Goal: Task Accomplishment & Management: Manage account settings

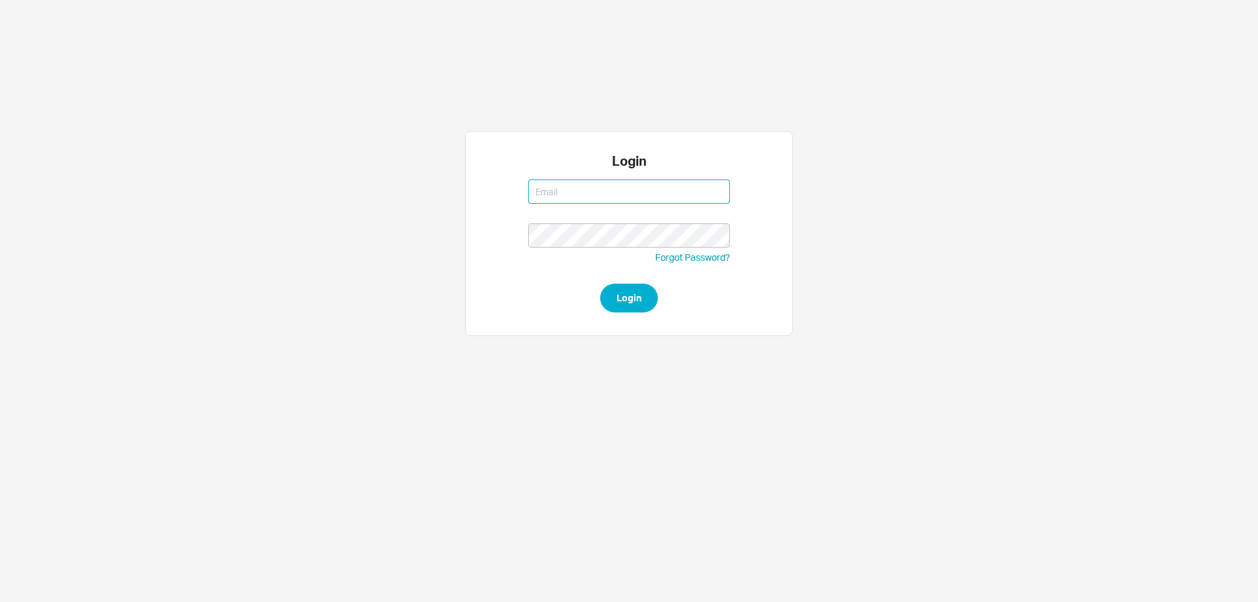
click at [559, 198] on input at bounding box center [629, 192] width 202 height 24
type input "rikki@qualitybath.com"
click at [638, 299] on button "Login" at bounding box center [629, 298] width 58 height 29
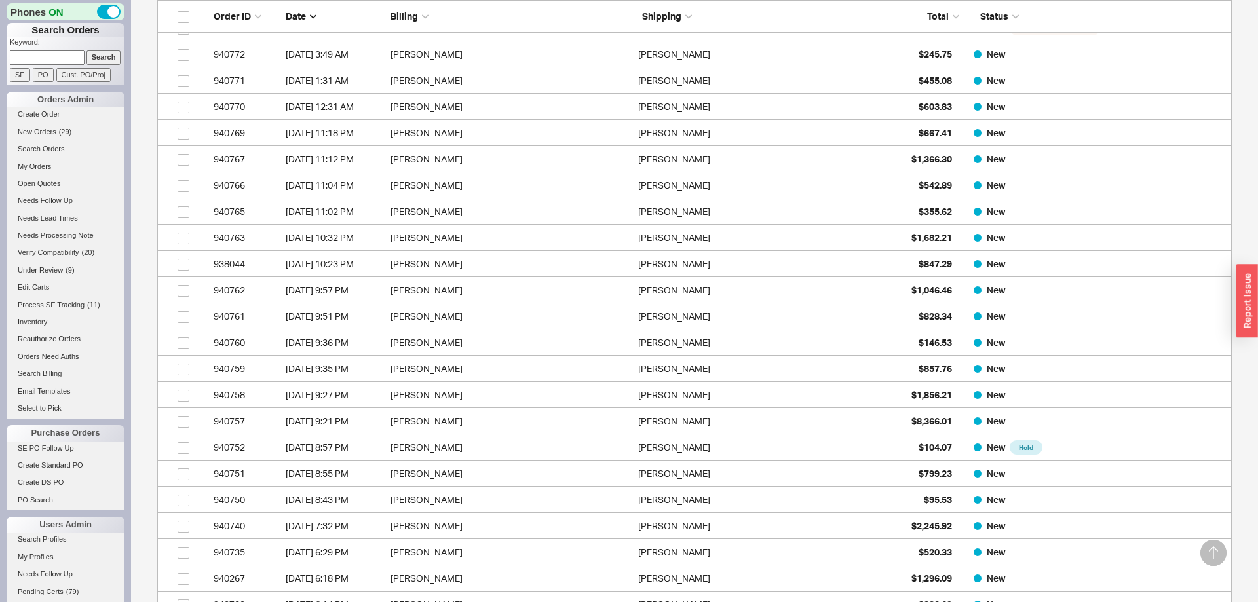
scroll to position [659, 0]
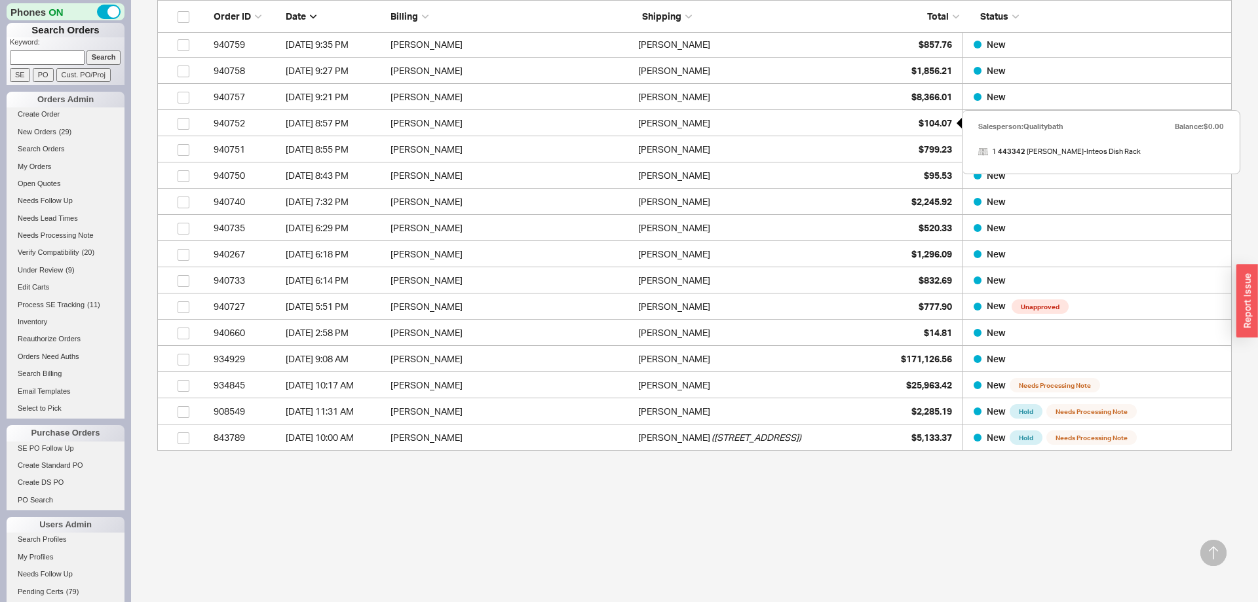
click at [958, 119] on icon at bounding box center [957, 123] width 10 height 10
click at [923, 125] on span "$104.07" at bounding box center [935, 122] width 33 height 11
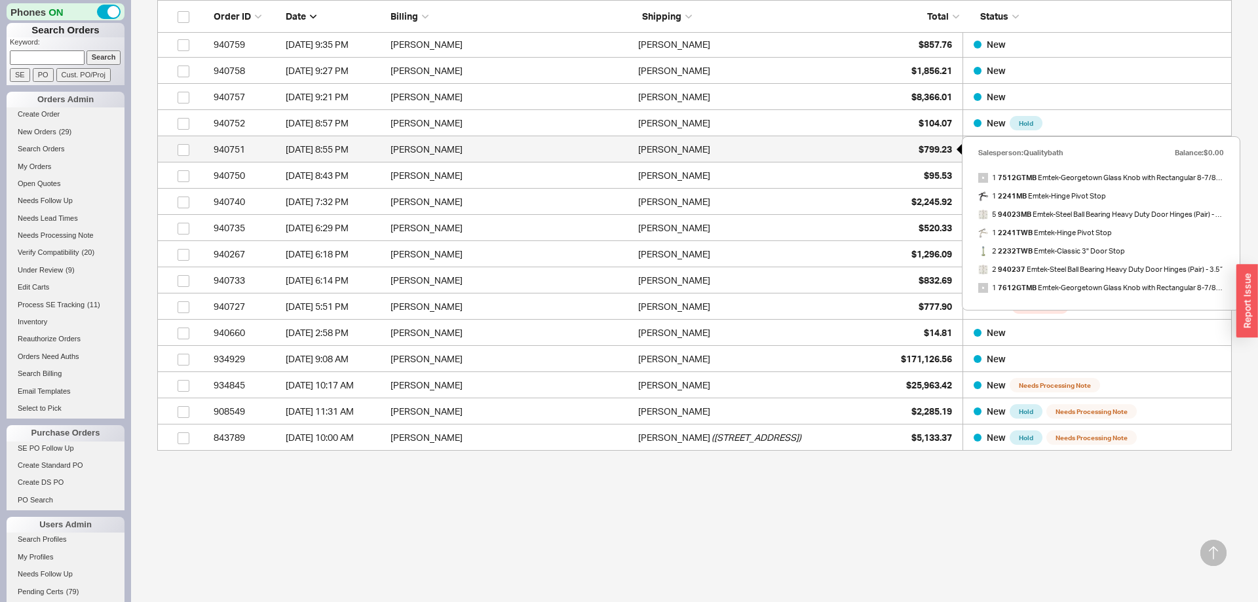
click at [931, 149] on span "$799.23" at bounding box center [935, 149] width 33 height 11
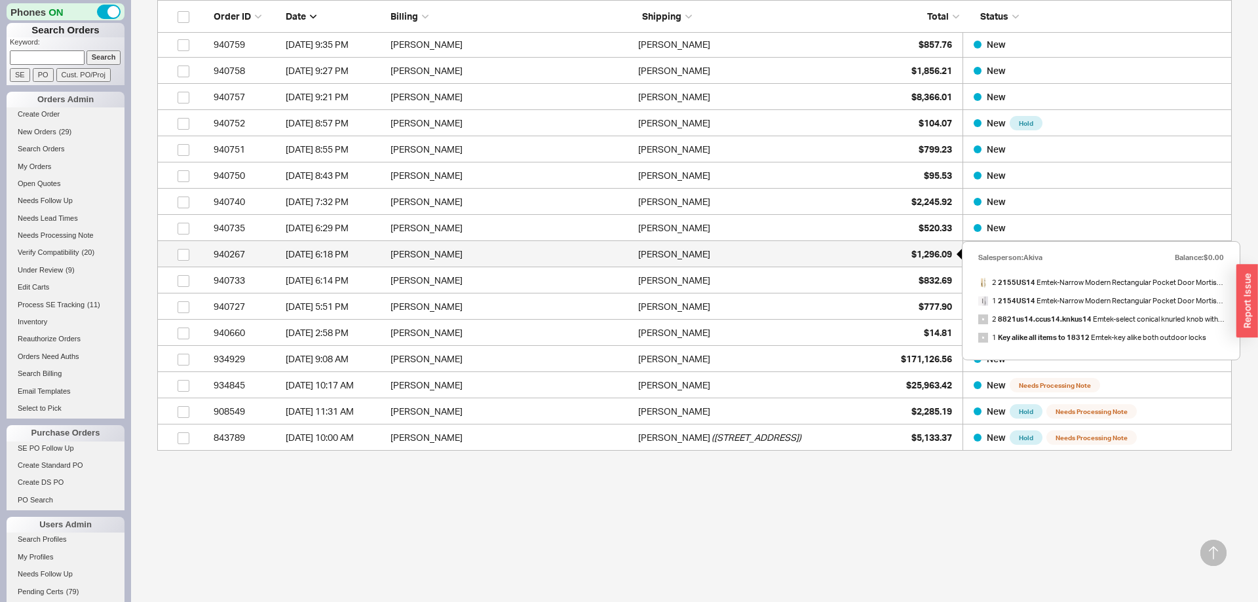
click at [917, 256] on span "$1,296.09" at bounding box center [932, 253] width 41 height 11
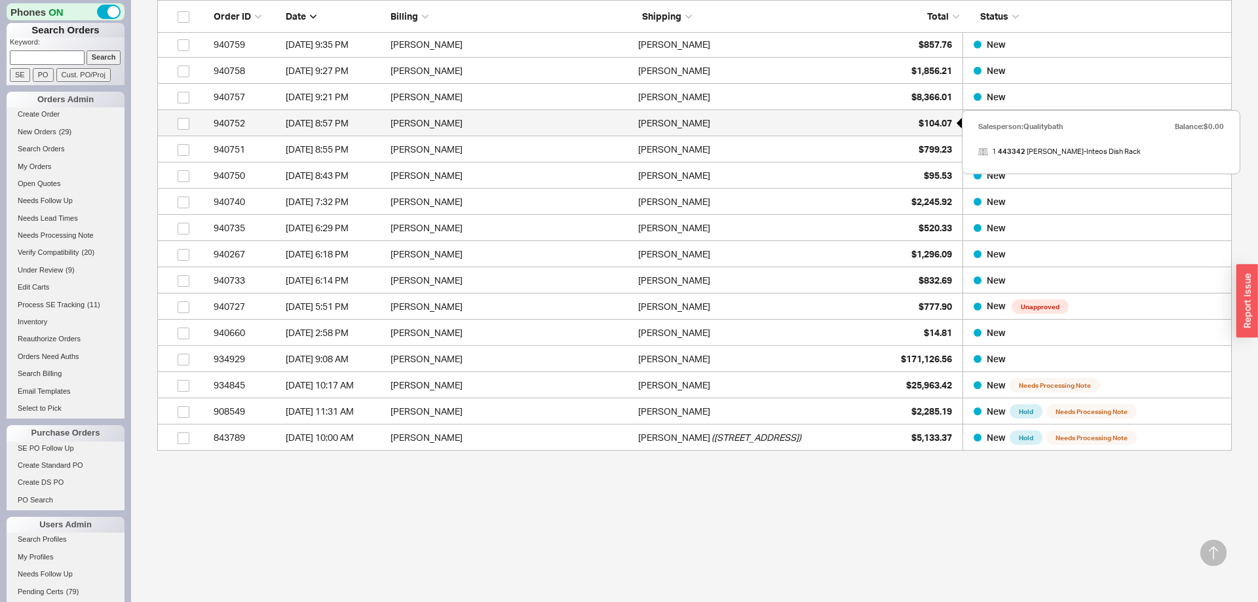
click at [930, 123] on span "$104.07" at bounding box center [935, 122] width 33 height 11
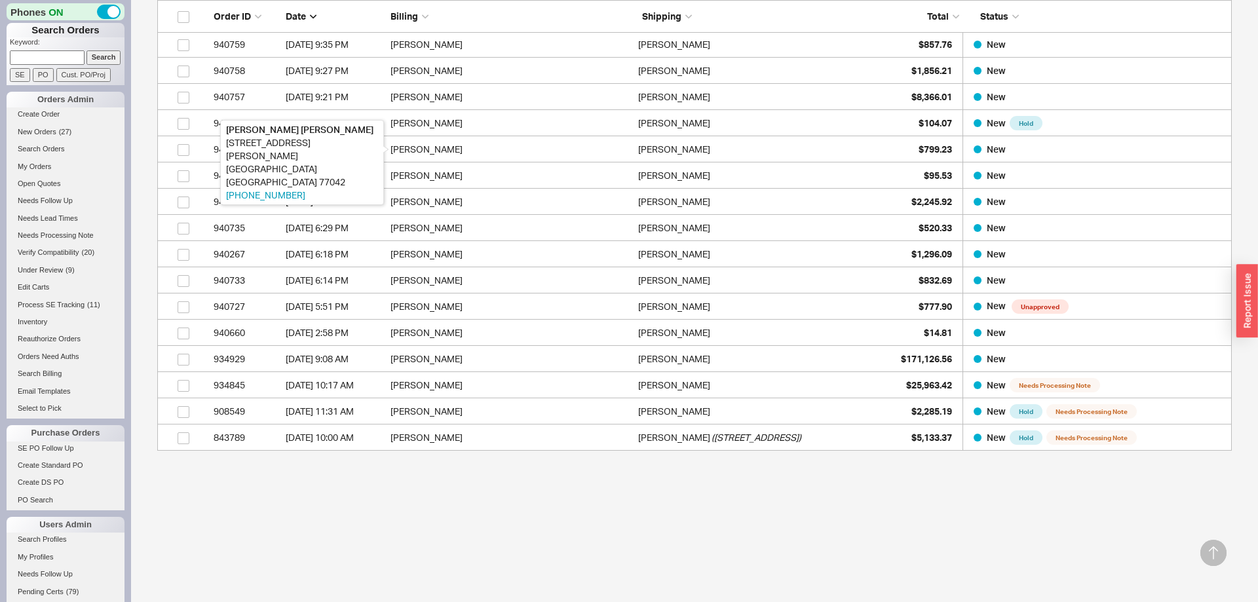
scroll to position [0, 0]
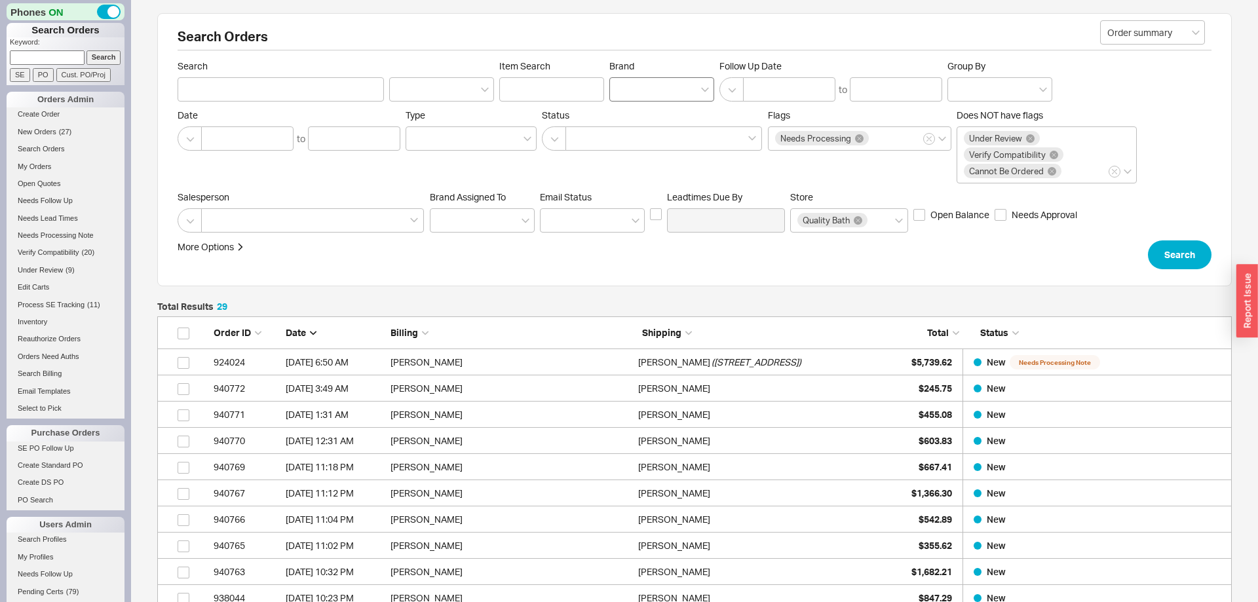
click at [634, 92] on div at bounding box center [662, 89] width 105 height 24
click at [626, 92] on input "Brand" at bounding box center [621, 89] width 9 height 15
type input "blan"
type input "Brand"
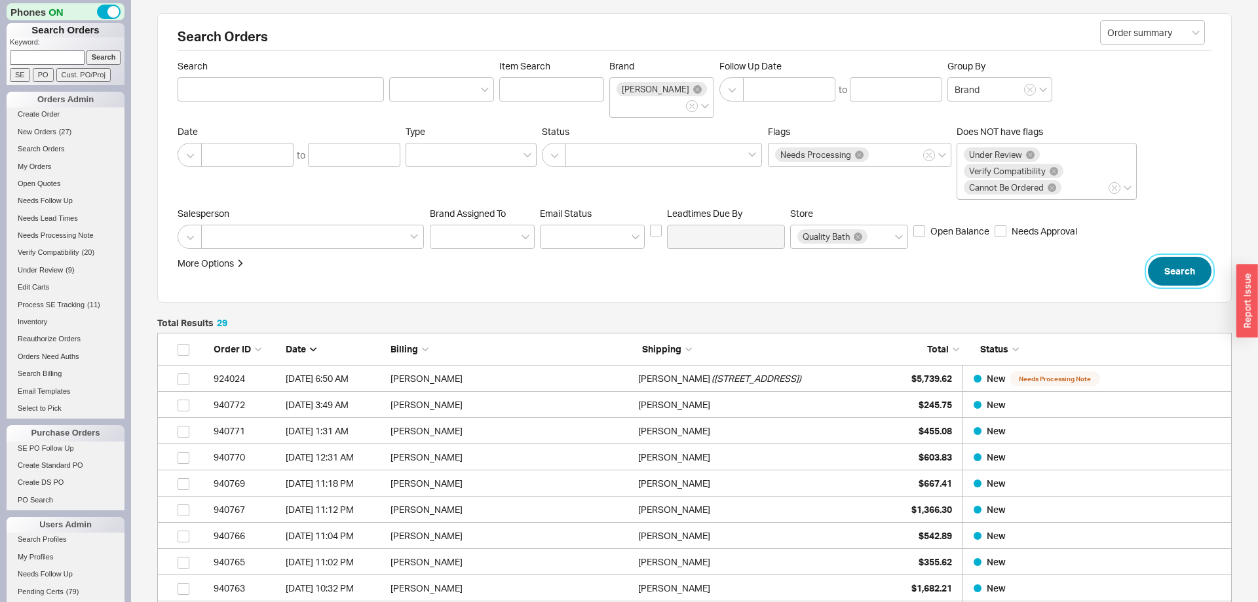
click at [1183, 259] on button "Search" at bounding box center [1180, 271] width 64 height 29
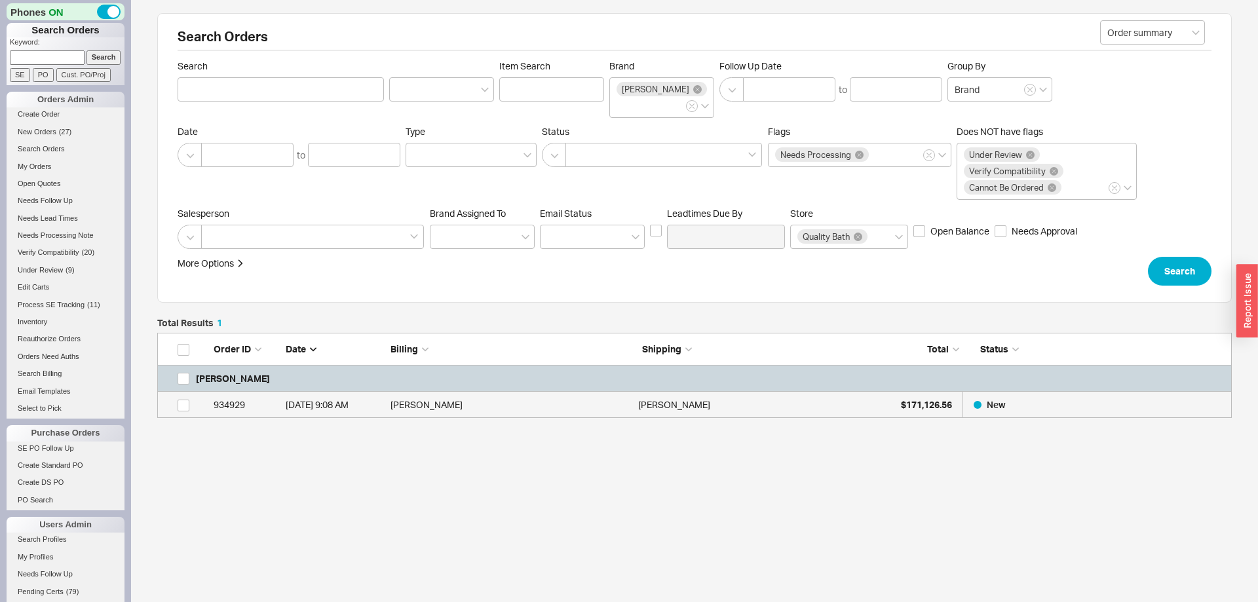
scroll to position [85, 1075]
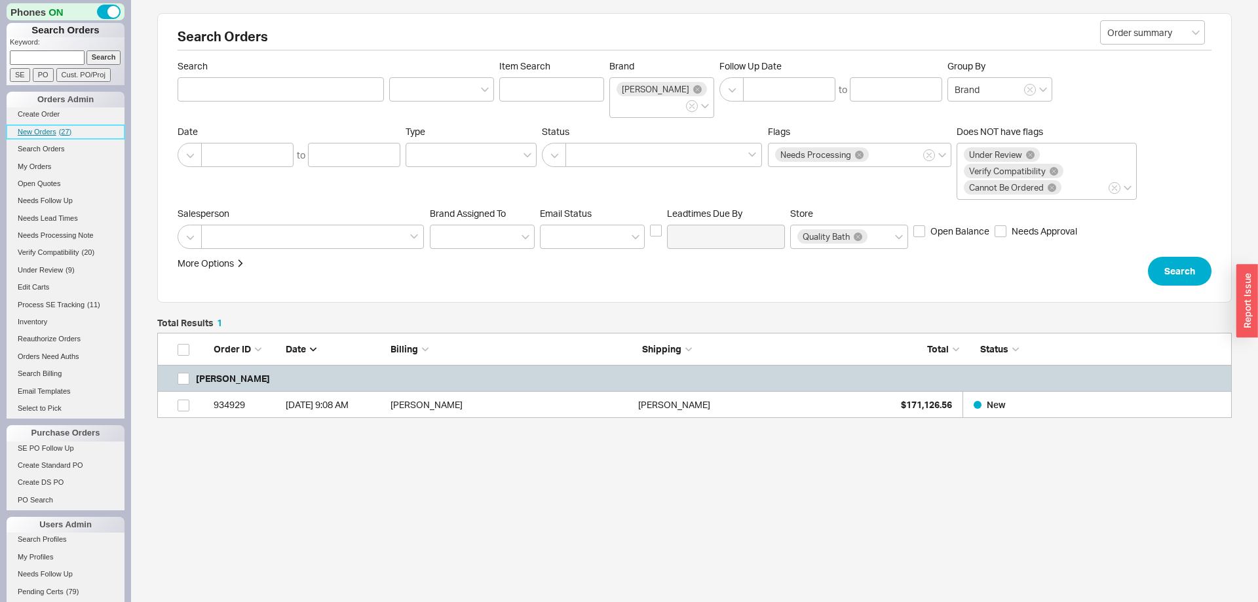
click at [54, 134] on span "New Orders" at bounding box center [37, 132] width 39 height 8
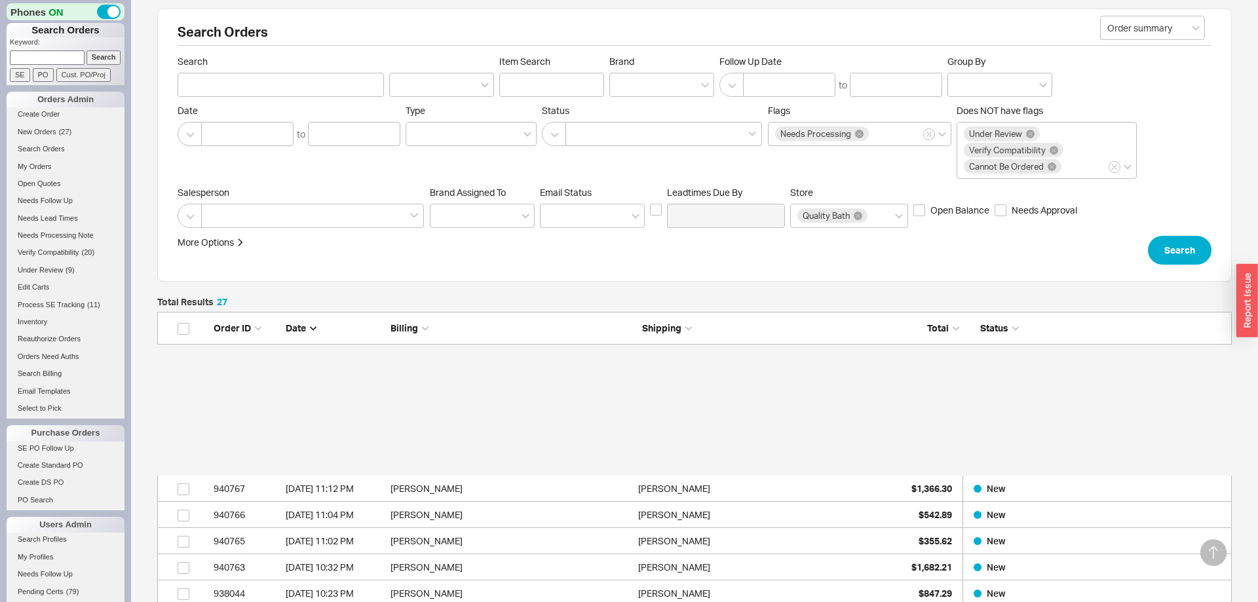
scroll to position [606, 0]
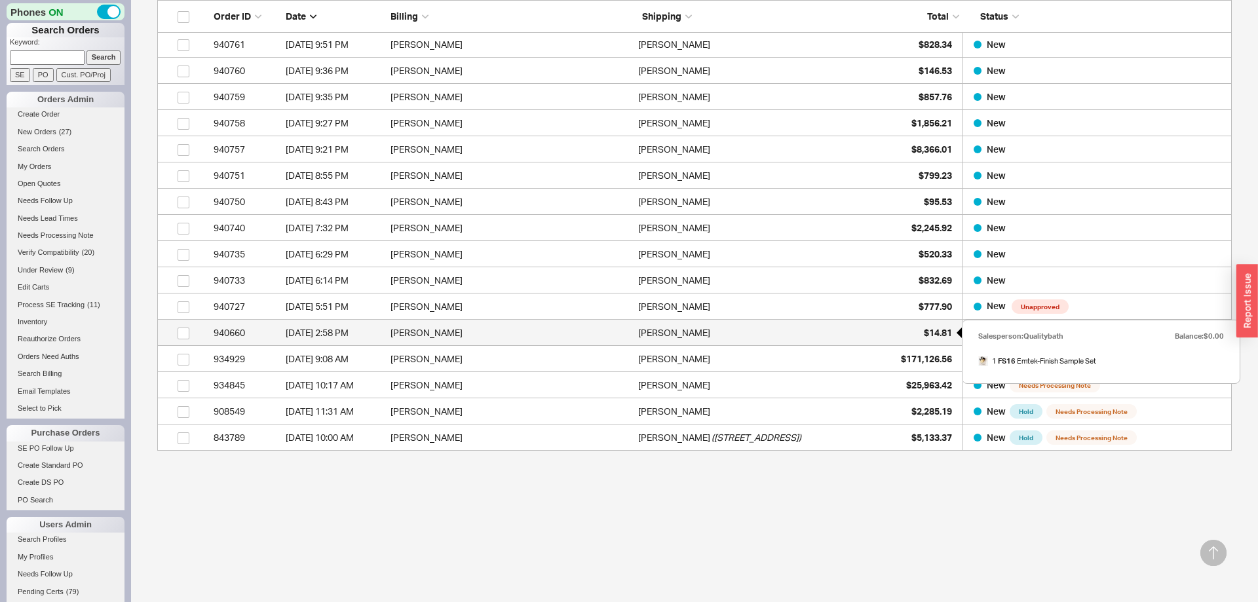
click at [933, 329] on span "$14.81" at bounding box center [938, 332] width 28 height 11
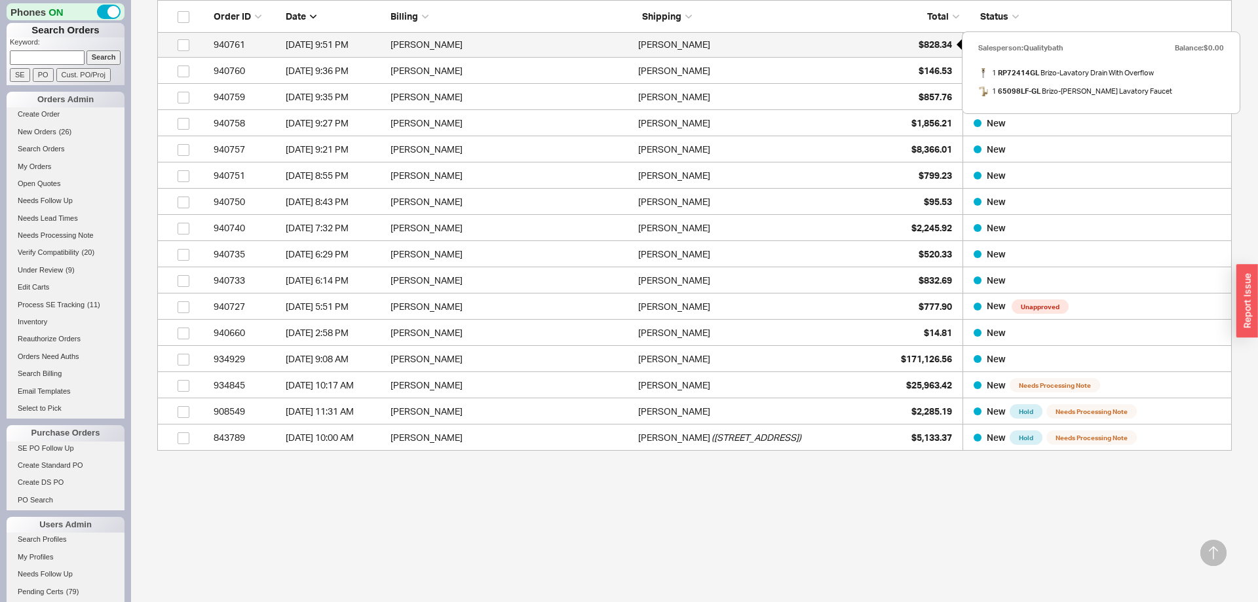
click at [917, 53] on div "$828.34" at bounding box center [920, 44] width 66 height 26
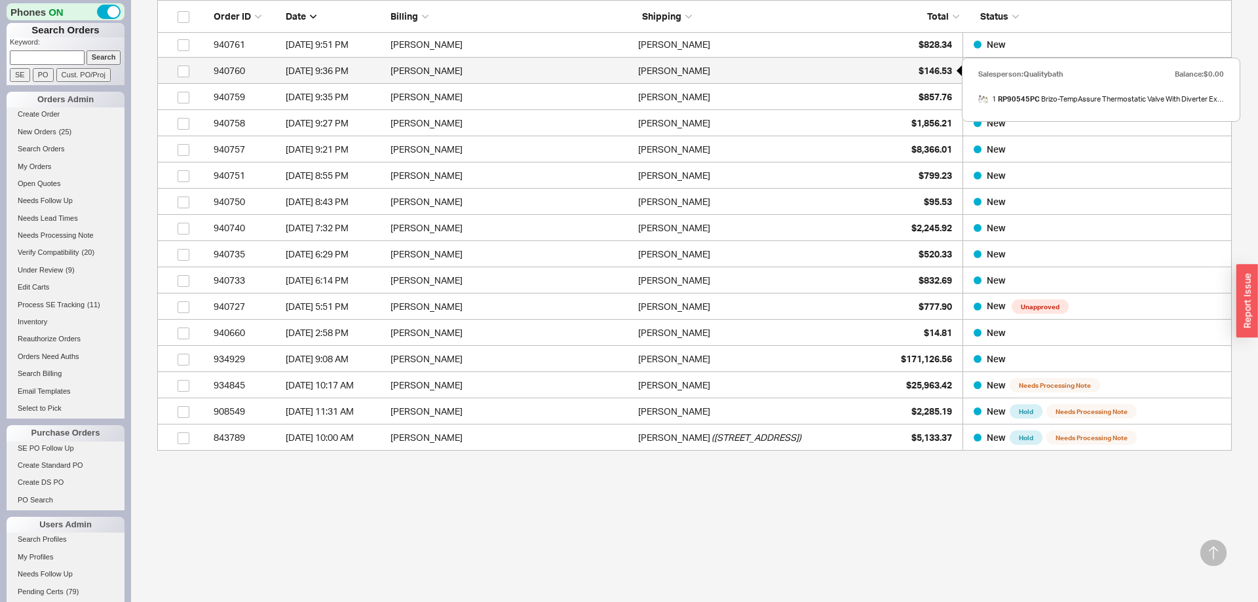
click at [931, 75] on span "$146.53" at bounding box center [935, 70] width 33 height 11
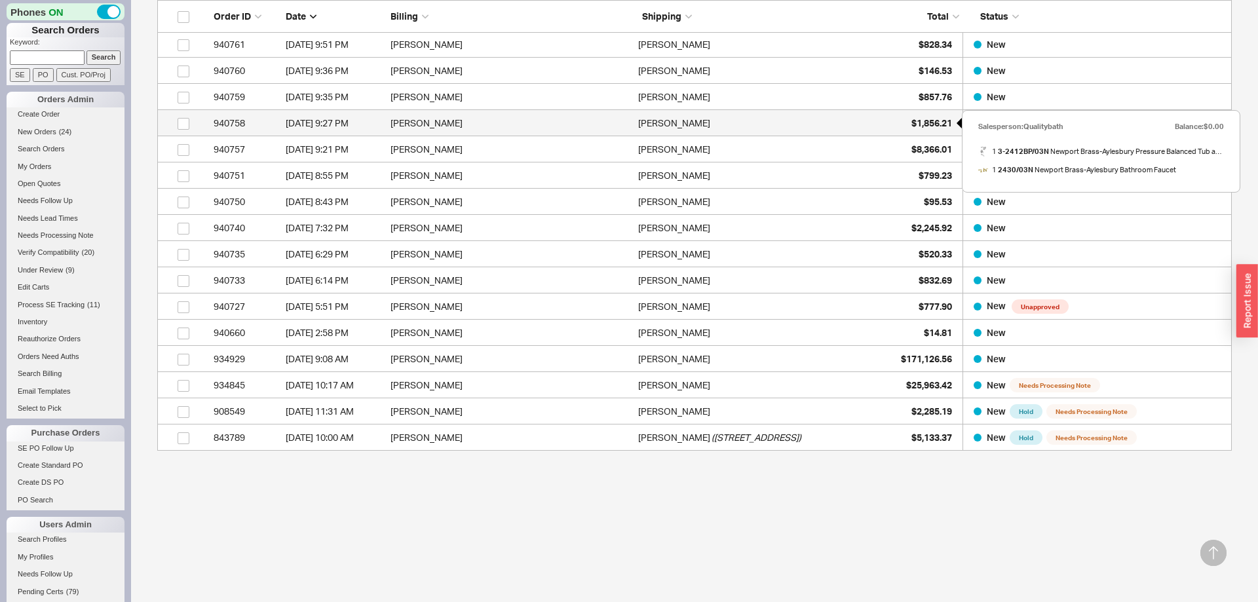
click at [927, 126] on span "$1,856.21" at bounding box center [932, 122] width 41 height 11
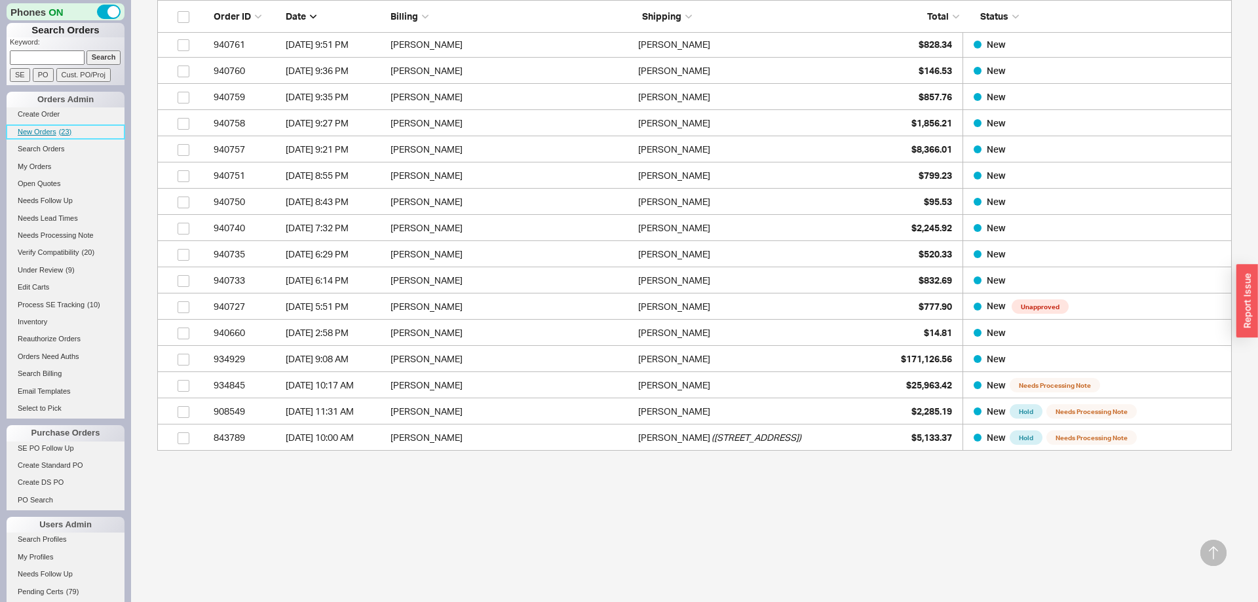
click at [47, 125] on link "New Orders ( 23 )" at bounding box center [66, 132] width 118 height 14
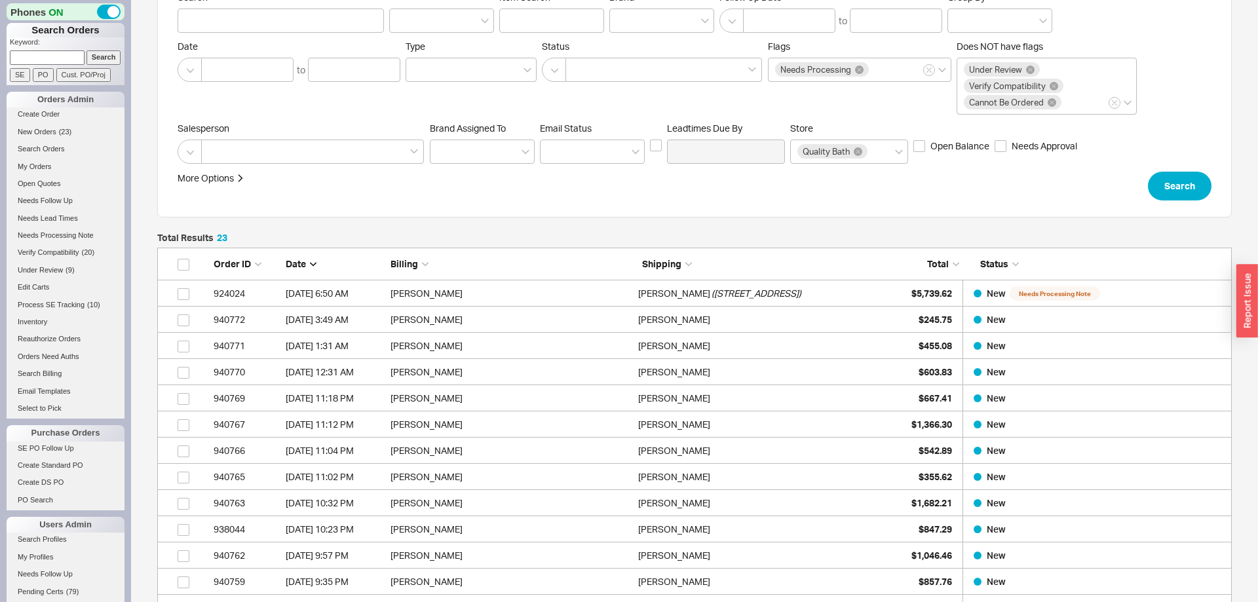
scroll to position [501, 0]
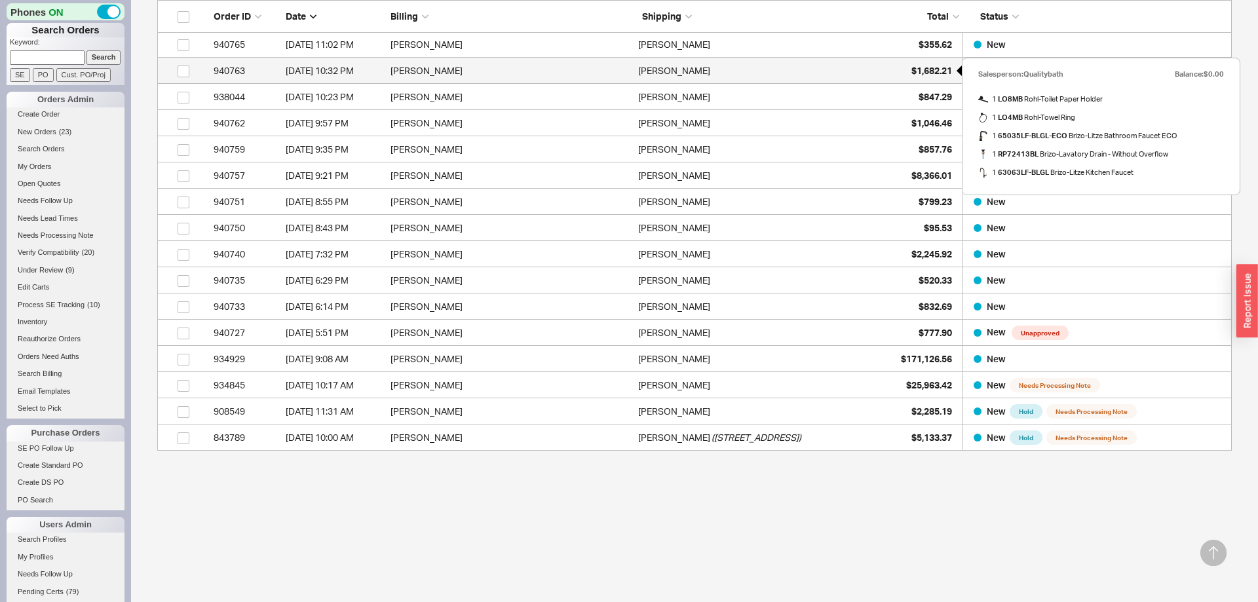
click at [927, 66] on span "$1,682.21" at bounding box center [932, 70] width 41 height 11
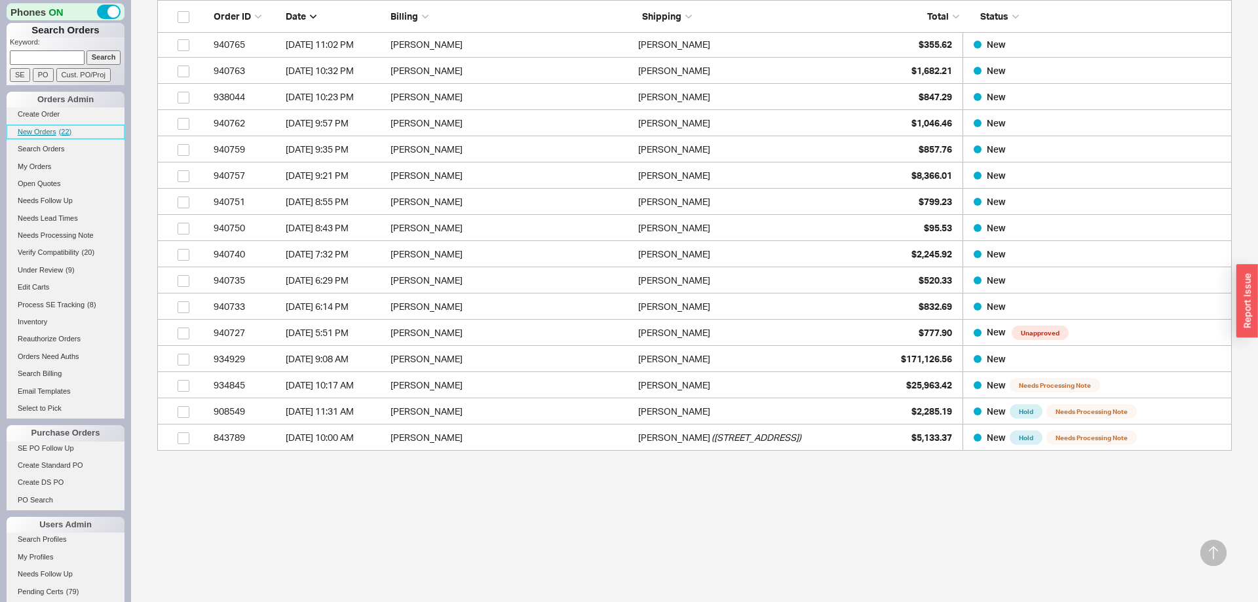
click at [42, 137] on link "New Orders ( 22 )" at bounding box center [66, 132] width 118 height 14
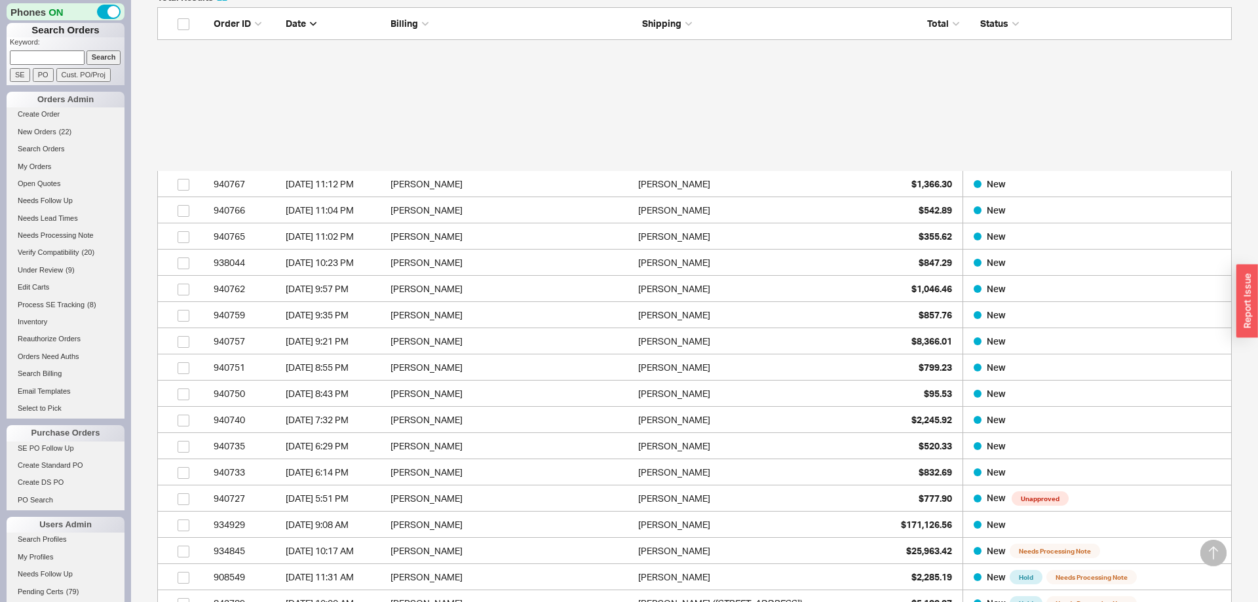
scroll to position [475, 0]
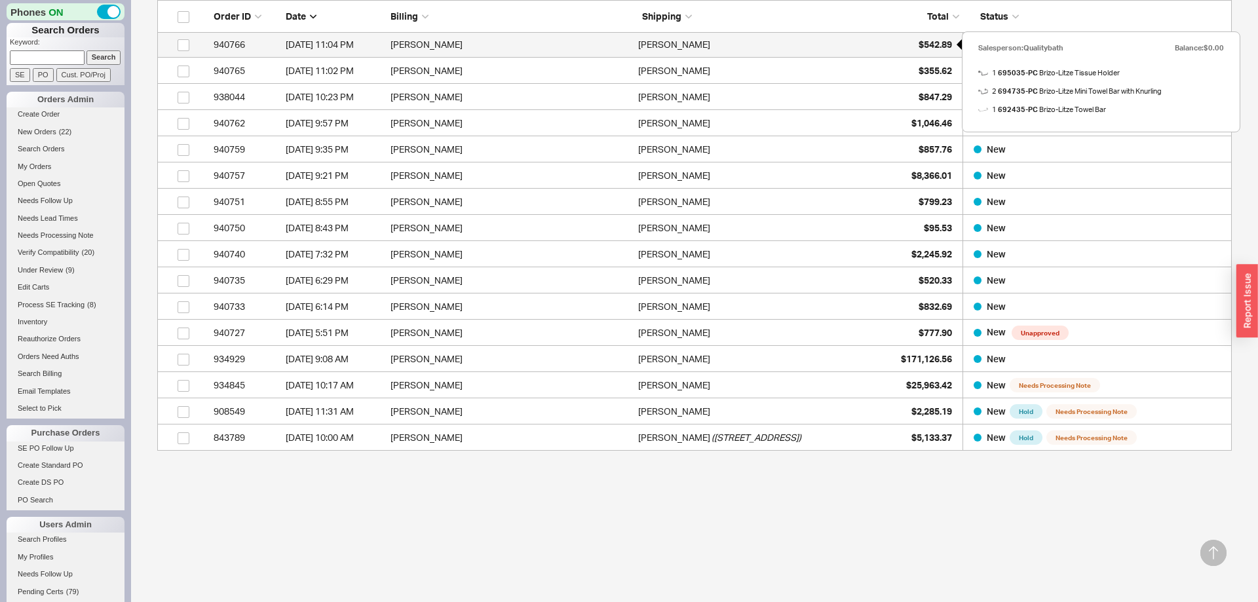
click at [933, 40] on span "$542.89" at bounding box center [935, 44] width 33 height 11
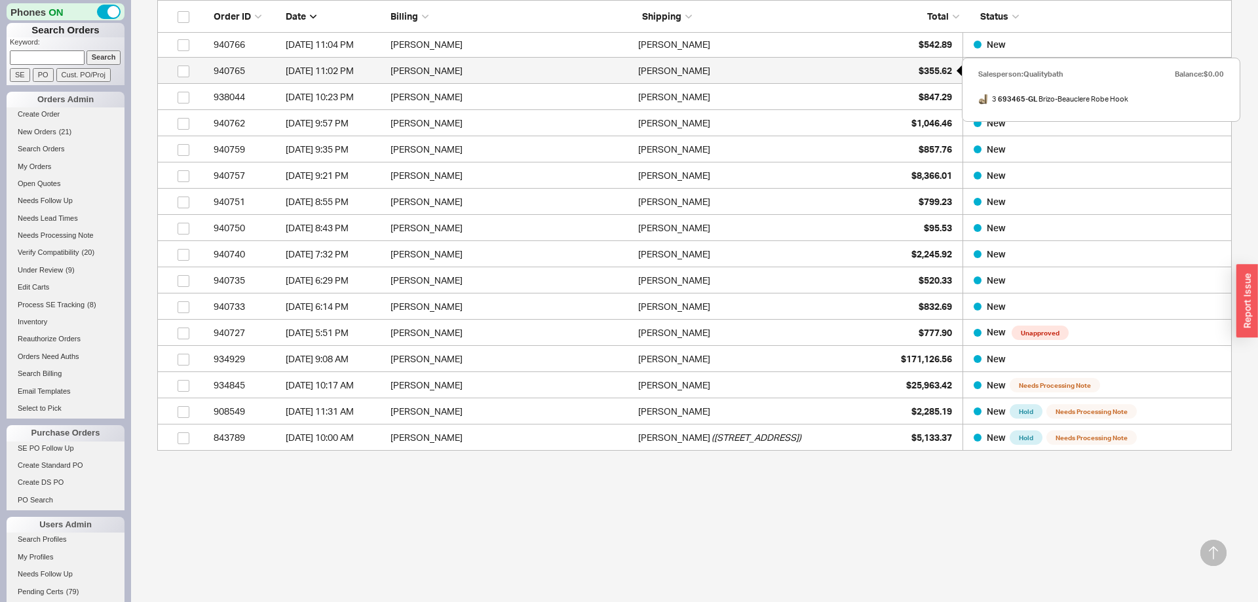
click at [920, 75] on span "$355.62" at bounding box center [935, 70] width 33 height 11
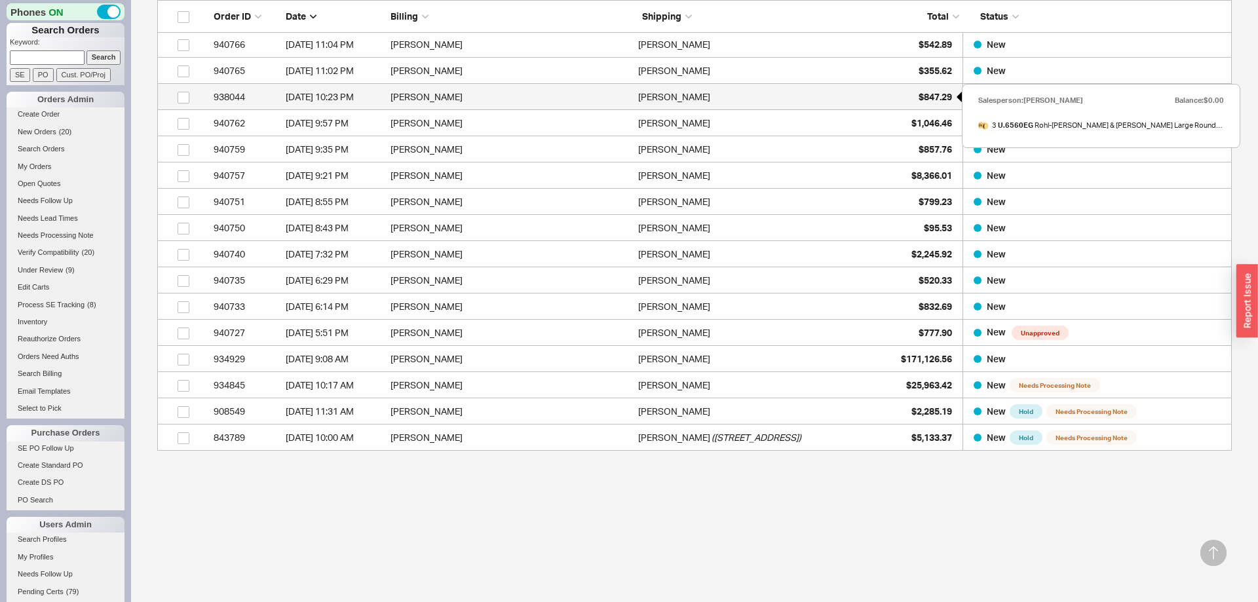
click at [940, 98] on span "$847.29" at bounding box center [935, 96] width 33 height 11
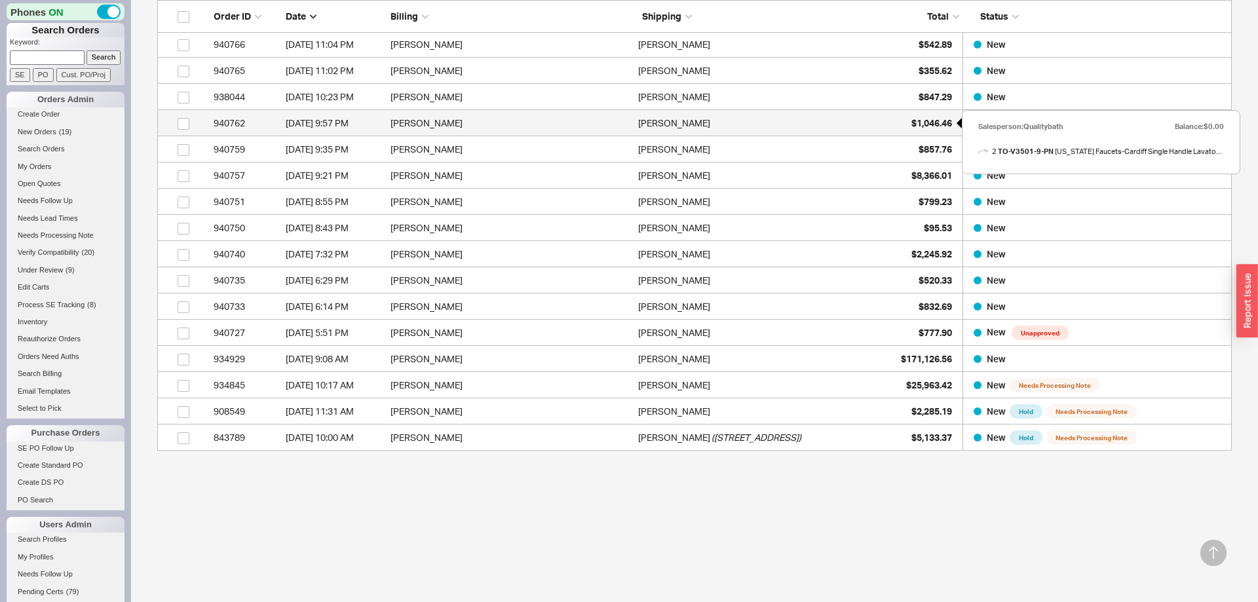
click at [912, 126] on span "$1,046.46" at bounding box center [932, 122] width 41 height 11
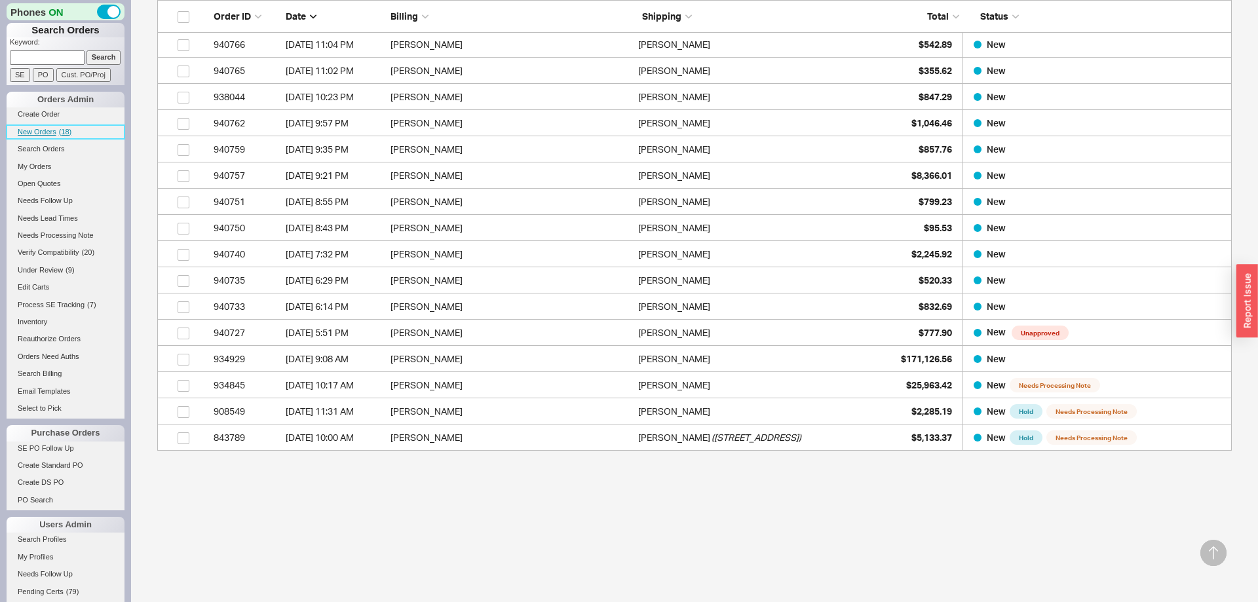
click at [43, 137] on link "New Orders ( 18 )" at bounding box center [66, 132] width 118 height 14
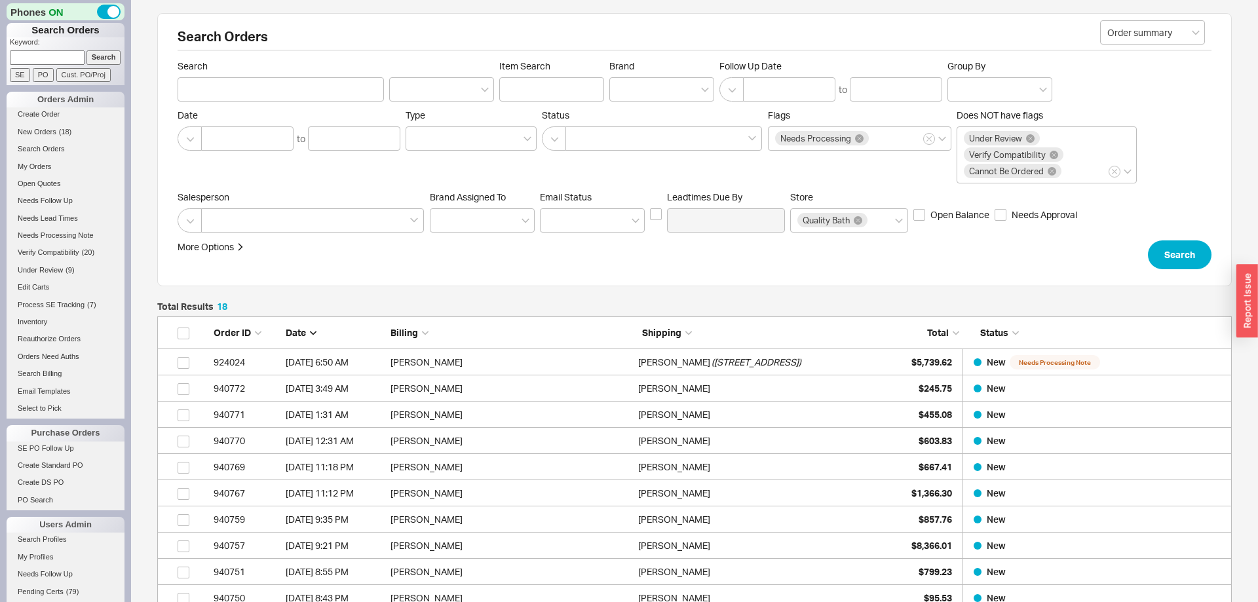
scroll to position [370, 0]
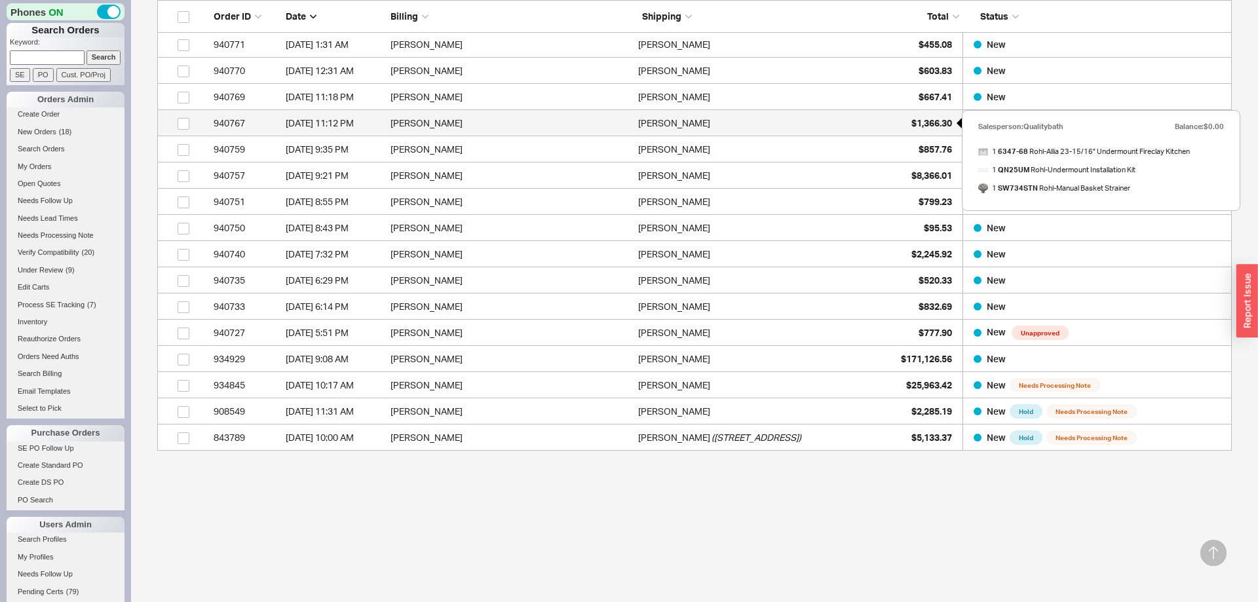
click at [925, 119] on span "$1,366.30" at bounding box center [932, 122] width 41 height 11
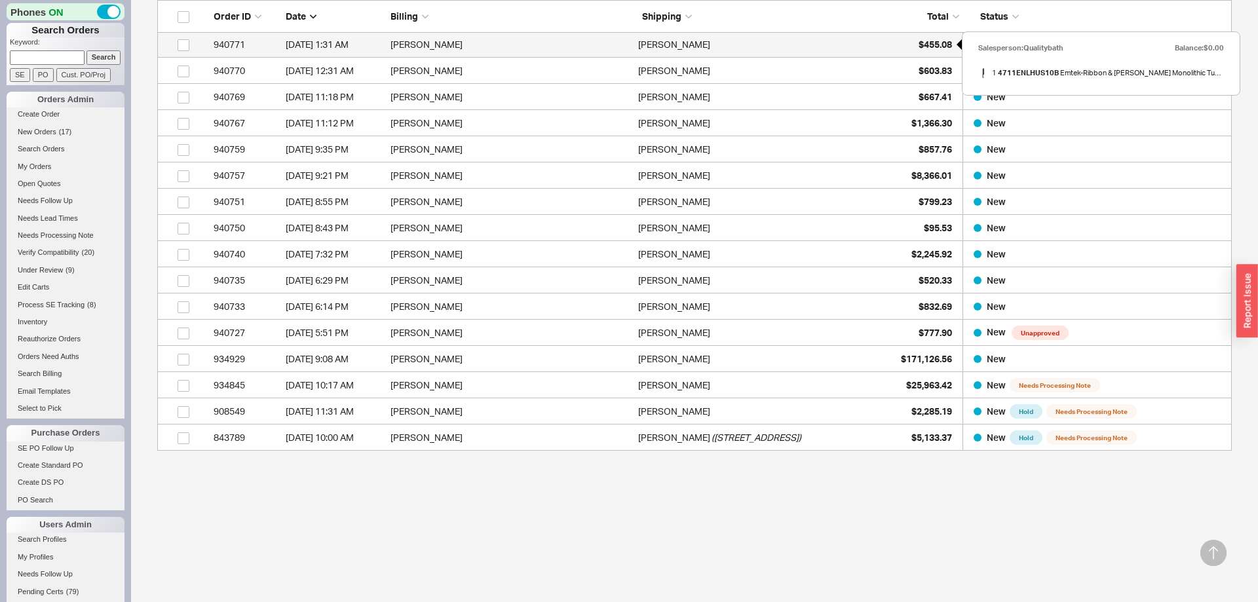
click at [931, 47] on span "$455.08" at bounding box center [935, 44] width 33 height 11
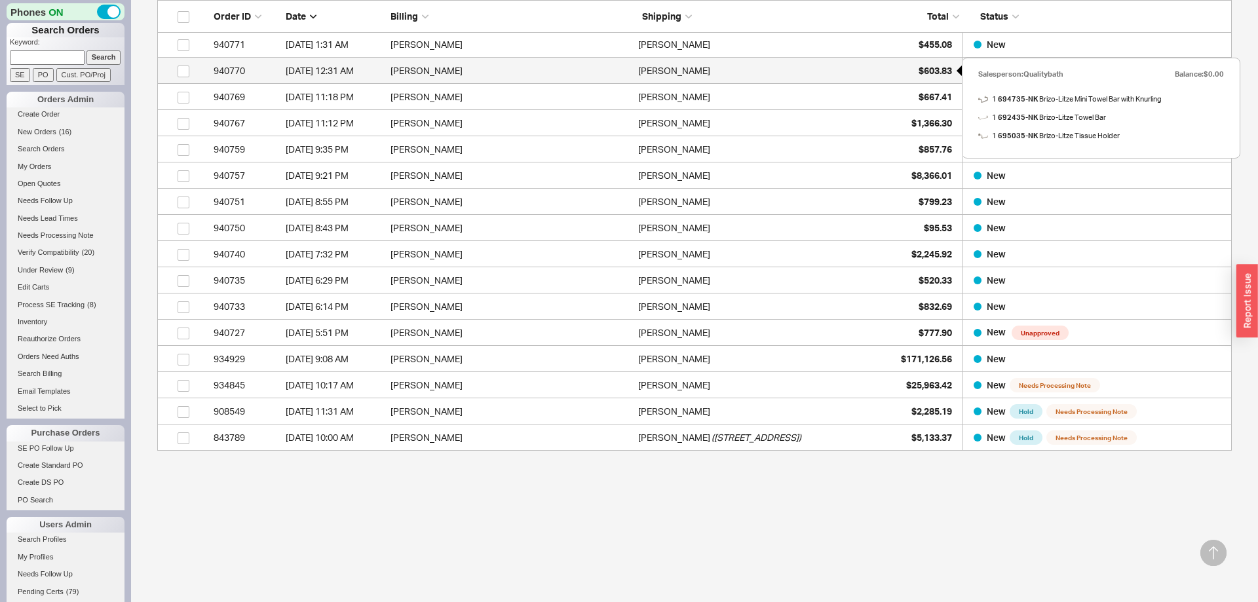
click at [942, 75] on span "$603.83" at bounding box center [935, 70] width 33 height 11
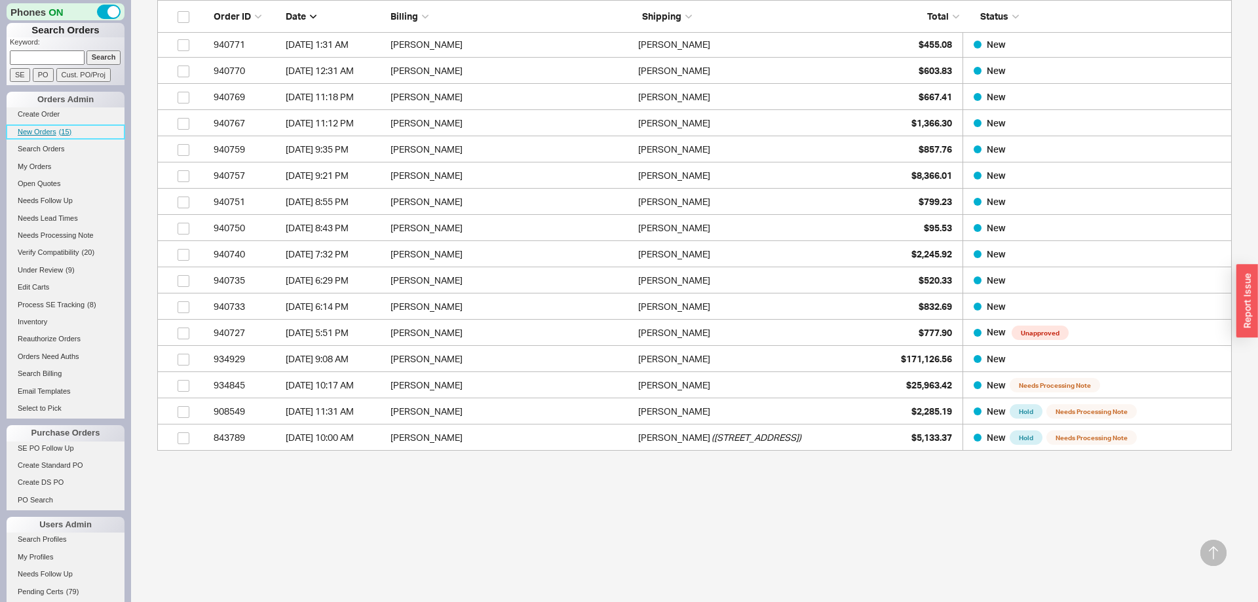
click at [50, 126] on link "New Orders ( 15 )" at bounding box center [66, 132] width 118 height 14
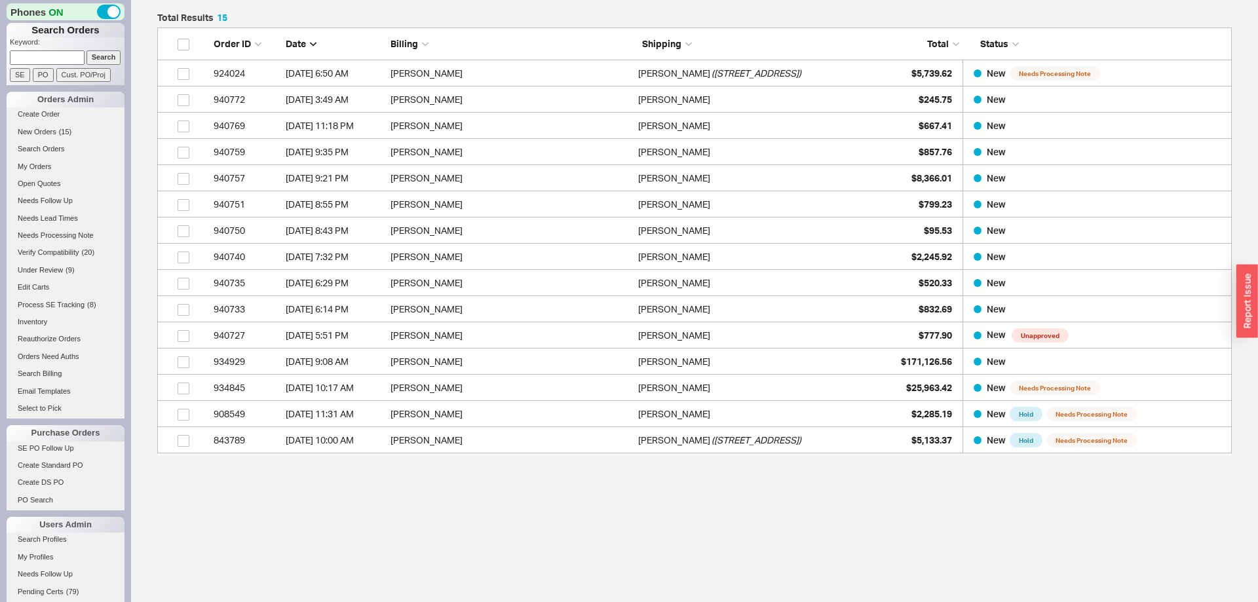
scroll to position [292, 0]
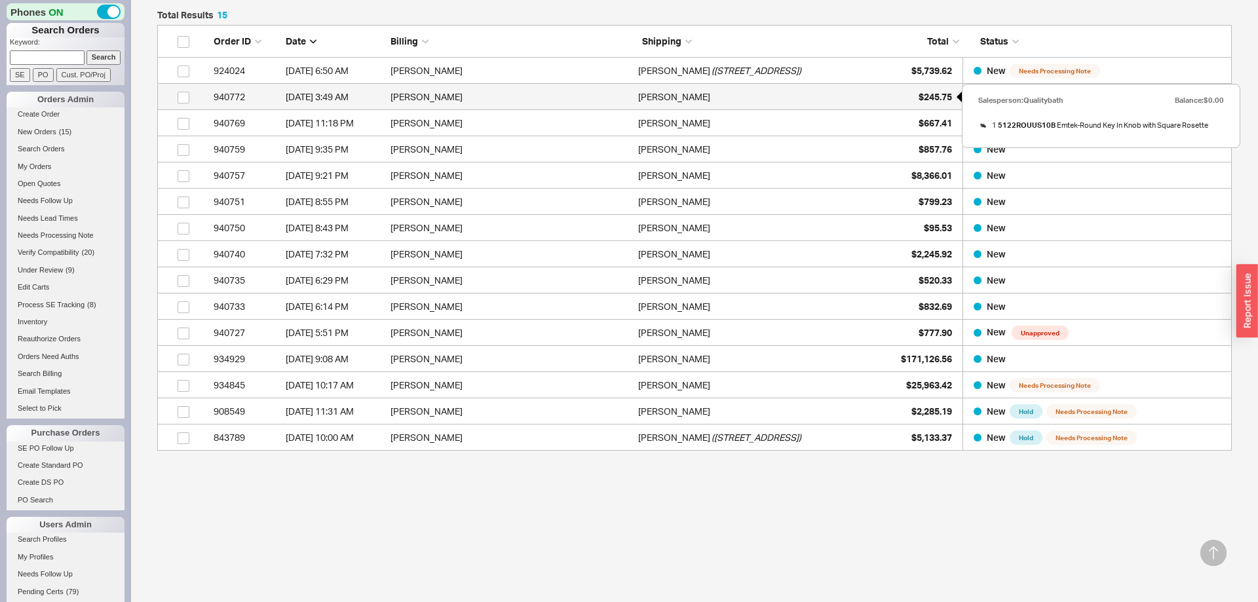
click at [936, 94] on span "$245.75" at bounding box center [935, 96] width 33 height 11
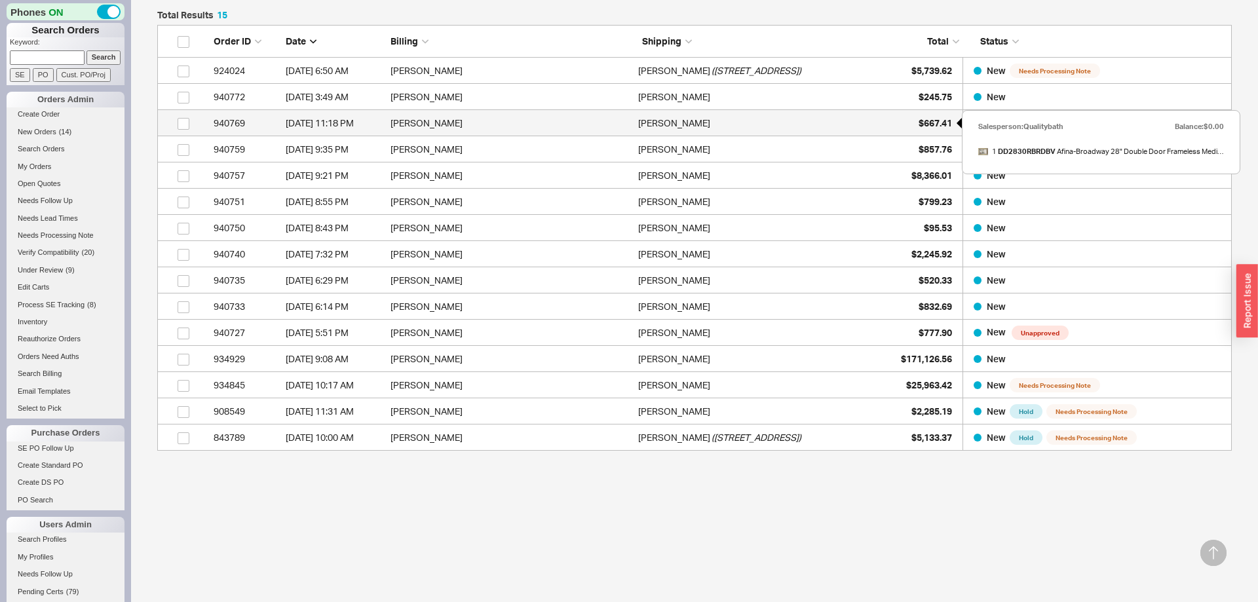
click at [921, 120] on span "$667.41" at bounding box center [935, 122] width 33 height 11
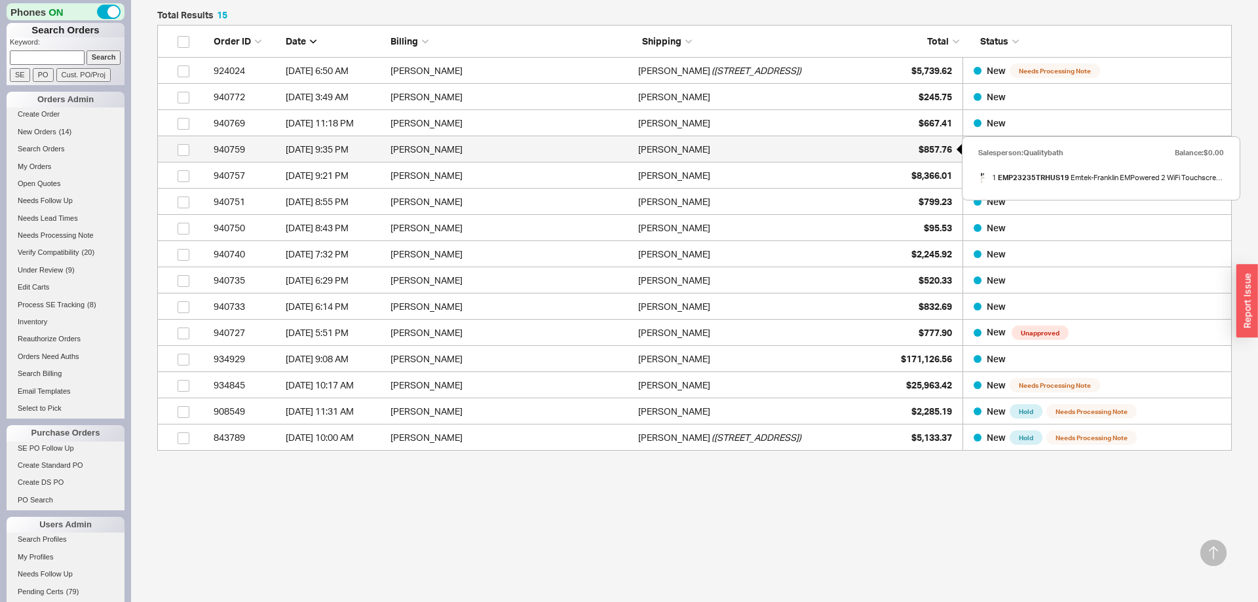
click at [906, 148] on div "$857.76" at bounding box center [920, 149] width 66 height 26
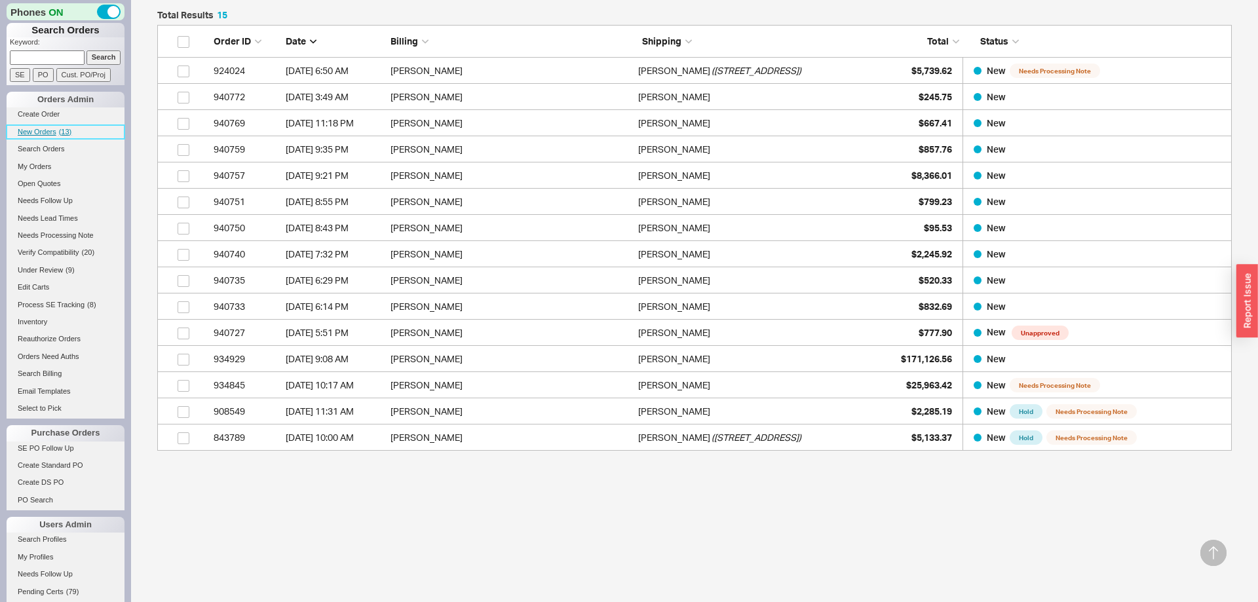
click at [53, 131] on span "New Orders" at bounding box center [37, 132] width 39 height 8
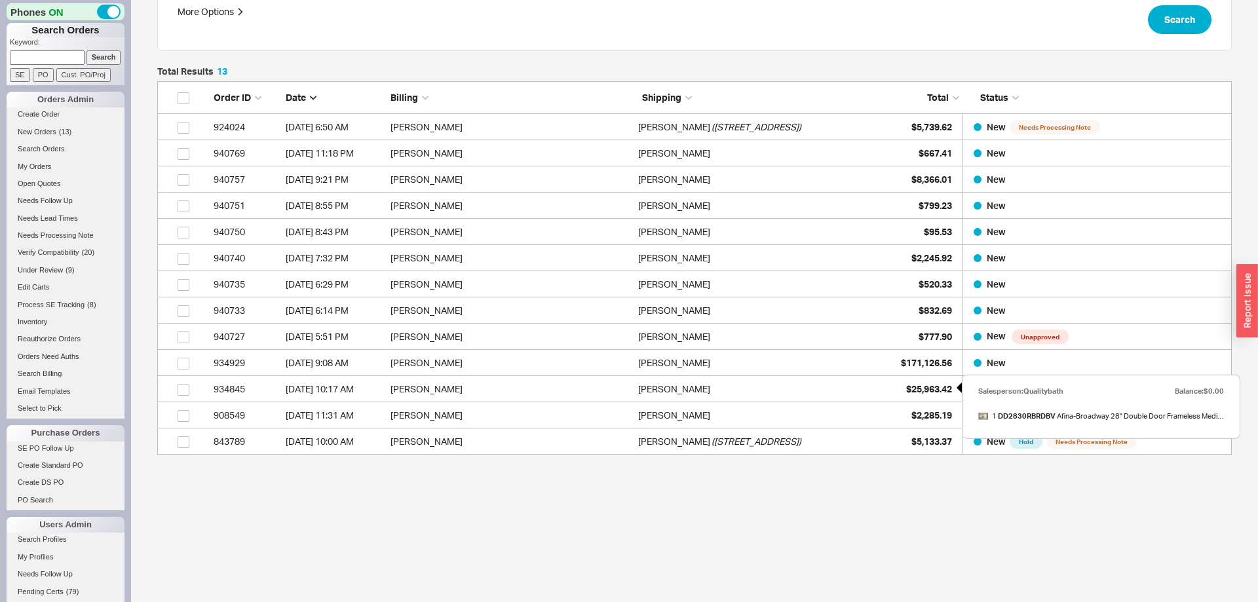
scroll to position [239, 0]
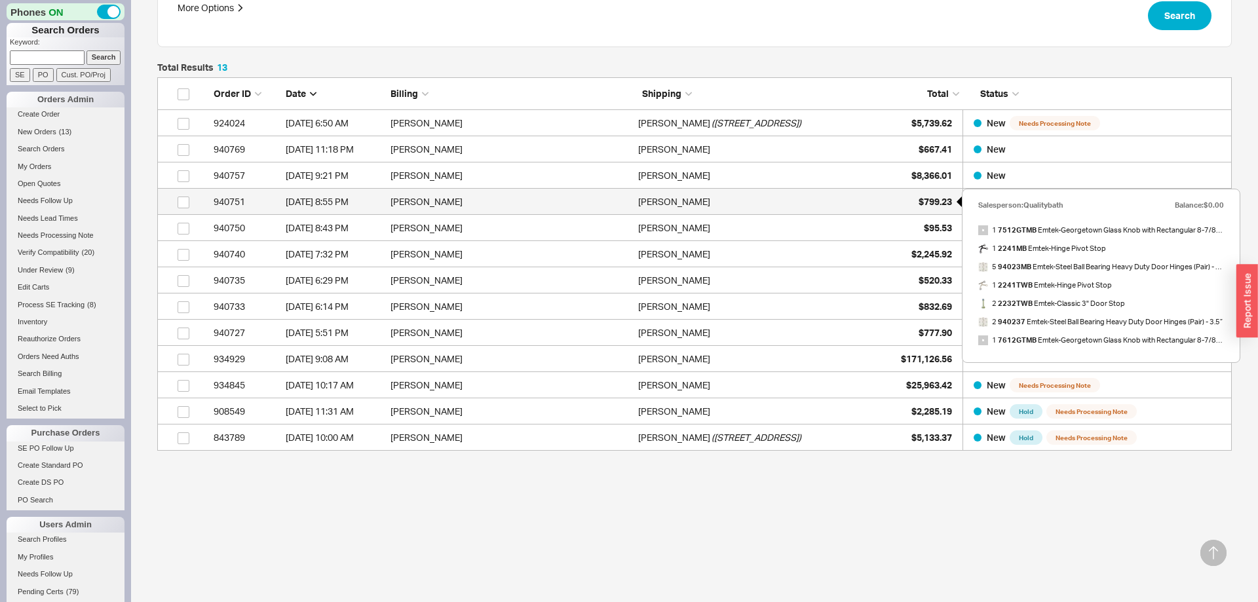
click at [925, 204] on span "$799.23" at bounding box center [935, 201] width 33 height 11
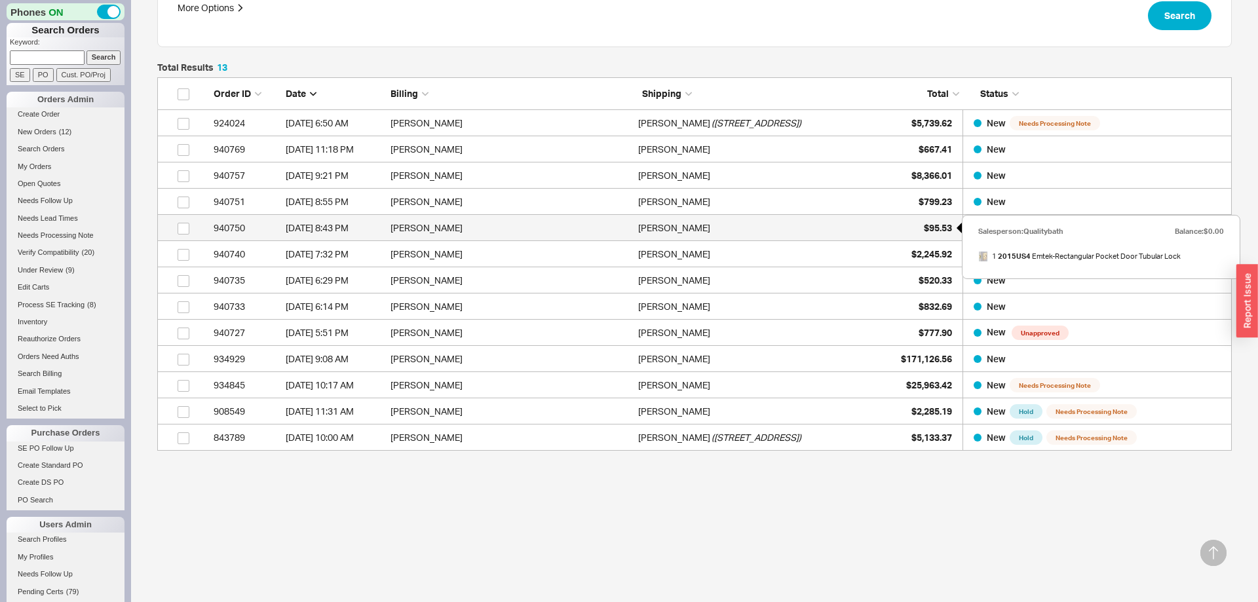
click at [943, 229] on span "$95.53" at bounding box center [938, 227] width 28 height 11
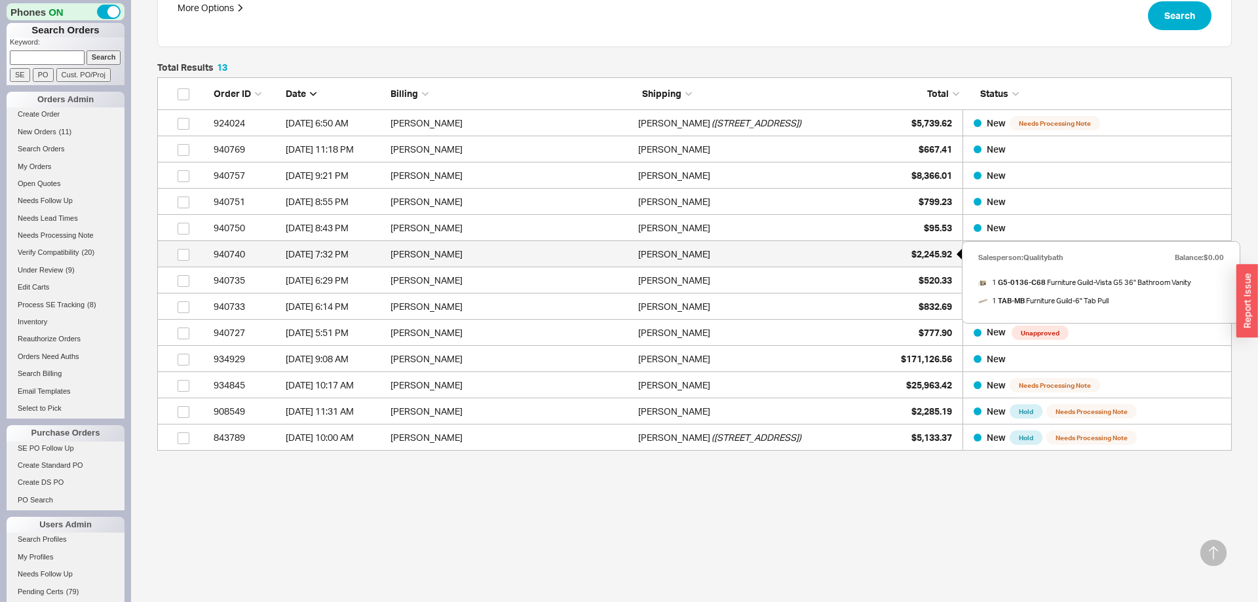
click at [937, 250] on span "$2,245.92" at bounding box center [932, 253] width 41 height 11
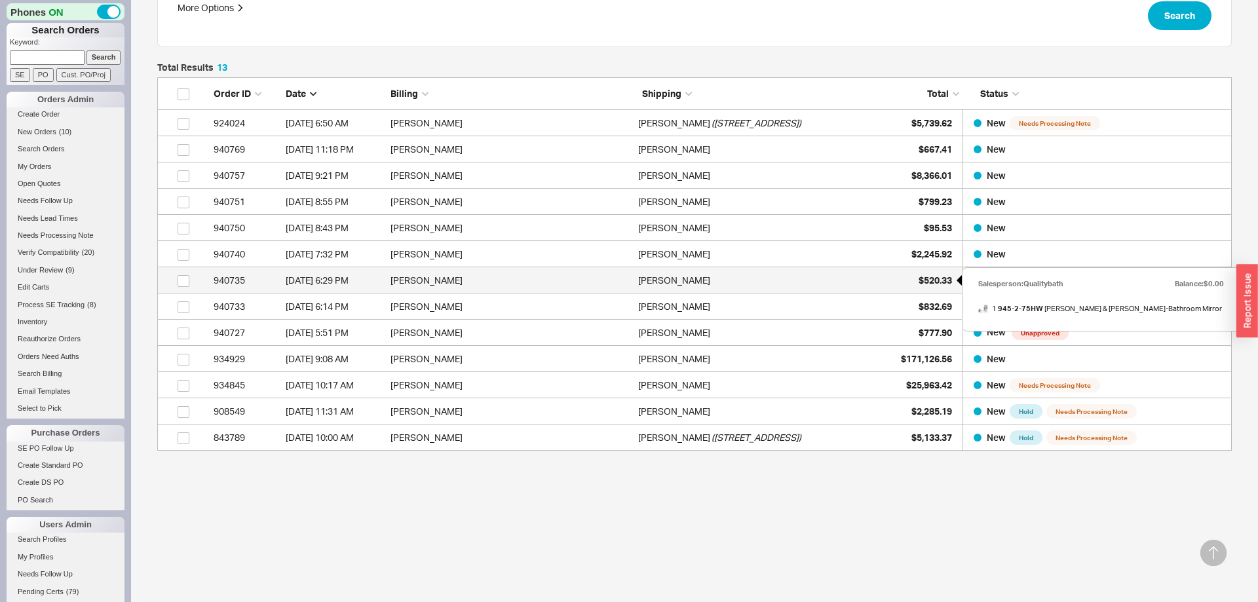
click at [927, 273] on div "$520.33" at bounding box center [920, 280] width 66 height 26
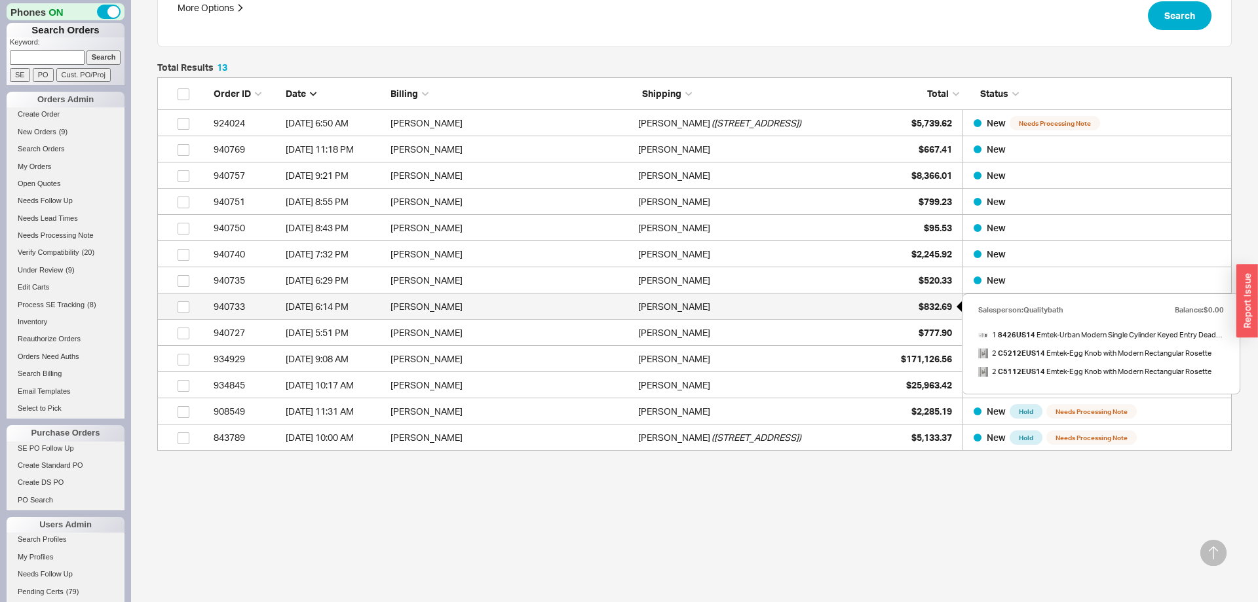
click at [933, 300] on div "$832.69" at bounding box center [920, 307] width 66 height 26
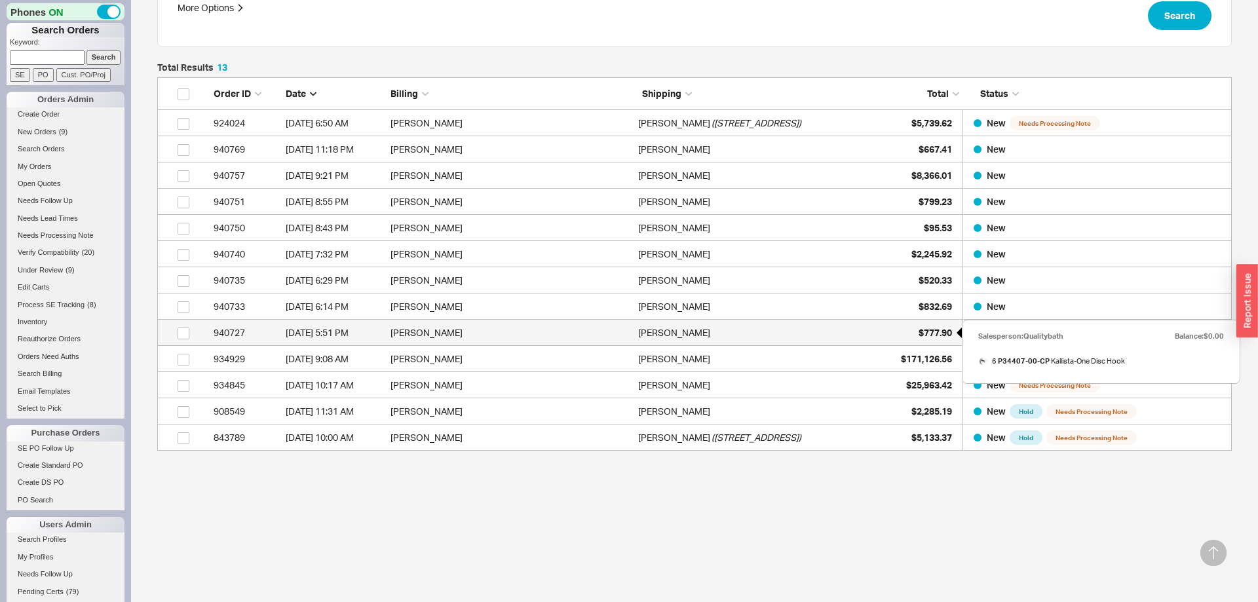
click at [927, 336] on span "$777.90" at bounding box center [935, 332] width 33 height 11
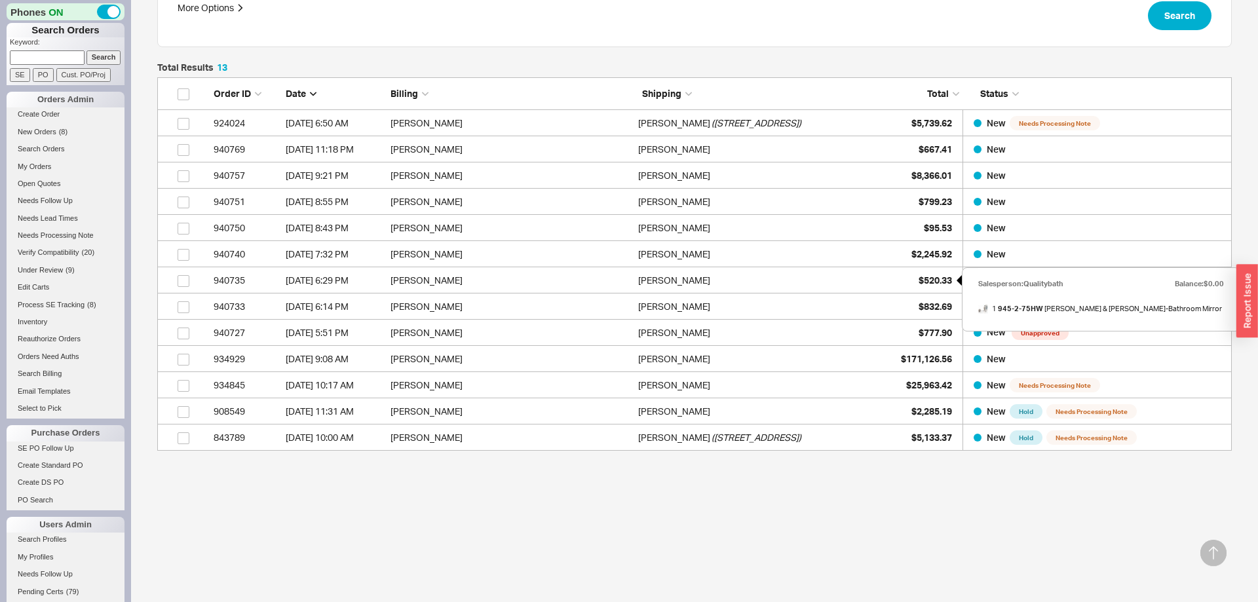
scroll to position [0, 0]
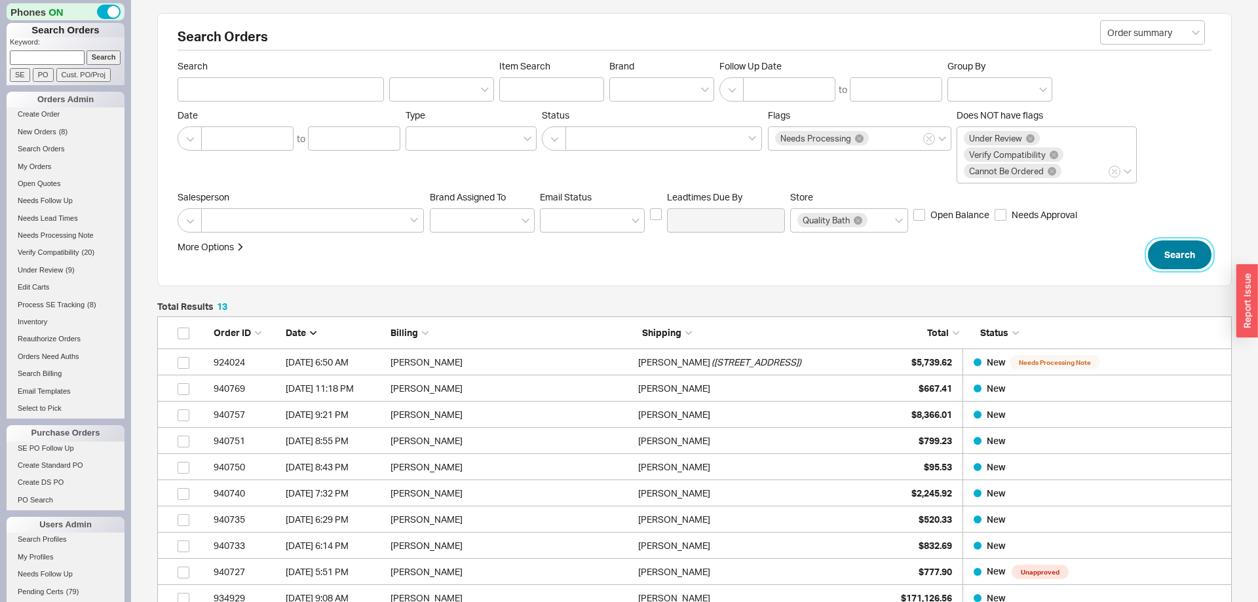
click at [1194, 246] on button "Search" at bounding box center [1180, 255] width 64 height 29
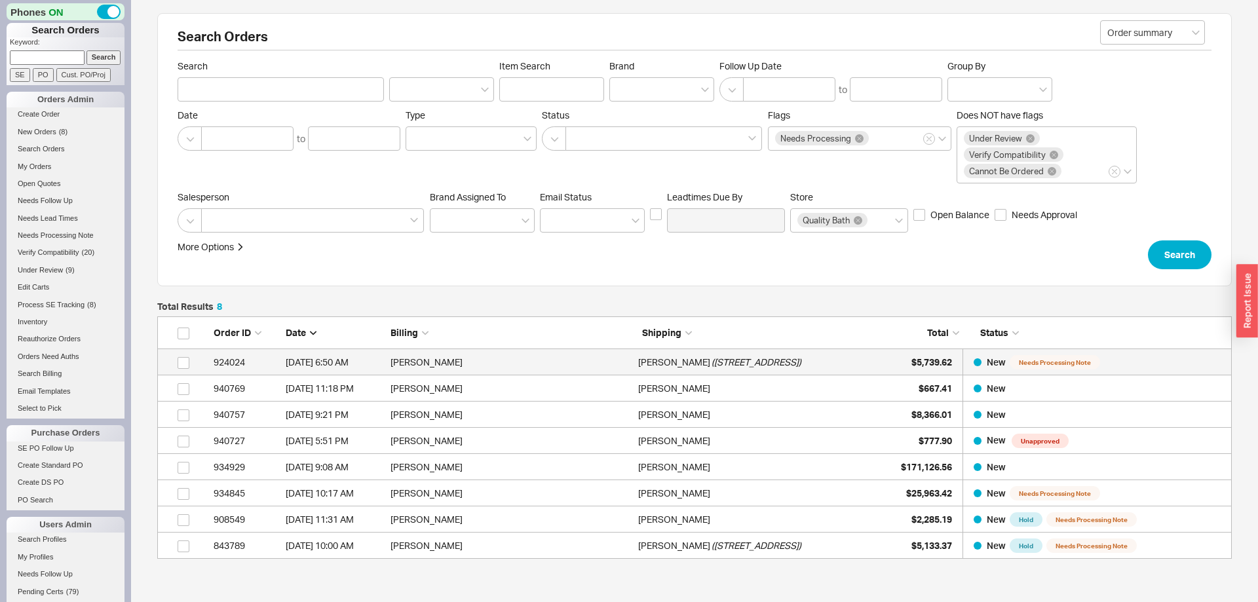
scroll to position [243, 1075]
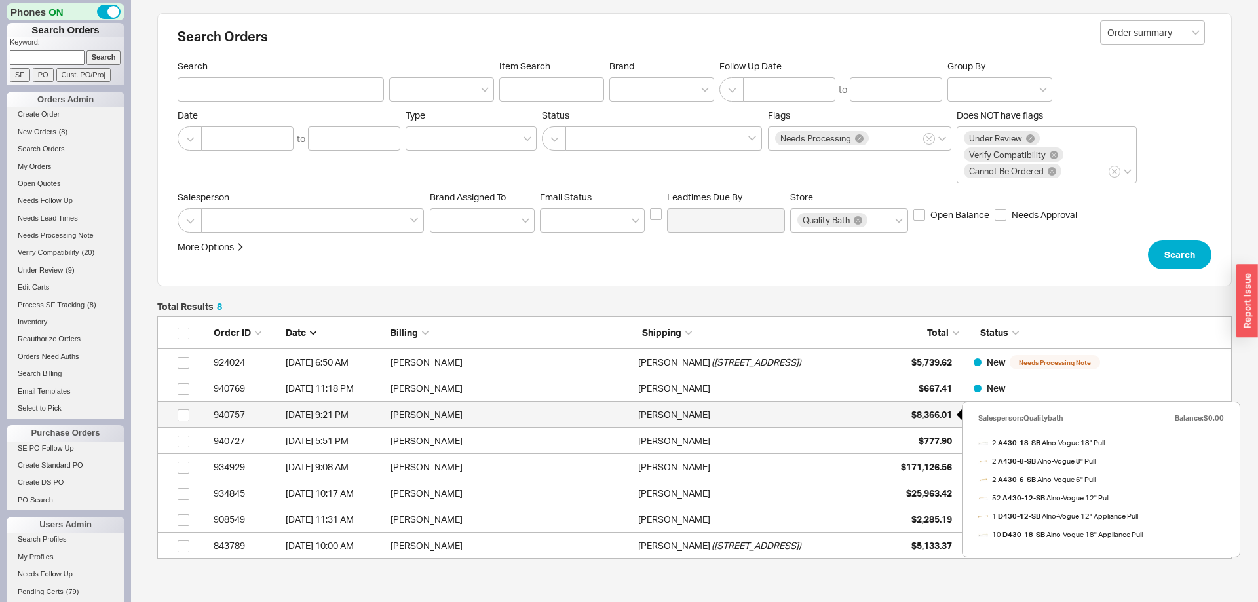
click at [923, 421] on div "$8,366.01" at bounding box center [920, 415] width 66 height 26
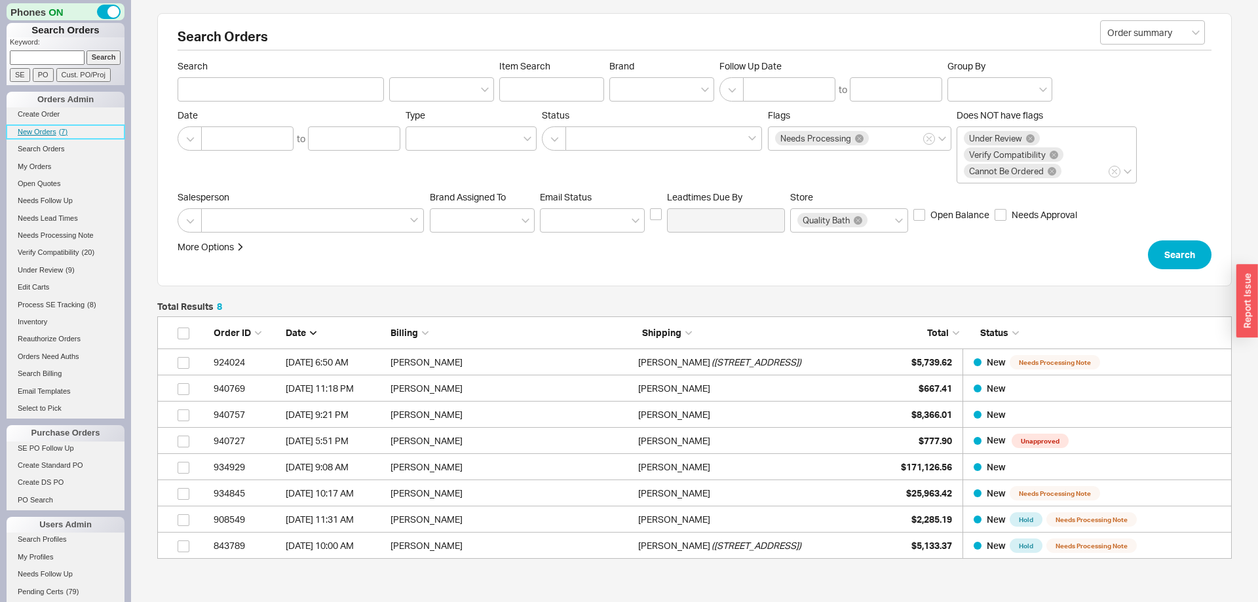
click at [49, 134] on span "New Orders" at bounding box center [37, 132] width 39 height 8
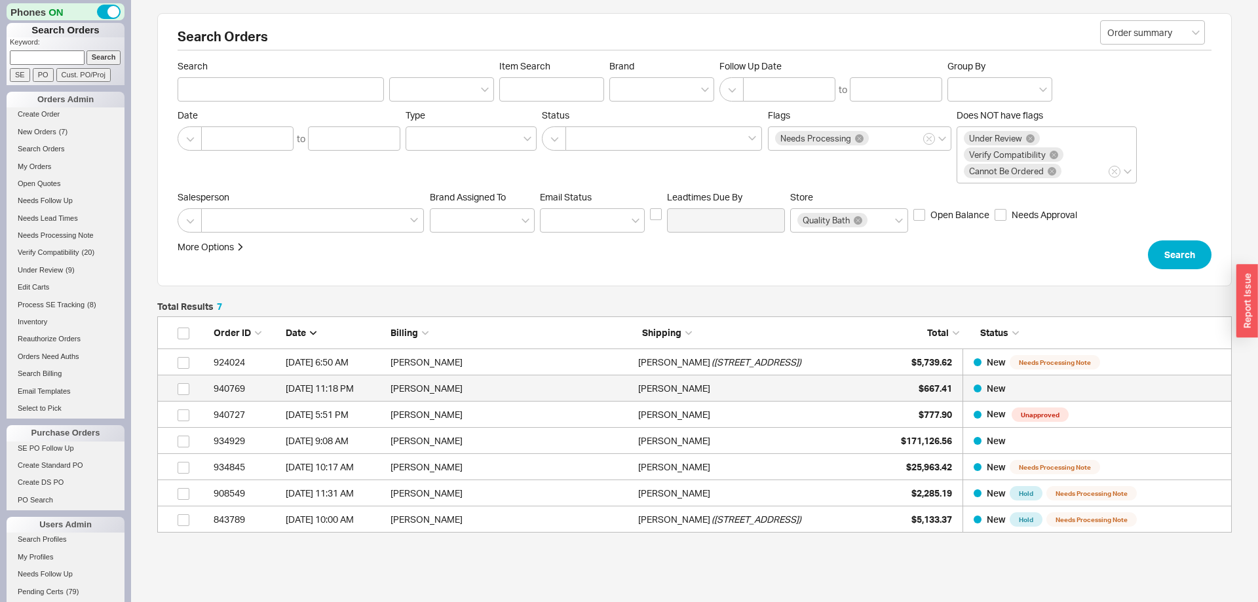
scroll to position [82, 0]
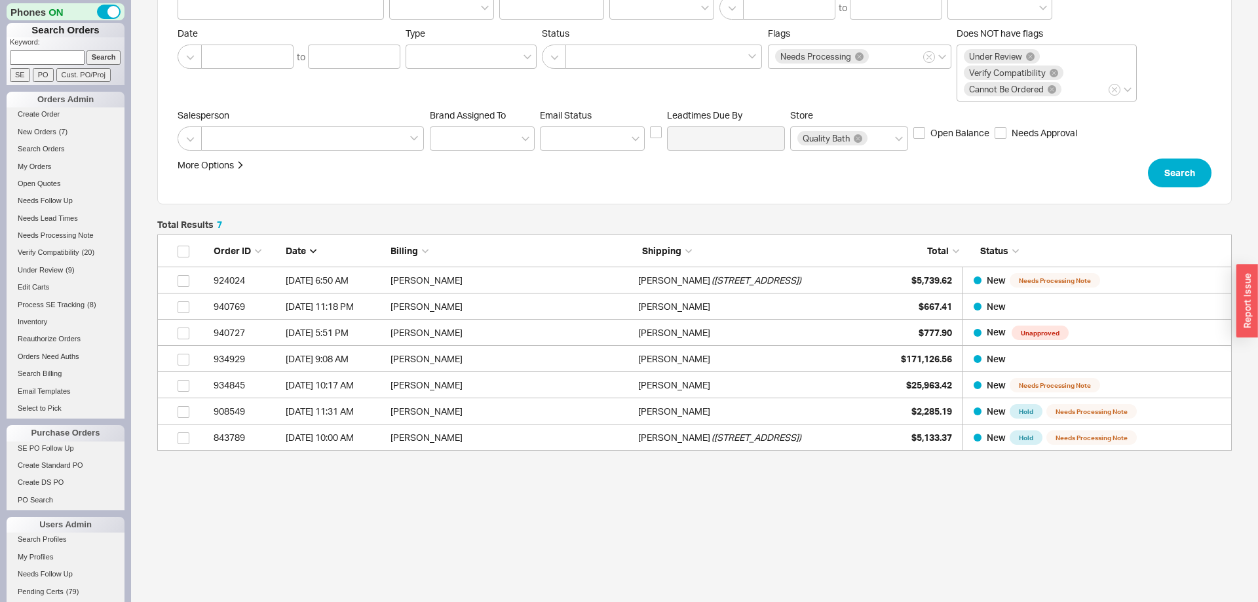
click at [71, 56] on input at bounding box center [47, 57] width 75 height 14
paste input "935152"
type input "935152"
click at [114, 61] on input "Search" at bounding box center [104, 57] width 35 height 14
type input "935152"
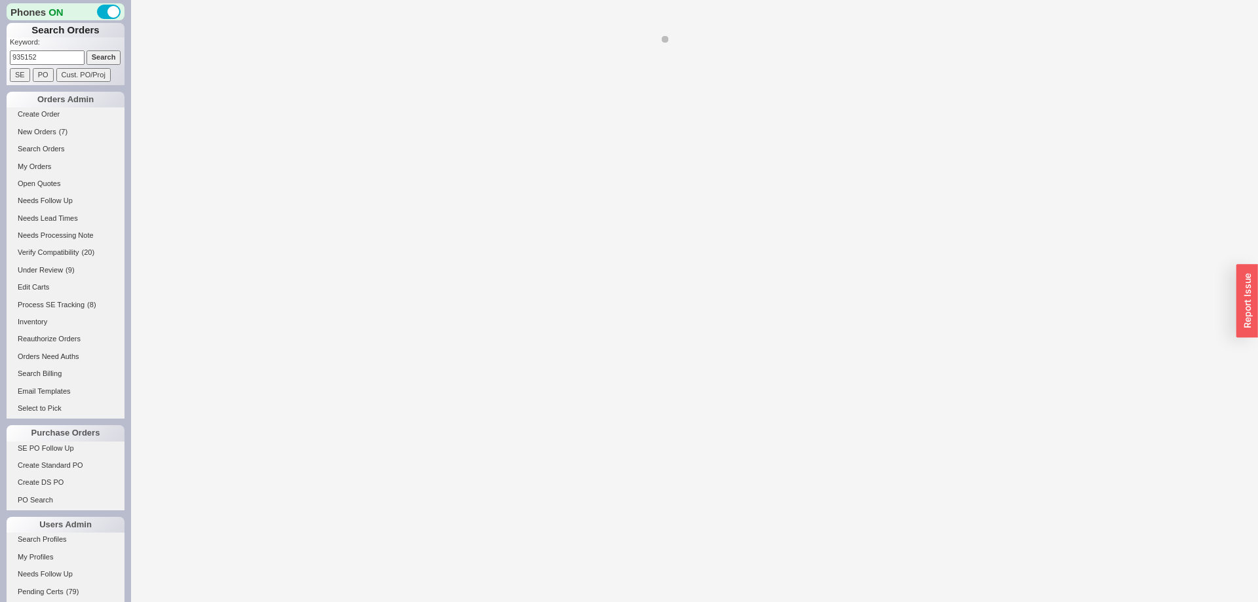
select select "*"
select select "LOW"
select select "3"
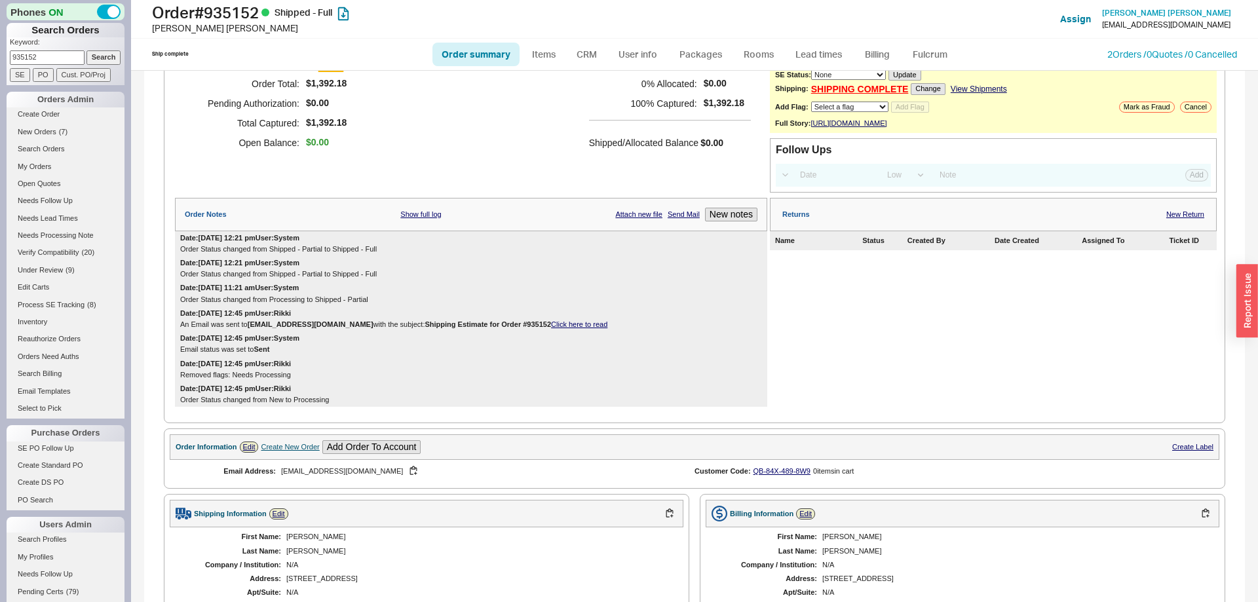
scroll to position [2, 0]
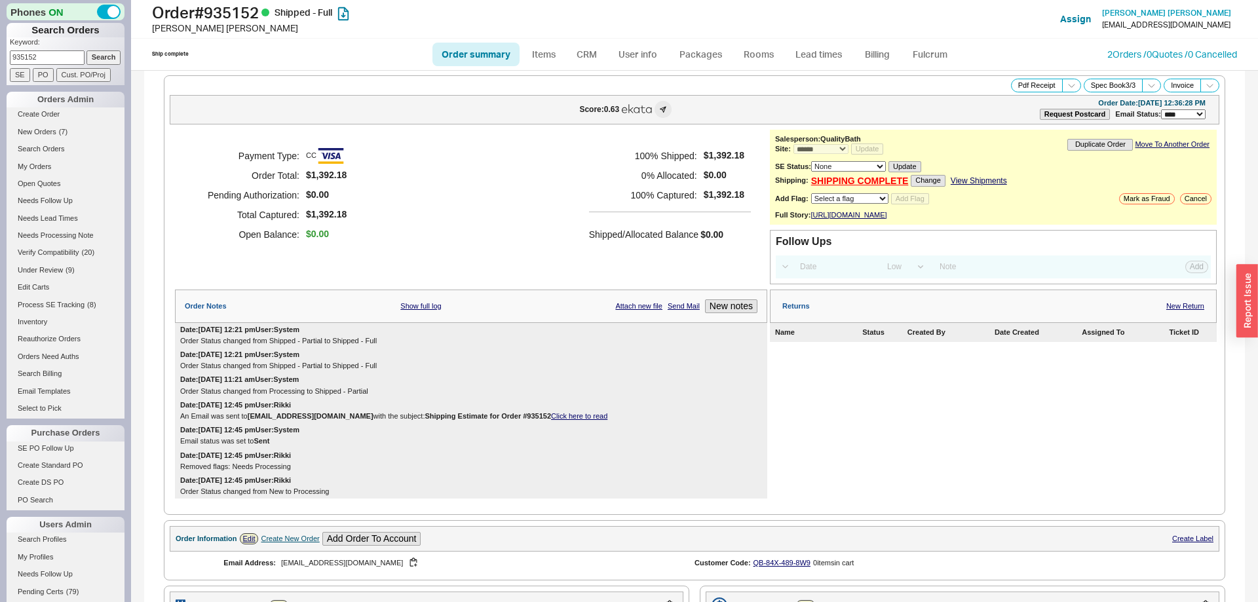
click at [66, 56] on input "935152" at bounding box center [47, 57] width 75 height 14
paste input "40074"
type input "940074"
click at [101, 58] on input "Search" at bounding box center [104, 57] width 35 height 14
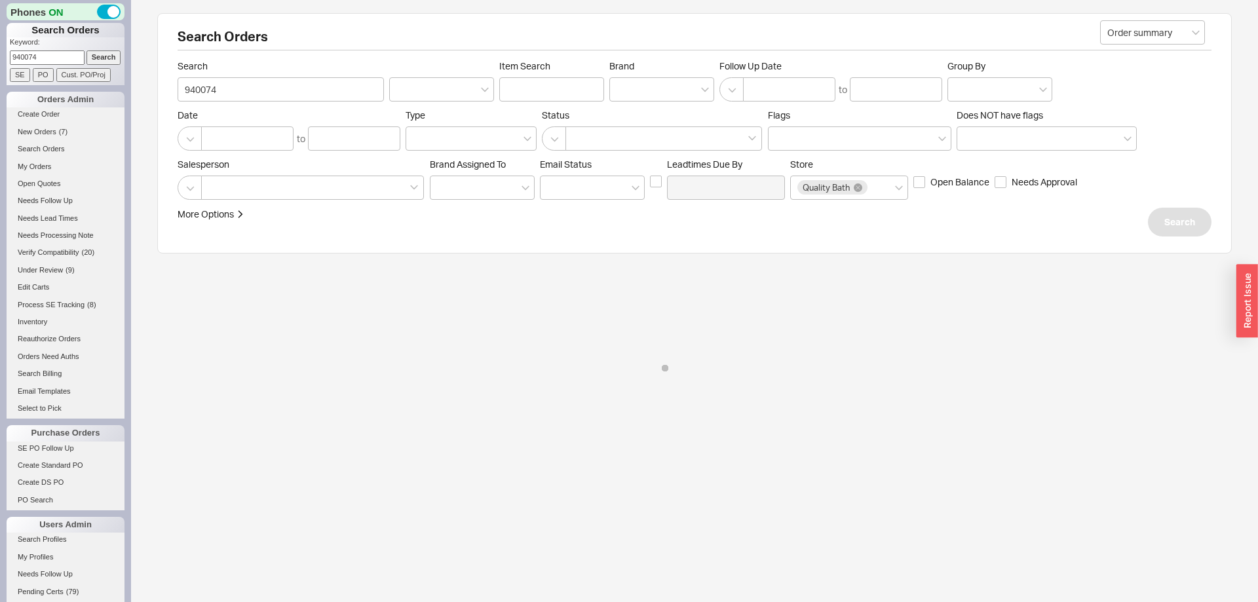
select select "*"
select select "LOW"
select select "3"
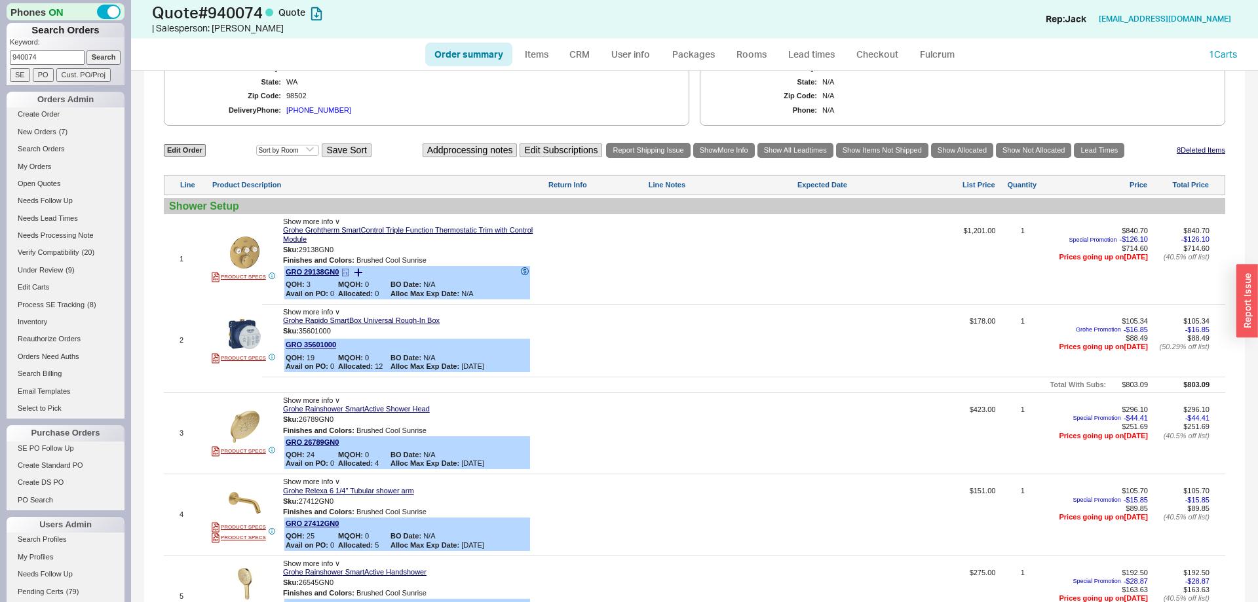
scroll to position [653, 0]
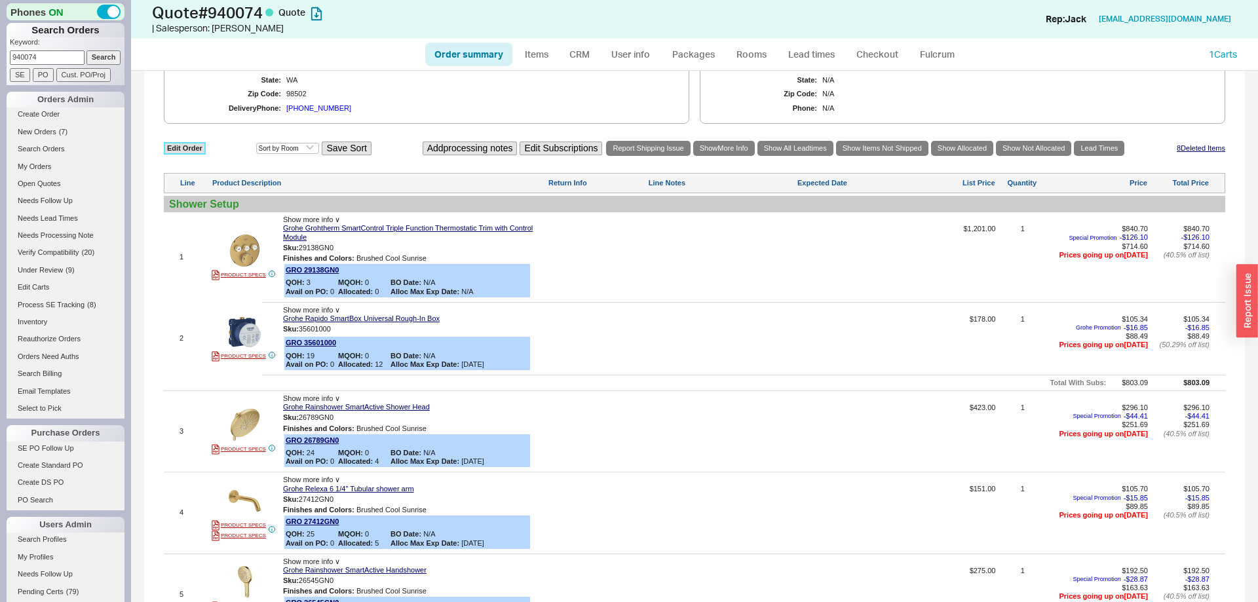
click at [183, 155] on link "Edit Order" at bounding box center [185, 148] width 42 height 12
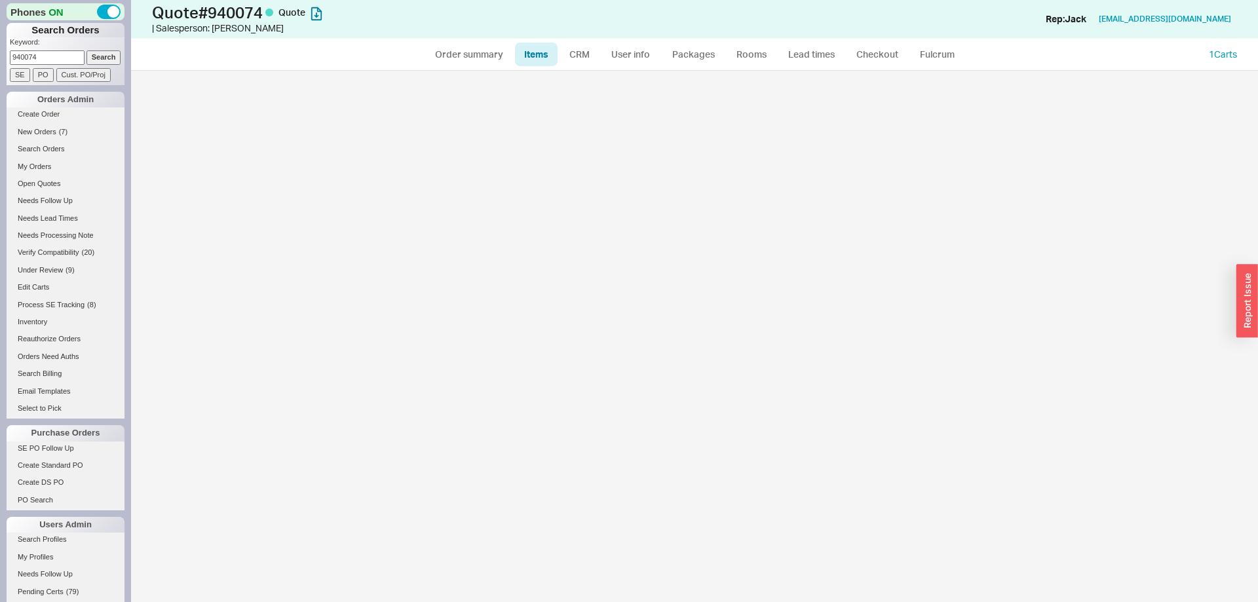
select select "3"
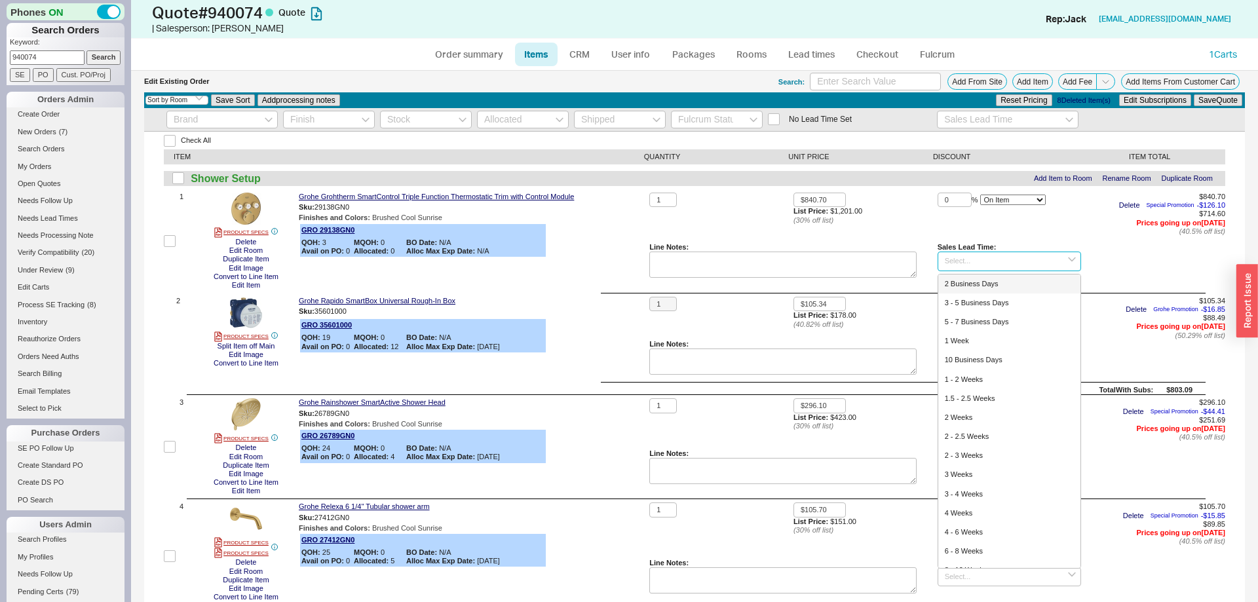
click at [982, 265] on input at bounding box center [1010, 261] width 144 height 19
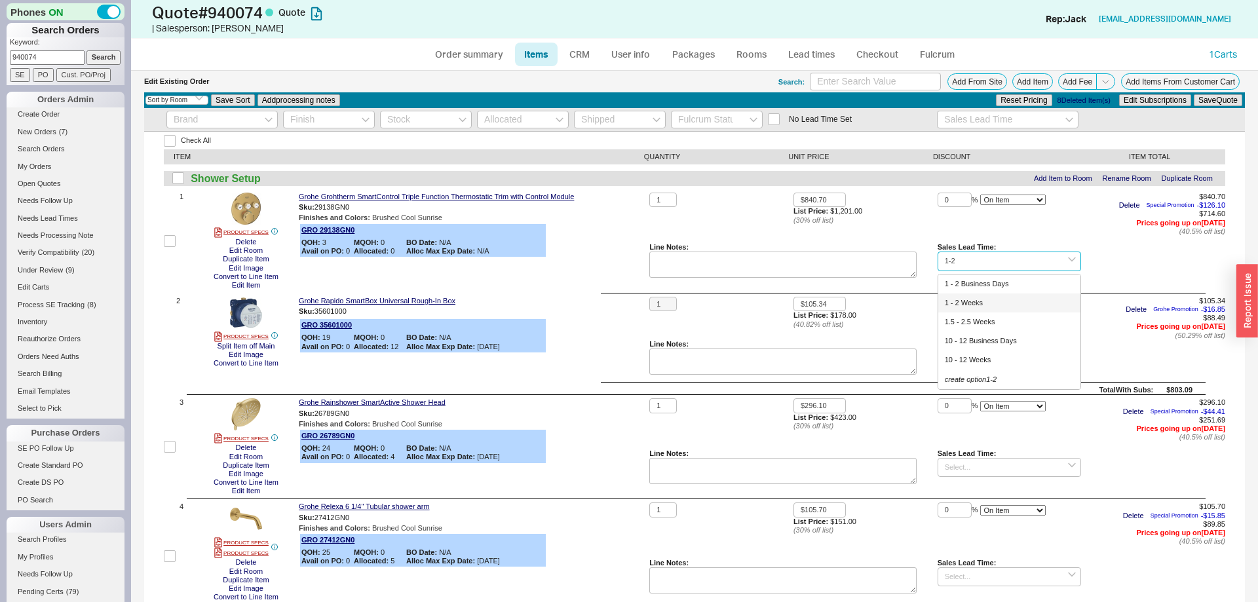
click at [985, 286] on div "1 - 2 Business Days" at bounding box center [1010, 284] width 143 height 19
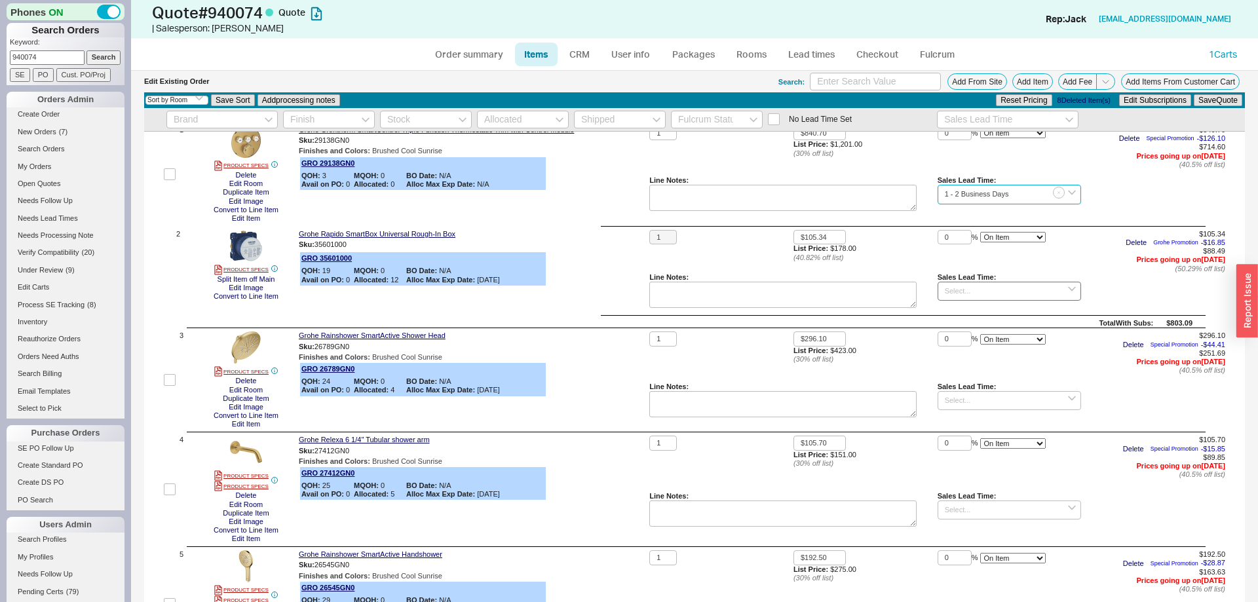
type input "1 - 2 Business Days"
click at [976, 295] on input at bounding box center [1010, 291] width 144 height 19
click at [1013, 313] on div "1 - 2 Business Days" at bounding box center [1010, 313] width 143 height 19
type input "1 - 2 Business Days"
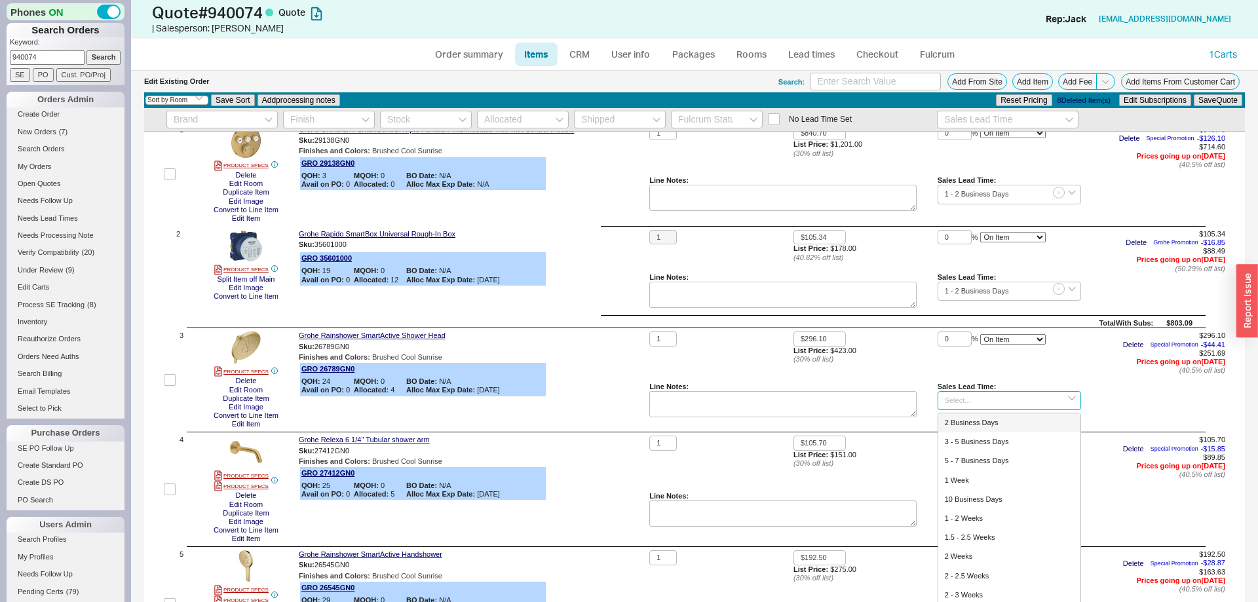
click at [970, 395] on input at bounding box center [1010, 400] width 144 height 19
click at [1017, 423] on div "1 - 2 Business Days" at bounding box center [1010, 423] width 143 height 19
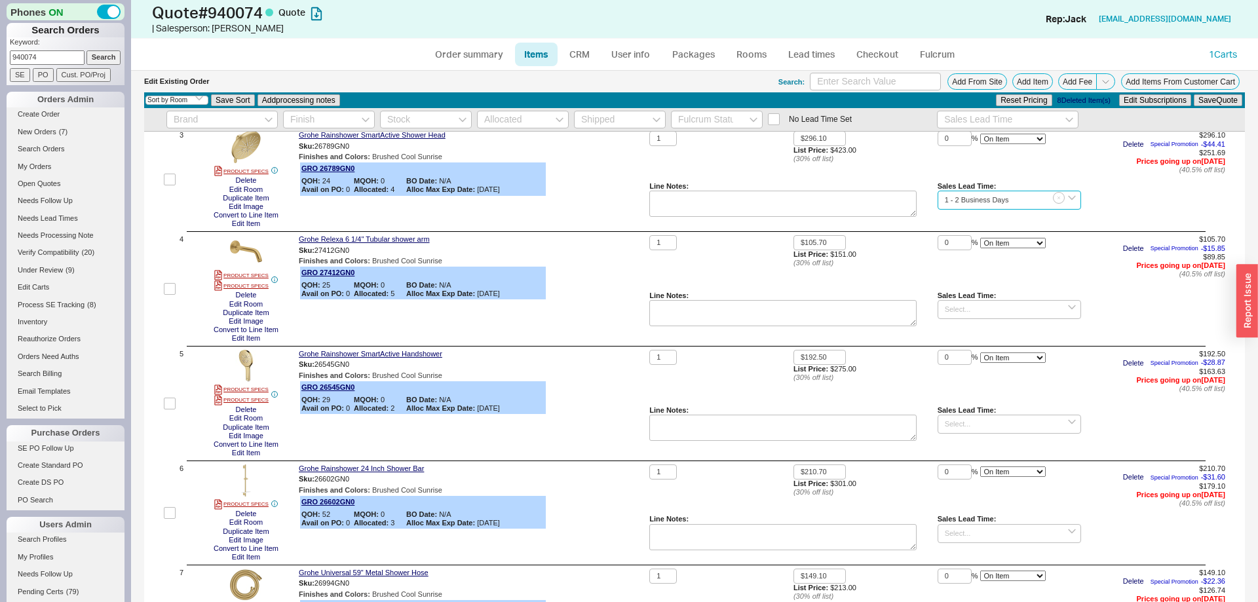
scroll to position [334, 0]
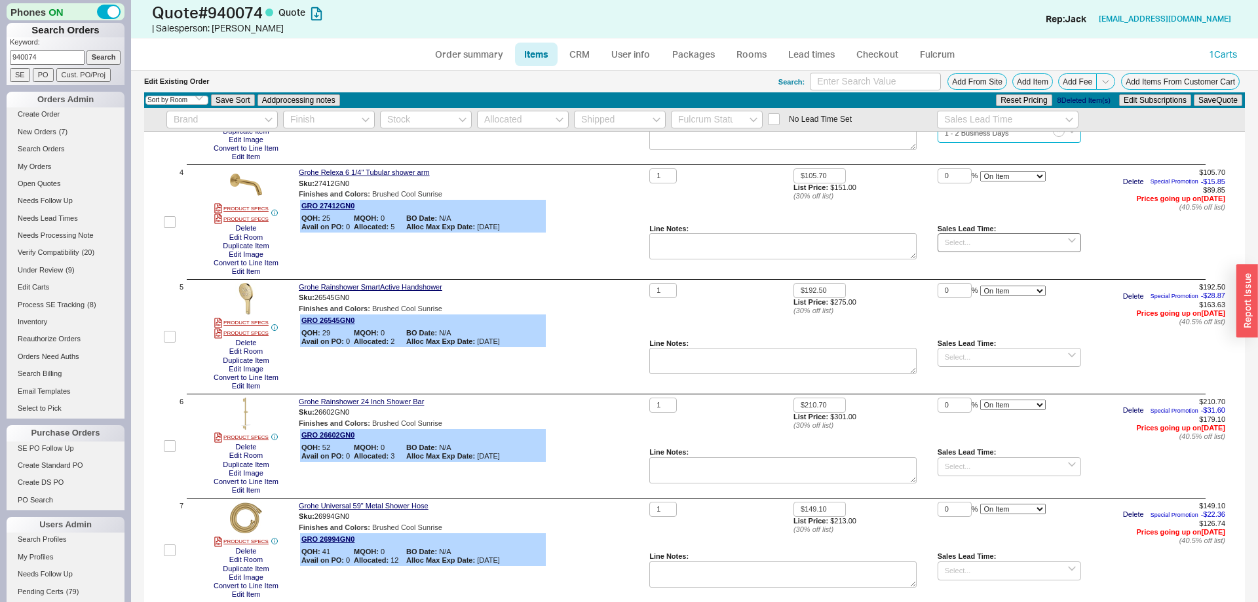
type input "1 - 2 Business Days"
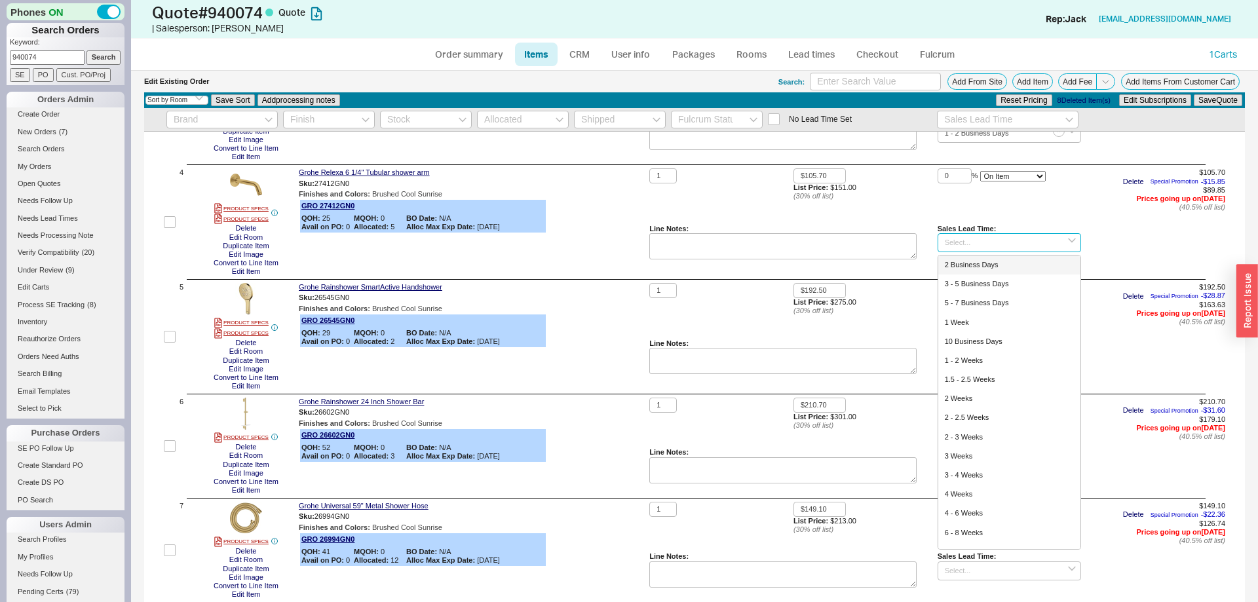
click at [975, 237] on input at bounding box center [1010, 242] width 144 height 19
click at [964, 268] on div "1 - 2 Business Days" at bounding box center [1010, 265] width 143 height 19
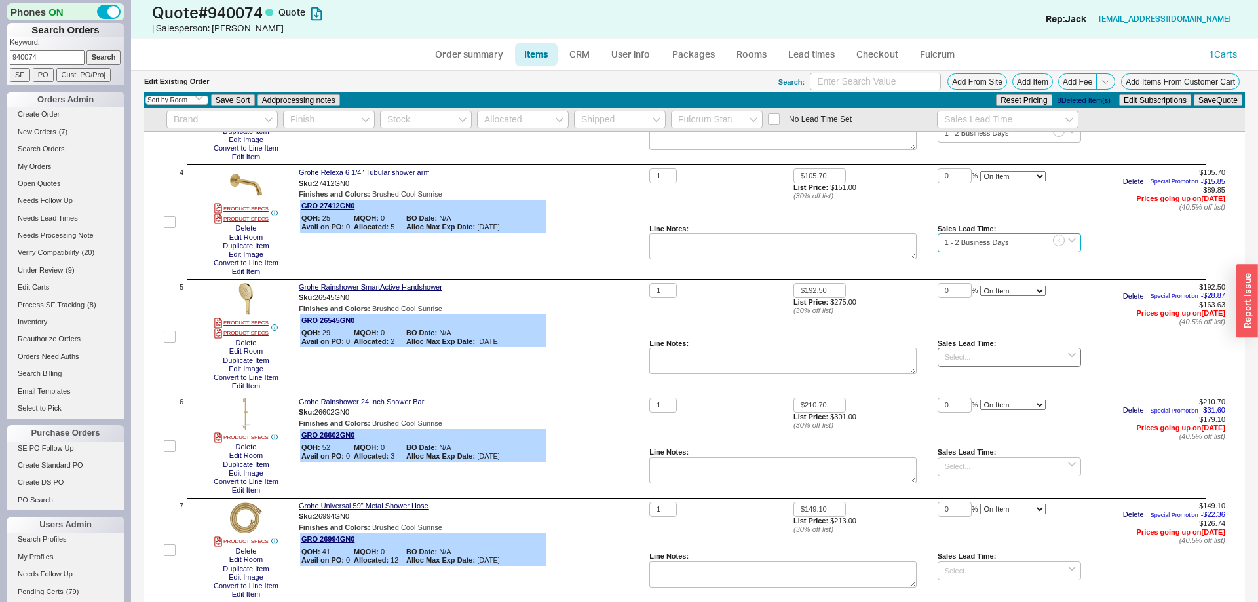
type input "1 - 2 Business Days"
click at [952, 360] on input at bounding box center [1010, 357] width 144 height 19
click at [988, 383] on div "1 - 2 Business Days" at bounding box center [1010, 379] width 143 height 19
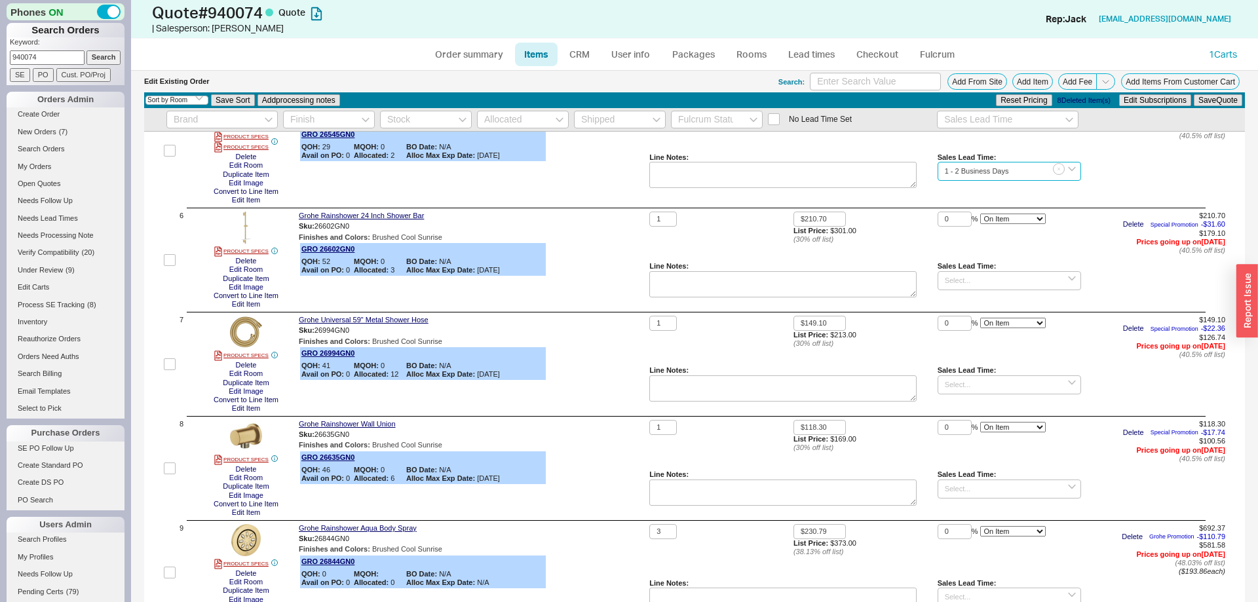
scroll to position [535, 0]
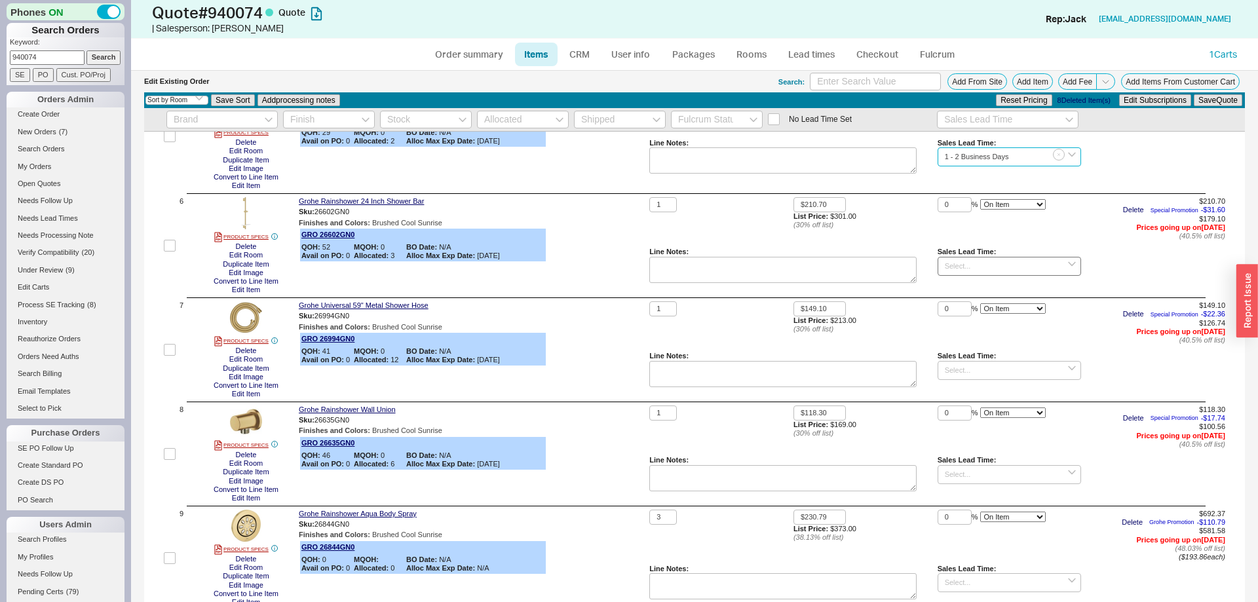
type input "1 - 2 Business Days"
click at [972, 266] on input at bounding box center [1010, 266] width 144 height 19
click at [991, 286] on div "1 - 2 Business Days" at bounding box center [1010, 288] width 143 height 19
type input "1 - 2 Business Days"
click at [984, 368] on input at bounding box center [1010, 370] width 144 height 19
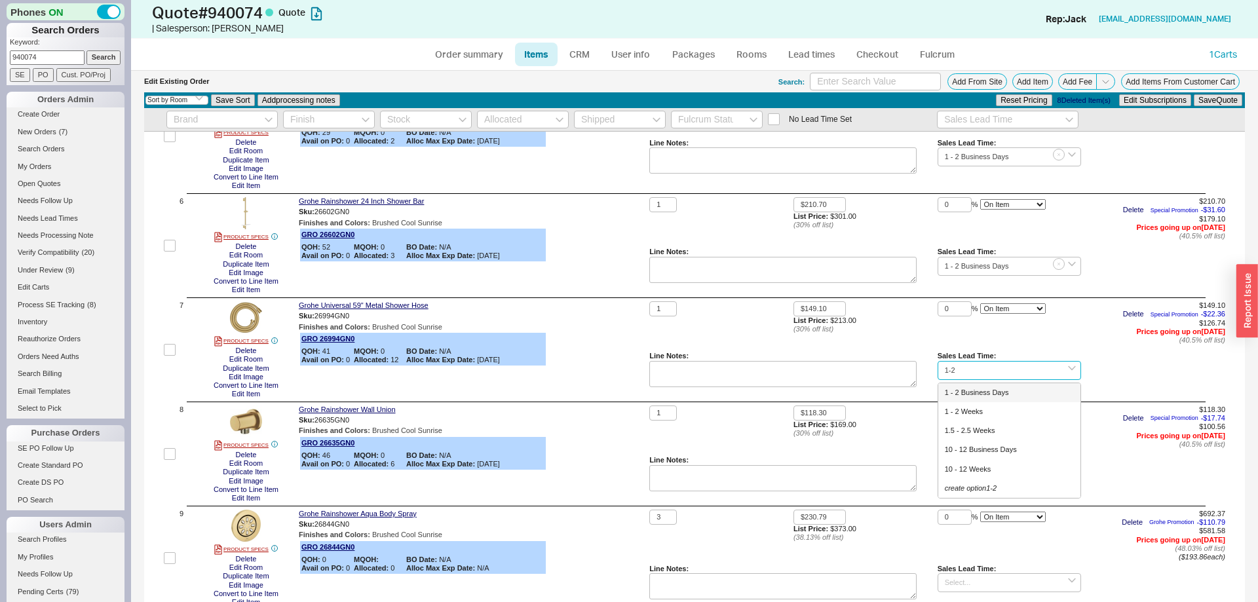
click at [994, 389] on div "1 - 2 Business Days" at bounding box center [1010, 392] width 143 height 19
type input "1 - 2 Business Days"
click at [997, 467] on input at bounding box center [1010, 474] width 144 height 19
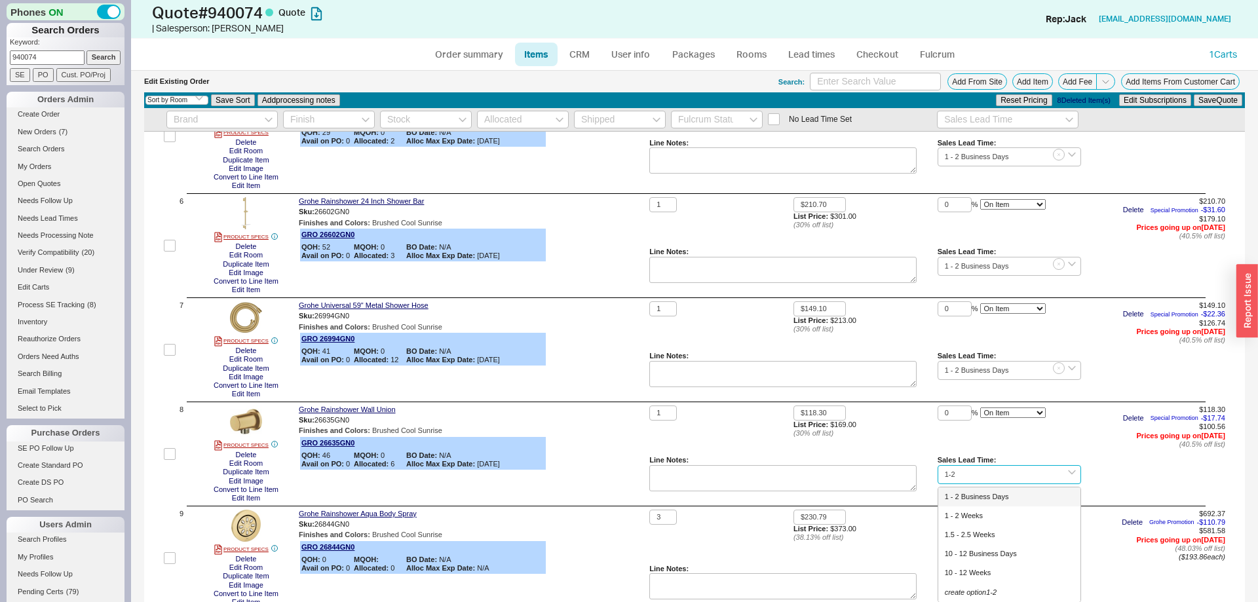
click at [979, 496] on div "1 - 2 Business Days" at bounding box center [1010, 497] width 143 height 19
type input "1 - 2 Business Days"
click at [1218, 96] on button "Save Quote" at bounding box center [1218, 100] width 49 height 12
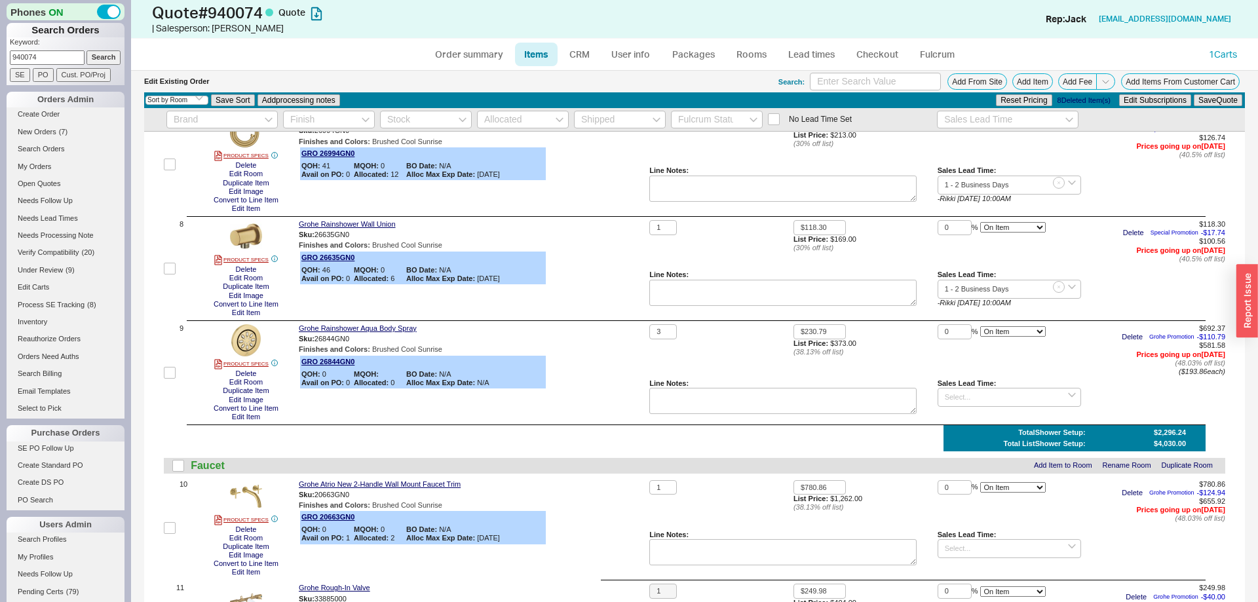
scroll to position [802, 0]
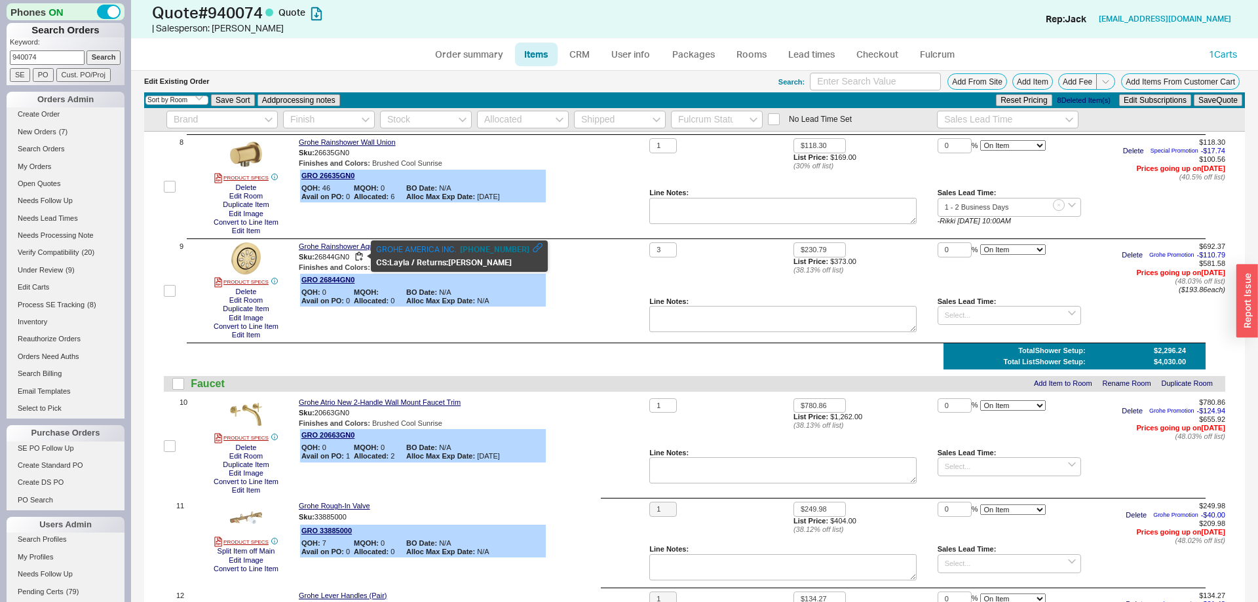
click at [346, 260] on span "26844GN0" at bounding box center [332, 257] width 35 height 8
copy div "Sku: 26844GN0"
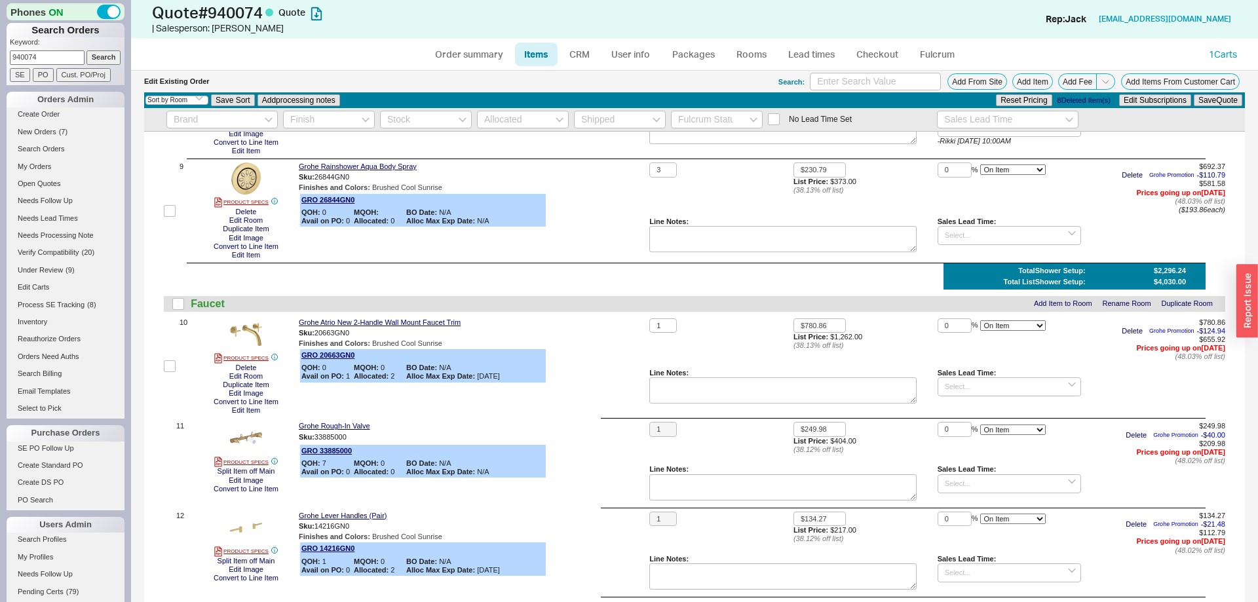
scroll to position [936, 0]
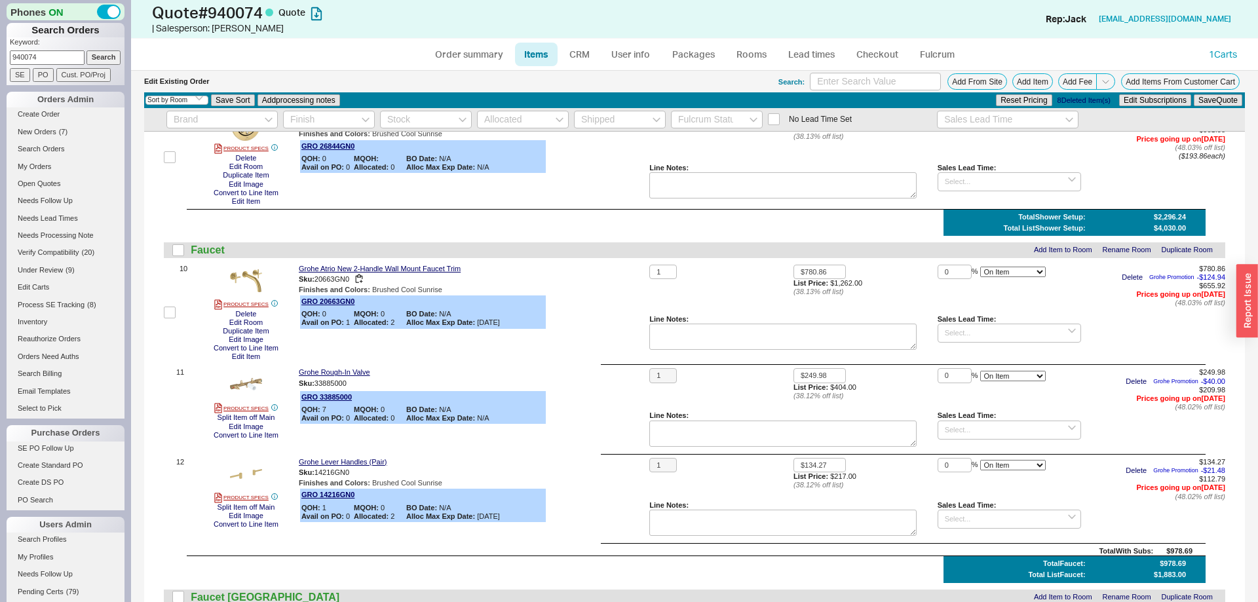
click at [338, 279] on span "20663GN0" at bounding box center [332, 279] width 35 height 8
copy div "Sku: 20663GN0"
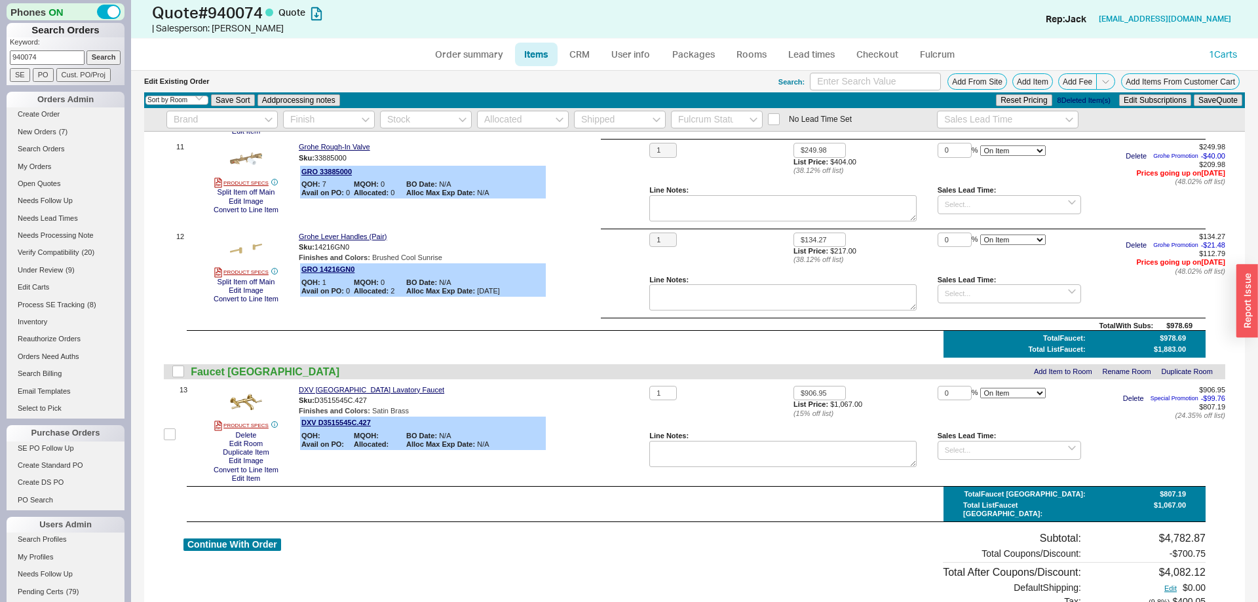
scroll to position [1203, 0]
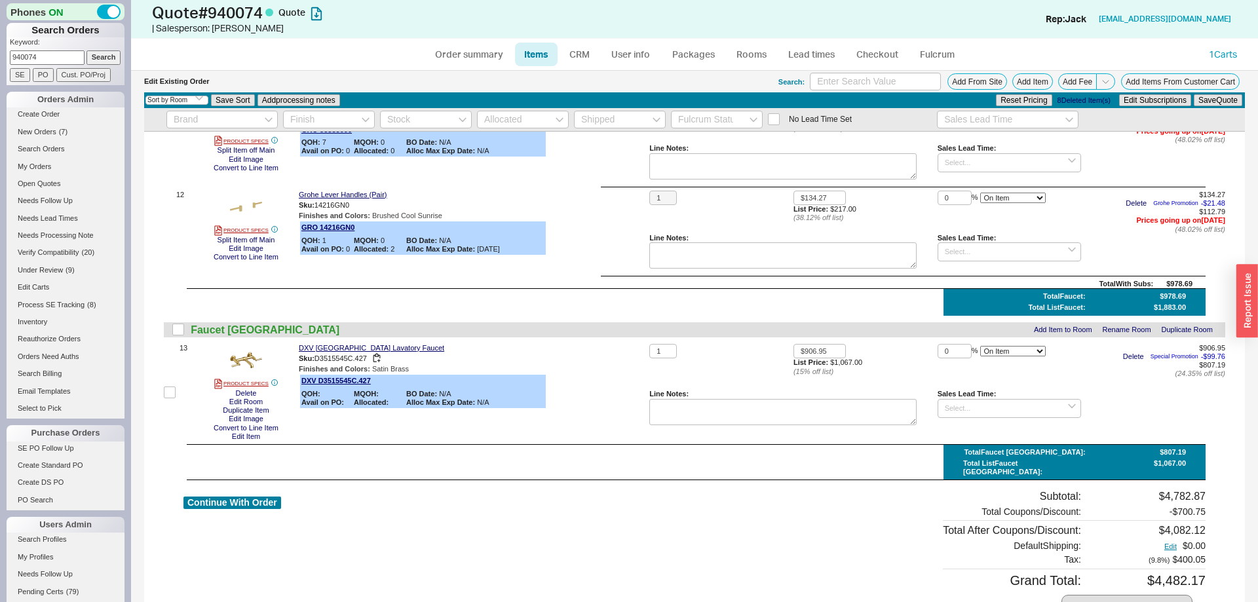
click at [341, 353] on div "Sku: D3515545C.427" at bounding box center [471, 359] width 345 height 12
drag, startPoint x: 341, startPoint y: 353, endPoint x: 357, endPoint y: 353, distance: 15.7
click at [358, 353] on div "Sku: D3515545C.427" at bounding box center [471, 359] width 345 height 12
copy div "Sku: D3515545C.427"
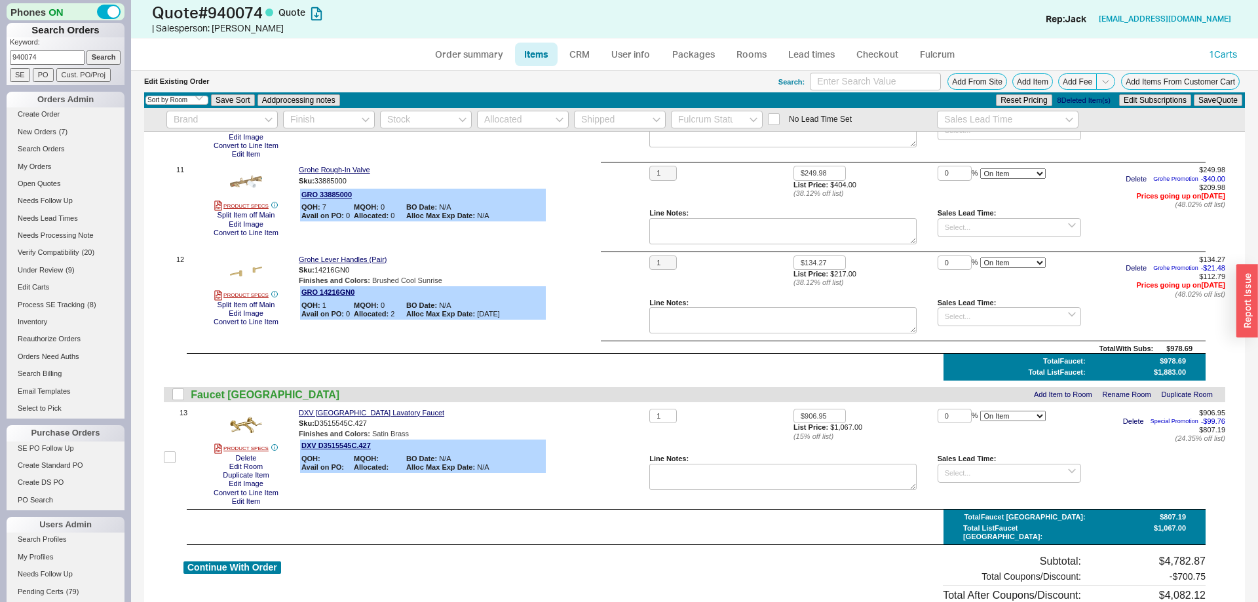
scroll to position [1137, 0]
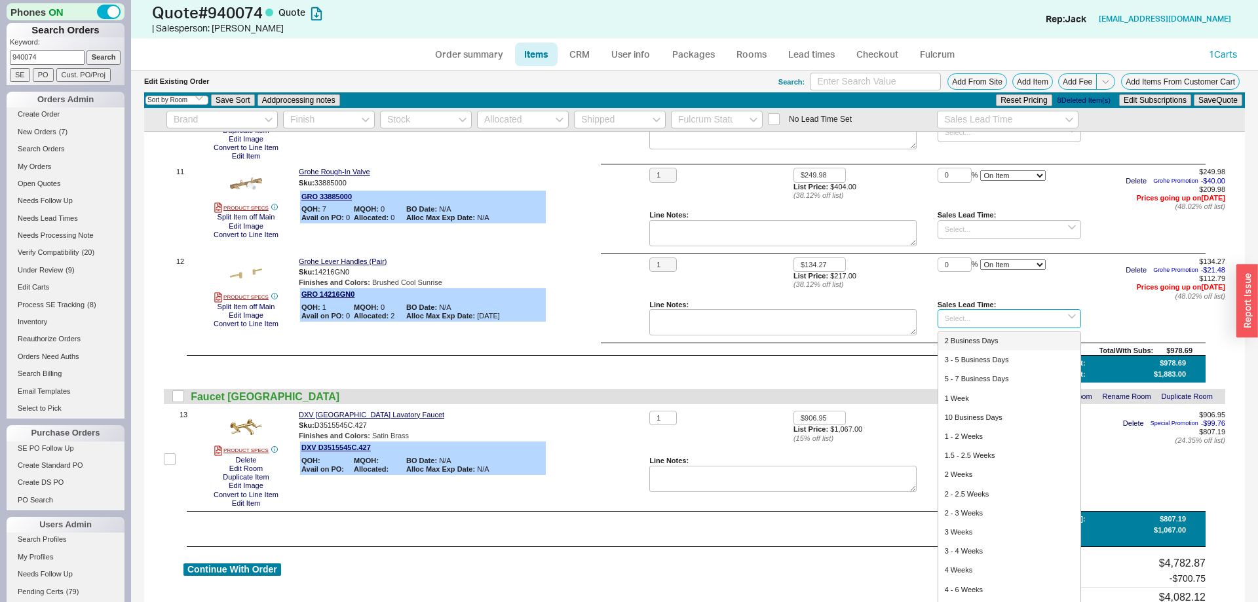
click at [994, 313] on input at bounding box center [1010, 318] width 144 height 19
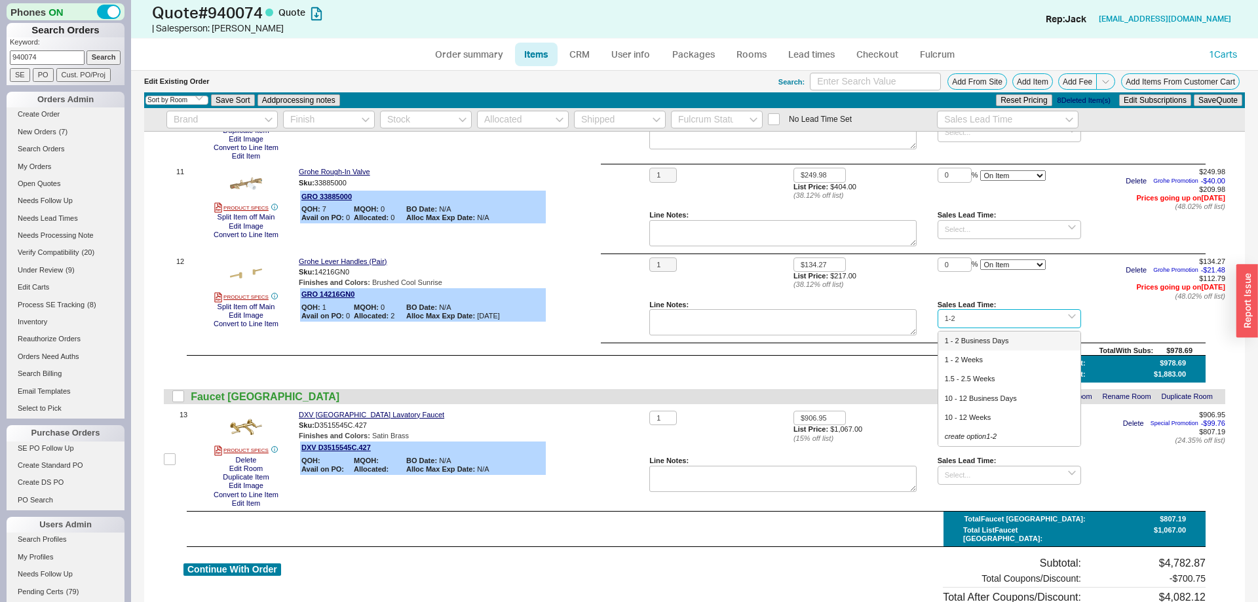
click at [1003, 337] on div "1 - 2 Business Days" at bounding box center [1010, 341] width 143 height 19
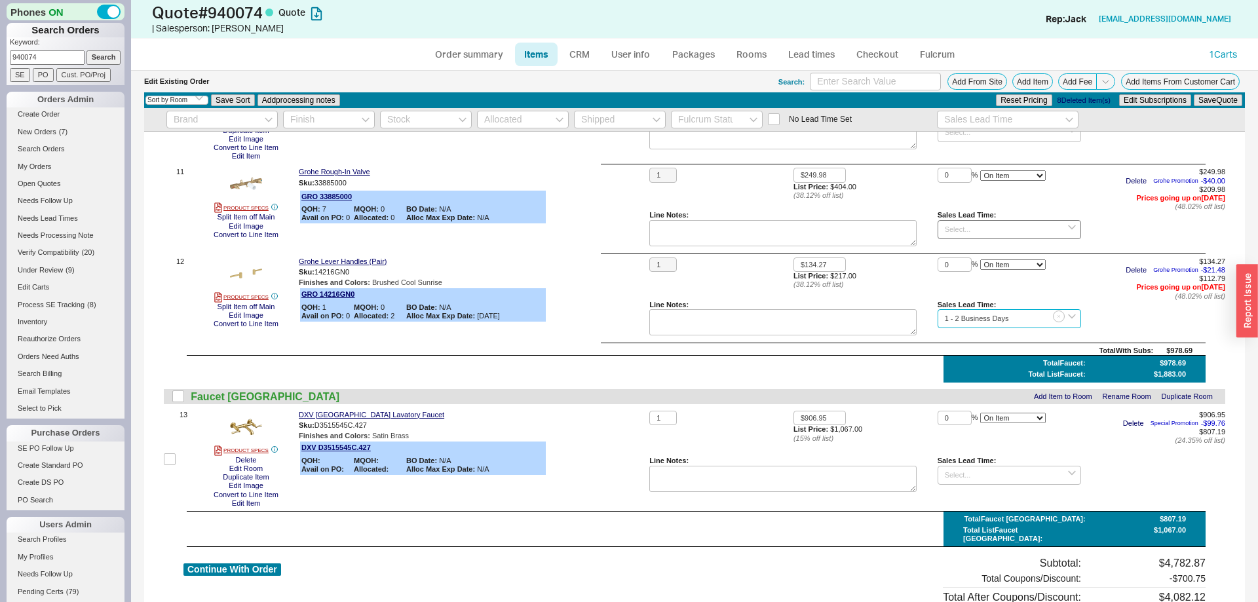
type input "1 - 2 Business Days"
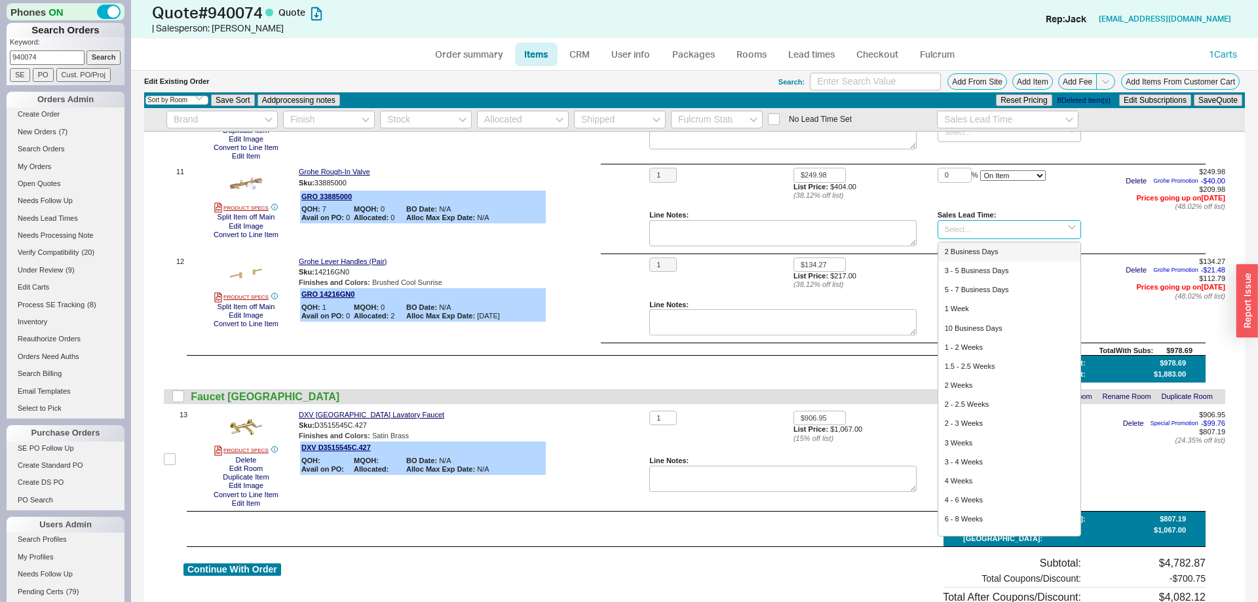
click at [982, 234] on input at bounding box center [1010, 229] width 144 height 19
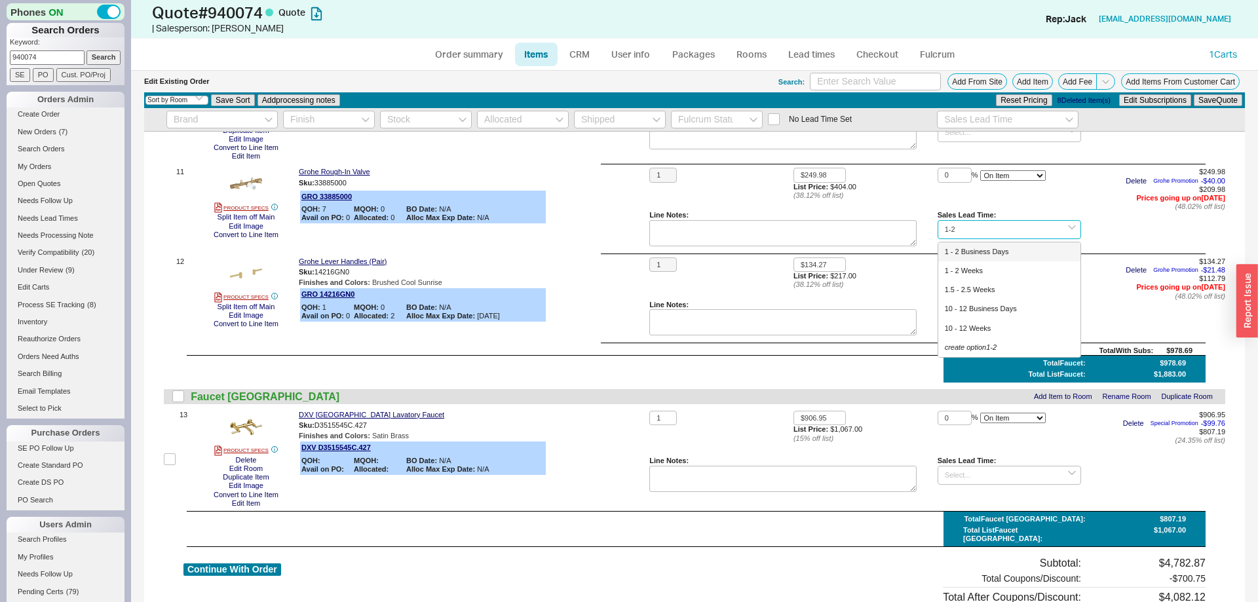
click at [980, 250] on div "1 - 2 Business Days" at bounding box center [1010, 252] width 143 height 19
type input "1 - 2 Business Days"
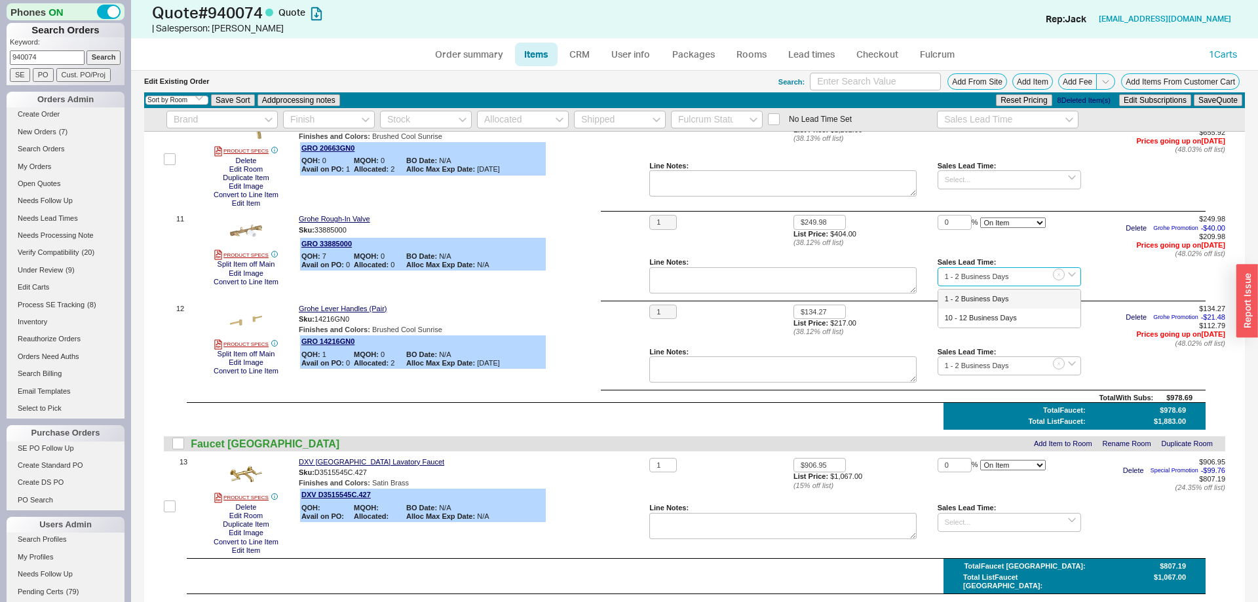
scroll to position [1070, 0]
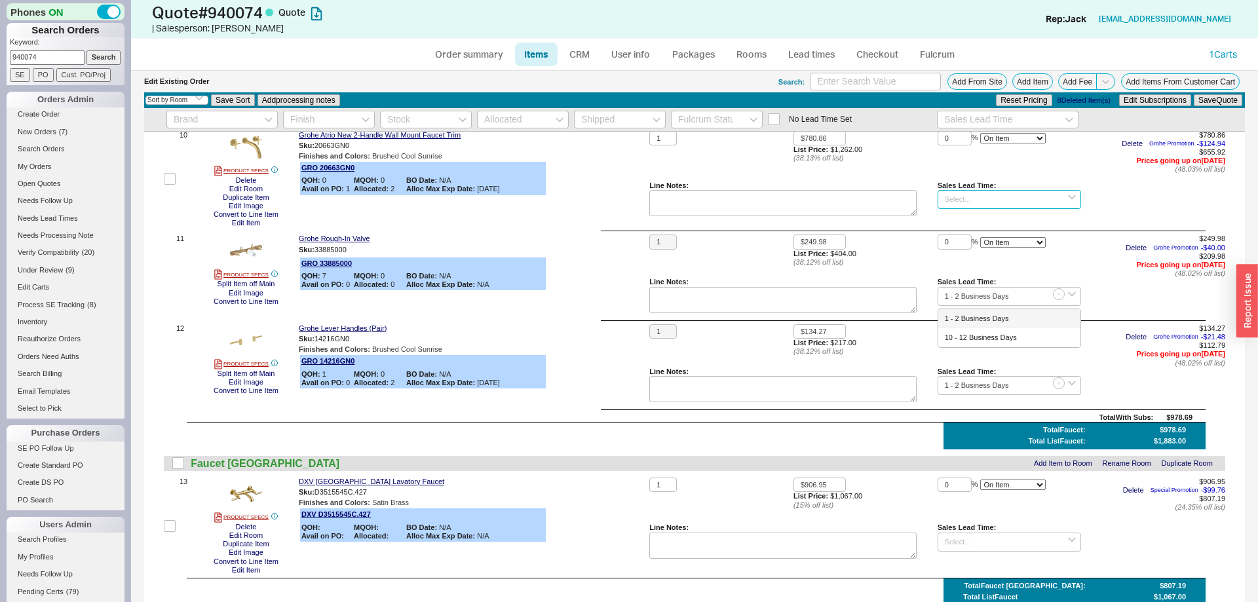
click at [969, 203] on input at bounding box center [1010, 199] width 144 height 19
drag, startPoint x: 987, startPoint y: 220, endPoint x: 998, endPoint y: 252, distance: 34.0
click at [987, 219] on div "End of November" at bounding box center [1010, 221] width 143 height 19
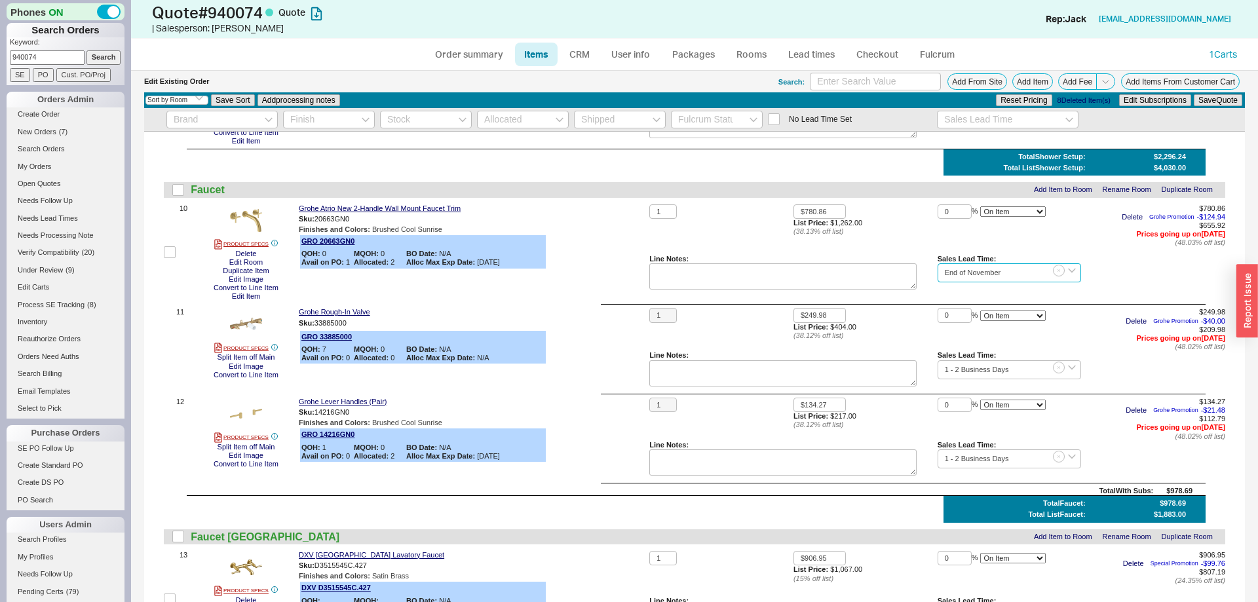
scroll to position [936, 0]
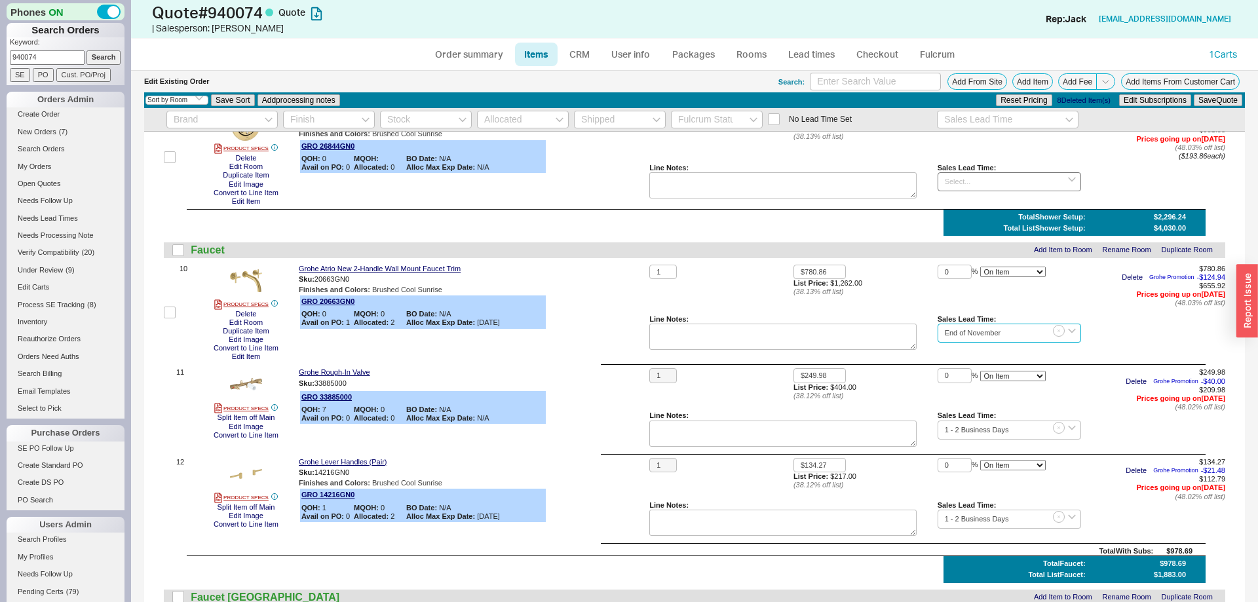
type input "End of November"
click at [975, 185] on input at bounding box center [1010, 181] width 144 height 19
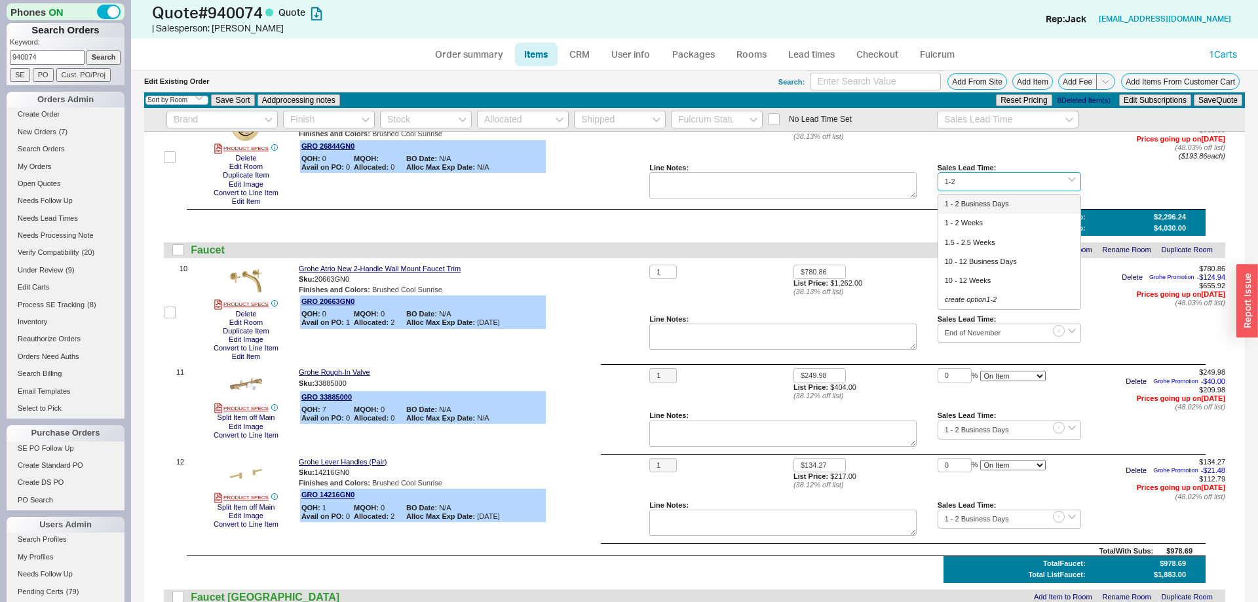
click at [1015, 203] on div "1 - 2 Business Days" at bounding box center [1010, 204] width 143 height 19
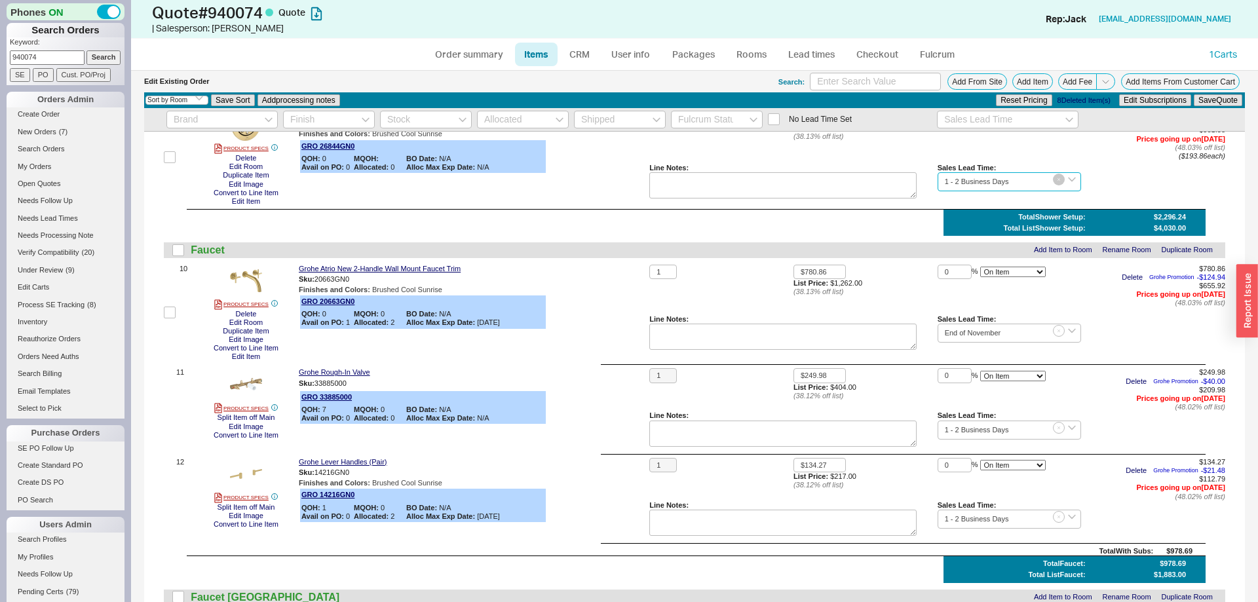
type input "1 - 2 Business Days"
click at [1056, 182] on button "button" at bounding box center [1059, 180] width 12 height 12
click at [1036, 178] on input at bounding box center [1010, 181] width 144 height 19
click at [976, 208] on div "8 - 12 Business Days" at bounding box center [1010, 204] width 143 height 19
type input "8 - 12 Business Days"
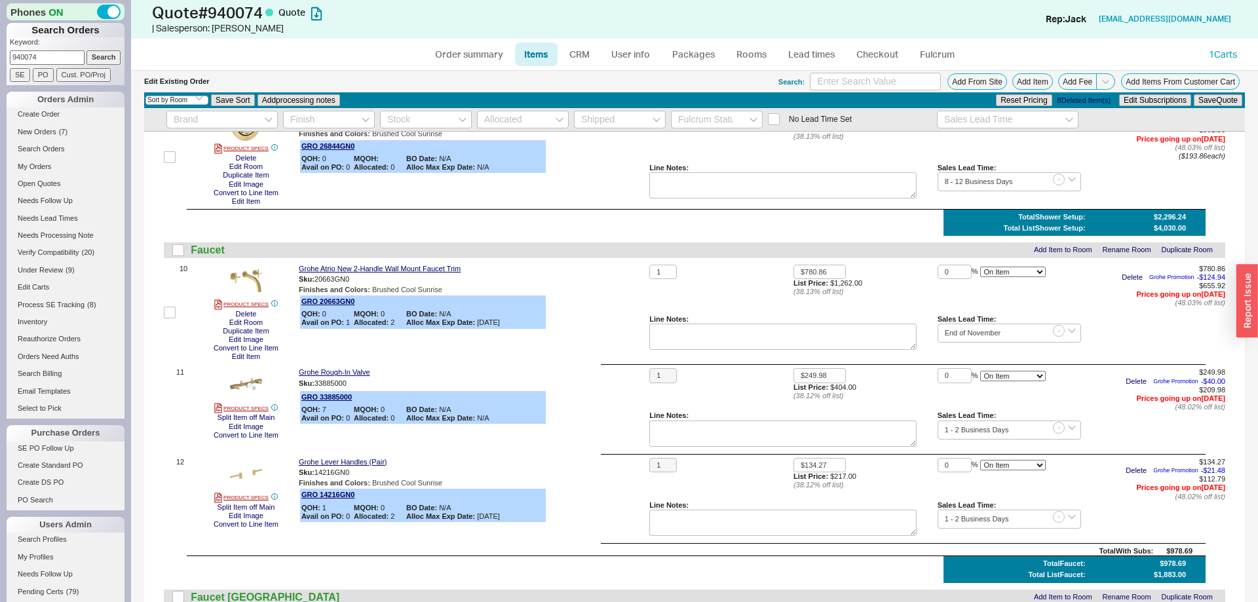
click at [1223, 106] on div "Reset Pricing 8 Deleted Item(s) Edit Subscriptions Save Quote" at bounding box center [1119, 100] width 249 height 14
click at [1222, 102] on button "Save Quote" at bounding box center [1218, 100] width 49 height 12
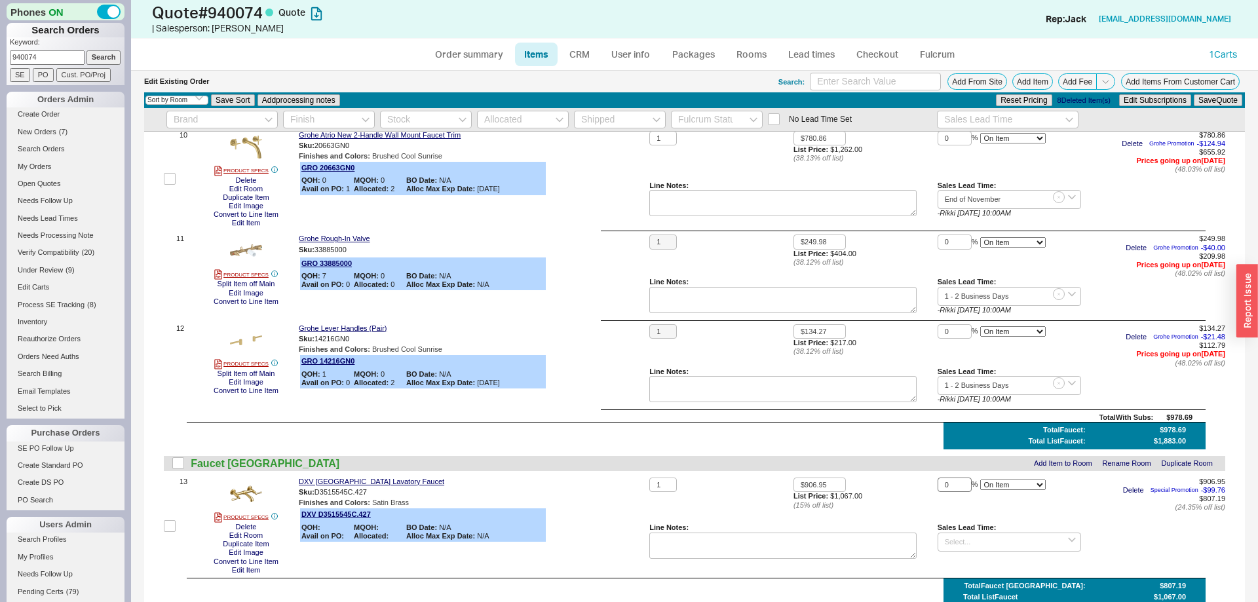
scroll to position [1337, 0]
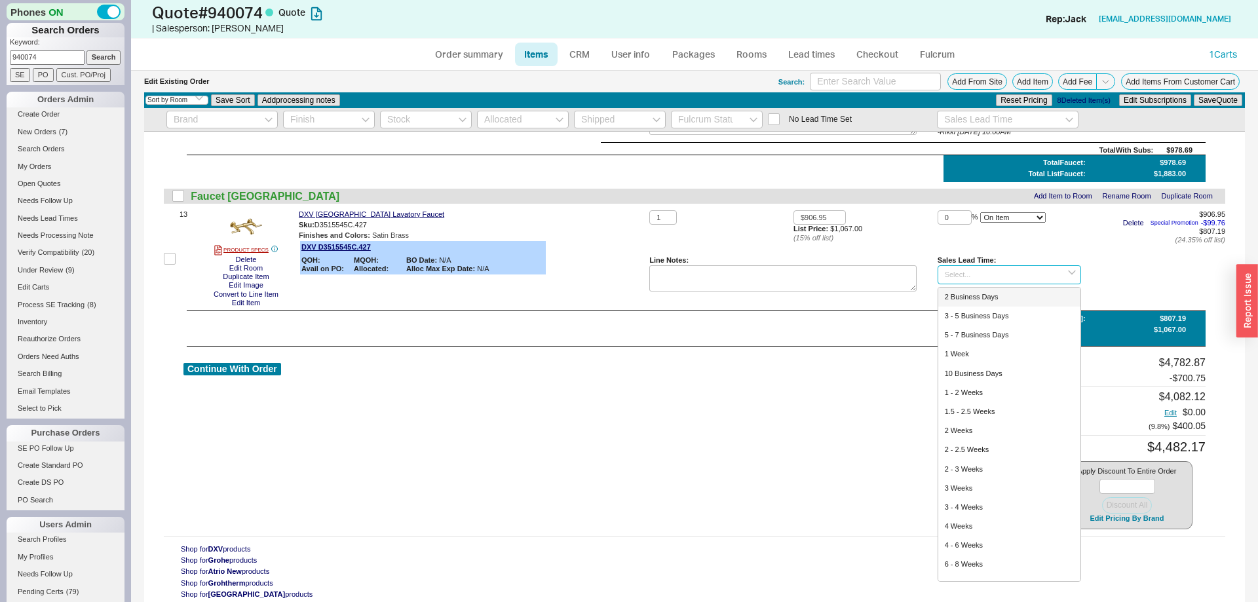
click at [1002, 271] on input at bounding box center [1010, 274] width 144 height 19
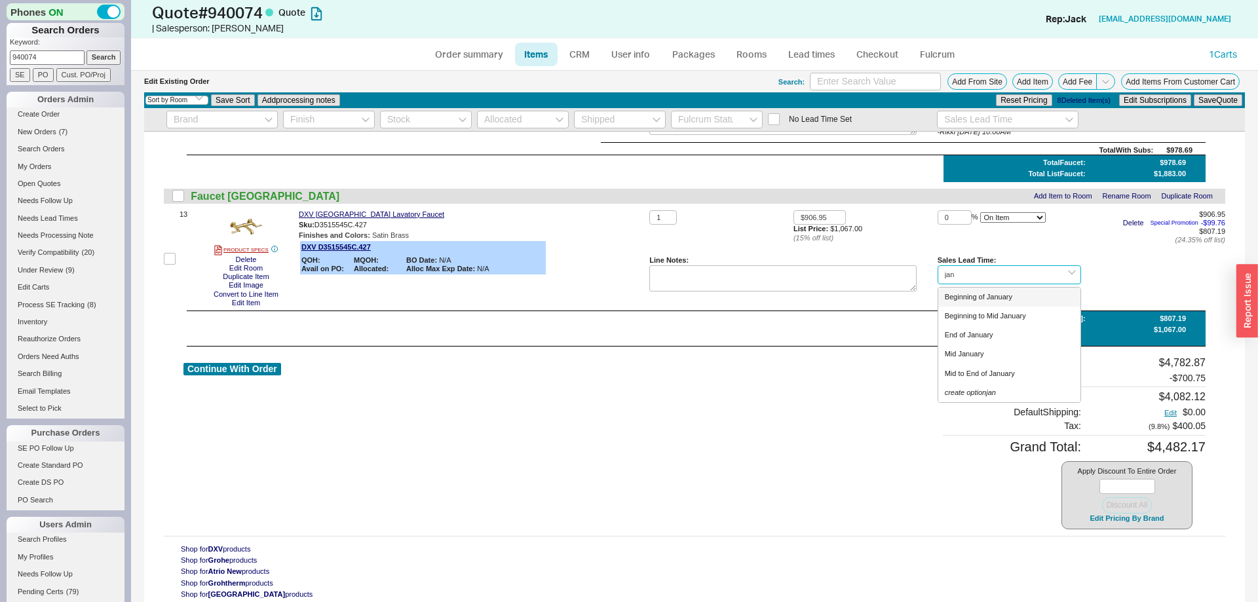
click at [1032, 296] on div "Beginning of January" at bounding box center [1010, 297] width 143 height 19
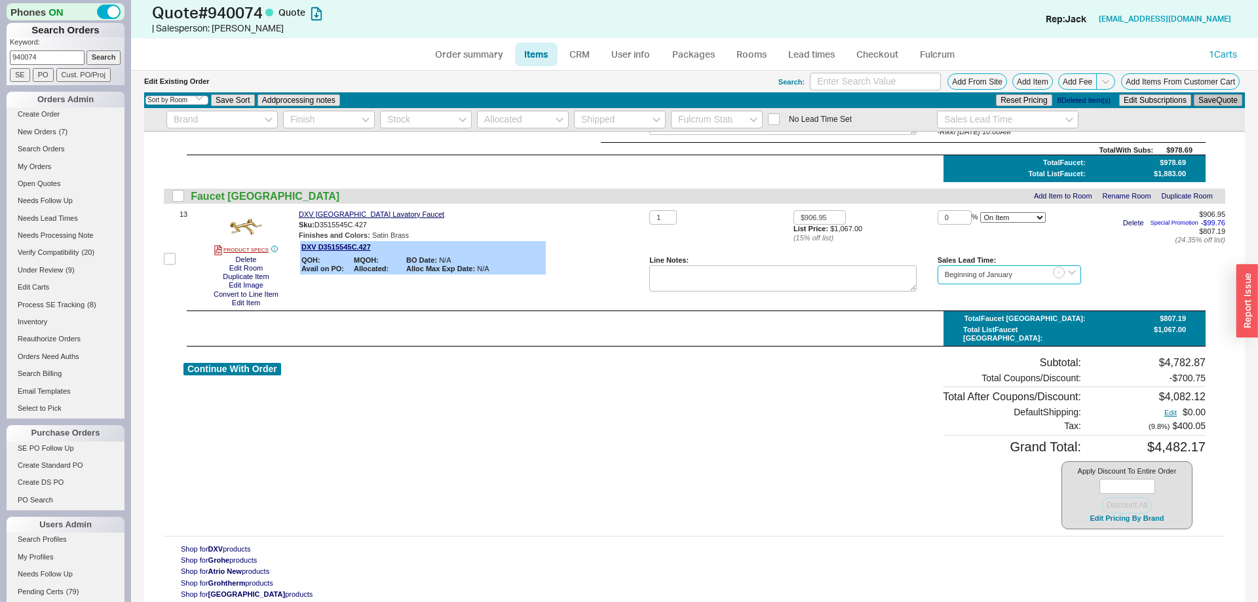
type input "Beginning of January"
click at [1219, 104] on button "Save Quote" at bounding box center [1218, 100] width 49 height 12
click at [483, 56] on link "Order summary" at bounding box center [468, 55] width 87 height 24
select select "*"
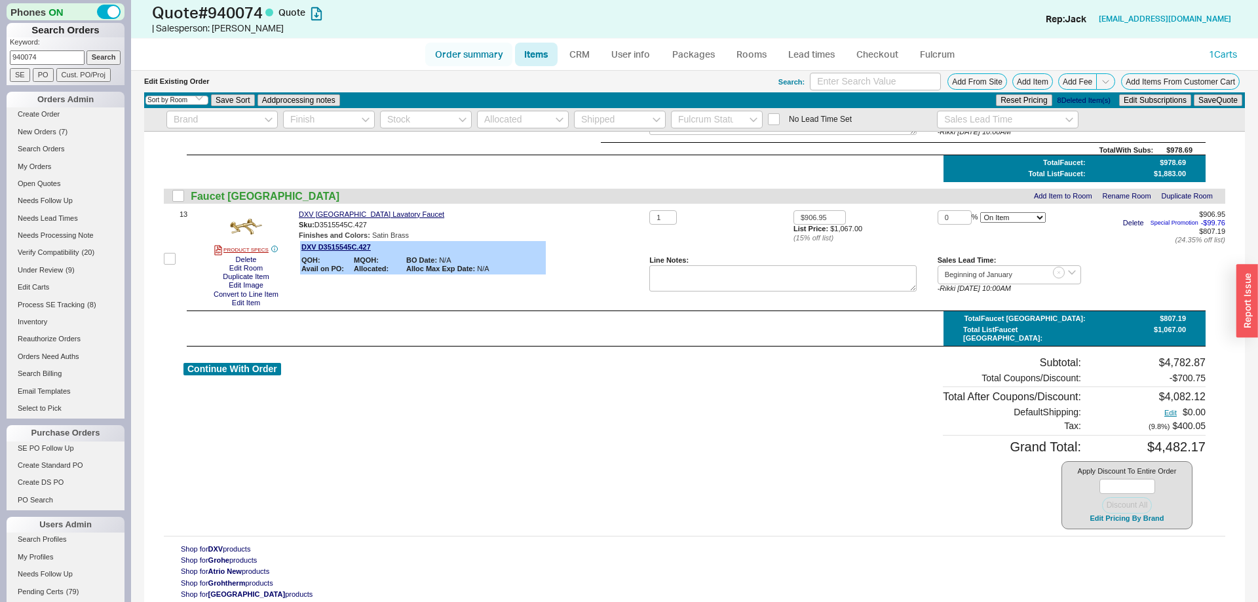
select select "LOW"
select select "3"
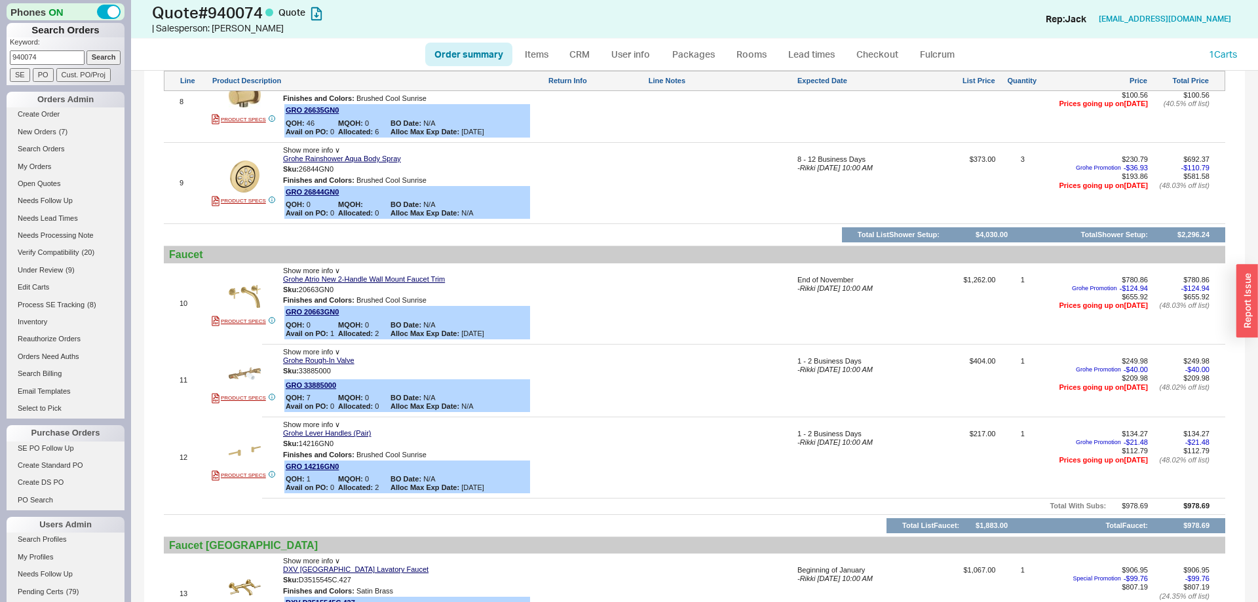
scroll to position [1388, 0]
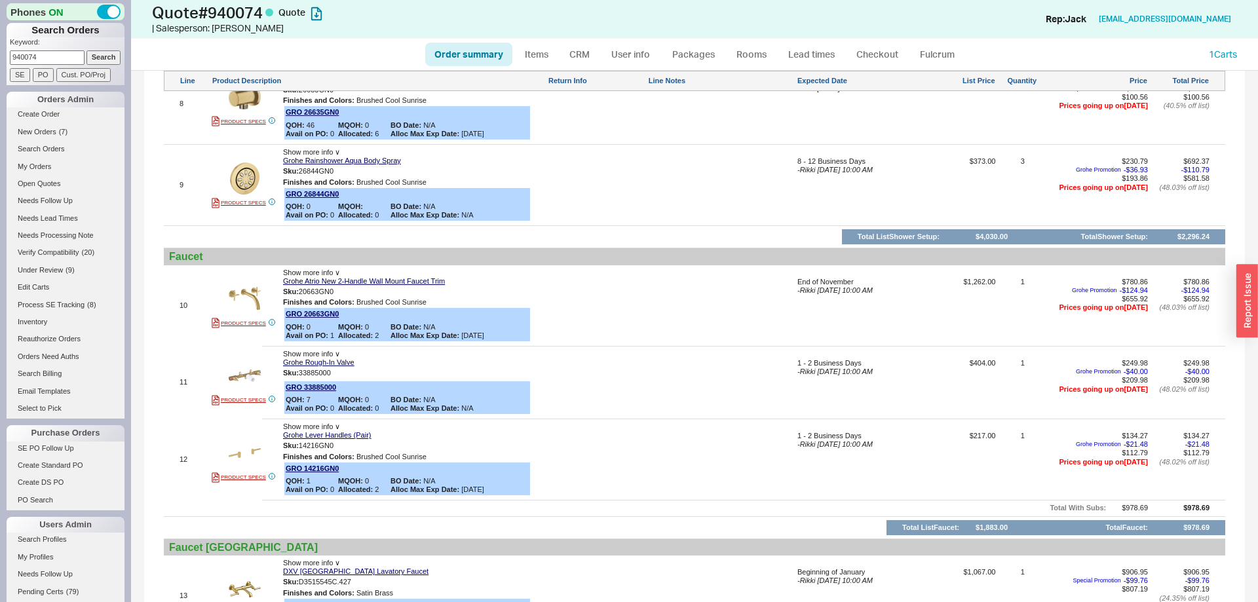
click at [64, 52] on input "940074" at bounding box center [47, 57] width 75 height 14
paste input "511"
type input "940511"
click at [113, 54] on input "Search" at bounding box center [104, 57] width 35 height 14
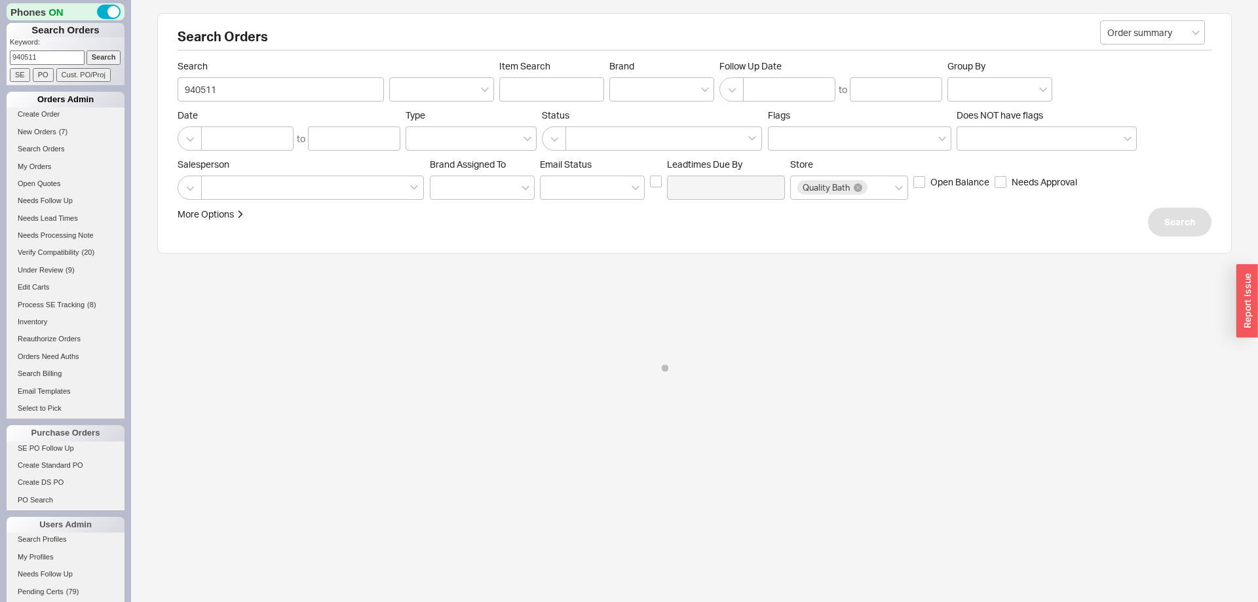
select select "*"
select select "3"
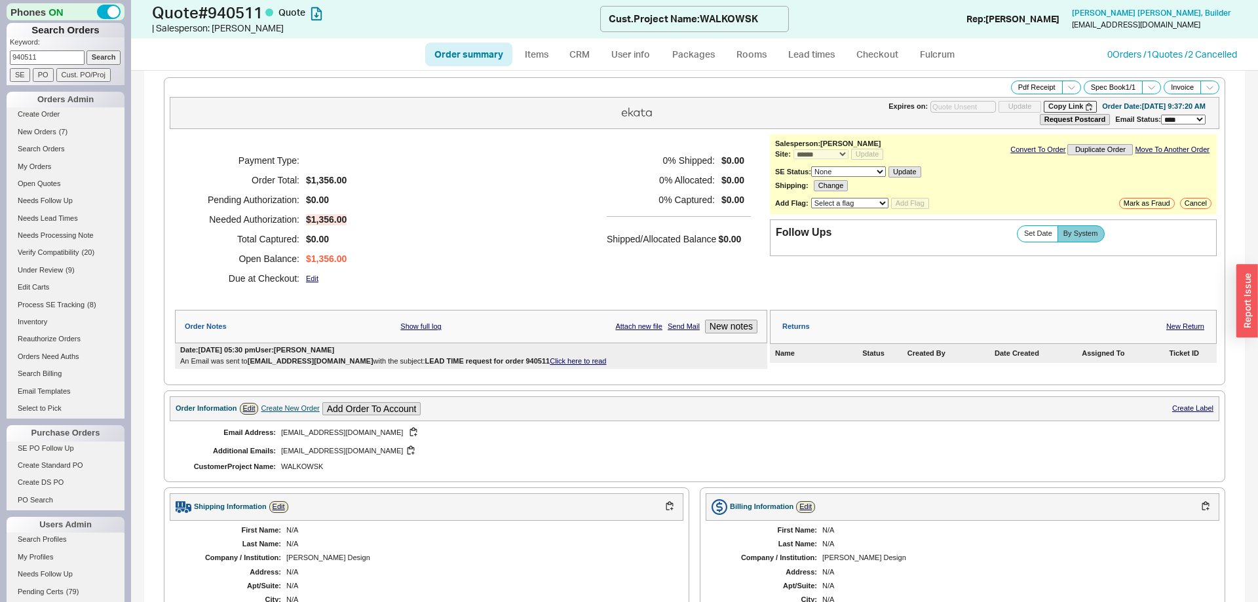
scroll to position [395, 0]
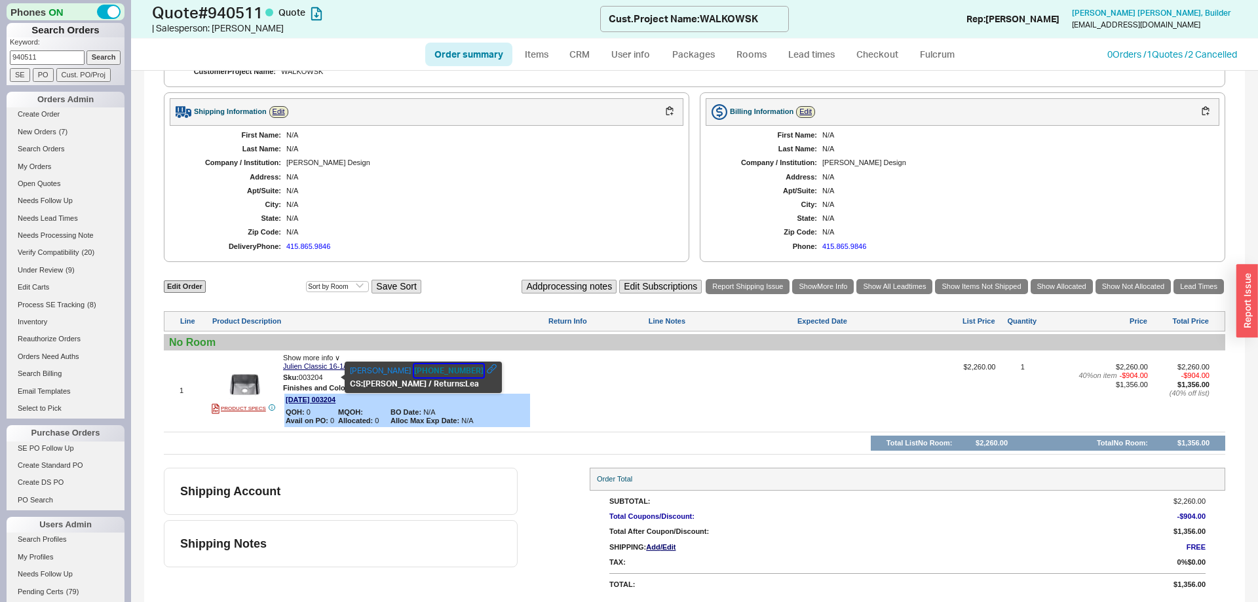
click at [414, 364] on button "1-800-461-3377" at bounding box center [448, 370] width 69 height 13
click at [450, 188] on div "N/A" at bounding box center [478, 191] width 384 height 9
click at [185, 286] on link "Edit Order" at bounding box center [185, 287] width 42 height 12
select select "3"
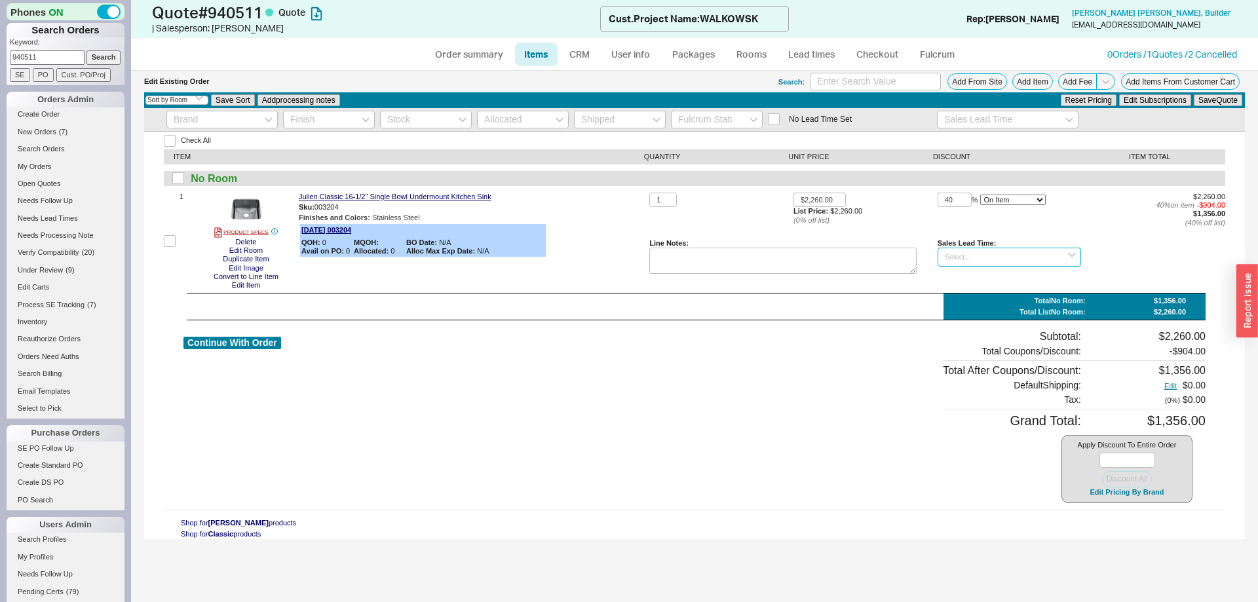
click at [972, 259] on input at bounding box center [1010, 257] width 144 height 19
click at [981, 284] on div "7 - 10 Business Days" at bounding box center [1010, 279] width 143 height 19
type input "7 - 10 Business Days"
click at [783, 260] on textarea at bounding box center [783, 261] width 267 height 26
type textarea "Low stock"
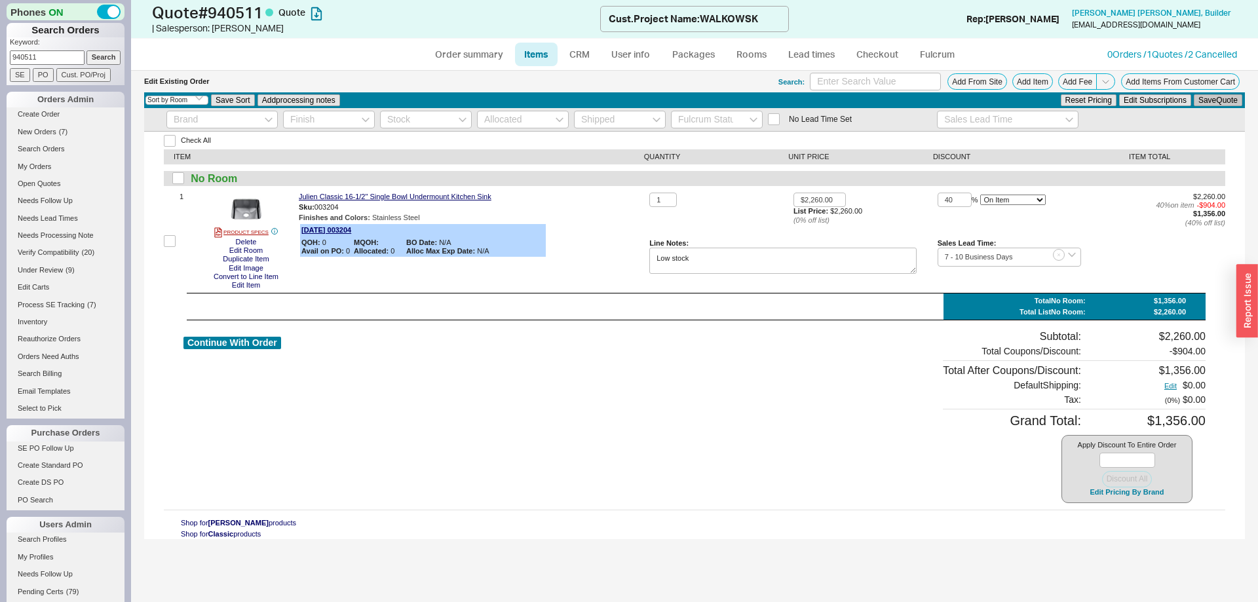
click at [1215, 102] on button "Save Quote" at bounding box center [1218, 100] width 49 height 12
click at [472, 52] on link "Order summary" at bounding box center [468, 55] width 87 height 24
select select "*"
select select "3"
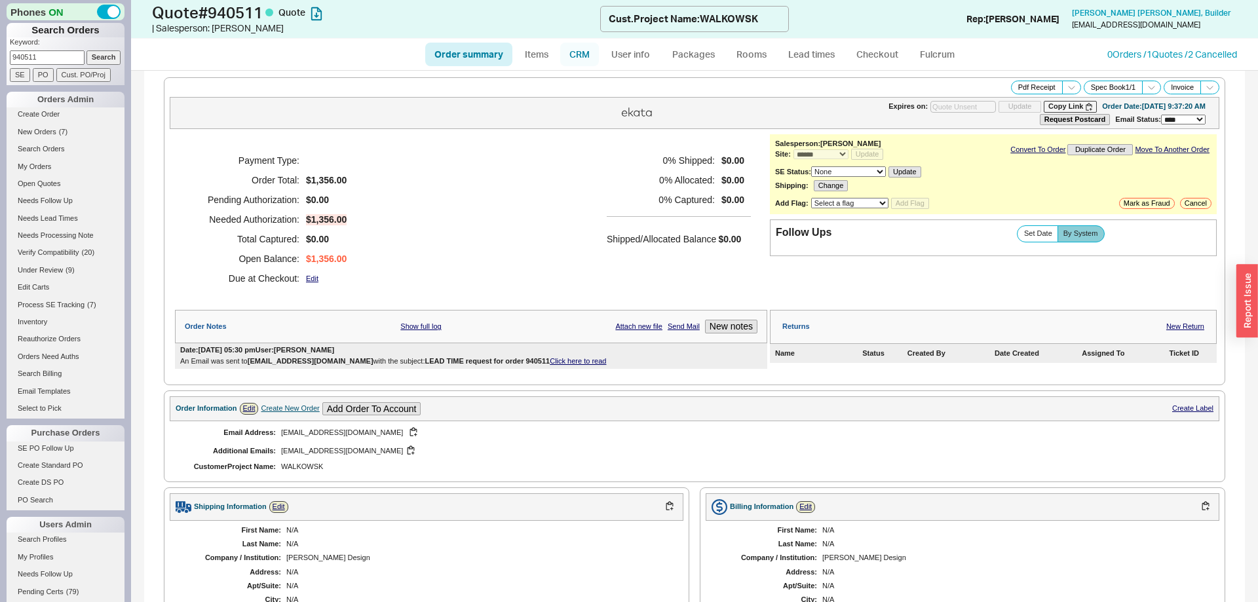
click at [589, 56] on link "CRM" at bounding box center [579, 55] width 39 height 24
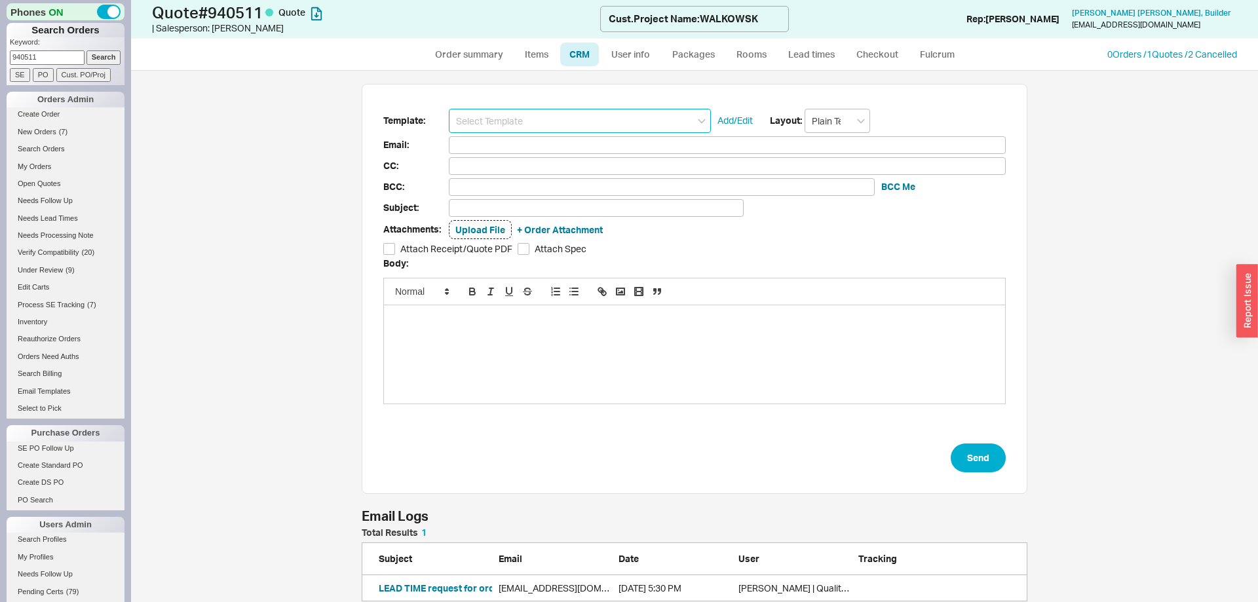
click at [573, 117] on input at bounding box center [580, 121] width 262 height 24
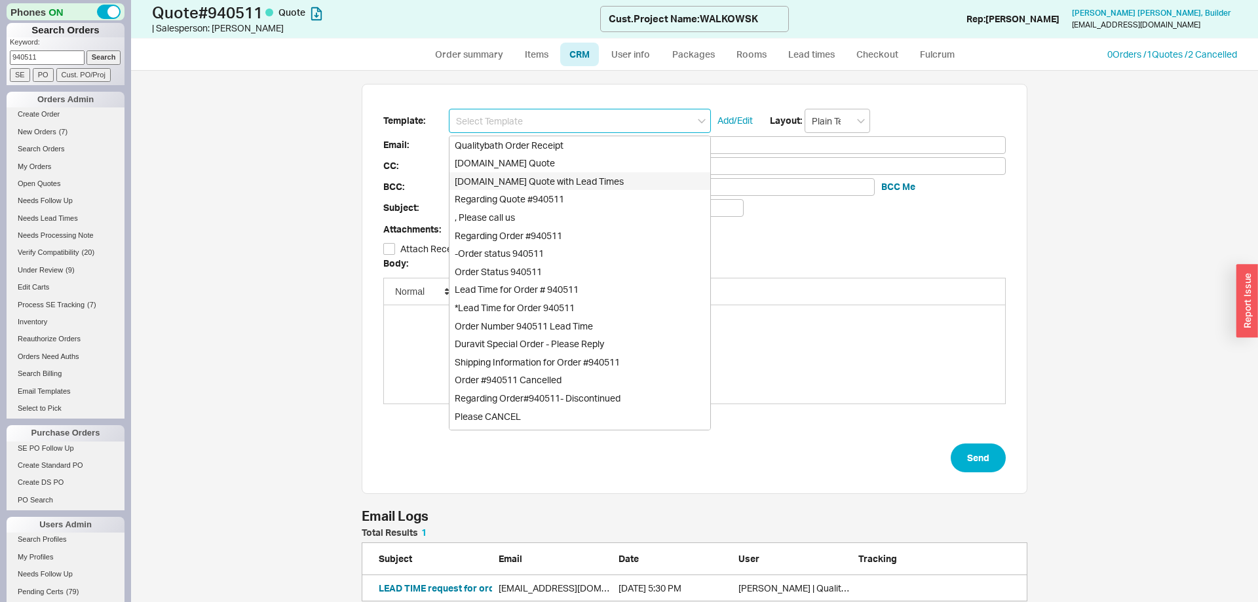
click at [560, 184] on div "Qualitybath.com Quote with Lead Times" at bounding box center [580, 181] width 261 height 18
type input "Qualitybath.com Quote with Lead Times"
type input "Receipt"
type input "purchasing@reganbakerdesign.com"
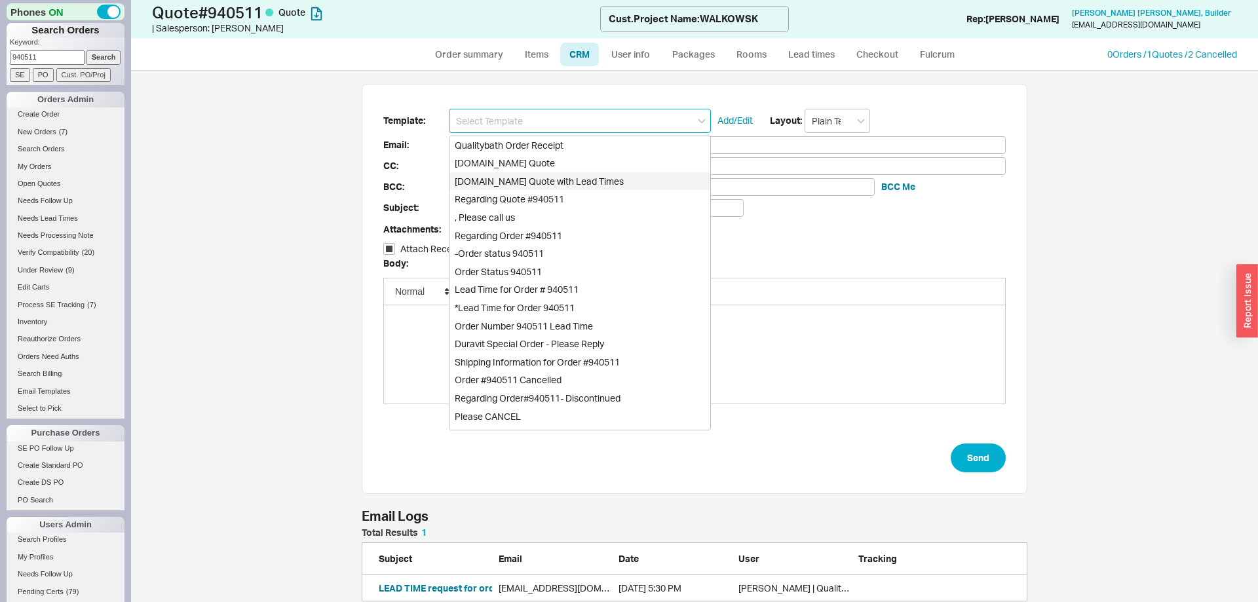
type input "alexa@reganbakerdesign.com"
type input "Quality Bath Quote #940511 with Lead Times"
checkbox input "true"
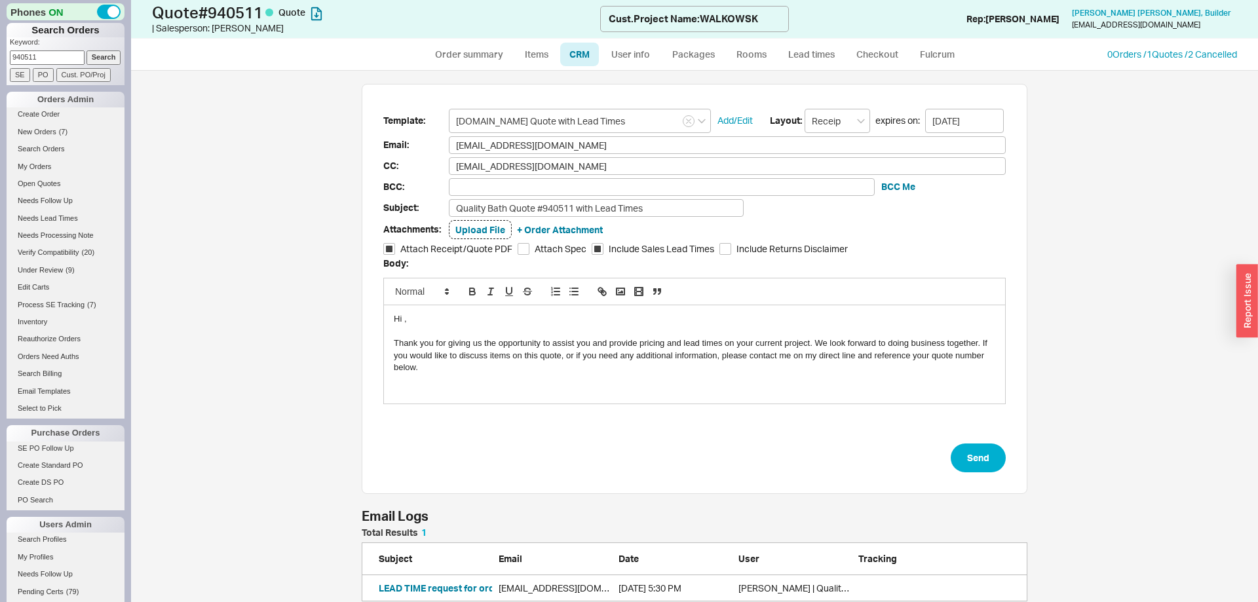
click at [522, 177] on form "Template: Qualitybath.com Quote with Lead Times Add/Edit Layout: Receipt expire…" at bounding box center [694, 291] width 623 height 364
click at [522, 182] on input at bounding box center [662, 187] width 426 height 18
type input "michalt@qualitybath.com"
type input "mi"
type input "mimi@qualitybath.com"
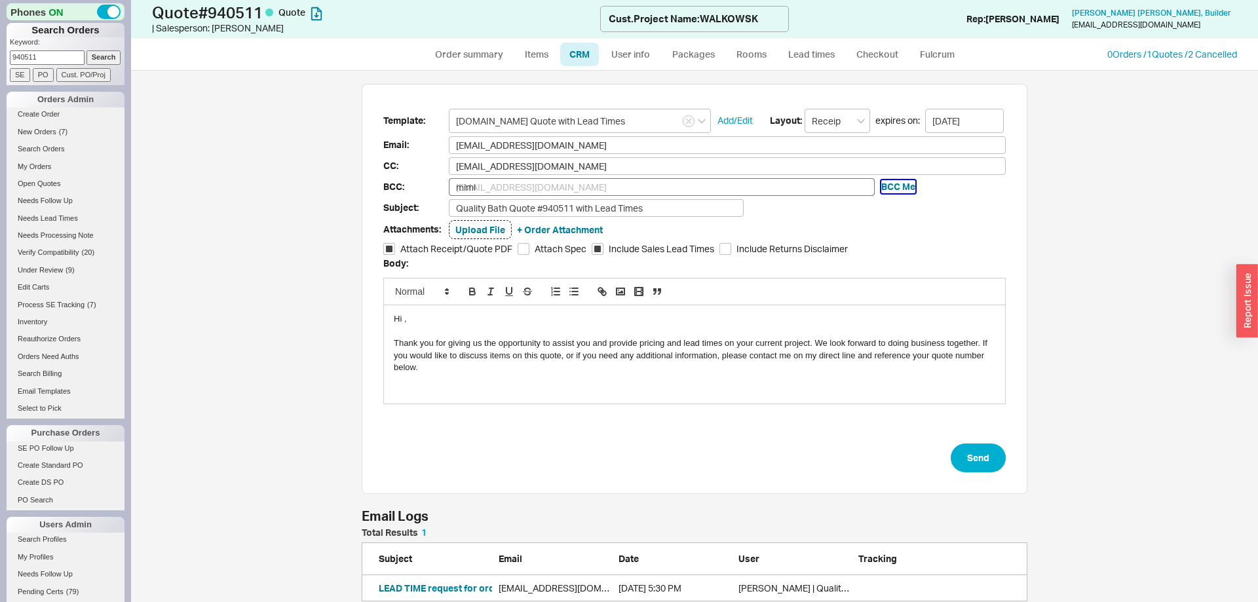
type input "mimi@qualitybath.com"
click at [967, 470] on button "Send" at bounding box center [978, 458] width 55 height 29
select select "*"
select select "3"
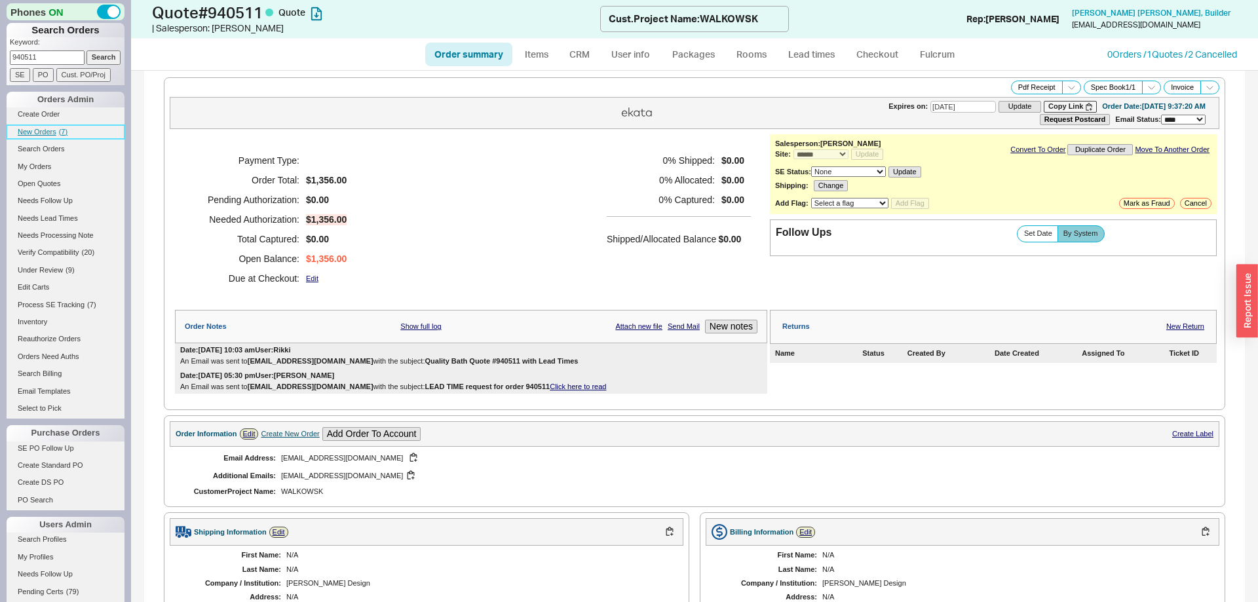
click at [45, 133] on span "New Orders" at bounding box center [37, 132] width 39 height 8
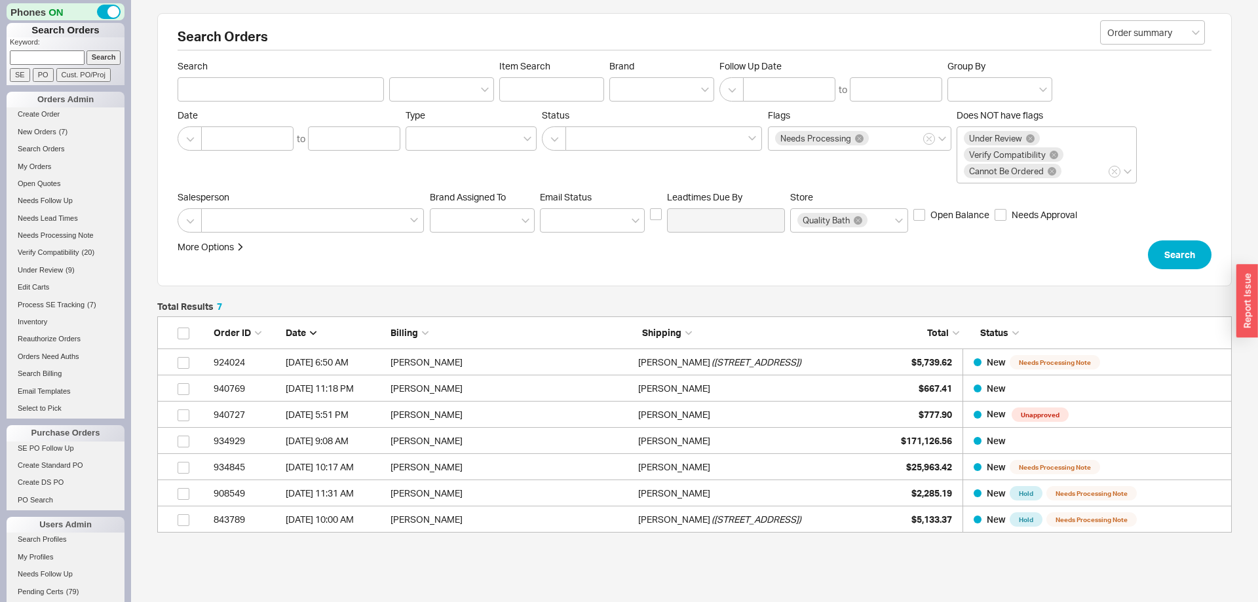
scroll to position [216, 1075]
click at [49, 149] on link "Search Orders" at bounding box center [66, 149] width 118 height 14
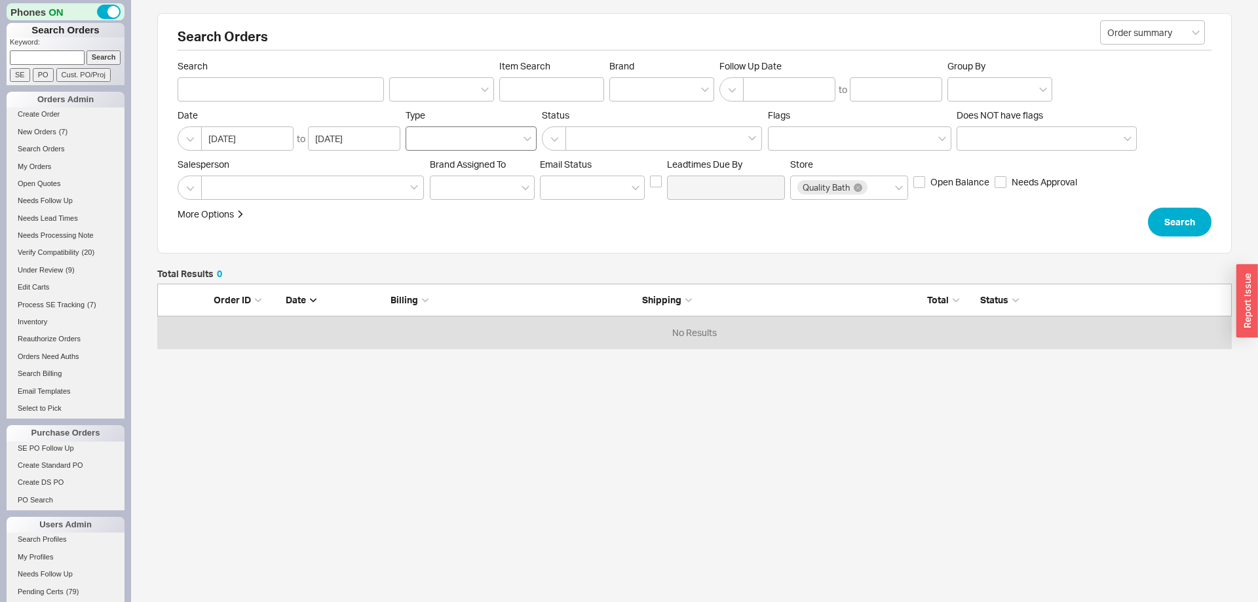
scroll to position [65, 1075]
click at [528, 92] on input "Item Search" at bounding box center [551, 89] width 105 height 24
paste input "MC2030D6FPLE2"
type input "MC2030D6FPLE2"
click at [1148, 210] on div "Search" at bounding box center [1180, 222] width 64 height 29
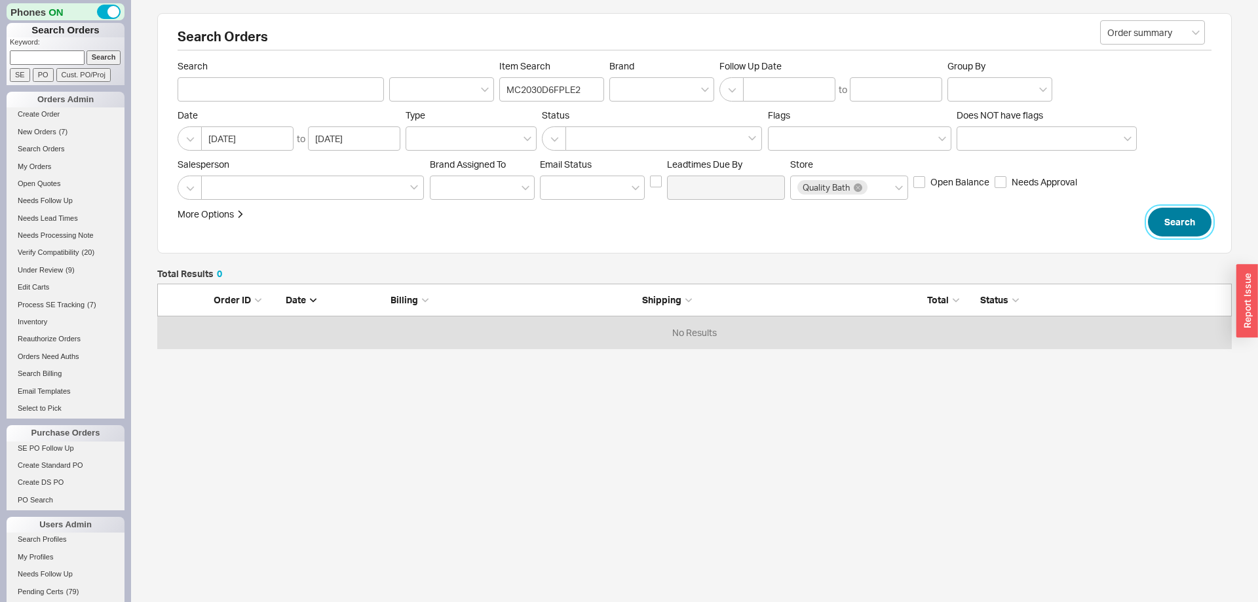
click at [1169, 214] on button "Search" at bounding box center [1180, 222] width 64 height 29
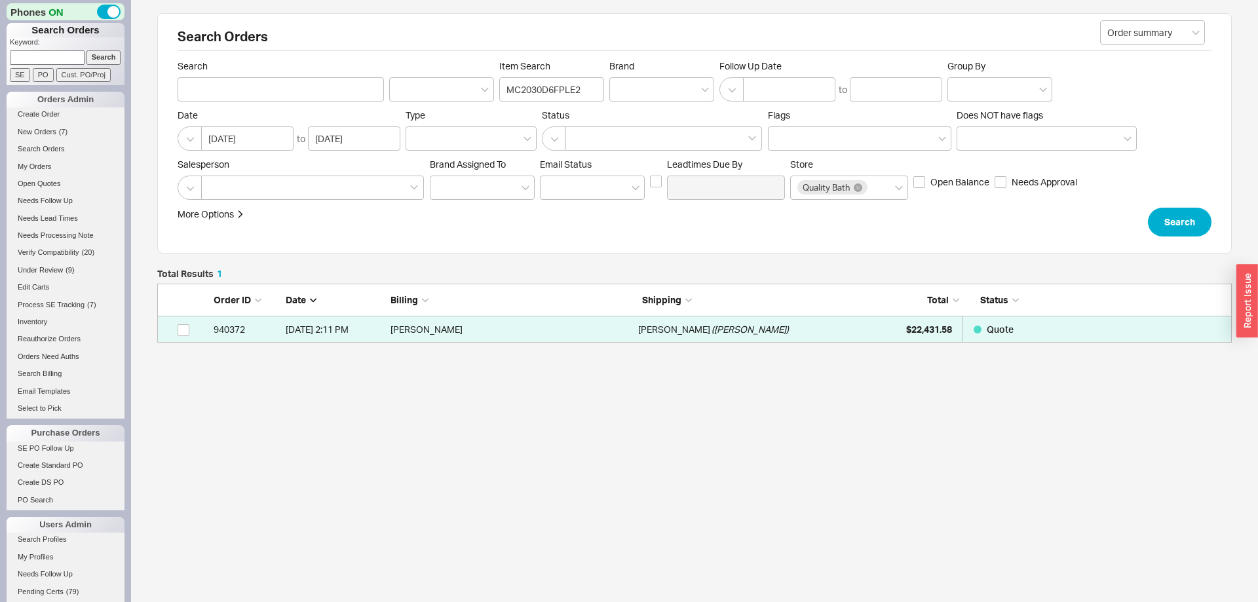
scroll to position [59, 1075]
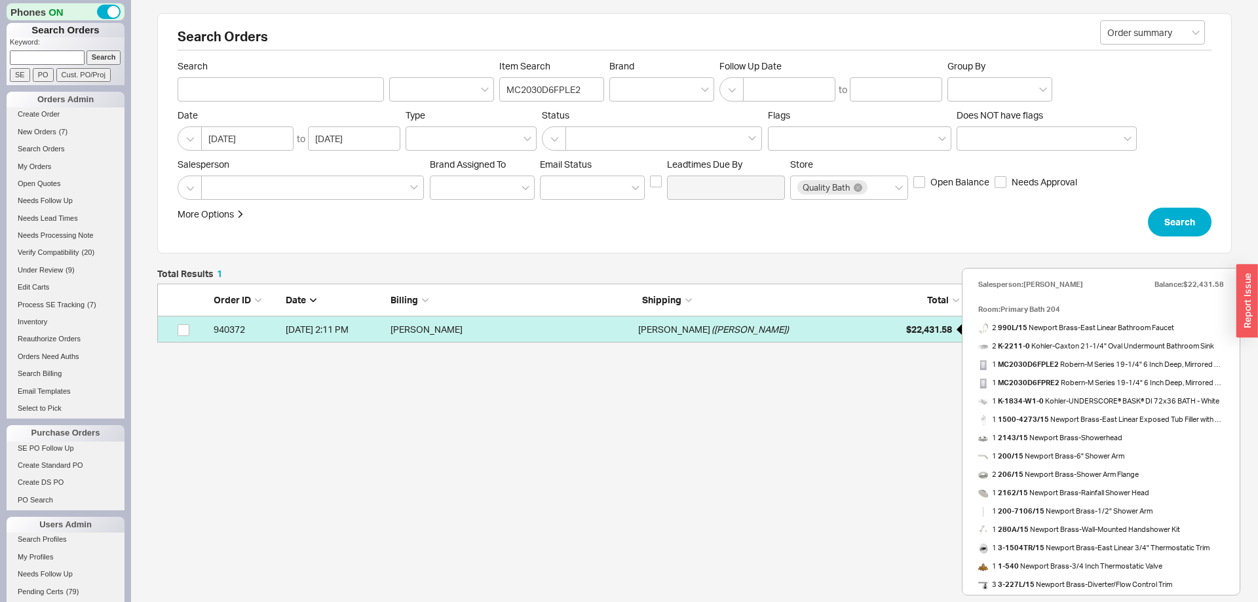
click at [925, 332] on span "$22,431.58" at bounding box center [929, 329] width 46 height 11
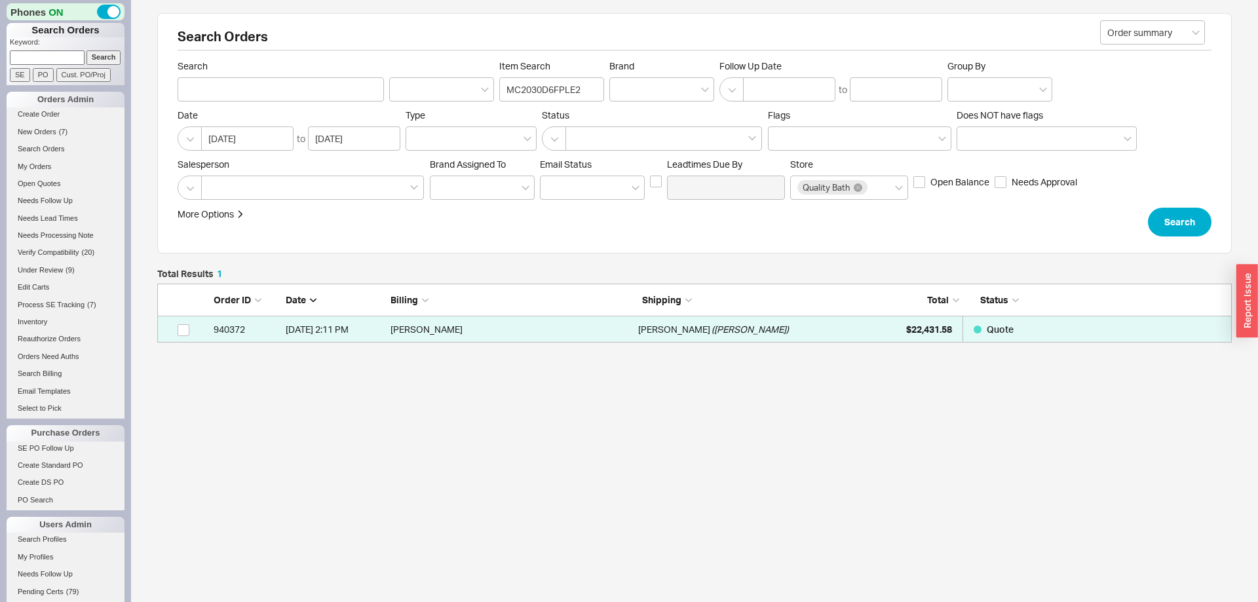
click at [63, 60] on input at bounding box center [47, 57] width 75 height 14
paste input "927563"
type input "927563"
click at [98, 60] on input "Search" at bounding box center [104, 57] width 35 height 14
type input "927563"
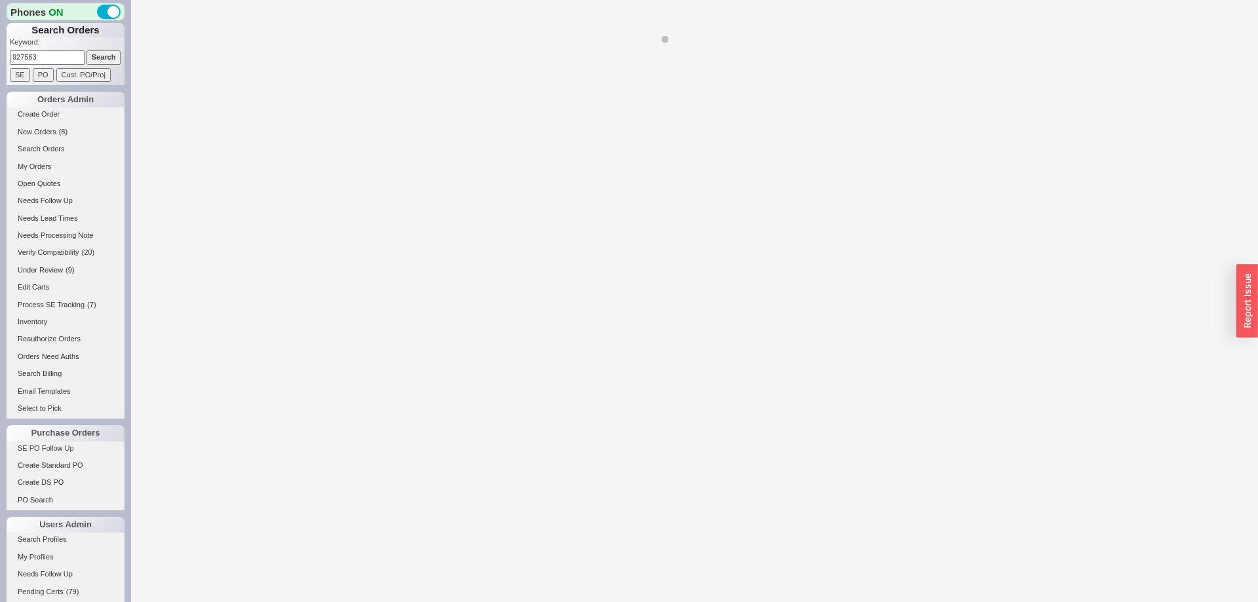
select select "*"
select select "LOW"
select select "3"
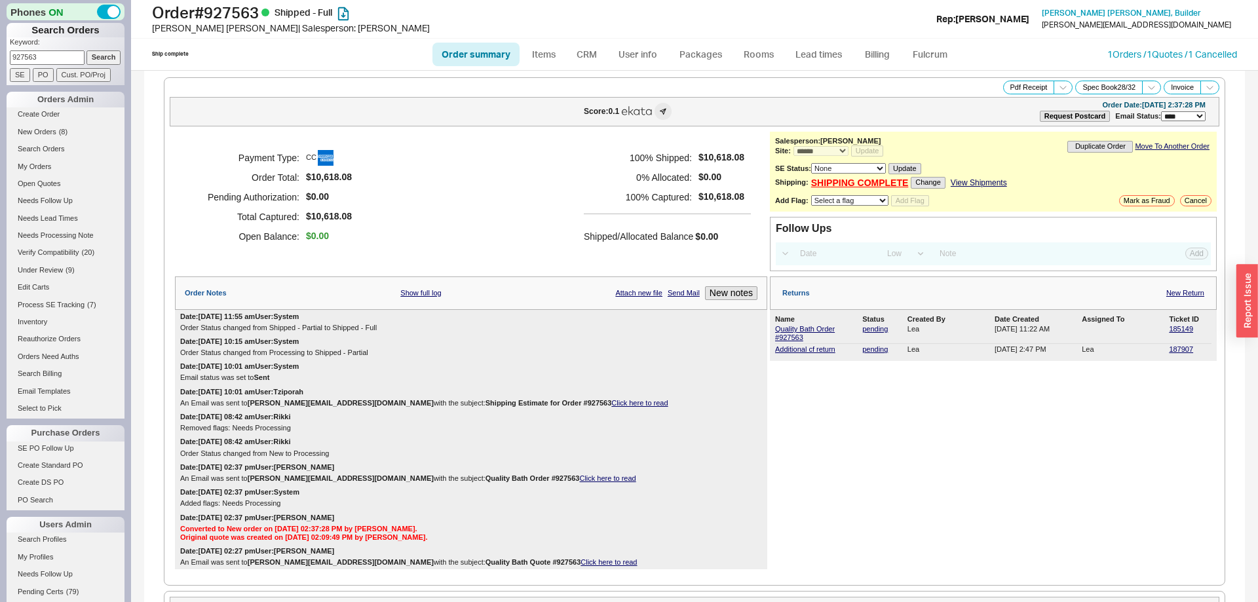
scroll to position [669, 0]
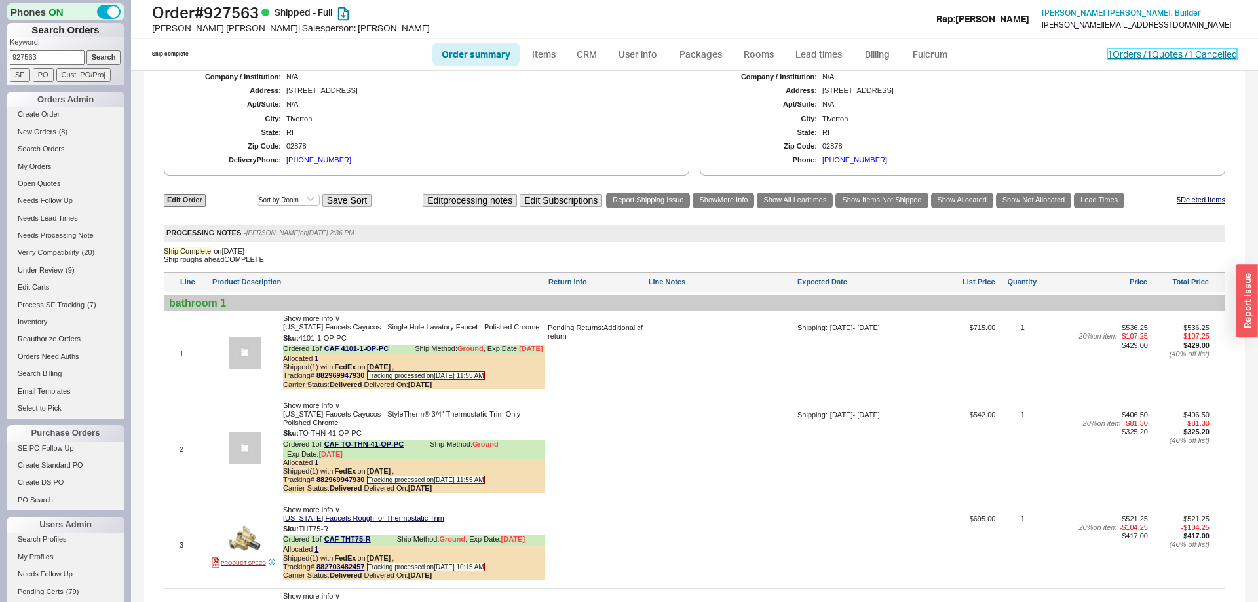
click at [1159, 54] on link "1 Orders / 1 Quotes / 1 Cancelled" at bounding box center [1173, 54] width 130 height 11
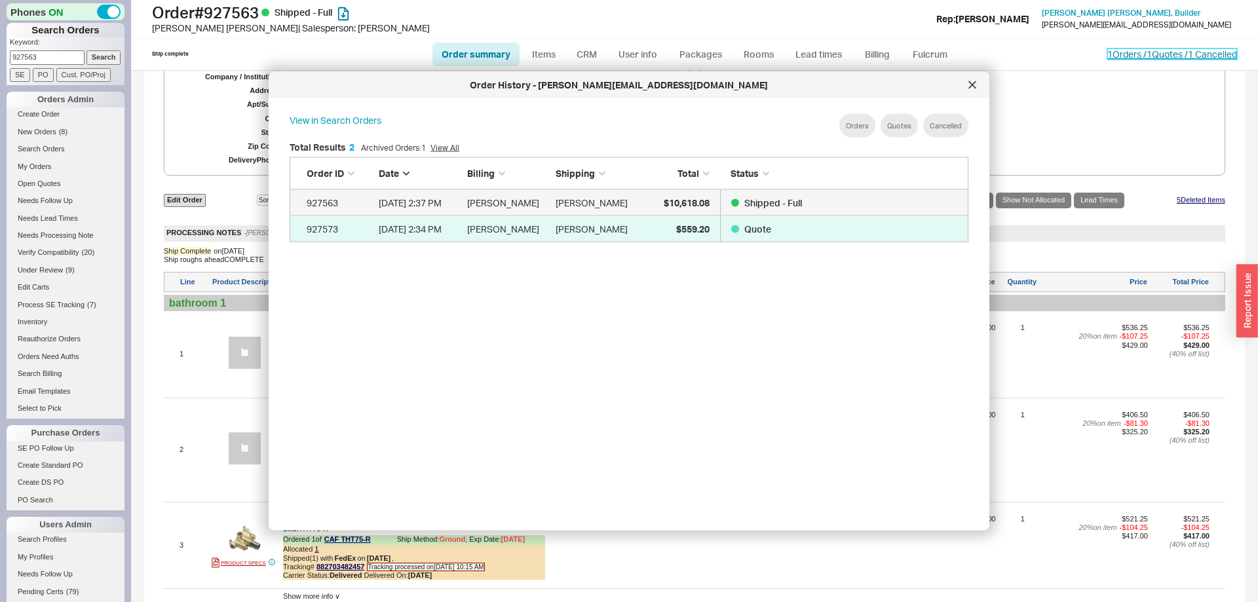
scroll to position [401, 700]
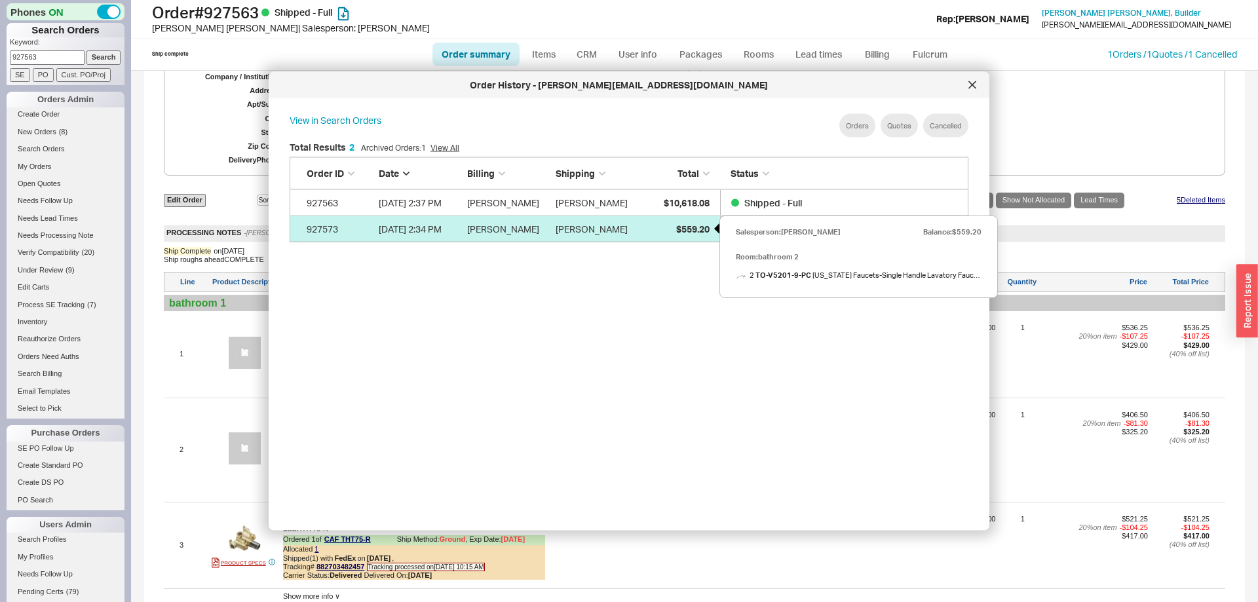
click at [688, 222] on div "$559.20" at bounding box center [677, 229] width 66 height 26
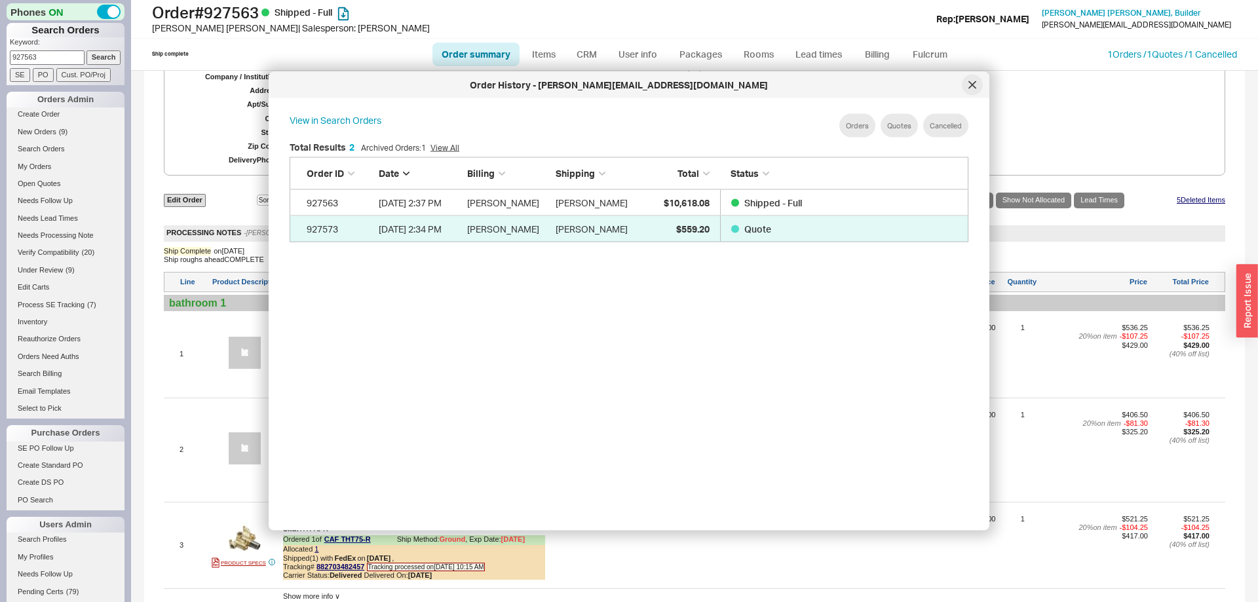
click at [981, 87] on div at bounding box center [972, 85] width 21 height 21
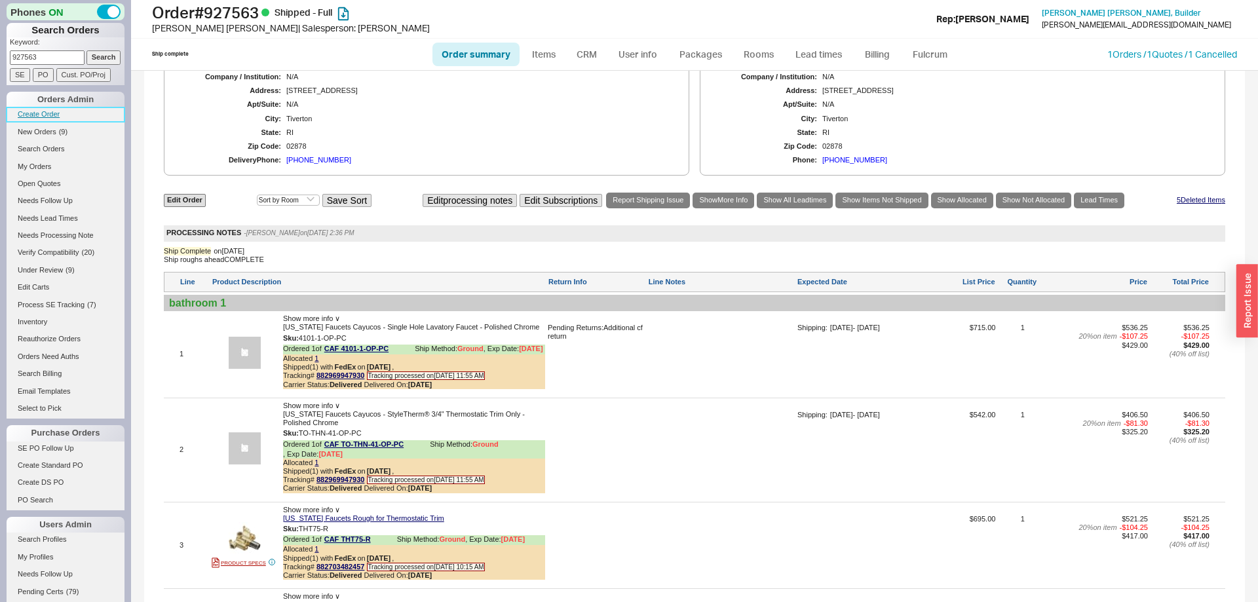
click at [53, 110] on link "Create Order" at bounding box center [66, 114] width 118 height 14
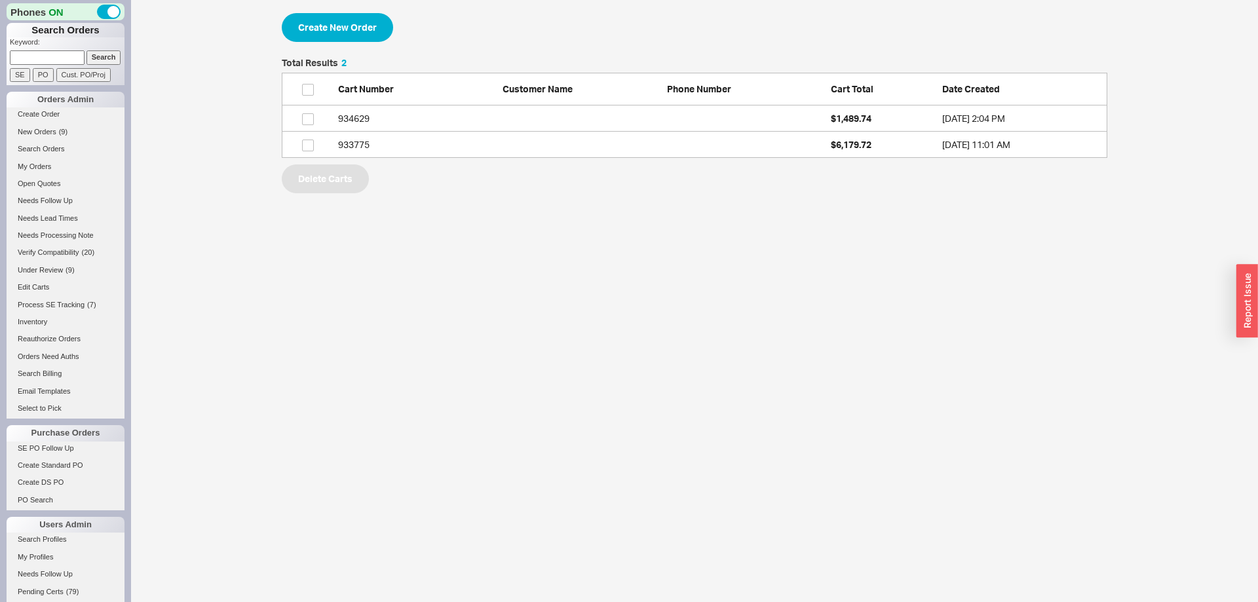
scroll to position [100, 826]
click at [370, 33] on button "Create New Order" at bounding box center [337, 27] width 111 height 29
select select "3"
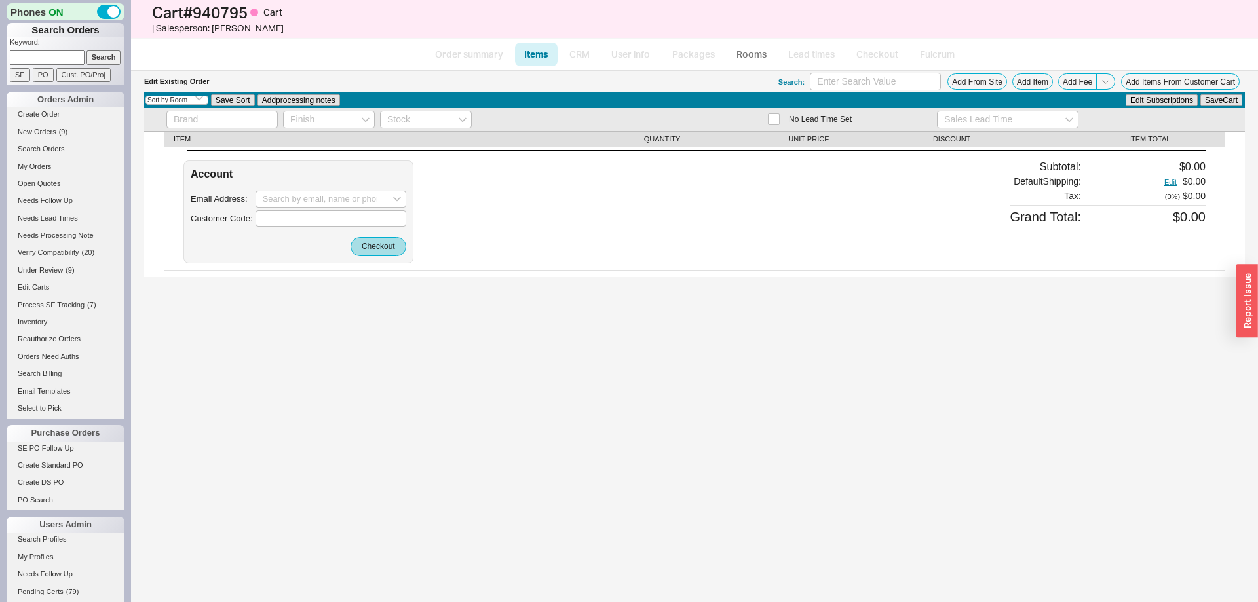
click at [1040, 73] on div "Search: Add From Site Add Item Add Fee Add Items From Customer Cart" at bounding box center [1012, 82] width 467 height 18
click at [1037, 77] on button "Add Item" at bounding box center [1033, 81] width 41 height 16
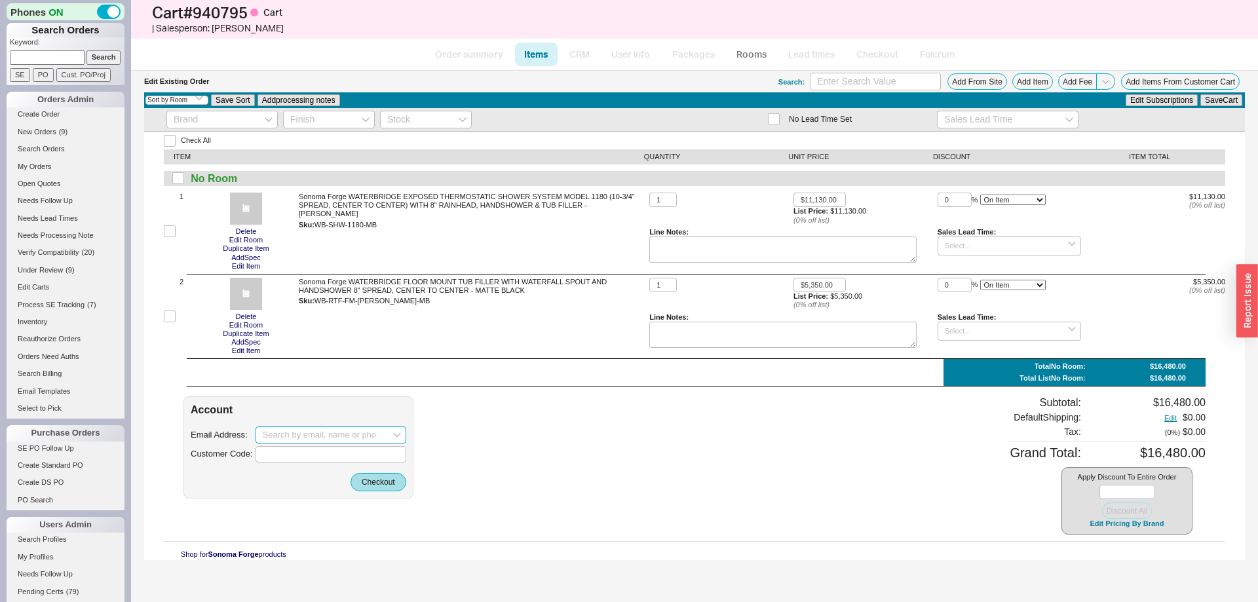
click at [298, 431] on input at bounding box center [331, 435] width 151 height 17
paste input "ian@tropicallogistix.com"
click at [307, 456] on div "ian@tropicallogistix.com" at bounding box center [331, 462] width 136 height 20
type input "ian@tropicallogistix.com"
click at [397, 485] on button "Checkout" at bounding box center [379, 482] width 56 height 18
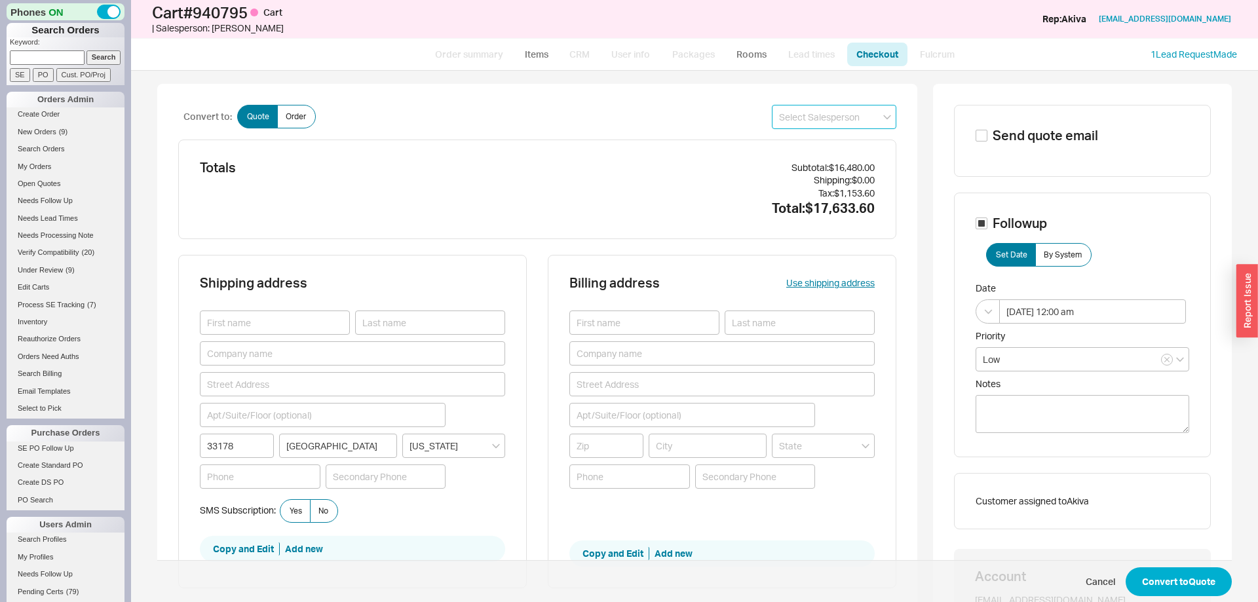
click at [816, 125] on input at bounding box center [834, 117] width 125 height 24
drag, startPoint x: 800, startPoint y: 126, endPoint x: 762, endPoint y: 128, distance: 38.1
click at [772, 128] on input "n" at bounding box center [834, 117] width 125 height 24
click at [783, 145] on div "Mimi" at bounding box center [834, 144] width 123 height 24
type input "Mimi"
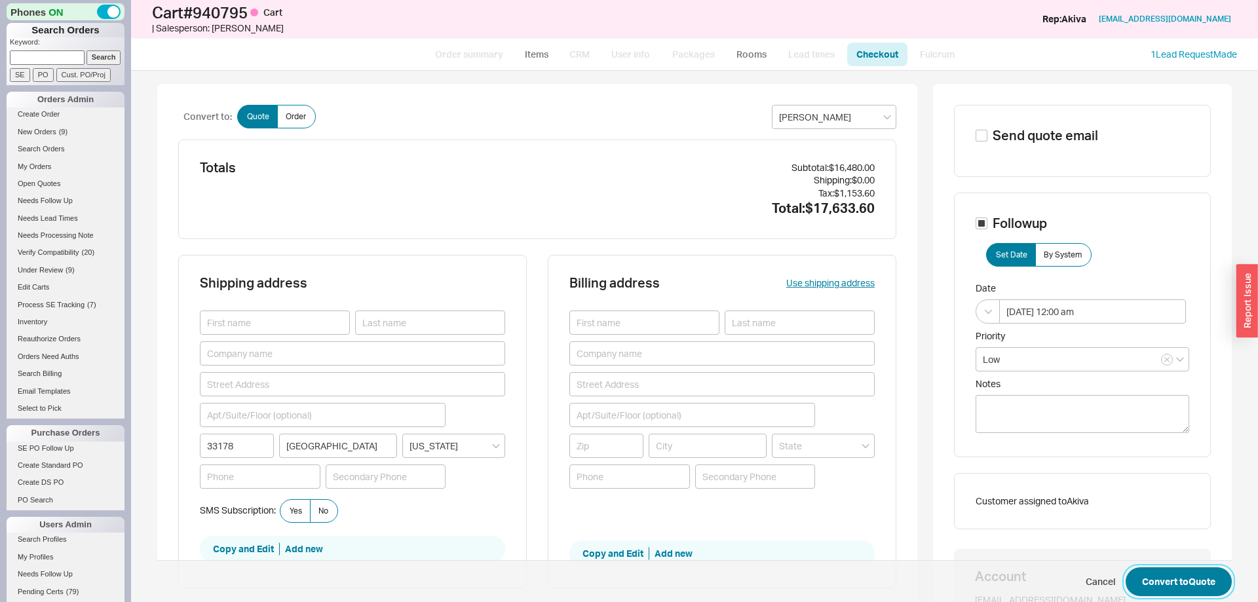
click at [1196, 581] on button "Convert to Quote" at bounding box center [1179, 582] width 106 height 29
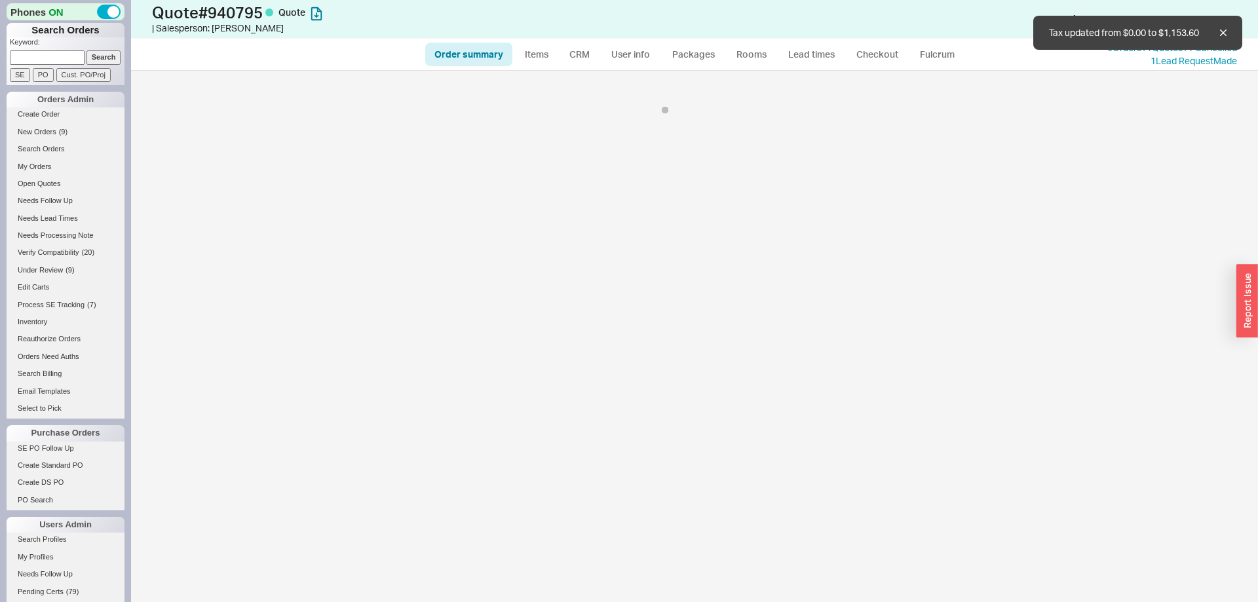
select select "*"
select select "LOW"
select select "3"
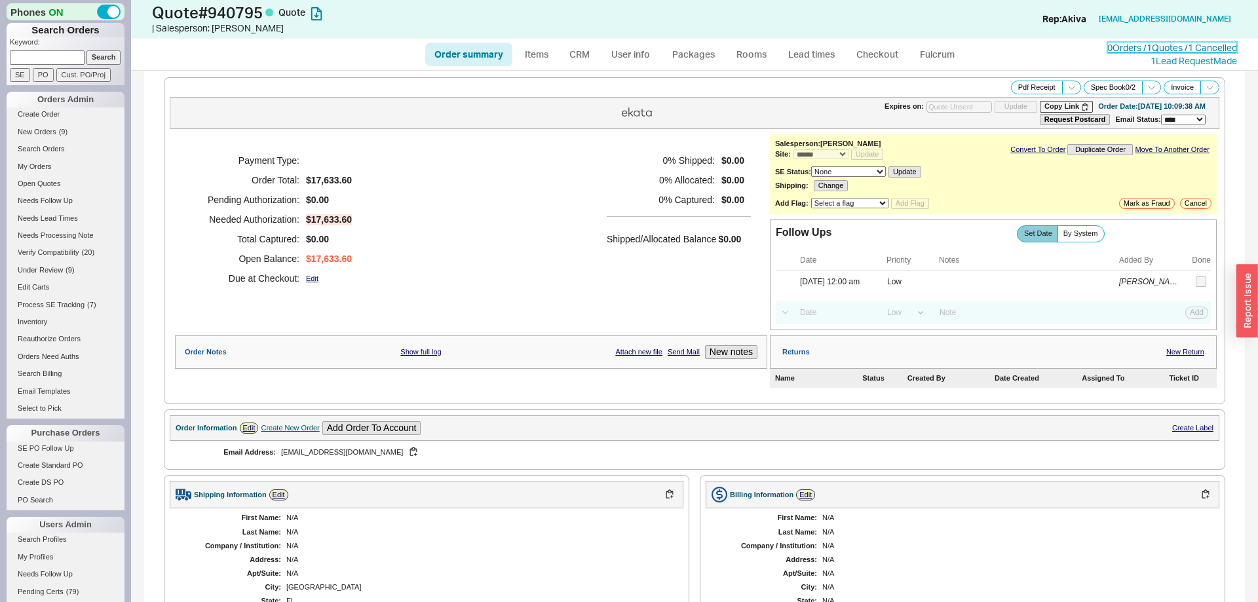
click at [1159, 45] on link "0 Orders / 1 Quotes / 1 Cancelled" at bounding box center [1173, 47] width 130 height 11
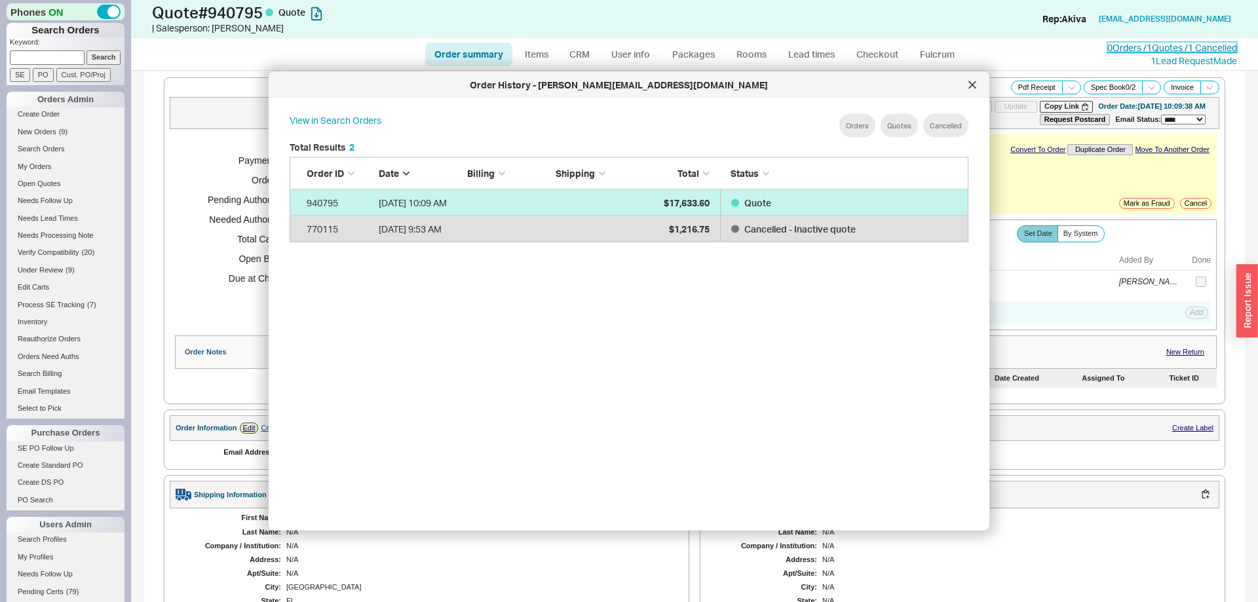
scroll to position [401, 700]
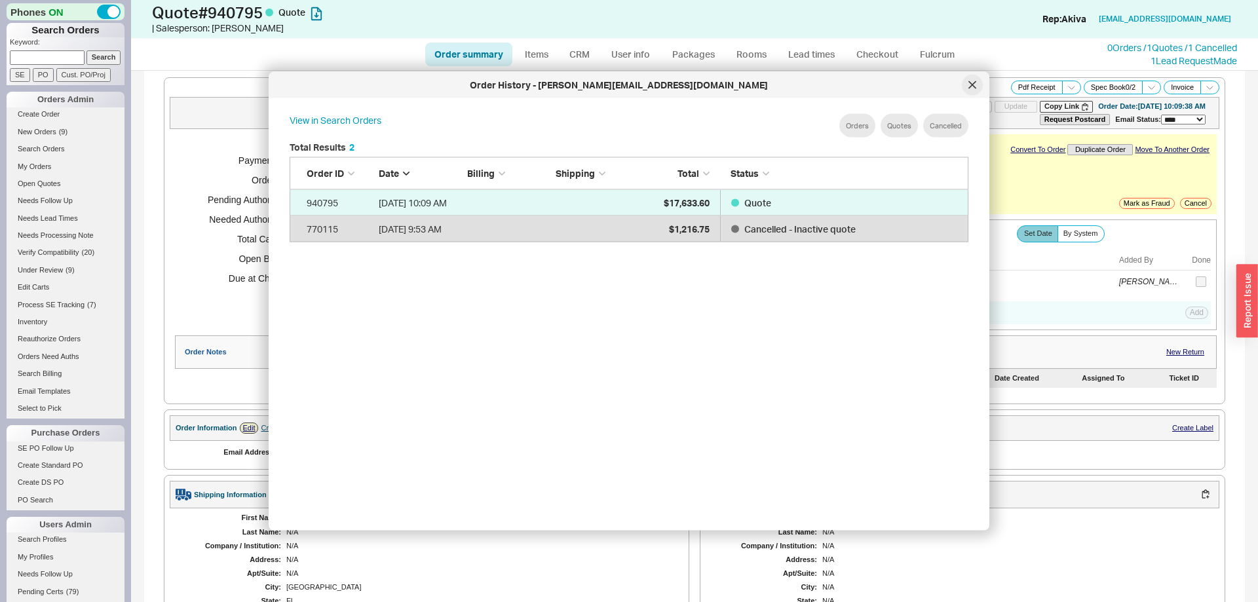
click at [968, 83] on div at bounding box center [972, 85] width 21 height 21
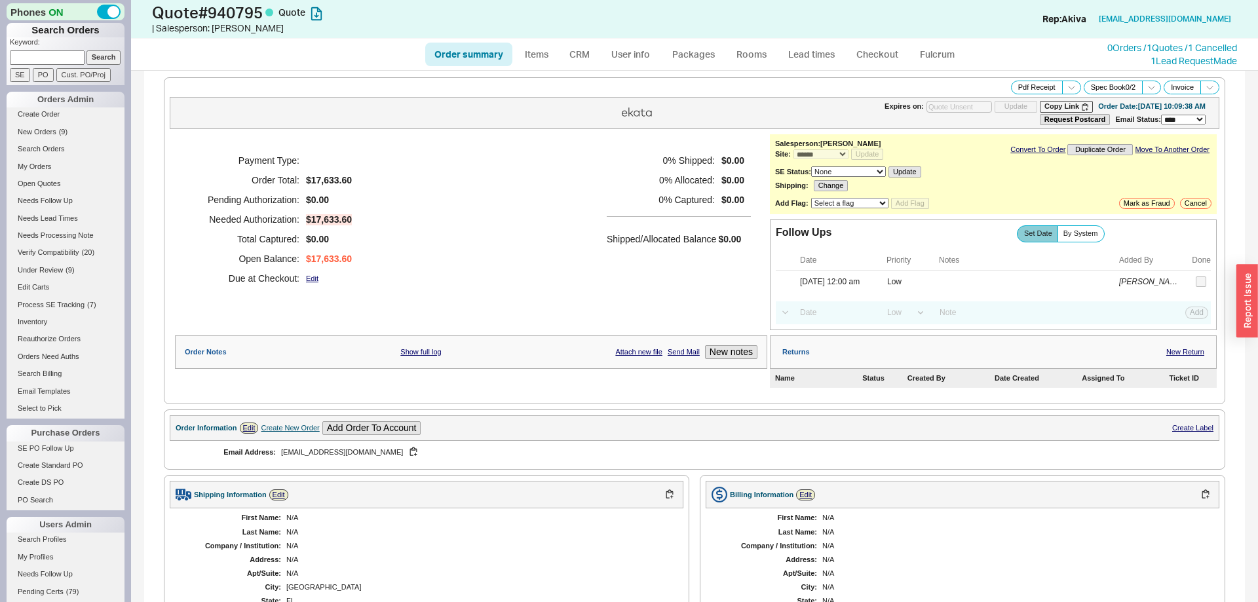
scroll to position [386, 0]
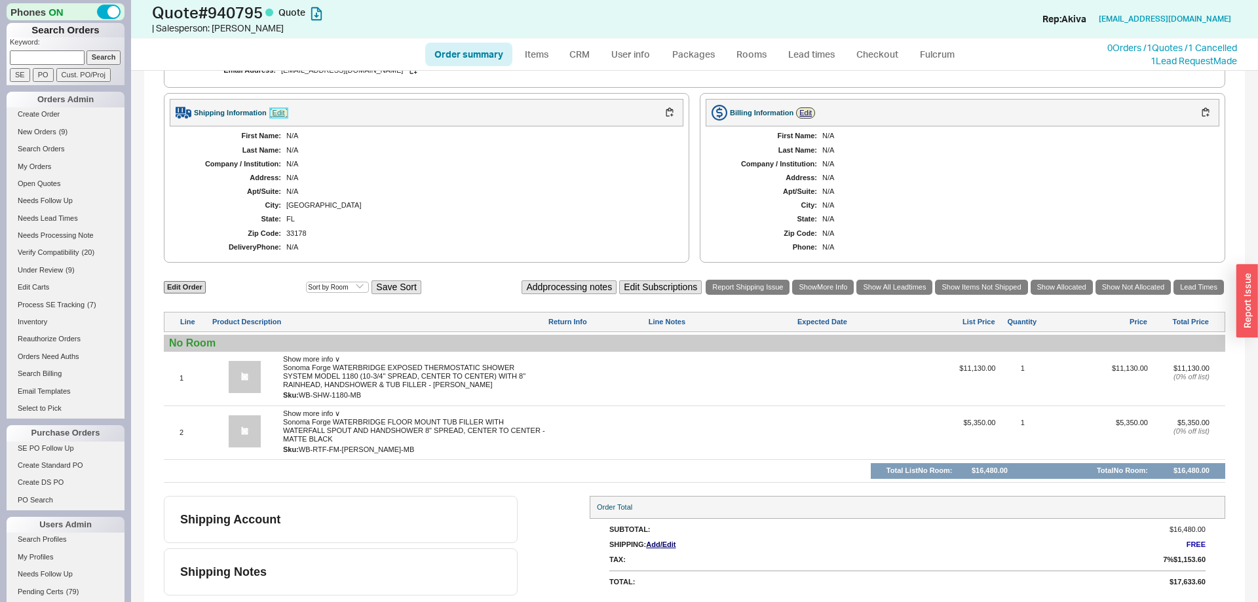
click at [280, 113] on link "Edit" at bounding box center [278, 112] width 19 height 11
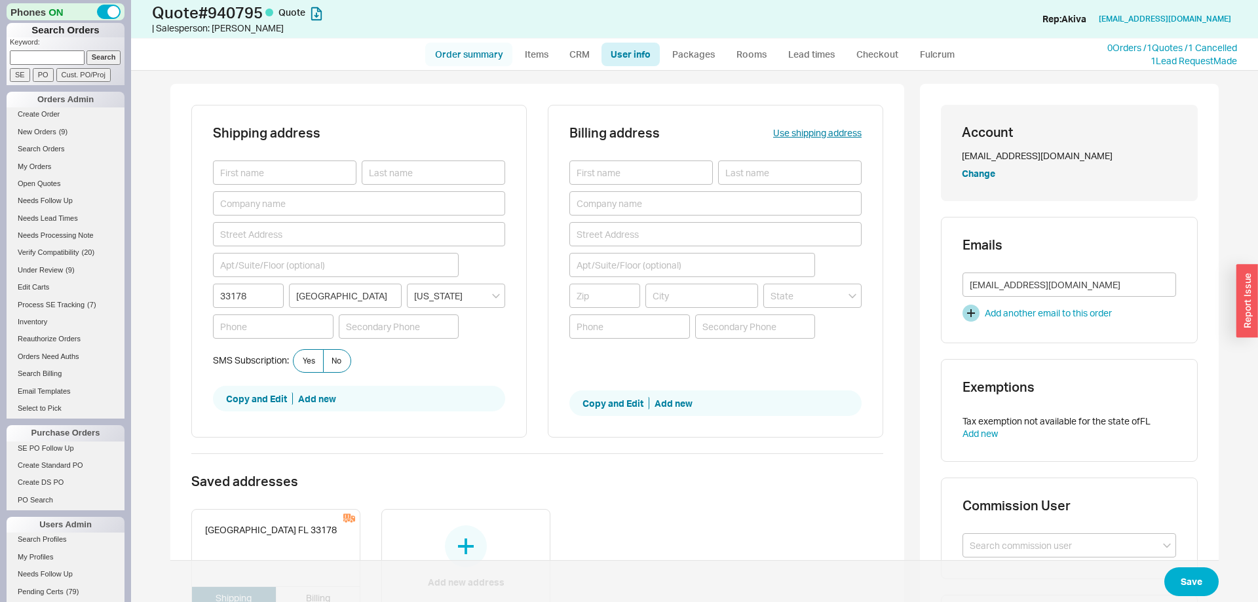
click at [448, 58] on link "Order summary" at bounding box center [468, 55] width 87 height 24
select select "*"
select select "LOW"
select select "3"
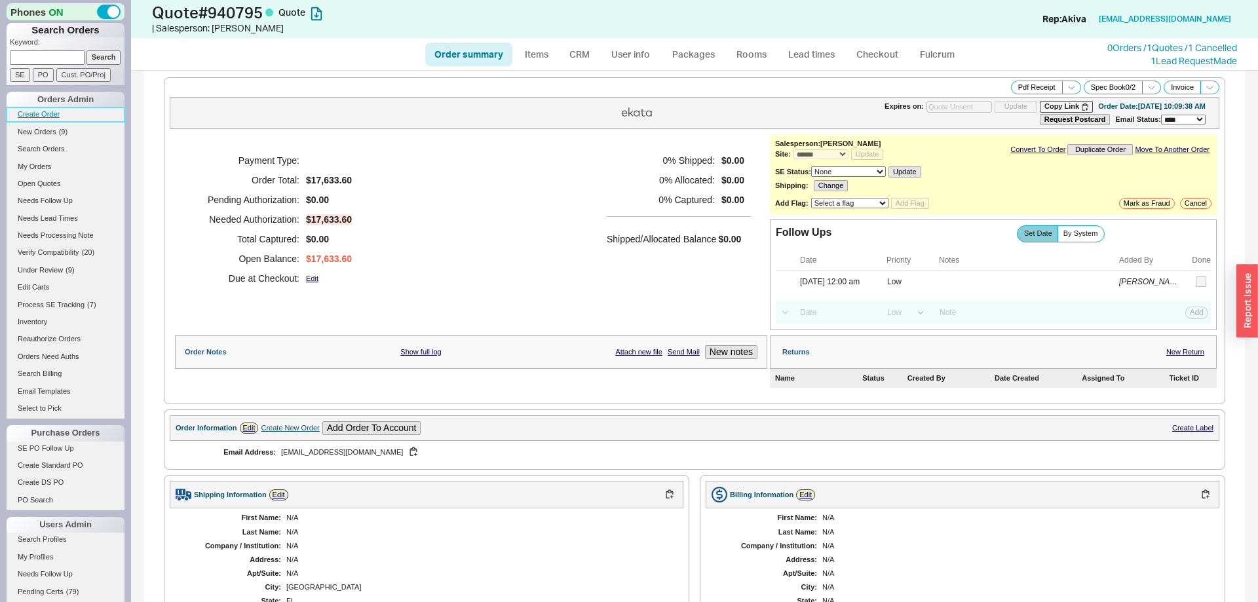
click at [47, 119] on link "Create Order" at bounding box center [66, 114] width 118 height 14
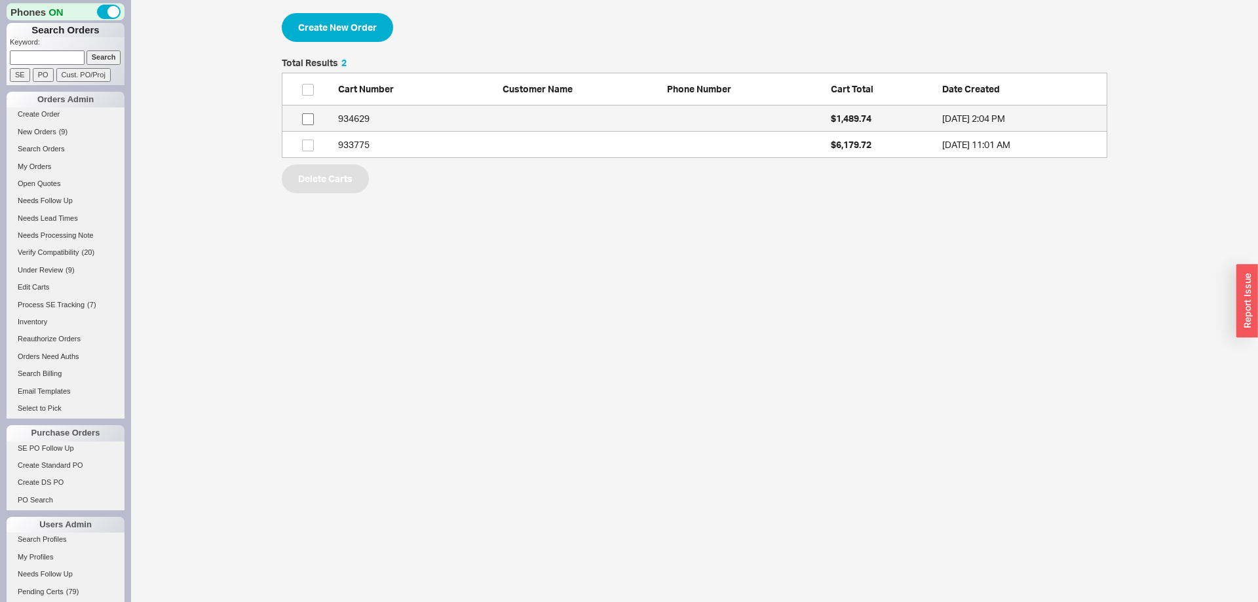
scroll to position [100, 826]
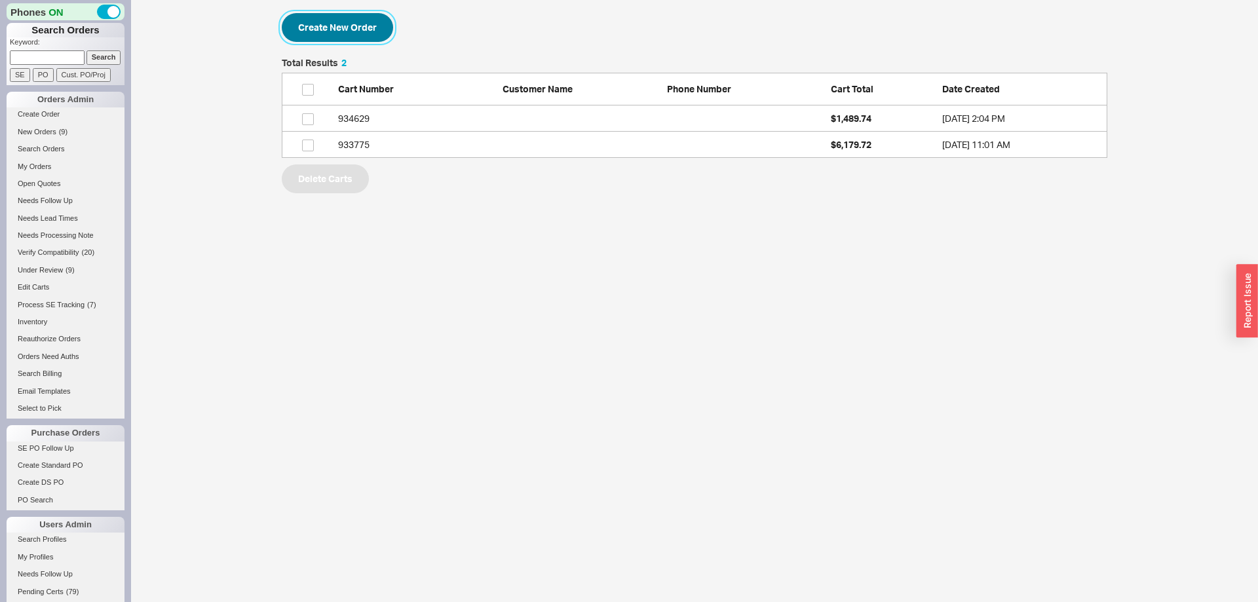
click at [362, 28] on button "Create New Order" at bounding box center [337, 27] width 111 height 29
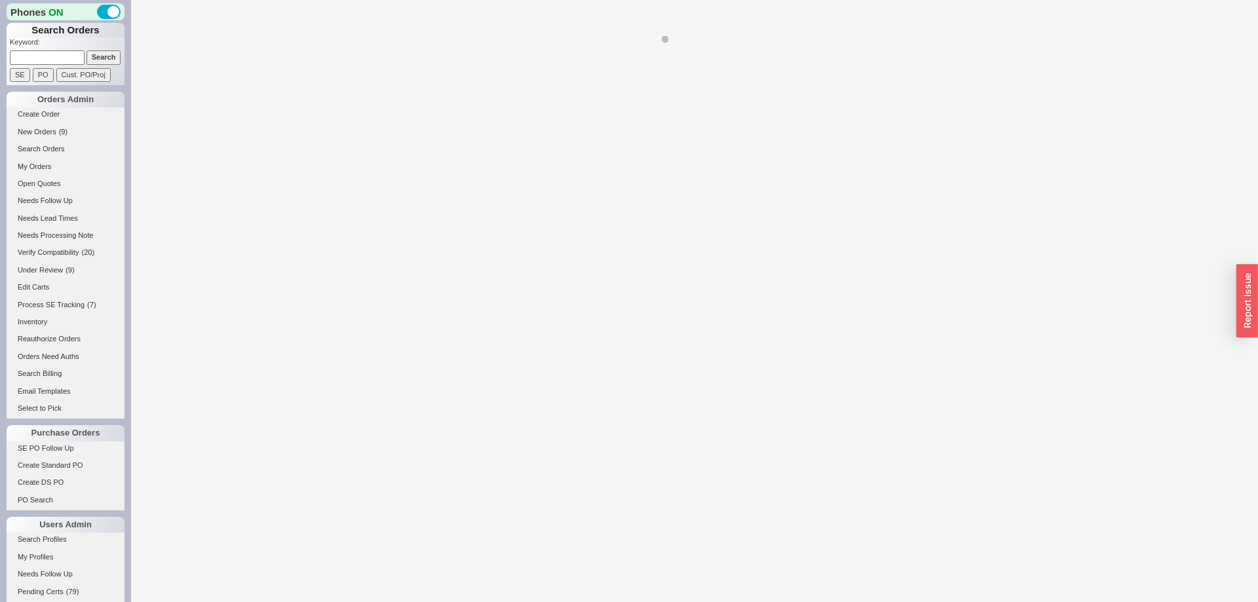
select select "3"
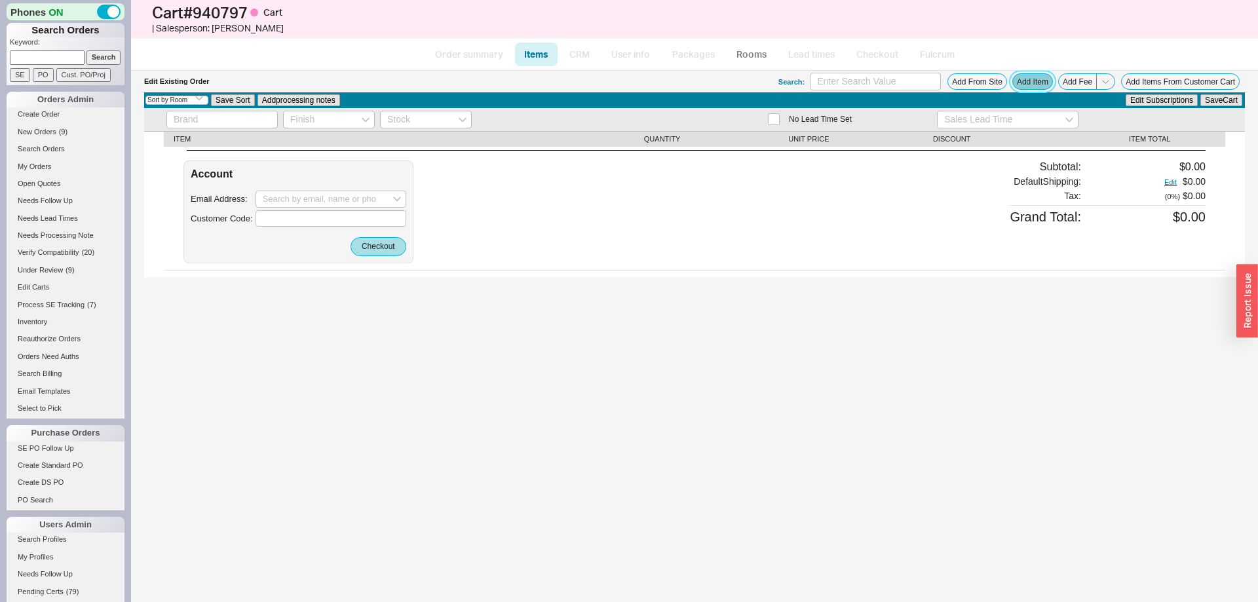
click at [1022, 79] on button "Add Item" at bounding box center [1033, 81] width 41 height 16
click at [895, 549] on div "Edit Existing Order Search: Add From Site Add Item Add Fee Add Items From Custo…" at bounding box center [694, 337] width 1127 height 532
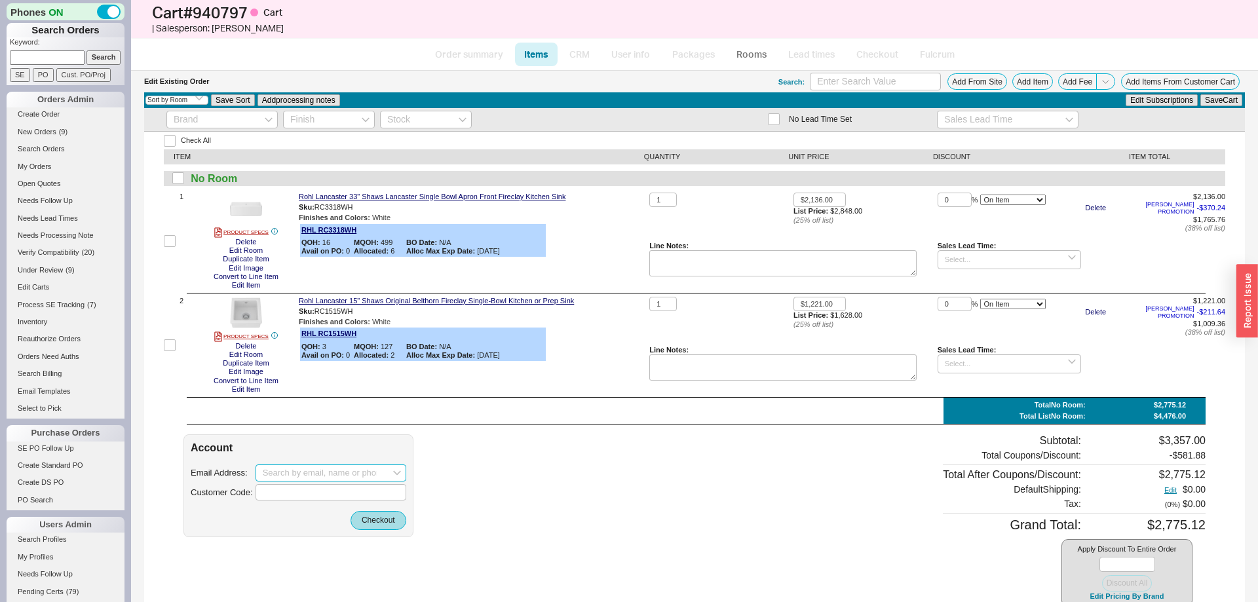
click at [335, 465] on input at bounding box center [331, 473] width 151 height 17
paste input "ajckcampbell@gmail.com"
click at [311, 497] on div "ajckcampbell@gmail.com" at bounding box center [331, 500] width 136 height 20
type input "ajckcampbell@gmail.com"
click at [1002, 264] on input at bounding box center [1010, 259] width 144 height 19
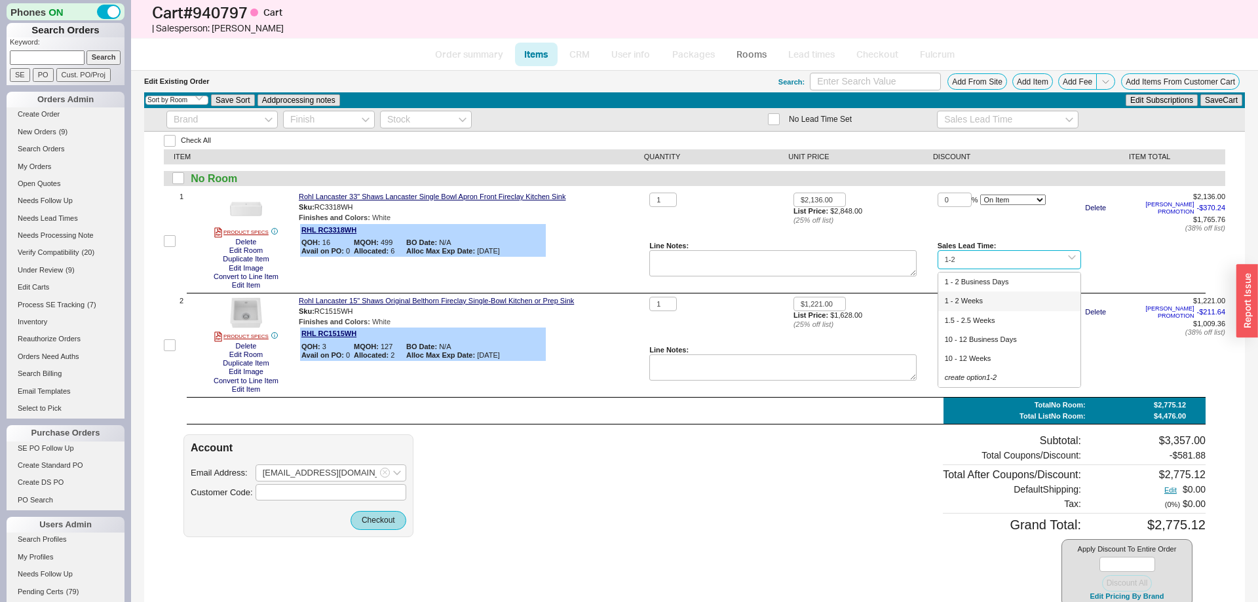
click at [1011, 292] on div "1 - 2 Weeks" at bounding box center [1010, 301] width 143 height 19
click at [970, 251] on input "1 - 2 Weeks" at bounding box center [1010, 259] width 144 height 19
click at [977, 274] on div "1 - 2 Business Days" at bounding box center [1010, 282] width 143 height 19
type input "1 - 2 Business Days"
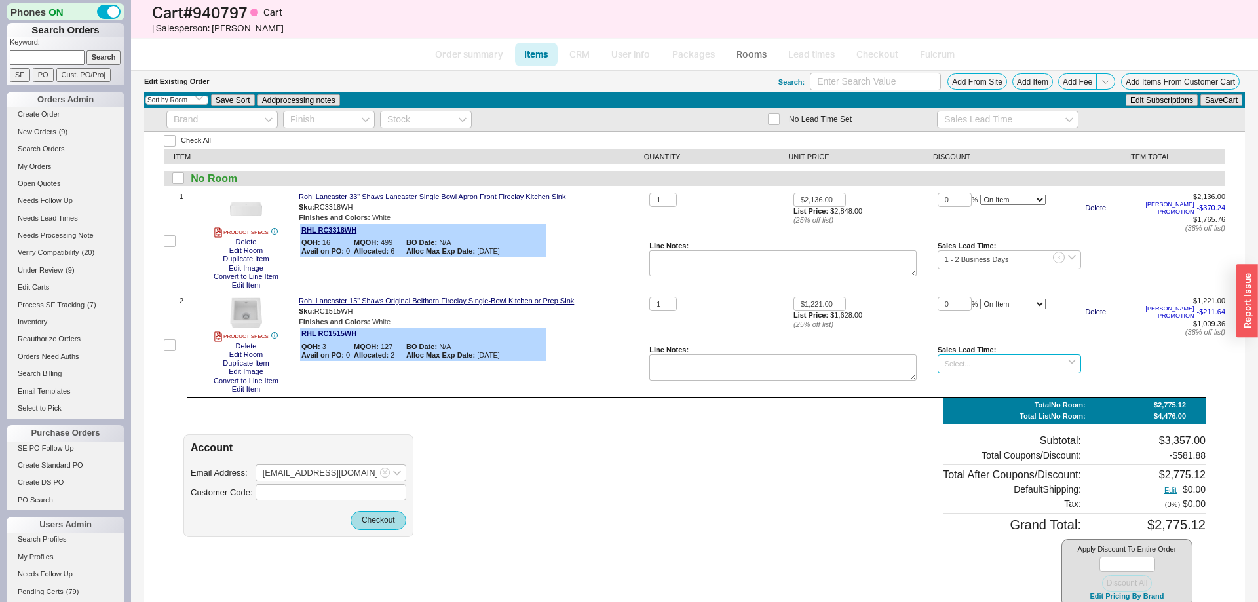
click at [989, 359] on input at bounding box center [1010, 364] width 144 height 19
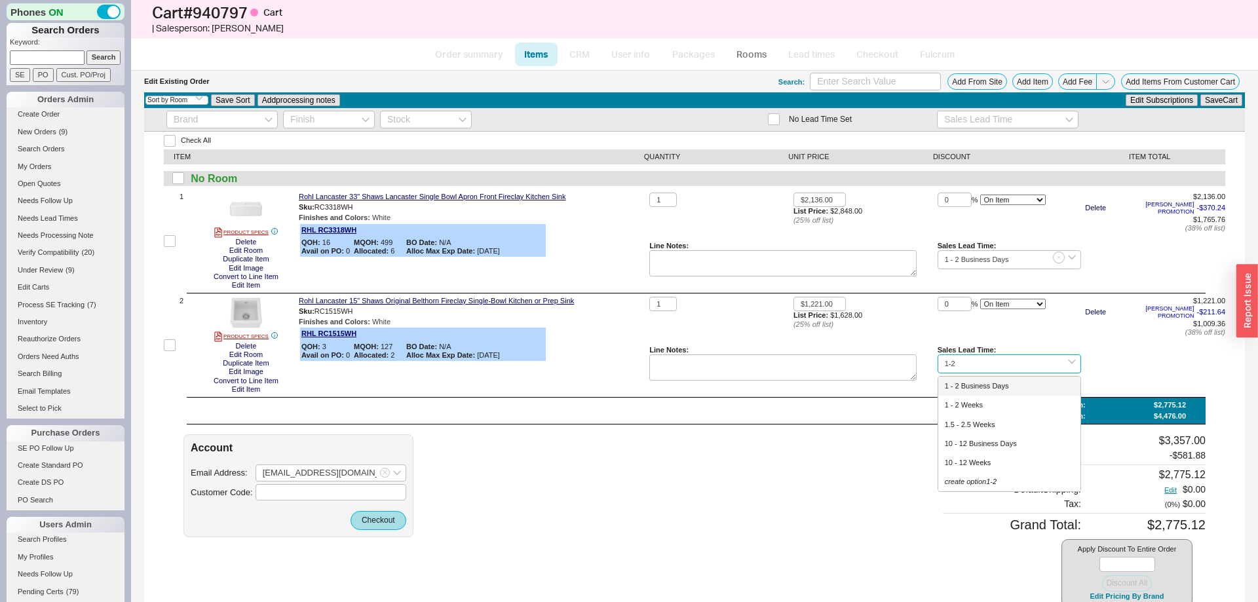
click at [995, 387] on div "1 - 2 Business Days" at bounding box center [1010, 386] width 143 height 19
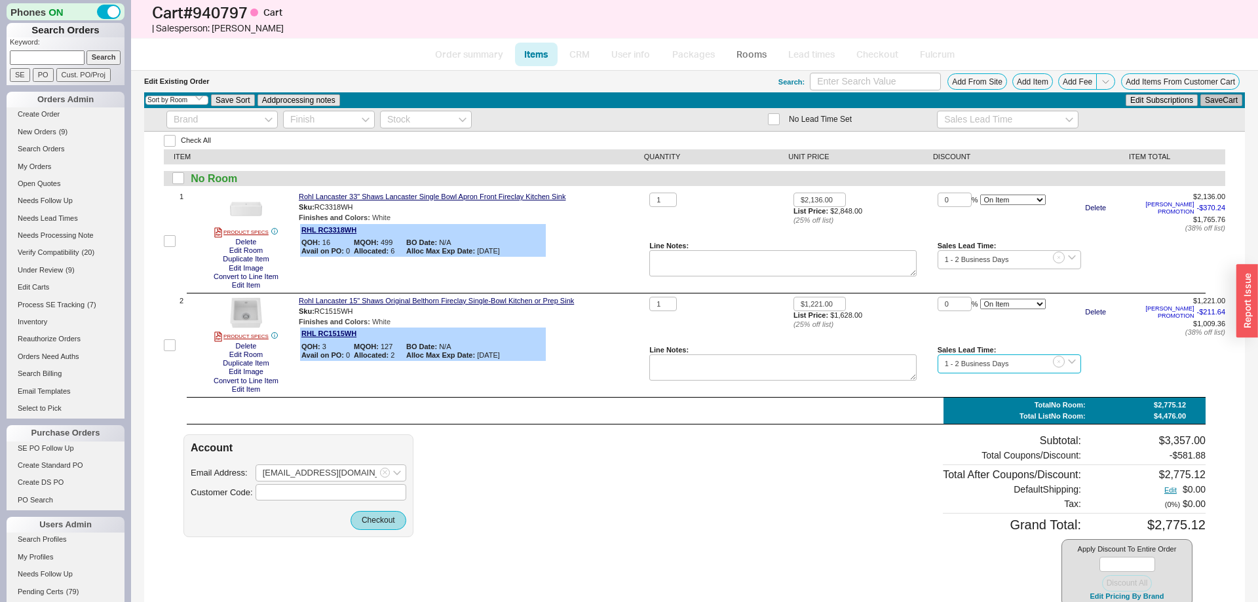
type input "1 - 2 Business Days"
click at [1227, 102] on button "Save Cart" at bounding box center [1222, 100] width 42 height 12
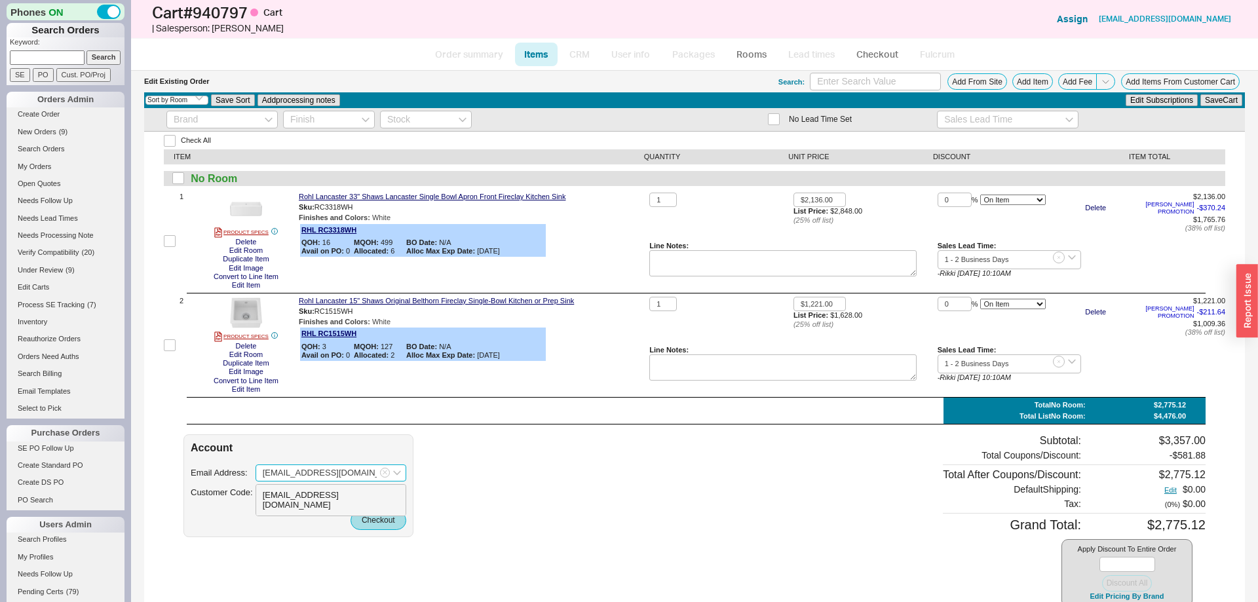
click at [352, 472] on input "ajckcampbell@gmail.com" at bounding box center [331, 473] width 151 height 17
click at [340, 492] on div "ajckcampbell@gmail.com" at bounding box center [331, 500] width 136 height 20
click at [380, 517] on button "Checkout" at bounding box center [379, 520] width 56 height 18
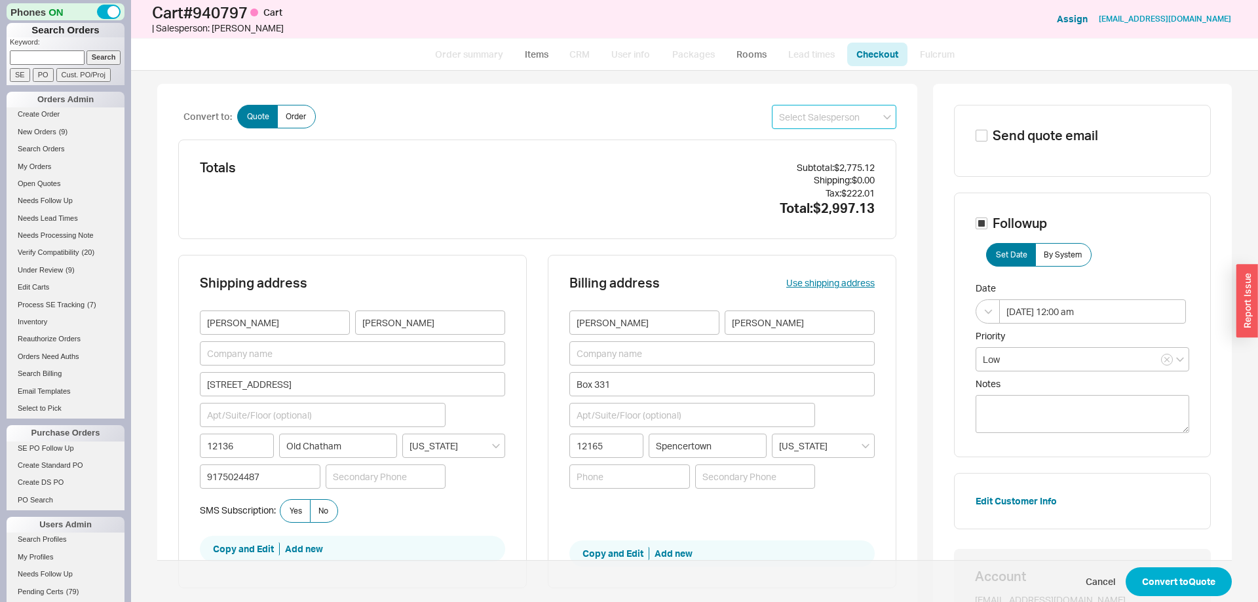
click at [832, 127] on input at bounding box center [834, 117] width 125 height 24
click at [824, 141] on div "Mimi" at bounding box center [834, 144] width 123 height 24
type input "Mimi"
click at [1190, 581] on button "Convert to Quote" at bounding box center [1179, 582] width 106 height 29
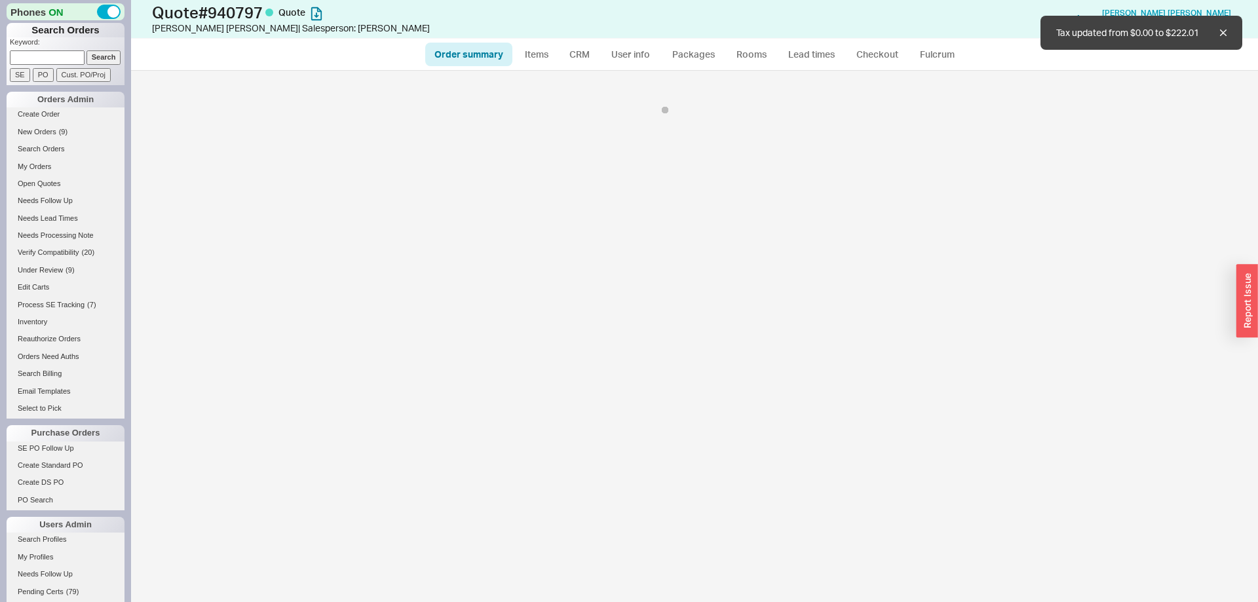
select select "*"
select select "LOW"
select select "3"
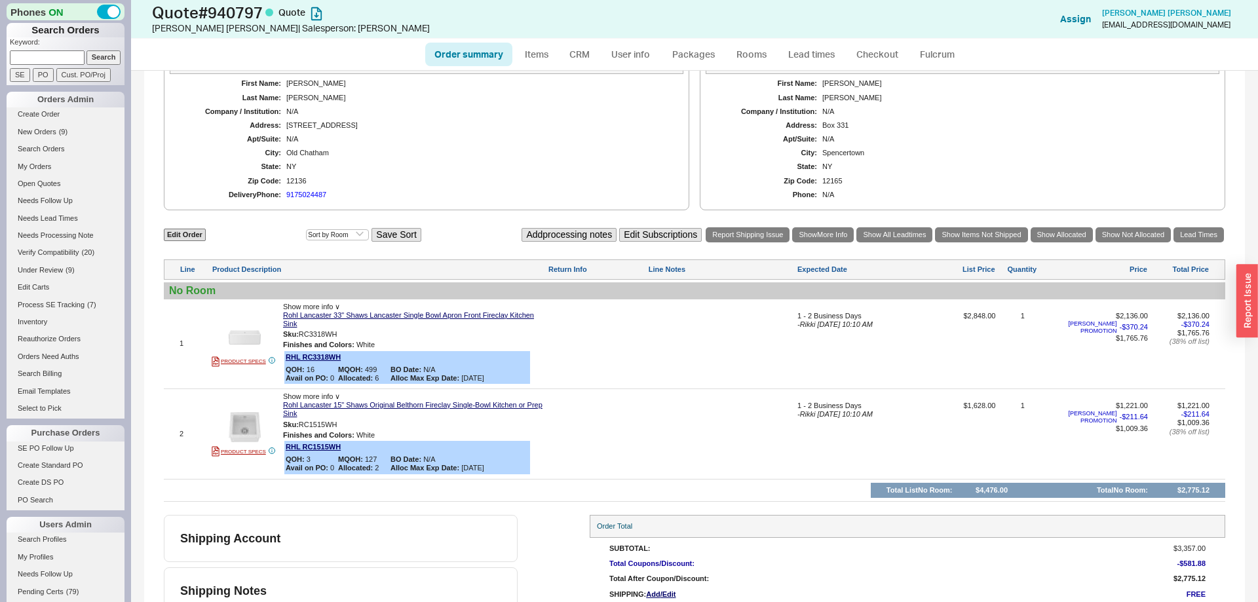
scroll to position [485, 0]
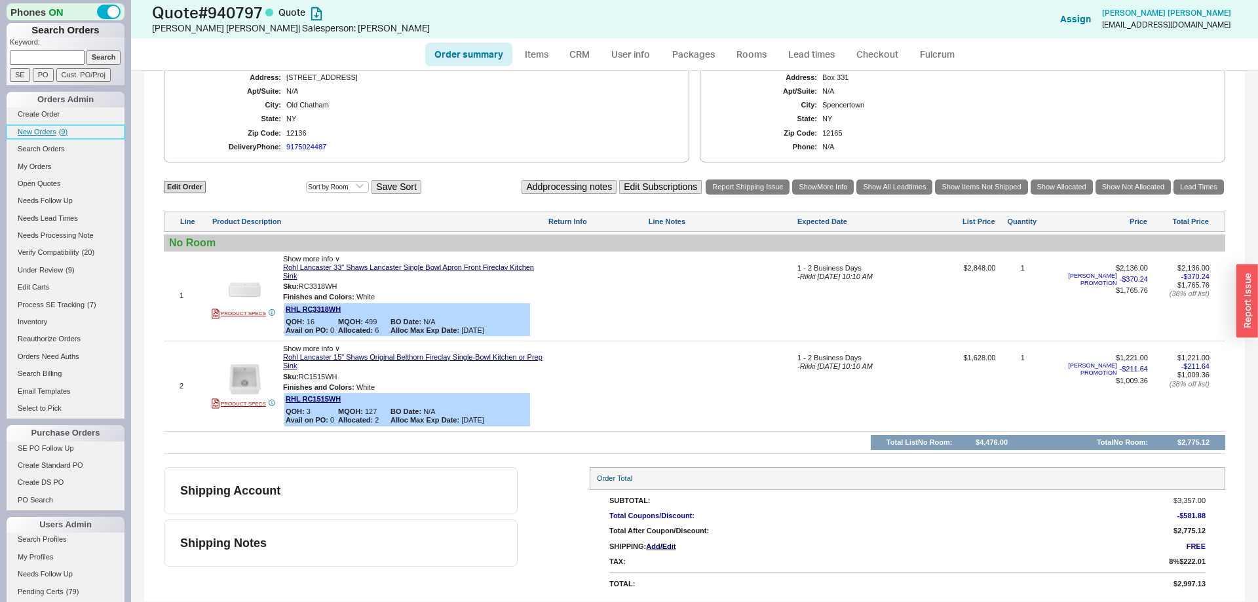
click at [52, 130] on span "New Orders" at bounding box center [37, 132] width 39 height 8
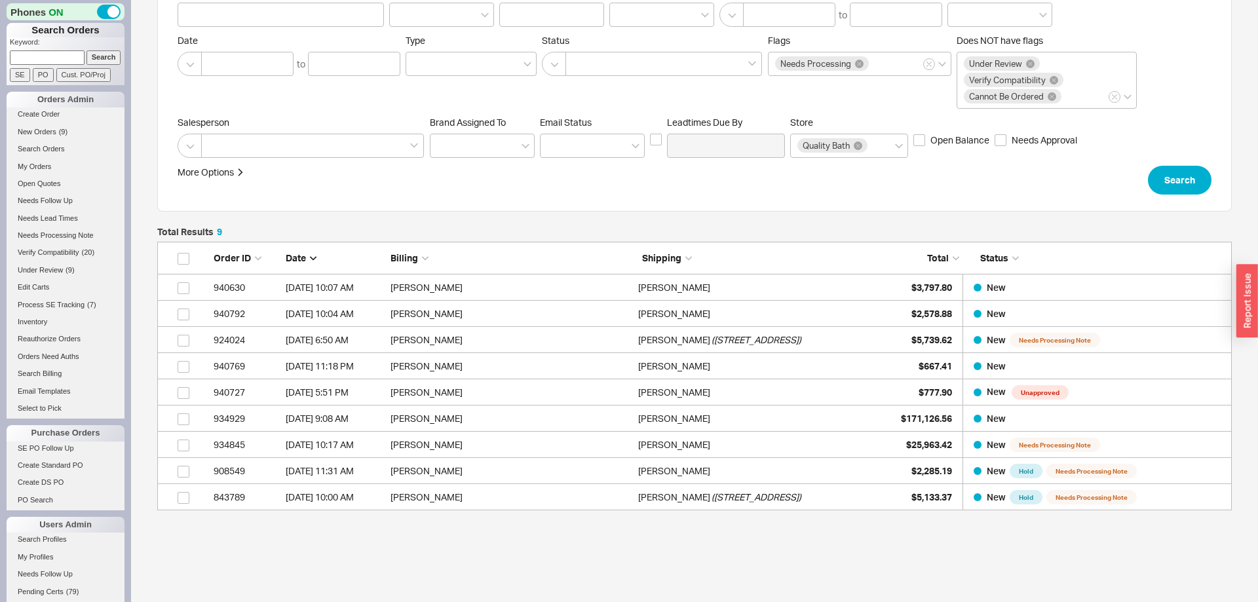
scroll to position [134, 0]
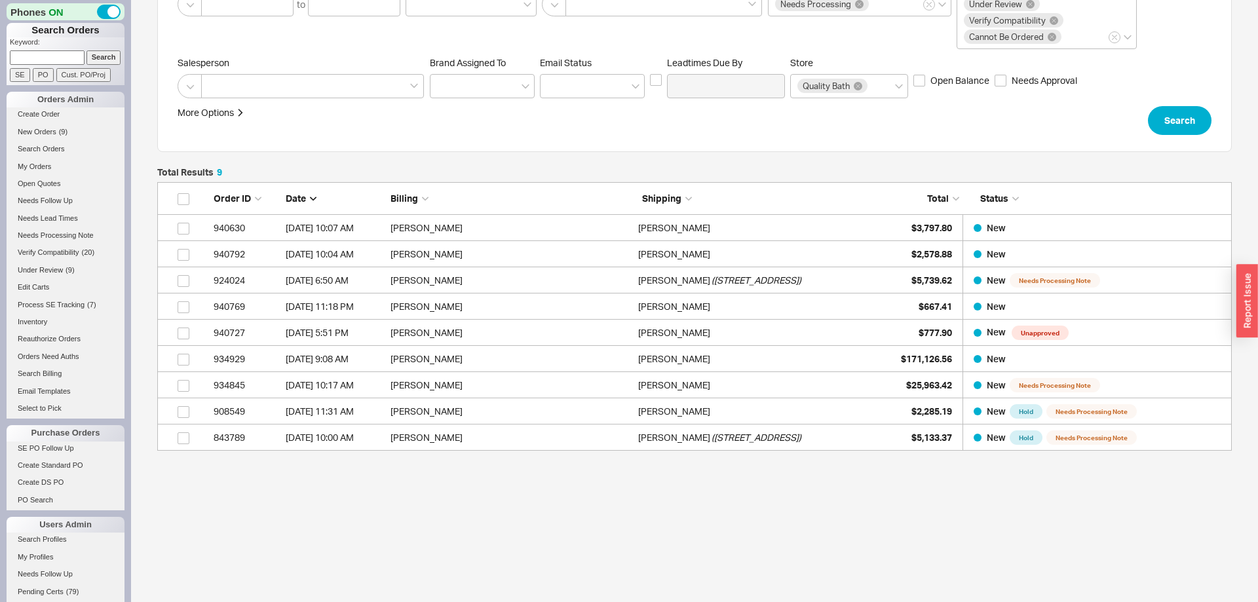
click at [513, 513] on div "Total Results 9 Order ID Date Billing Shipping Total Status 940630 9/18/25 10:0…" at bounding box center [694, 378] width 1075 height 421
click at [40, 130] on span "New Orders" at bounding box center [37, 132] width 39 height 8
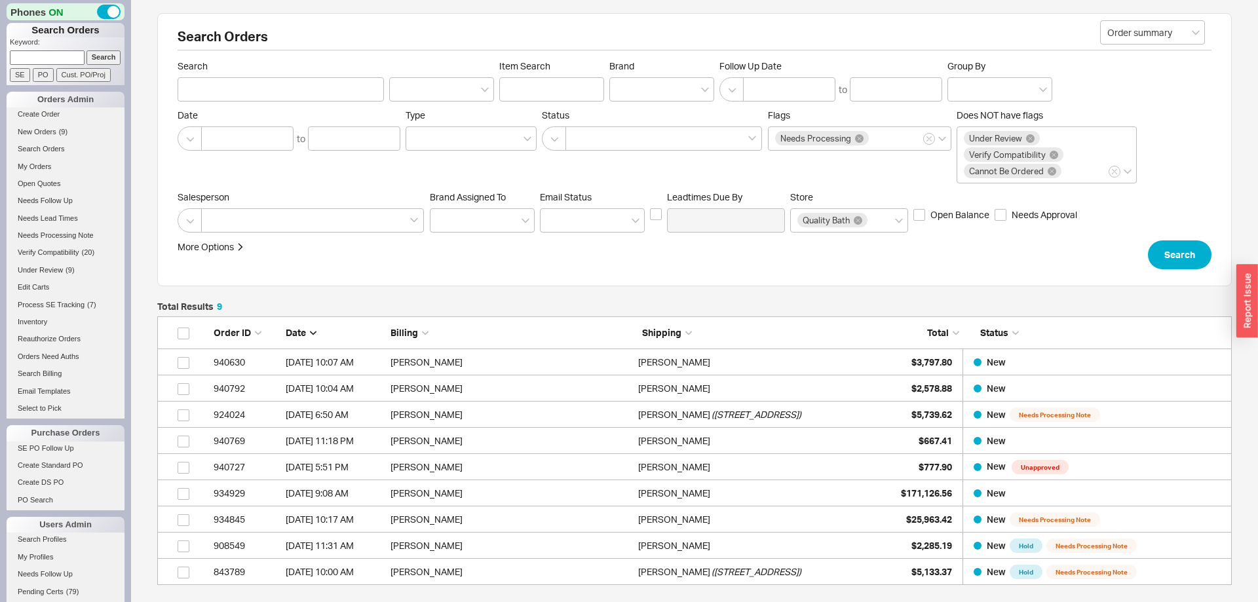
scroll to position [269, 1075]
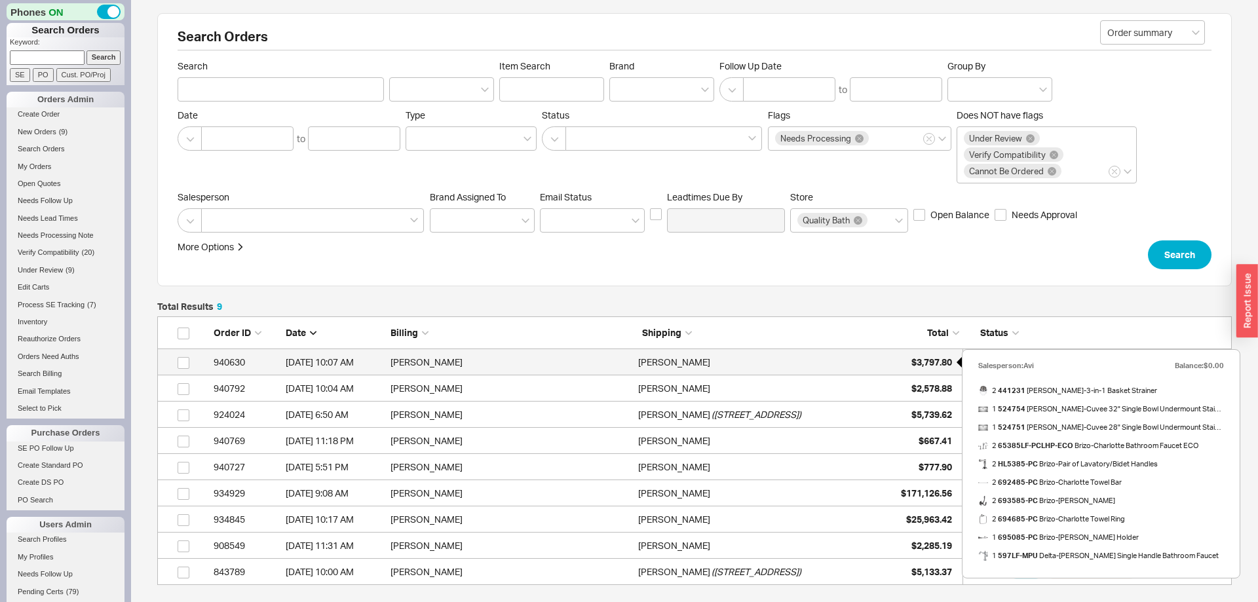
click at [921, 357] on span "$3,797.80" at bounding box center [932, 362] width 41 height 11
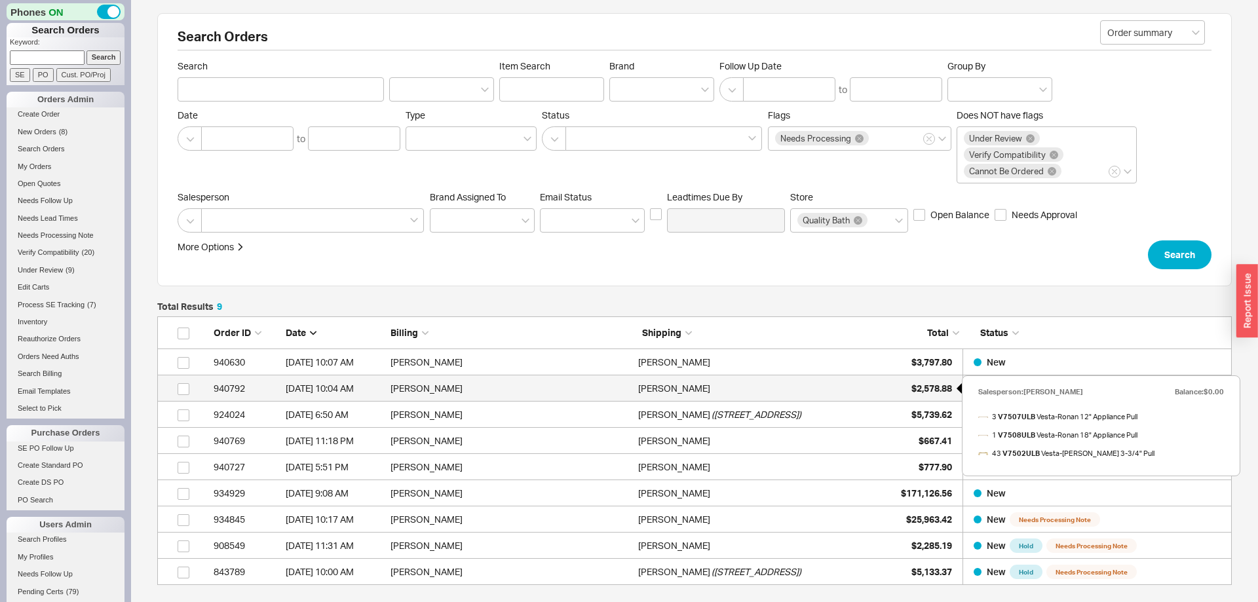
click at [922, 394] on div "$2,578.88" at bounding box center [920, 389] width 66 height 26
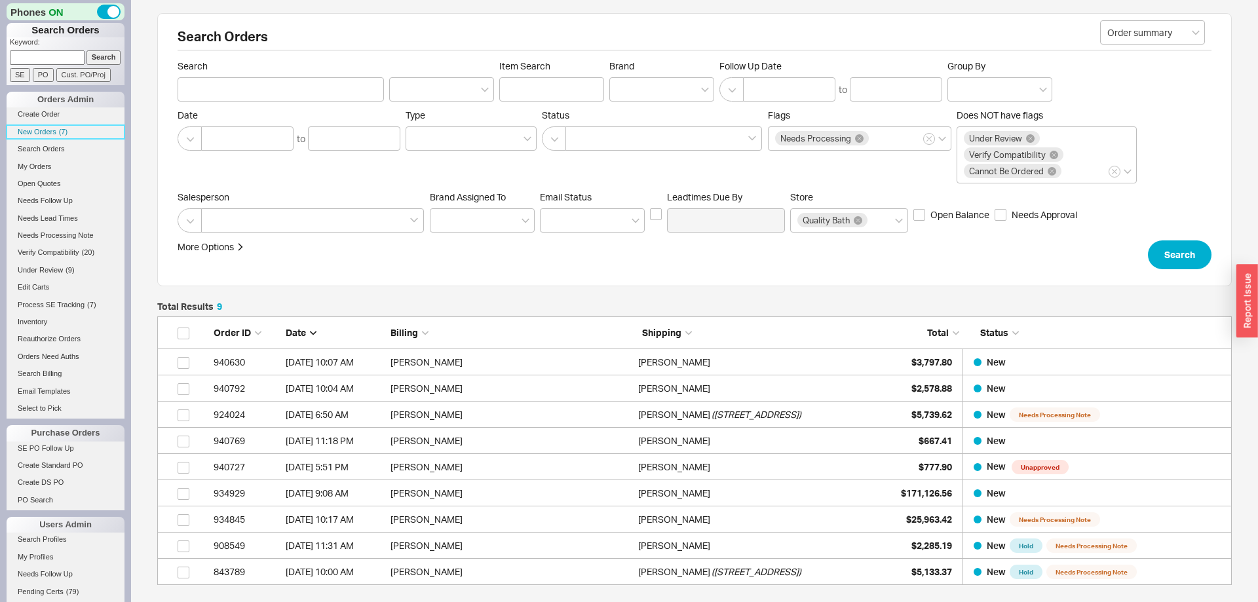
click at [41, 130] on span "New Orders" at bounding box center [37, 132] width 39 height 8
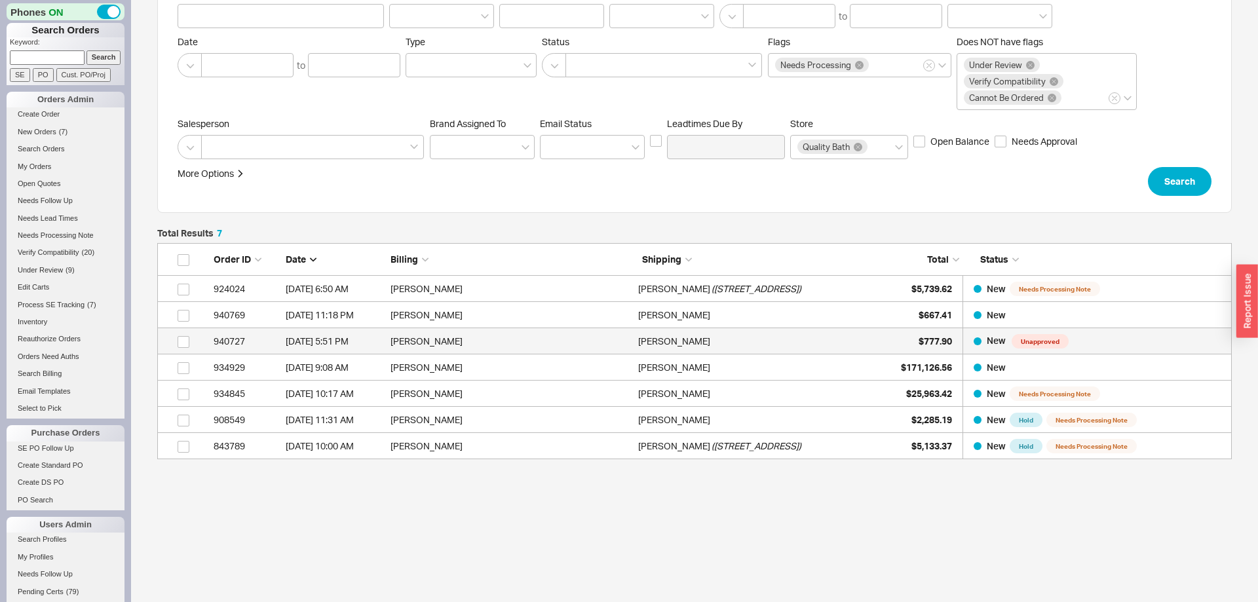
scroll to position [82, 0]
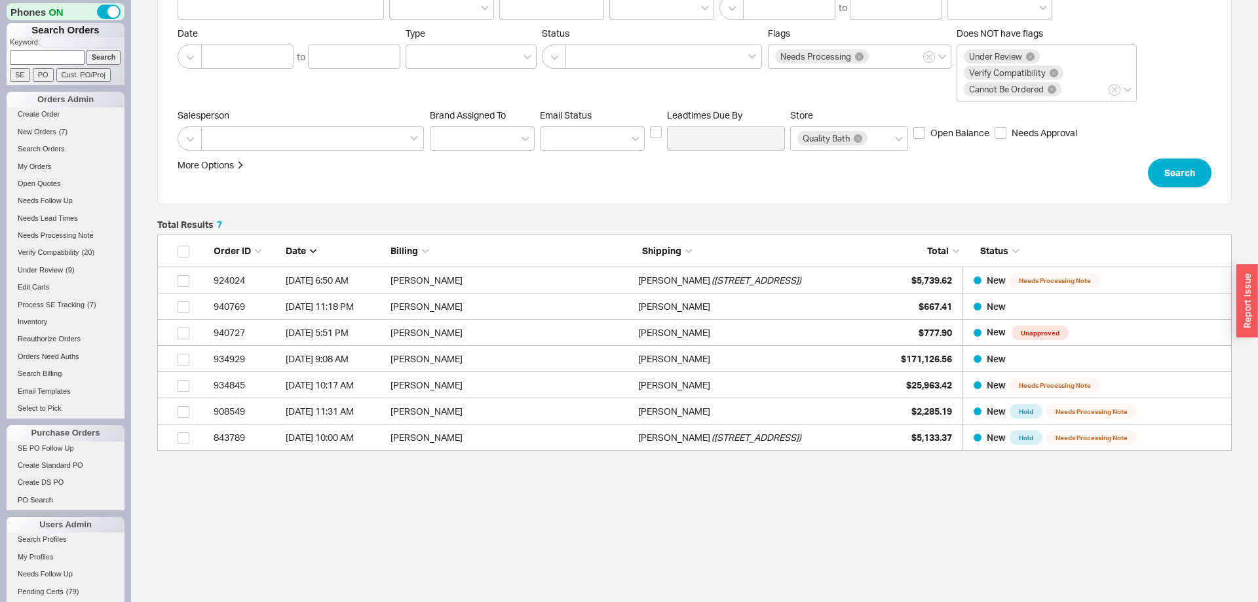
click at [62, 52] on input at bounding box center [47, 57] width 75 height 14
paste input "danascho@gmail.com"
type input "danascho@gmail.com"
click at [97, 60] on input "Search" at bounding box center [104, 57] width 35 height 14
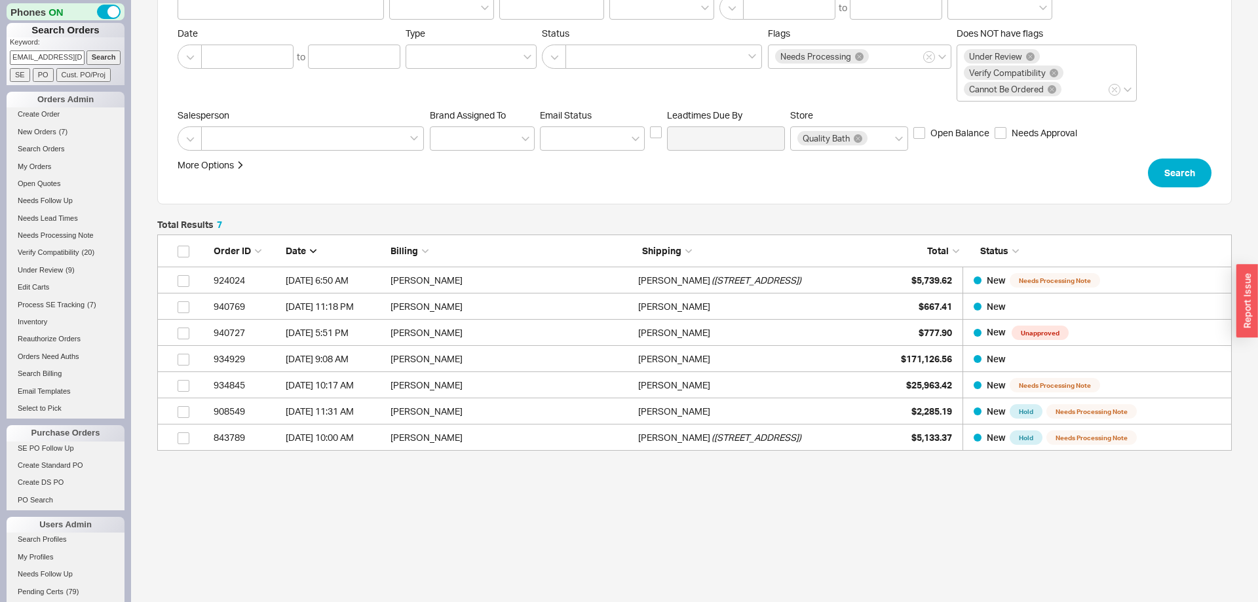
type input "danascho@gmail.com"
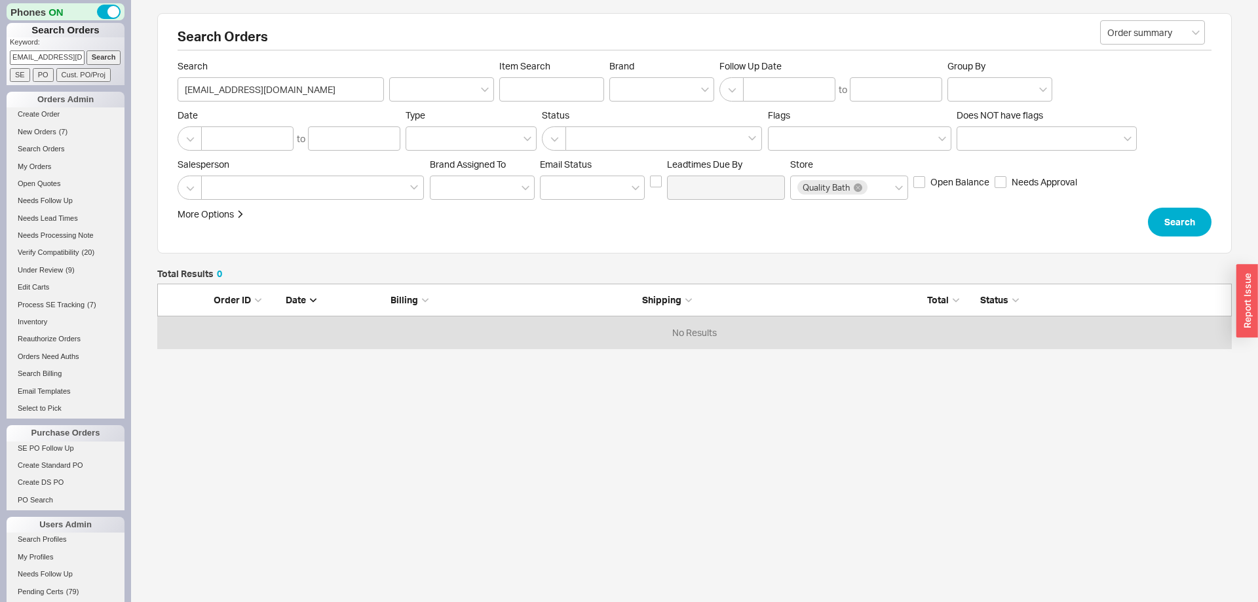
scroll to position [65, 1075]
click at [47, 137] on link "New Orders ( 8 )" at bounding box center [66, 132] width 118 height 14
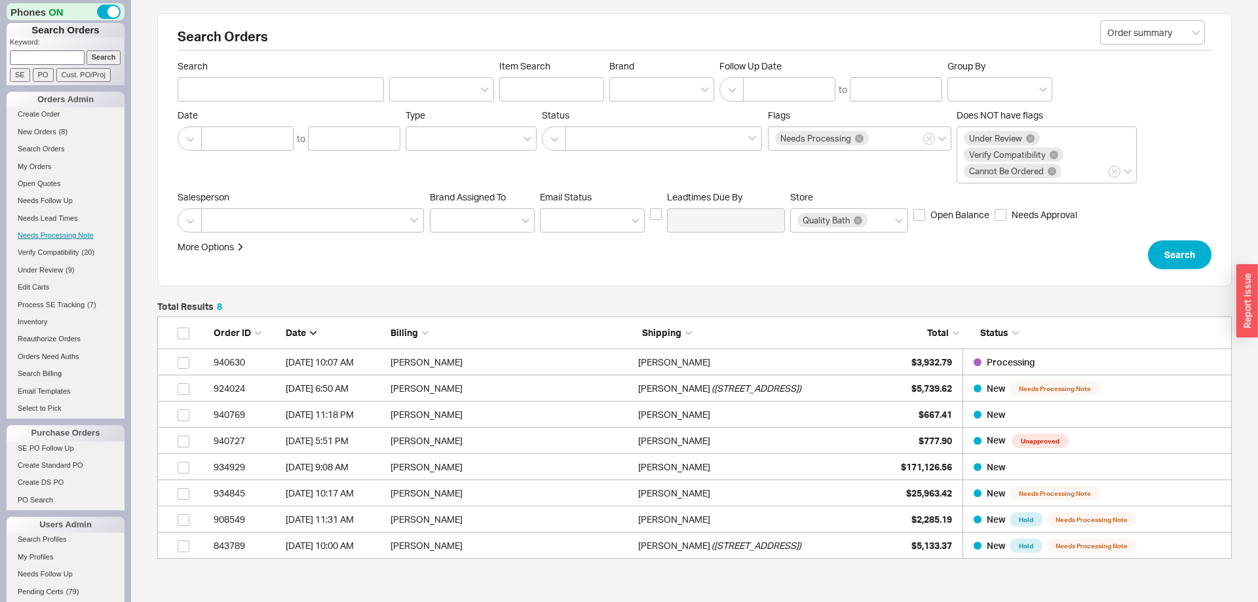
scroll to position [1, 1]
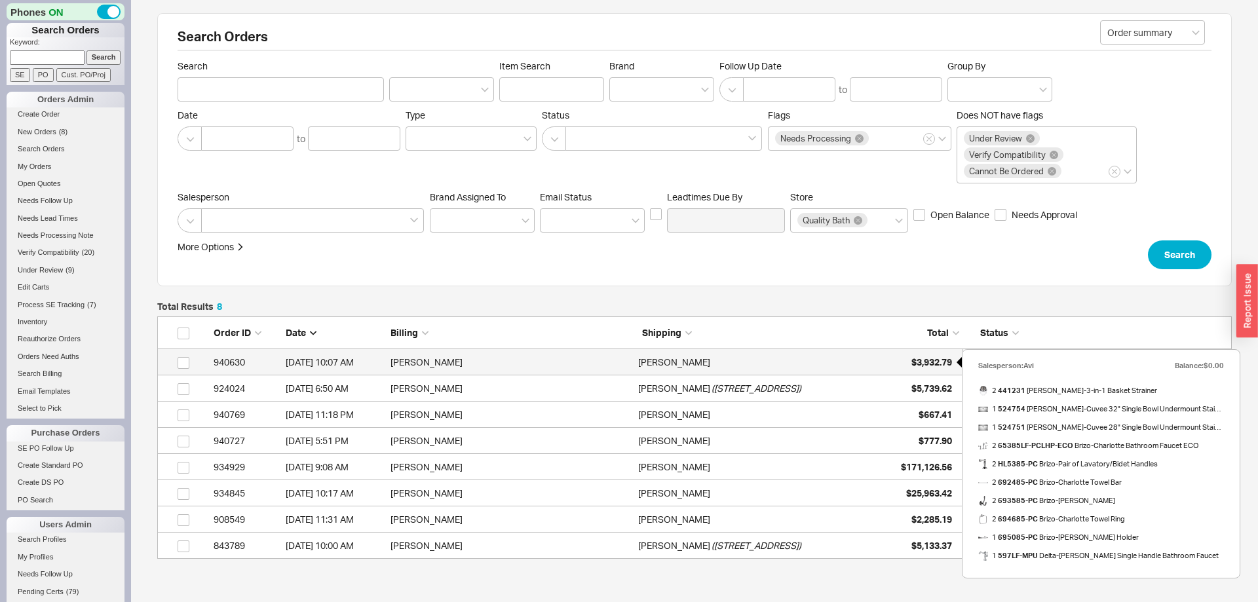
click at [927, 360] on span "$3,932.79" at bounding box center [932, 362] width 41 height 11
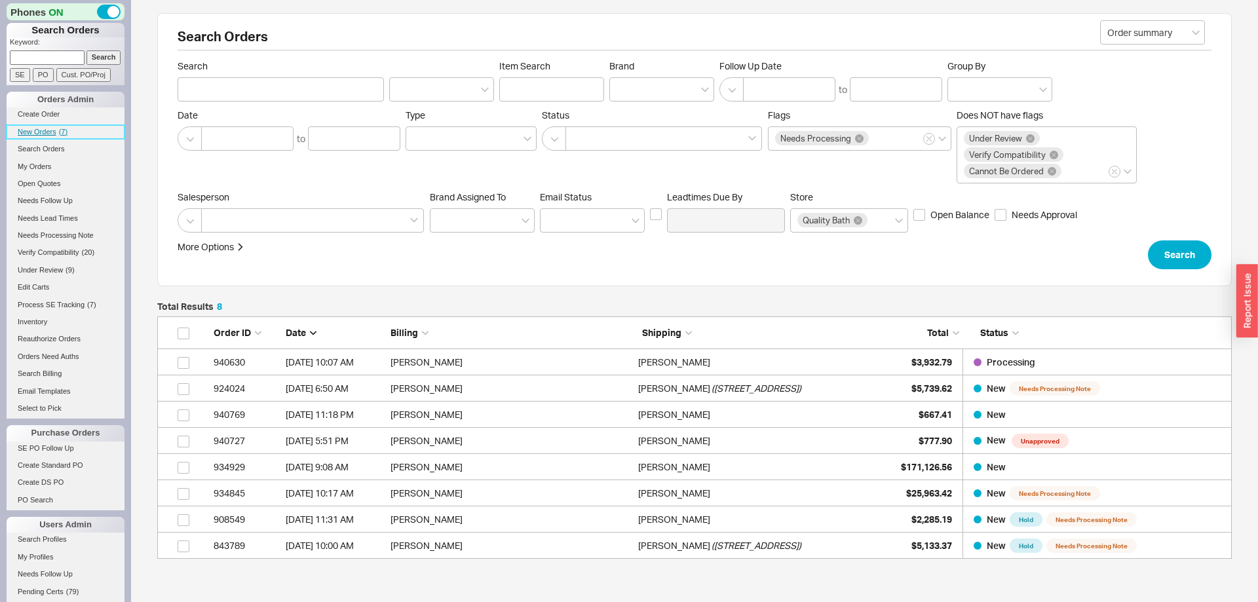
click at [46, 128] on span "New Orders" at bounding box center [37, 132] width 39 height 8
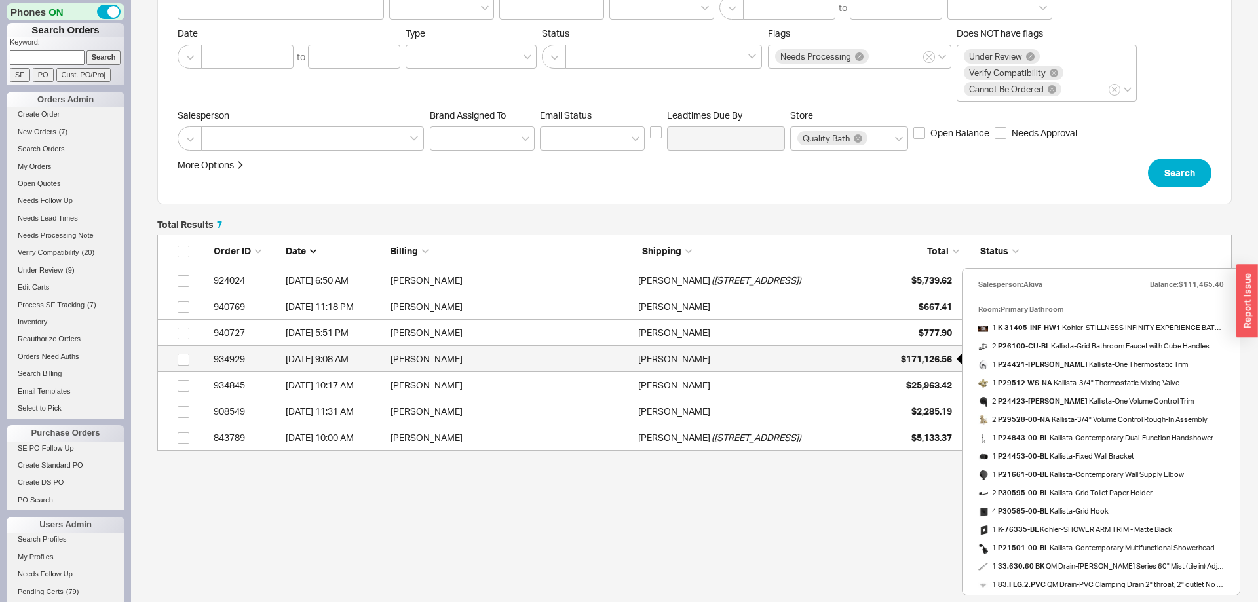
scroll to position [0, 0]
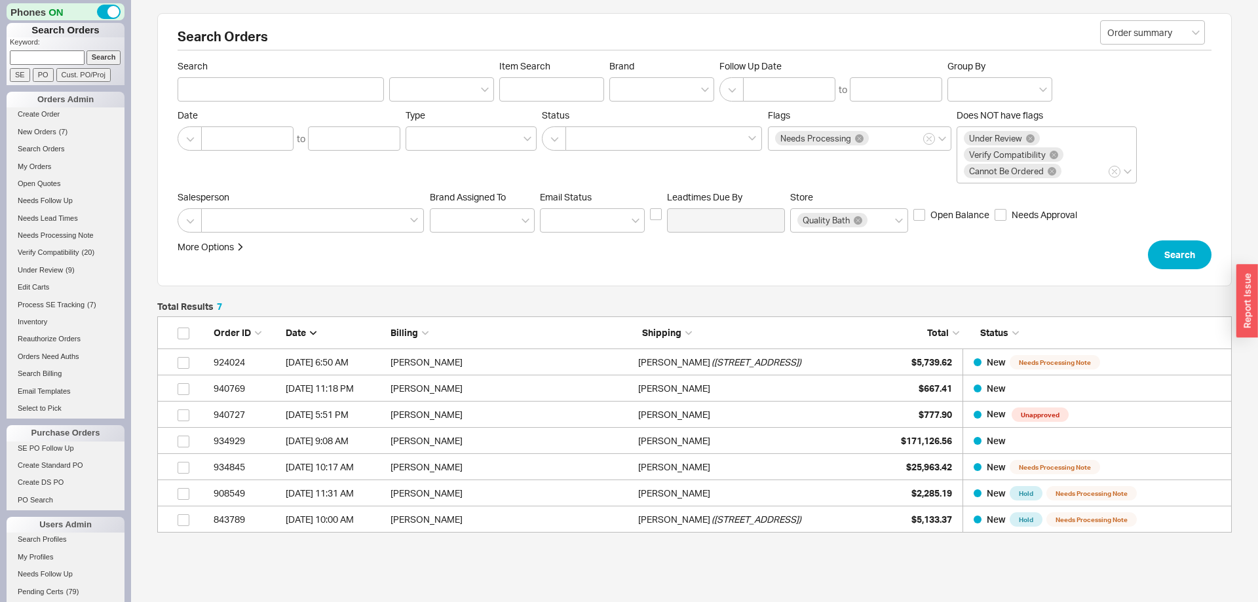
click at [56, 56] on input at bounding box center [47, 57] width 75 height 14
paste input "liu.j@zitanbilt.com"
type input "liu.j@zitanbilt.com"
click at [105, 56] on input "Search" at bounding box center [104, 57] width 35 height 14
type input "liu.j@zitanbilt.com"
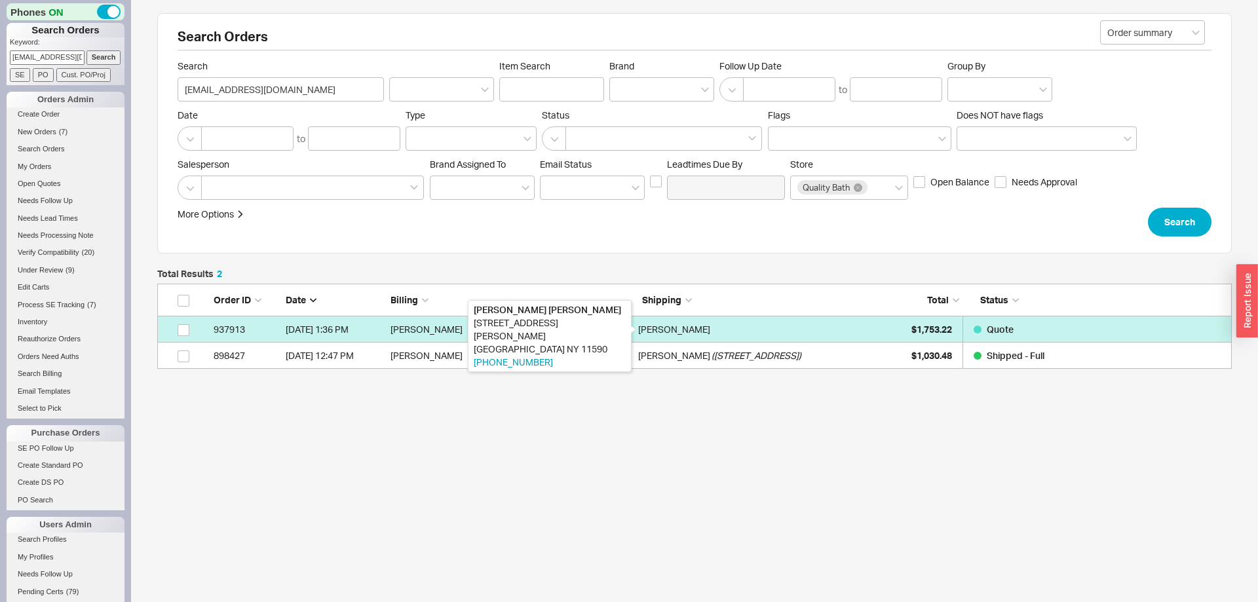
scroll to position [85, 1075]
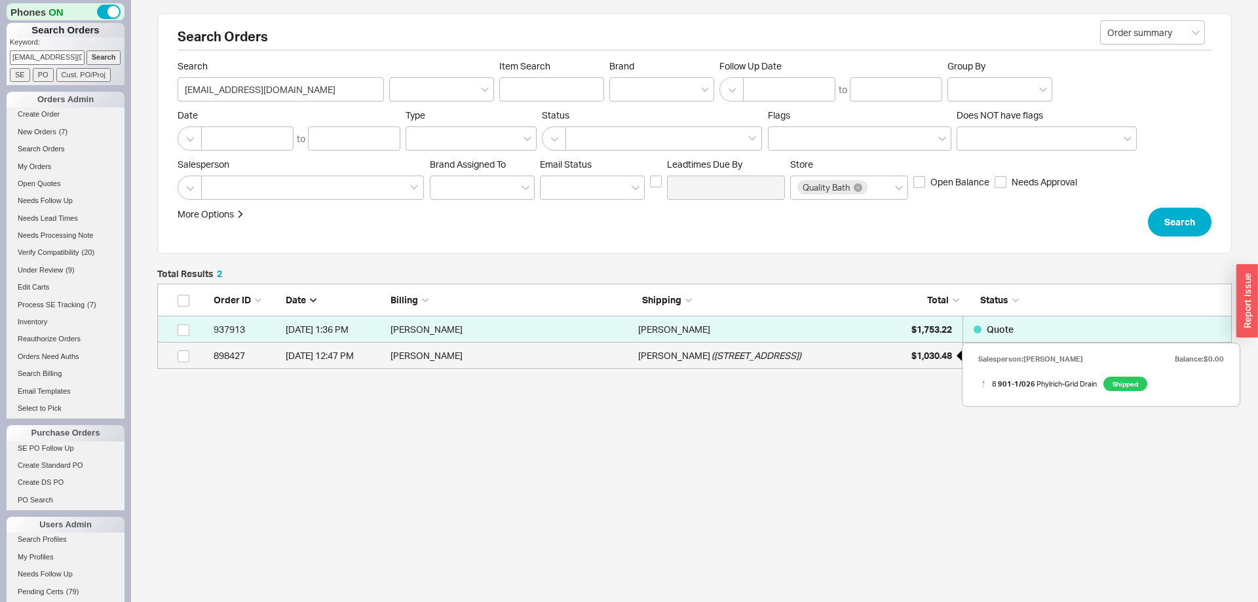
click at [929, 354] on span "$1,030.48" at bounding box center [932, 355] width 41 height 11
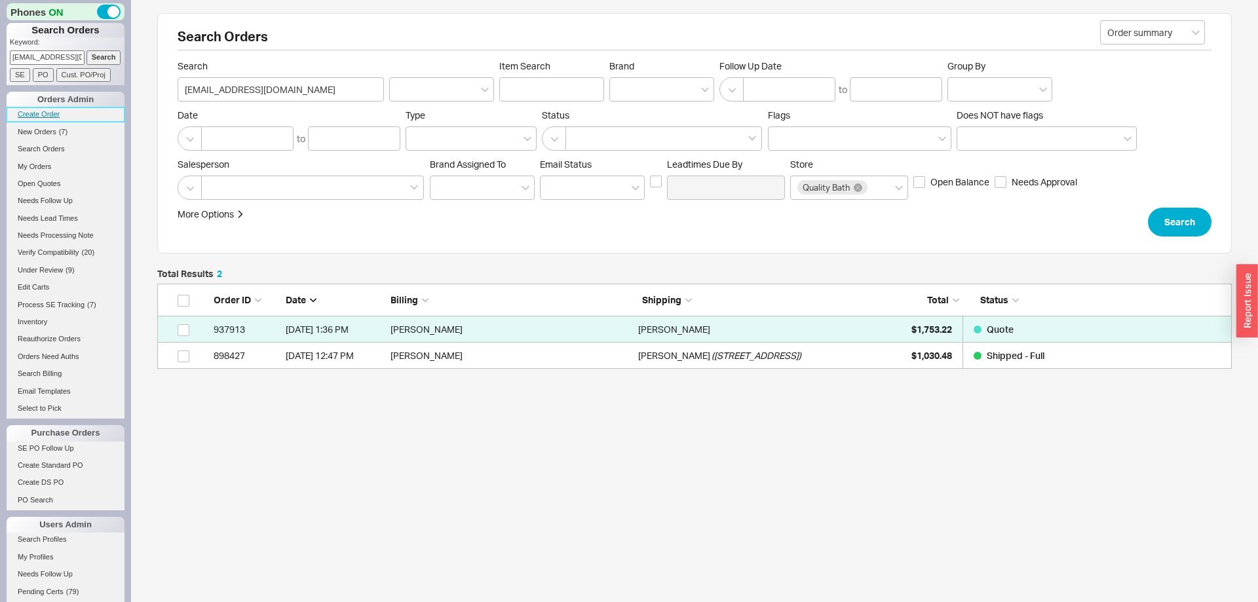
click at [36, 116] on link "Create Order" at bounding box center [66, 114] width 118 height 14
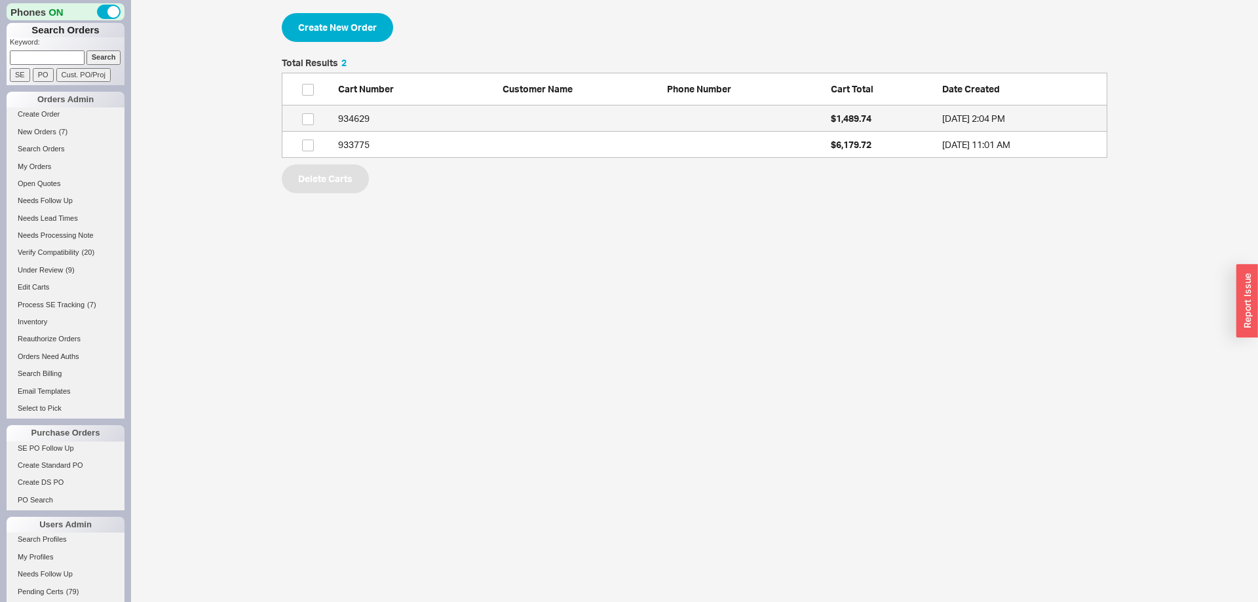
scroll to position [100, 826]
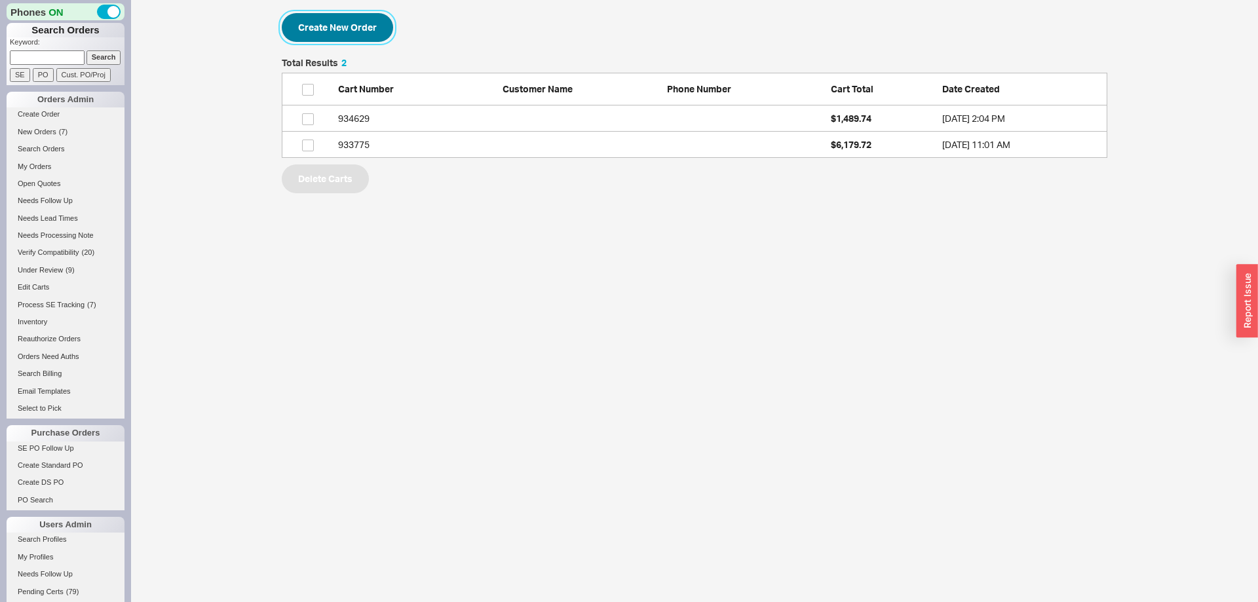
click at [357, 35] on button "Create New Order" at bounding box center [337, 27] width 111 height 29
select select "3"
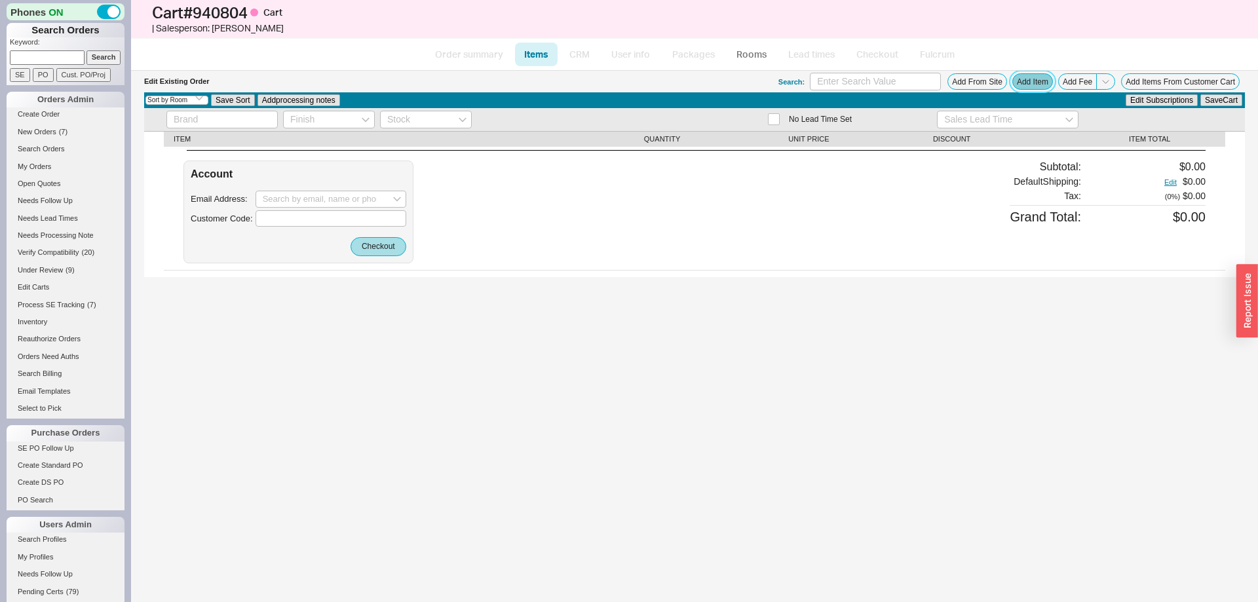
click at [1049, 82] on button "Add Item" at bounding box center [1033, 81] width 41 height 16
select select "ON_CHECKOUT_AGGREGATED"
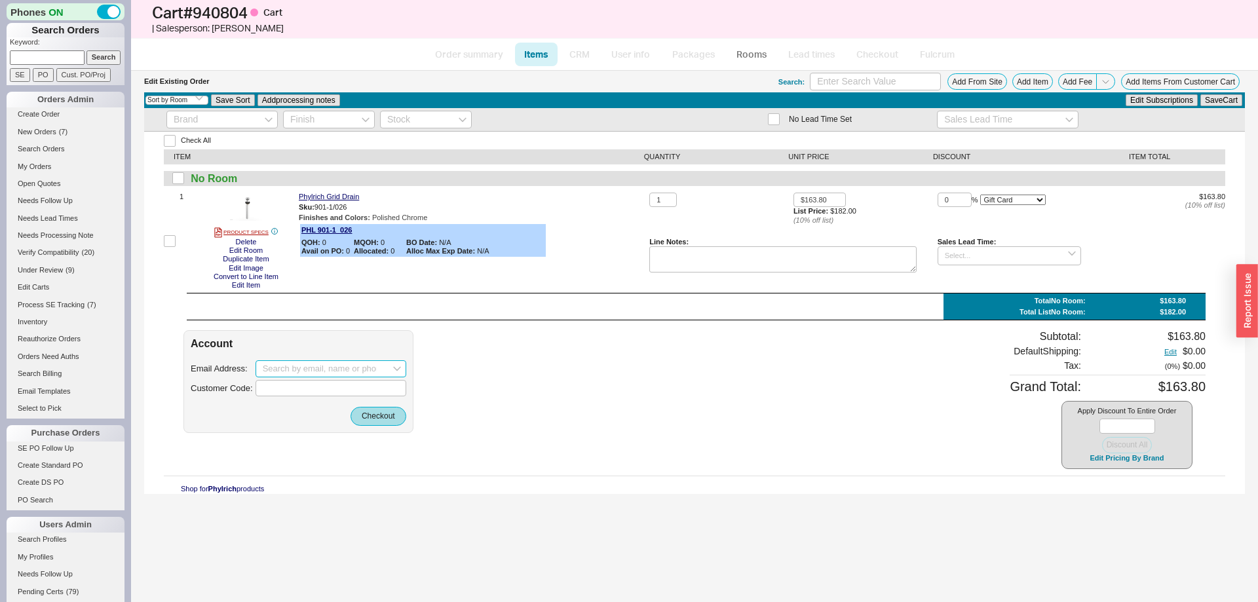
click at [320, 361] on input at bounding box center [331, 368] width 151 height 17
paste input "liu.j@zitanbilt.com"
drag, startPoint x: 340, startPoint y: 371, endPoint x: 141, endPoint y: 363, distance: 199.4
click at [256, 363] on input "liu.j@zitanbilt.com" at bounding box center [331, 368] width 151 height 17
paste input "paul.hsu@zitanbilt.com"
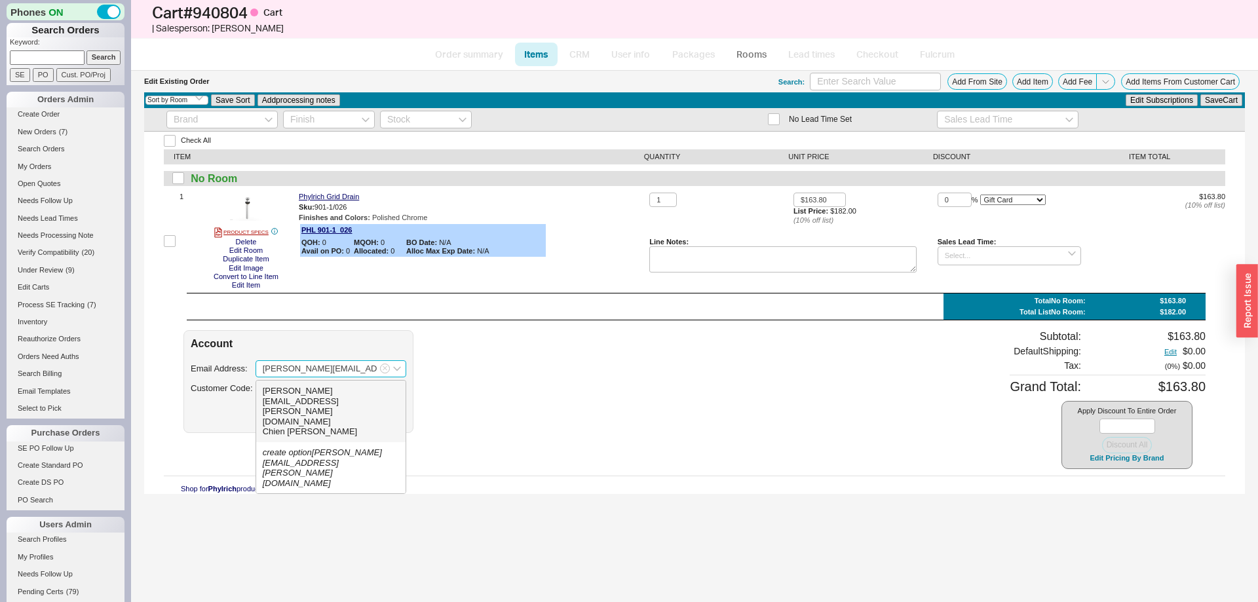
click at [325, 392] on div "paul.hsu@zitanbilt.com" at bounding box center [331, 406] width 136 height 41
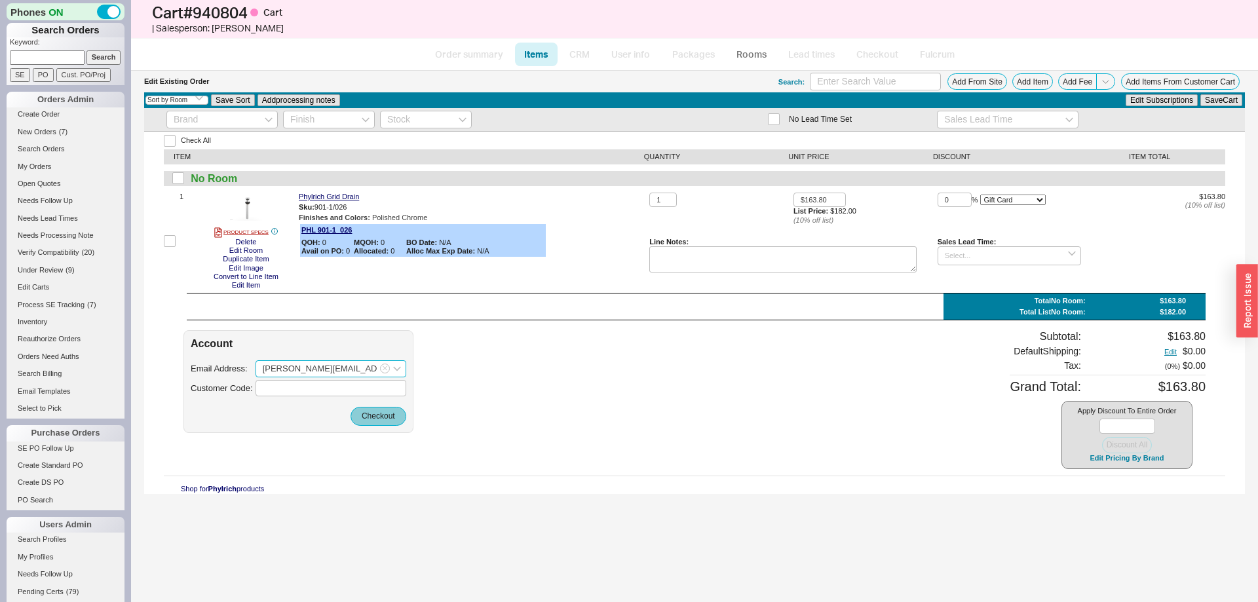
type input "paul.hsu@zitanbilt.com"
click at [372, 420] on button "Checkout" at bounding box center [379, 416] width 56 height 18
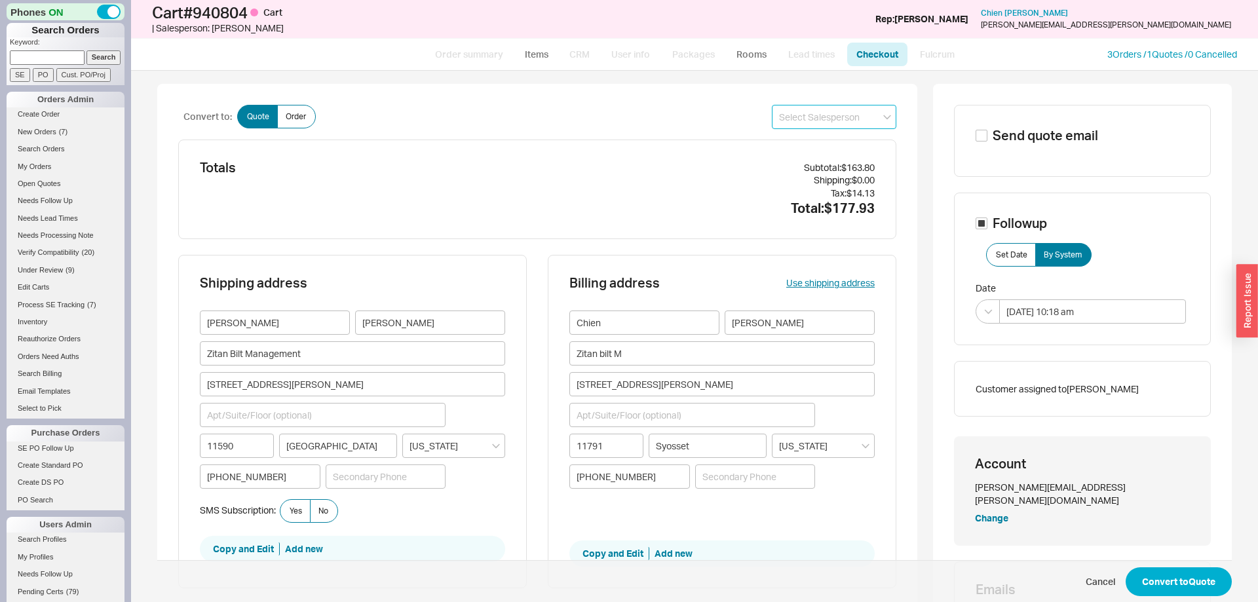
click at [814, 121] on input at bounding box center [834, 117] width 125 height 24
click at [809, 140] on div "Mimi" at bounding box center [834, 144] width 123 height 24
type input "Mimi"
click at [1159, 565] on span "Cancel Convert to Quote" at bounding box center [694, 581] width 1075 height 43
click at [1160, 573] on button "Convert to Quote" at bounding box center [1179, 582] width 106 height 29
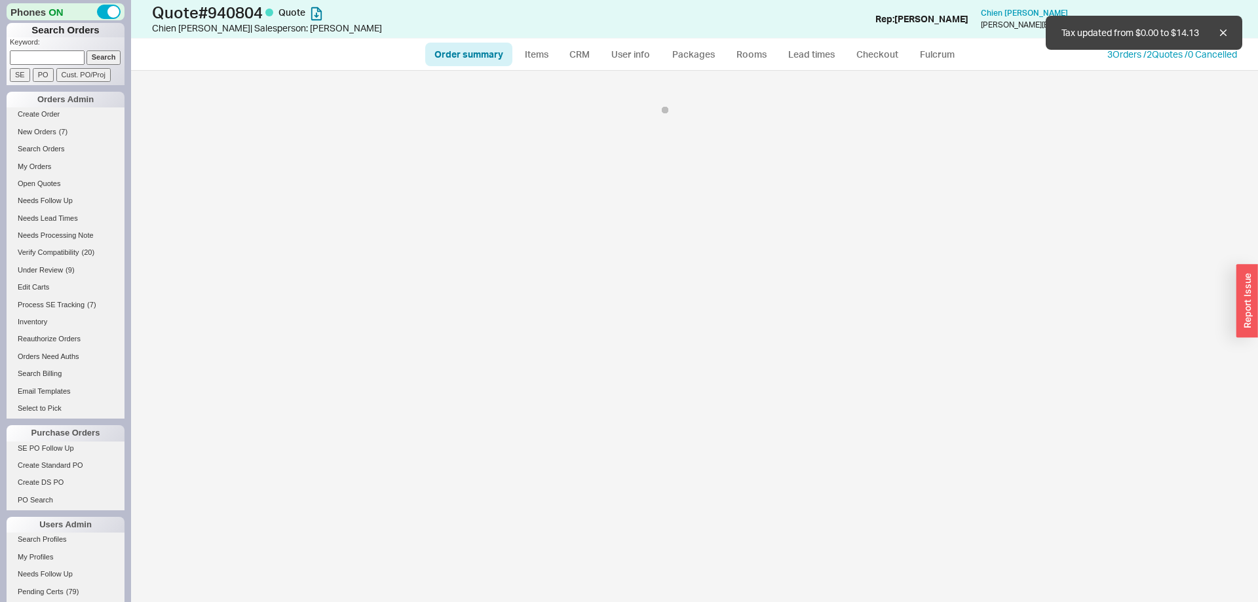
select select "*"
select select "3"
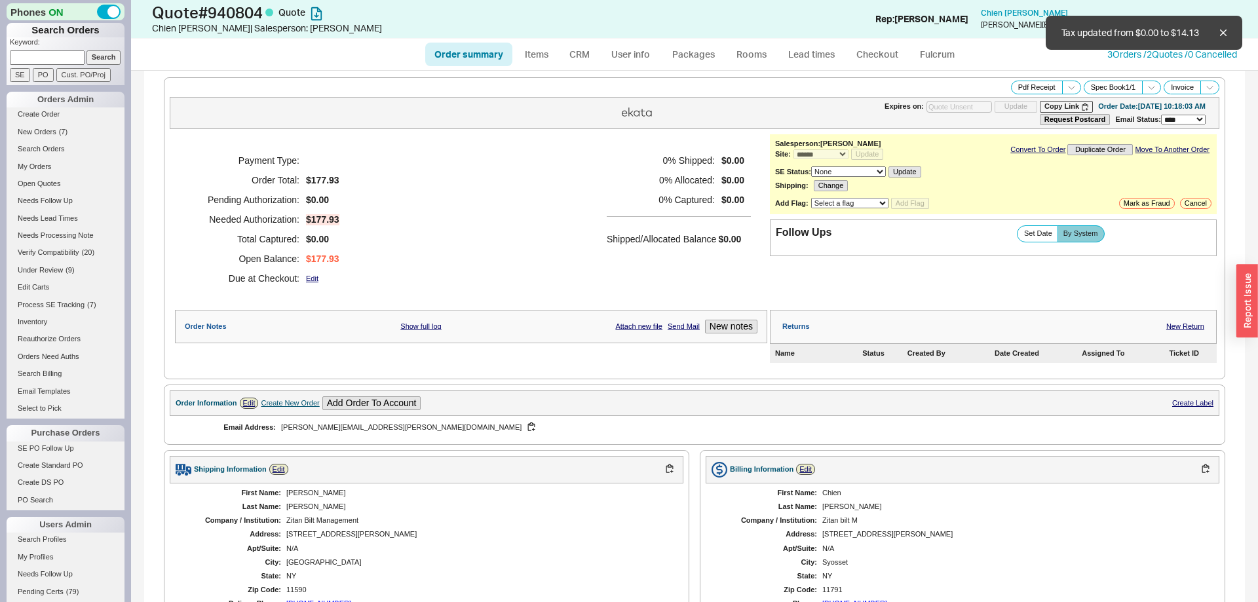
scroll to position [330, 0]
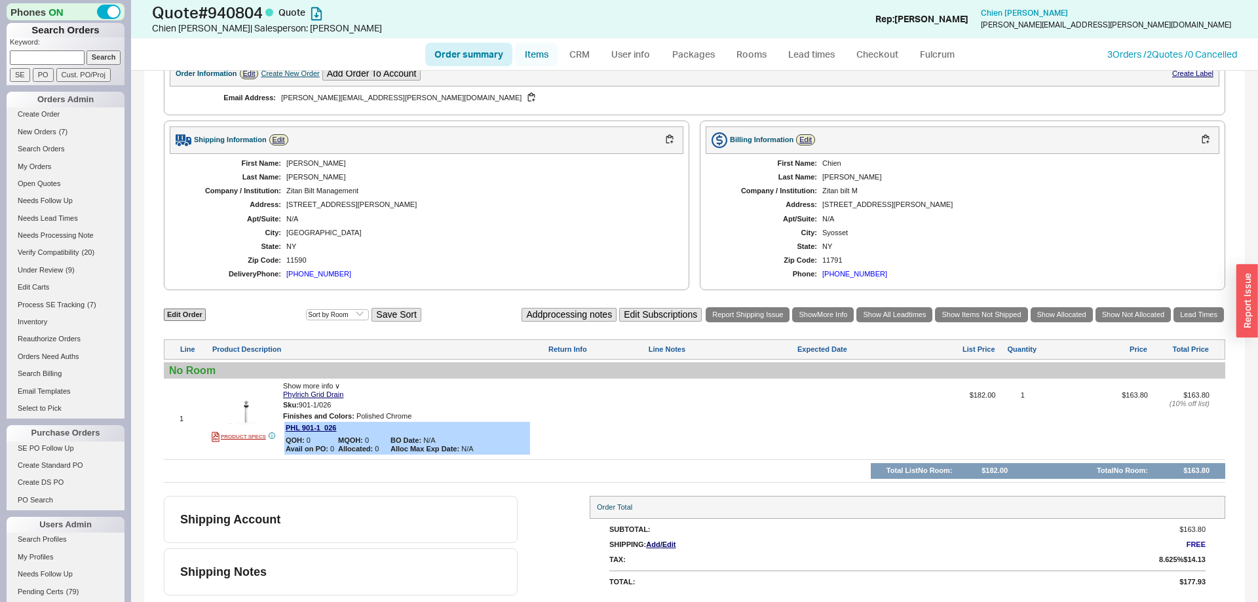
click at [534, 60] on link "Items" at bounding box center [536, 55] width 43 height 24
select select "3"
select select "ON_CHECKOUT_AGGREGATED"
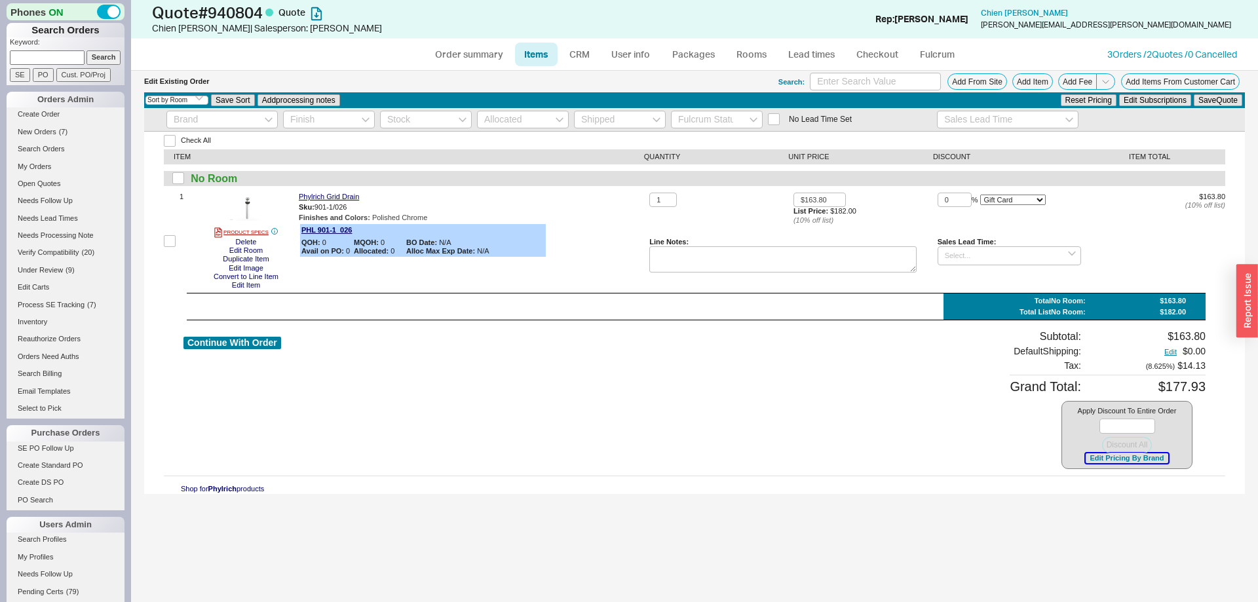
click at [1126, 460] on button "Edit Pricing By Brand" at bounding box center [1127, 459] width 82 height 10
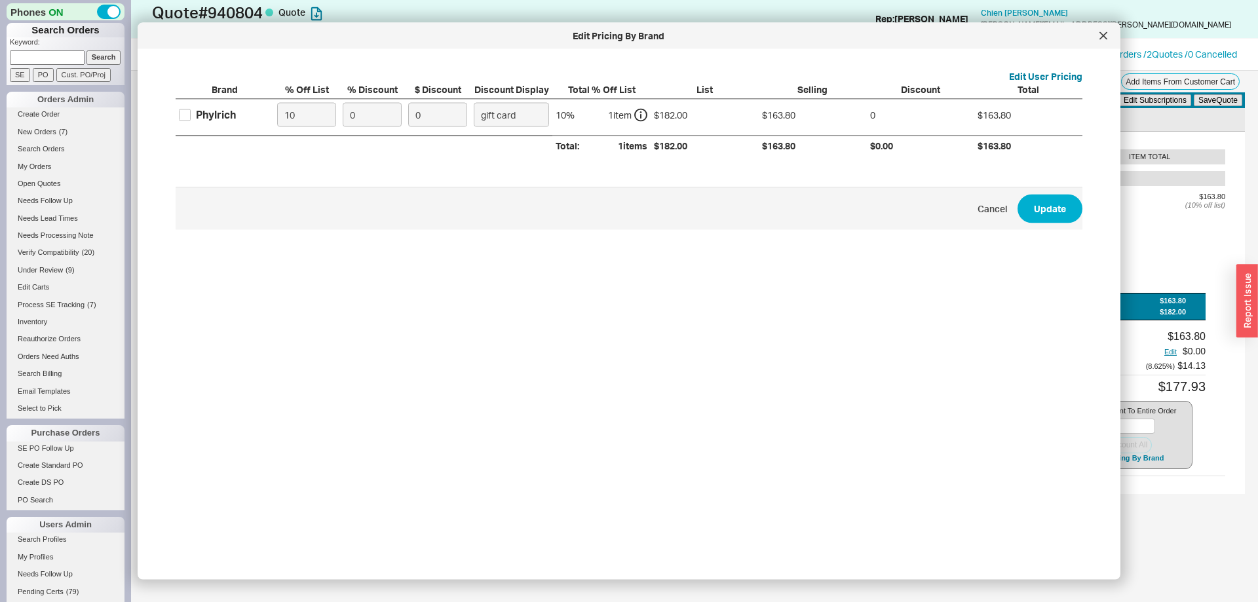
click at [191, 113] on label "Phylrich" at bounding box center [207, 114] width 57 height 14
click at [191, 113] on input "Phylrich" at bounding box center [185, 115] width 12 height 12
checkbox input "true"
drag, startPoint x: 290, startPoint y: 115, endPoint x: 261, endPoint y: 114, distance: 29.5
click at [277, 114] on input "10" at bounding box center [306, 115] width 59 height 24
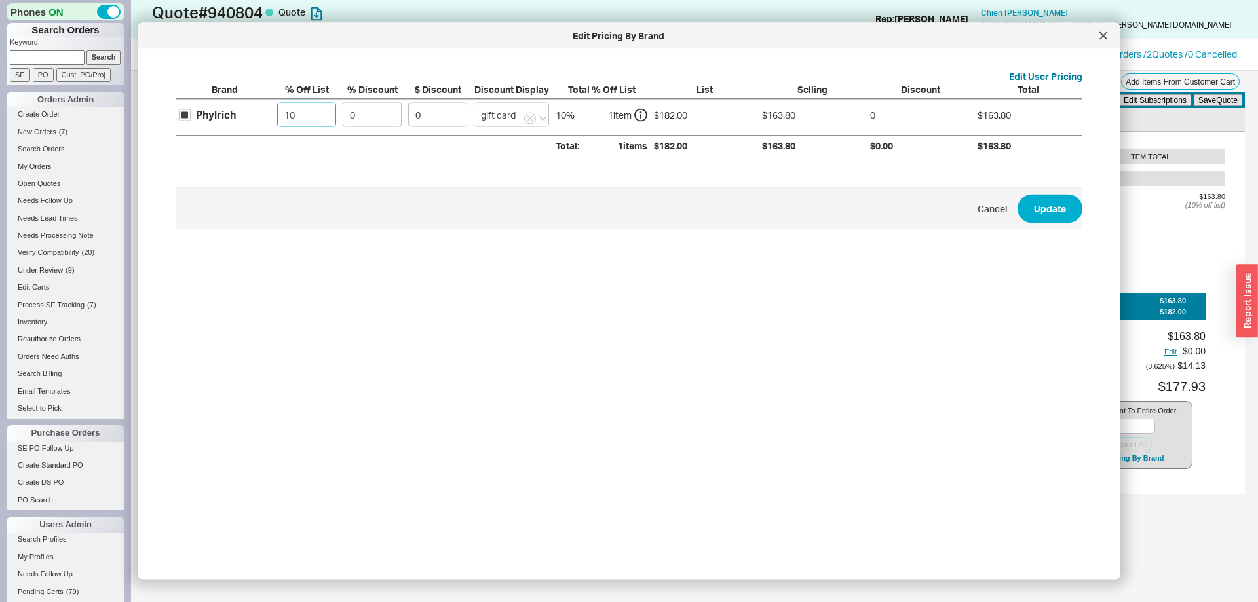
drag, startPoint x: 284, startPoint y: 115, endPoint x: 260, endPoint y: 116, distance: 23.6
click at [277, 117] on input "10" at bounding box center [306, 115] width 59 height 24
type input "30.25"
click at [1038, 197] on button "Update" at bounding box center [1050, 208] width 65 height 29
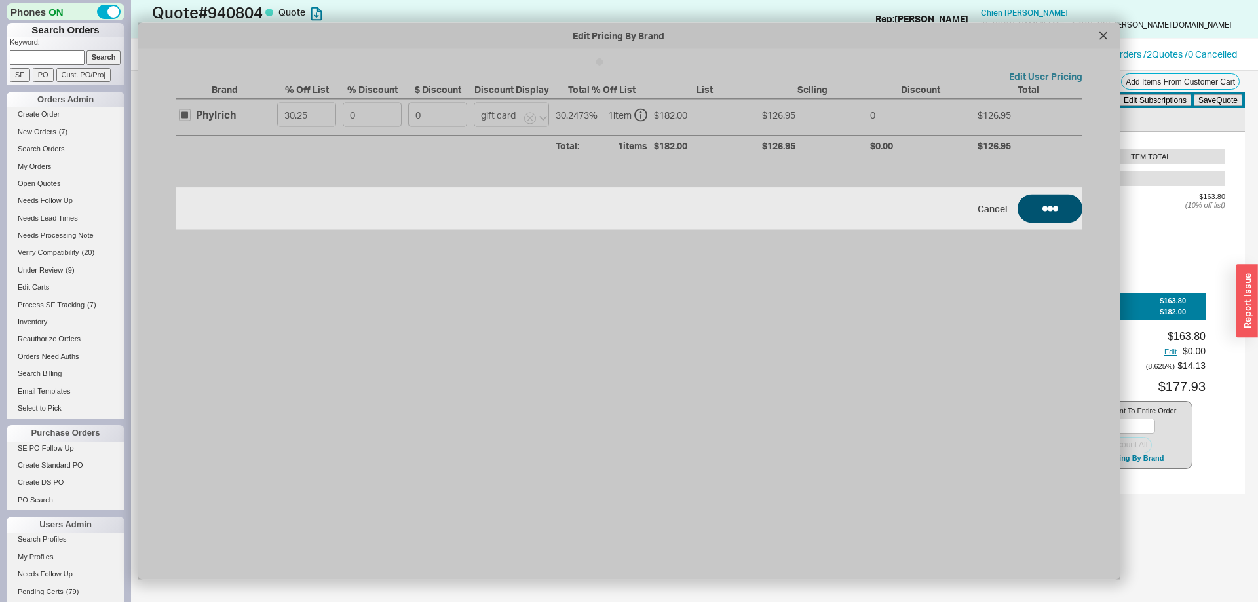
type input "$126.95"
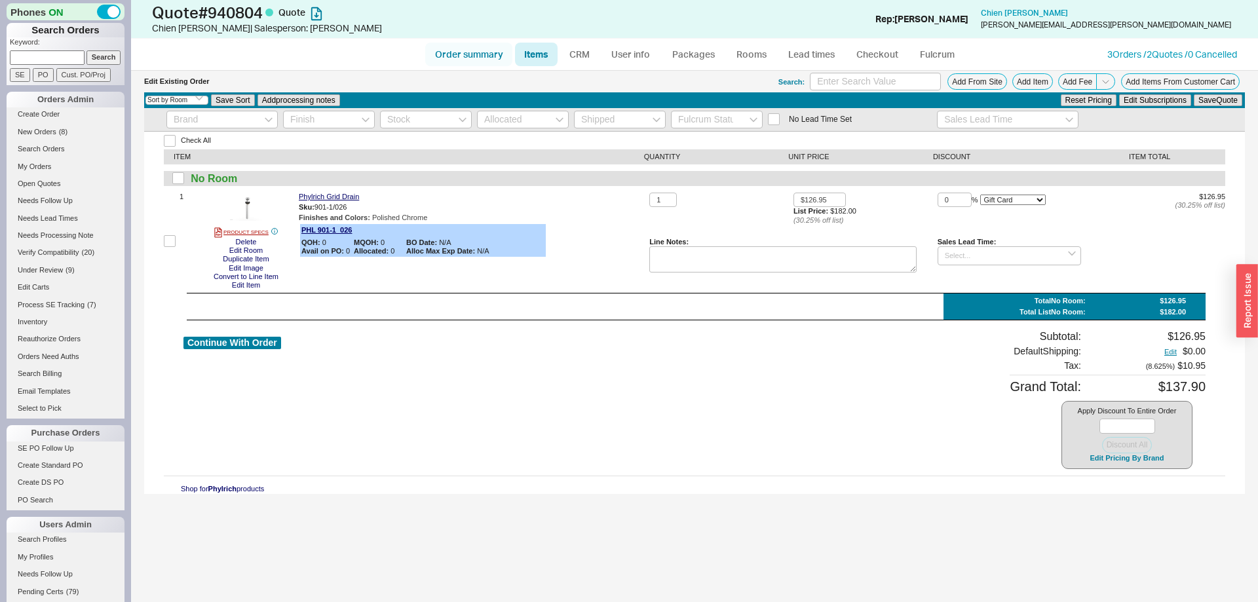
click at [451, 56] on link "Order summary" at bounding box center [468, 55] width 87 height 24
select select "*"
select select "3"
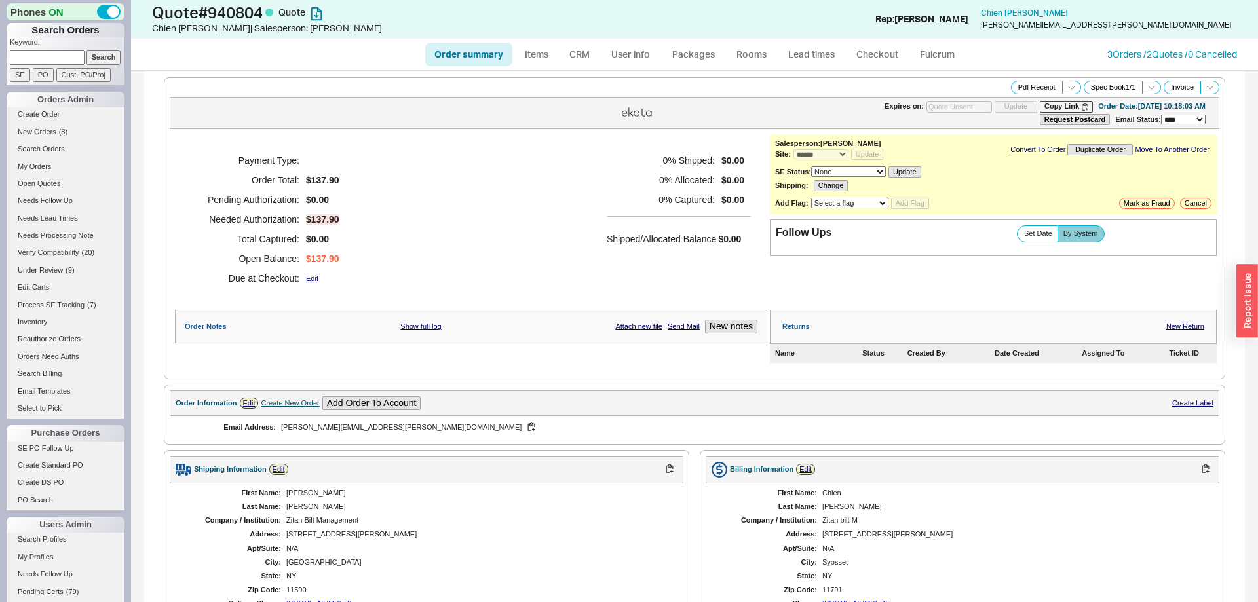
scroll to position [330, 0]
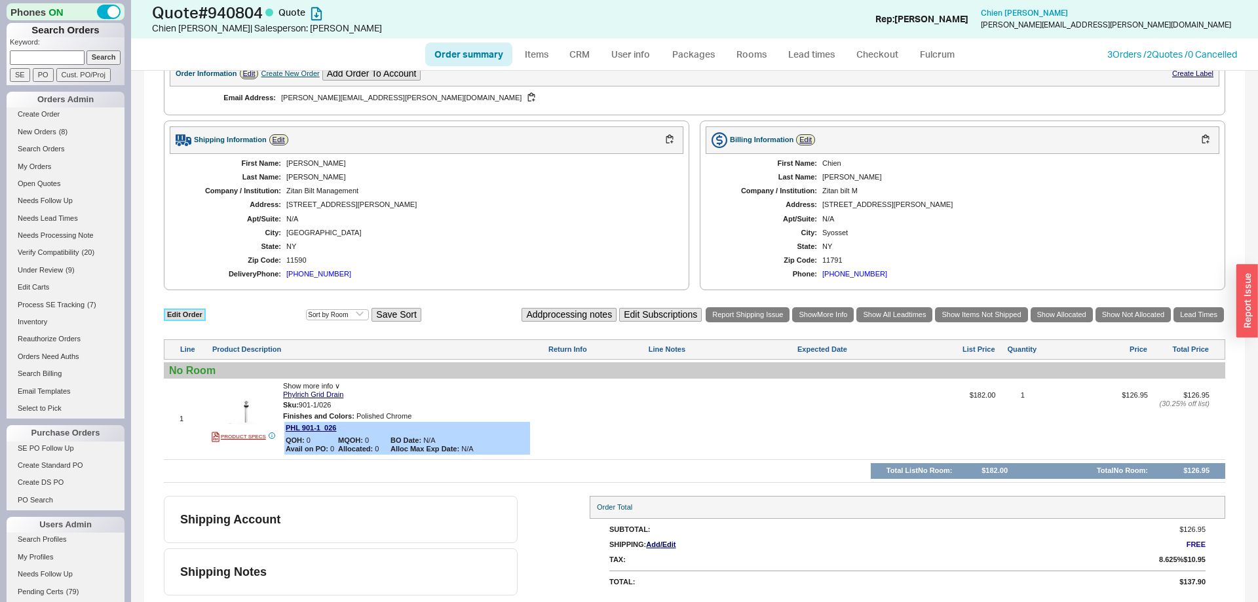
click at [184, 310] on link "Edit Order" at bounding box center [185, 315] width 42 height 12
select select "3"
select select "ON_CHECKOUT_AGGREGATED"
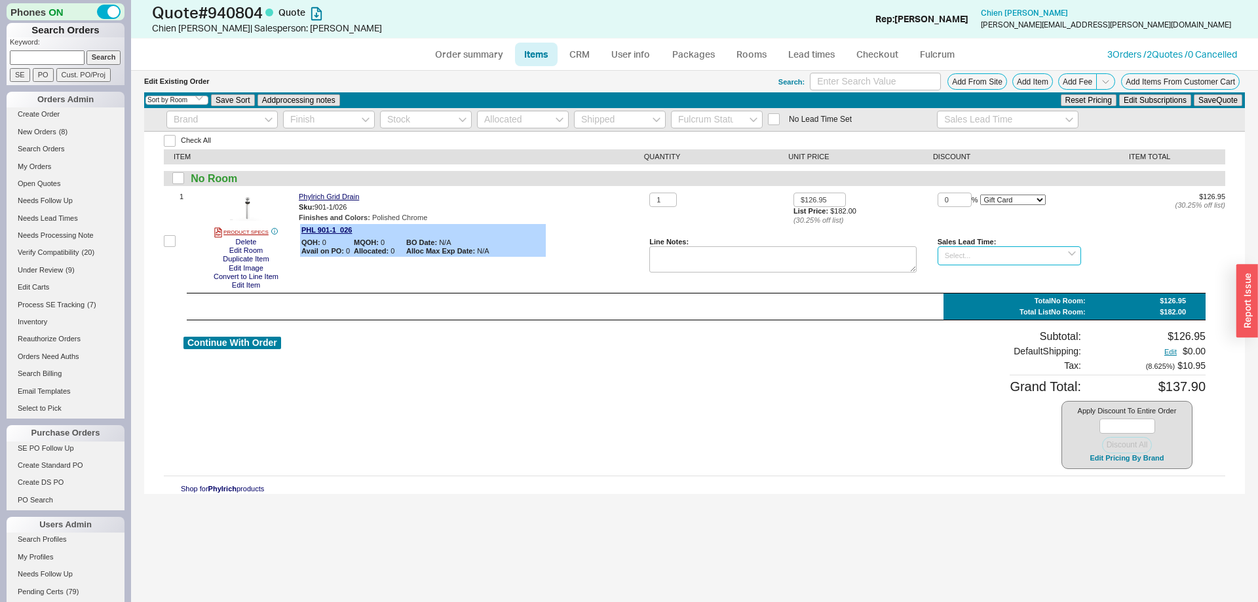
click at [962, 265] on input at bounding box center [1010, 255] width 144 height 19
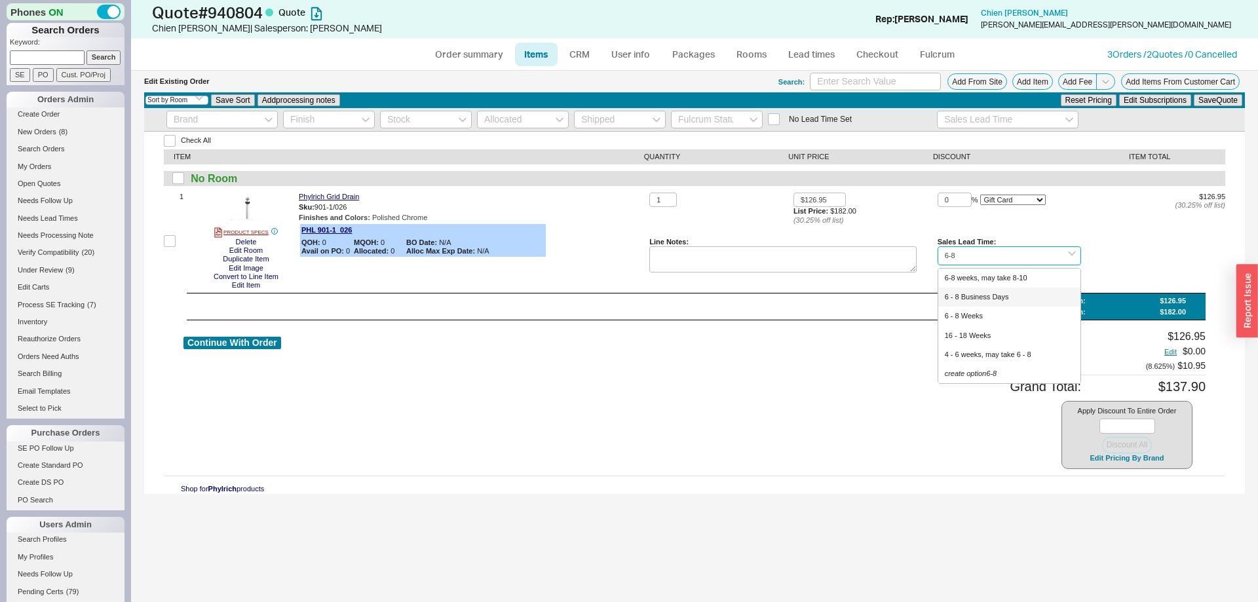
click at [979, 303] on div "6 - 8 Business Days" at bounding box center [1010, 297] width 143 height 19
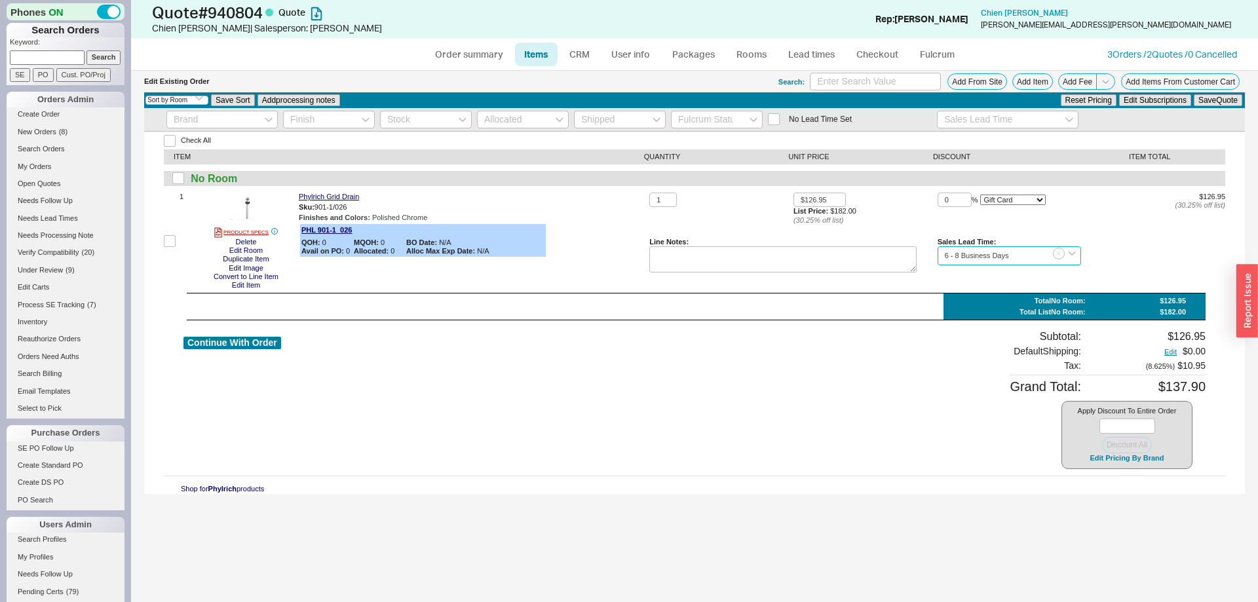
type input "6 - 8 Business Days"
click at [1205, 107] on div "Reset Pricing Edit Subscriptions Save Quote" at bounding box center [1152, 100] width 184 height 14
click at [1208, 101] on button "Save Quote" at bounding box center [1218, 100] width 49 height 12
click at [460, 62] on link "Order summary" at bounding box center [468, 55] width 87 height 24
select select "*"
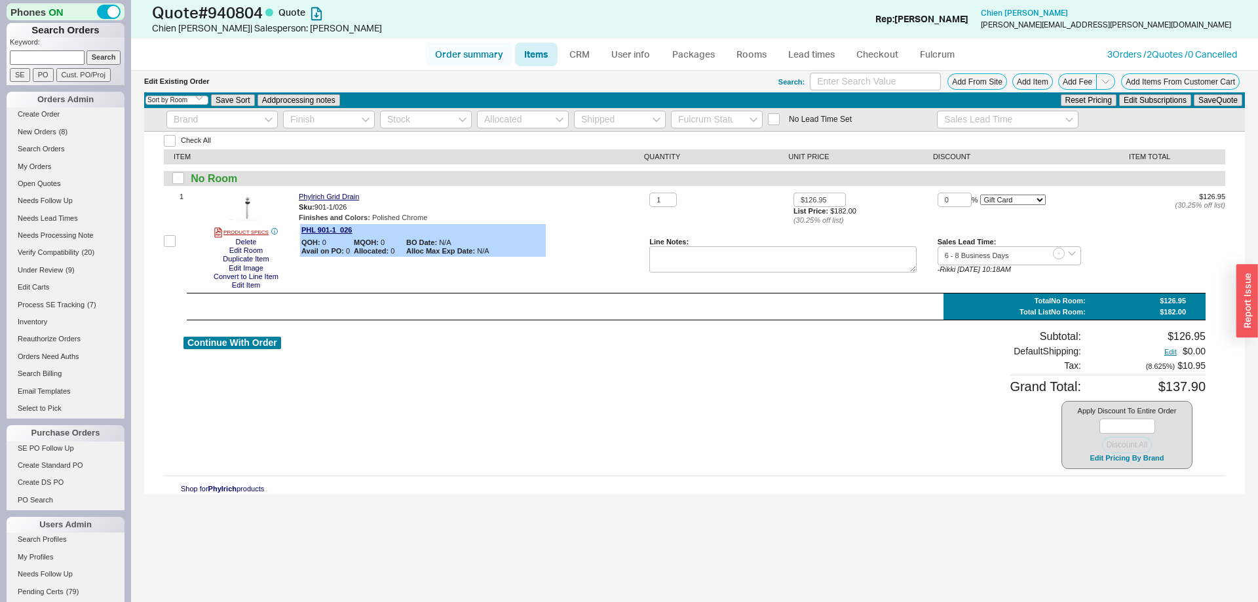
select select "*"
select select "3"
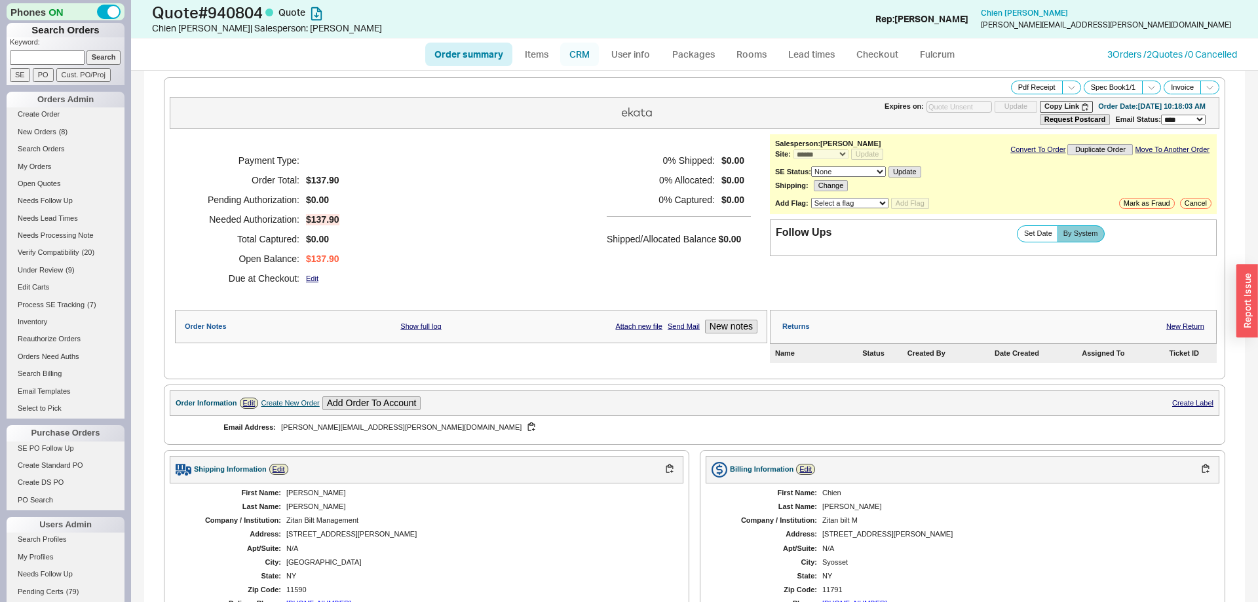
click at [581, 56] on link "CRM" at bounding box center [579, 55] width 39 height 24
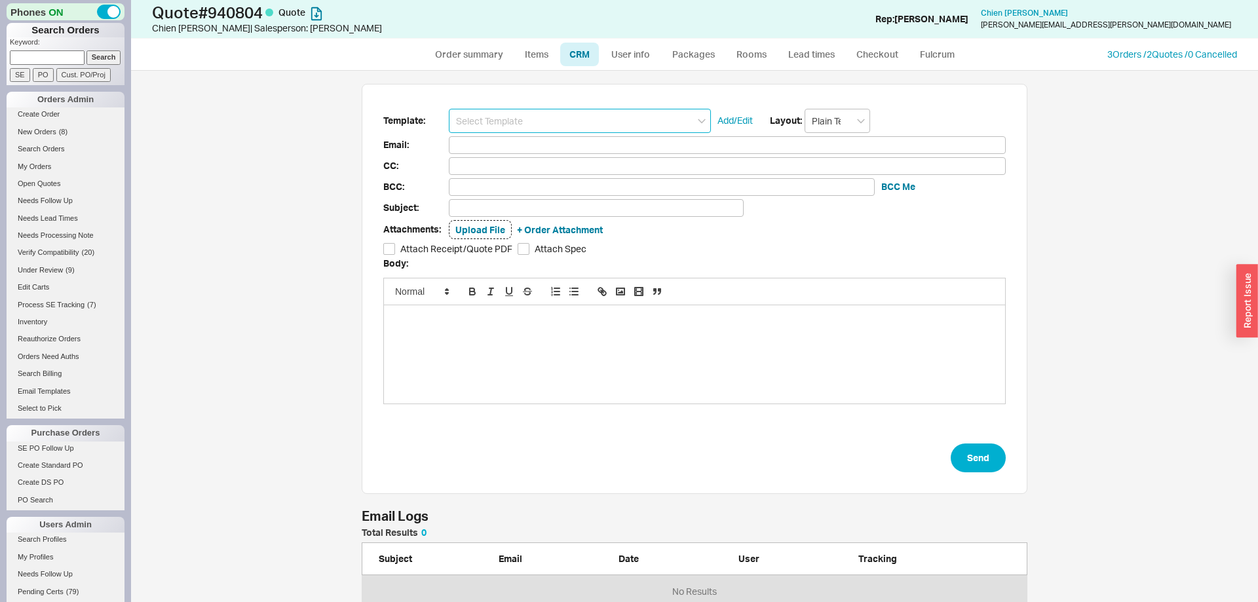
scroll to position [532, 1127]
click at [551, 116] on input at bounding box center [580, 121] width 262 height 24
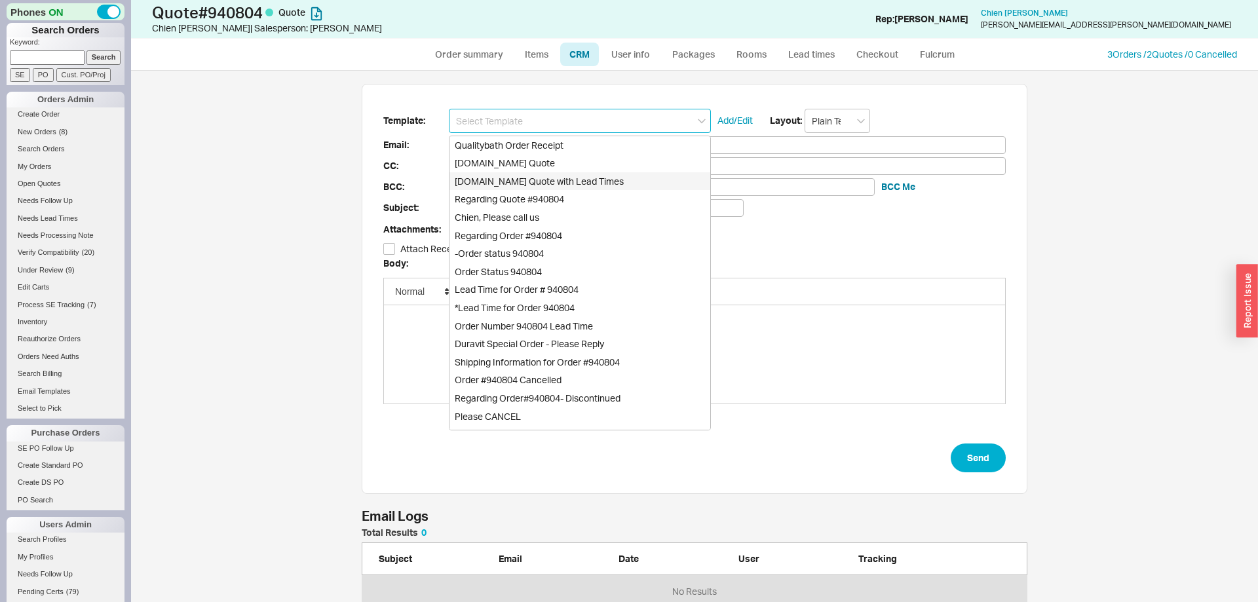
click at [570, 182] on div "Qualitybath.com Quote with Lead Times" at bounding box center [580, 181] width 261 height 18
type input "Qualitybath.com Quote with Lead Times"
type input "Receipt"
type input "paul.hsu@zitanbilt.com"
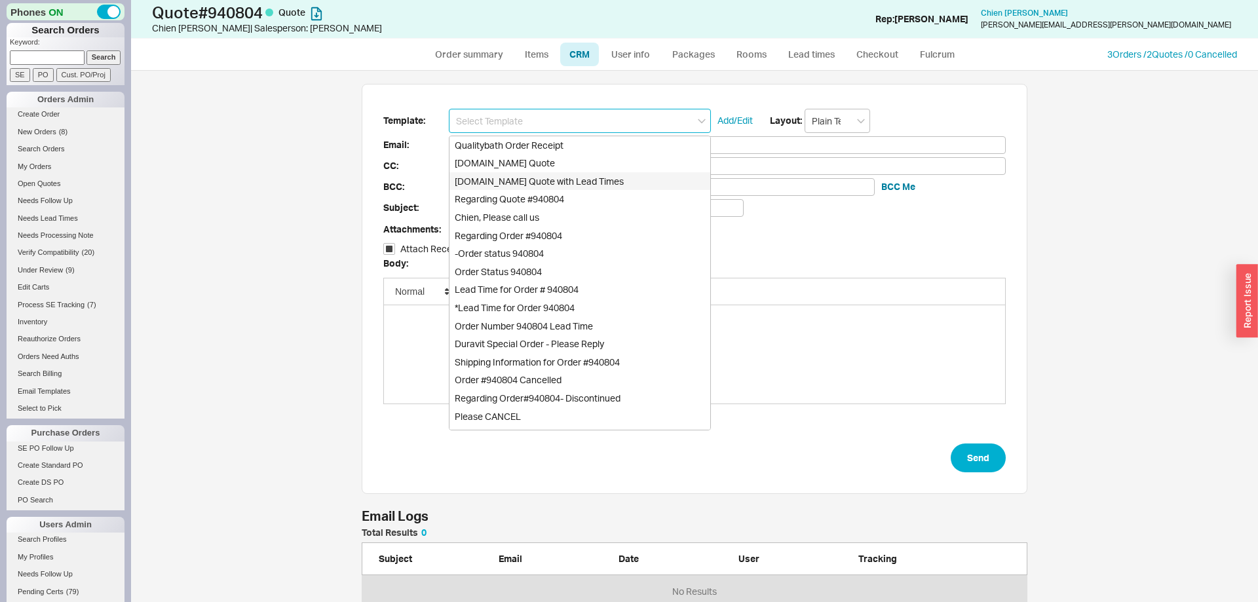
type input "Quality Bath Quote #940804 with Lead Times"
checkbox input "true"
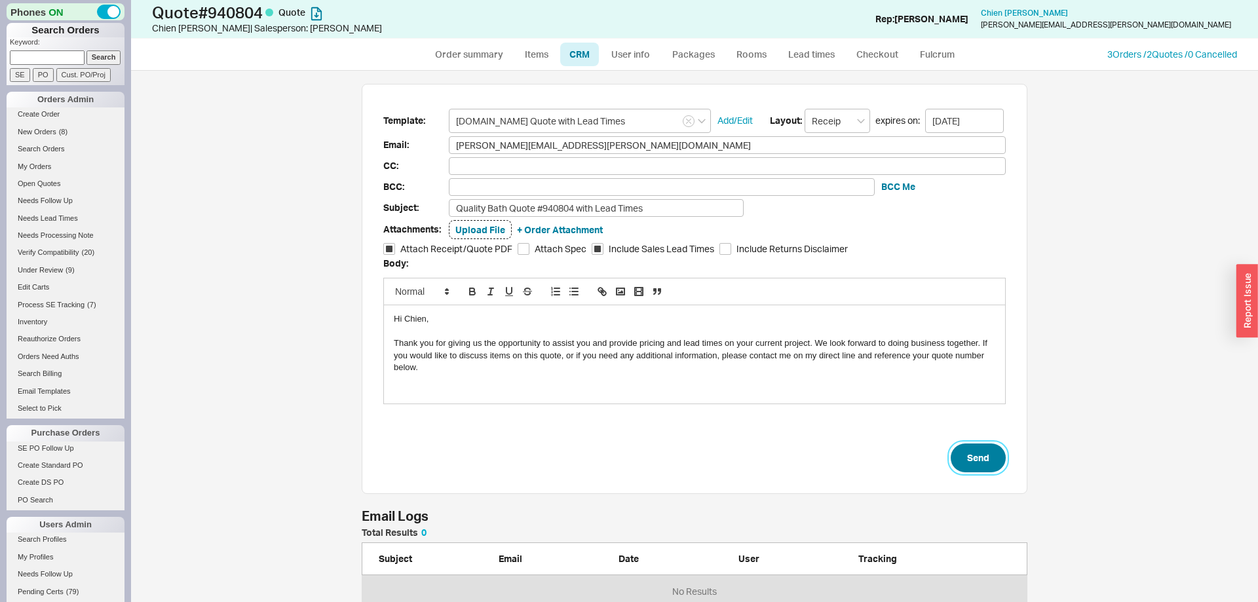
click at [977, 452] on button "Send" at bounding box center [978, 458] width 55 height 29
select select "*"
select select "3"
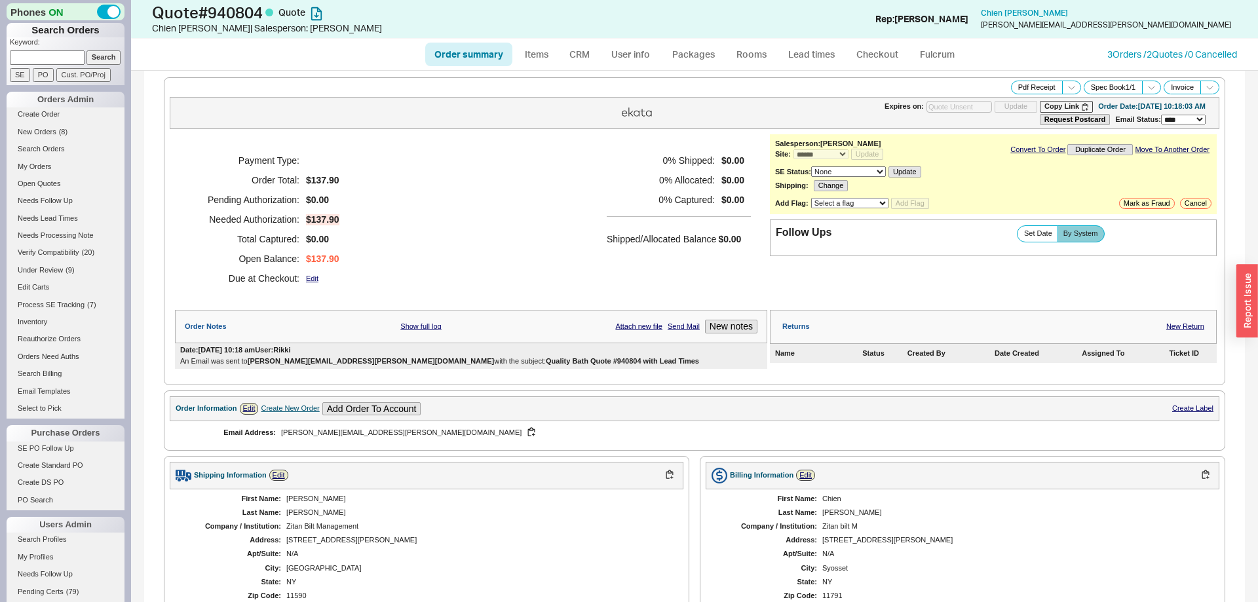
type input "10/02/2025"
click at [38, 125] on li "Create Order" at bounding box center [66, 115] width 118 height 17
click at [39, 130] on span "New Orders" at bounding box center [37, 132] width 39 height 8
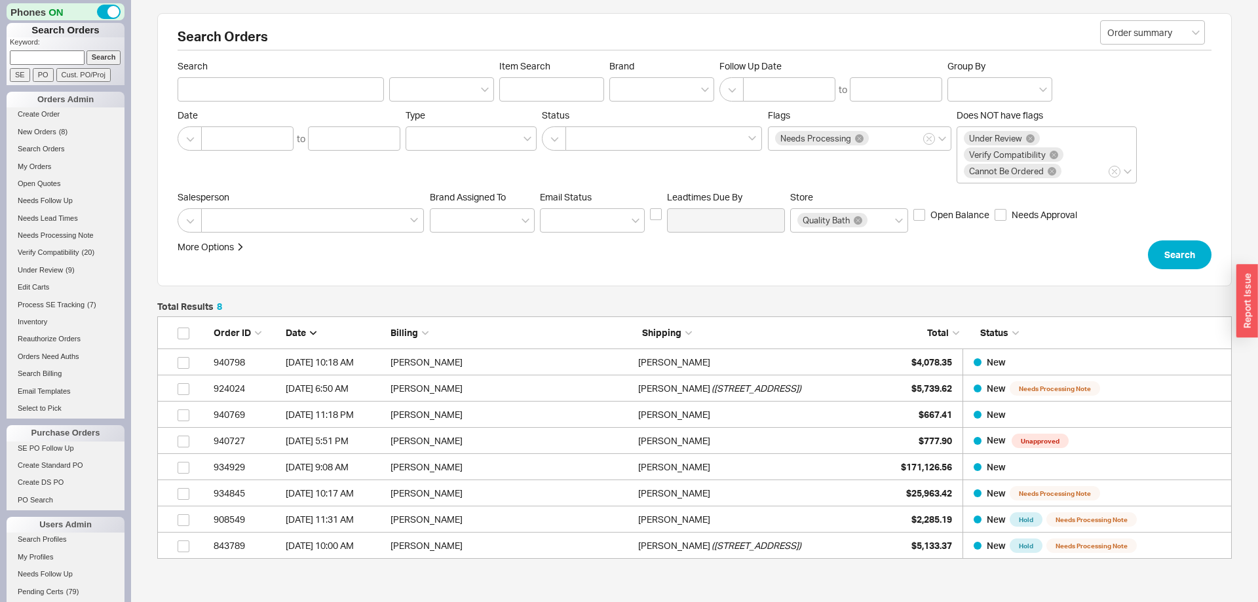
scroll to position [243, 1075]
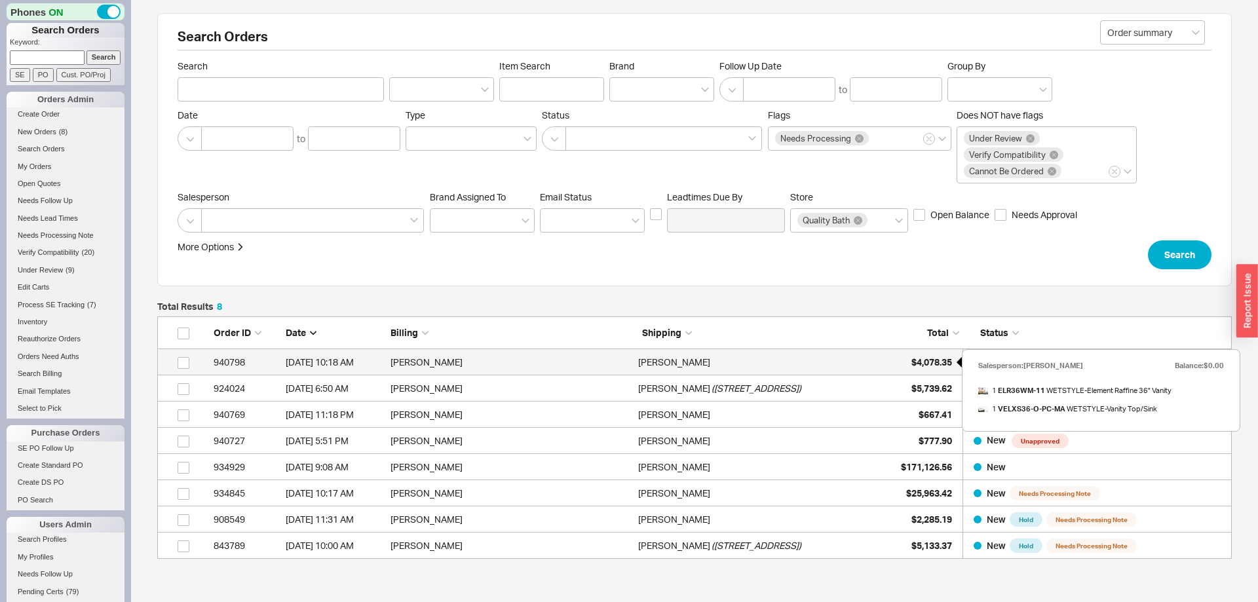
click at [917, 357] on span "$4,078.35" at bounding box center [932, 362] width 41 height 11
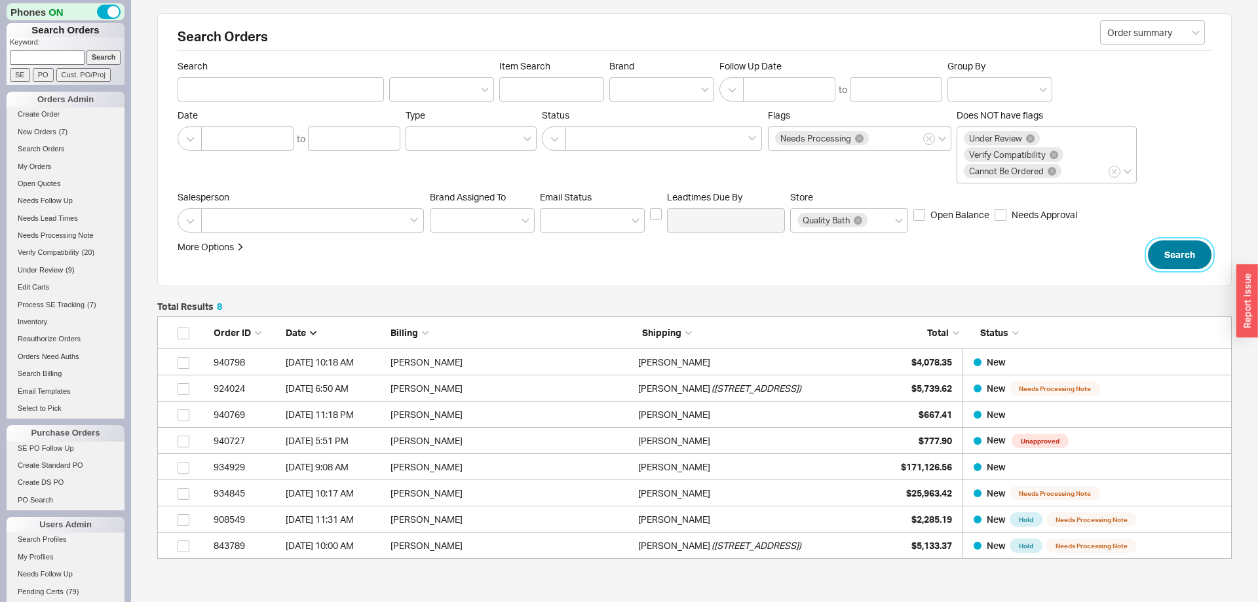
click at [1169, 245] on button "Search" at bounding box center [1180, 255] width 64 height 29
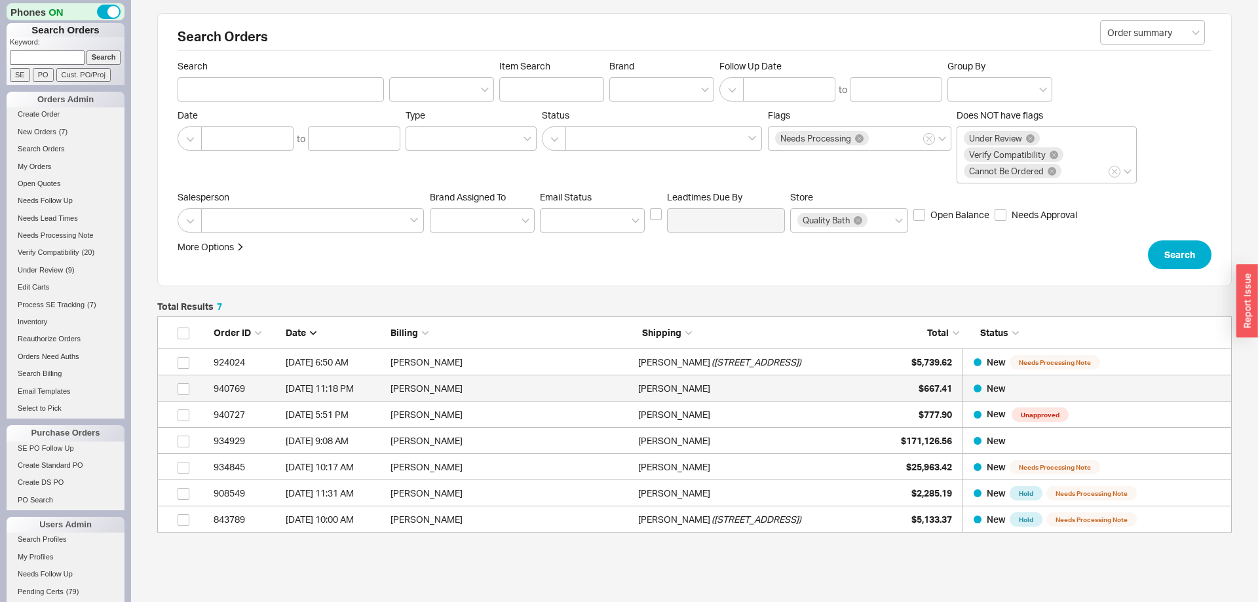
scroll to position [216, 1075]
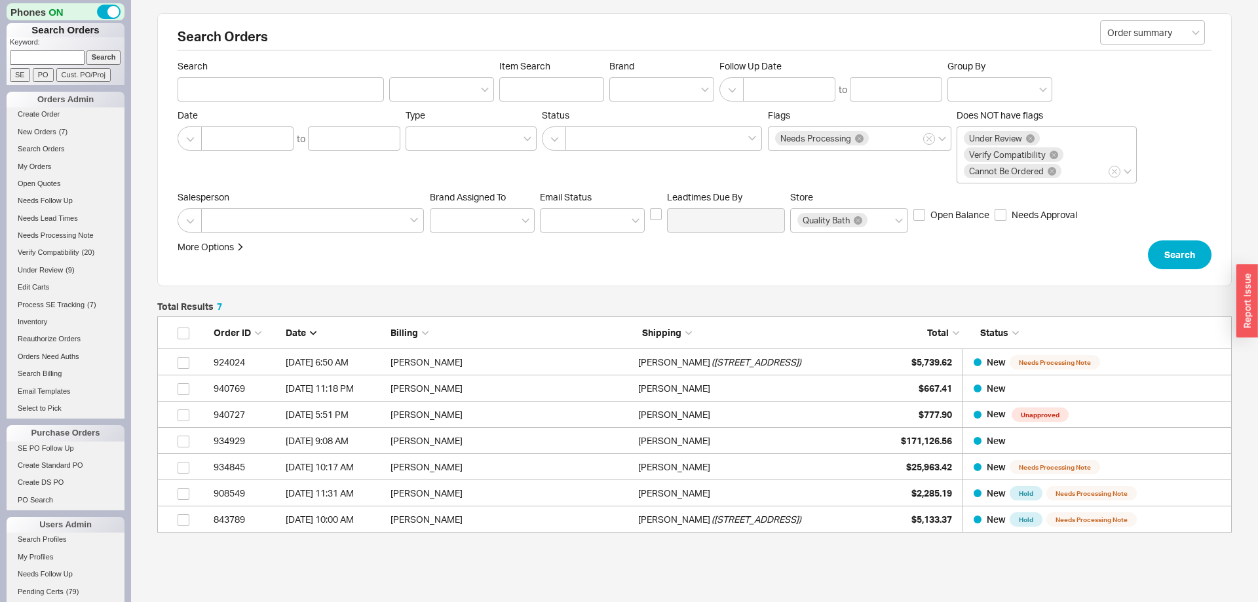
click at [74, 48] on p "Keyword:" at bounding box center [67, 43] width 115 height 13
click at [74, 50] on p "Keyword:" at bounding box center [67, 43] width 115 height 13
click at [75, 55] on input at bounding box center [47, 57] width 75 height 14
type input "940016"
click at [87, 50] on input "Search" at bounding box center [104, 57] width 35 height 14
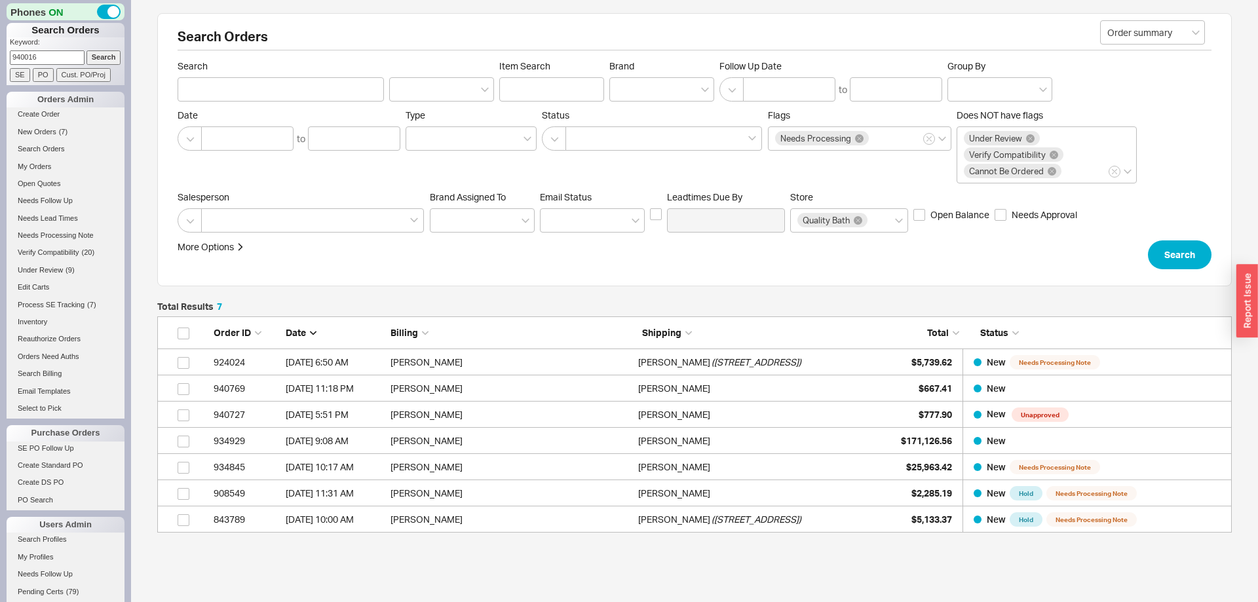
type input "940016"
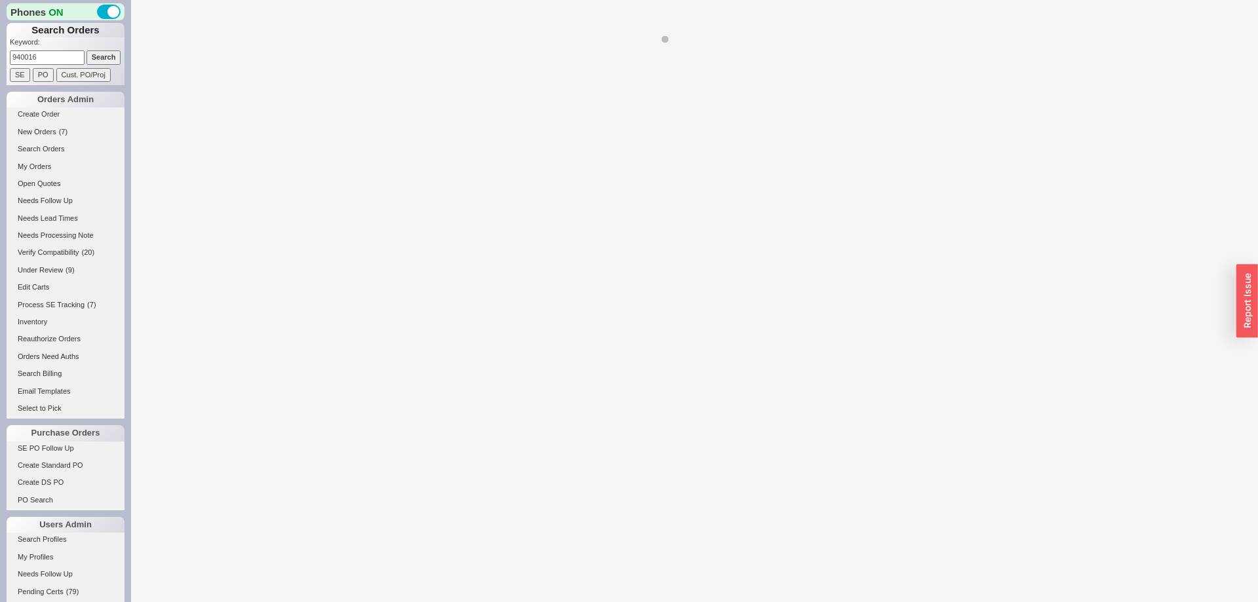
select select "*"
select select "LOW"
select select "3"
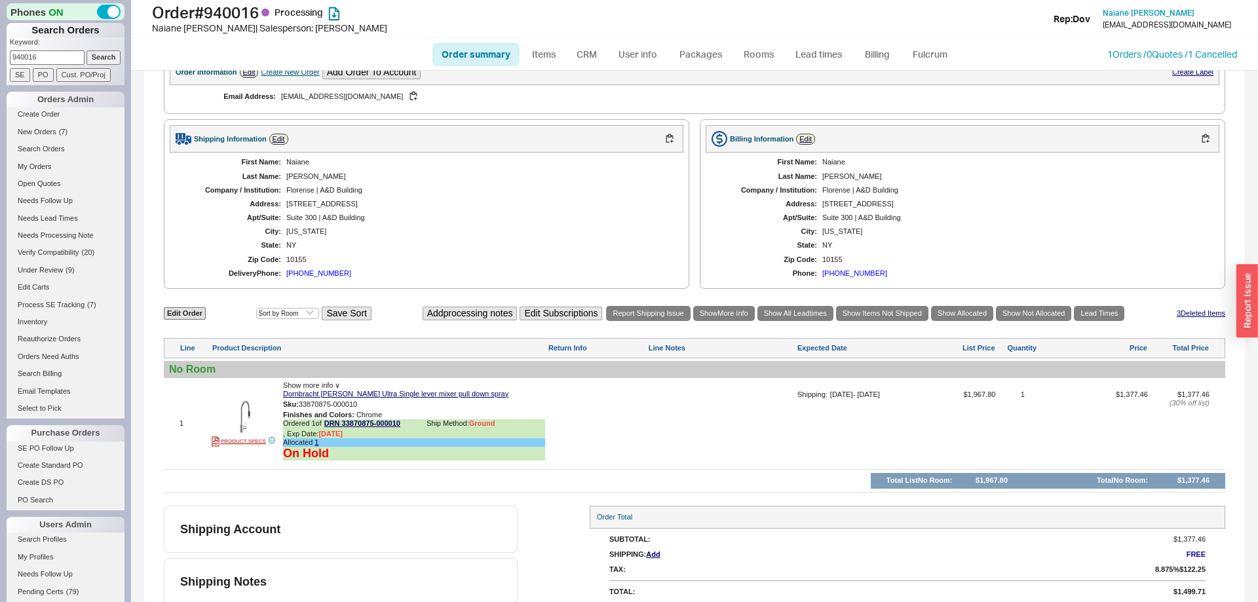
scroll to position [475, 0]
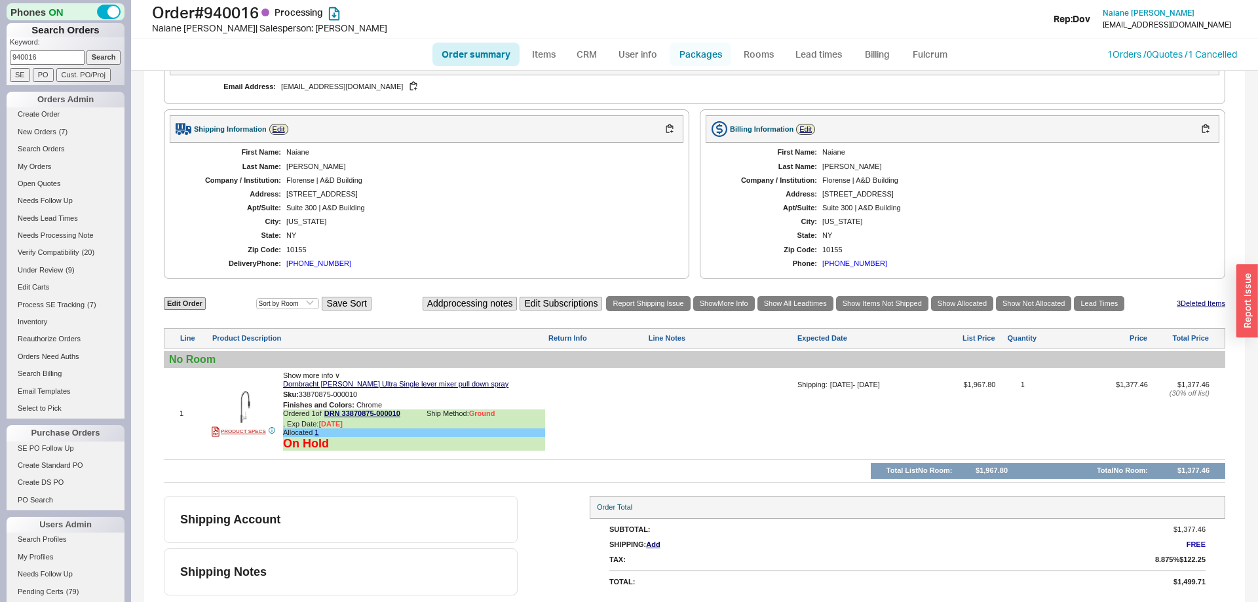
click at [693, 51] on link "Packages" at bounding box center [701, 55] width 62 height 24
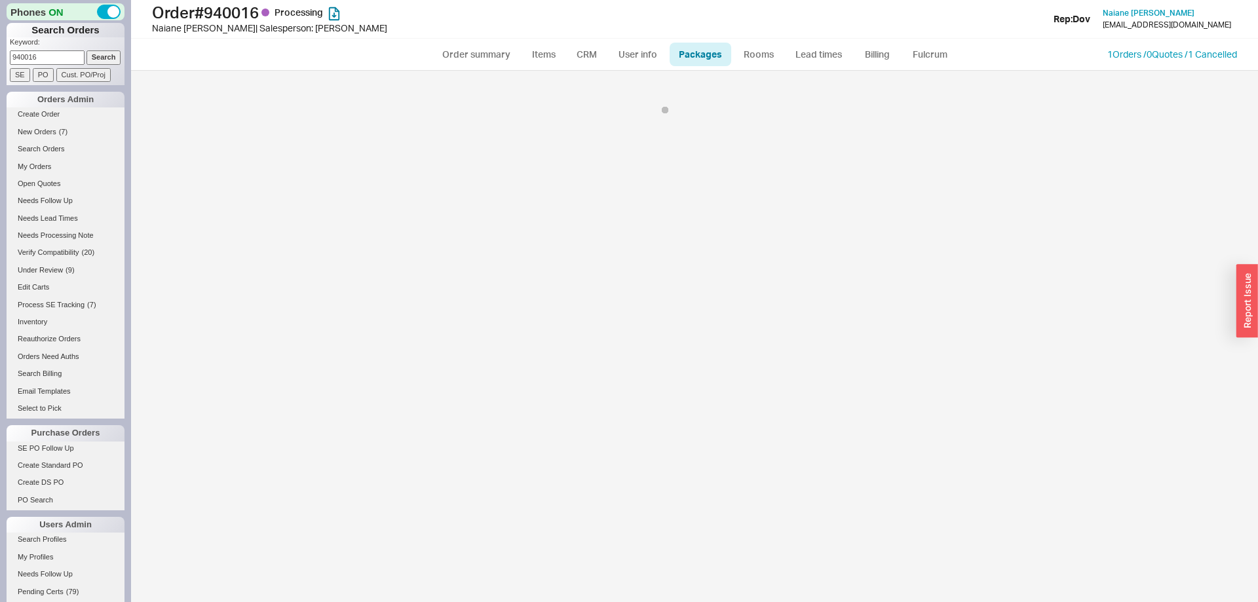
select select "On Hold"
select select "1"
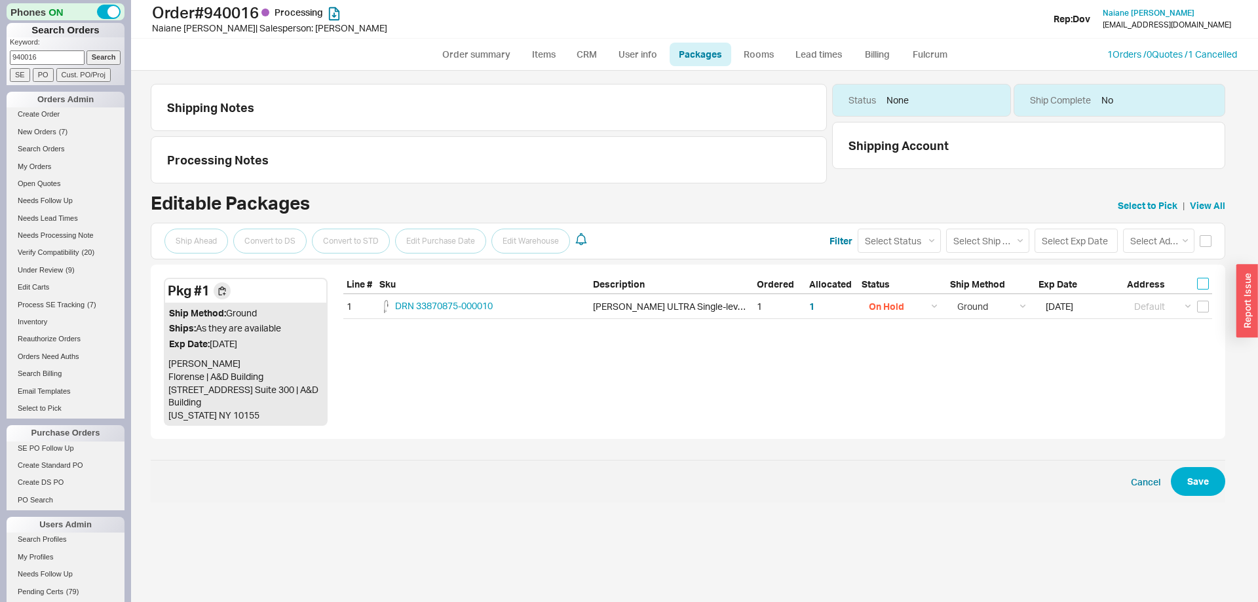
click at [1201, 284] on input "checkbox" at bounding box center [1203, 284] width 12 height 12
checkbox input "true"
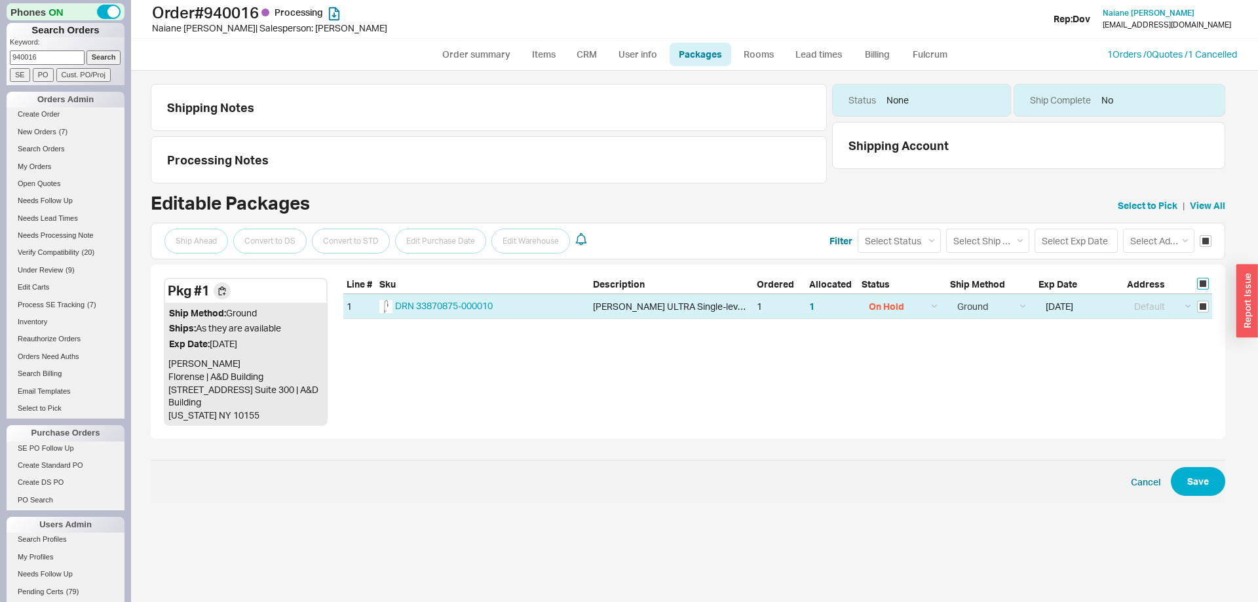
checkbox input "true"
click at [858, 229] on select "Select Status (none) On Hold Call Before Ship Hold for Balance" at bounding box center [899, 241] width 83 height 24
click at [946, 229] on select "Select Ship Method Ground LTL Our Truck --------------- Customer Pickup - Showr…" at bounding box center [987, 241] width 83 height 24
select select "12"
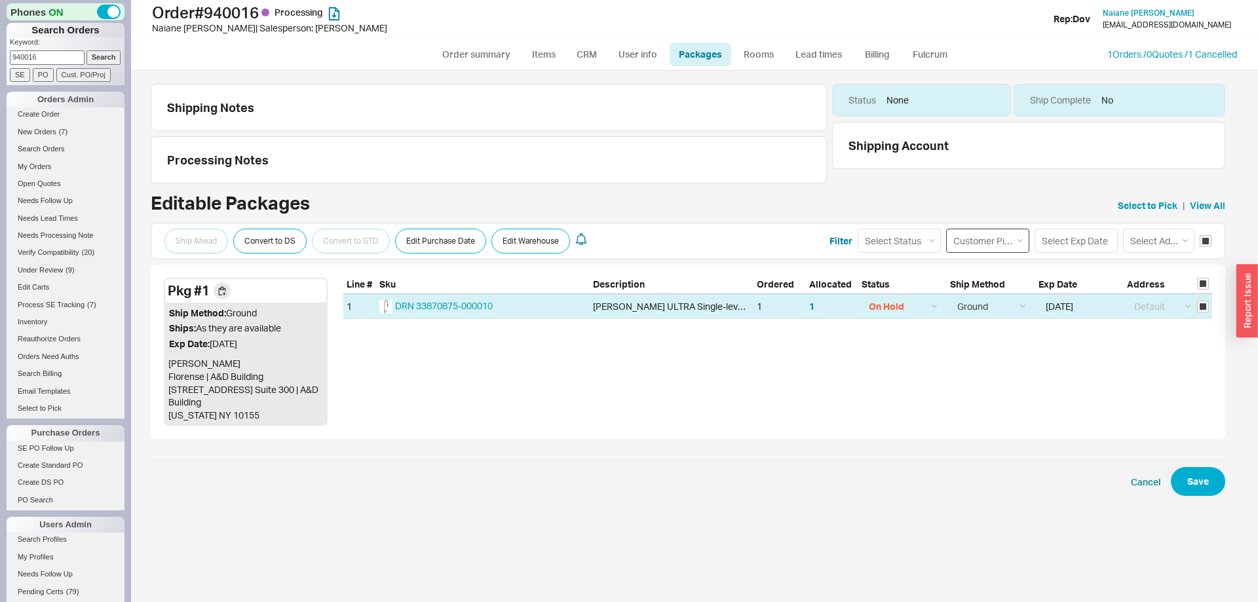
click option "Customer Pickup - Warehouse" at bounding box center [0, 0] width 0 height 0
select select
select select "12"
click at [1181, 465] on span "Cancel Save" at bounding box center [688, 481] width 1075 height 43
click at [1195, 481] on button "Save" at bounding box center [1198, 481] width 54 height 29
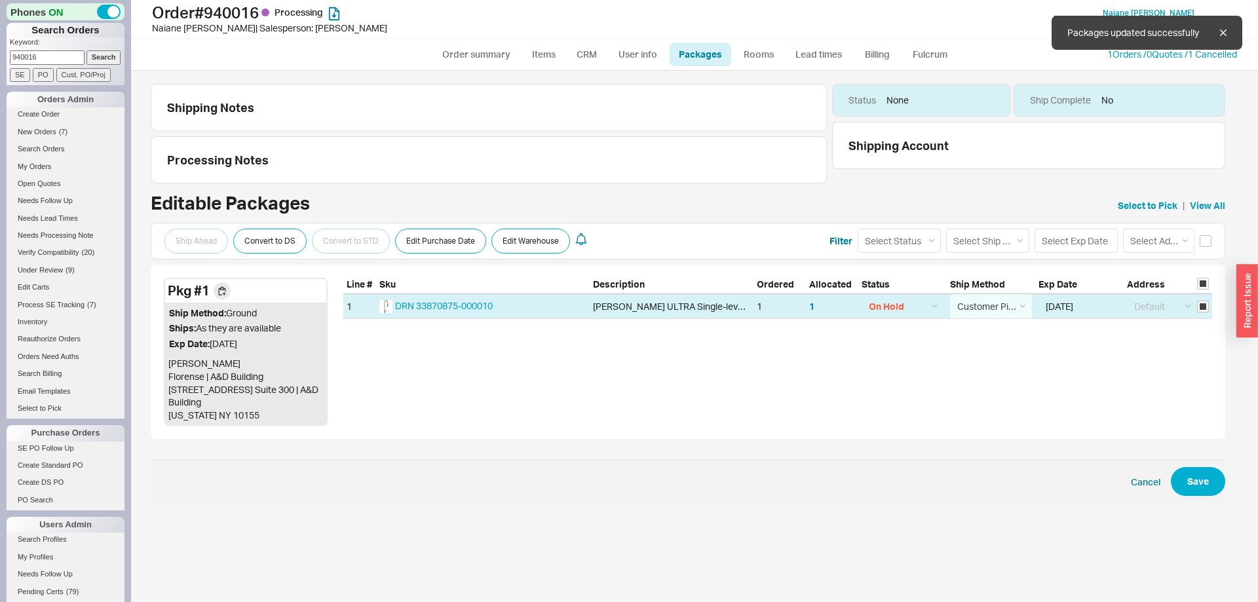
checkbox input "false"
select select "On Hold"
select select "12"
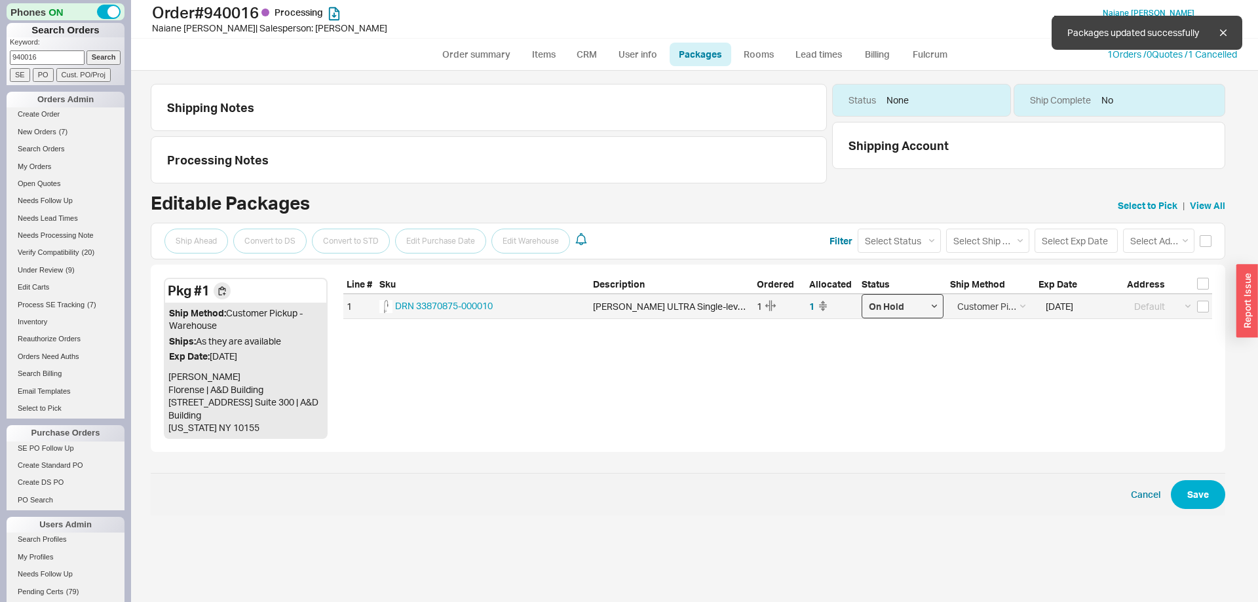
click at [862, 294] on select "Select On Hold Call Before Ship Hold for Balance" at bounding box center [903, 306] width 82 height 24
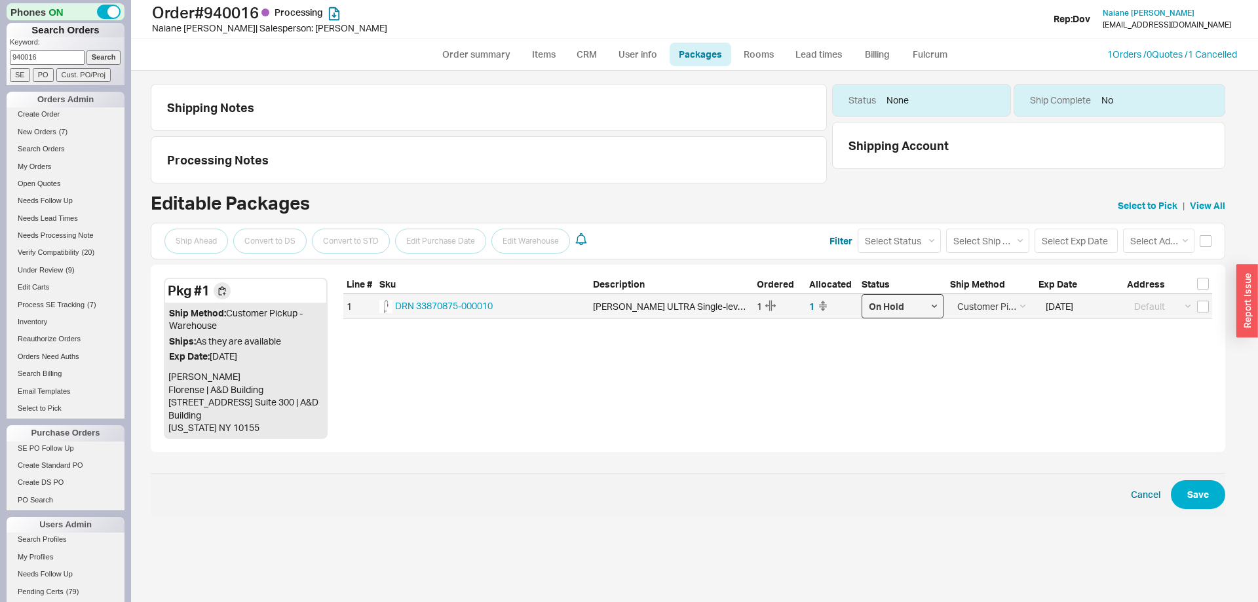
select select
click option "Select" at bounding box center [0, 0] width 0 height 0
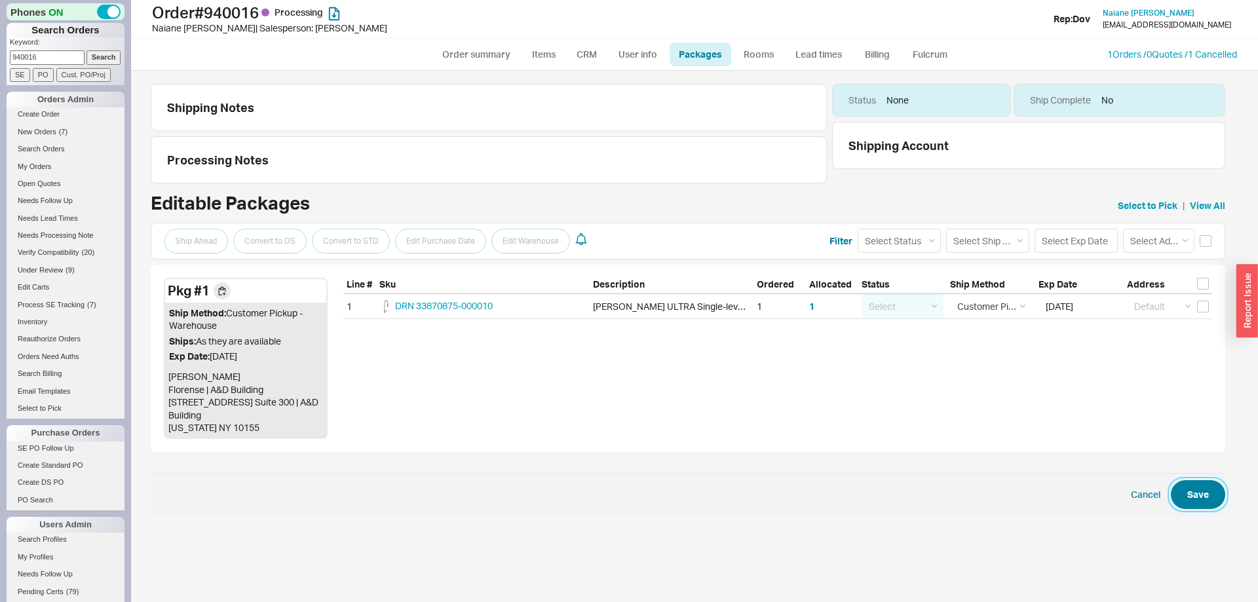
click at [1200, 505] on button "Save" at bounding box center [1198, 494] width 54 height 29
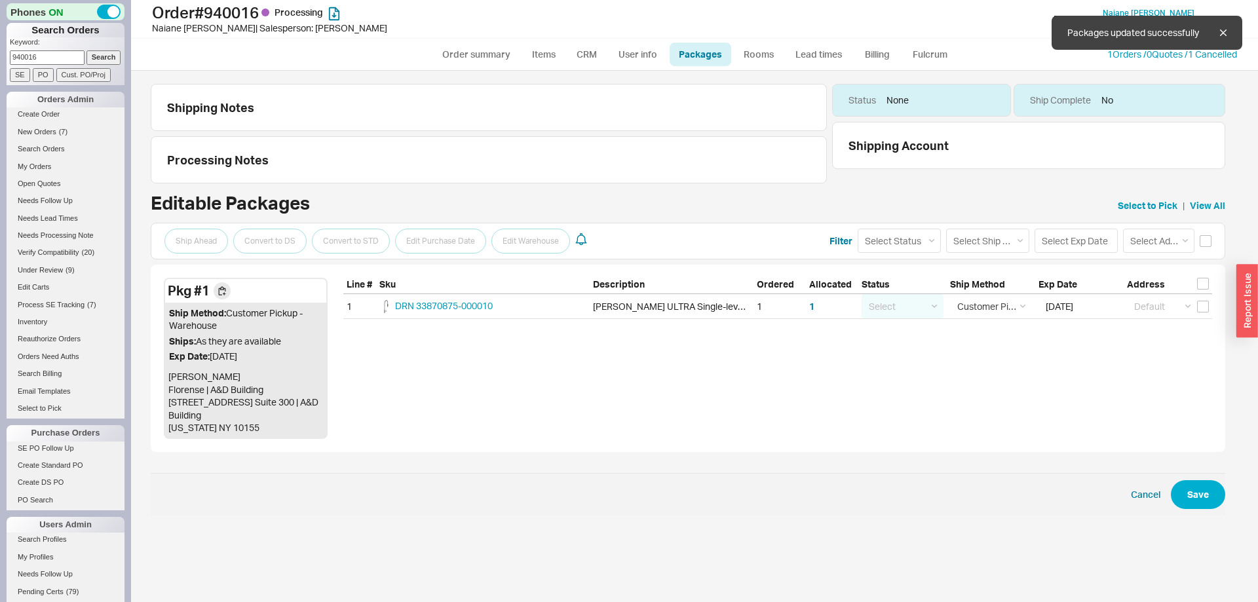
select select "12"
click at [467, 55] on link "Order summary" at bounding box center [476, 55] width 87 height 24
select select "*"
select select "LOW"
select select "3"
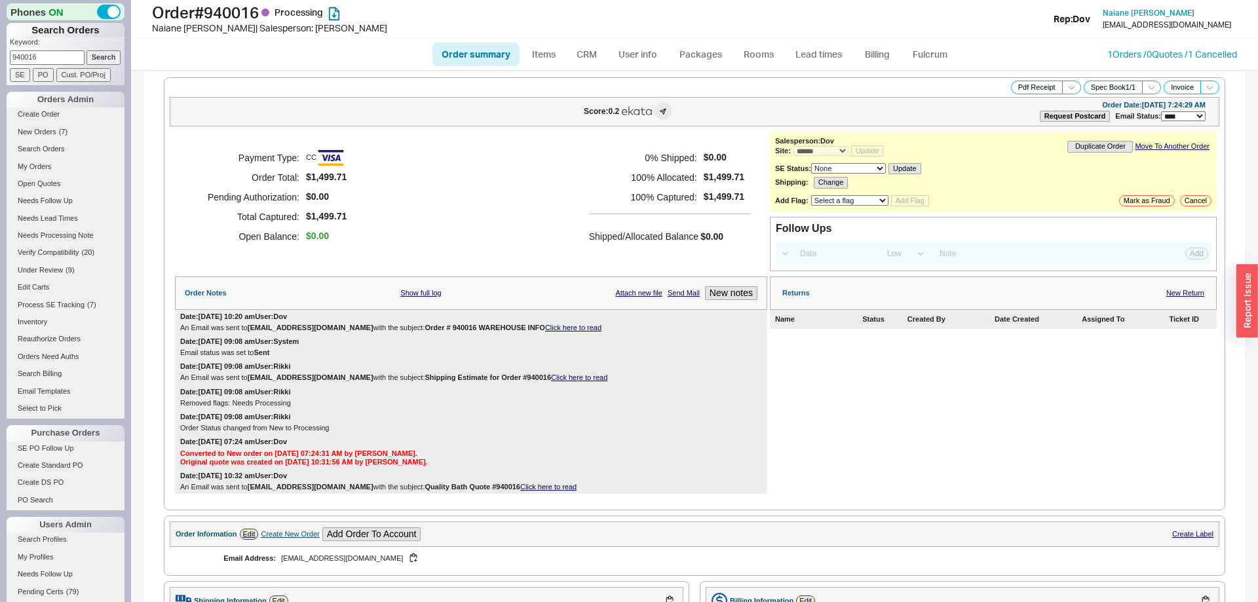
click at [45, 65] on form "Keyword: 940016 Search SE PO Cust. PO/Proj" at bounding box center [67, 59] width 115 height 45
click at [45, 61] on input "940016" at bounding box center [47, 57] width 75 height 14
click at [48, 134] on span "New Orders" at bounding box center [37, 132] width 39 height 8
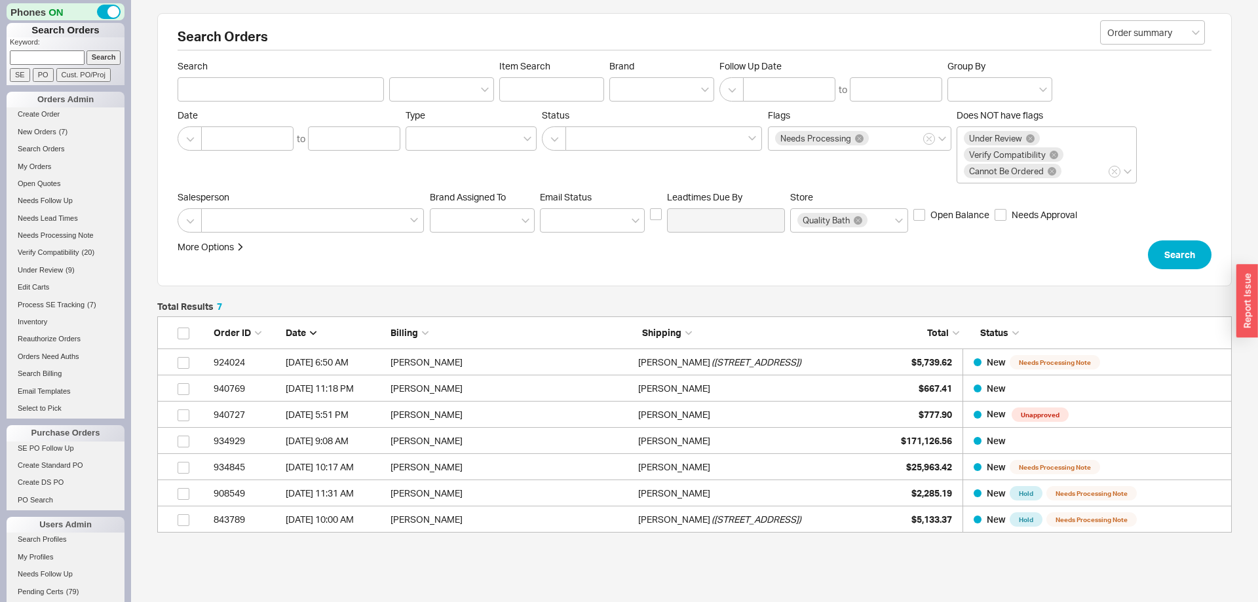
click at [75, 53] on input at bounding box center [47, 57] width 75 height 14
paste input "988574"
type input "988574"
click at [100, 58] on input "Search" at bounding box center [104, 57] width 35 height 14
type input "988574"
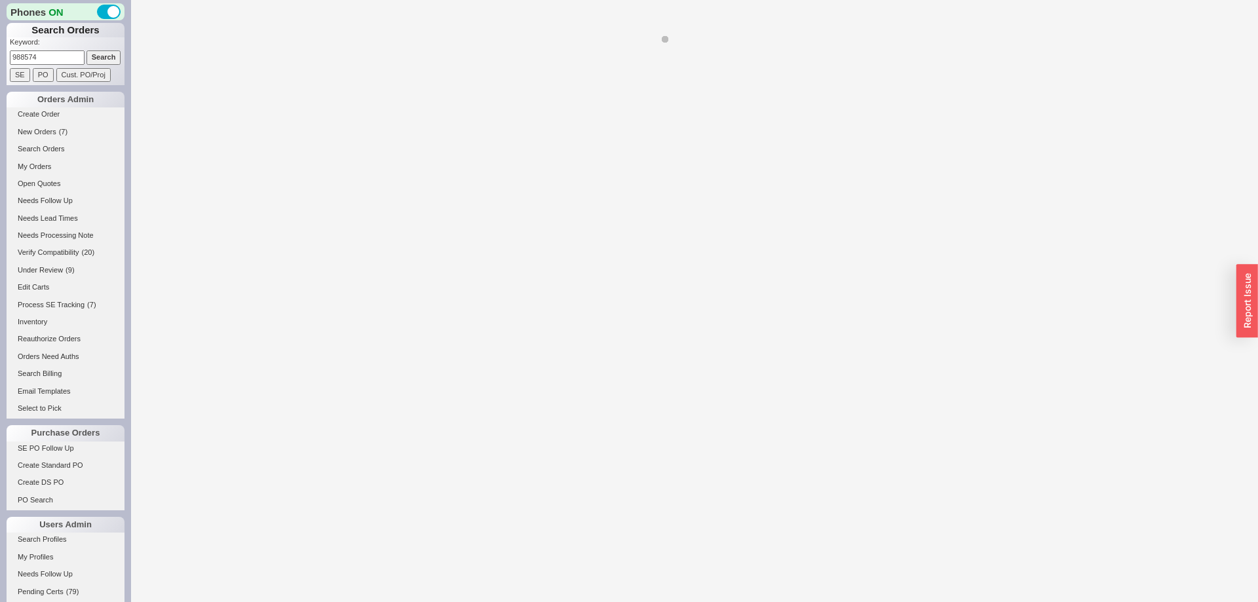
select select "*"
select select "LOW"
select select "3"
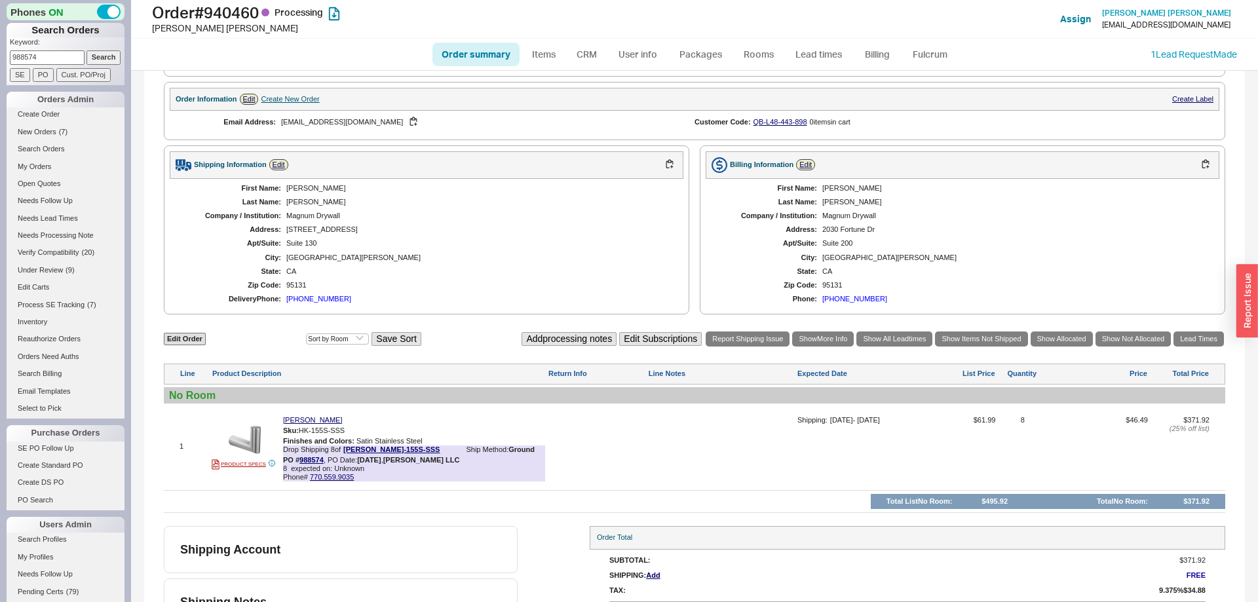
scroll to position [577, 0]
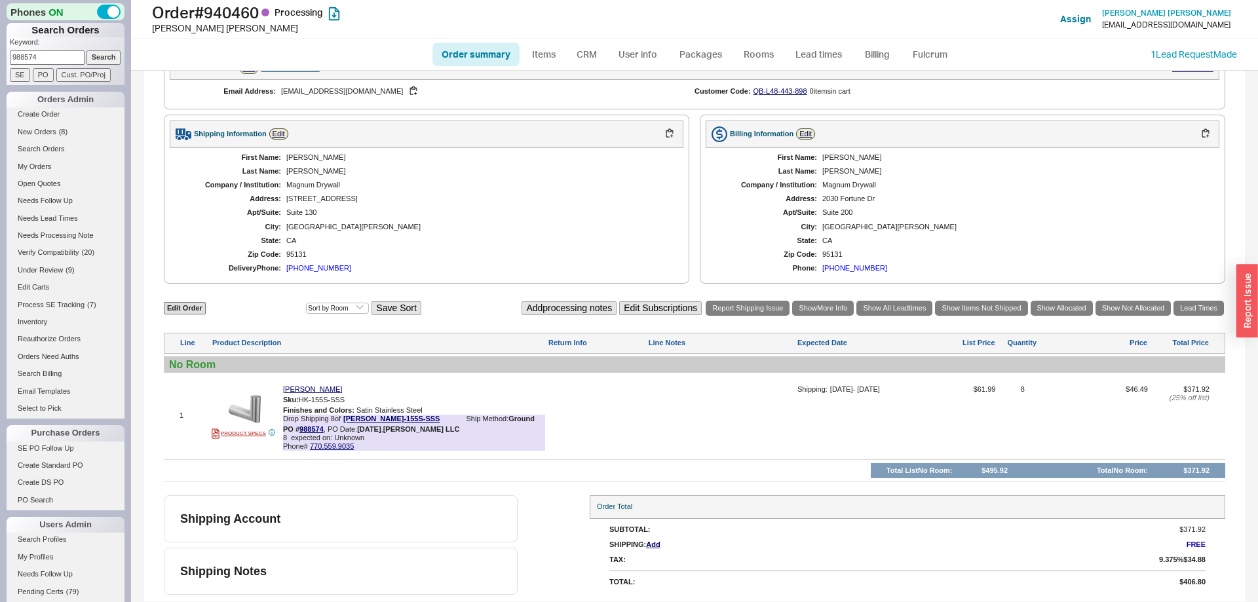
click at [59, 52] on input "988574" at bounding box center [47, 57] width 75 height 14
paste input "459"
drag, startPoint x: 59, startPoint y: 52, endPoint x: 68, endPoint y: 53, distance: 8.5
click at [60, 52] on input "988574" at bounding box center [47, 57] width 75 height 14
click at [83, 56] on input "988459" at bounding box center [47, 57] width 75 height 14
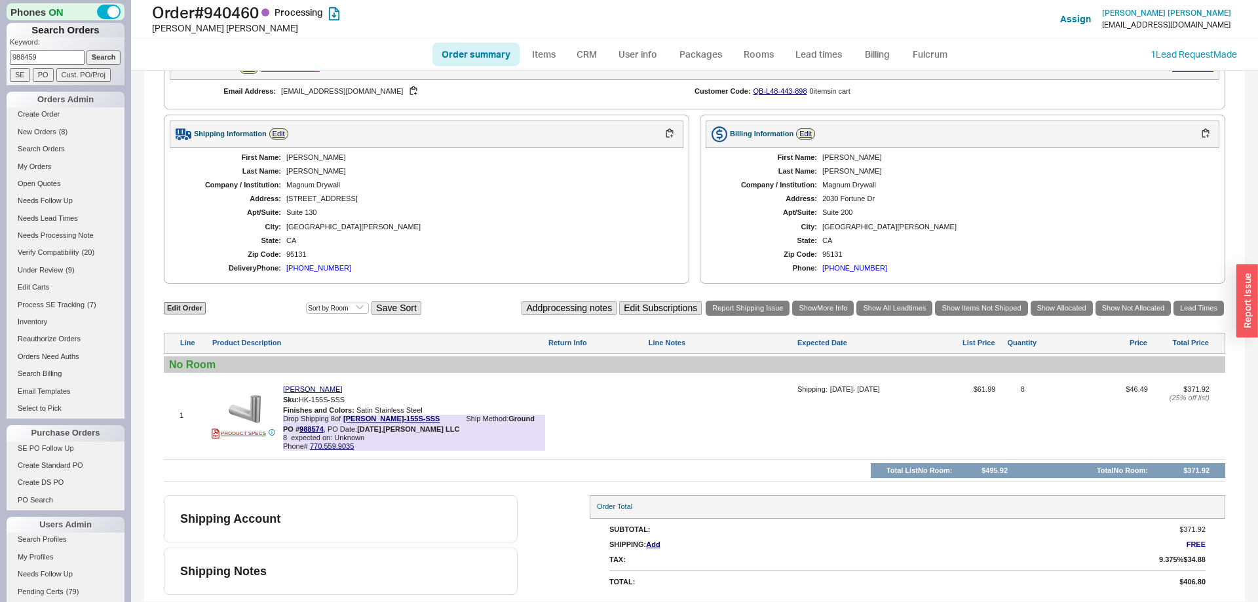
type input "988459"
click at [98, 61] on input "Search" at bounding box center [104, 57] width 35 height 14
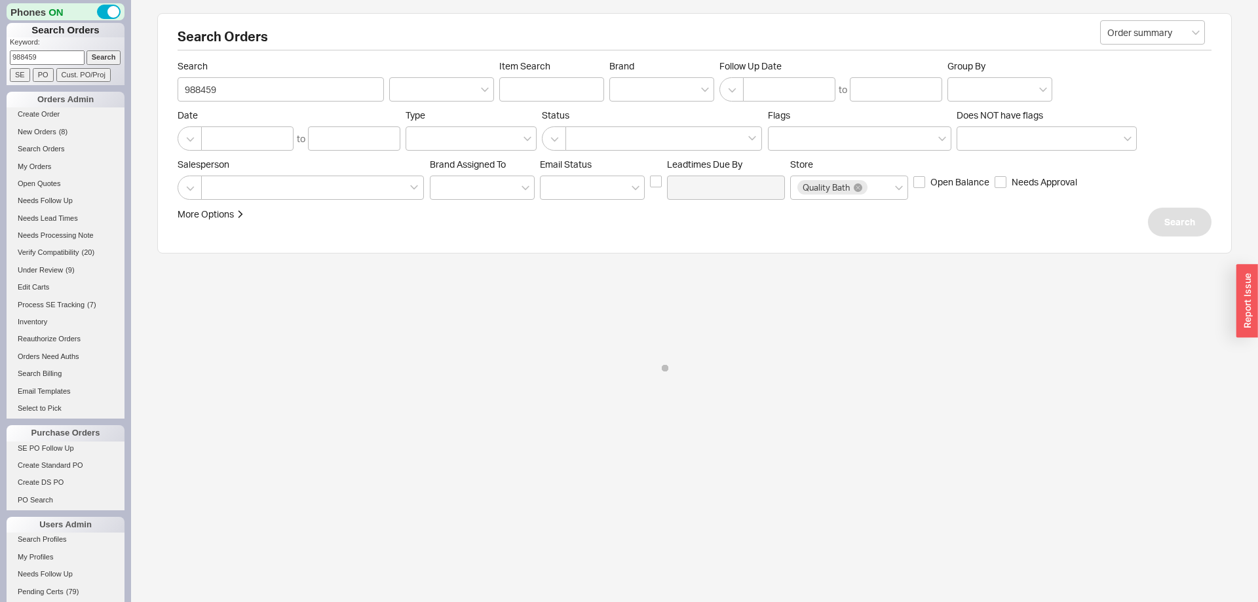
select select "*"
select select "LOW"
select select "3"
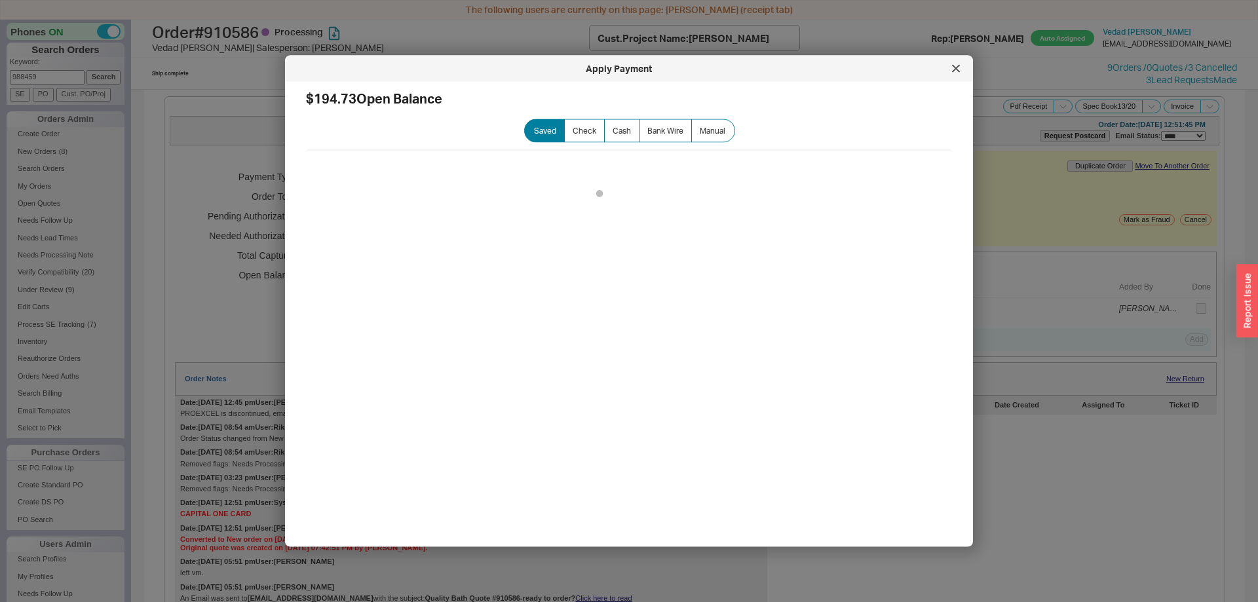
scroll to position [20, 0]
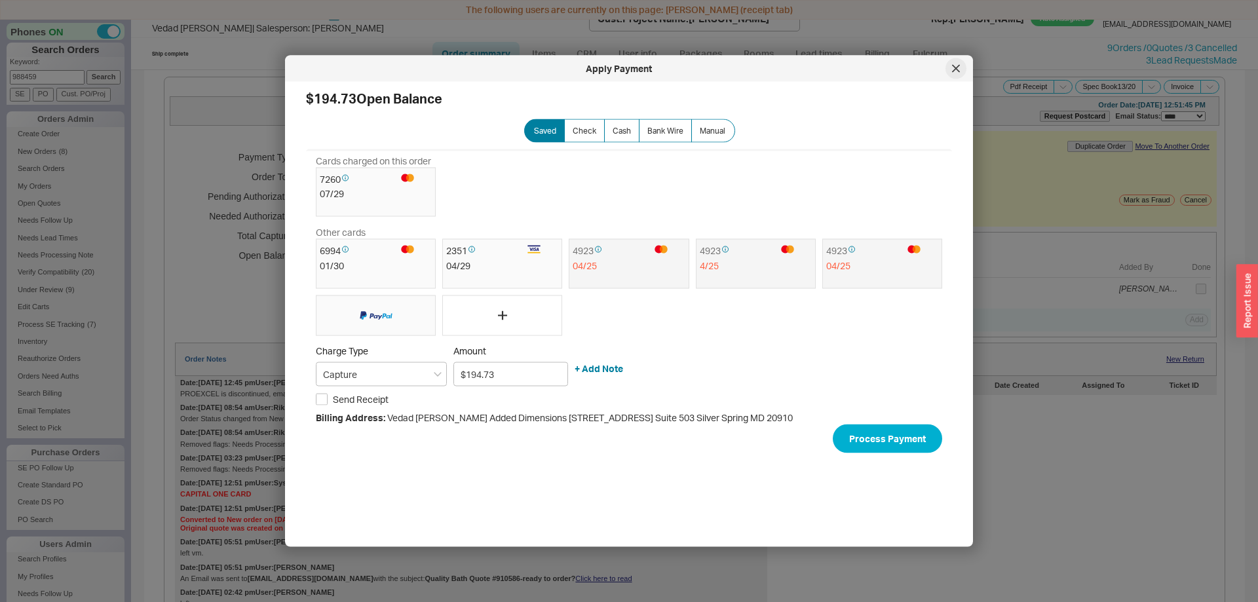
click at [948, 67] on div at bounding box center [956, 68] width 21 height 21
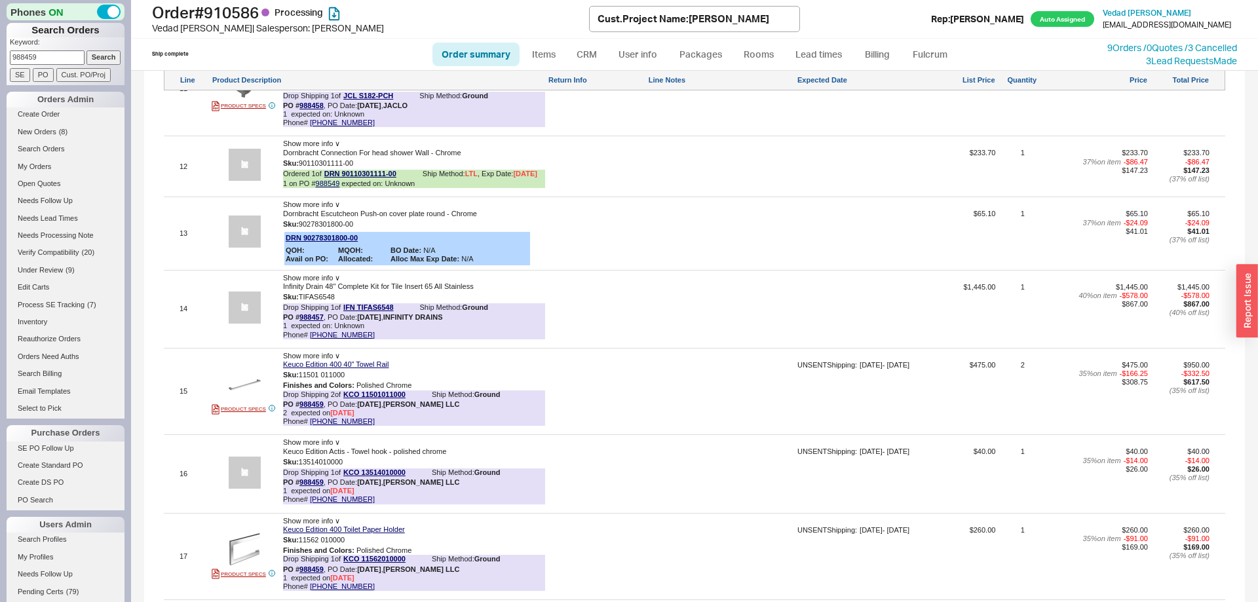
scroll to position [0, 0]
click at [60, 53] on input "988459" at bounding box center [47, 57] width 75 height 14
click at [54, 133] on span "New Orders" at bounding box center [37, 132] width 39 height 8
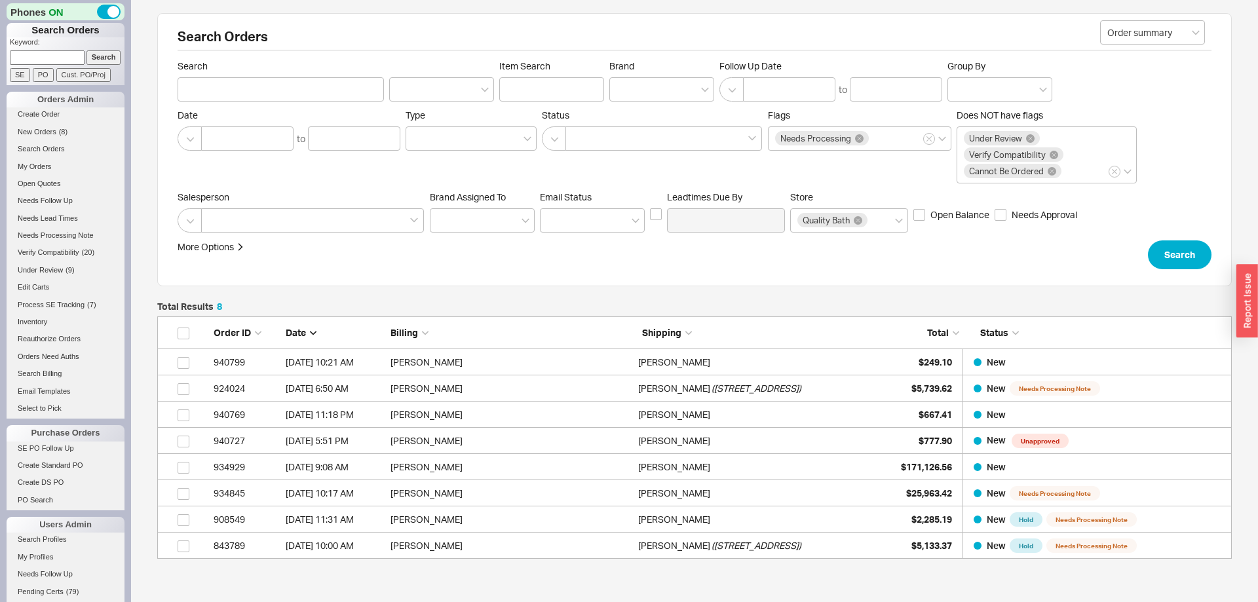
scroll to position [243, 1075]
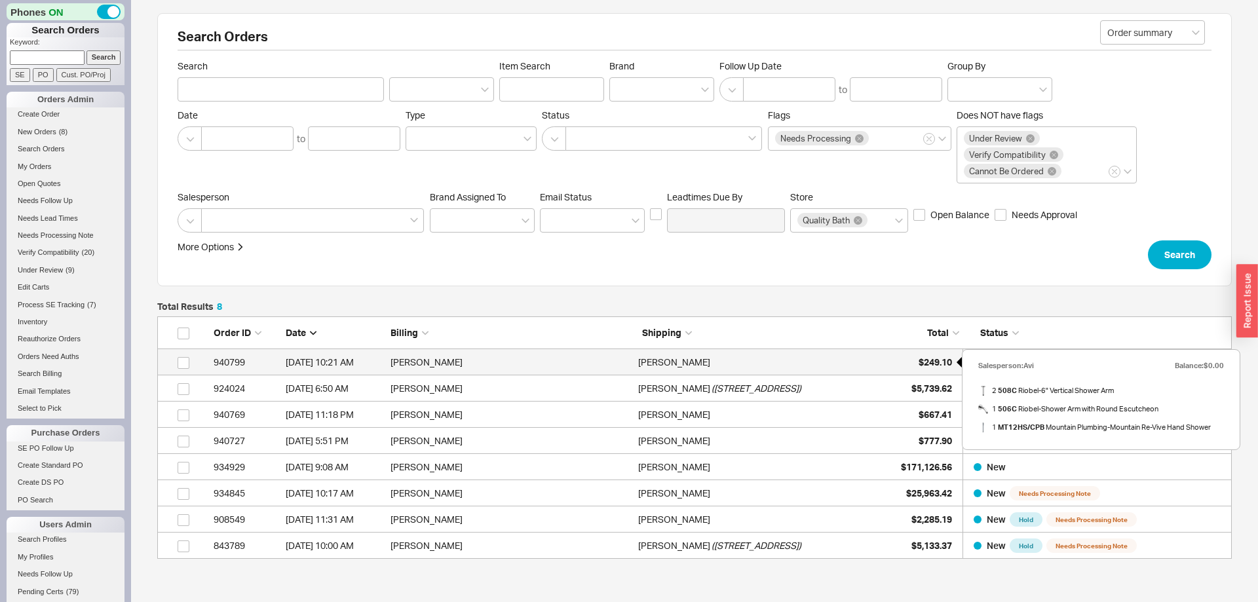
click at [939, 360] on span "$249.10" at bounding box center [935, 362] width 33 height 11
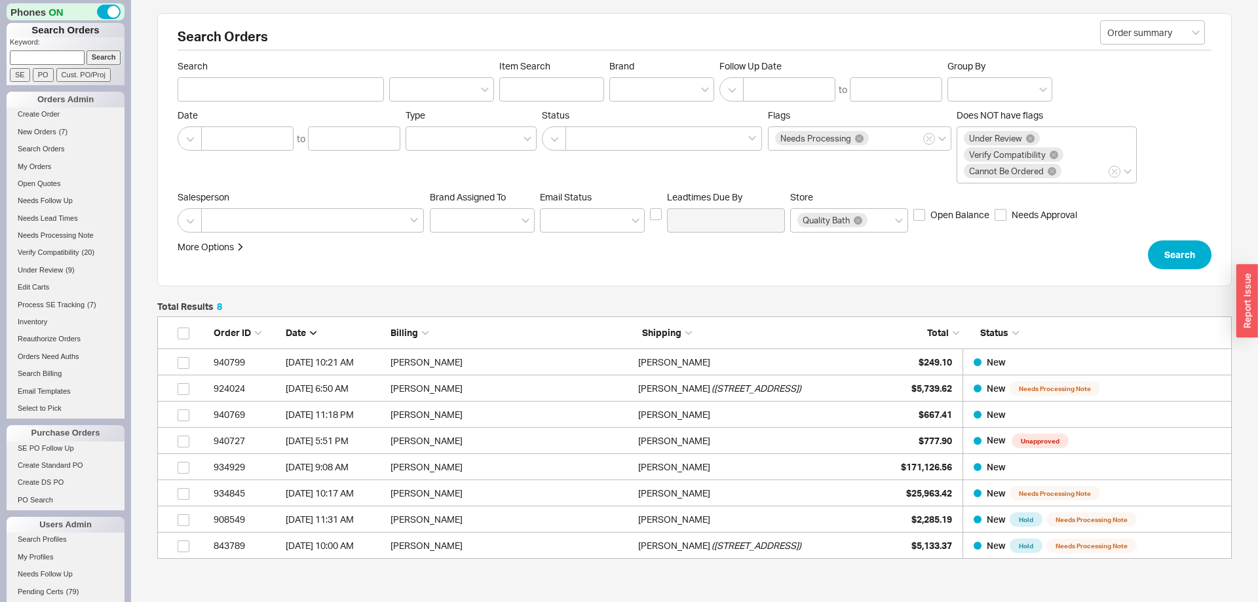
scroll to position [108, 0]
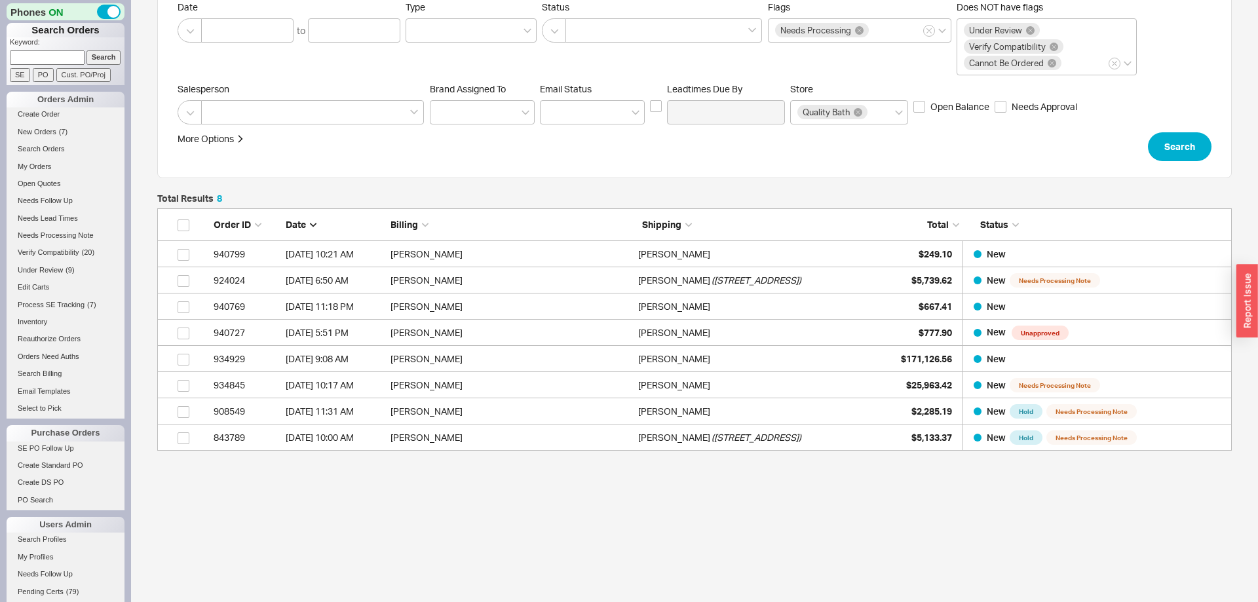
click at [60, 124] on li "Create Order" at bounding box center [66, 115] width 118 height 17
click at [60, 127] on link "New Orders ( 7 )" at bounding box center [66, 132] width 118 height 14
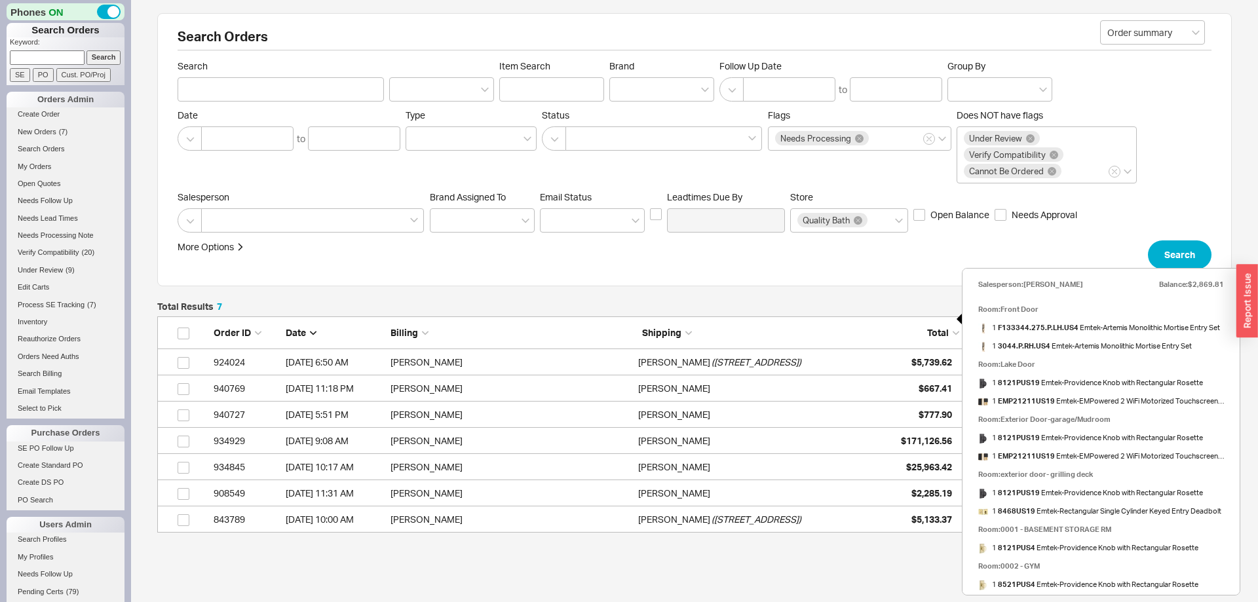
scroll to position [82, 0]
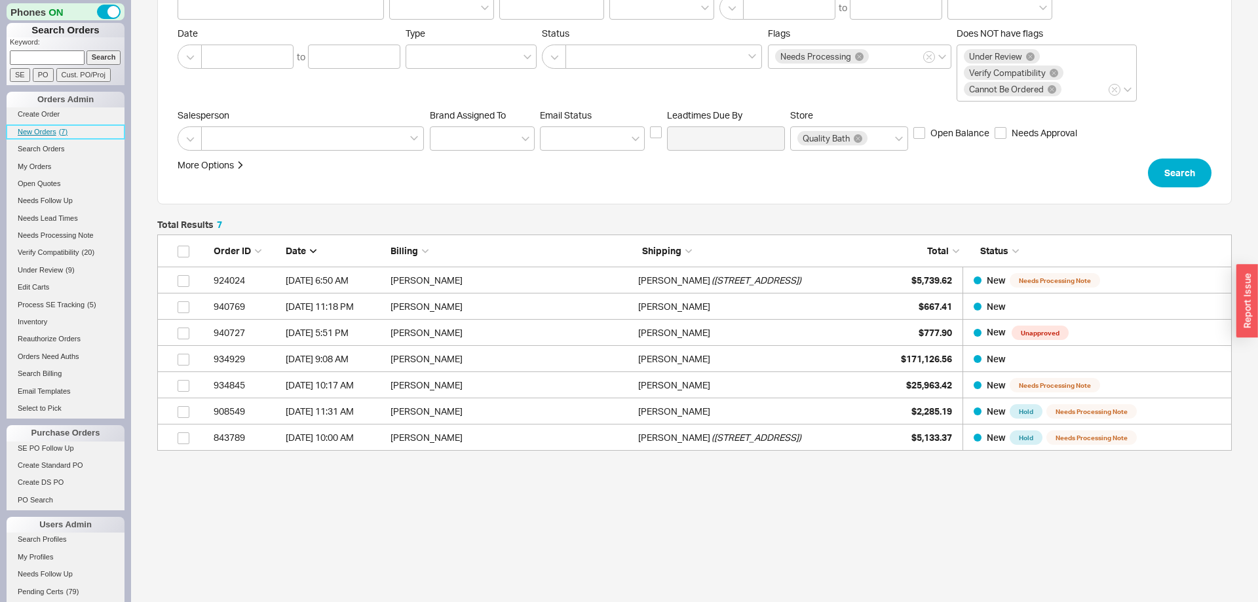
click at [52, 133] on span "New Orders" at bounding box center [37, 132] width 39 height 8
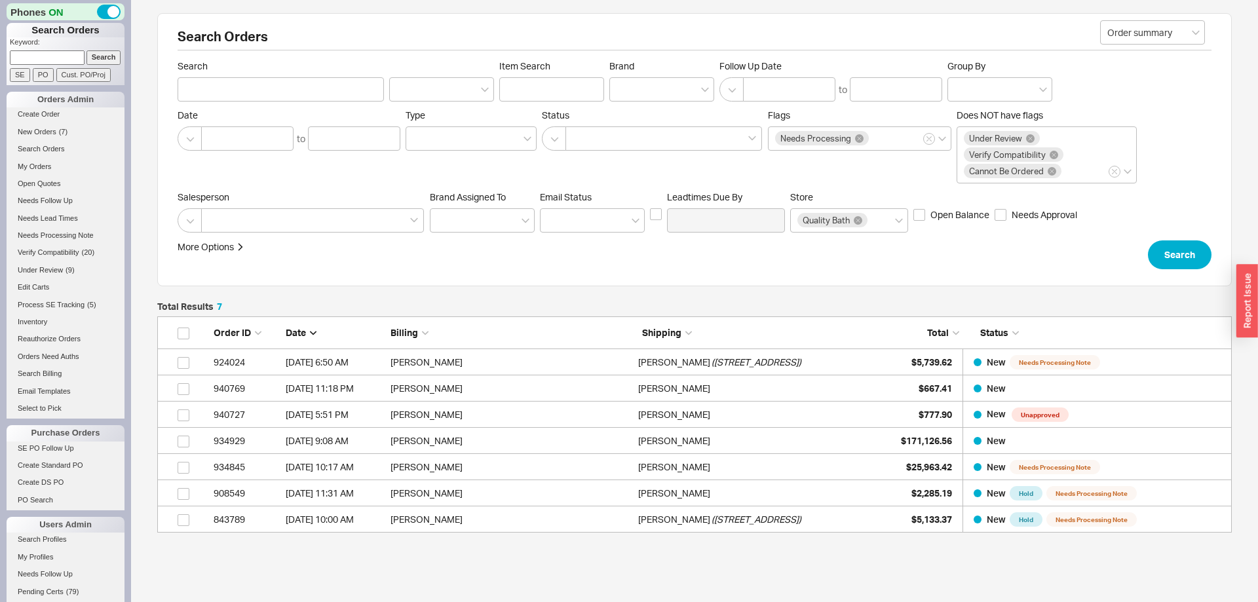
scroll to position [216, 1075]
click at [50, 133] on span "New Orders" at bounding box center [37, 132] width 39 height 8
click at [55, 127] on link "New Orders ( 7 )" at bounding box center [66, 132] width 118 height 14
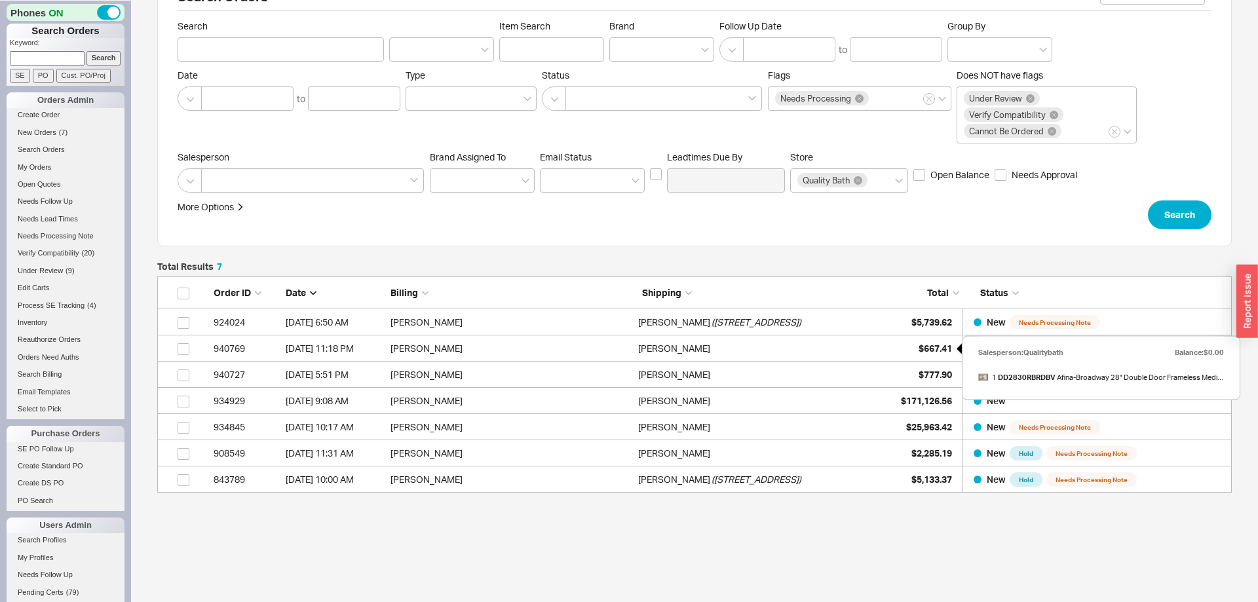
scroll to position [82, 0]
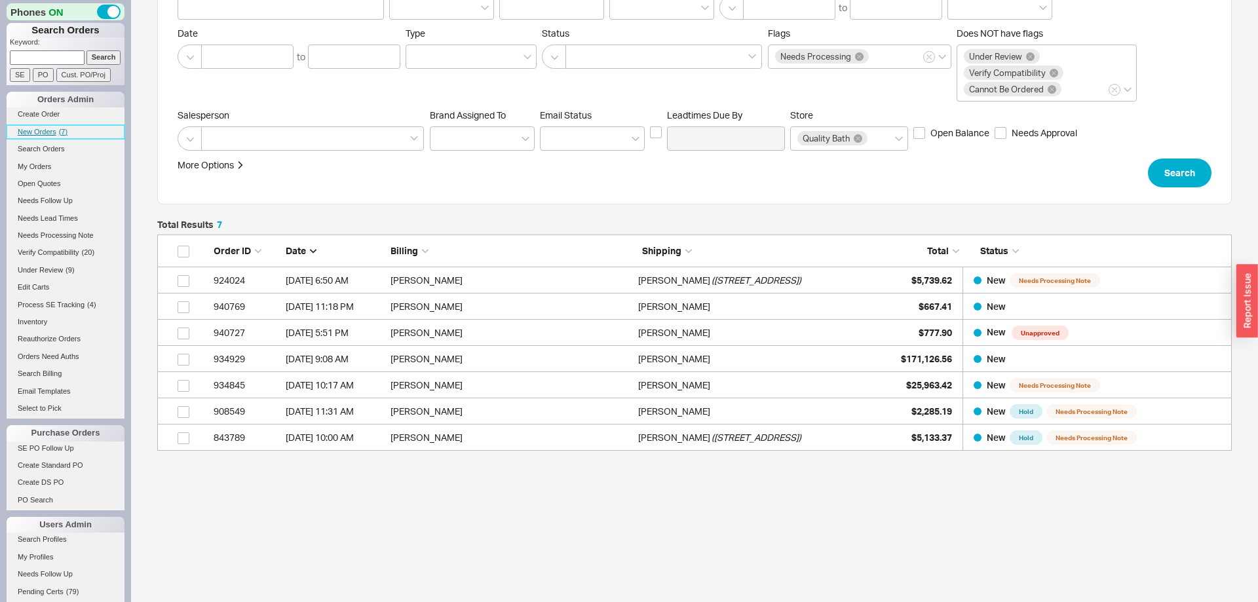
click at [47, 130] on span "New Orders" at bounding box center [37, 132] width 39 height 8
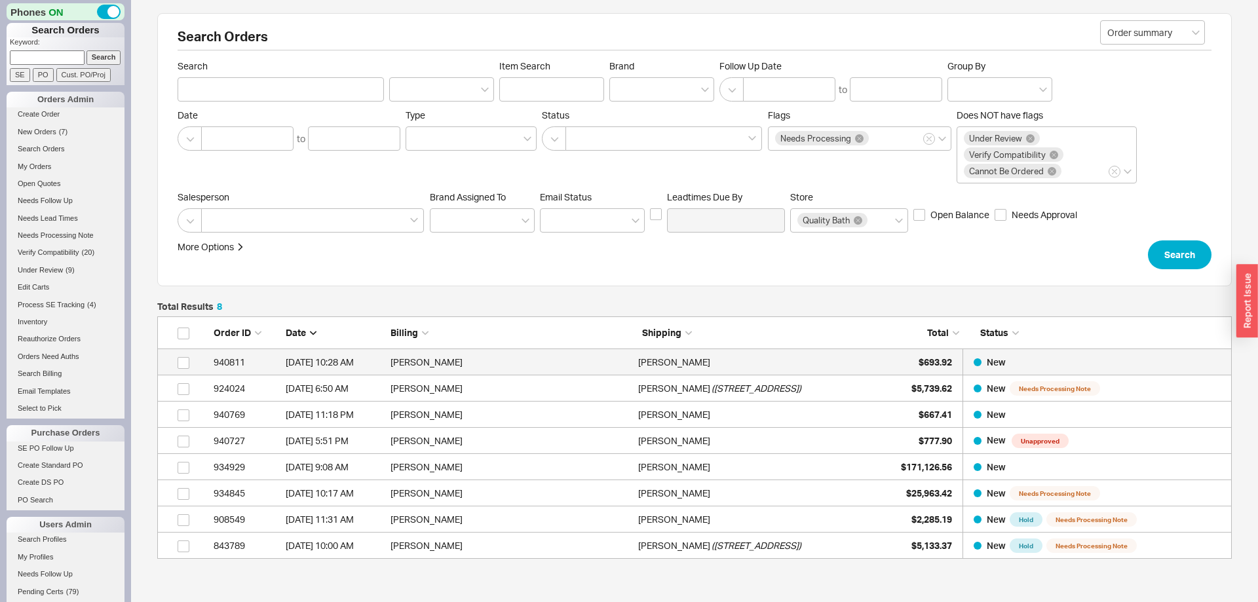
scroll to position [243, 1075]
click at [931, 361] on span "$693.92" at bounding box center [935, 362] width 33 height 11
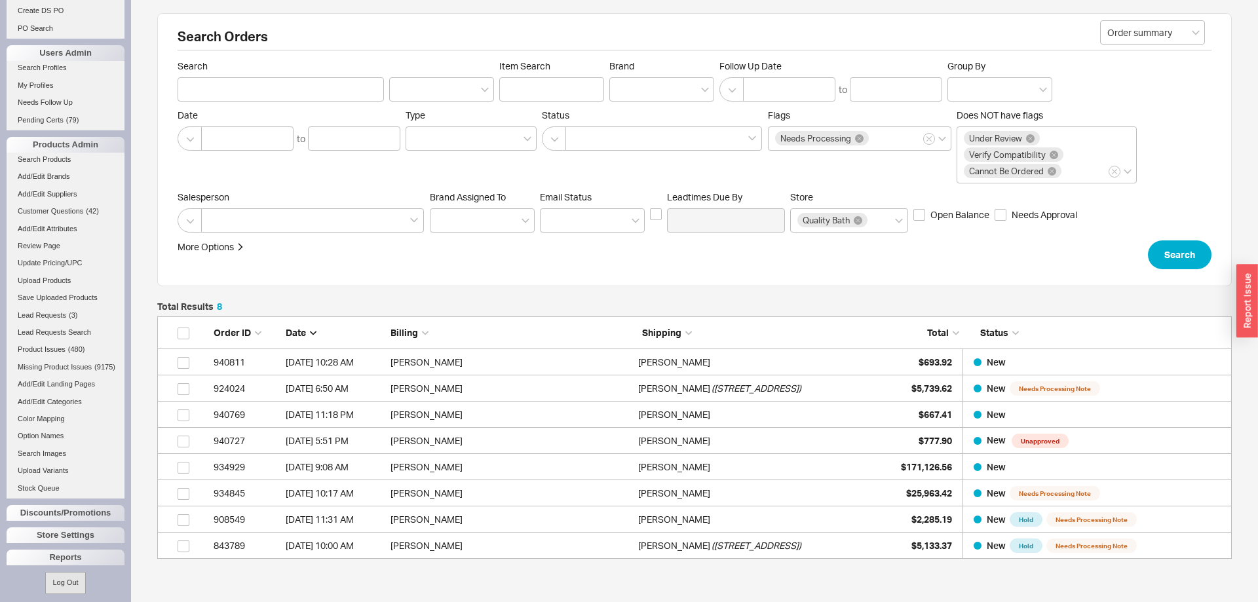
scroll to position [480, 0]
click at [71, 550] on div "Reports" at bounding box center [66, 549] width 118 height 16
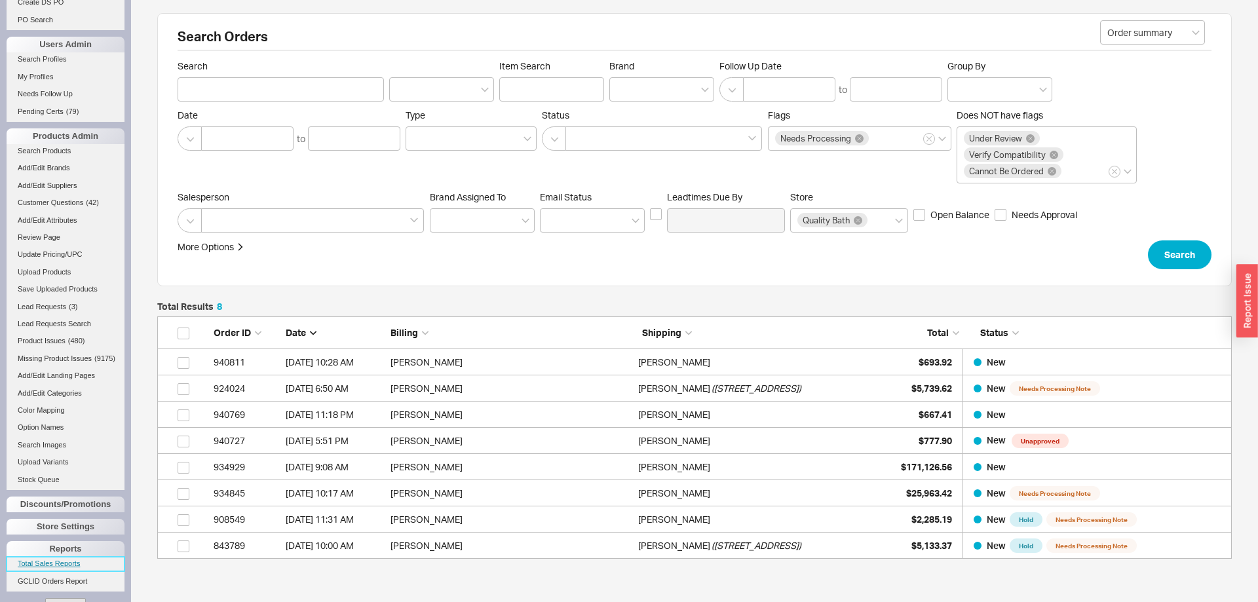
click at [62, 560] on link "Total Sales Reports" at bounding box center [66, 564] width 118 height 14
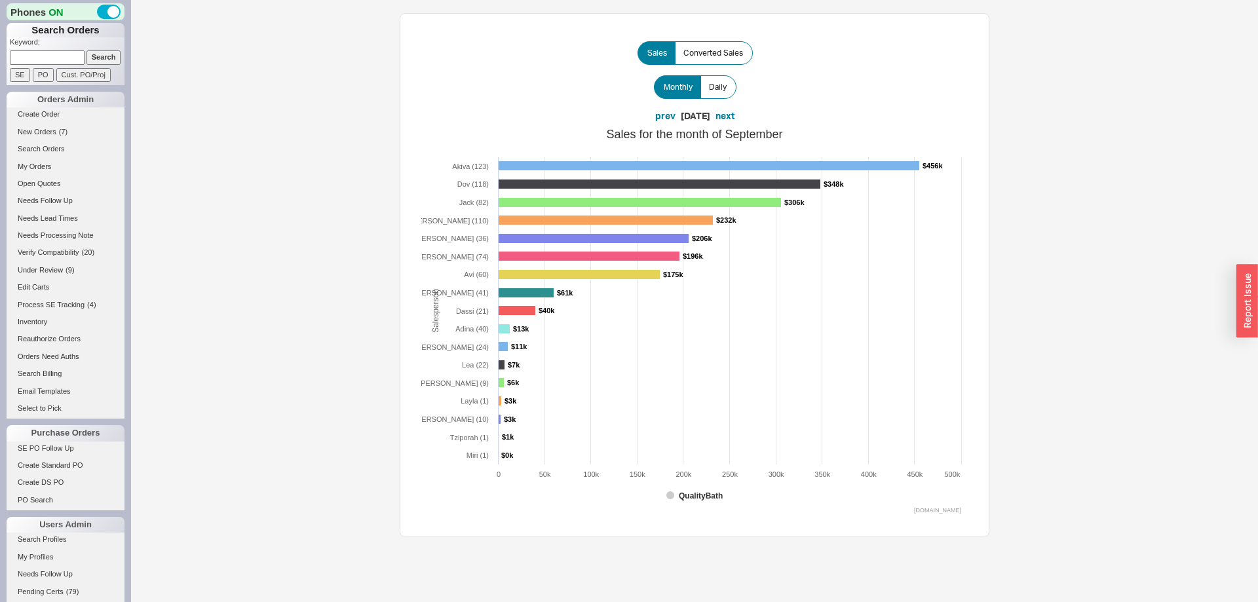
click at [277, 398] on div "Sales Converted Sales Monthly Daily prev 09/18/2025 next Created with Highchart…" at bounding box center [694, 275] width 1127 height 551
click at [35, 132] on span "New Orders" at bounding box center [37, 132] width 39 height 8
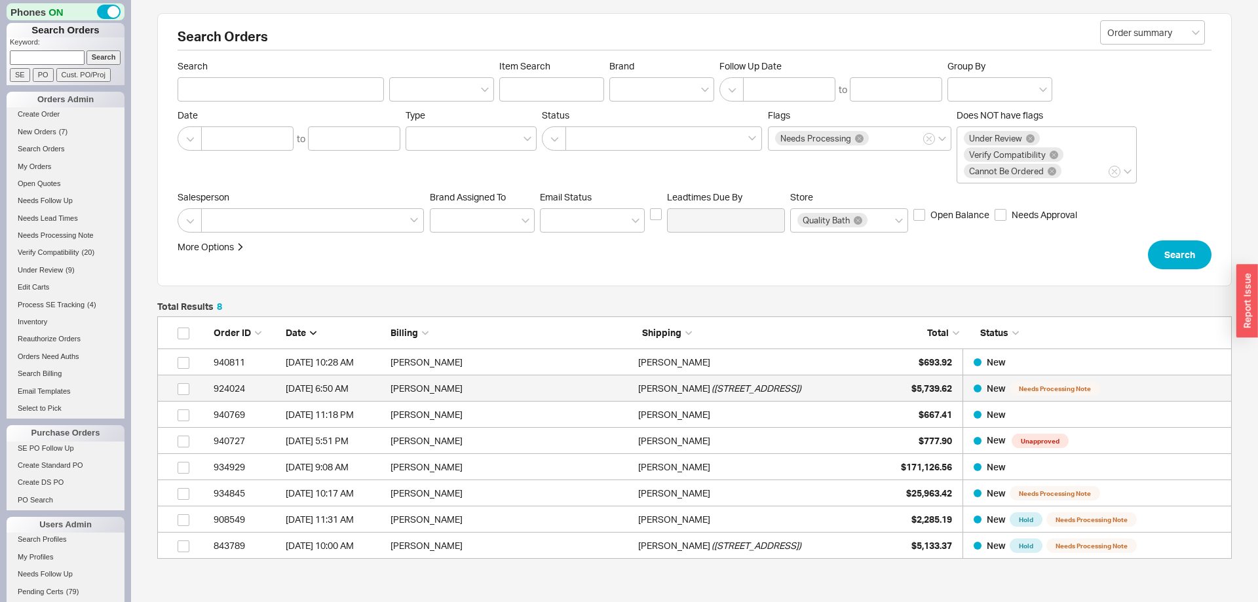
scroll to position [243, 1075]
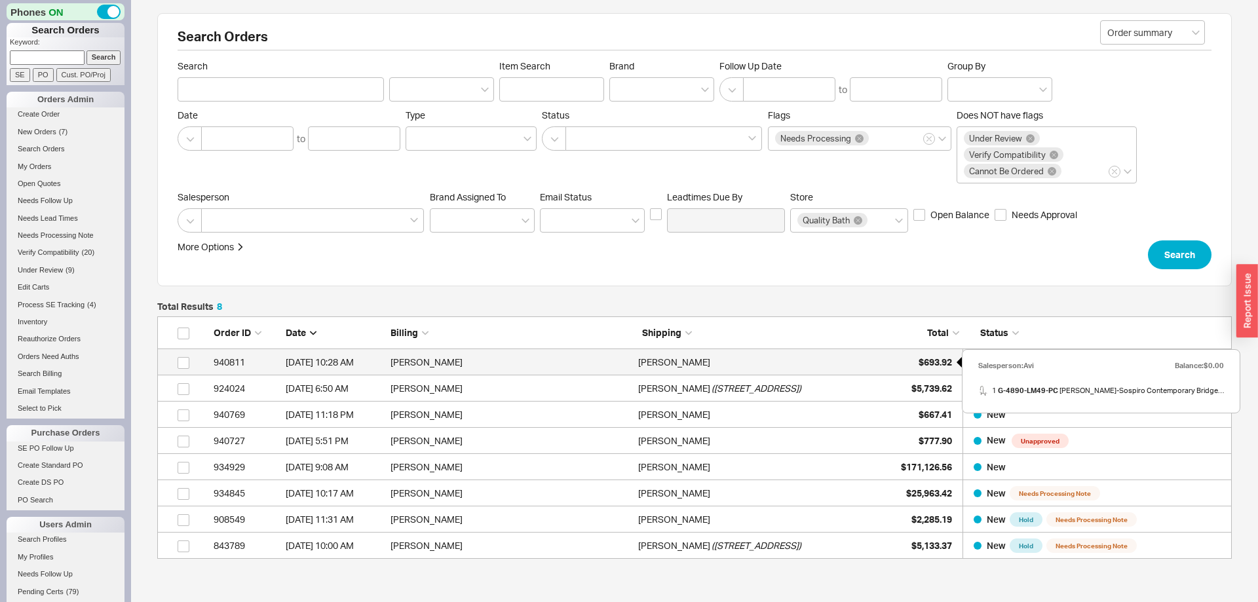
click at [933, 362] on span "$693.92" at bounding box center [935, 362] width 33 height 11
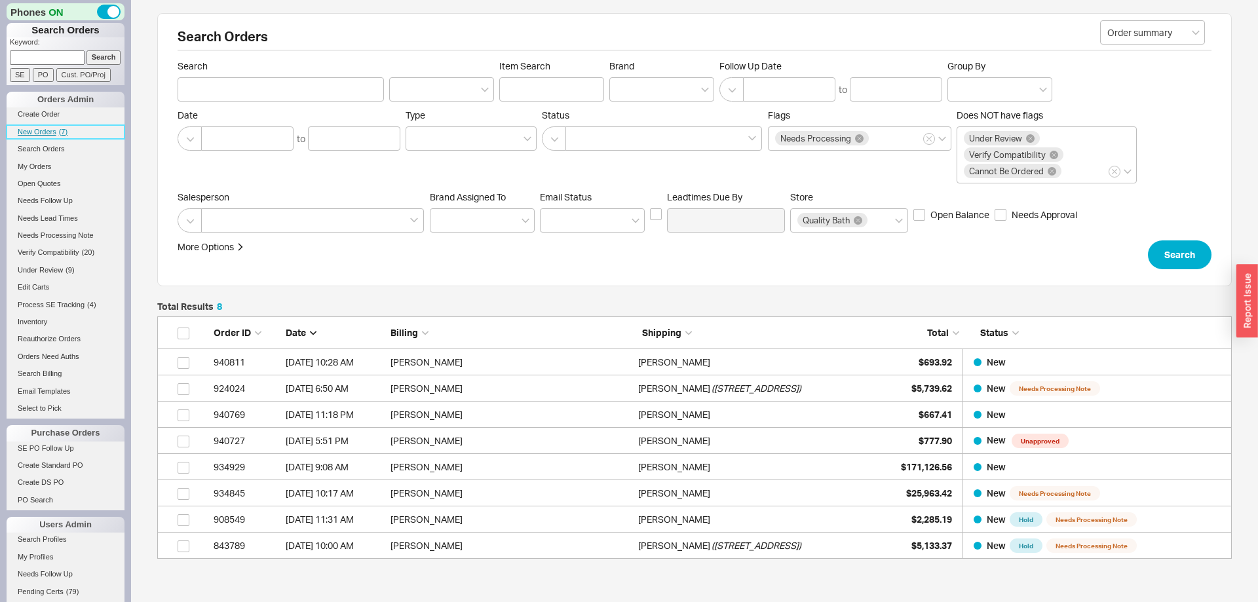
click at [50, 129] on span "New Orders" at bounding box center [37, 132] width 39 height 8
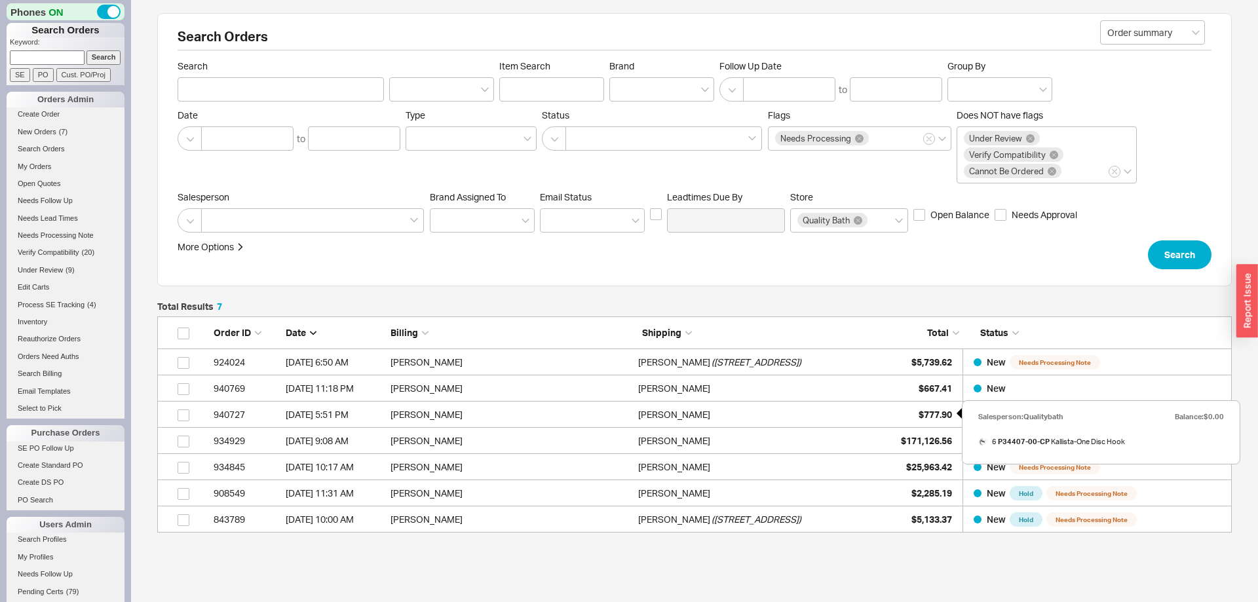
scroll to position [82, 0]
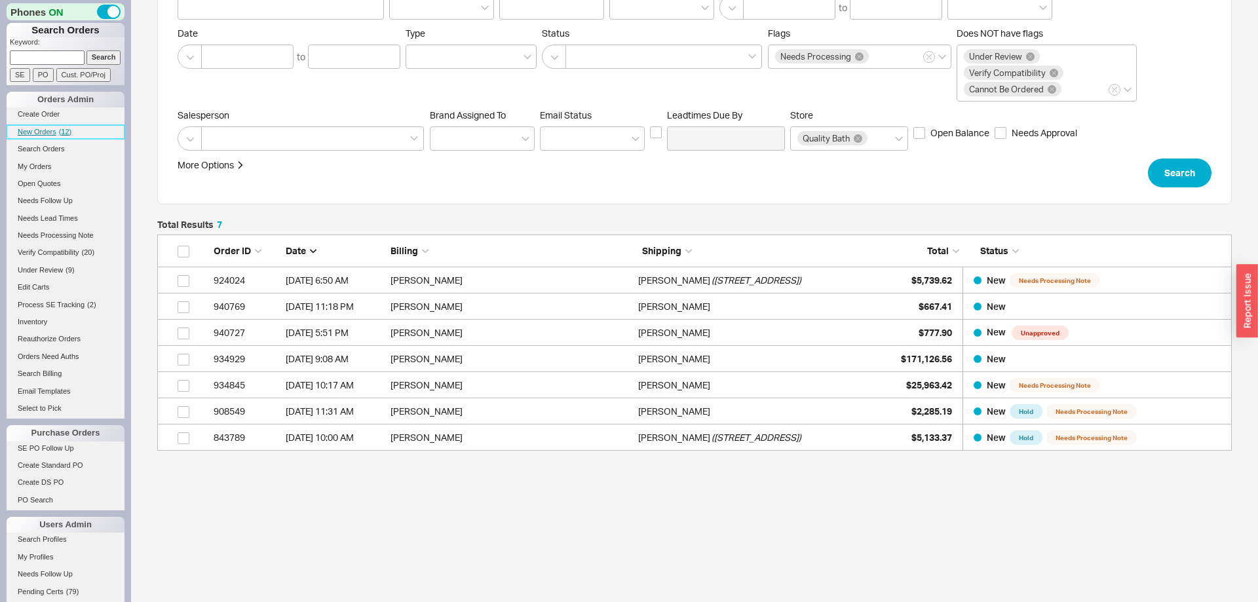
click at [46, 135] on span "New Orders" at bounding box center [37, 132] width 39 height 8
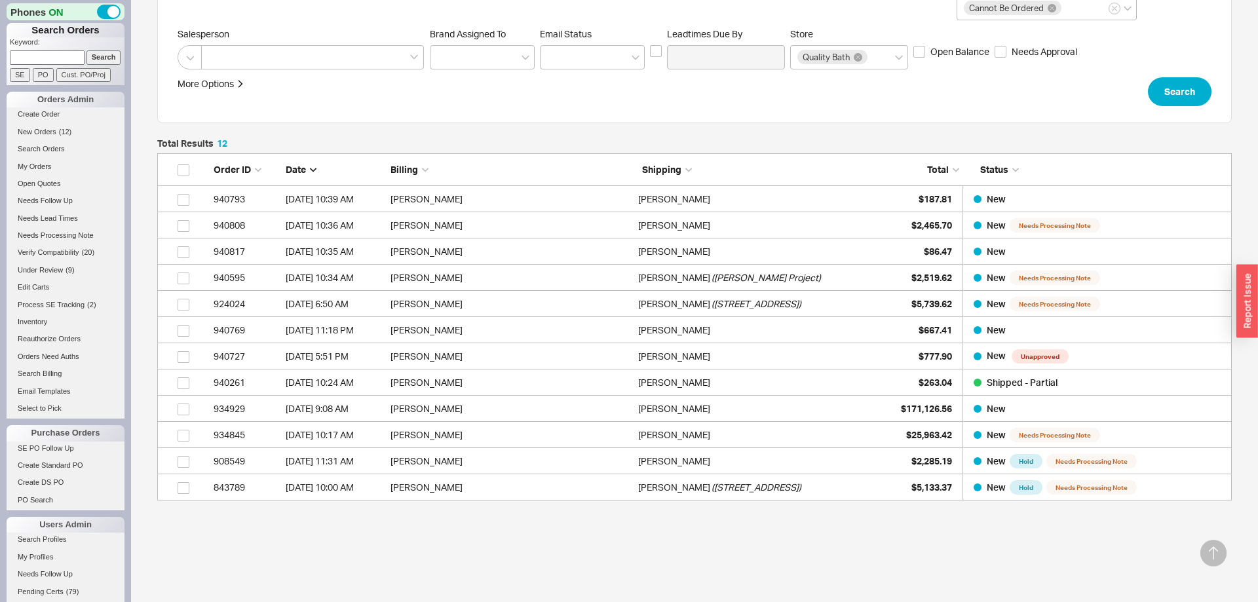
scroll to position [213, 0]
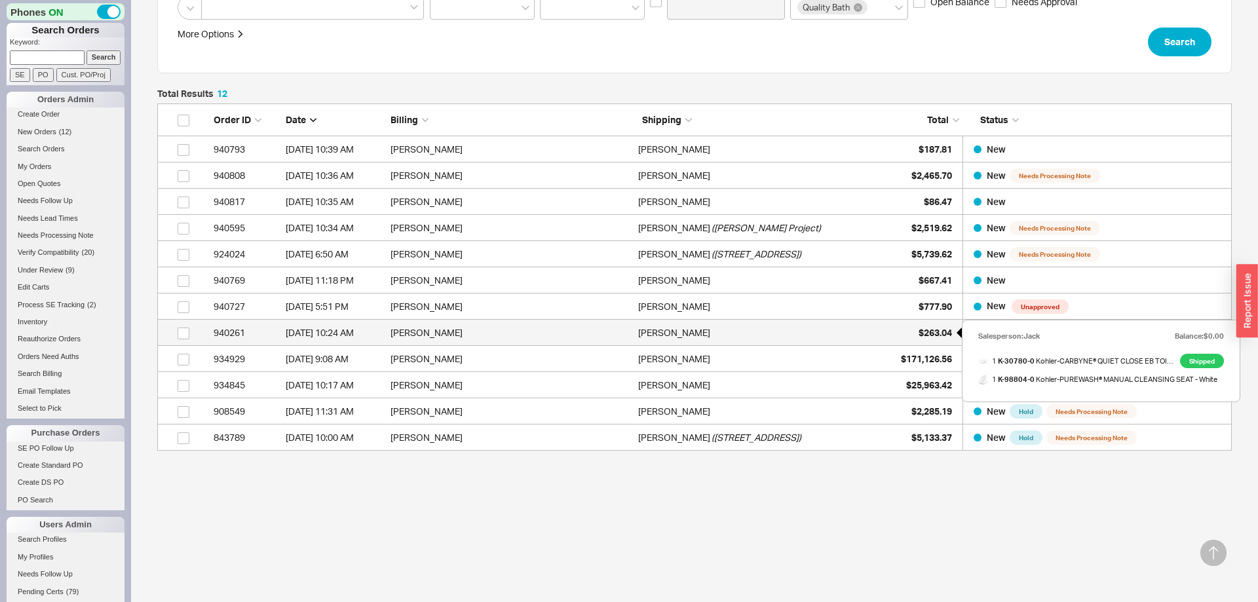
click at [911, 334] on div "$263.04" at bounding box center [920, 333] width 66 height 26
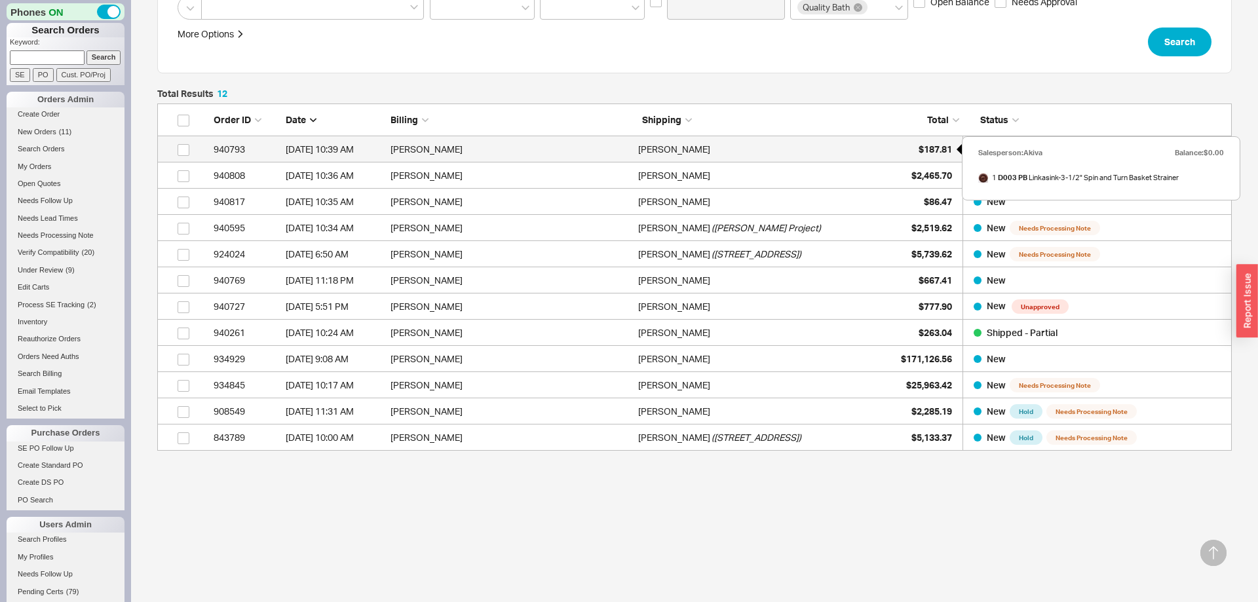
click at [931, 147] on span "$187.81" at bounding box center [935, 149] width 33 height 11
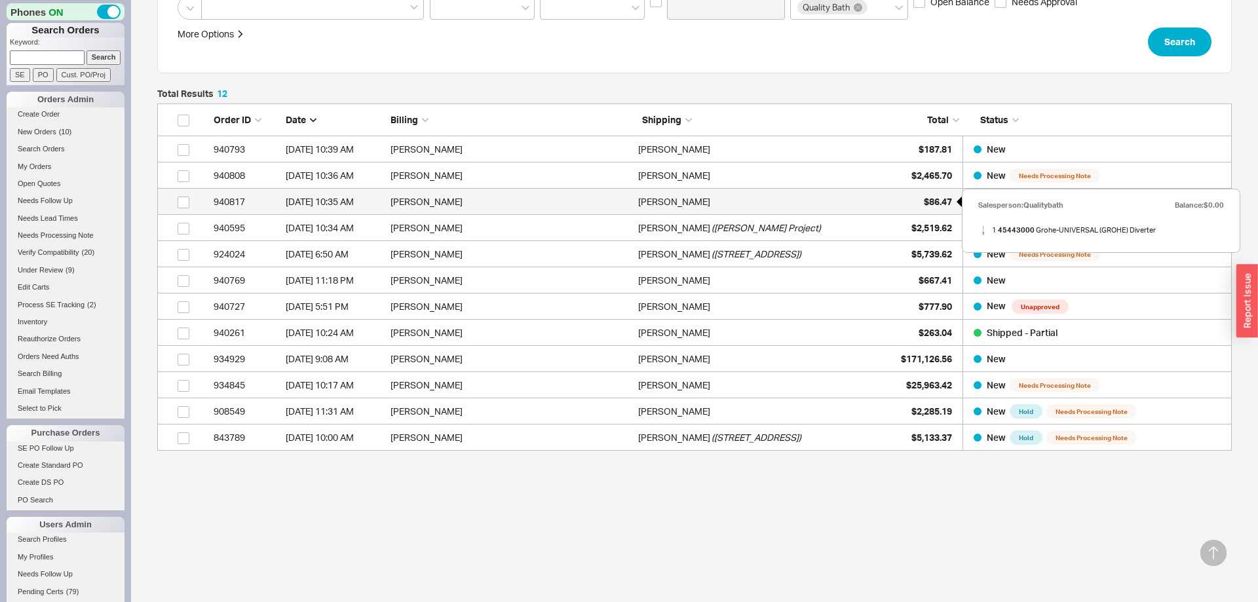
click at [933, 203] on span "$86.47" at bounding box center [938, 201] width 28 height 11
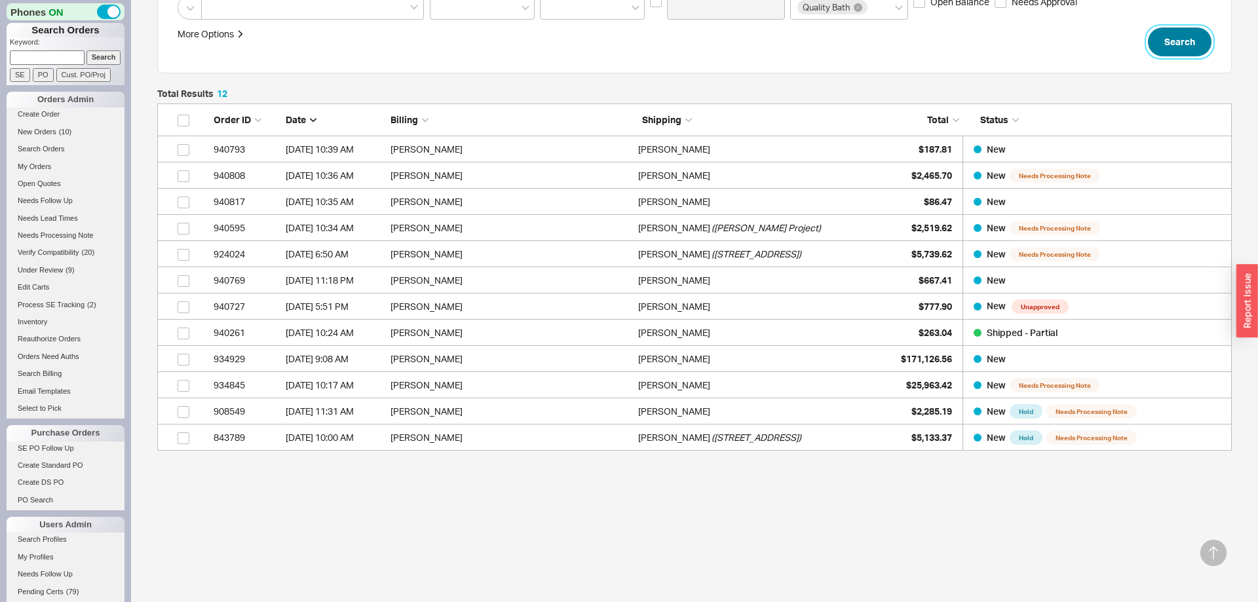
click at [1176, 50] on button "Search" at bounding box center [1180, 42] width 64 height 29
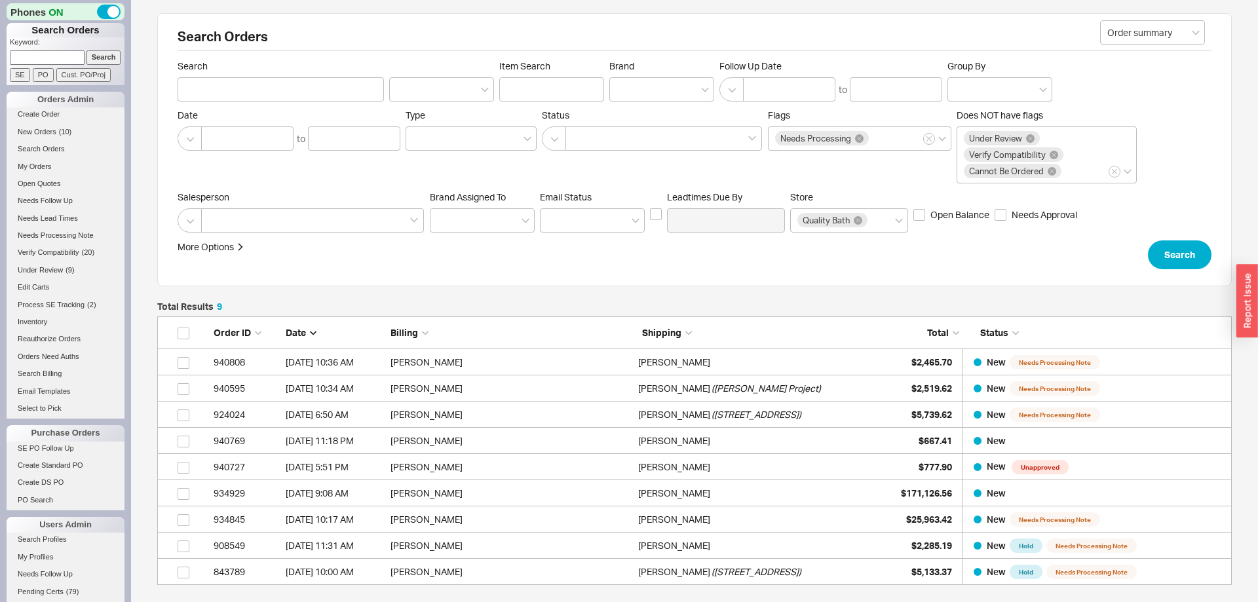
scroll to position [134, 0]
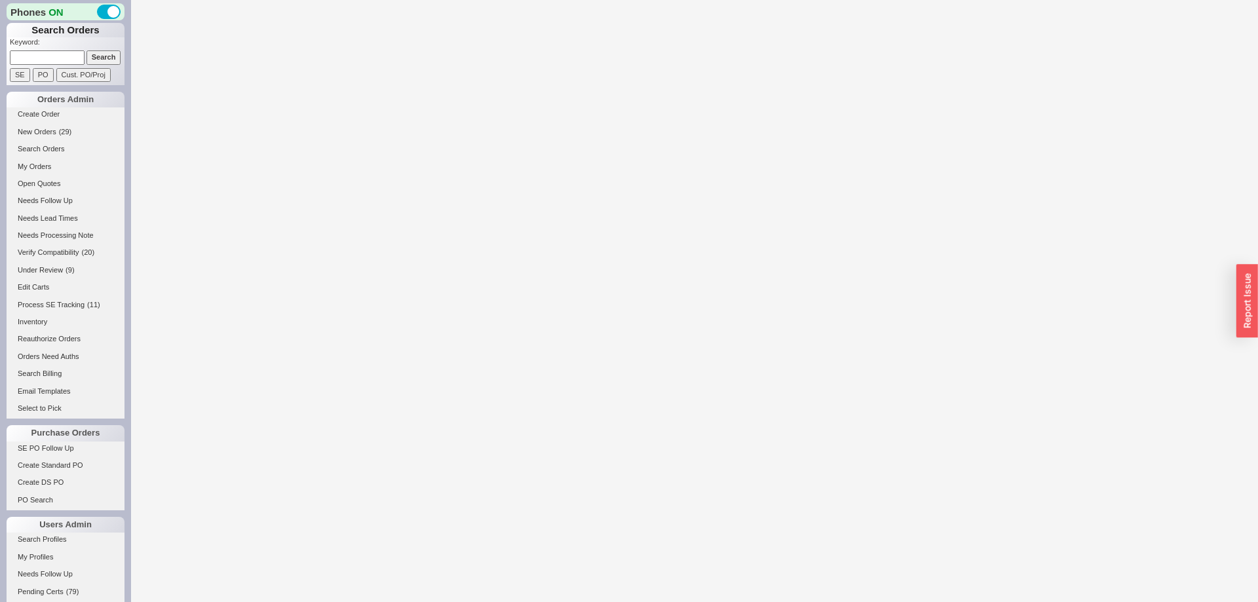
select select "*"
select select "LOW"
select select "3"
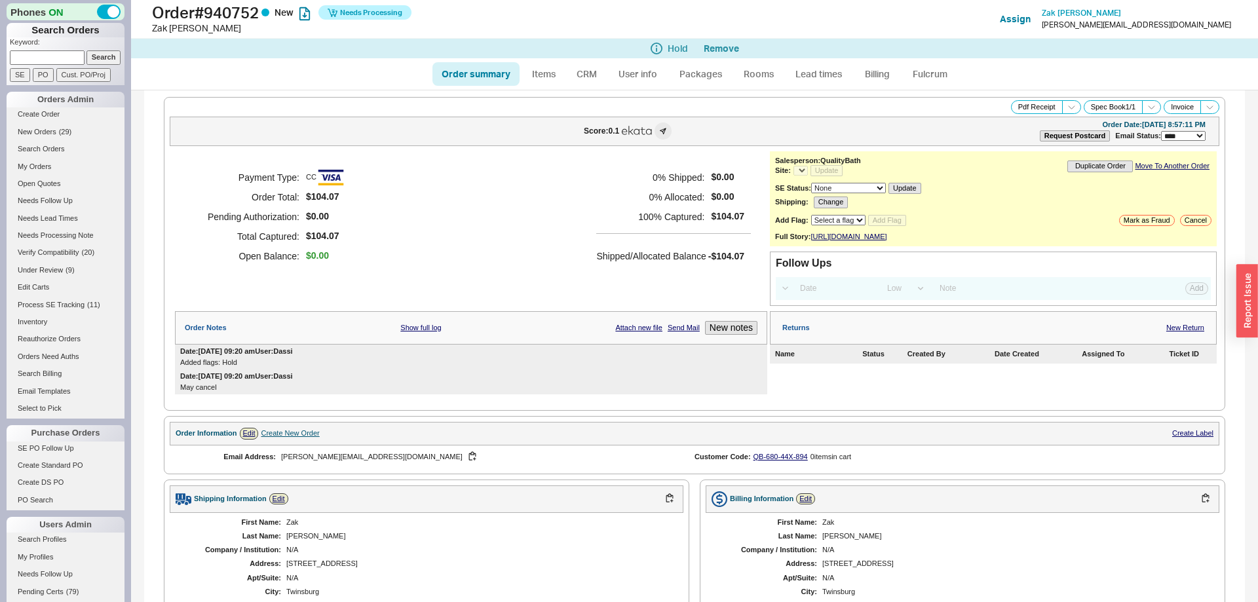
select select "*"
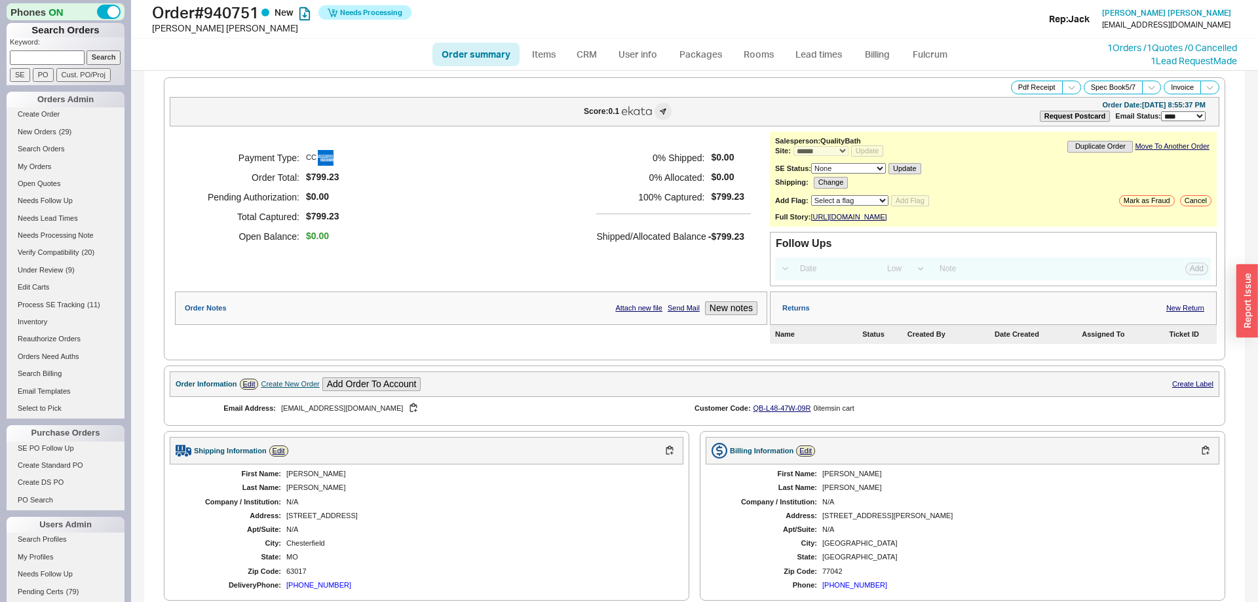
select select "*"
select select "LOW"
select select "3"
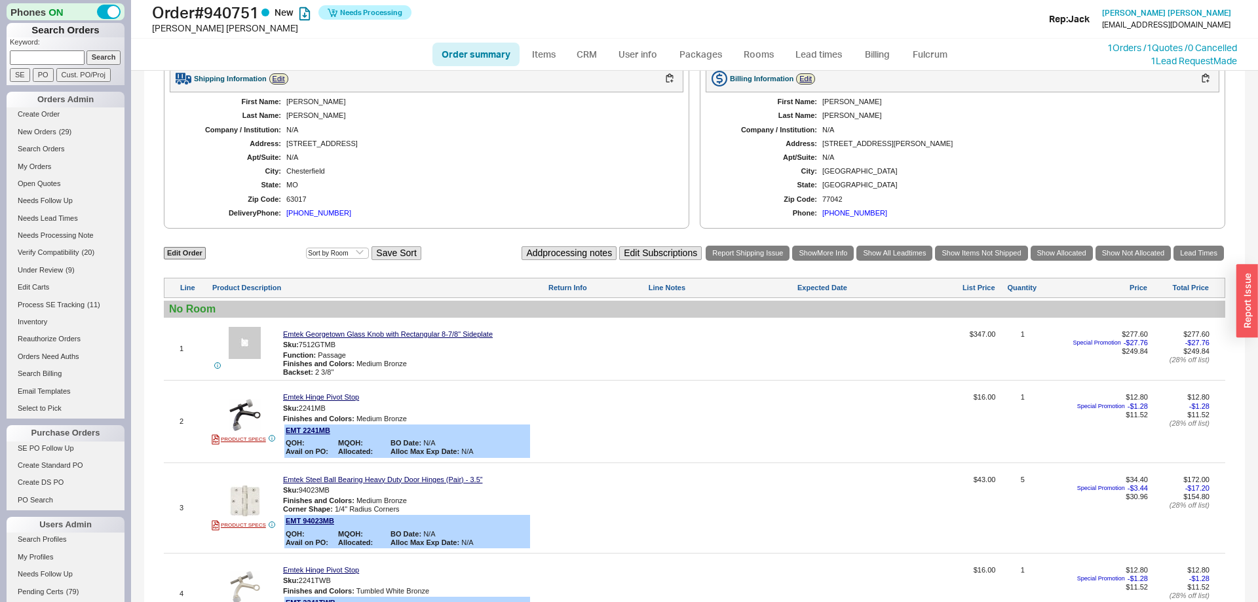
scroll to position [553, 0]
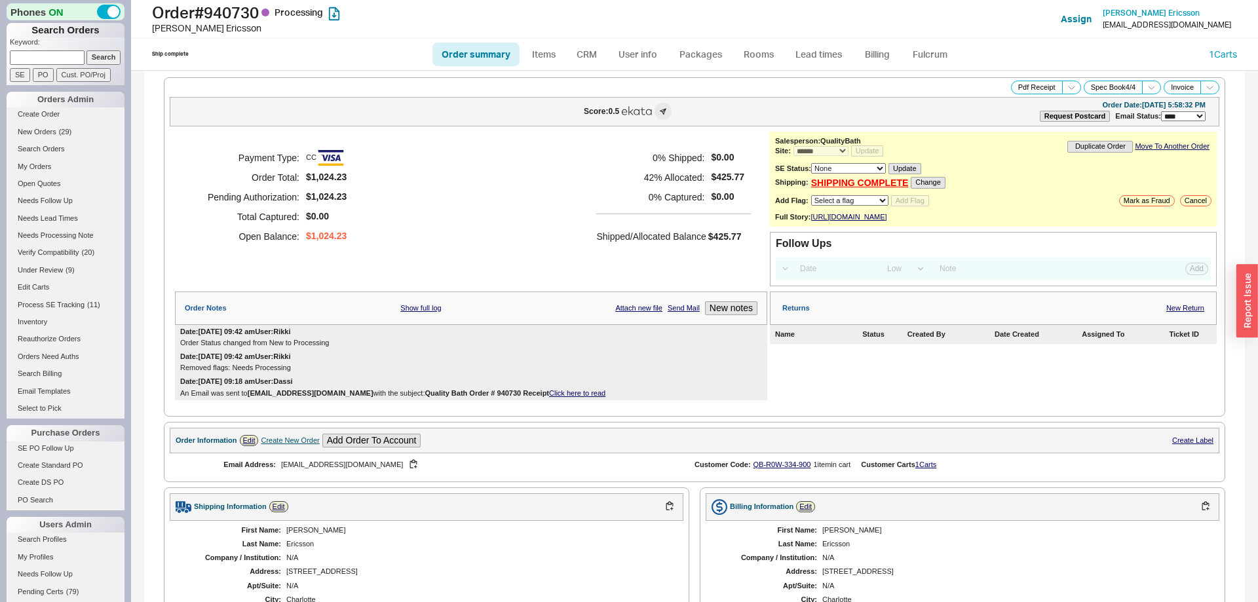
select select "*"
select select "LOW"
select select "3"
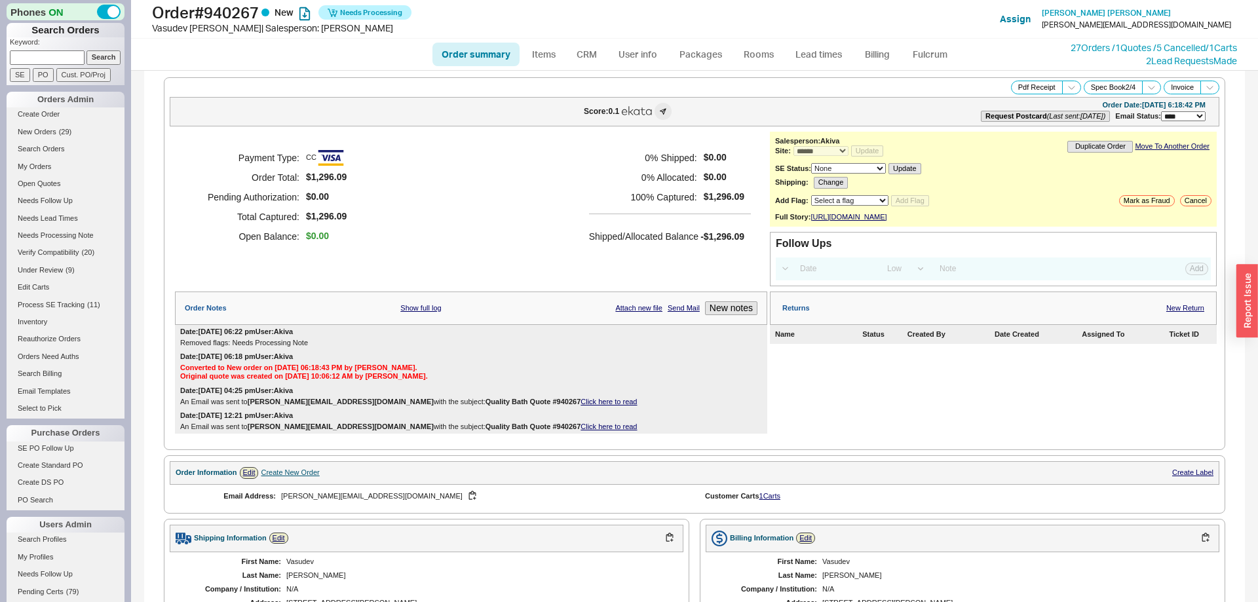
select select "*"
select select "LOW"
select select "3"
click at [487, 247] on div "Payment Type: CC Order Total: $1,296.09 Pending Authorization: $0.00 Total Capt…" at bounding box center [471, 197] width 593 height 131
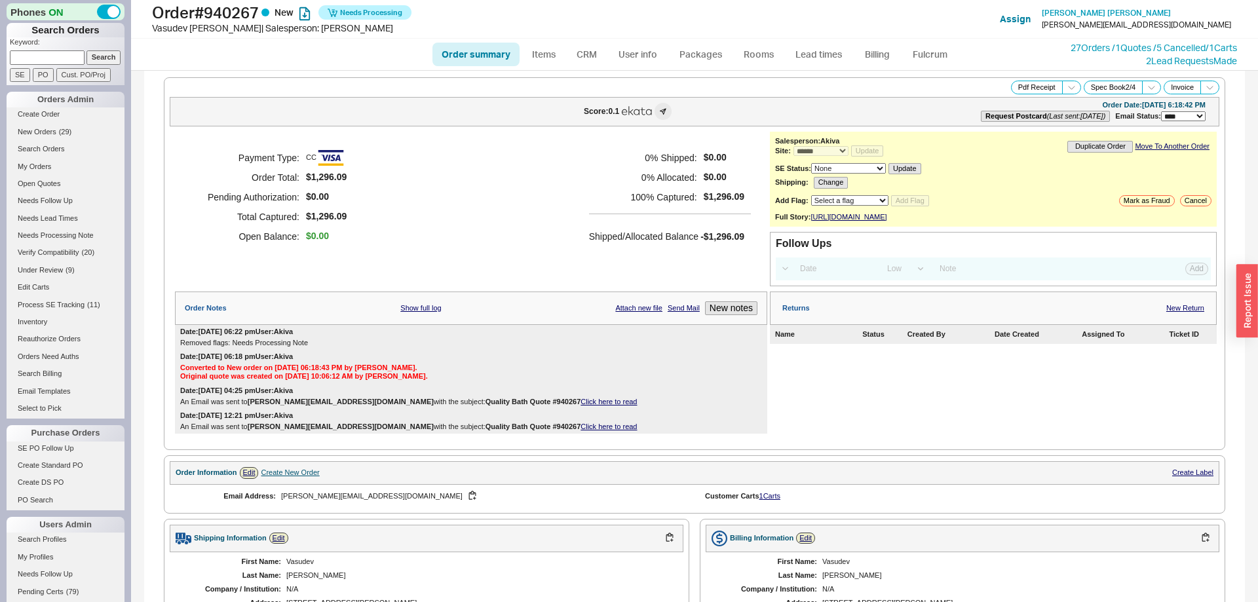
scroll to position [535, 0]
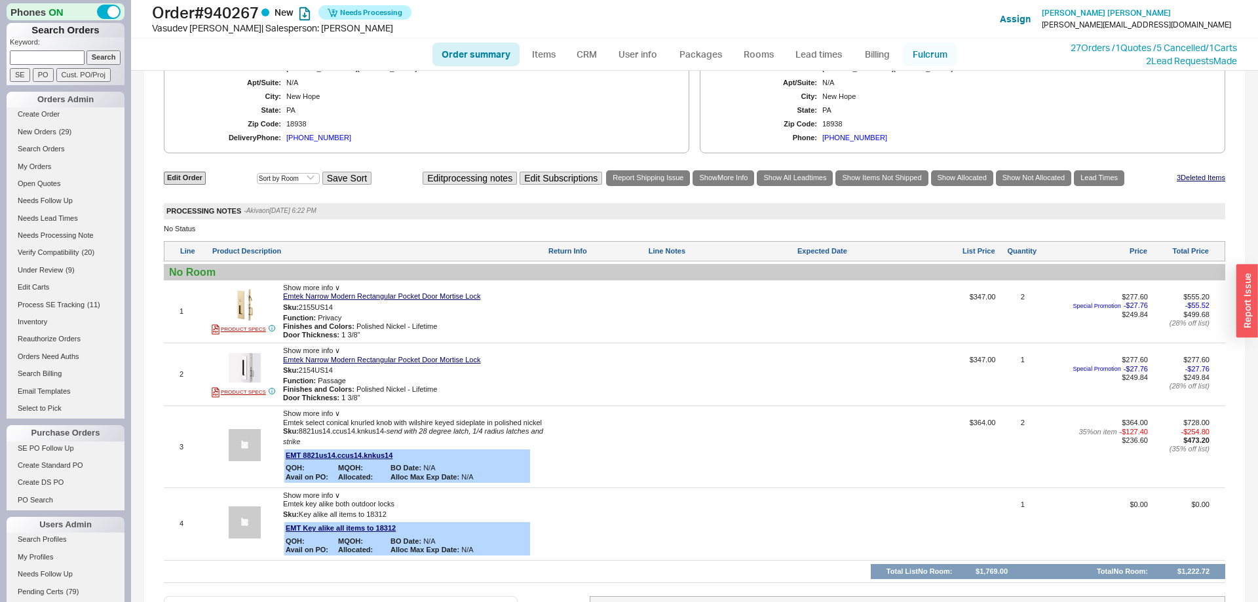
click at [915, 59] on link "Fulcrum" at bounding box center [930, 55] width 54 height 24
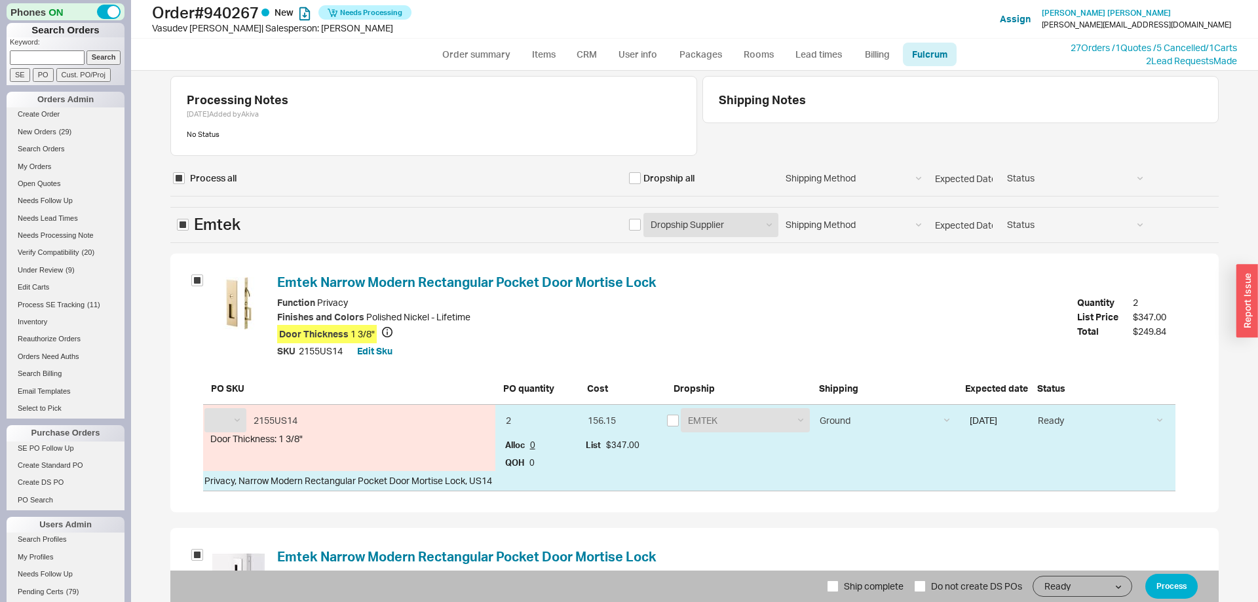
select select "EMT"
click at [636, 226] on input "checkbox" at bounding box center [635, 225] width 12 height 12
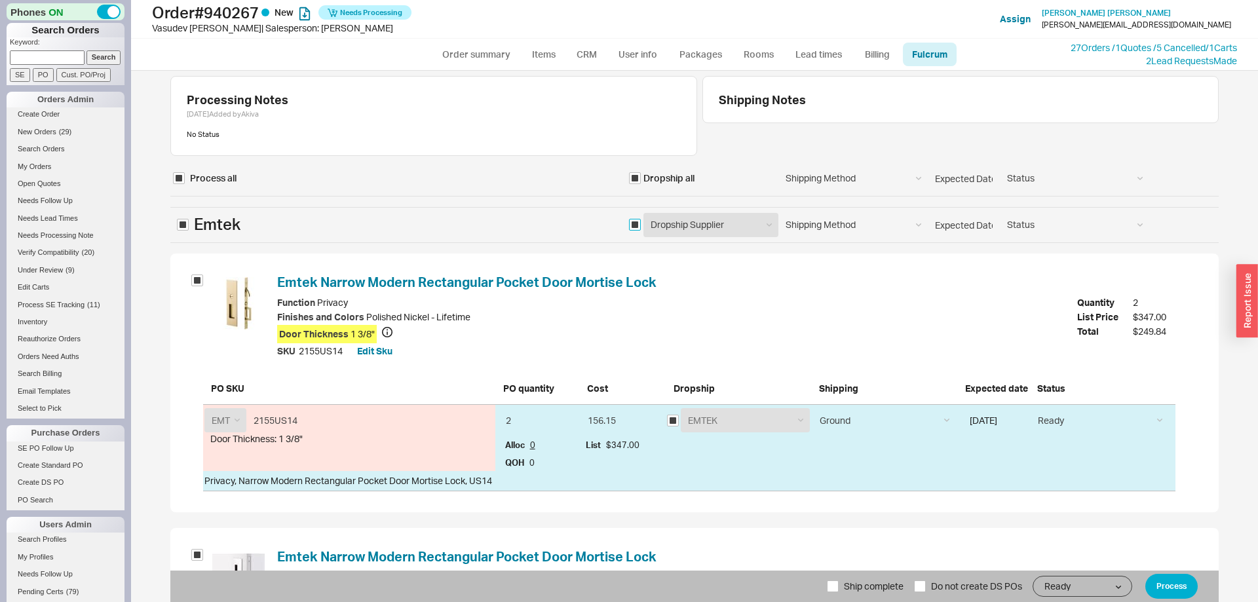
checkbox input "true"
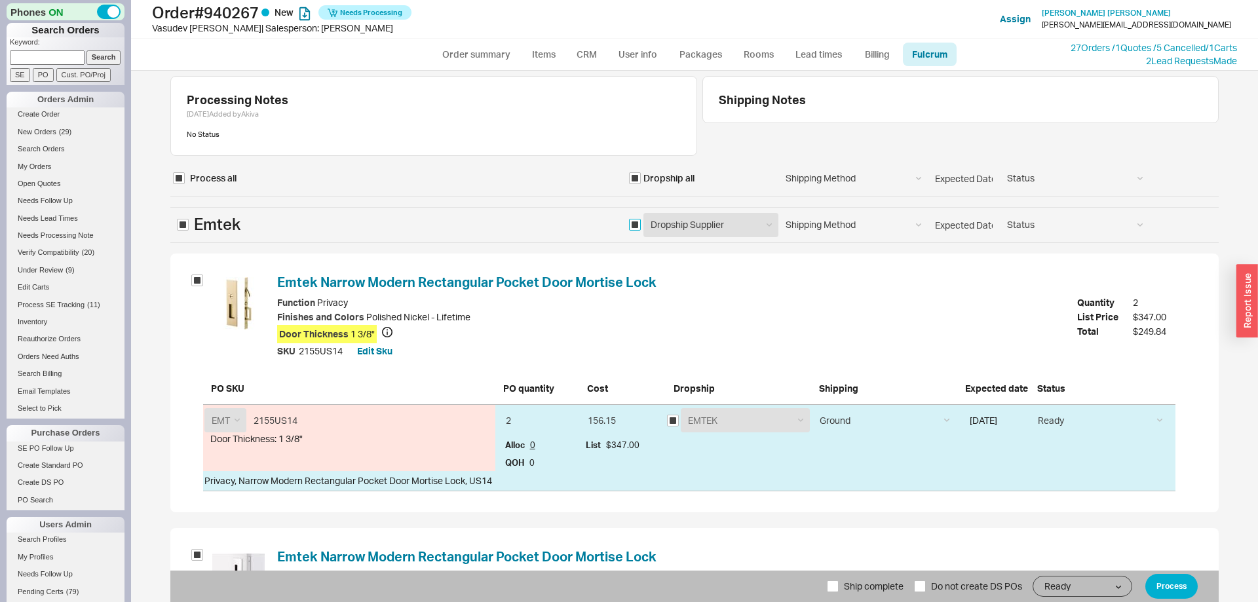
checkbox input "true"
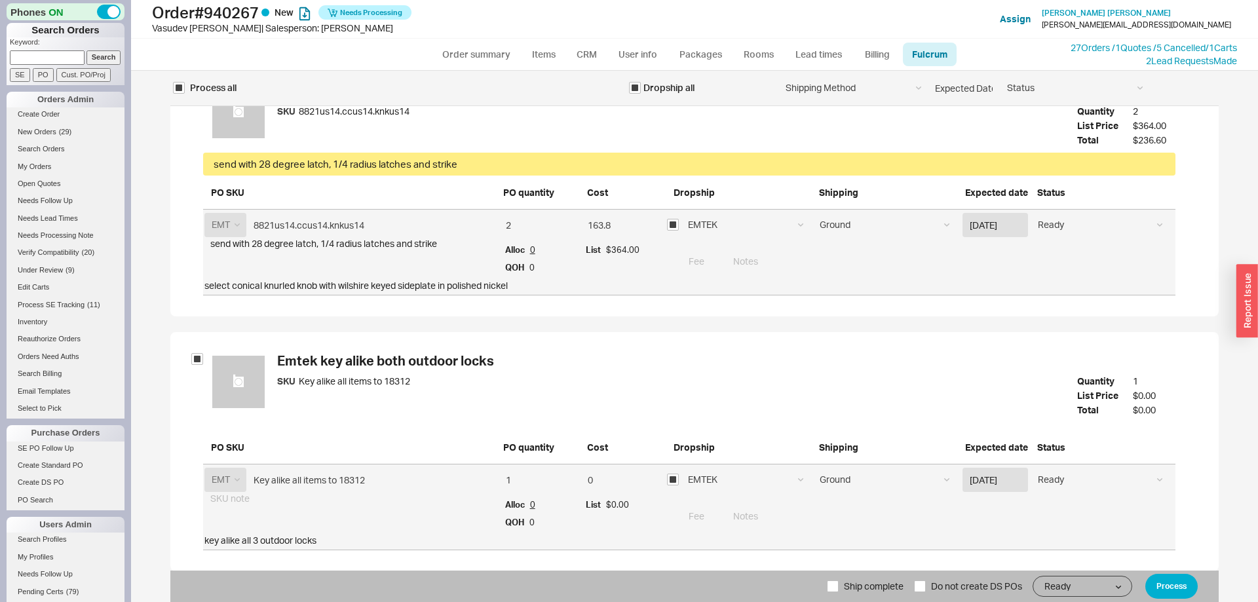
scroll to position [757, 0]
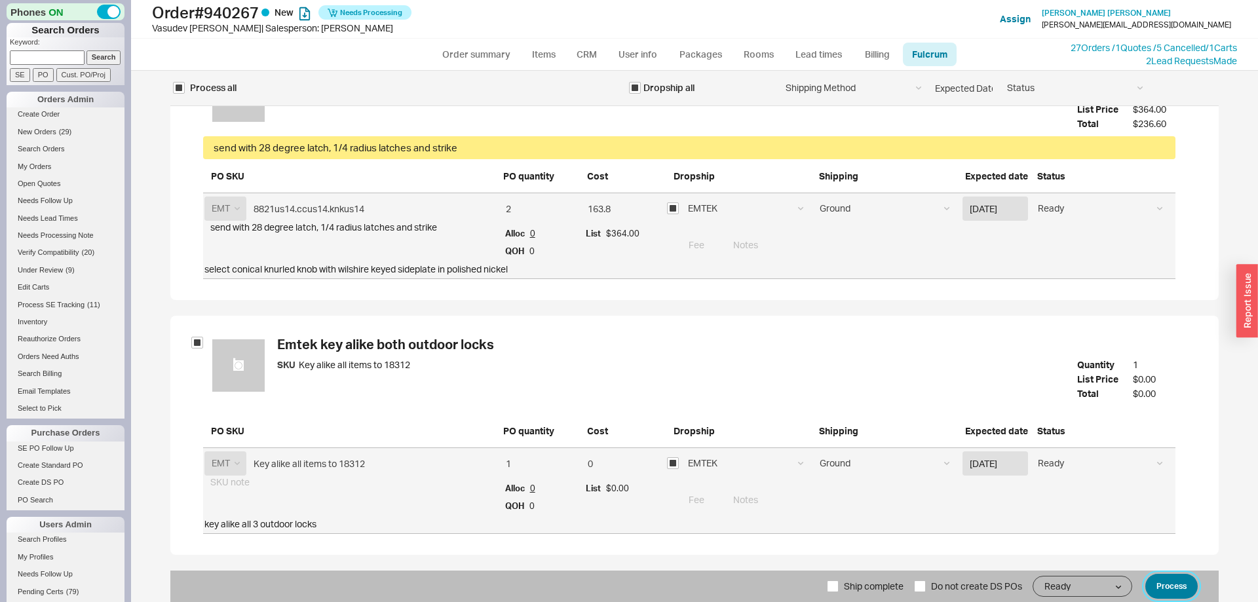
click at [1163, 585] on button "Process" at bounding box center [1172, 586] width 52 height 25
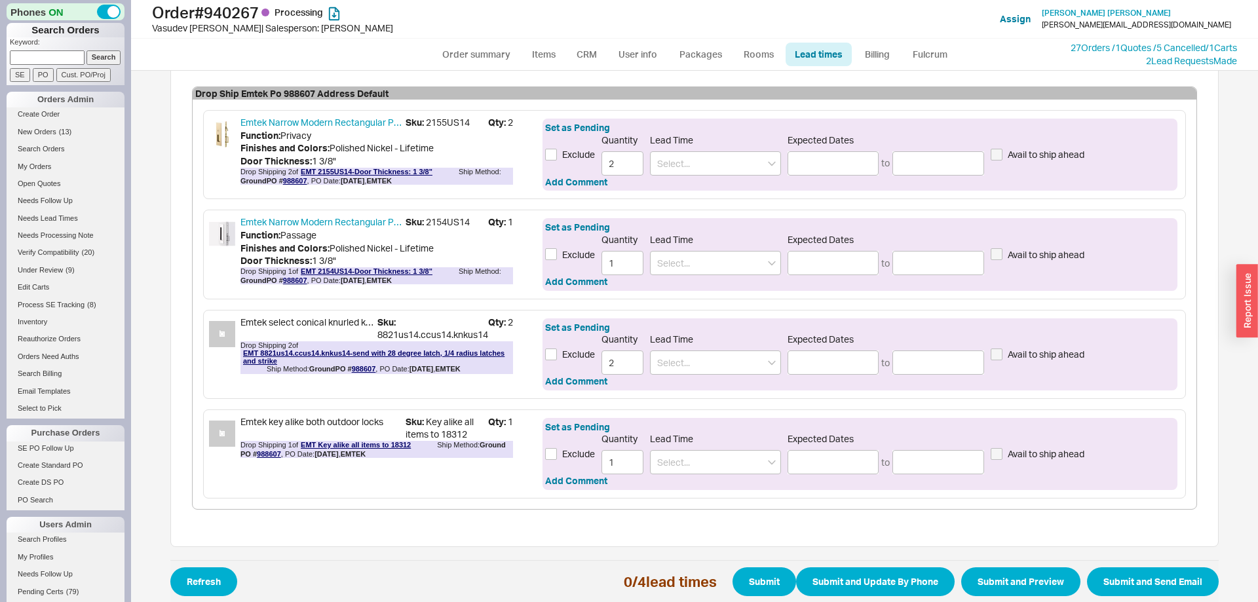
scroll to position [443, 0]
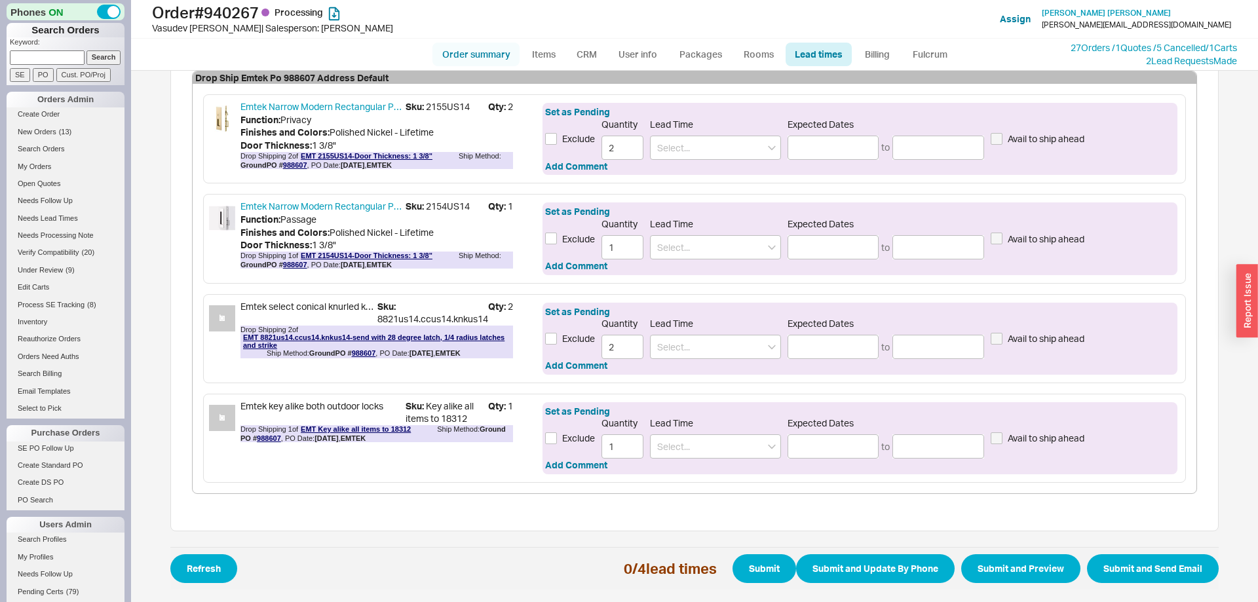
click at [478, 53] on link "Order summary" at bounding box center [476, 55] width 87 height 24
select select "*"
select select "LOW"
select select "3"
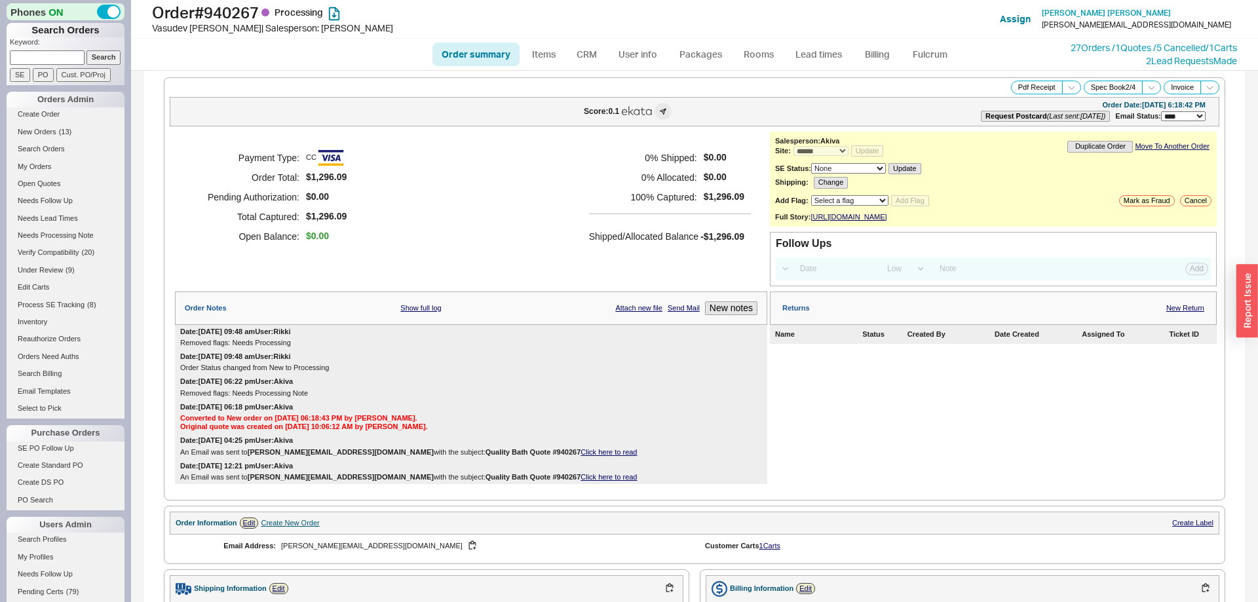
scroll to position [765, 0]
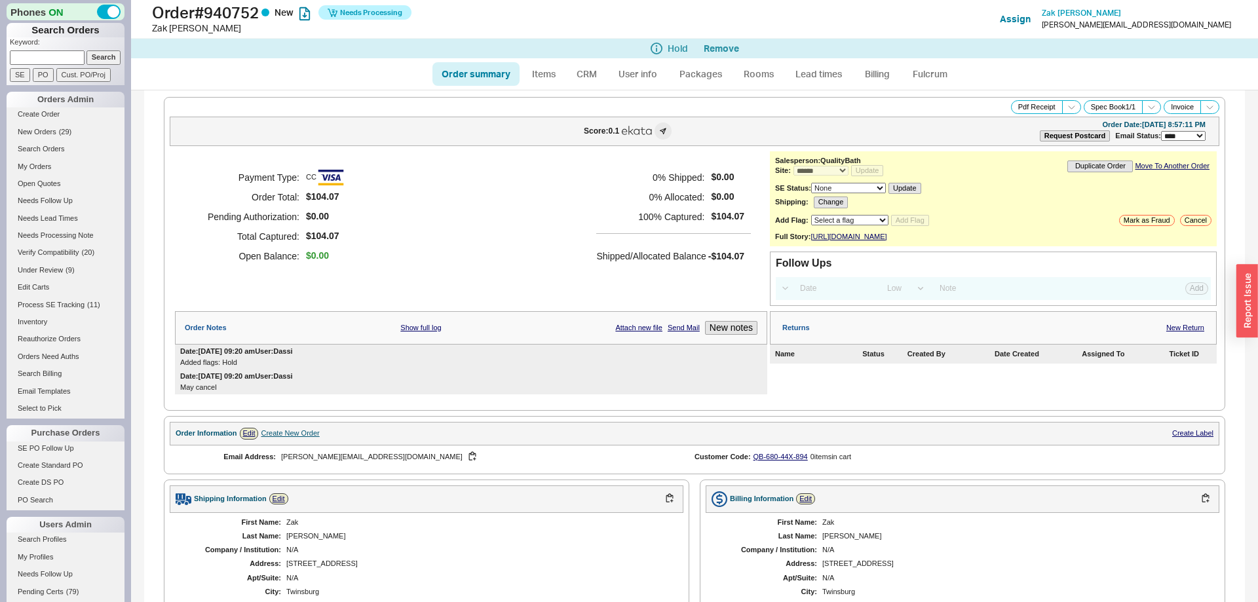
select select "*"
select select "LOW"
select select "3"
click at [724, 46] on button "Remove" at bounding box center [721, 48] width 35 height 10
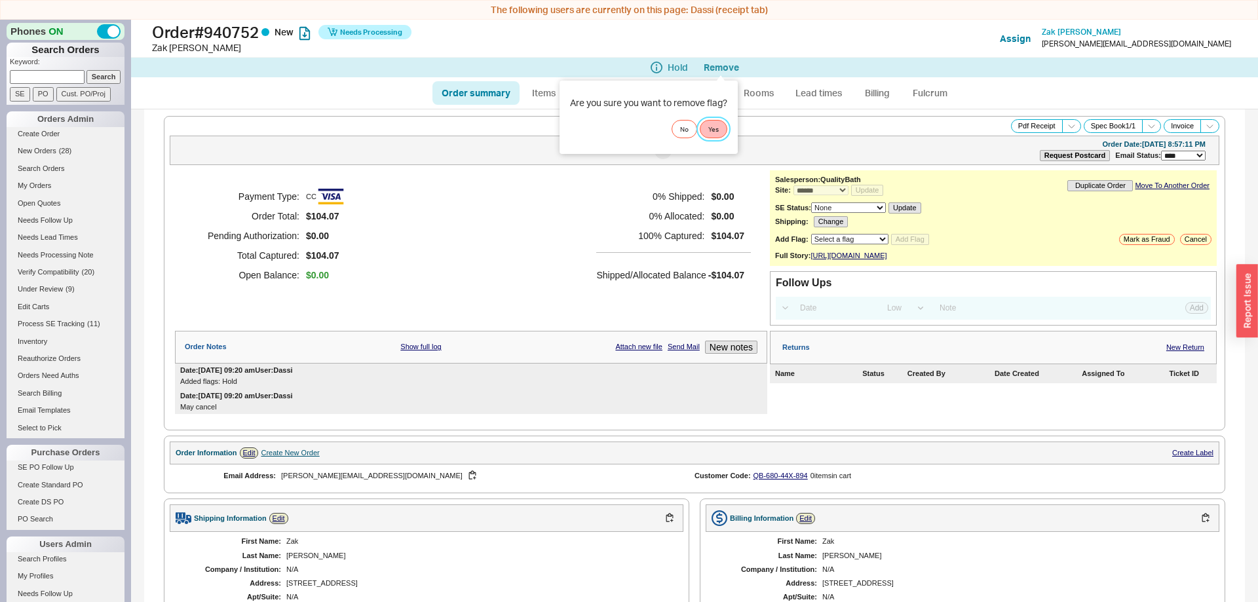
click at [714, 123] on button "Yes" at bounding box center [714, 129] width 28 height 18
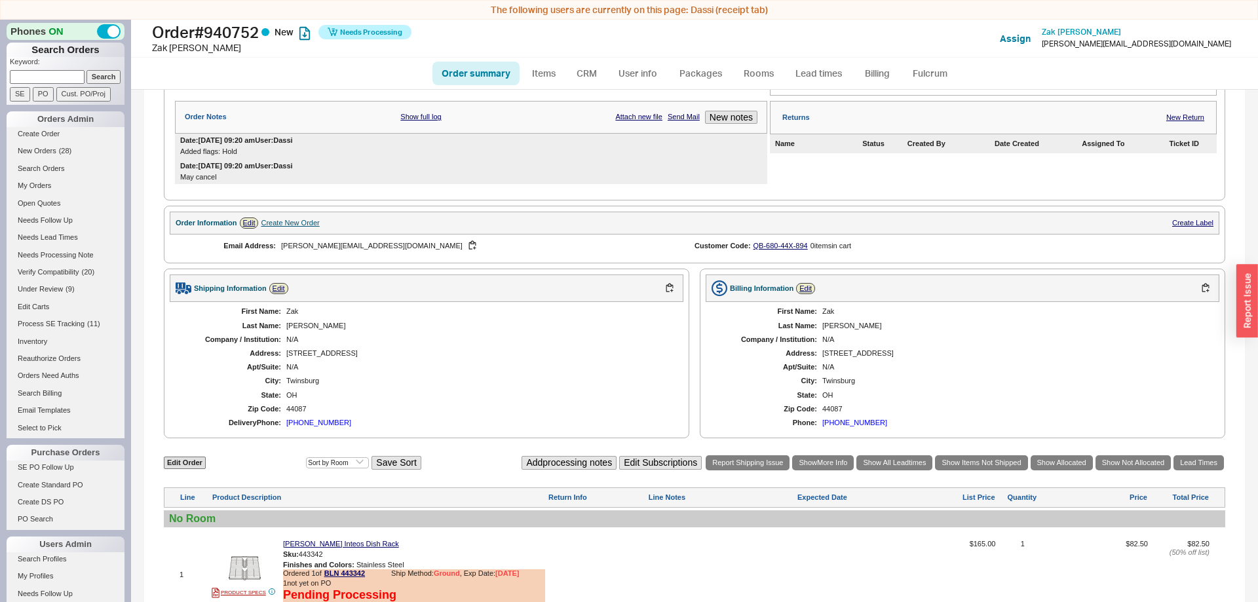
scroll to position [366, 0]
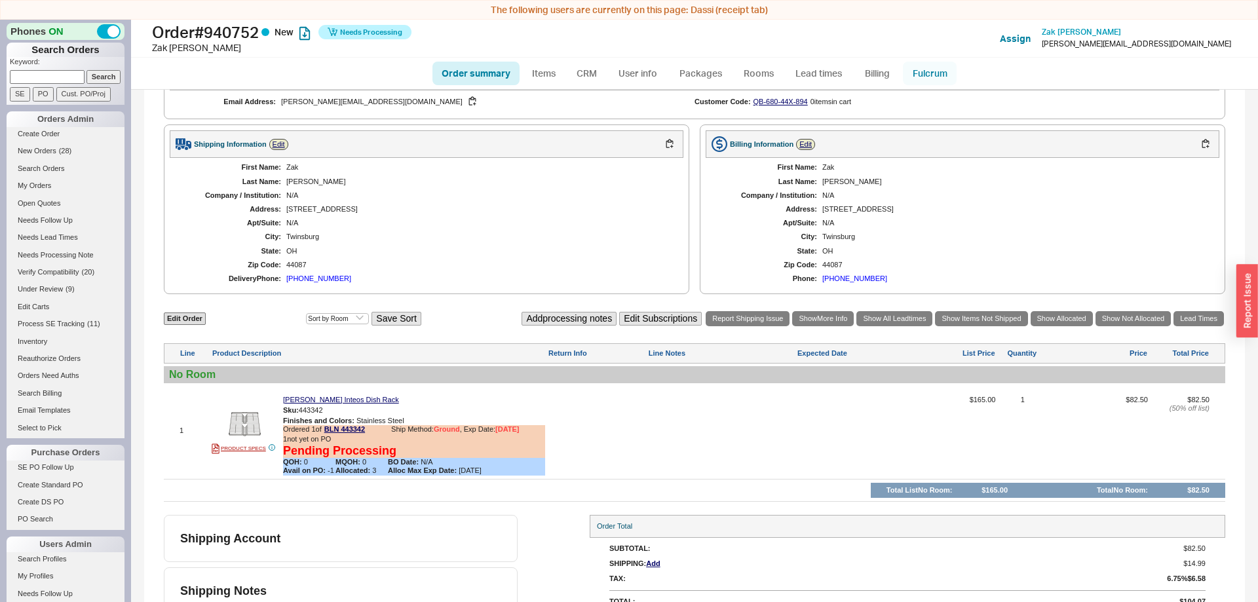
click at [933, 68] on link "Fulcrum" at bounding box center [930, 74] width 54 height 24
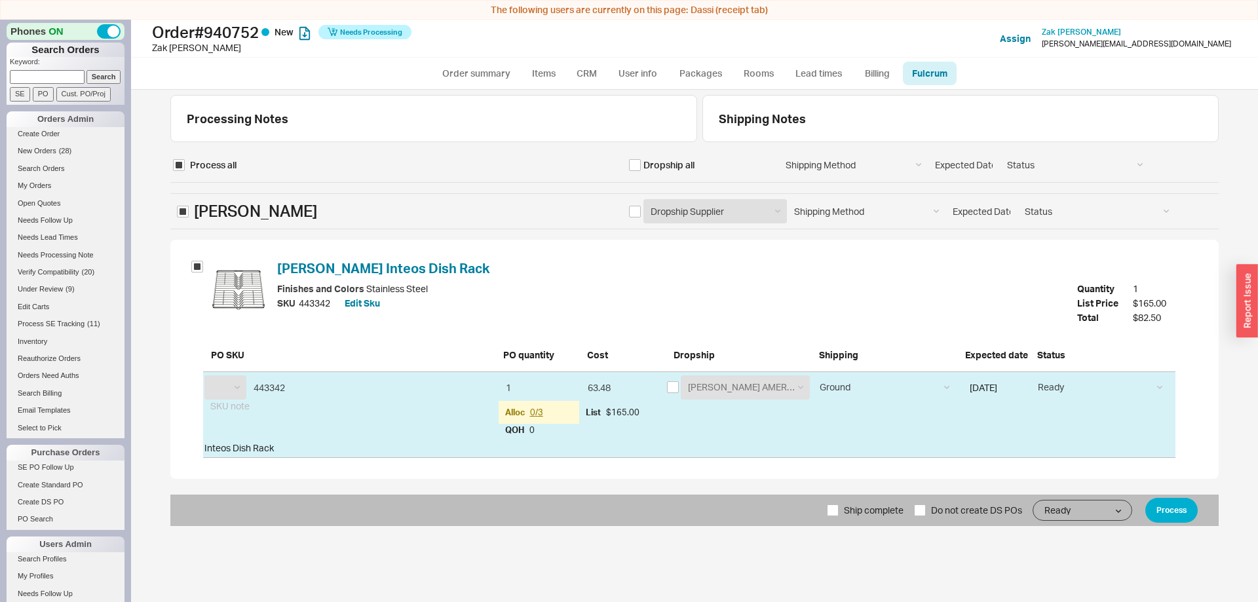
scroll to position [20, 0]
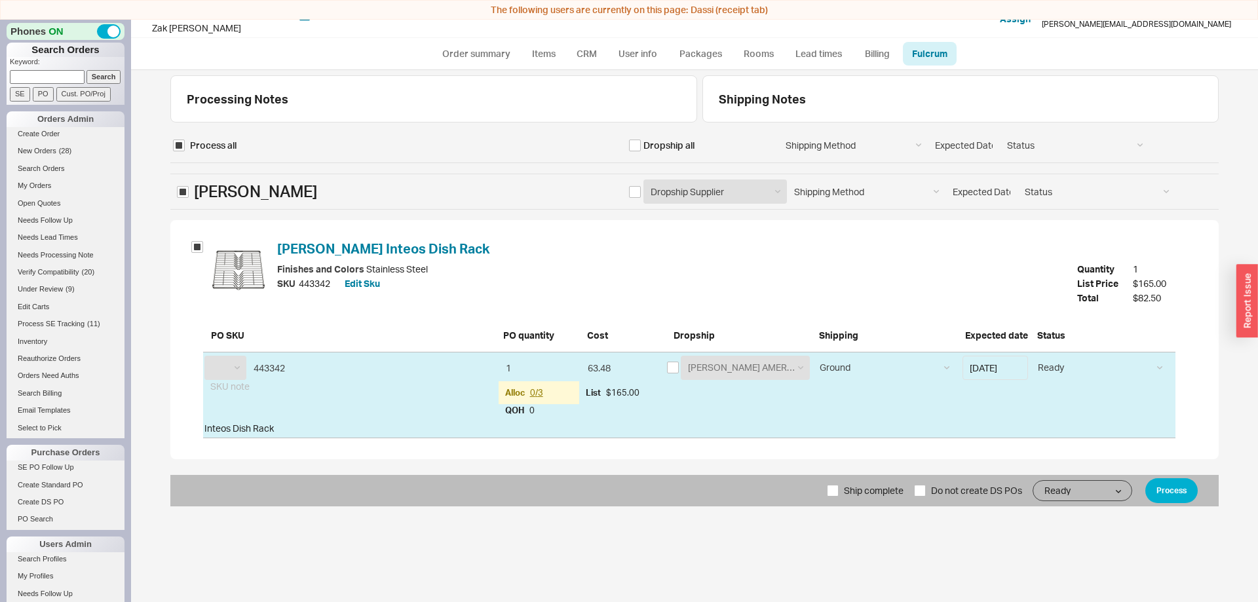
select select "BLN"
click at [1178, 494] on button "Process" at bounding box center [1172, 490] width 52 height 25
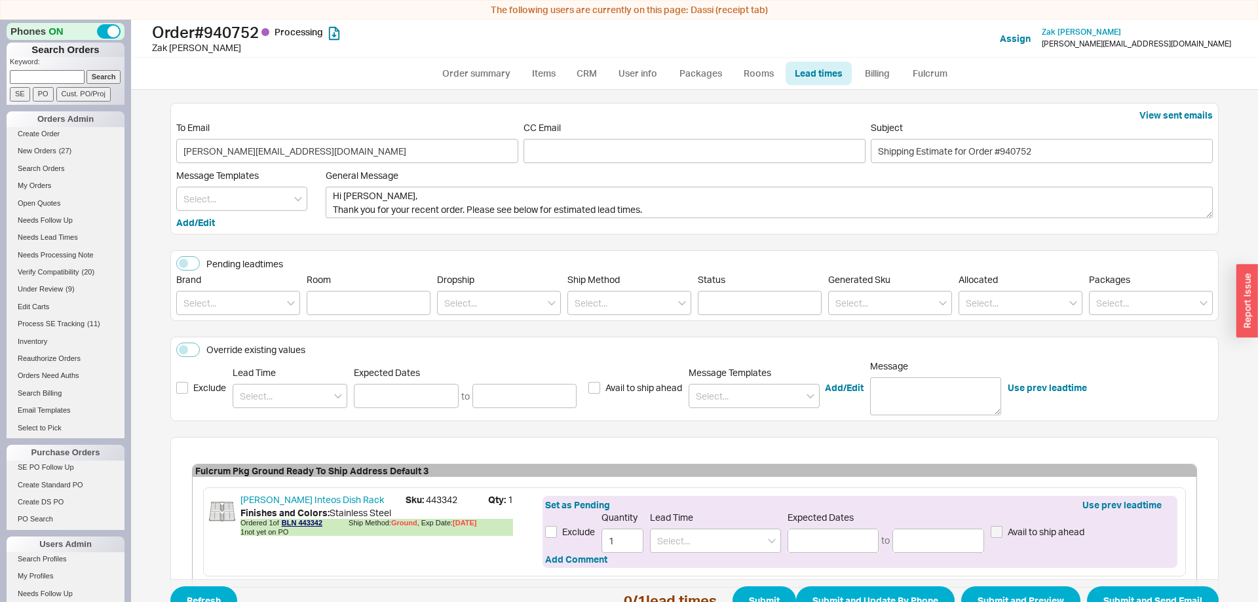
click at [484, 59] on ul "Order summary Items CRM User info Packages Rooms Lead times Billing Fulcrum" at bounding box center [694, 73] width 535 height 31
click at [479, 77] on link "Order summary" at bounding box center [476, 74] width 87 height 24
select select "*"
select select "LOW"
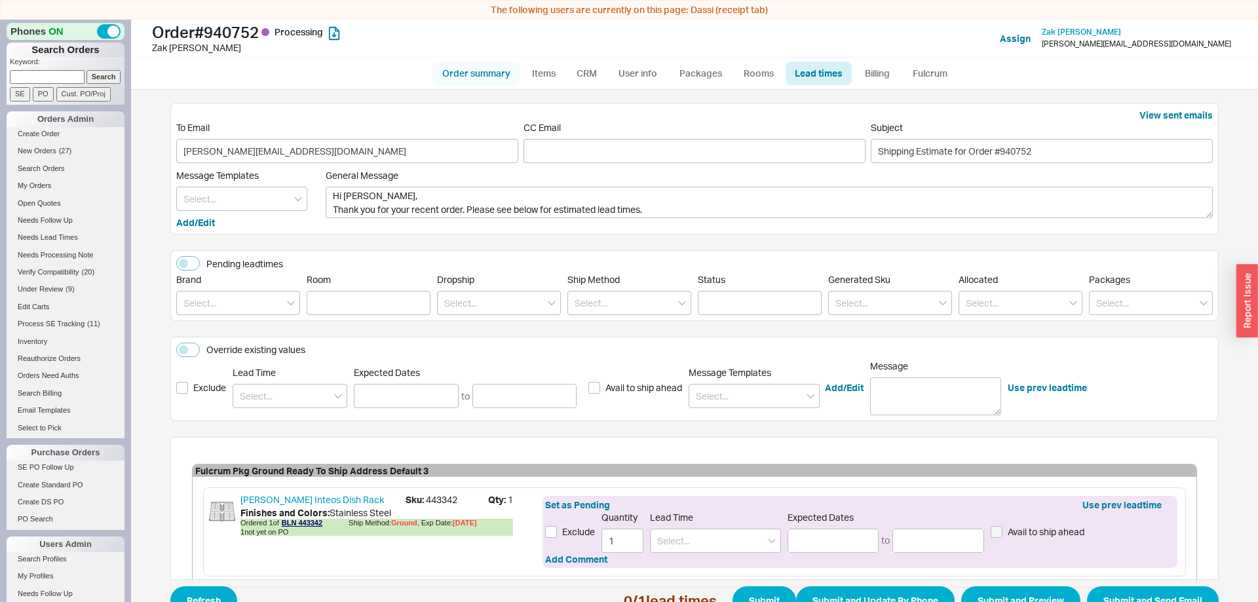
select select "3"
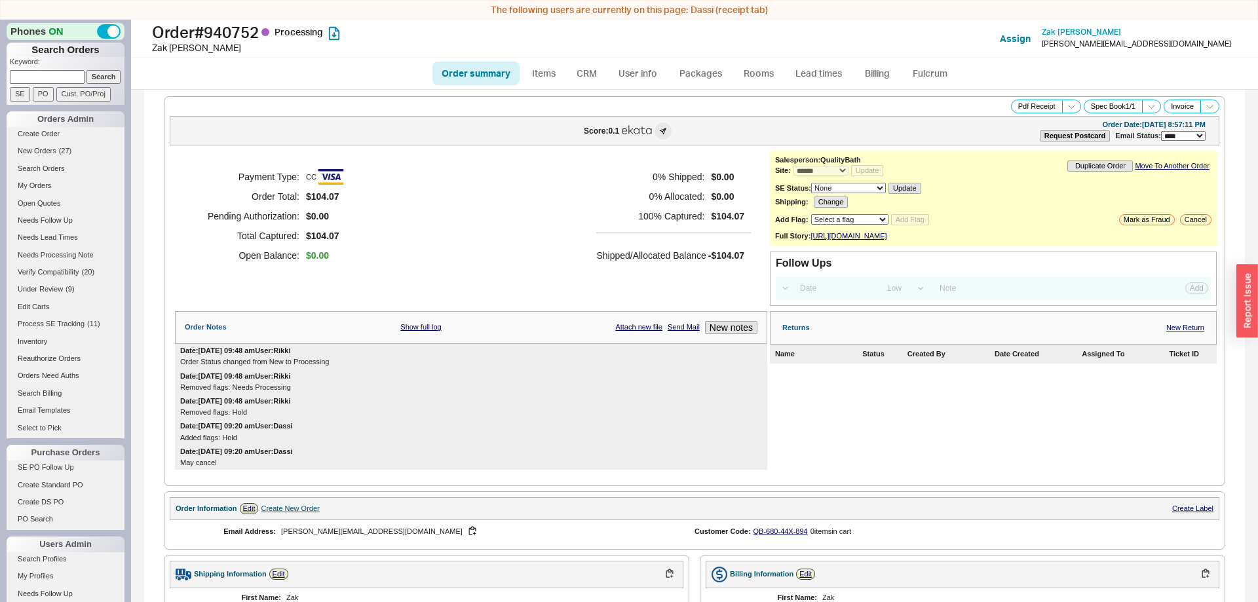
scroll to position [415, 0]
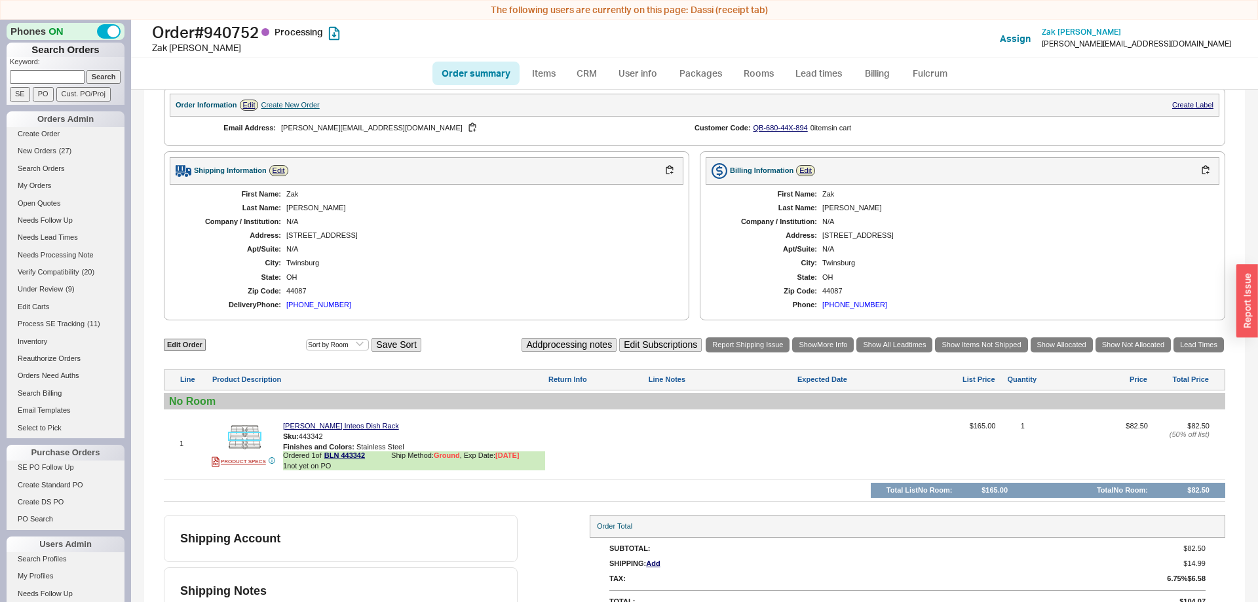
click at [257, 433] on img at bounding box center [245, 437] width 32 height 32
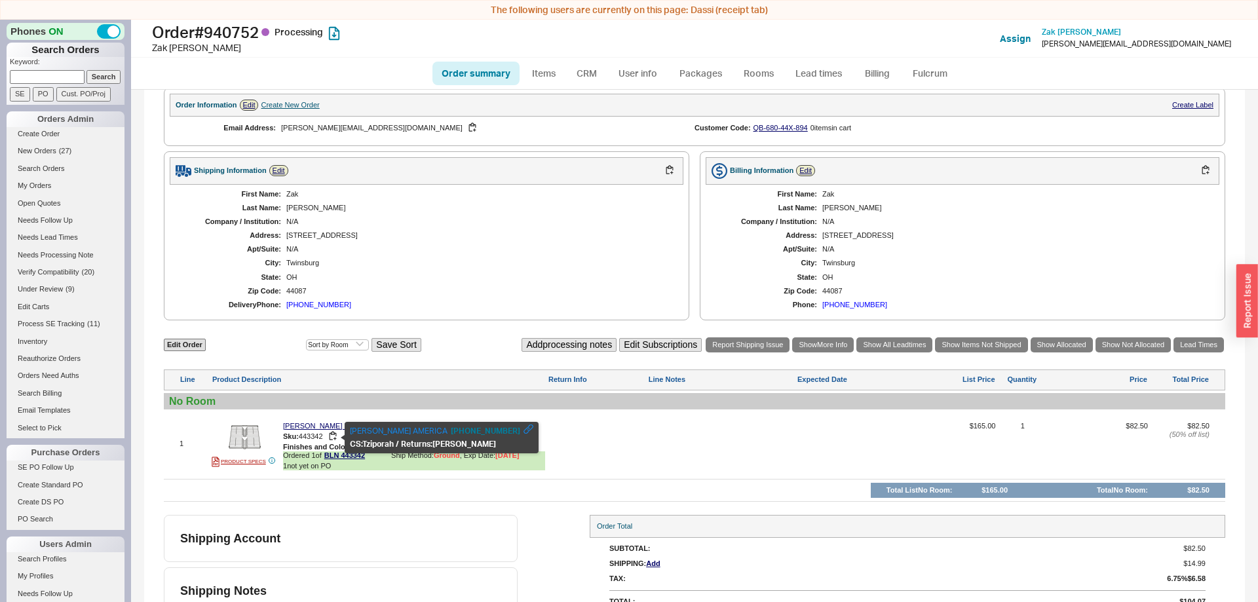
click at [319, 437] on span "443342" at bounding box center [311, 436] width 24 height 8
copy div "Sku: 443342"
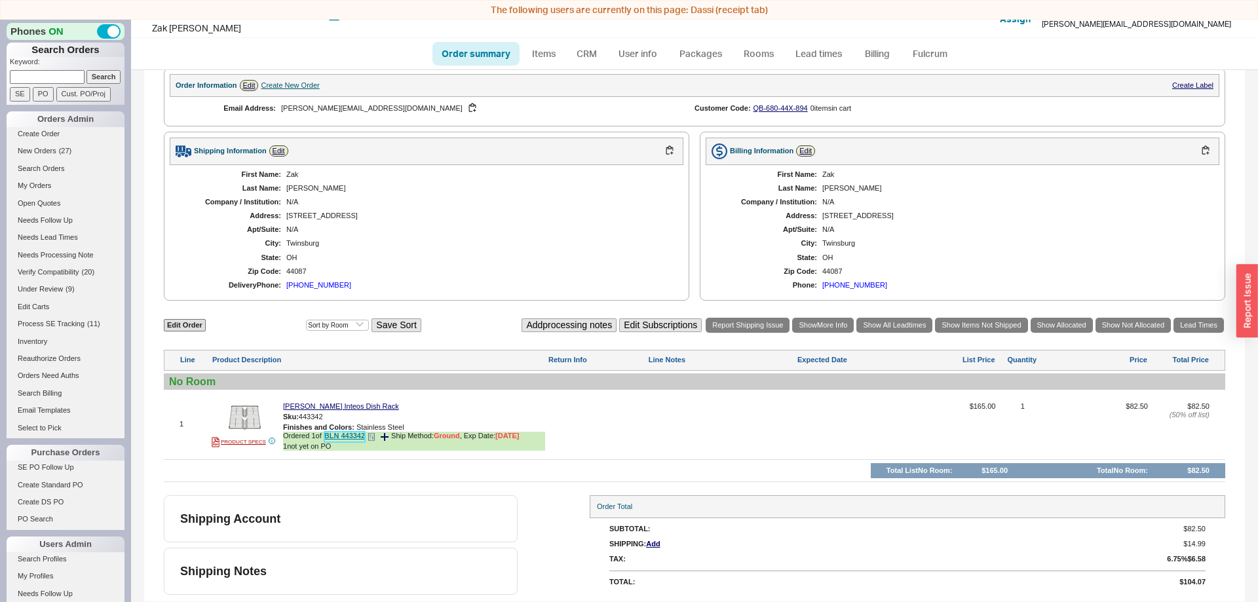
click at [350, 437] on link "BLN 443342" at bounding box center [344, 437] width 41 height 10
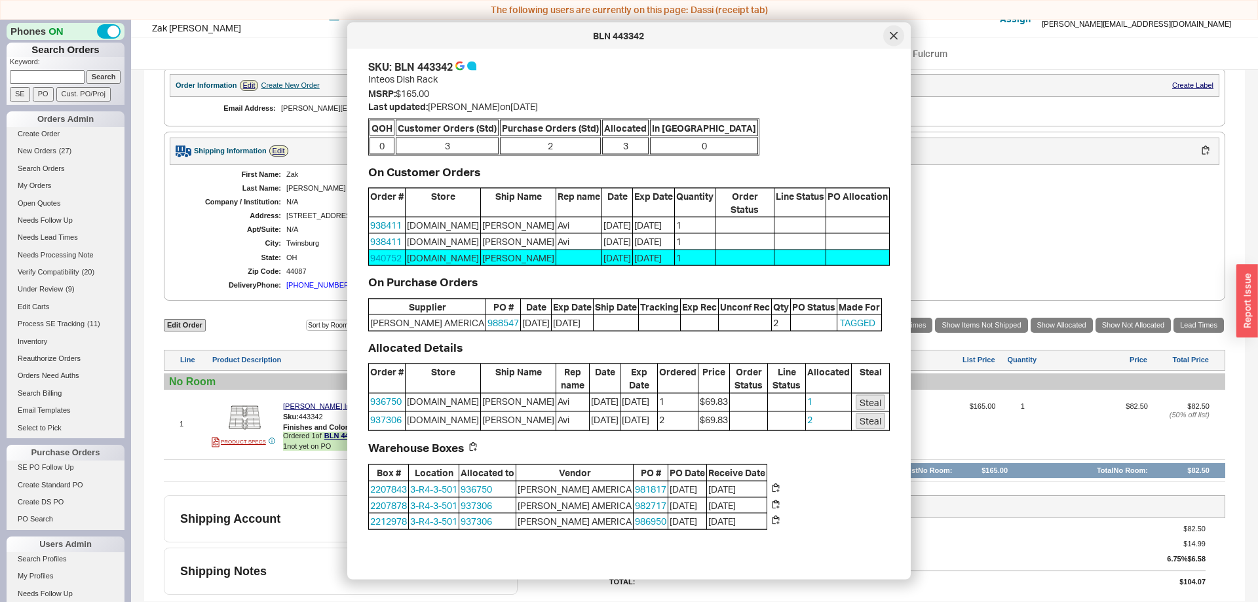
click at [888, 44] on div at bounding box center [894, 36] width 21 height 21
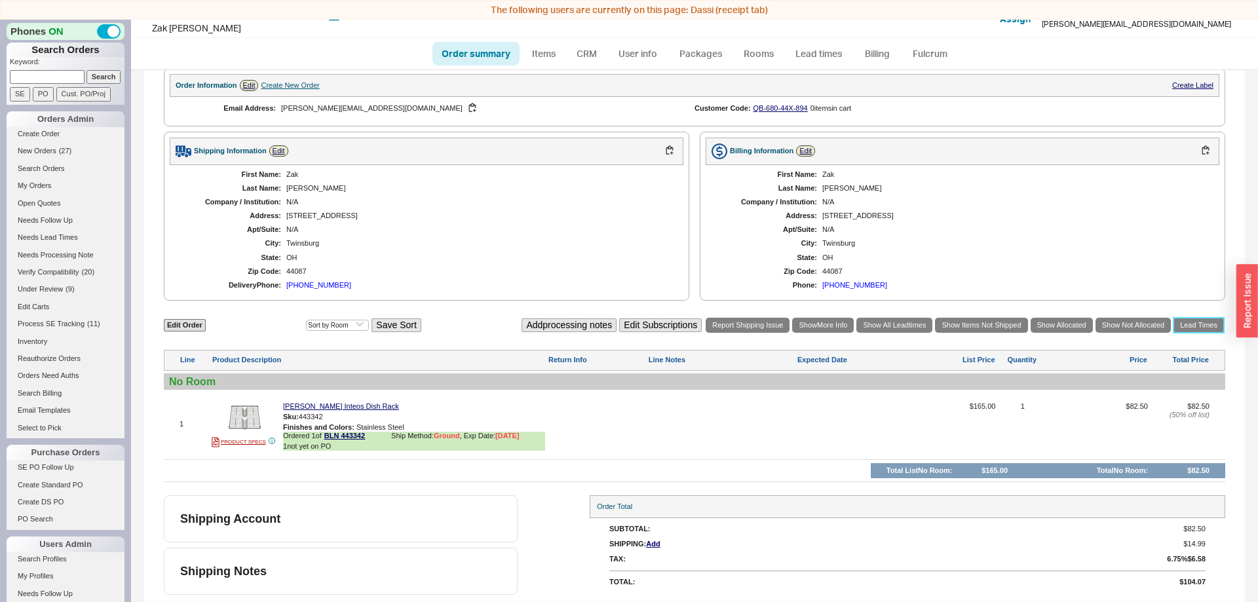
click at [1205, 331] on link "Lead Times" at bounding box center [1199, 325] width 50 height 15
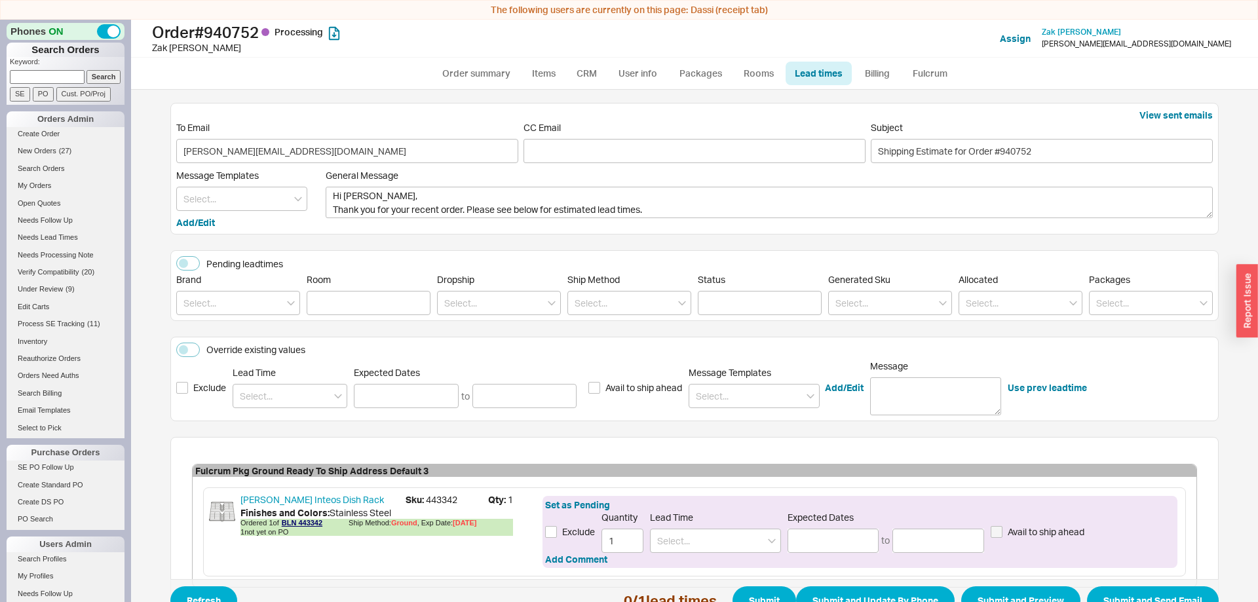
scroll to position [75, 0]
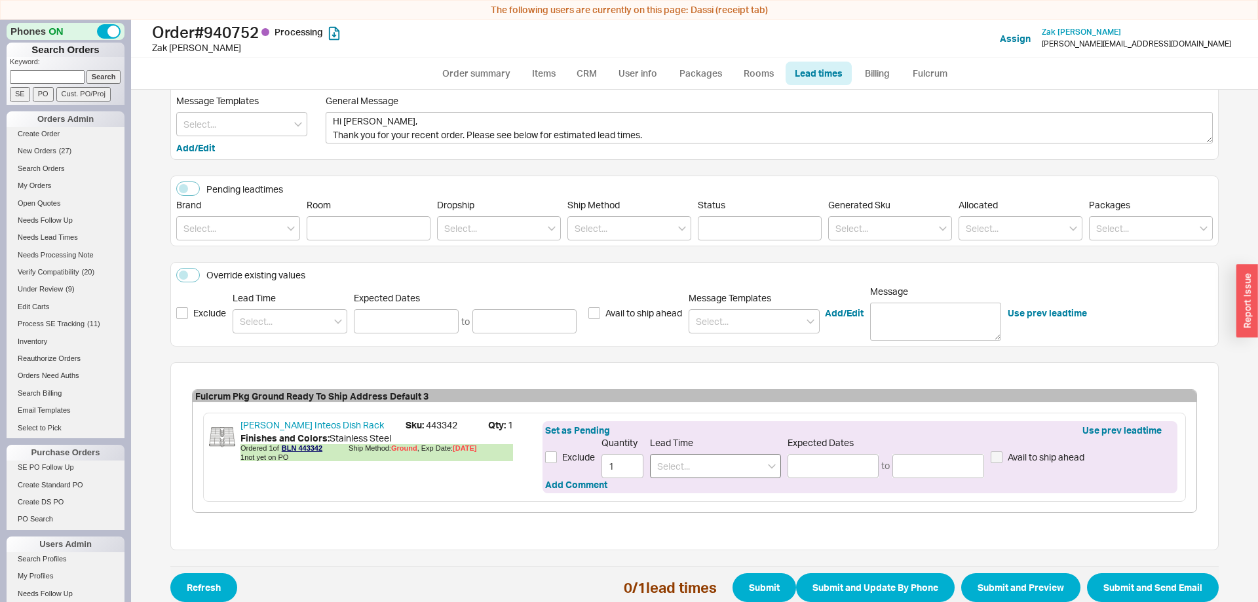
drag, startPoint x: 694, startPoint y: 448, endPoint x: 694, endPoint y: 470, distance: 22.3
click at [694, 454] on div "Lead Time" at bounding box center [715, 457] width 131 height 41
click at [694, 470] on input at bounding box center [715, 466] width 131 height 24
click at [761, 496] on div "10 - 12 Business Days" at bounding box center [716, 494] width 130 height 24
type input "10 - 12 Business Days"
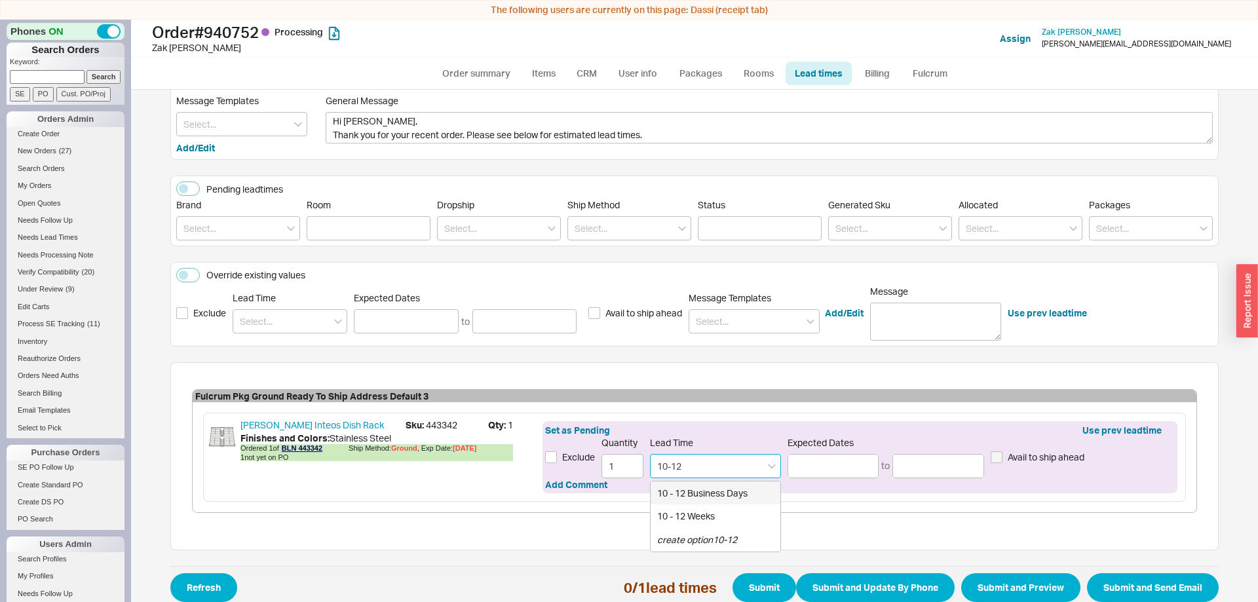
type input "[DATE]"
type input "10/06/2025"
type input "10 - 12 Business Days"
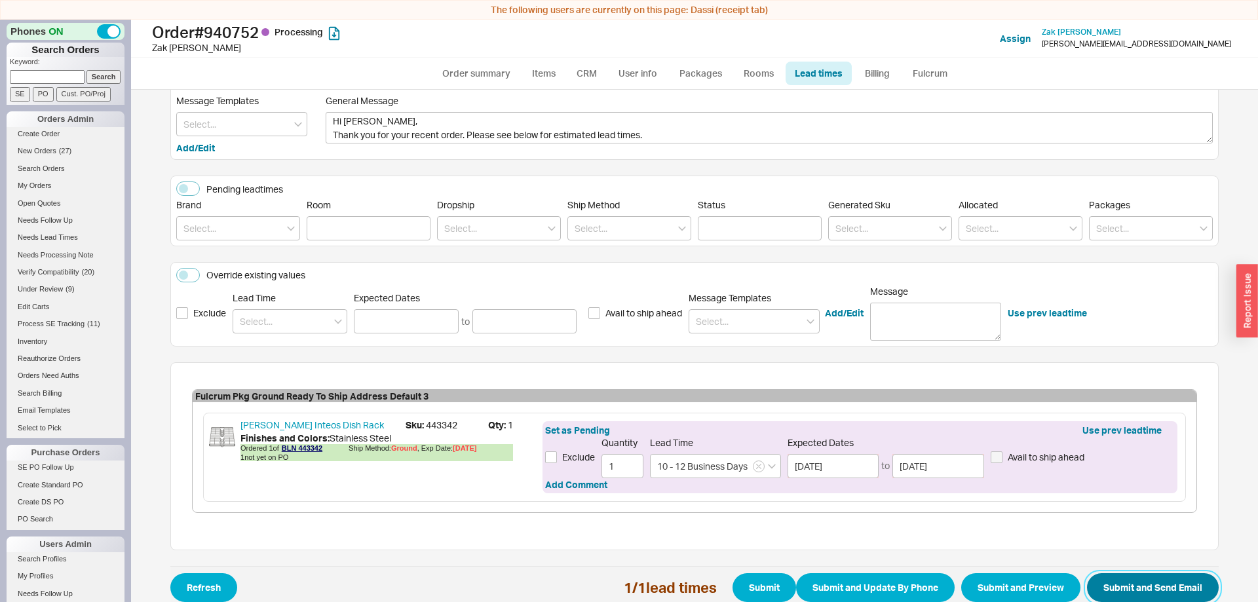
click at [1176, 580] on button "Submit and Send Email" at bounding box center [1153, 587] width 132 height 29
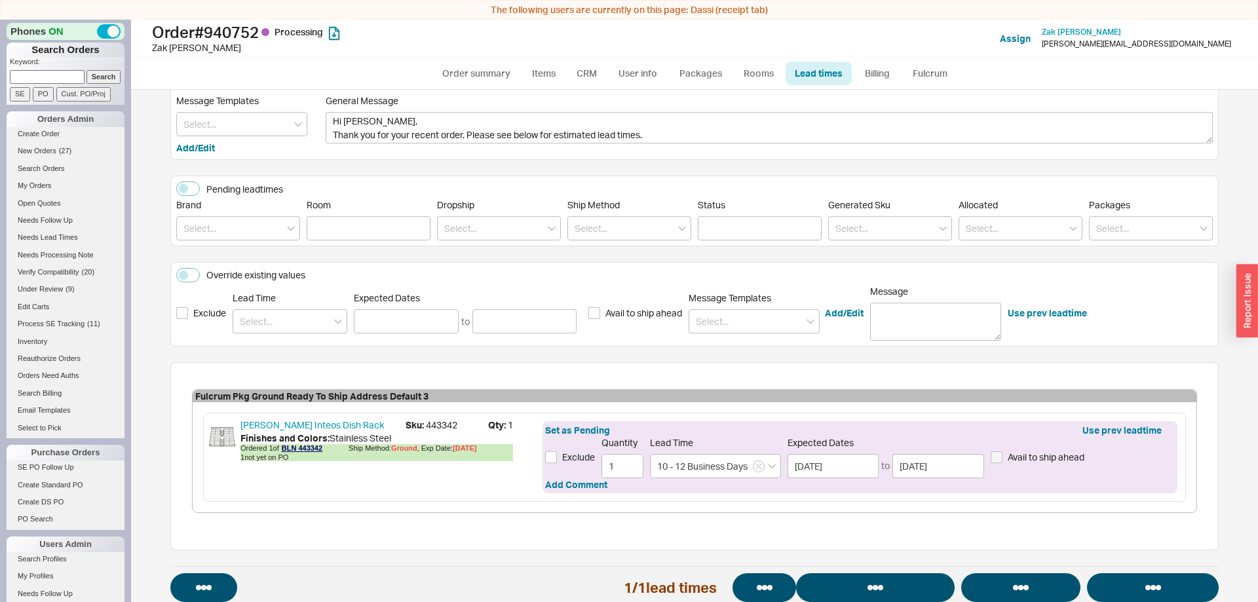
select select "*"
select select "LOW"
select select "3"
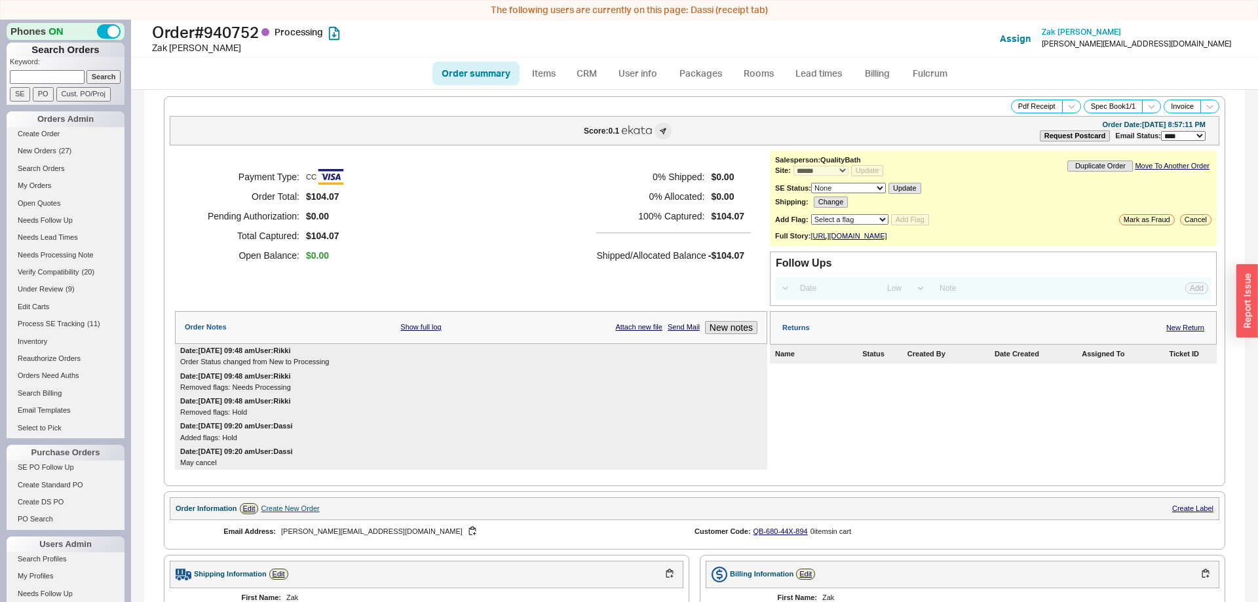
select select "*"
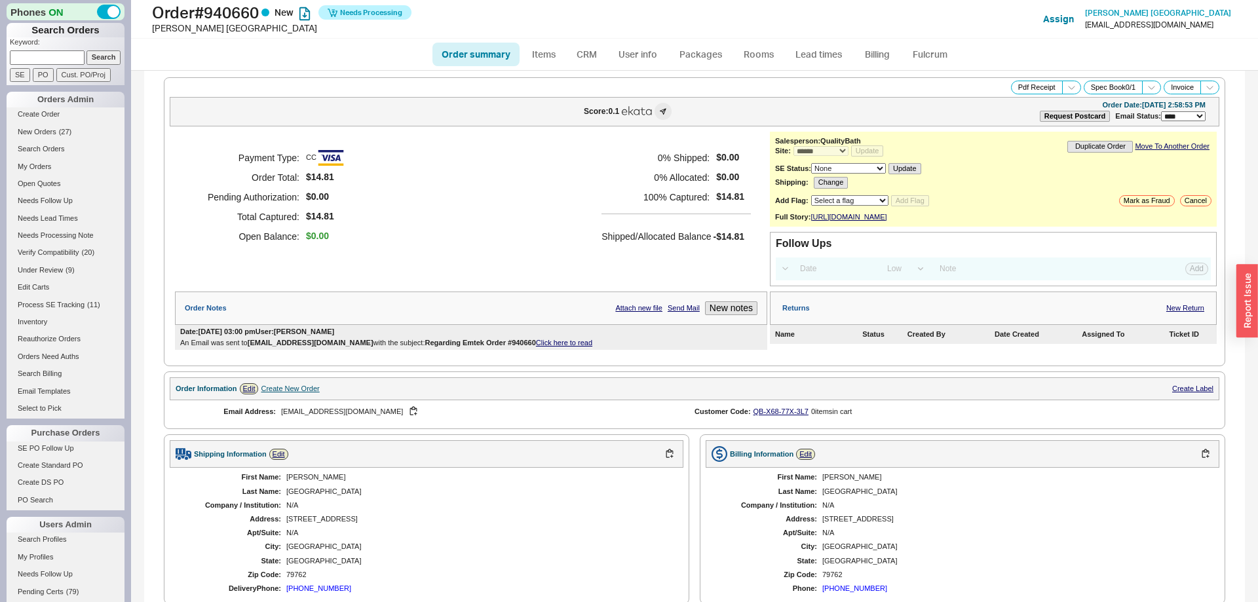
select select "*"
select select "LOW"
select select "3"
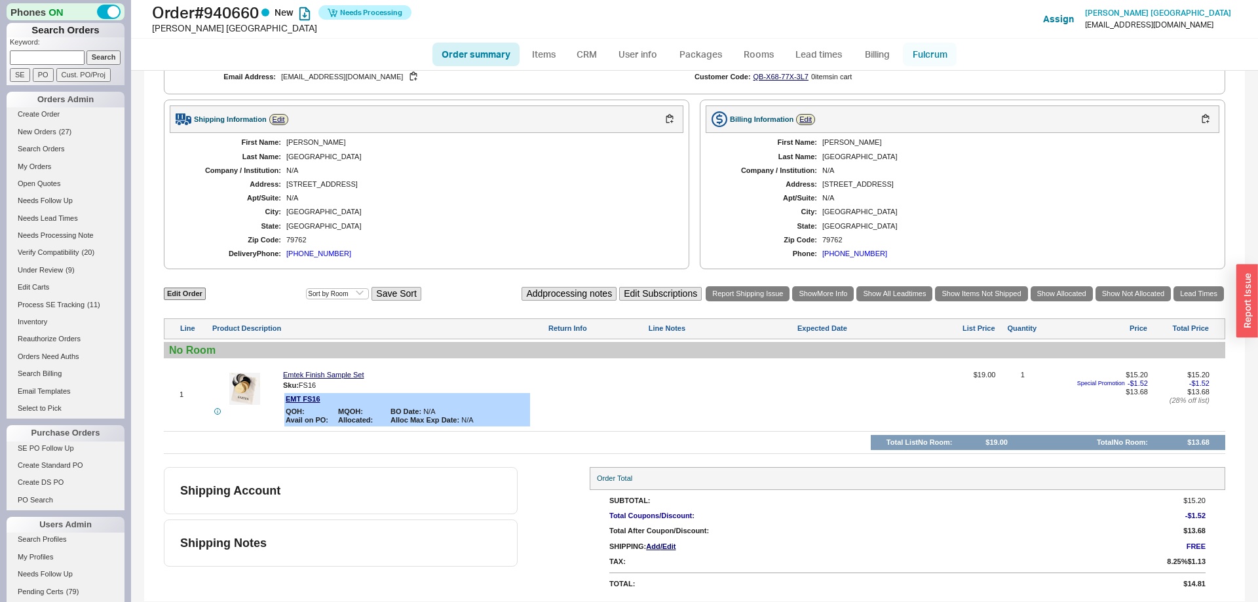
click at [920, 61] on link "Fulcrum" at bounding box center [930, 55] width 54 height 24
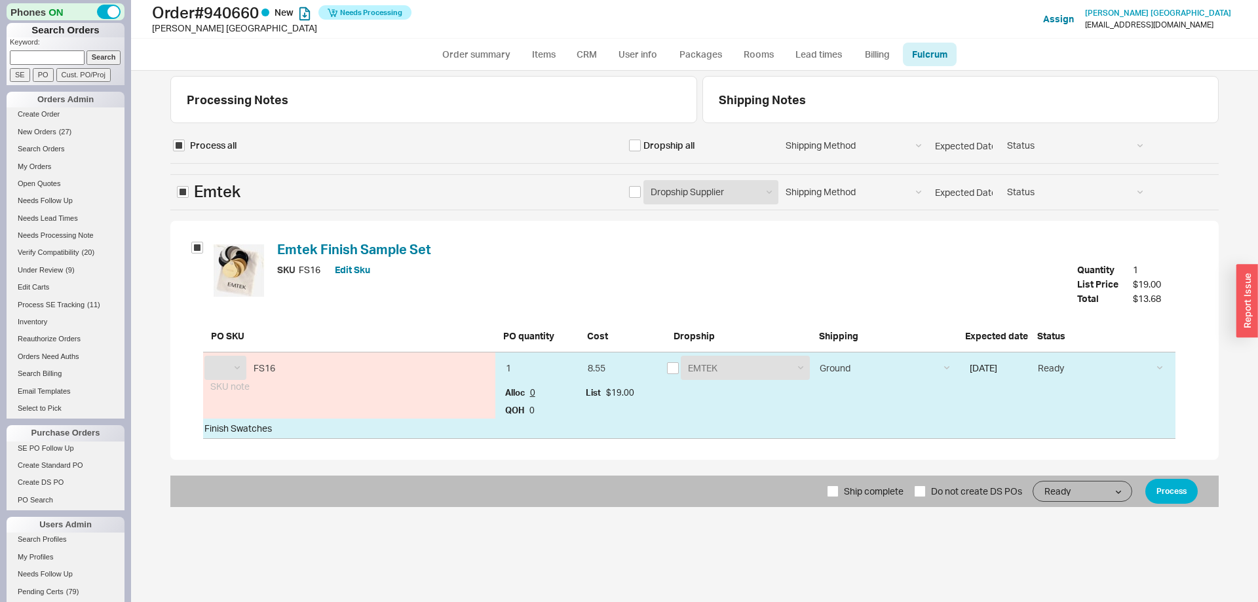
select select "EMT"
click at [667, 368] on input "checkbox" at bounding box center [673, 368] width 12 height 12
checkbox input "true"
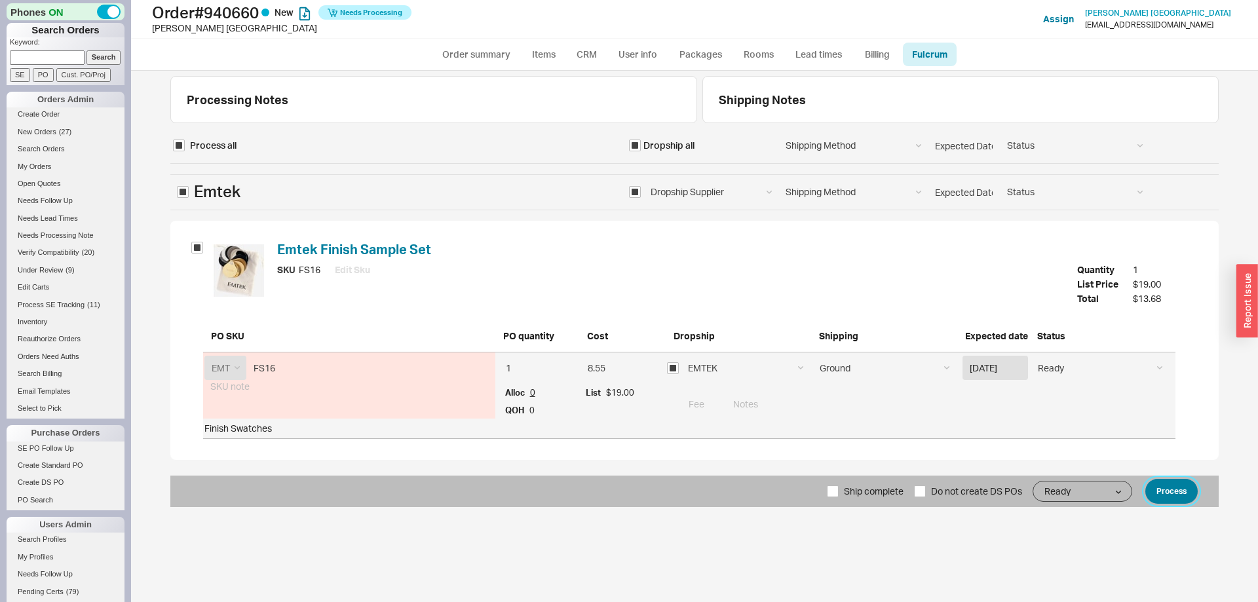
click at [1188, 497] on button "Process" at bounding box center [1172, 491] width 52 height 25
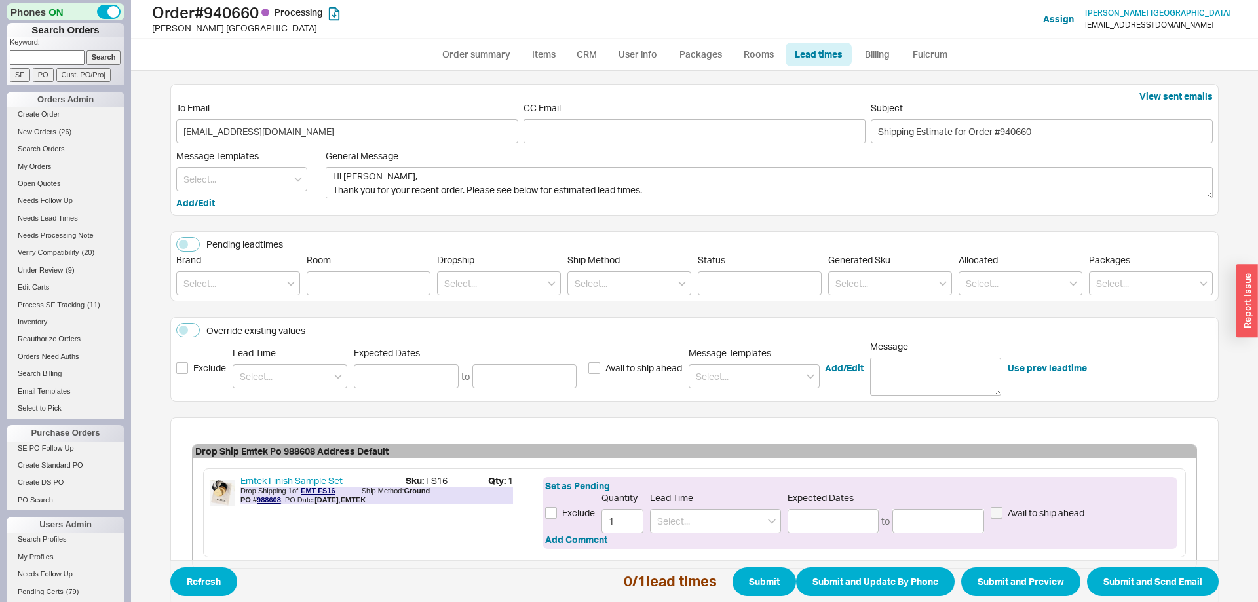
scroll to position [75, 0]
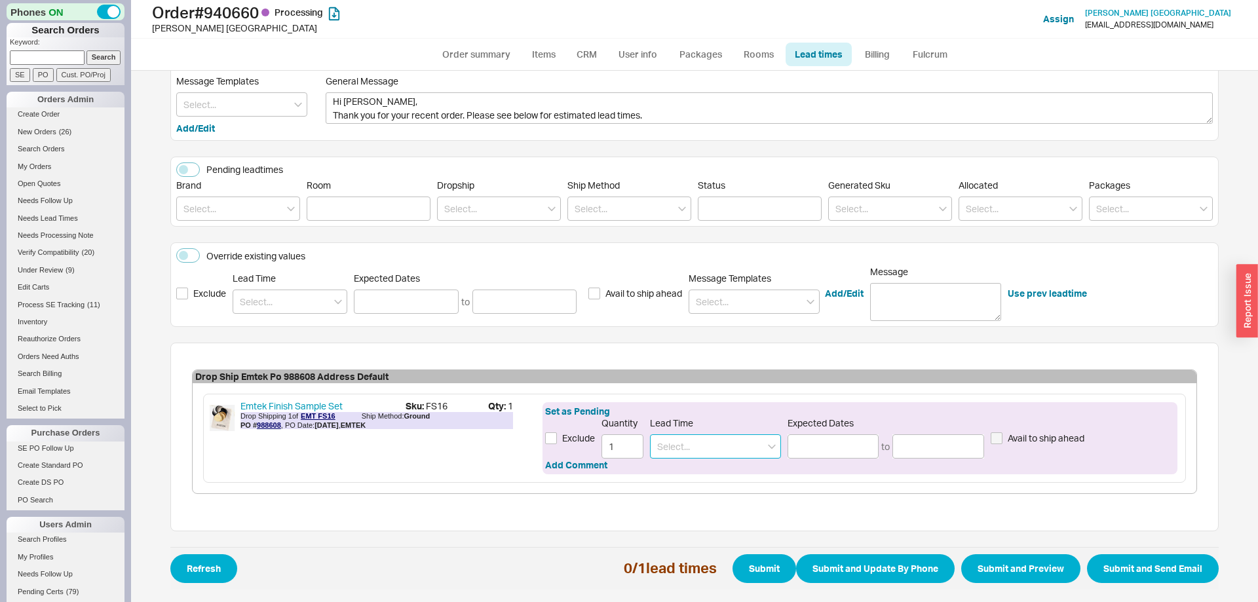
click at [724, 435] on input at bounding box center [715, 447] width 131 height 24
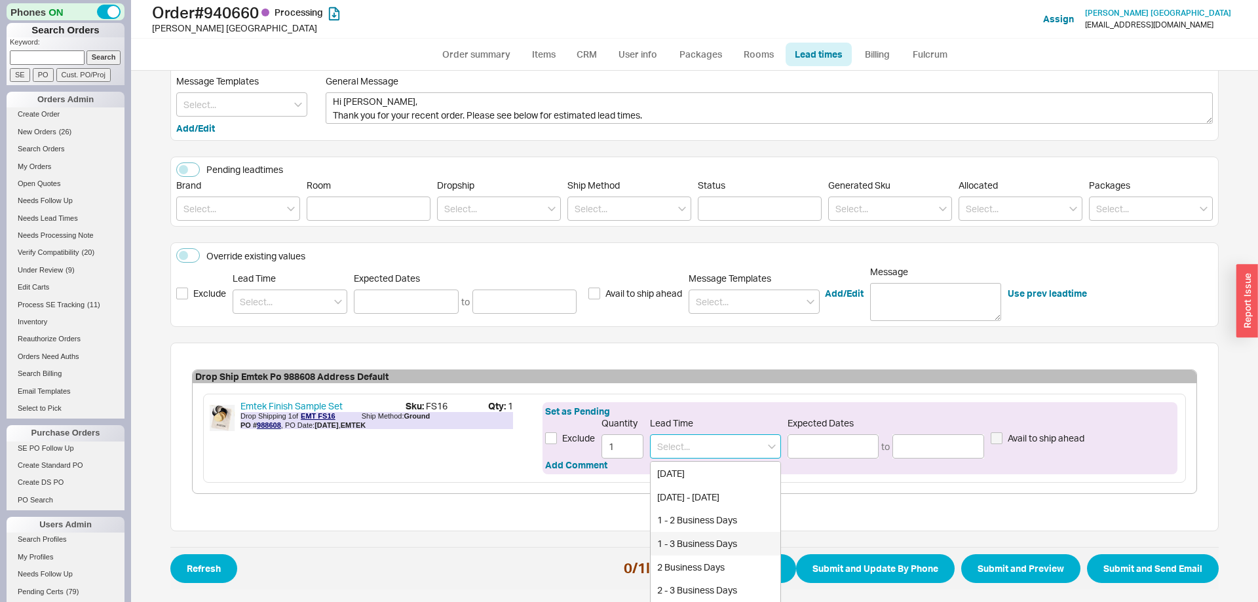
click at [710, 551] on div "1 - 3 Business Days" at bounding box center [716, 544] width 130 height 24
type input "1 - 3 Business Days"
type input "[DATE]"
type input "09/23/2025"
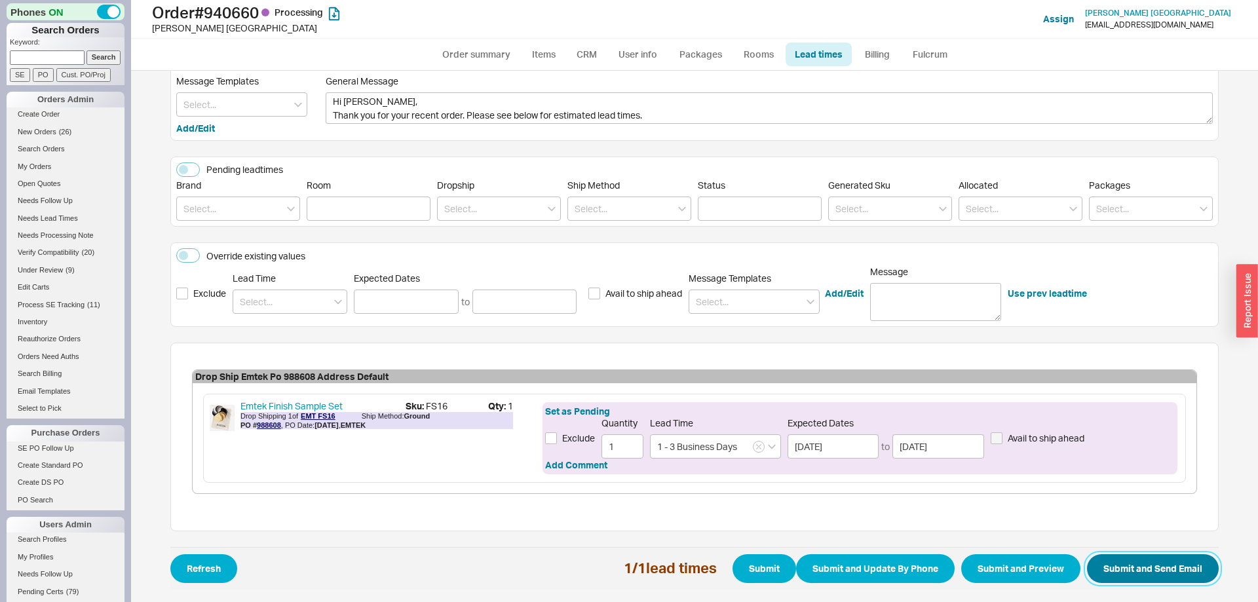
click at [1121, 565] on button "Submit and Send Email" at bounding box center [1153, 568] width 132 height 29
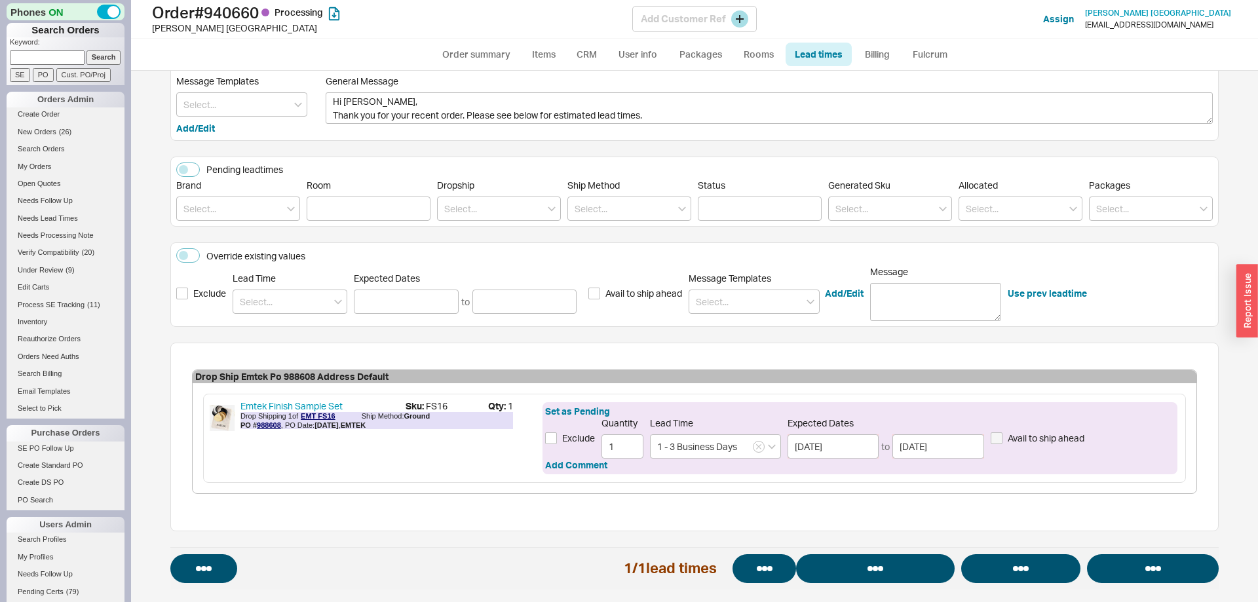
select select "*"
select select "LOW"
select select "3"
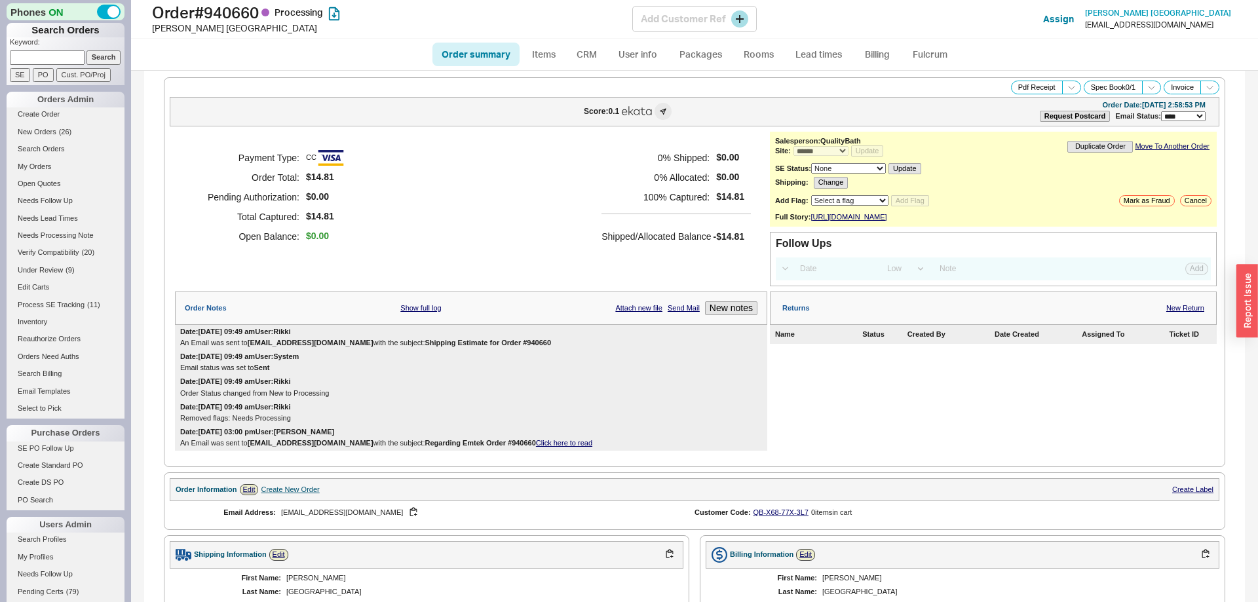
select select "*"
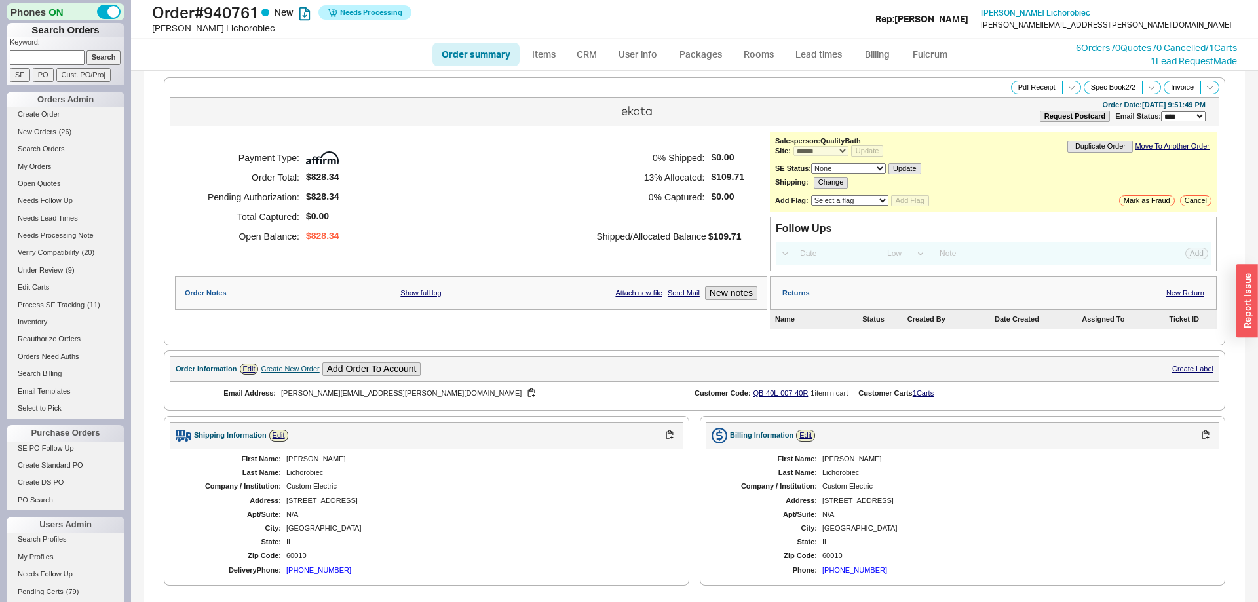
select select "*"
select select "LOW"
select select "3"
click at [924, 52] on link "Fulcrum" at bounding box center [930, 55] width 54 height 24
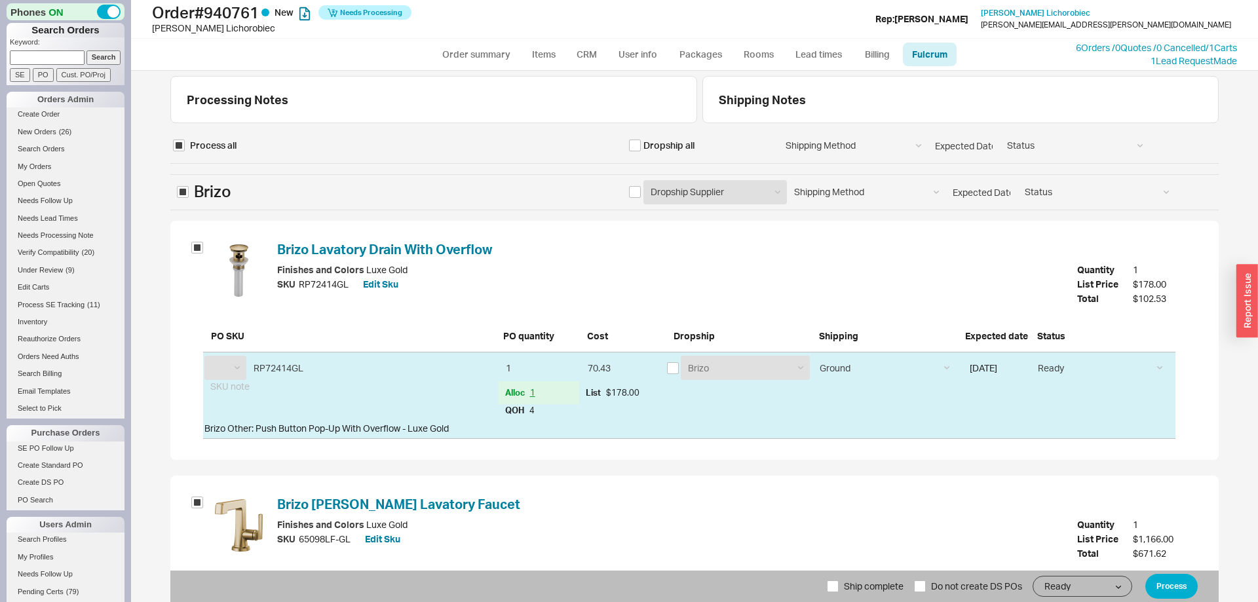
select select "BZO"
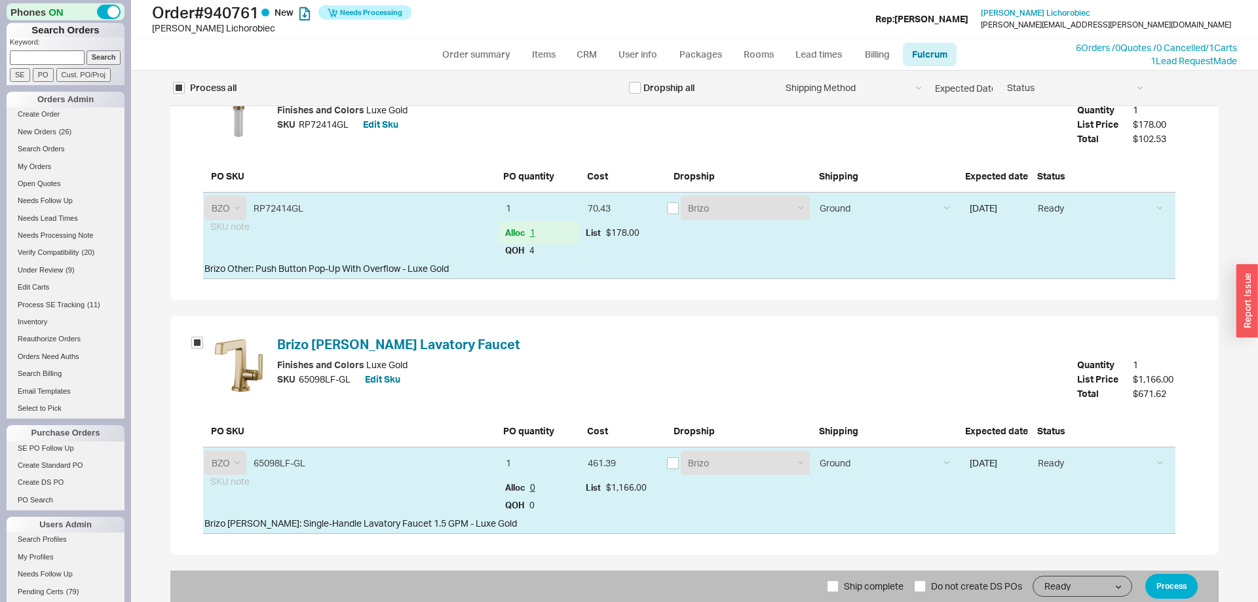
click at [847, 581] on span "Ship complete" at bounding box center [874, 586] width 60 height 31
click at [839, 581] on input "Ship complete" at bounding box center [833, 587] width 12 height 12
checkbox input "true"
click at [1174, 587] on button "Process" at bounding box center [1172, 586] width 52 height 25
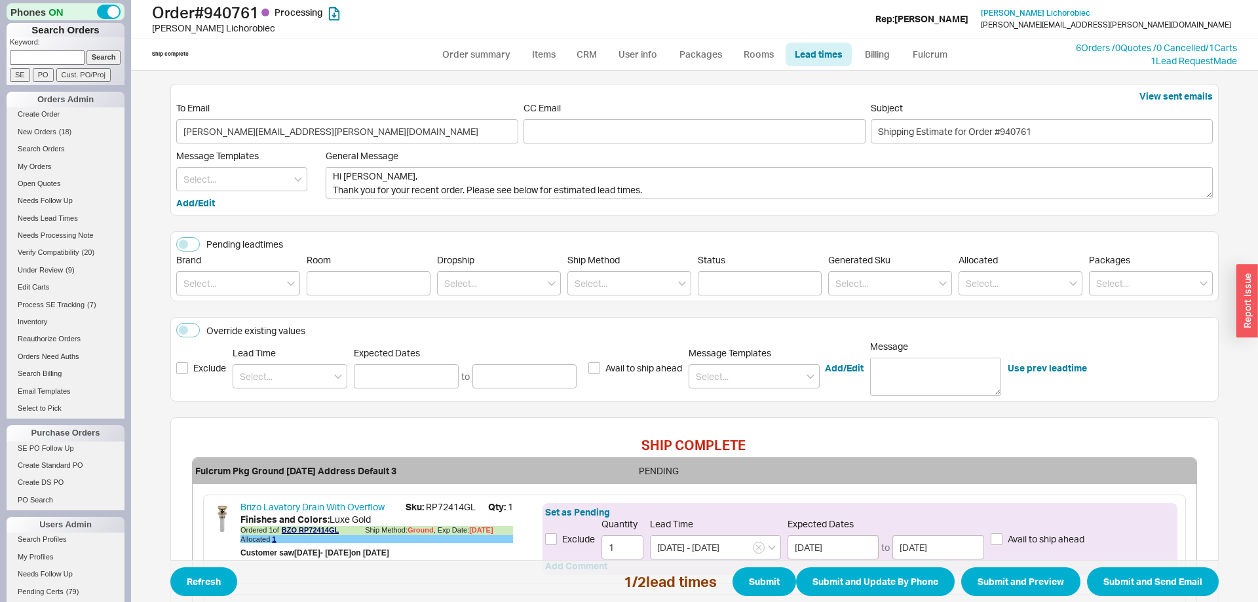
scroll to position [201, 0]
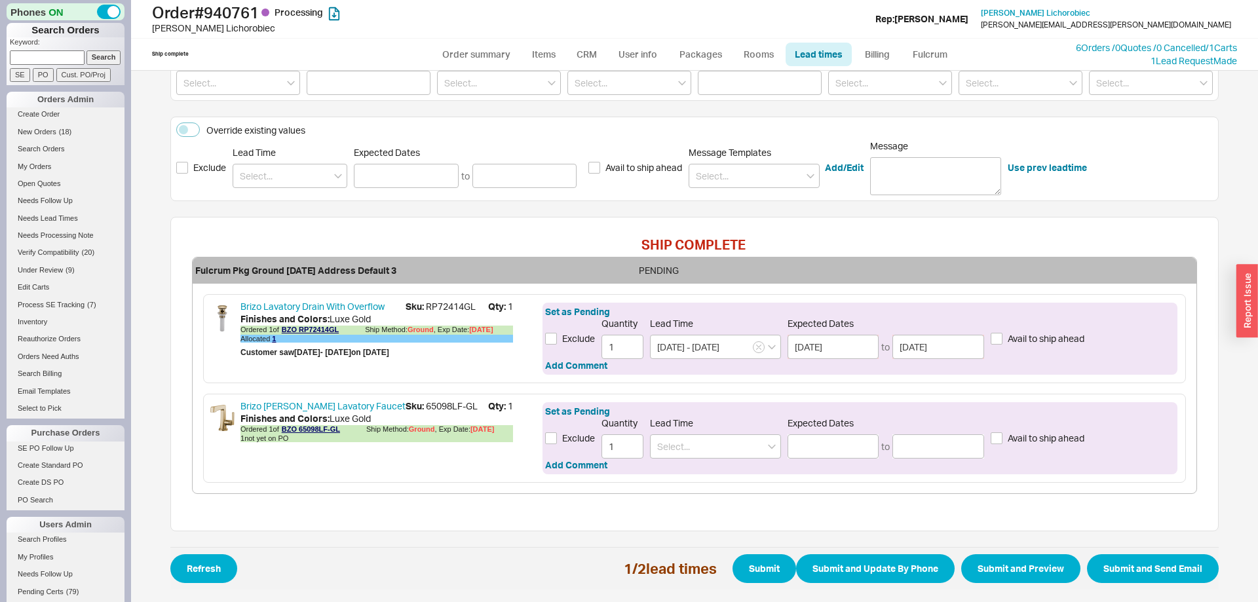
click at [439, 411] on span "Sku: 65098LF-GL" at bounding box center [447, 406] width 83 height 13
drag, startPoint x: 439, startPoint y: 411, endPoint x: 472, endPoint y: 410, distance: 32.8
click at [472, 410] on span "Sku: 65098LF-GL" at bounding box center [447, 406] width 83 height 13
copy span "65098LF-GL"
drag, startPoint x: 694, startPoint y: 422, endPoint x: 699, endPoint y: 436, distance: 14.5
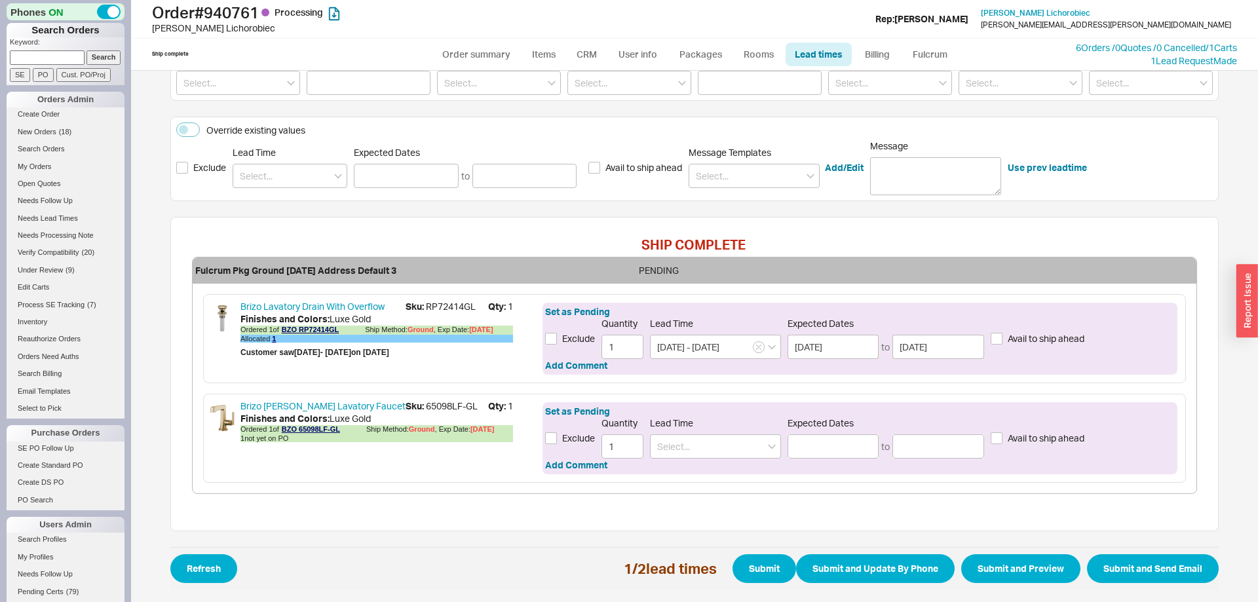
click at [695, 427] on span "Lead Time" at bounding box center [715, 424] width 131 height 12
click at [700, 438] on input at bounding box center [715, 447] width 131 height 24
drag, startPoint x: 690, startPoint y: 467, endPoint x: 695, endPoint y: 471, distance: 6.7
click at [690, 469] on div "7 - 10 Business Days" at bounding box center [716, 474] width 130 height 24
type input "7 - 10 Business Days"
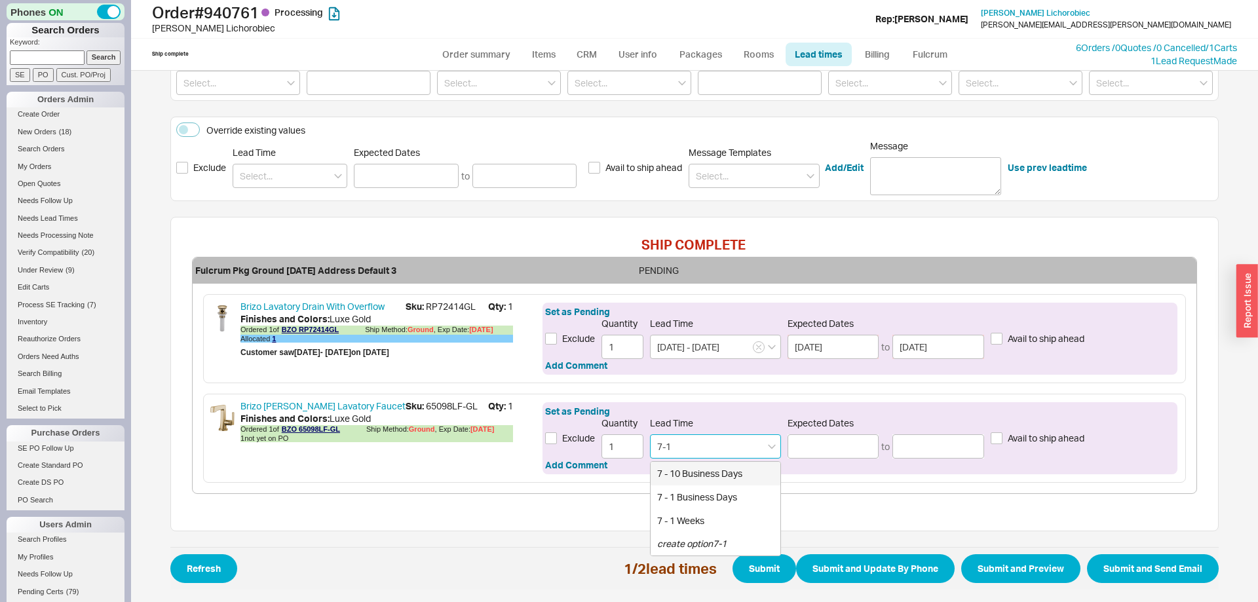
type input "09/29/2025"
type input "10/02/2025"
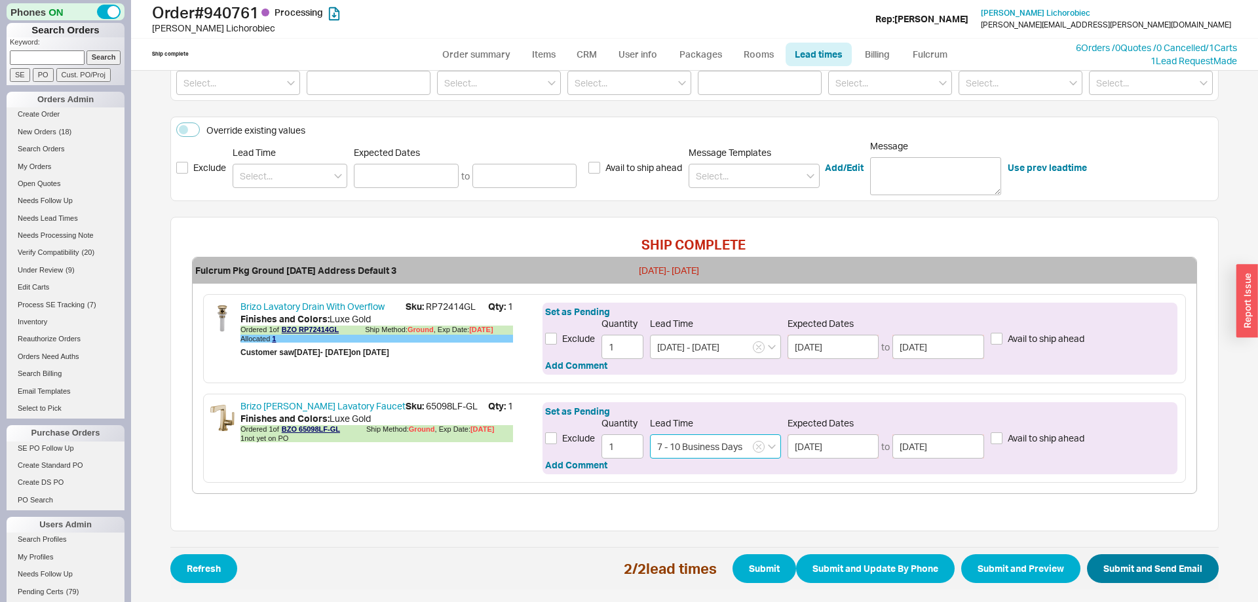
type input "7 - 10 Business Days"
click at [1159, 565] on button "Submit and Send Email" at bounding box center [1153, 568] width 132 height 29
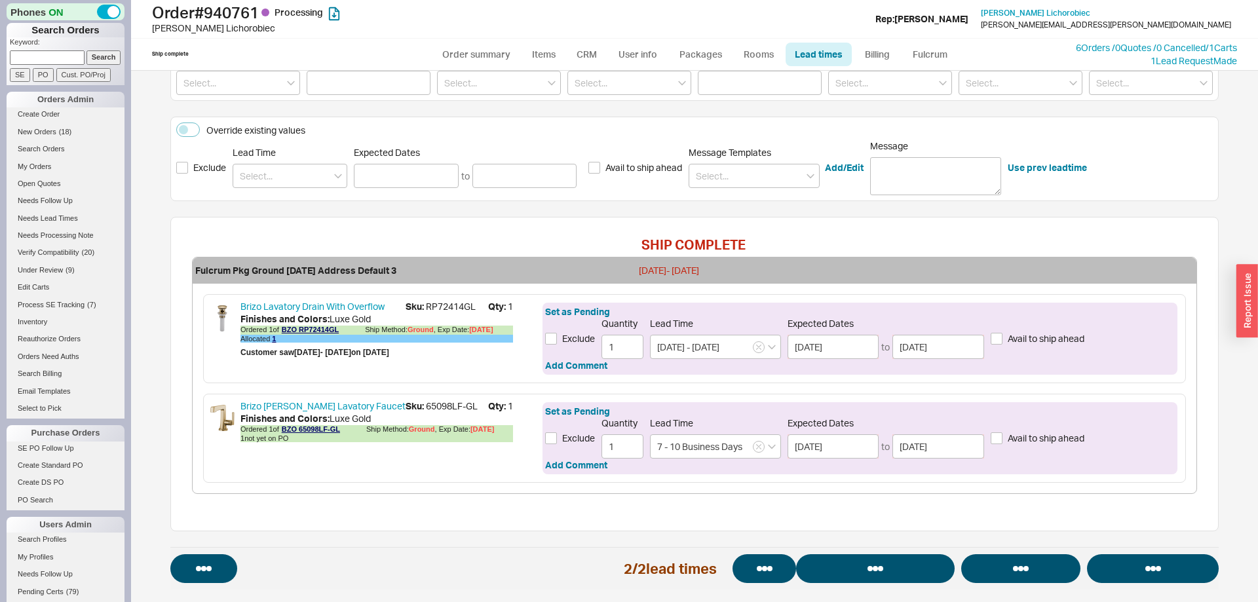
select select "*"
select select "LOW"
select select "3"
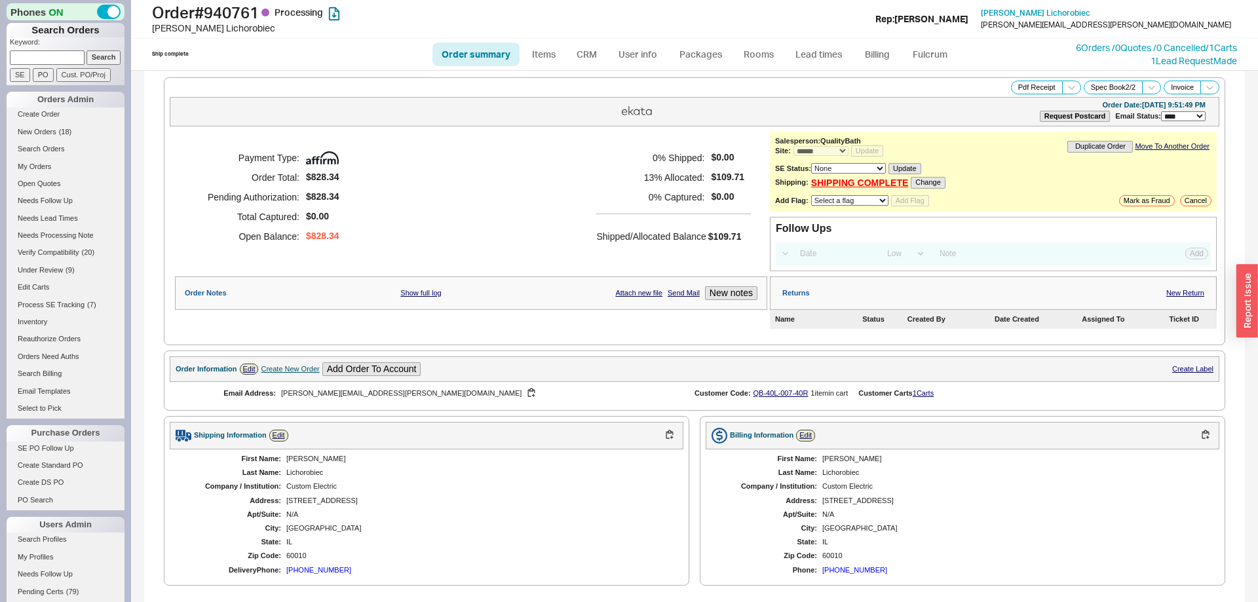
select select "*"
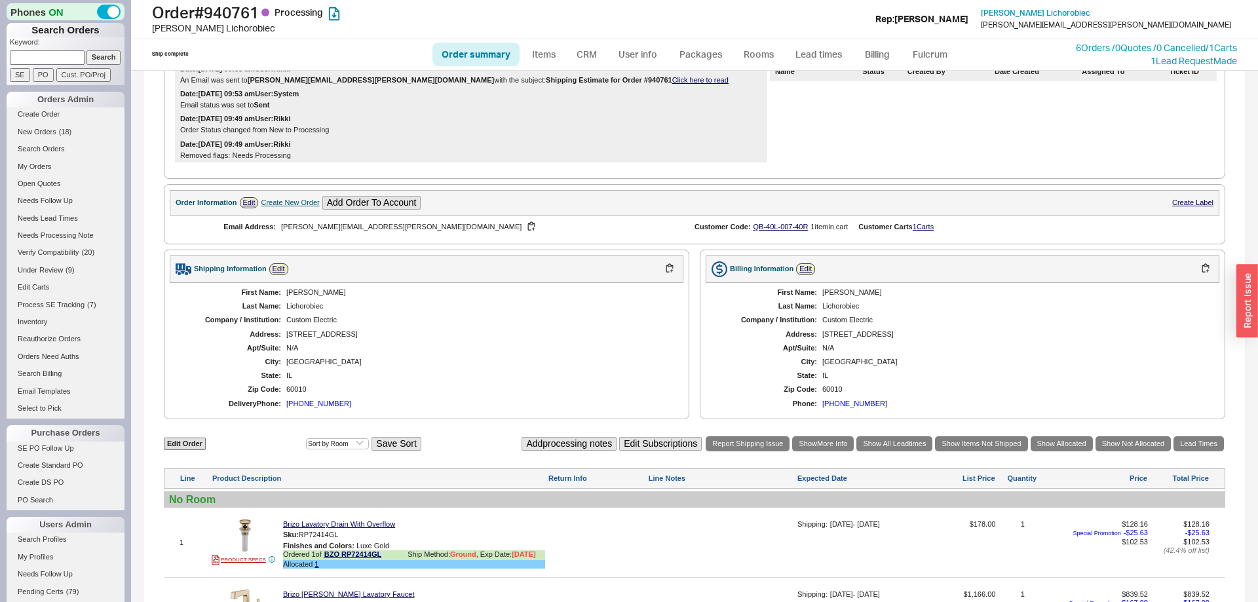
scroll to position [467, 0]
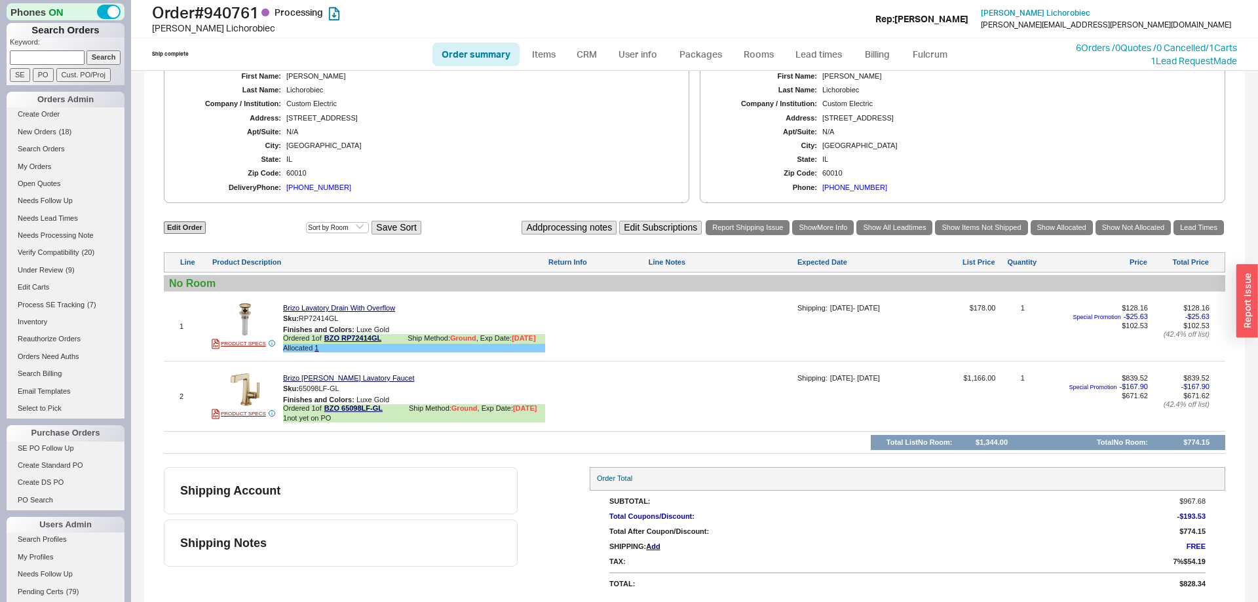
click at [394, 404] on div "Finishes and Colors : Luxe Gold" at bounding box center [414, 400] width 262 height 9
click at [392, 406] on icon at bounding box center [389, 409] width 6 height 7
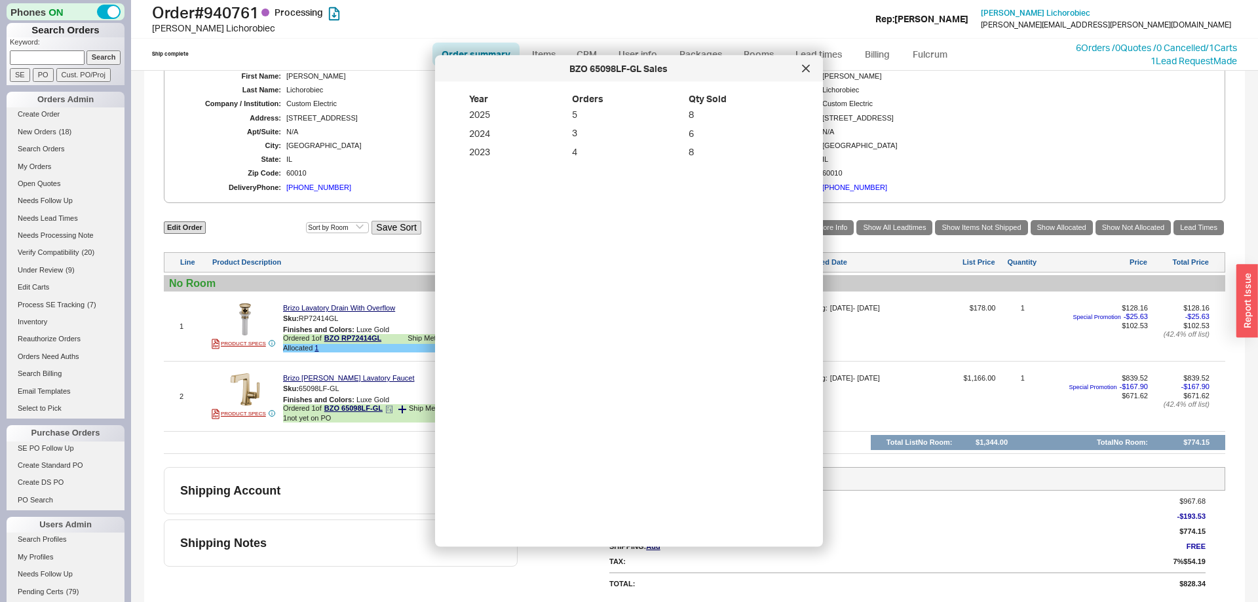
drag, startPoint x: 806, startPoint y: 73, endPoint x: 416, endPoint y: 410, distance: 515.8
click at [803, 78] on div at bounding box center [806, 68] width 21 height 21
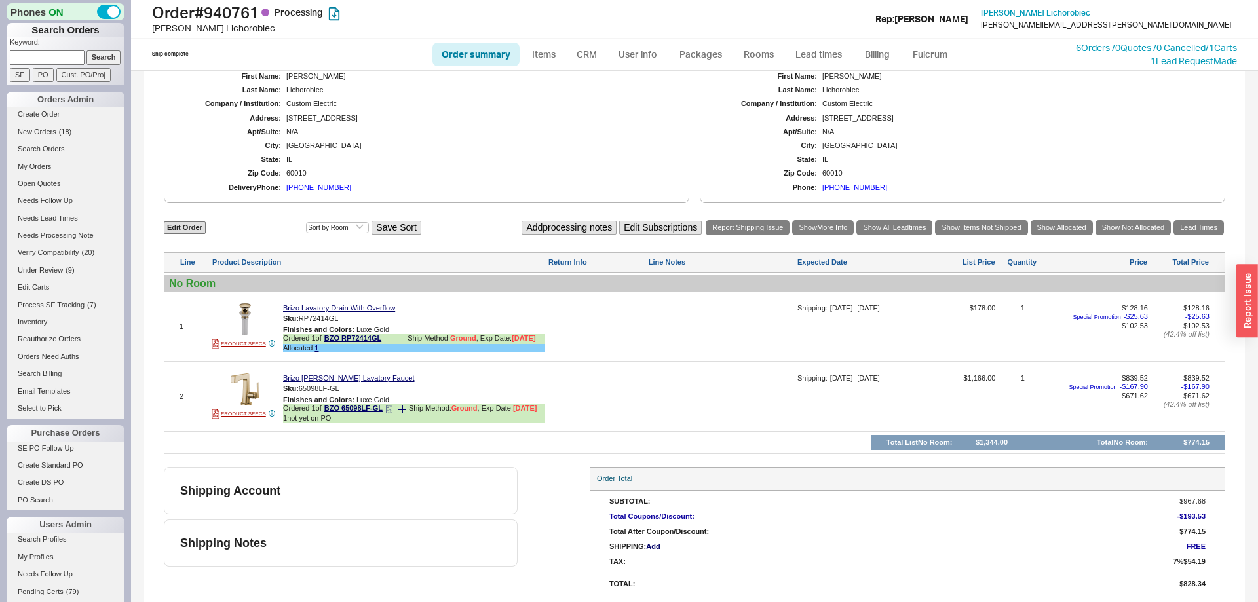
click at [407, 409] on div "Ordered 1 of BZO 65098LF-GL Ship Method: Ground , Exp Date: 9/18/25" at bounding box center [414, 409] width 262 height 10
click at [406, 409] on icon at bounding box center [403, 410] width 8 height 8
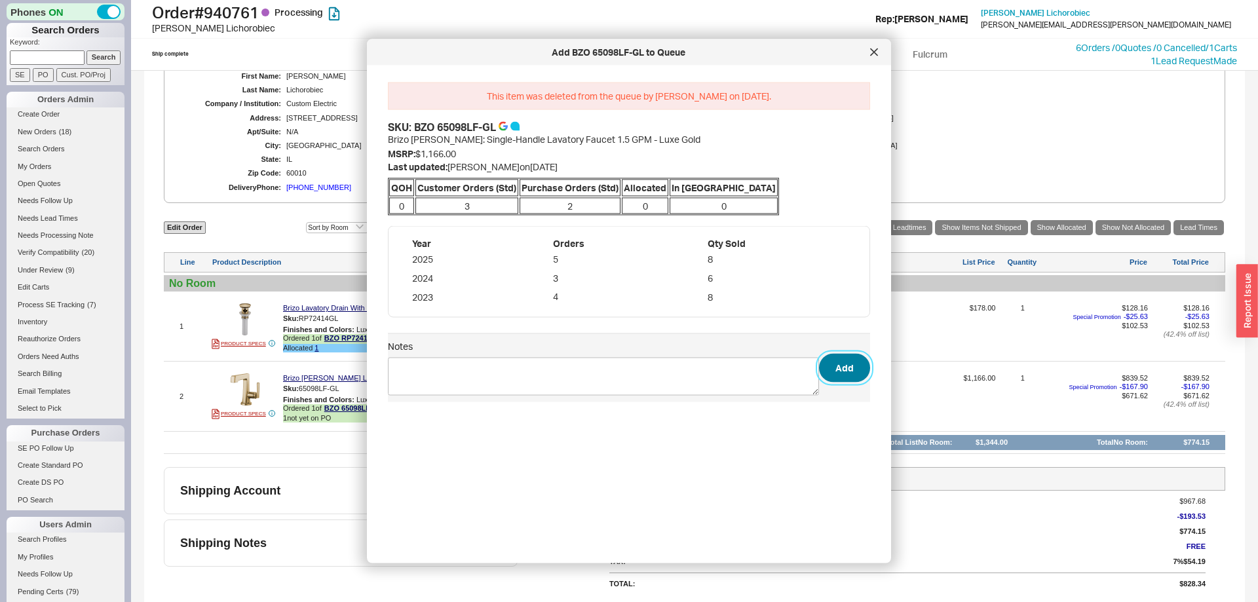
click at [845, 362] on button "Add" at bounding box center [844, 367] width 51 height 29
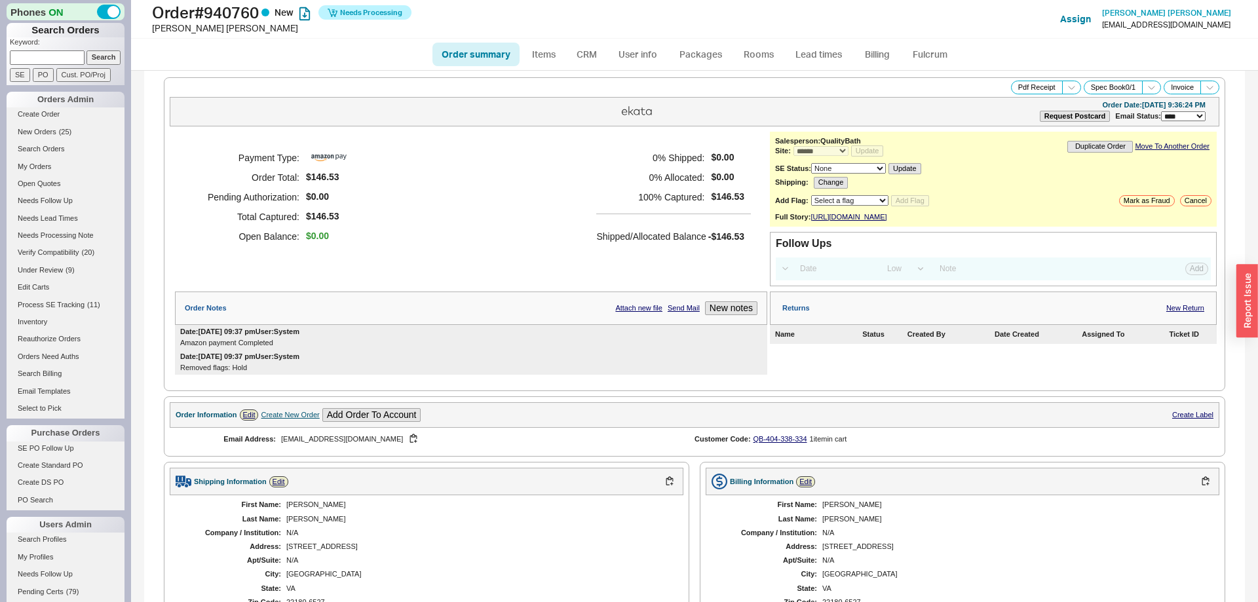
select select "*"
select select "LOW"
select select "3"
click at [927, 58] on link "Fulcrum" at bounding box center [930, 55] width 54 height 24
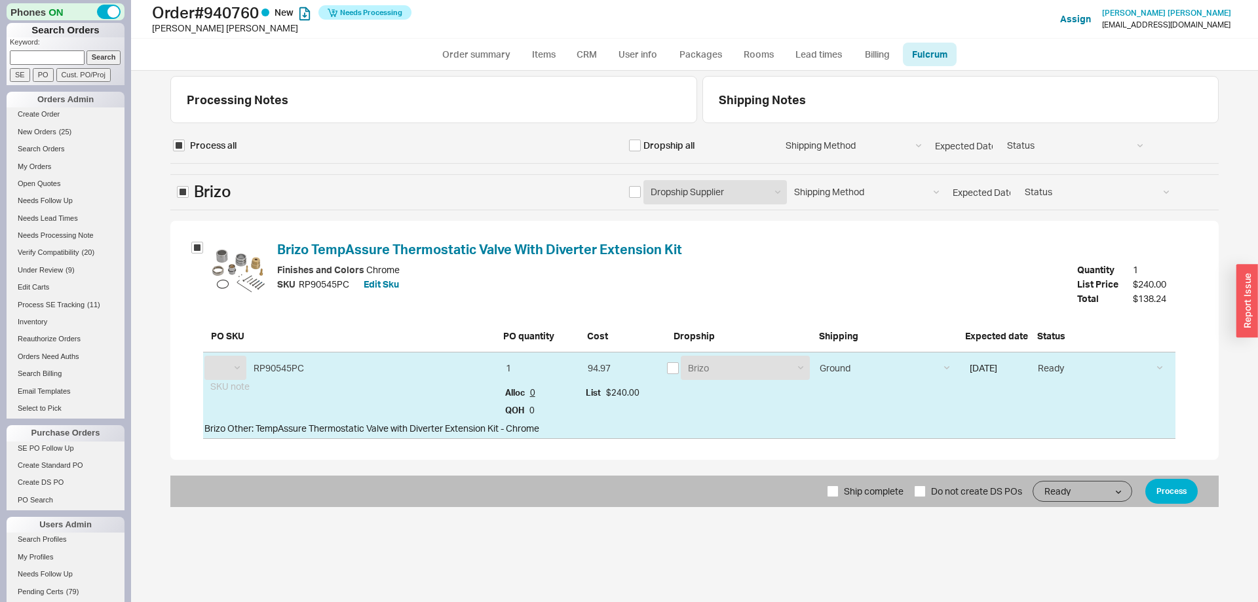
select select "BZO"
click at [1167, 486] on button "Process" at bounding box center [1172, 491] width 52 height 25
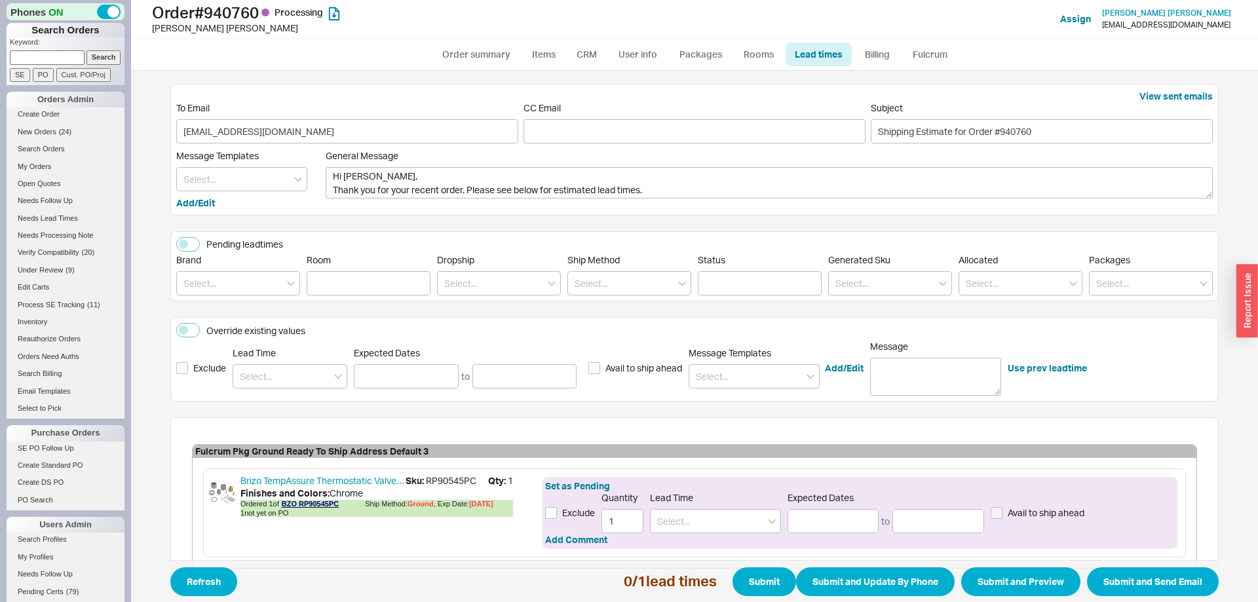
scroll to position [75, 0]
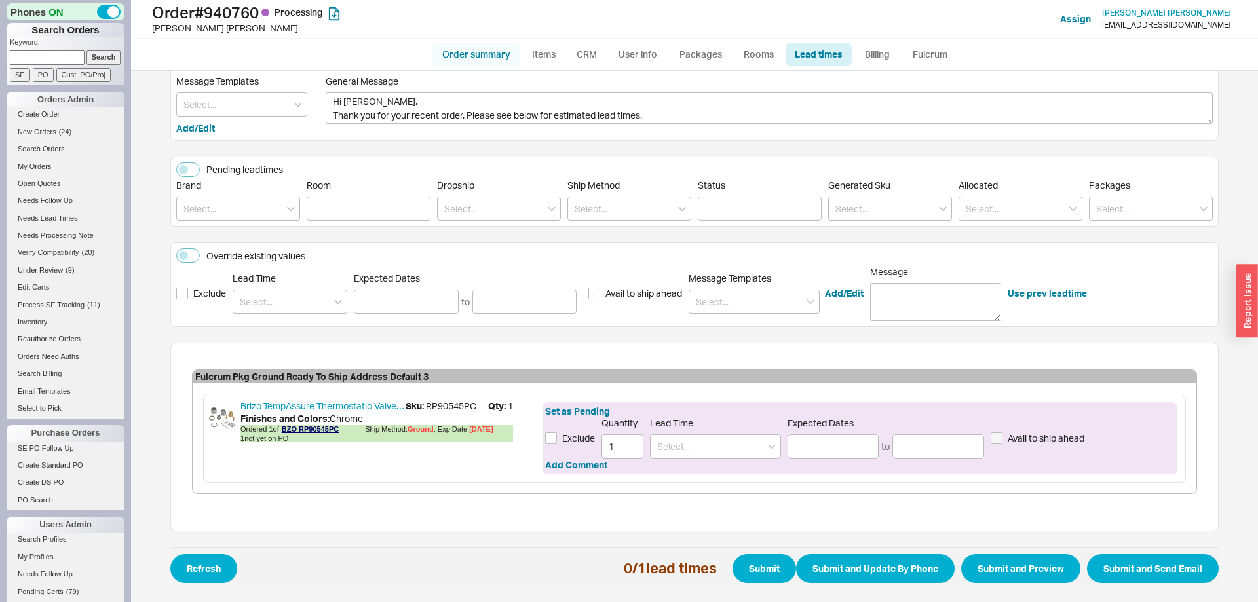
click at [501, 57] on link "Order summary" at bounding box center [476, 55] width 87 height 24
select select "*"
select select "LOW"
select select "3"
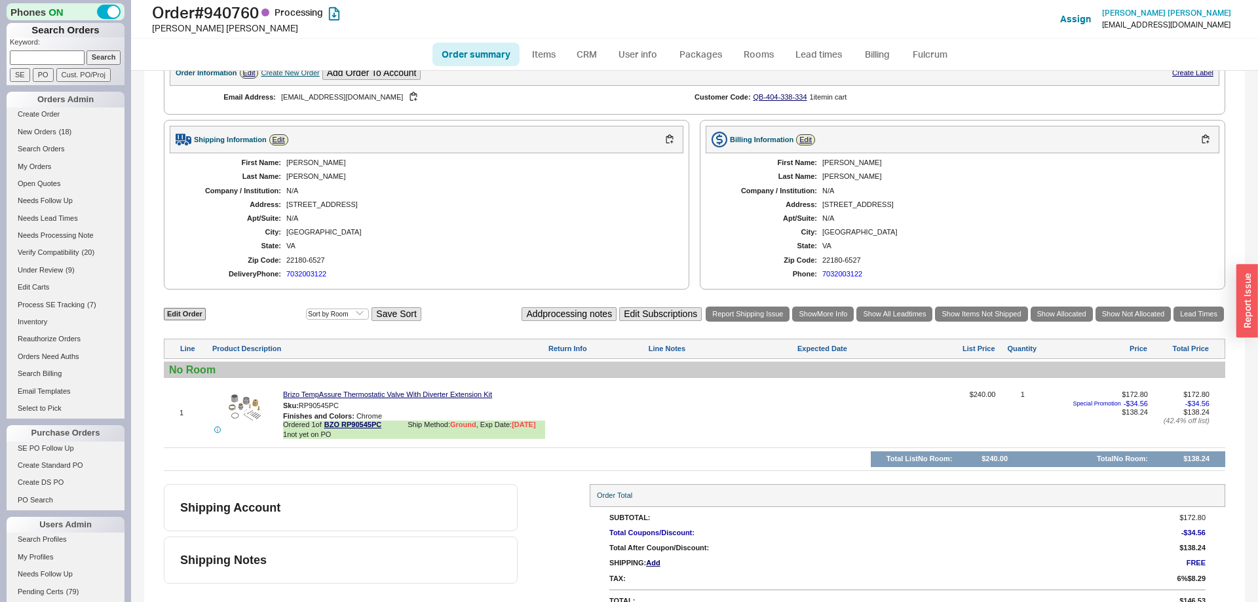
scroll to position [421, 0]
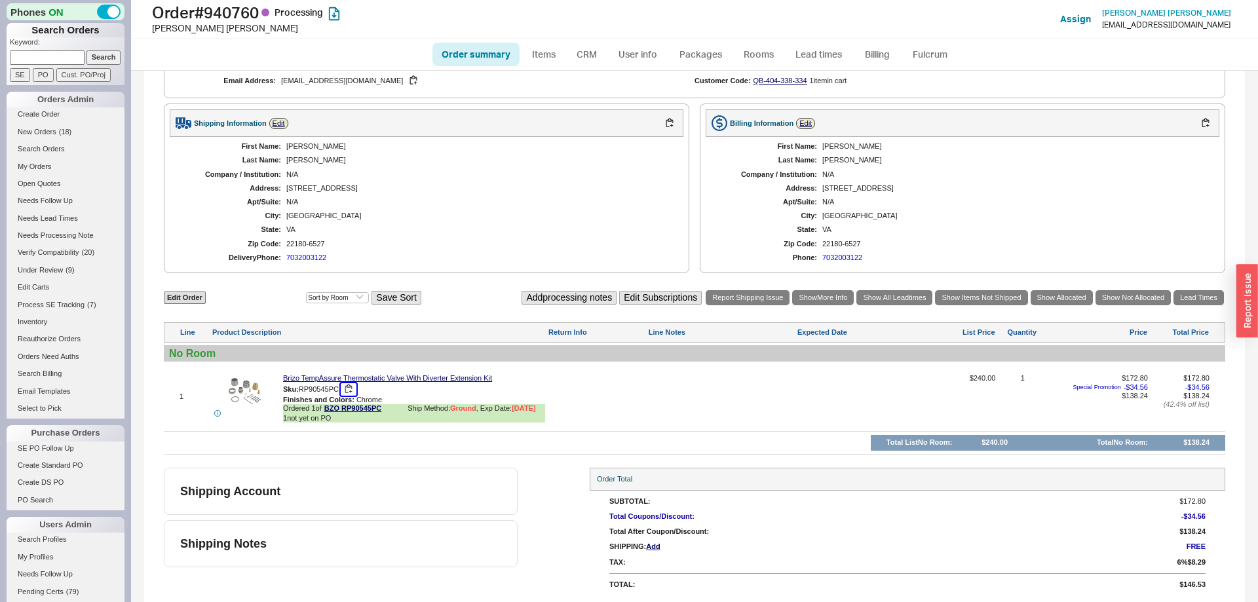
click at [351, 387] on button "button" at bounding box center [349, 389] width 16 height 12
click at [1193, 300] on link "Lead Times" at bounding box center [1199, 297] width 50 height 15
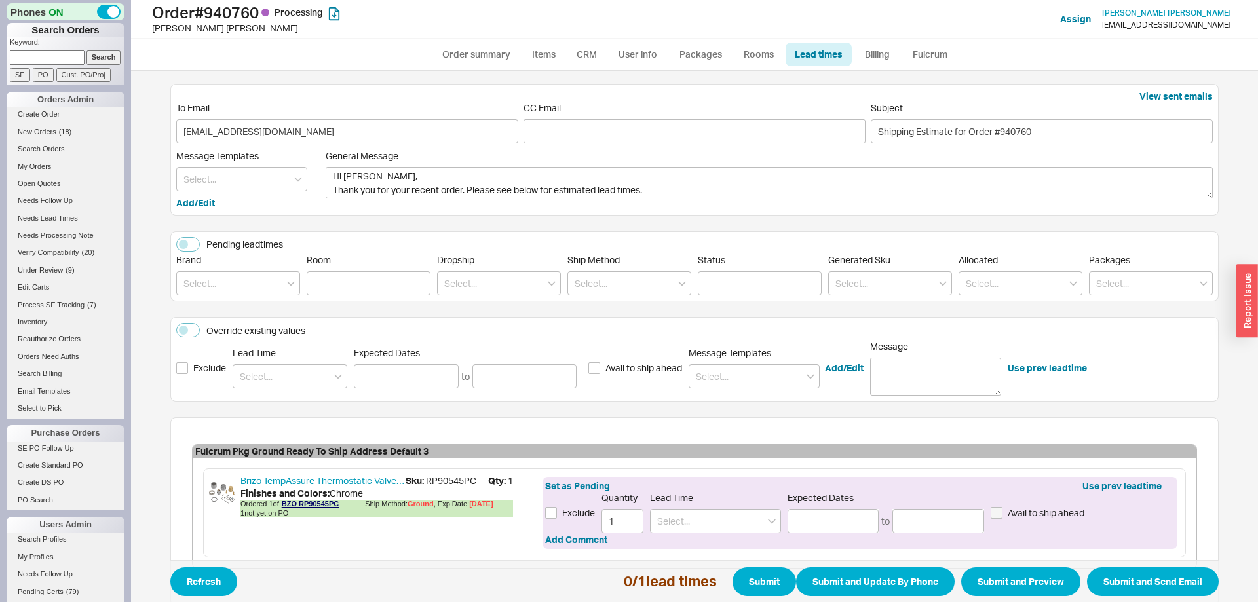
scroll to position [75, 0]
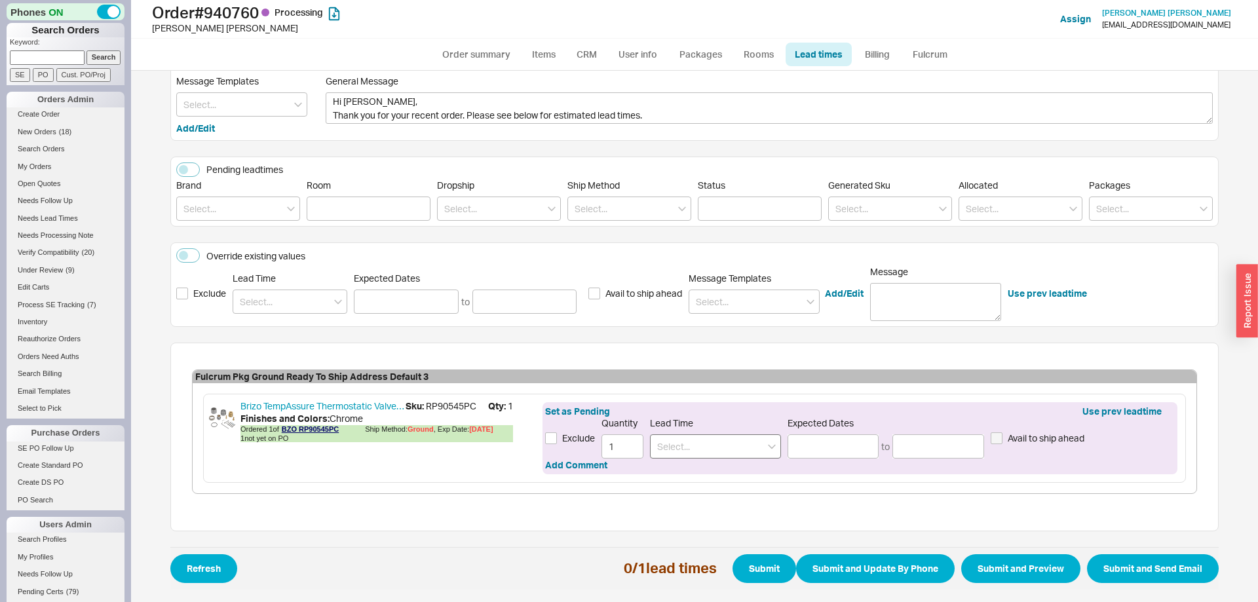
drag, startPoint x: 712, startPoint y: 460, endPoint x: 707, endPoint y: 451, distance: 10.6
click at [708, 459] on div "Set as Pending Use prev leadtime Exclude Quantity 1 Lead Time Expected Dates to…" at bounding box center [860, 438] width 635 height 72
click at [707, 451] on input at bounding box center [715, 447] width 131 height 24
click at [722, 473] on div "7 - 10 Business Days" at bounding box center [716, 474] width 130 height 24
type input "7 - 10 Business Days"
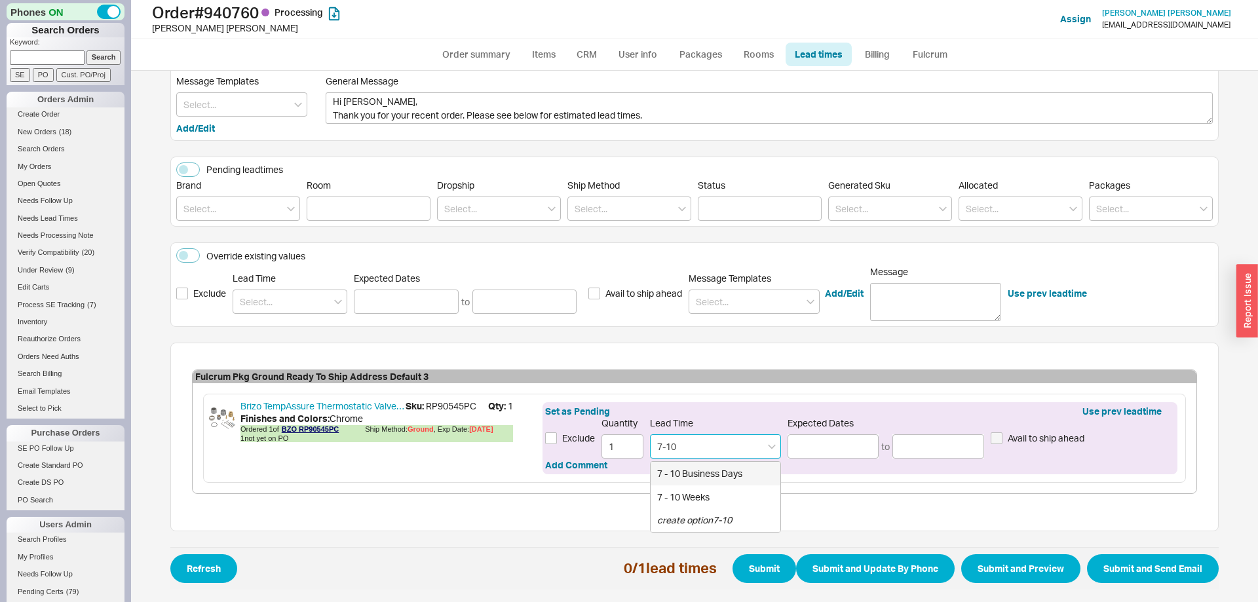
type input "09/29/2025"
type input "10/02/2025"
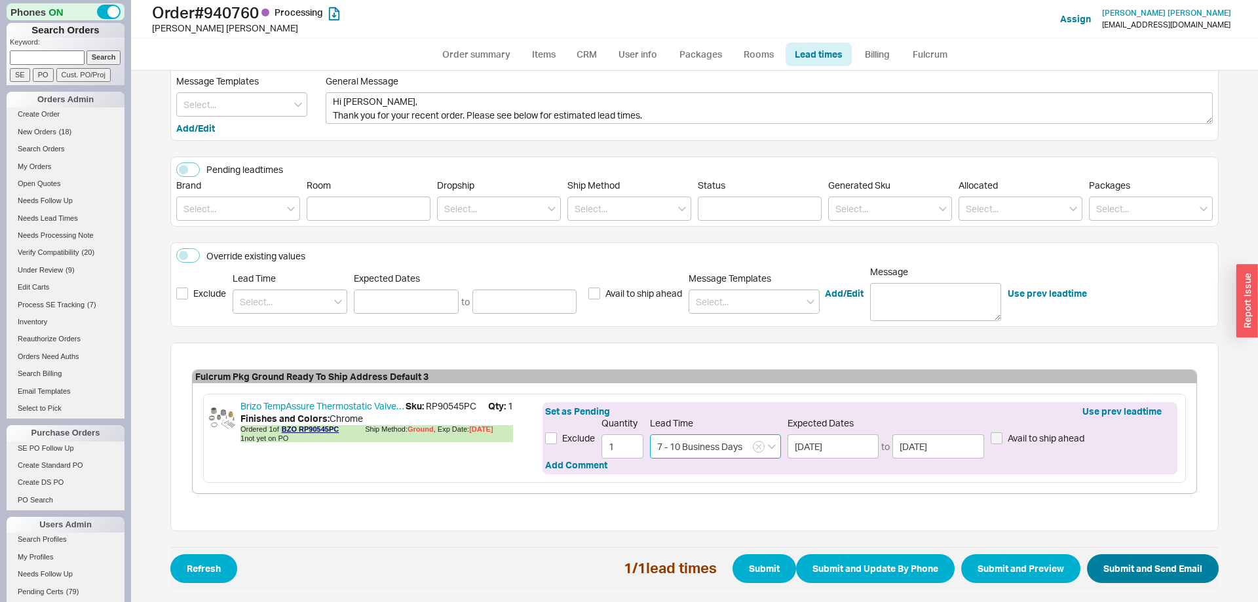
type input "7 - 10 Business Days"
click at [1191, 572] on button "Submit and Send Email" at bounding box center [1153, 568] width 132 height 29
select select "*"
select select "LOW"
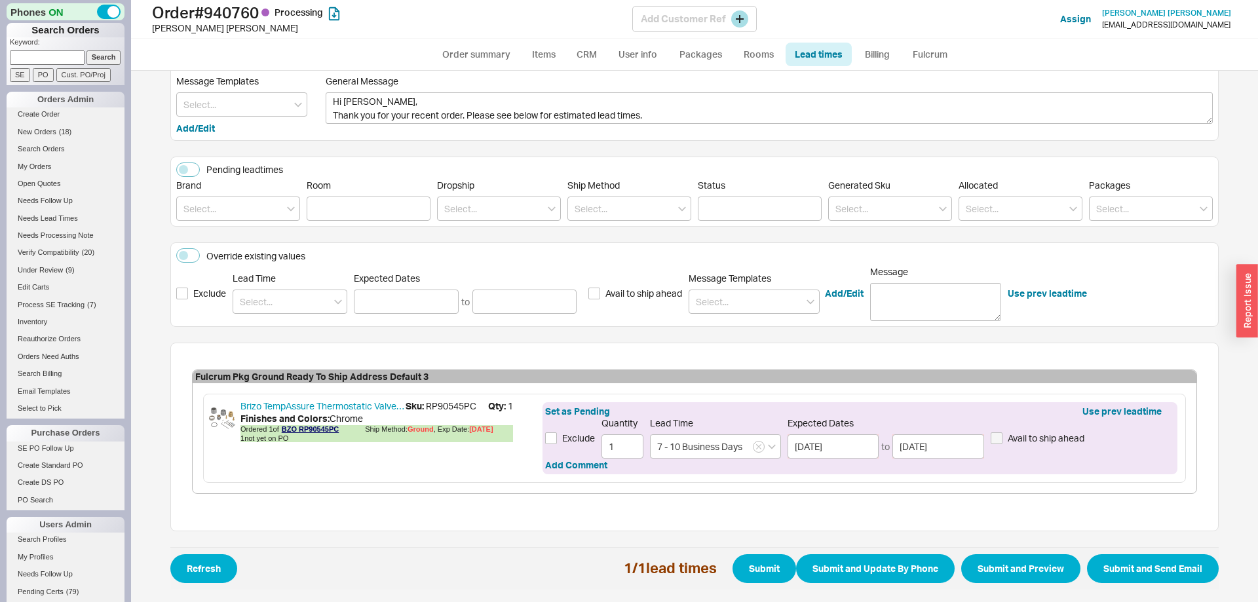
select select "3"
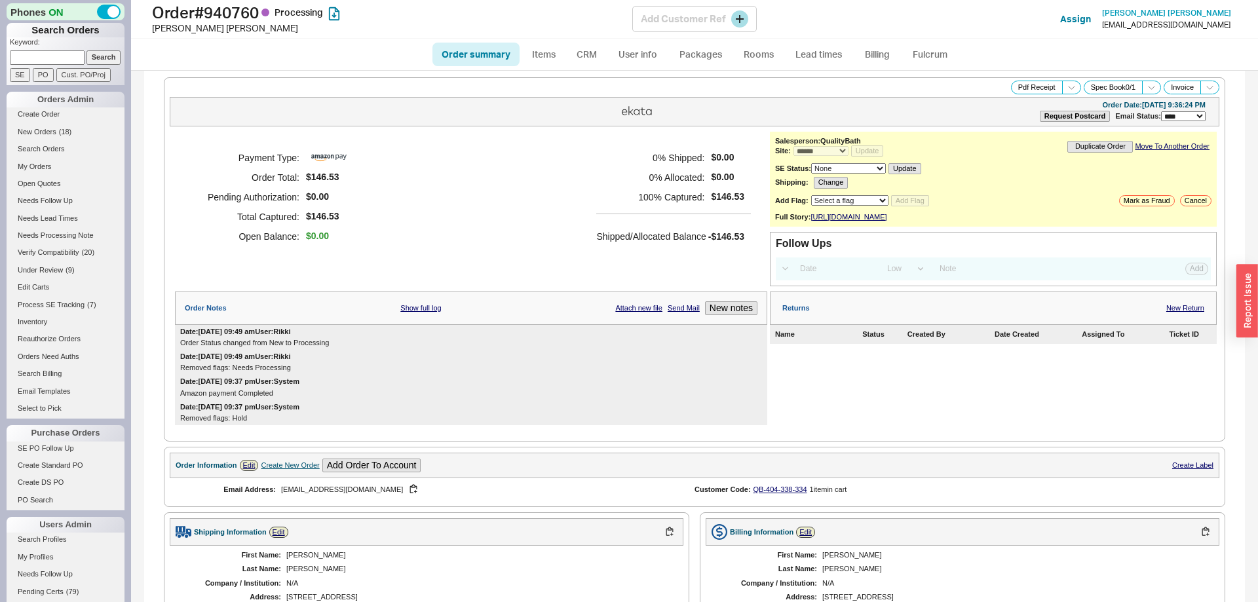
select select "*"
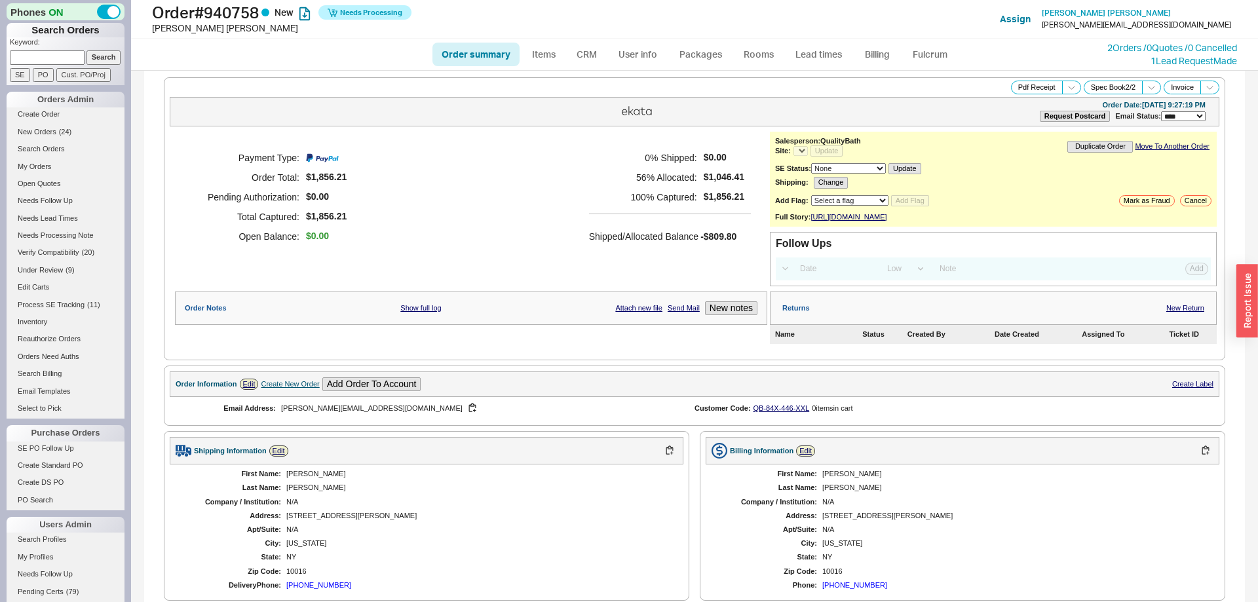
select select "*"
select select "LOW"
select select "3"
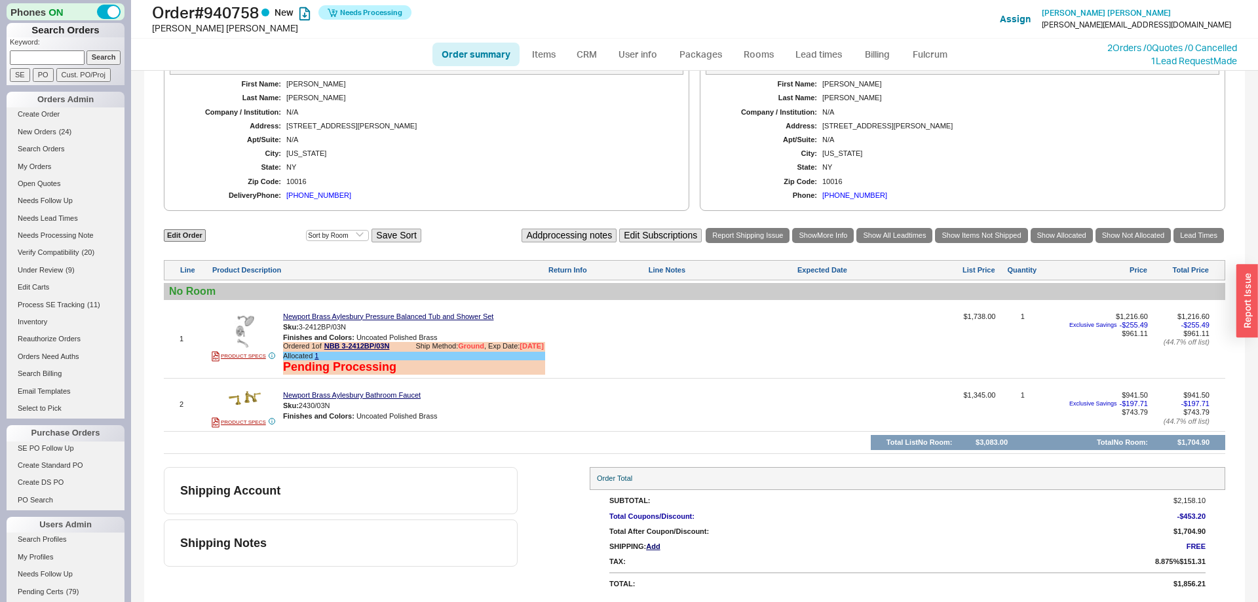
select select "*"
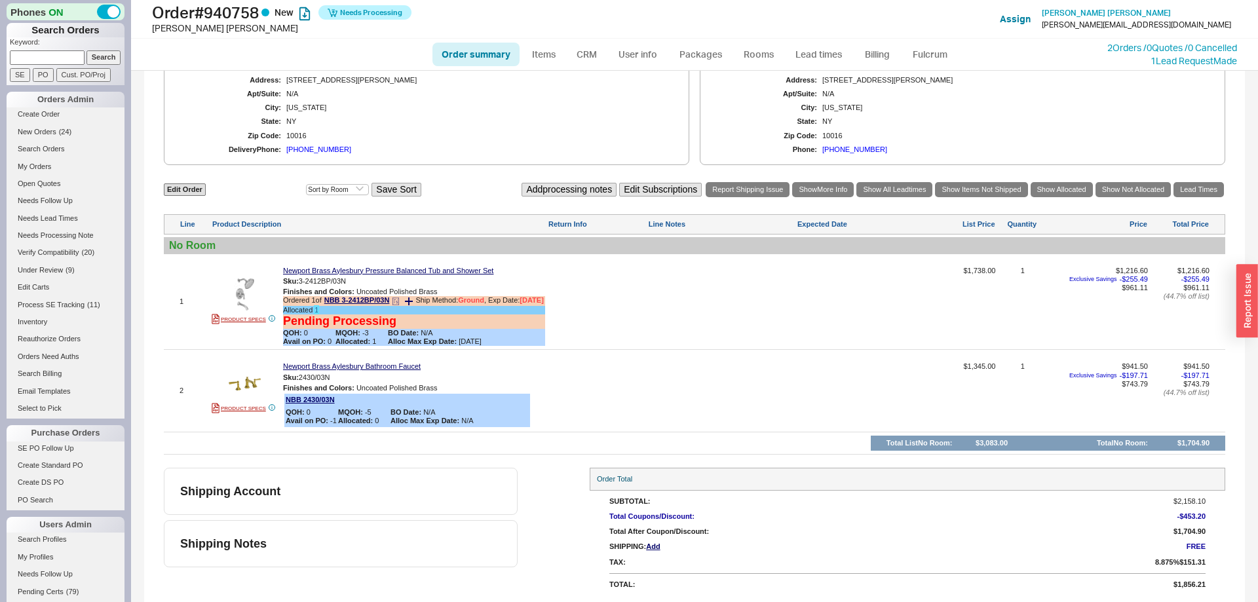
click at [317, 310] on link "1" at bounding box center [317, 310] width 4 height 8
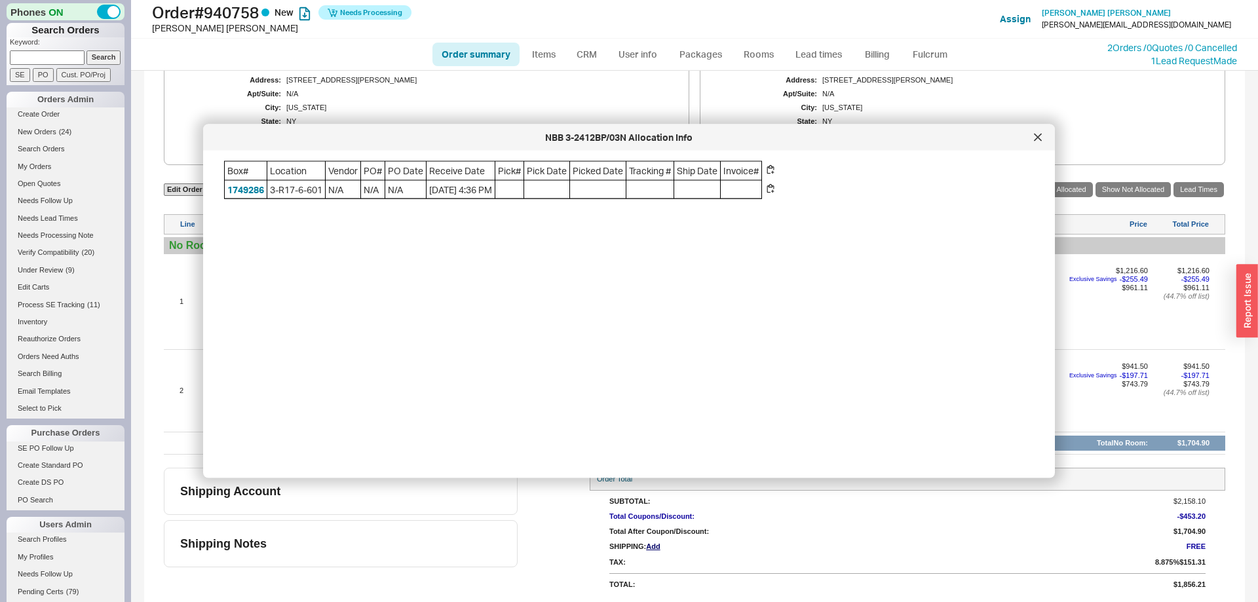
click at [444, 307] on div "Box# Location Vendor PO# PO Date Receive Date Pick# Pick Date Picked Date Track…" at bounding box center [639, 309] width 831 height 296
click at [1045, 132] on div at bounding box center [1038, 137] width 21 height 21
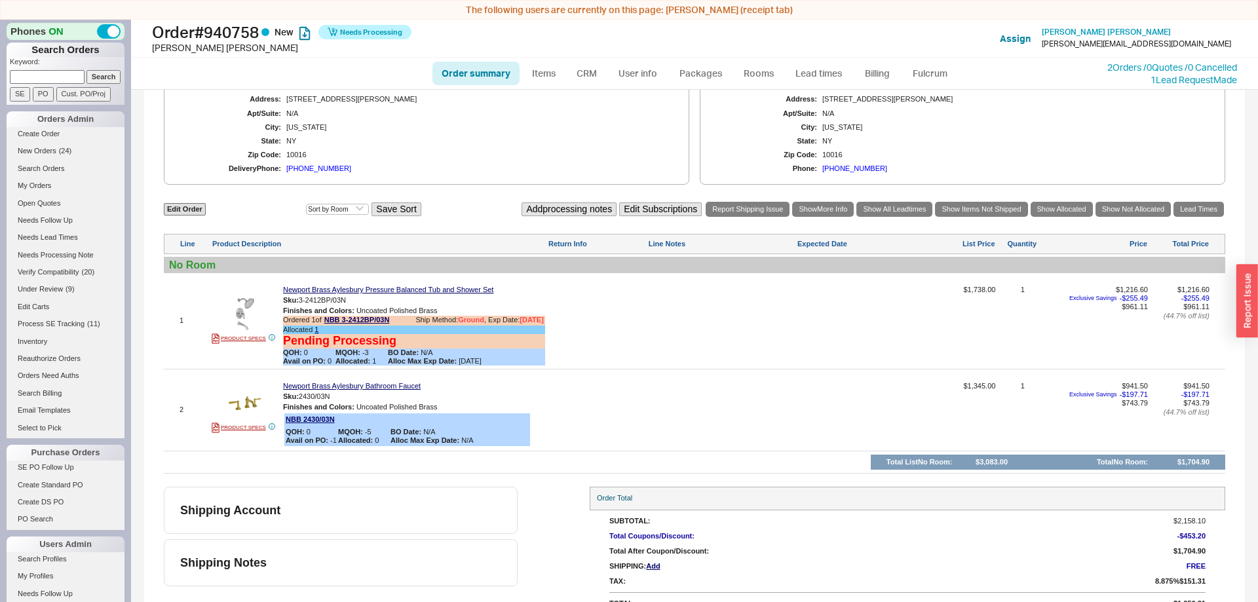
scroll to position [20, 0]
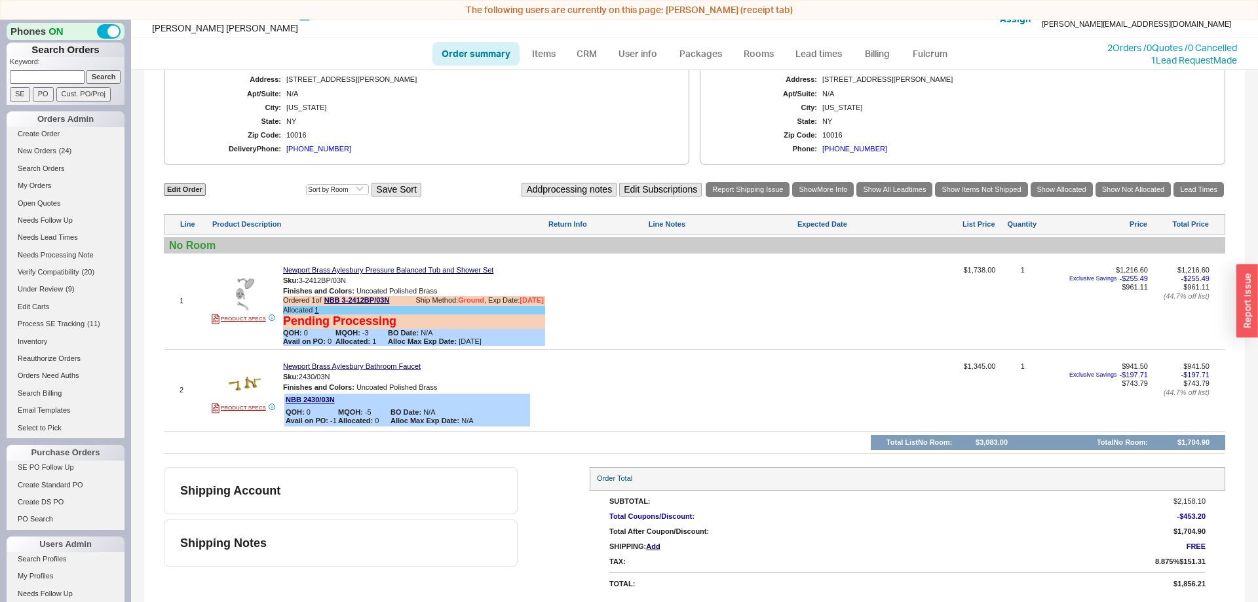
click at [690, 288] on div at bounding box center [721, 306] width 147 height 80
type textarea "Taking a risk and sending to customer, if they call in its a return so send rep…"
click at [674, 290] on button "SAVE" at bounding box center [662, 295] width 28 height 11
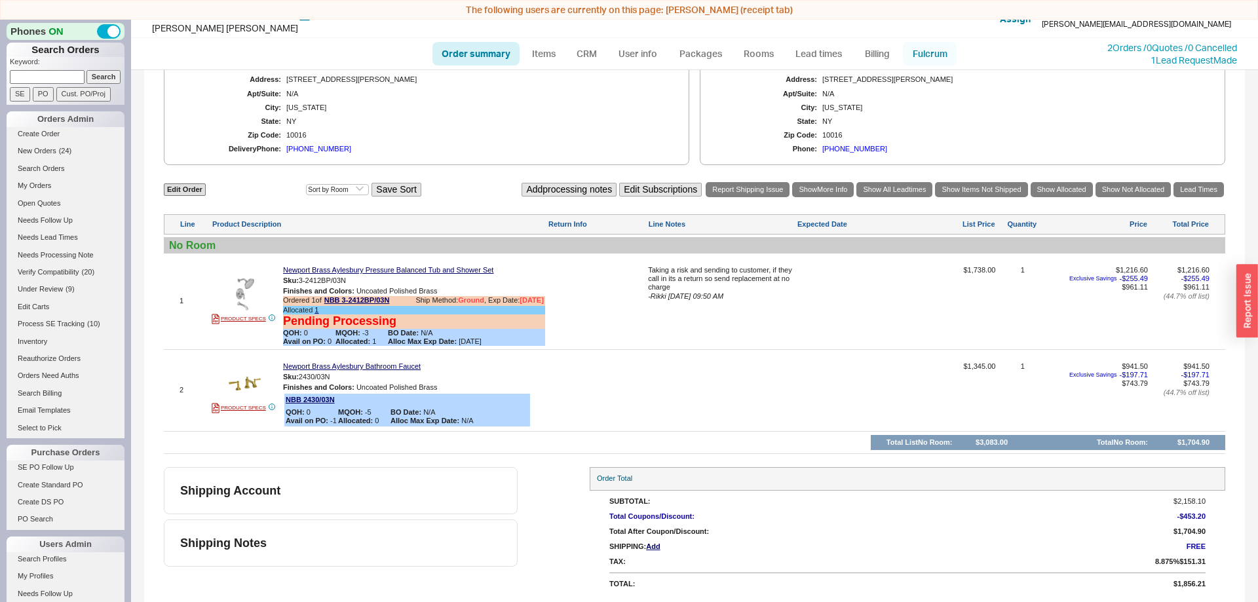
click at [939, 53] on link "Fulcrum" at bounding box center [930, 54] width 54 height 24
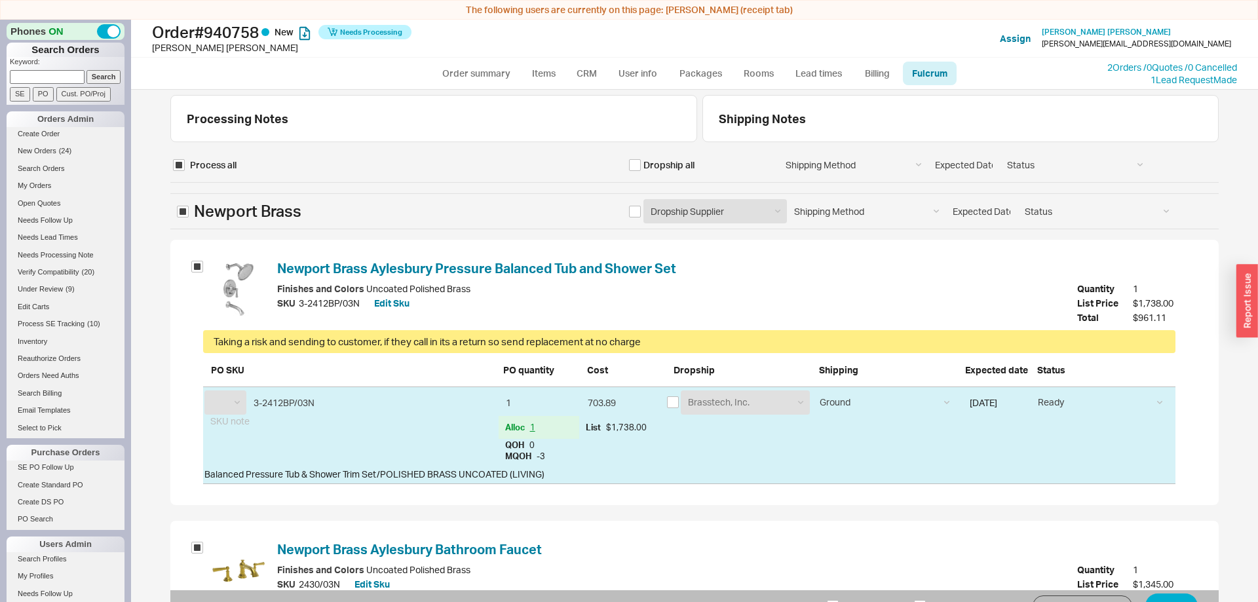
select select "NBB"
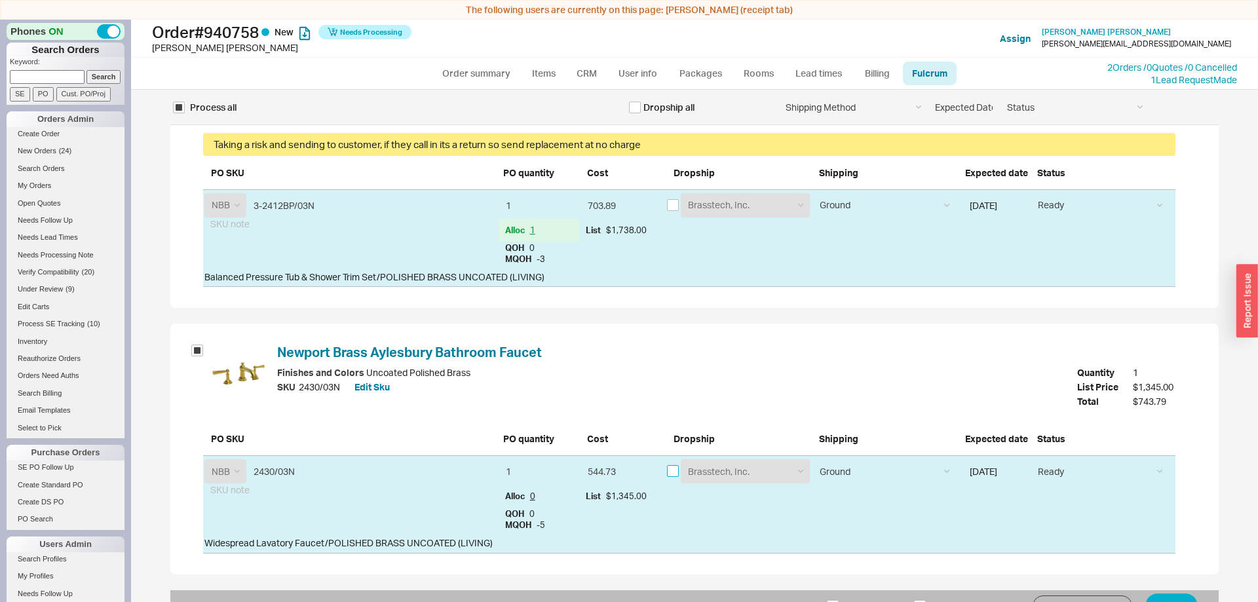
click at [674, 473] on input "checkbox" at bounding box center [673, 471] width 12 height 12
checkbox input "true"
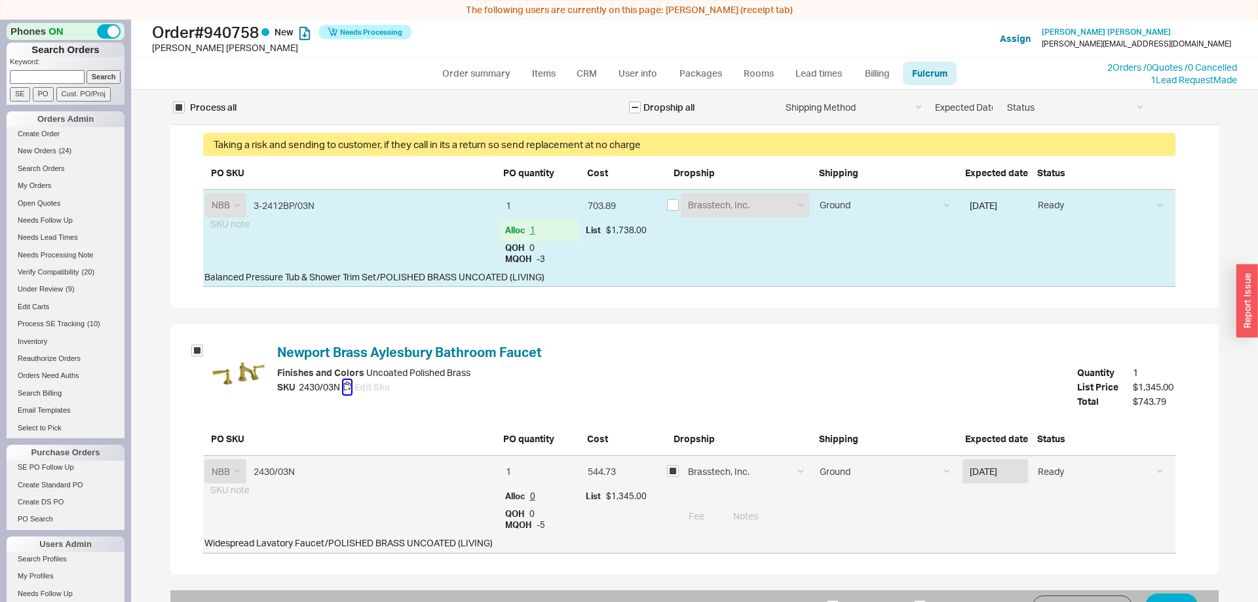
click at [349, 389] on button "button" at bounding box center [347, 387] width 8 height 14
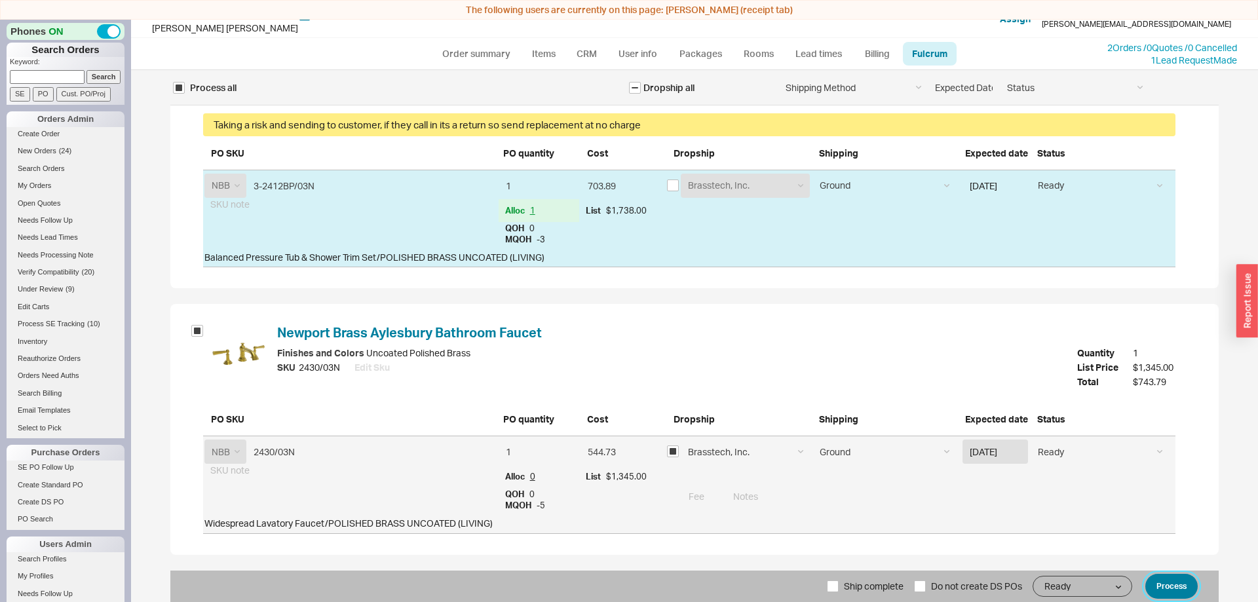
click at [1167, 579] on button "Process" at bounding box center [1172, 586] width 52 height 25
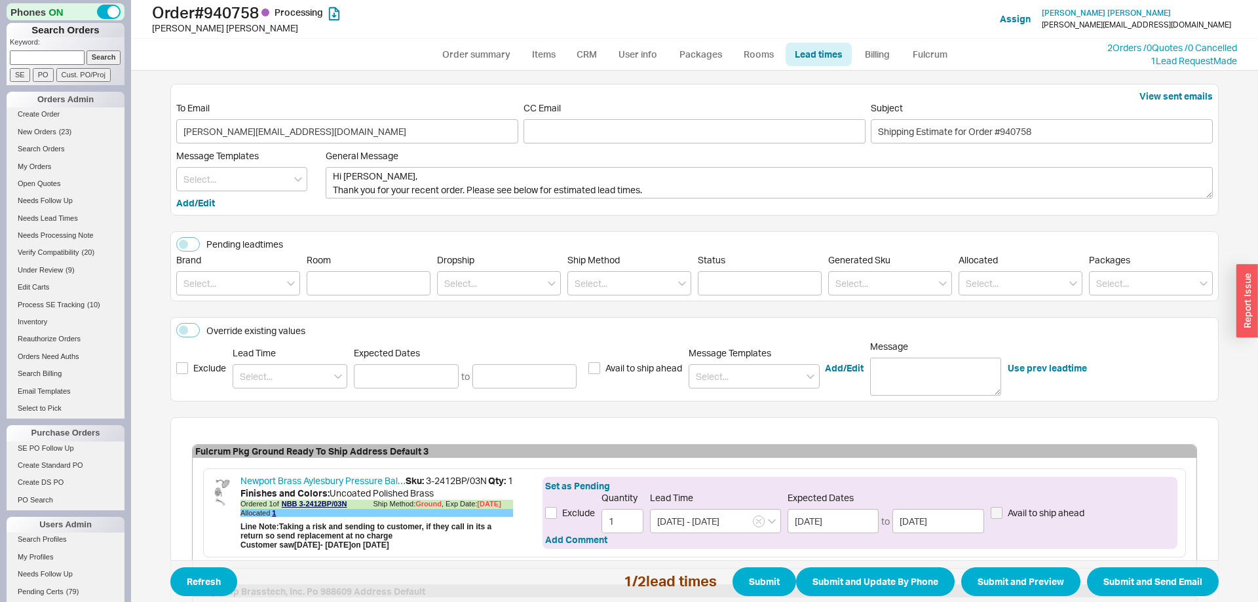
scroll to position [229, 0]
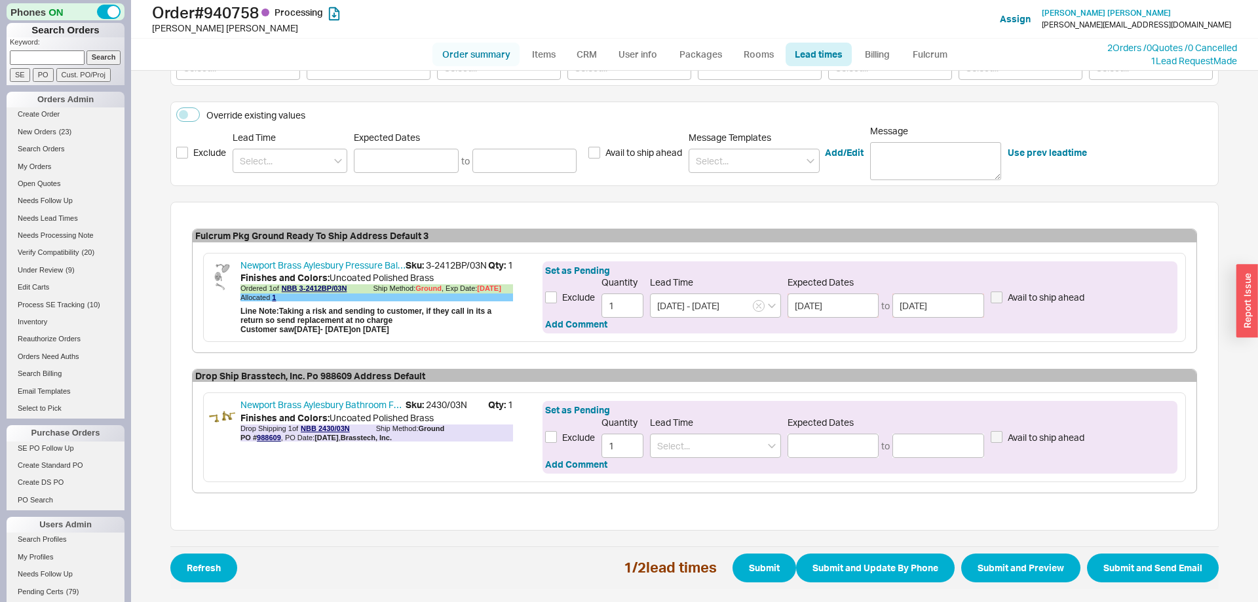
click at [463, 54] on link "Order summary" at bounding box center [476, 55] width 87 height 24
select select "*"
select select "LOW"
select select "3"
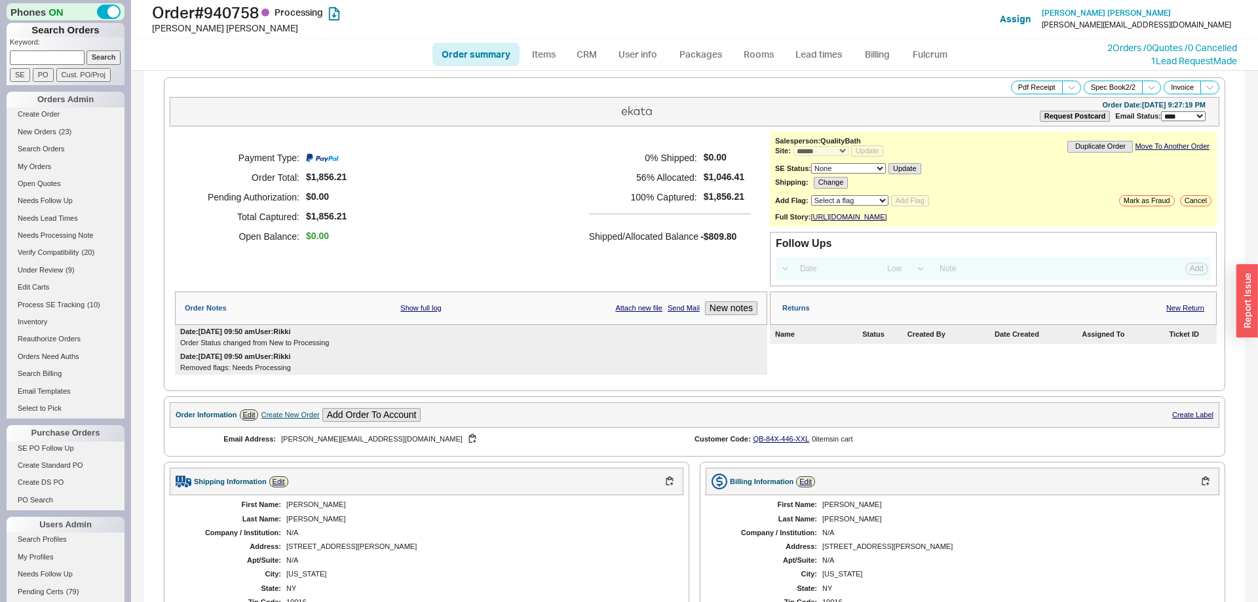
scroll to position [449, 0]
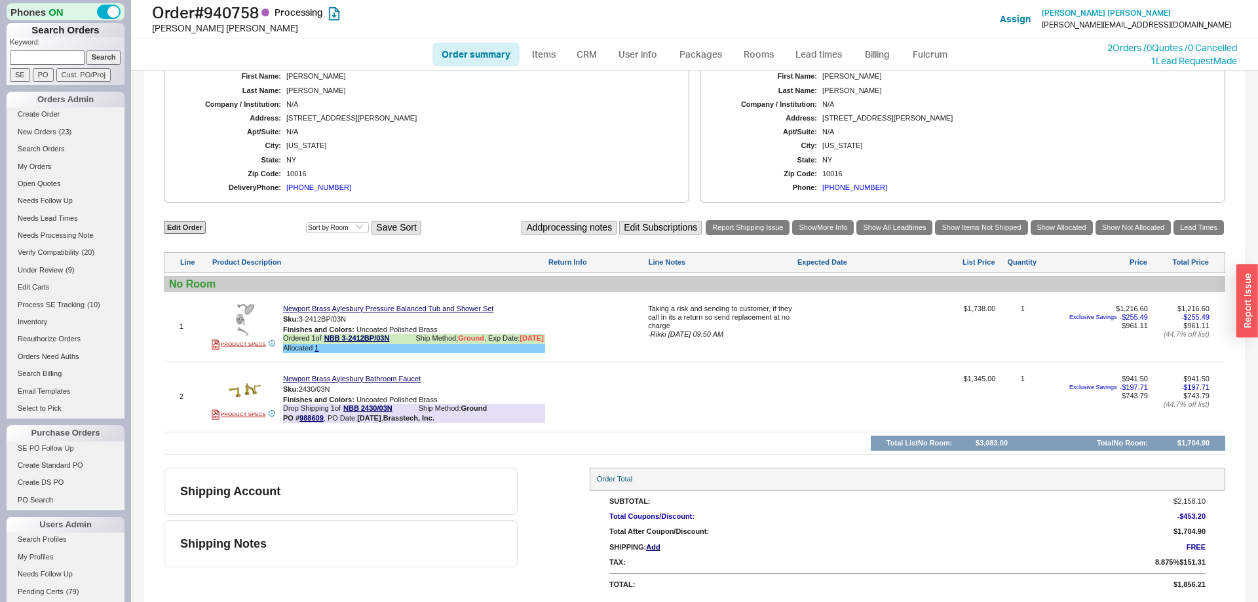
click at [243, 298] on div "1 PRODUCT SPECS Newport Brass Aylesbury Pressure Balanced Tub and Shower Set Sk…" at bounding box center [695, 327] width 1062 height 63
click at [248, 317] on img at bounding box center [245, 320] width 32 height 32
click at [1190, 224] on link "Lead Times" at bounding box center [1199, 227] width 50 height 15
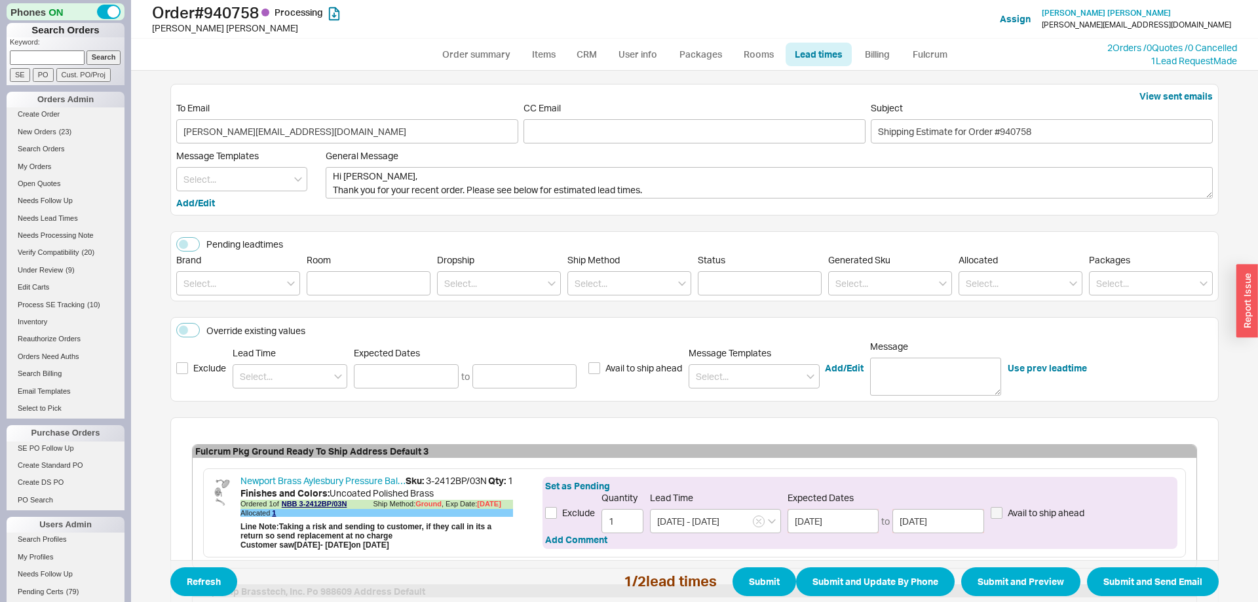
scroll to position [229, 0]
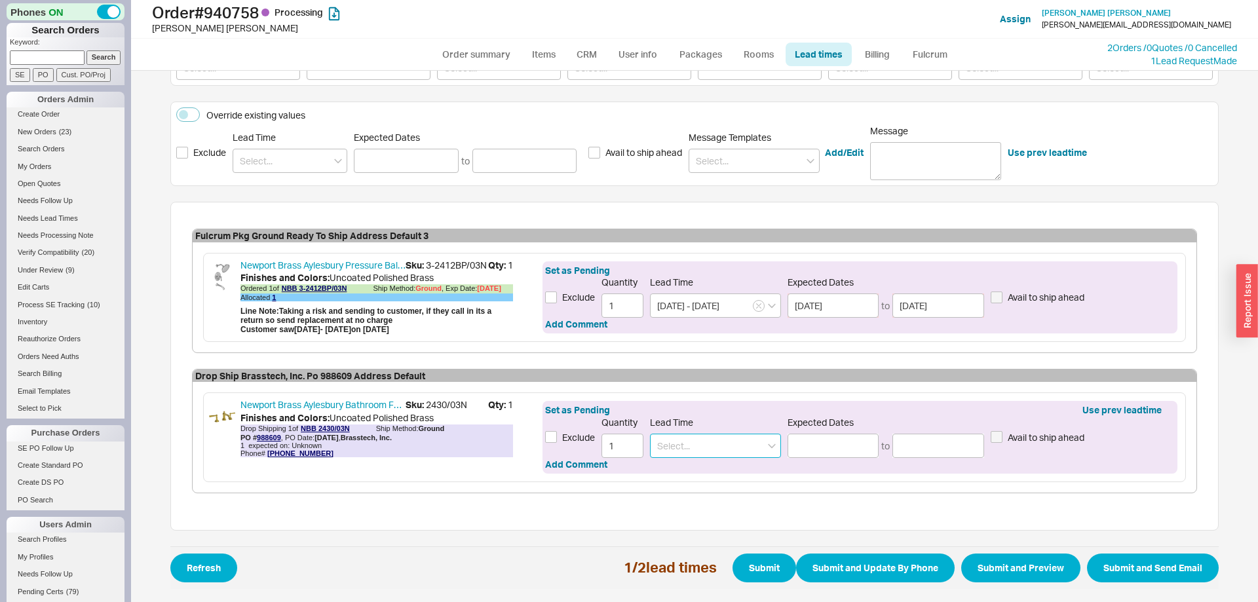
click at [709, 442] on input at bounding box center [715, 446] width 131 height 24
click at [684, 494] on div "4 - 6 Weeks" at bounding box center [716, 497] width 130 height 24
type input "4 - 6 Weeks"
type input "10/16/2025"
type input "10/30/2025"
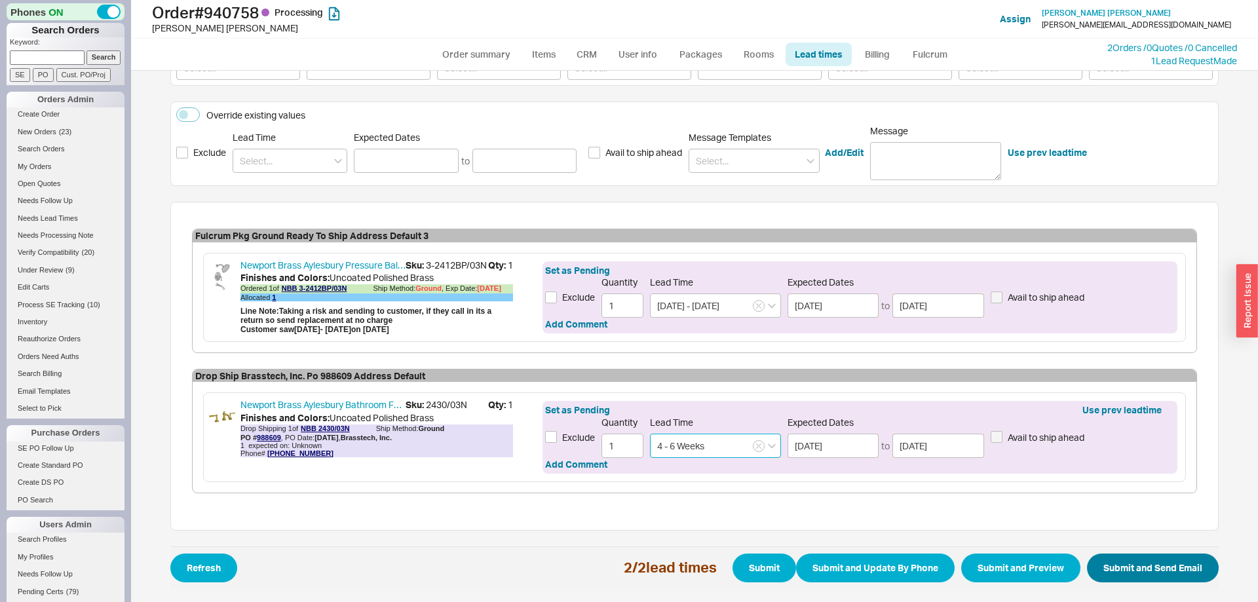
type input "4 - 6 Weeks"
click at [1148, 556] on button "Submit and Send Email" at bounding box center [1153, 568] width 132 height 29
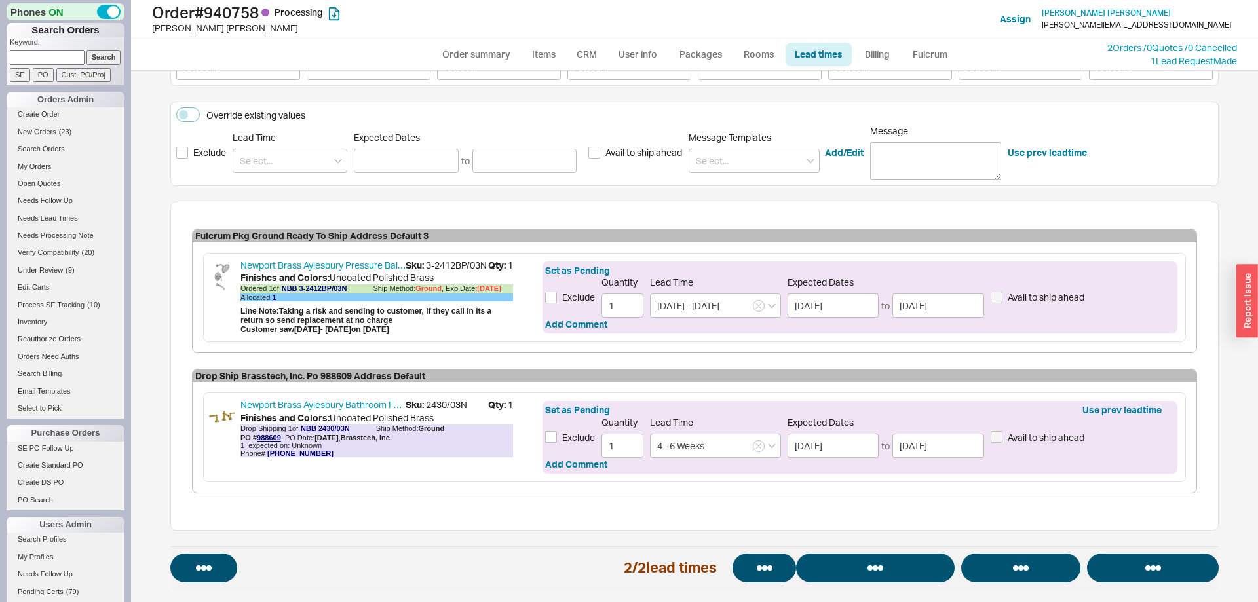
select select "*"
select select "LOW"
select select "3"
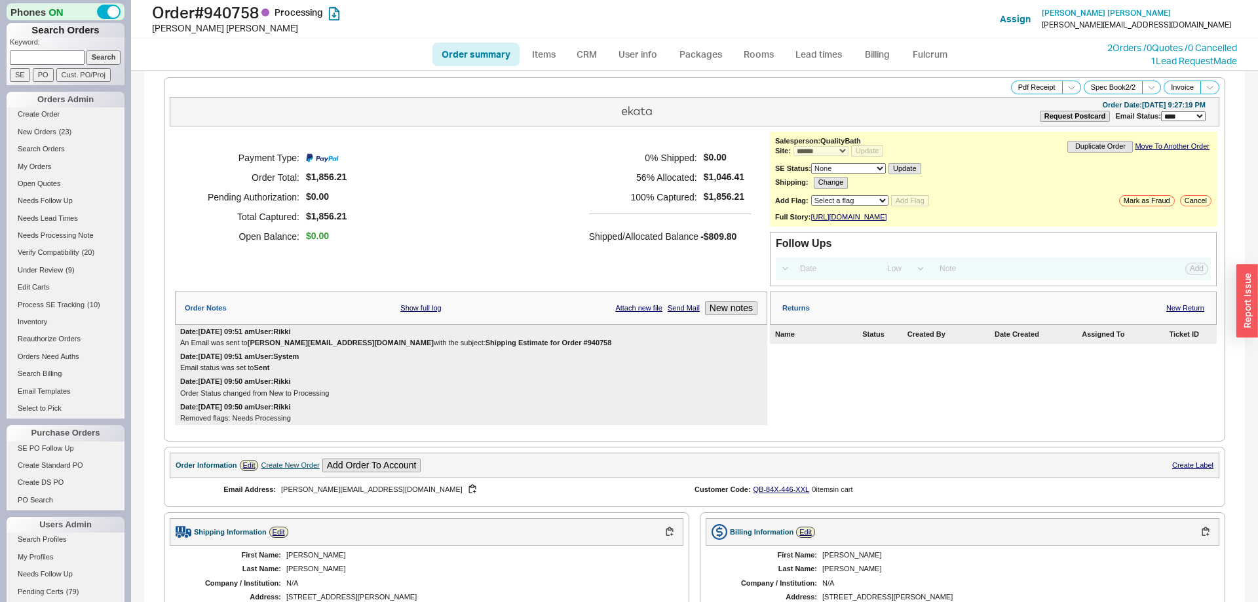
select select "*"
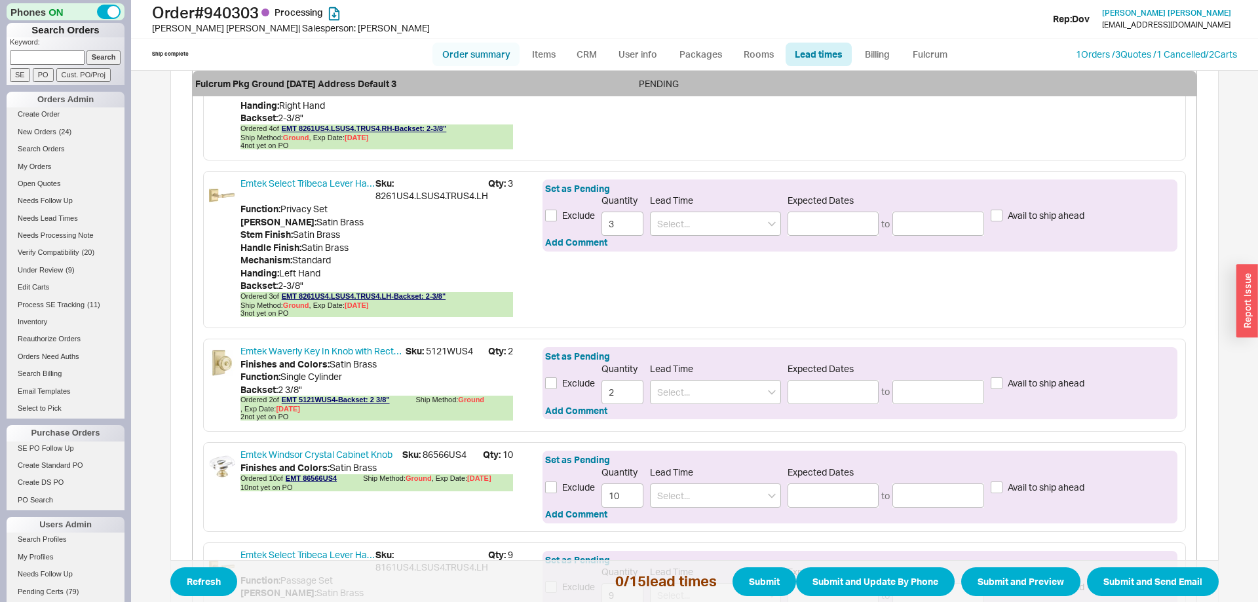
scroll to position [1270, 0]
click at [487, 56] on link "Order summary" at bounding box center [476, 55] width 87 height 24
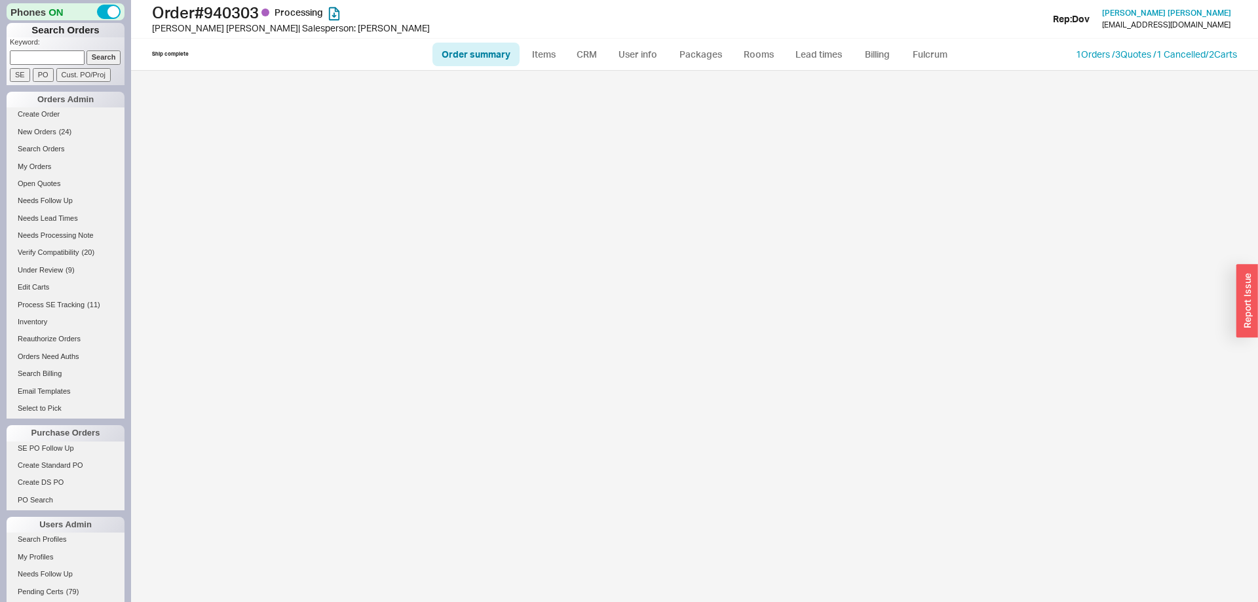
select select "*"
select select "LOW"
select select "3"
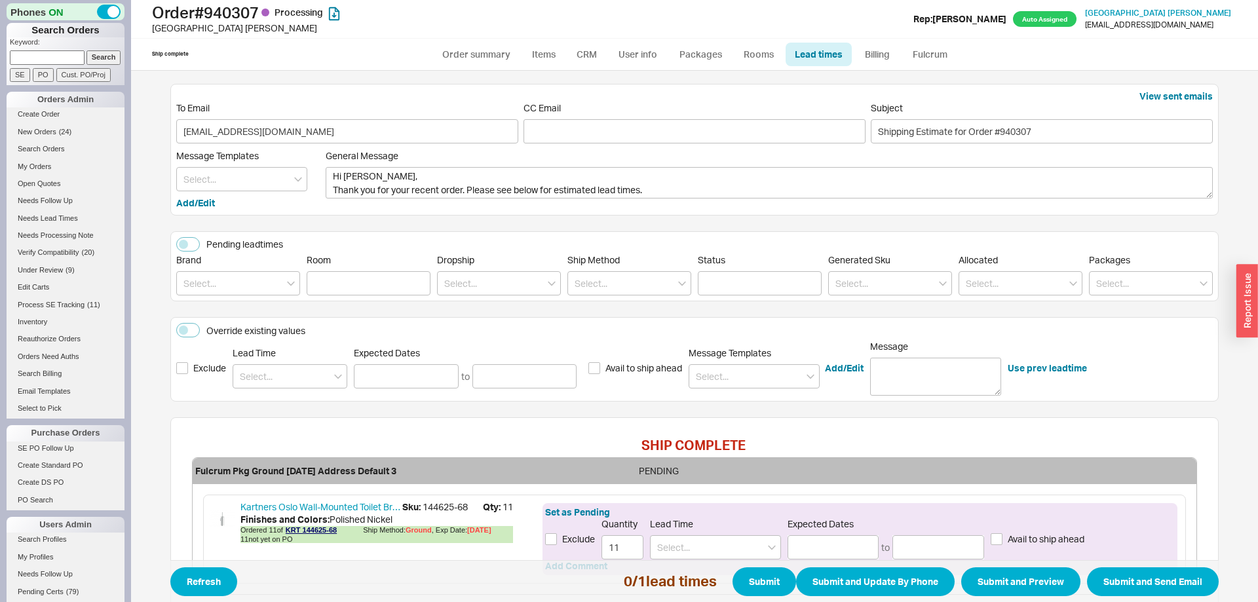
scroll to position [101, 0]
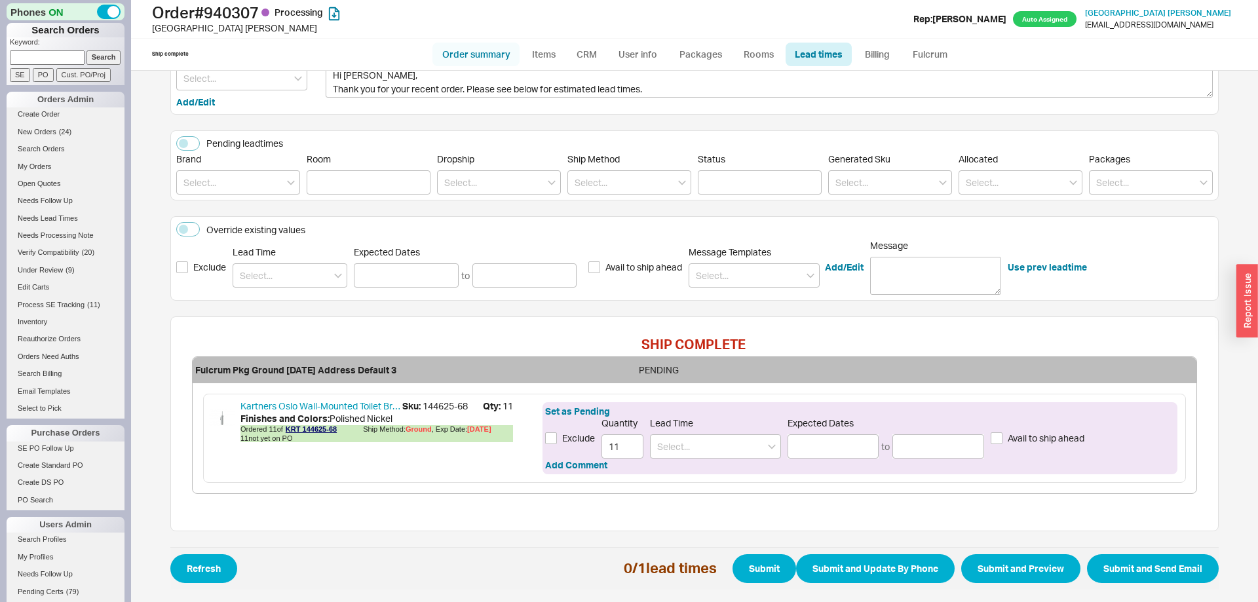
click at [490, 62] on link "Order summary" at bounding box center [476, 55] width 87 height 24
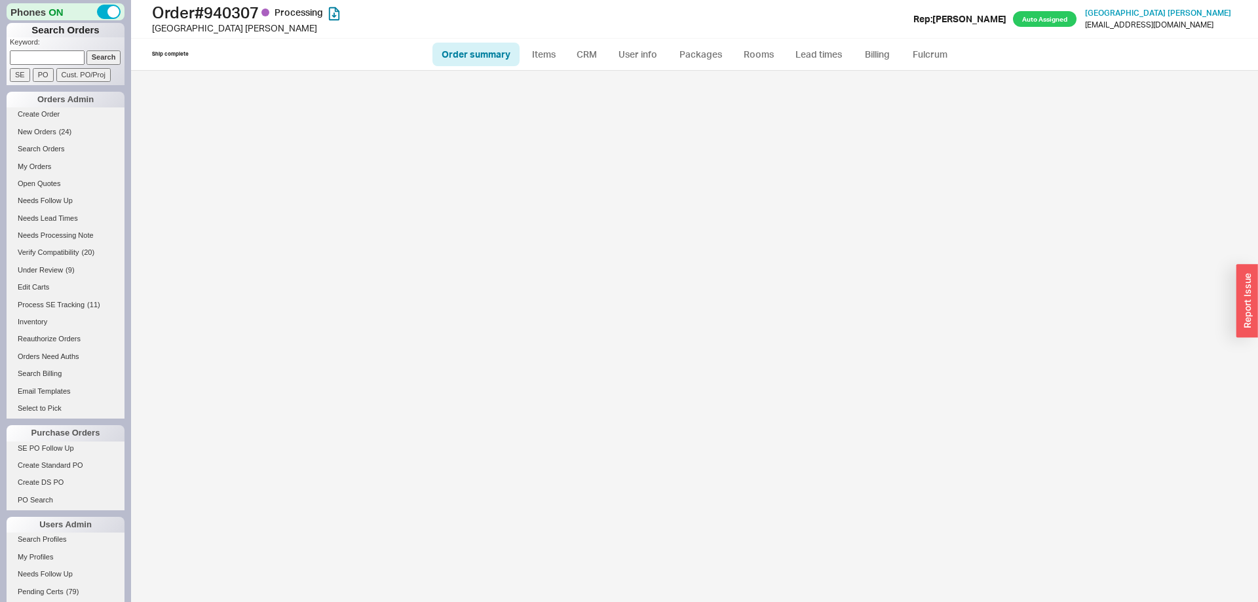
select select "*"
select select "LOW"
select select "3"
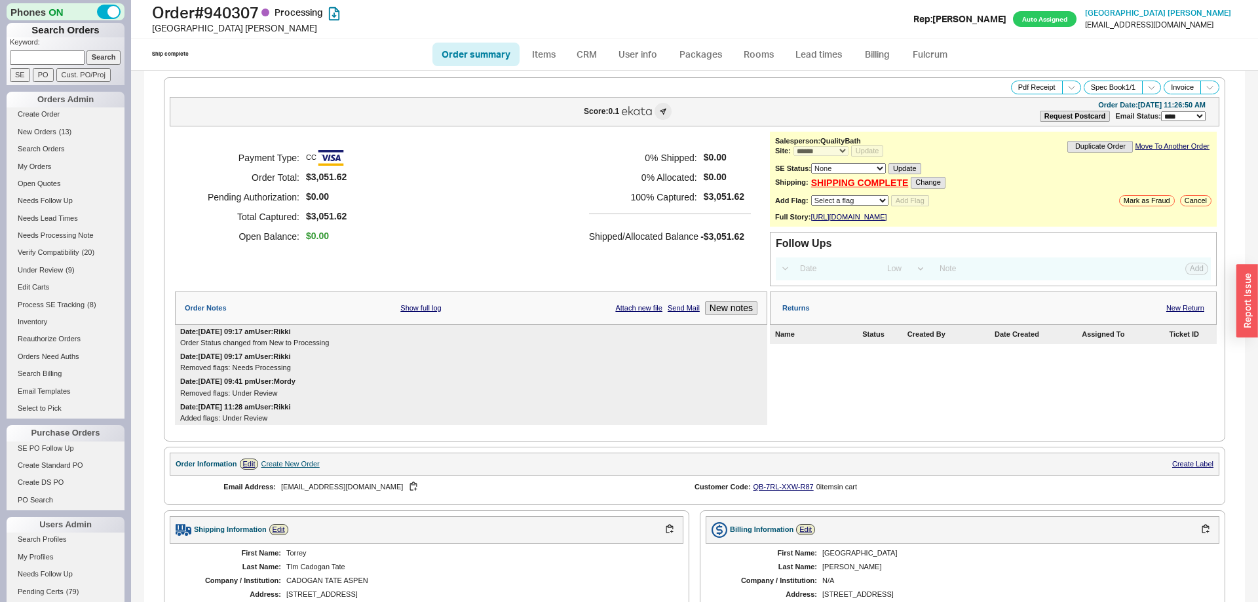
click at [486, 49] on link "Order summary" at bounding box center [476, 55] width 87 height 24
select select "*"
select select "LOW"
select select "3"
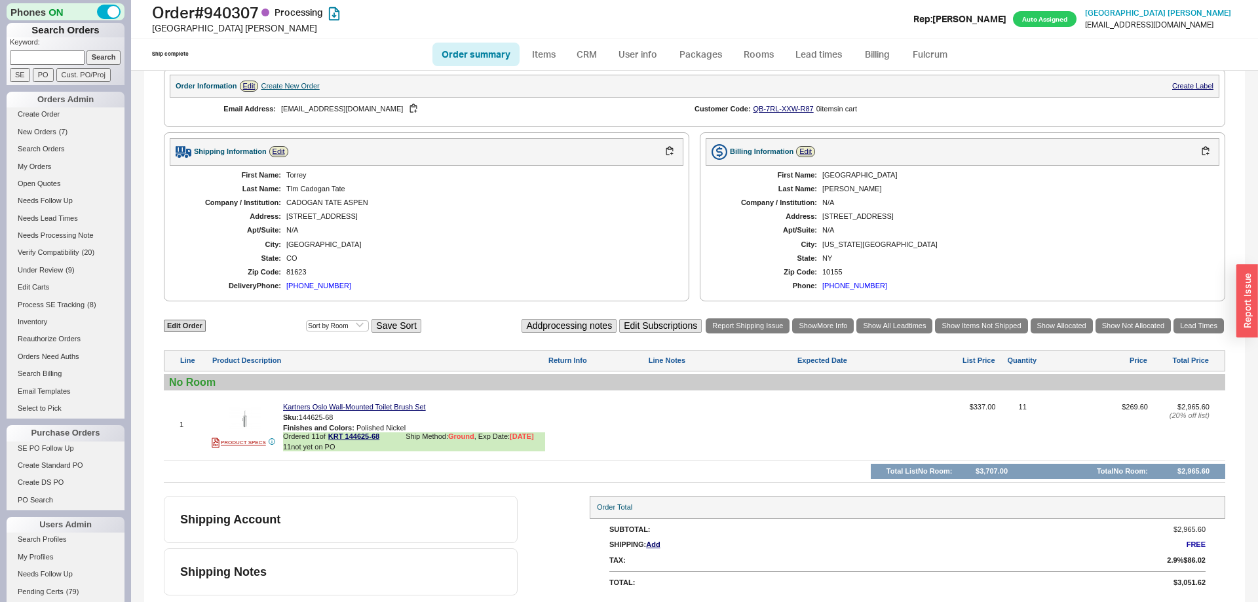
scroll to position [390, 0]
click at [476, 74] on section "Order Information Edit Create New Order Create Label Email Address: [EMAIL_ADDR…" at bounding box center [695, 98] width 1062 height 58
click at [476, 59] on link "Order summary" at bounding box center [476, 55] width 87 height 24
select select "*"
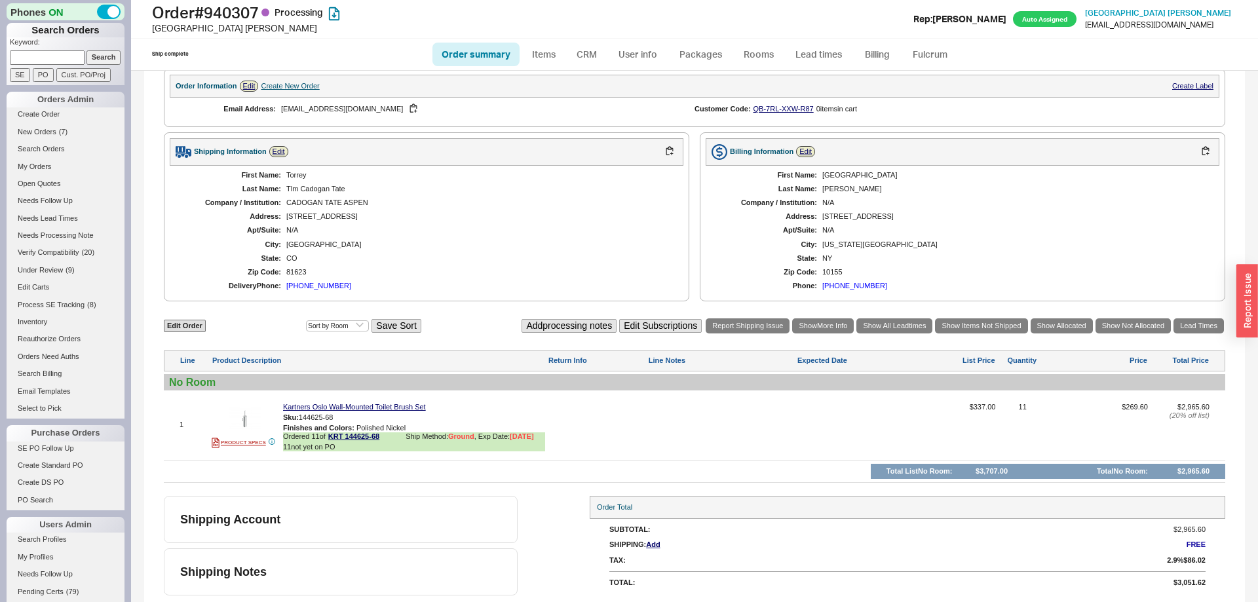
select select "LOW"
select select "3"
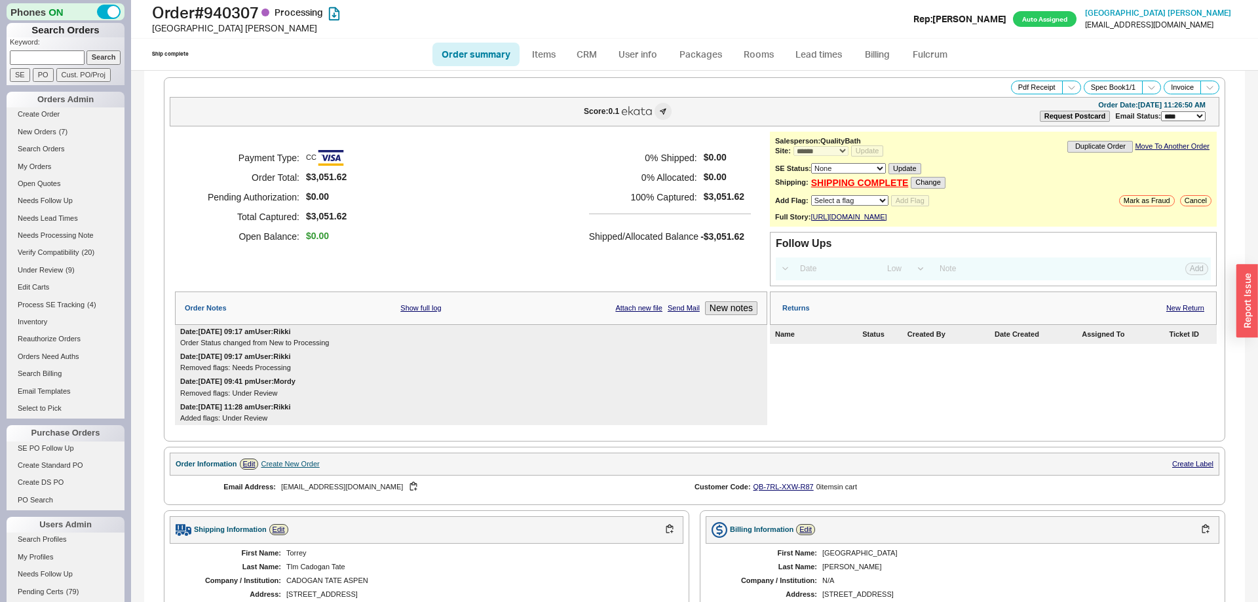
click at [485, 49] on link "Order summary" at bounding box center [476, 55] width 87 height 24
select select "*"
select select "LOW"
select select "3"
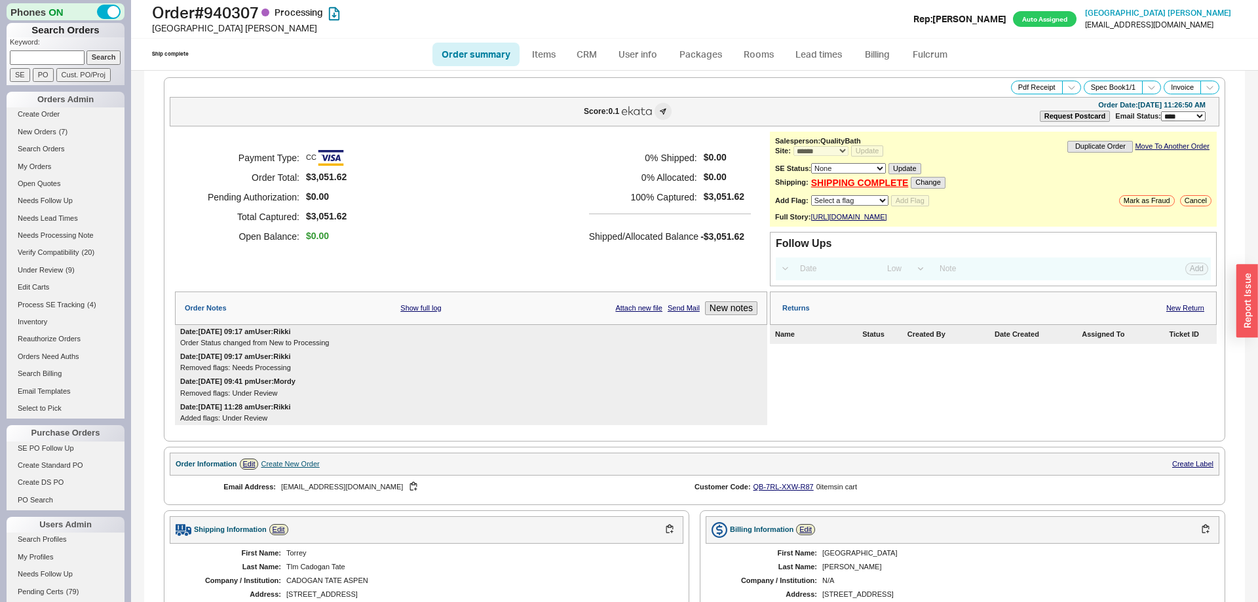
click at [501, 59] on link "Order summary" at bounding box center [476, 55] width 87 height 24
select select "*"
select select "LOW"
select select "3"
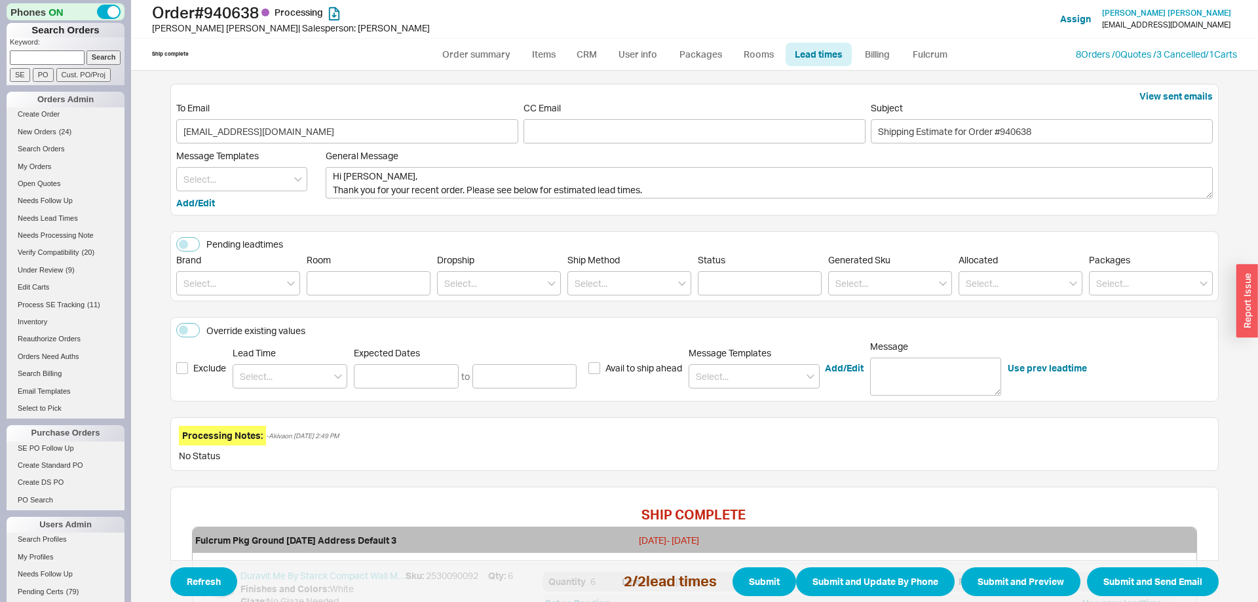
scroll to position [314, 0]
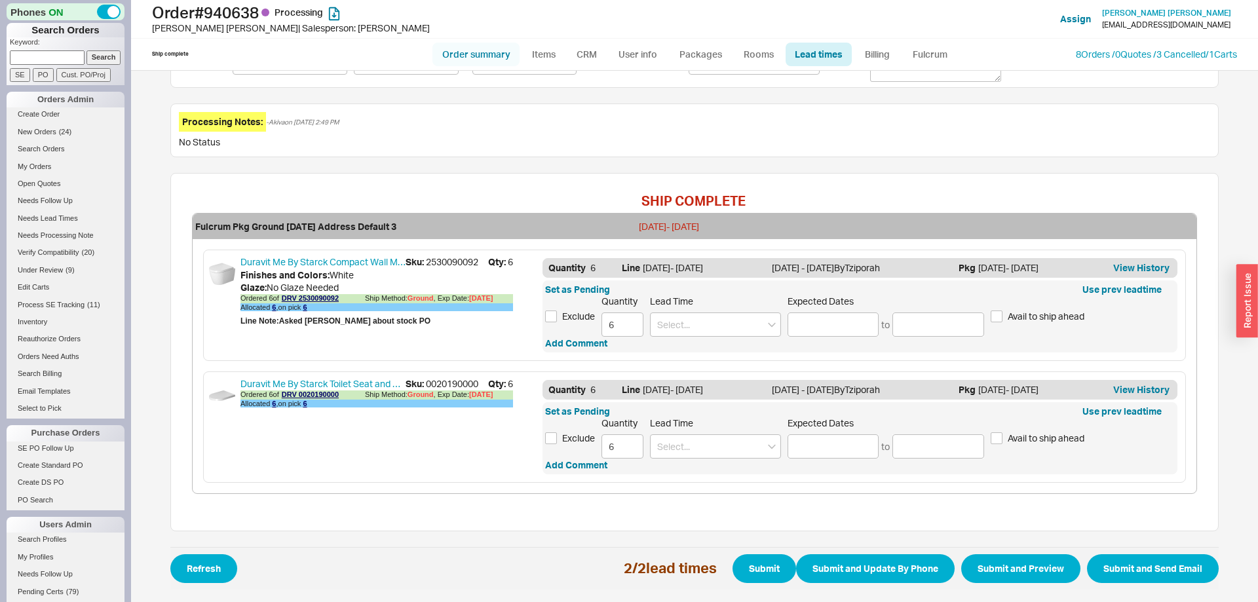
click at [509, 52] on link "Order summary" at bounding box center [476, 55] width 87 height 24
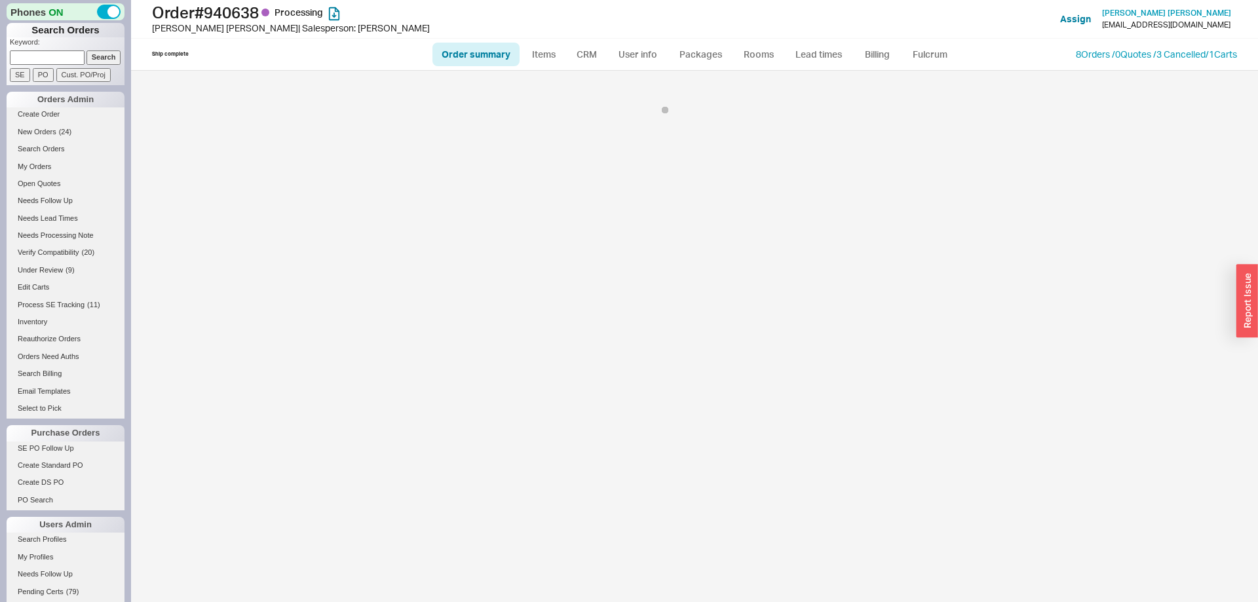
select select "*"
select select "LOW"
select select "3"
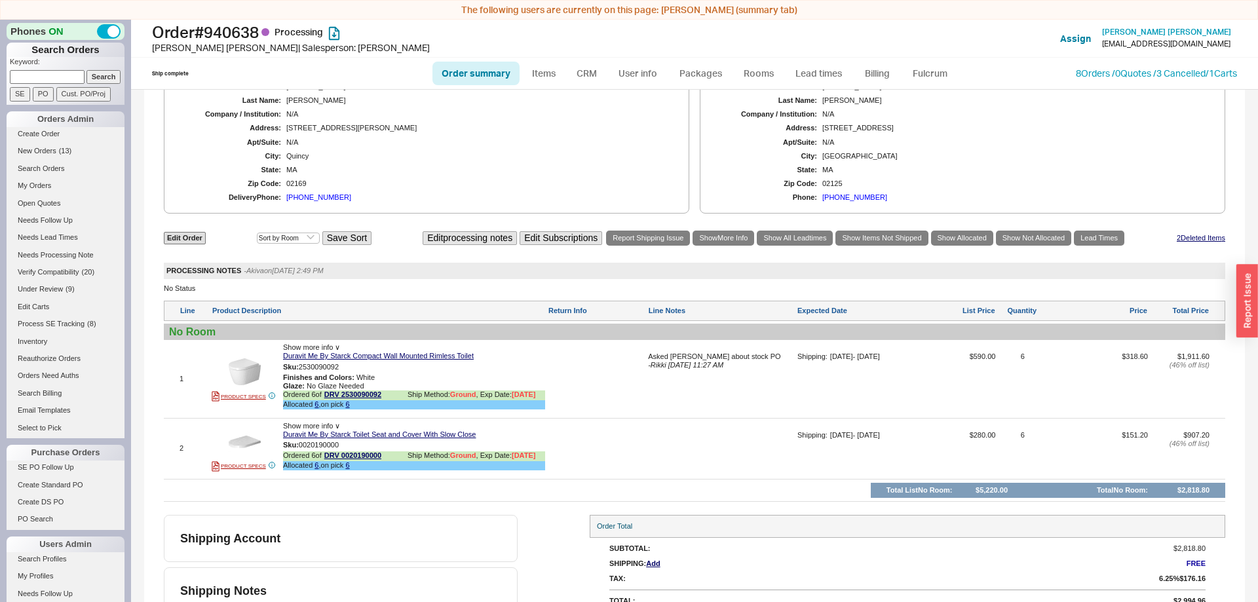
scroll to position [606, 0]
drag, startPoint x: 442, startPoint y: 59, endPoint x: 450, endPoint y: 66, distance: 10.2
click at [442, 60] on ul "Order summary Items CRM User info Packages Rooms Lead times Billing Fulcrum" at bounding box center [694, 73] width 535 height 31
click at [451, 66] on link "Order summary" at bounding box center [476, 74] width 87 height 24
select select "*"
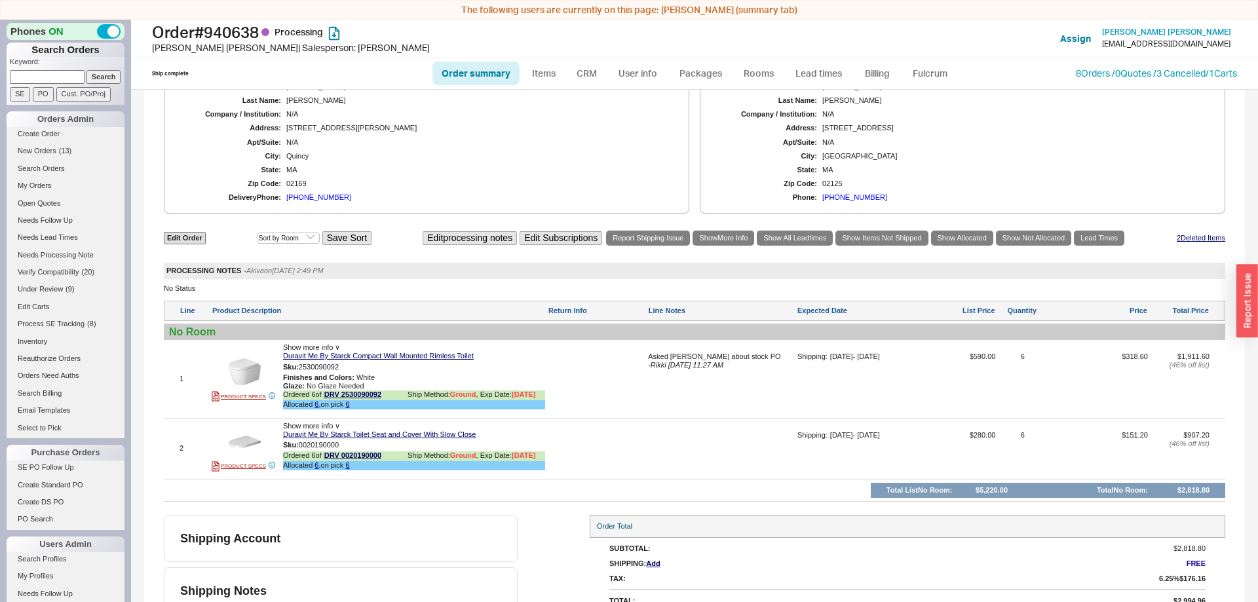
select select "LOW"
select select "3"
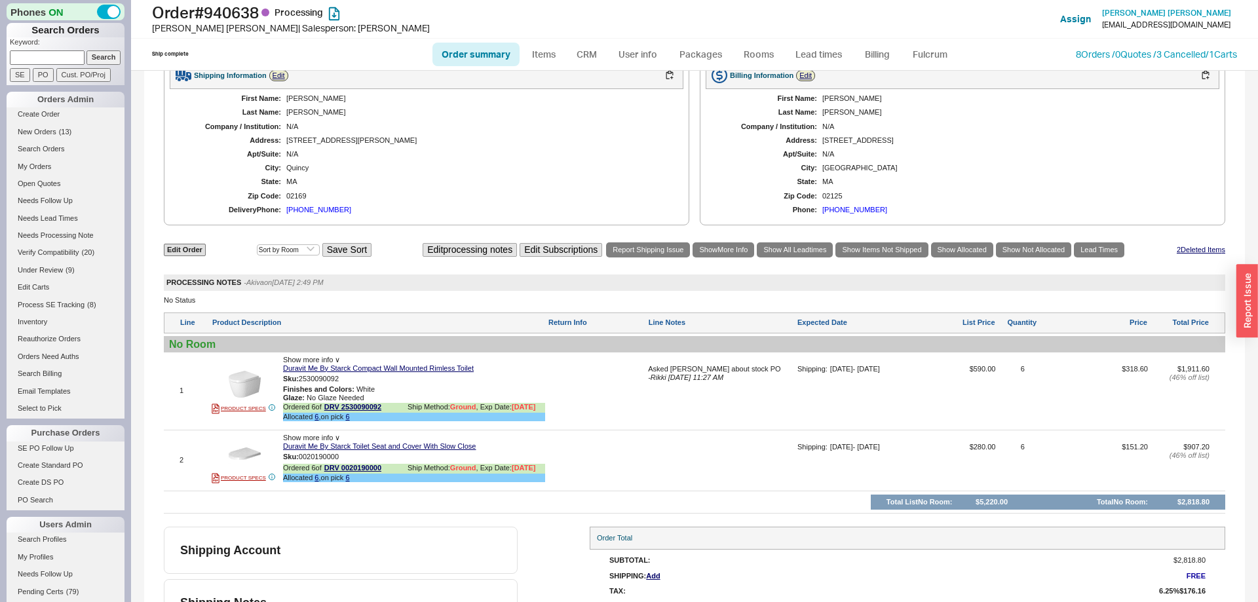
scroll to position [606, 0]
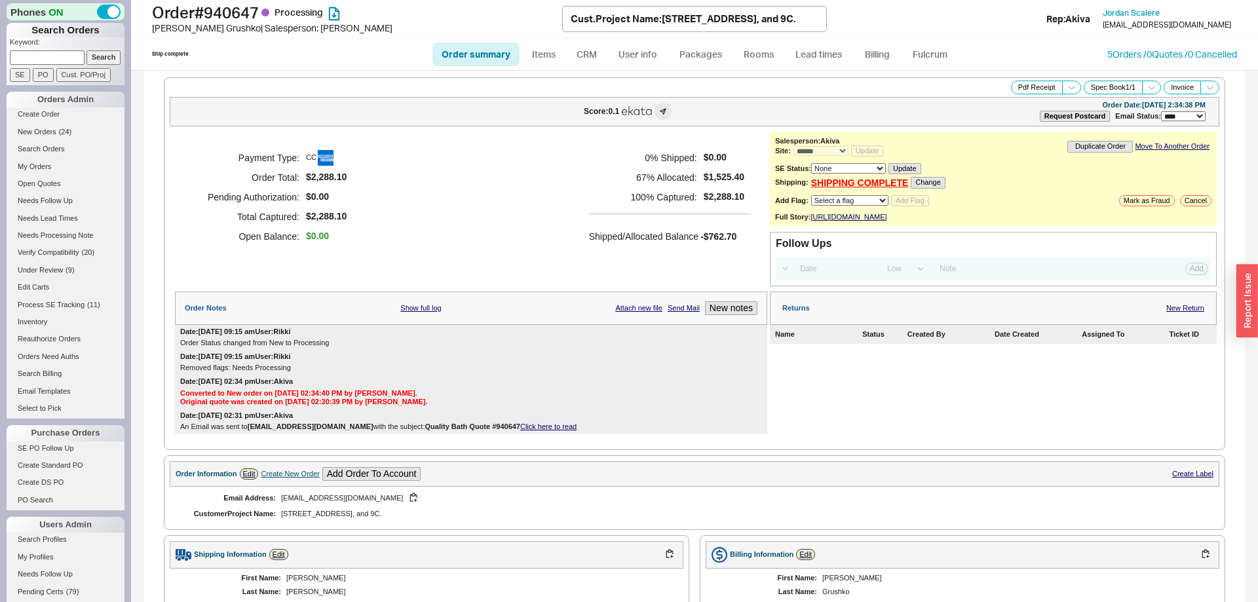
select select "*"
select select "LOW"
select select "3"
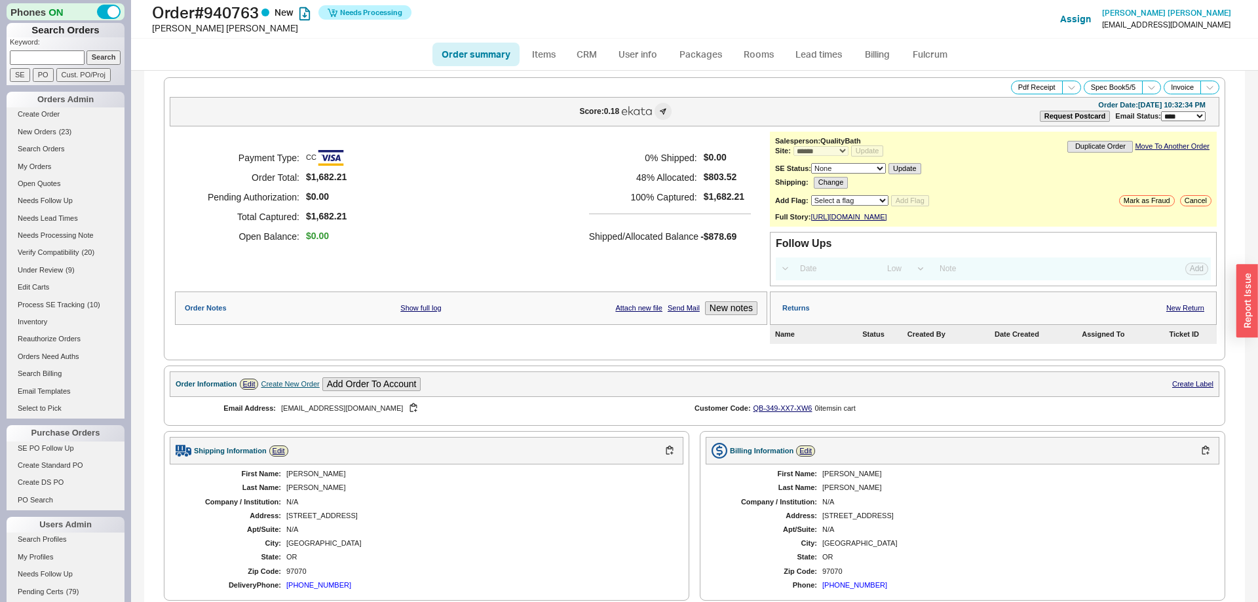
select select "*"
select select "LOW"
select select "3"
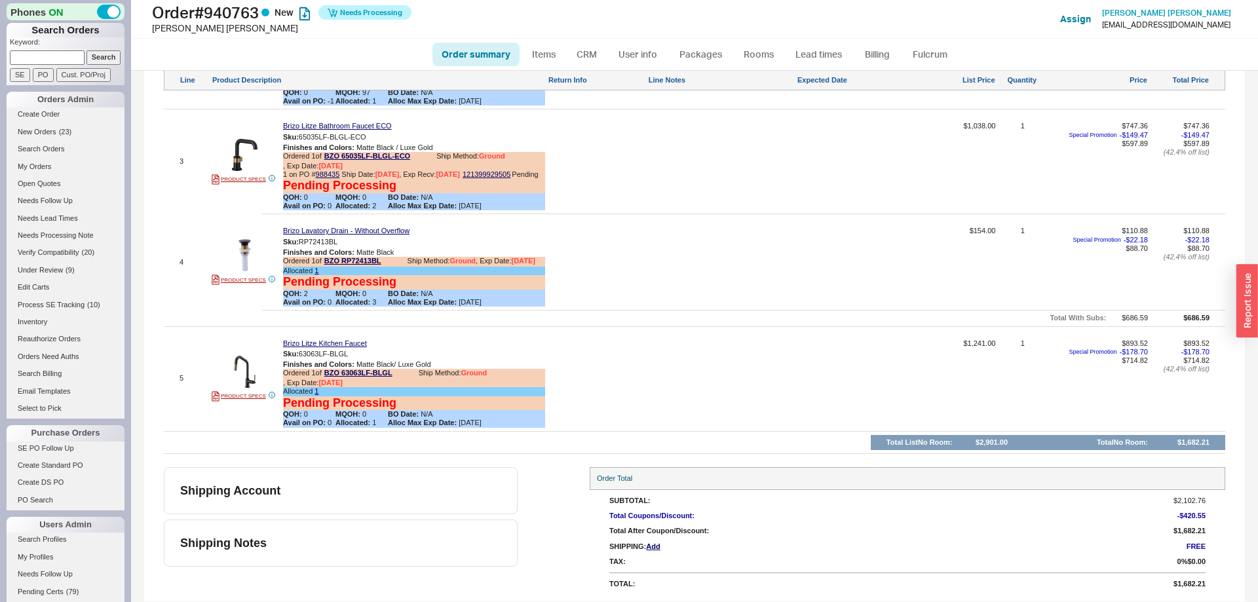
scroll to position [581, 0]
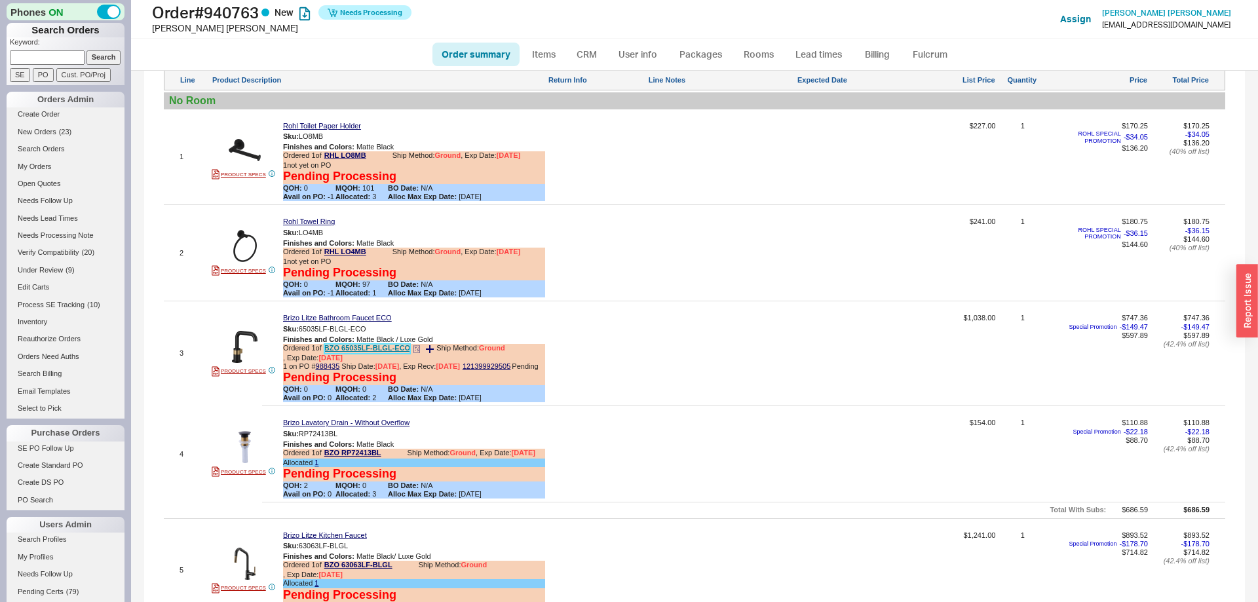
click at [373, 354] on link "BZO 65035LF-BLGL-ECO" at bounding box center [367, 349] width 86 height 10
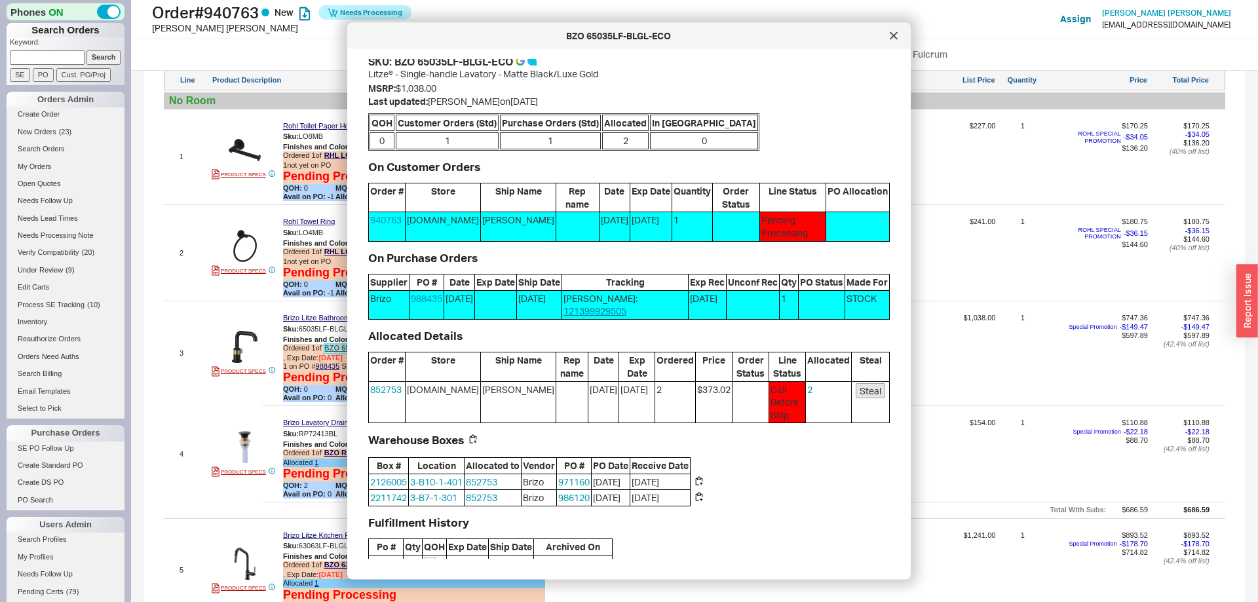
scroll to position [7, 0]
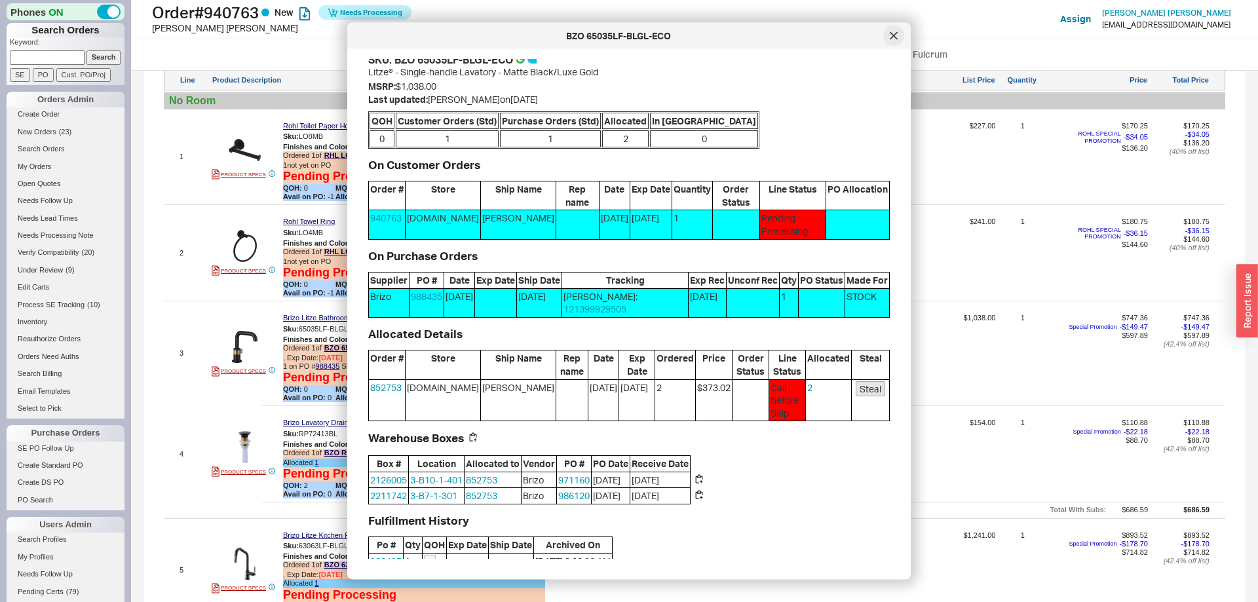
click at [884, 38] on div at bounding box center [894, 36] width 21 height 21
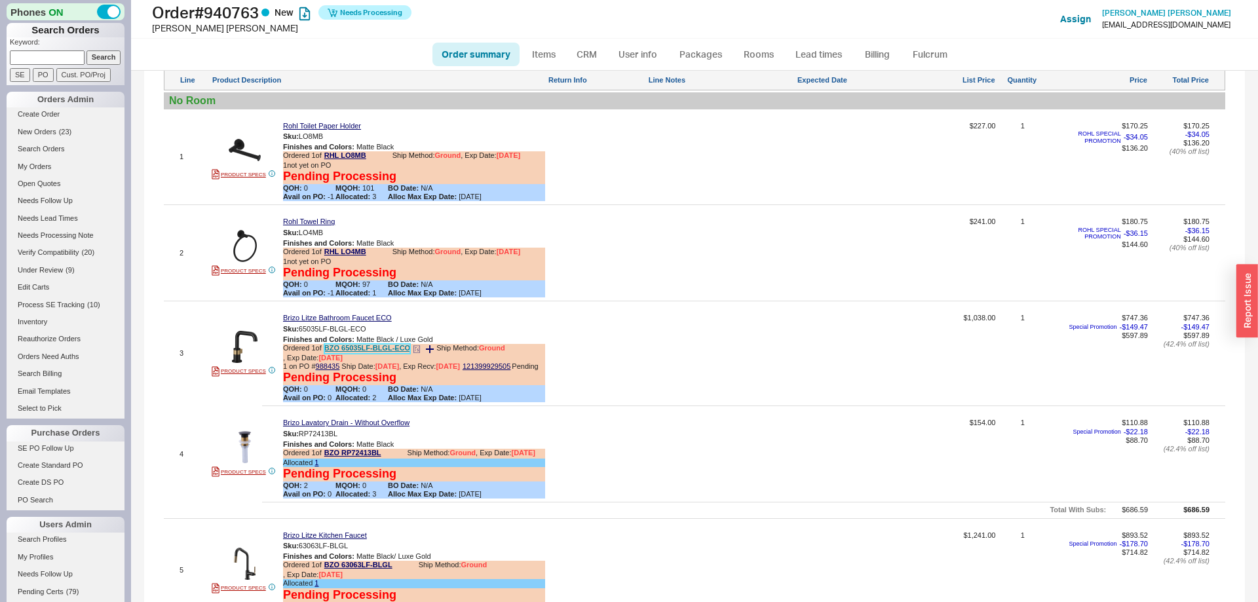
click at [376, 354] on link "BZO 65035LF-BLGL-ECO" at bounding box center [367, 349] width 86 height 10
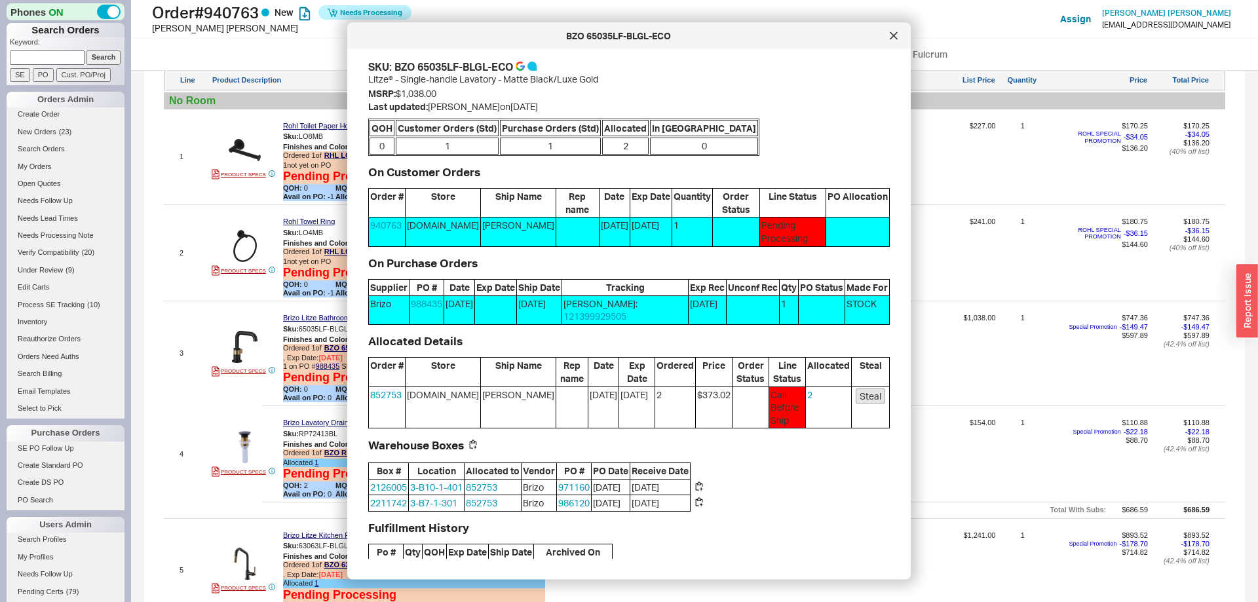
click at [872, 388] on button "Steal" at bounding box center [870, 396] width 29 height 16
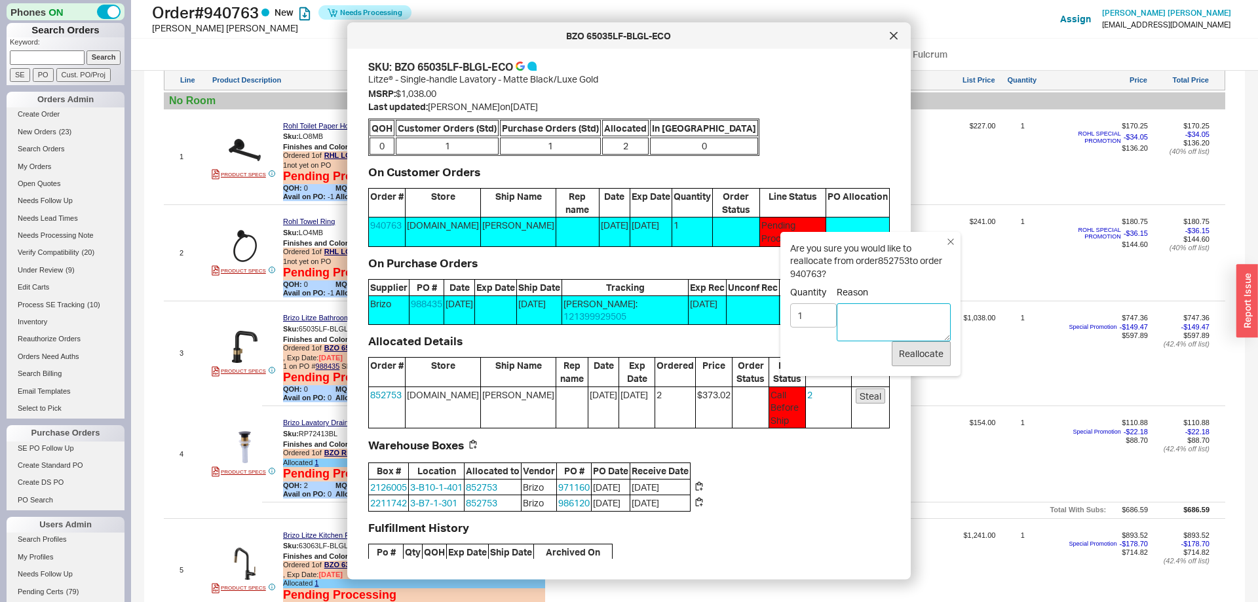
click at [873, 317] on textarea "Reason" at bounding box center [894, 322] width 114 height 38
type textarea "more en route"
click at [910, 354] on button "Reallocate" at bounding box center [921, 353] width 59 height 25
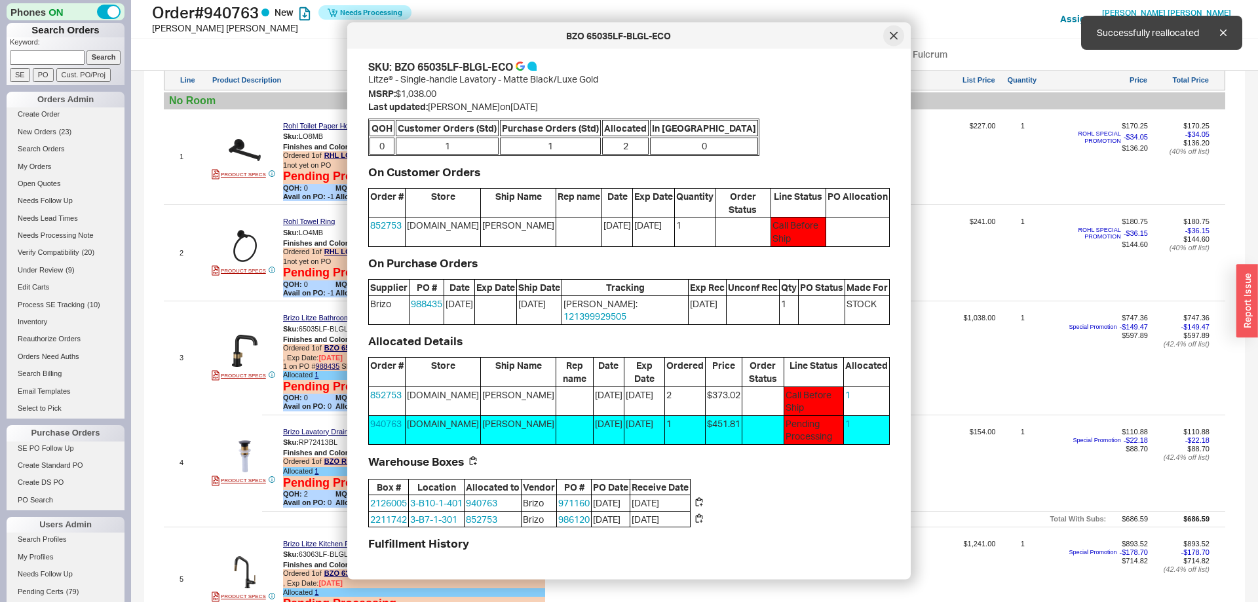
click at [894, 38] on icon at bounding box center [894, 36] width 8 height 8
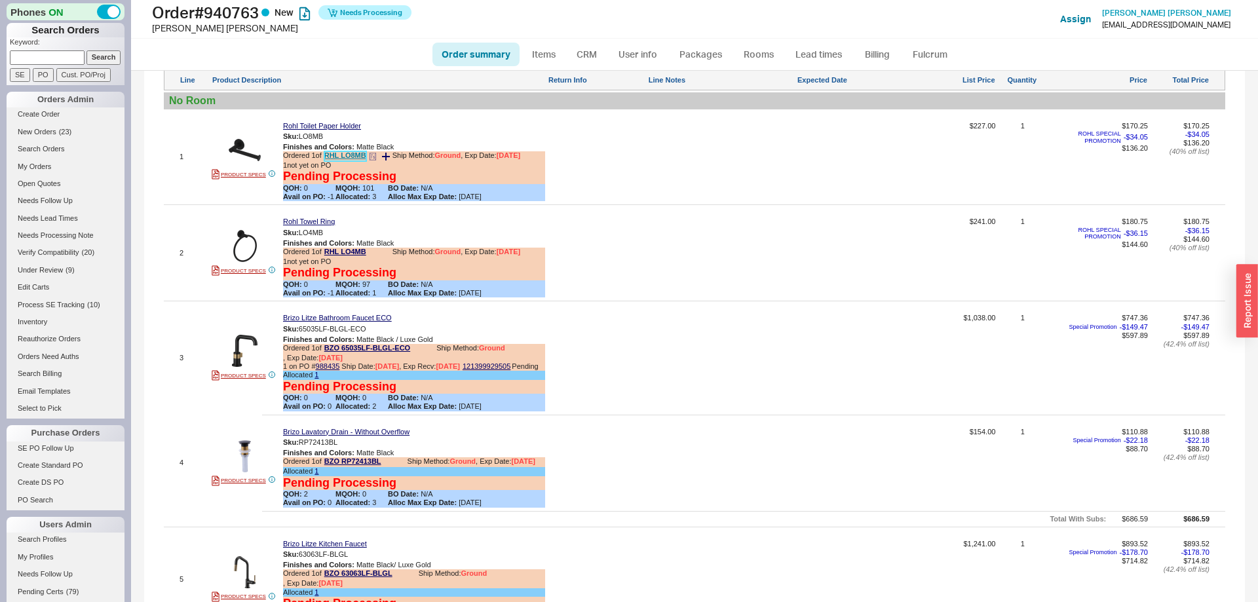
click at [359, 161] on link "RHL LO8MB" at bounding box center [345, 156] width 42 height 10
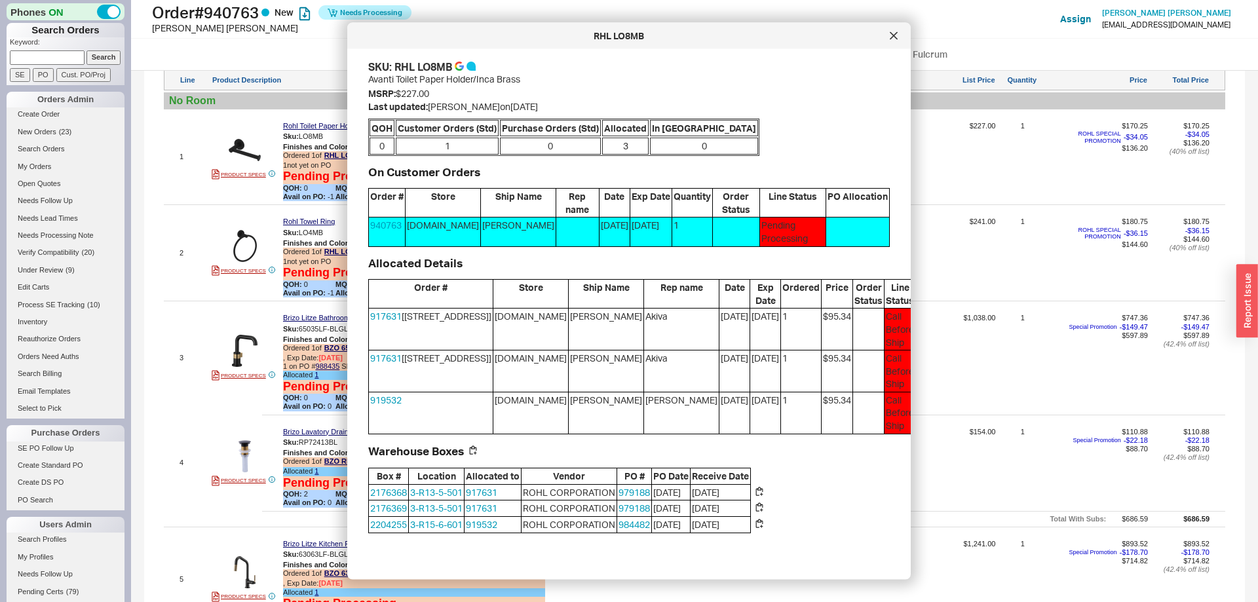
click at [966, 403] on button "Steal" at bounding box center [980, 401] width 29 height 16
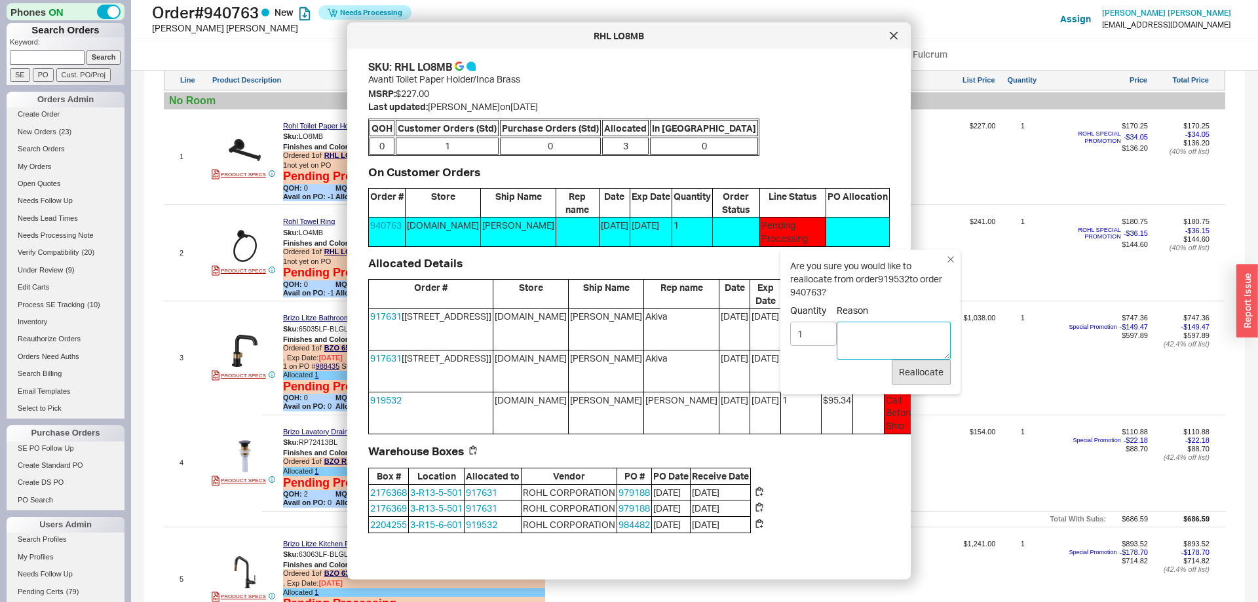
click at [876, 341] on textarea "Reason" at bounding box center [894, 341] width 114 height 38
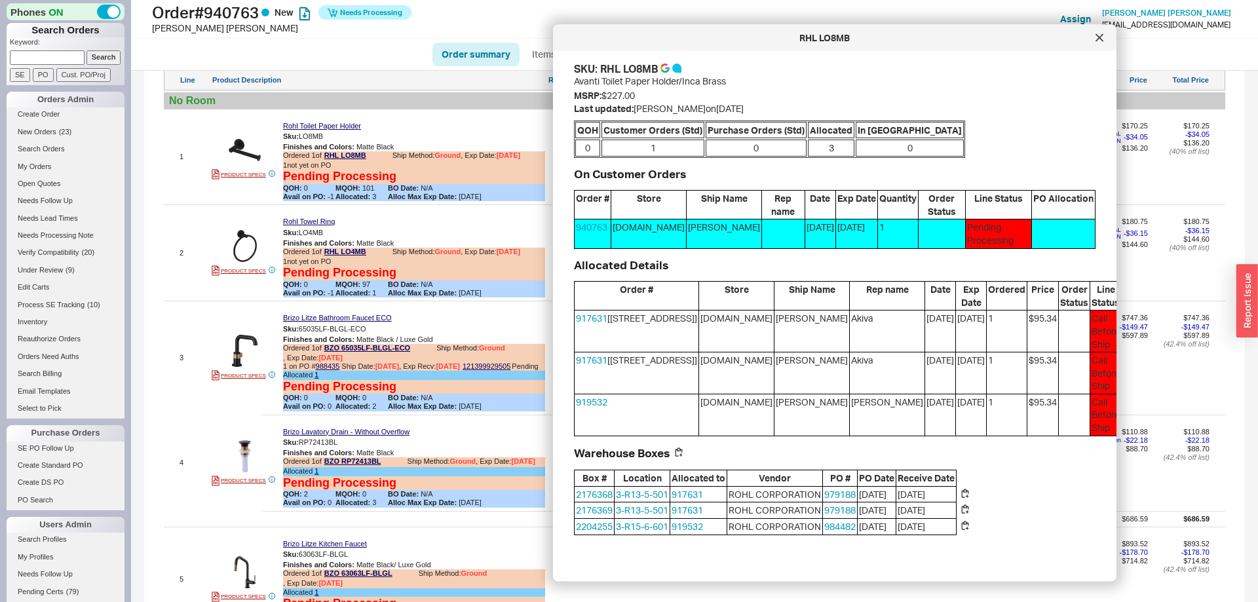
drag, startPoint x: 760, startPoint y: 40, endPoint x: 965, endPoint y: 42, distance: 205.8
click at [965, 42] on div "RHL LO8MB" at bounding box center [825, 37] width 530 height 13
click at [1172, 403] on button "Steal" at bounding box center [1186, 403] width 29 height 16
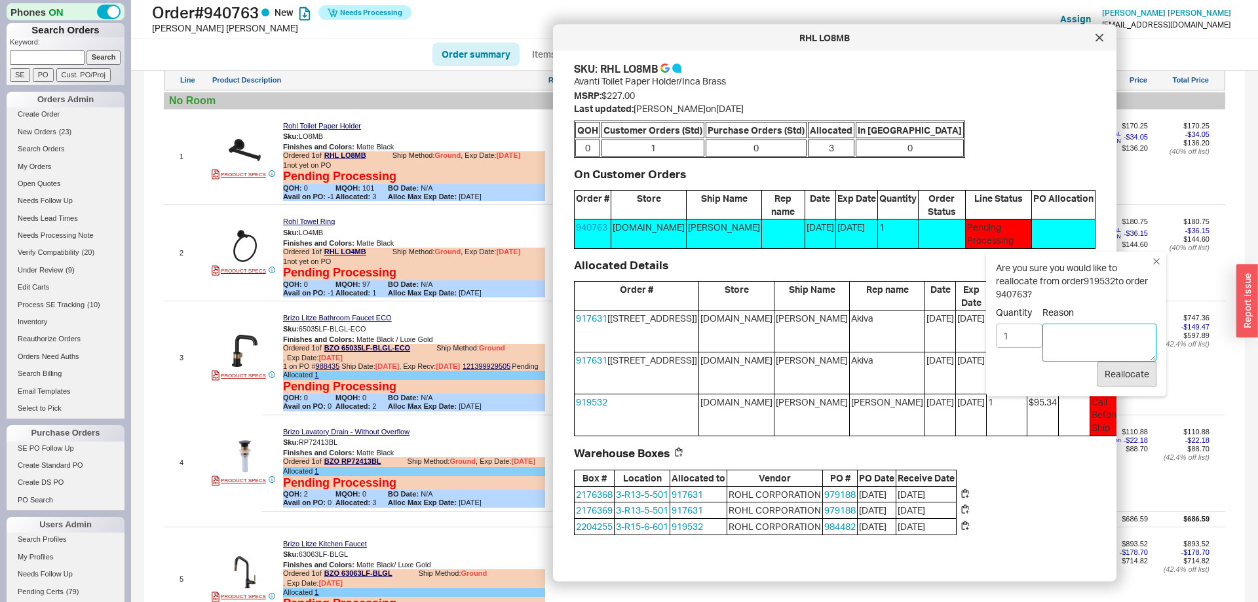
click at [1059, 340] on textarea "Reason" at bounding box center [1100, 343] width 114 height 38
type textarea "more in stock"
click at [1123, 375] on button "Reallocate" at bounding box center [1127, 374] width 59 height 25
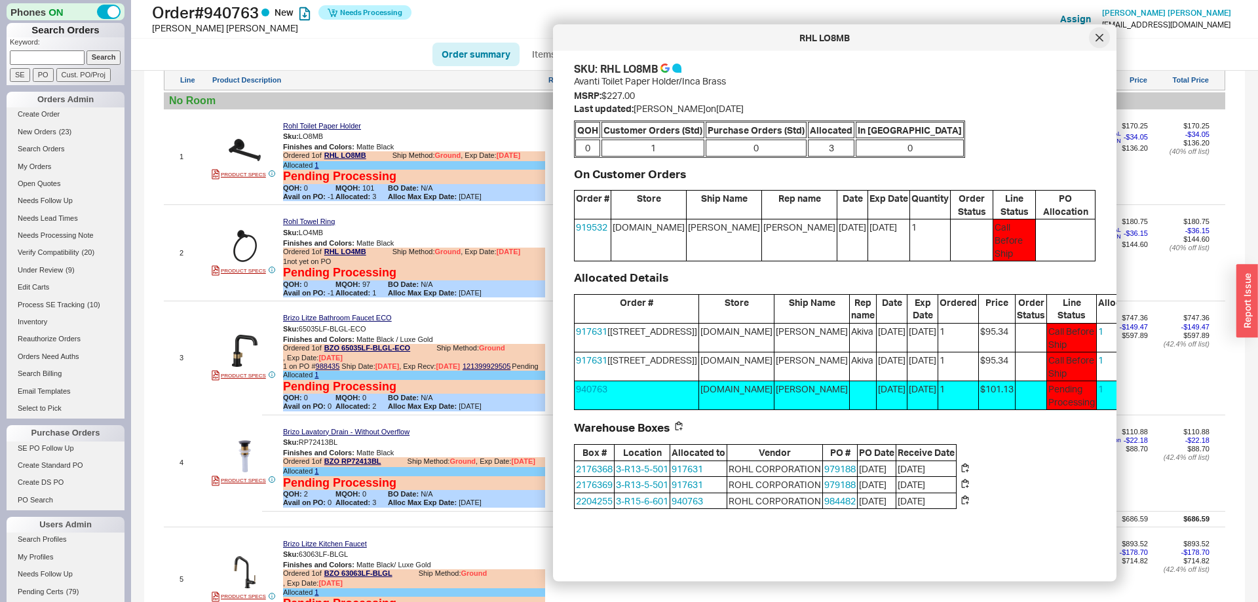
click at [1102, 37] on icon at bounding box center [1100, 38] width 8 height 8
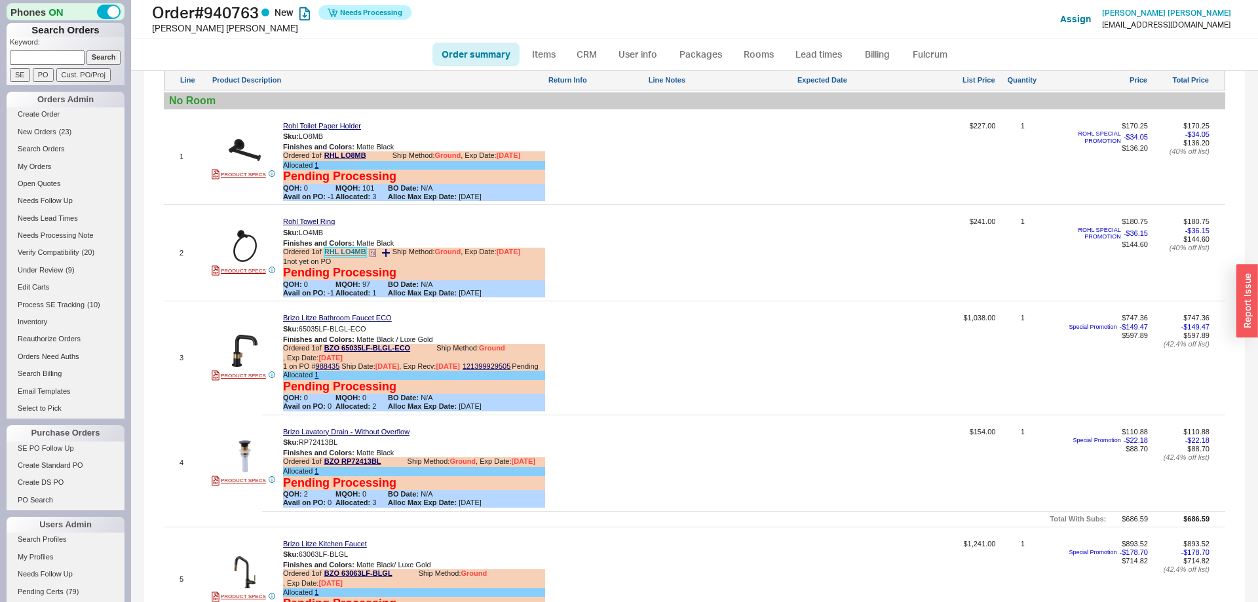
click at [351, 258] on link "RHL LO4MB" at bounding box center [345, 253] width 42 height 10
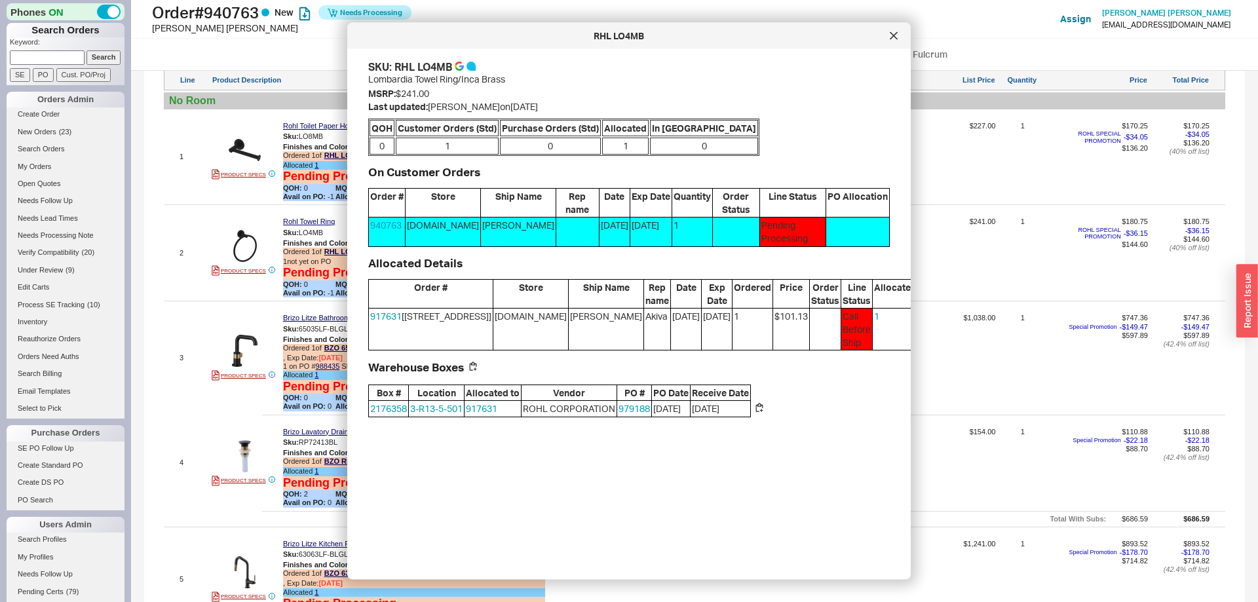
click at [923, 322] on button "Steal" at bounding box center [937, 318] width 29 height 16
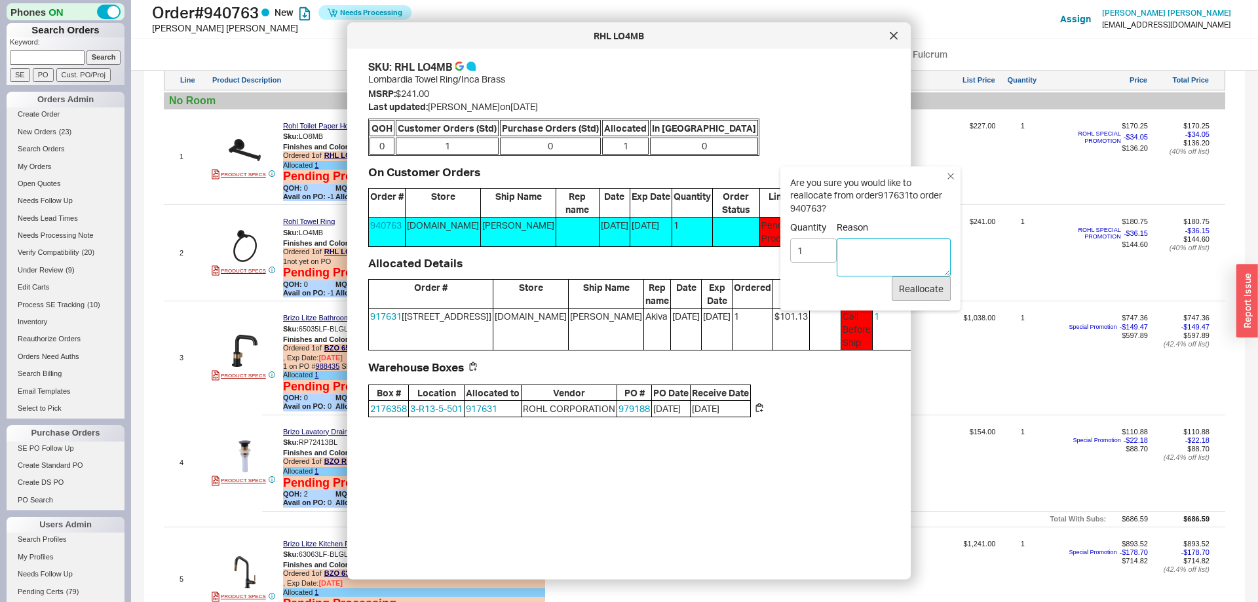
click at [862, 266] on textarea "Reason" at bounding box center [894, 258] width 114 height 38
type textarea "more en route"
click at [911, 290] on button "Reallocate" at bounding box center [921, 289] width 59 height 25
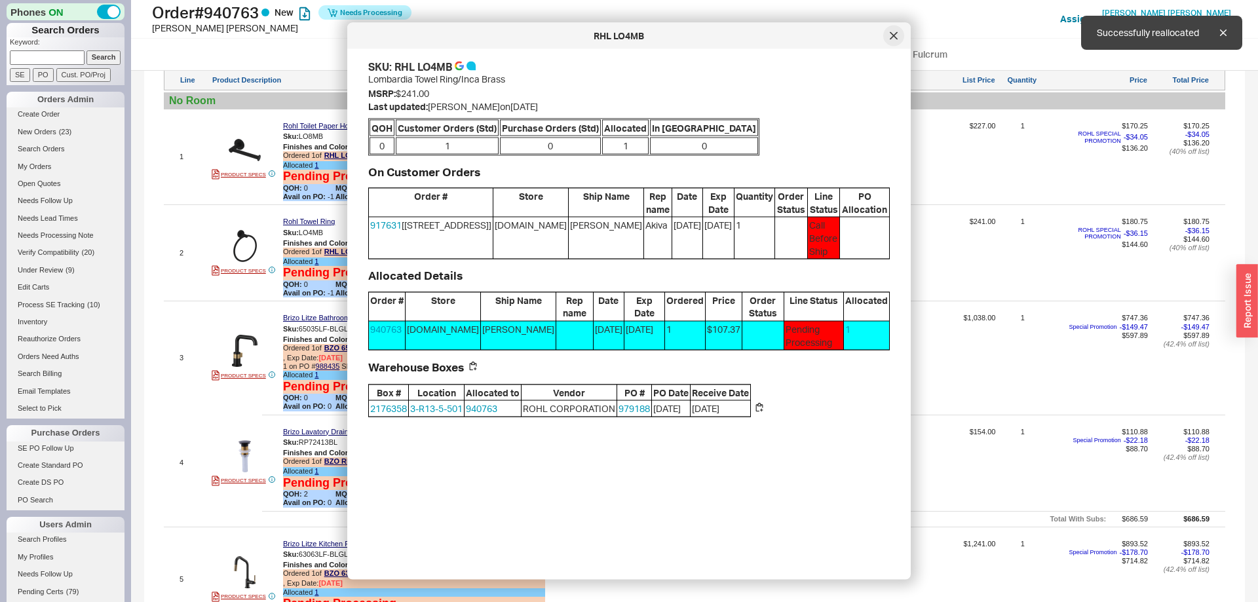
click at [900, 36] on div at bounding box center [894, 36] width 21 height 21
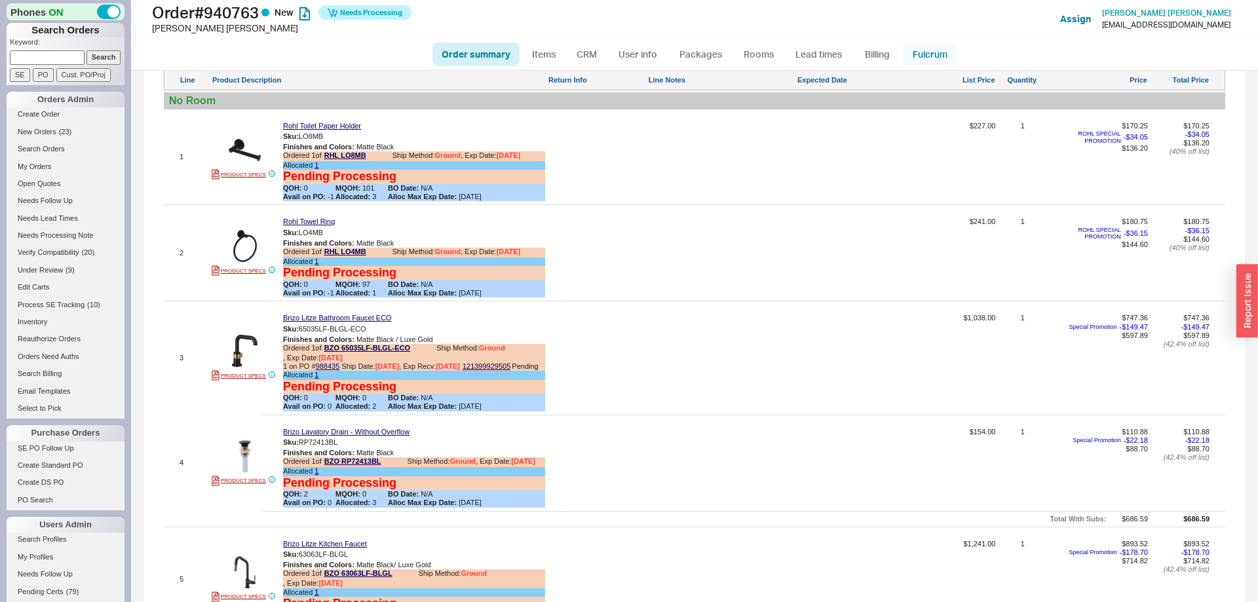
click at [922, 58] on link "Fulcrum" at bounding box center [930, 55] width 54 height 24
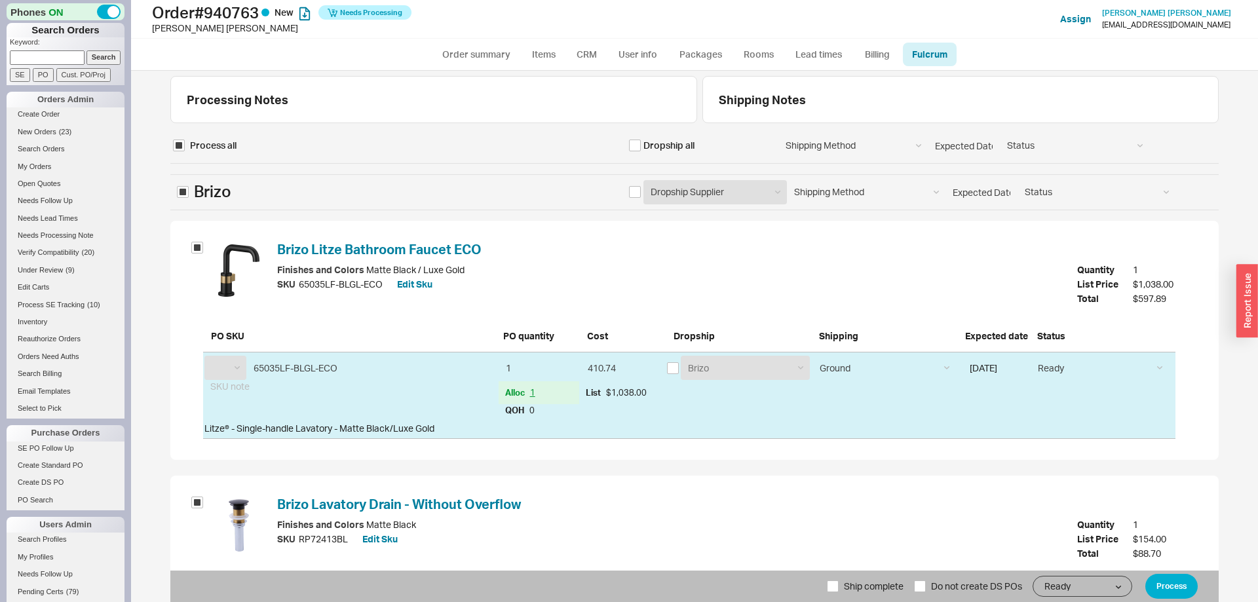
select select "BZO"
select select "RHL"
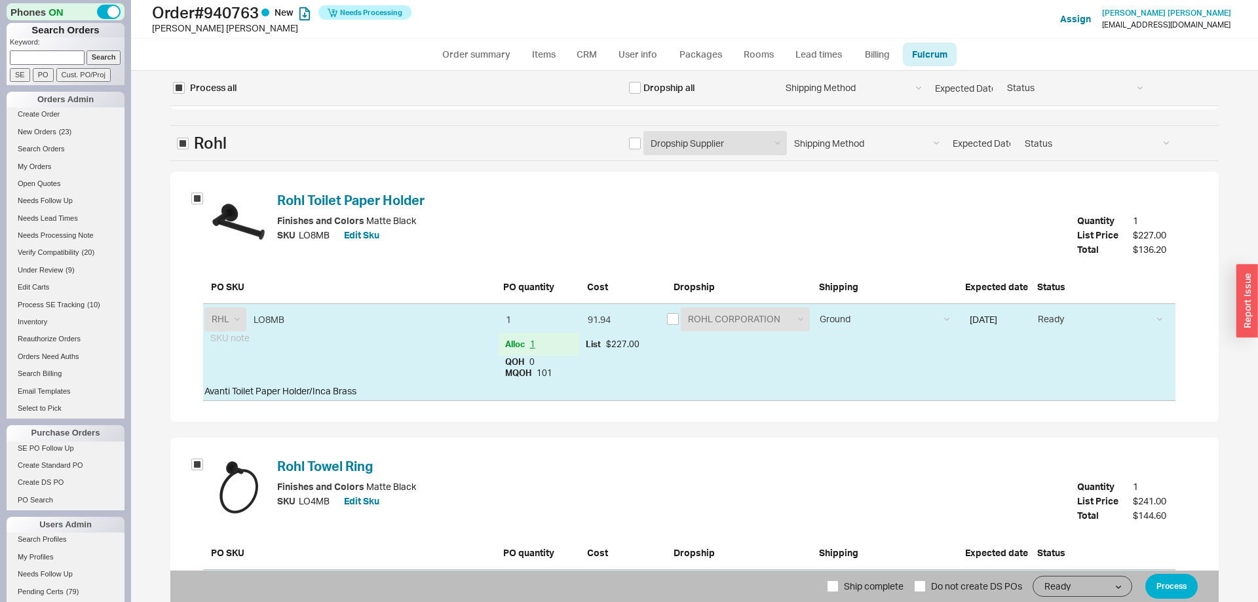
scroll to position [994, 0]
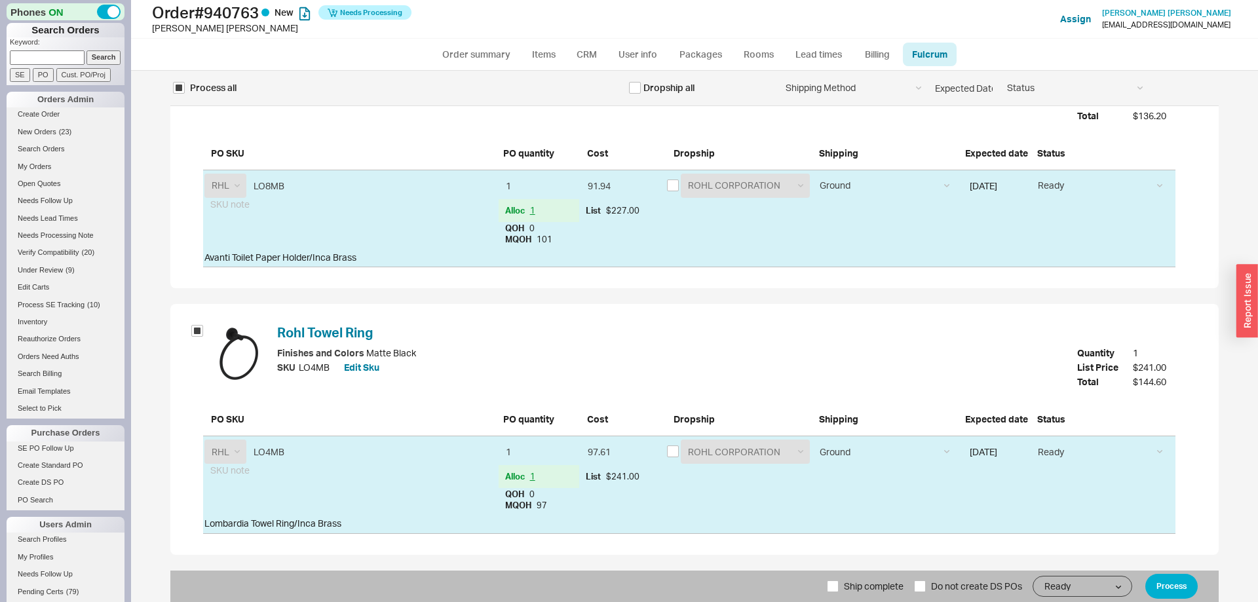
click at [854, 586] on span "Ship complete" at bounding box center [874, 586] width 60 height 31
click at [839, 586] on input "Ship complete" at bounding box center [833, 587] width 12 height 12
checkbox input "true"
click at [1175, 583] on button "Process" at bounding box center [1172, 586] width 52 height 25
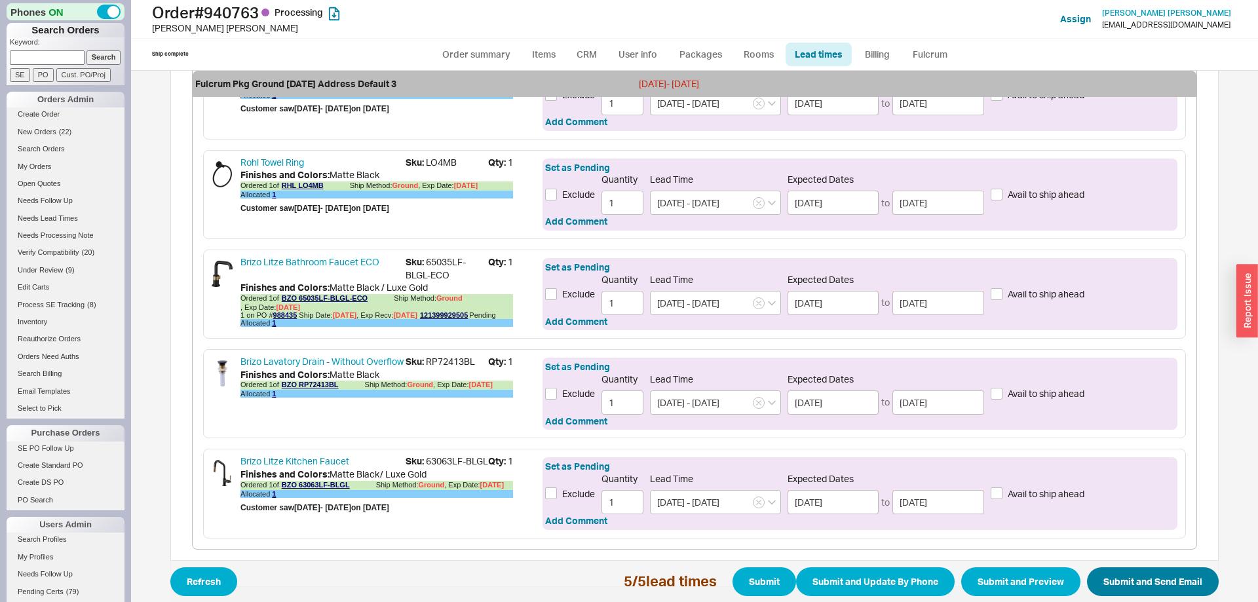
scroll to position [501, 0]
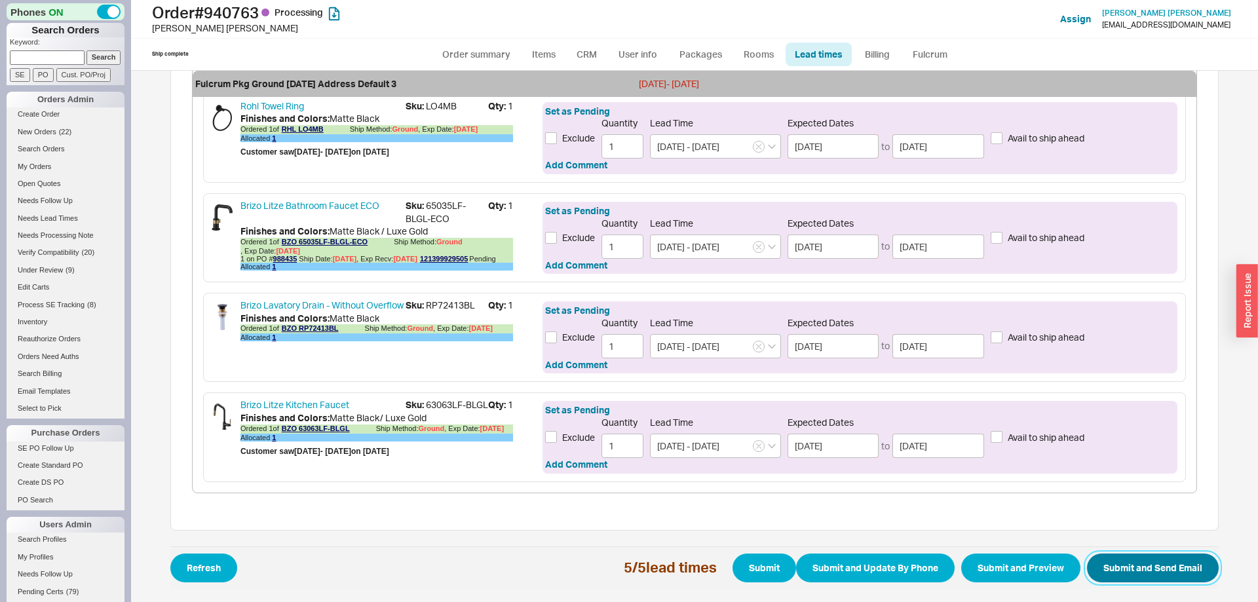
click at [1166, 573] on button "Submit and Send Email" at bounding box center [1153, 568] width 132 height 29
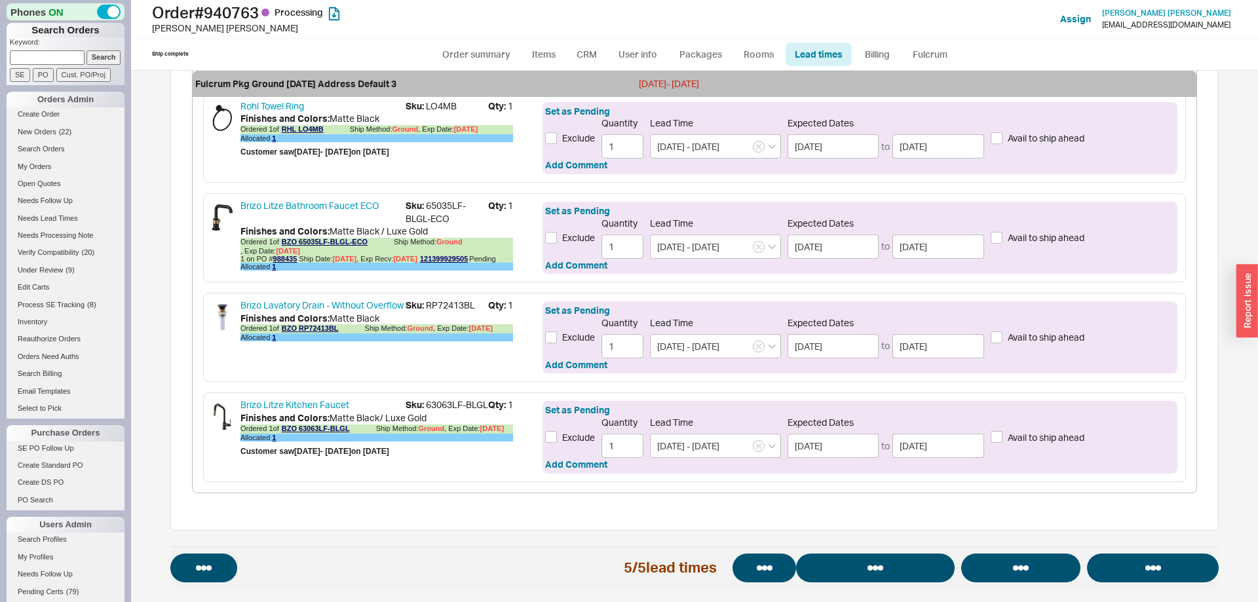
select select "*"
select select "LOW"
select select "3"
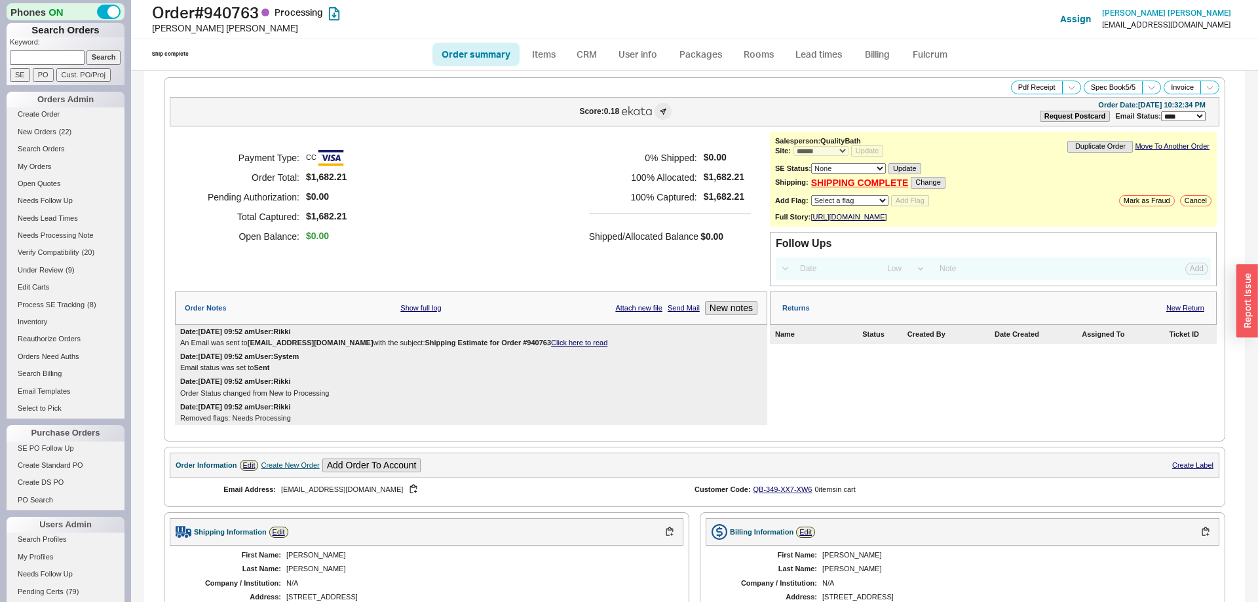
select select "*"
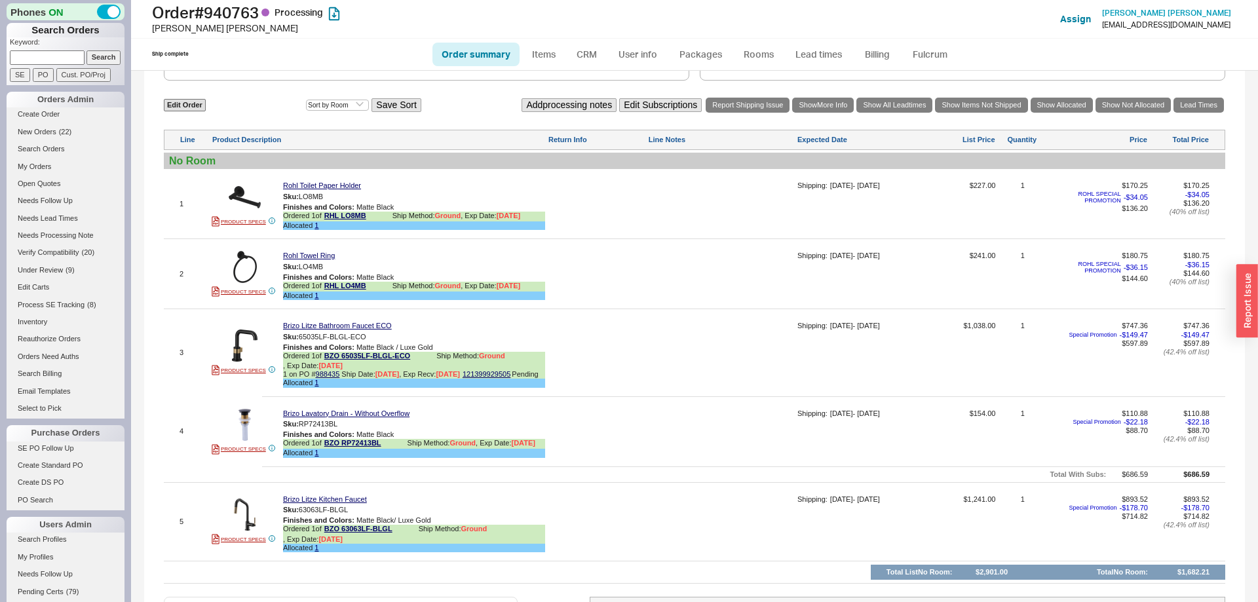
scroll to position [740, 0]
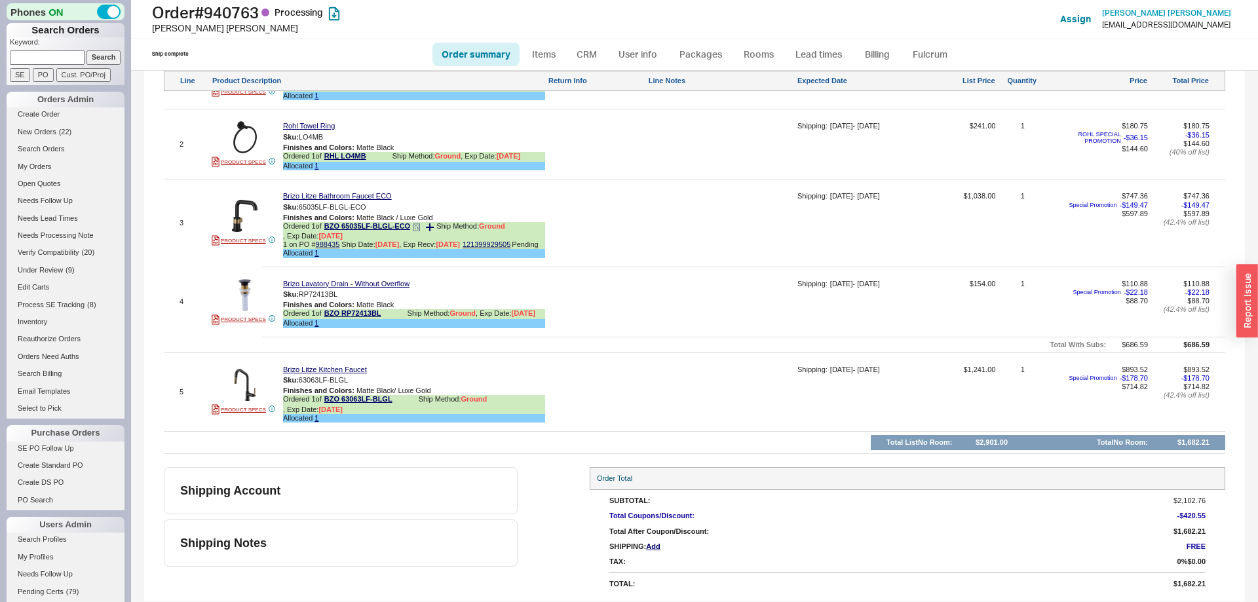
click at [421, 227] on icon at bounding box center [417, 228] width 8 height 8
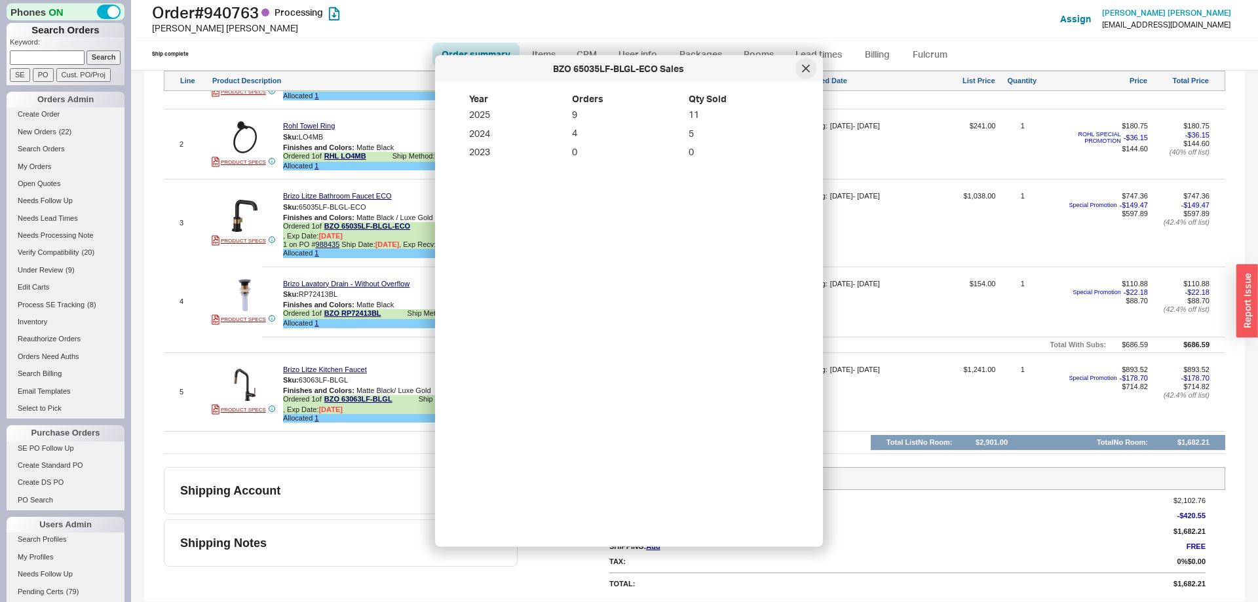
click at [811, 66] on div at bounding box center [806, 68] width 21 height 21
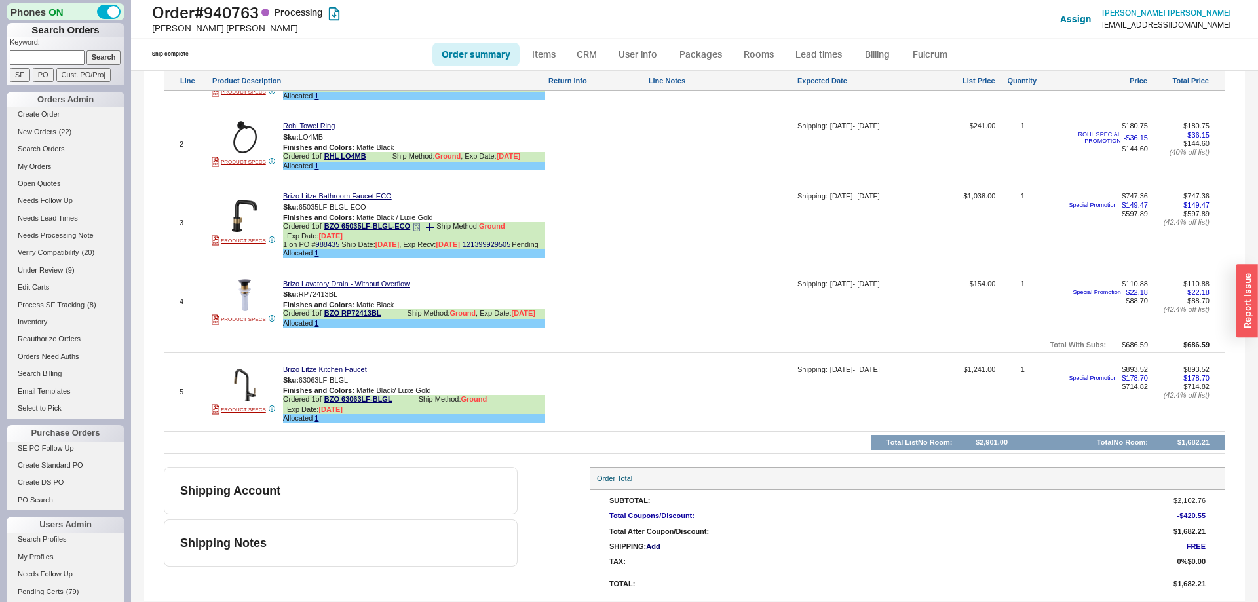
click at [431, 230] on icon at bounding box center [430, 228] width 8 height 8
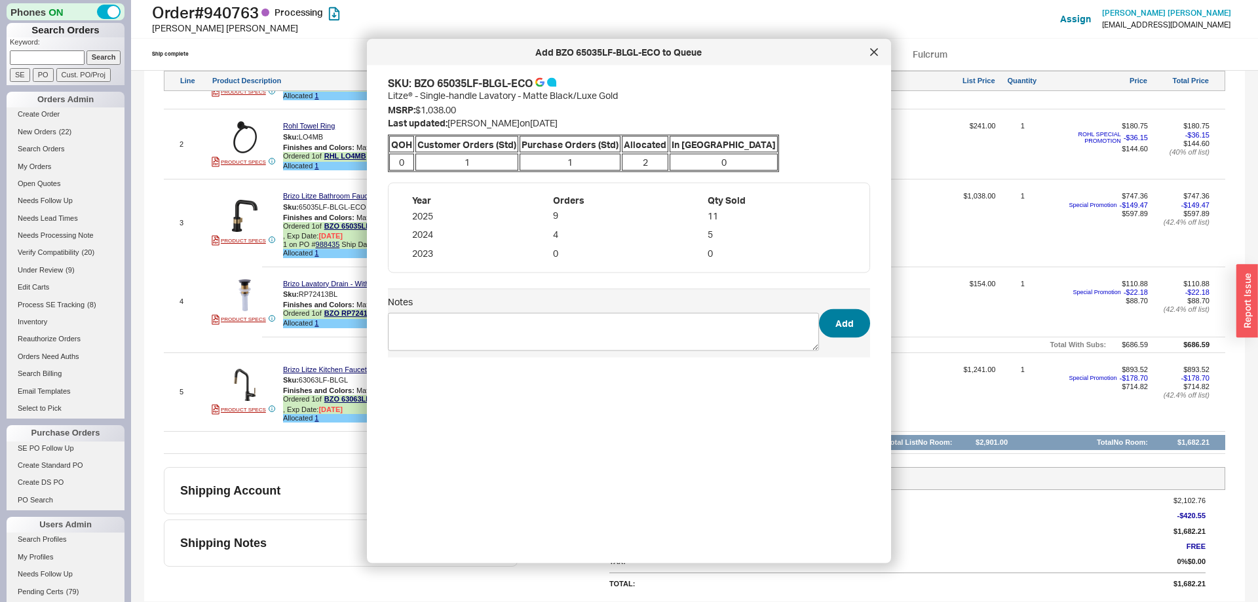
drag, startPoint x: 830, startPoint y: 307, endPoint x: 839, endPoint y: 319, distance: 15.5
click at [830, 306] on span "Notes Add" at bounding box center [629, 323] width 482 height 69
click at [839, 319] on button "Add" at bounding box center [844, 323] width 51 height 29
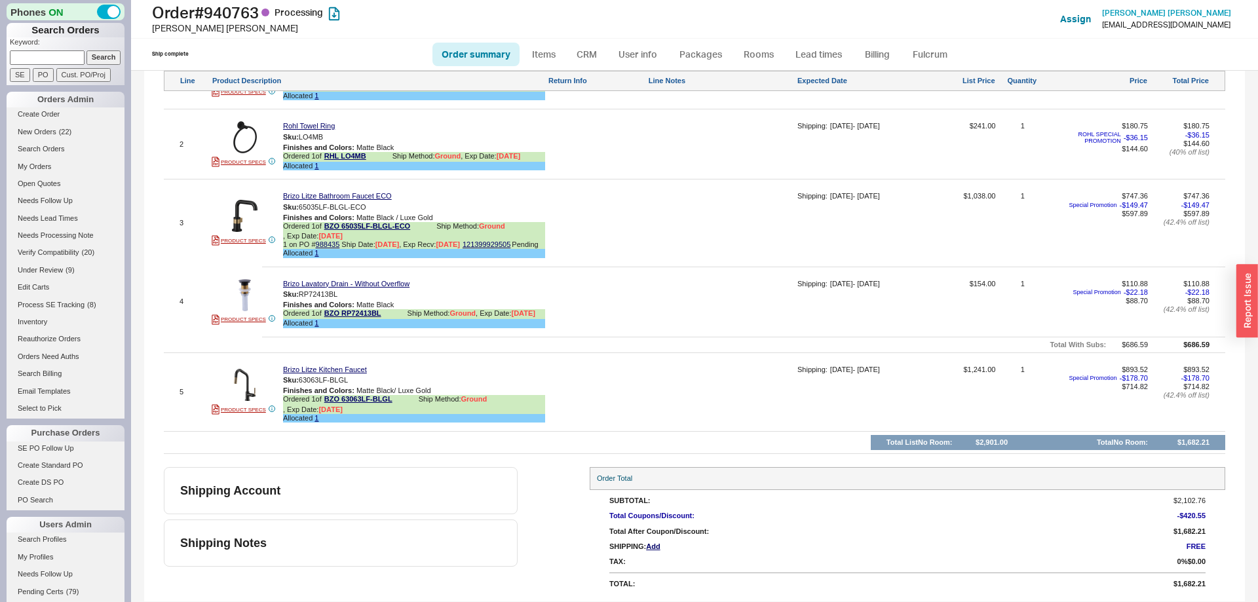
scroll to position [606, 0]
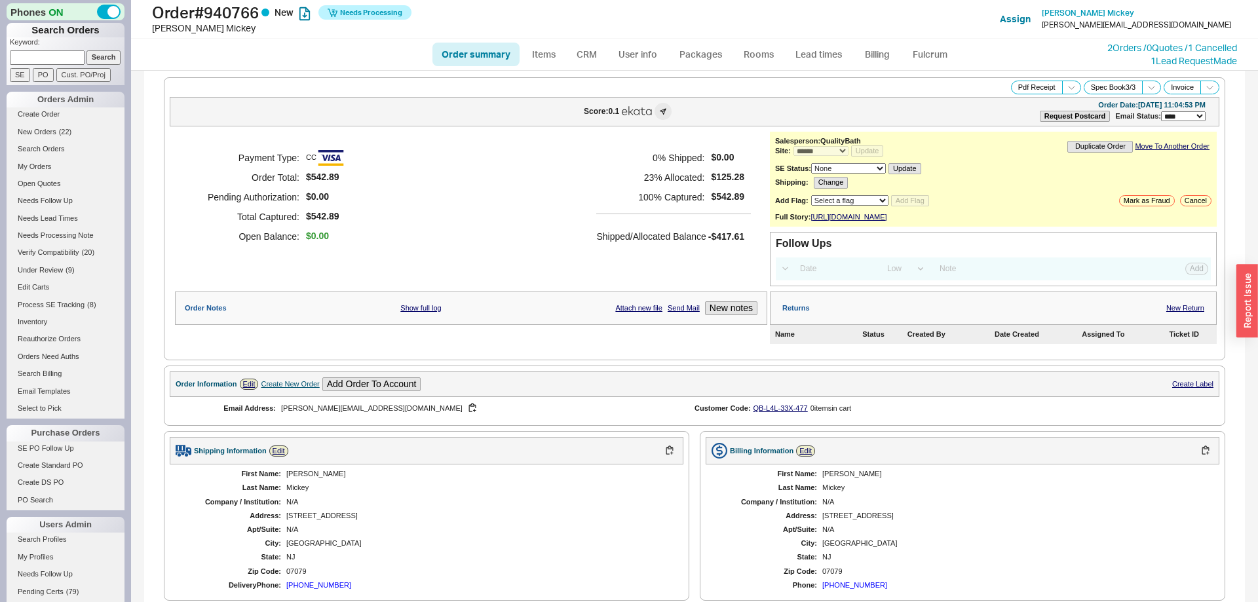
select select "*"
select select "LOW"
select select "3"
click at [934, 46] on link "Fulcrum" at bounding box center [930, 55] width 54 height 24
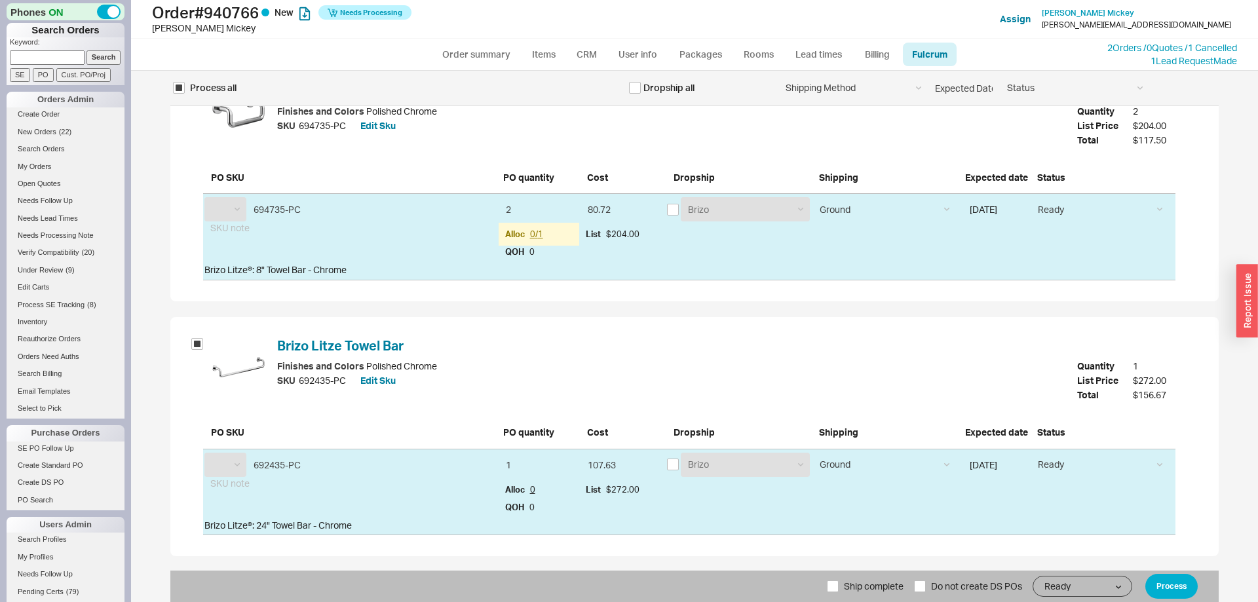
select select "BZO"
click at [879, 577] on span "Ship complete" at bounding box center [874, 586] width 60 height 31
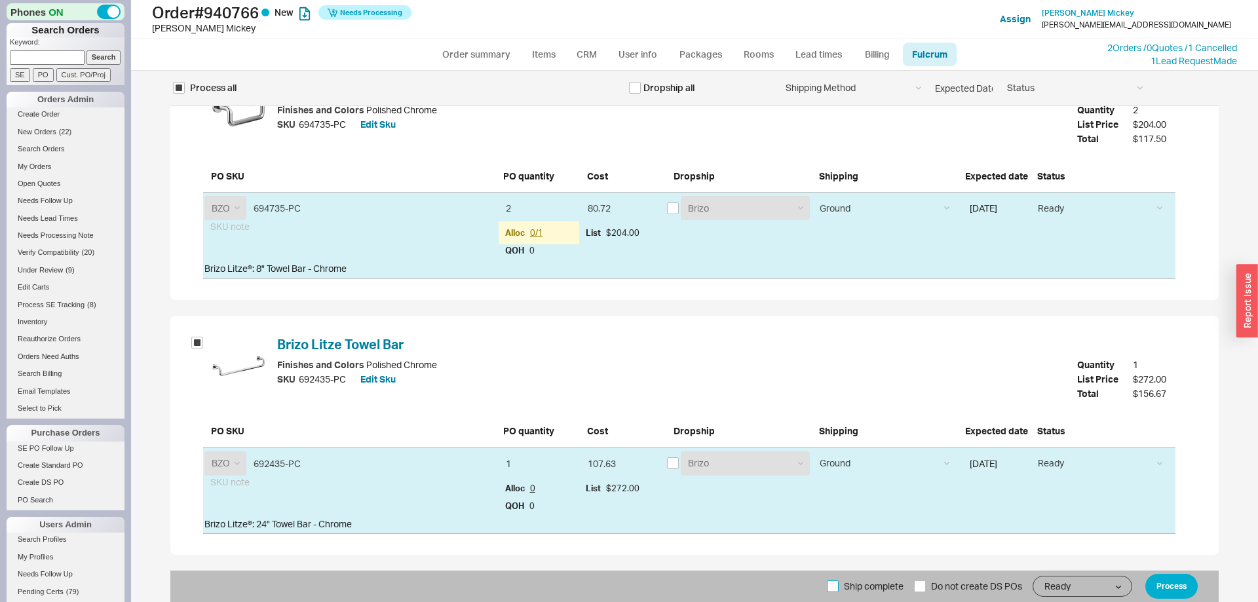
click at [839, 581] on input "Ship complete" at bounding box center [833, 587] width 12 height 12
checkbox input "true"
click at [1173, 580] on button "Process" at bounding box center [1172, 586] width 52 height 25
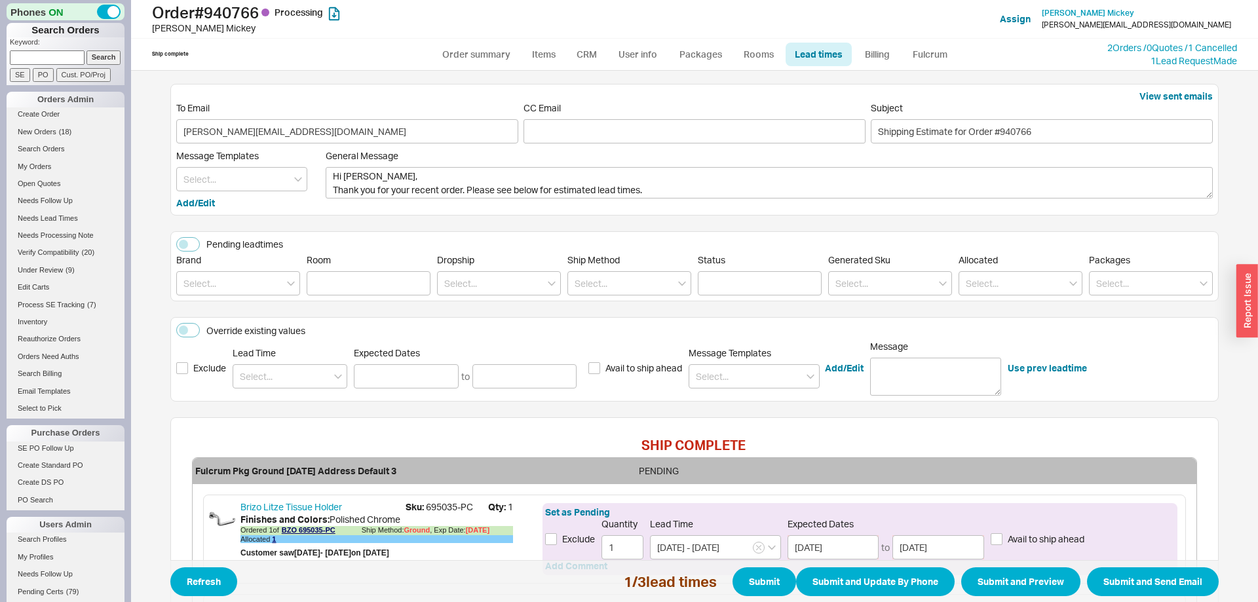
scroll to position [301, 0]
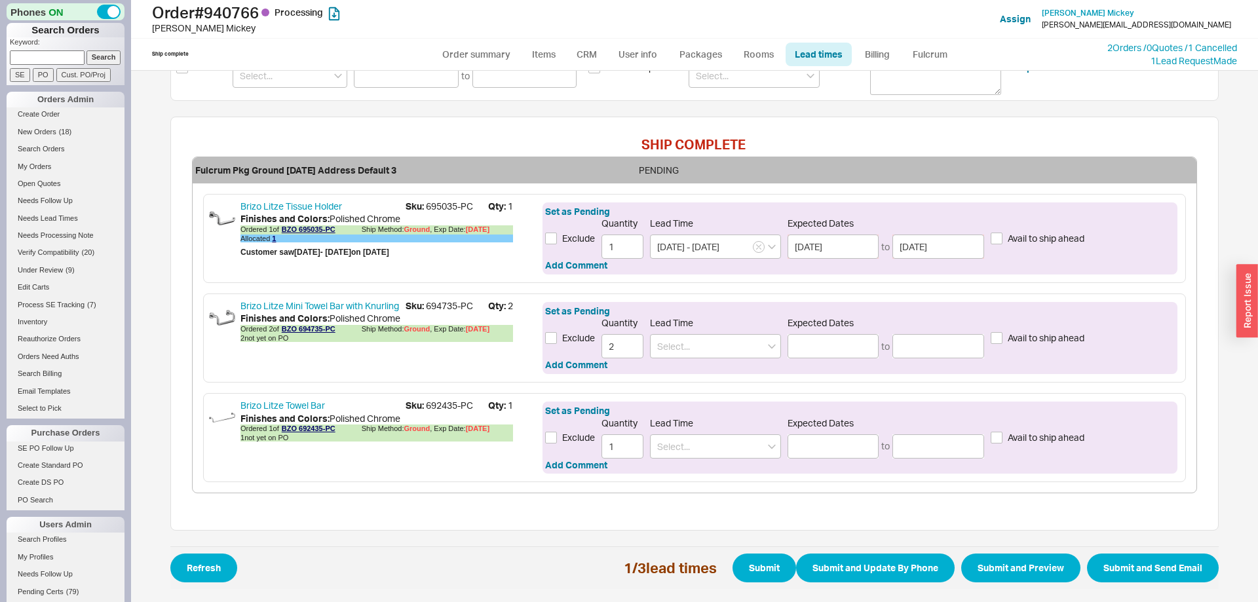
click at [444, 310] on span "Sku: 694735-PC" at bounding box center [447, 306] width 83 height 13
drag, startPoint x: 444, startPoint y: 310, endPoint x: 467, endPoint y: 309, distance: 22.9
click at [467, 309] on span "Sku: 694735-PC" at bounding box center [447, 306] width 83 height 13
copy span "694735-PC"
click at [438, 402] on span "Sku: 692435-PC" at bounding box center [447, 405] width 83 height 13
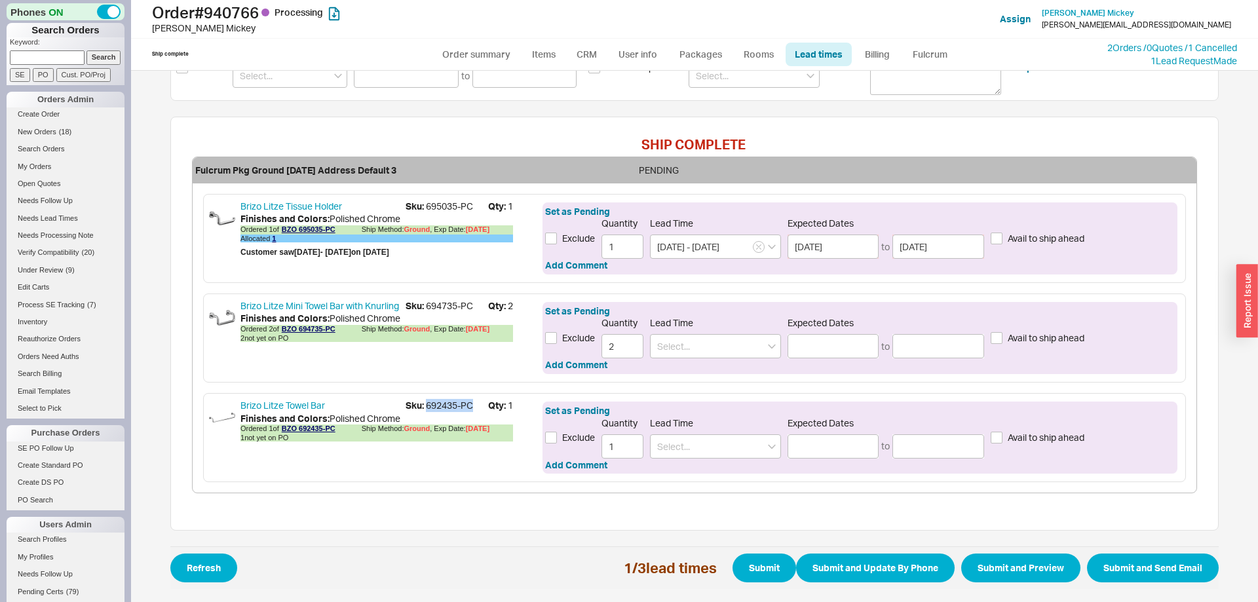
drag, startPoint x: 438, startPoint y: 402, endPoint x: 469, endPoint y: 402, distance: 30.1
click at [469, 402] on span "Sku: 692435-PC" at bounding box center [447, 405] width 83 height 13
copy span "692435-PC"
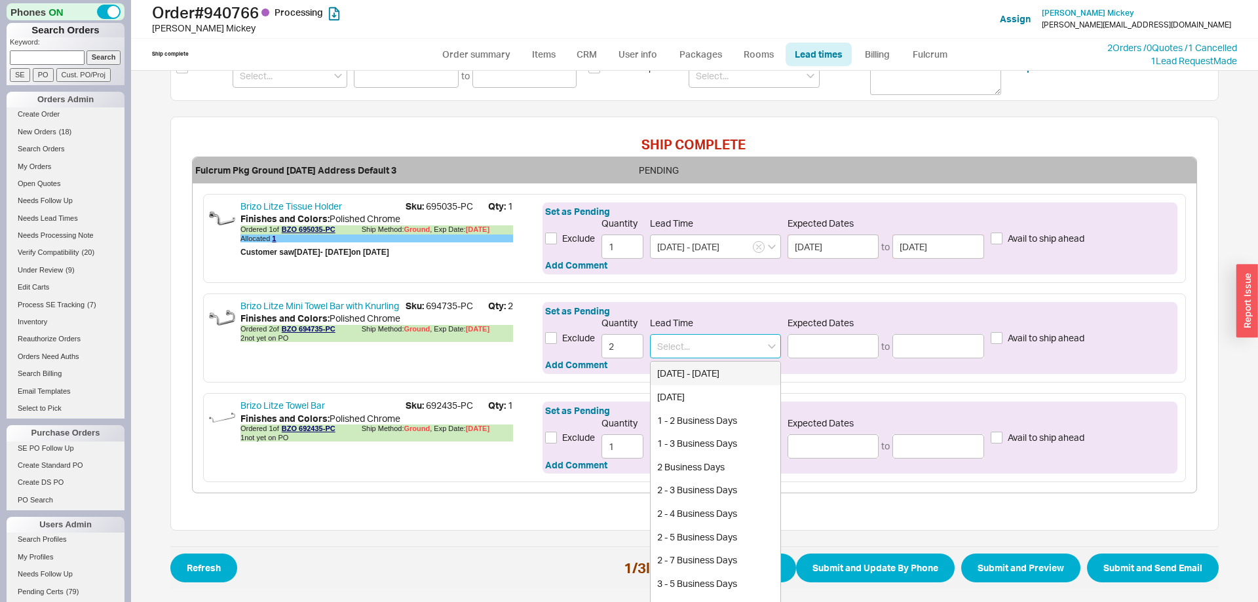
click at [690, 340] on input at bounding box center [715, 346] width 131 height 24
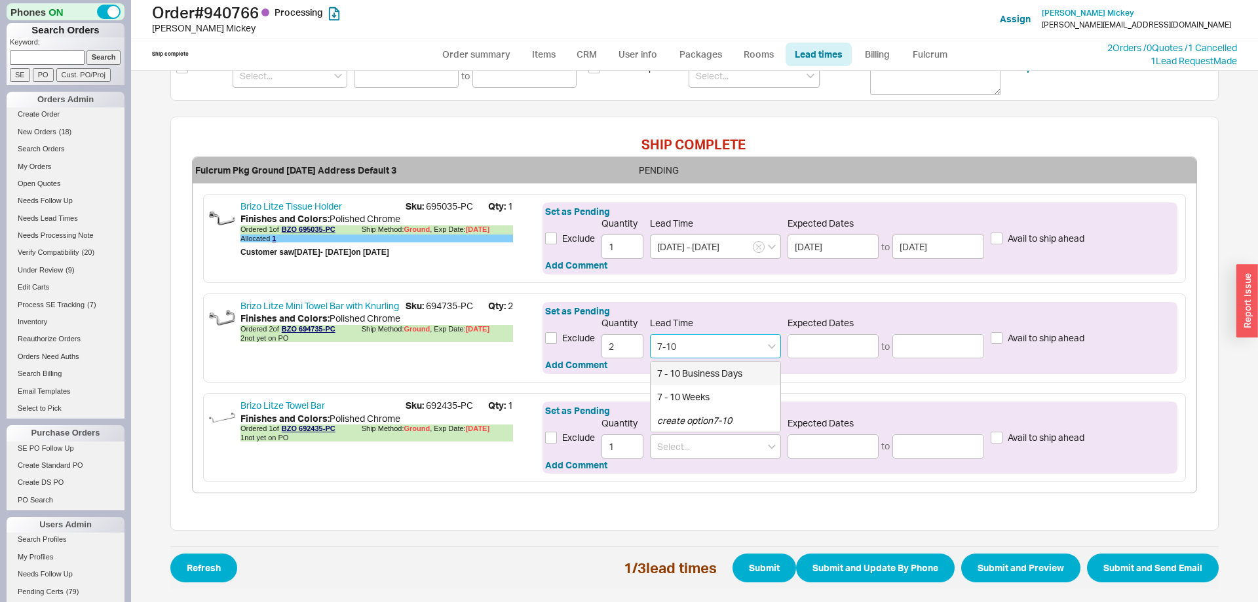
click at [694, 363] on div "7 - 10 Business Days" at bounding box center [716, 374] width 130 height 24
type input "7 - 10 Business Days"
type input "[DATE]"
type input "7 - 10 Business Days"
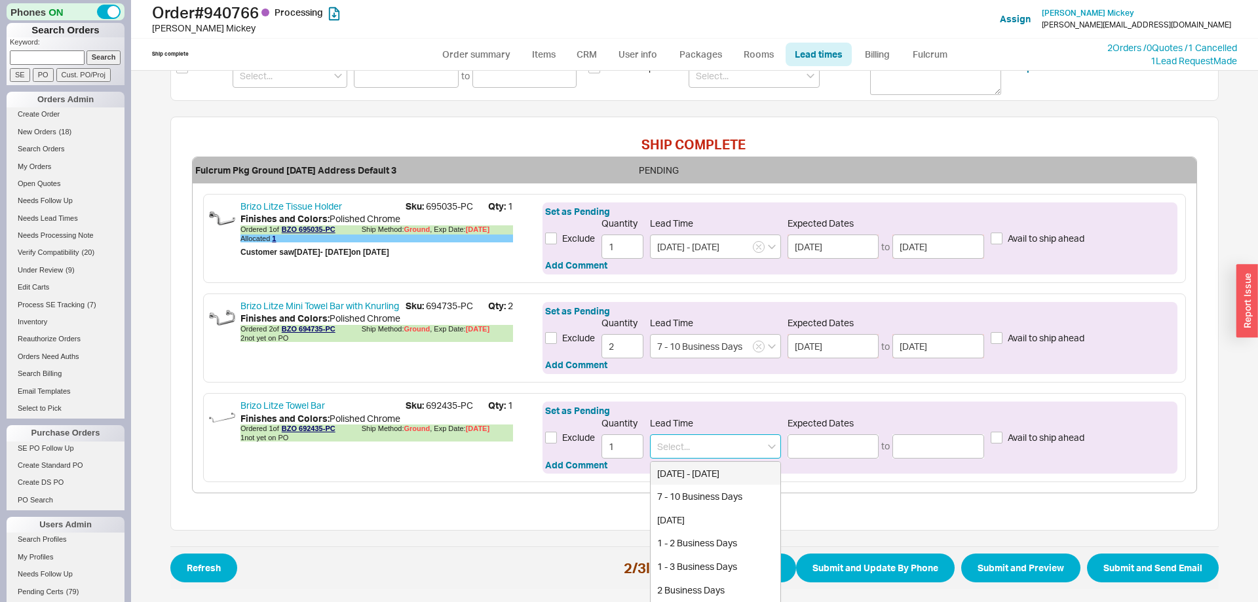
click at [710, 452] on input at bounding box center [715, 447] width 131 height 24
click at [709, 490] on div "7 - 10 Business Days" at bounding box center [716, 497] width 130 height 24
type input "7 - 10 Business Days"
type input "[DATE]"
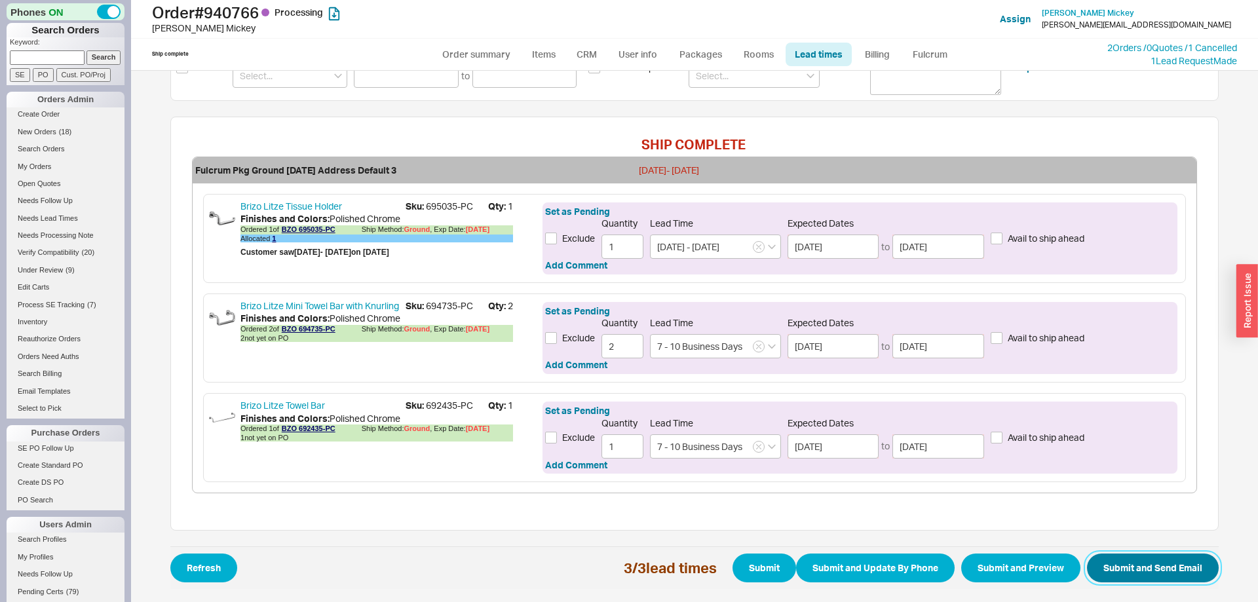
drag, startPoint x: 1106, startPoint y: 565, endPoint x: 948, endPoint y: 534, distance: 160.9
click at [1106, 565] on button "Submit and Send Email" at bounding box center [1153, 568] width 132 height 29
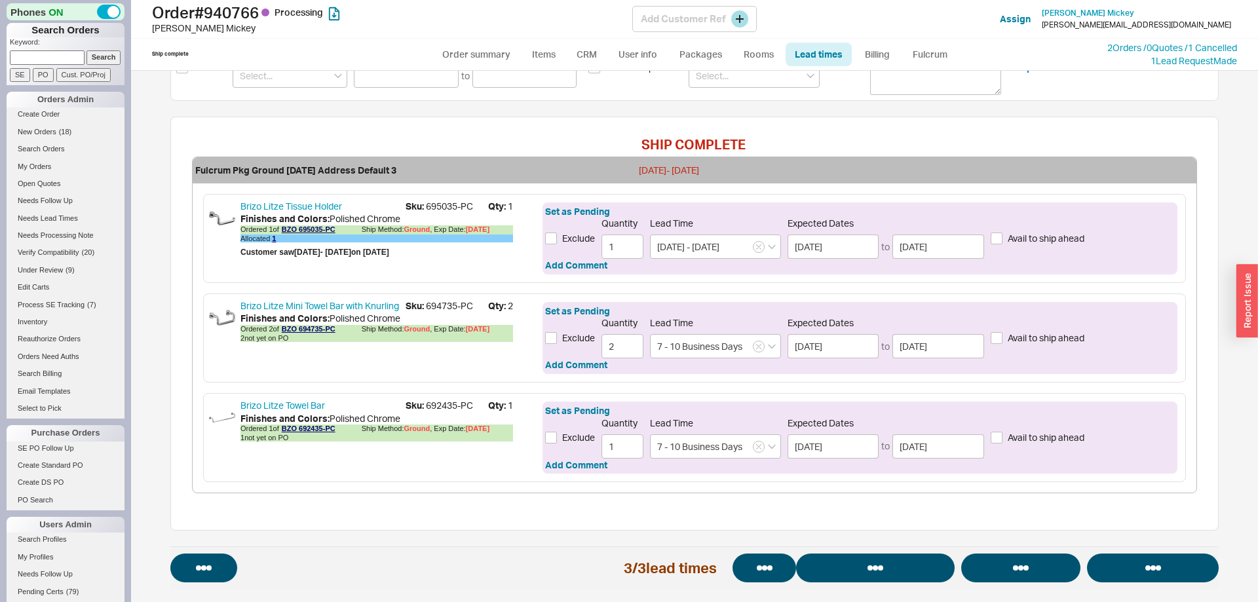
select select "*"
select select "LOW"
select select "3"
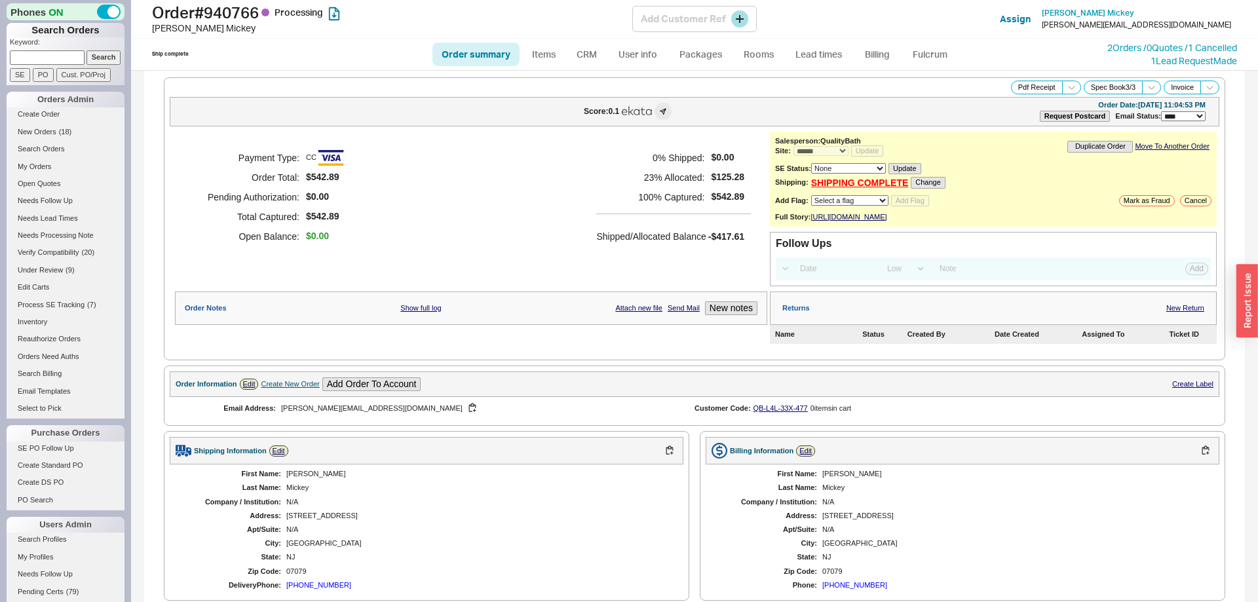
select select "*"
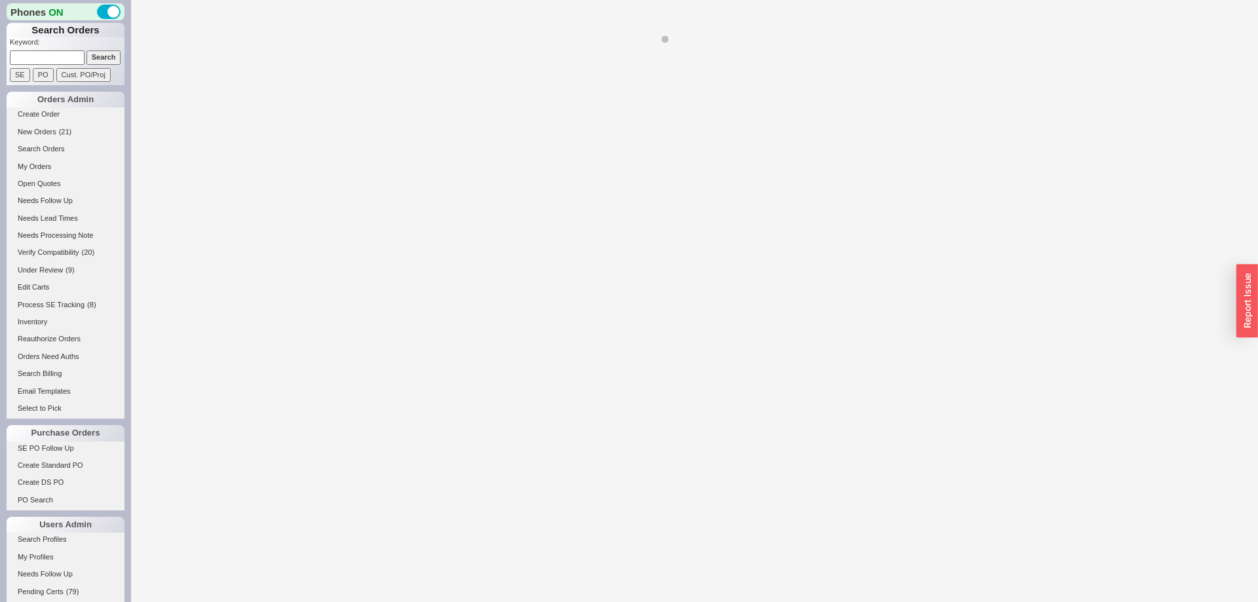
select select "*"
select select "LOW"
select select "3"
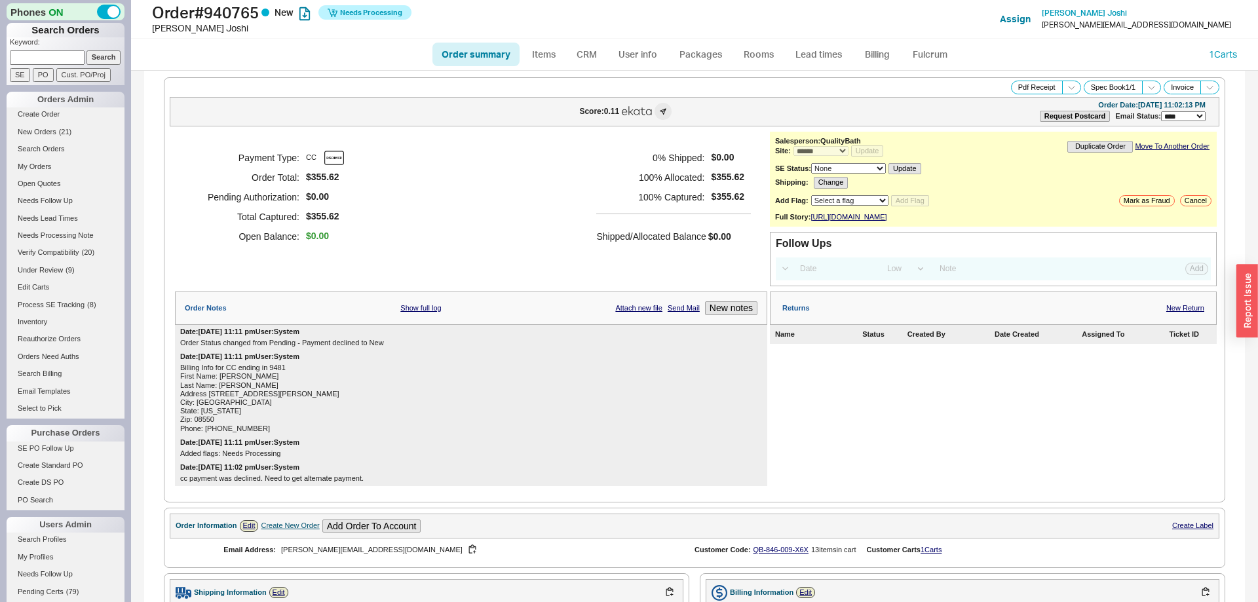
scroll to position [508, 0]
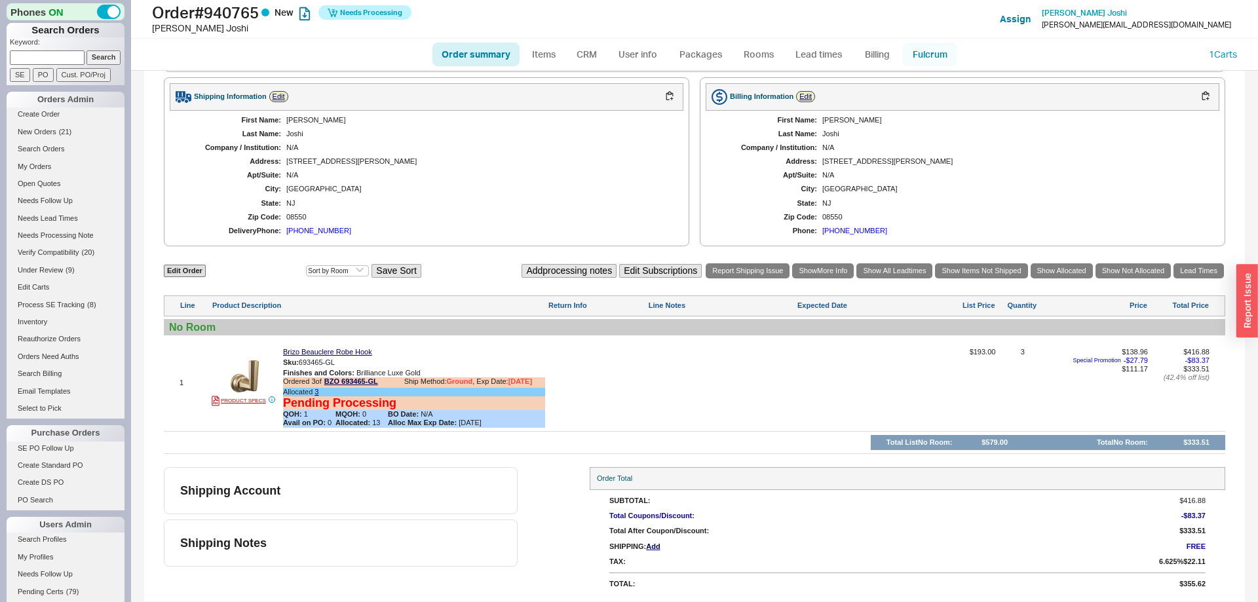
click at [937, 53] on link "Fulcrum" at bounding box center [930, 55] width 54 height 24
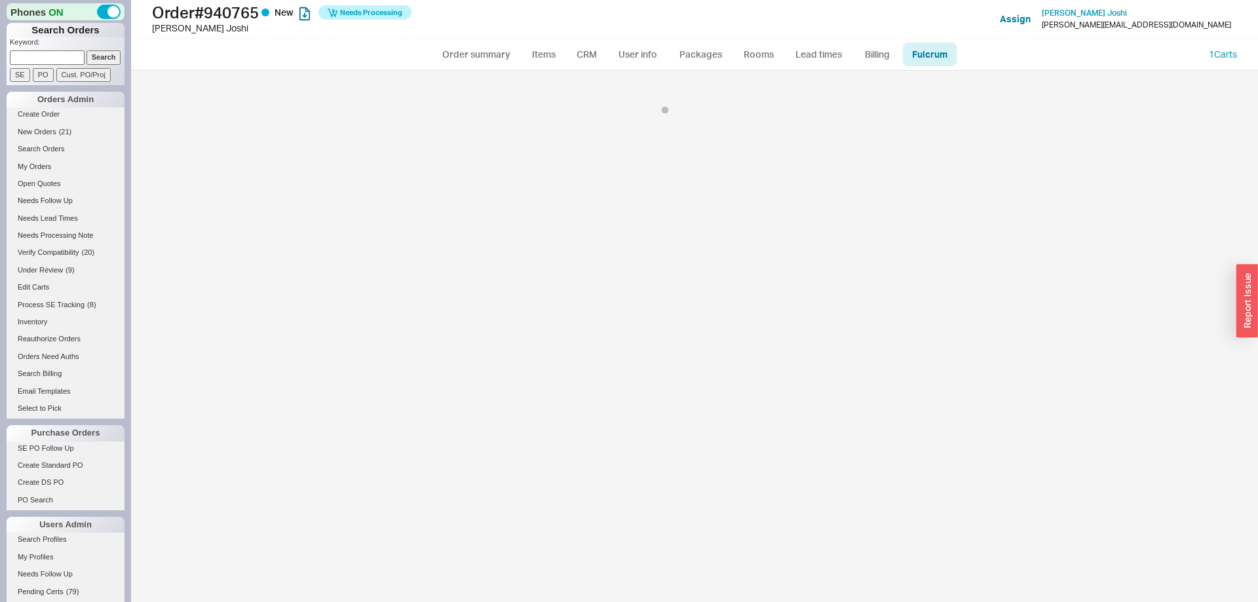
select select "BZO"
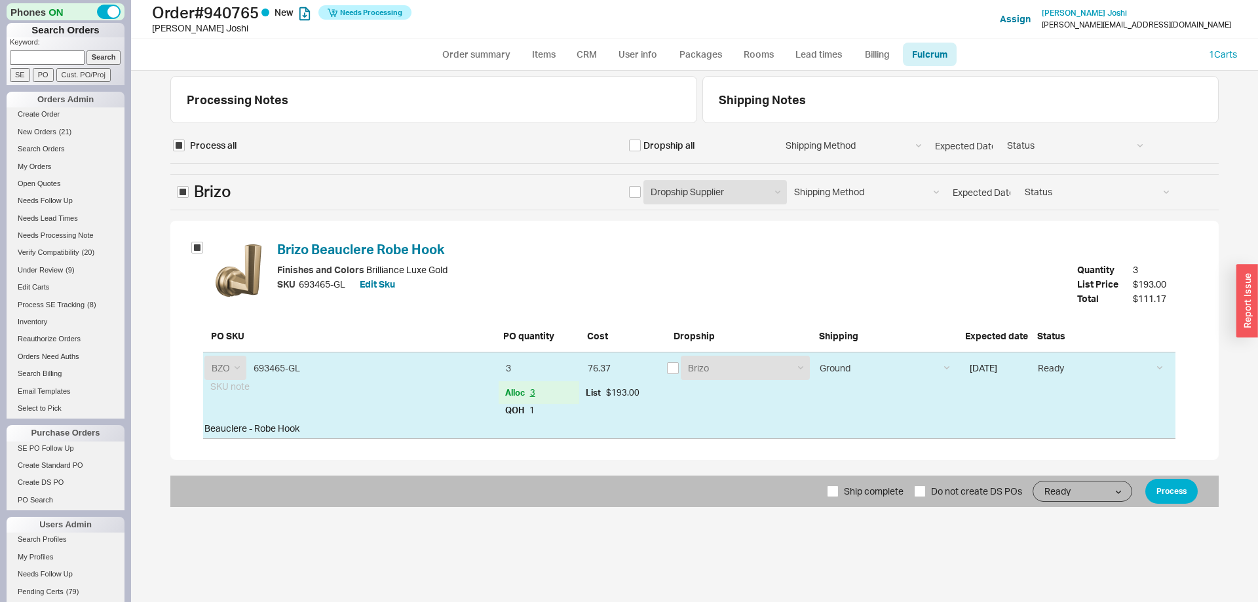
click at [862, 489] on span "Ship complete" at bounding box center [874, 491] width 60 height 31
click at [839, 489] on input "Ship complete" at bounding box center [833, 492] width 12 height 12
checkbox input "true"
click at [1176, 494] on button "Process" at bounding box center [1172, 491] width 52 height 25
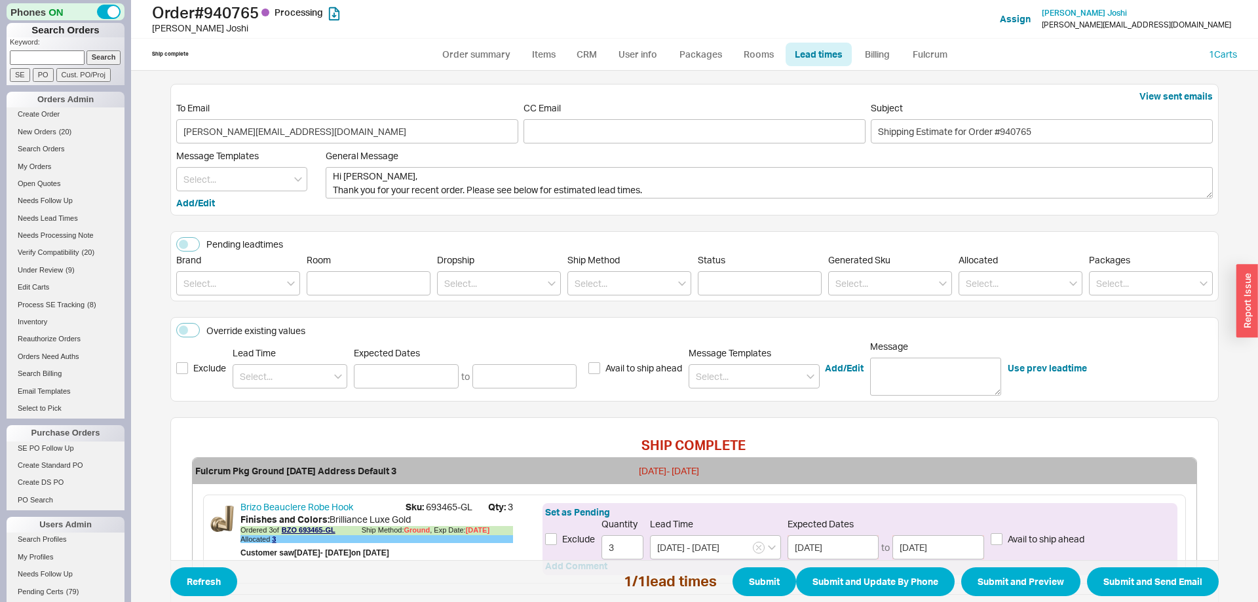
scroll to position [101, 0]
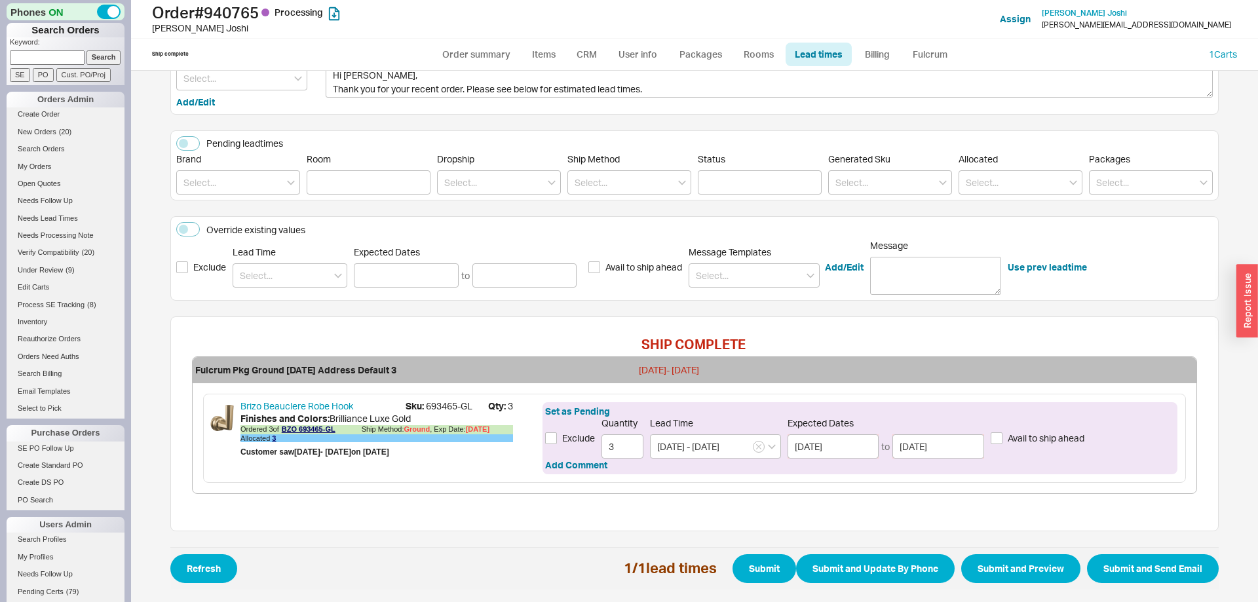
click at [1142, 551] on span "Refresh 1 / 1 lead times Submit Submit and Update By Phone Submit and Preview S…" at bounding box center [694, 568] width 1049 height 43
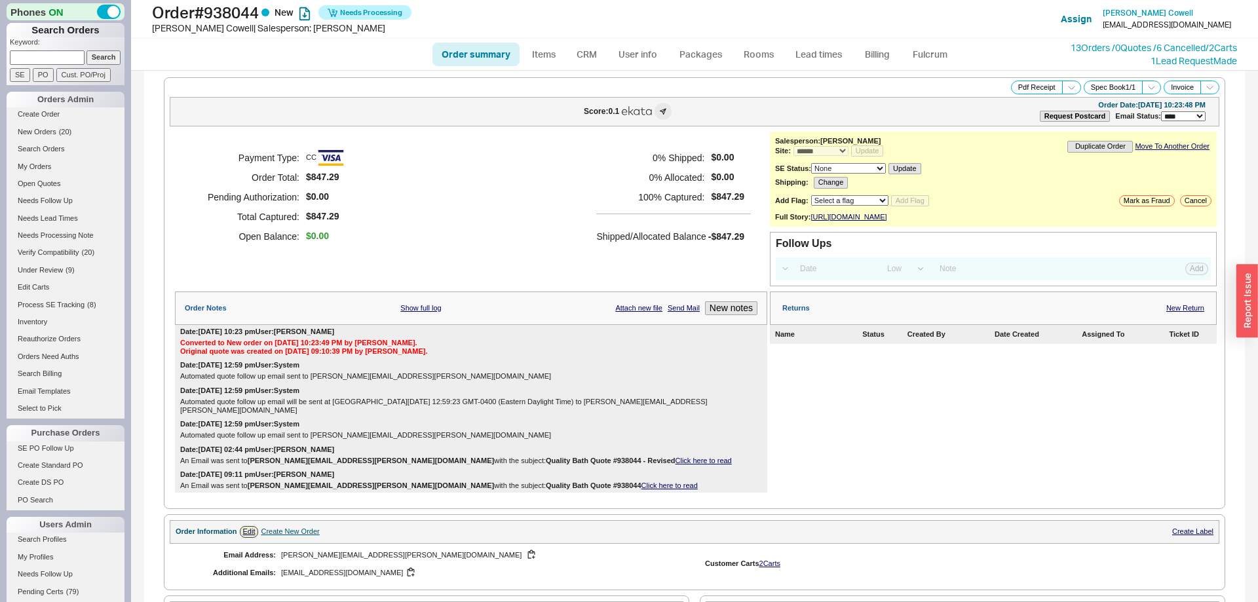
select select "*"
select select "LOW"
select select "3"
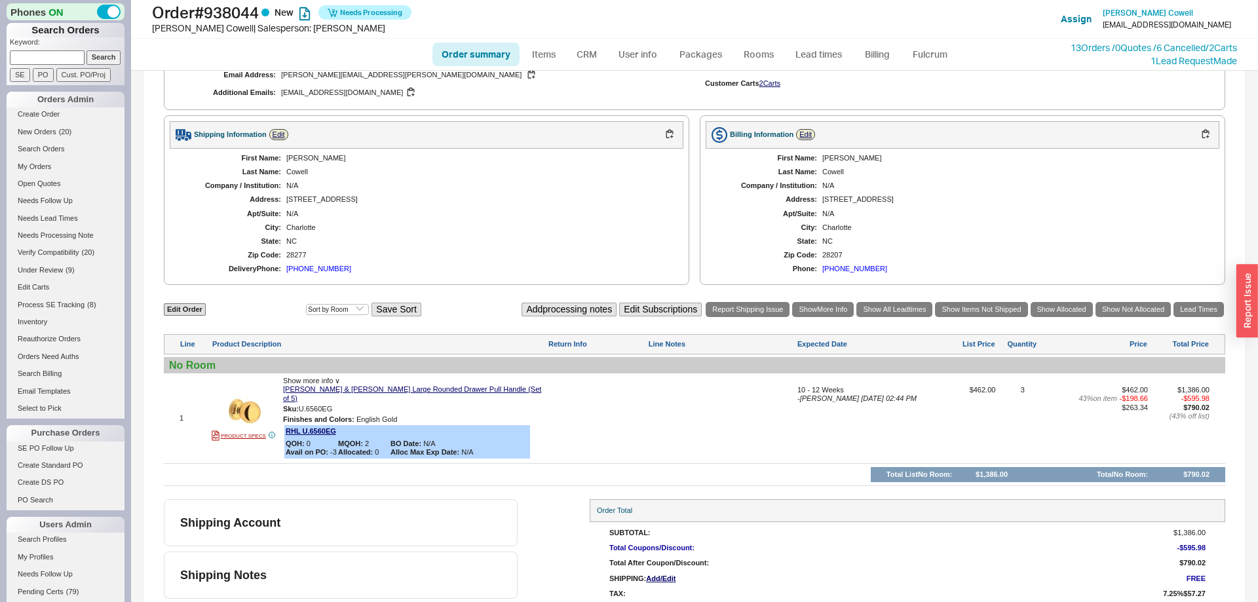
scroll to position [507, 0]
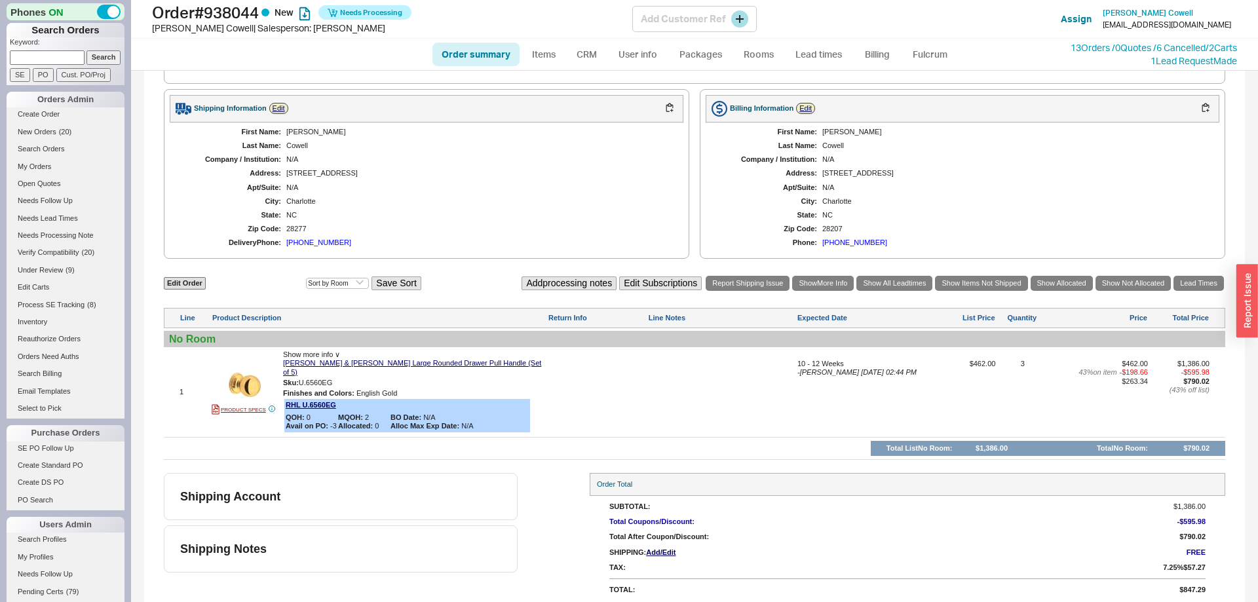
click at [939, 38] on div "Order # 938044 New Needs Processing [PERSON_NAME] | Salesperson: [PERSON_NAME] …" at bounding box center [694, 19] width 1127 height 39
click at [931, 46] on link "Fulcrum" at bounding box center [930, 55] width 54 height 24
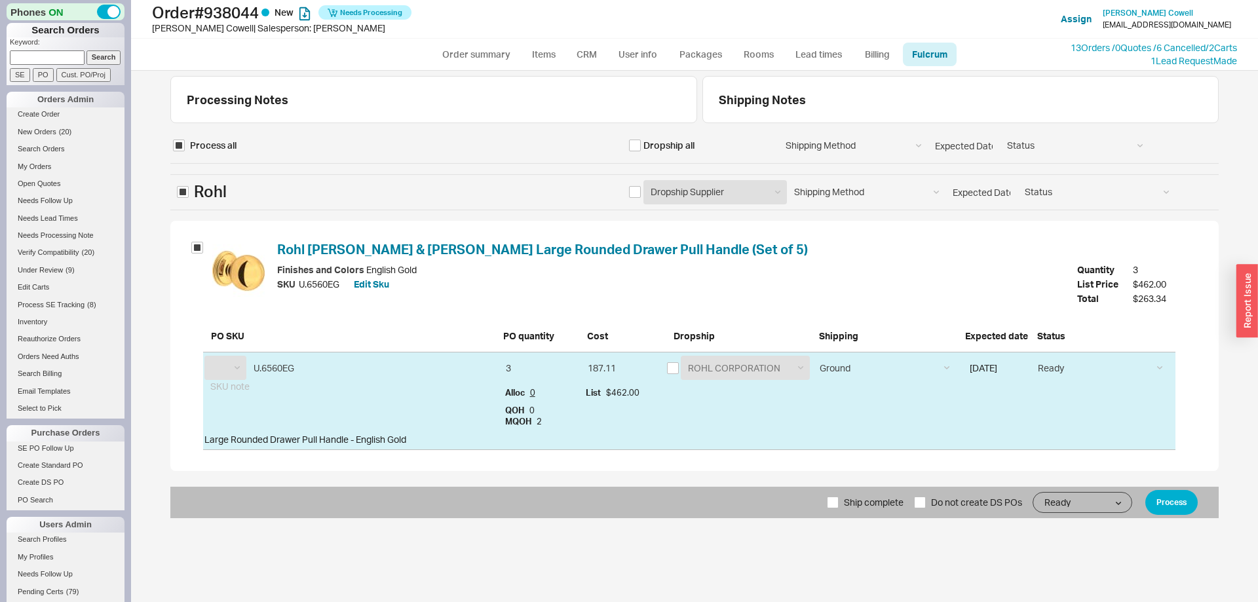
select select "RHL"
click at [863, 526] on div "Processing Notes Shipping Notes Process all Dropship all Shipping Method Ground…" at bounding box center [694, 337] width 1127 height 532
click at [860, 501] on span "Ship complete" at bounding box center [874, 502] width 60 height 31
click at [839, 501] on input "Ship complete" at bounding box center [833, 503] width 12 height 12
checkbox input "true"
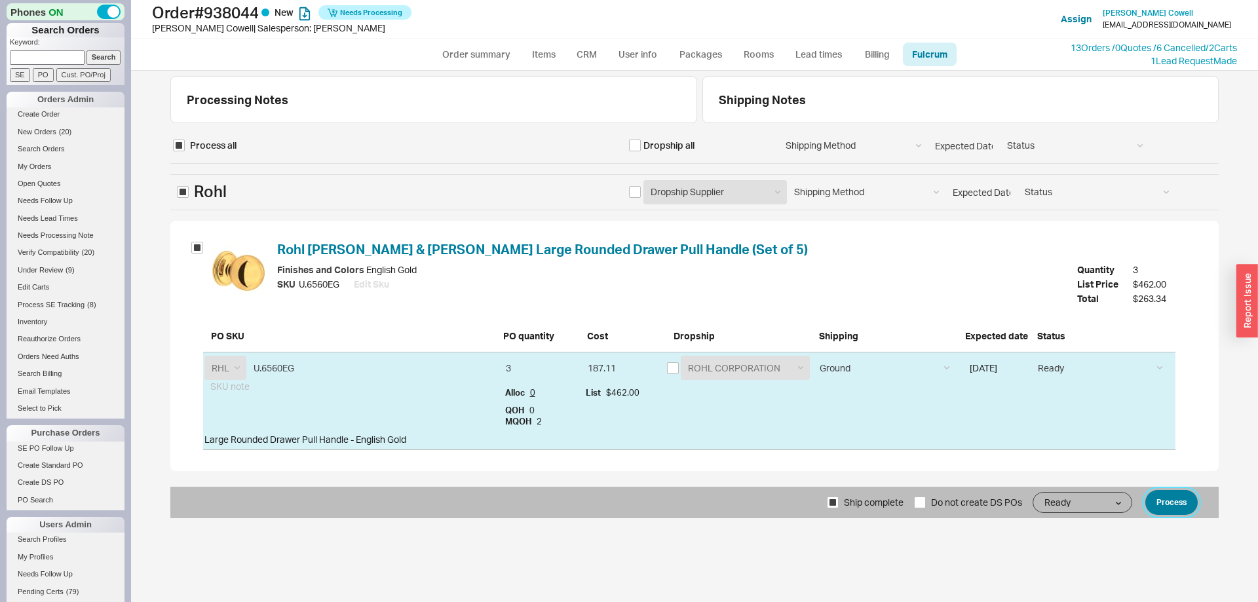
click at [1157, 496] on button "Process" at bounding box center [1172, 502] width 52 height 25
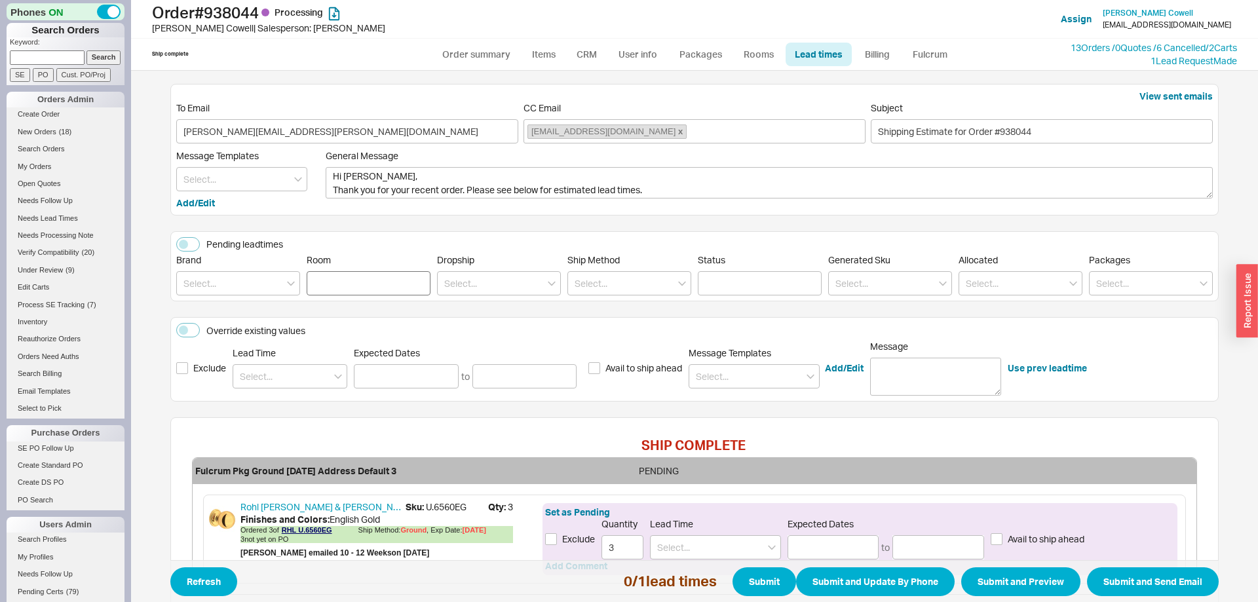
scroll to position [101, 0]
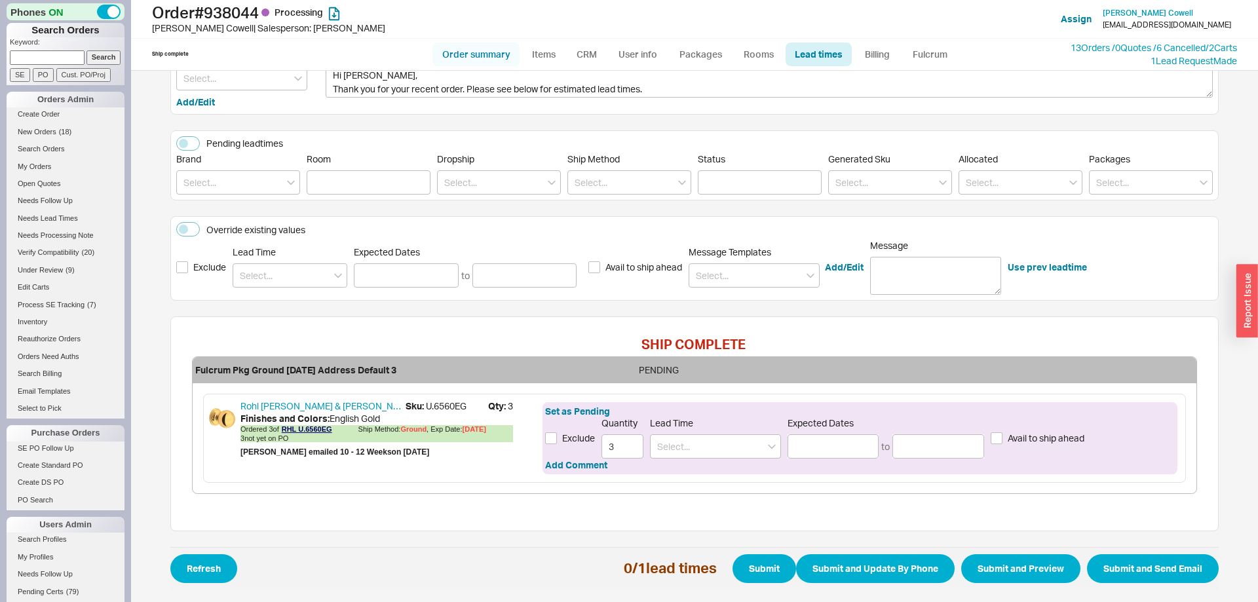
click at [488, 64] on link "Order summary" at bounding box center [476, 55] width 87 height 24
select select "*"
select select "LOW"
select select "3"
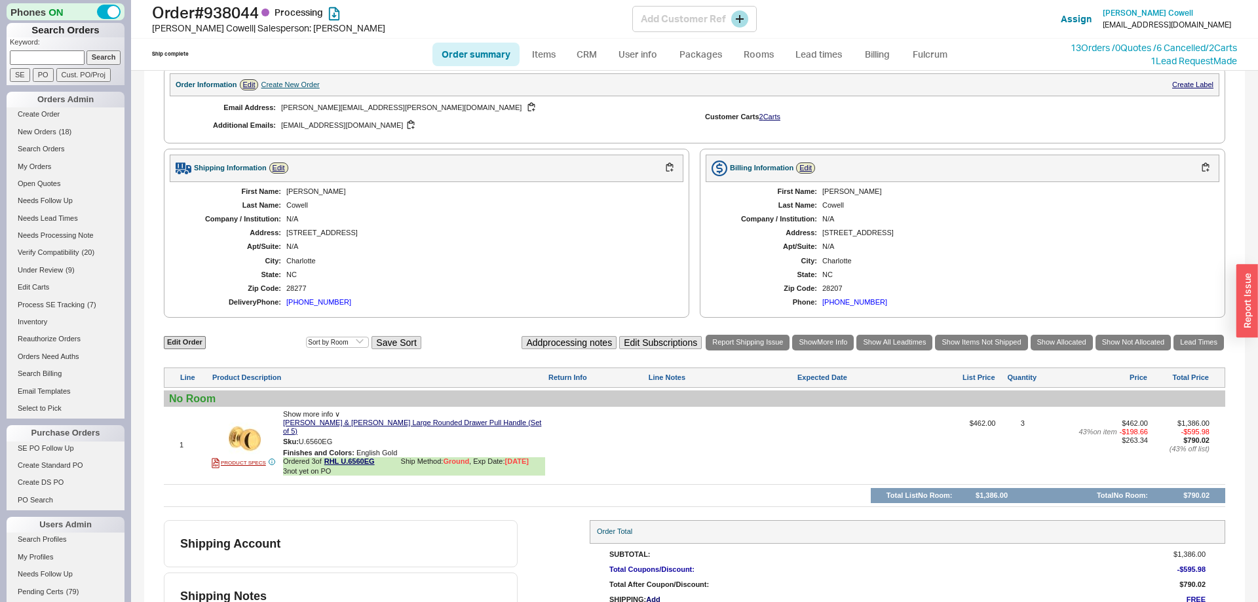
scroll to position [545, 0]
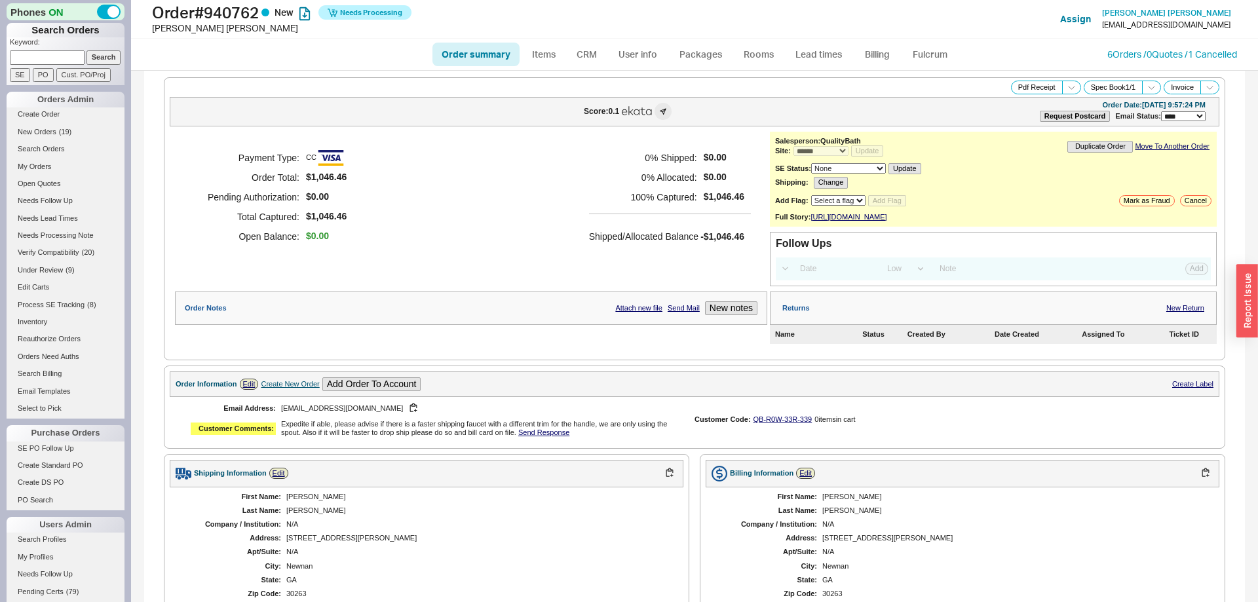
select select "*"
select select "LOW"
select select "3"
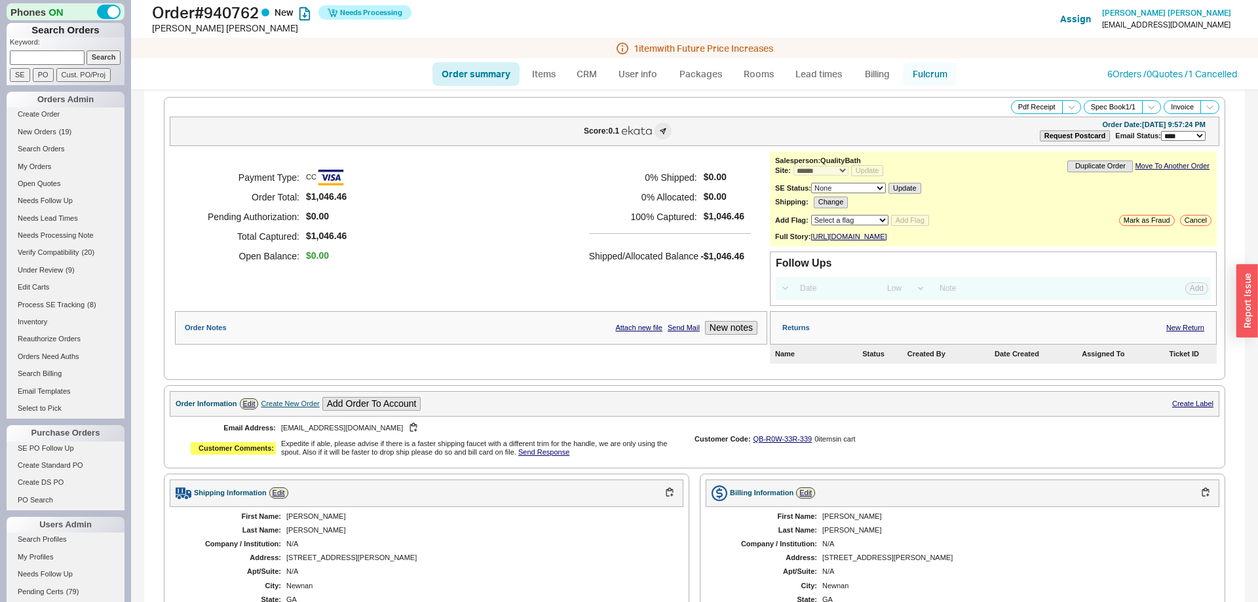
click at [923, 69] on link "Fulcrum" at bounding box center [930, 74] width 54 height 24
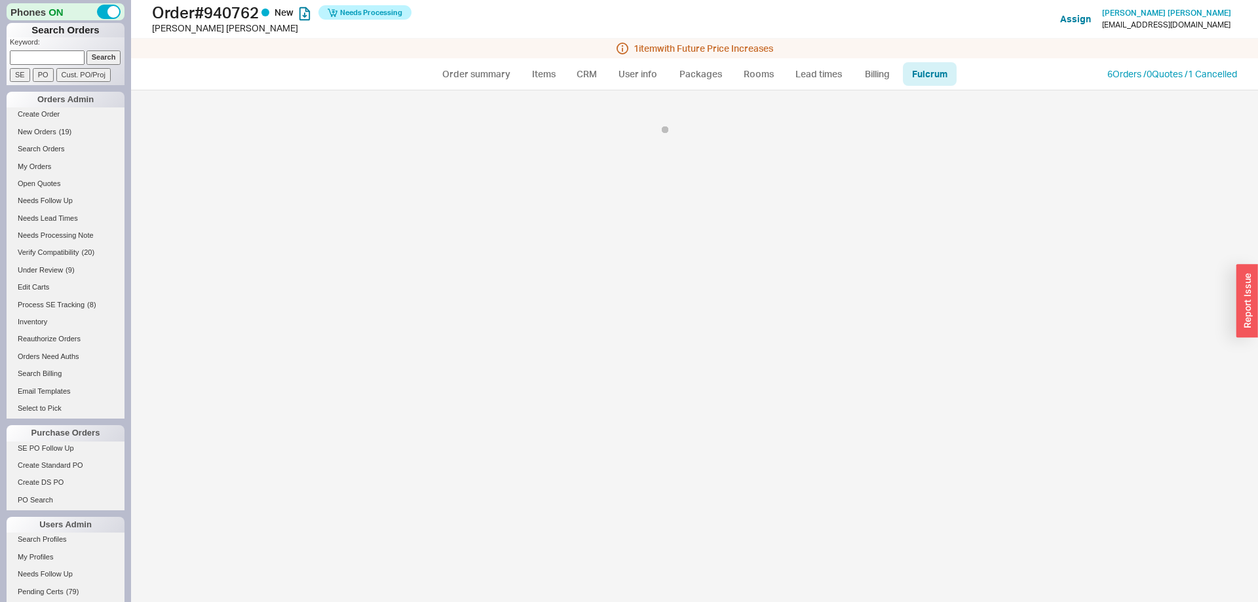
select select "CAF"
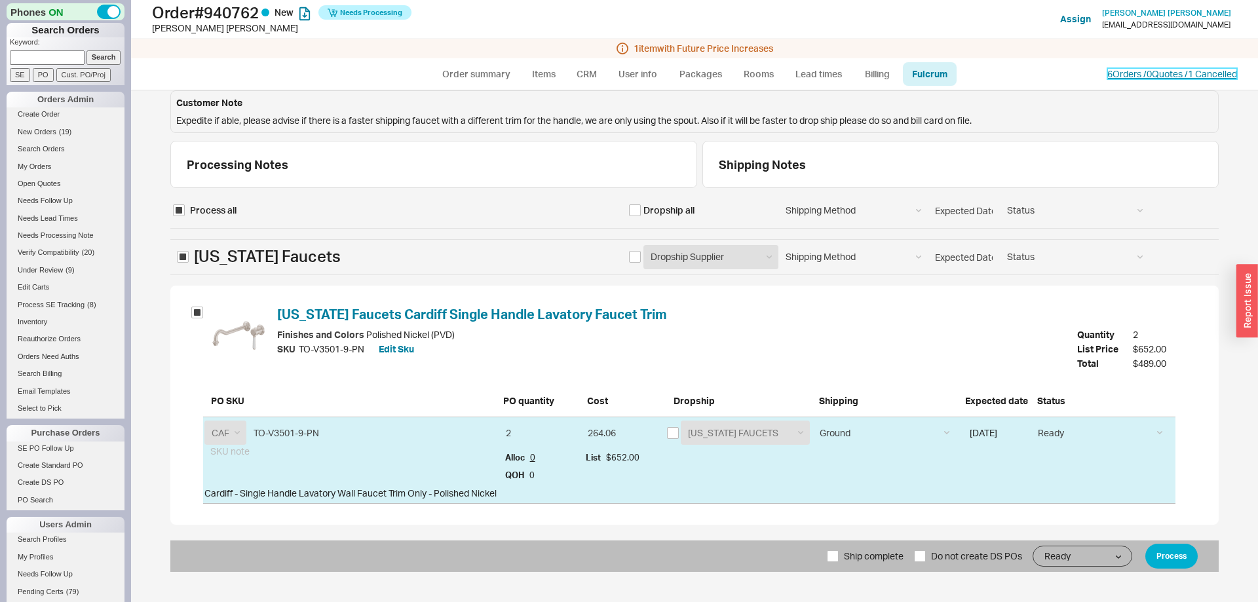
click at [1115, 77] on link "6 Orders / 0 Quotes / 1 Cancelled" at bounding box center [1173, 73] width 130 height 11
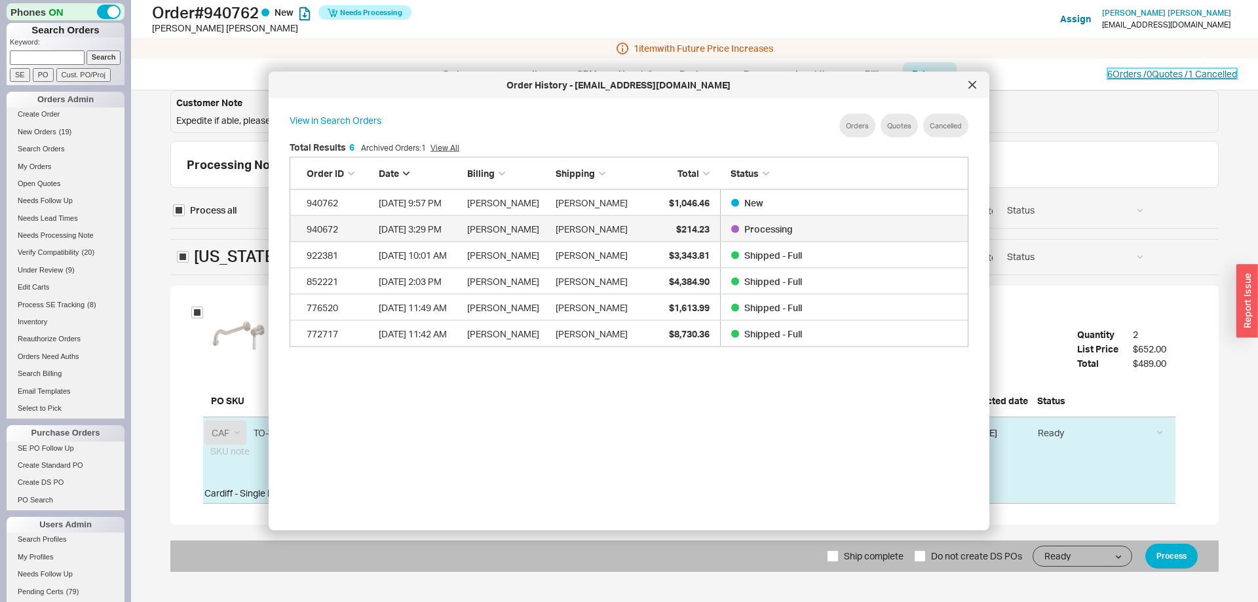
scroll to position [401, 700]
click at [978, 85] on div at bounding box center [972, 85] width 21 height 21
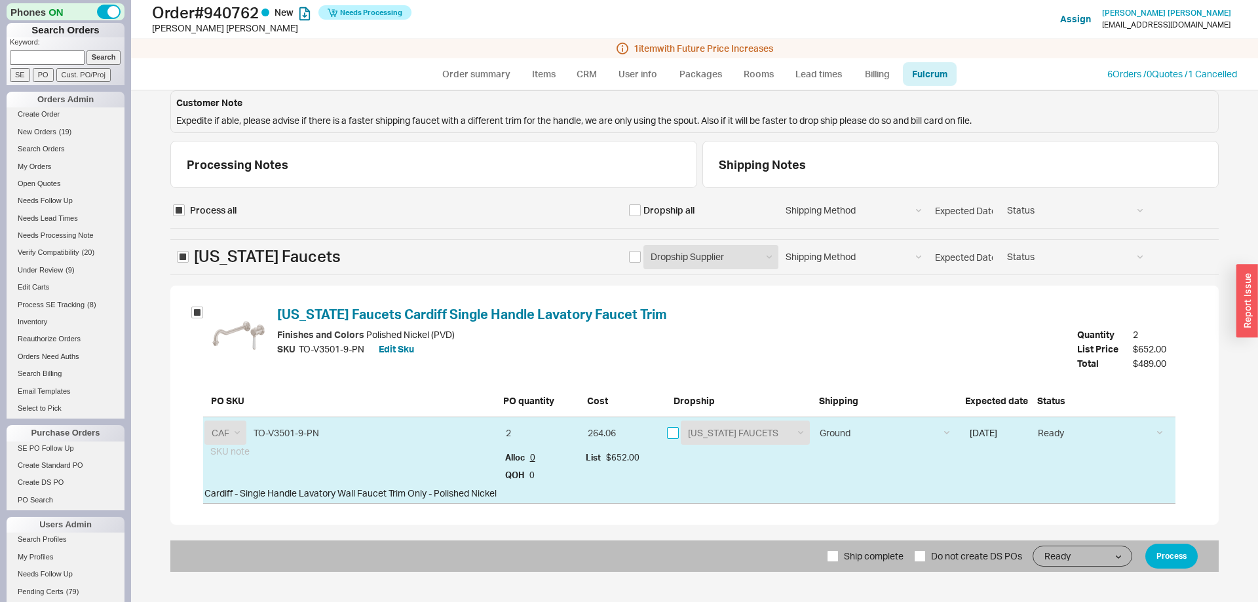
click at [672, 431] on input "checkbox" at bounding box center [673, 433] width 12 height 12
checkbox input "true"
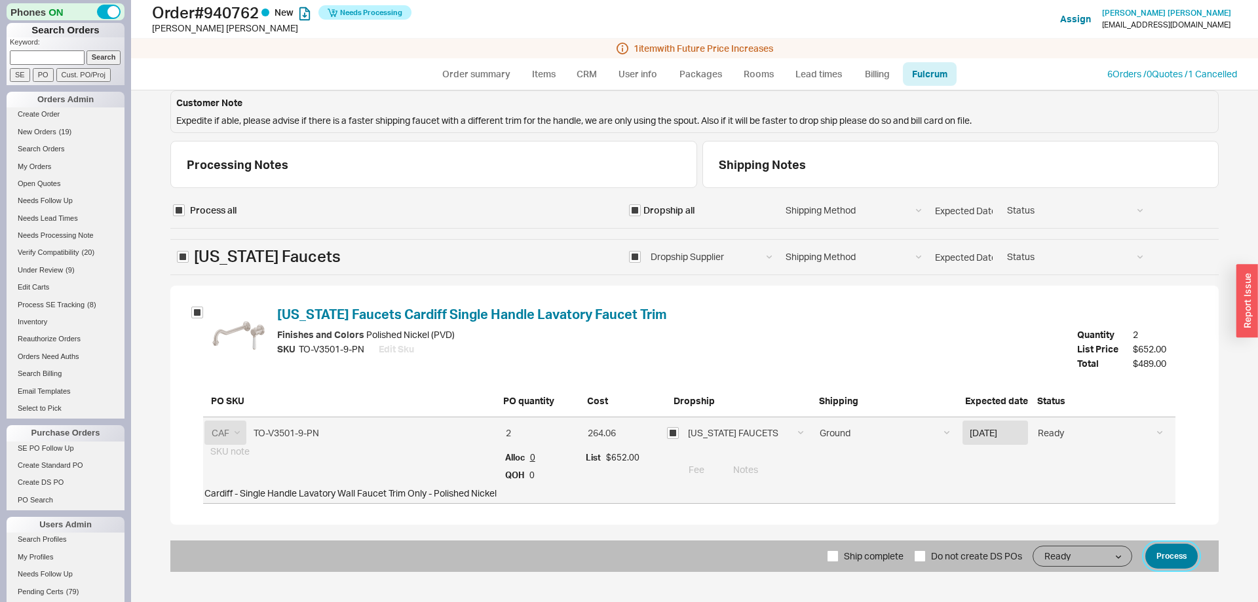
click at [1169, 548] on button "Process" at bounding box center [1172, 556] width 52 height 25
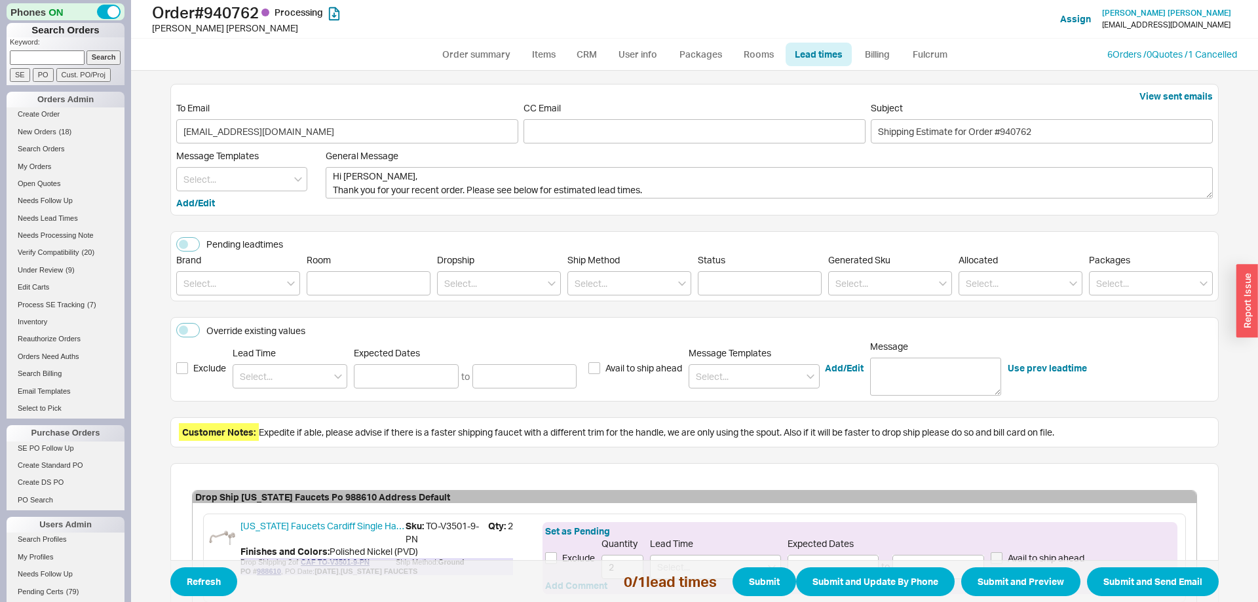
scroll to position [121, 0]
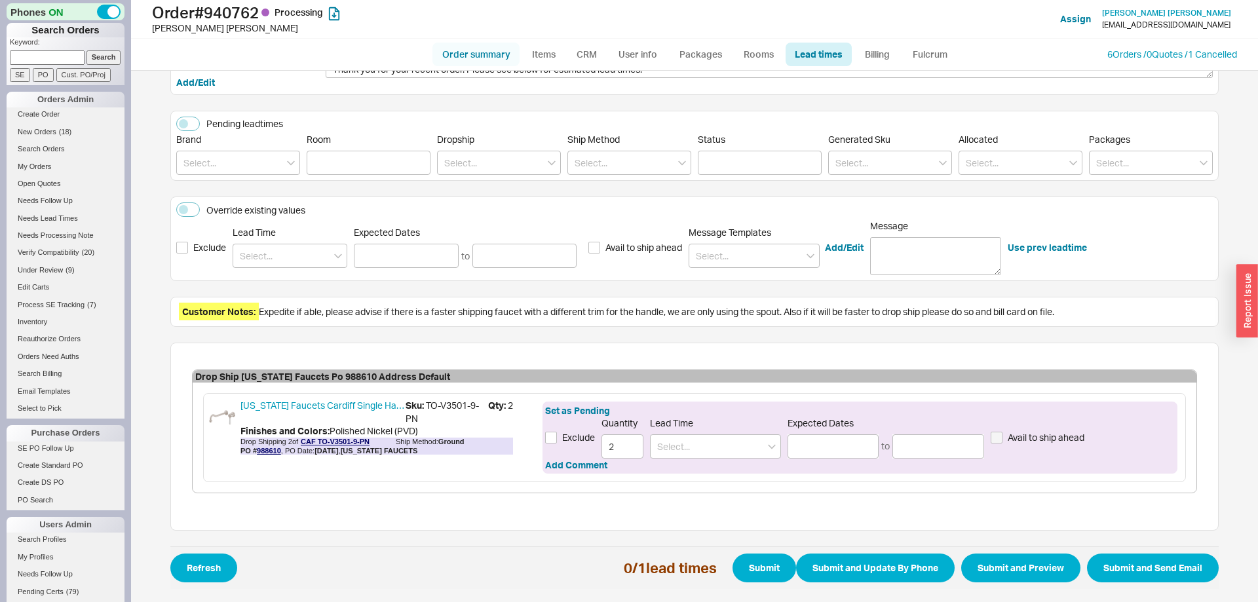
click at [444, 60] on link "Order summary" at bounding box center [476, 55] width 87 height 24
select select "*"
select select "LOW"
select select "3"
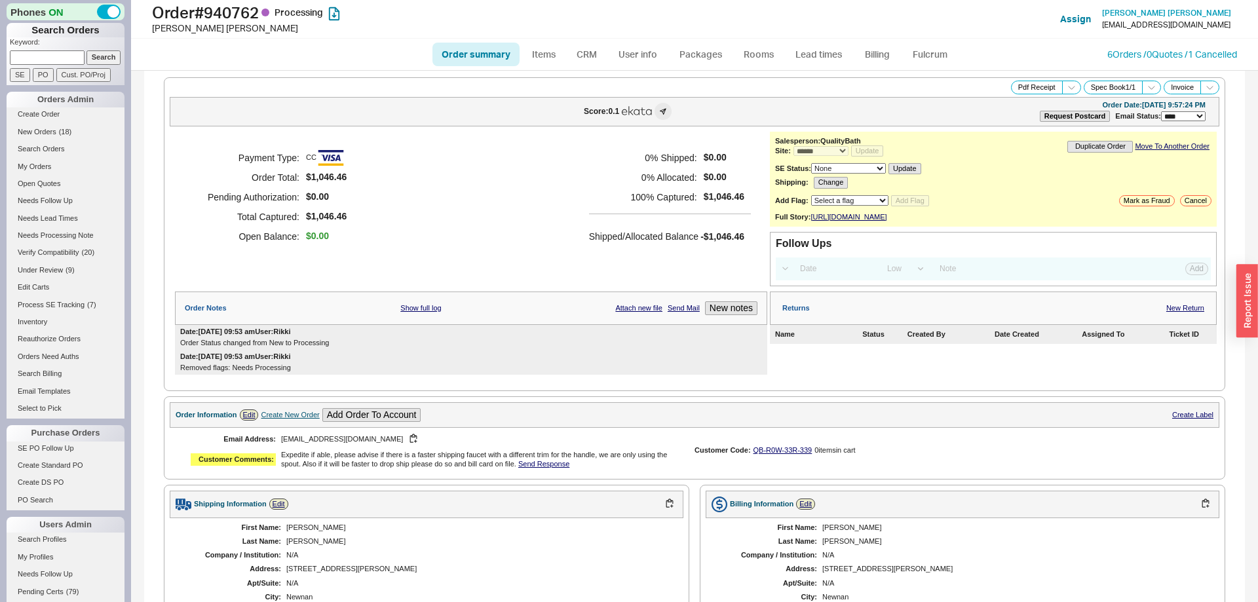
scroll to position [365, 0]
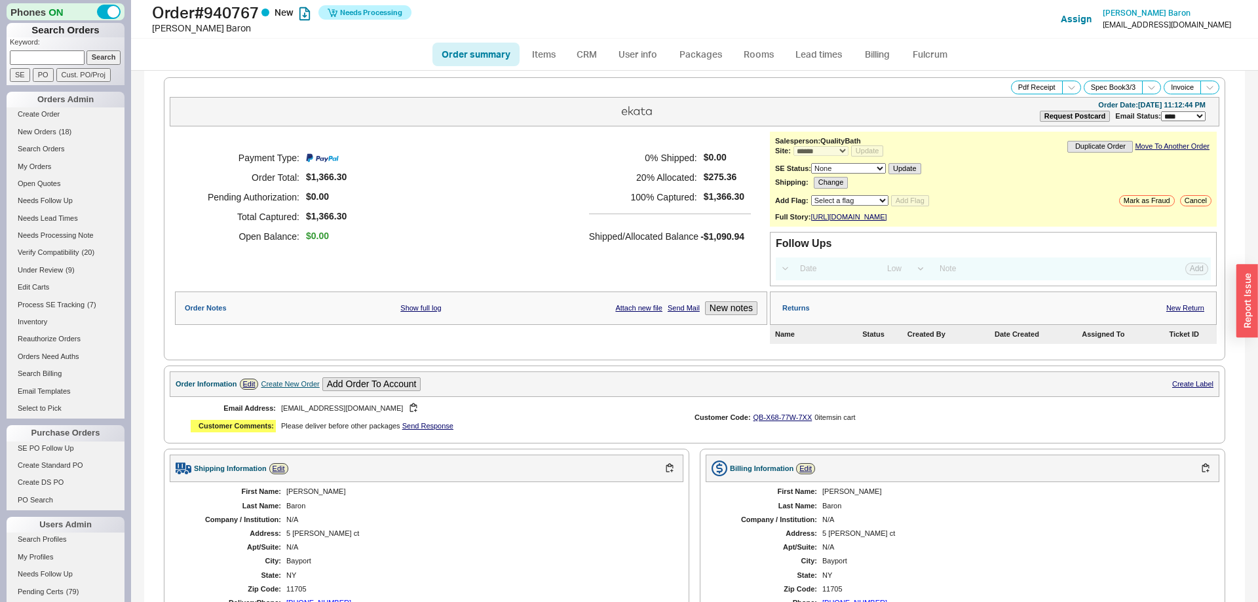
select select "*"
select select "LOW"
select select "3"
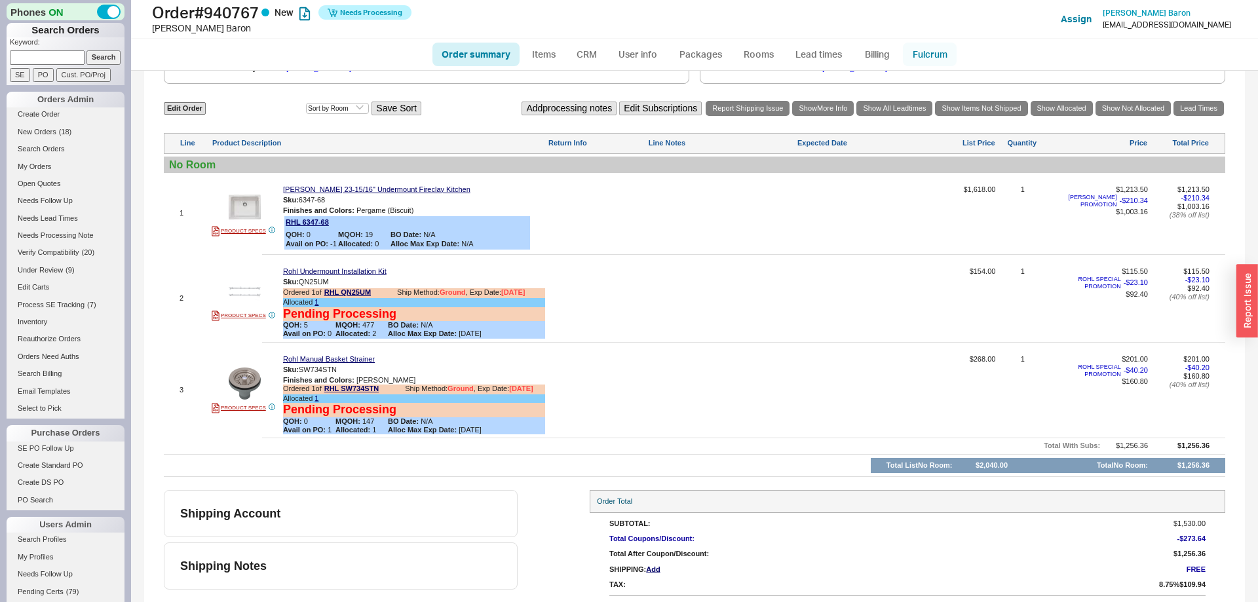
click at [921, 54] on link "Fulcrum" at bounding box center [930, 55] width 54 height 24
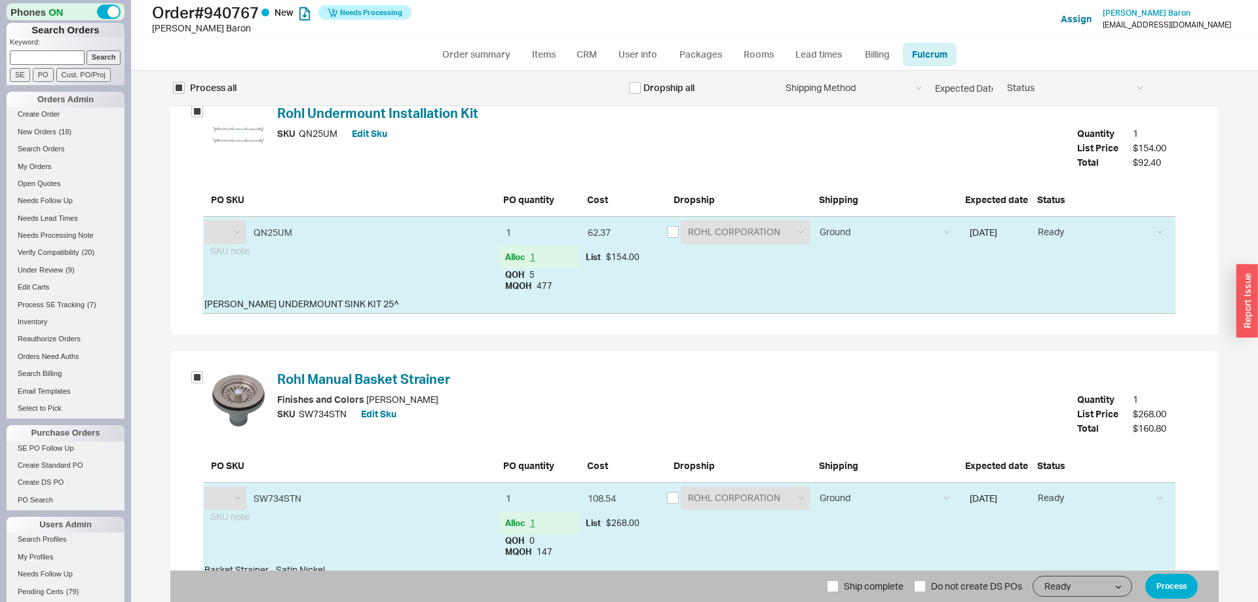
select select "RHL"
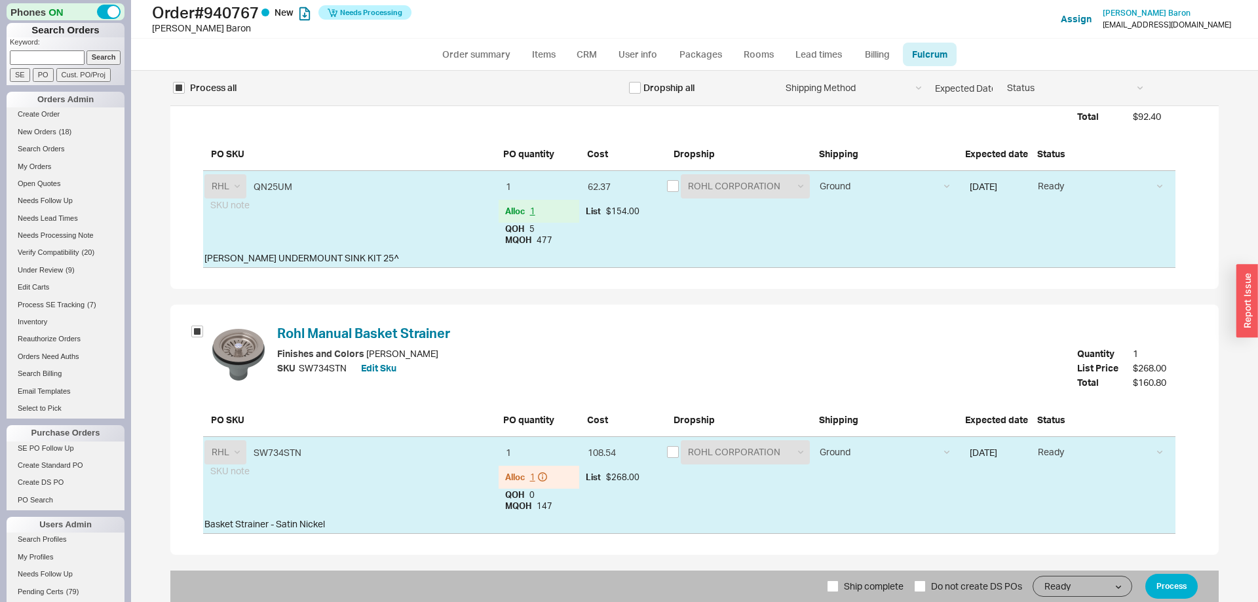
click at [874, 566] on form "Process all Dropship all Shipping Method Ground LTL Our Truck --------------- C…" at bounding box center [694, 141] width 1049 height 923
click at [874, 575] on span "Ship complete" at bounding box center [874, 586] width 60 height 31
click at [839, 581] on input "Ship complete" at bounding box center [833, 587] width 12 height 12
checkbox input "true"
click at [1182, 592] on button "Process" at bounding box center [1172, 586] width 52 height 25
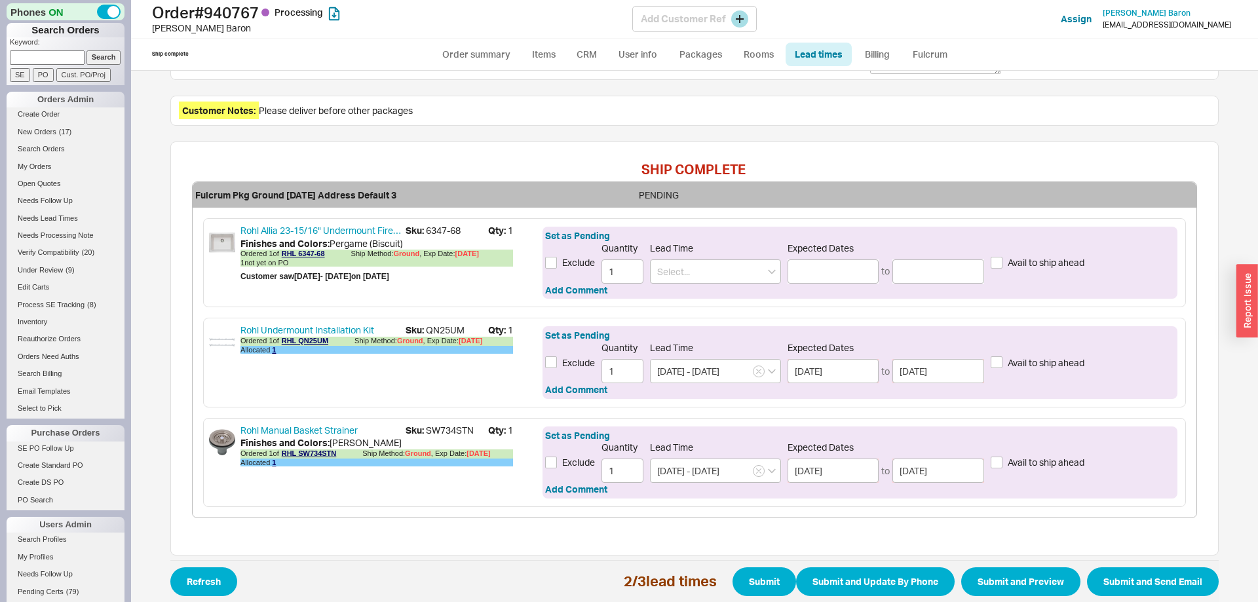
scroll to position [346, 0]
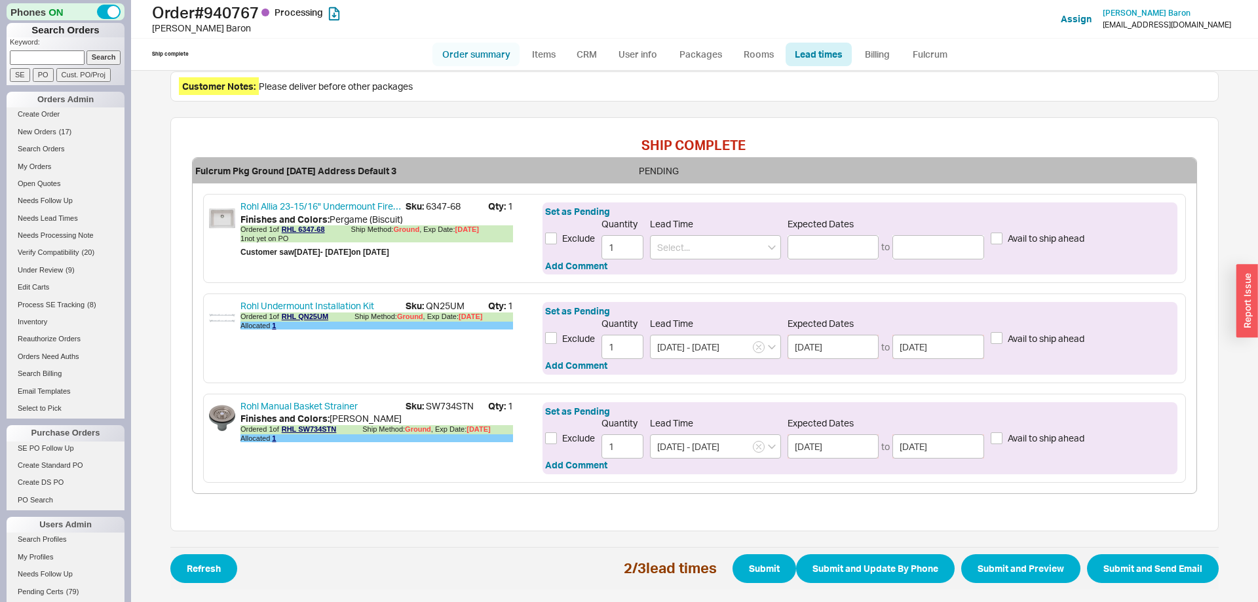
click at [494, 50] on link "Order summary" at bounding box center [476, 55] width 87 height 24
select select "*"
select select "LOW"
select select "3"
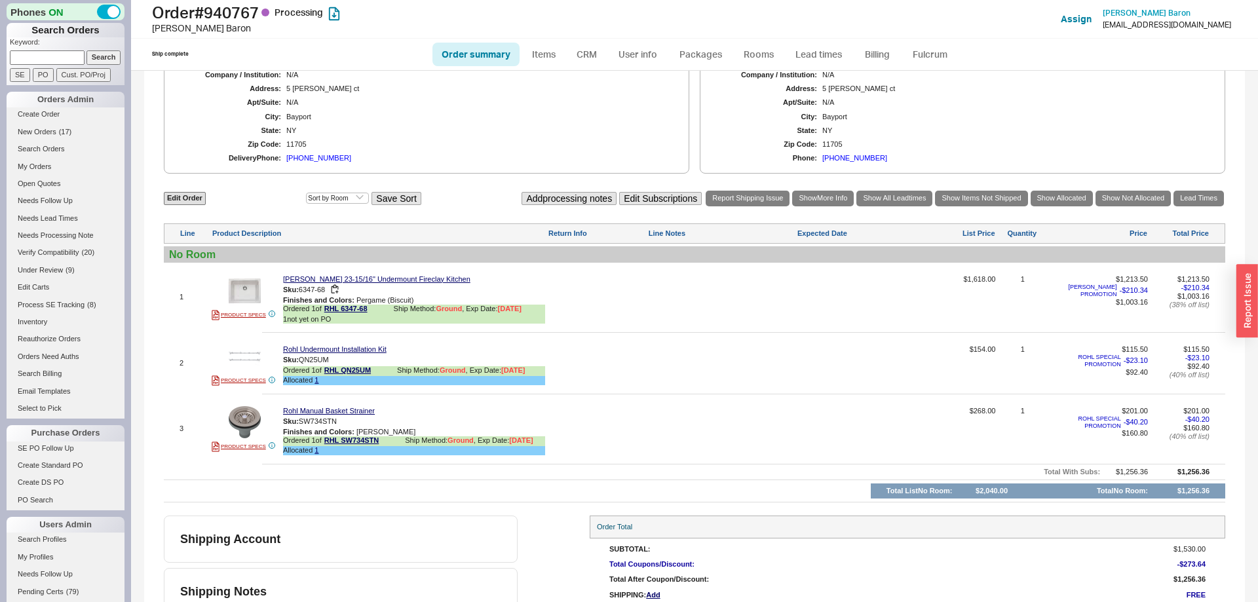
scroll to position [534, 0]
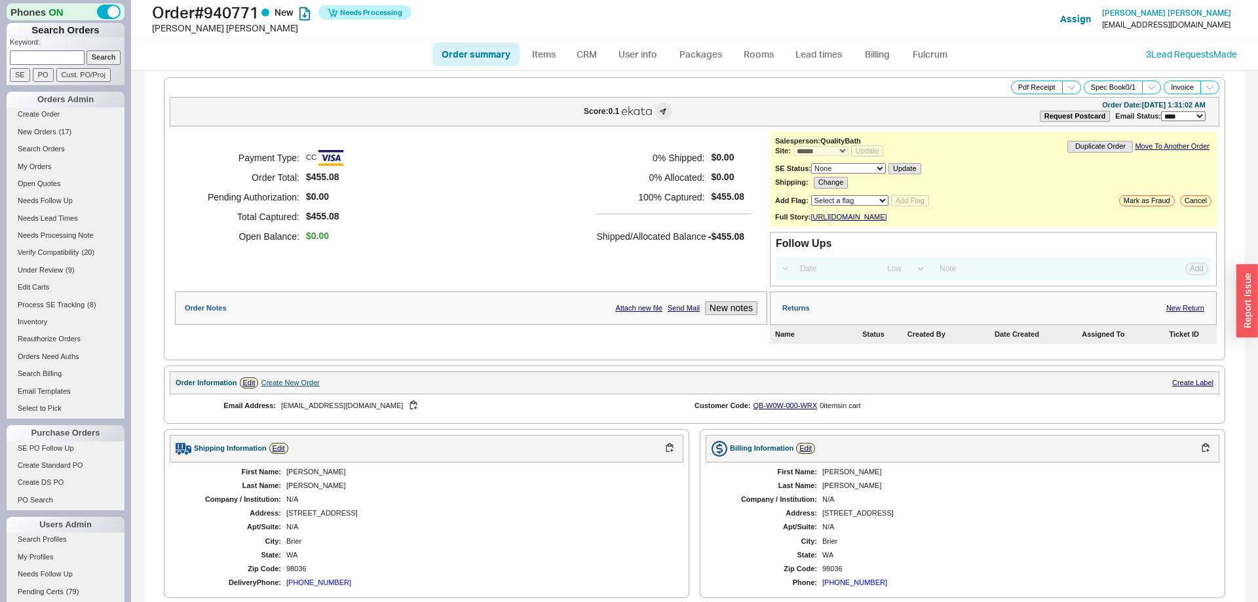
select select "*"
select select "LOW"
select select "3"
click at [916, 54] on link "Fulcrum" at bounding box center [930, 55] width 54 height 24
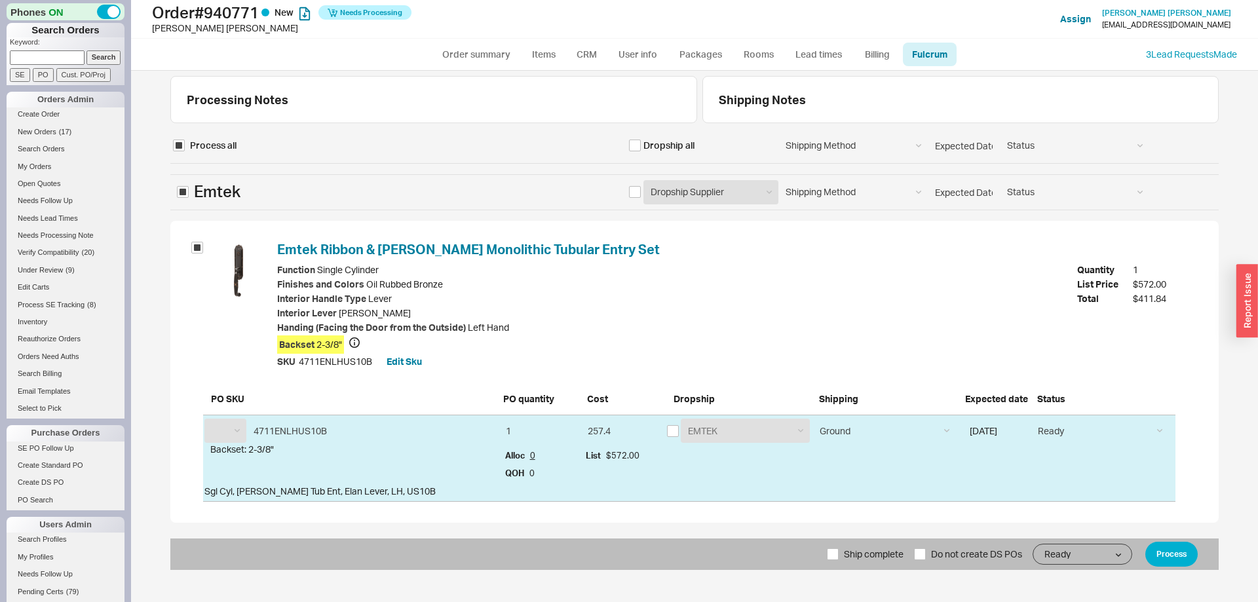
select select "EMT"
click at [672, 435] on input "checkbox" at bounding box center [673, 431] width 12 height 12
checkbox input "true"
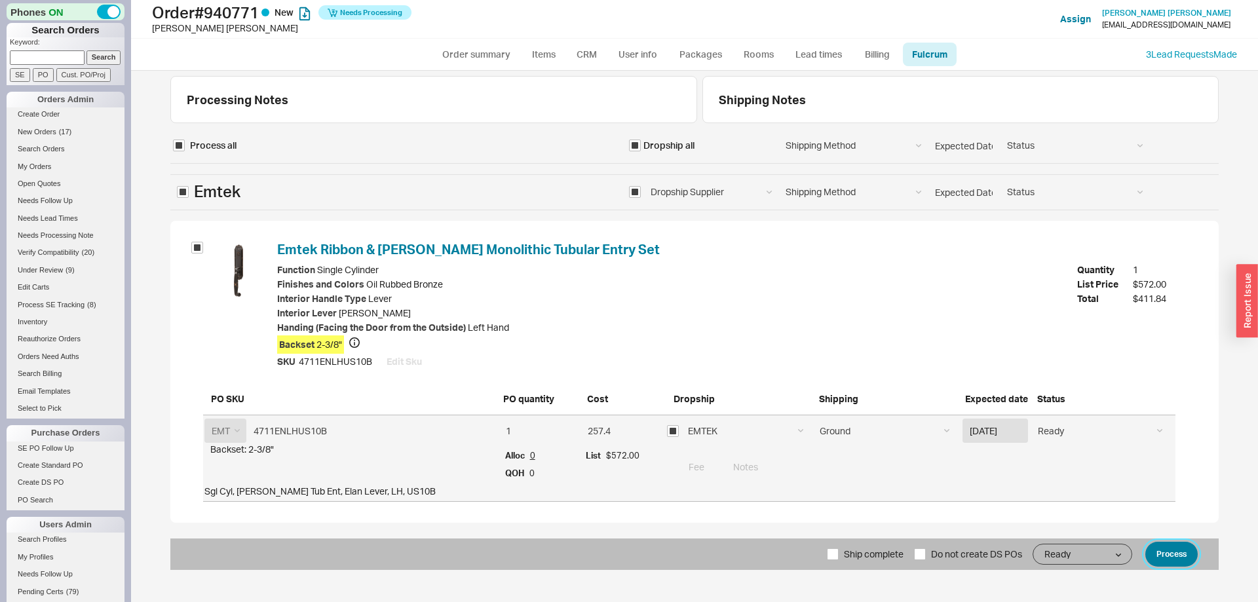
click at [1180, 552] on button "Process" at bounding box center [1172, 554] width 52 height 25
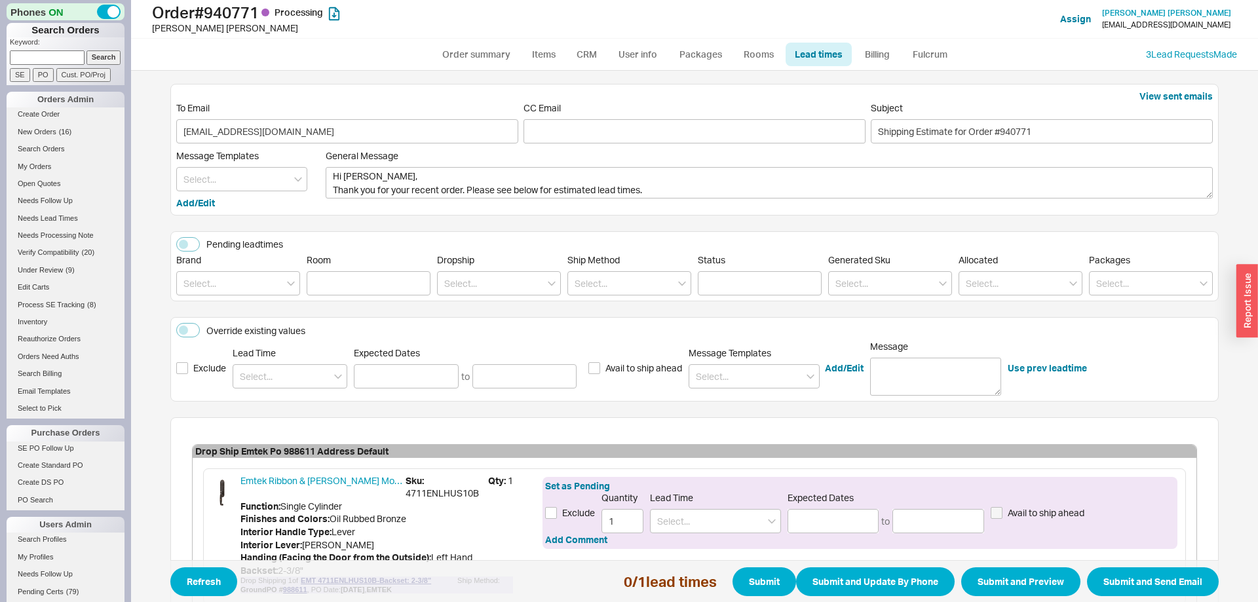
scroll to position [123, 0]
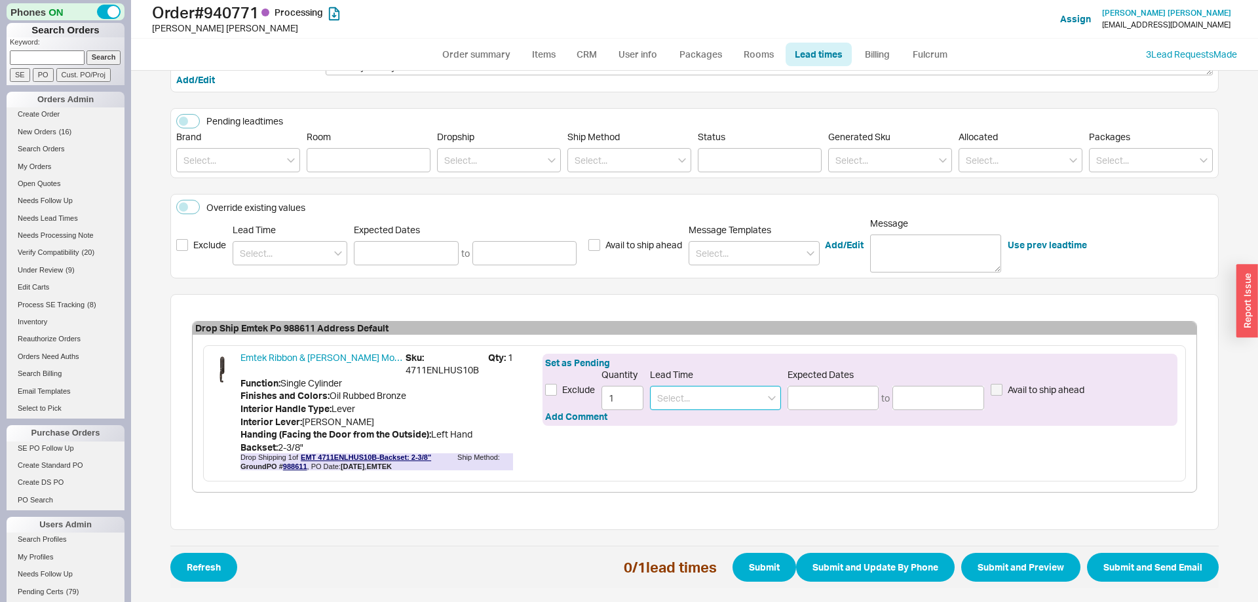
click at [716, 406] on input at bounding box center [715, 398] width 131 height 24
click at [718, 428] on div "2 - 5 Business Days" at bounding box center [716, 426] width 130 height 24
type input "2 - 5 Business Days"
type input "[DATE]"
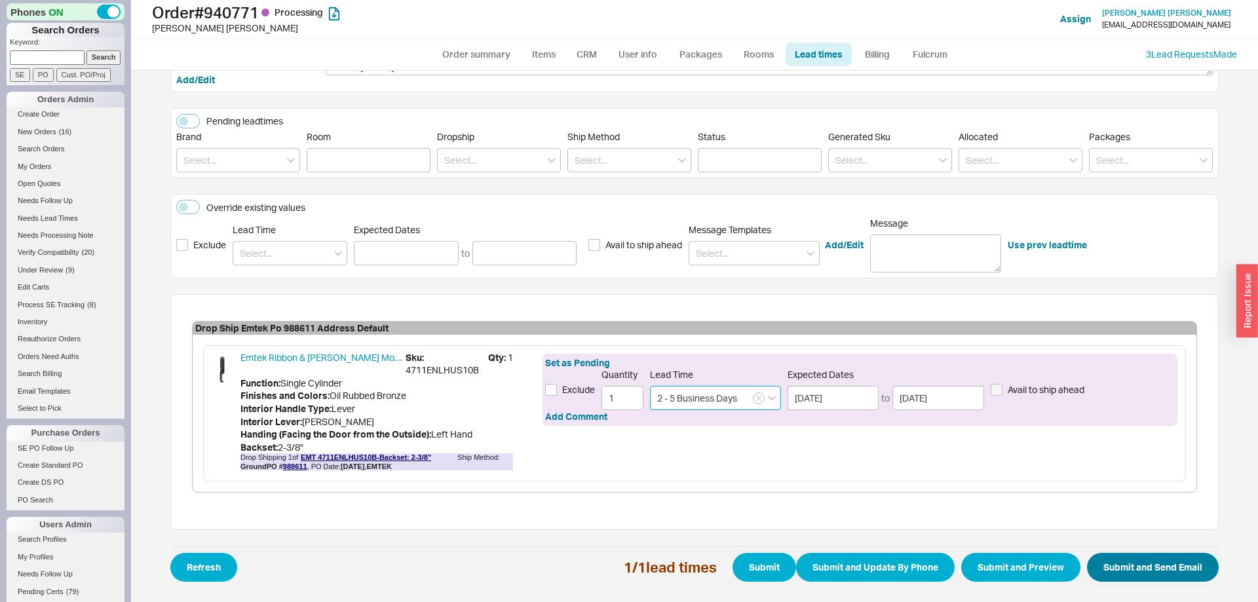
type input "2 - 5 Business Days"
click at [1180, 571] on button "Submit and Send Email" at bounding box center [1153, 567] width 132 height 29
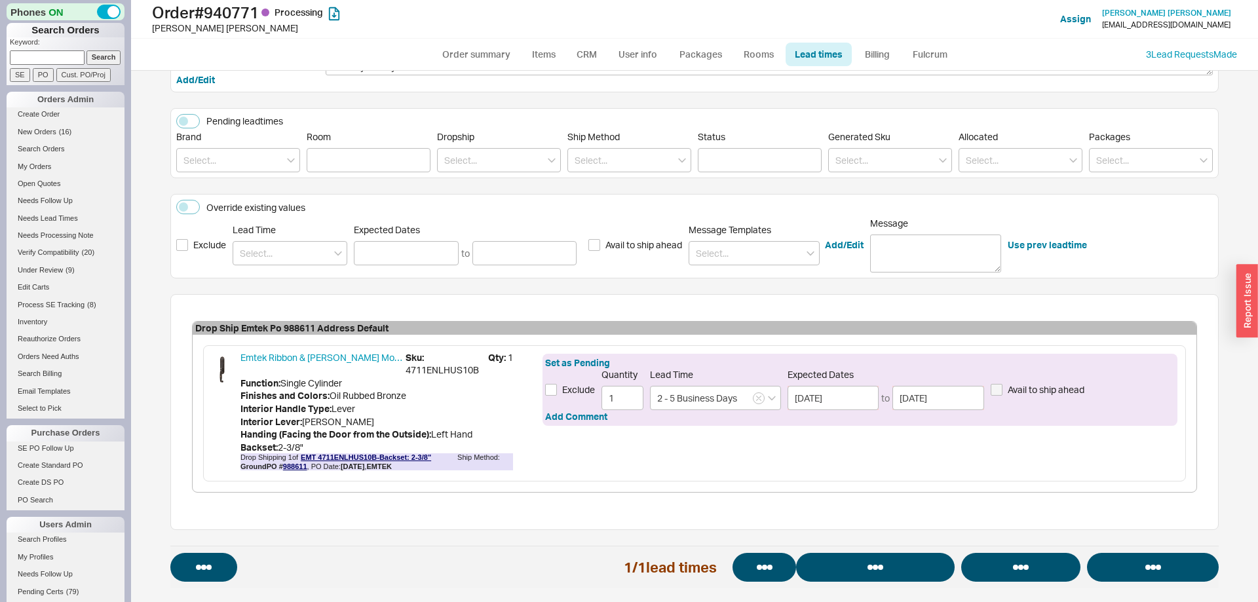
select select "*"
select select "LOW"
select select "3"
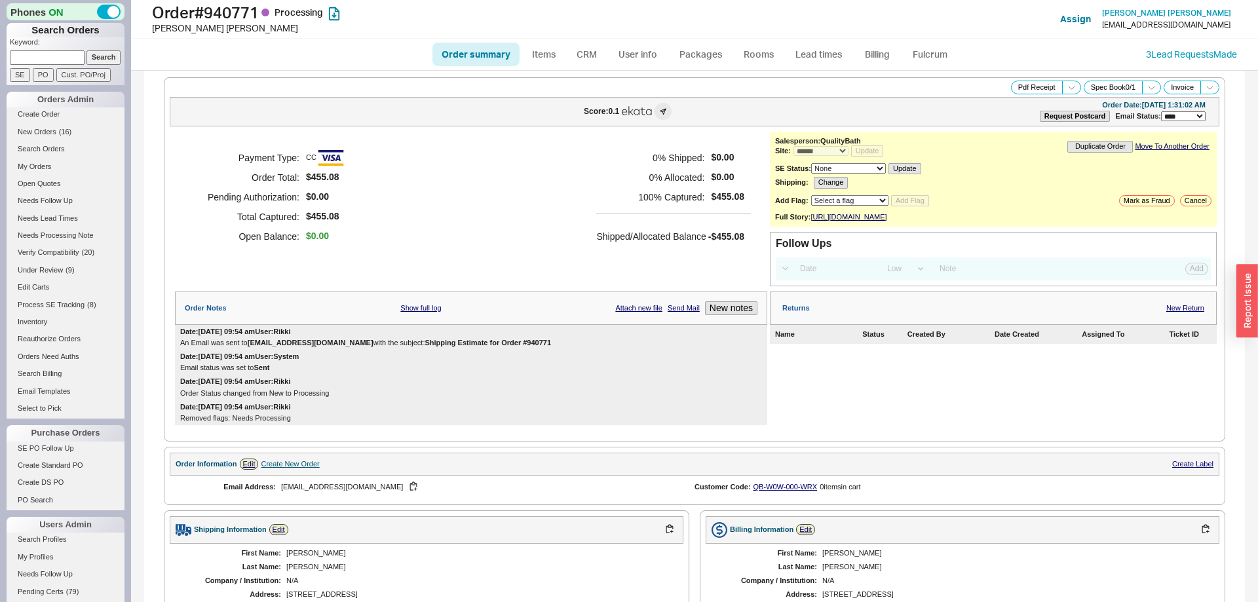
select select "*"
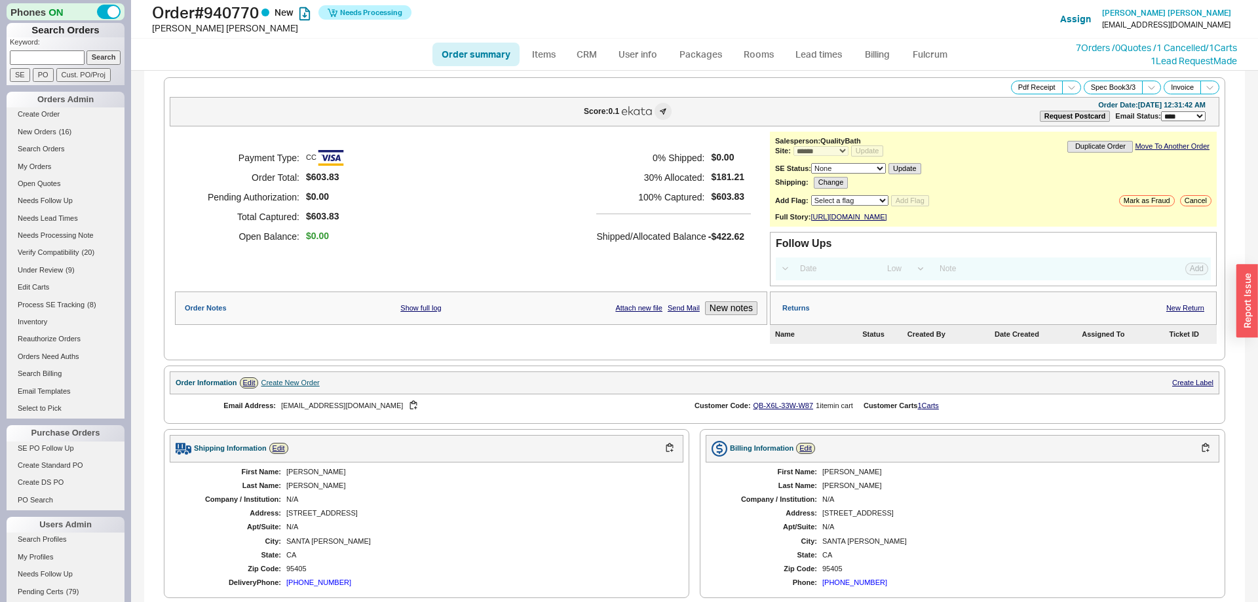
select select "*"
select select "LOW"
select select "3"
click at [1076, 45] on link "7 Orders / 0 Quotes / 1 Cancelled" at bounding box center [1141, 47] width 130 height 11
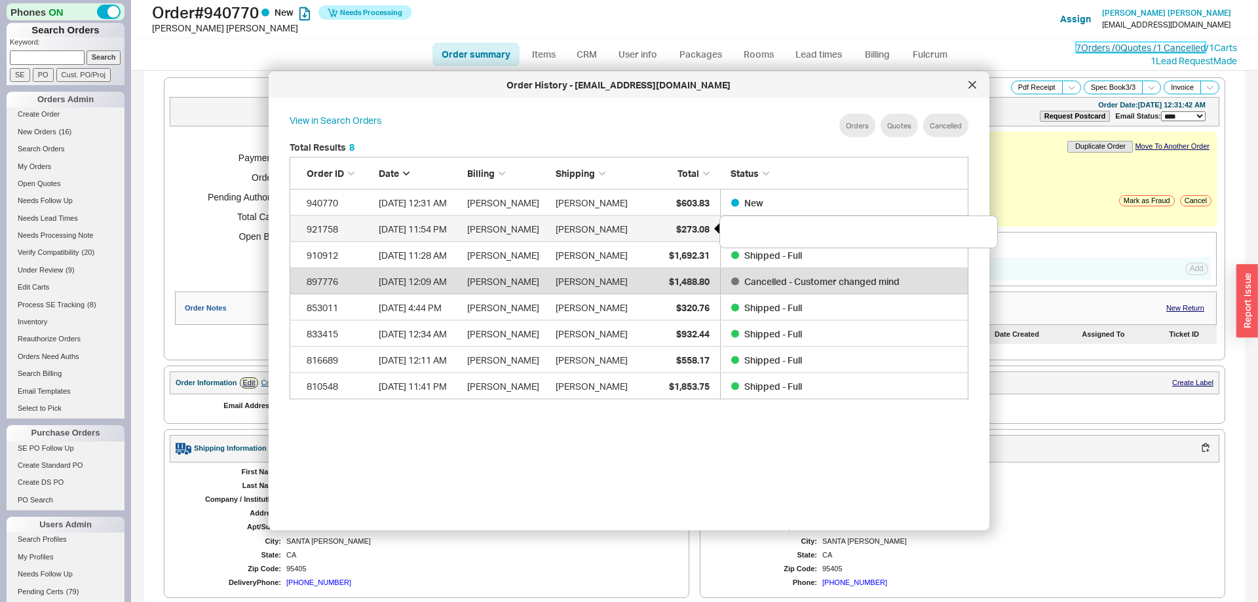
scroll to position [401, 700]
click at [974, 83] on icon at bounding box center [973, 85] width 8 height 8
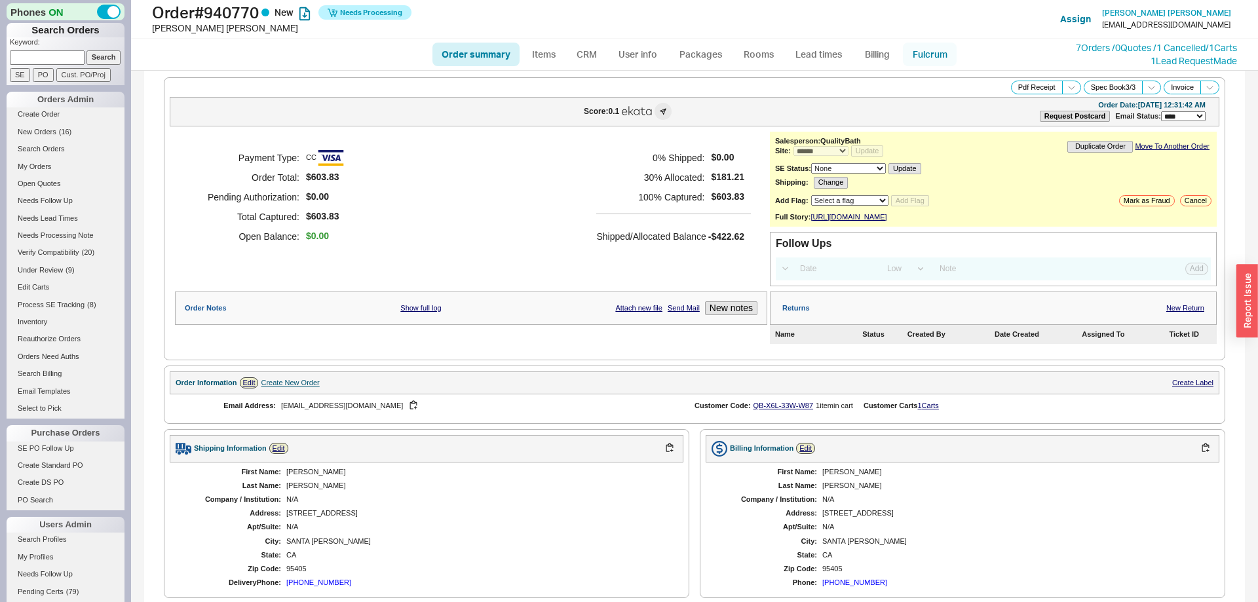
click at [933, 62] on link "Fulcrum" at bounding box center [930, 55] width 54 height 24
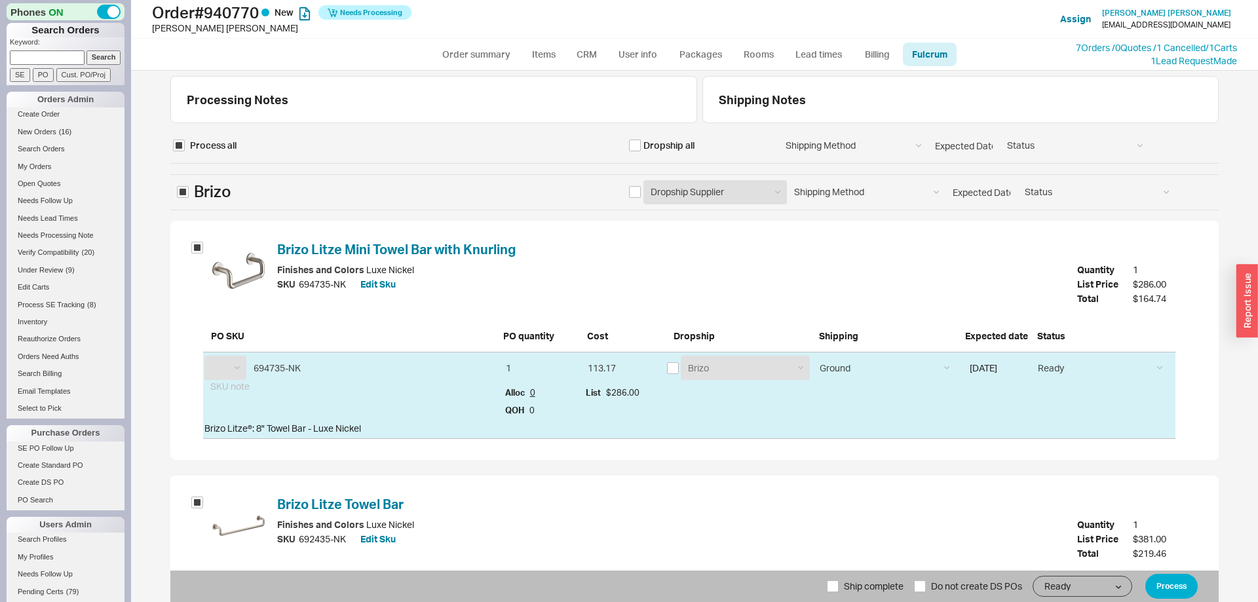
scroll to position [415, 0]
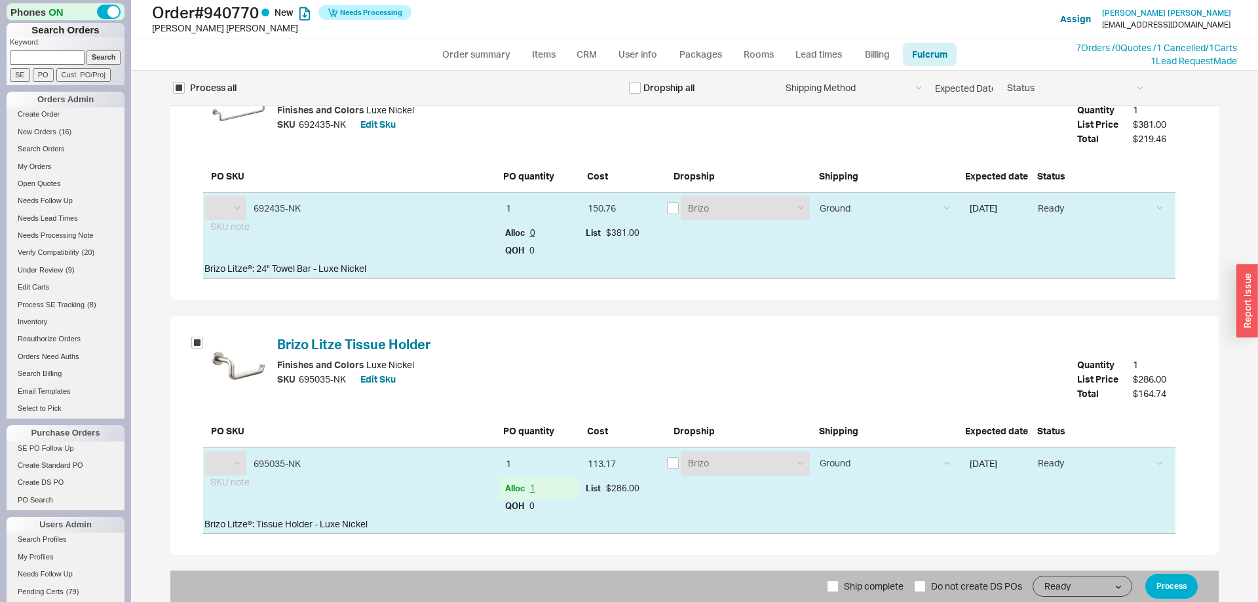
select select "BZO"
click at [844, 586] on span "Ship complete" at bounding box center [874, 586] width 60 height 31
click at [839, 586] on input "Ship complete" at bounding box center [833, 587] width 12 height 12
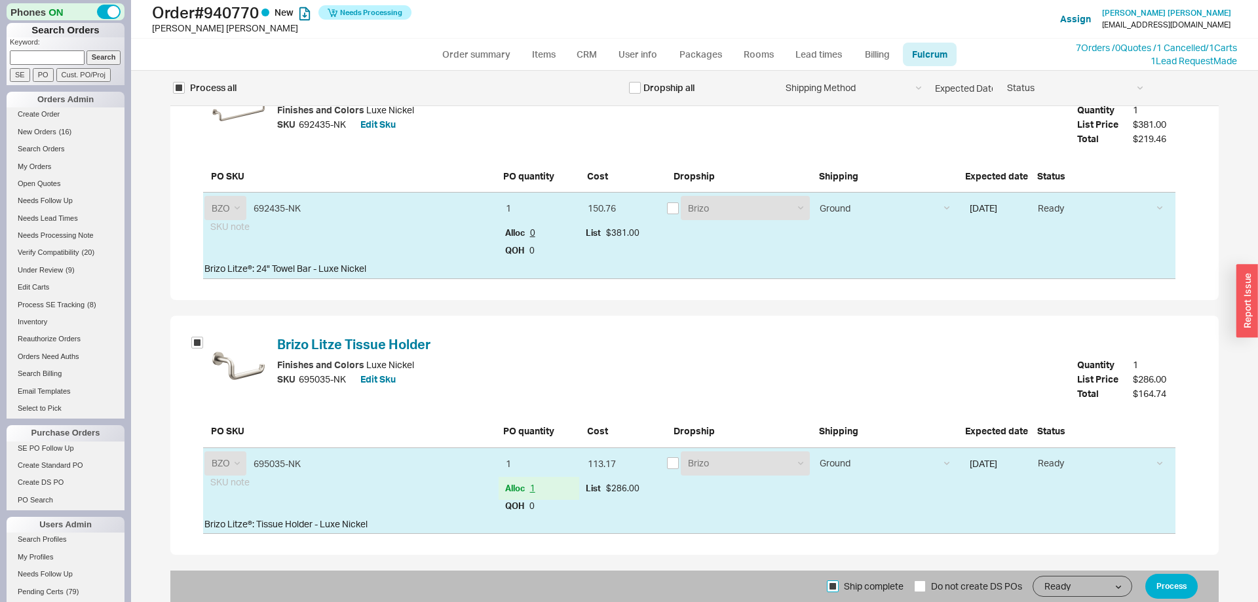
checkbox input "true"
click at [1178, 585] on button "Process" at bounding box center [1172, 586] width 52 height 25
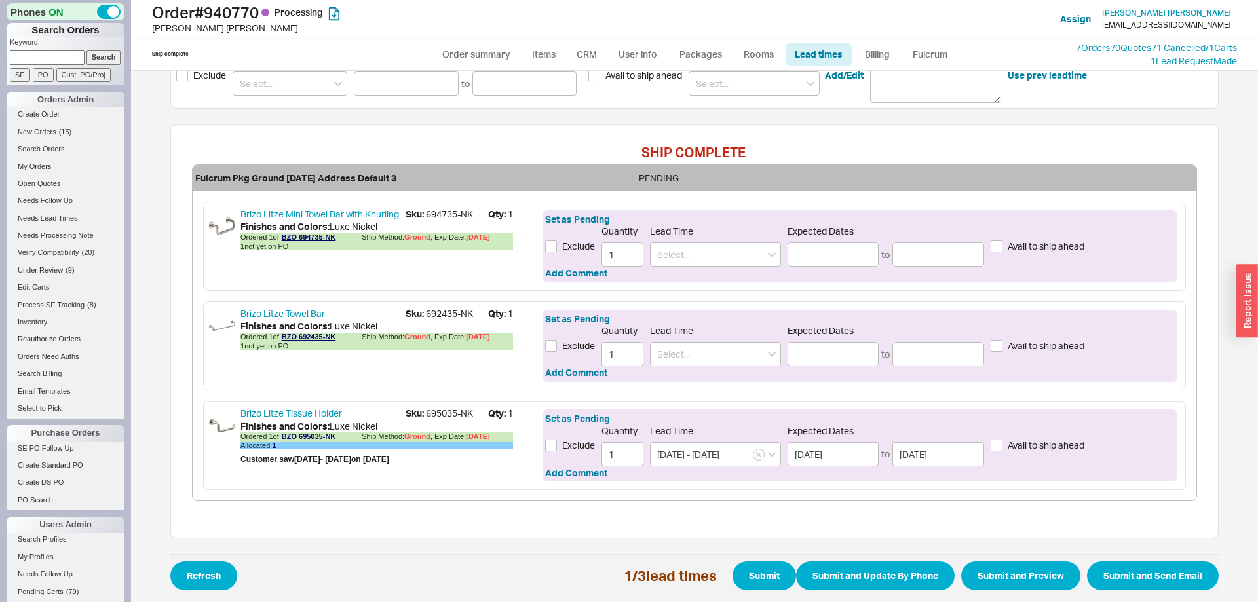
scroll to position [301, 0]
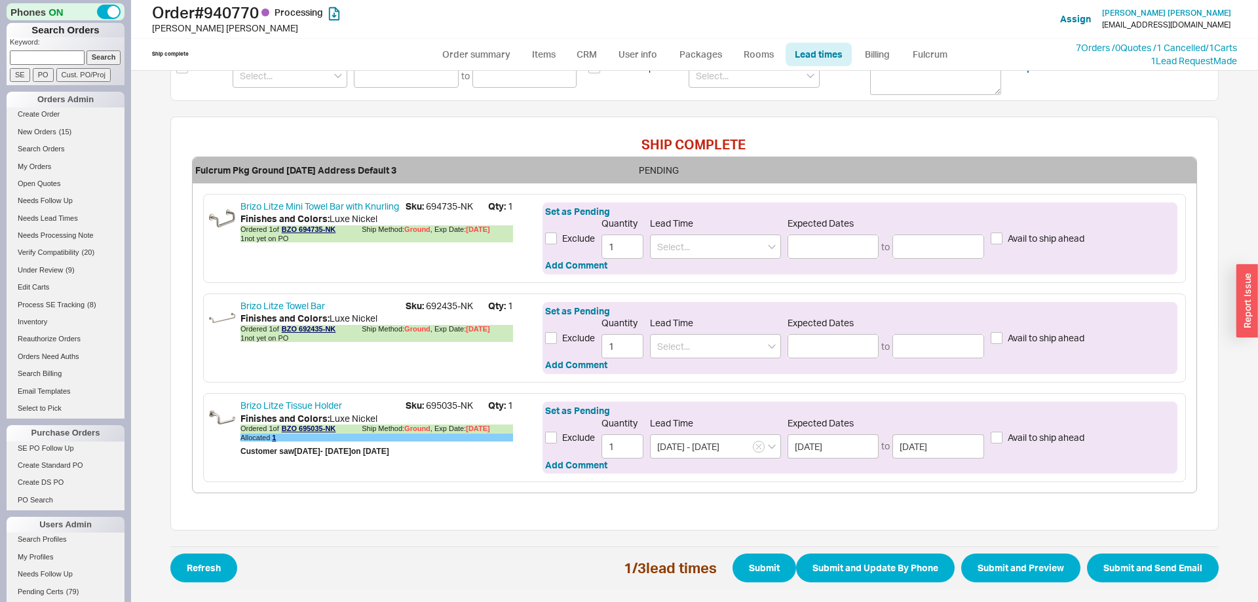
click at [450, 209] on span "Sku: 694735-NK" at bounding box center [447, 206] width 83 height 13
drag, startPoint x: 450, startPoint y: 209, endPoint x: 469, endPoint y: 209, distance: 19.0
click at [469, 209] on span "Sku: 694735-NK" at bounding box center [447, 206] width 83 height 13
copy span "694735-NK"
click at [448, 304] on span "Sku: 692435-NK" at bounding box center [447, 306] width 83 height 13
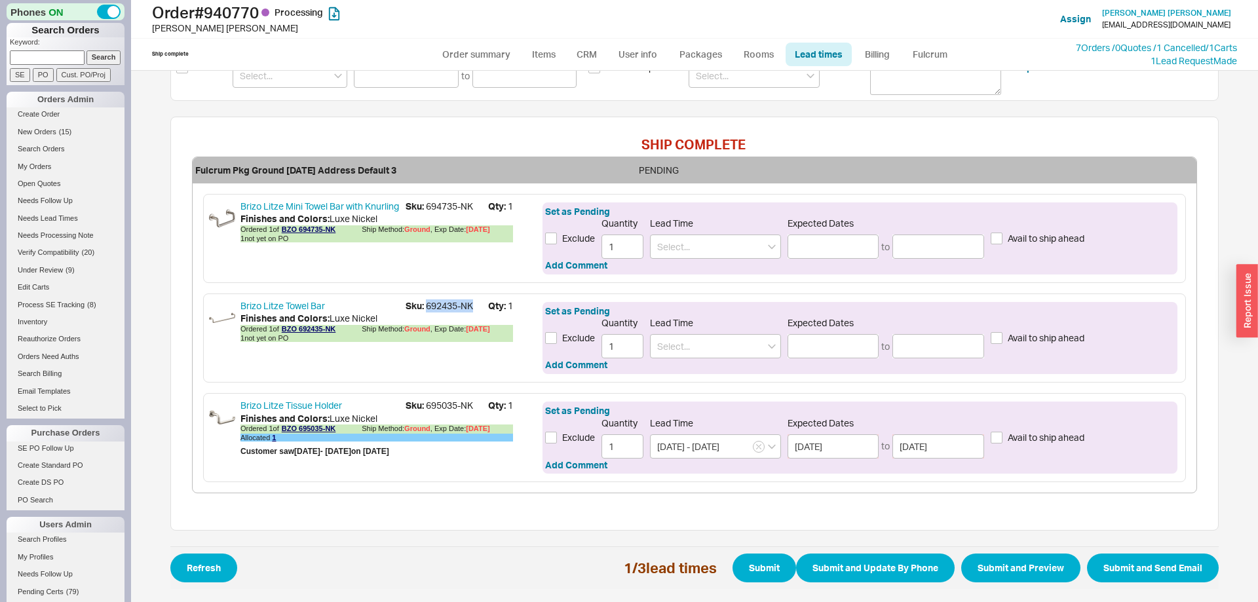
drag, startPoint x: 448, startPoint y: 304, endPoint x: 474, endPoint y: 304, distance: 25.6
click at [474, 304] on span "Sku: 692435-NK" at bounding box center [447, 306] width 83 height 13
copy span "692435-NK"
click at [692, 246] on input at bounding box center [715, 247] width 131 height 24
click at [716, 260] on div "Set as Pending Exclude Quantity 1 Lead Time 7-0 7 - 10 Business Days 7 - 0 Busi…" at bounding box center [860, 239] width 635 height 72
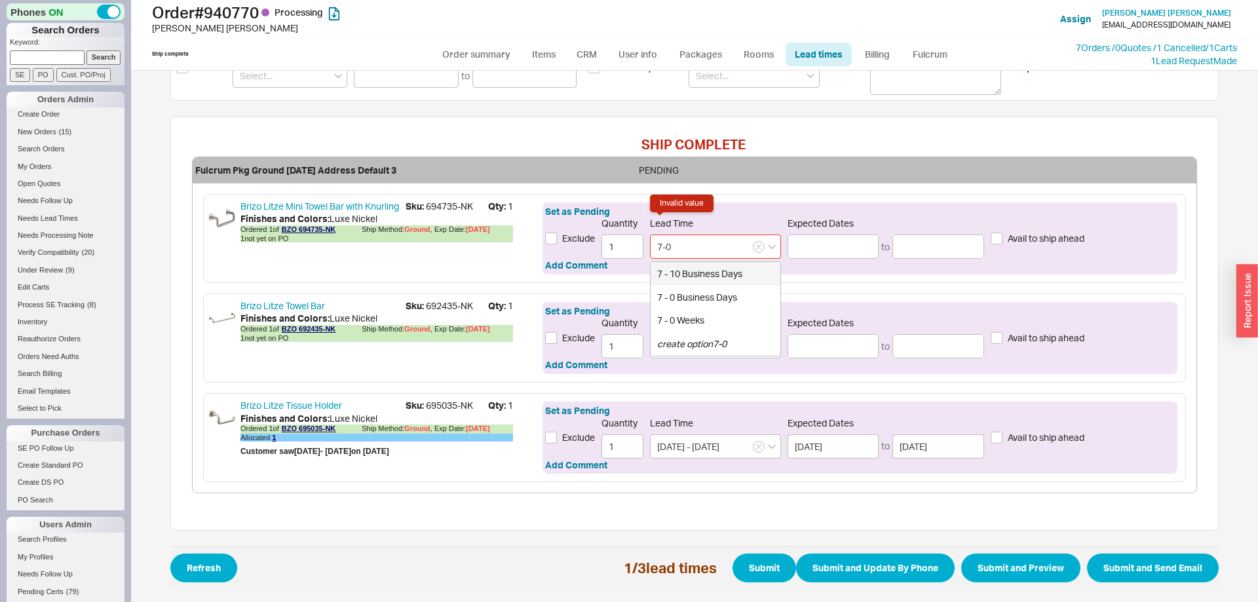
drag, startPoint x: 712, startPoint y: 250, endPoint x: 712, endPoint y: 272, distance: 22.3
click at [712, 252] on input "7-0" at bounding box center [715, 247] width 131 height 24
click at [712, 272] on div "7 - 10 Business Days" at bounding box center [716, 274] width 130 height 24
type input "7 - 10 Business Days"
type input "[DATE]"
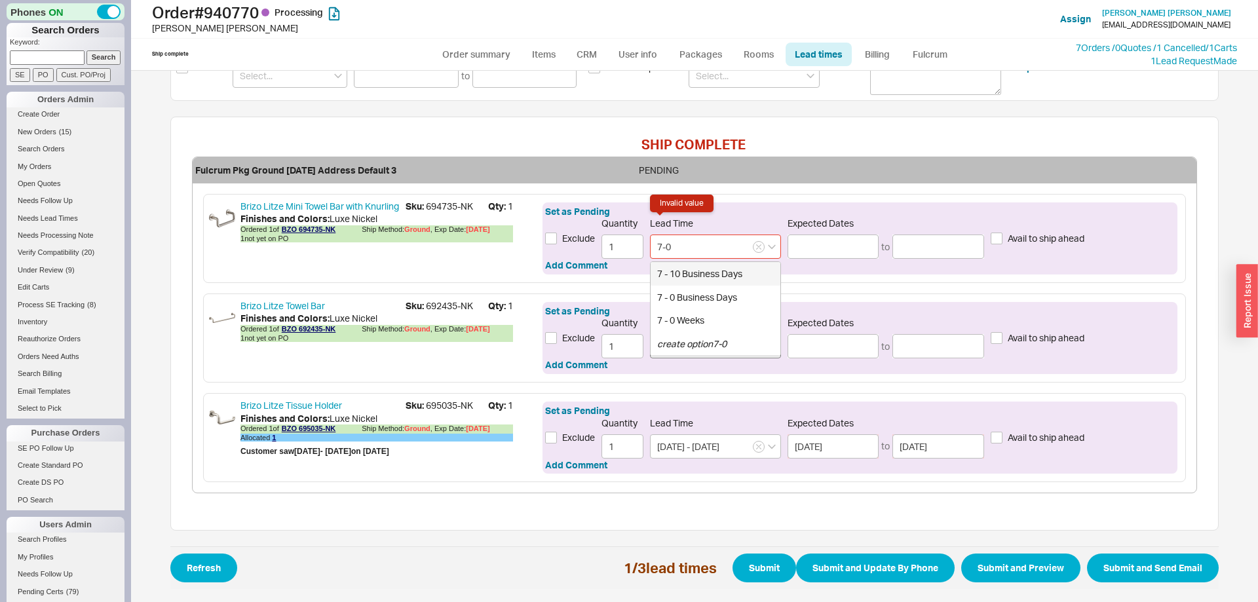
type input "[DATE]"
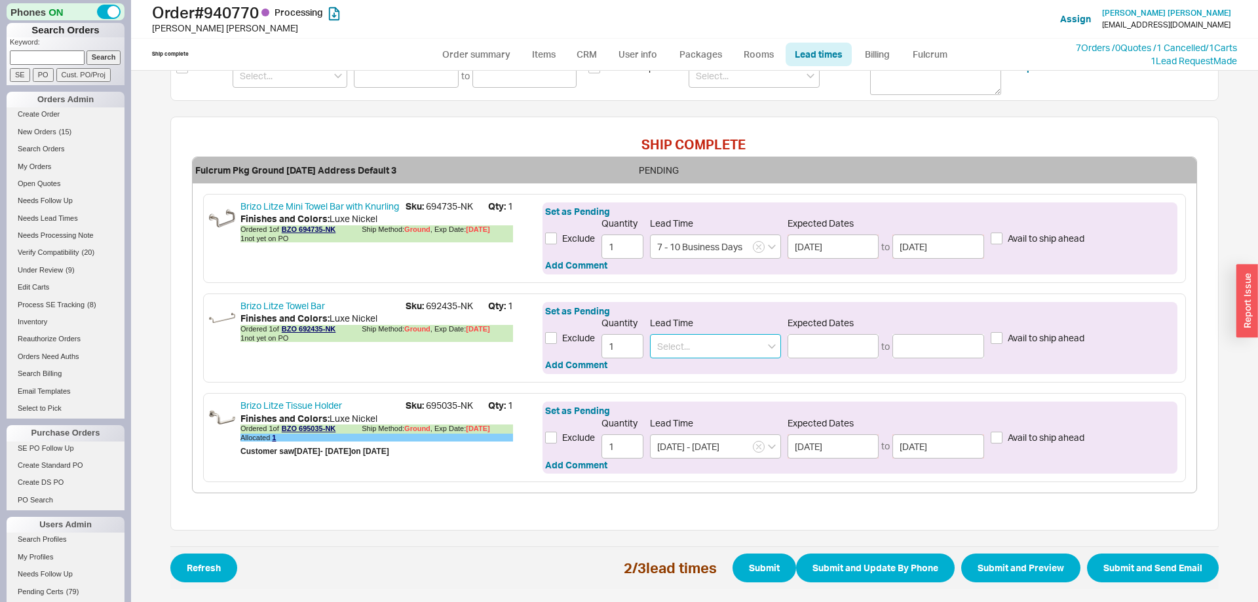
click at [711, 346] on input at bounding box center [715, 346] width 131 height 24
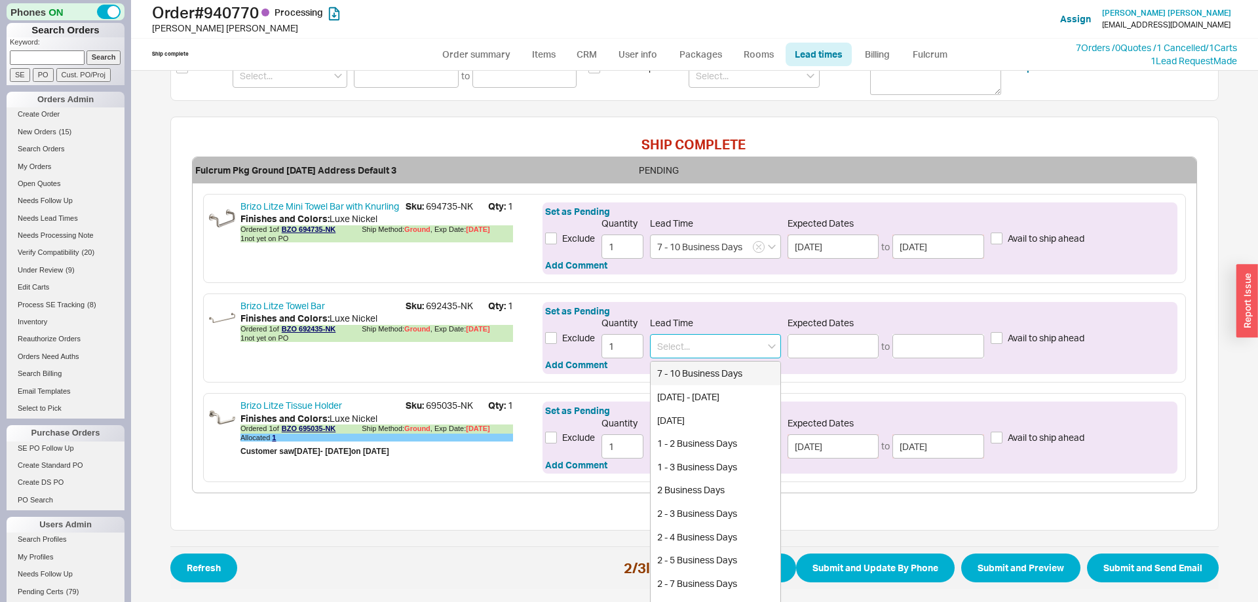
click at [709, 370] on div "7 - 10 Business Days" at bounding box center [716, 374] width 130 height 24
type input "7 - 10 Business Days"
type input "[DATE]"
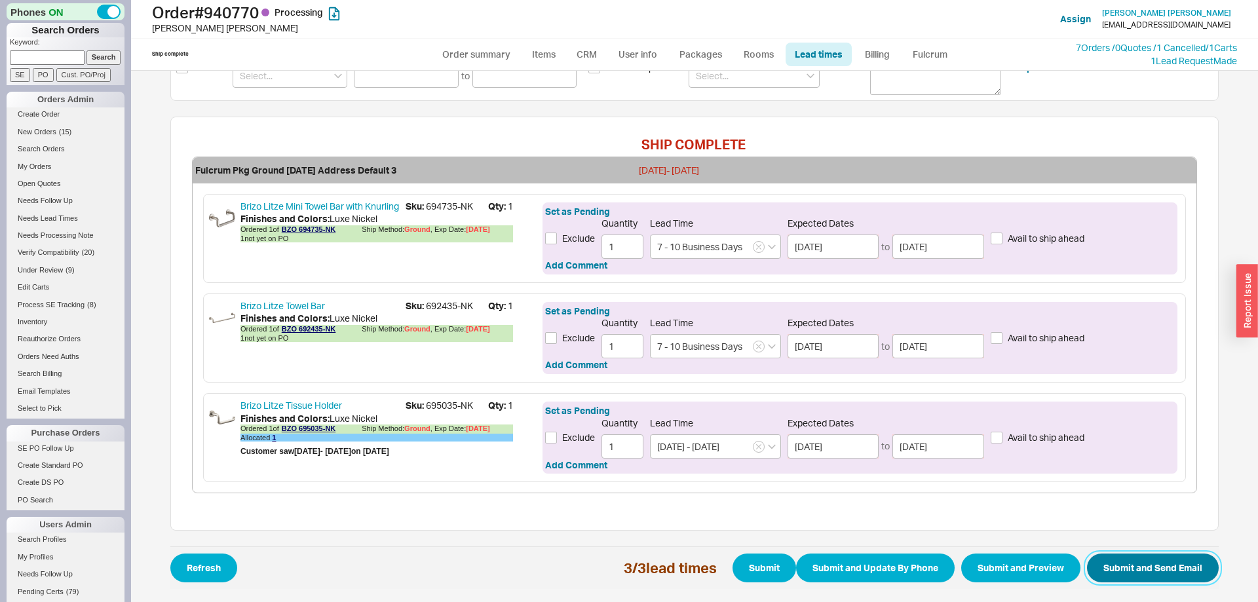
click at [1106, 577] on button "Submit and Send Email" at bounding box center [1153, 568] width 132 height 29
select select "*"
select select "LOW"
select select "3"
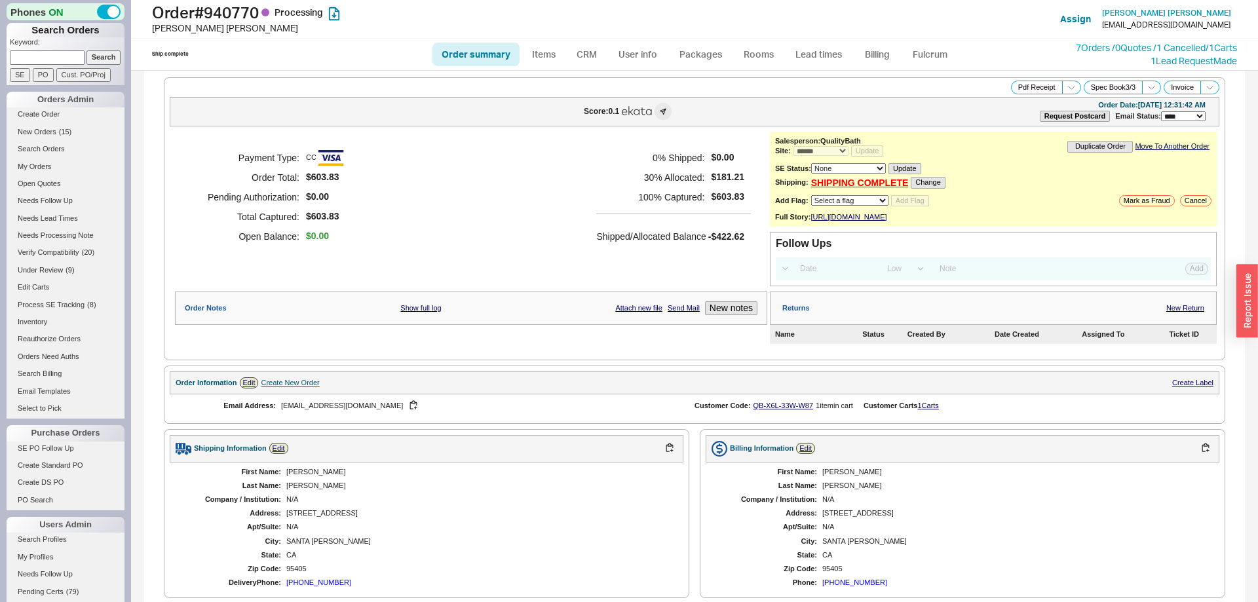
select select "*"
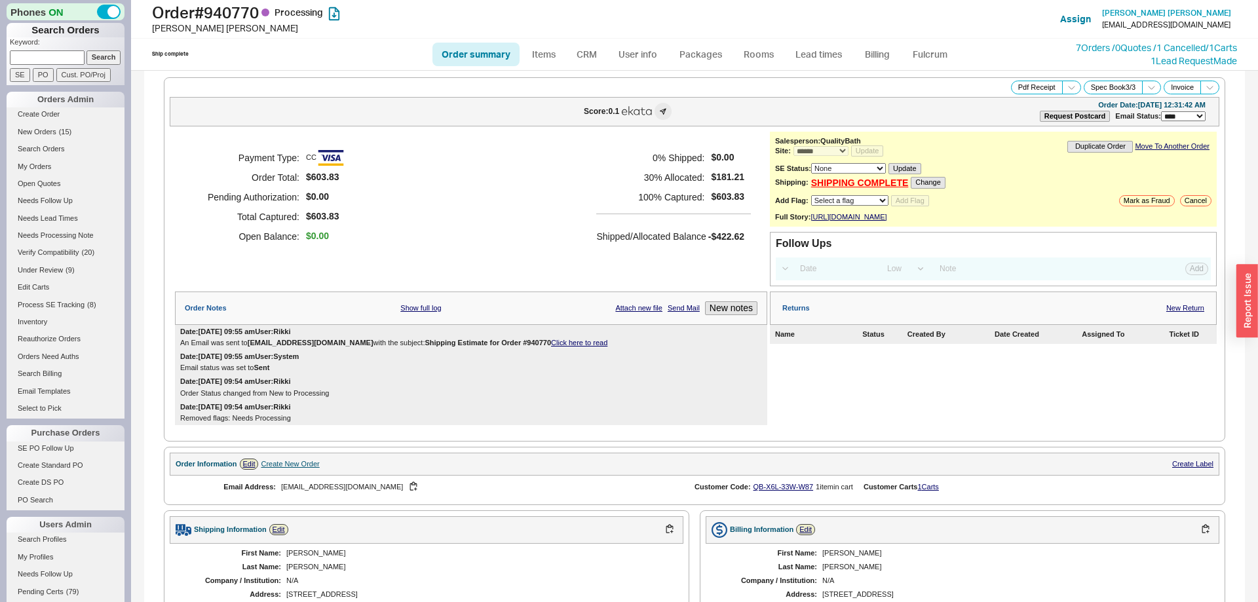
scroll to position [557, 0]
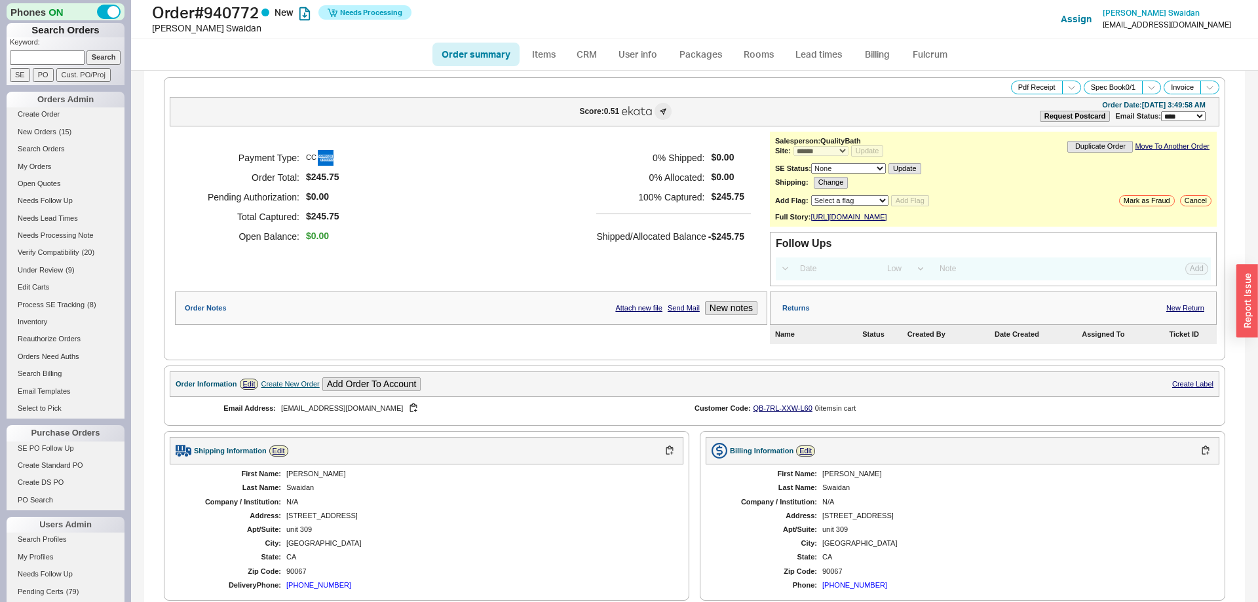
select select "*"
select select "LOW"
select select "3"
click at [918, 50] on link "Fulcrum" at bounding box center [930, 55] width 54 height 24
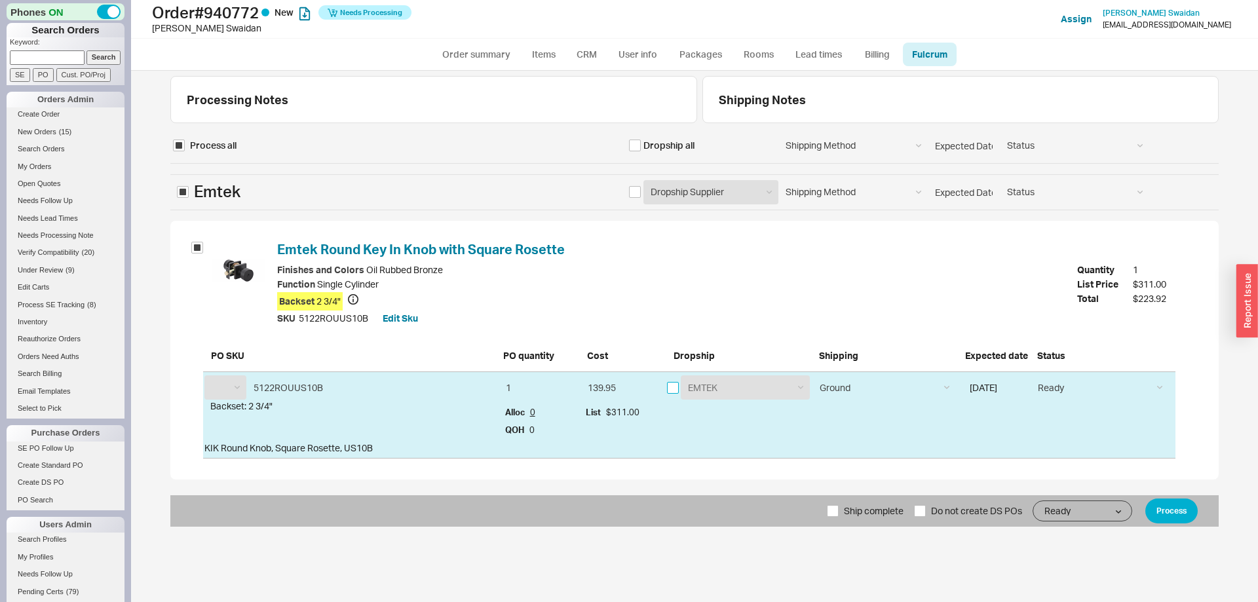
select select "EMT"
click at [676, 385] on input "checkbox" at bounding box center [673, 388] width 12 height 12
checkbox input "true"
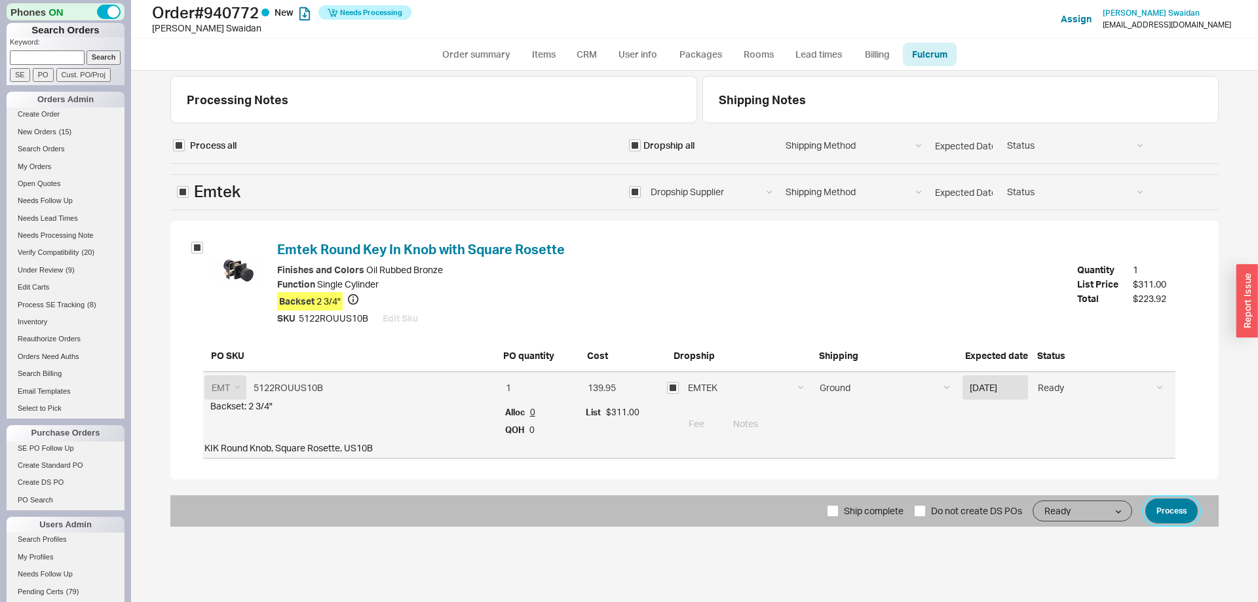
click at [1164, 514] on button "Process" at bounding box center [1172, 511] width 52 height 25
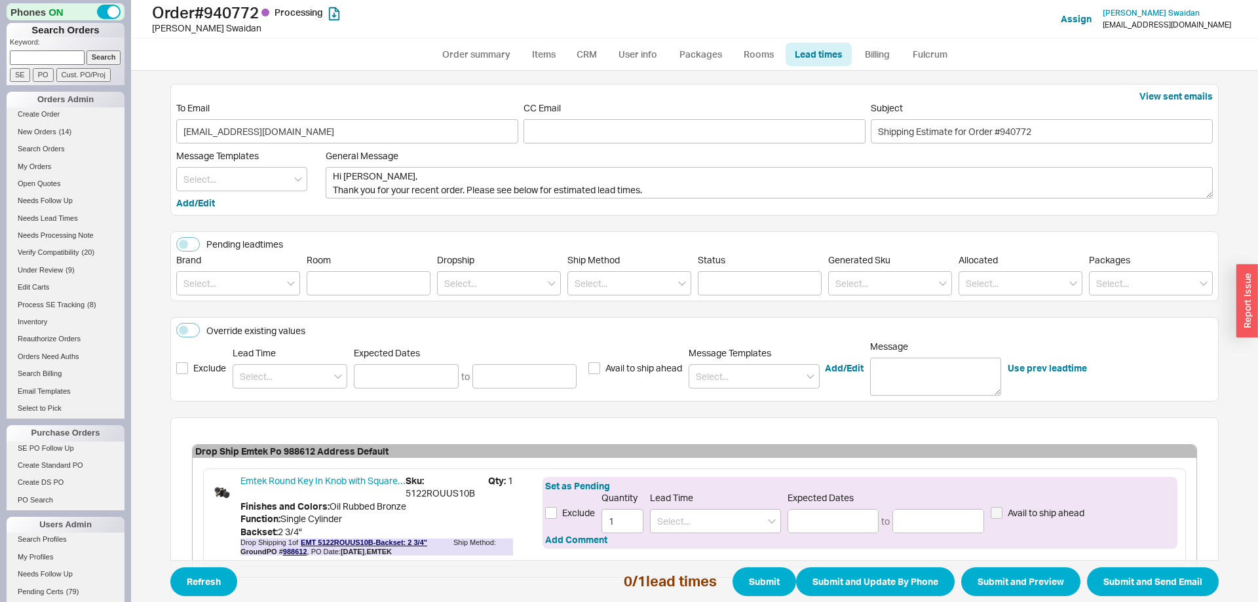
scroll to position [85, 0]
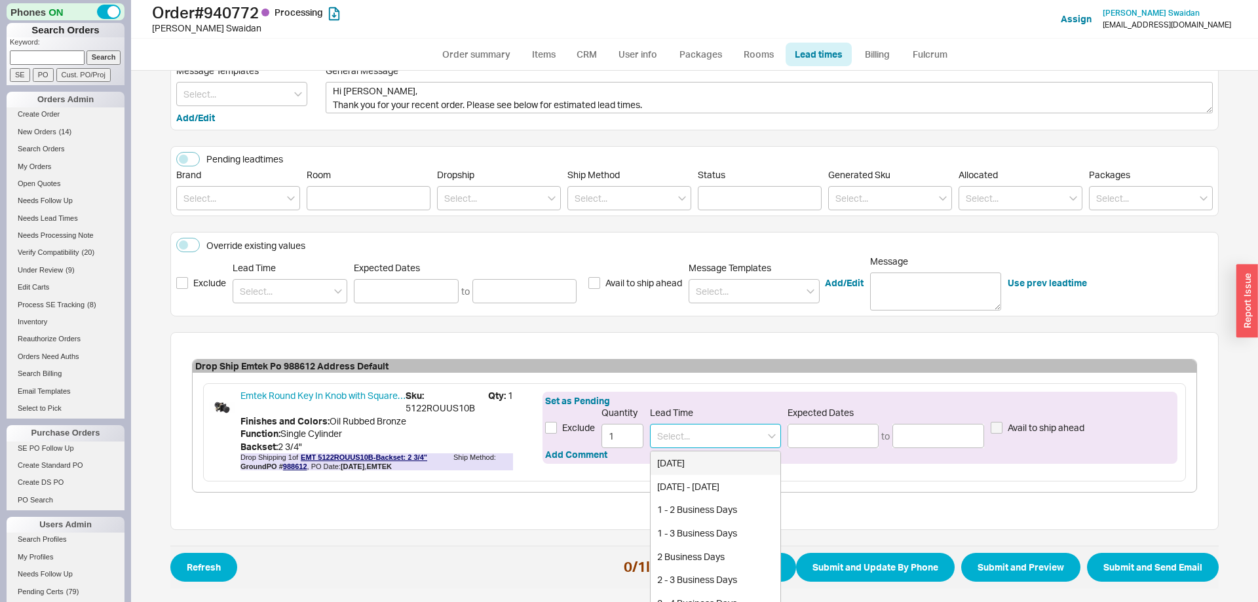
click at [691, 433] on input at bounding box center [715, 436] width 131 height 24
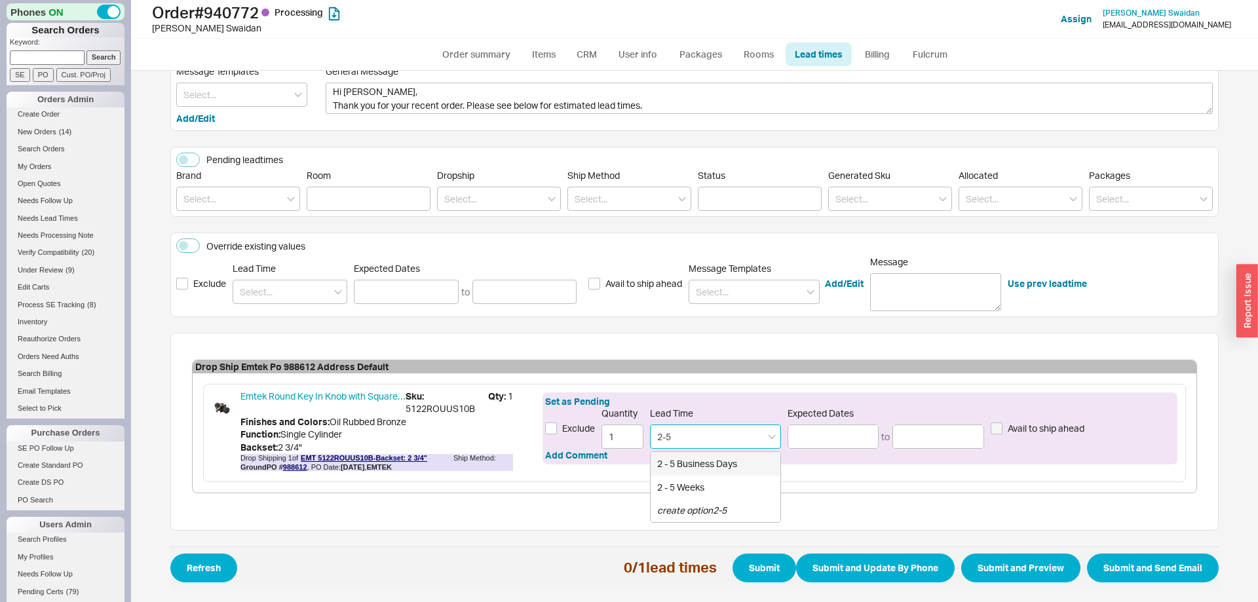
click at [676, 463] on div "2 - 5 Business Days" at bounding box center [716, 464] width 130 height 24
type input "2 - 5 Business Days"
type input "[DATE]"
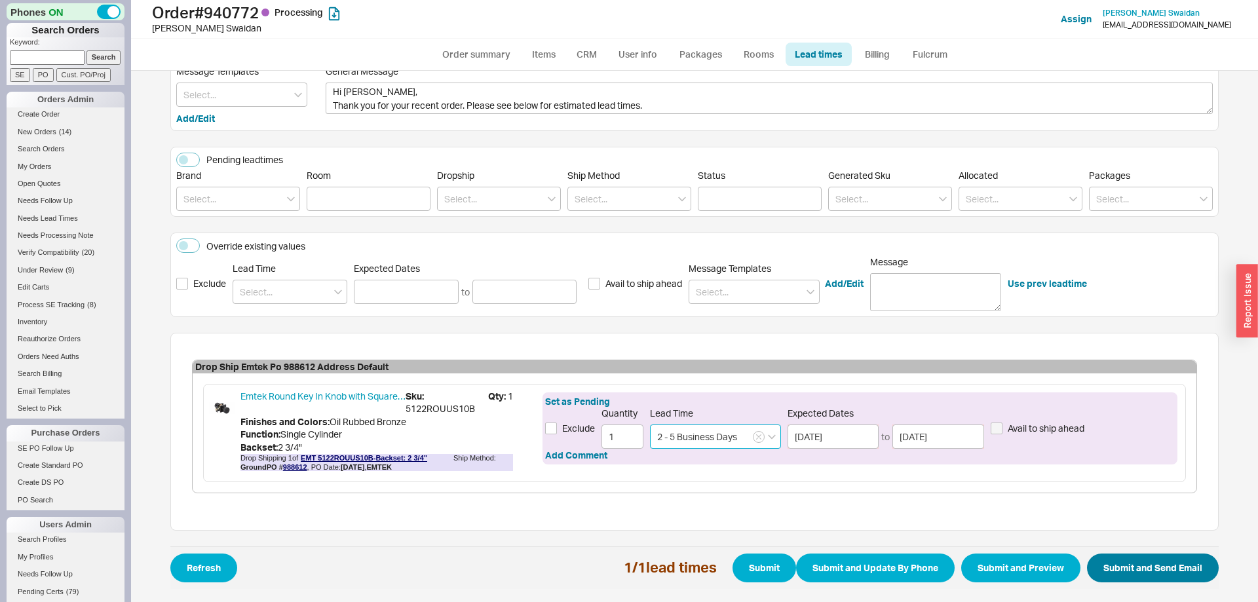
type input "2 - 5 Business Days"
click at [1146, 560] on button "Submit and Send Email" at bounding box center [1153, 568] width 132 height 29
select select "*"
select select "LOW"
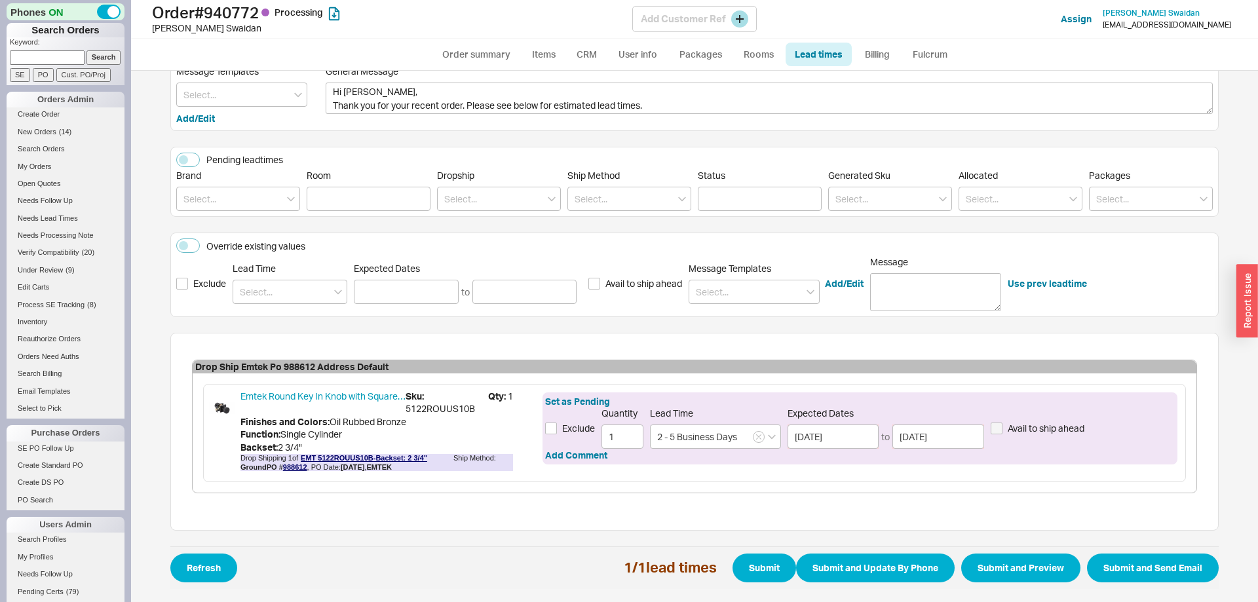
select select "3"
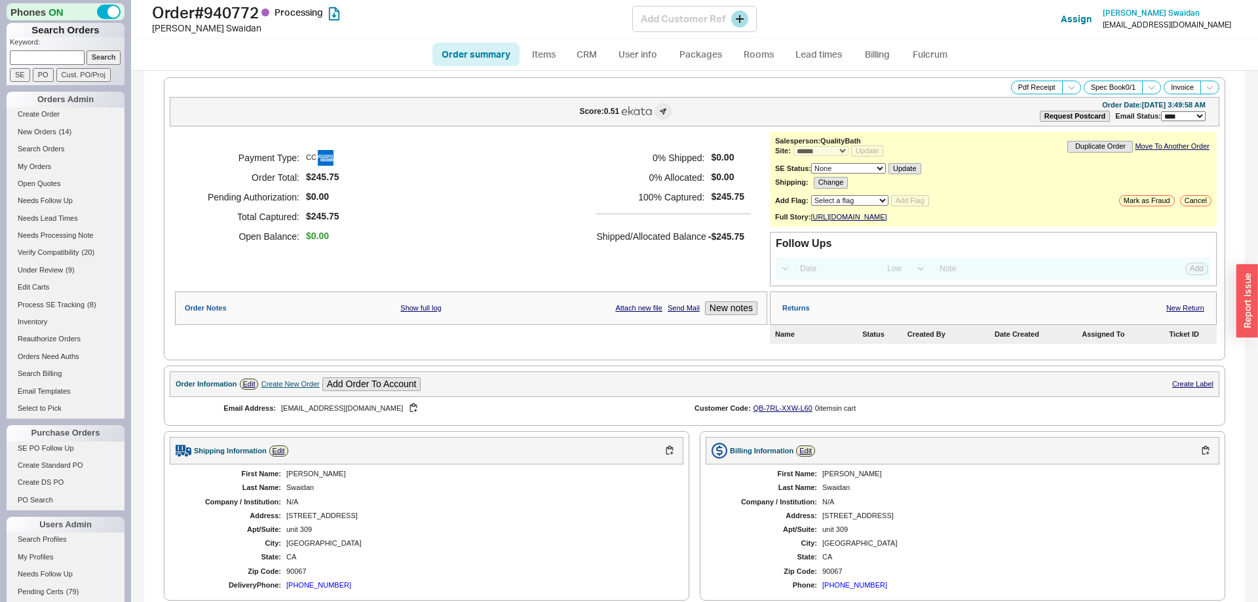
select select "*"
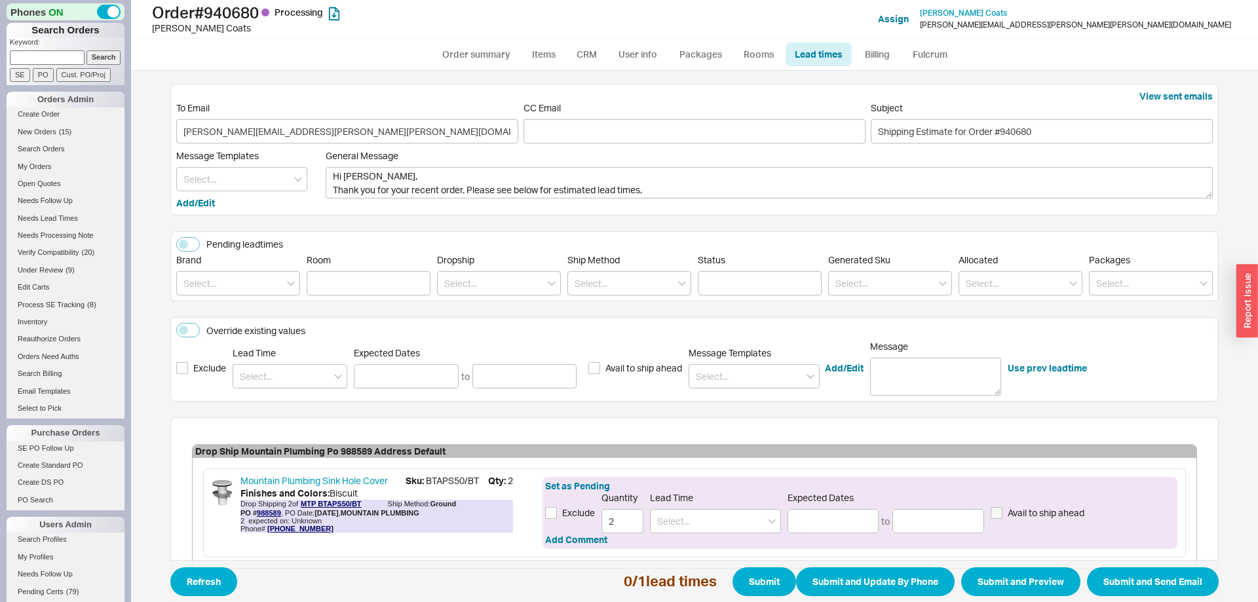
scroll to position [75, 0]
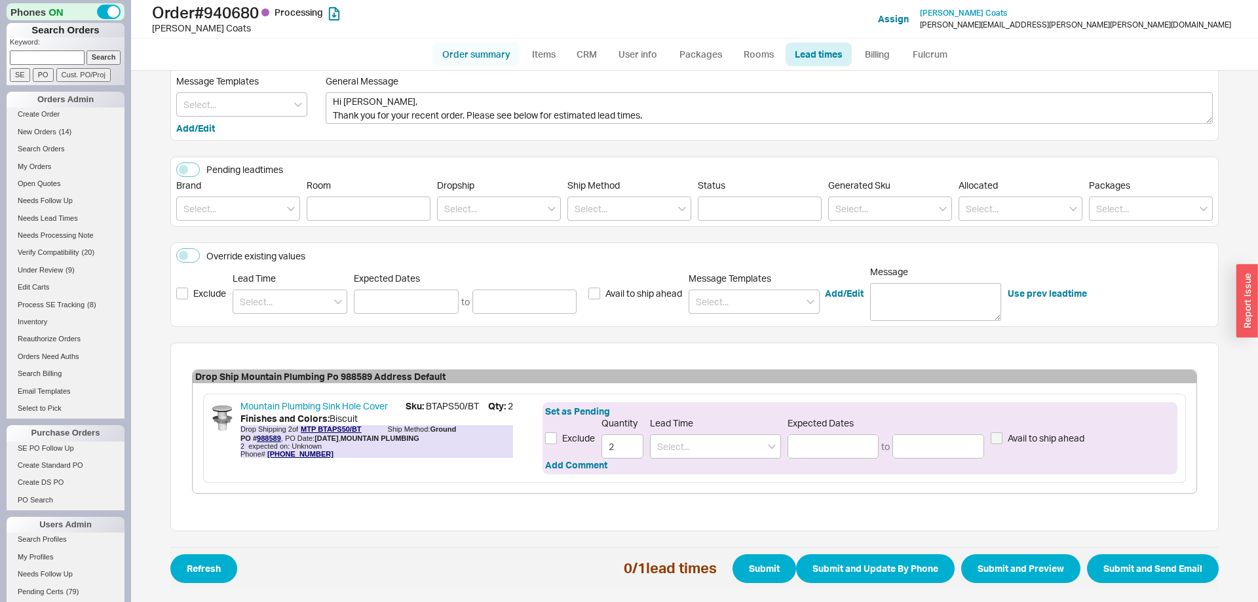
click at [490, 57] on link "Order summary" at bounding box center [476, 55] width 87 height 24
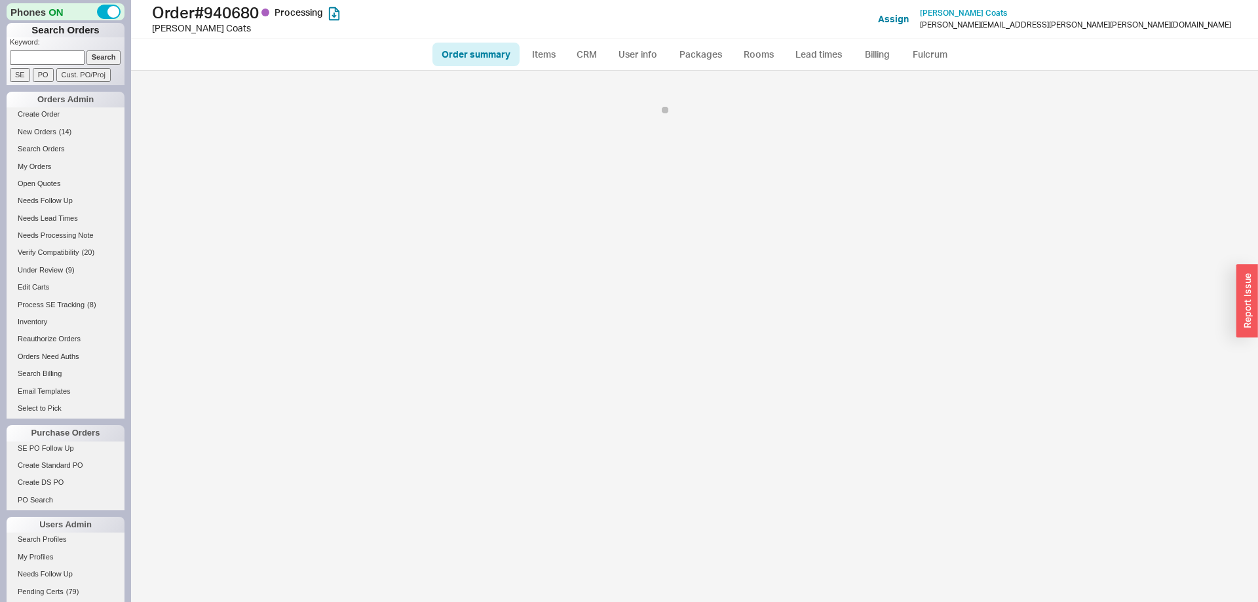
select select "*"
select select "LOW"
select select "3"
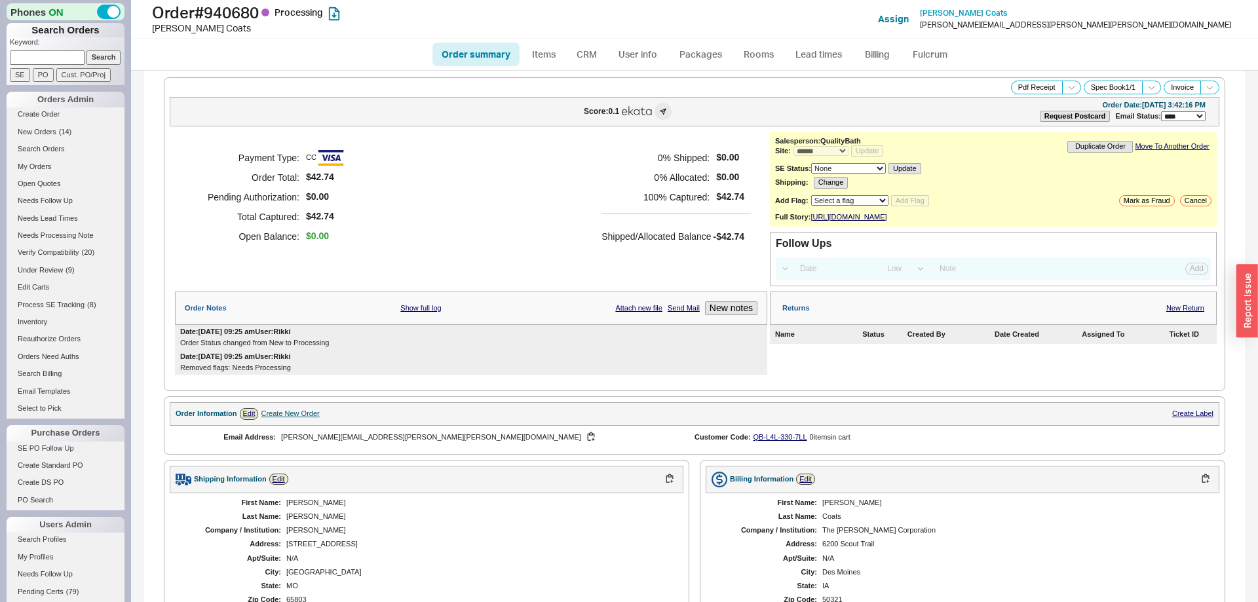
scroll to position [357, 0]
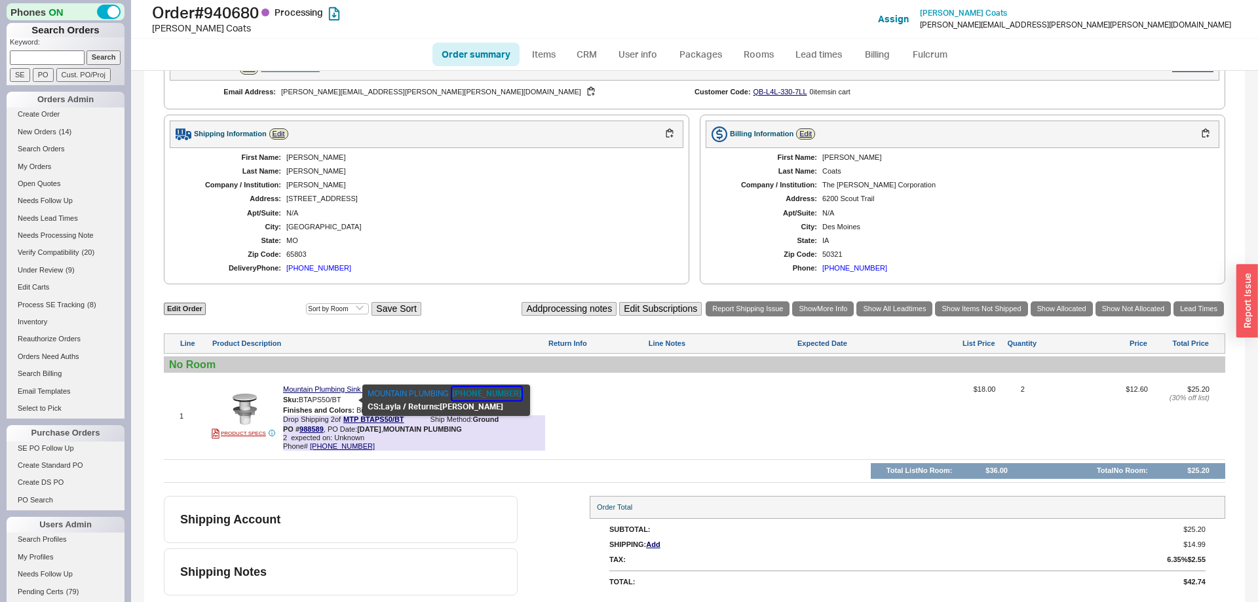
click at [495, 393] on button "[PHONE_NUMBER]" at bounding box center [486, 393] width 69 height 13
click at [1207, 315] on link "Lead Times" at bounding box center [1199, 308] width 50 height 15
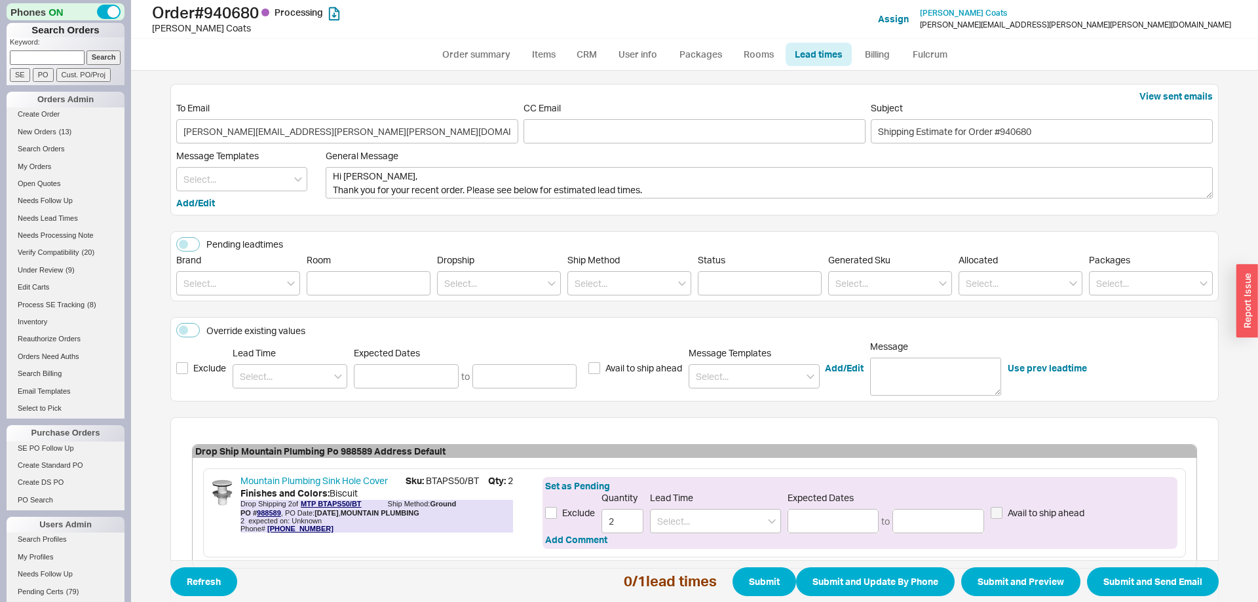
scroll to position [75, 0]
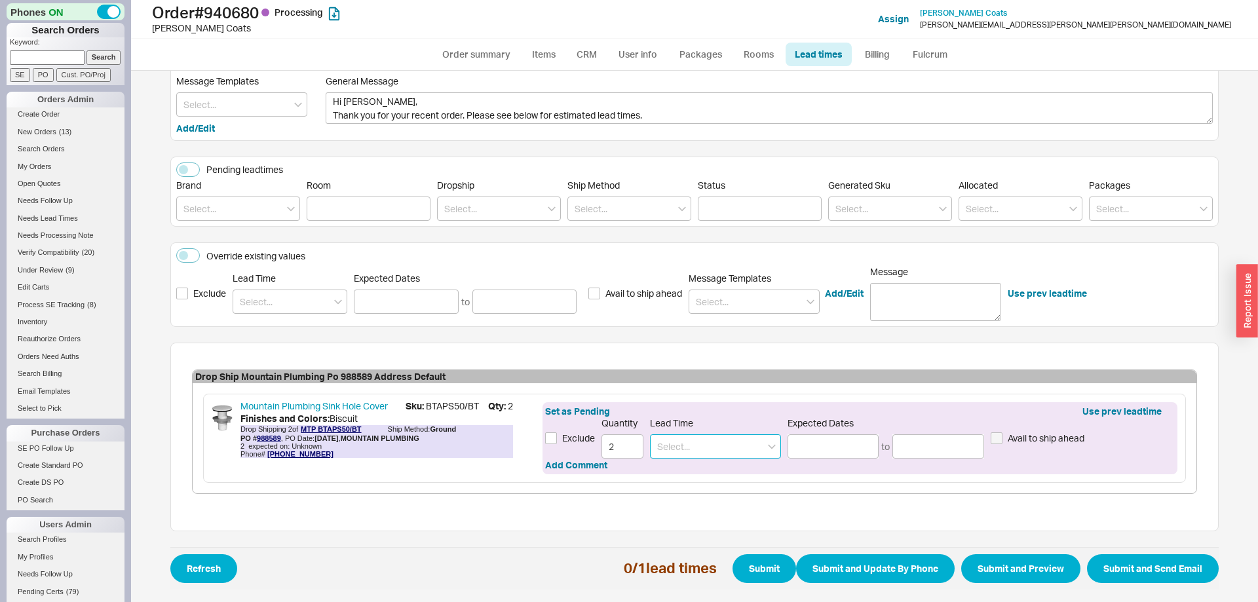
click at [729, 450] on input at bounding box center [715, 447] width 131 height 24
click at [715, 500] on div "[DATE] - [DATE]" at bounding box center [716, 498] width 130 height 24
type input "[DATE] - [DATE]"
type input "[DATE]"
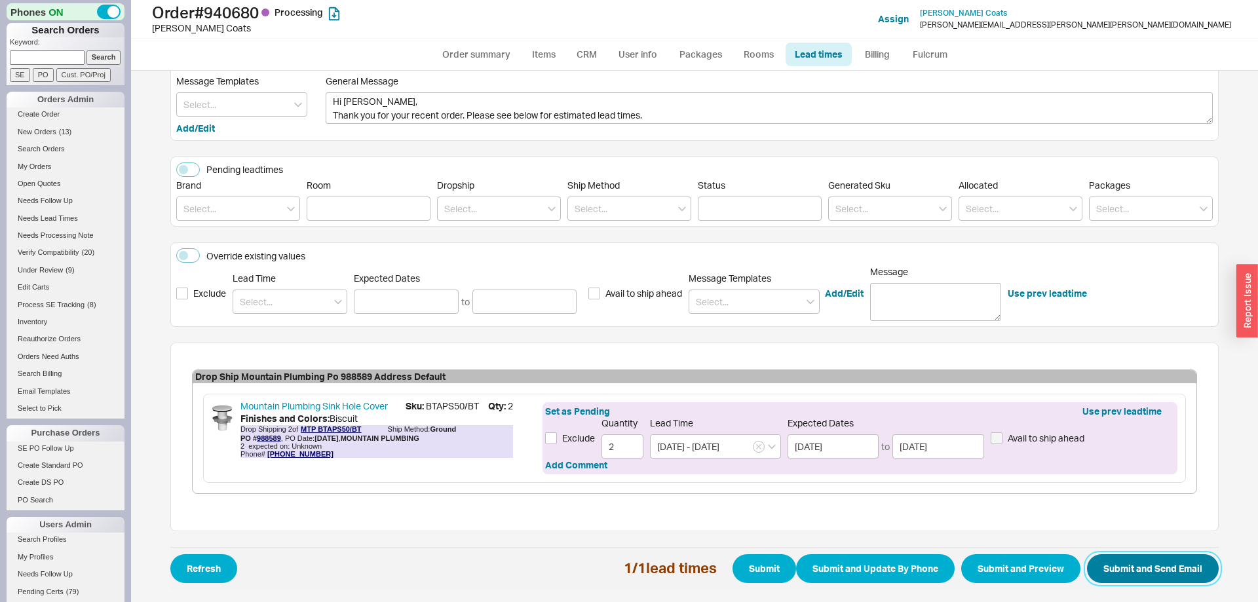
click at [1178, 569] on button "Submit and Send Email" at bounding box center [1153, 568] width 132 height 29
select select "*"
select select "LOW"
select select "3"
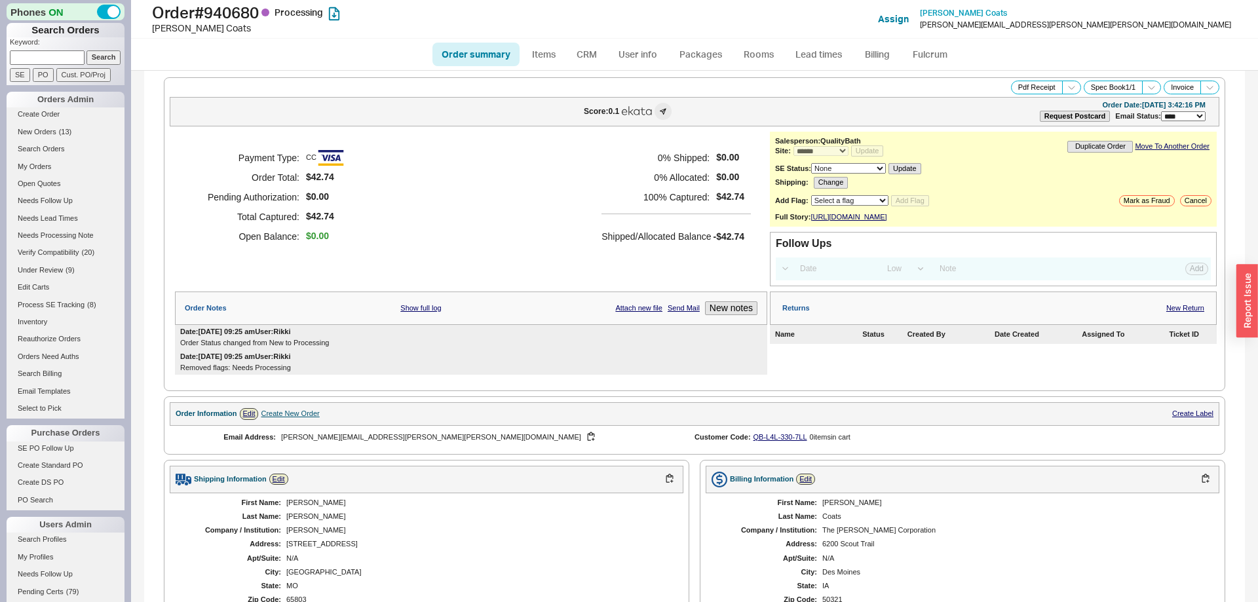
select select "*"
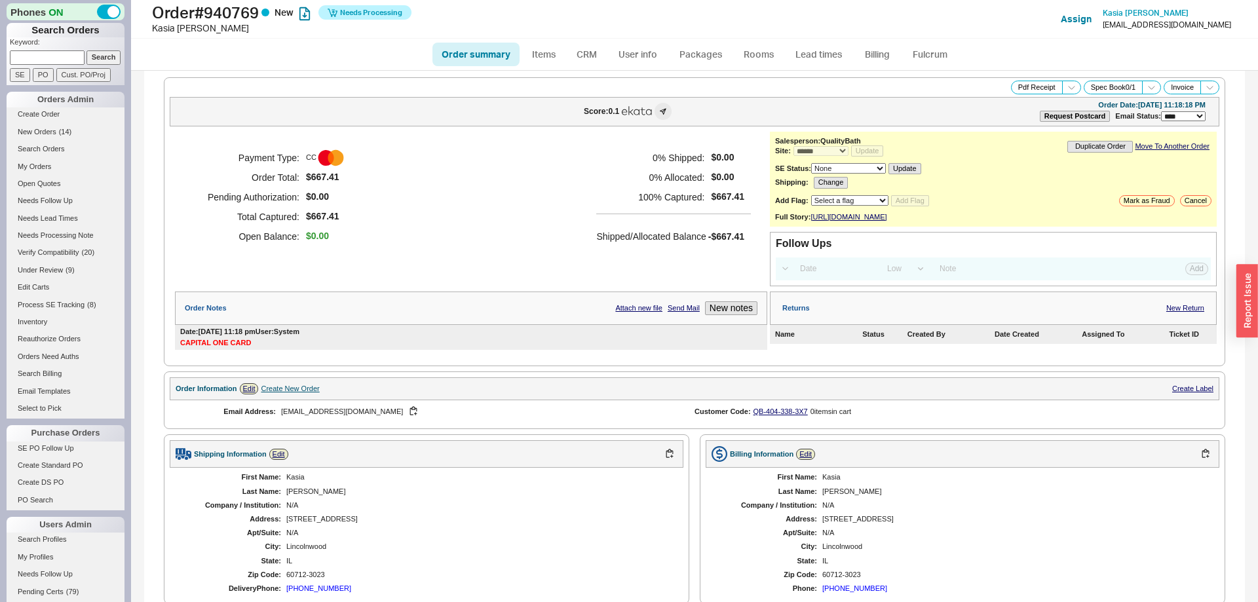
select select "*"
select select "LOW"
select select "3"
click at [936, 50] on link "Fulcrum" at bounding box center [930, 55] width 54 height 24
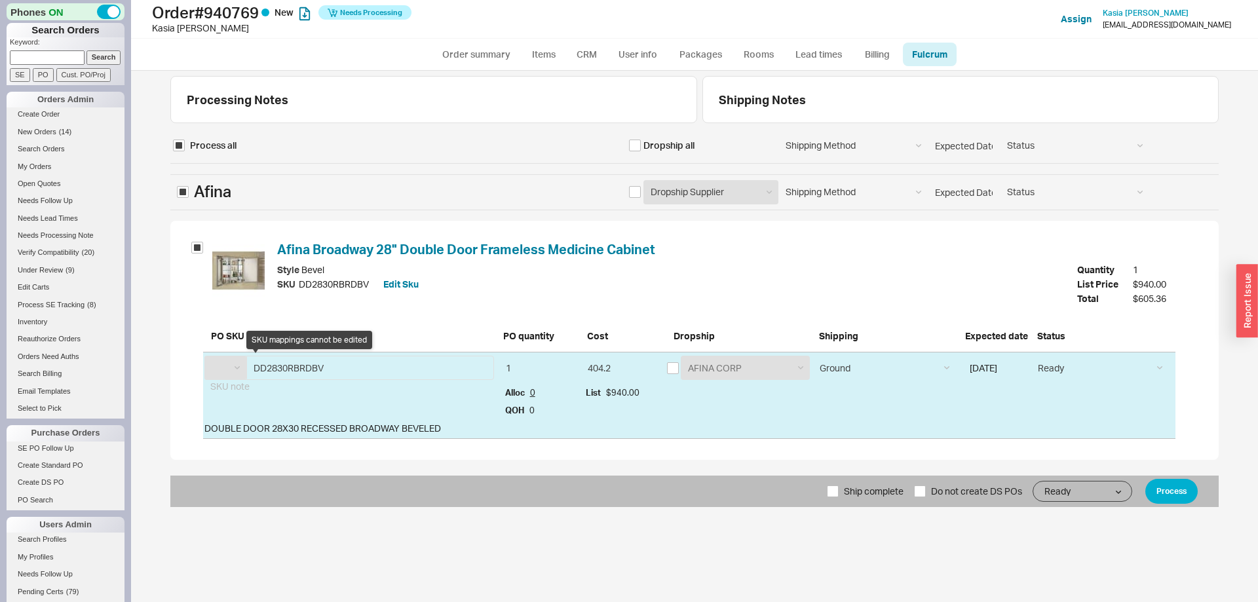
select select "AFN"
click at [230, 367] on div "AAH ABL ACH ACL ACM ACO ACR ADA ADR AFL AFN AGI AHI AKD ALB ALC ALF ALG ALH ALI…" at bounding box center [225, 368] width 42 height 24
click at [238, 370] on div "AAH ABL ACH ACL ACM ACO ACR ADA ADR AFL AFN AGI AHI AKD ALB ALC ALF ALG ALH ALI…" at bounding box center [225, 368] width 42 height 24
click at [452, 54] on link "Order summary" at bounding box center [476, 55] width 87 height 24
select select "*"
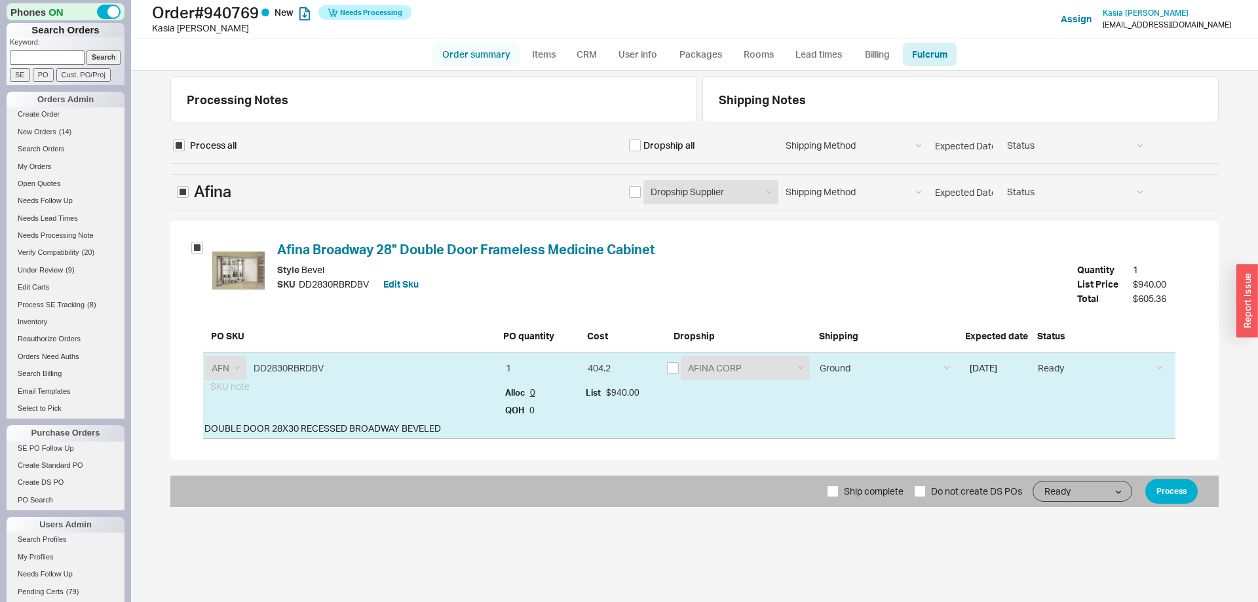
select select "*"
select select "LOW"
select select "3"
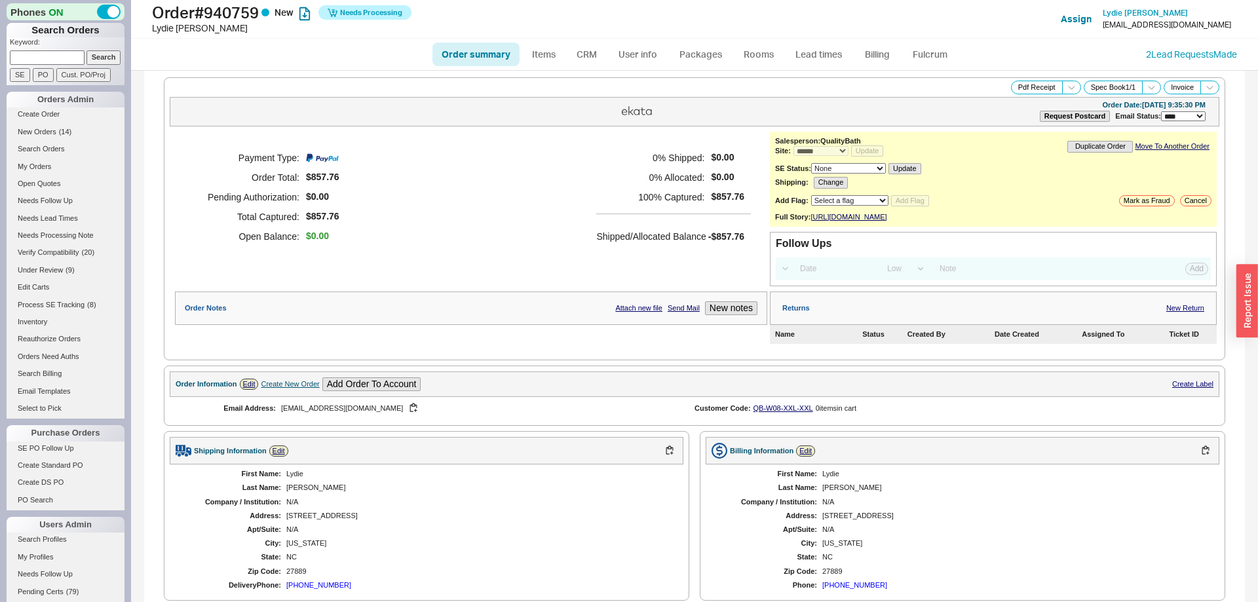
select select "*"
select select "LOW"
select select "3"
click at [919, 55] on link "Fulcrum" at bounding box center [930, 55] width 54 height 24
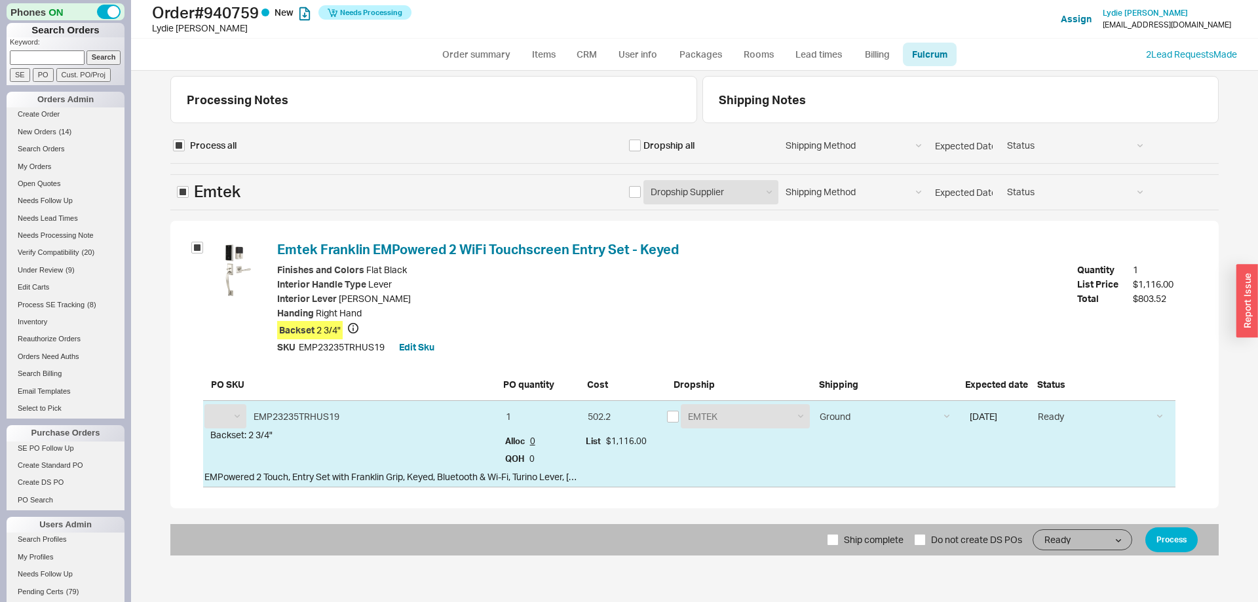
select select "EMT"
click at [669, 417] on input "checkbox" at bounding box center [673, 417] width 12 height 12
checkbox input "true"
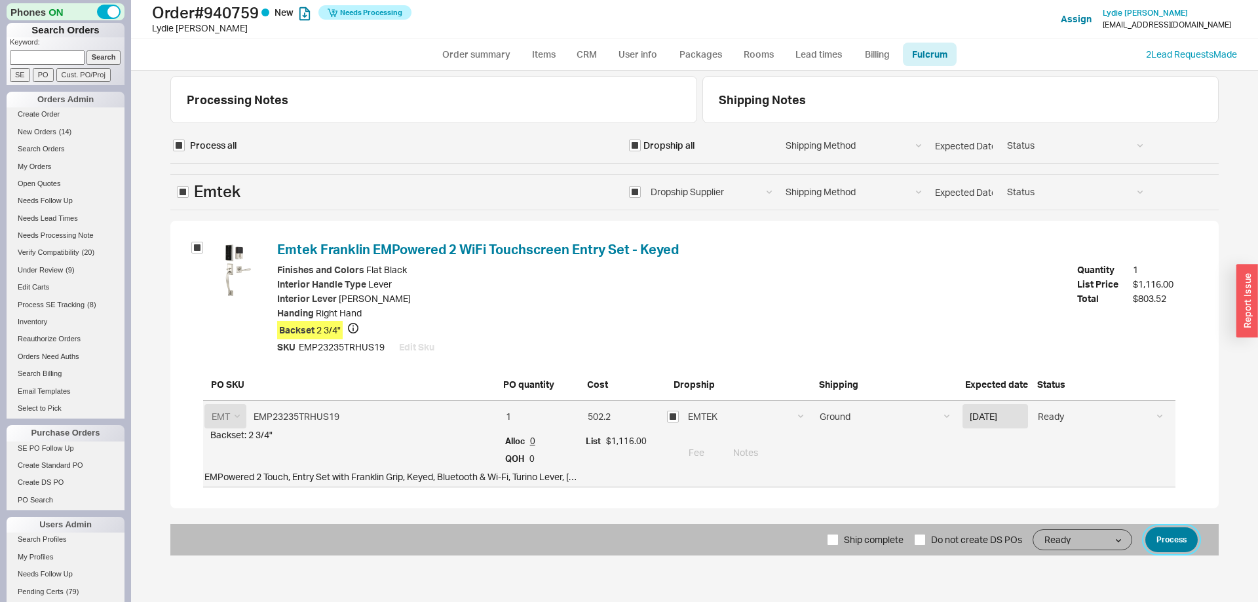
click at [1163, 532] on button "Process" at bounding box center [1172, 540] width 52 height 25
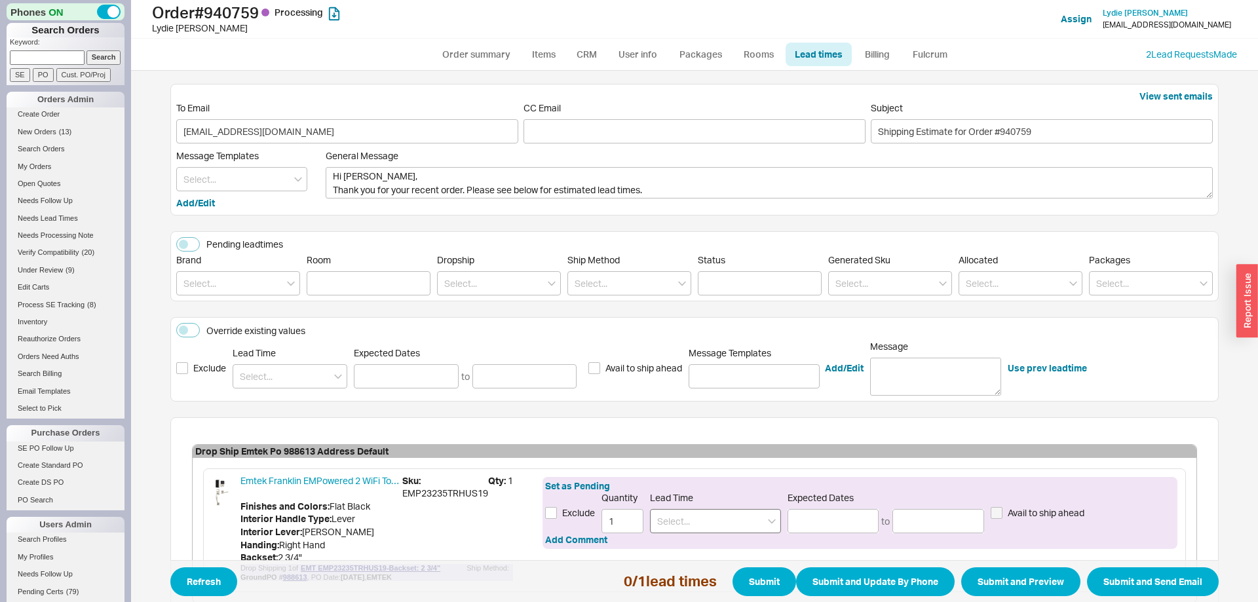
scroll to position [111, 0]
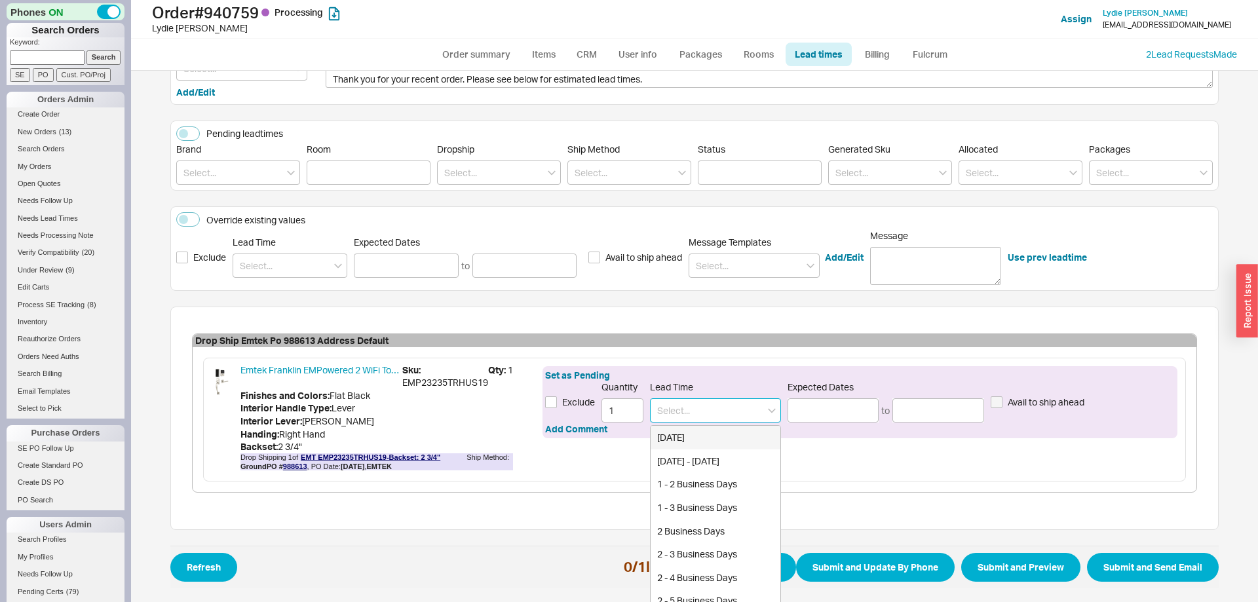
click at [691, 409] on input at bounding box center [715, 411] width 131 height 24
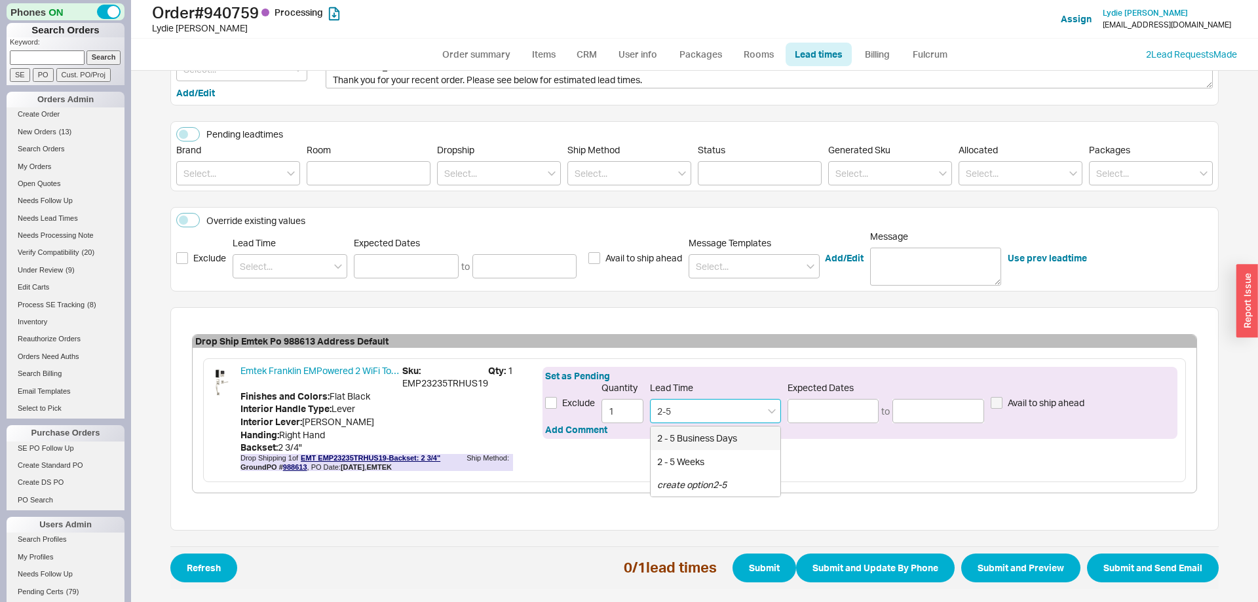
click at [691, 431] on div "2 - 5 Business Days" at bounding box center [716, 439] width 130 height 24
type input "2 - 5 Business Days"
type input "09/22/2025"
type input "09/25/2025"
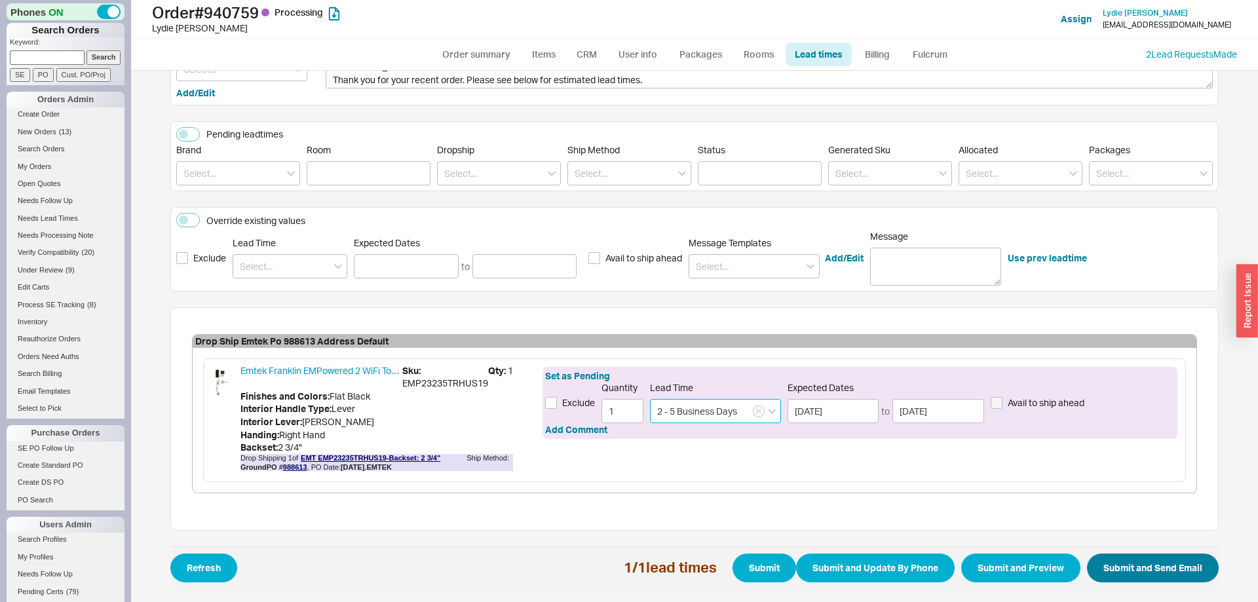
type input "2 - 5 Business Days"
click at [1127, 568] on button "Submit and Send Email" at bounding box center [1153, 568] width 132 height 29
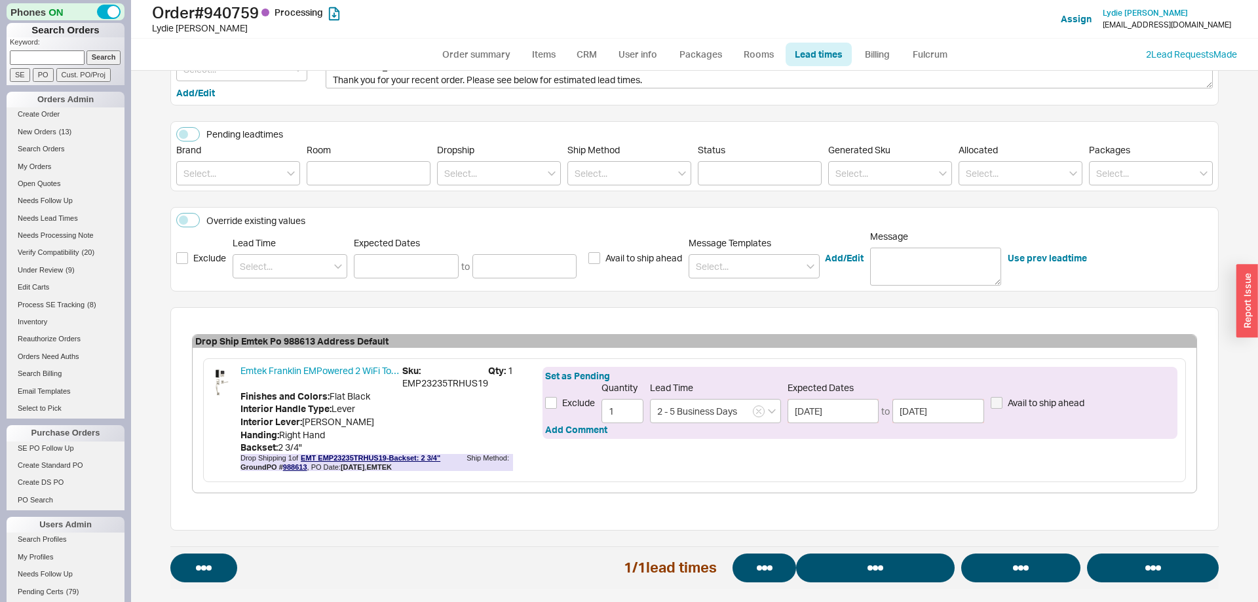
select select "*"
select select "LOW"
select select "3"
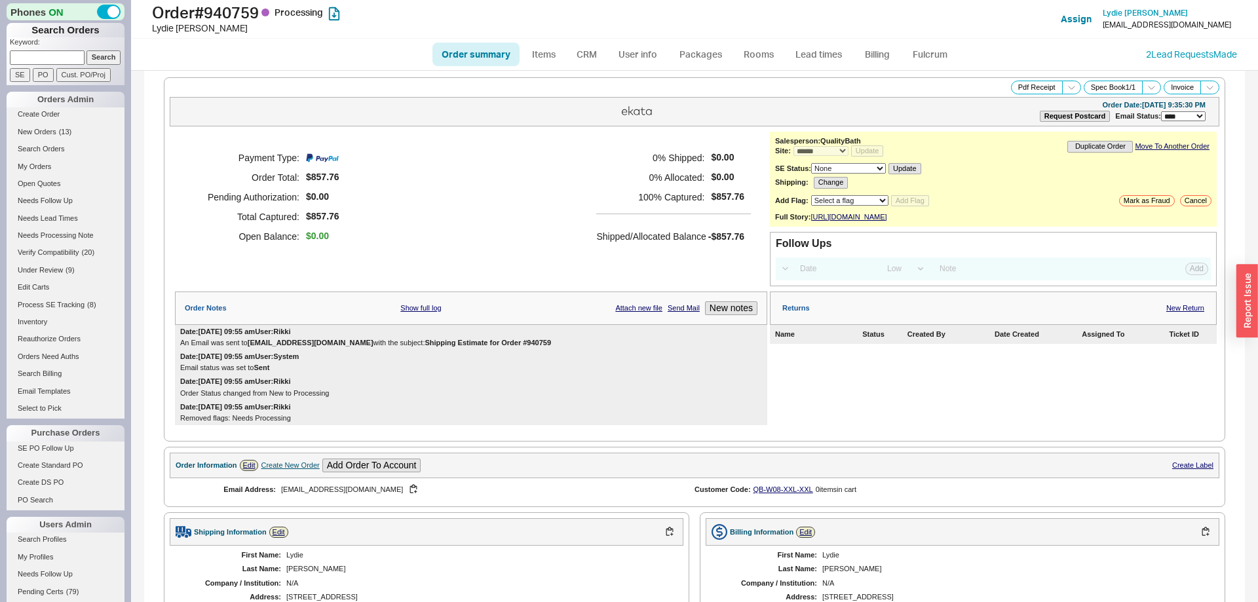
select select "*"
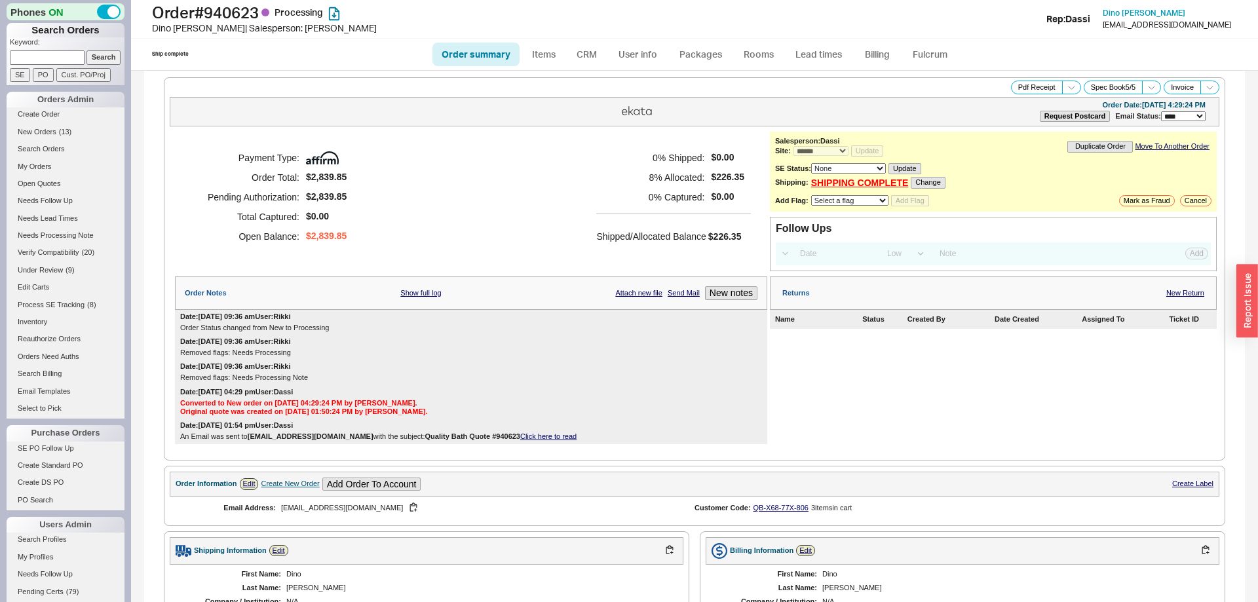
select select "*"
select select "LOW"
select select "3"
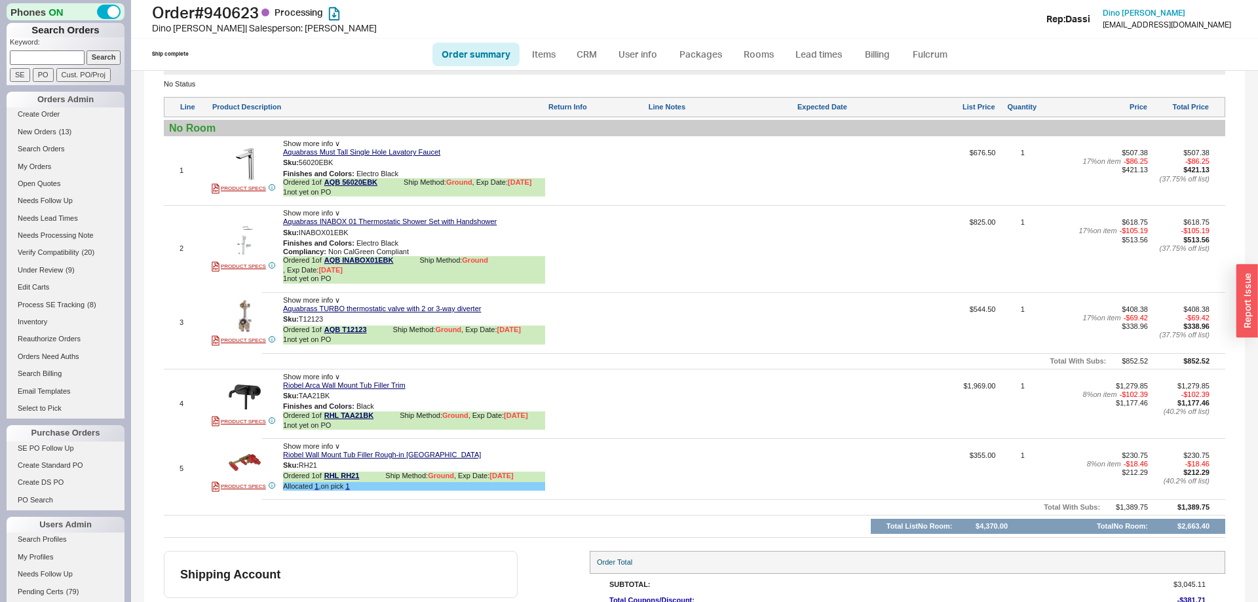
scroll to position [775, 0]
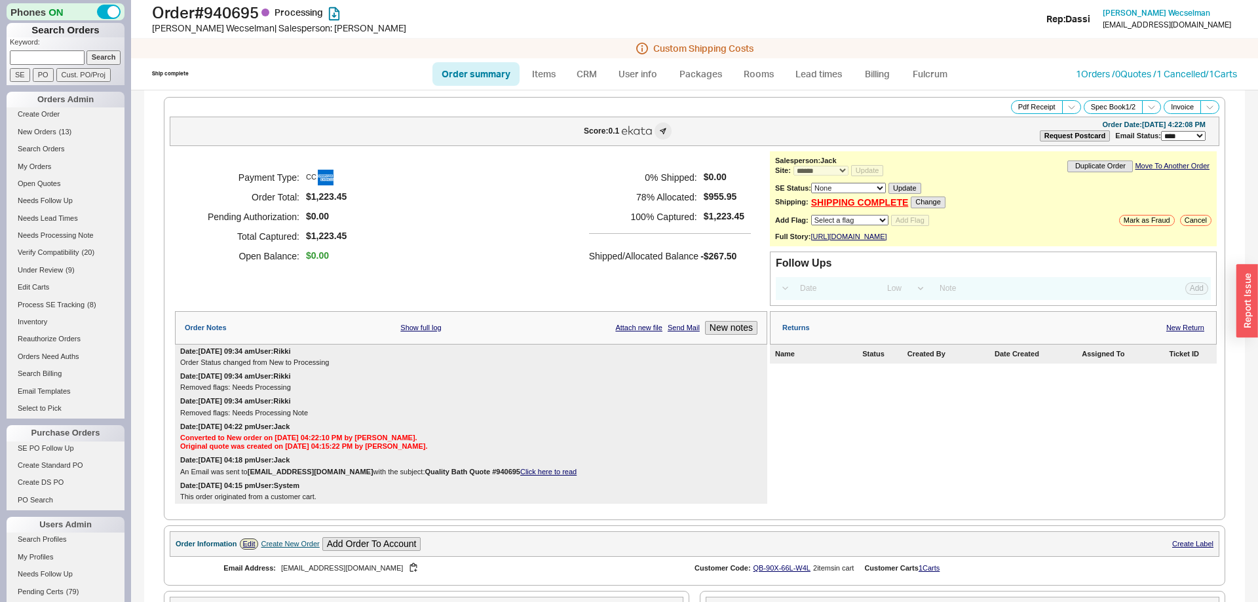
select select "*"
select select "LOW"
select select "3"
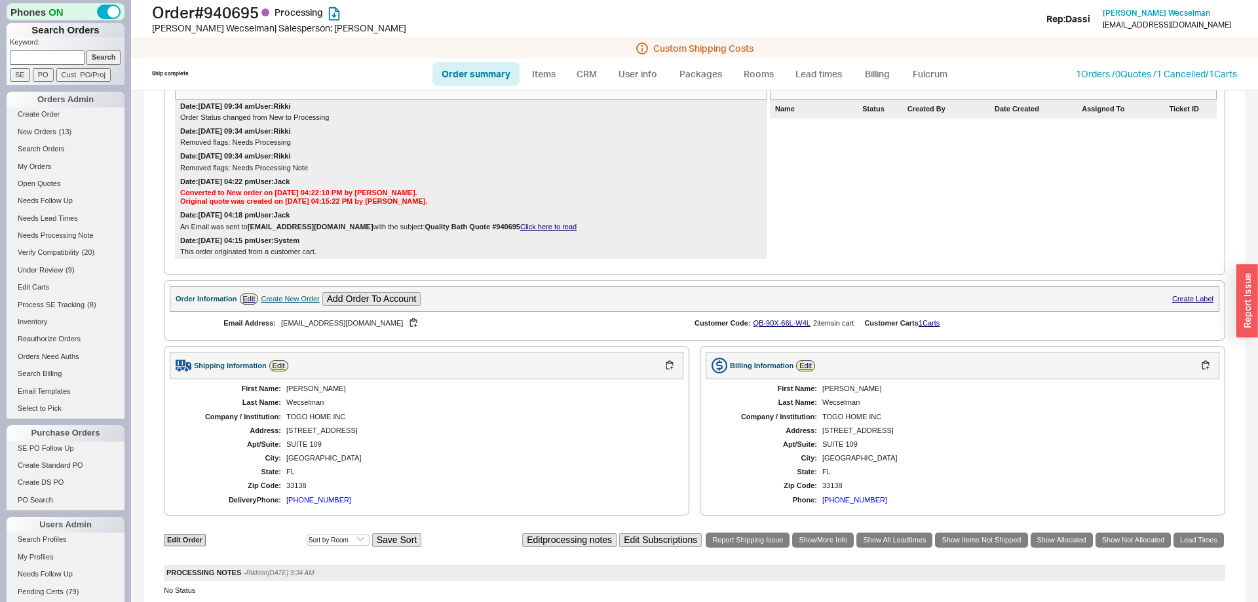
scroll to position [115, 0]
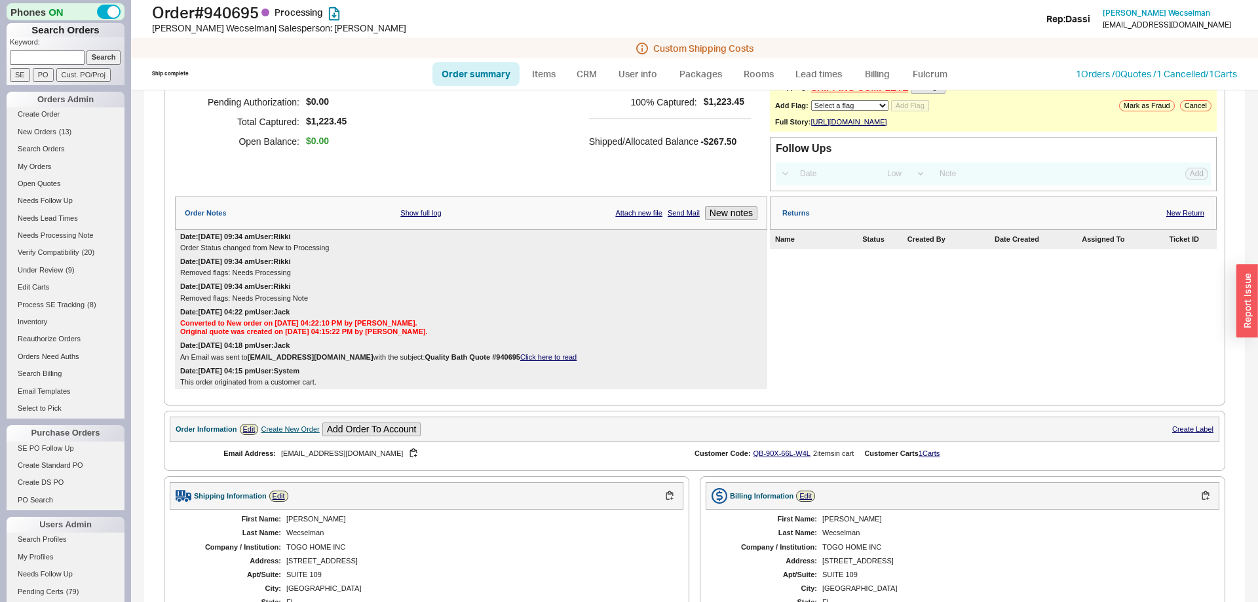
click at [494, 76] on link "Order summary" at bounding box center [476, 74] width 87 height 24
select select "*"
select select "LOW"
select select "3"
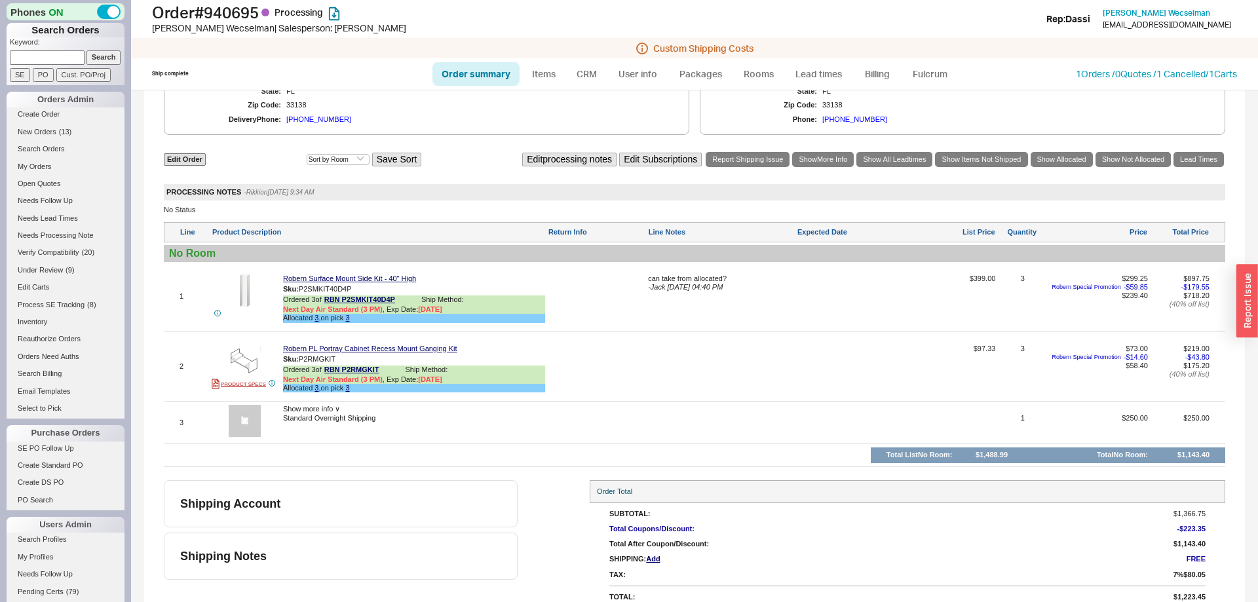
scroll to position [650, 0]
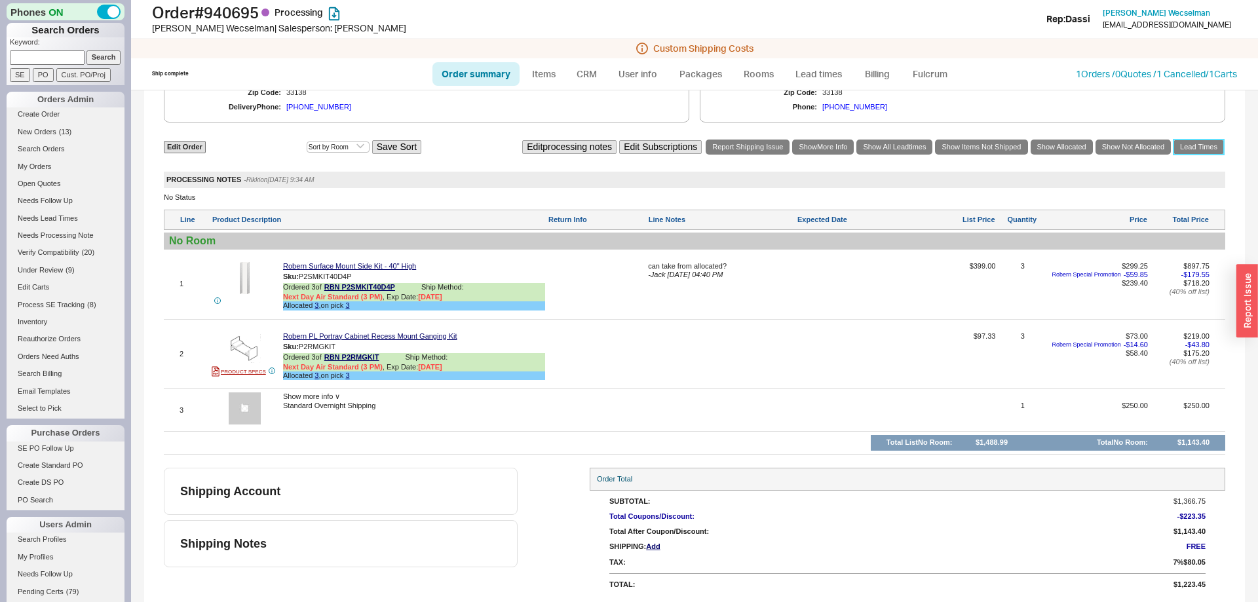
click at [1193, 149] on link "Lead Times" at bounding box center [1199, 147] width 50 height 15
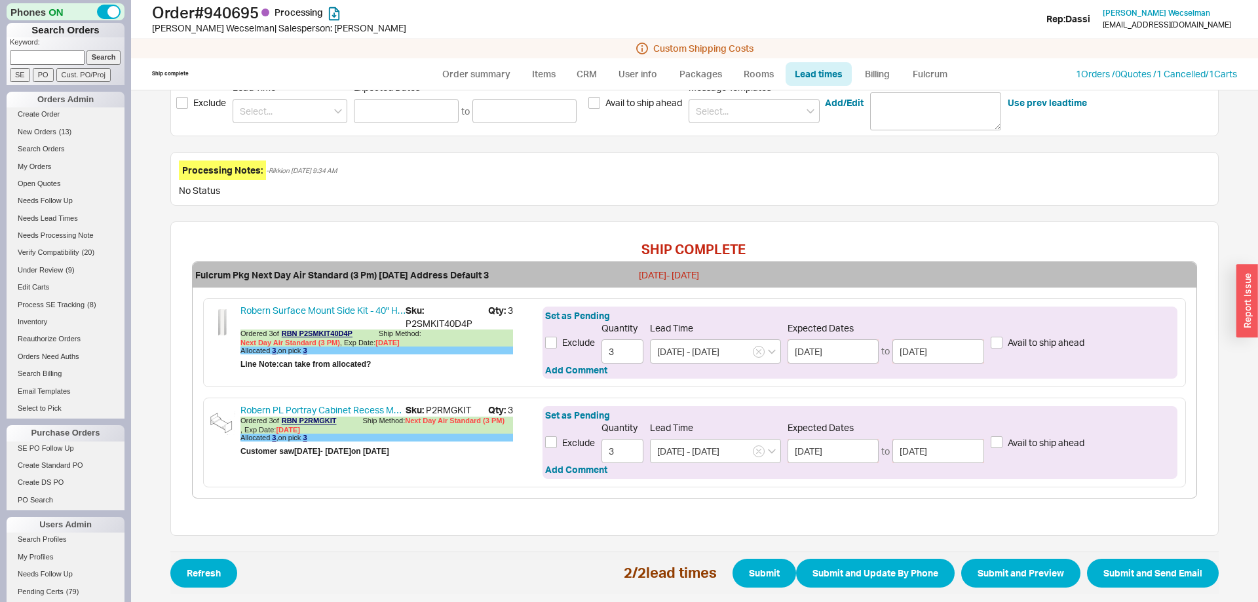
scroll to position [290, 0]
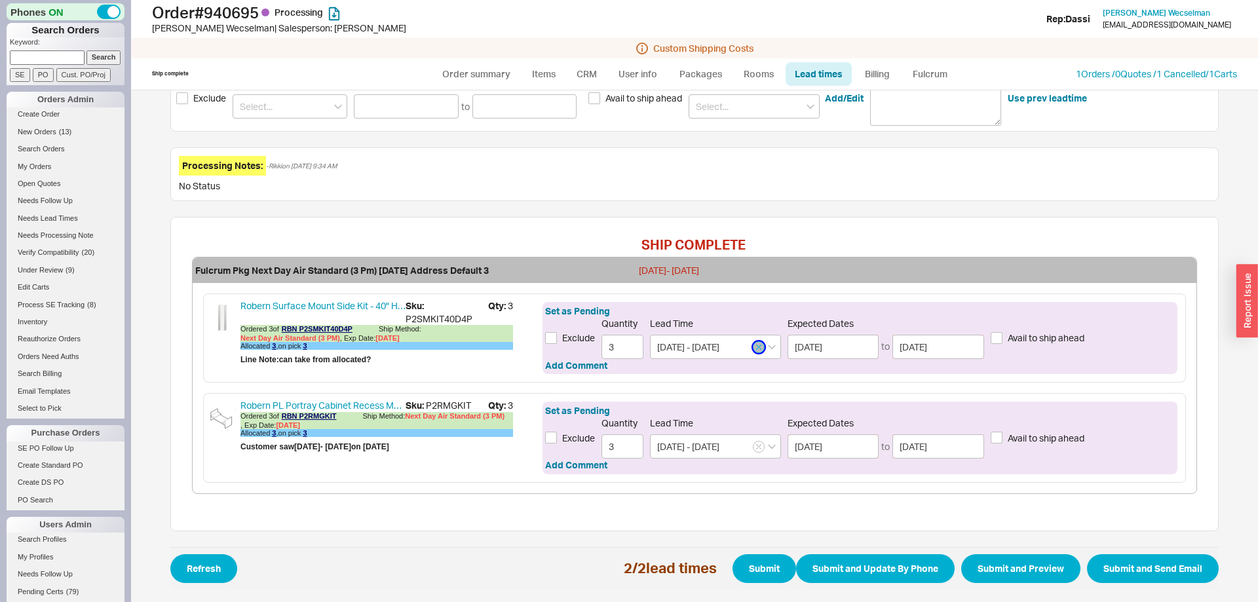
click at [762, 350] on button "button" at bounding box center [759, 347] width 12 height 12
click at [730, 350] on input at bounding box center [715, 347] width 131 height 24
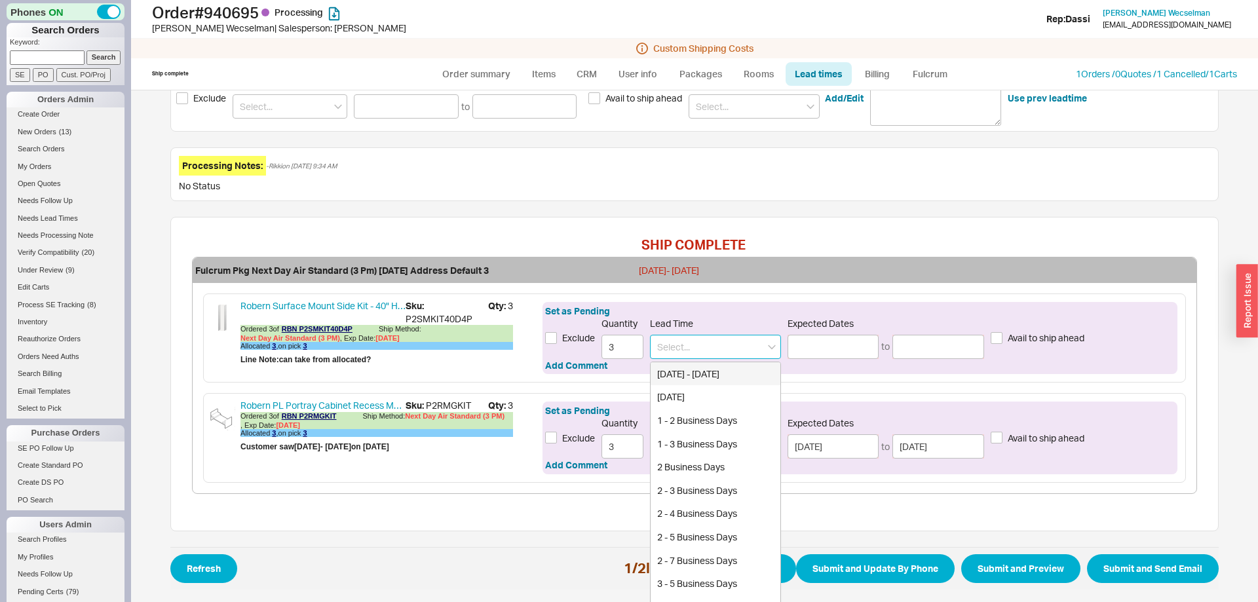
click at [705, 378] on div "[DATE] - [DATE]" at bounding box center [716, 374] width 130 height 24
type input "[DATE] - [DATE]"
type input "[DATE]"
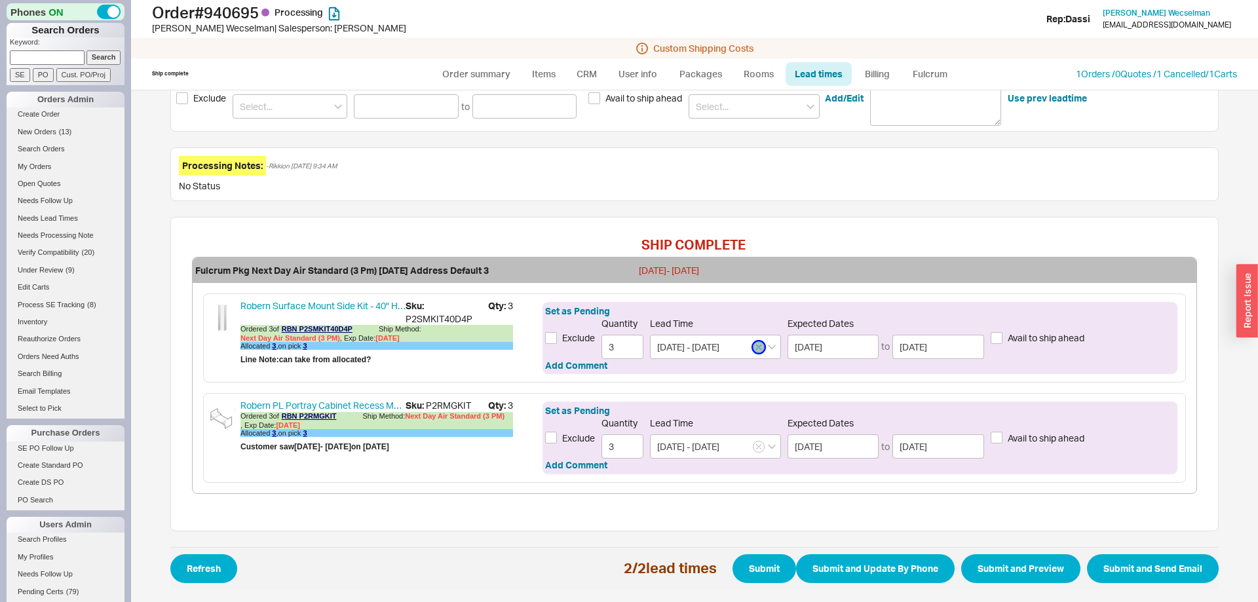
click at [758, 343] on icon "button" at bounding box center [758, 347] width 5 height 8
click at [729, 346] on input at bounding box center [715, 347] width 131 height 24
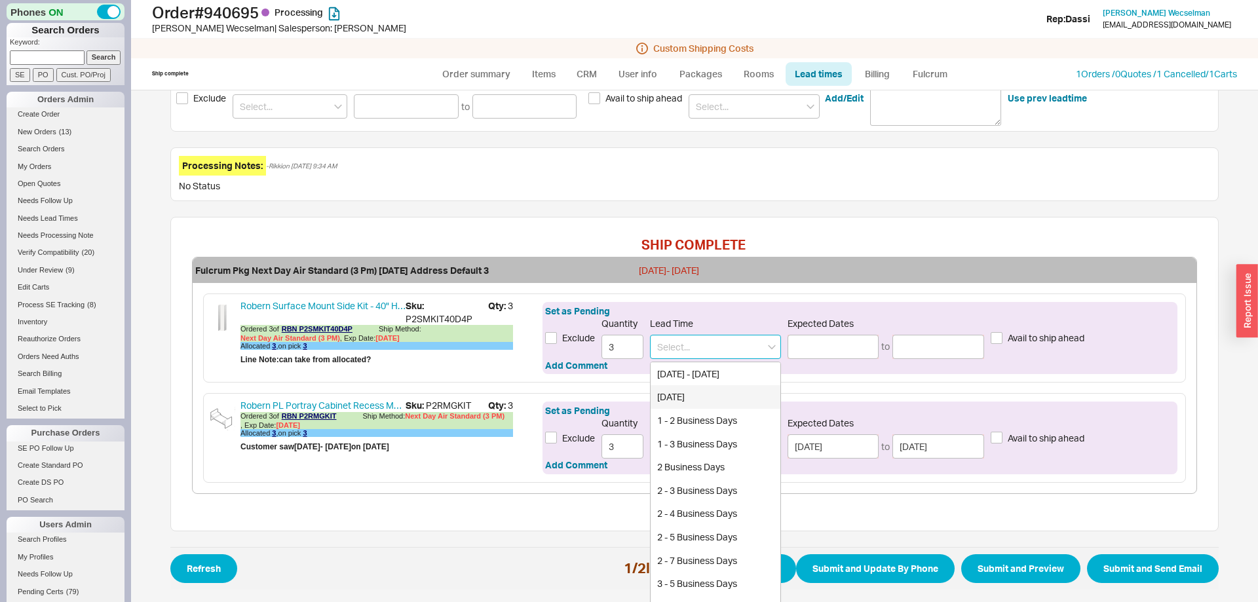
click at [691, 404] on div "Today" at bounding box center [716, 397] width 130 height 24
type input "Today"
type input "[DATE]"
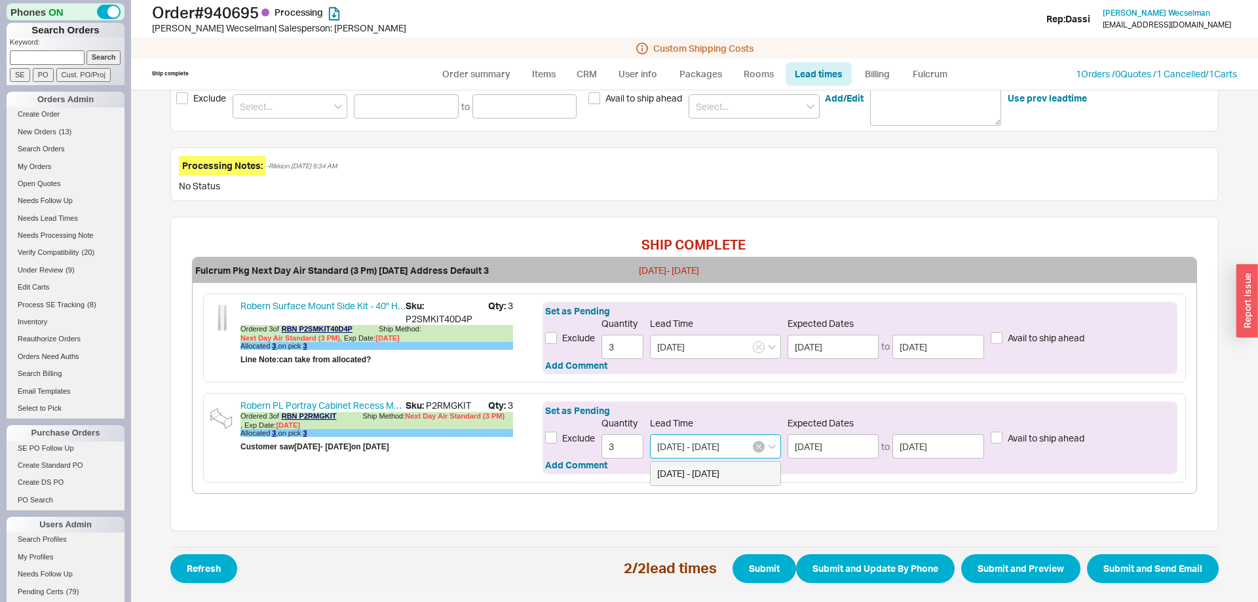
drag, startPoint x: 762, startPoint y: 454, endPoint x: 758, endPoint y: 446, distance: 9.7
click at [762, 454] on input "[DATE] - [DATE]" at bounding box center [715, 447] width 131 height 24
click at [758, 446] on icon "button" at bounding box center [758, 447] width 5 height 8
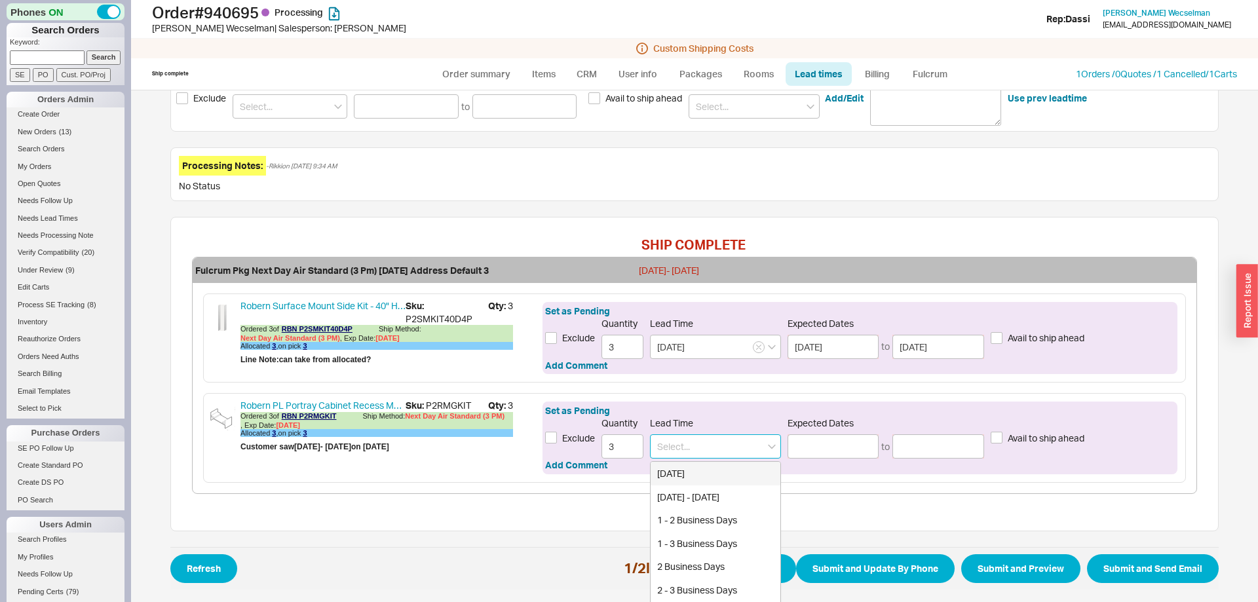
click at [703, 451] on input at bounding box center [715, 447] width 131 height 24
click at [686, 475] on div "Today" at bounding box center [716, 474] width 130 height 24
type input "Today"
type input "09/18/2025"
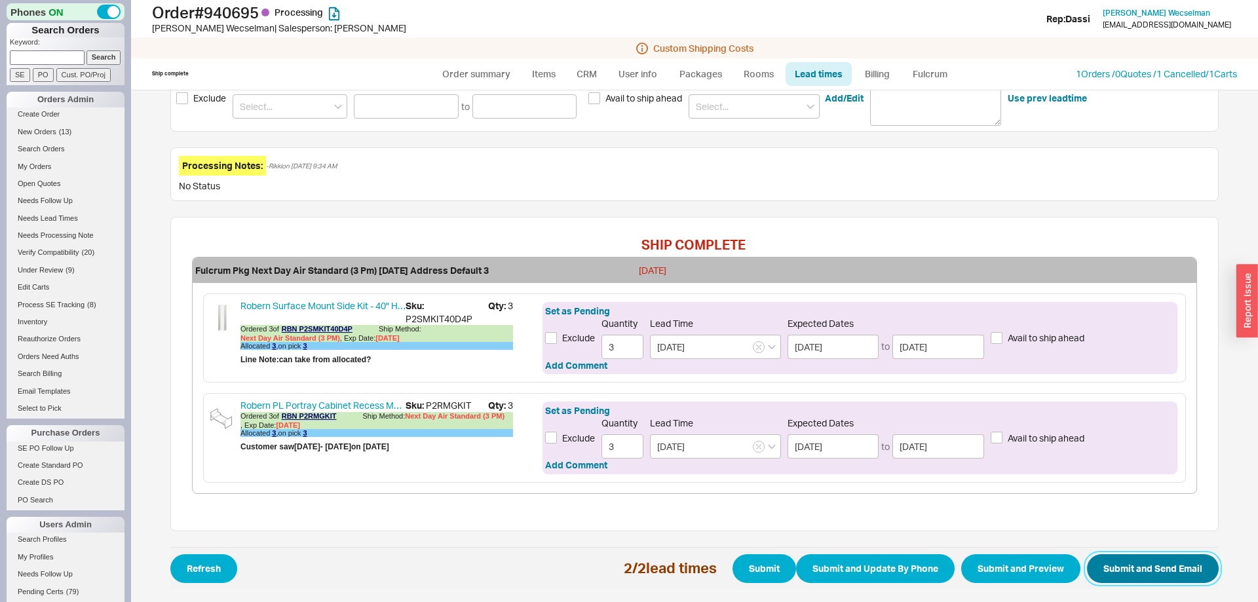
click at [1150, 569] on button "Submit and Send Email" at bounding box center [1153, 568] width 132 height 29
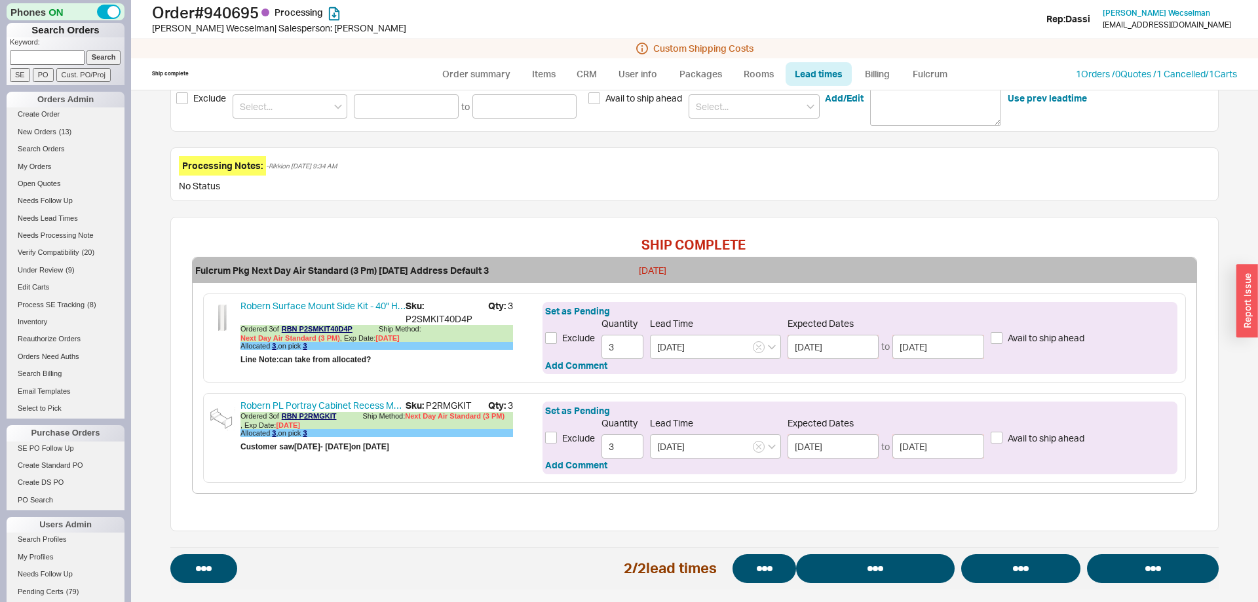
select select "*"
select select "LOW"
select select "3"
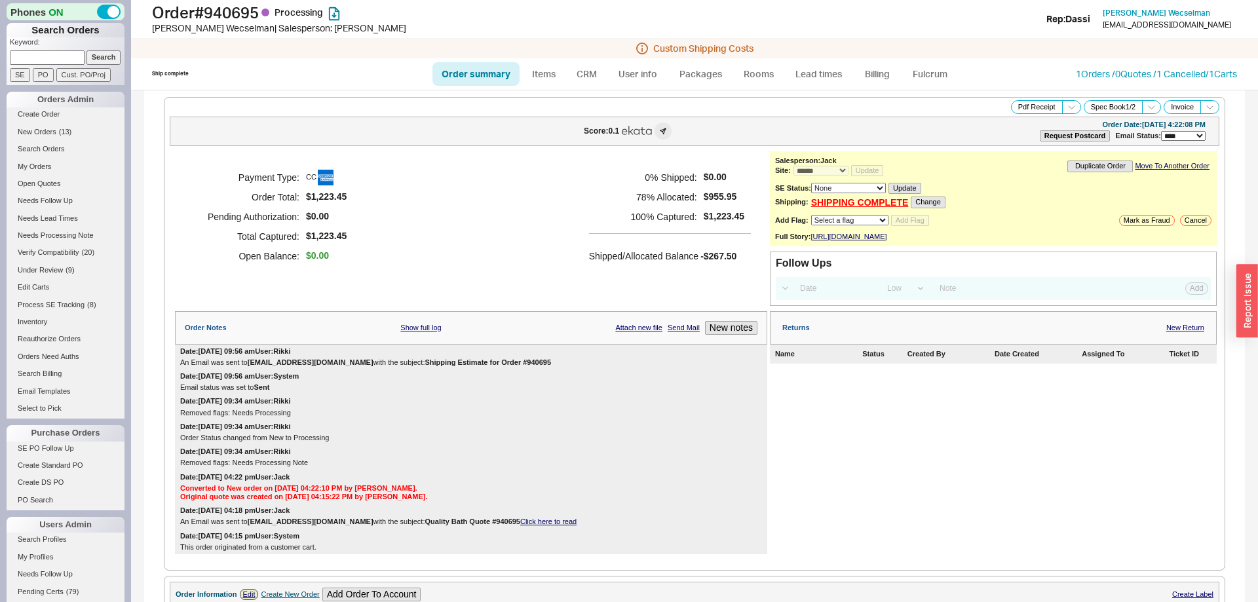
scroll to position [700, 0]
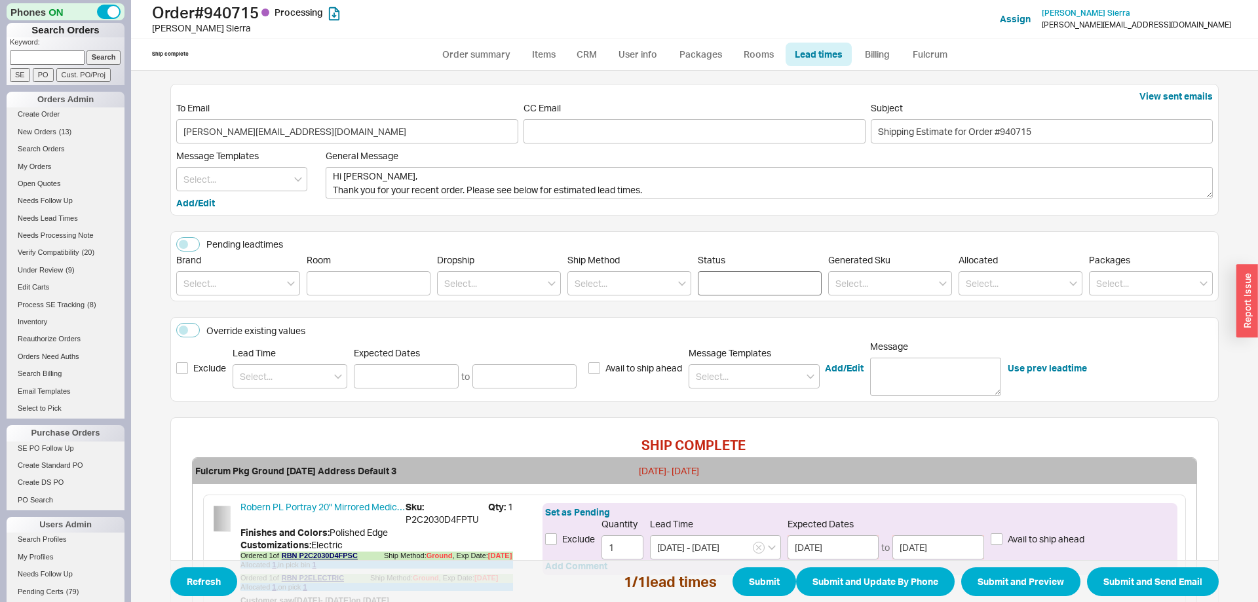
scroll to position [140, 0]
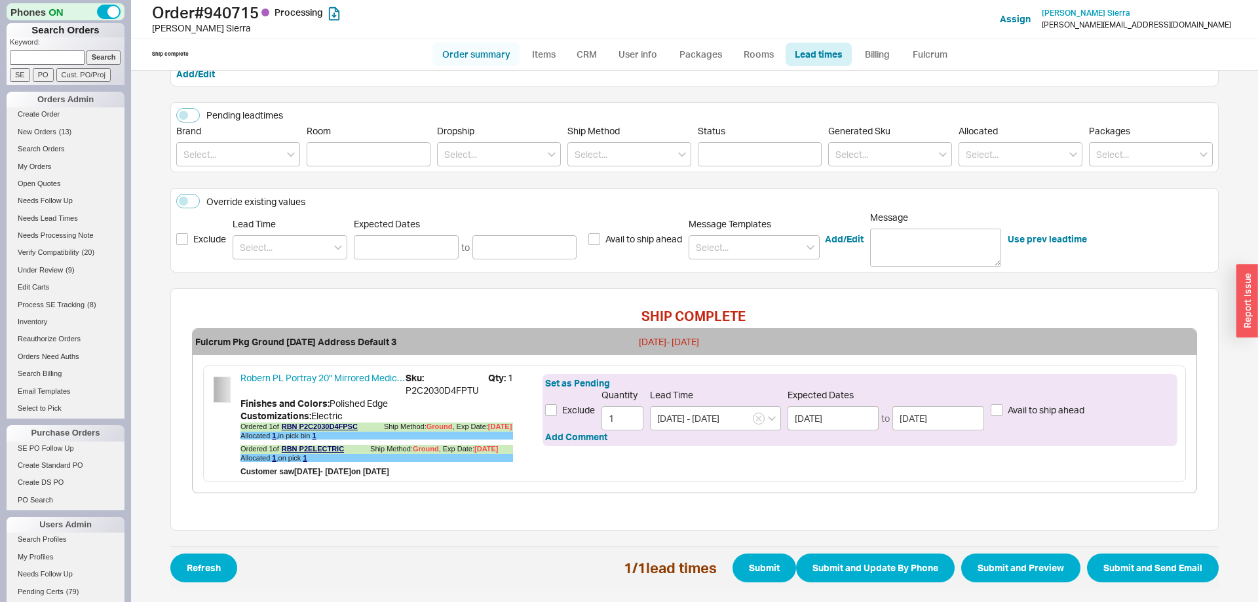
click at [474, 57] on link "Order summary" at bounding box center [476, 55] width 87 height 24
select select "*"
select select "LOW"
select select "3"
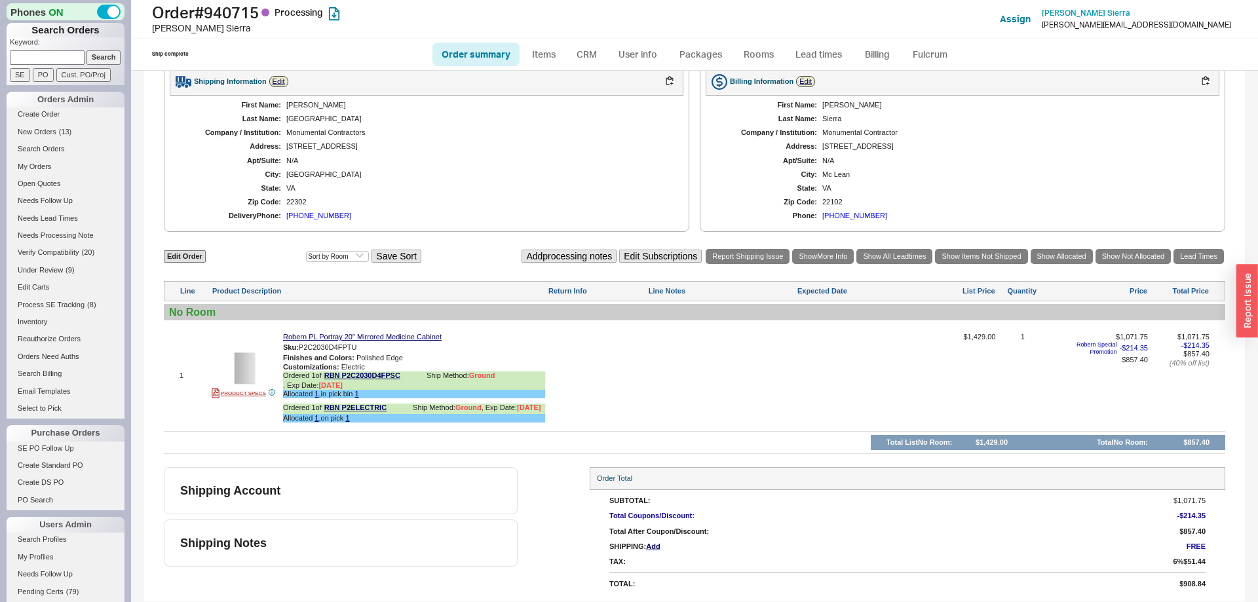
scroll to position [445, 0]
click at [1211, 253] on link "Lead Times" at bounding box center [1199, 256] width 50 height 15
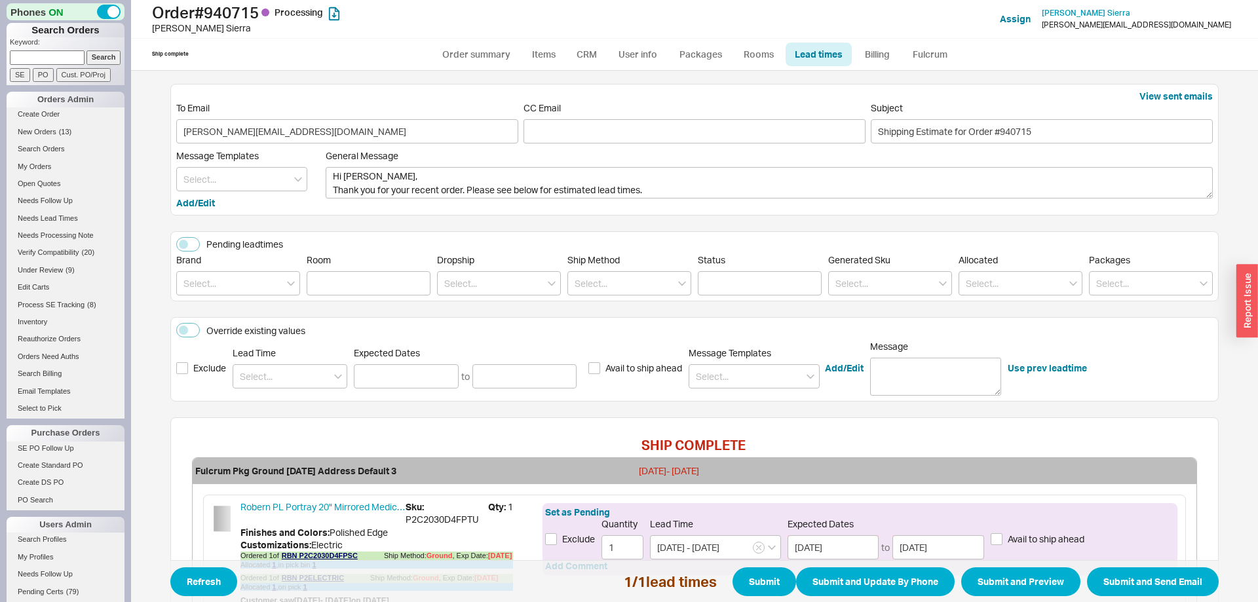
scroll to position [140, 0]
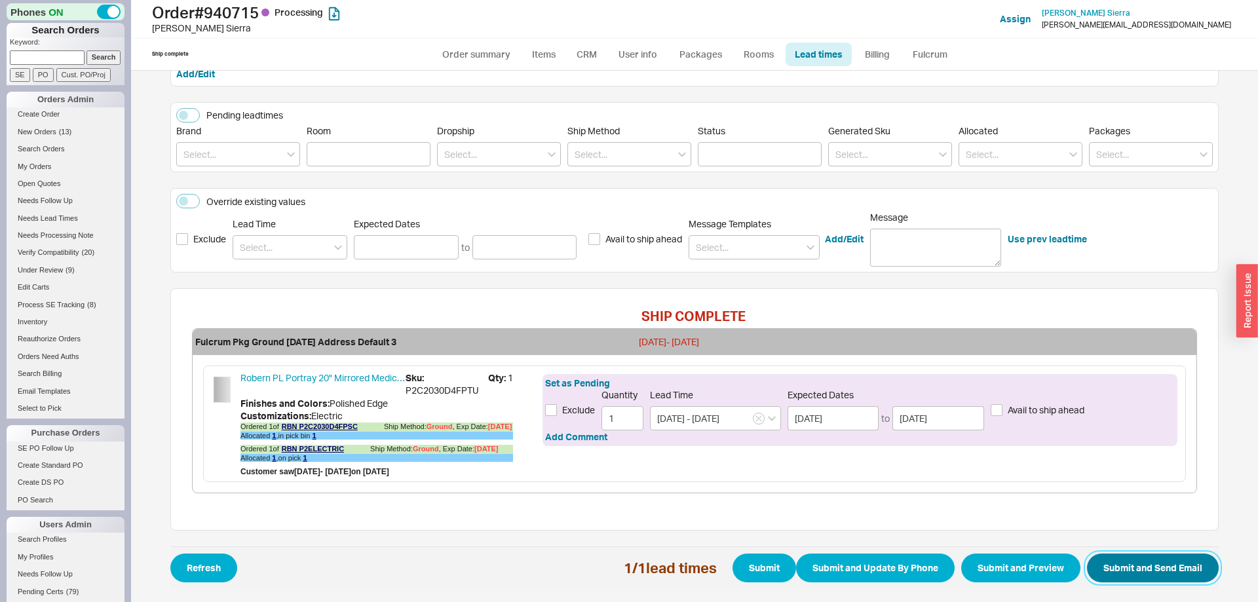
click at [1156, 572] on button "Submit and Send Email" at bounding box center [1153, 568] width 132 height 29
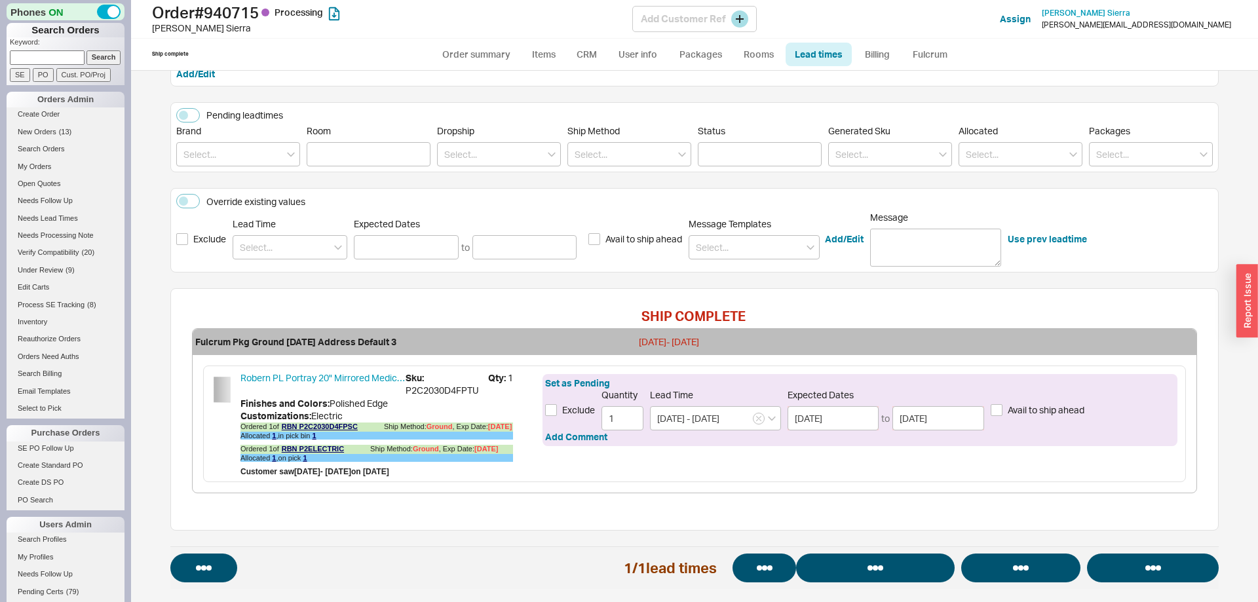
select select "*"
select select "LOW"
select select "3"
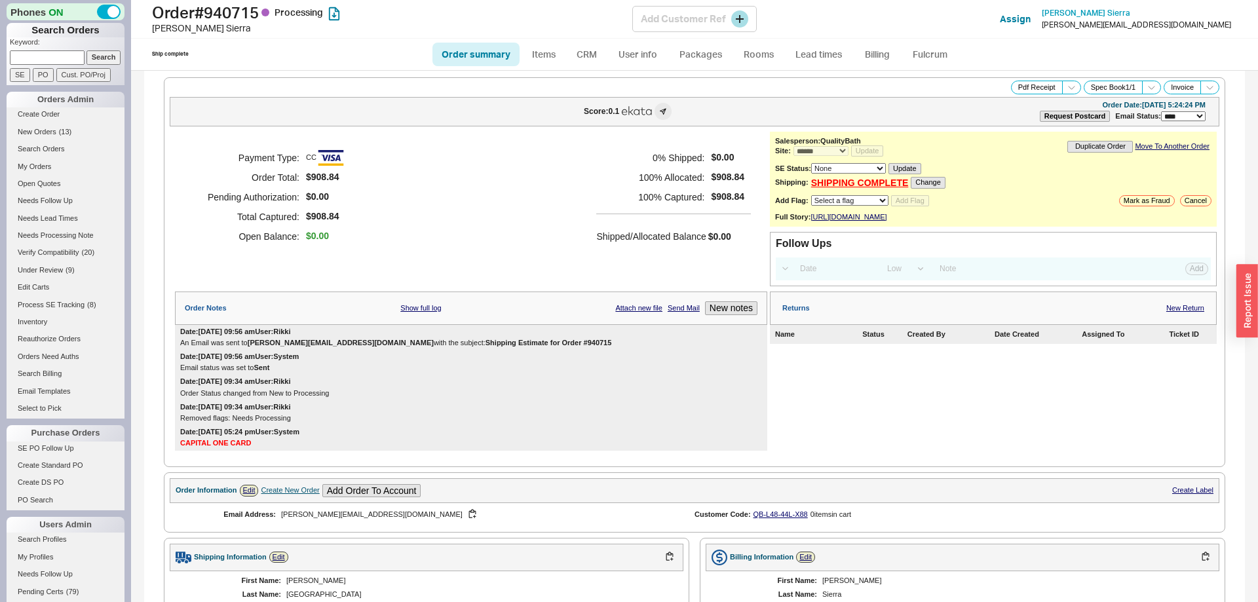
select select "*"
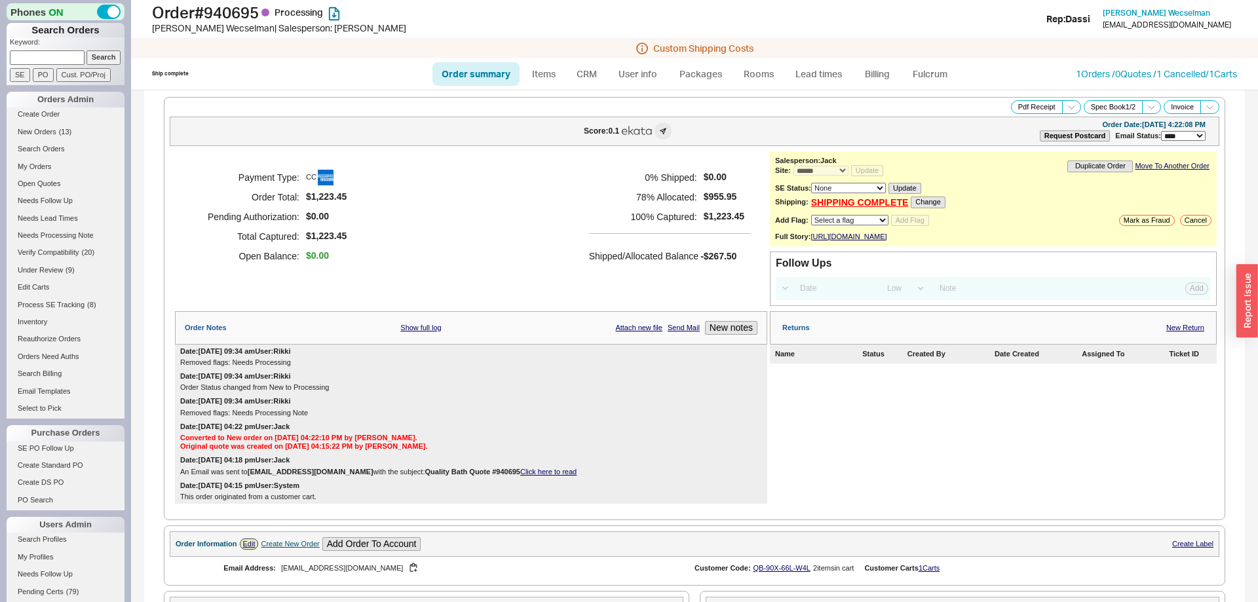
select select "*"
select select "LOW"
select select "3"
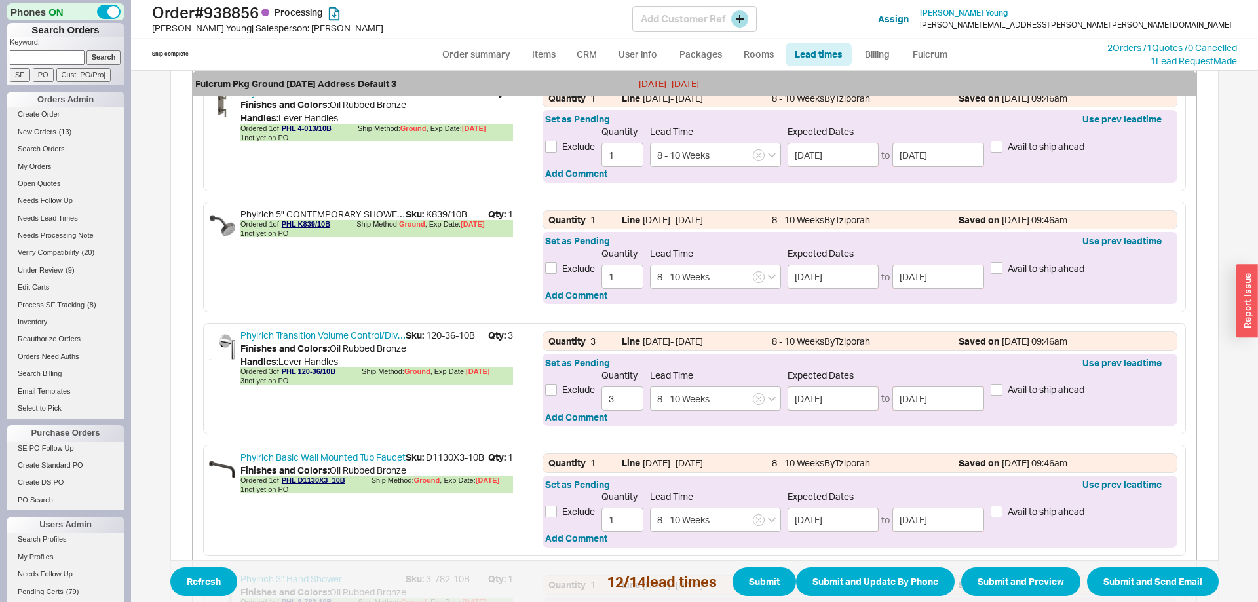
scroll to position [1203, 0]
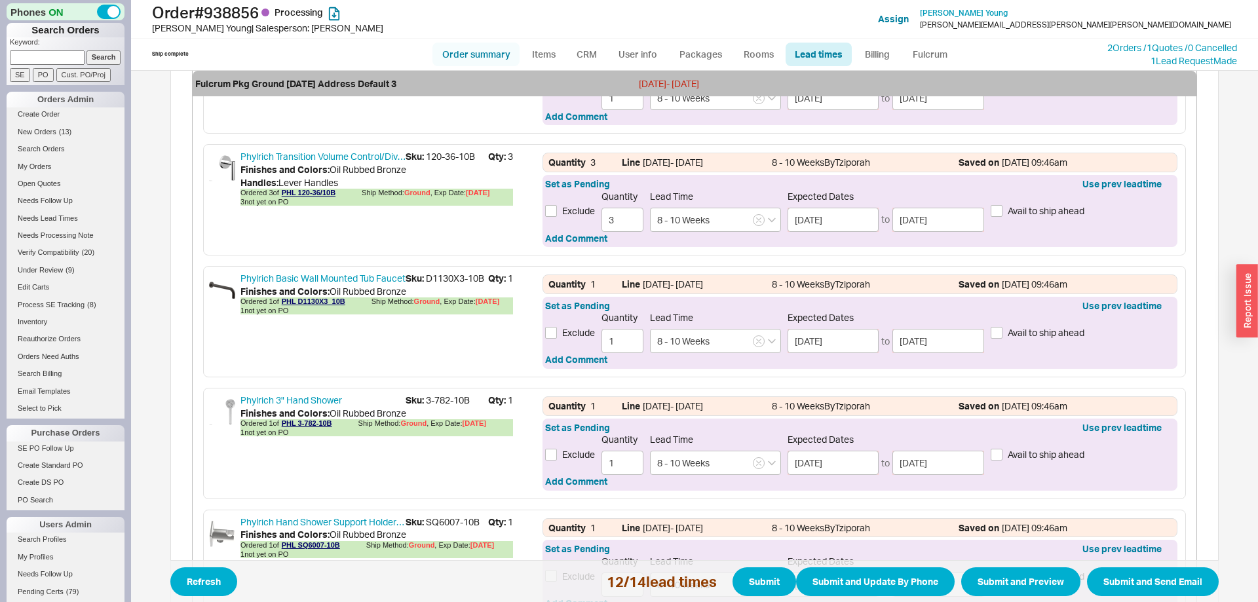
click at [471, 58] on link "Order summary" at bounding box center [476, 55] width 87 height 24
select select "*"
select select "LOW"
select select "3"
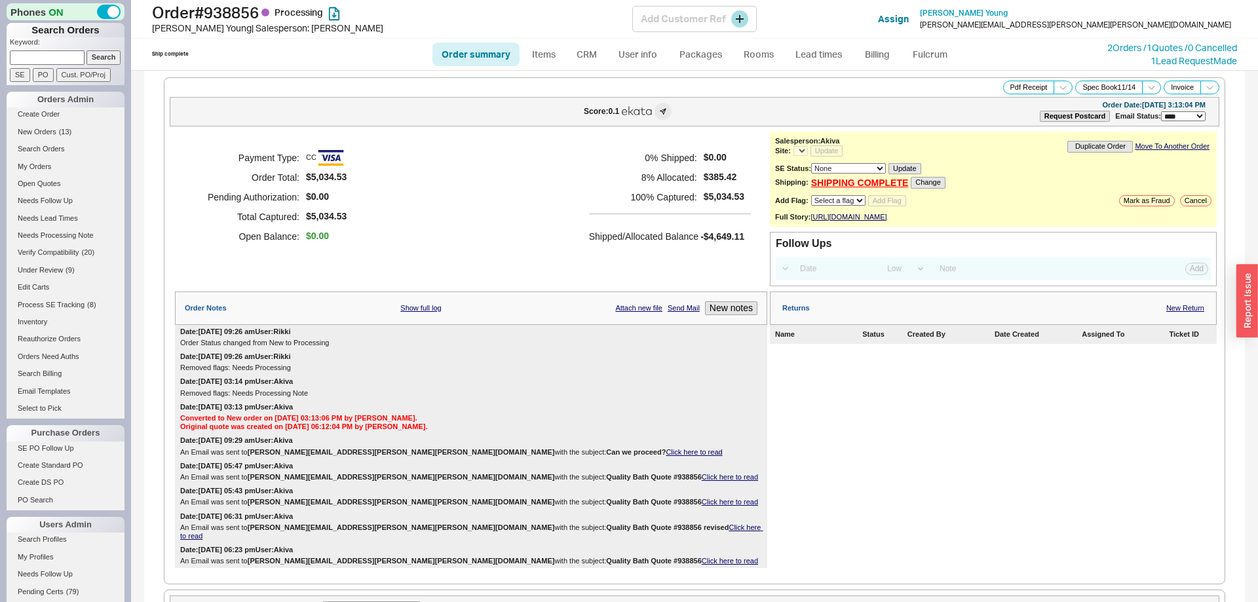
select select "*"
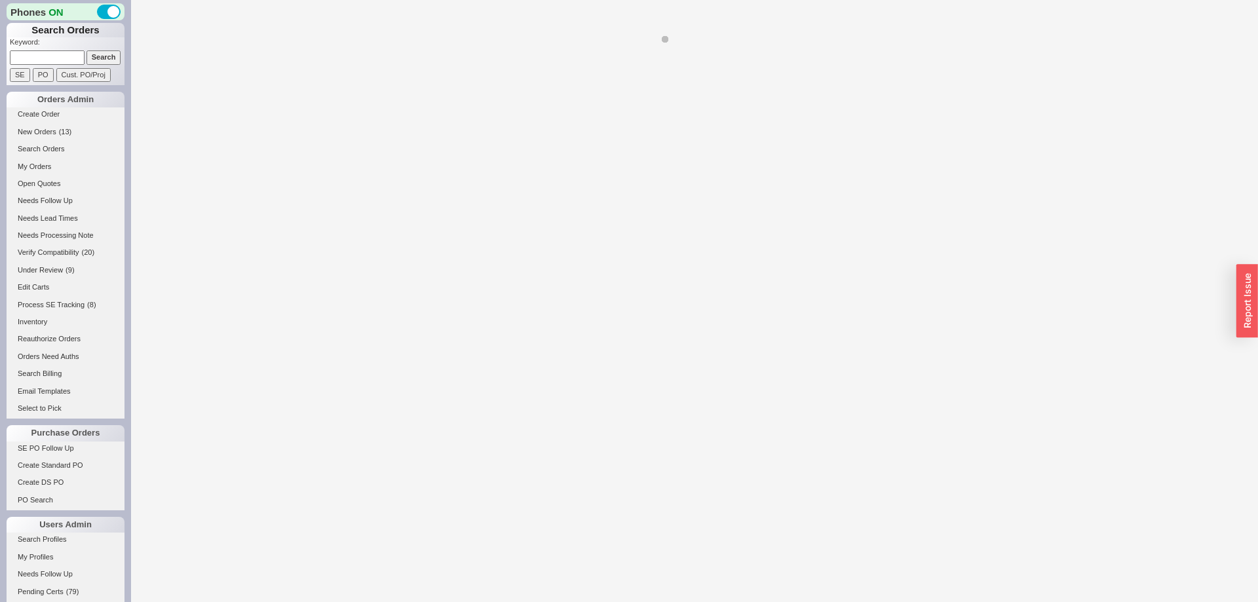
select select "*"
select select "LOW"
select select "3"
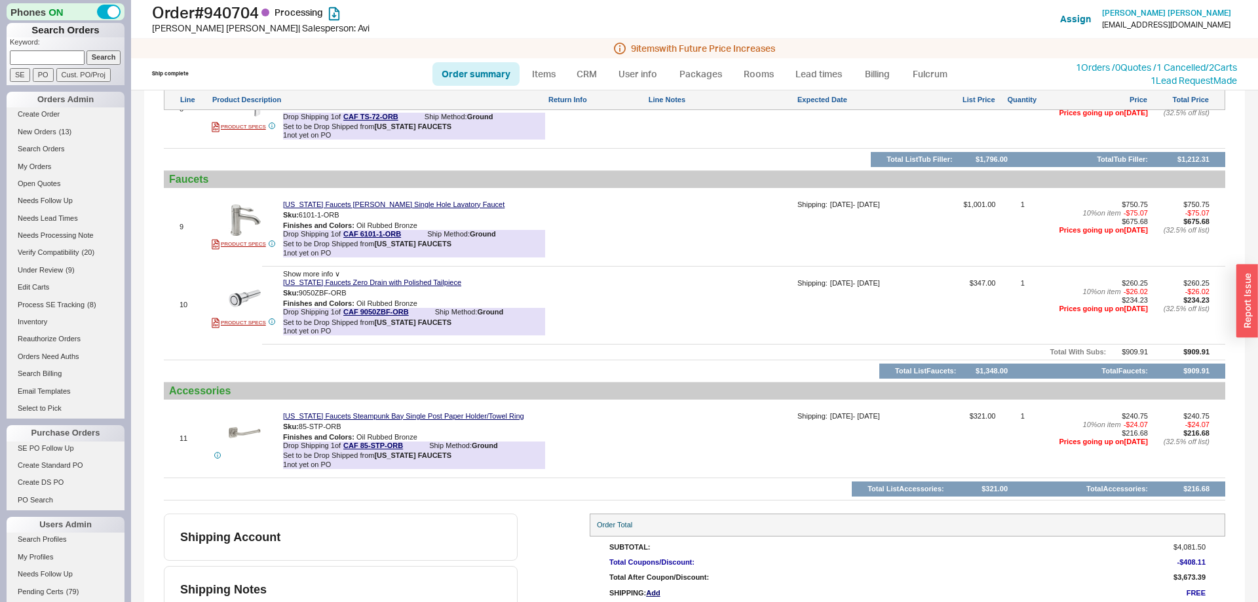
scroll to position [1589, 0]
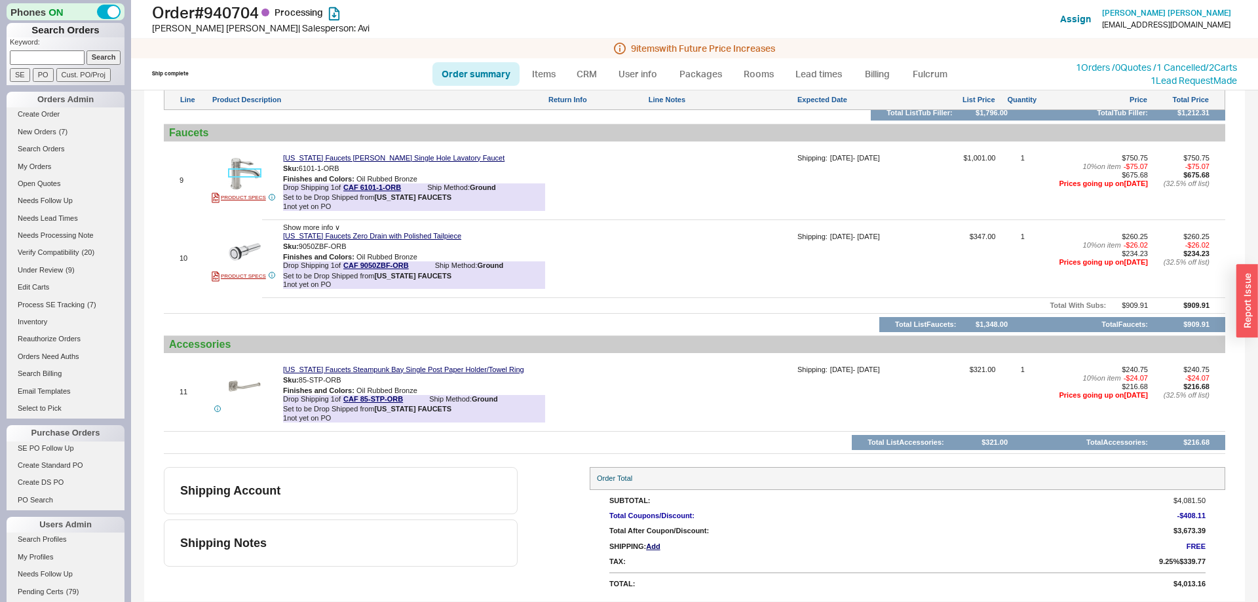
click at [237, 184] on img at bounding box center [245, 173] width 32 height 32
click at [474, 66] on link "Order summary" at bounding box center [476, 74] width 87 height 24
select select "*"
select select "LOW"
select select "3"
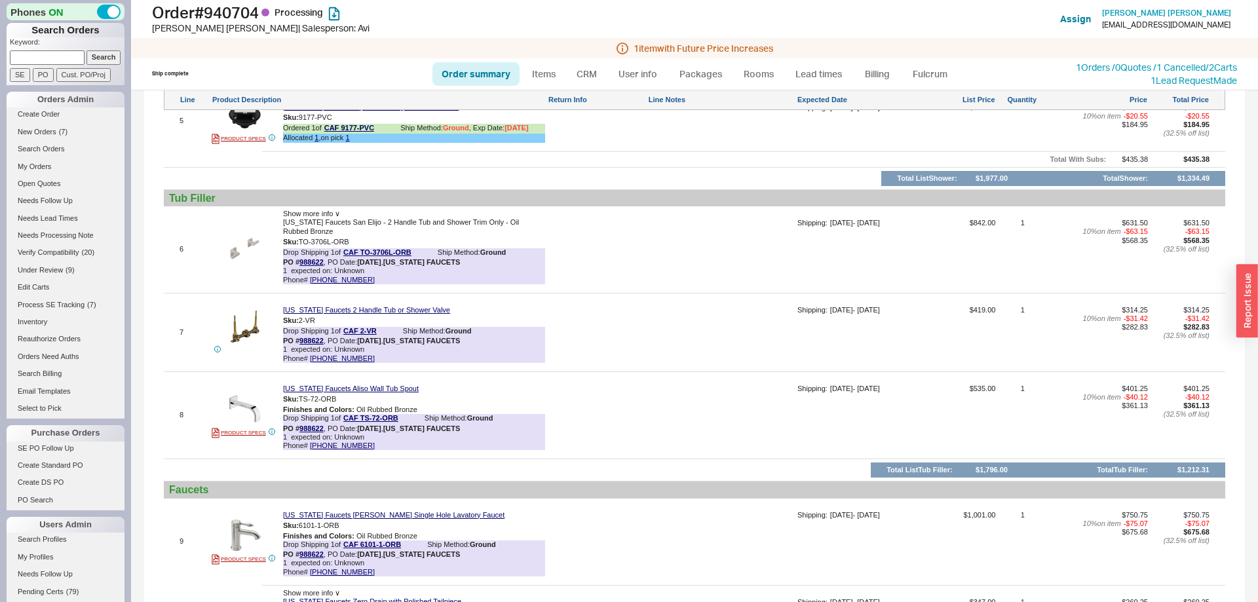
scroll to position [1658, 0]
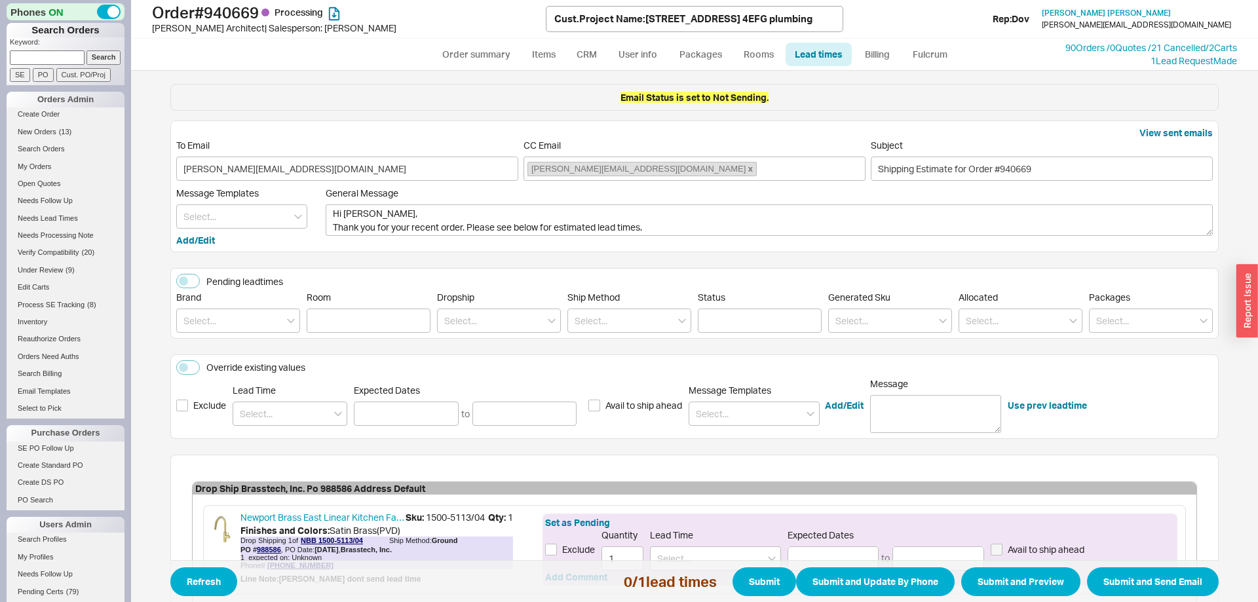
scroll to position [112, 0]
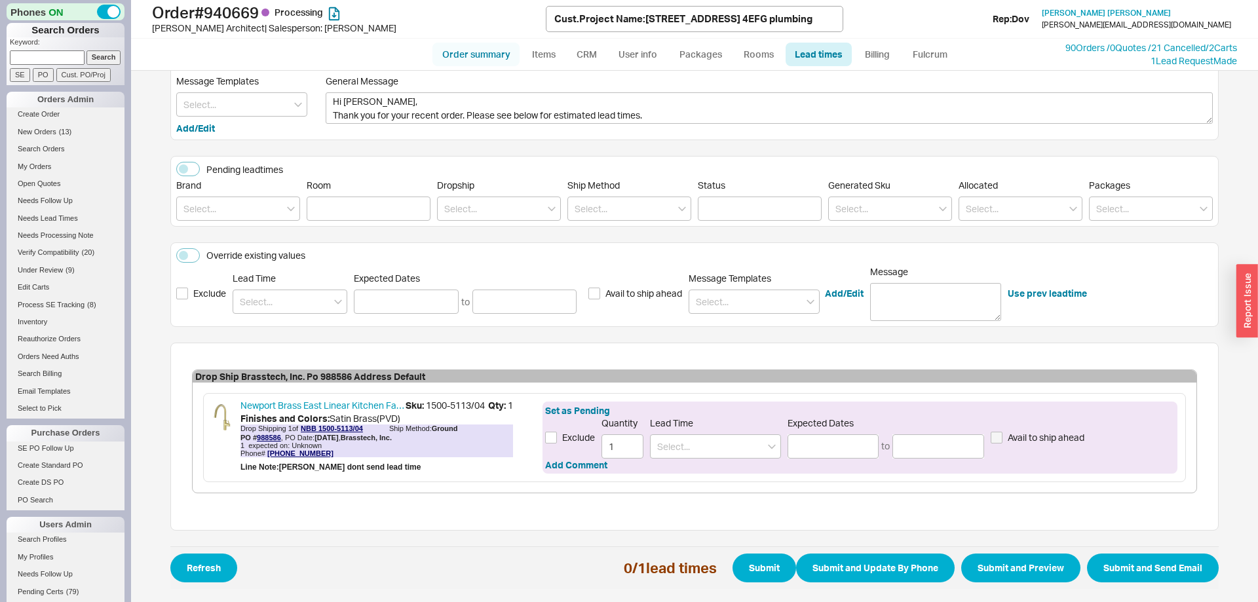
click at [477, 50] on link "Order summary" at bounding box center [476, 55] width 87 height 24
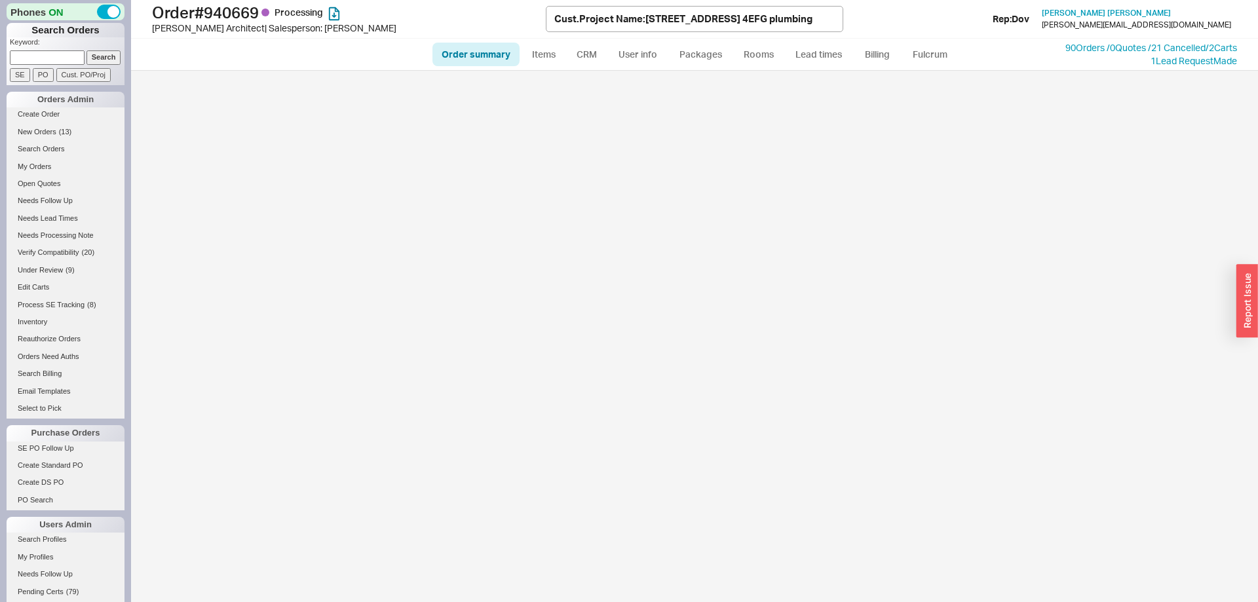
select select "**"
select select "*"
select select "LOW"
select select "3"
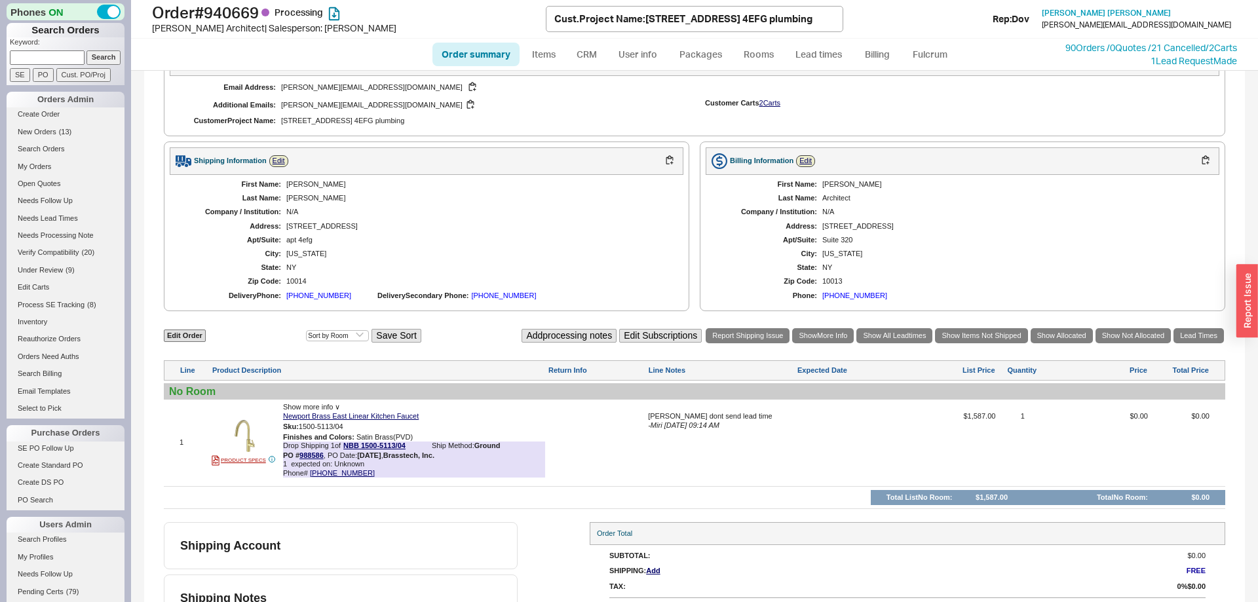
scroll to position [499, 0]
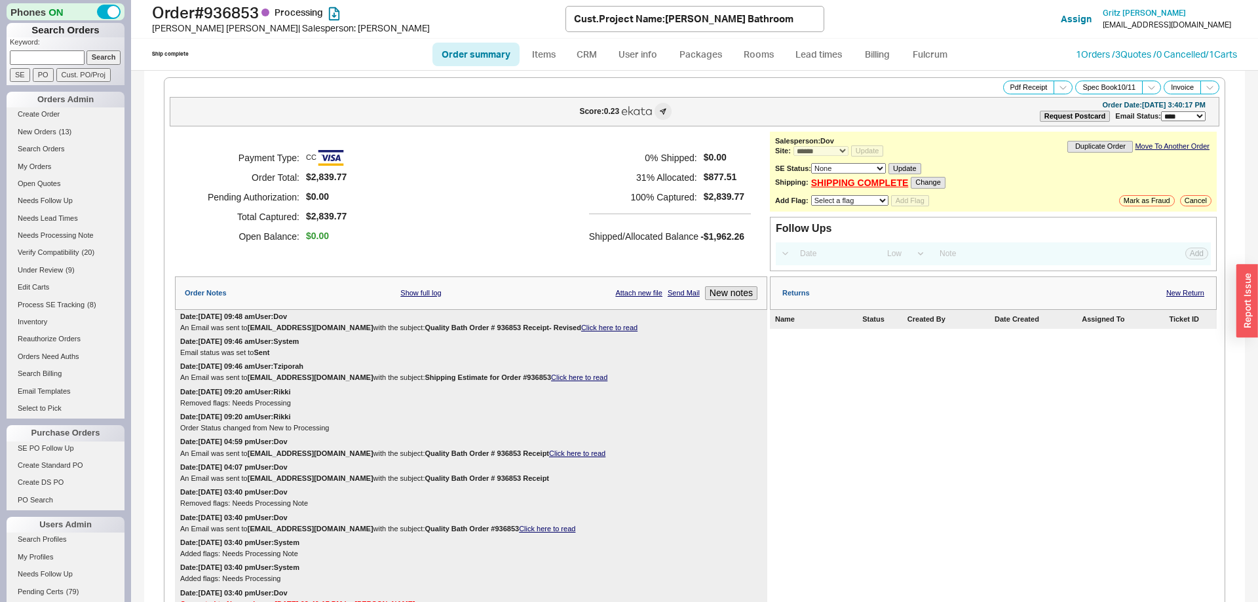
select select "*"
select select "LOW"
select select "3"
click at [878, 185] on link "SHIPPING COMPLETE" at bounding box center [860, 183] width 98 height 11
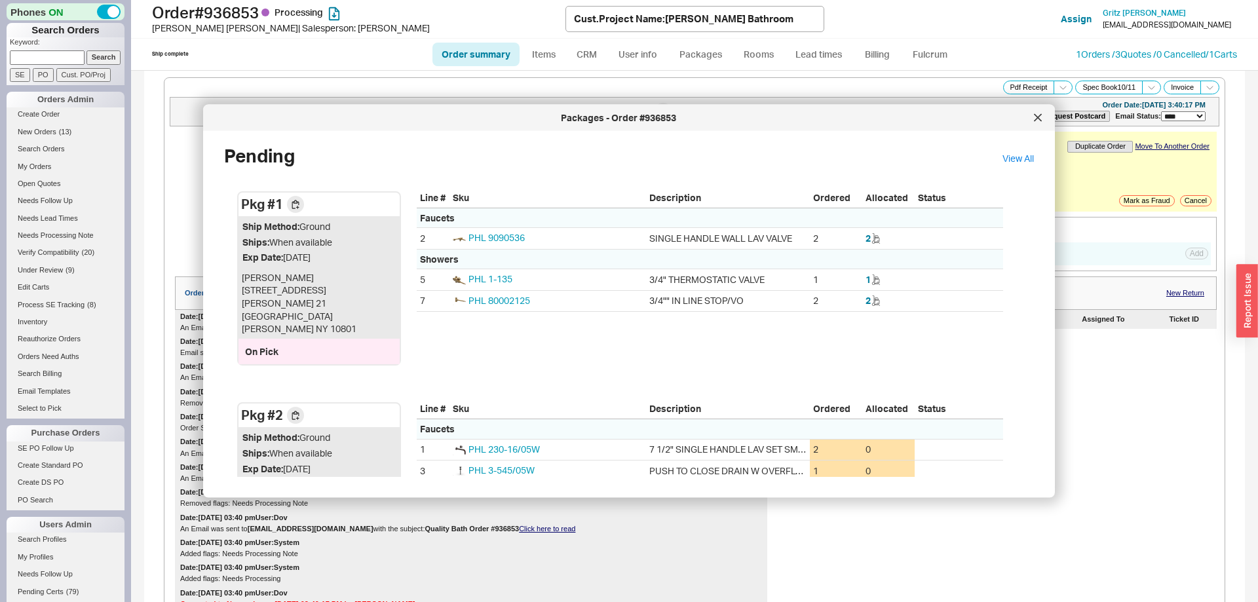
scroll to position [151, 0]
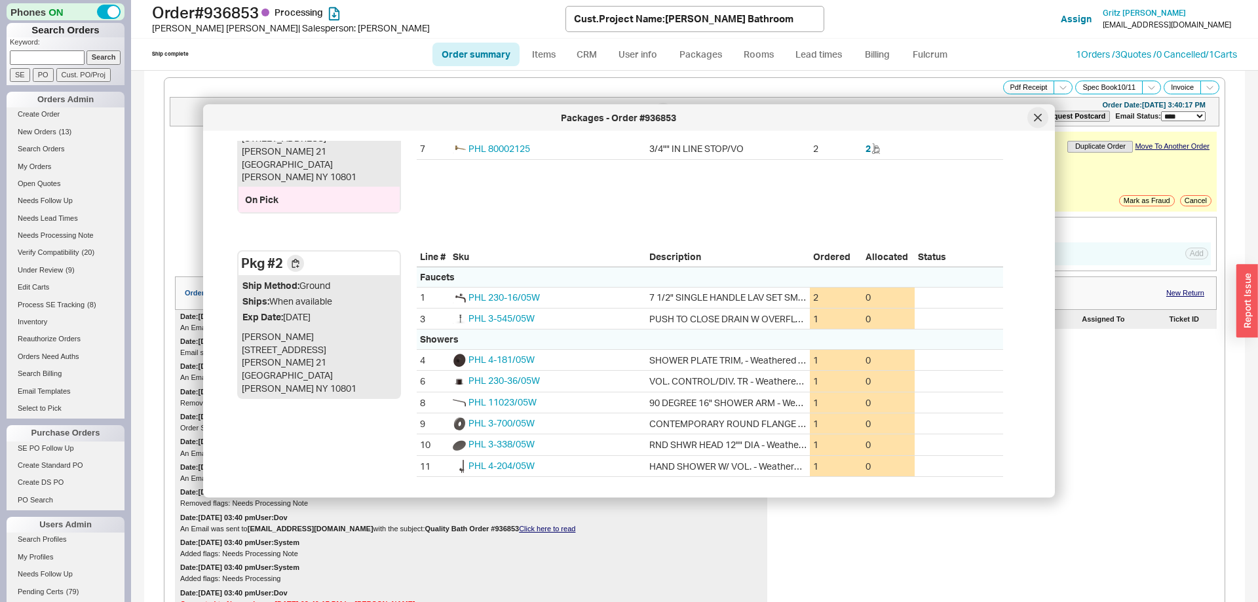
click at [1033, 120] on div at bounding box center [1038, 117] width 21 height 21
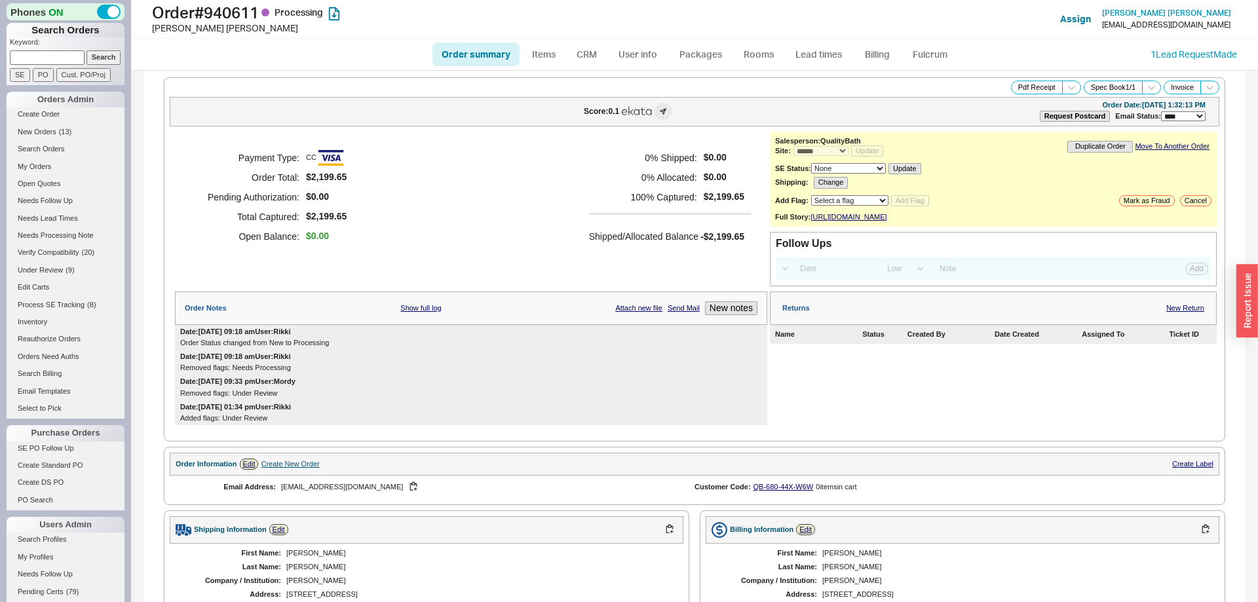
select select "*"
select select "LOW"
select select "3"
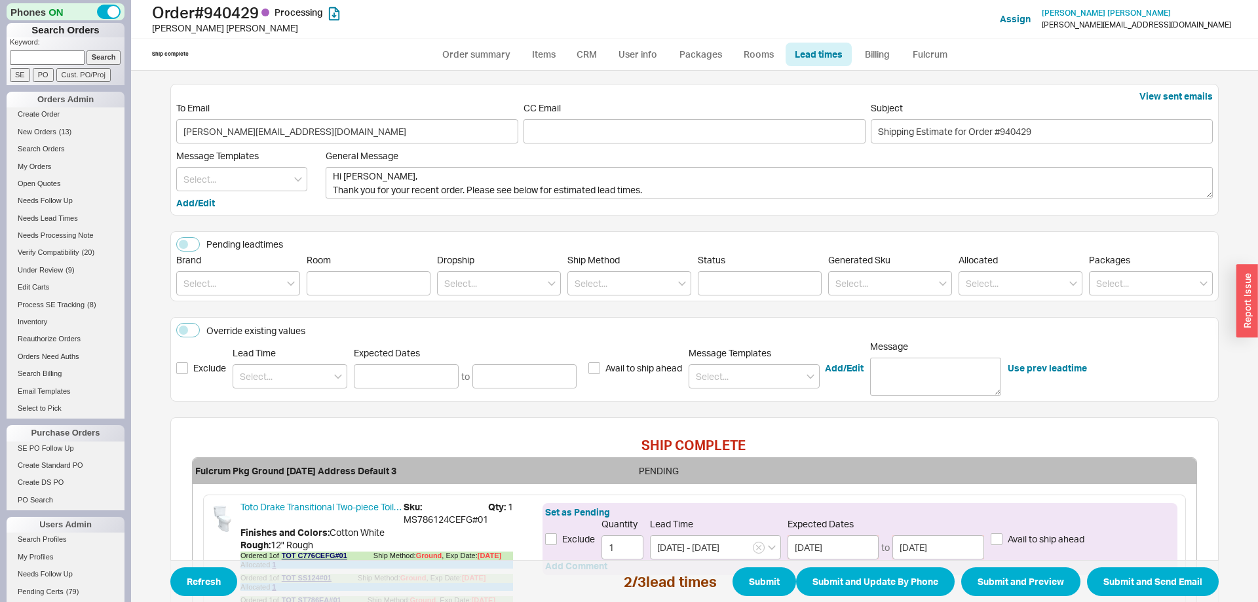
scroll to position [387, 0]
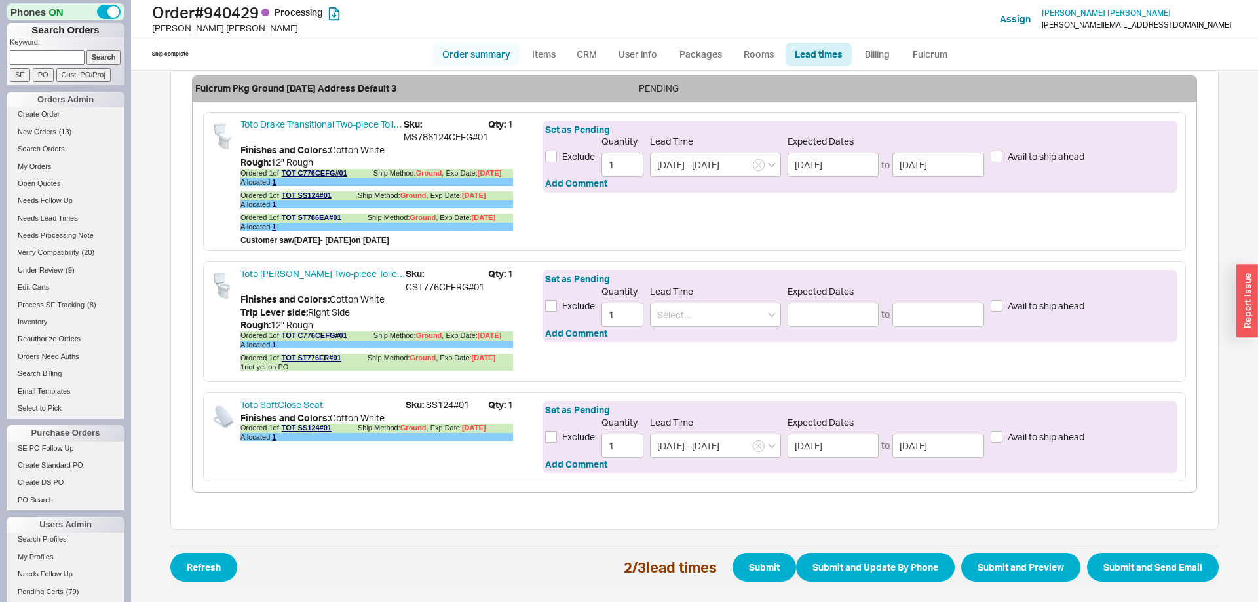
click at [480, 56] on link "Order summary" at bounding box center [476, 55] width 87 height 24
select select "*"
select select "LOW"
select select "3"
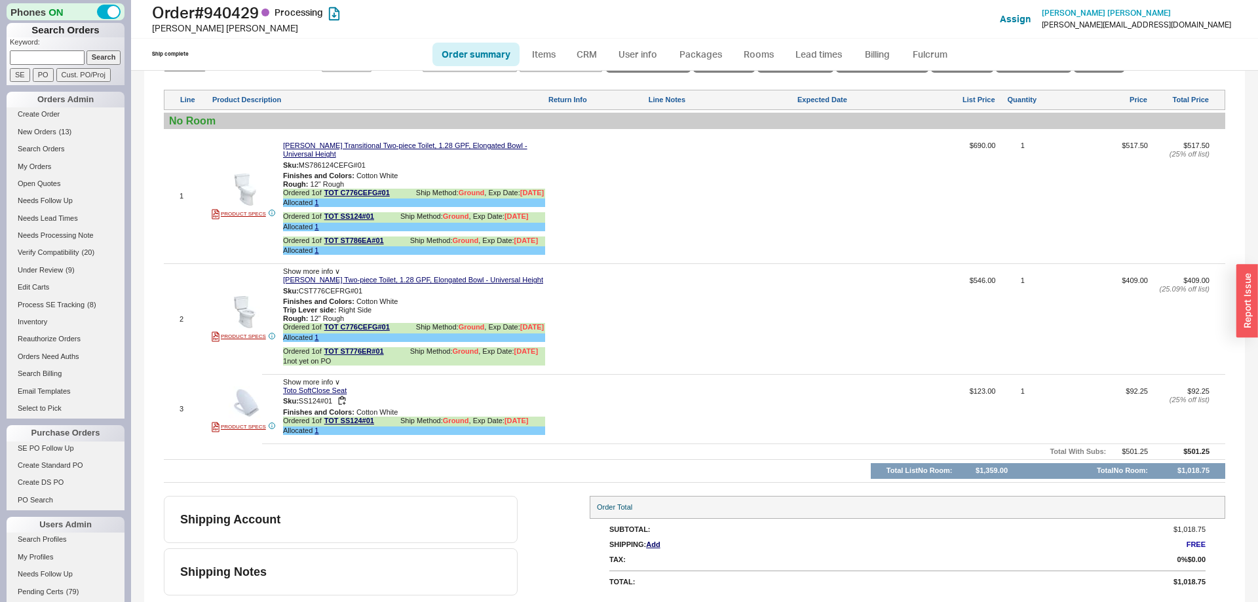
scroll to position [750, 0]
click at [366, 354] on link "TOT ST776ER#01" at bounding box center [354, 352] width 60 height 10
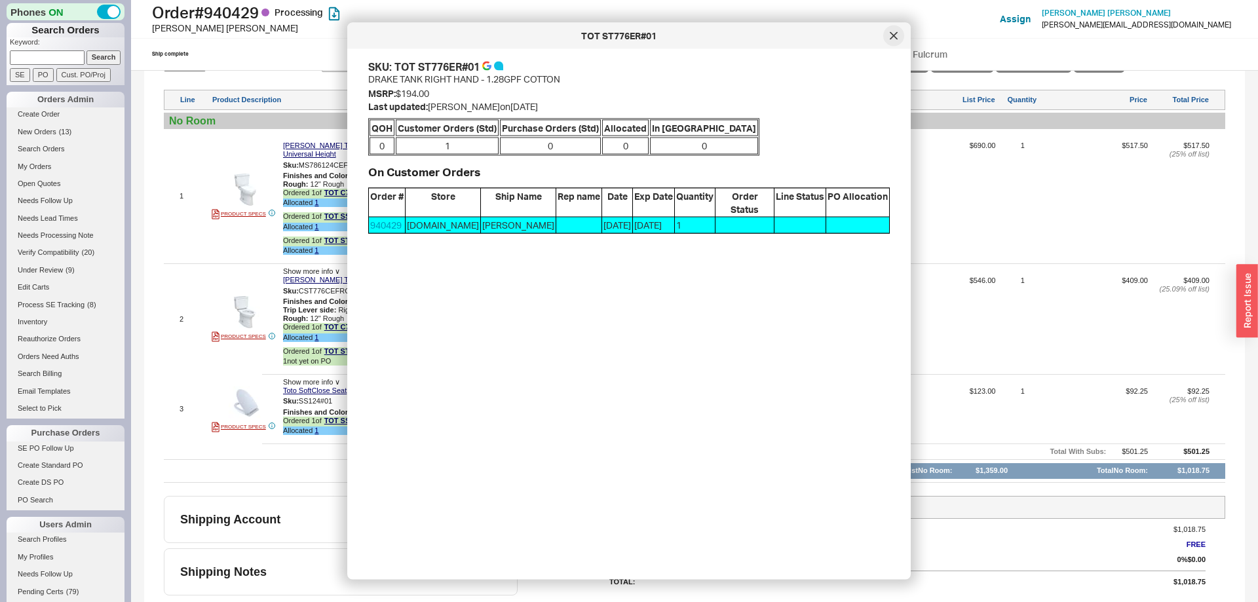
click at [895, 35] on icon at bounding box center [894, 36] width 8 height 8
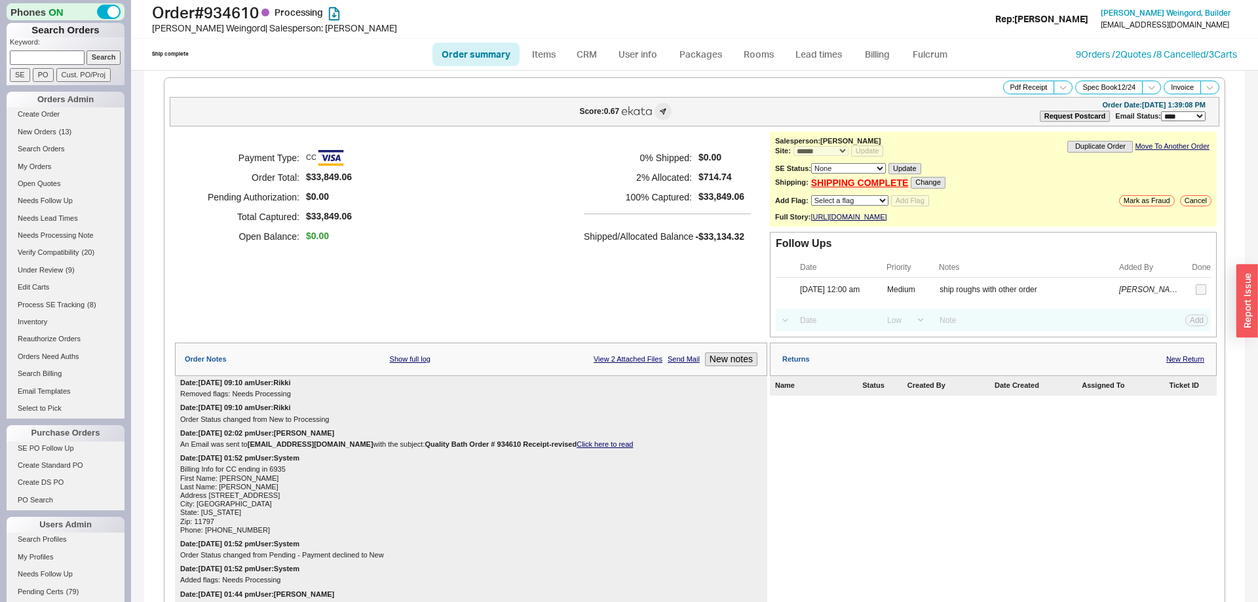
select select "*"
select select "LOW"
select select "3"
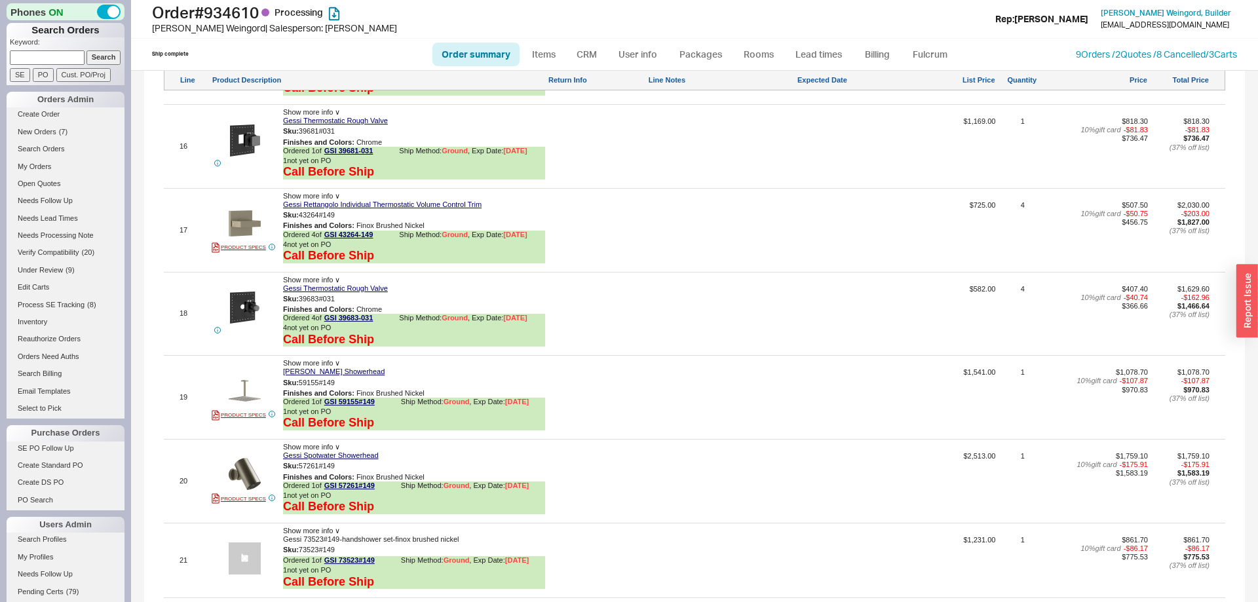
scroll to position [2875, 0]
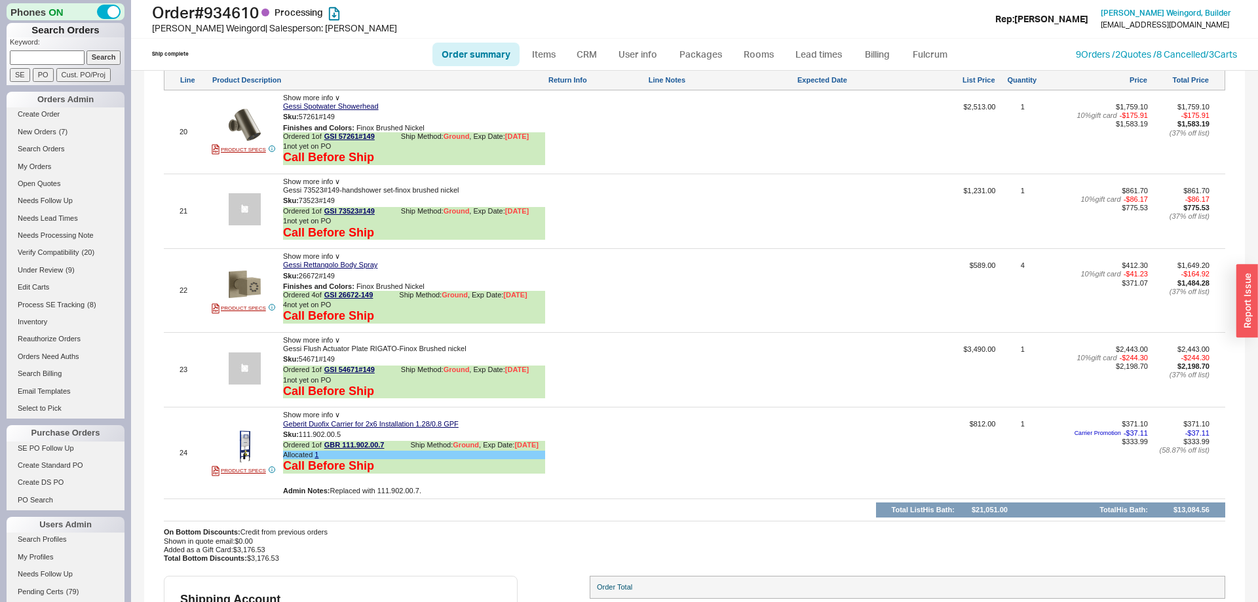
click at [484, 52] on link "Order summary" at bounding box center [476, 55] width 87 height 24
select select "*"
select select "LOW"
select select "3"
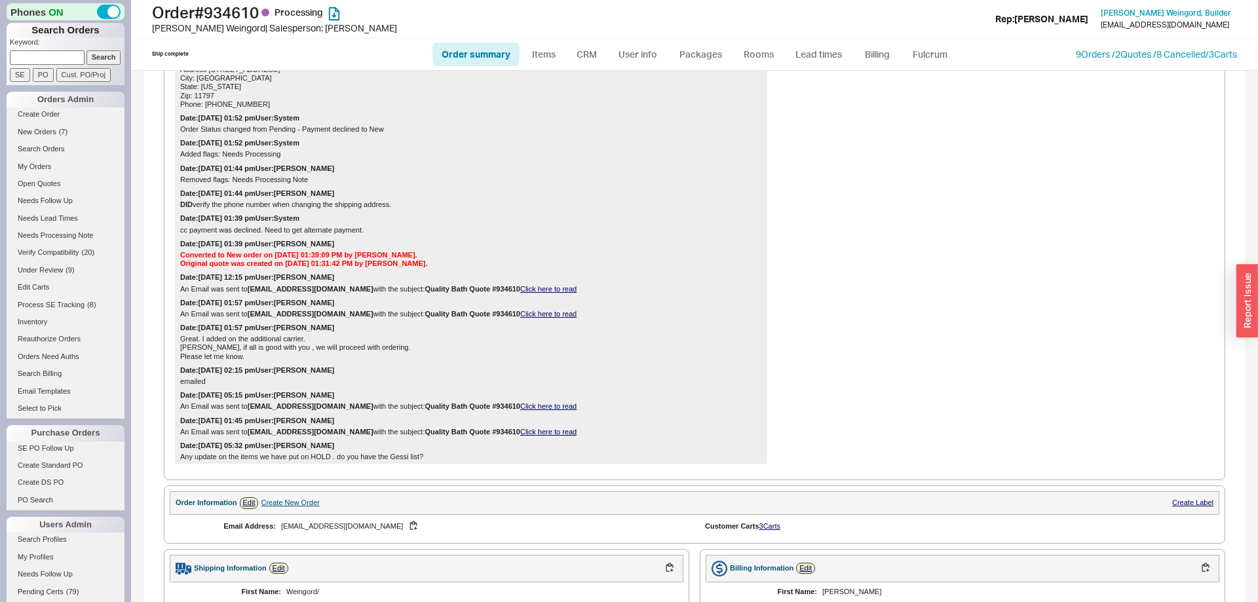
scroll to position [669, 0]
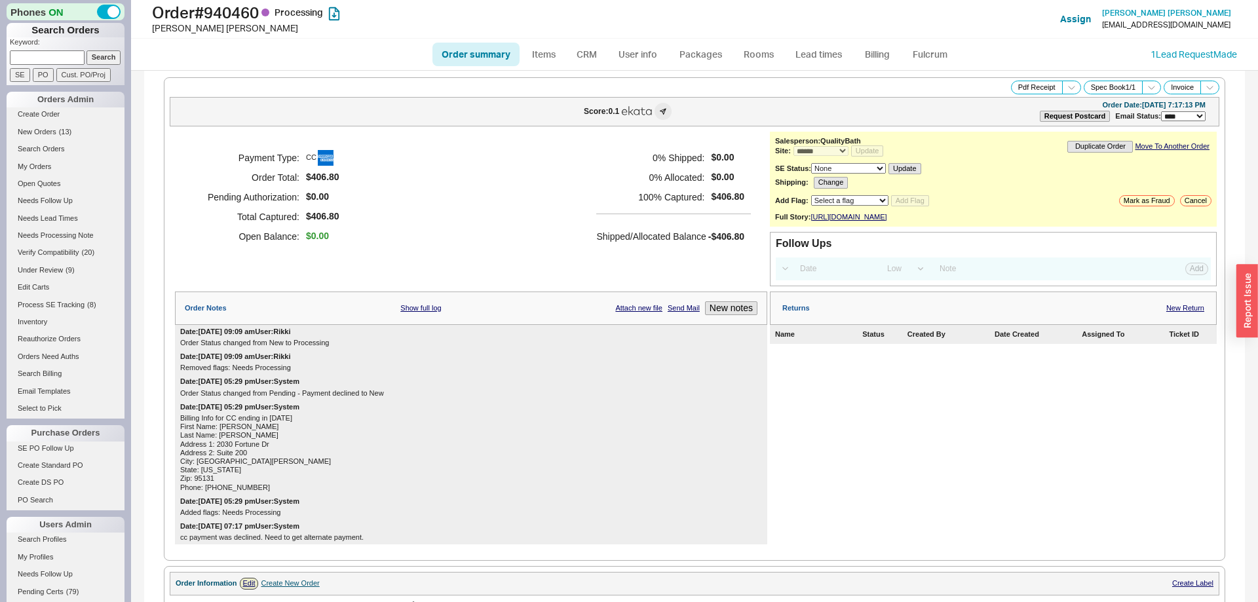
select select "*"
select select "LOW"
select select "3"
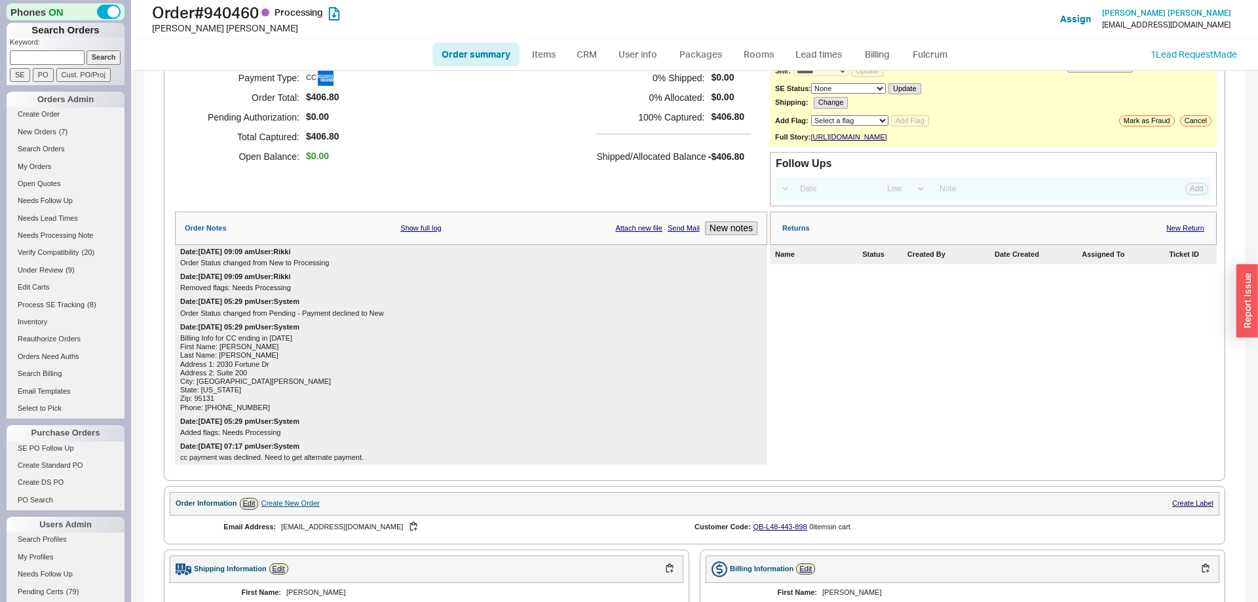
scroll to position [59, 0]
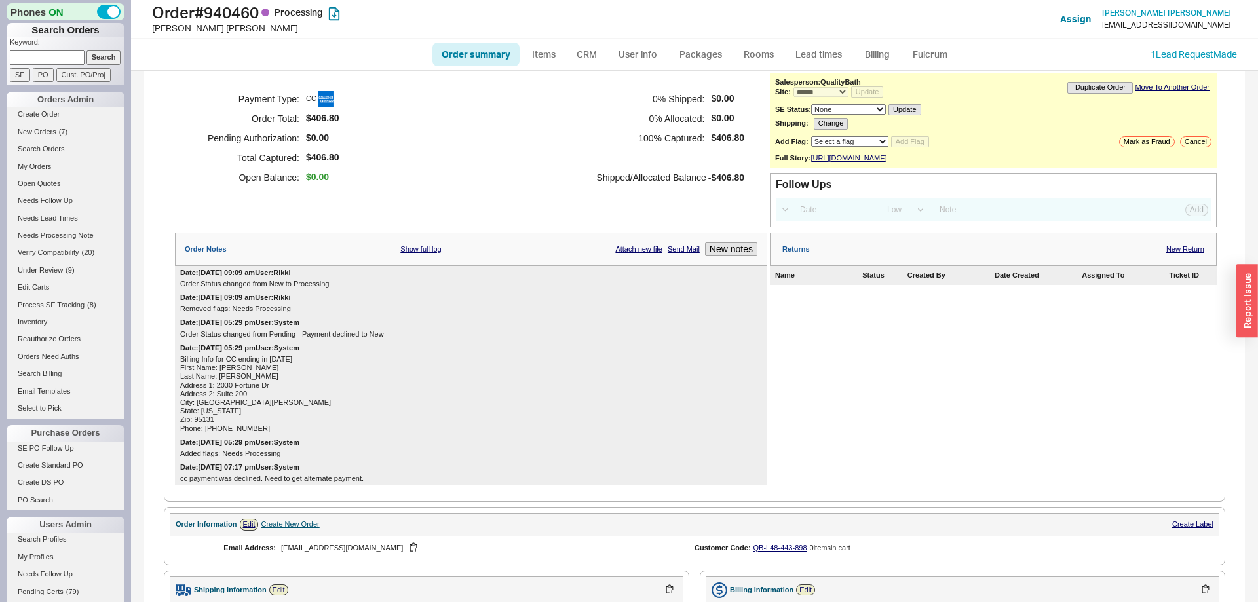
click at [508, 50] on link "Order summary" at bounding box center [476, 55] width 87 height 24
select select "*"
select select "LOW"
select select "3"
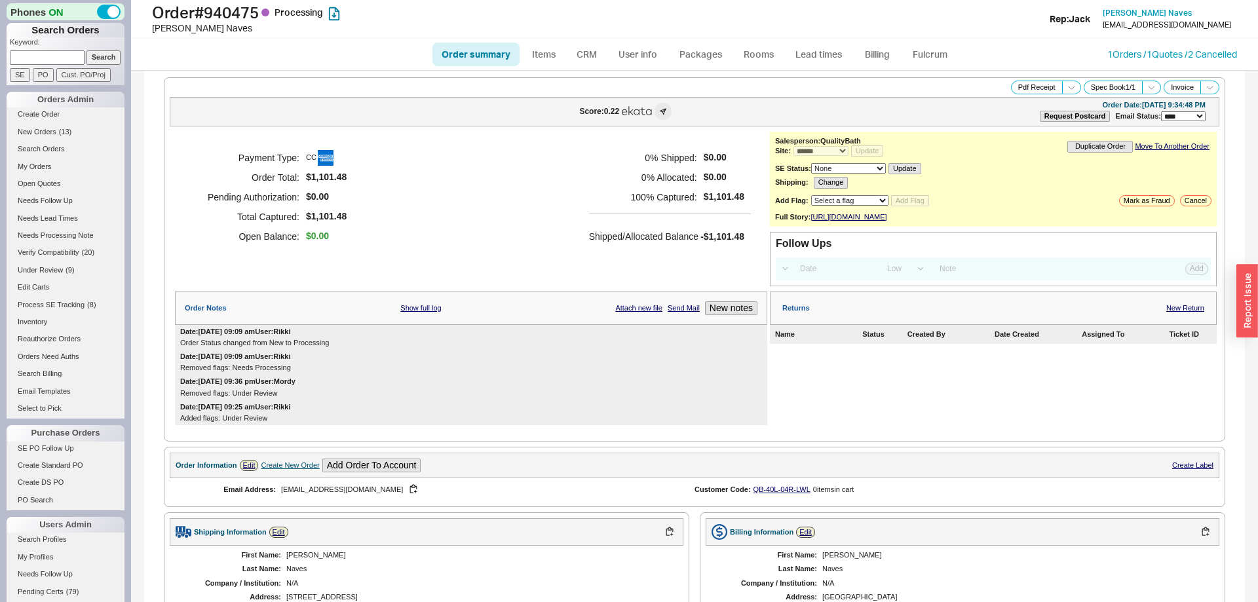
select select "*"
select select "LOW"
select select "3"
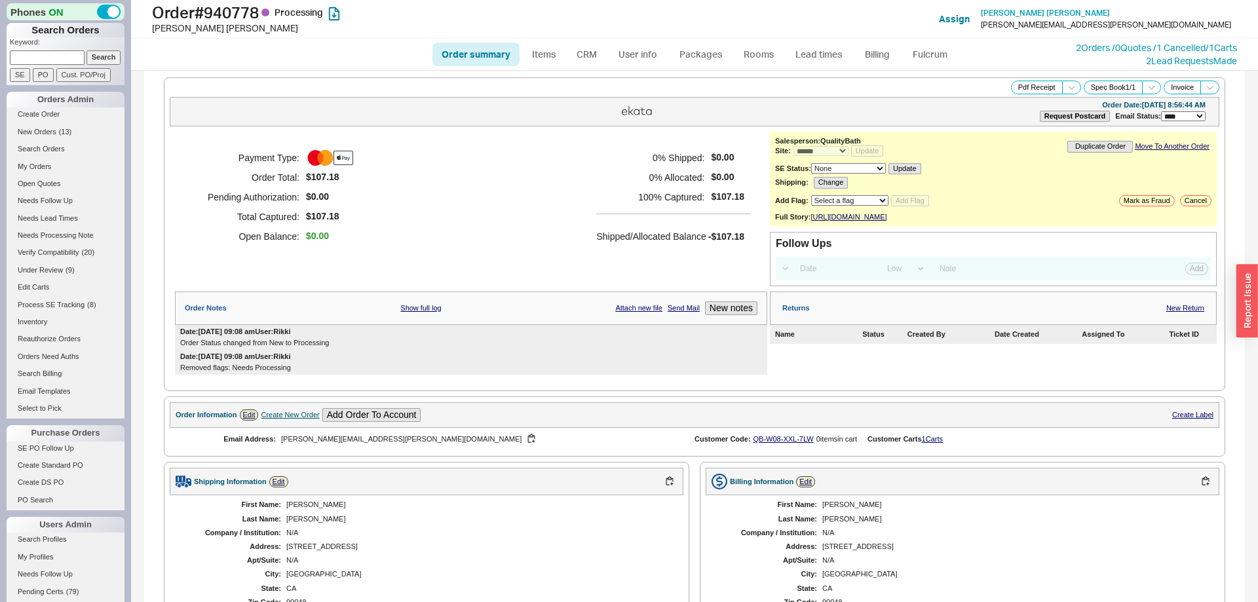
select select "*"
select select "LOW"
select select "3"
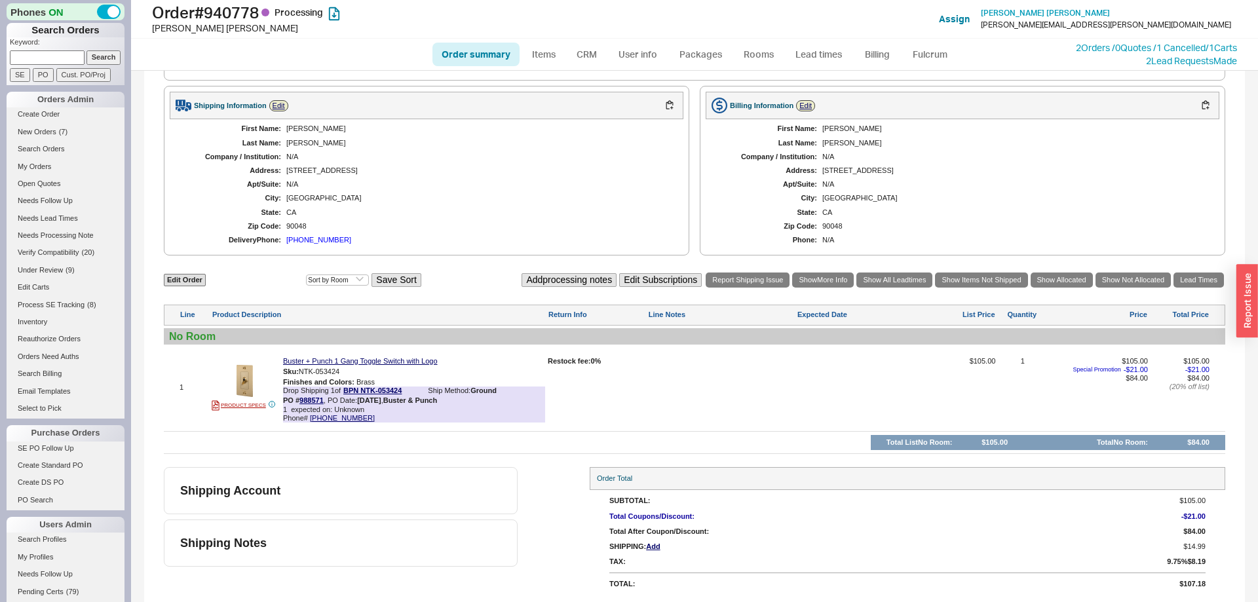
click at [472, 63] on link "Order summary" at bounding box center [476, 55] width 87 height 24
select select "*"
select select "LOW"
select select "3"
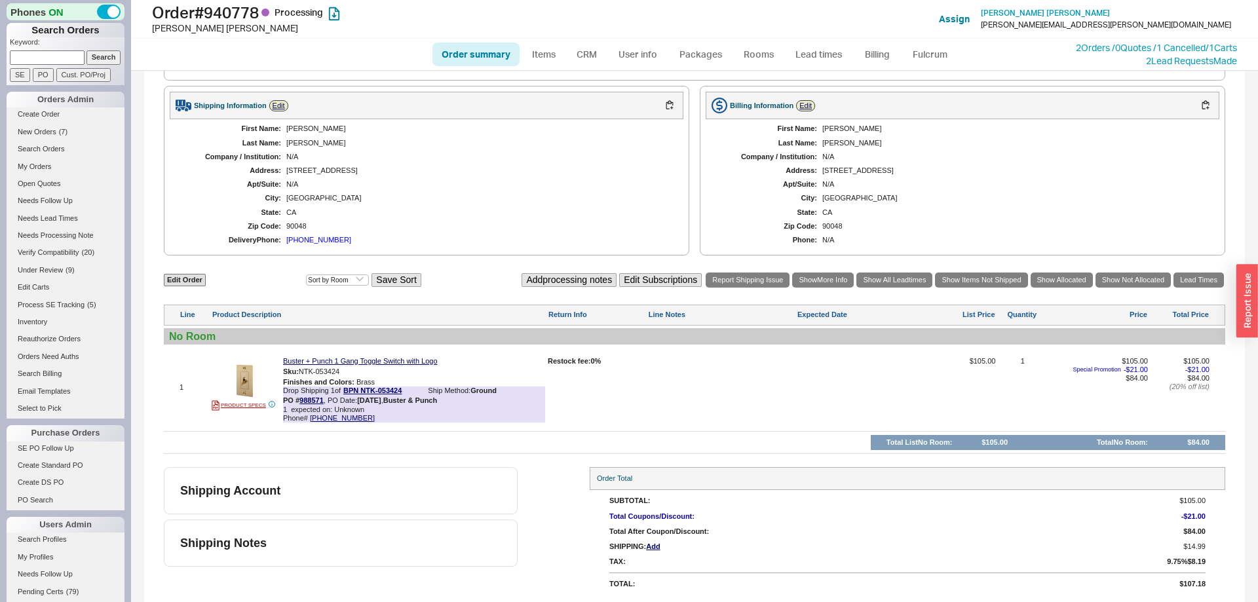
click at [475, 52] on link "Order summary" at bounding box center [476, 55] width 87 height 24
select select "*"
select select "LOW"
select select "3"
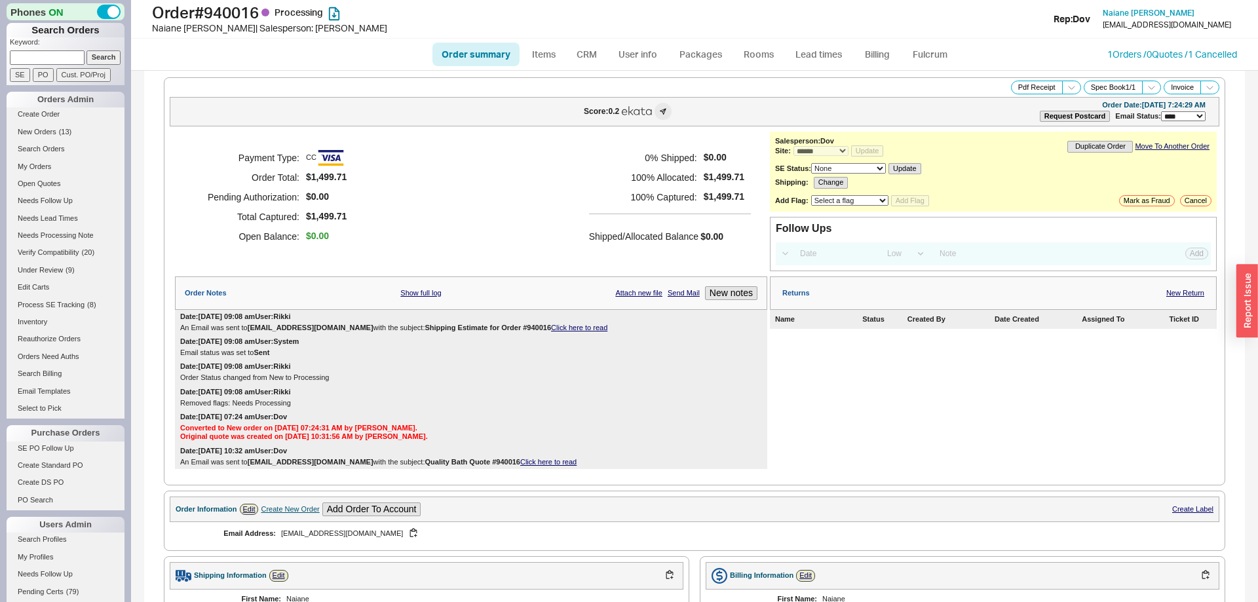
select select "*"
select select "LOW"
select select "3"
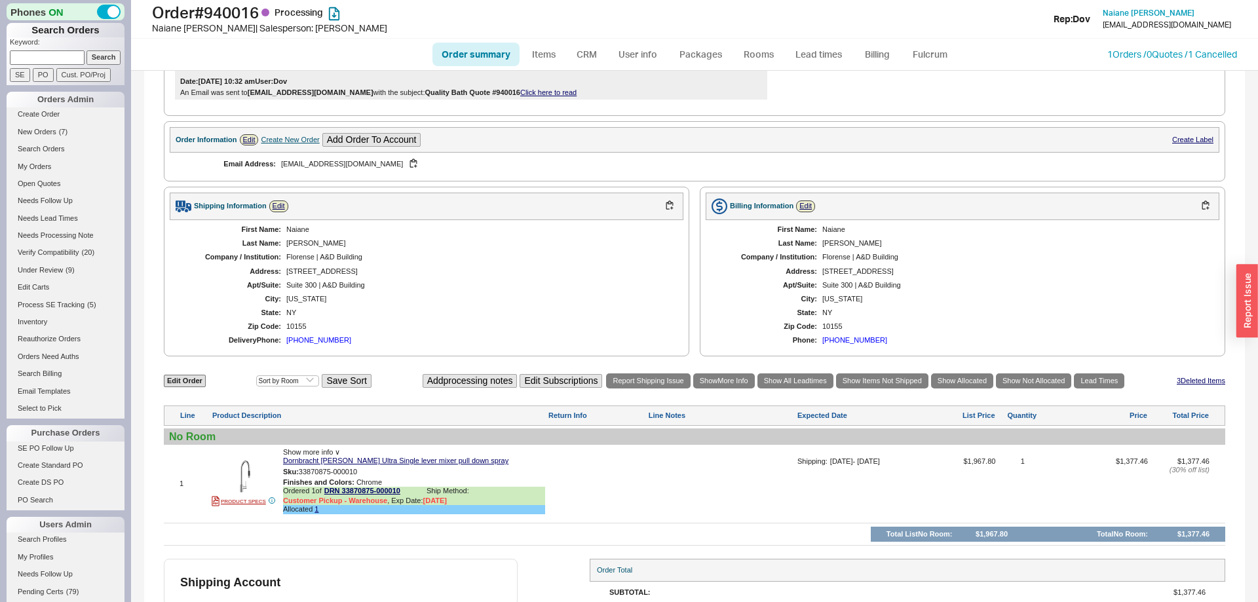
scroll to position [436, 0]
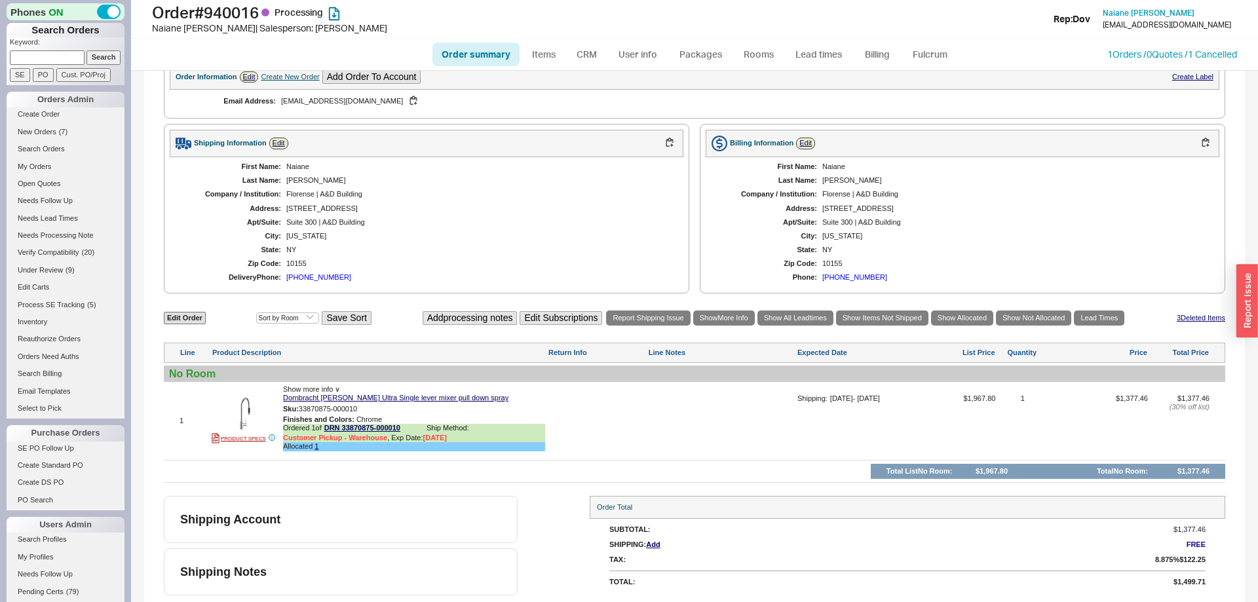
click at [494, 58] on link "Order summary" at bounding box center [476, 55] width 87 height 24
select select "*"
select select "LOW"
select select "3"
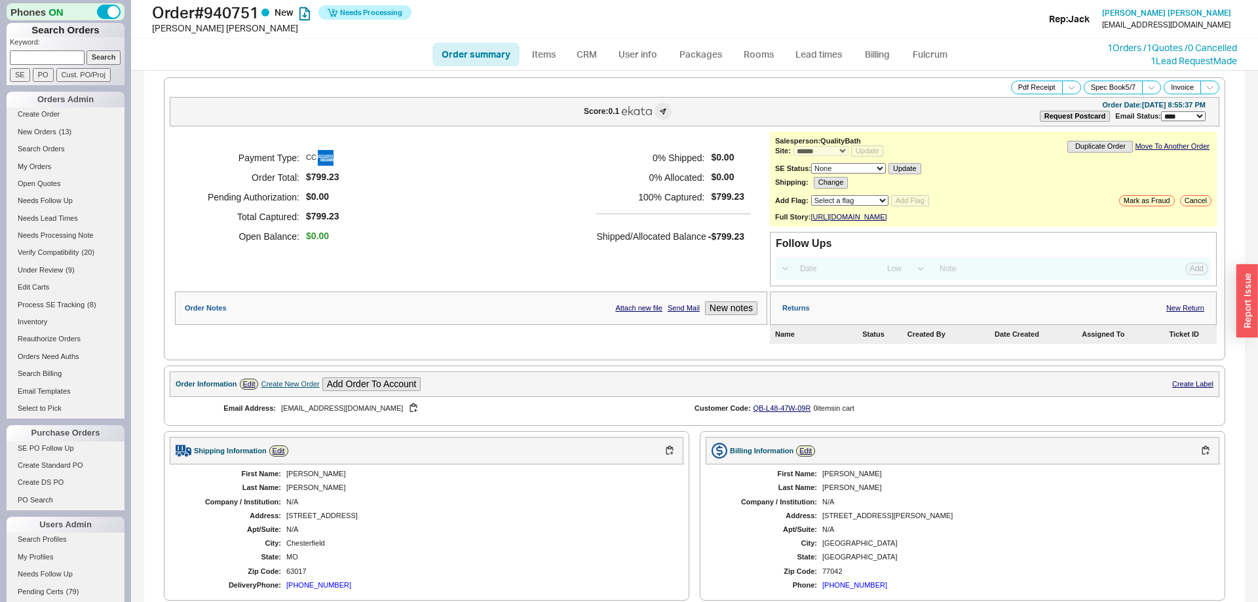
select select "*"
select select "LOW"
select select "3"
click at [926, 46] on link "Fulcrum" at bounding box center [930, 55] width 54 height 24
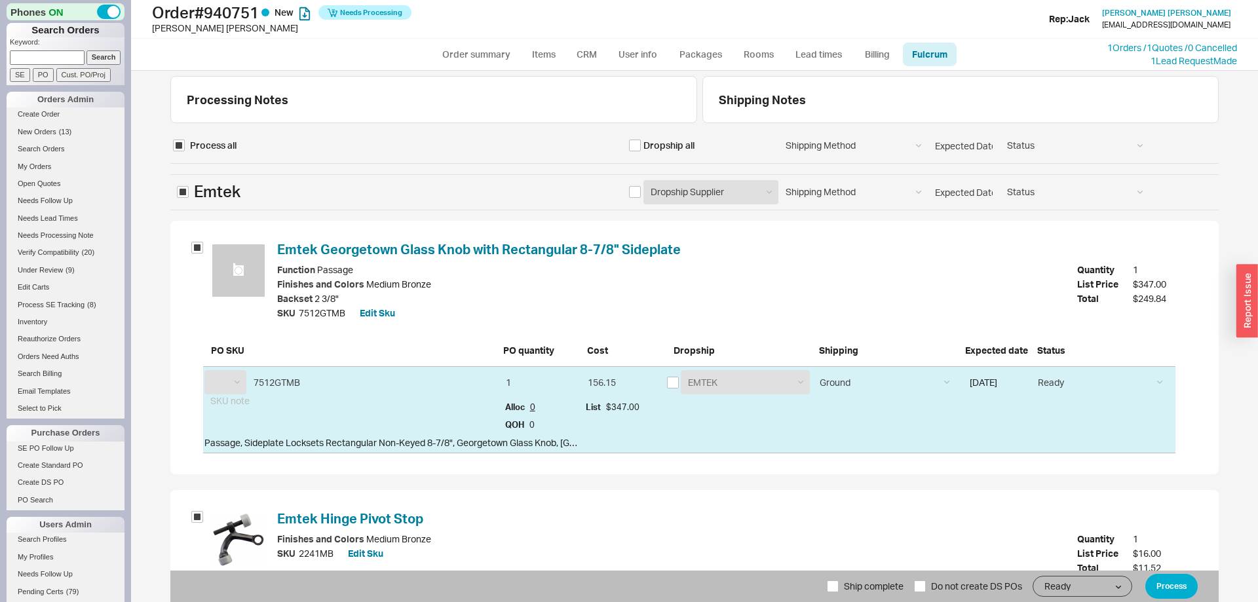
select select "EMT"
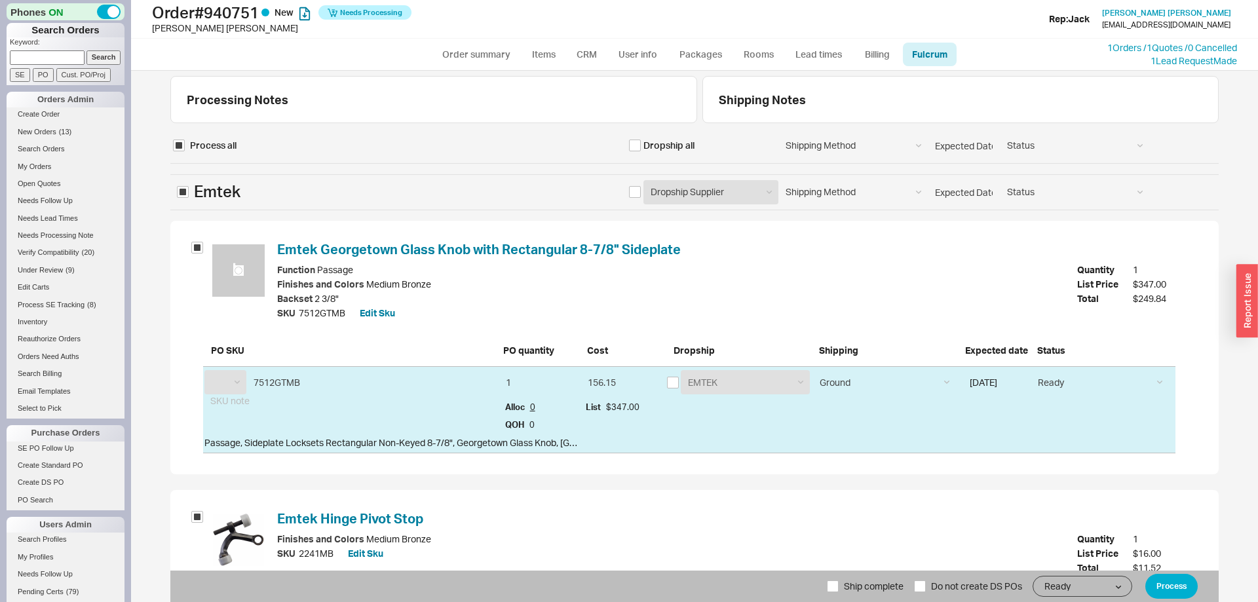
select select "EMT"
click at [638, 141] on input "checkbox" at bounding box center [635, 146] width 12 height 12
checkbox input "true"
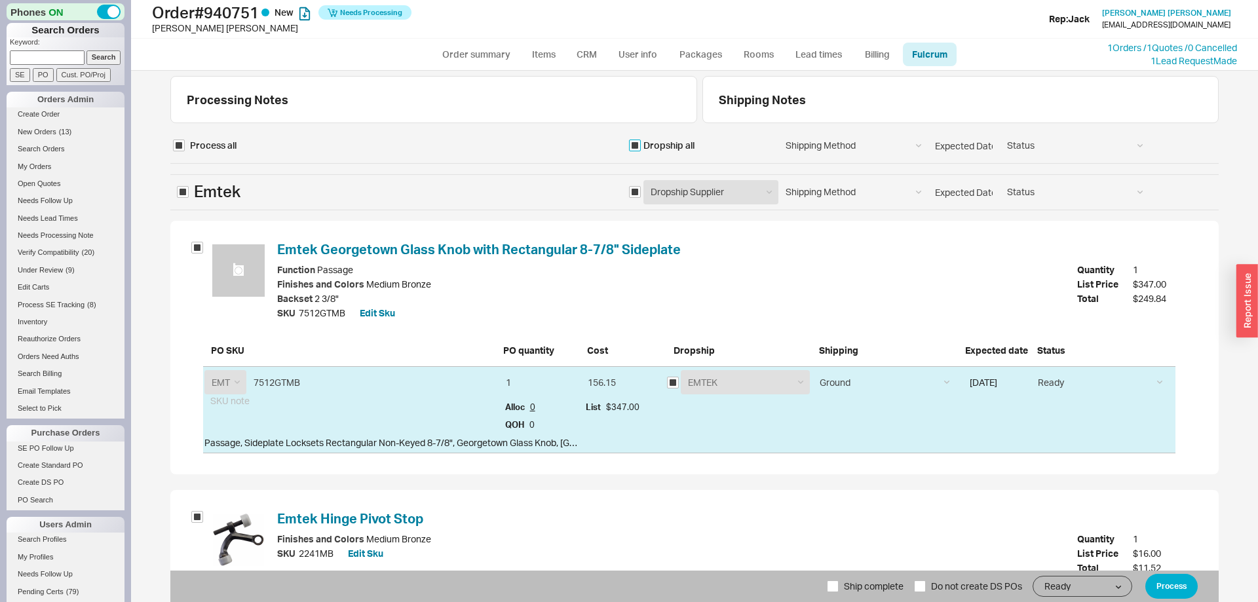
checkbox input "true"
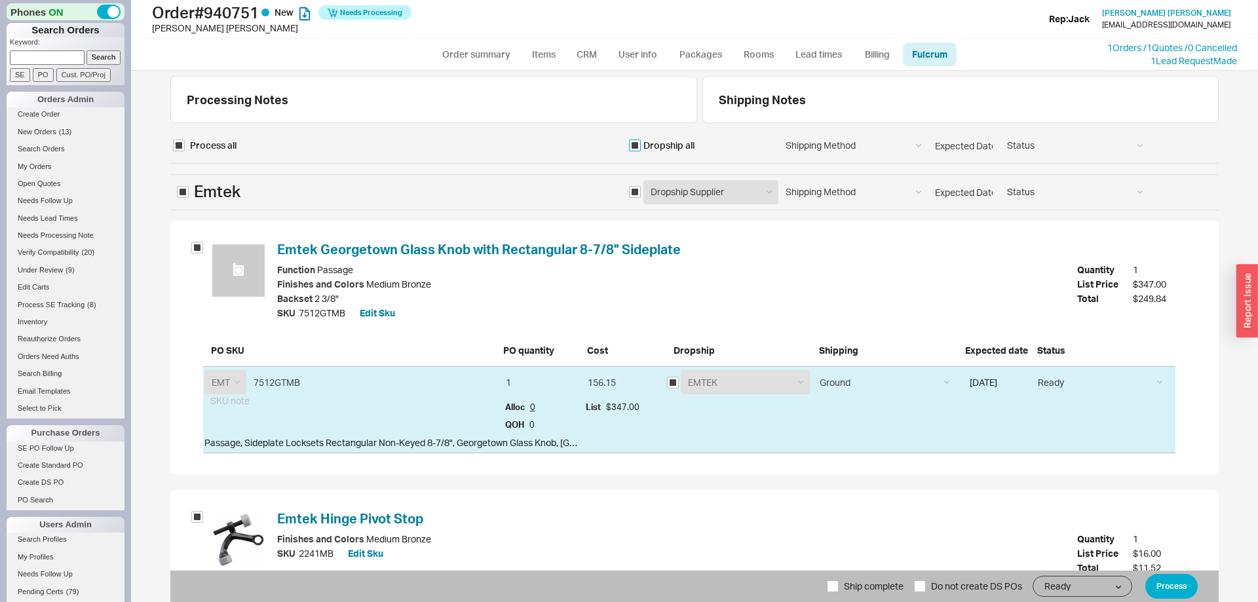
checkbox input "true"
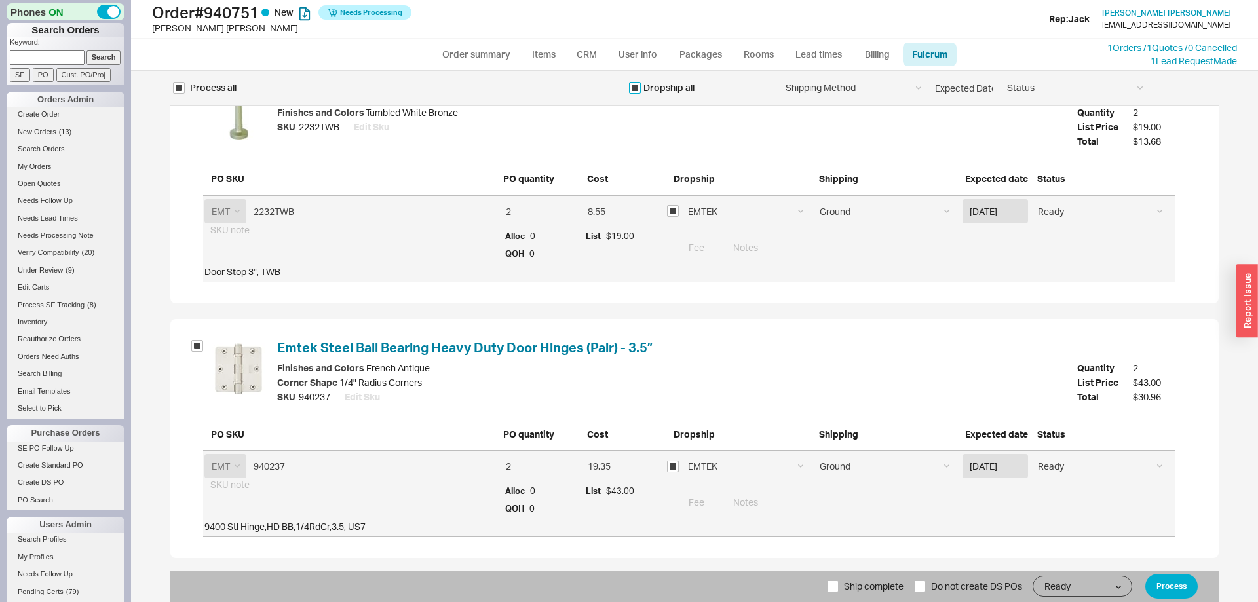
scroll to position [1337, 0]
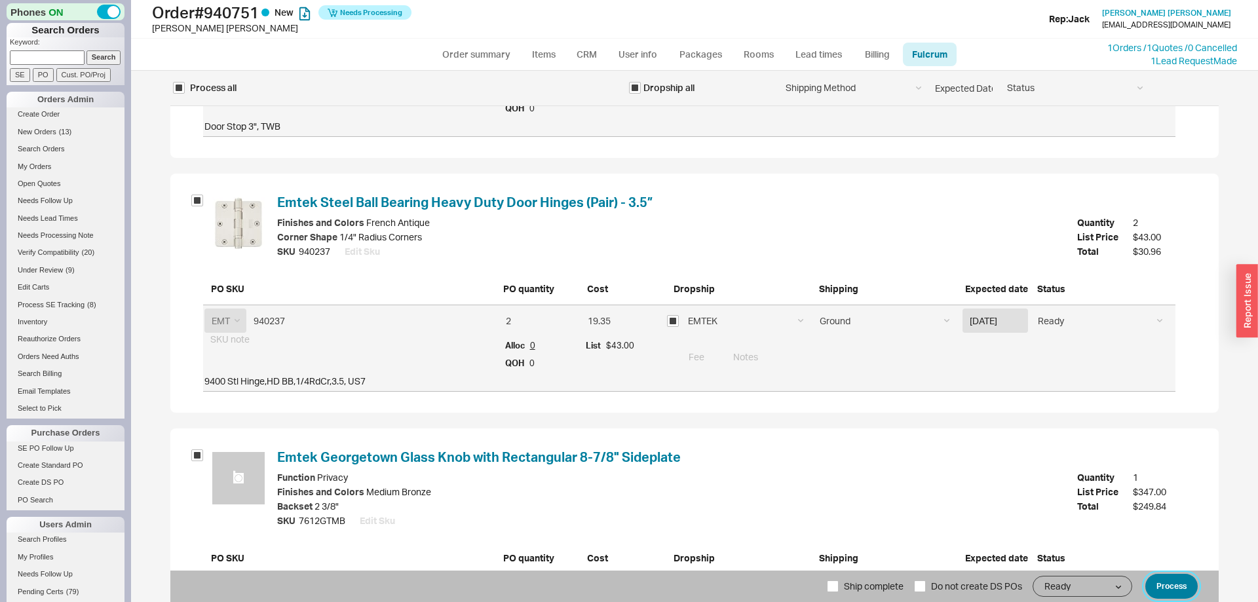
click at [1156, 579] on button "Process" at bounding box center [1172, 586] width 52 height 25
click at [1146, 43] on link "1 Orders / 1 Quotes / 0 Cancelled" at bounding box center [1173, 47] width 130 height 11
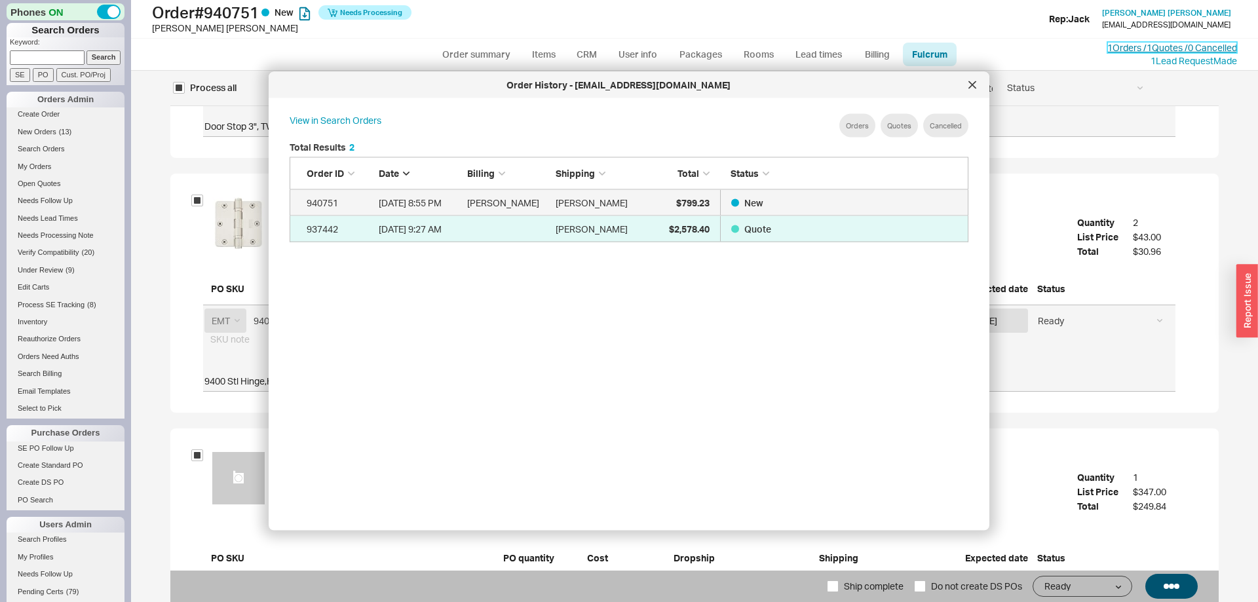
scroll to position [401, 700]
click at [982, 81] on div at bounding box center [972, 85] width 21 height 21
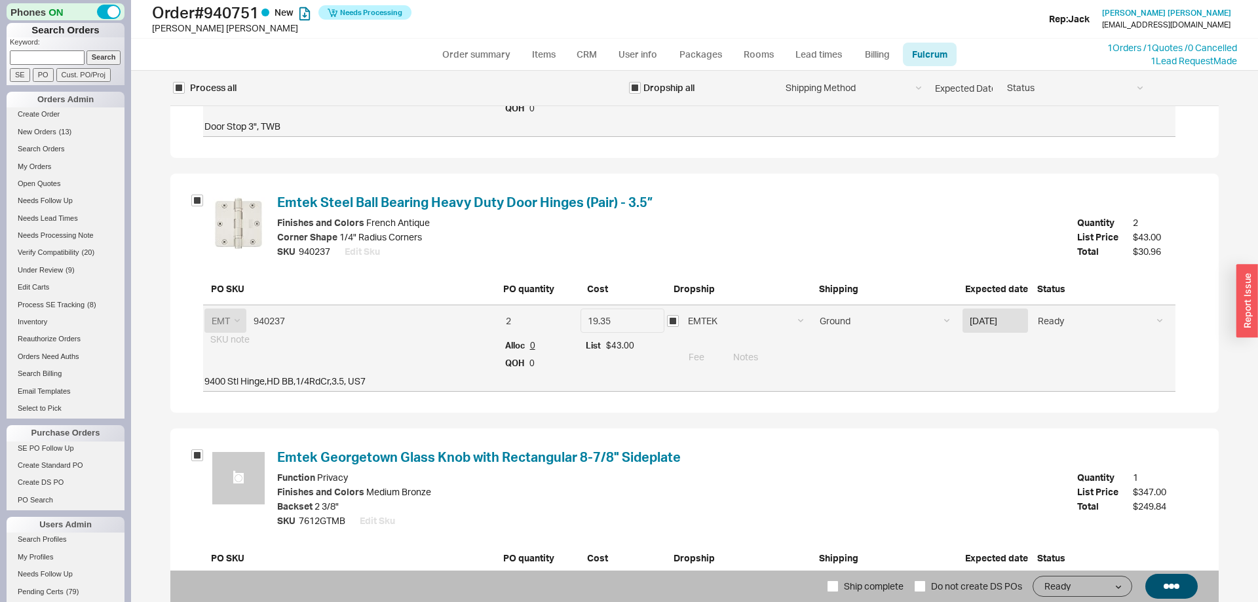
scroll to position [1464, 0]
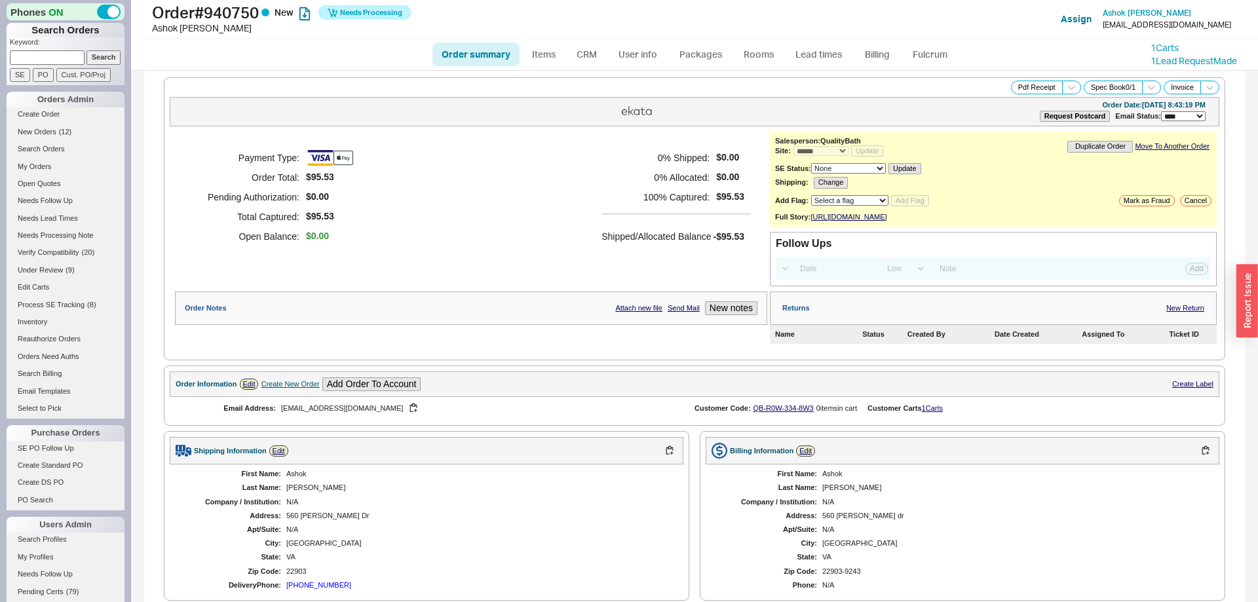
select select "*"
select select "LOW"
select select "3"
drag, startPoint x: 917, startPoint y: 40, endPoint x: 928, endPoint y: 50, distance: 15.3
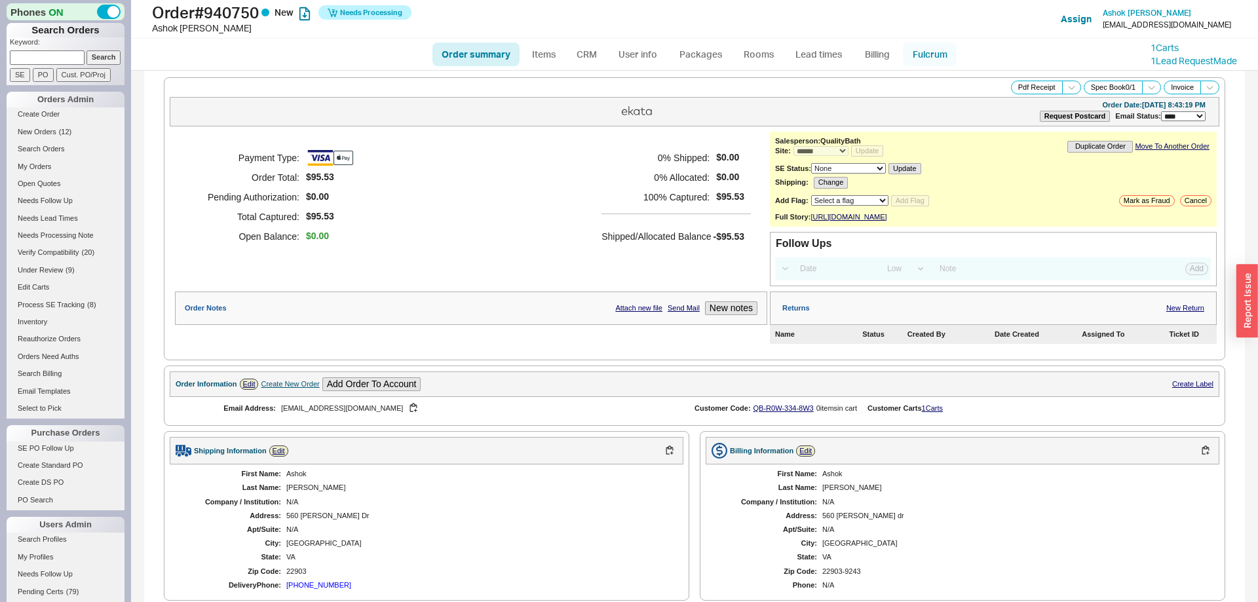
click at [918, 41] on ul "Order summary Items CRM User info Packages Rooms Lead times Billing Fulcrum" at bounding box center [694, 54] width 535 height 31
click at [928, 50] on link "Fulcrum" at bounding box center [930, 55] width 54 height 24
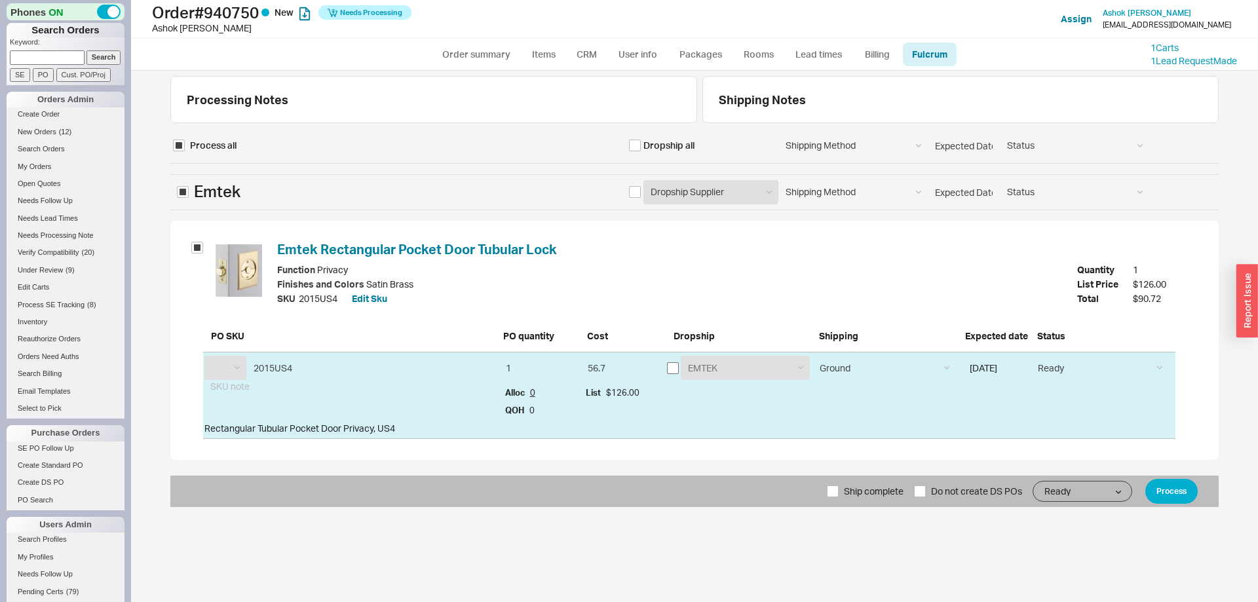
select select "EMT"
click at [673, 366] on input "checkbox" at bounding box center [673, 368] width 12 height 12
checkbox input "true"
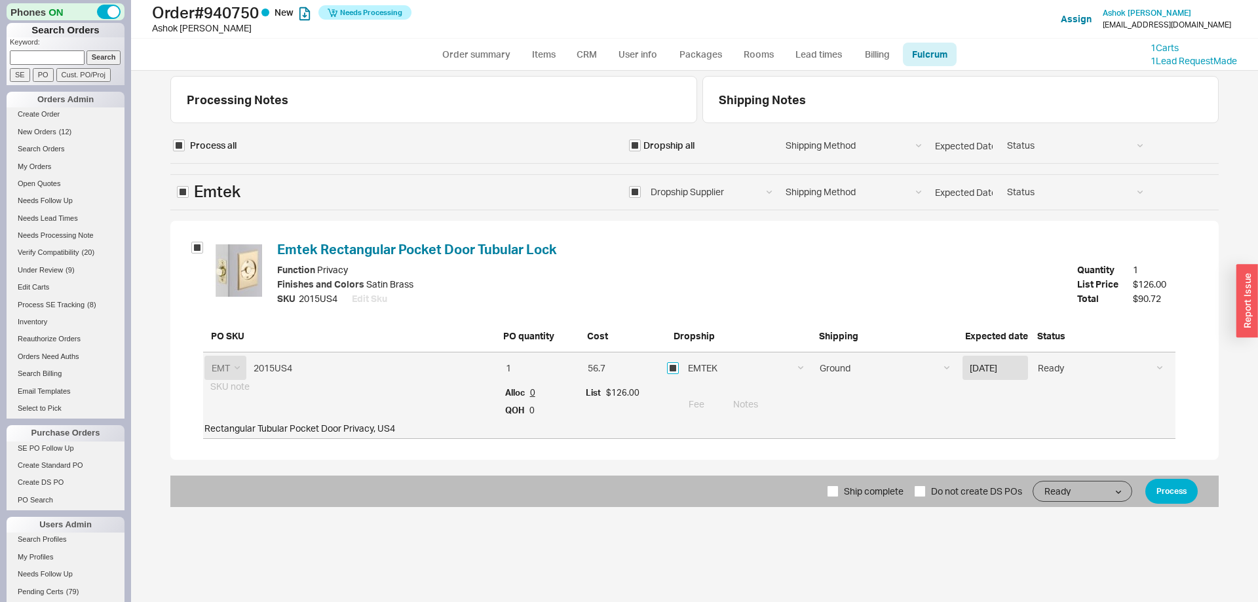
checkbox input "true"
click at [1165, 480] on button "Process" at bounding box center [1172, 491] width 52 height 25
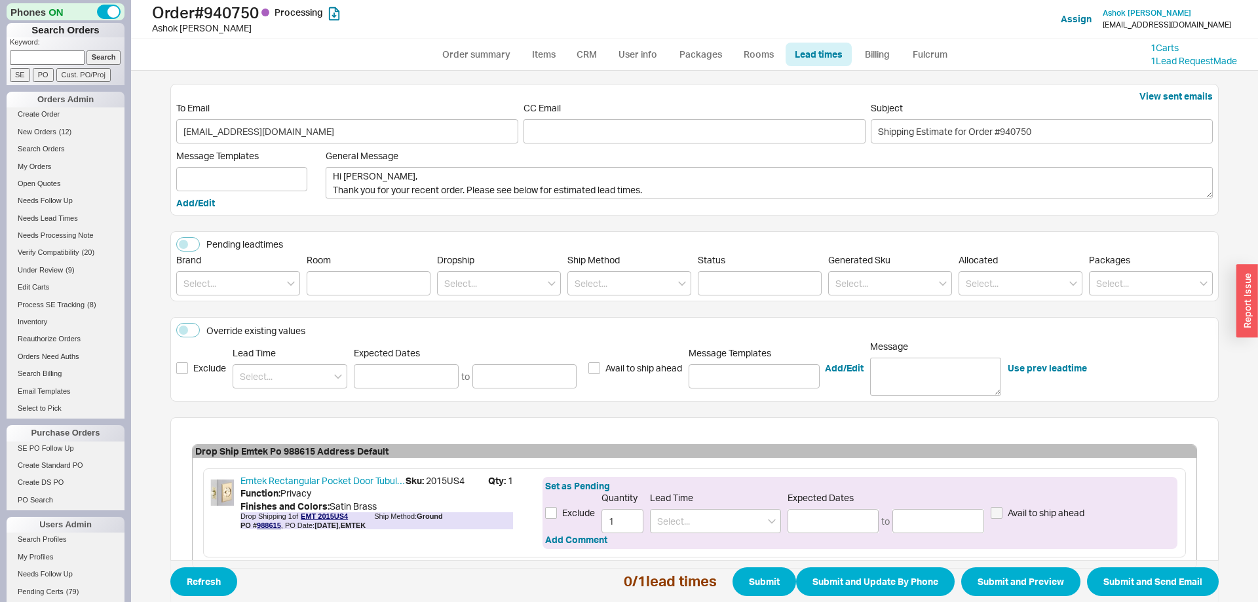
scroll to position [75, 0]
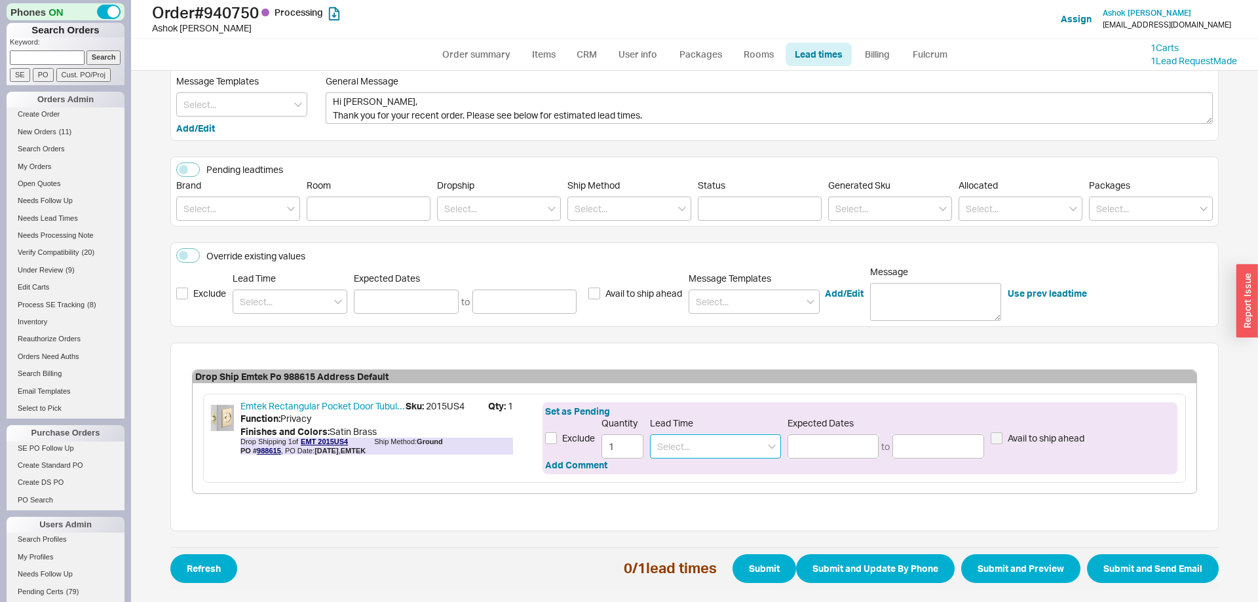
click at [743, 440] on input at bounding box center [715, 447] width 131 height 24
drag, startPoint x: 741, startPoint y: 474, endPoint x: 1091, endPoint y: 532, distance: 354.7
click at [741, 473] on div "2 - 5 Business Days" at bounding box center [716, 474] width 130 height 24
type input "2 - 5 Business Days"
type input "09/22/2025"
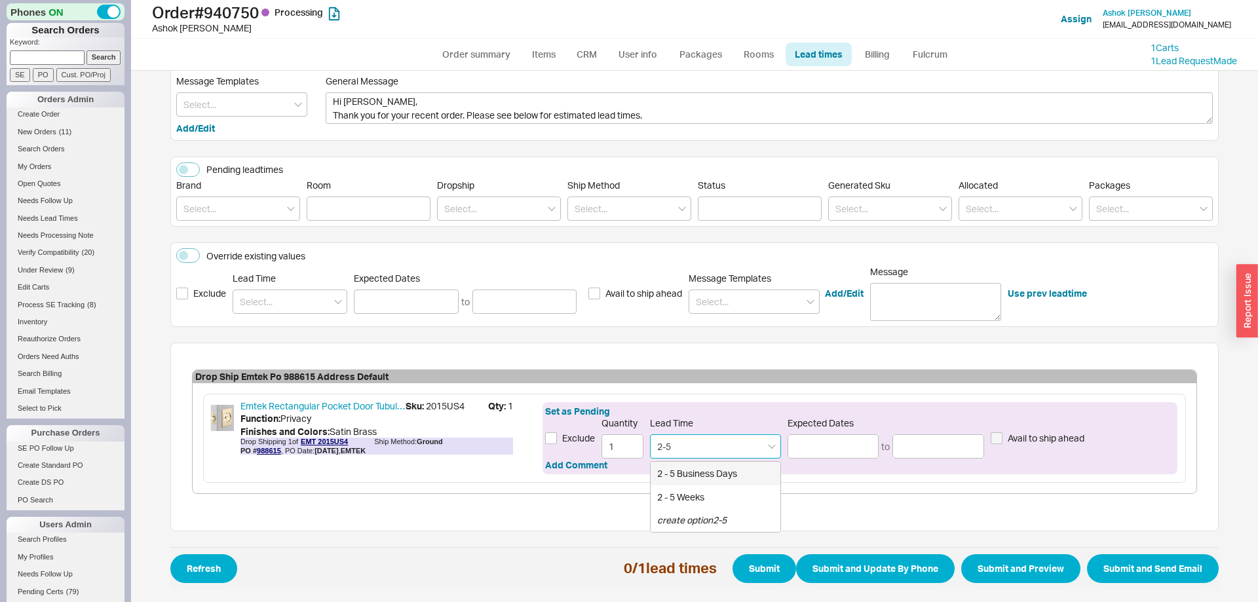
type input "09/25/2025"
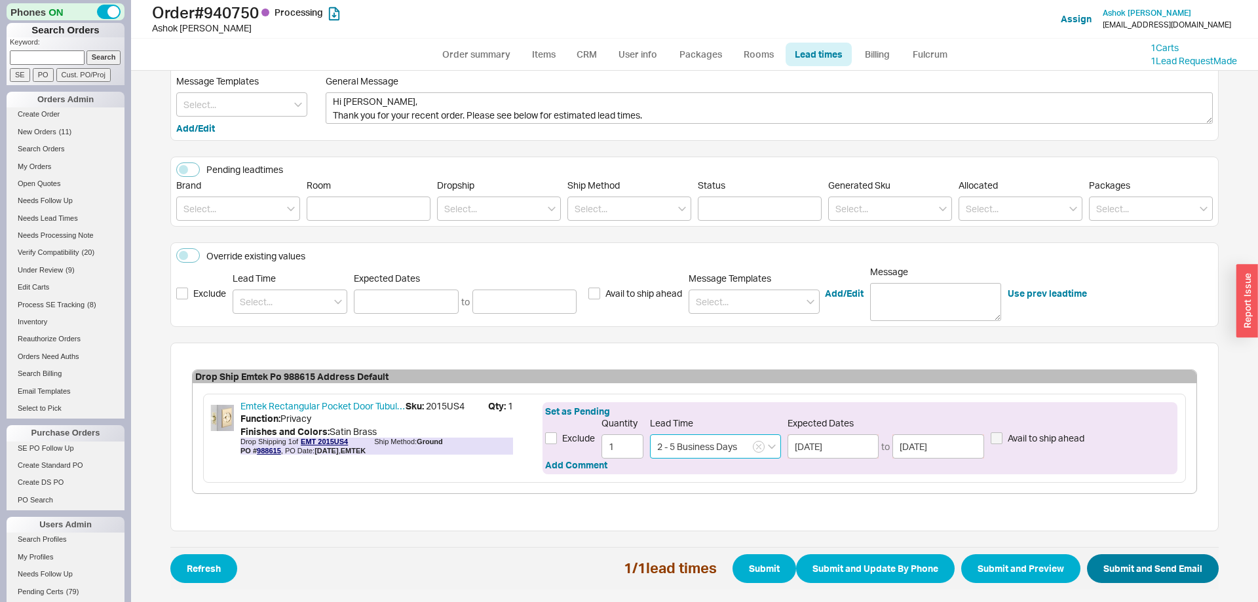
type input "2 - 5 Business Days"
click at [1157, 563] on button "Submit and Send Email" at bounding box center [1153, 568] width 132 height 29
select select "*"
select select "LOW"
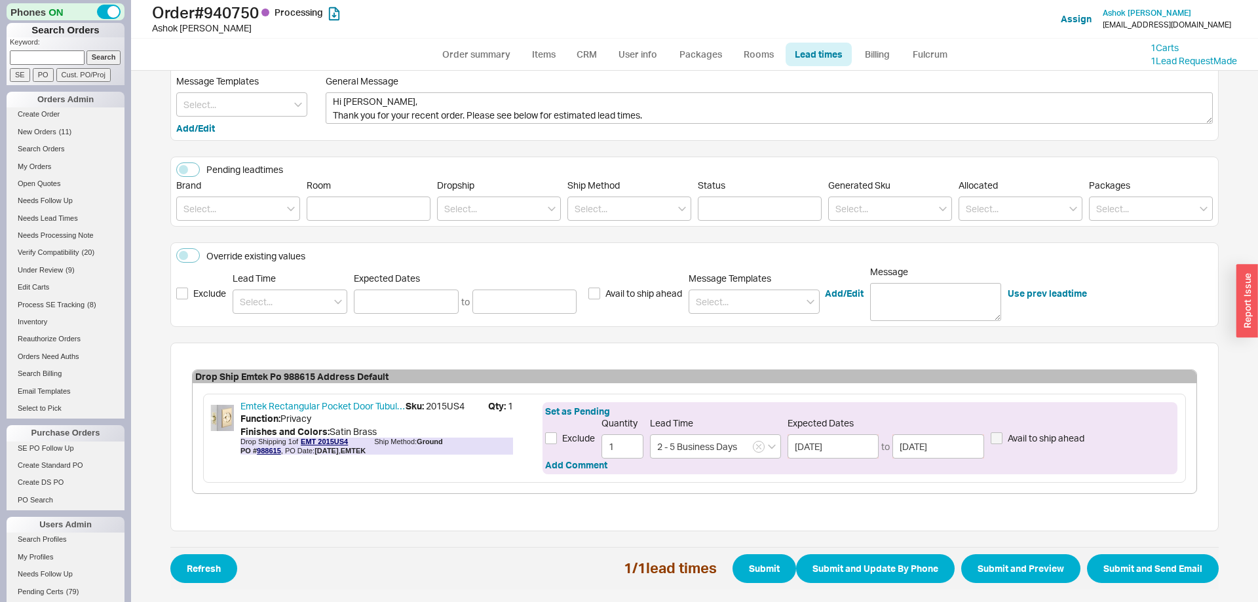
select select "3"
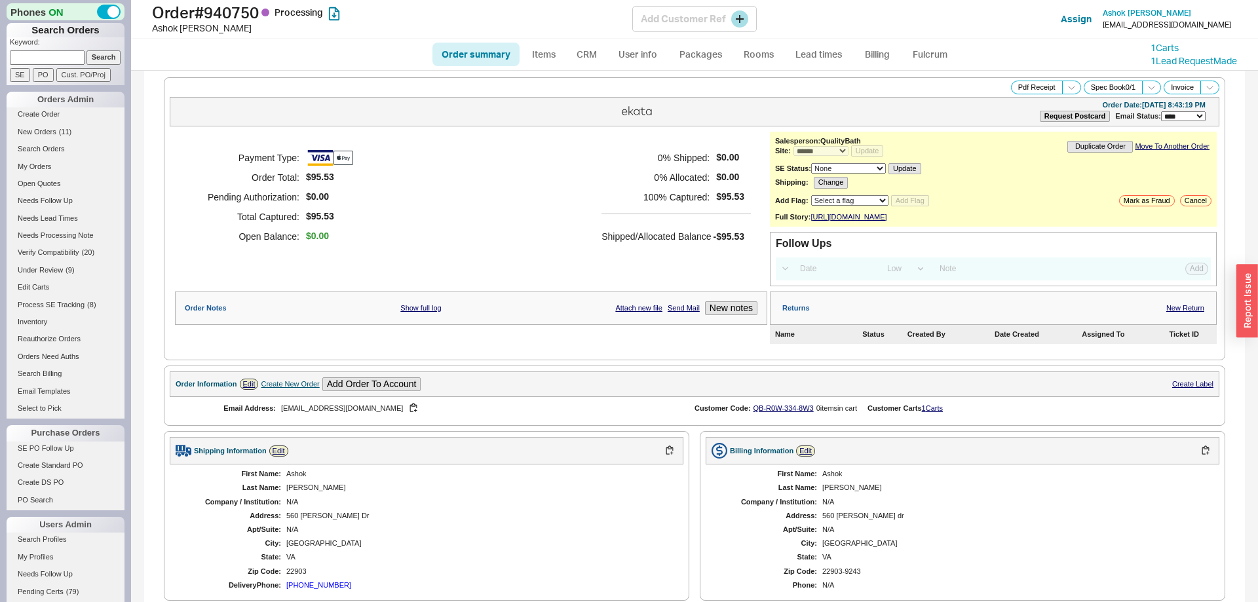
select select "*"
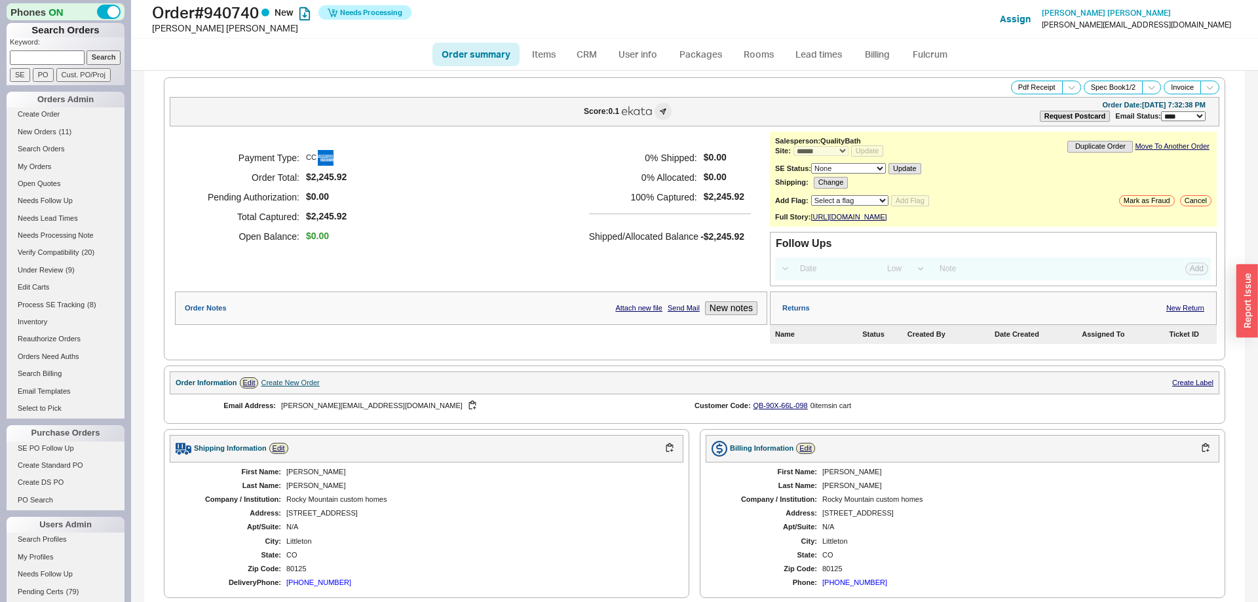
select select "*"
select select "LOW"
select select "3"
click at [927, 62] on link "Fulcrum" at bounding box center [930, 55] width 54 height 24
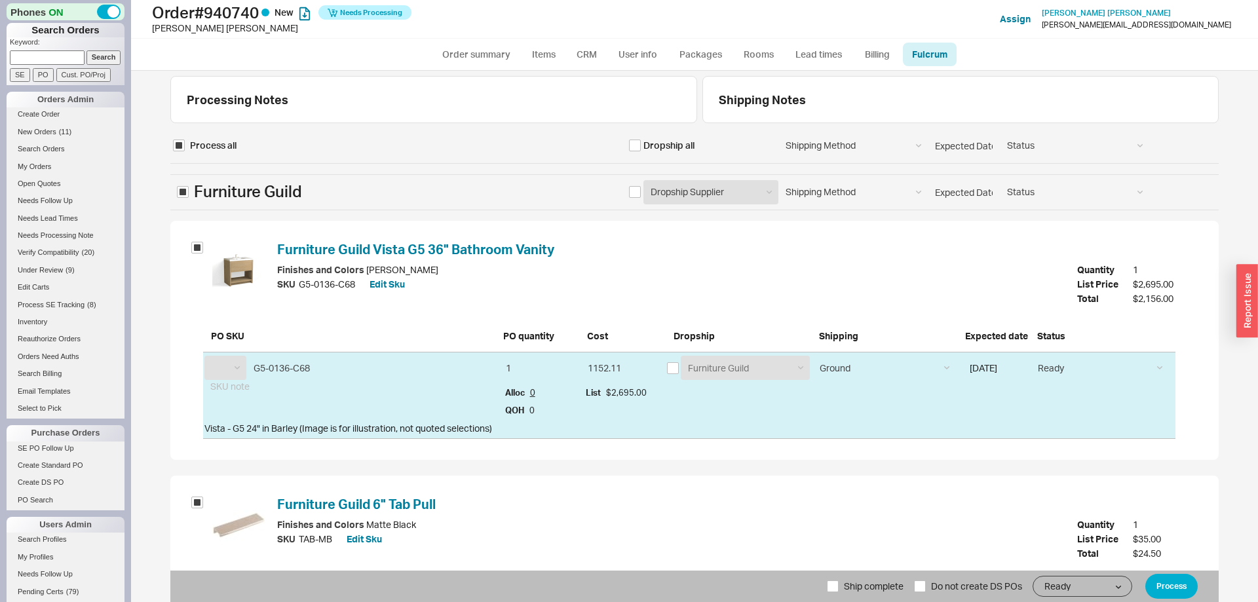
select select "FNG"
click at [635, 197] on input "checkbox" at bounding box center [635, 192] width 12 height 12
checkbox input "true"
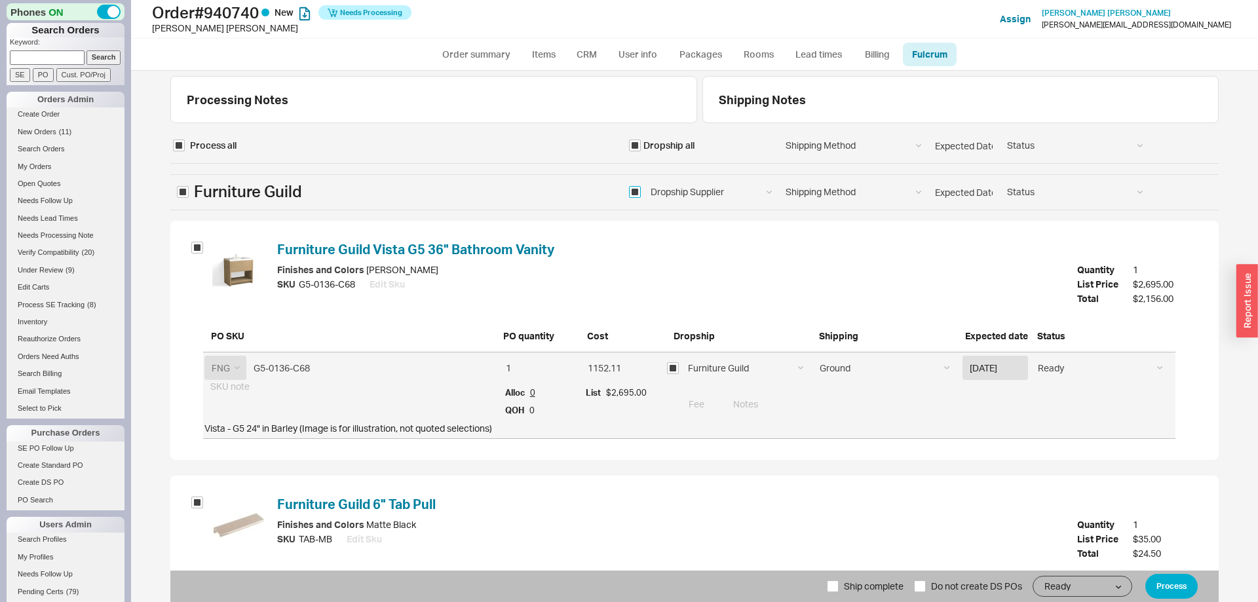
checkbox input "true"
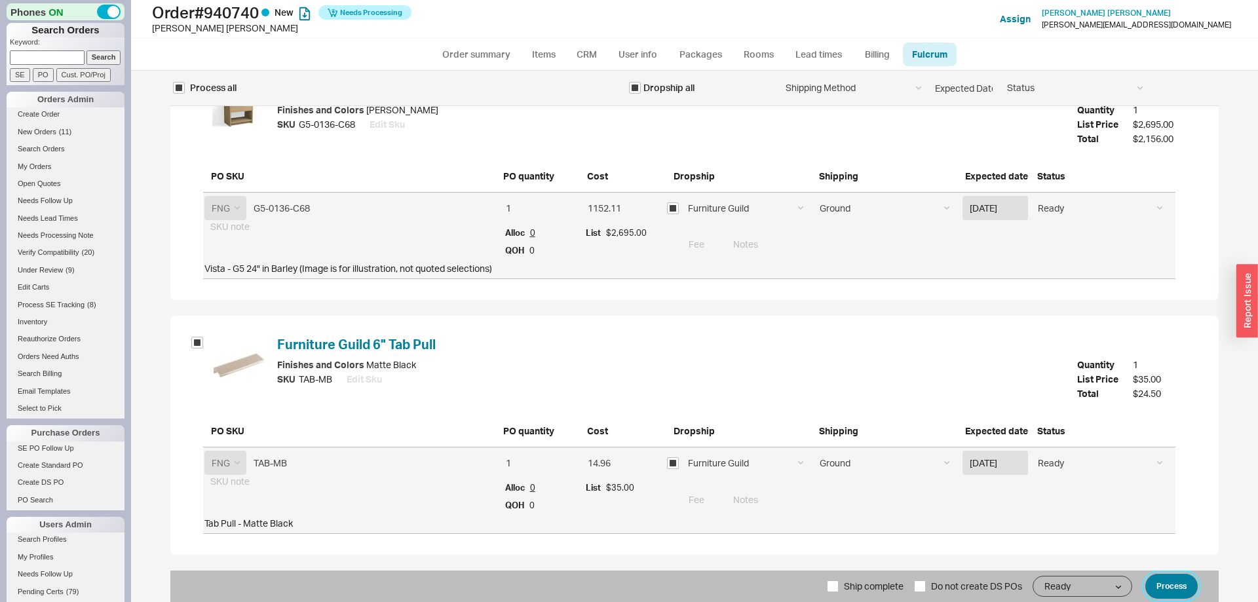
click at [1175, 579] on button "Process" at bounding box center [1172, 586] width 52 height 25
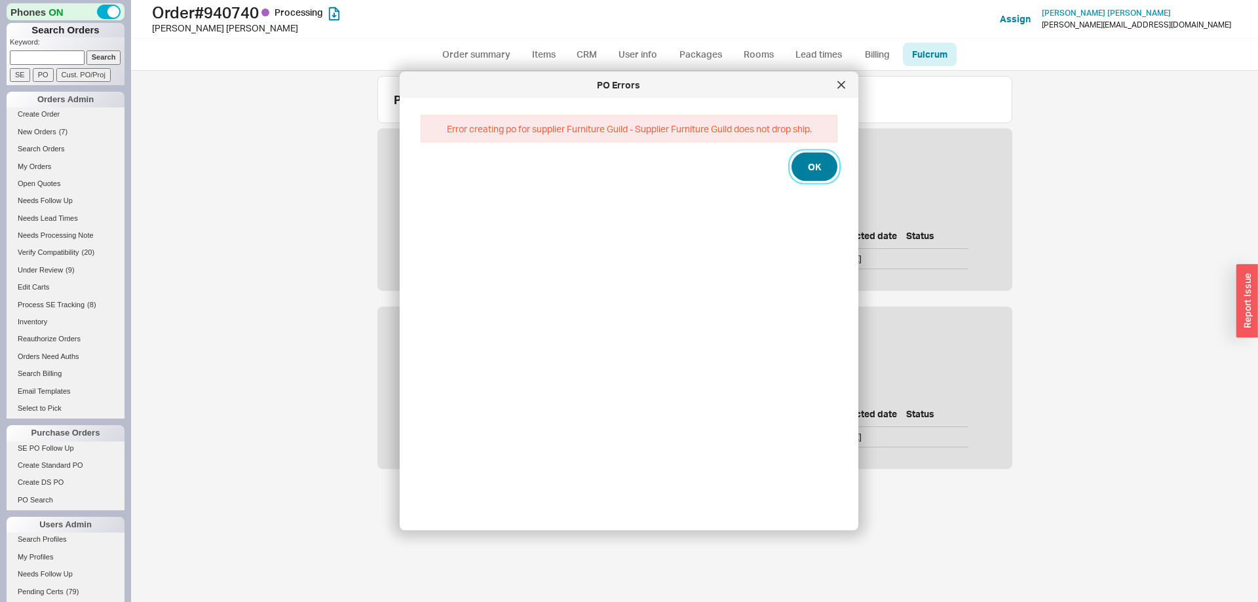
click at [807, 159] on button "OK" at bounding box center [815, 166] width 46 height 29
select select "*"
select select "LOW"
select select "3"
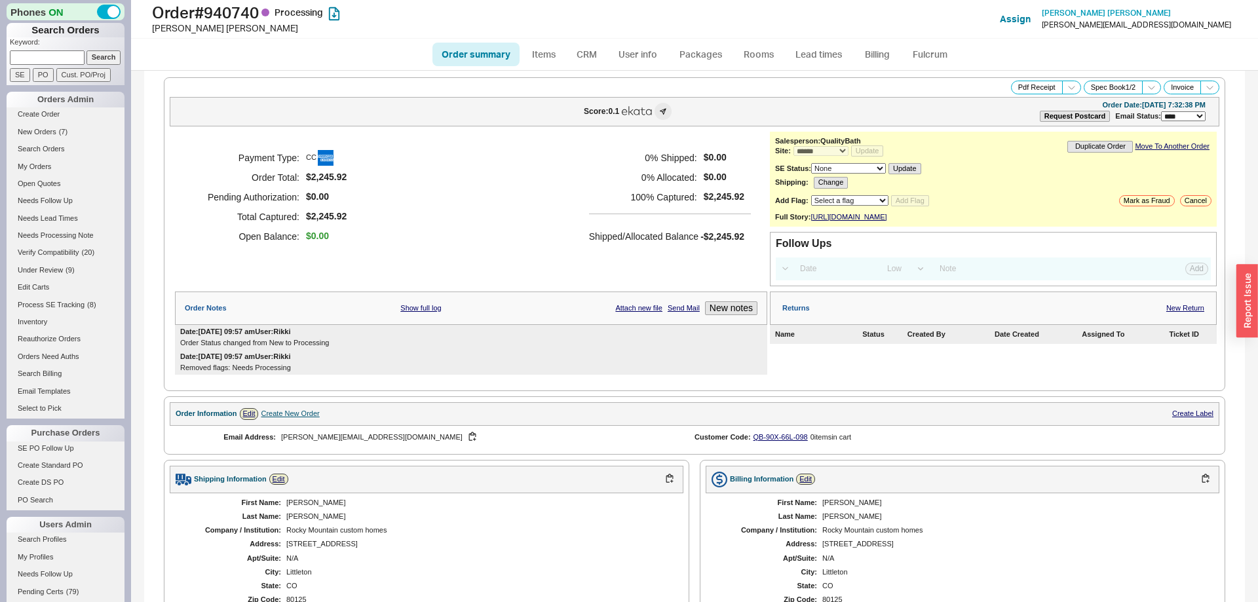
scroll to position [442, 0]
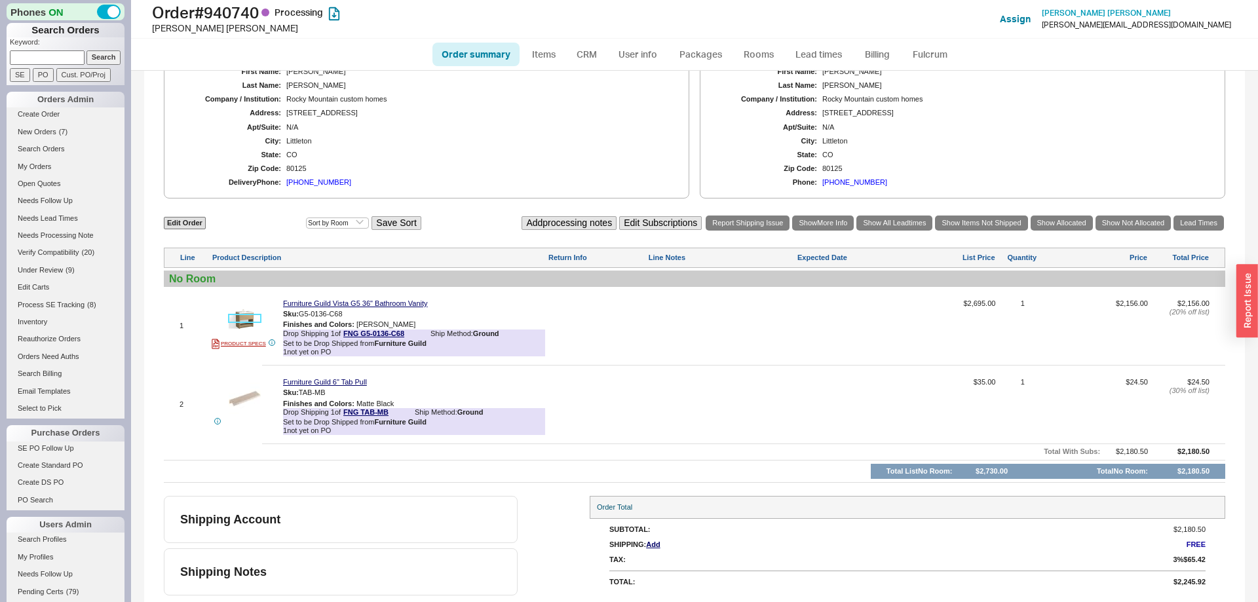
click at [250, 321] on img at bounding box center [245, 319] width 32 height 32
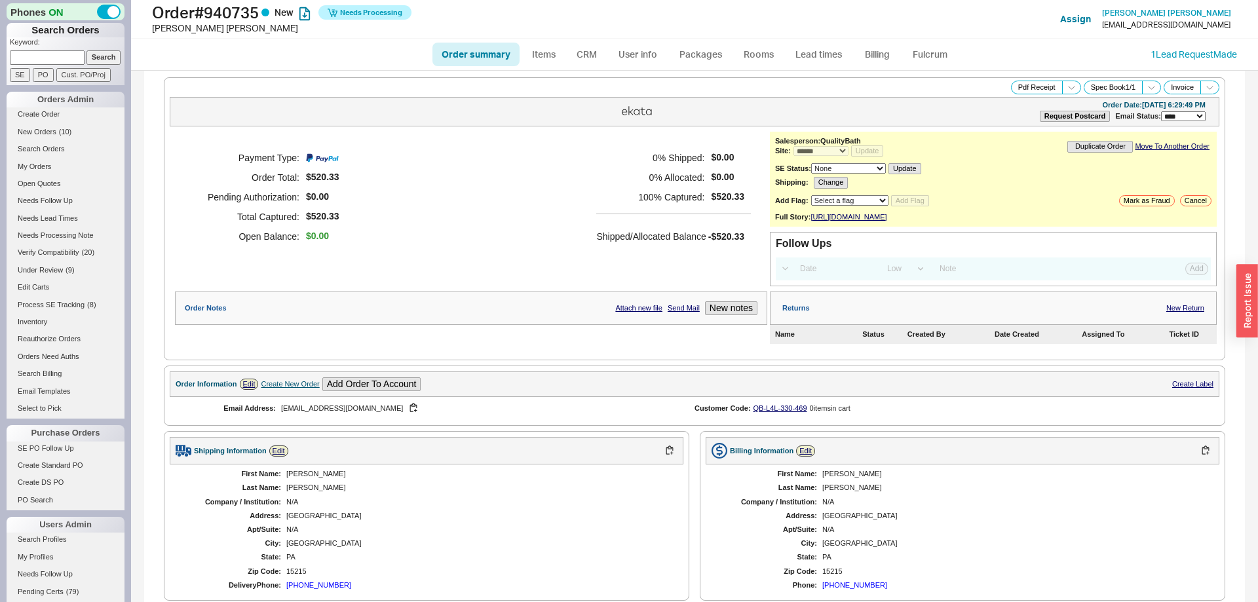
select select "*"
select select "LOW"
select select "3"
click at [916, 62] on link "Fulcrum" at bounding box center [930, 55] width 54 height 24
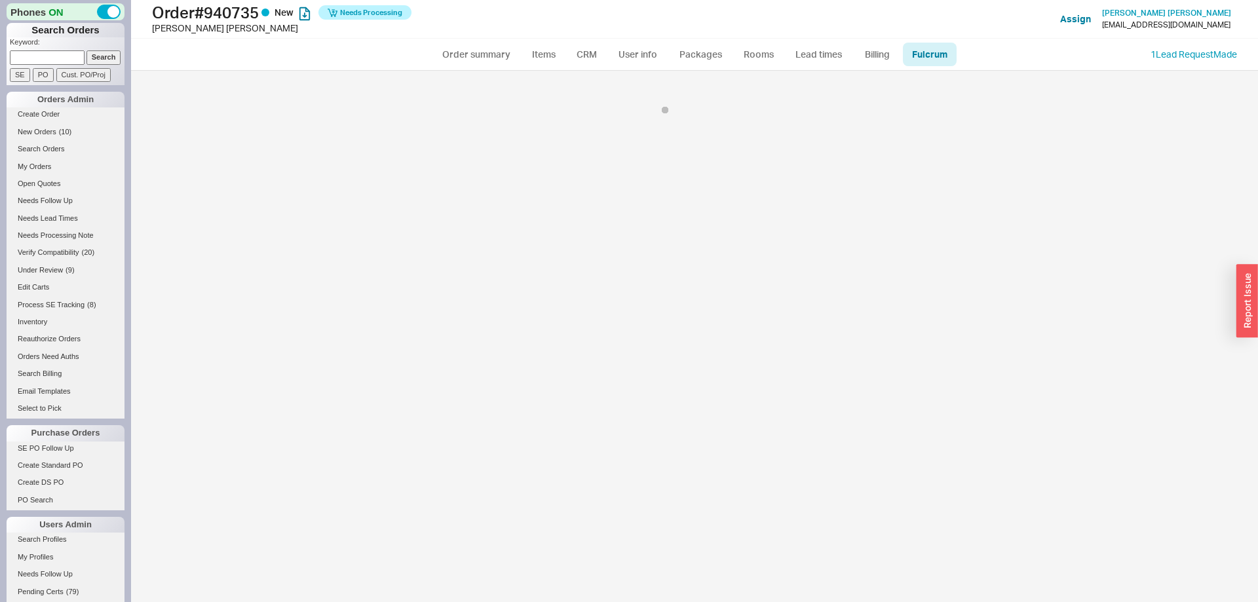
select select "KMB"
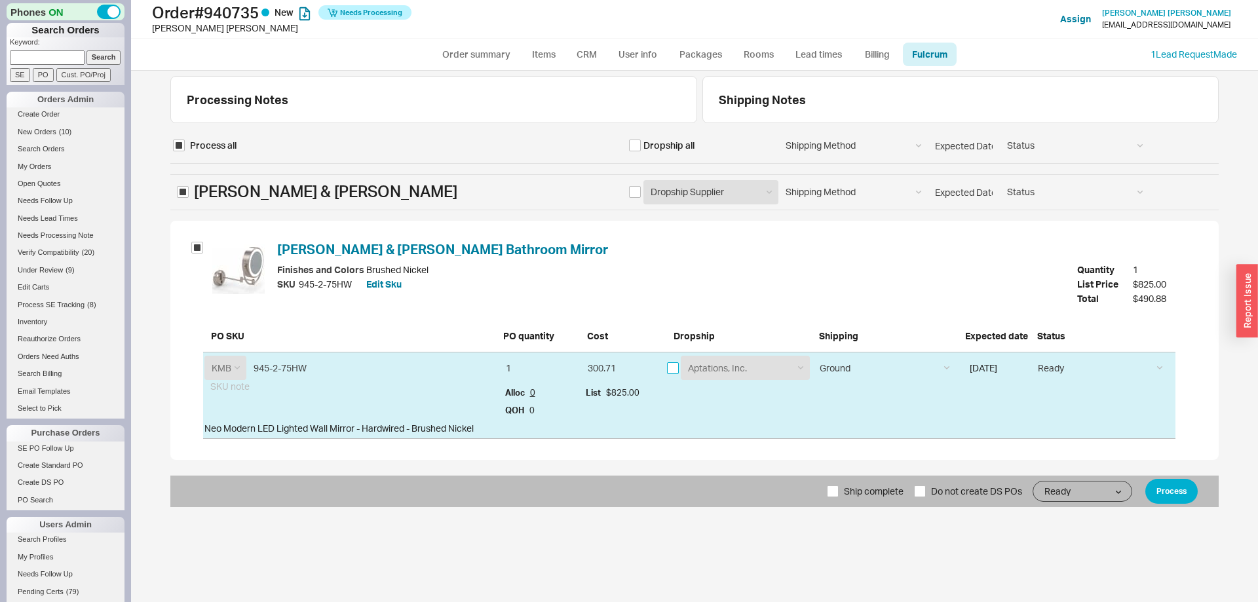
click at [672, 369] on input "checkbox" at bounding box center [673, 368] width 12 height 12
checkbox input "true"
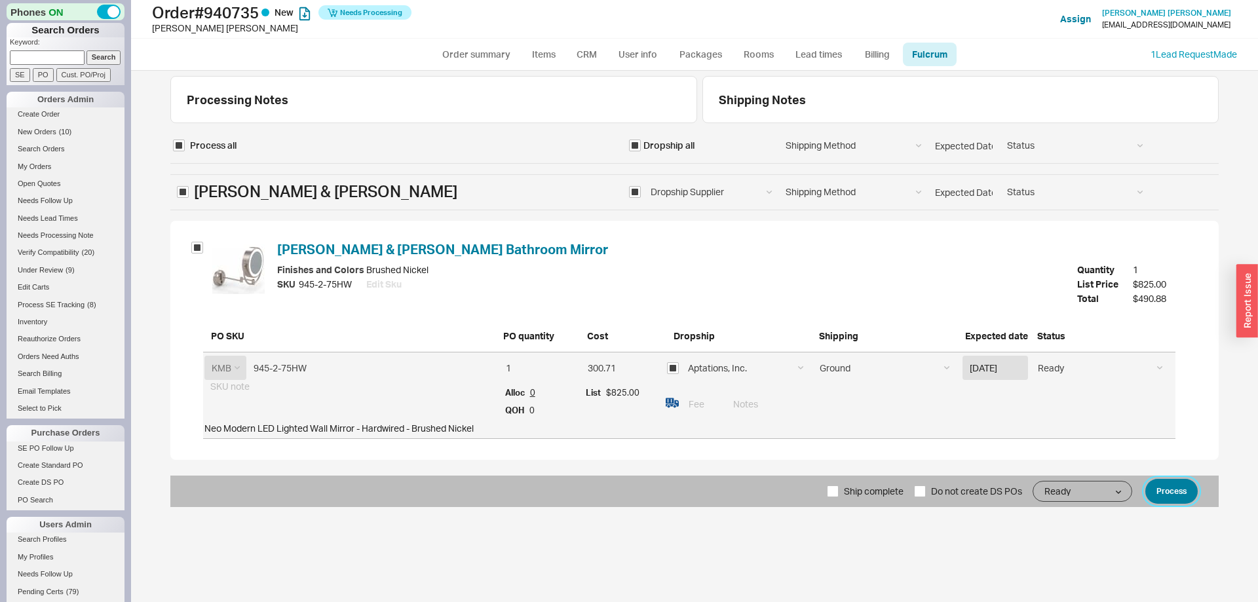
click at [1159, 489] on button "Process" at bounding box center [1172, 491] width 52 height 25
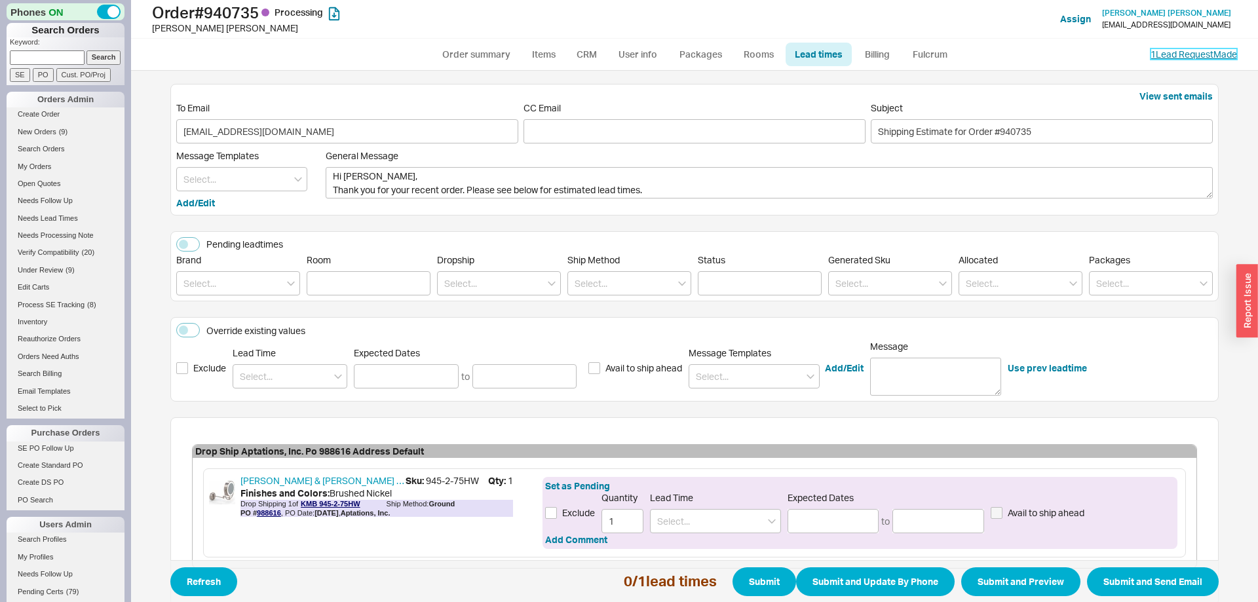
click at [1198, 58] on link "1 Lead Request Made" at bounding box center [1194, 54] width 87 height 11
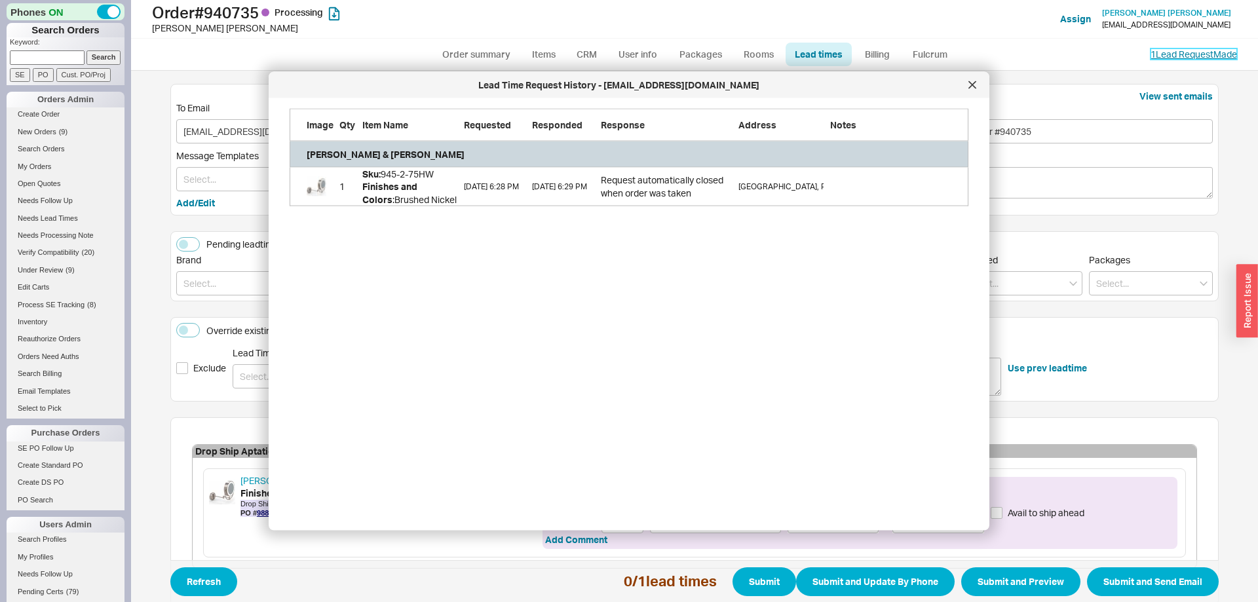
scroll to position [401, 700]
click at [966, 86] on div at bounding box center [972, 85] width 21 height 21
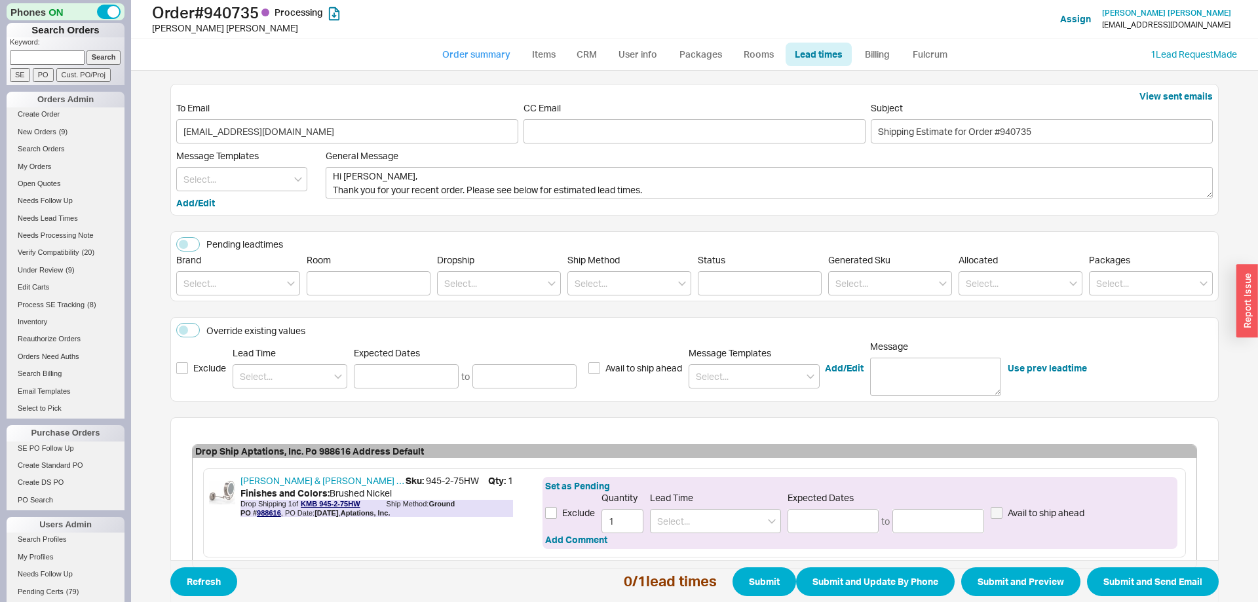
drag, startPoint x: 507, startPoint y: 54, endPoint x: 459, endPoint y: 70, distance: 50.6
click at [506, 54] on link "Order summary" at bounding box center [476, 55] width 87 height 24
select select "*"
select select "LOW"
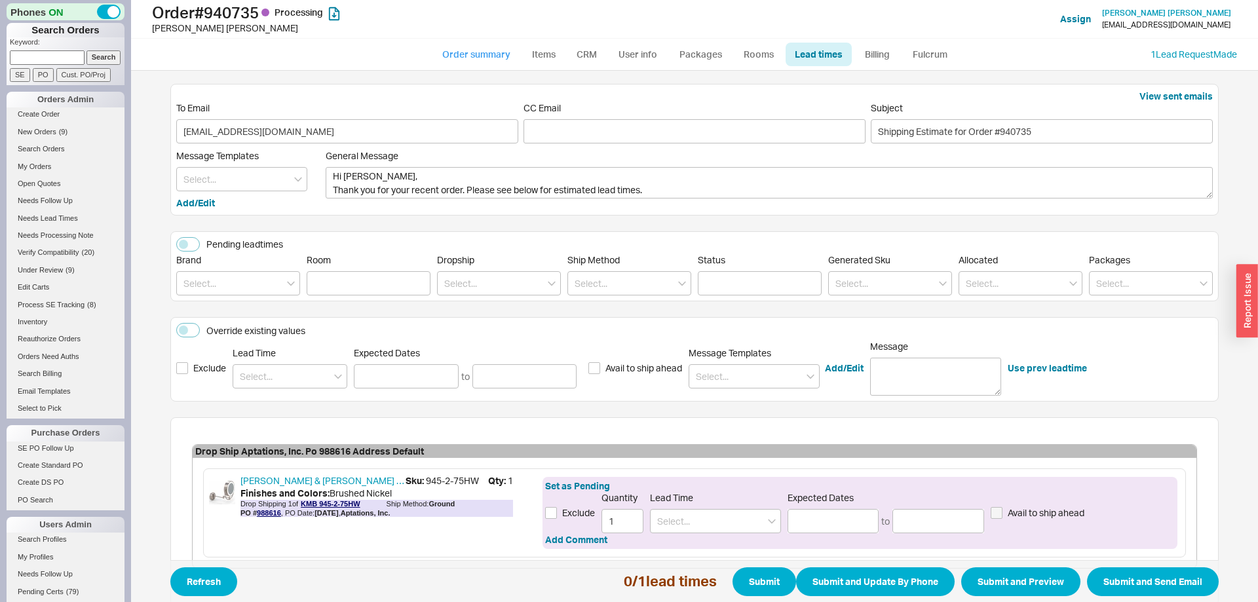
select select "3"
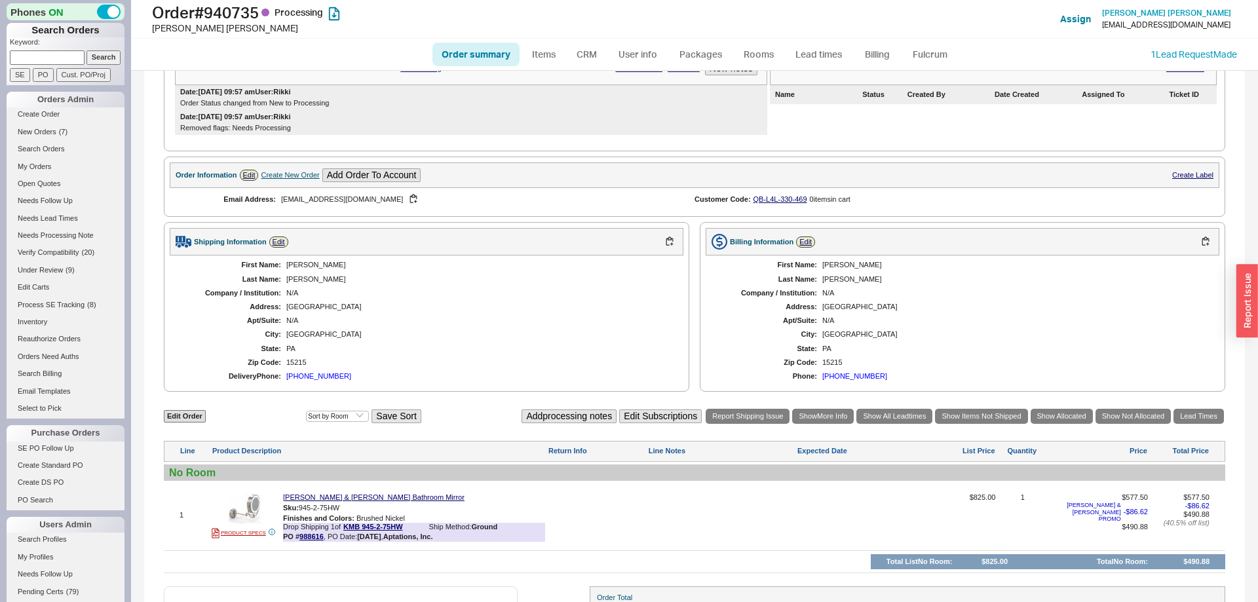
scroll to position [371, 0]
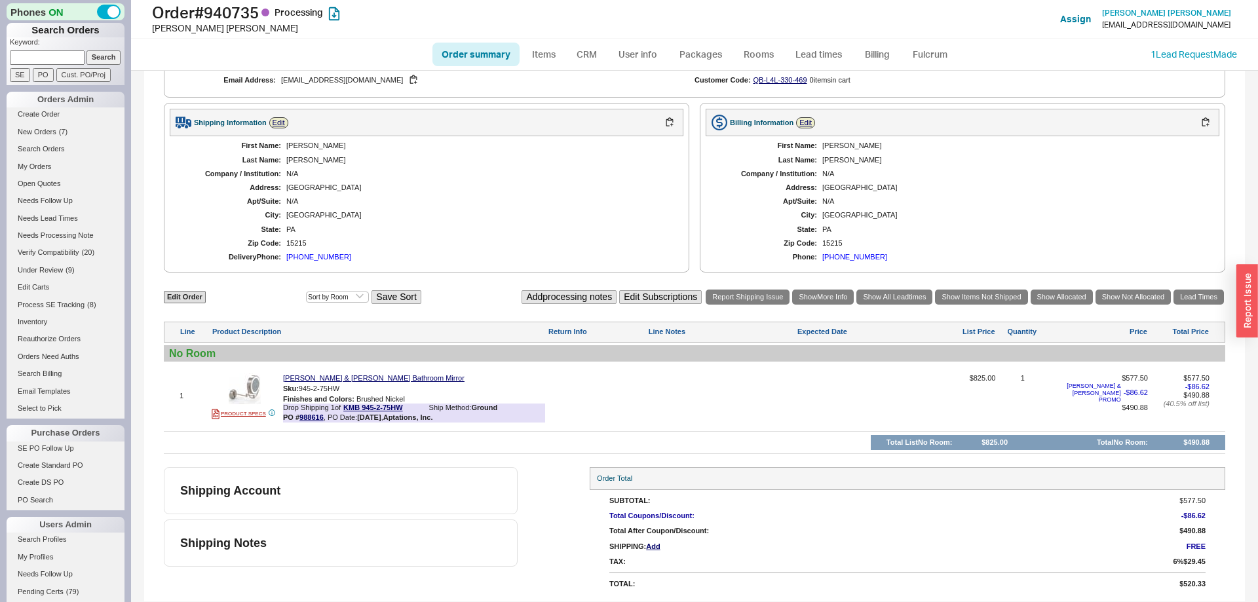
click at [473, 45] on link "Order summary" at bounding box center [476, 55] width 87 height 24
select select "*"
select select "LOW"
select select "3"
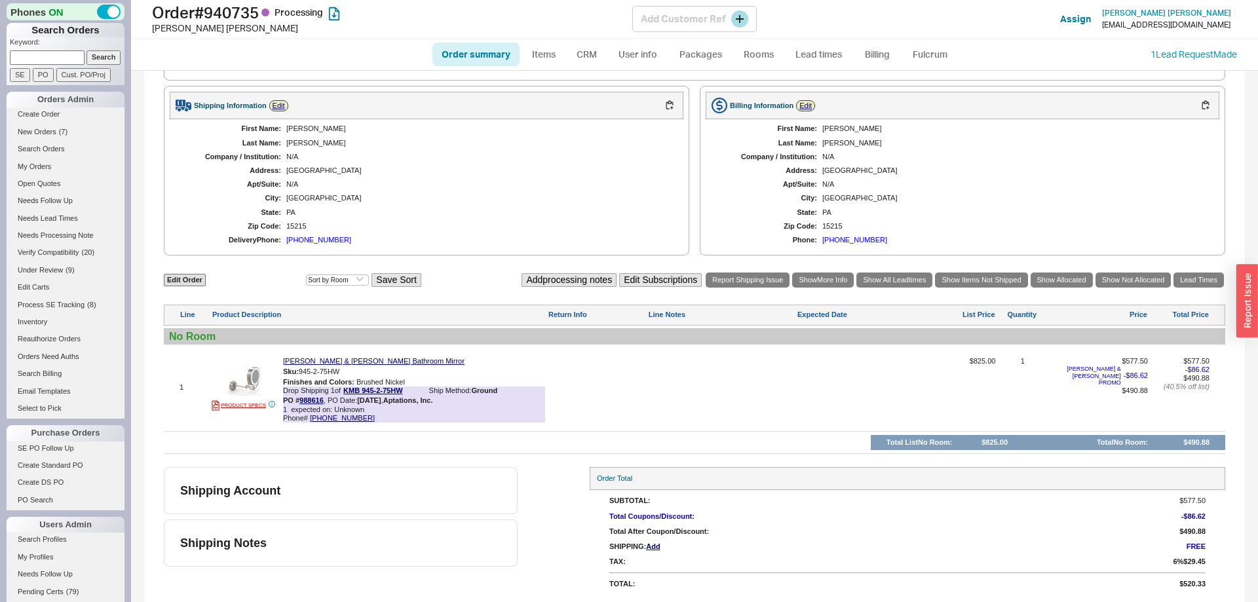
scroll to position [388, 0]
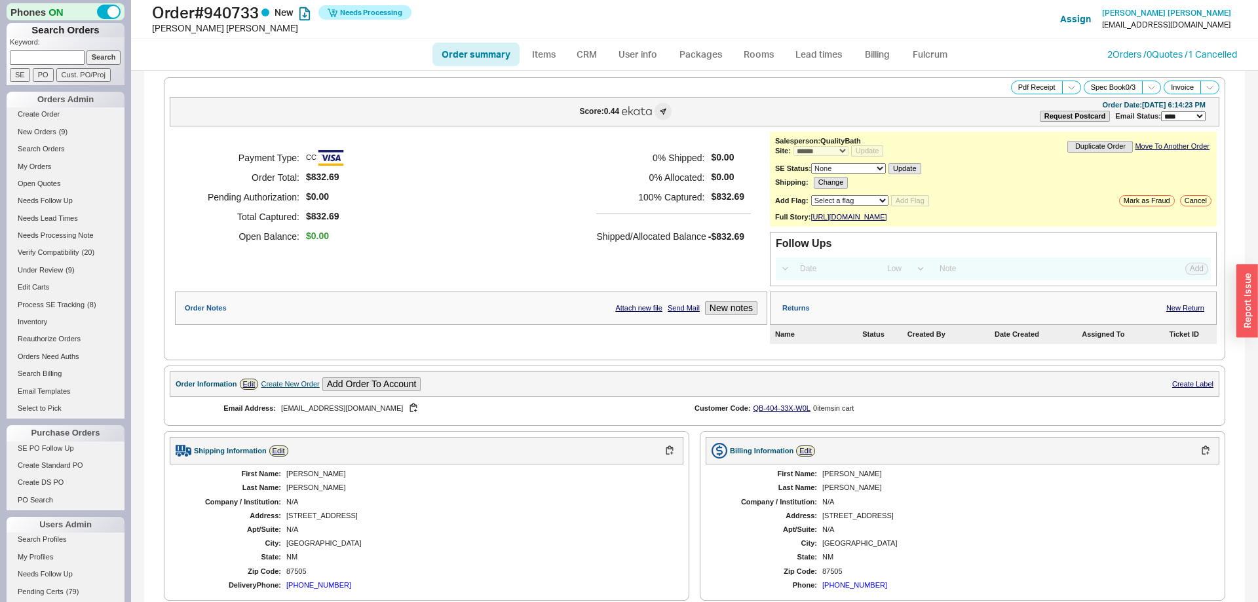
select select "*"
select select "LOW"
select select "3"
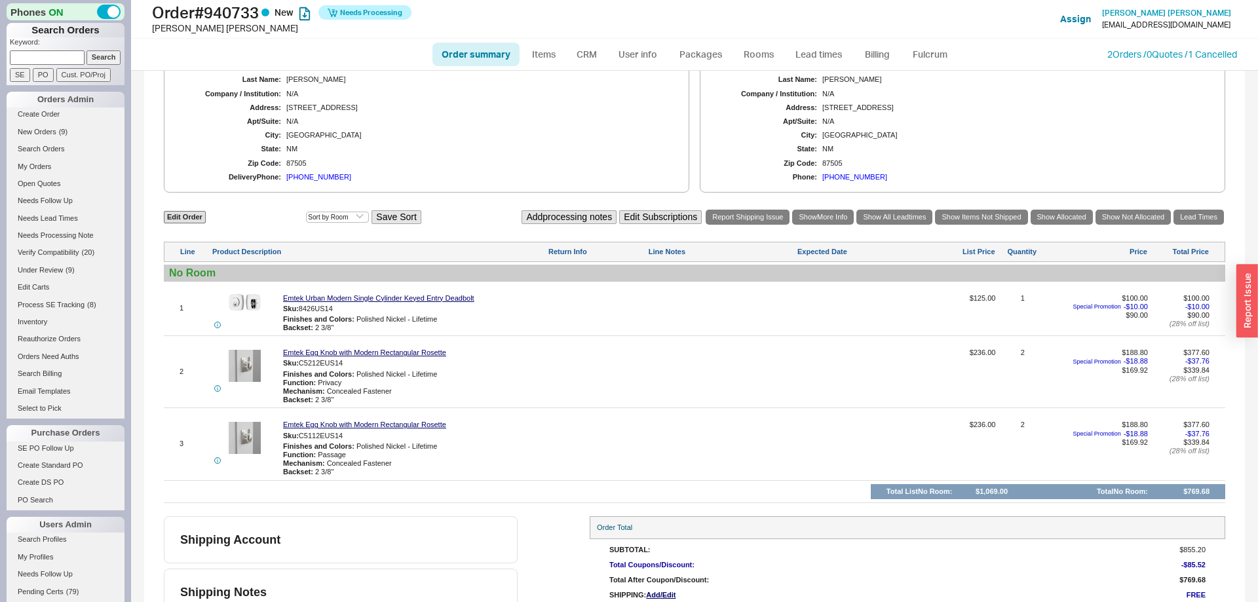
scroll to position [469, 0]
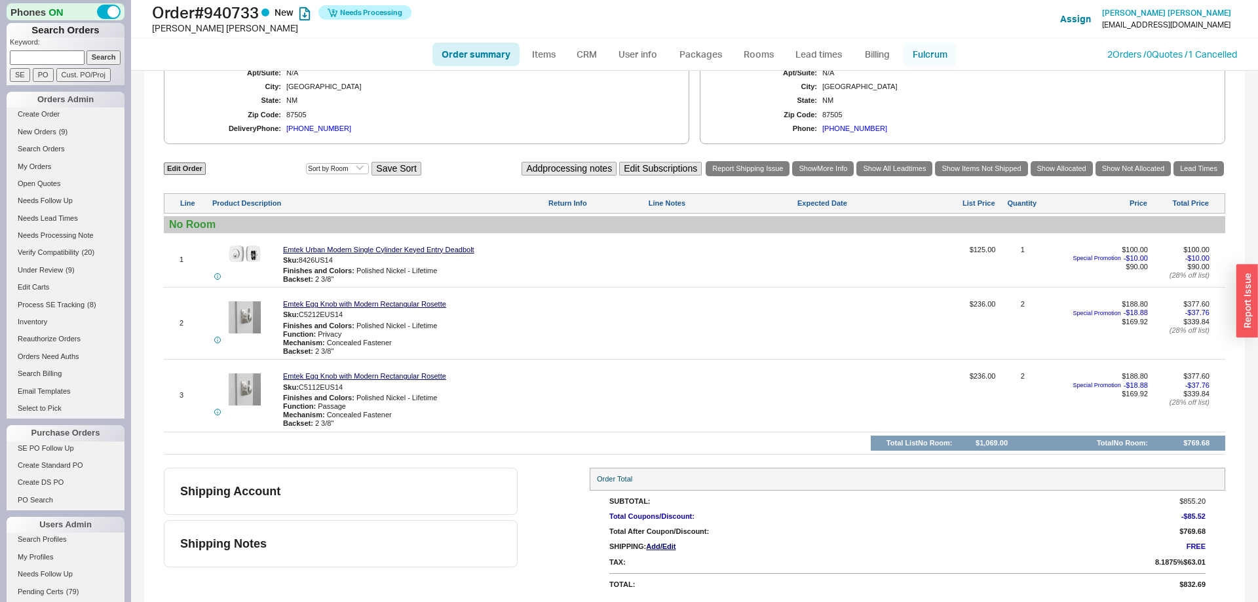
click at [943, 52] on link "Fulcrum" at bounding box center [930, 55] width 54 height 24
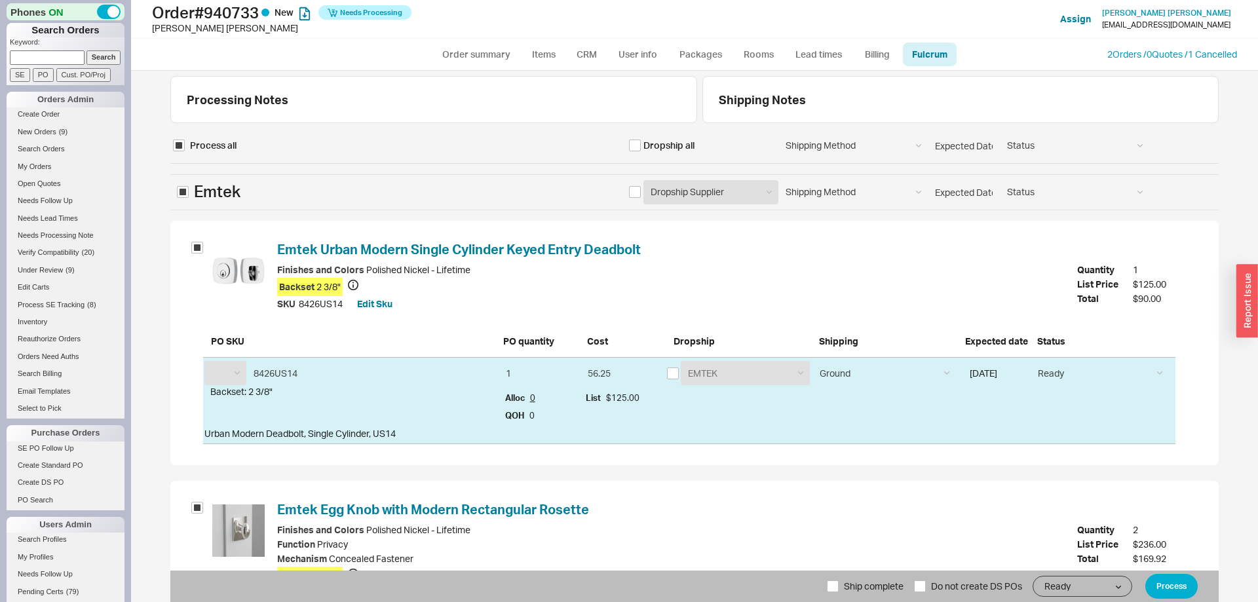
select select "EMT"
click at [632, 195] on input "checkbox" at bounding box center [635, 192] width 12 height 12
checkbox input "true"
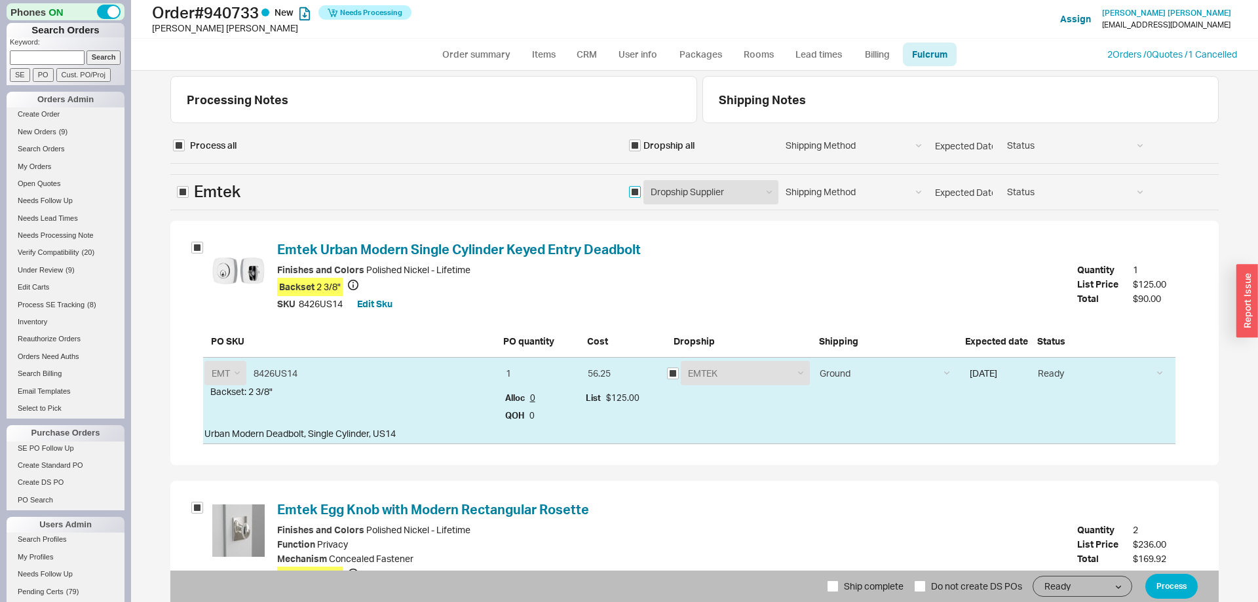
checkbox input "true"
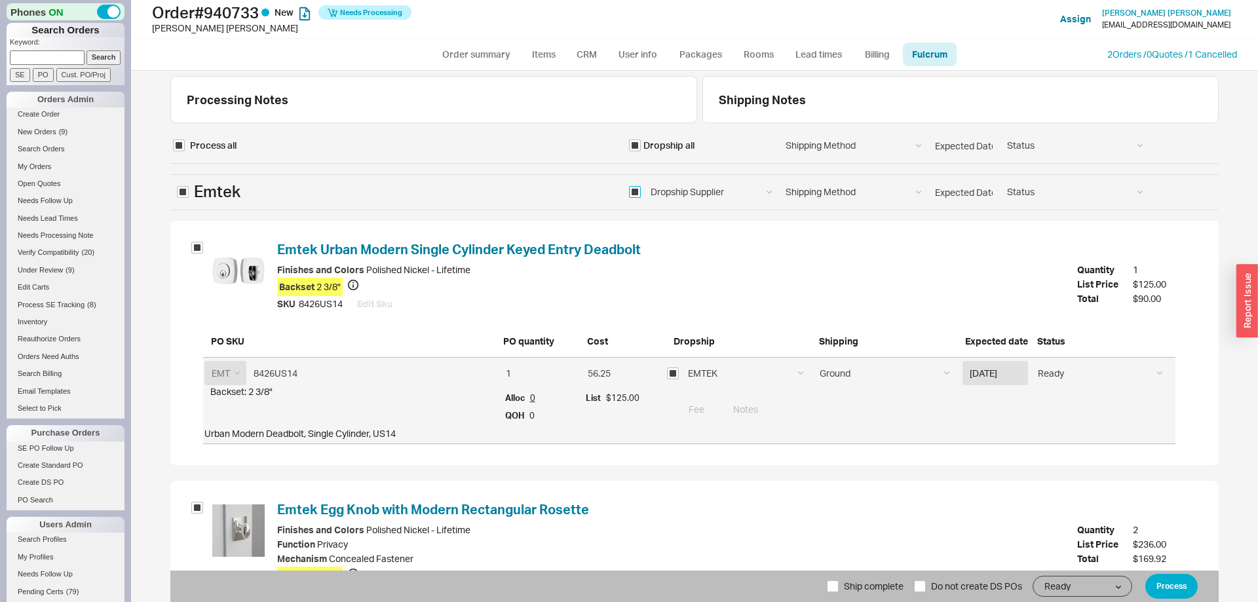
scroll to position [488, 0]
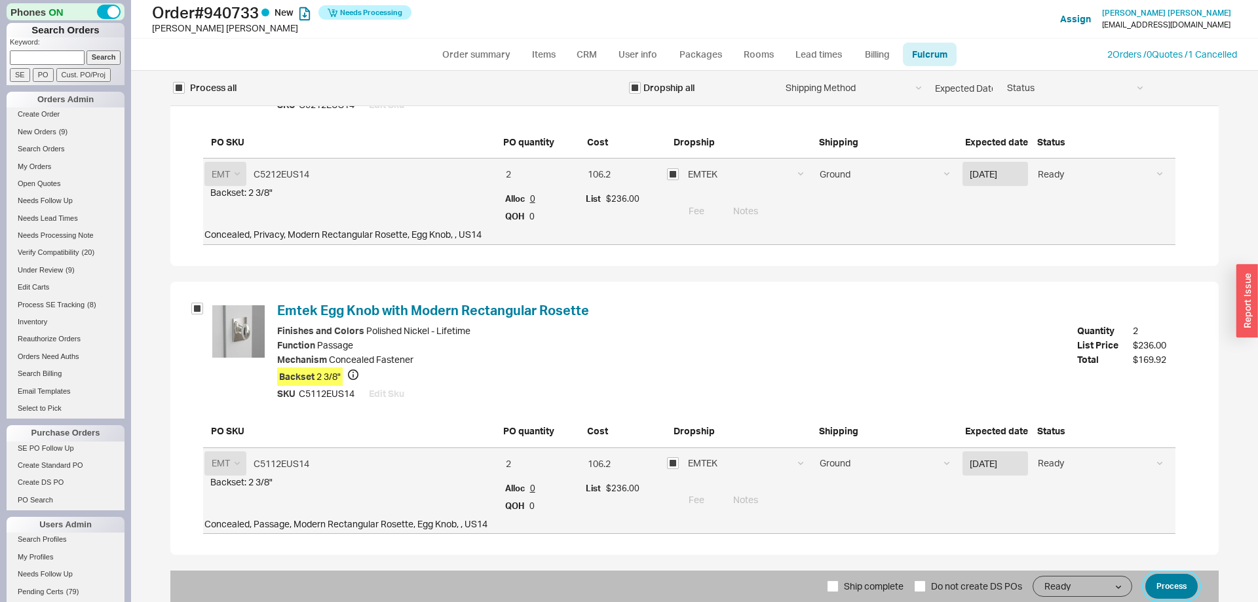
click at [1171, 589] on button "Process" at bounding box center [1172, 586] width 52 height 25
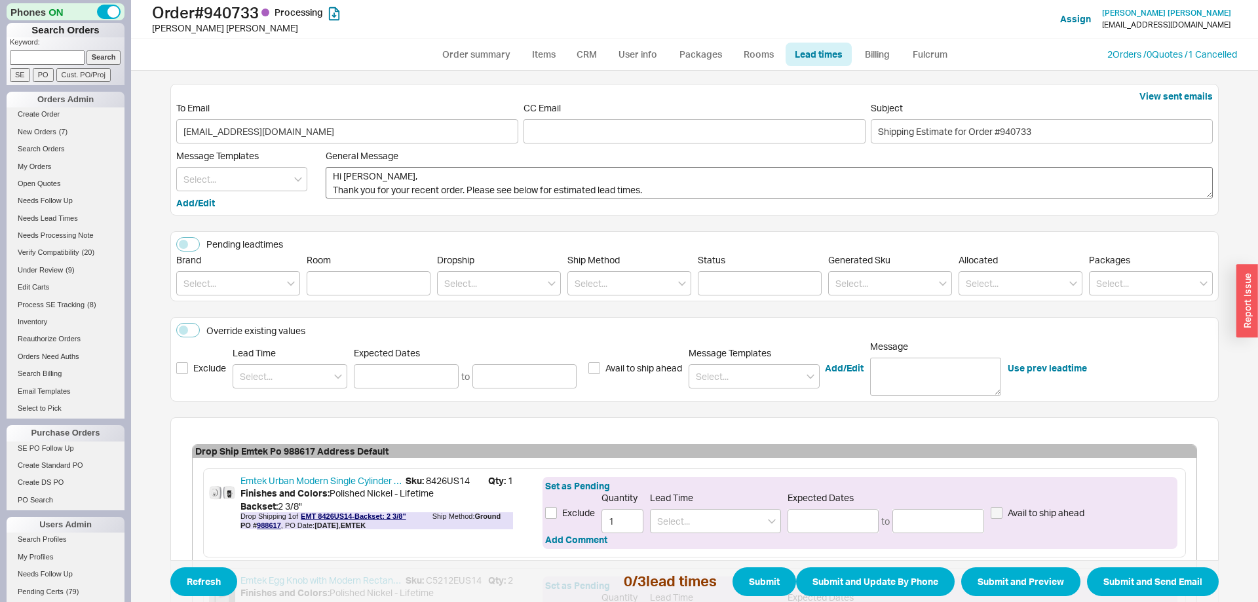
scroll to position [294, 0]
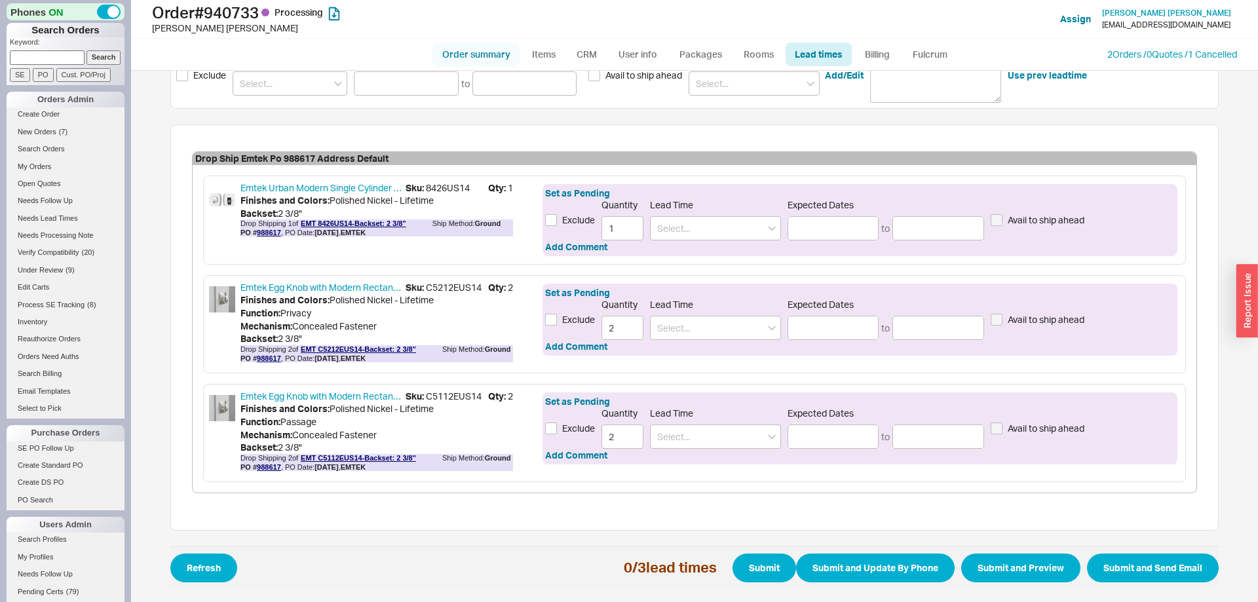
click at [461, 50] on link "Order summary" at bounding box center [476, 55] width 87 height 24
select select "*"
select select "LOW"
select select "3"
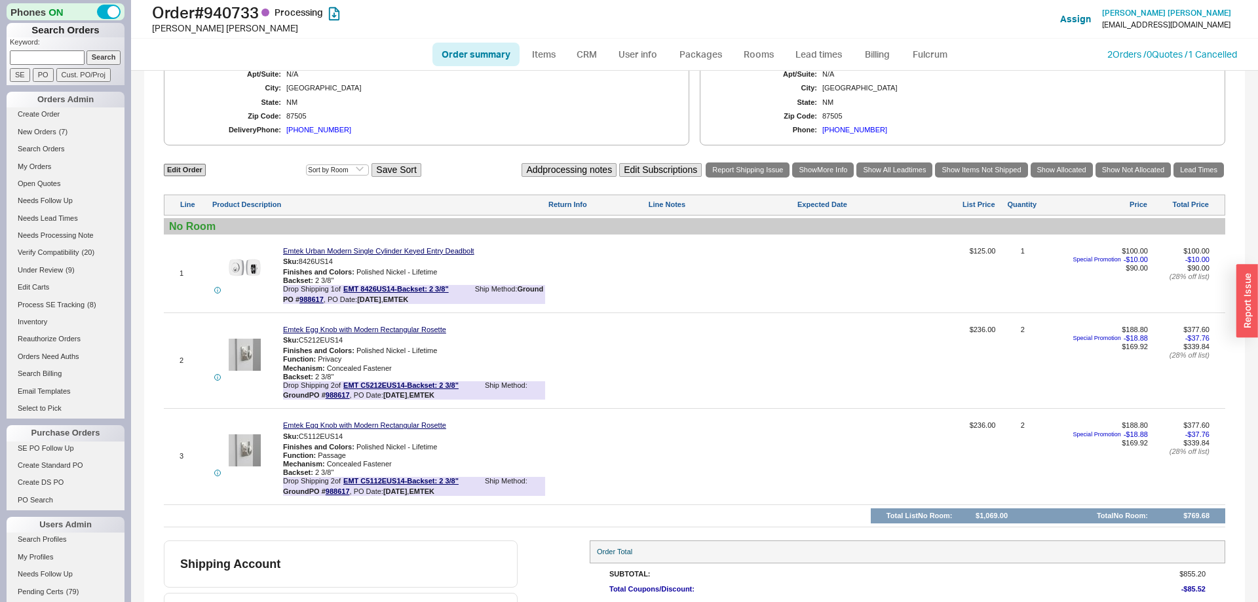
scroll to position [570, 0]
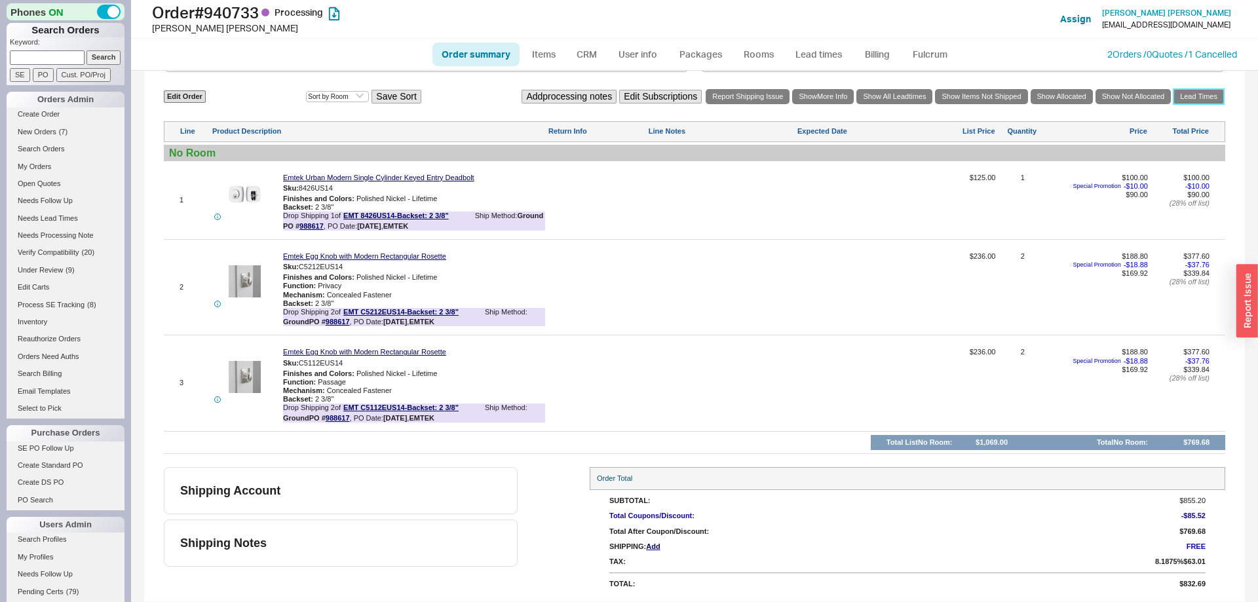
click at [1199, 103] on link "Lead Times" at bounding box center [1199, 96] width 50 height 15
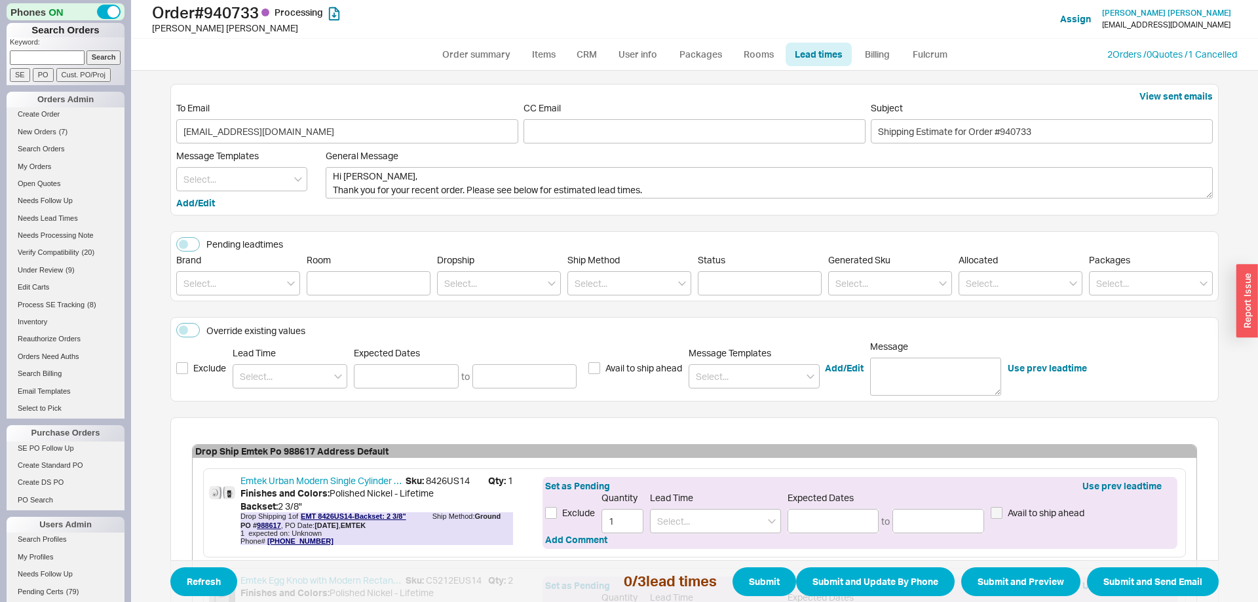
click at [287, 363] on div "Lead Time" at bounding box center [290, 367] width 115 height 41
click at [290, 367] on input at bounding box center [290, 376] width 115 height 24
click at [281, 400] on div "2 - 5 Business Days" at bounding box center [289, 404] width 113 height 24
type input "2 - 5 Business Days"
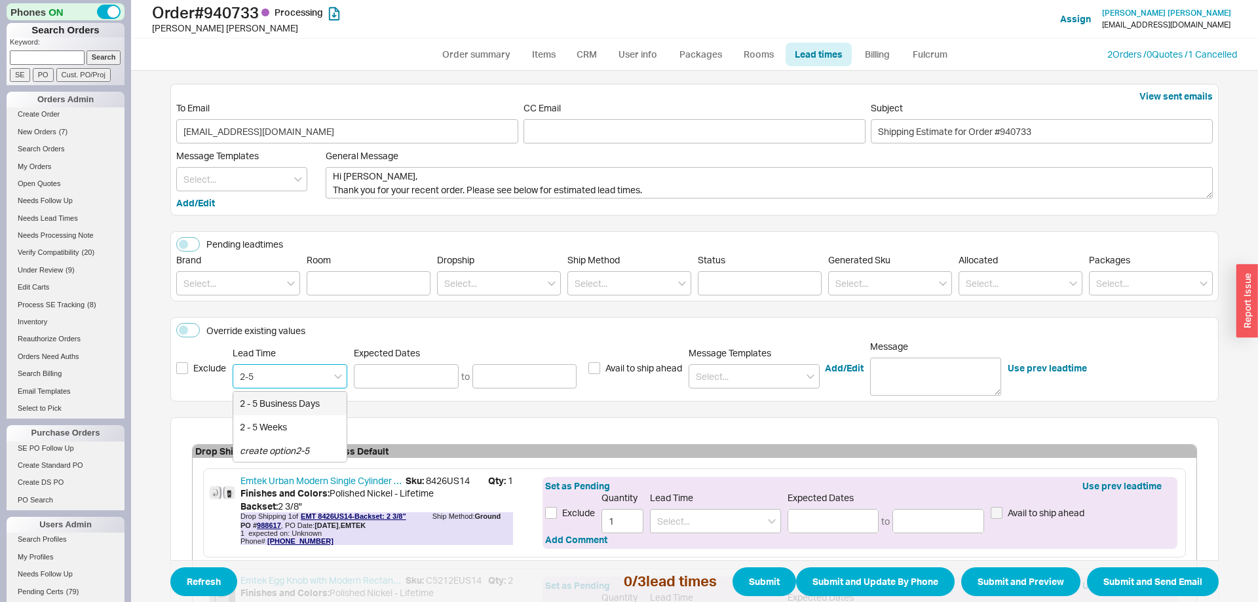
type input "09/22/2025"
type input "09/25/2025"
type input "2 - 5 Business Days"
type input "09/22/2025"
type input "09/25/2025"
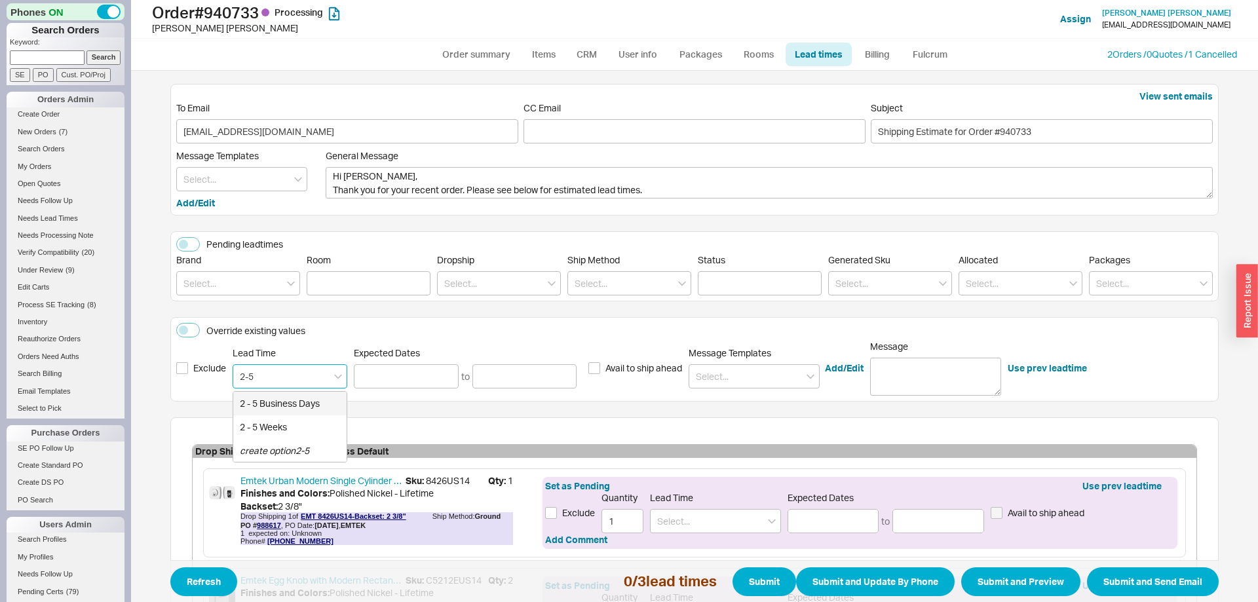
type input "2 - 5 Business Days"
type input "09/22/2025"
type input "09/25/2025"
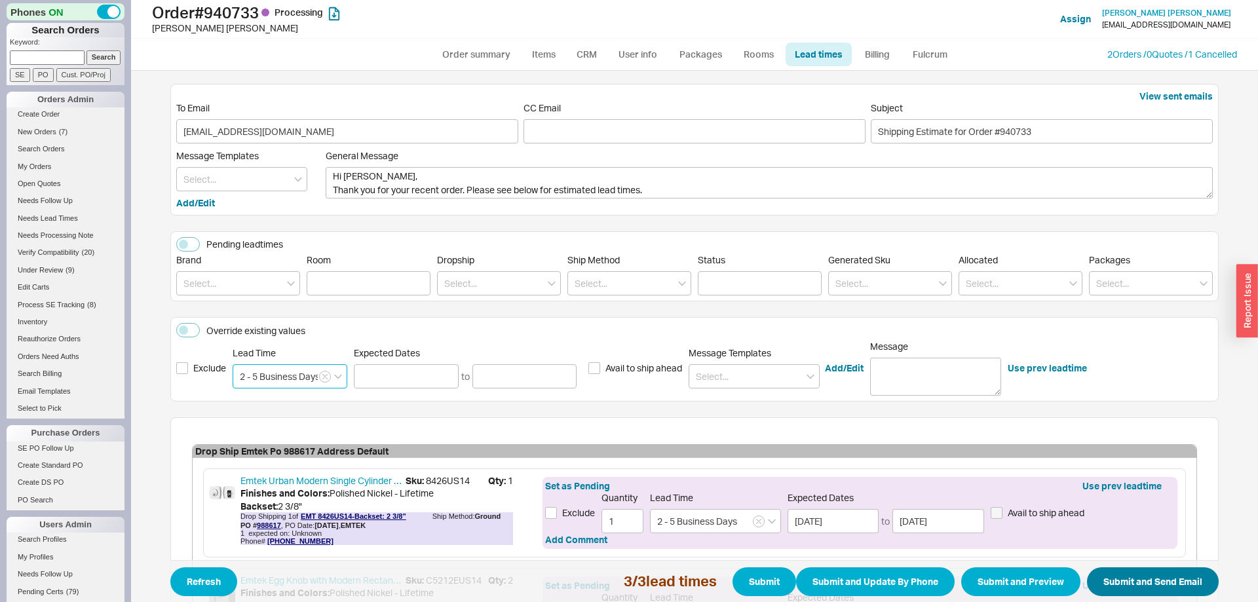
type input "2 - 5 Business Days"
click at [1138, 575] on button "Submit and Send Email" at bounding box center [1153, 582] width 132 height 29
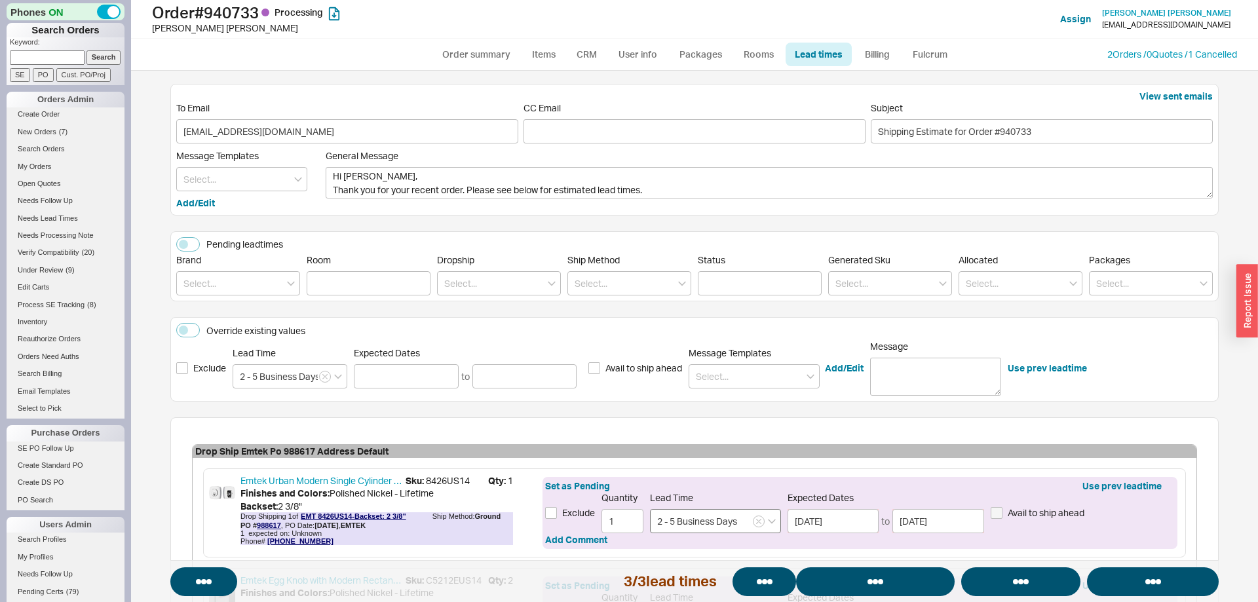
select select "*"
select select "LOW"
select select "3"
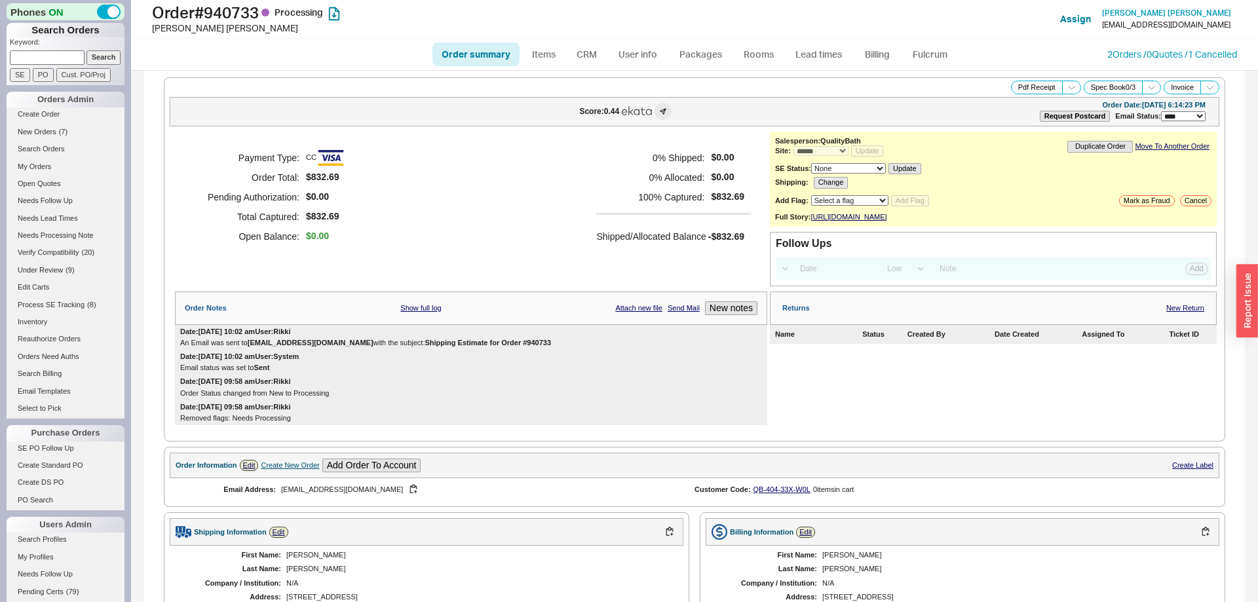
select select "*"
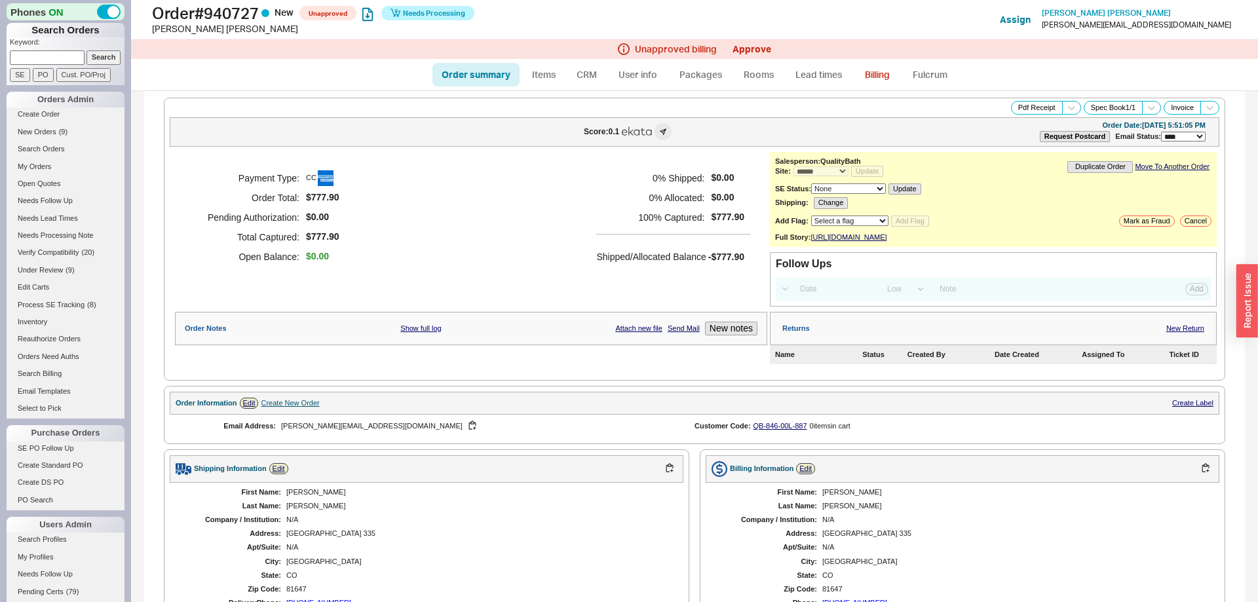
select select "*"
select select "LOW"
select select "3"
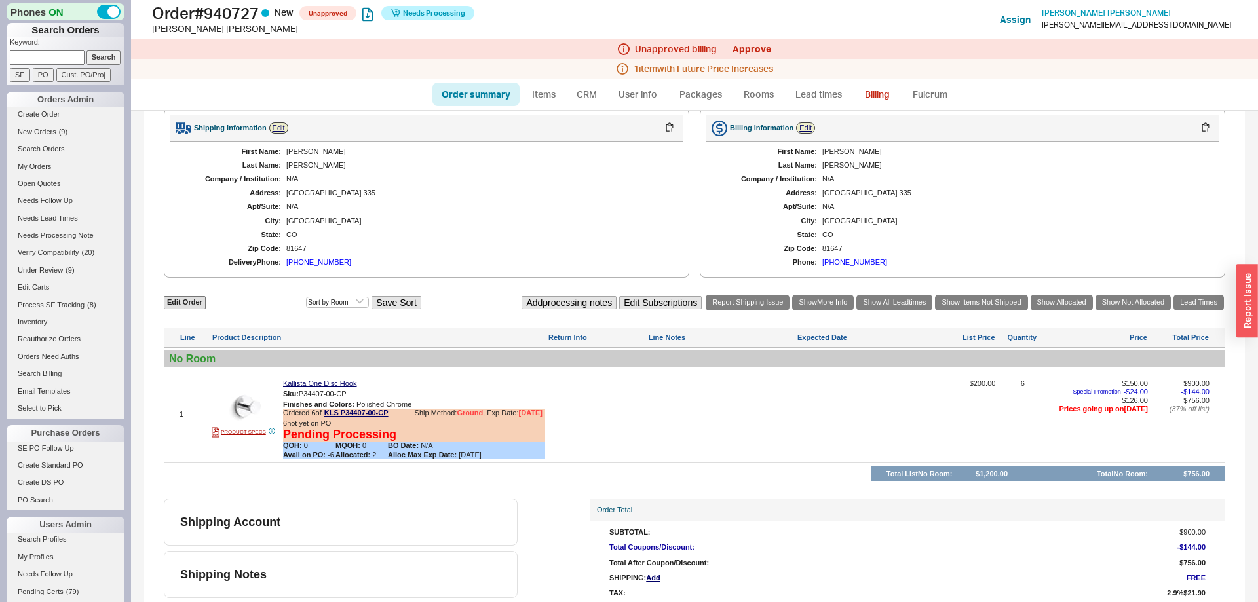
scroll to position [404, 0]
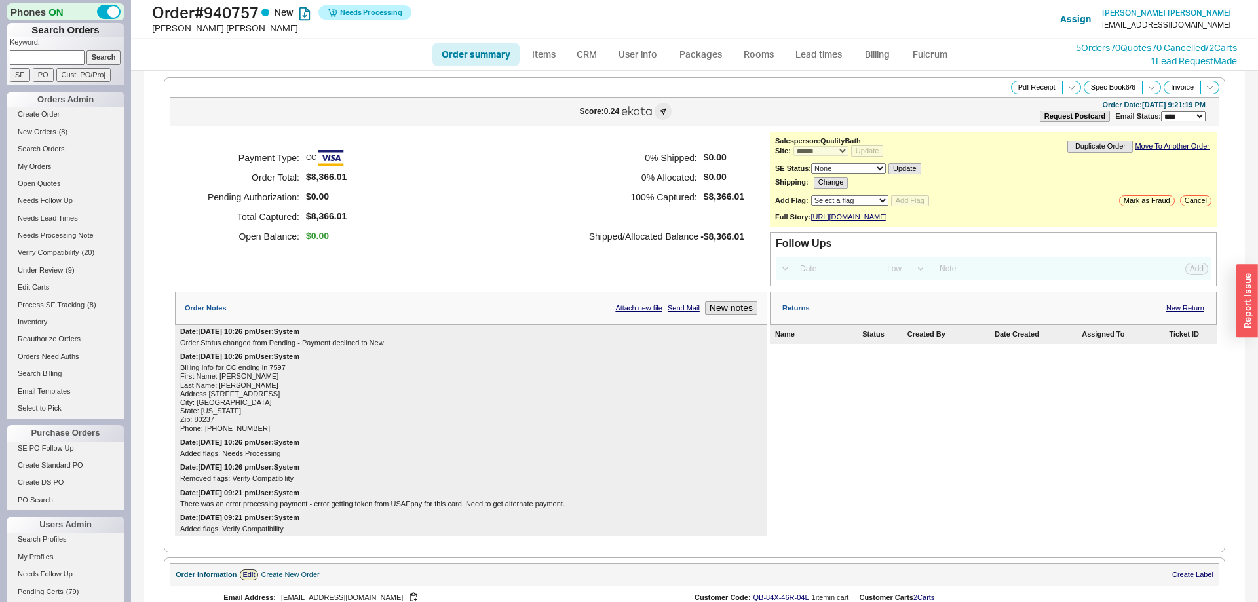
select select "*"
select select "LOW"
select select "3"
click at [1076, 47] on link "5 Orders / 0 Quotes / 0 Cancelled" at bounding box center [1141, 47] width 130 height 11
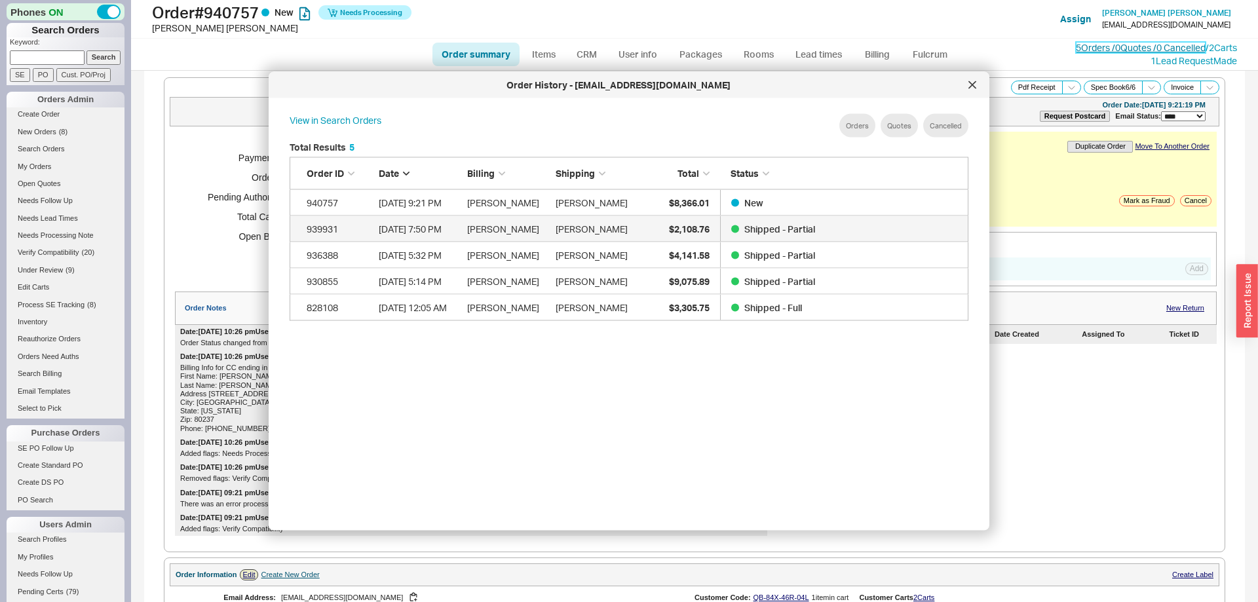
scroll to position [401, 700]
click at [969, 85] on icon at bounding box center [973, 85] width 8 height 8
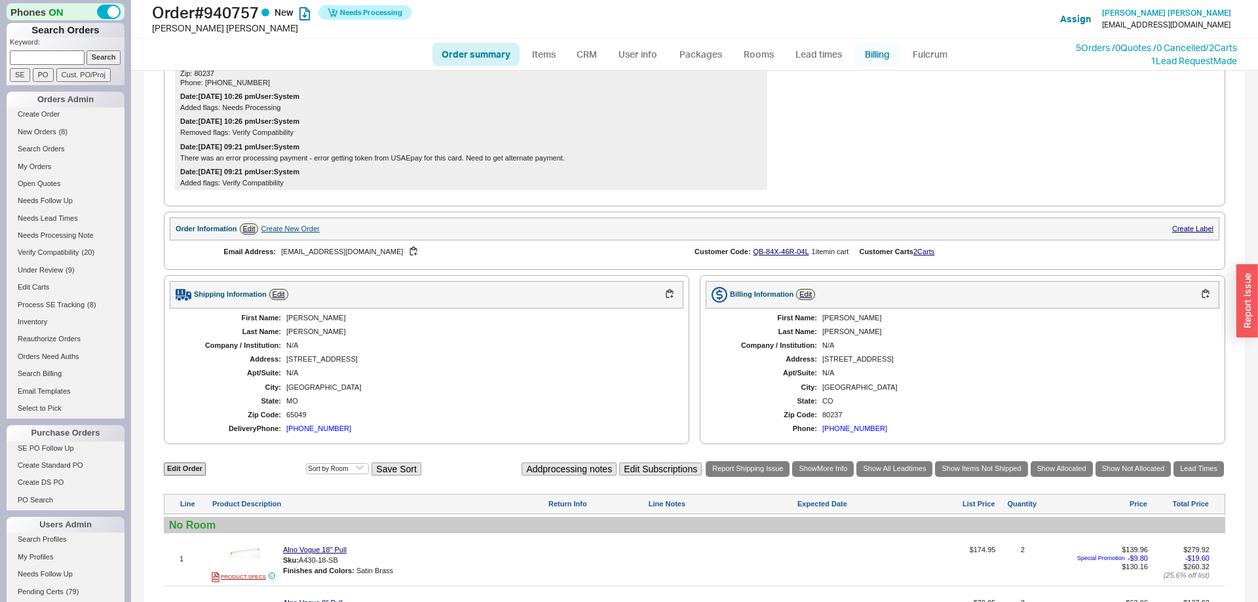
scroll to position [0, 0]
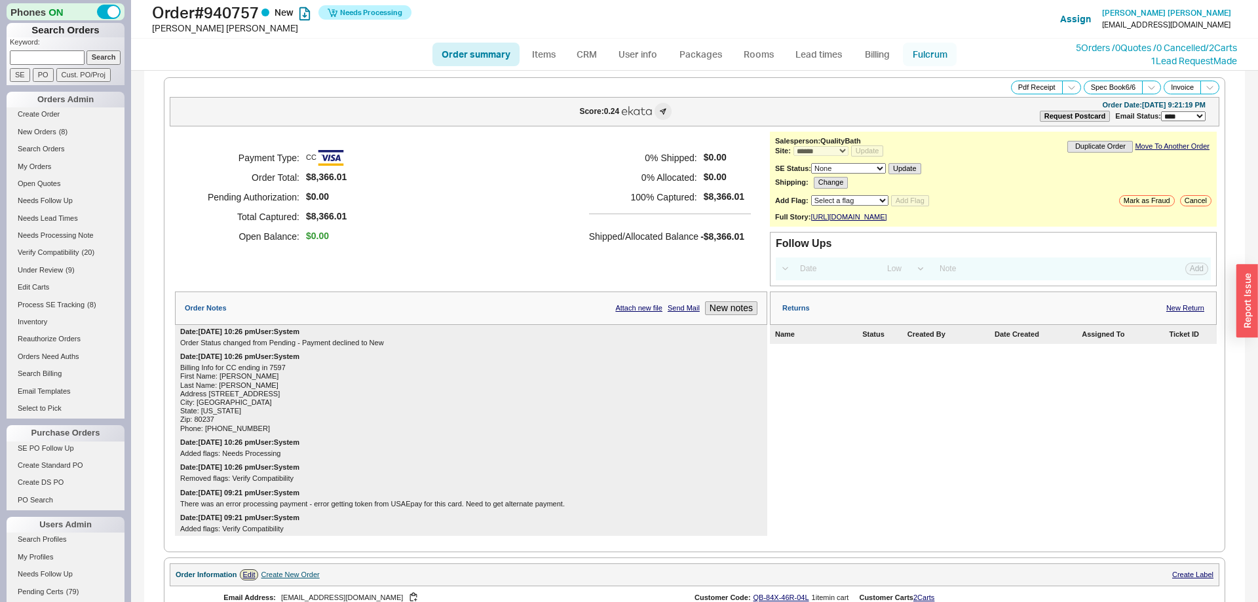
click at [921, 49] on link "Fulcrum" at bounding box center [930, 55] width 54 height 24
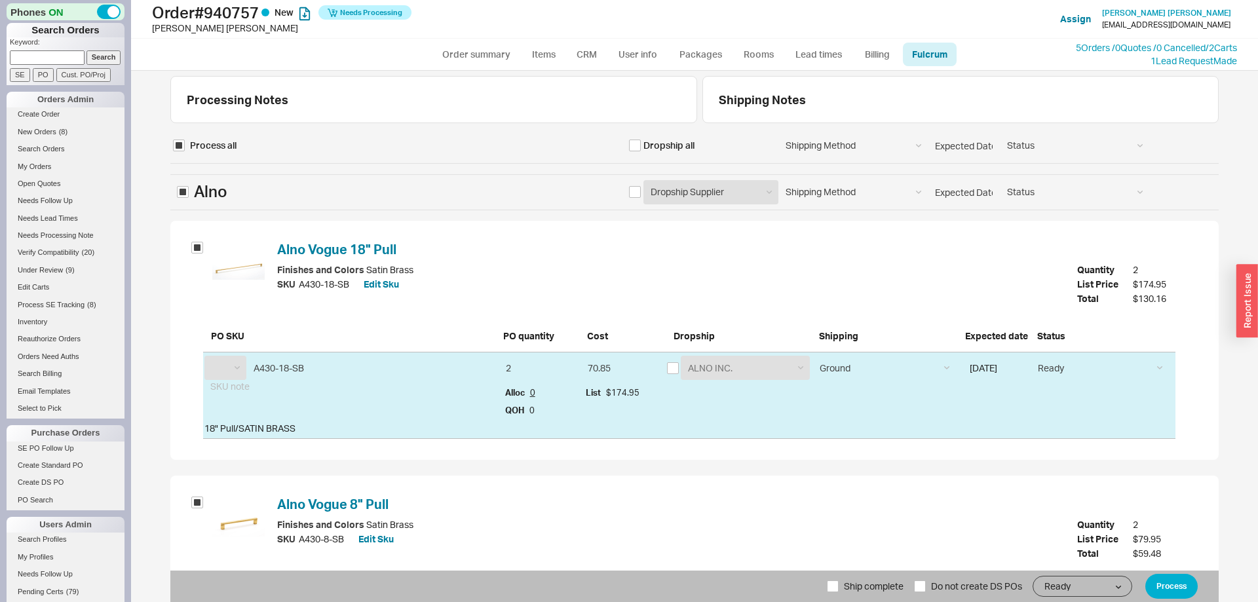
select select "ALN"
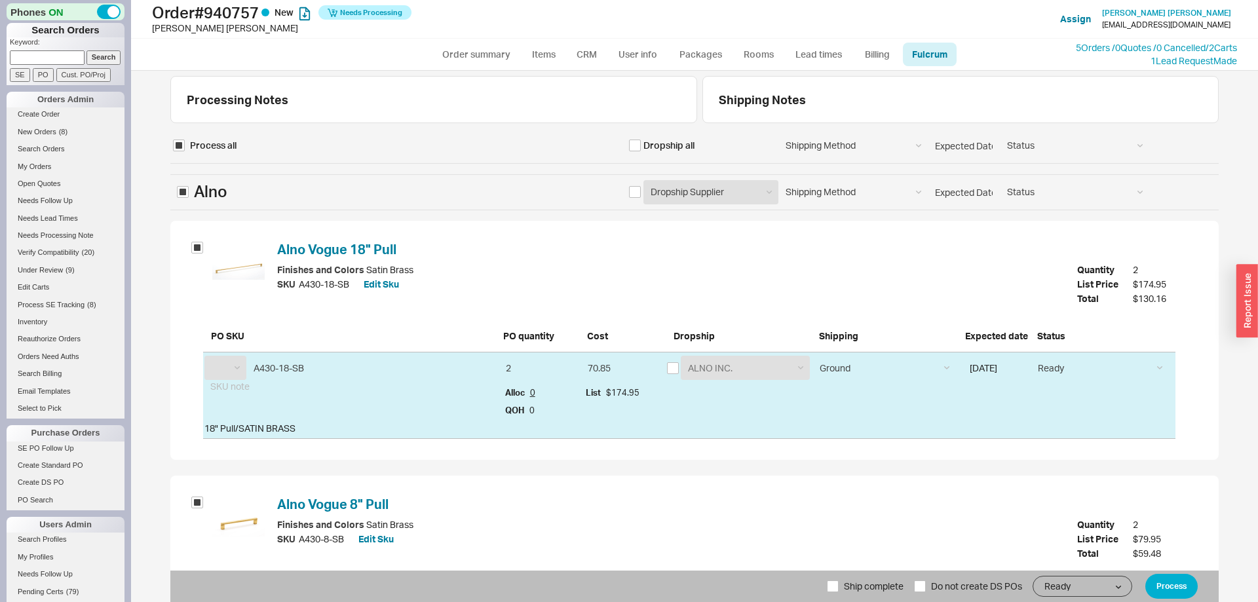
select select "ALN"
click at [636, 146] on input "checkbox" at bounding box center [635, 146] width 12 height 12
checkbox input "true"
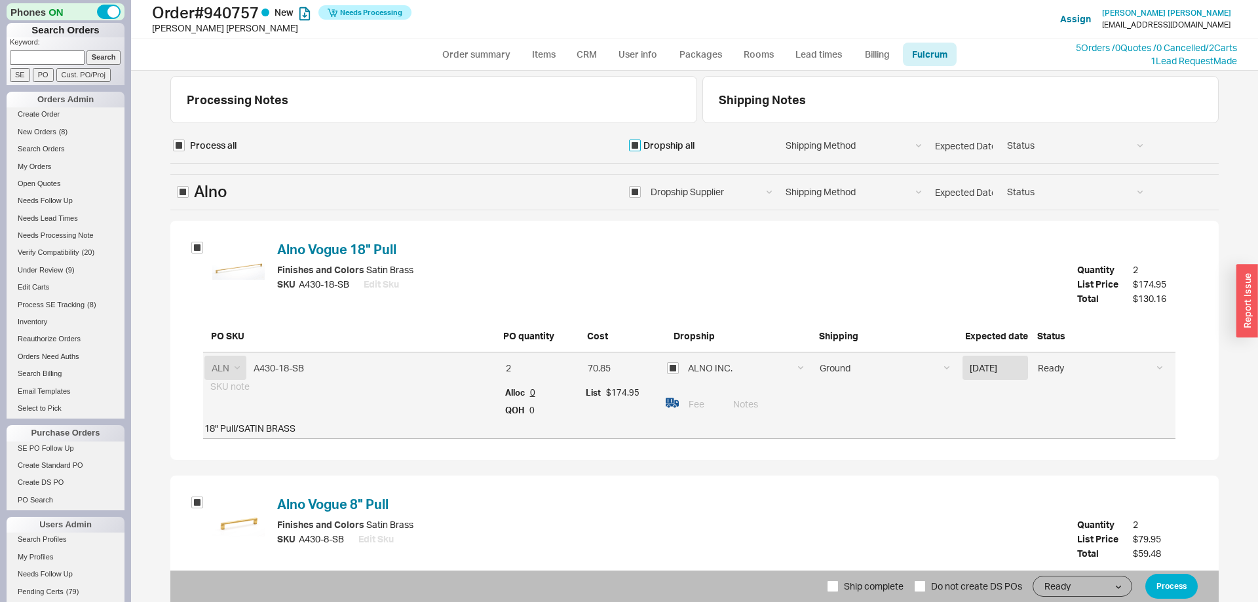
checkbox input "true"
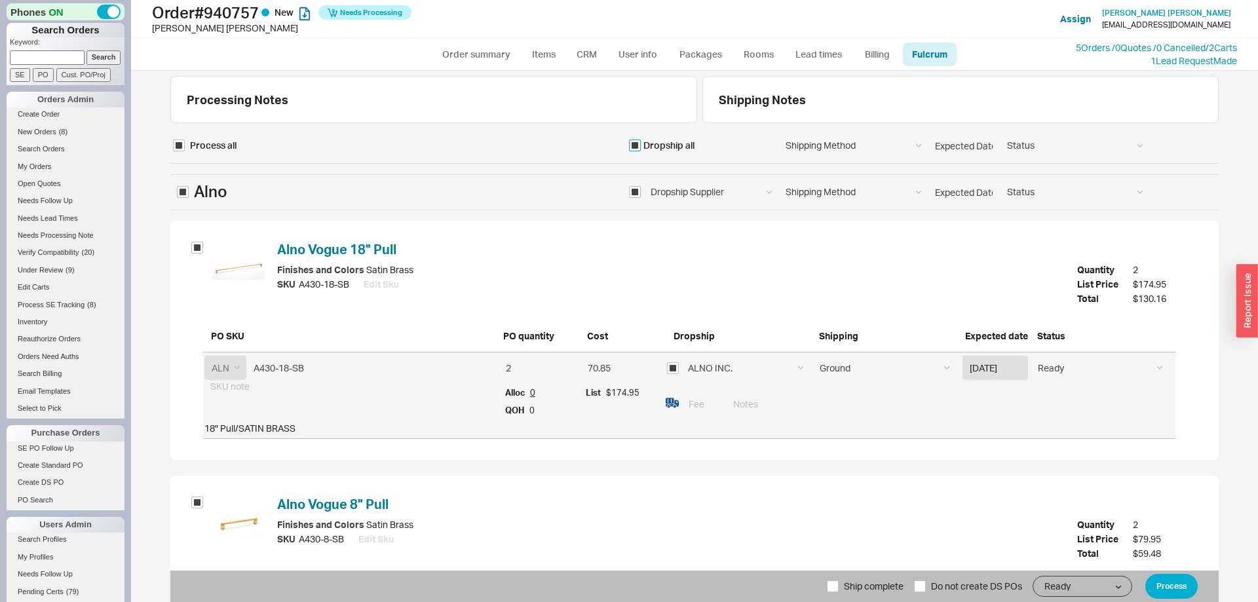
checkbox input "true"
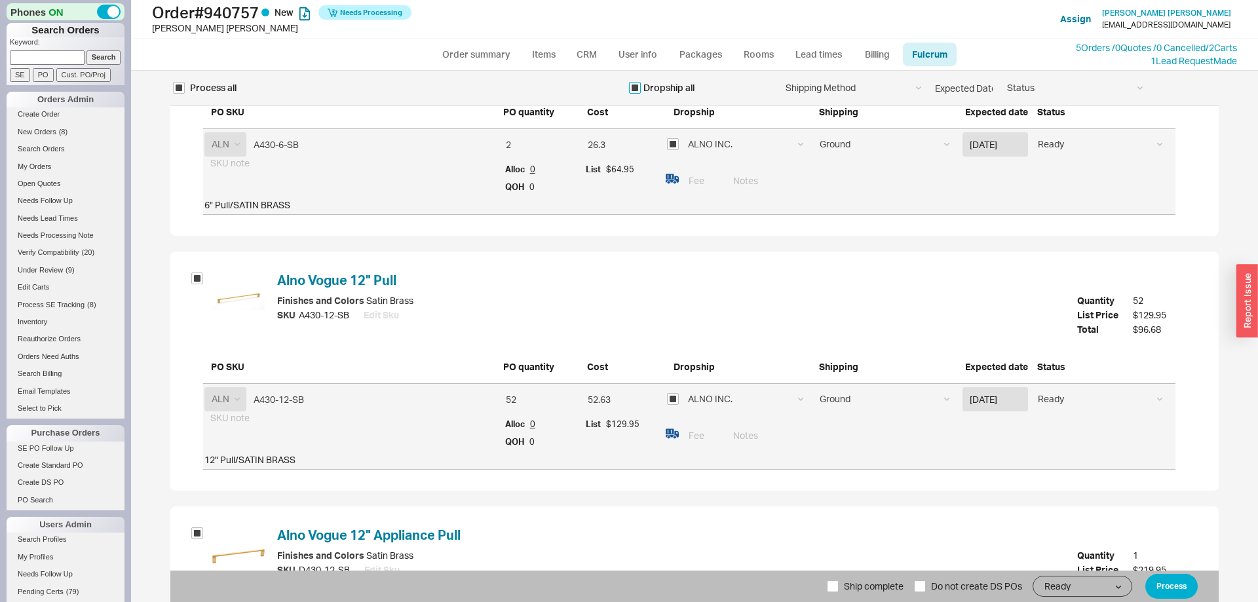
scroll to position [1180, 0]
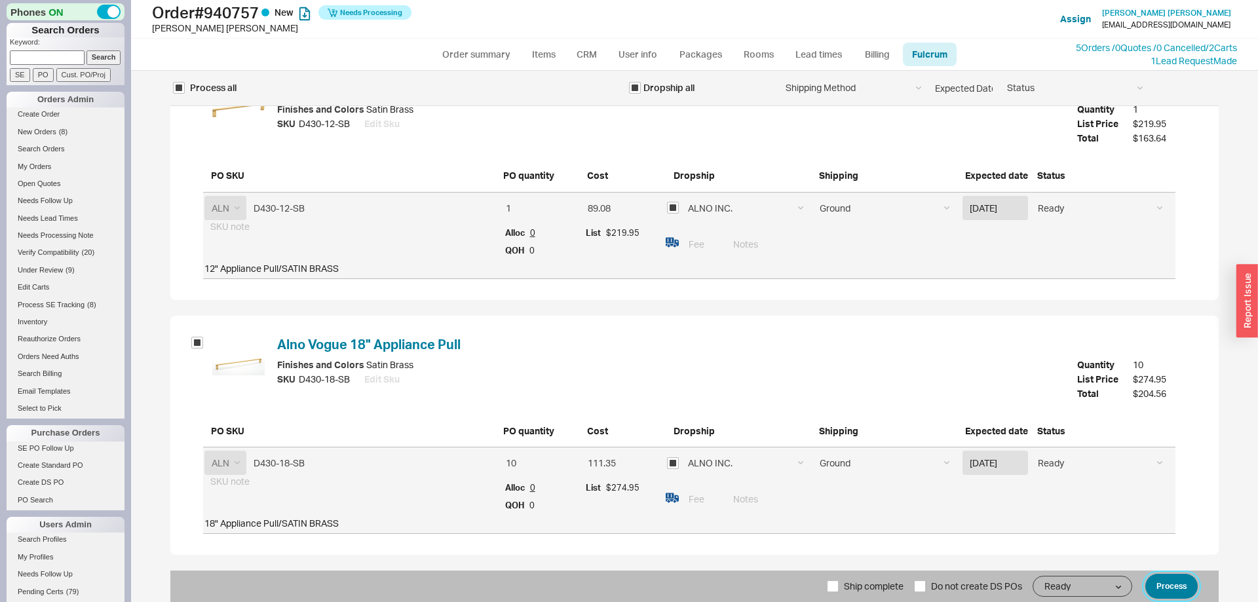
click at [1171, 581] on button "Process" at bounding box center [1172, 586] width 52 height 25
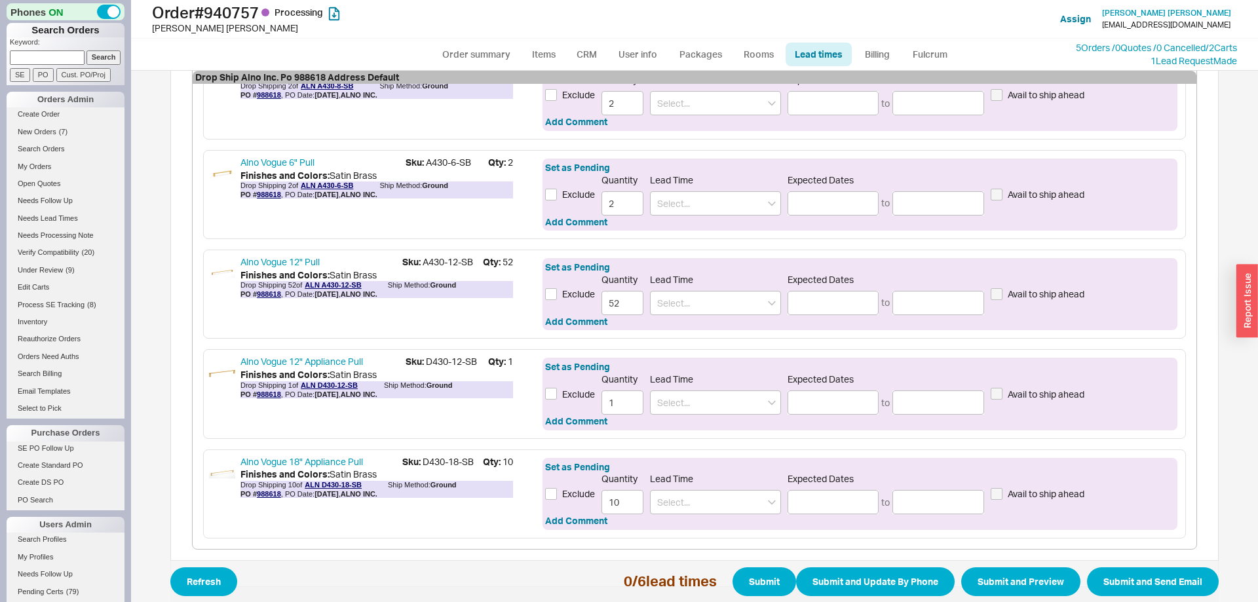
scroll to position [535, 0]
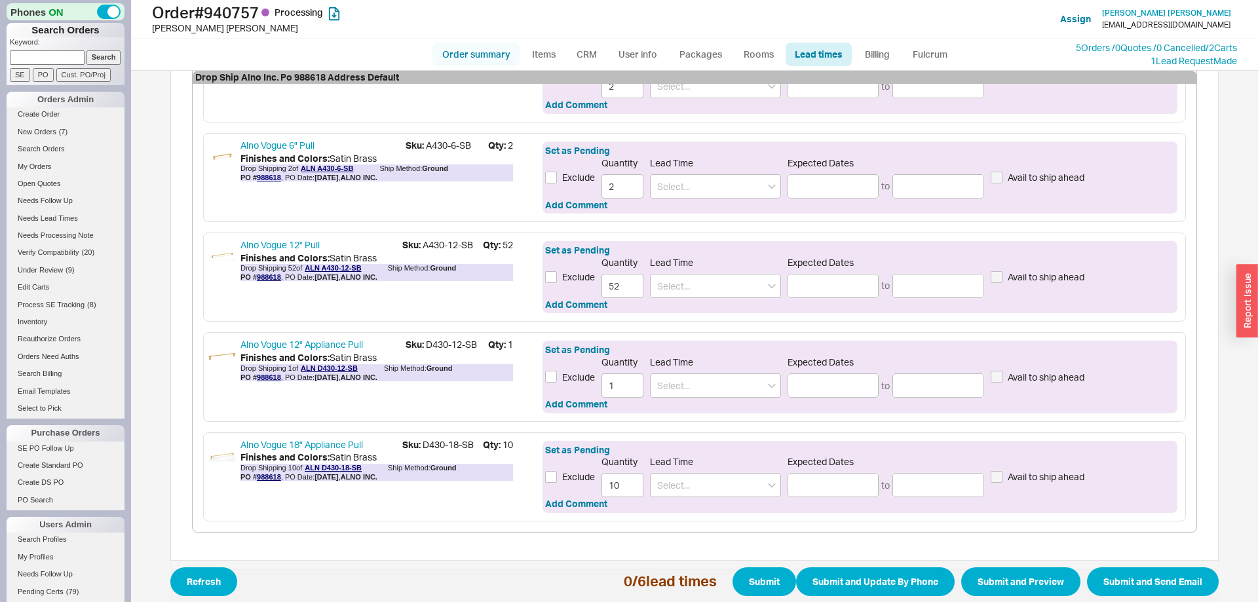
click at [476, 56] on link "Order summary" at bounding box center [476, 55] width 87 height 24
select select "*"
select select "LOW"
select select "3"
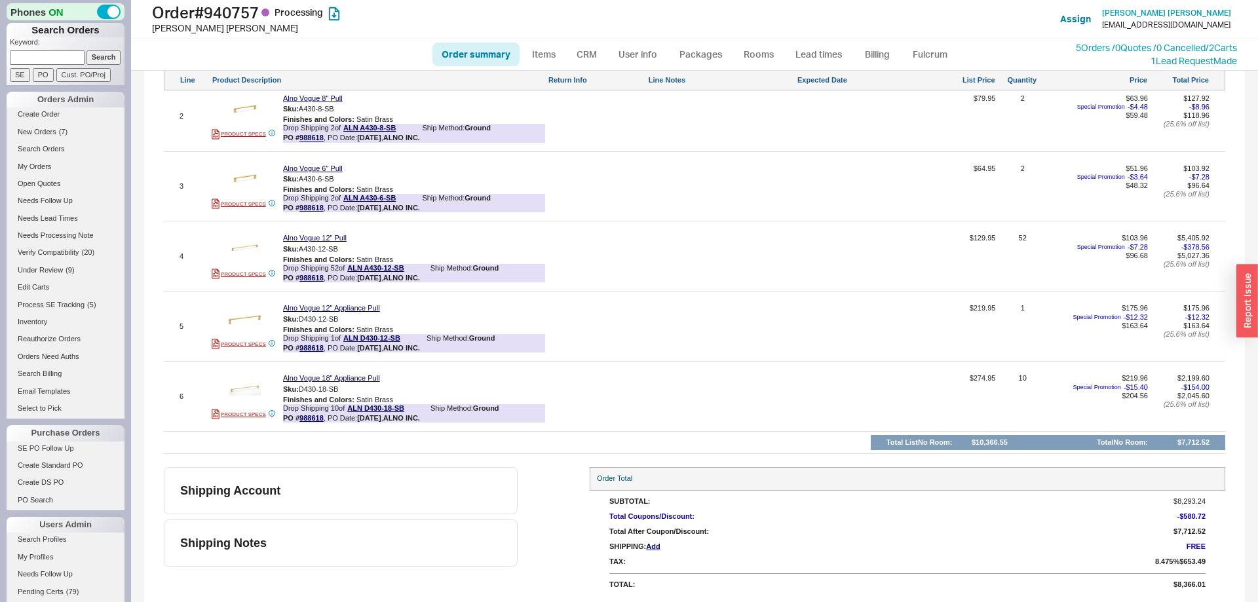
scroll to position [404, 0]
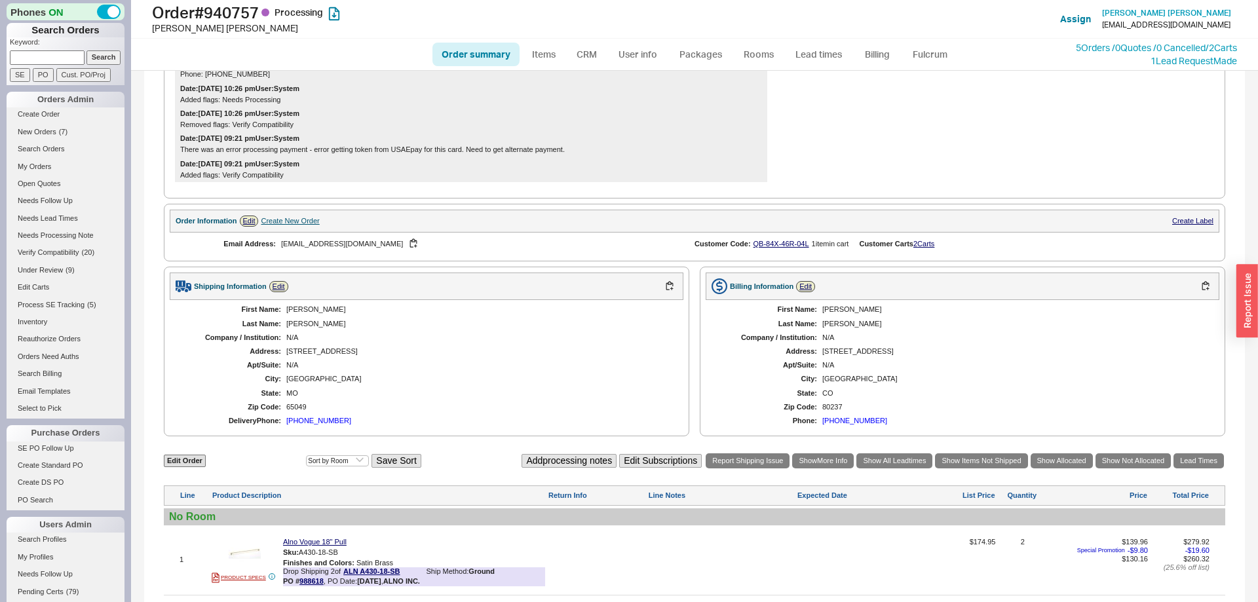
click at [491, 59] on link "Order summary" at bounding box center [476, 55] width 87 height 24
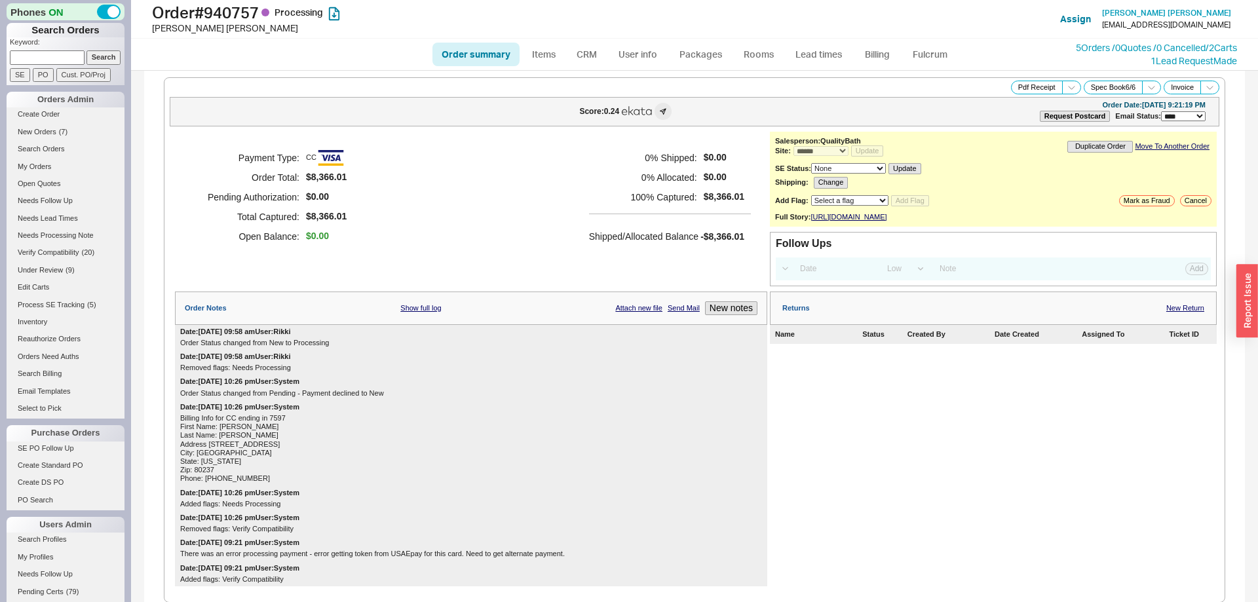
select select "*"
select select "LOW"
select select "3"
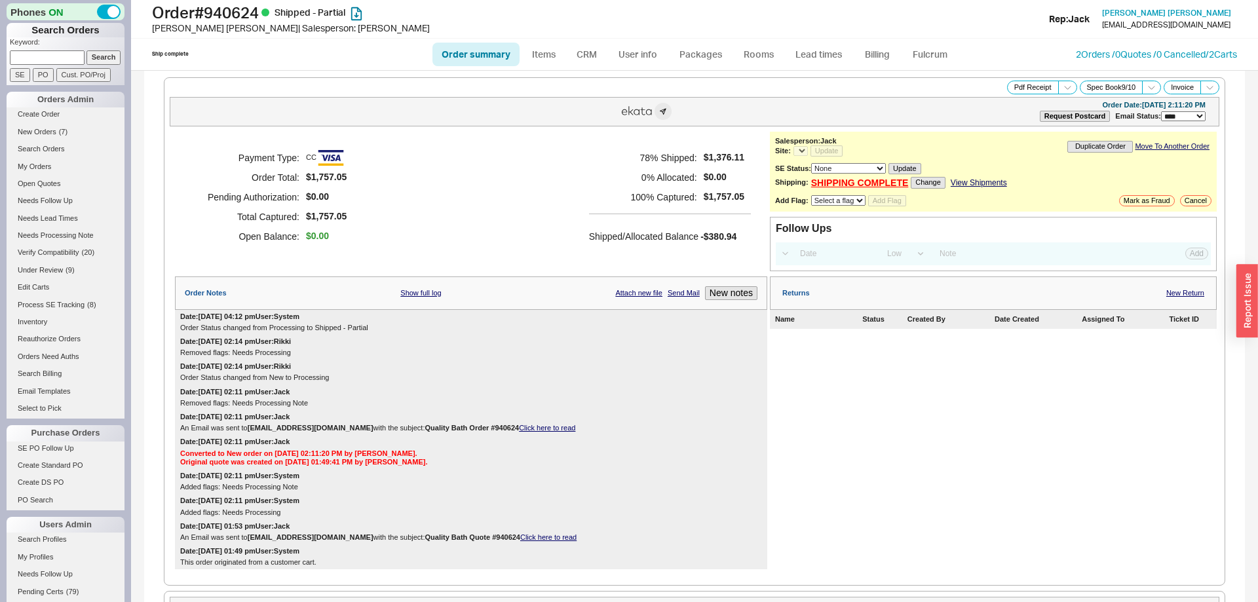
select select "*"
select select "LOW"
select select "3"
select select "*"
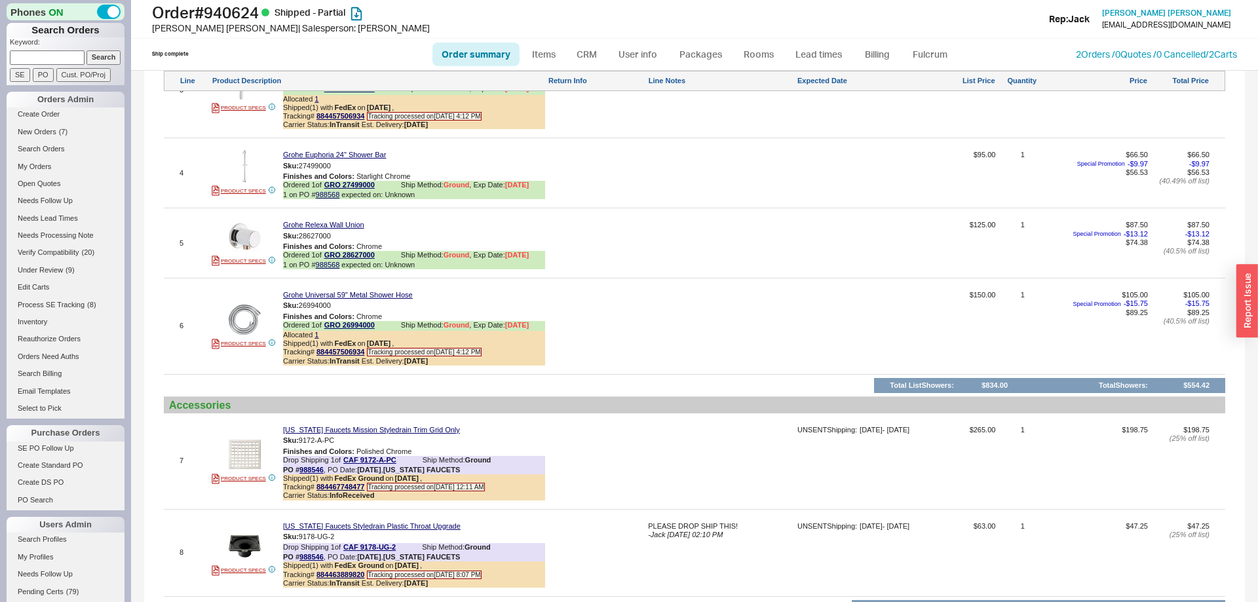
scroll to position [1492, 0]
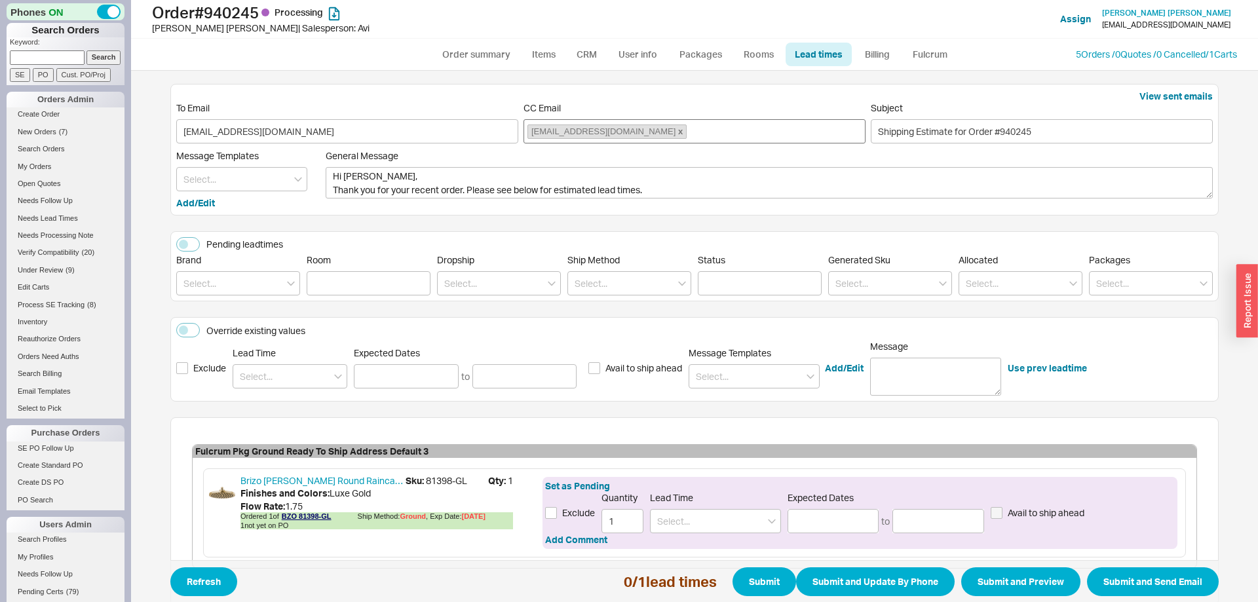
scroll to position [75, 0]
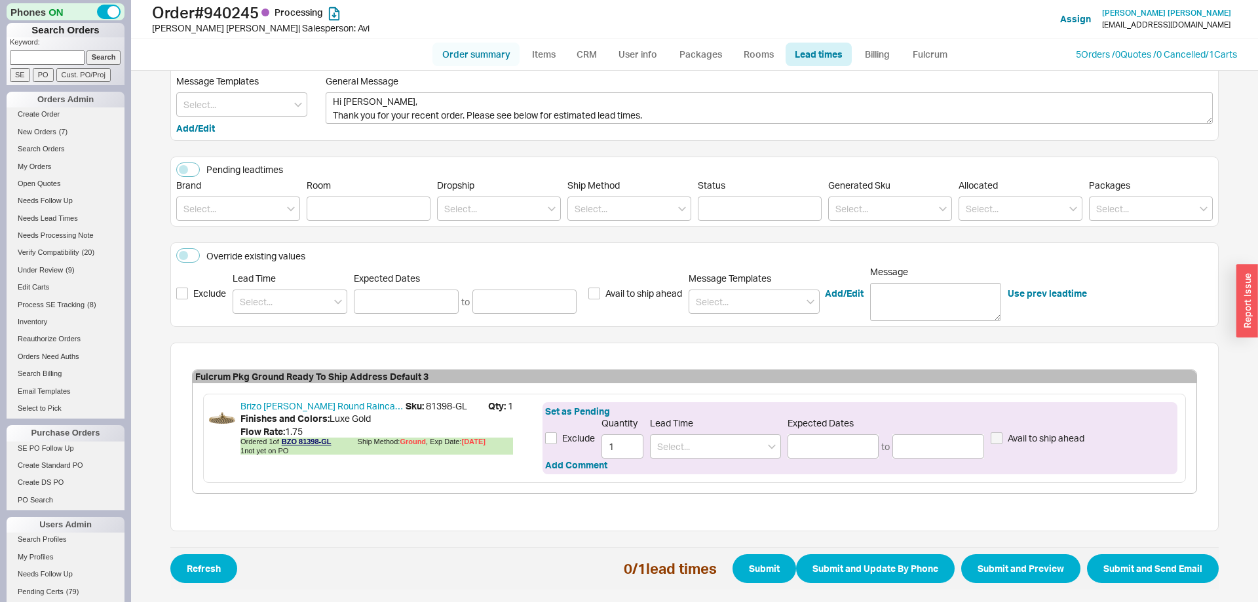
click at [476, 54] on link "Order summary" at bounding box center [476, 55] width 87 height 24
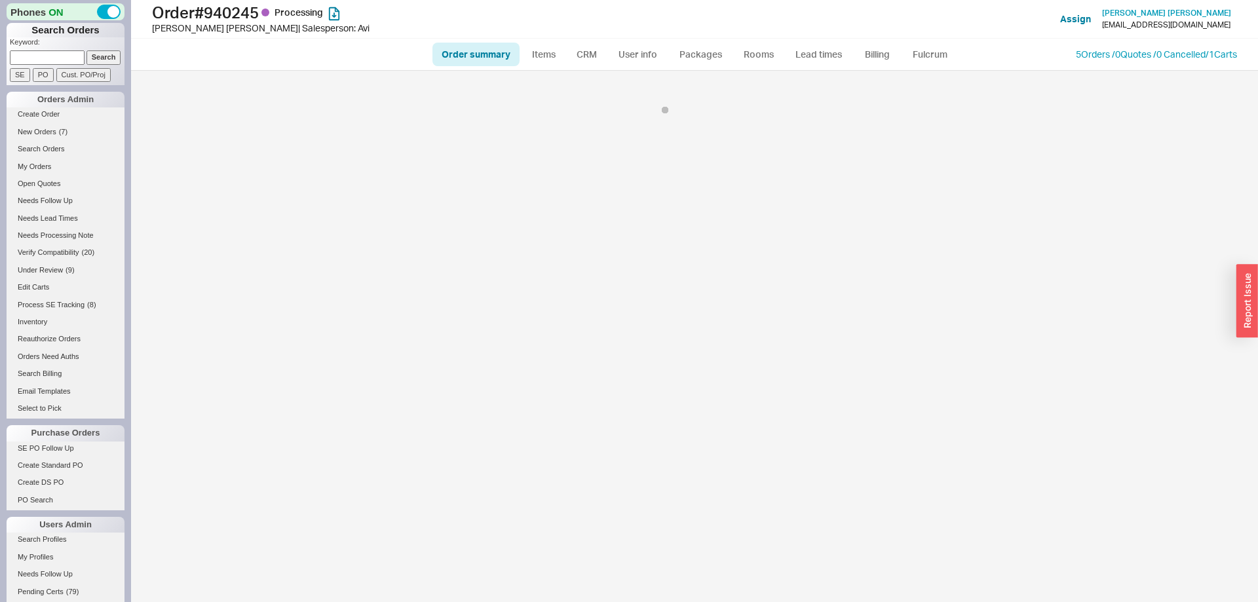
select select "*"
select select "LOW"
select select "3"
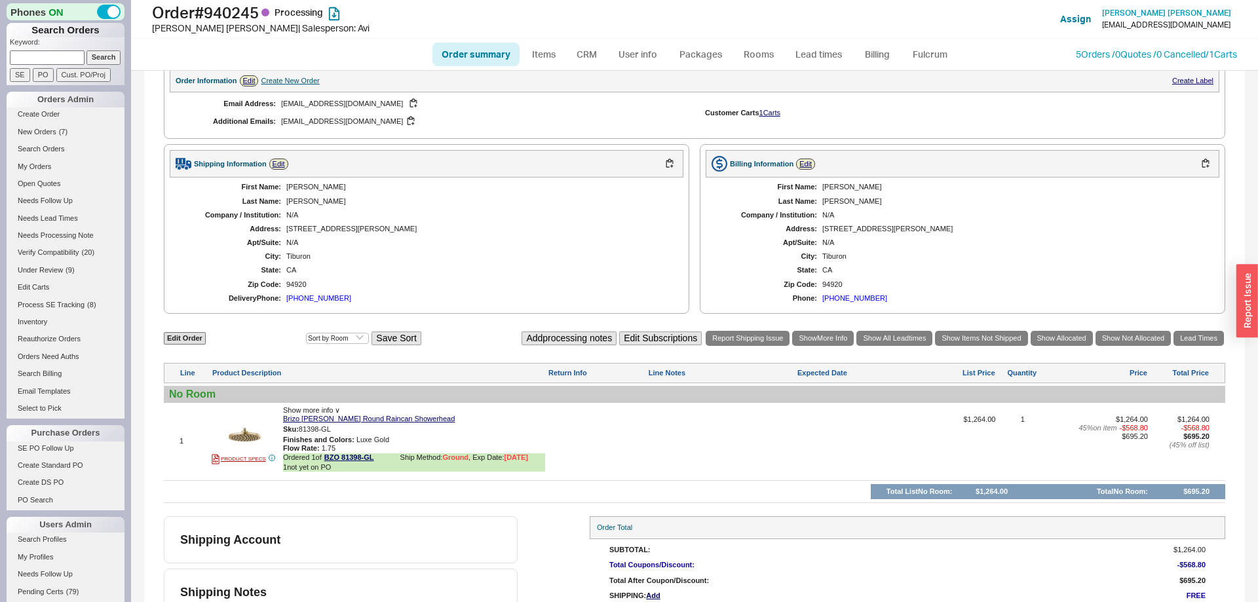
scroll to position [478, 0]
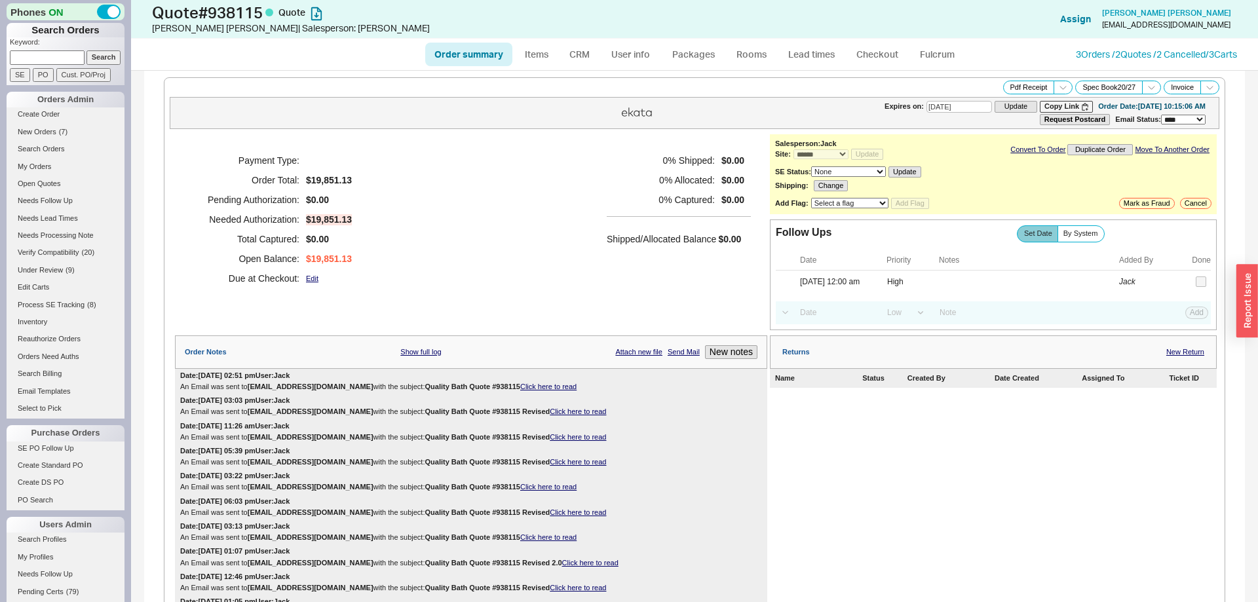
select select "*"
select select "LOW"
select select "3"
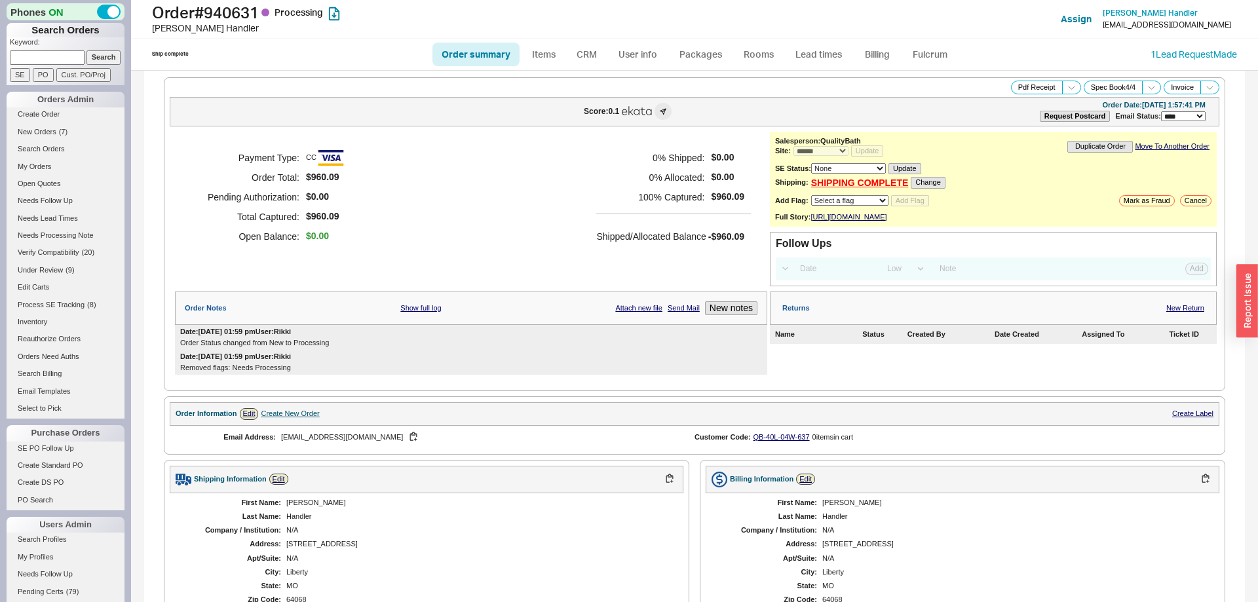
select select "*"
select select "LOW"
select select "3"
click at [469, 51] on link "Order summary" at bounding box center [476, 55] width 87 height 24
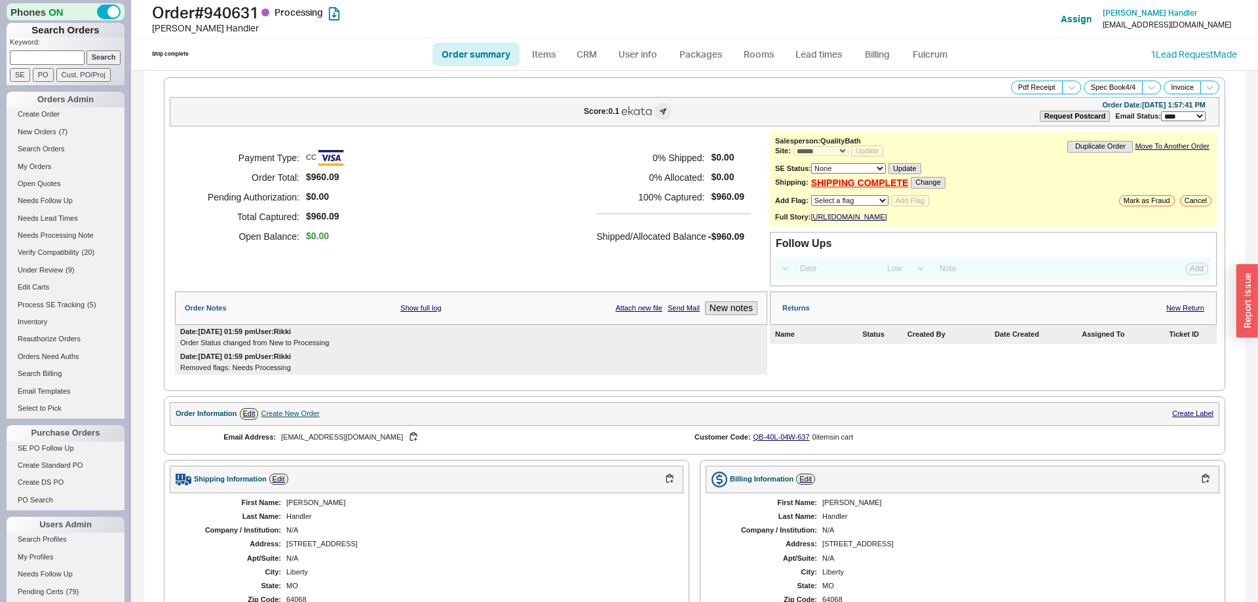
select select "*"
select select "LOW"
select select "3"
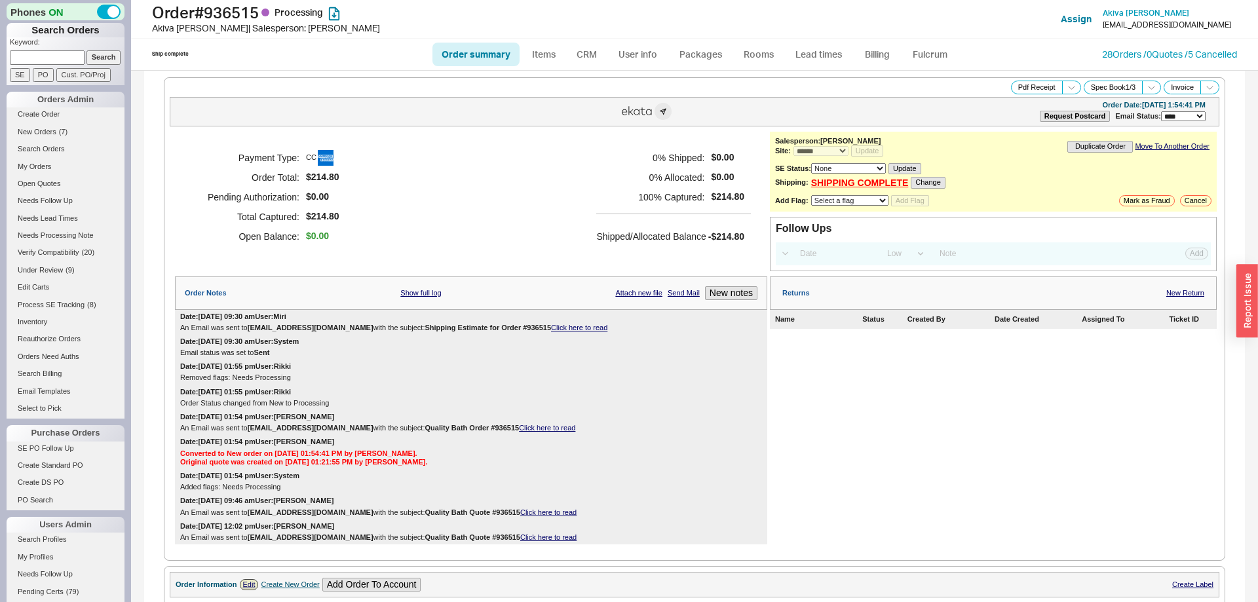
select select "*"
select select "LOW"
select select "3"
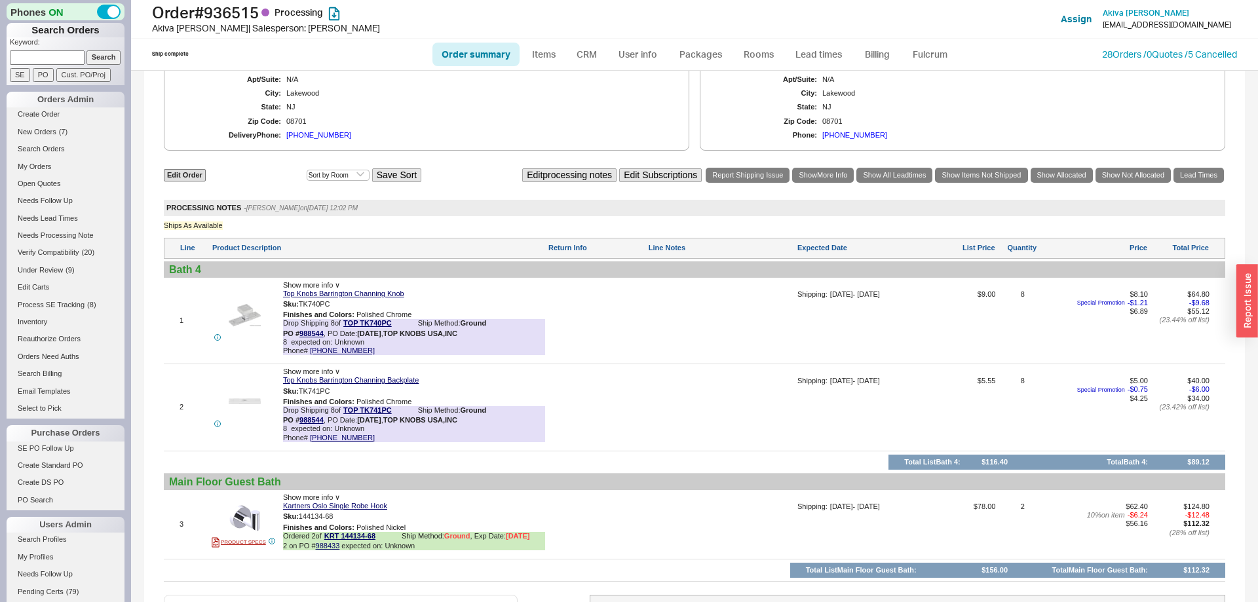
scroll to position [798, 0]
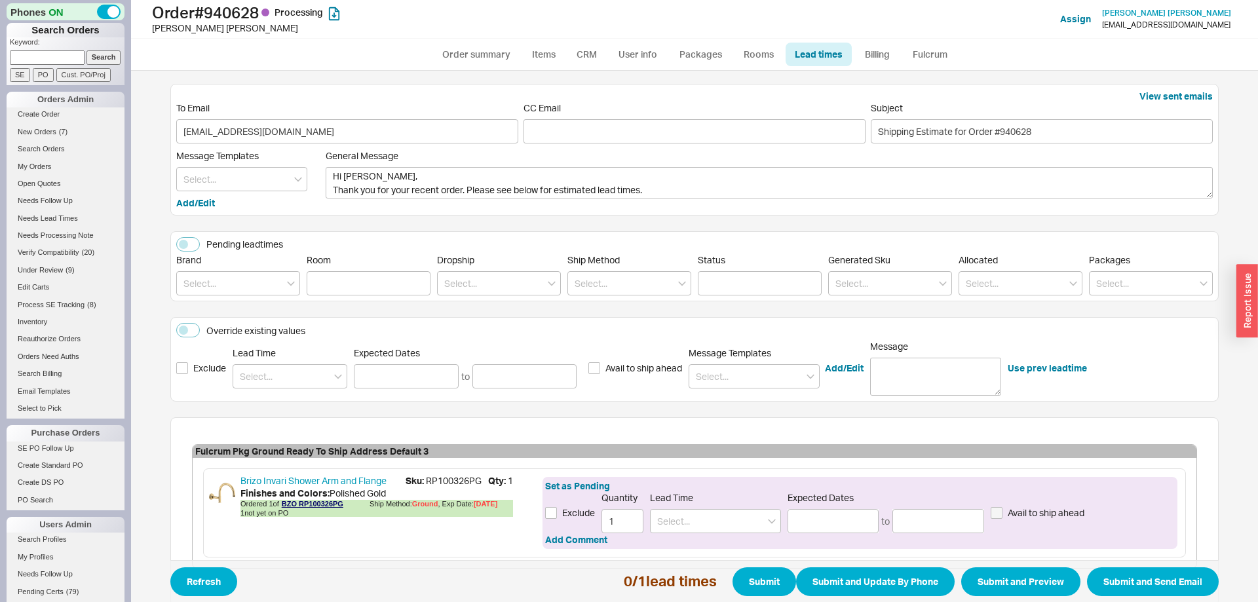
scroll to position [75, 0]
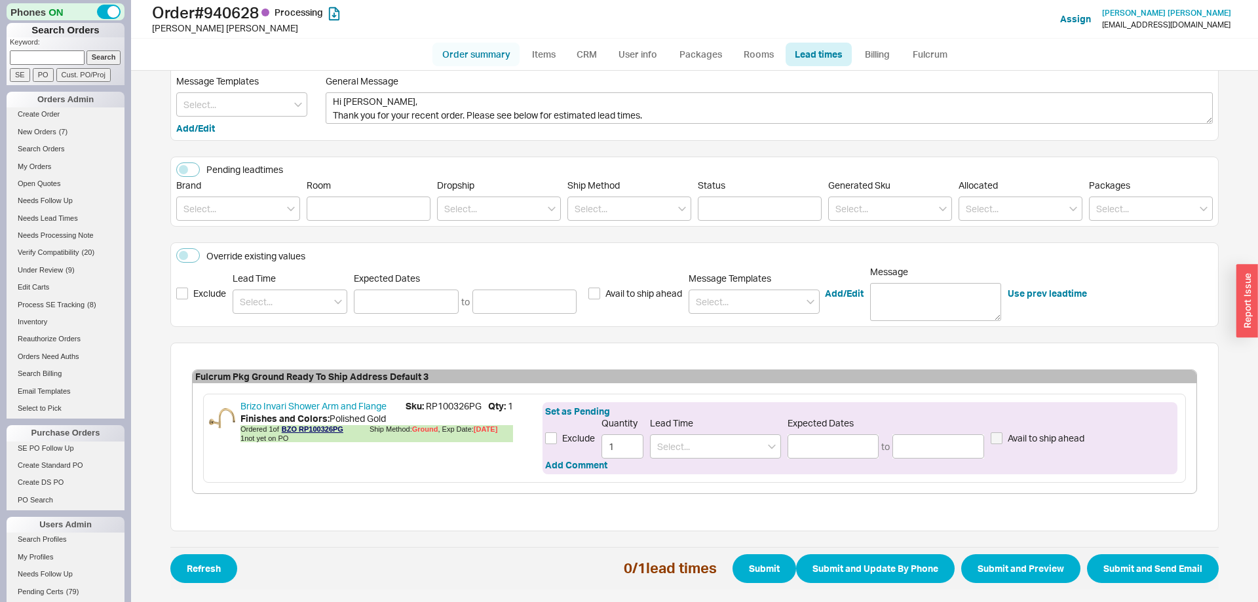
click at [489, 58] on link "Order summary" at bounding box center [476, 55] width 87 height 24
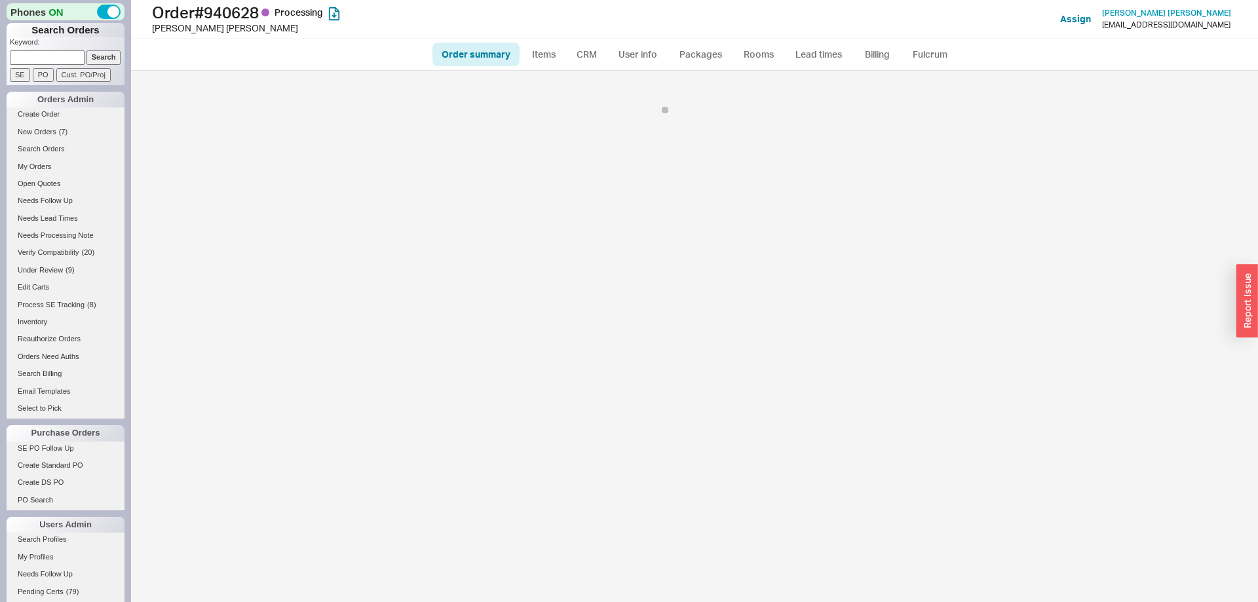
select select "*"
select select "LOW"
select select "3"
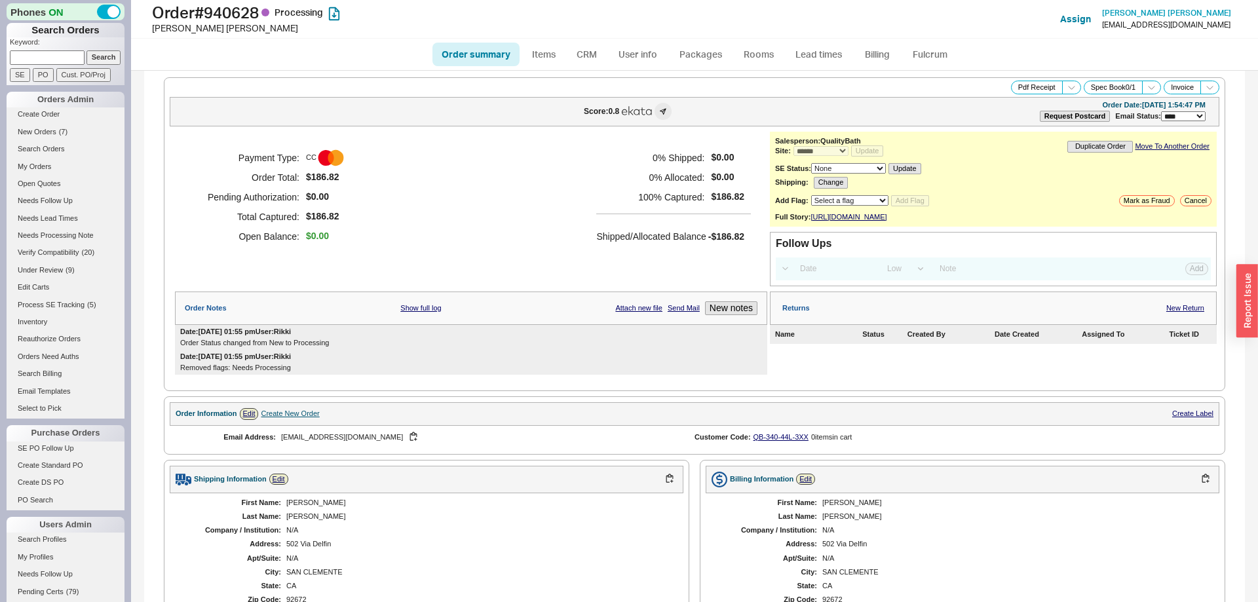
click at [490, 53] on link "Order summary" at bounding box center [476, 55] width 87 height 24
select select "*"
select select "LOW"
select select "3"
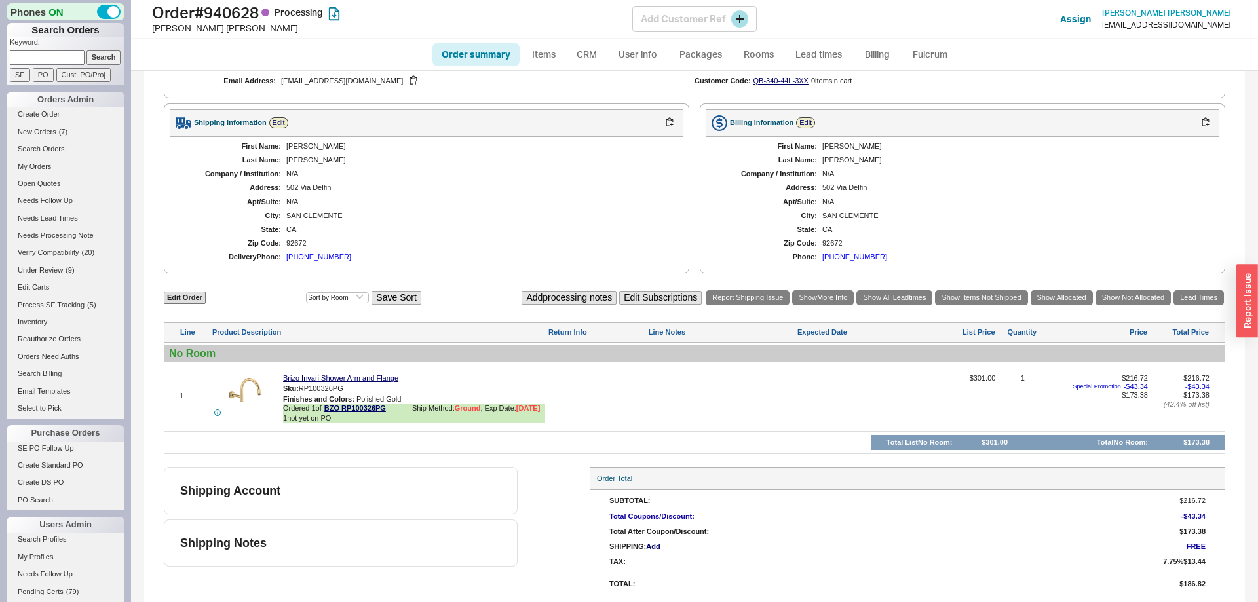
scroll to position [377, 0]
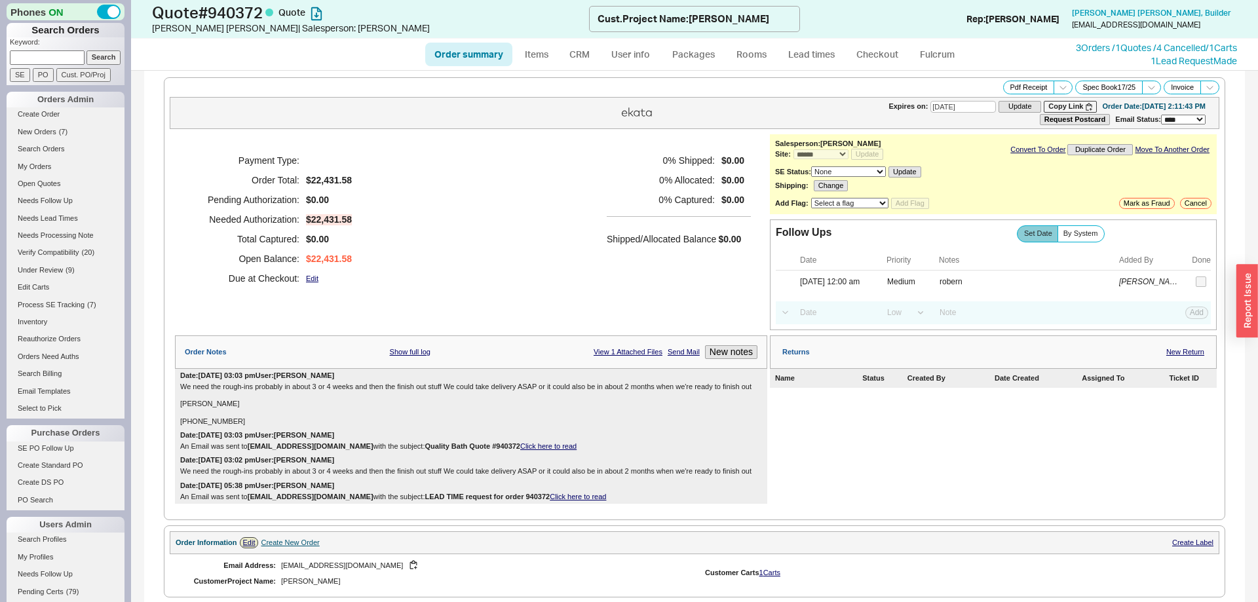
select select "*"
select select "LOW"
select select "3"
click at [539, 54] on link "Items" at bounding box center [536, 55] width 43 height 24
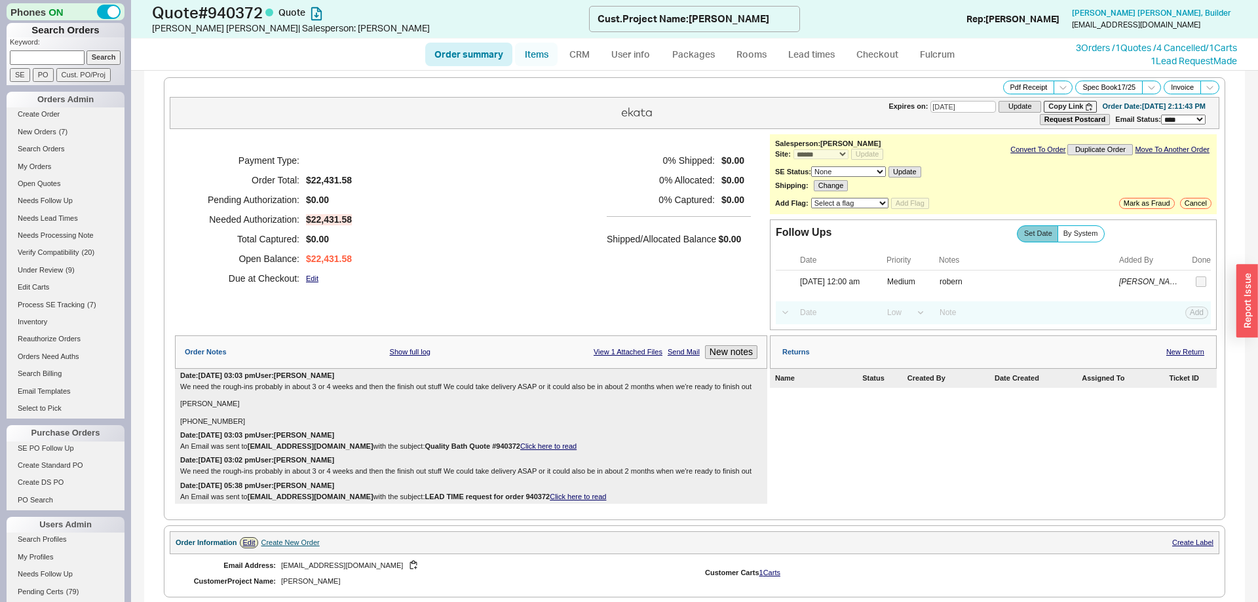
select select "3"
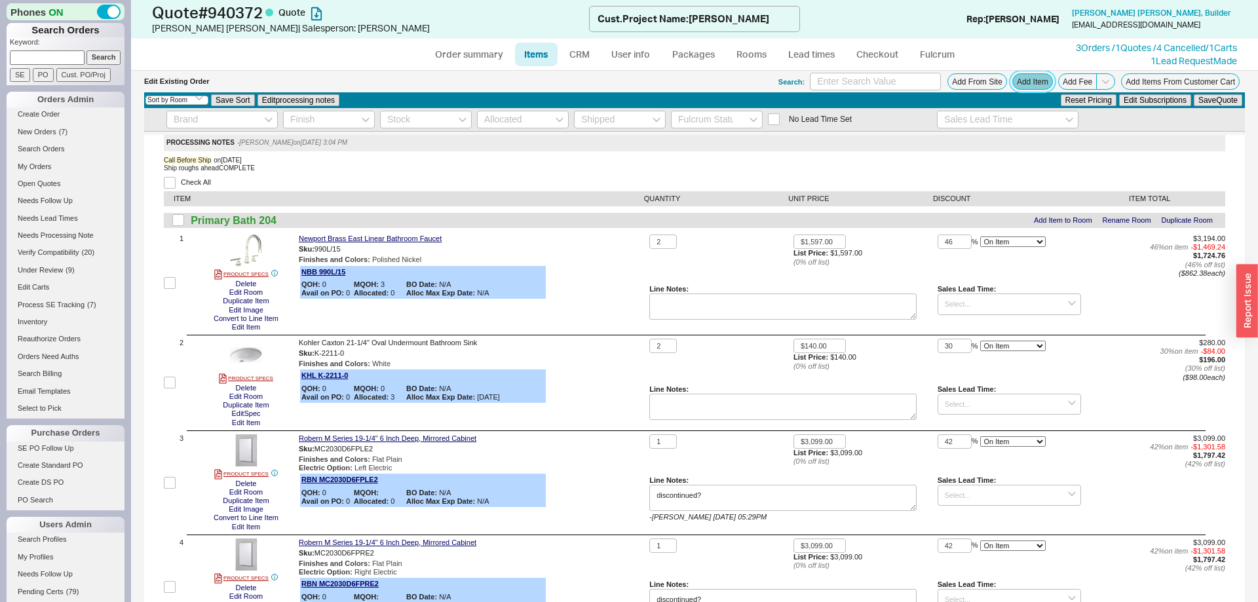
click at [1043, 80] on button "Add Item" at bounding box center [1033, 81] width 41 height 16
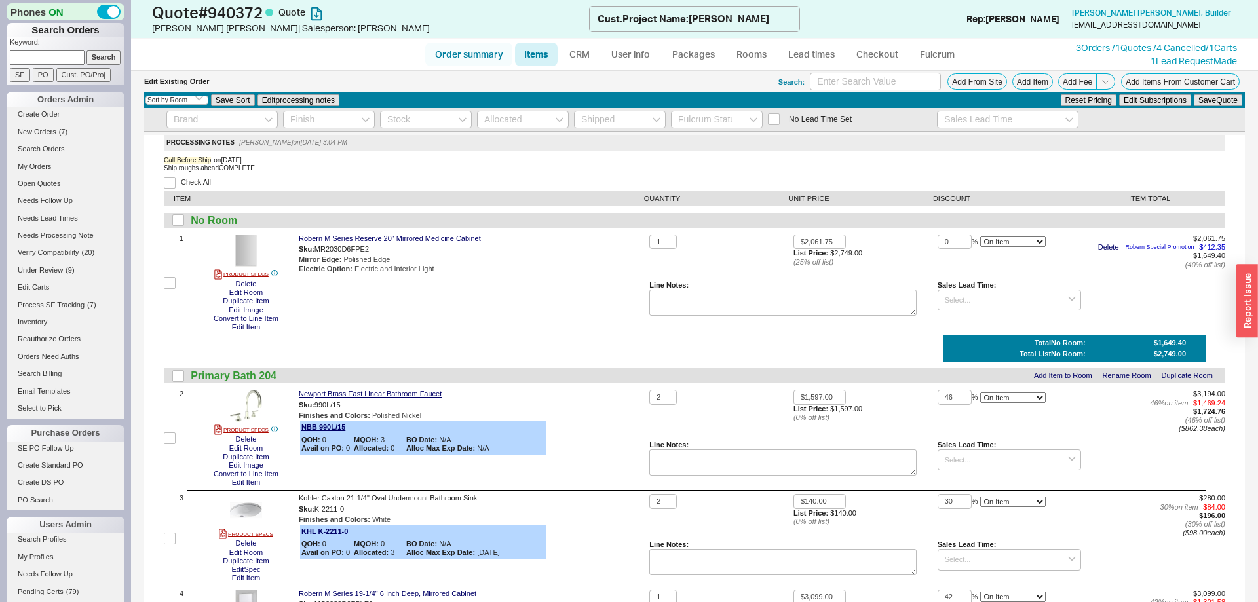
click at [485, 45] on link "Order summary" at bounding box center [468, 55] width 87 height 24
select select "*"
select select "LOW"
select select "3"
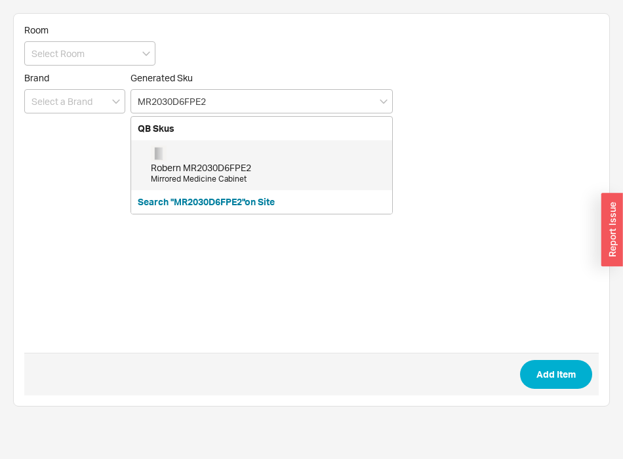
click at [260, 161] on div "Robern MR2030D6FPE2" at bounding box center [268, 167] width 235 height 13
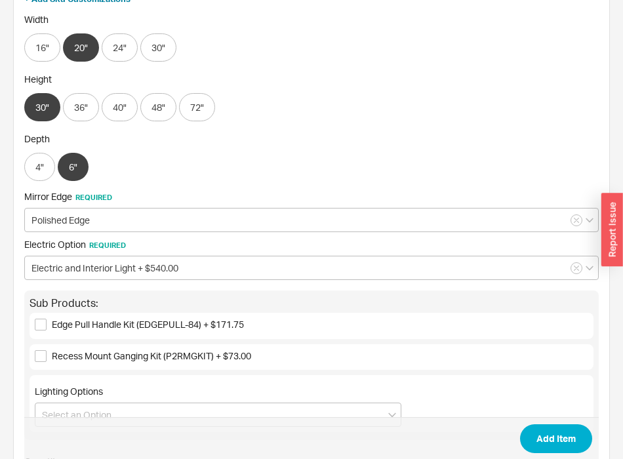
scroll to position [334, 0]
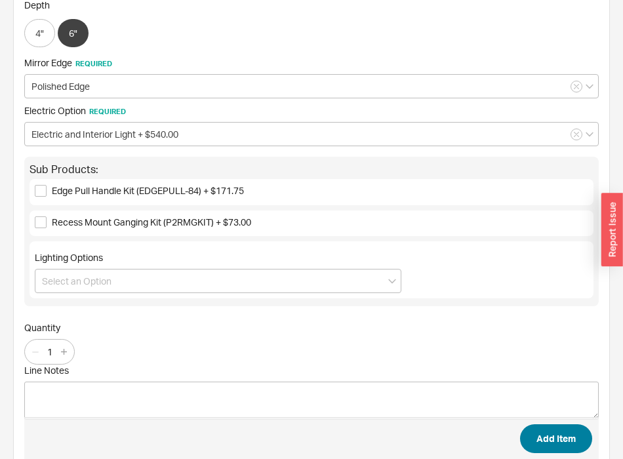
type input "MR2030D6FPE2"
drag, startPoint x: 557, startPoint y: 440, endPoint x: 544, endPoint y: 117, distance: 324.0
click at [556, 440] on button "Add Item" at bounding box center [556, 438] width 72 height 29
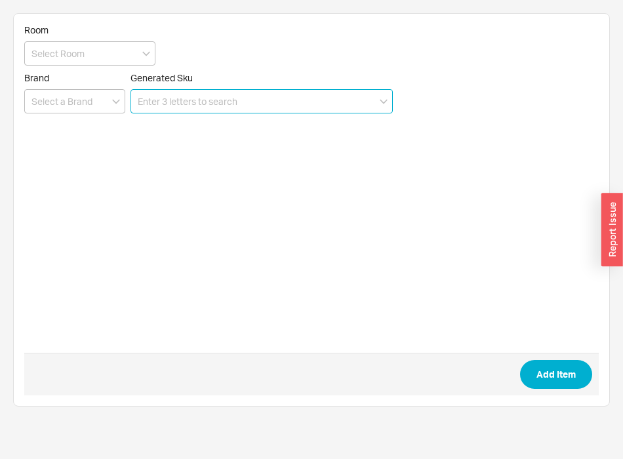
scroll to position [0, 0]
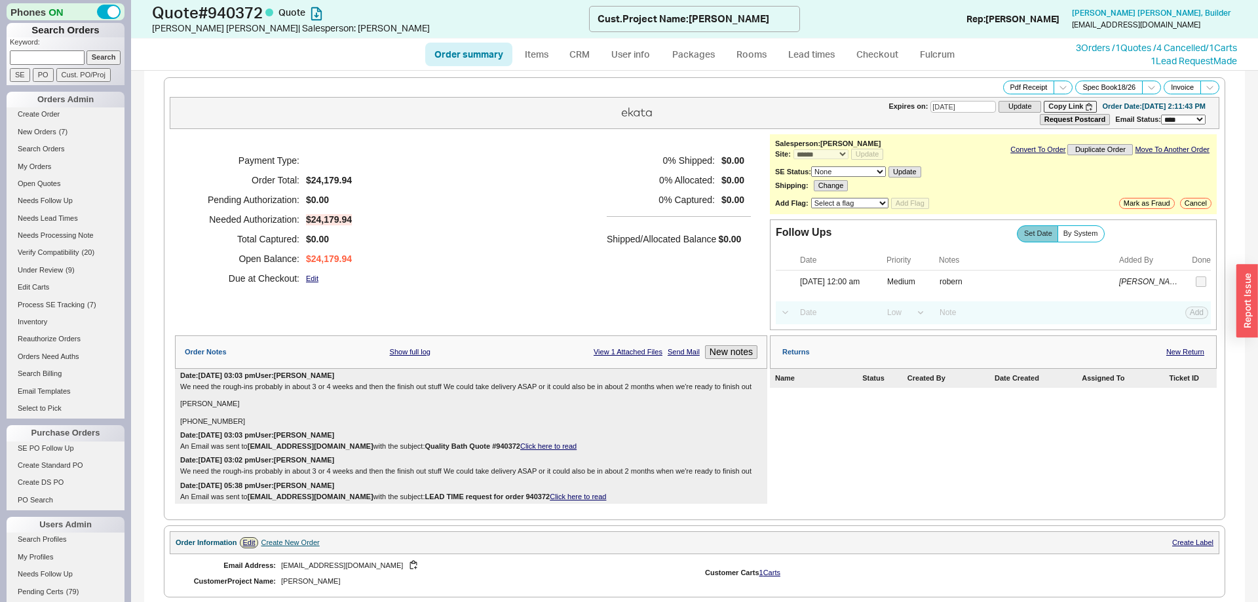
select select "*"
select select "LOW"
select select "3"
click at [402, 269] on div "Payment Type: Order Total: $24,179.94 Pending Authorization: $0.00 Needed Autho…" at bounding box center [471, 219] width 593 height 170
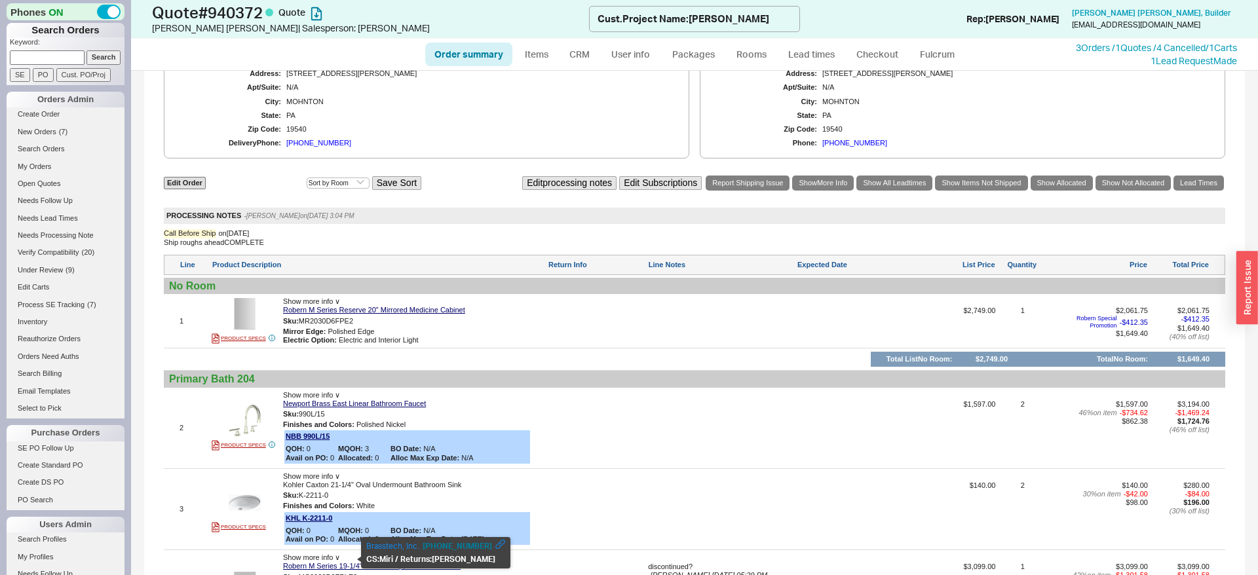
scroll to position [497, 0]
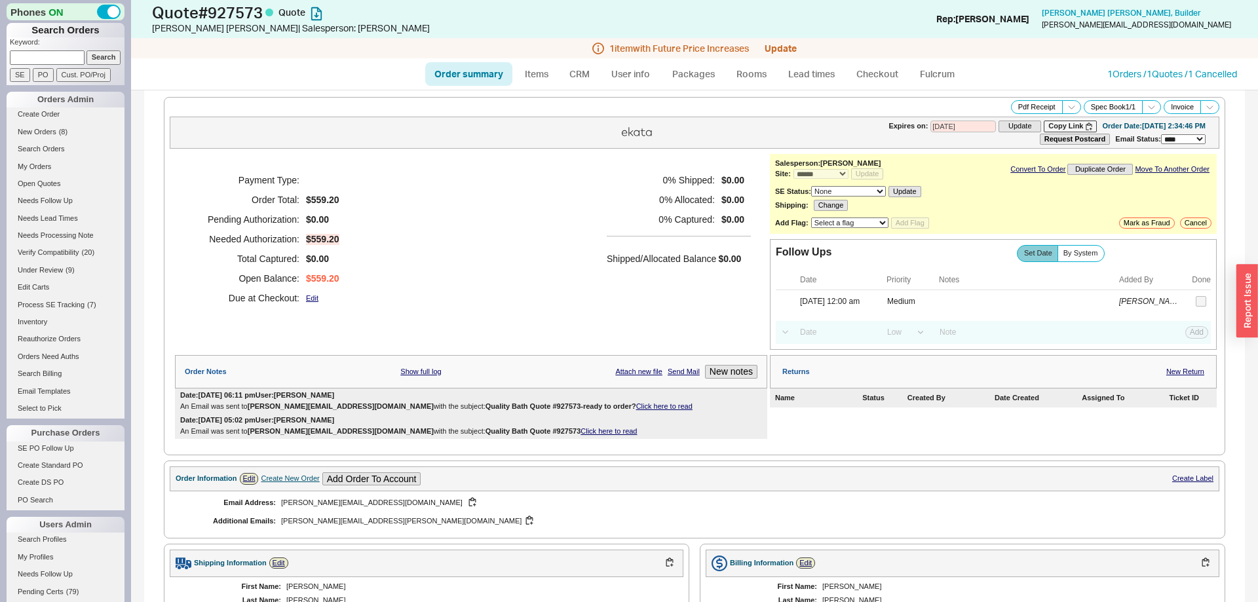
select select "*"
select select "LOW"
select select "3"
click at [1156, 75] on link "1 Orders / 1 Quotes / 1 Cancelled" at bounding box center [1173, 73] width 130 height 11
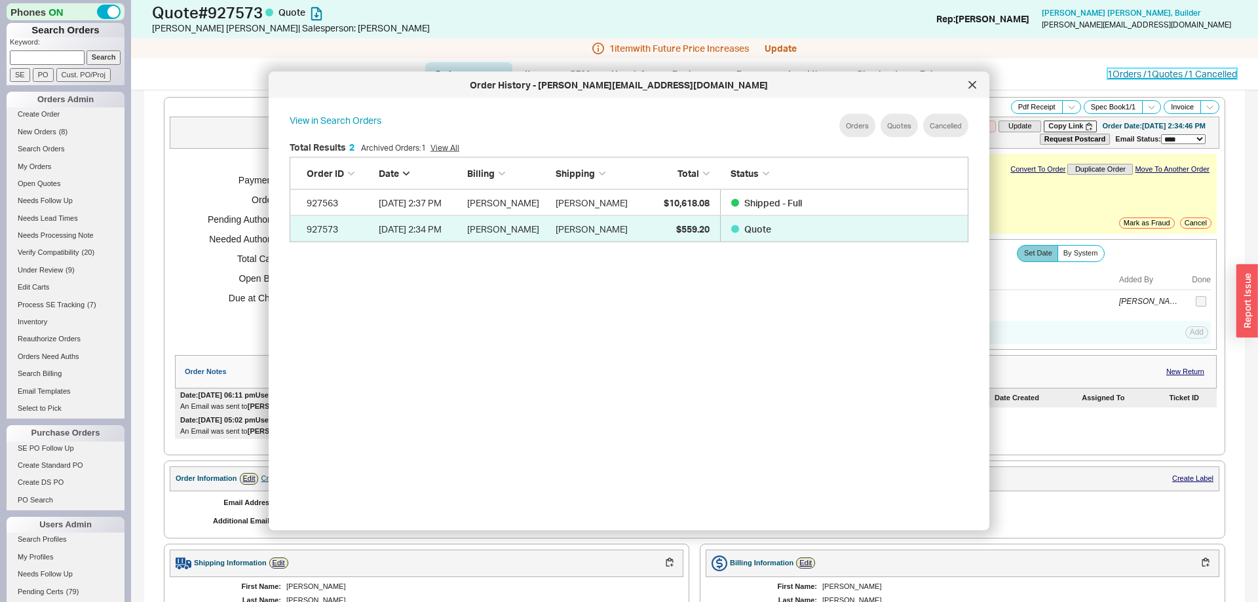
scroll to position [401, 700]
click at [965, 90] on div at bounding box center [972, 85] width 21 height 21
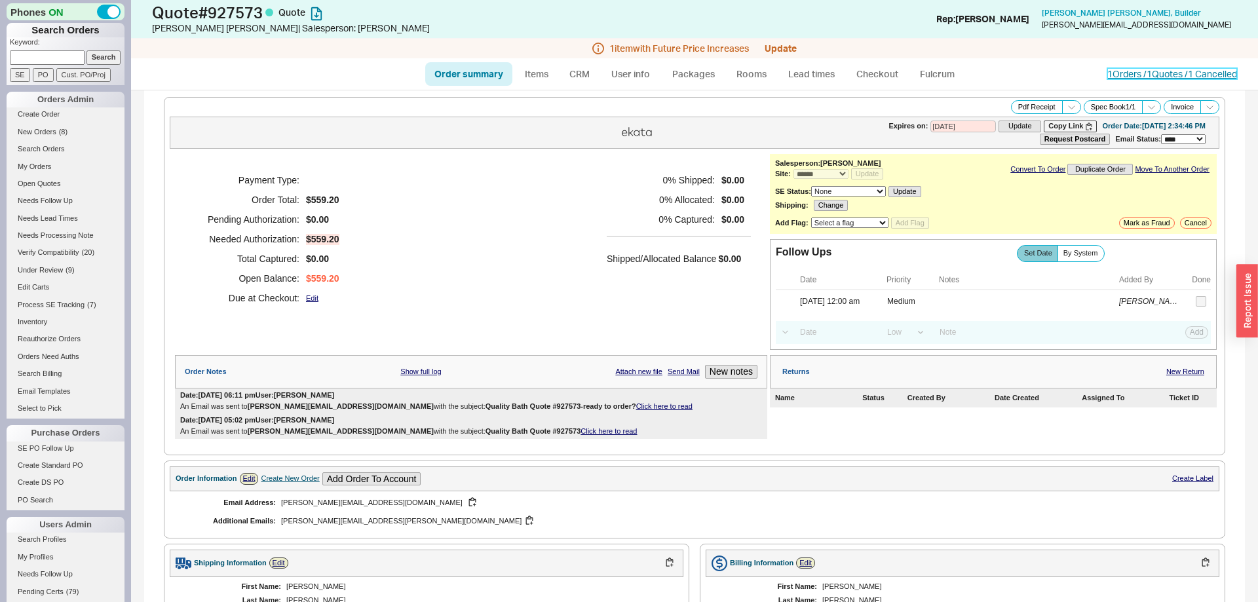
click at [1120, 79] on link "1 Orders / 1 Quotes / 1 Cancelled" at bounding box center [1173, 73] width 130 height 11
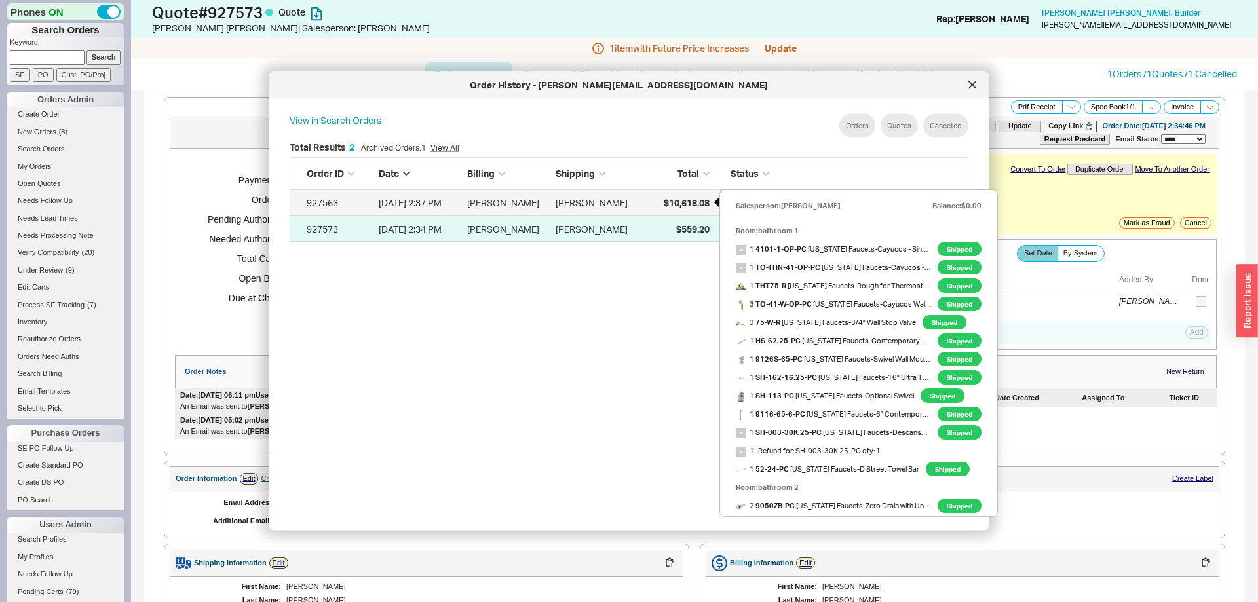
click at [694, 208] on div "$10,618.08" at bounding box center [677, 202] width 66 height 26
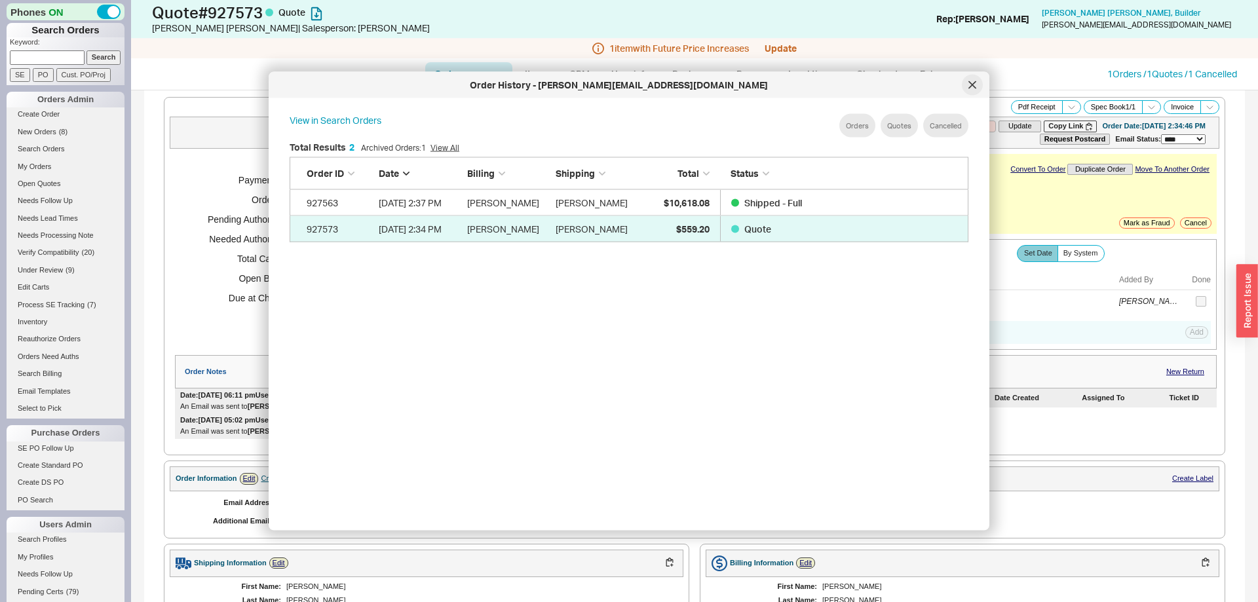
click at [976, 89] on div at bounding box center [972, 85] width 21 height 21
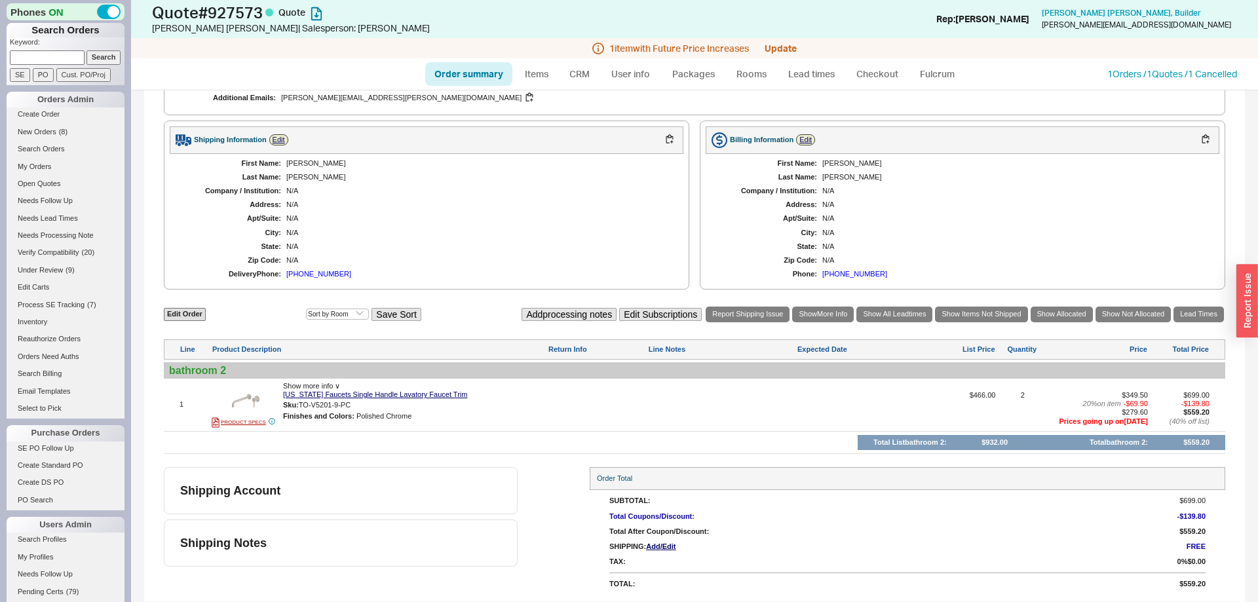
scroll to position [0, 0]
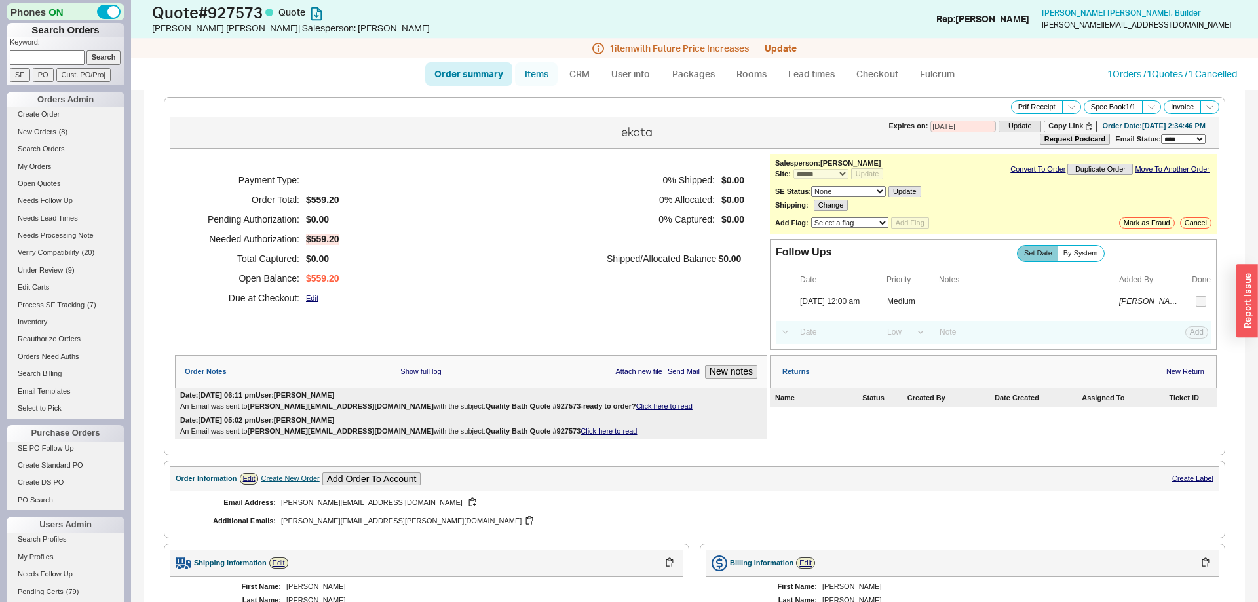
click at [537, 81] on link "Items" at bounding box center [536, 74] width 43 height 24
select select "3"
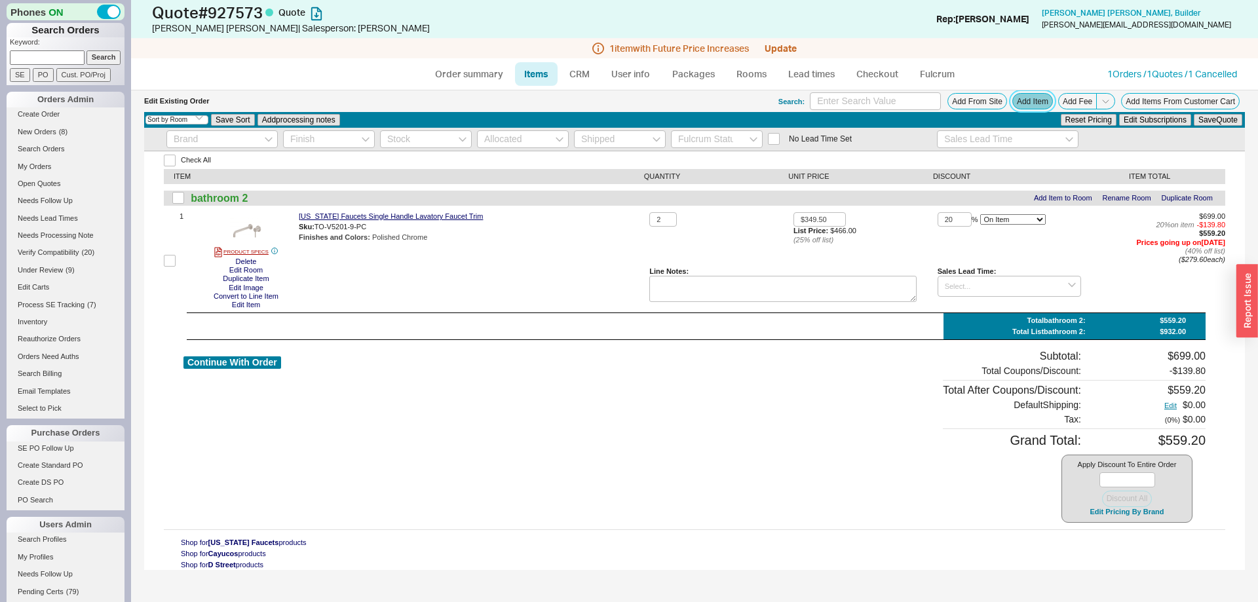
click at [1017, 103] on button "Add Item" at bounding box center [1033, 101] width 41 height 16
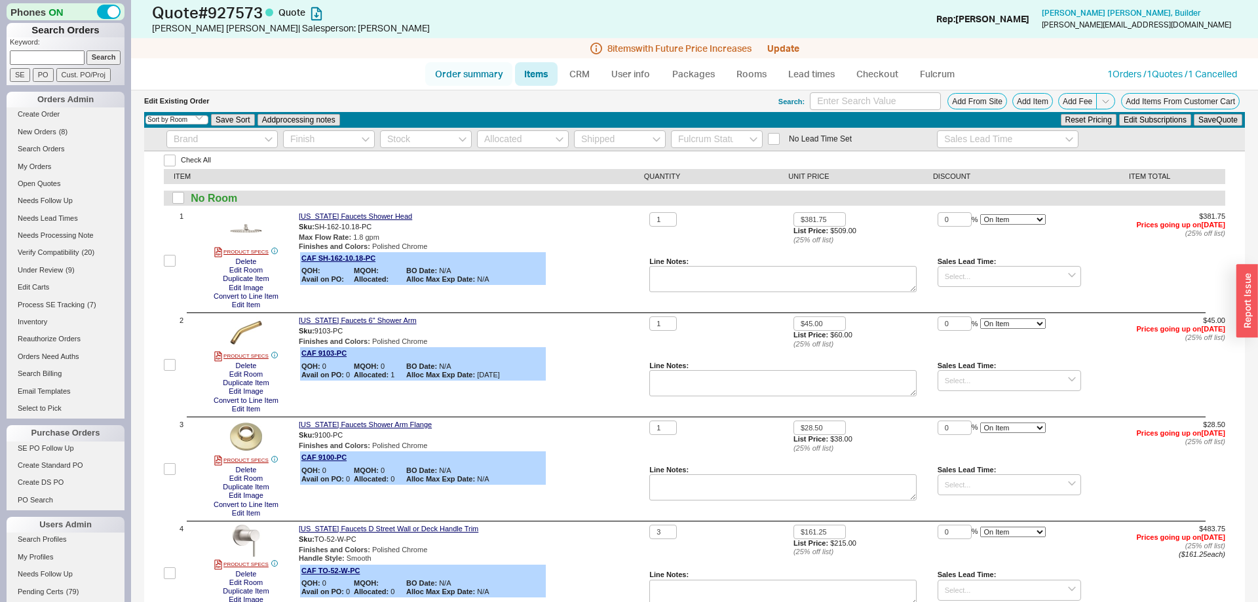
click at [473, 74] on link "Order summary" at bounding box center [468, 74] width 87 height 24
select select "*"
select select "LOW"
select select "3"
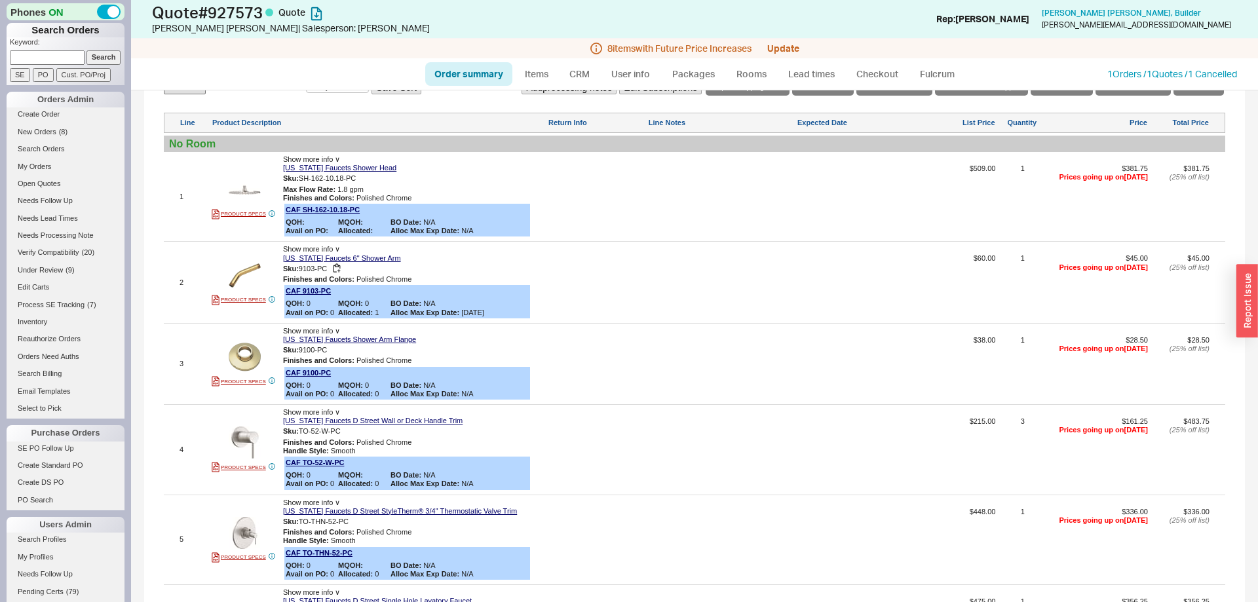
scroll to position [612, 0]
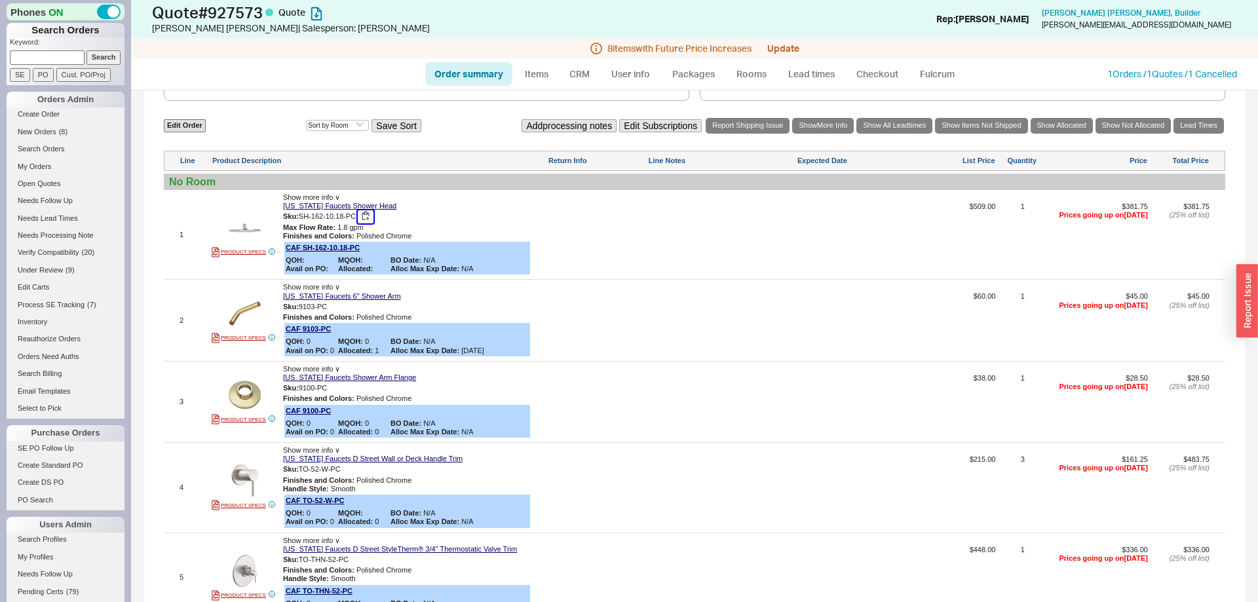
click at [370, 218] on button "button" at bounding box center [366, 216] width 16 height 12
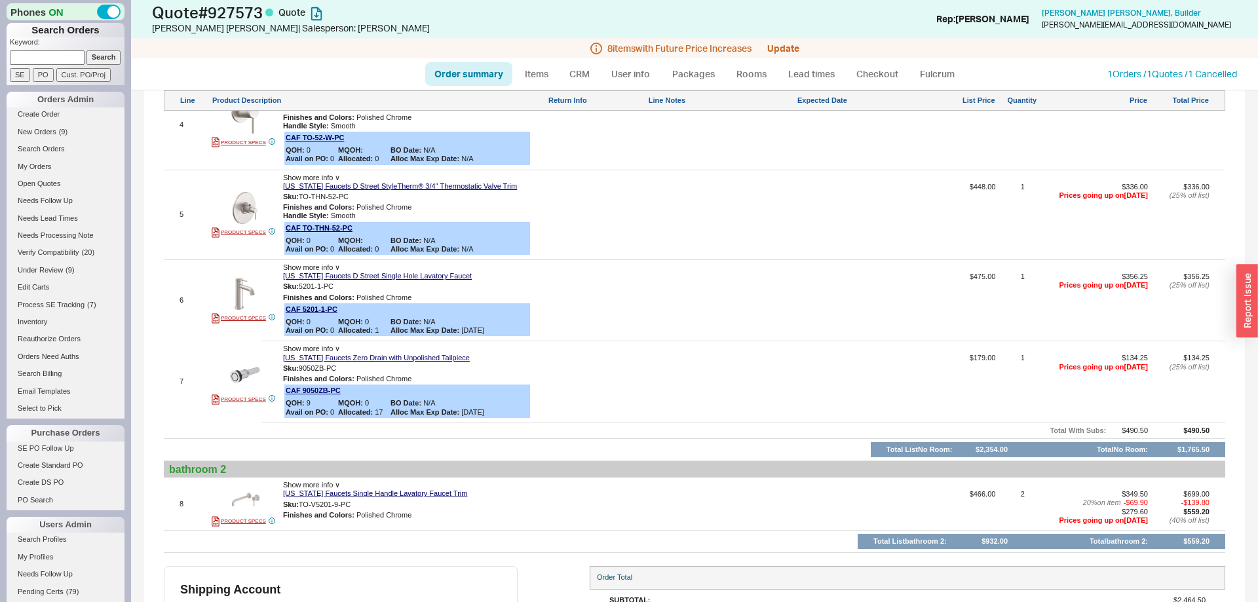
scroll to position [1080, 0]
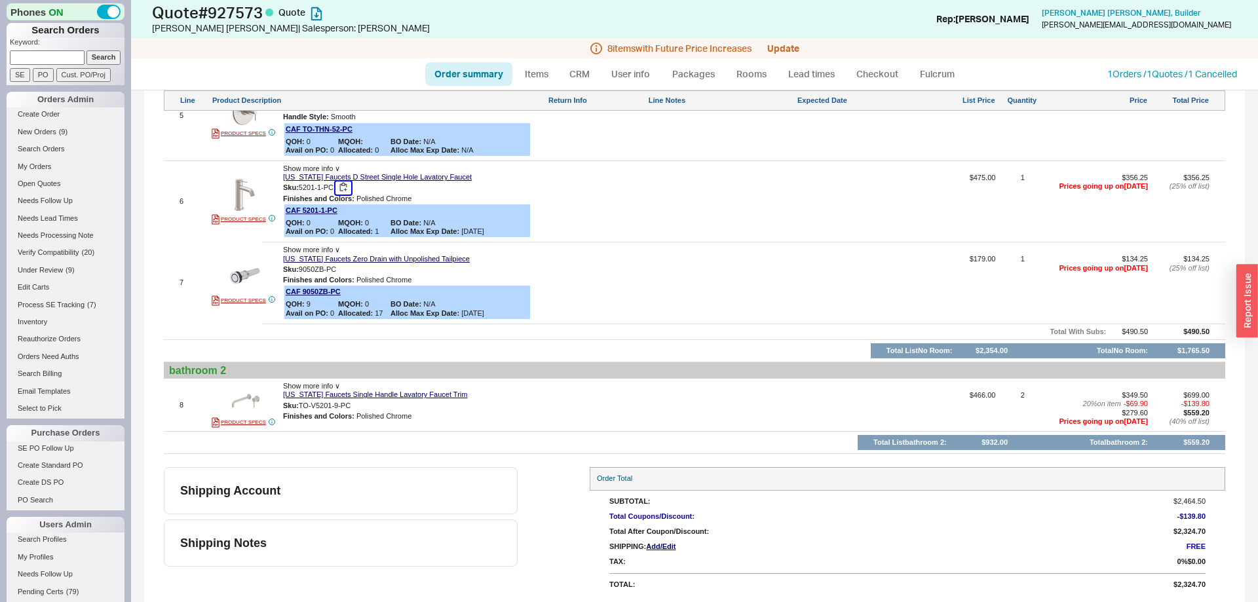
click at [342, 183] on button "button" at bounding box center [344, 188] width 16 height 12
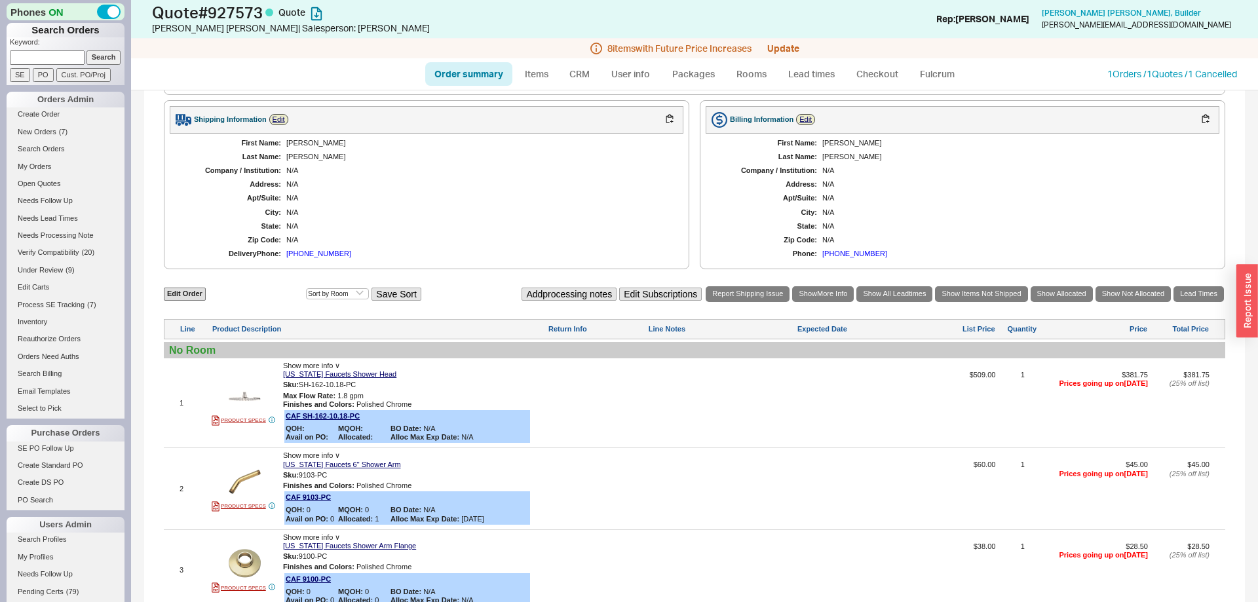
scroll to position [345, 0]
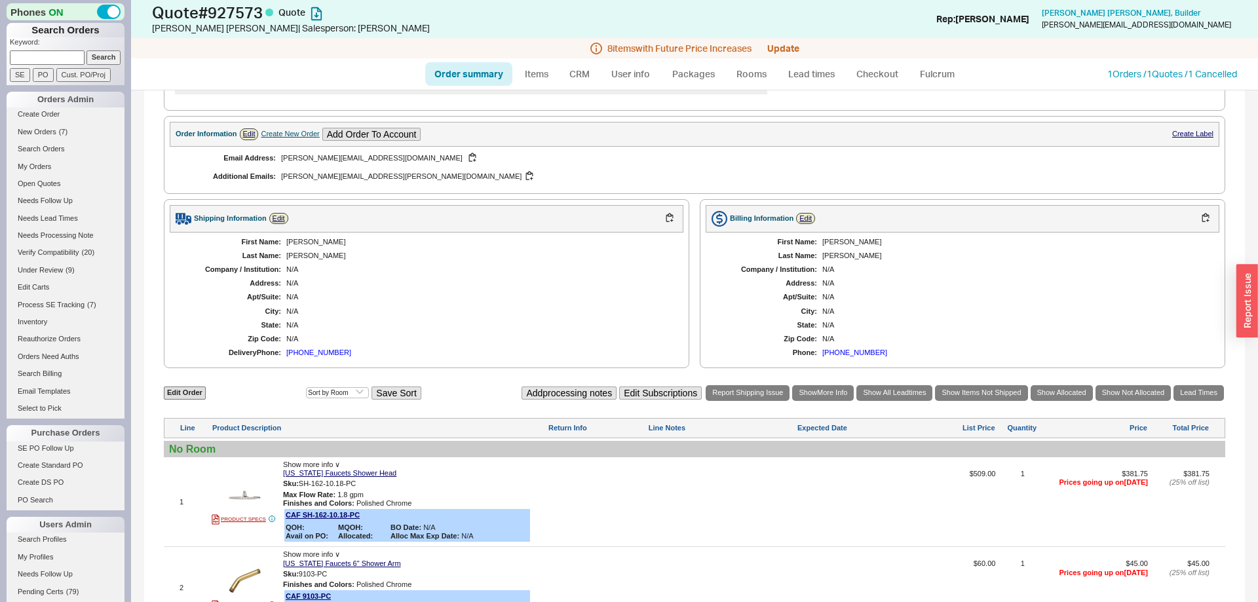
click at [480, 71] on link "Order summary" at bounding box center [468, 74] width 87 height 24
select select "*"
select select "LOW"
select select "3"
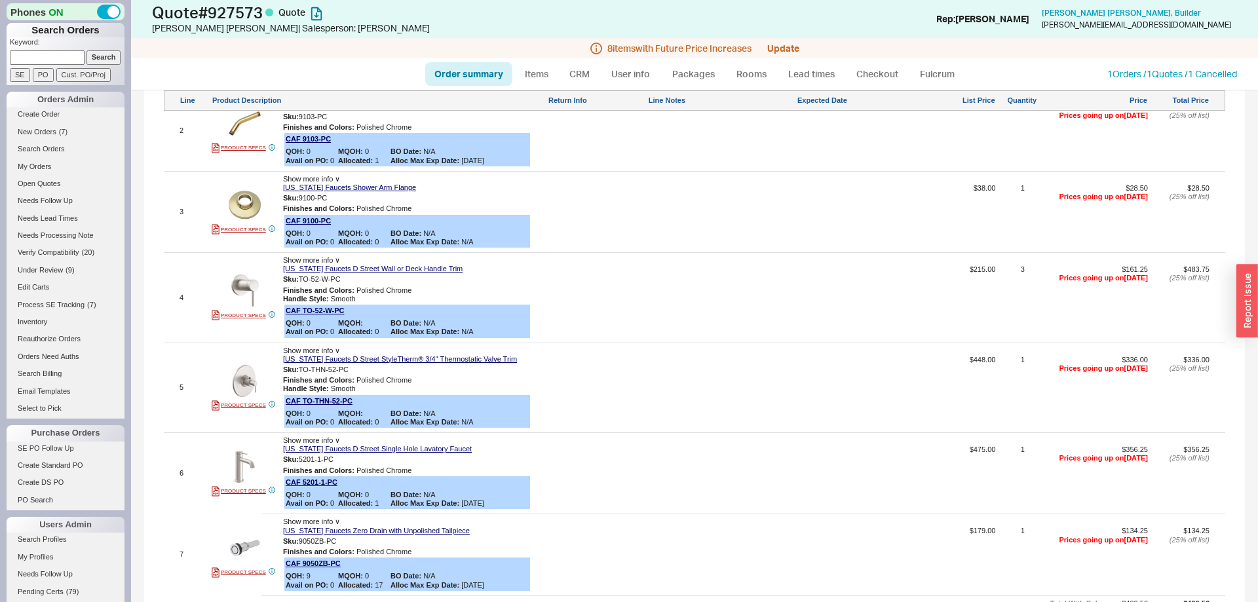
scroll to position [1080, 0]
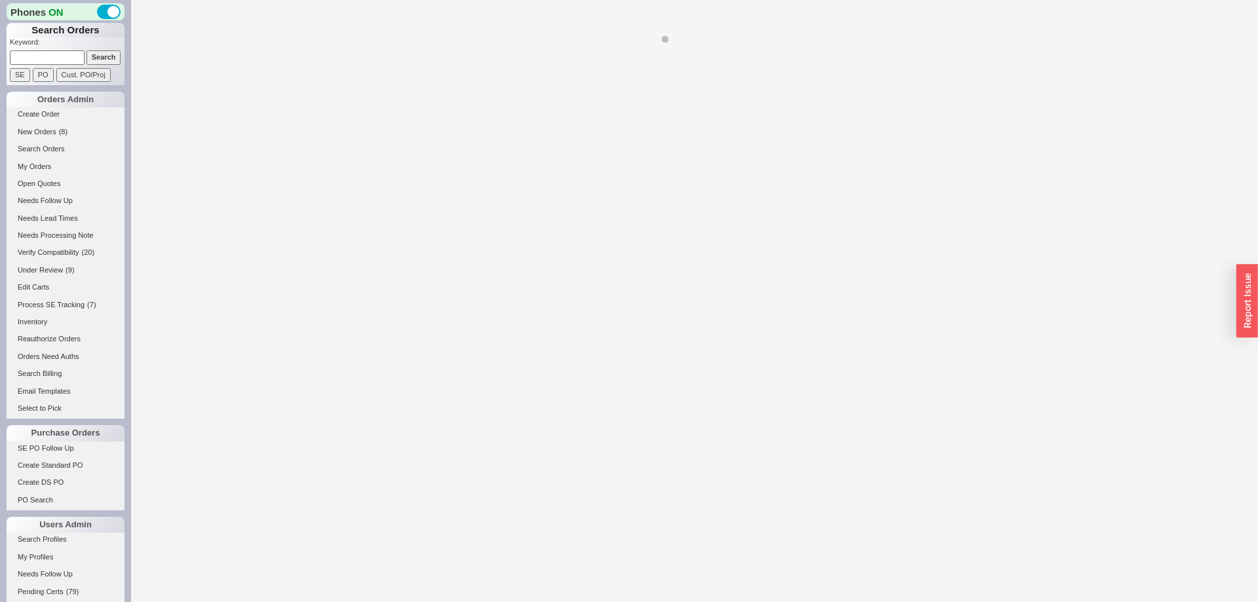
select select "LOW"
select select "3"
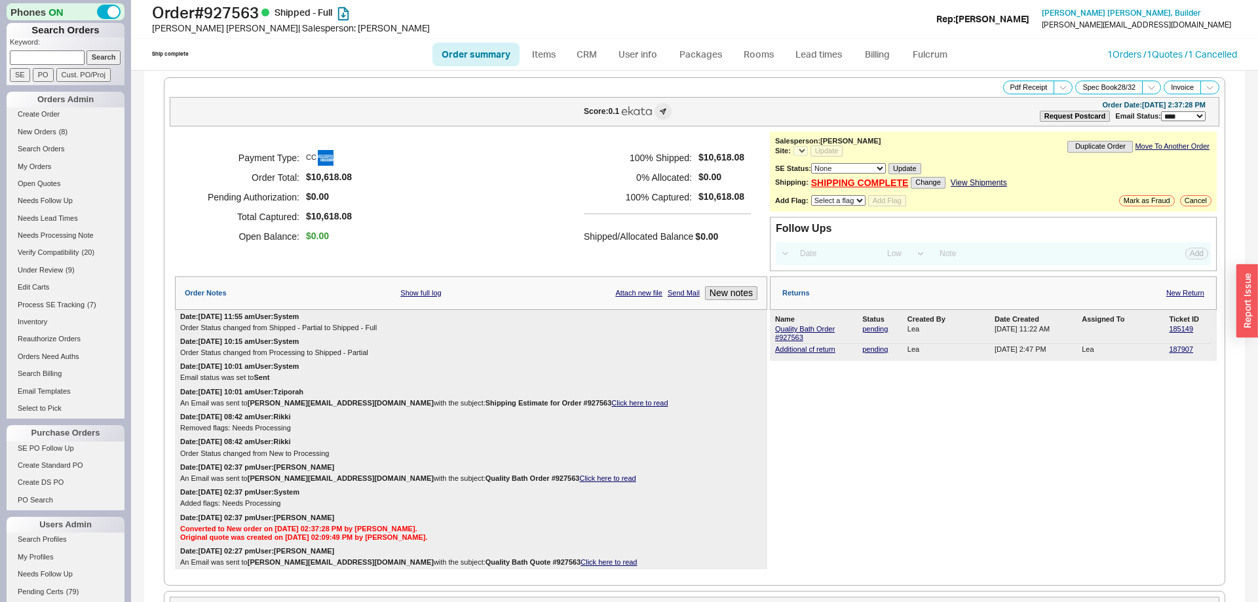
select select "*"
click at [1183, 333] on link "185149" at bounding box center [1181, 329] width 24 height 8
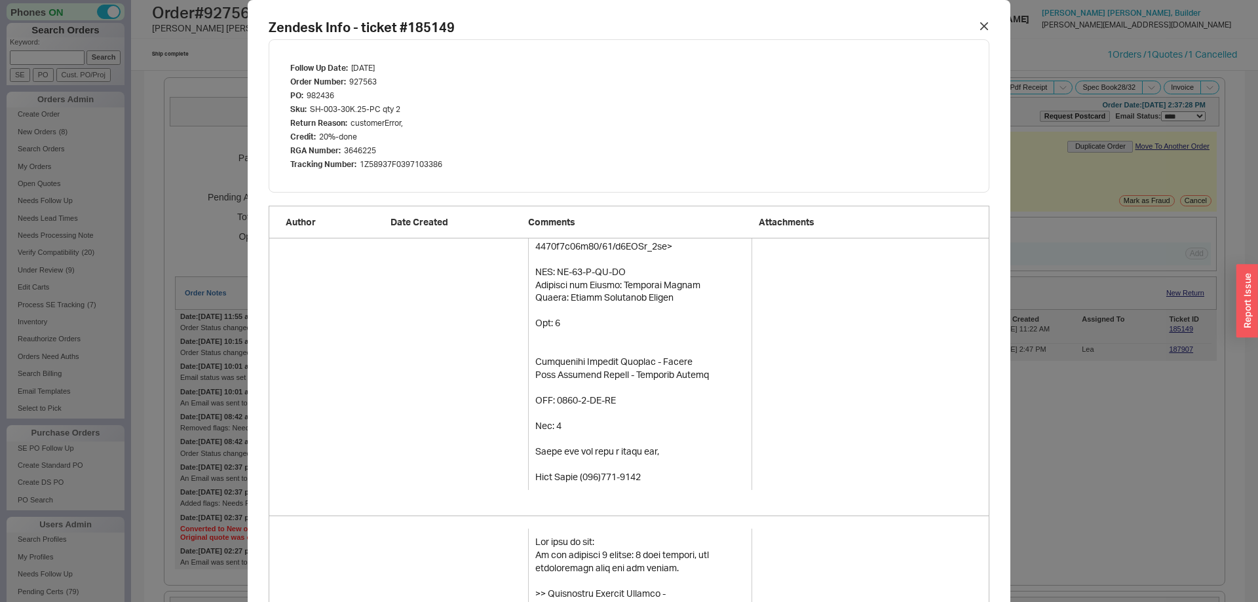
scroll to position [3075, 0]
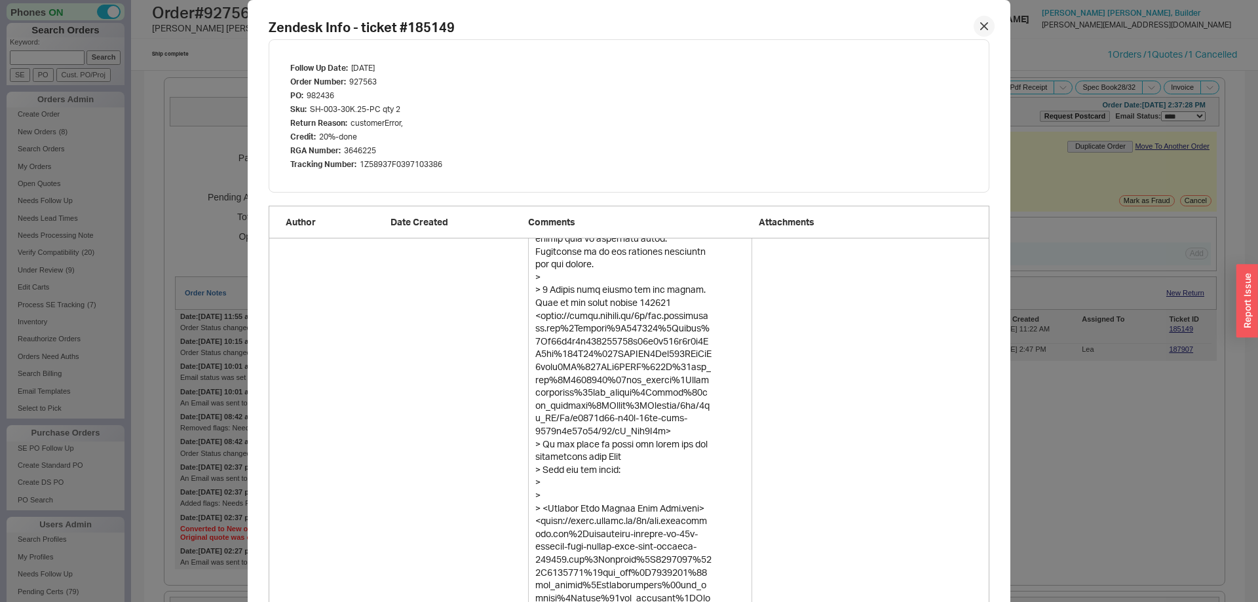
click at [985, 28] on icon at bounding box center [984, 26] width 7 height 7
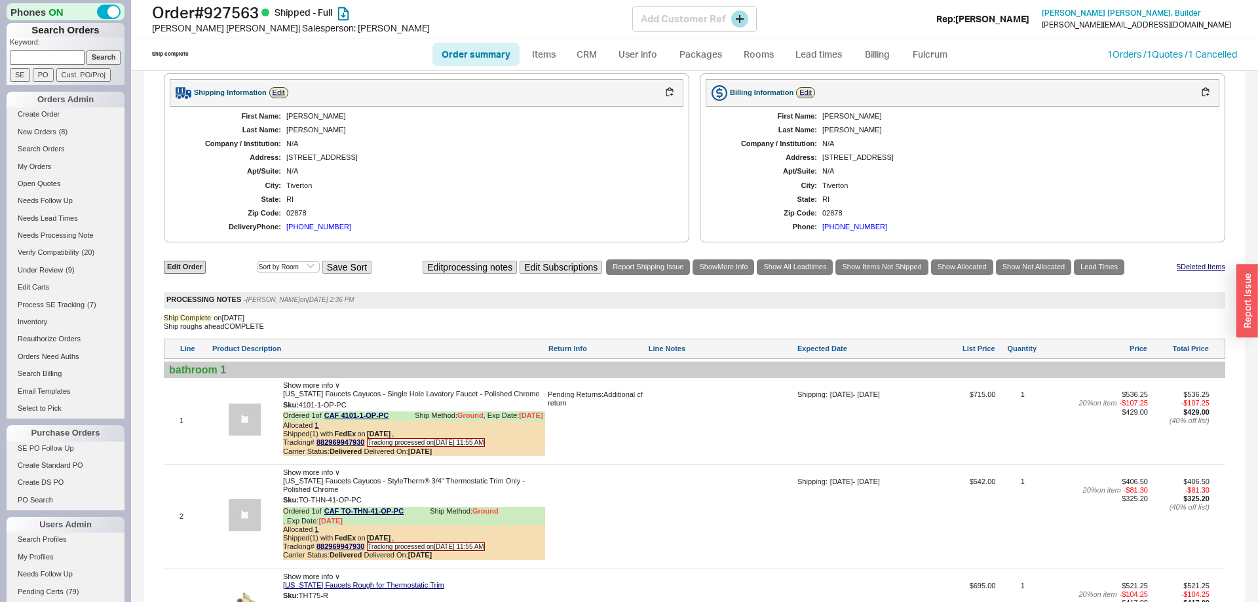
scroll to position [1070, 0]
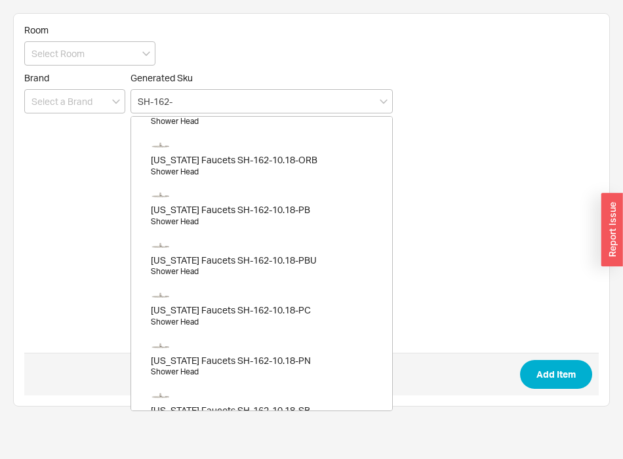
scroll to position [735, 0]
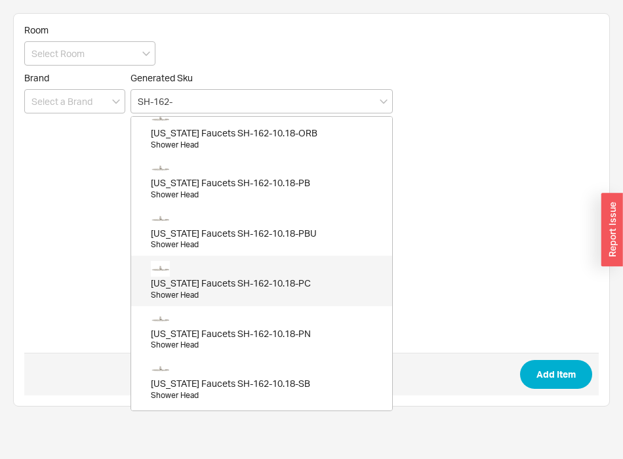
click at [274, 286] on div "California Faucets SH-162-10.18-PC" at bounding box center [268, 283] width 235 height 13
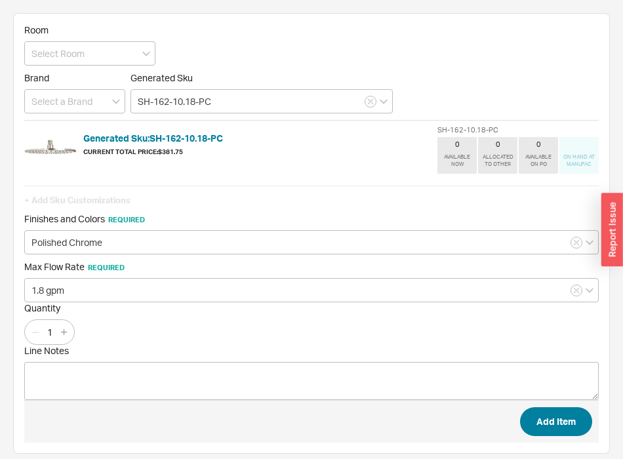
type input "SH-162-10.18-PC"
click at [560, 421] on button "Add Item" at bounding box center [556, 421] width 72 height 29
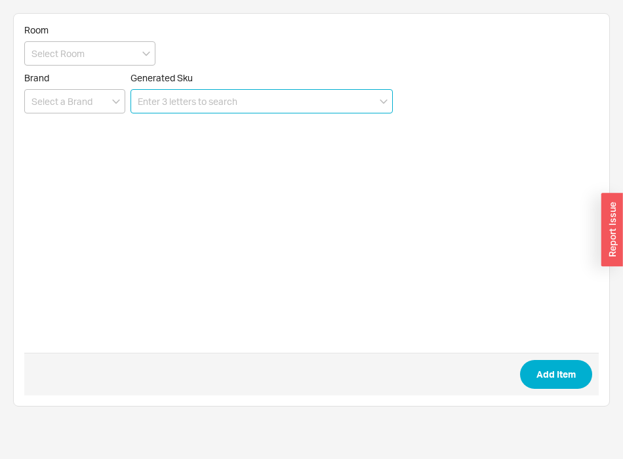
click at [283, 97] on input at bounding box center [261, 101] width 262 height 24
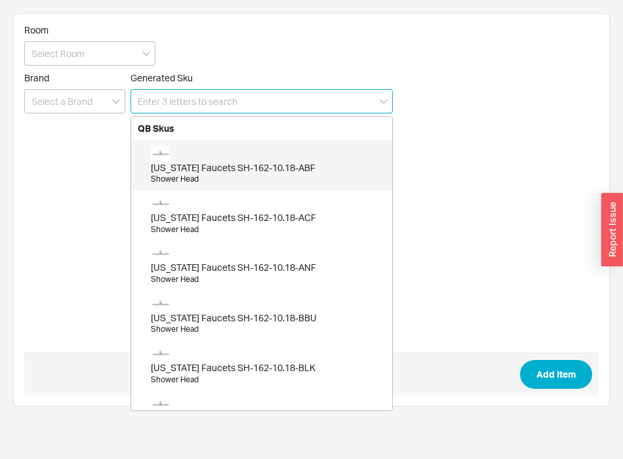
paste input "9103-PC"
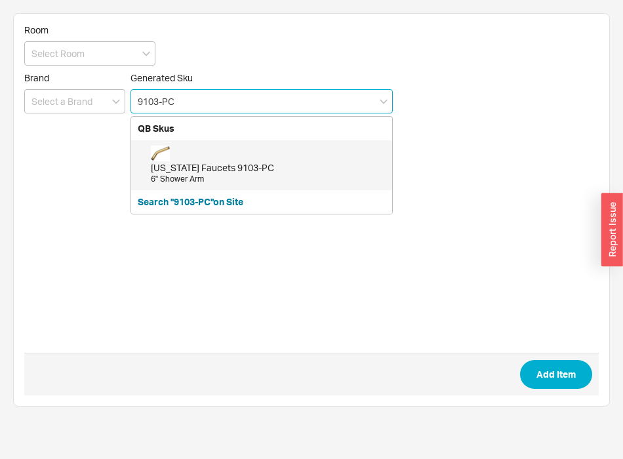
click at [246, 150] on div "California Faucets 9103-PC 6" Shower Arm" at bounding box center [268, 165] width 235 height 39
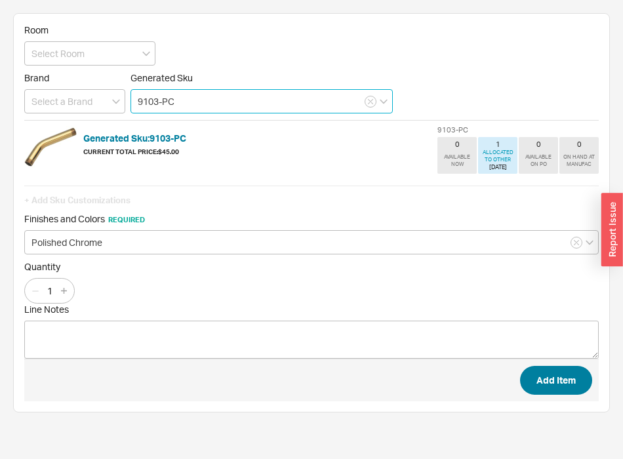
type input "9103-PC"
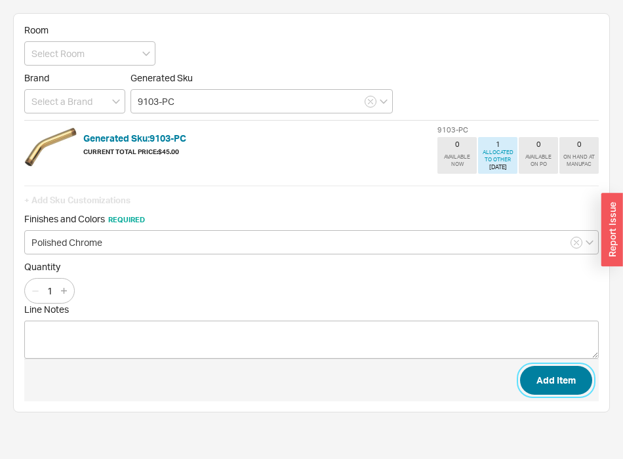
click at [553, 381] on button "Add Item" at bounding box center [556, 380] width 72 height 29
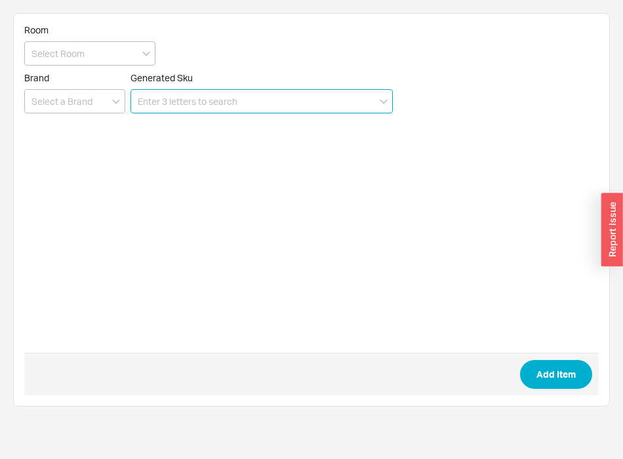
click at [233, 99] on input at bounding box center [261, 101] width 262 height 24
paste input "9100-PC"
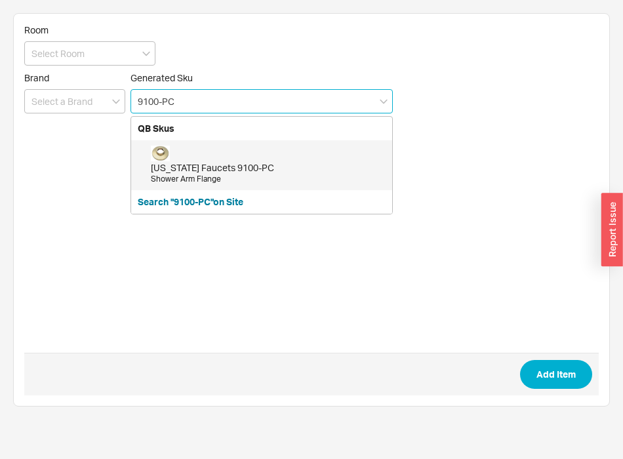
click at [218, 153] on div "California Faucets 9100-PC Shower Arm Flange" at bounding box center [268, 165] width 235 height 39
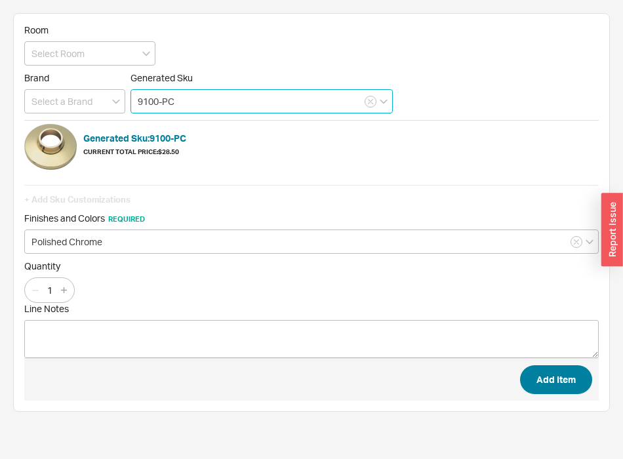
type input "9100-PC"
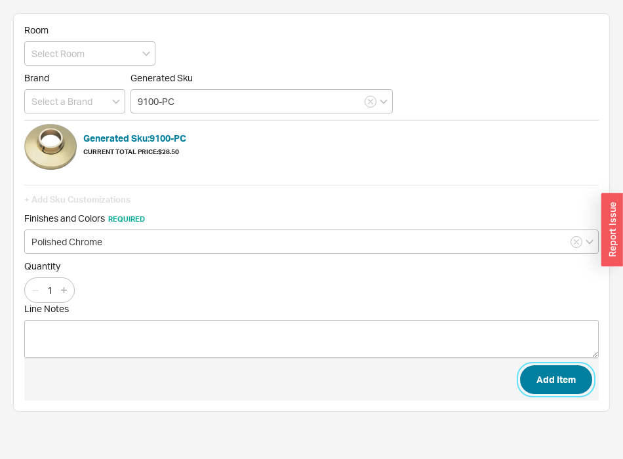
click at [581, 386] on button "Add Item" at bounding box center [556, 379] width 72 height 29
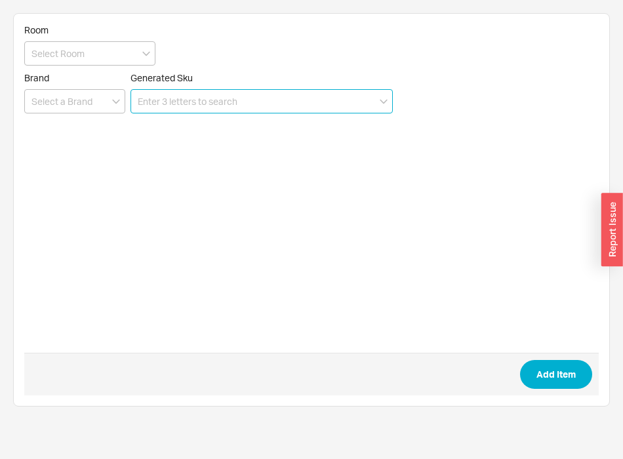
click at [240, 96] on input at bounding box center [261, 101] width 262 height 24
paste input "TO-52-W-PC"
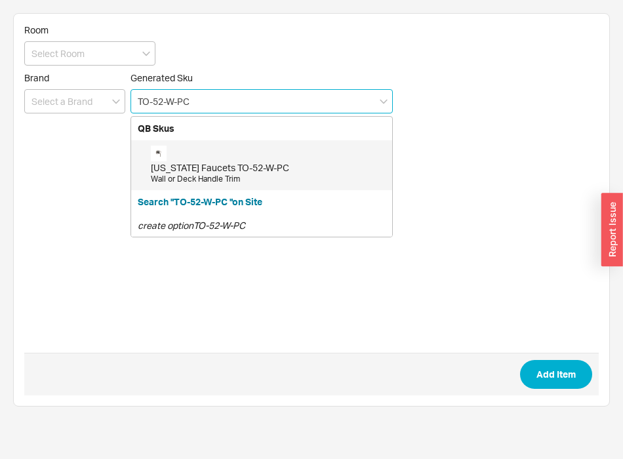
click at [225, 157] on div "California Faucets TO-52-W-PC Wall or Deck Handle Trim" at bounding box center [268, 165] width 235 height 39
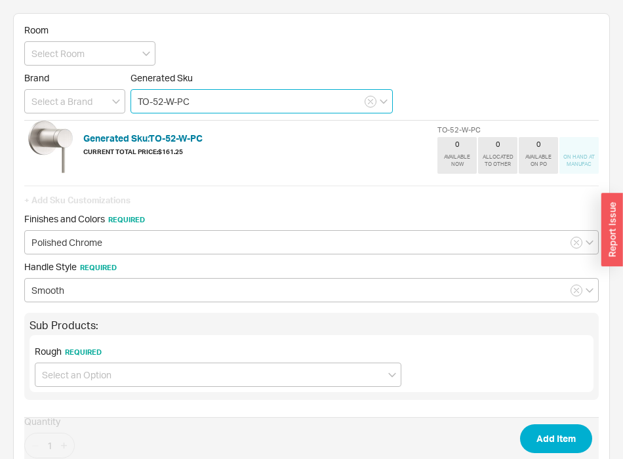
scroll to position [121, 0]
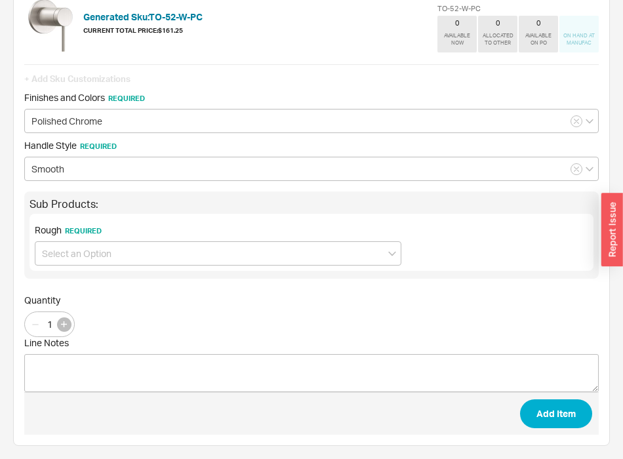
type input "TO-52-W-PC"
click at [62, 324] on icon "button" at bounding box center [64, 324] width 6 height 6
type input "3"
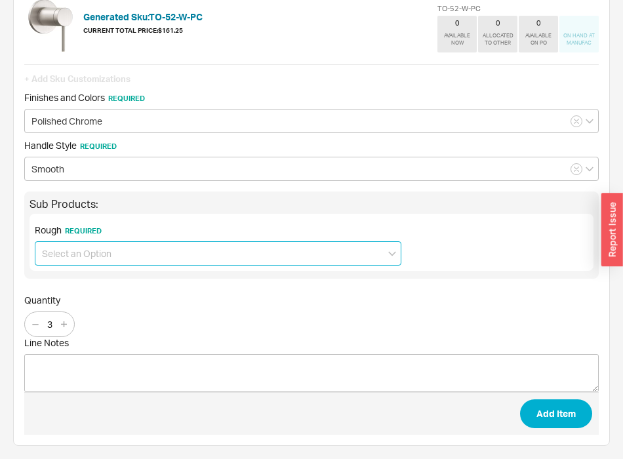
click at [119, 245] on input at bounding box center [218, 253] width 366 height 24
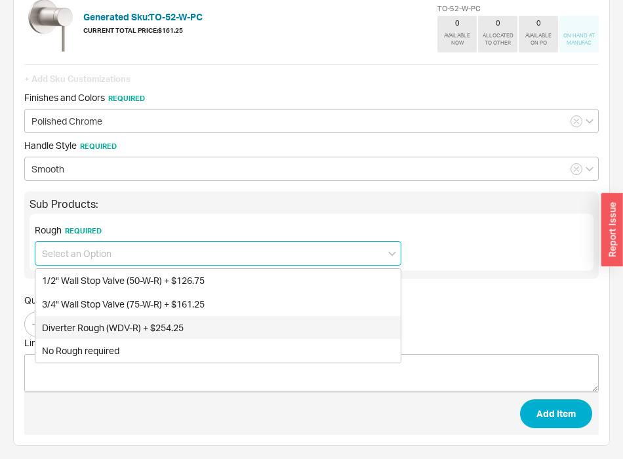
click at [88, 349] on div "No Rough required" at bounding box center [217, 351] width 365 height 24
type input "No Rough required"
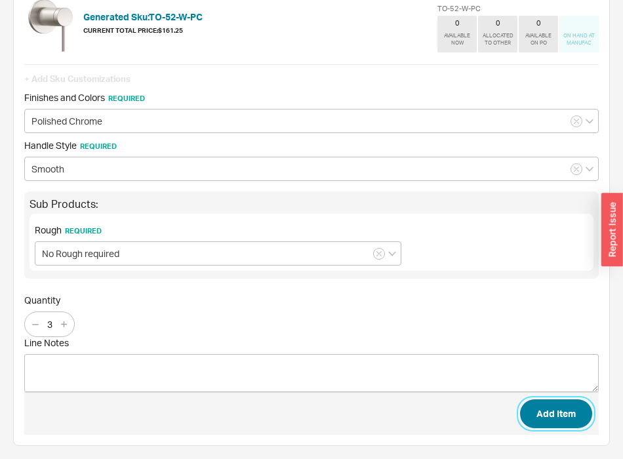
click at [562, 405] on button "Add Item" at bounding box center [556, 413] width 72 height 29
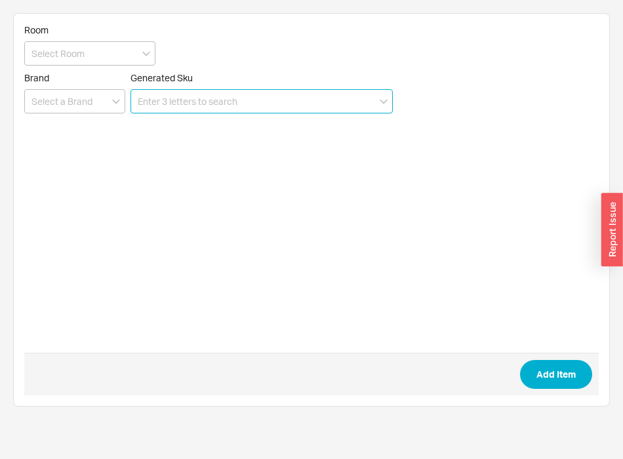
scroll to position [0, 0]
click at [261, 105] on input at bounding box center [261, 101] width 262 height 24
paste input "TO-THN-52-PC"
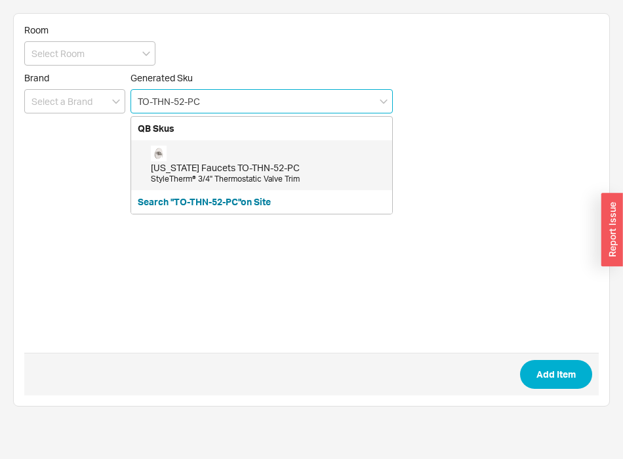
click at [228, 158] on div "California Faucets TO-THN-52-PC StyleTherm® 3/4" Thermostatic Valve Trim" at bounding box center [268, 165] width 235 height 39
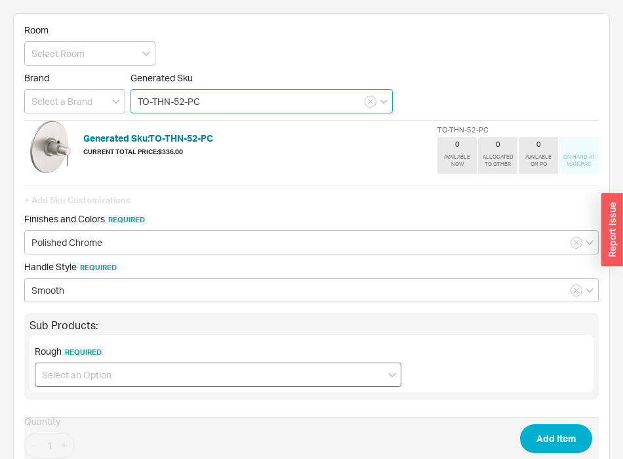
type input "TO-THN-52-PC"
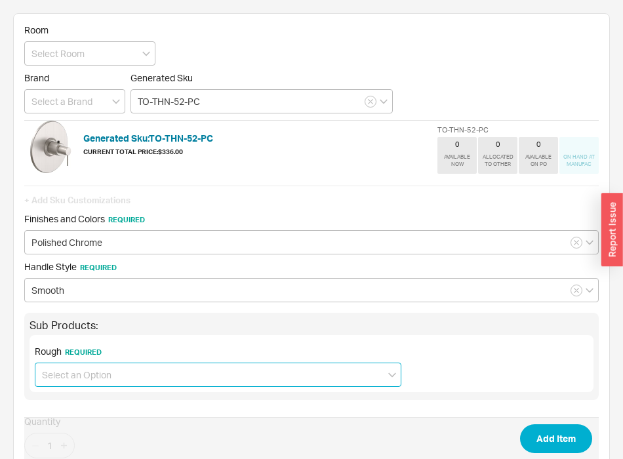
drag, startPoint x: 150, startPoint y: 372, endPoint x: 142, endPoint y: 387, distance: 17.3
click at [148, 376] on input at bounding box center [218, 374] width 366 height 24
click at [113, 427] on div "No Rough required" at bounding box center [217, 426] width 365 height 24
type input "No Rough required"
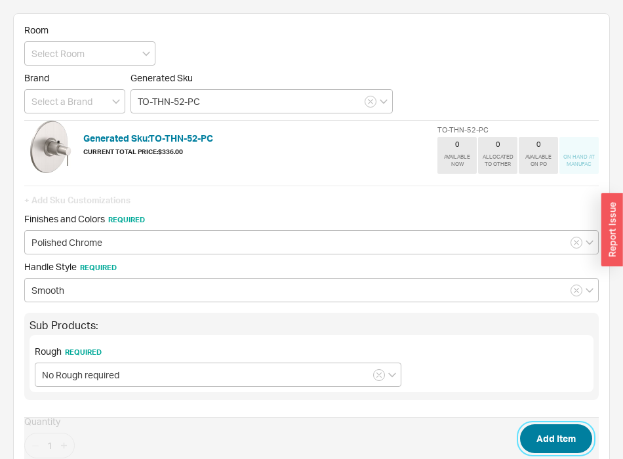
click at [575, 440] on button "Add Item" at bounding box center [556, 438] width 72 height 29
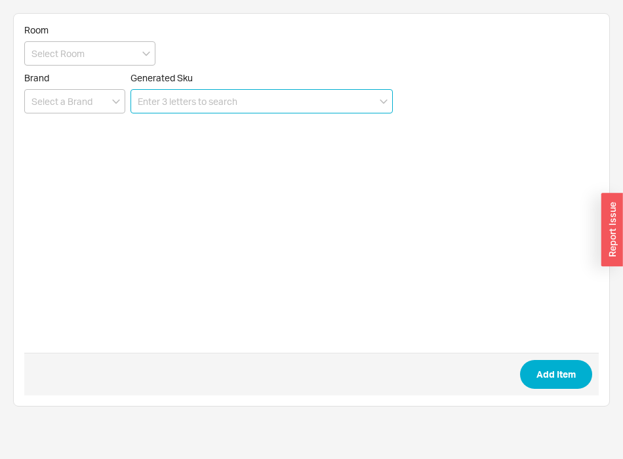
click at [221, 107] on input at bounding box center [261, 101] width 262 height 24
paste input "5201-1-PC"
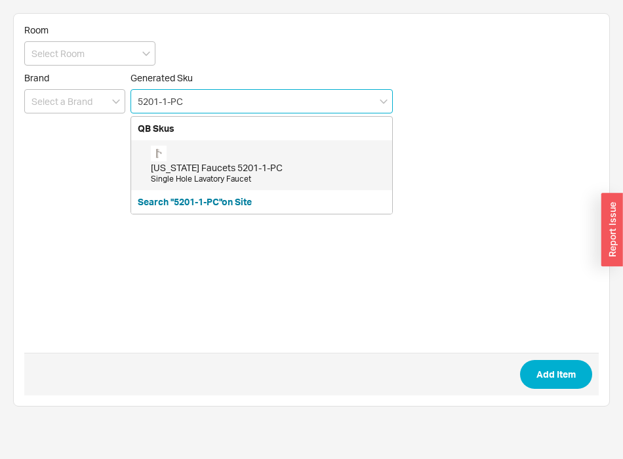
click at [194, 159] on div "California Faucets 5201-1-PC Single Hole Lavatory Faucet" at bounding box center [268, 165] width 235 height 39
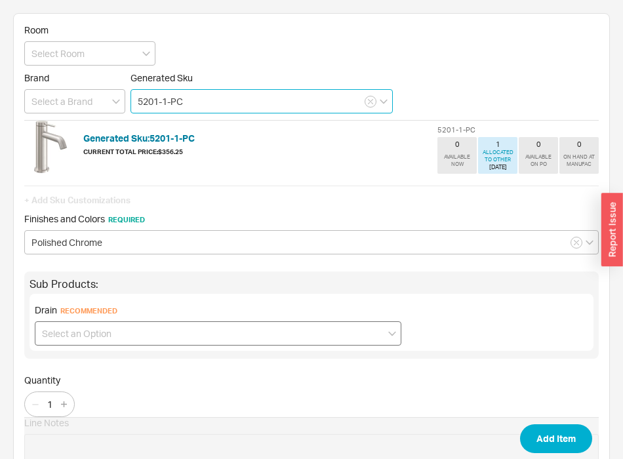
type input "5201-1-PC"
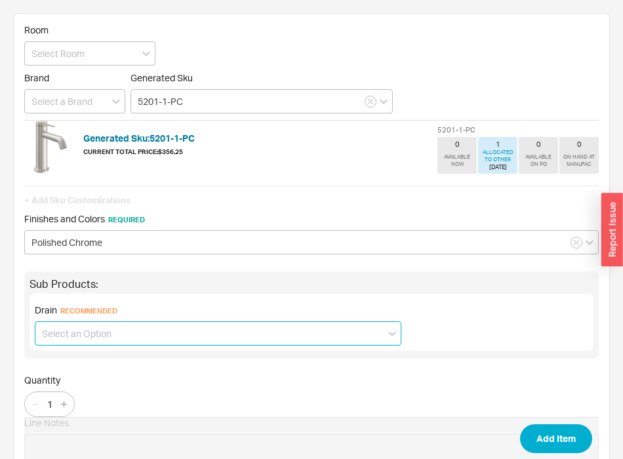
click at [296, 339] on input at bounding box center [218, 333] width 366 height 24
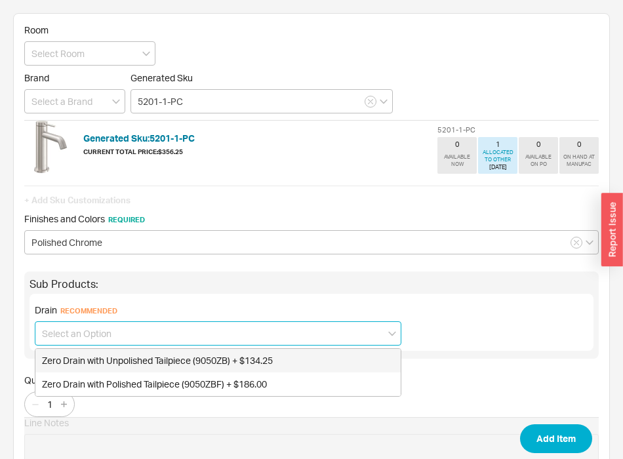
click at [252, 358] on div "Zero Drain with Unpolished Tailpiece (9050ZB) + $134.25" at bounding box center [217, 361] width 365 height 24
type input "Zero Drain with Unpolished Tailpiece (9050ZB) + $134.25"
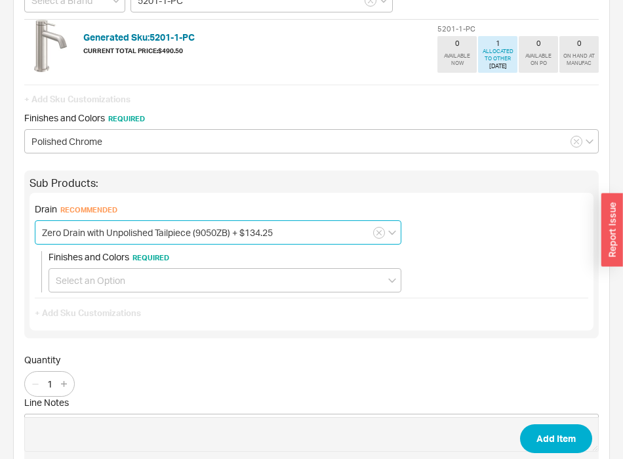
scroll to position [134, 0]
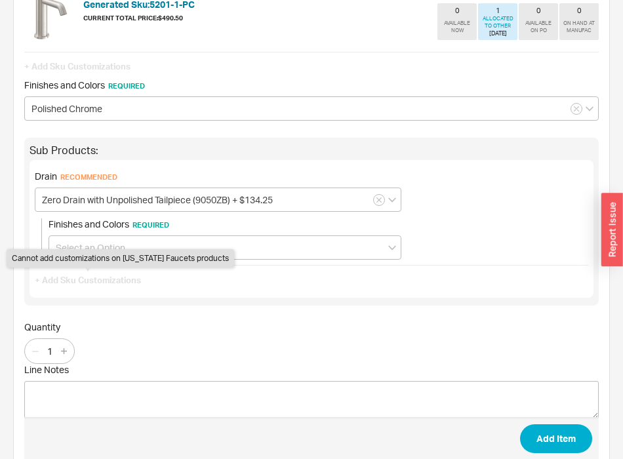
click at [140, 249] on div "Cannot add customizations on California Faucets products" at bounding box center [120, 258] width 227 height 18
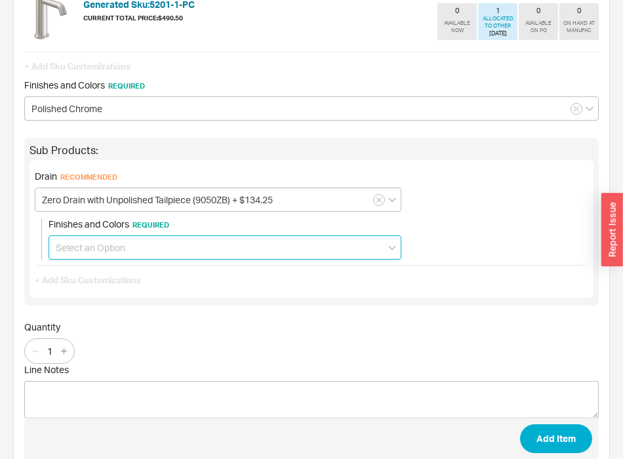
click at [92, 243] on input at bounding box center [225, 247] width 353 height 24
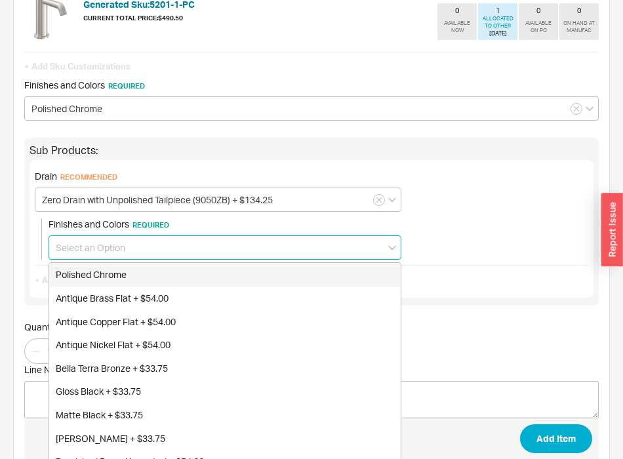
click at [98, 273] on div "Polished Chrome" at bounding box center [224, 275] width 351 height 24
type input "Polished Chrome"
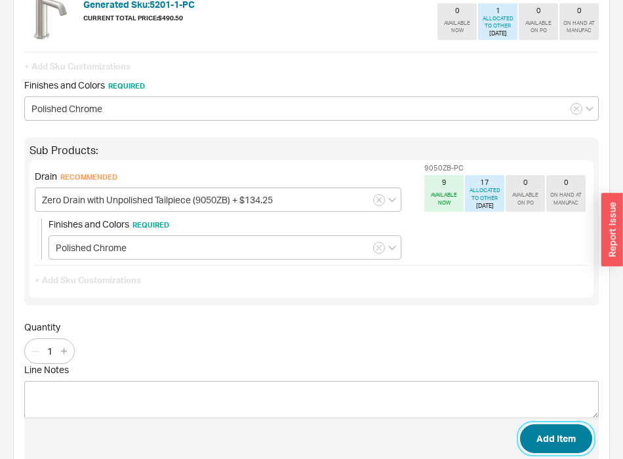
click at [573, 438] on button "Add Item" at bounding box center [556, 438] width 72 height 29
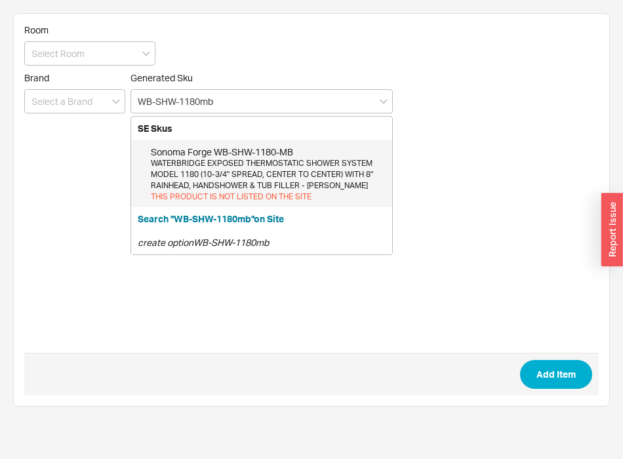
click at [230, 179] on div "WATERBRIDGE EXPOSED THERMOSTATIC SHOWER SYSTEM MODEL 1180 (10-3/4" SPREAD, CENT…" at bounding box center [268, 174] width 235 height 33
type input "WB-SHW-1180-MB"
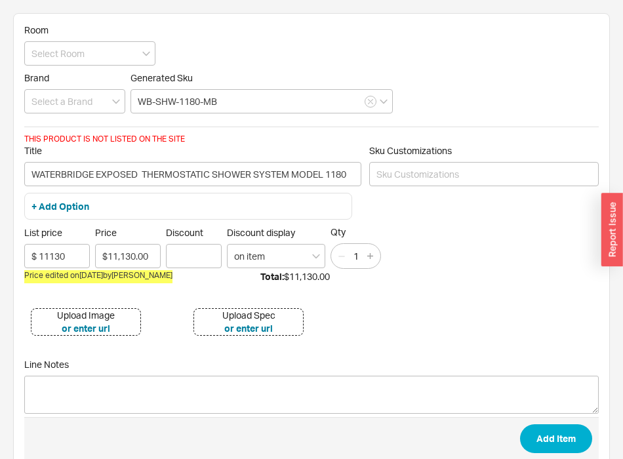
type input "WATERBRIDGE EXPOSED THERMOSTATIC SHOWER SYSTEM MODEL 1180 (10-3/4" SPREAD, CENT…"
type input "WB-SHW-1180-MB"
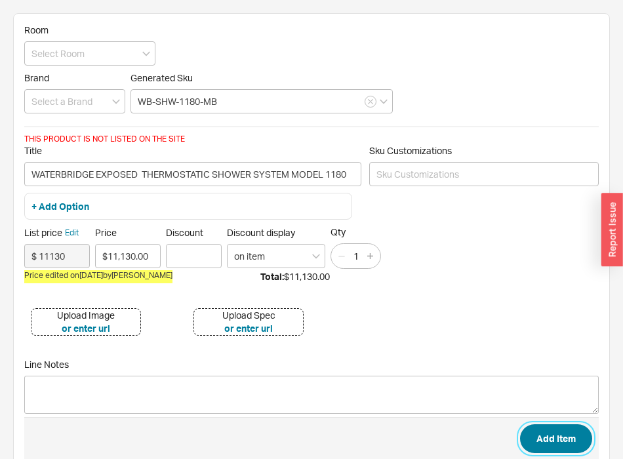
click at [585, 435] on button "Add Item" at bounding box center [556, 438] width 72 height 29
type input "WATERBRIDGE EXPOSED THERMOSTATIC SHOWER SYSTEM MODEL 1180 (10-3/4" SPREAD, CENT…"
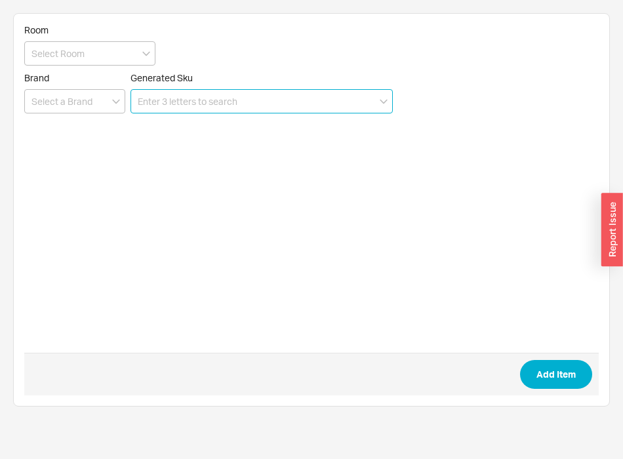
click at [222, 100] on input at bounding box center [261, 101] width 262 height 24
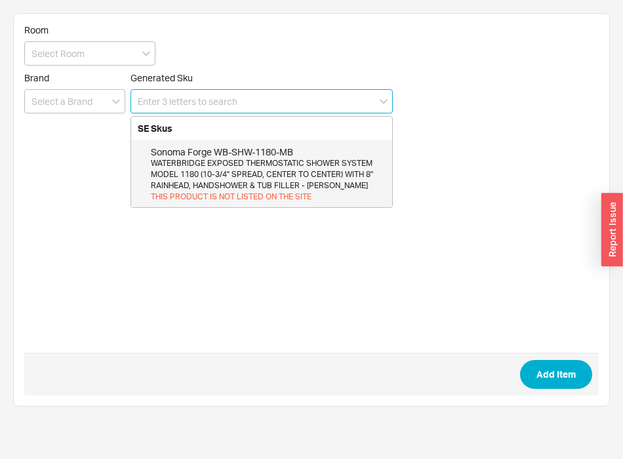
paste input "WB-RTF-FM-[PERSON_NAME]"
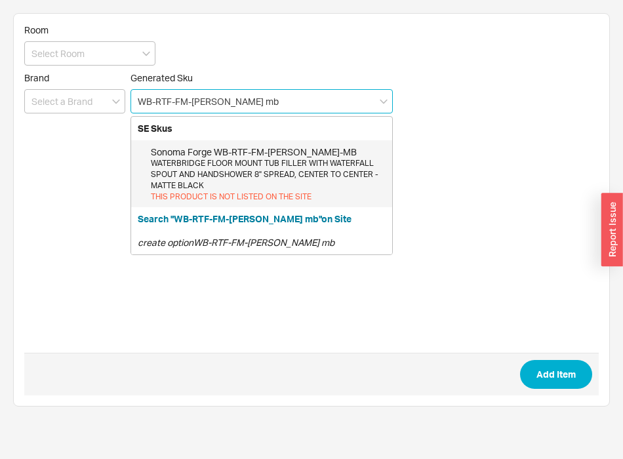
click at [263, 149] on div "Sonoma Forge WB-RTF-FM-[PERSON_NAME]-MB" at bounding box center [268, 152] width 235 height 13
type input "WB-RTF-FM-[PERSON_NAME]-MB"
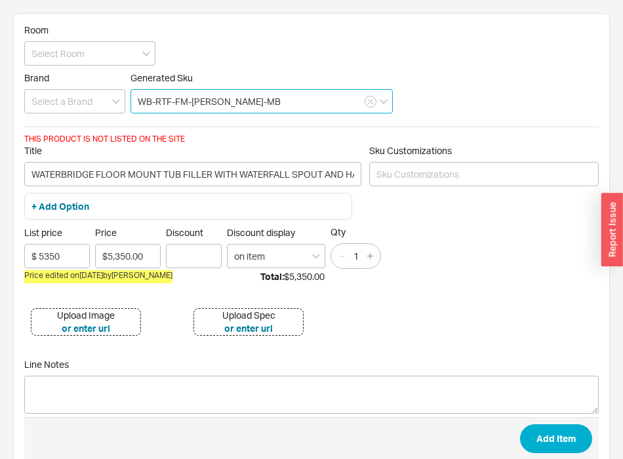
type input "WATERBRIDGE FLOOR MOUNT TUB FILLER WITH WATERFALL SPOUT AND HANDSHOWER 8" SPREA…"
type input "WB-RTF-FM-[PERSON_NAME]-MB"
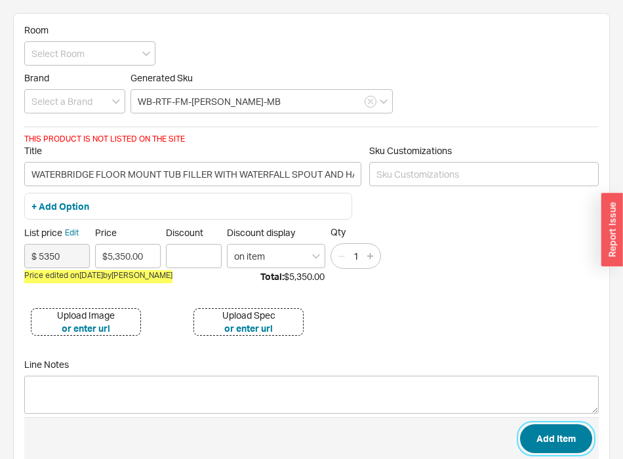
click at [560, 435] on button "Add Item" at bounding box center [556, 438] width 72 height 29
type input "WATERBRIDGE FLOOR MOUNT TUB FILLER WITH WATERFALL SPOUT AND HANDSHOWER 8" SPREA…"
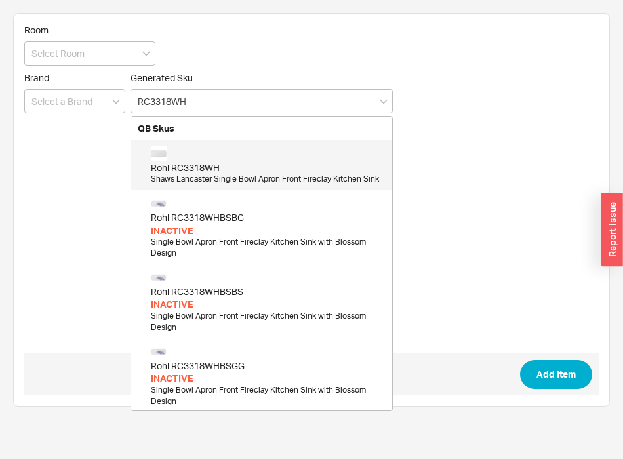
click at [189, 163] on div "Rohl RC3318WH" at bounding box center [268, 167] width 235 height 13
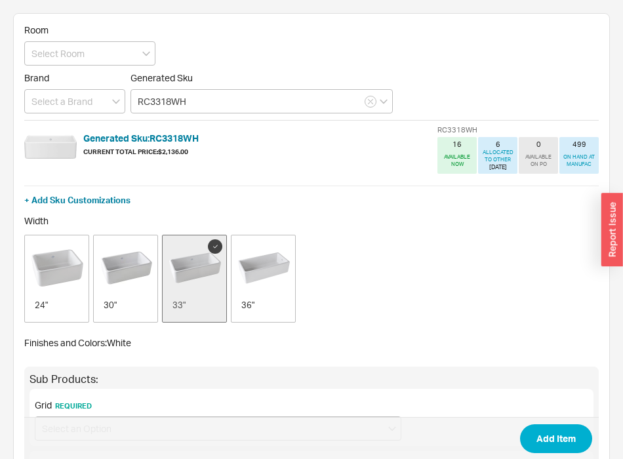
type input "RC3318WH"
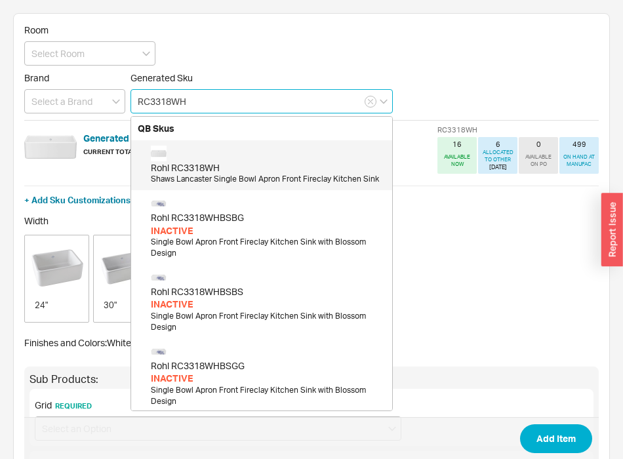
click at [241, 172] on div "Rohl RC3318WH" at bounding box center [268, 167] width 235 height 13
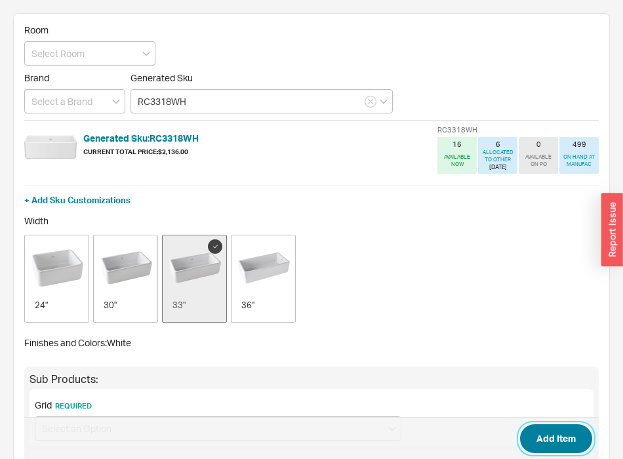
click at [564, 441] on button "Add Item" at bounding box center [556, 438] width 72 height 29
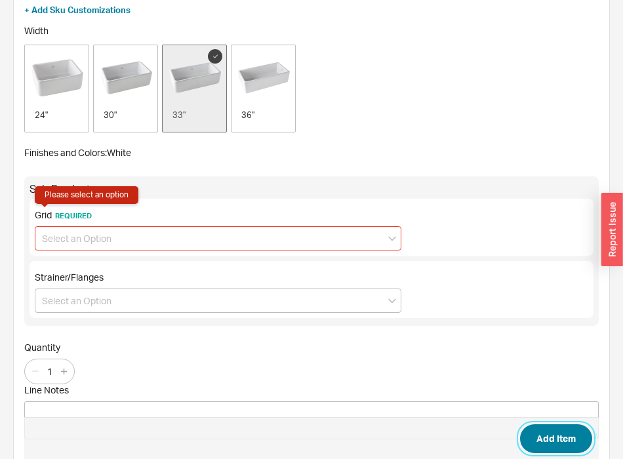
scroll to position [191, 0]
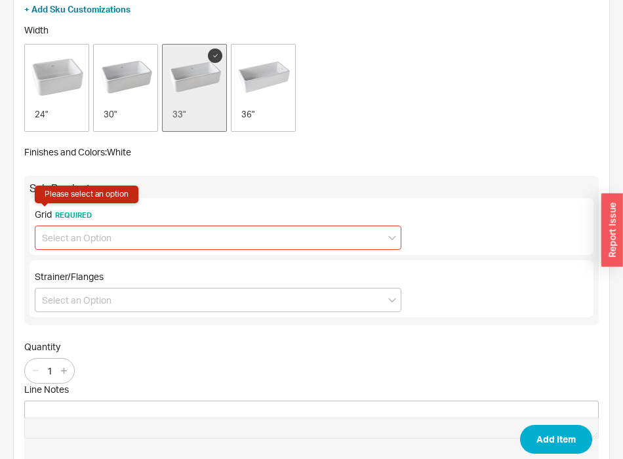
drag, startPoint x: 156, startPoint y: 229, endPoint x: 142, endPoint y: 246, distance: 21.4
click at [155, 229] on input at bounding box center [218, 237] width 366 height 24
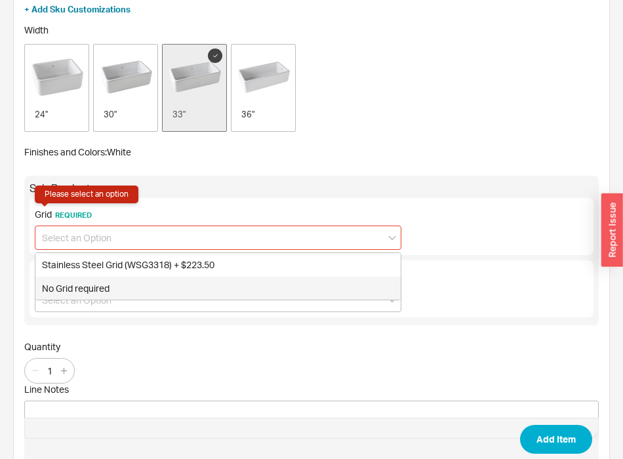
click at [99, 291] on div "No Grid required" at bounding box center [217, 289] width 365 height 24
type input "No Grid required"
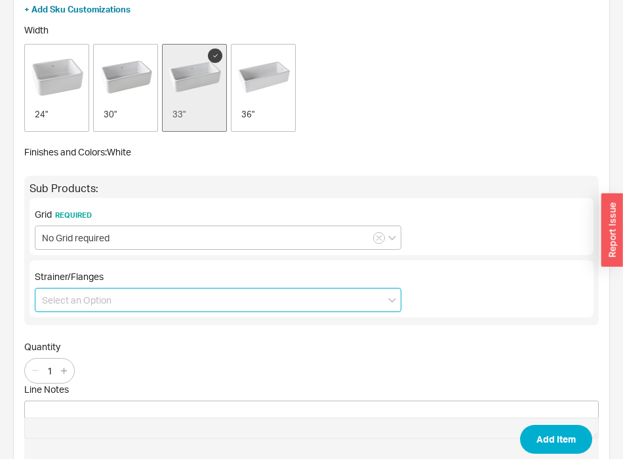
click at [102, 300] on input at bounding box center [218, 300] width 366 height 24
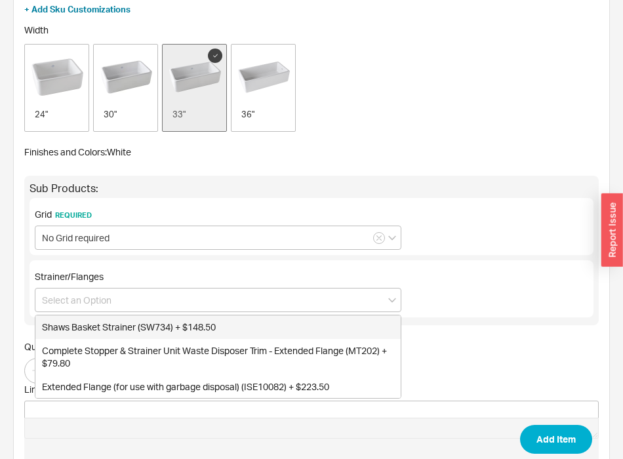
click at [486, 222] on div "Grid Required No Grid required" at bounding box center [311, 226] width 553 height 47
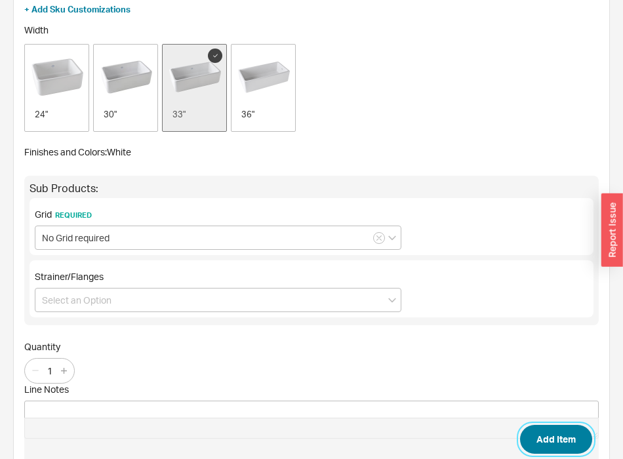
click at [551, 434] on button "Add Item" at bounding box center [556, 438] width 72 height 29
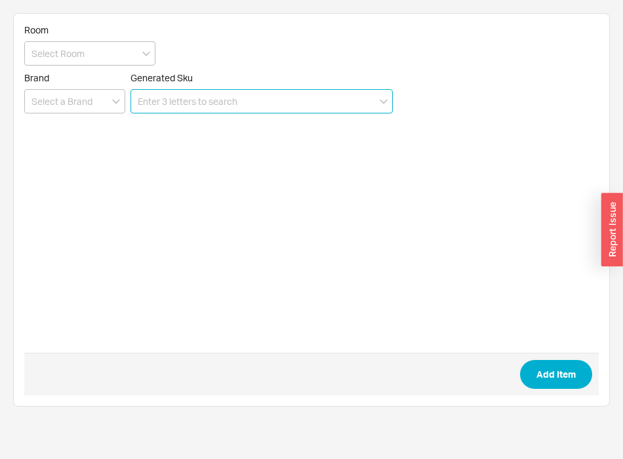
click at [297, 103] on input at bounding box center [261, 101] width 262 height 24
paste input "RC1515WH"
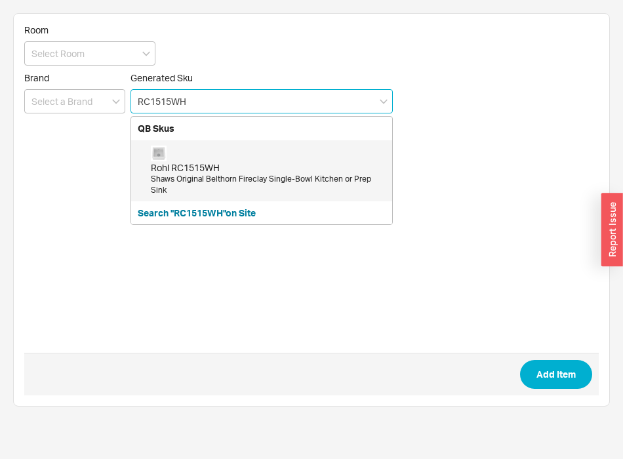
click at [256, 161] on div "Rohl RC1515WH" at bounding box center [268, 167] width 235 height 13
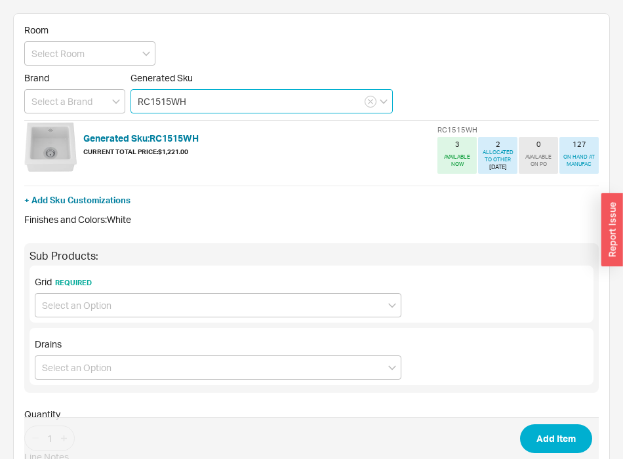
type input "RC1515WH"
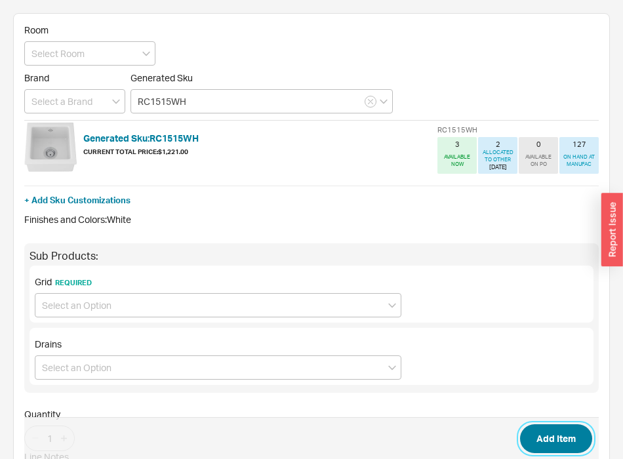
click at [547, 429] on button "Add Item" at bounding box center [556, 438] width 72 height 29
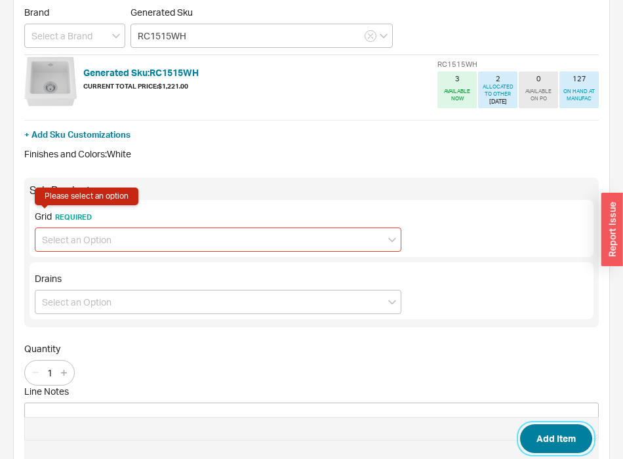
scroll to position [68, 0]
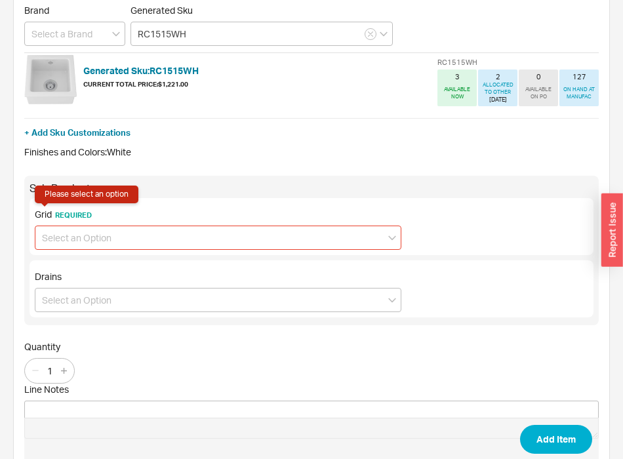
drag, startPoint x: 114, startPoint y: 242, endPoint x: 111, endPoint y: 252, distance: 10.2
click at [112, 242] on input at bounding box center [218, 237] width 366 height 24
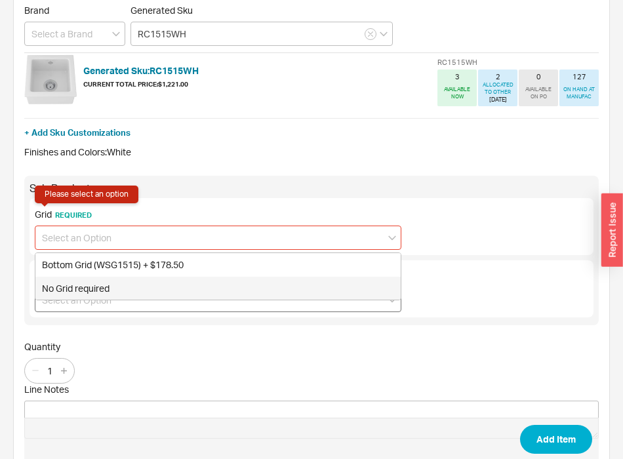
click at [98, 293] on div "No Grid required" at bounding box center [217, 289] width 365 height 24
type input "No Grid required"
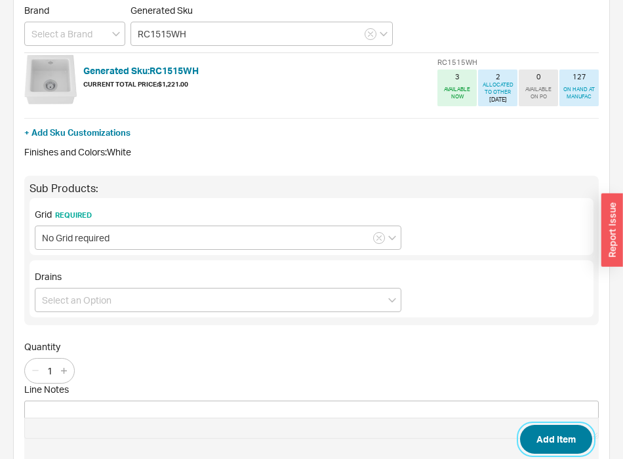
drag, startPoint x: 546, startPoint y: 439, endPoint x: 547, endPoint y: 425, distance: 13.8
click at [547, 438] on button "Add Item" at bounding box center [556, 438] width 72 height 29
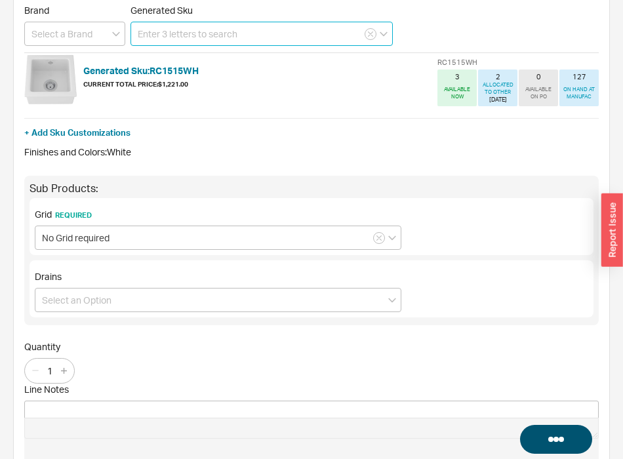
scroll to position [0, 0]
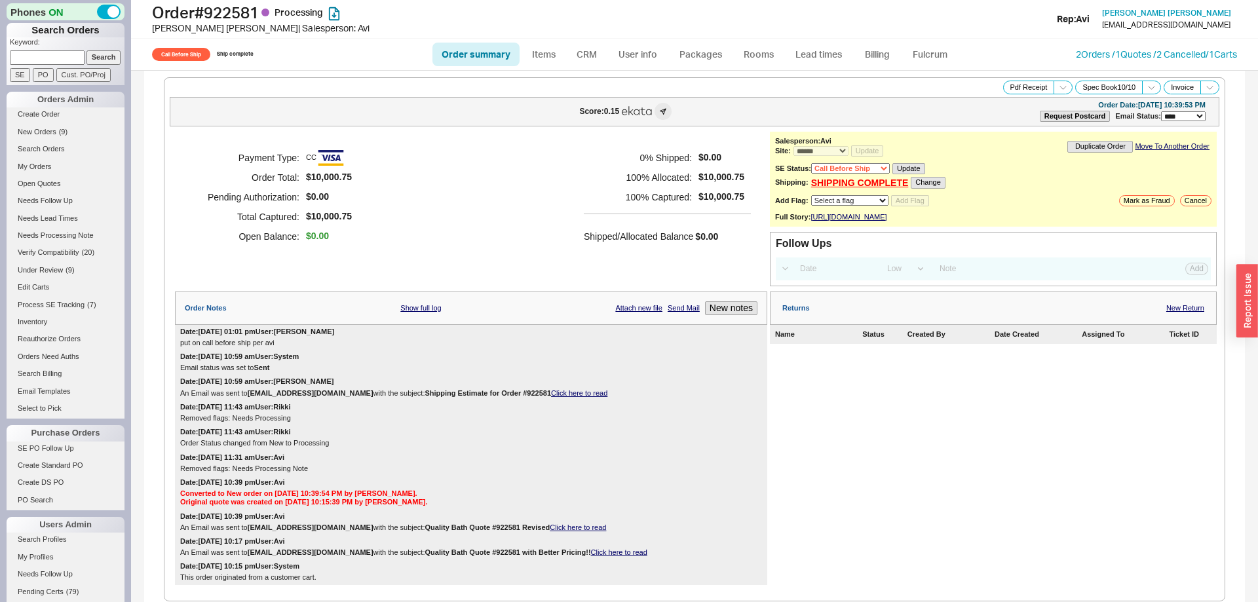
select select "*"
select select "Call Before Ship"
select select "LOW"
select select "3"
click at [811, 163] on select "None On Hold Call Before Ship Hold for Balance Hold For Payment Wait For Cust. …" at bounding box center [850, 168] width 79 height 10
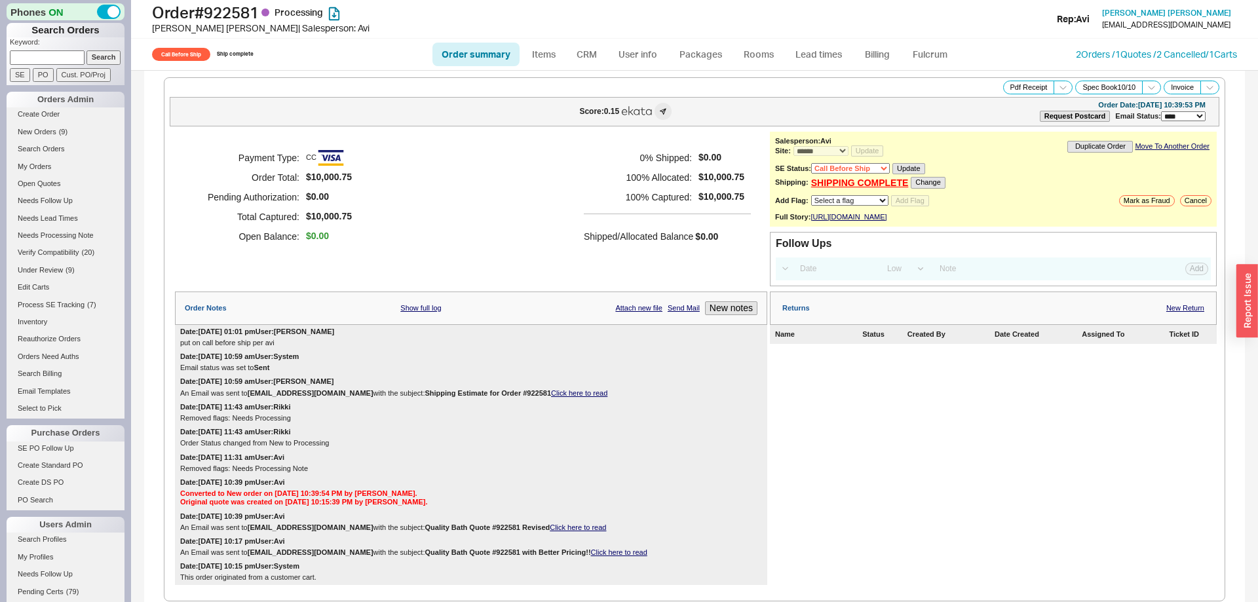
select select
click option "None" at bounding box center [0, 0] width 0 height 0
click at [904, 172] on button "Update" at bounding box center [905, 168] width 32 height 11
click at [481, 60] on link "Order summary" at bounding box center [476, 55] width 87 height 24
select select "*"
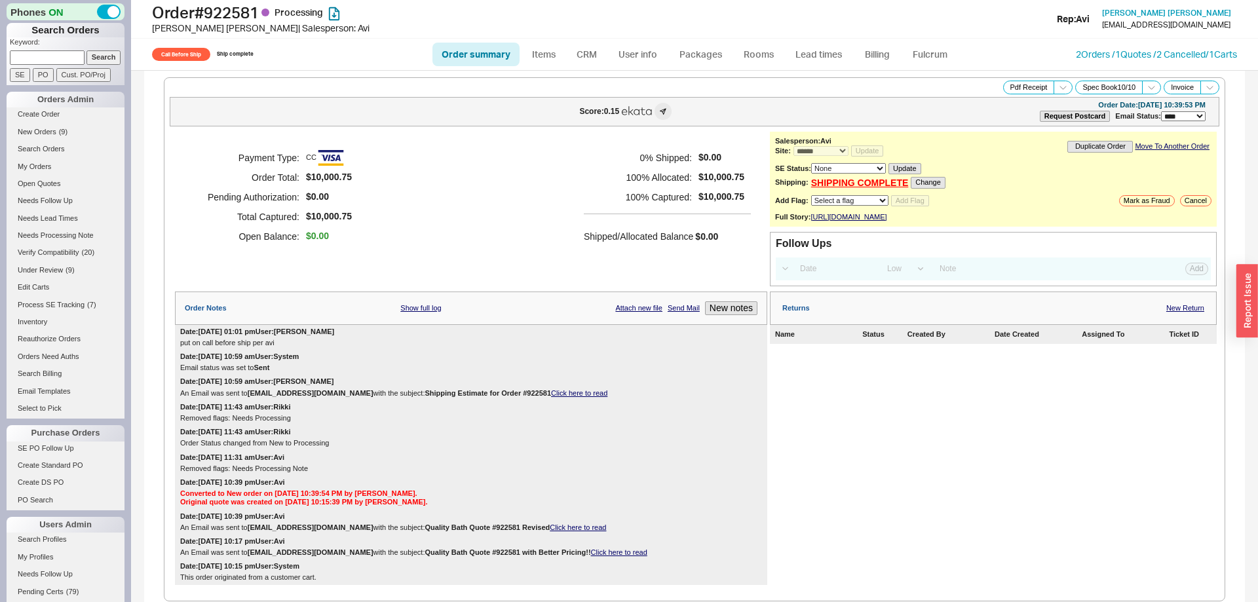
select select "Call Before Ship"
select select "LOW"
select select "3"
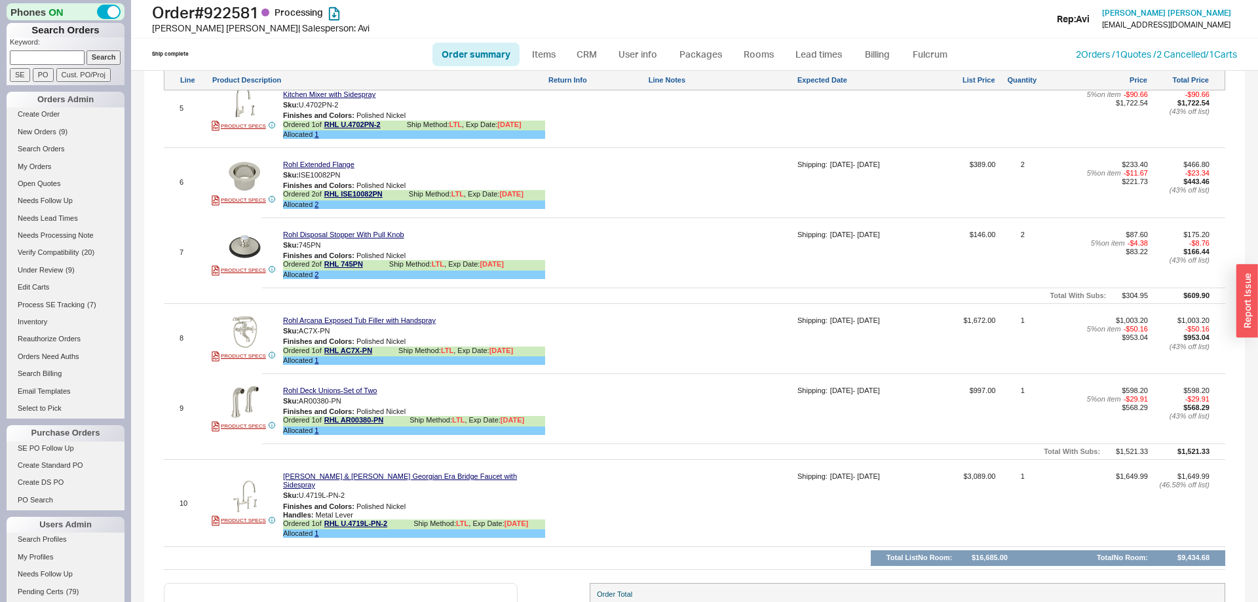
scroll to position [1315, 0]
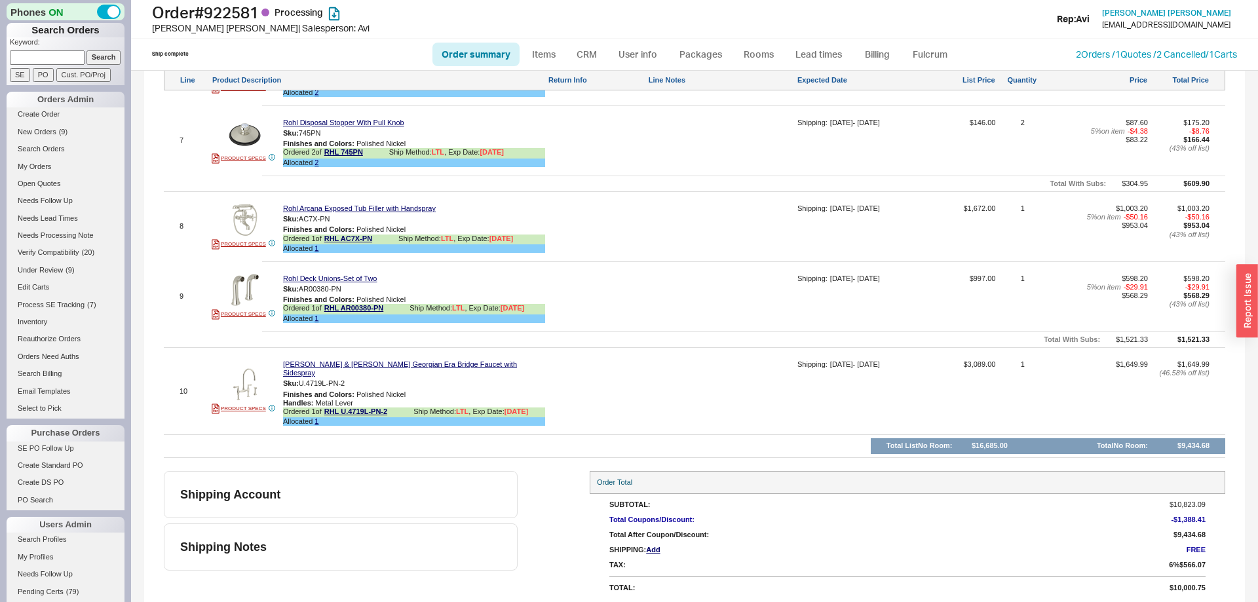
click at [324, 577] on div "Shipping Account Shipping Notes" at bounding box center [341, 535] width 354 height 128
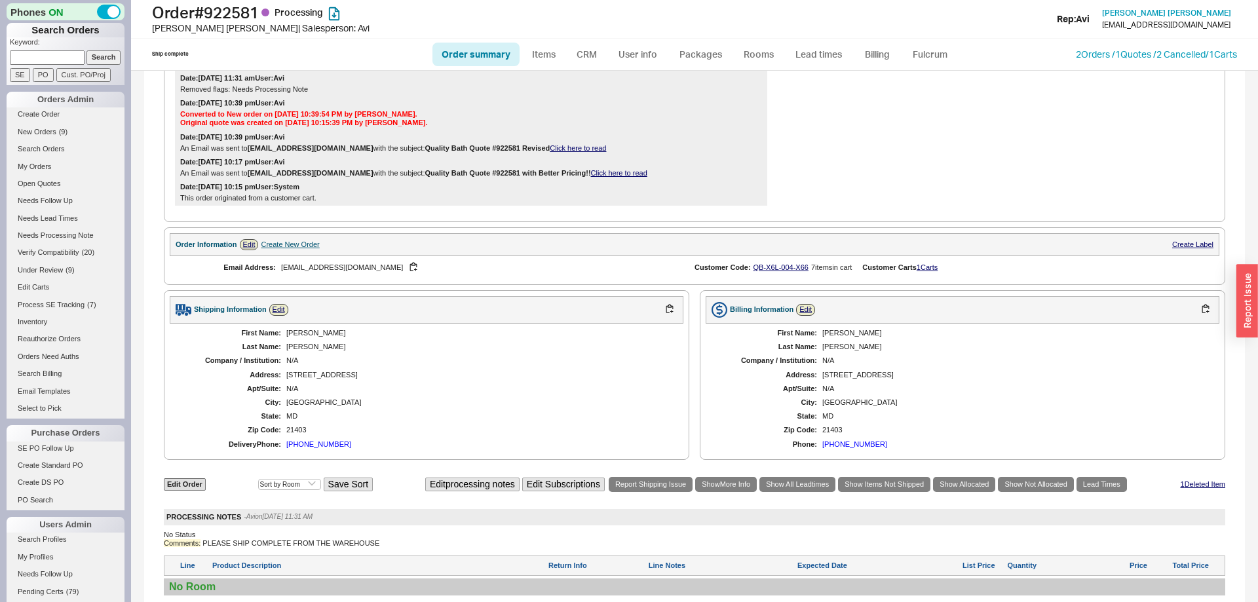
scroll to position [0, 0]
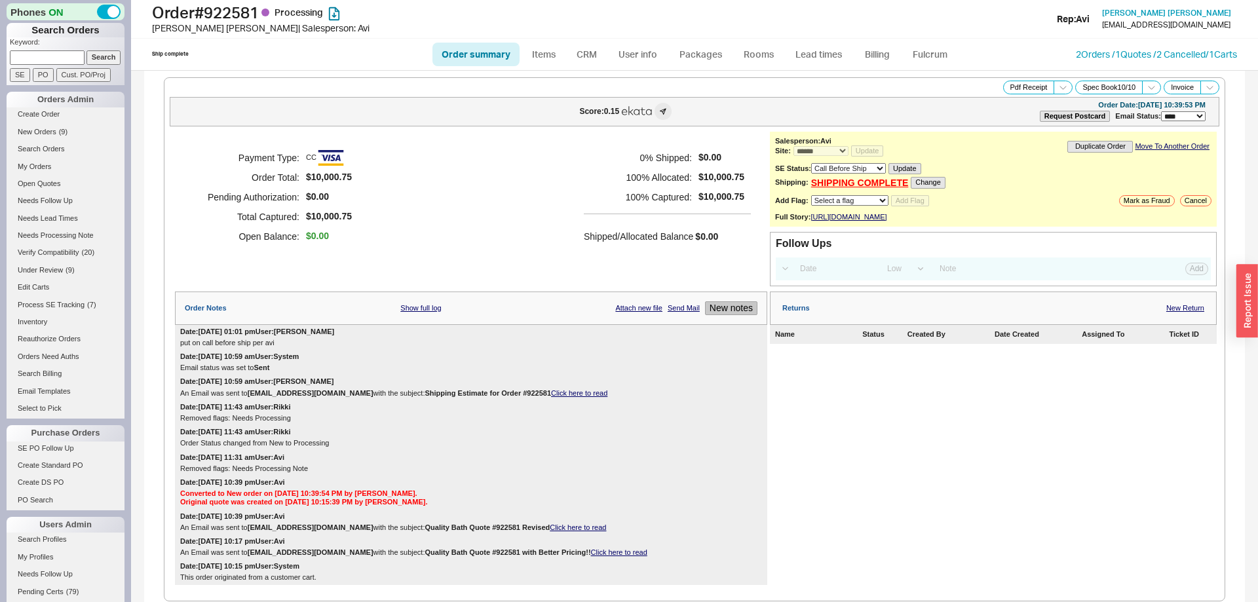
click at [731, 315] on button "New notes" at bounding box center [731, 308] width 52 height 14
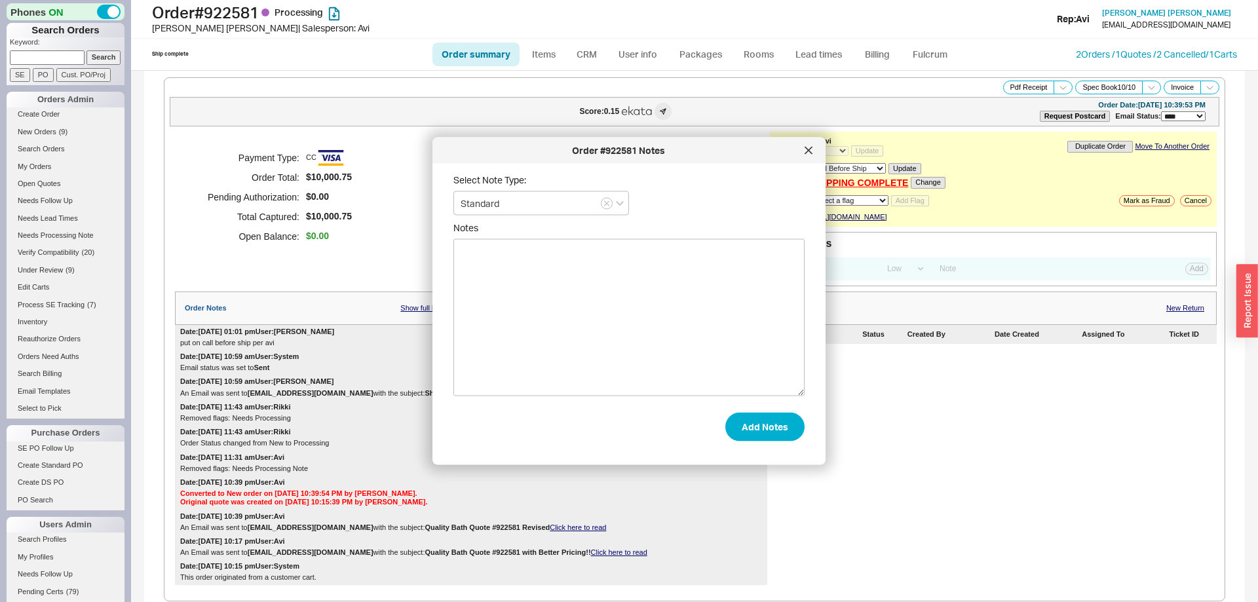
click at [697, 293] on textarea "Notes" at bounding box center [629, 317] width 351 height 157
type textarea "Remove call before ship per Avi."
click at [746, 439] on button "Add Notes" at bounding box center [765, 426] width 79 height 29
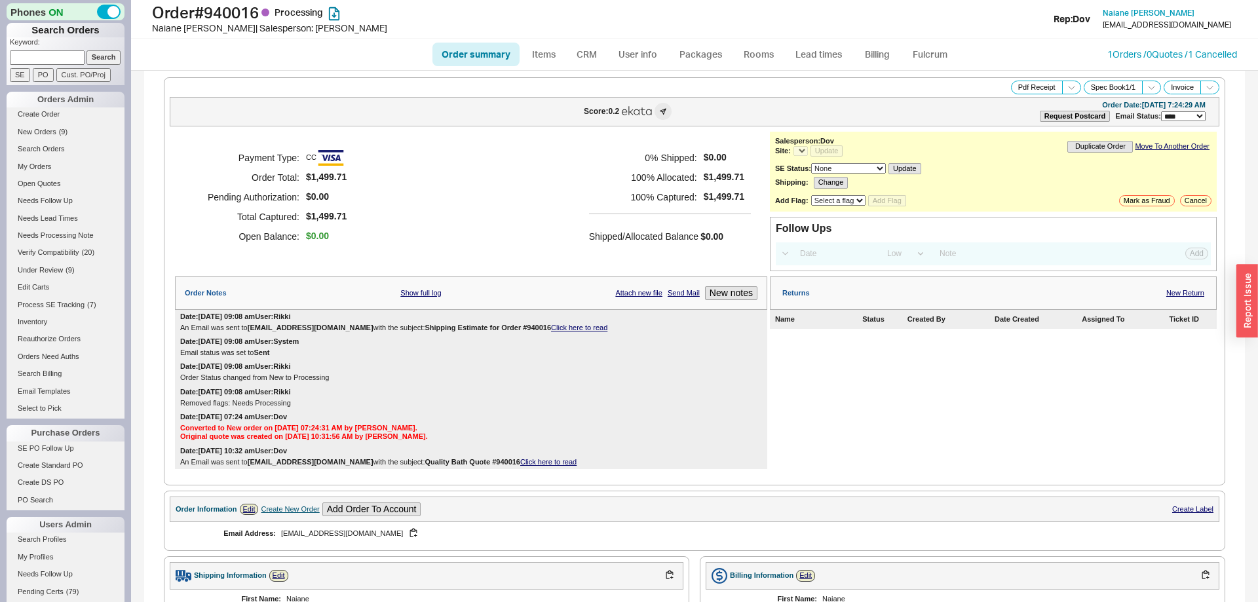
select select "LOW"
select select "3"
select select "*"
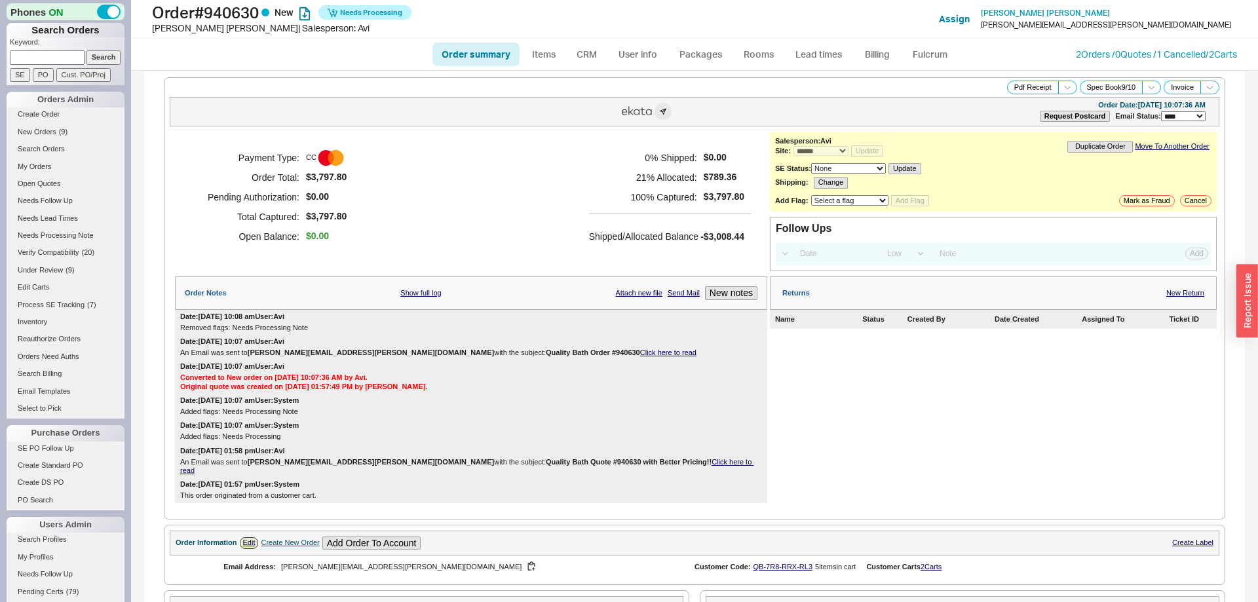
select select "*"
select select "LOW"
select select "3"
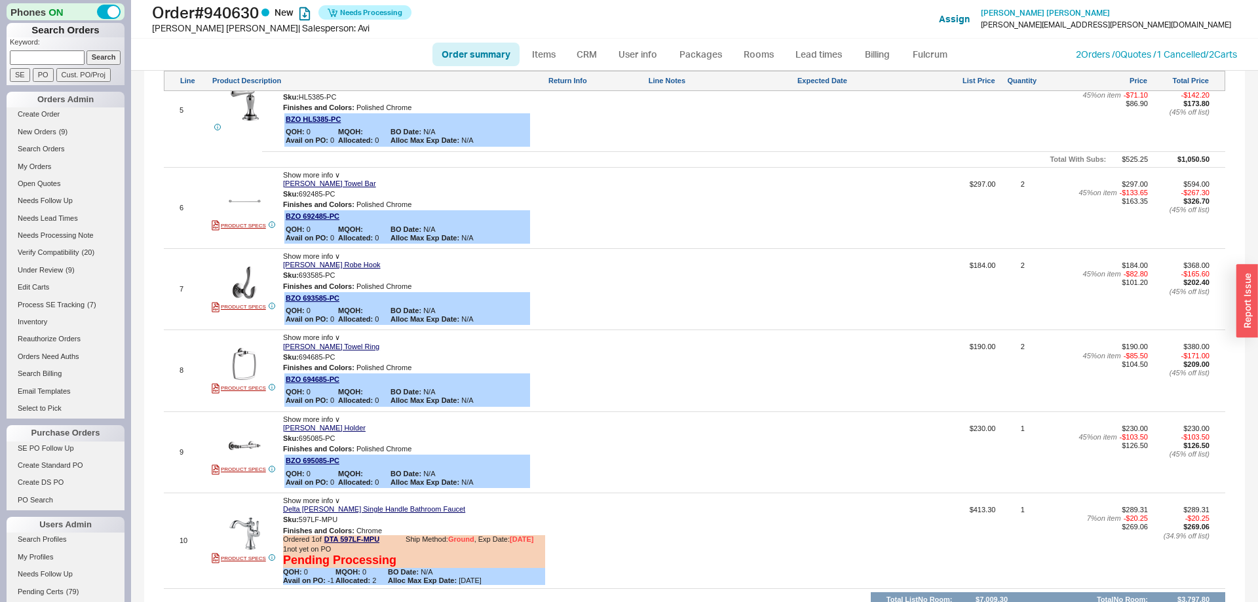
scroll to position [1319, 0]
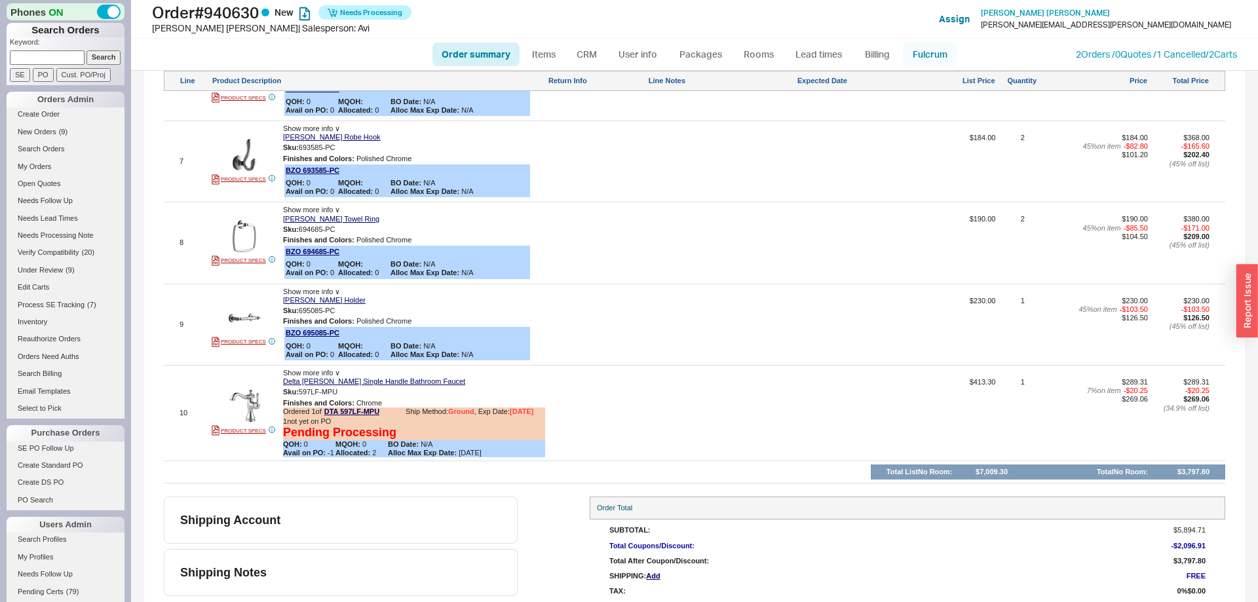
click at [932, 48] on link "Fulcrum" at bounding box center [930, 55] width 54 height 24
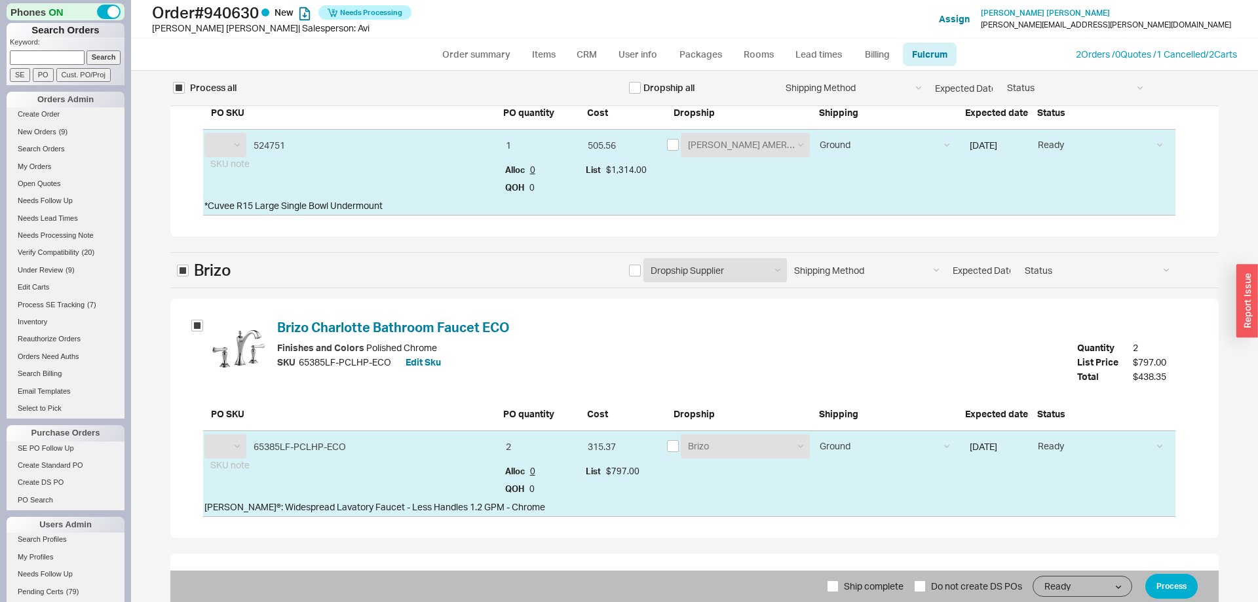
select select "BLN"
select select "BZO"
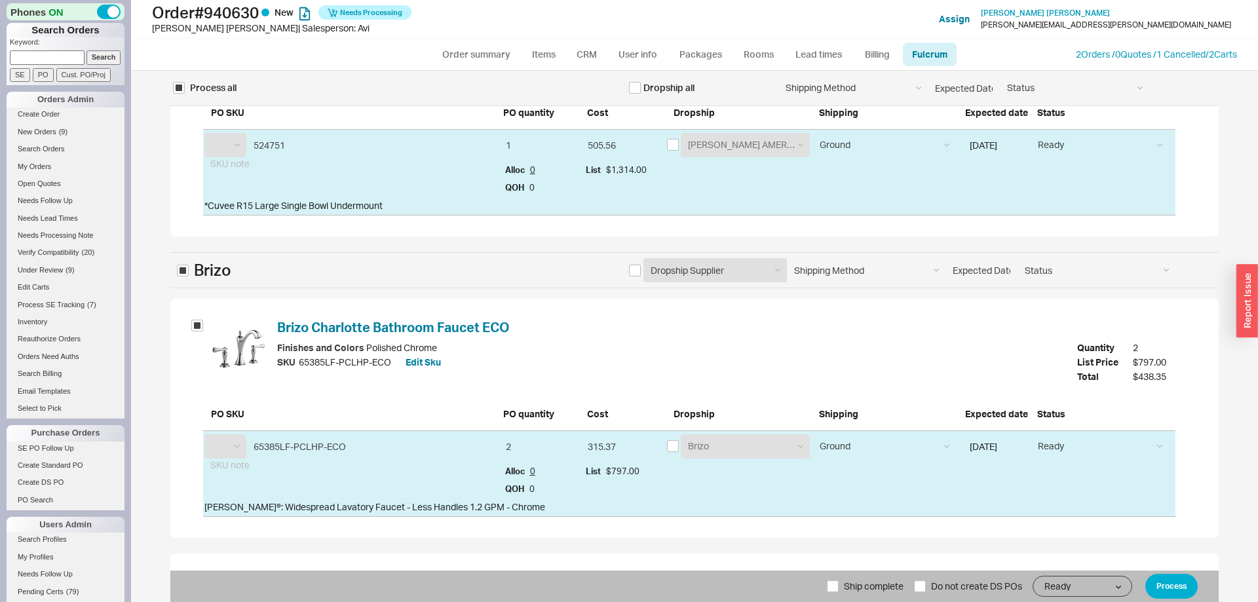
select select "BZO"
select select "DTA"
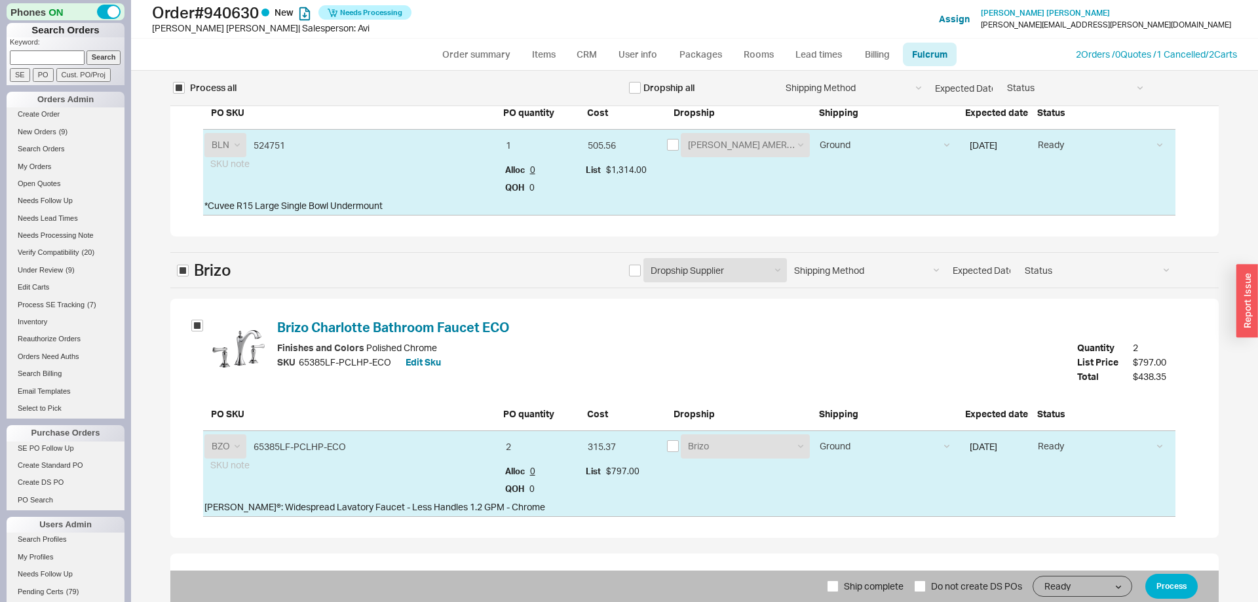
scroll to position [2340, 0]
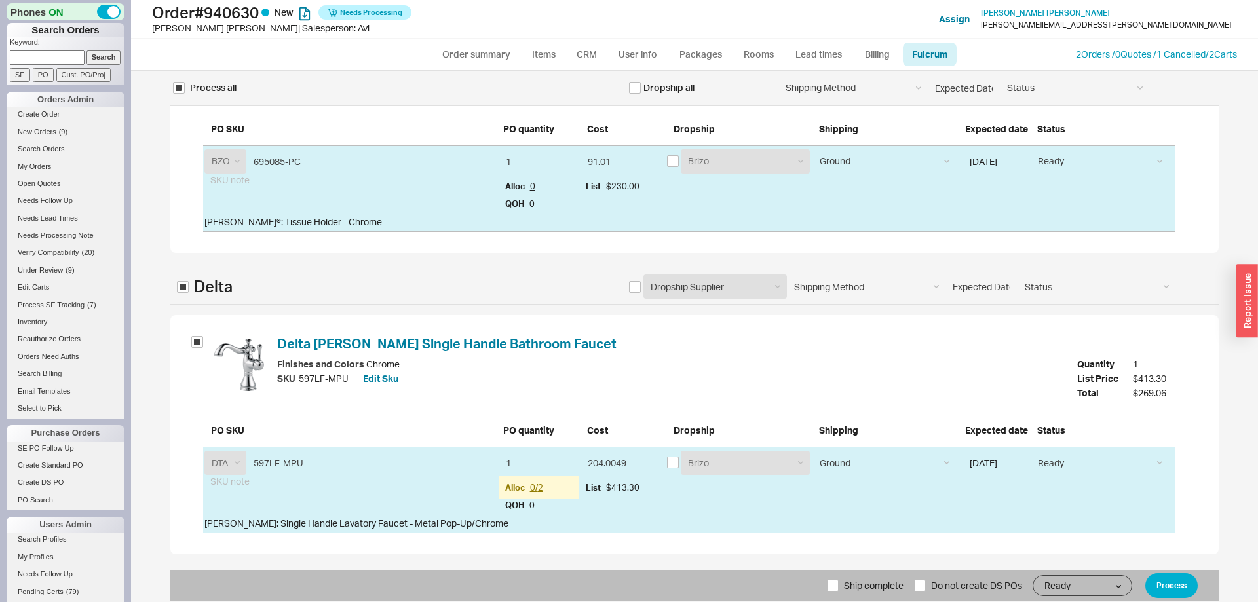
click at [864, 594] on span "Ship complete" at bounding box center [874, 585] width 60 height 31
click at [839, 592] on input "Ship complete" at bounding box center [833, 586] width 12 height 12
checkbox input "true"
click at [1175, 588] on button "Process" at bounding box center [1172, 585] width 52 height 25
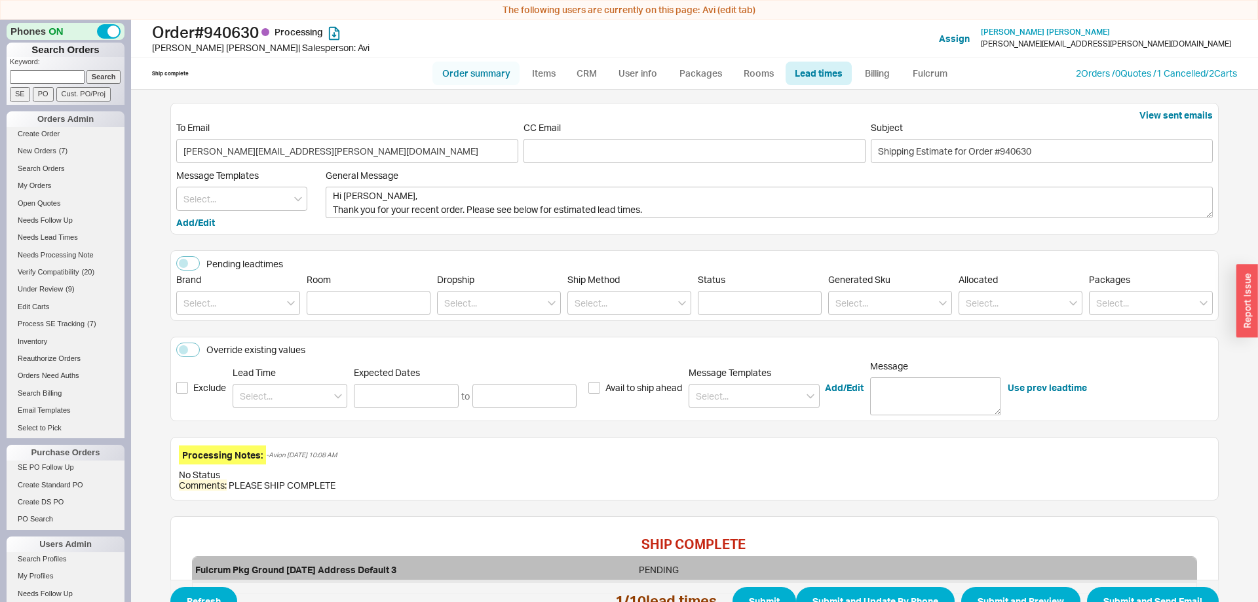
scroll to position [20, 0]
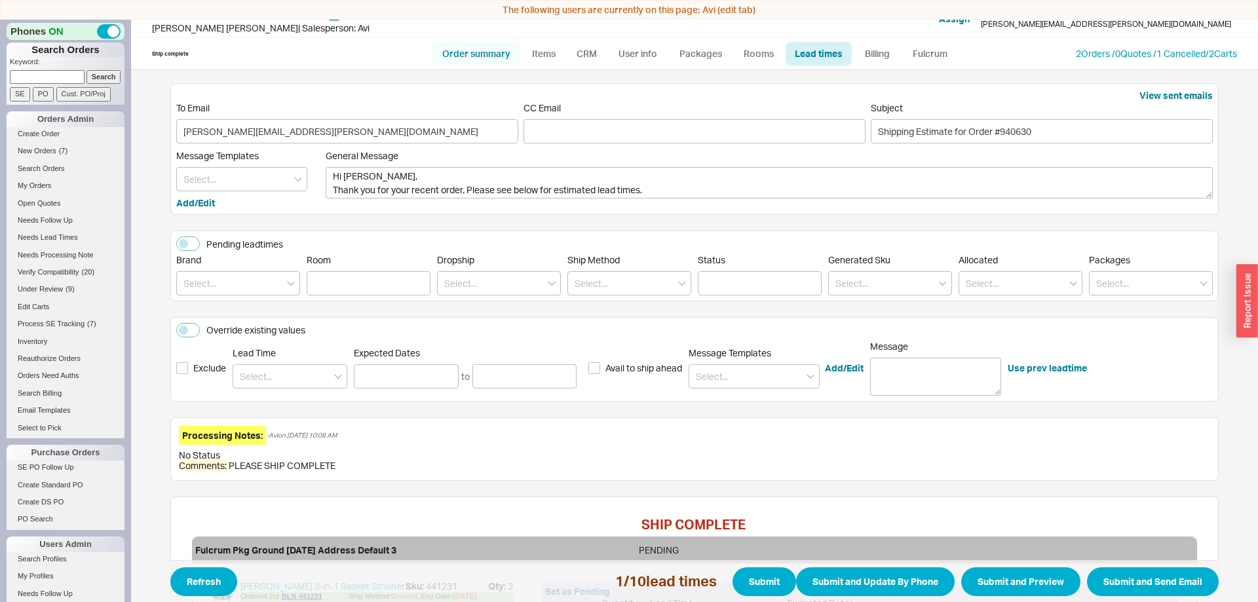
click at [475, 49] on link "Order summary" at bounding box center [476, 54] width 87 height 24
select select "*"
select select "LOW"
select select "3"
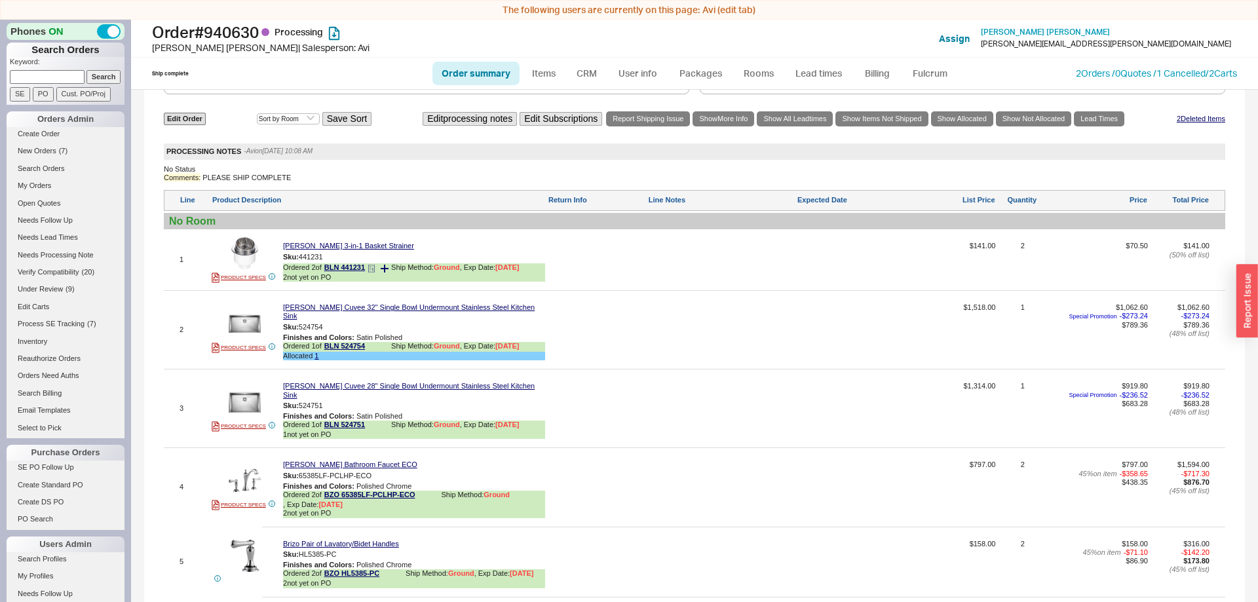
scroll to position [1216, 0]
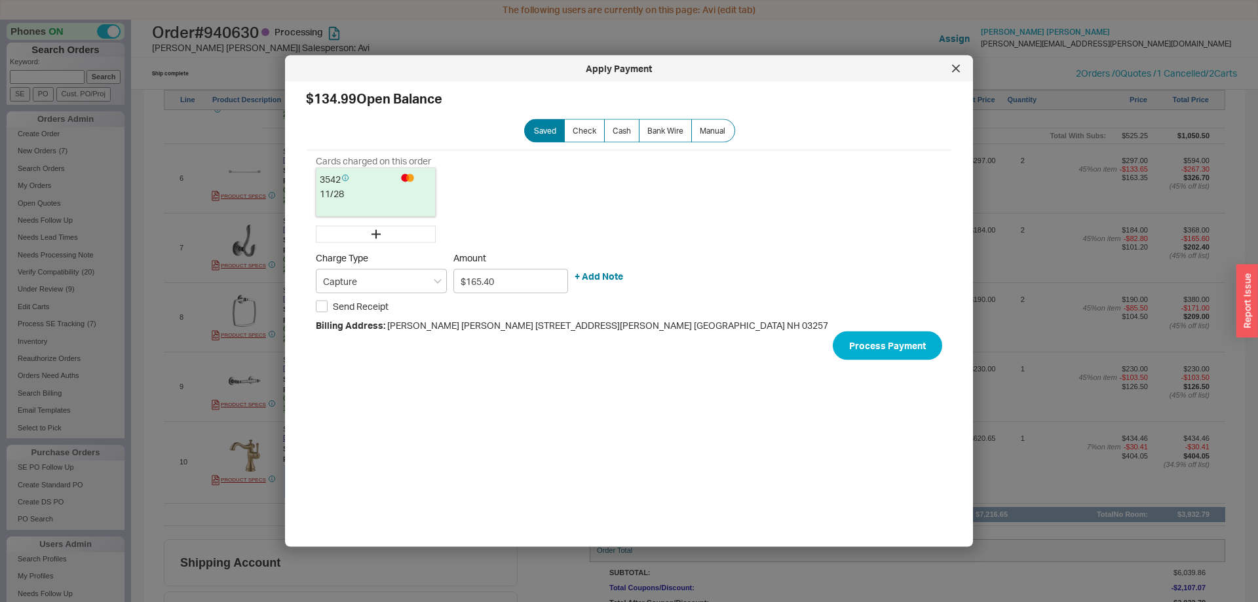
type input "$134.99"
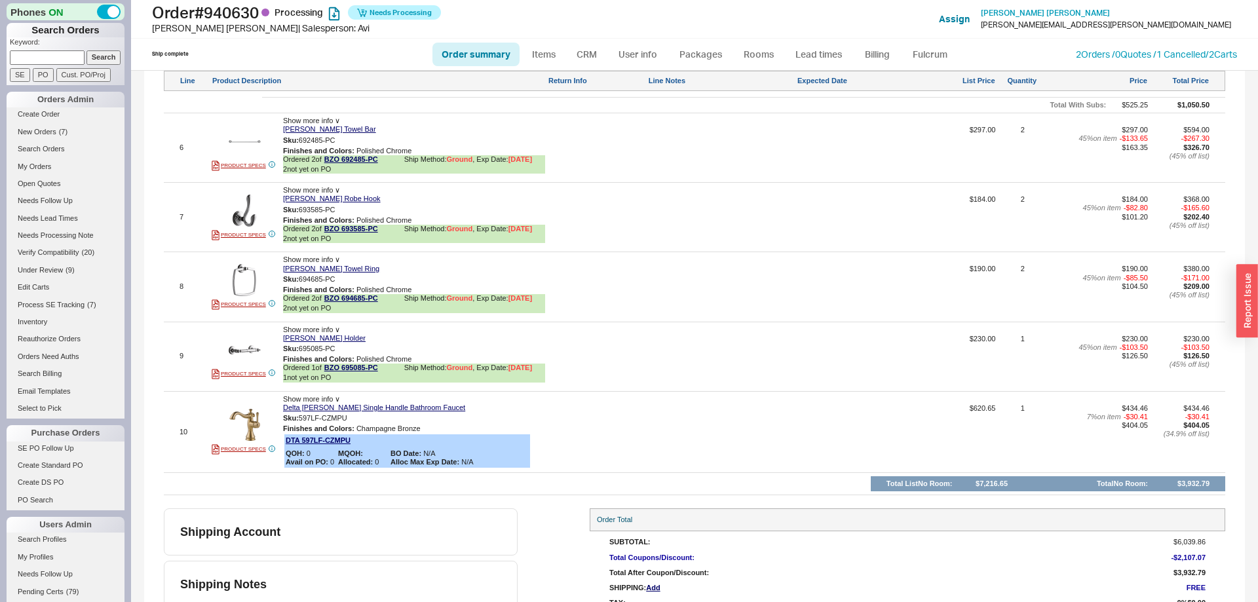
scroll to position [1228, 0]
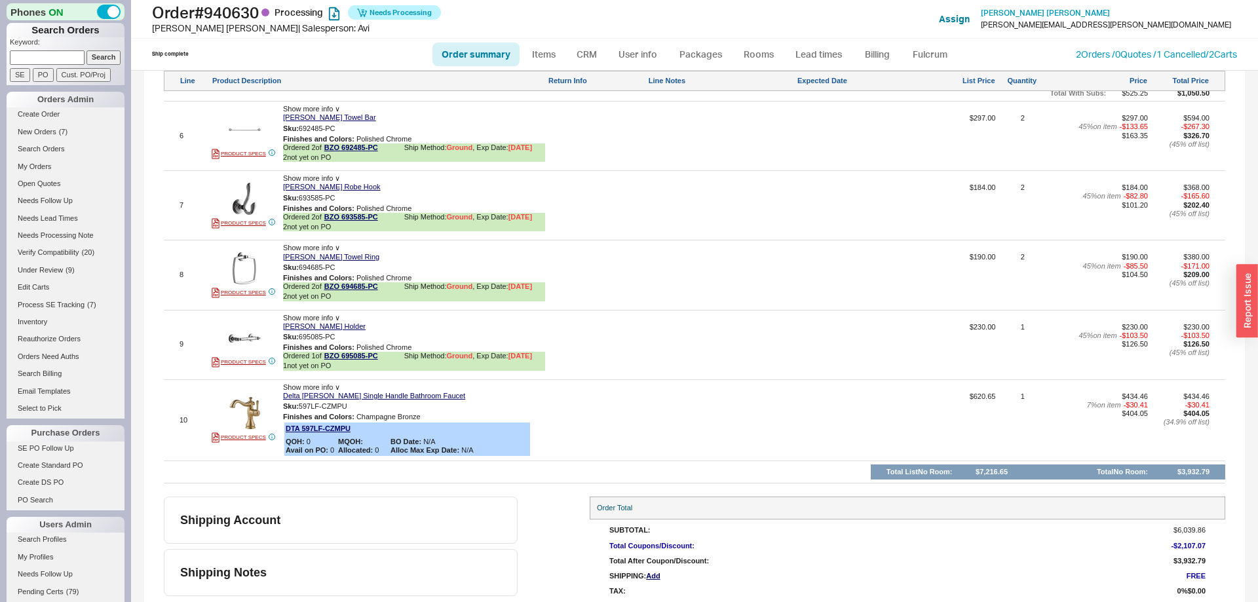
click at [471, 43] on link "Order summary" at bounding box center [476, 55] width 87 height 24
select select "*"
select select "LOW"
select select "3"
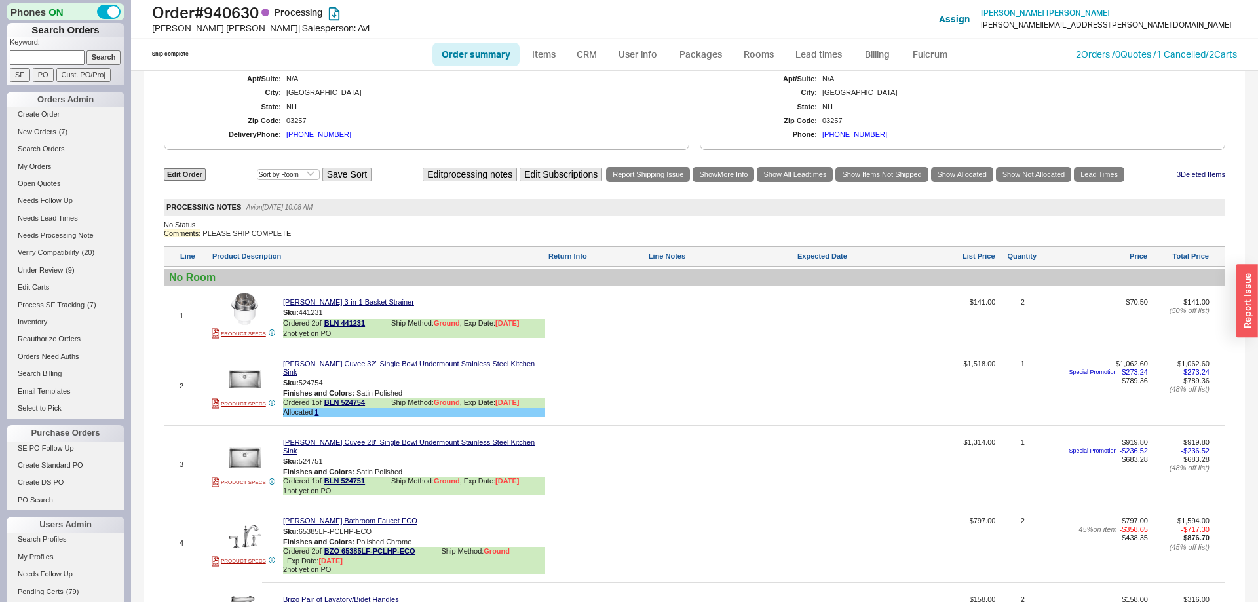
scroll to position [1300, 0]
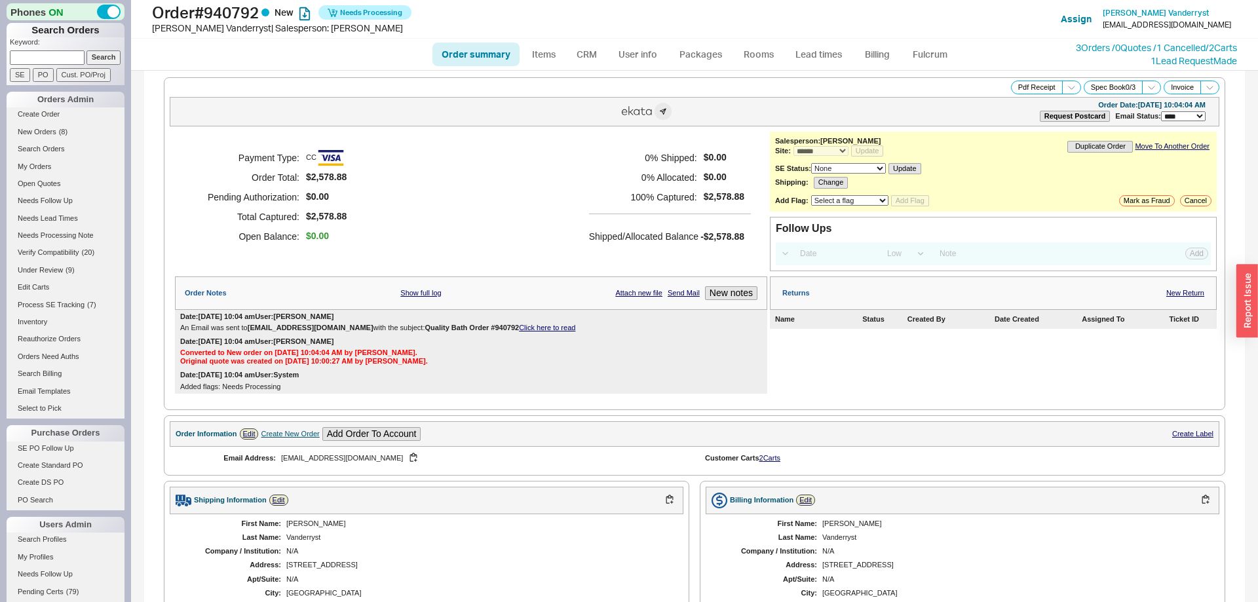
select select "*"
select select "LOW"
select select "3"
click at [939, 47] on link "Fulcrum" at bounding box center [930, 55] width 54 height 24
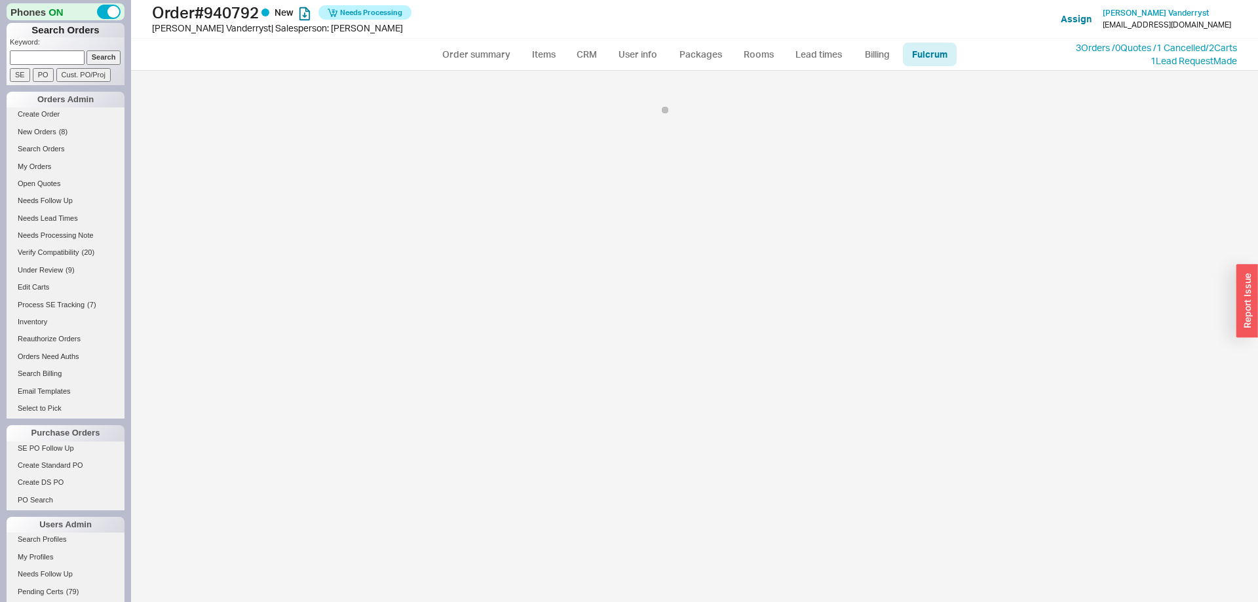
select select "VES"
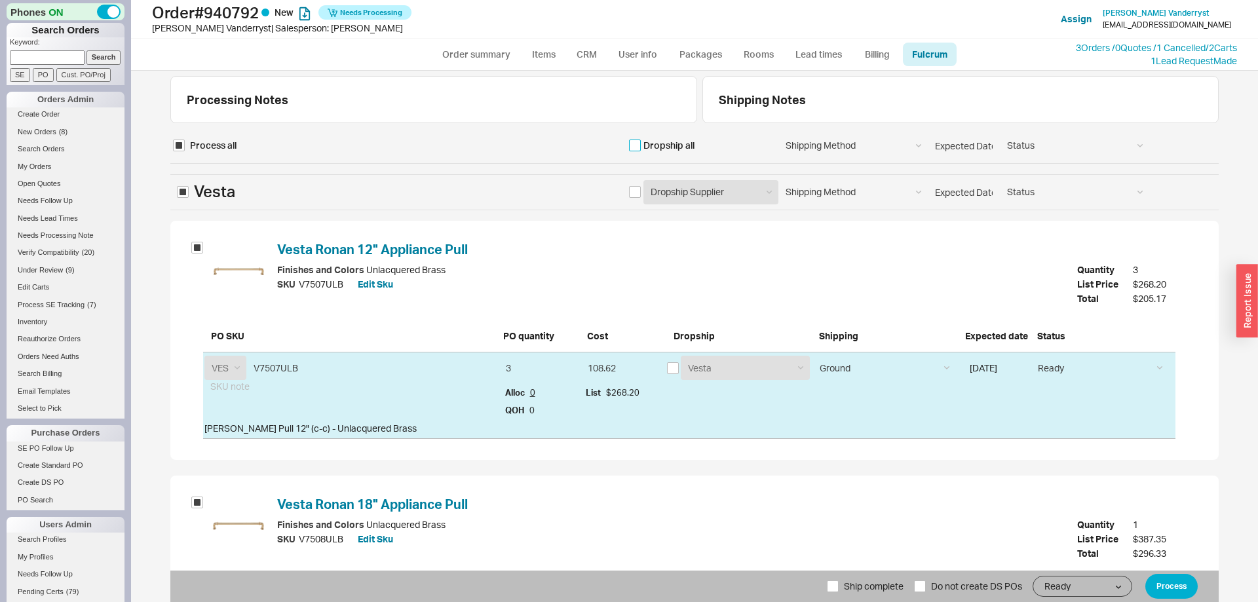
click at [631, 145] on input "checkbox" at bounding box center [635, 146] width 12 height 12
checkbox input "true"
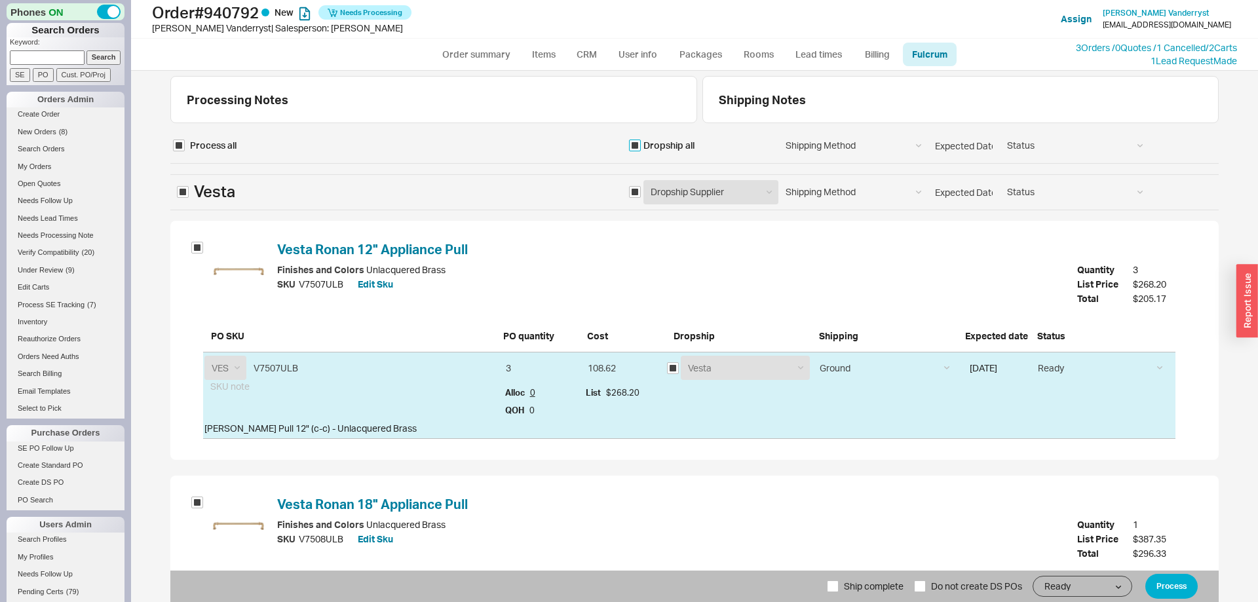
checkbox input "true"
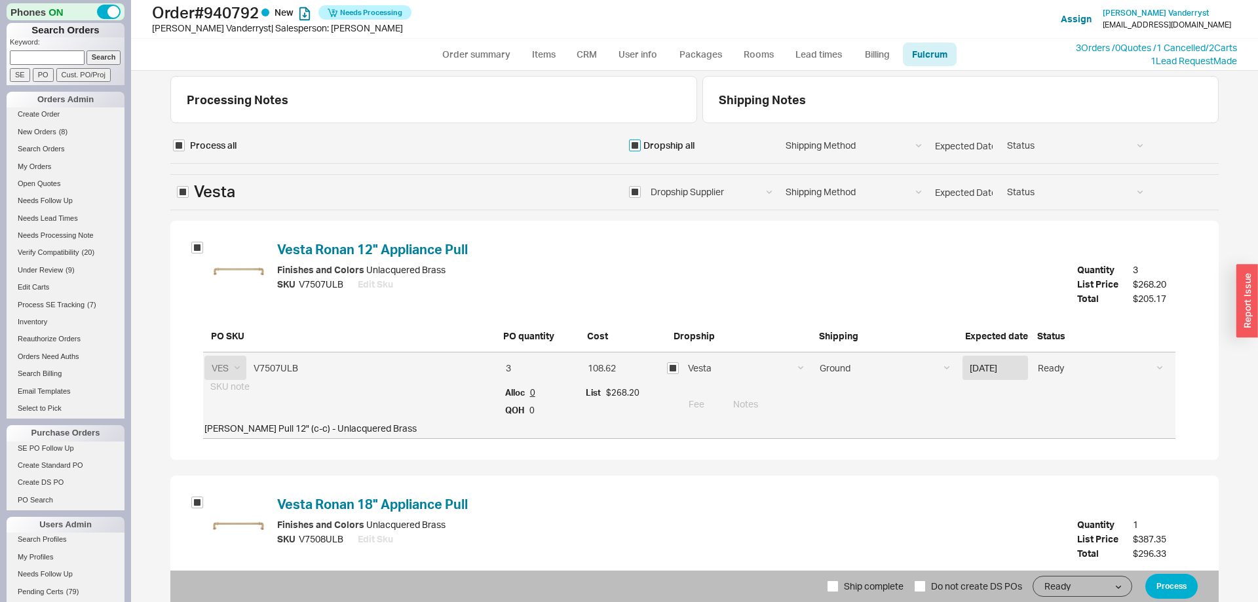
scroll to position [415, 0]
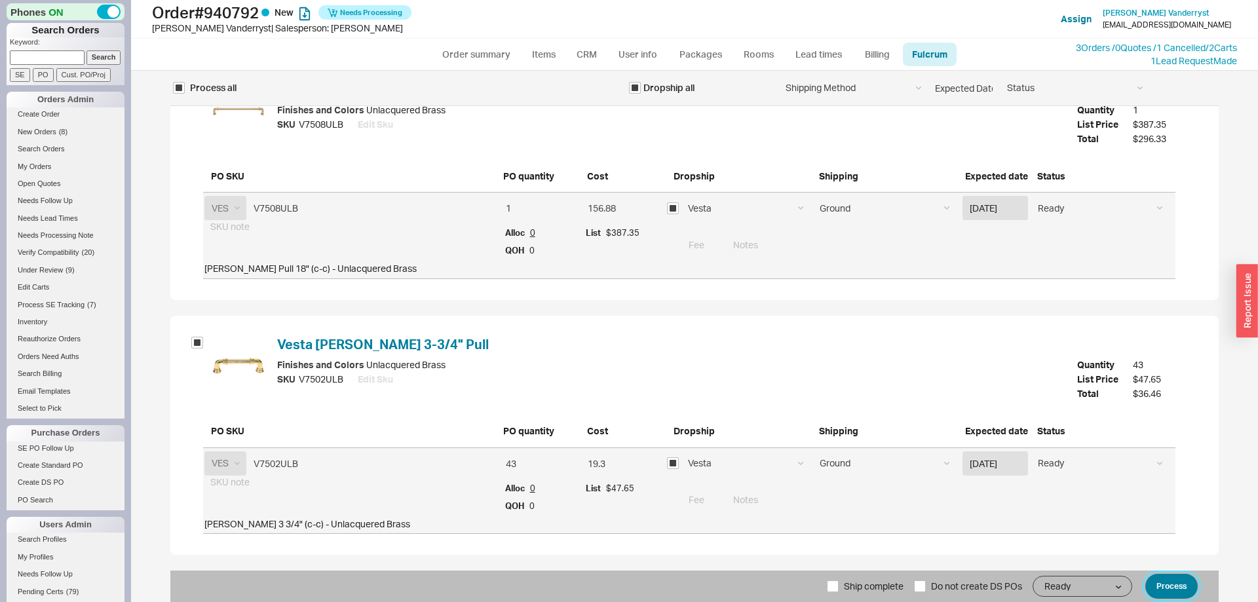
click at [1174, 581] on button "Process" at bounding box center [1172, 586] width 52 height 25
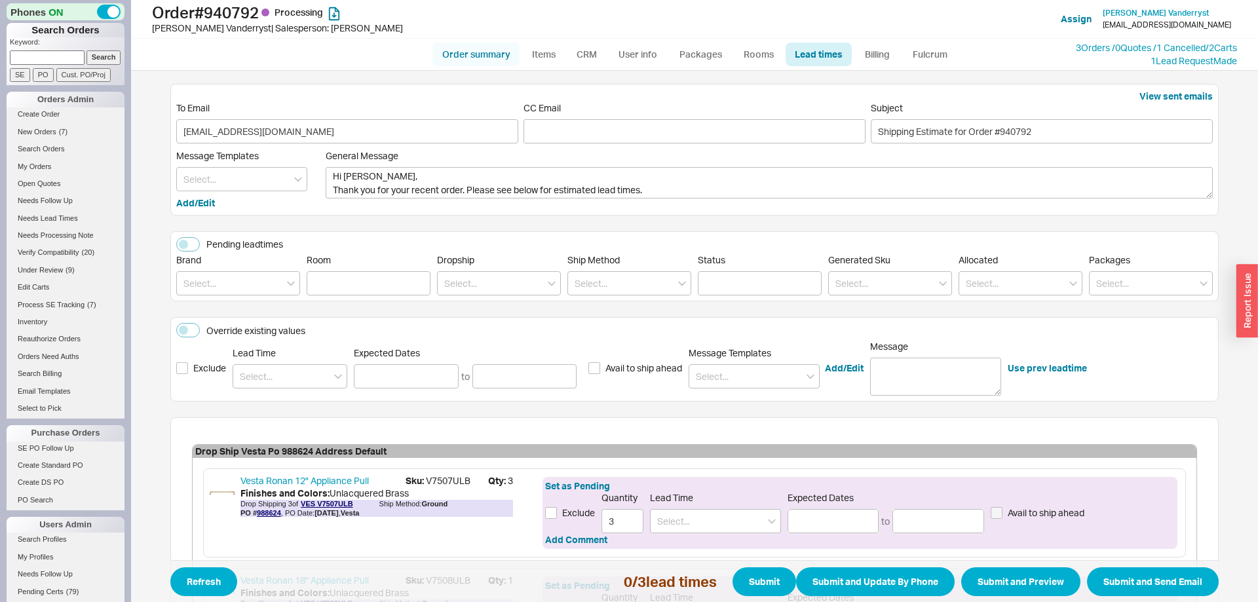
click at [474, 53] on link "Order summary" at bounding box center [476, 55] width 87 height 24
select select "*"
select select "LOW"
select select "3"
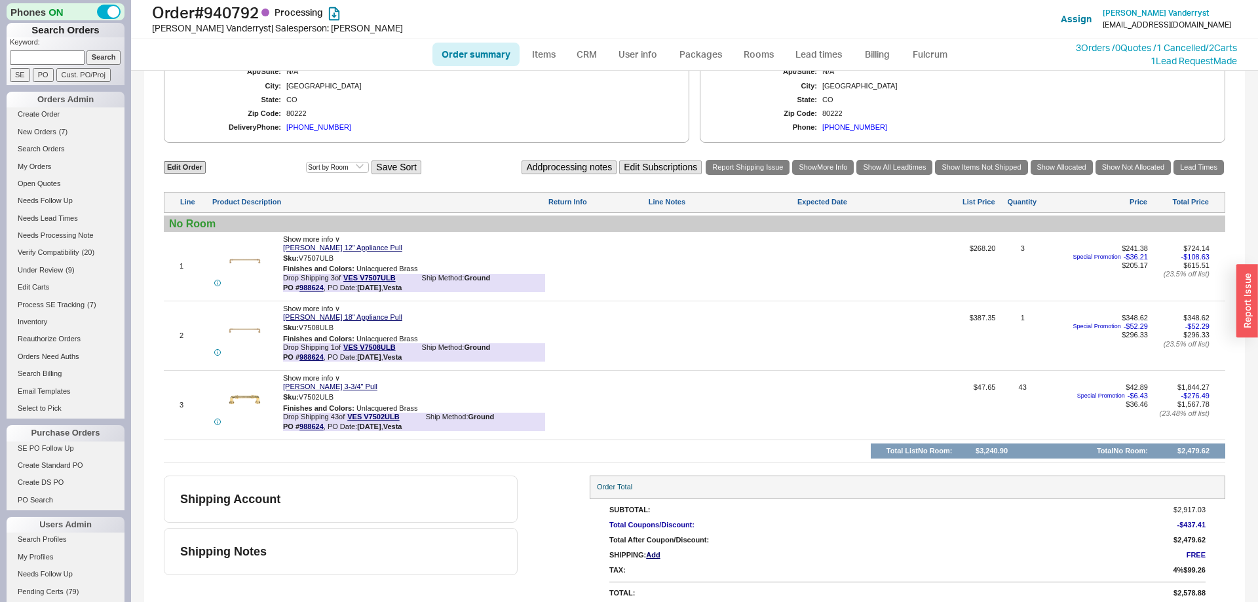
scroll to position [568, 0]
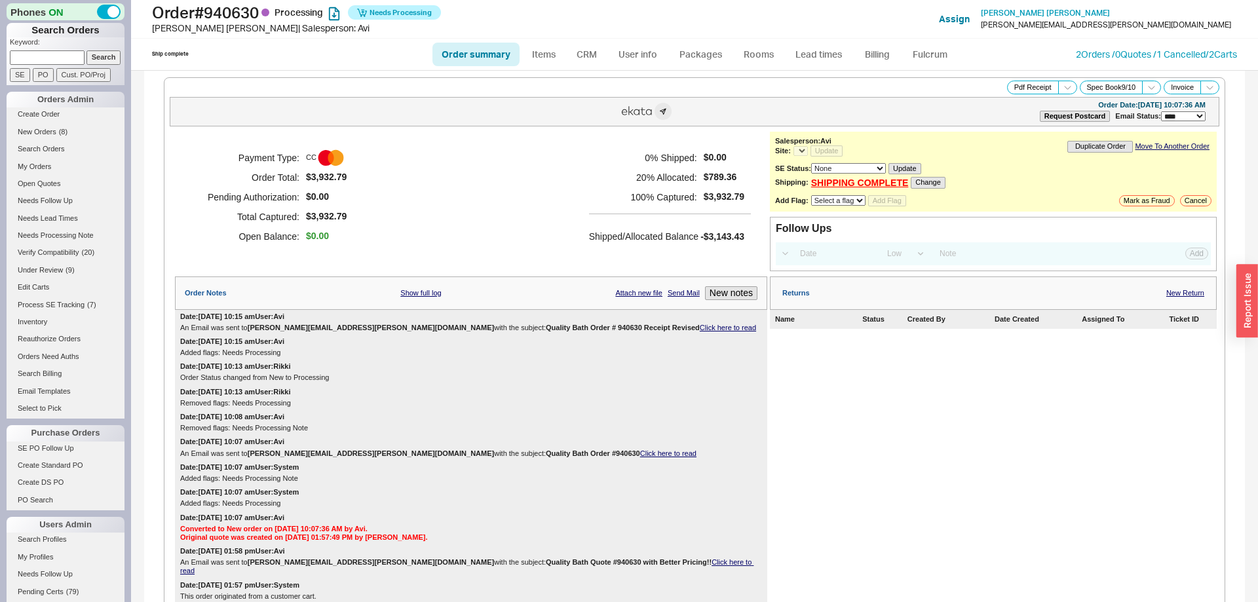
select select "*"
select select "LOW"
select select "3"
select select "*"
click at [936, 56] on link "Fulcrum" at bounding box center [930, 55] width 54 height 24
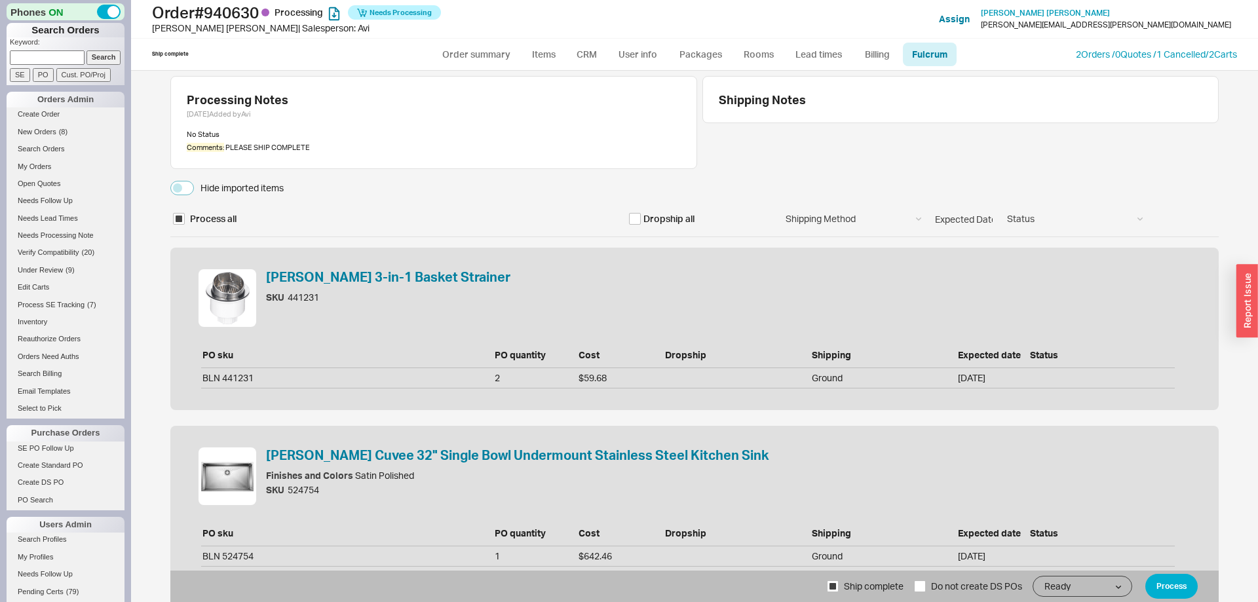
select select "DTA"
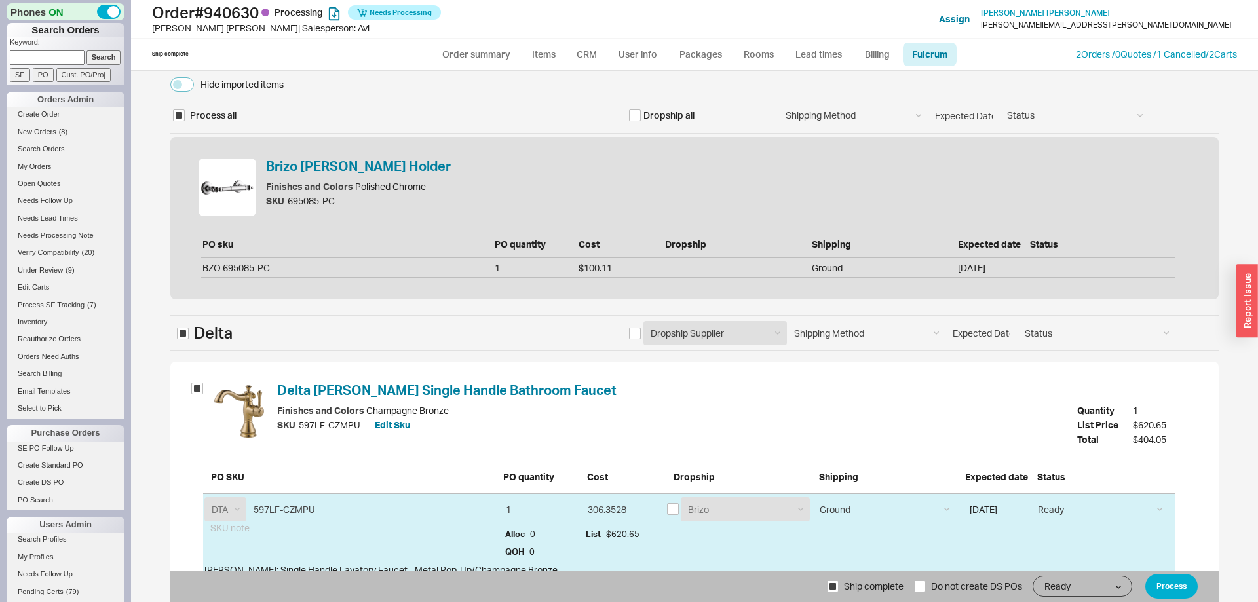
scroll to position [1584, 0]
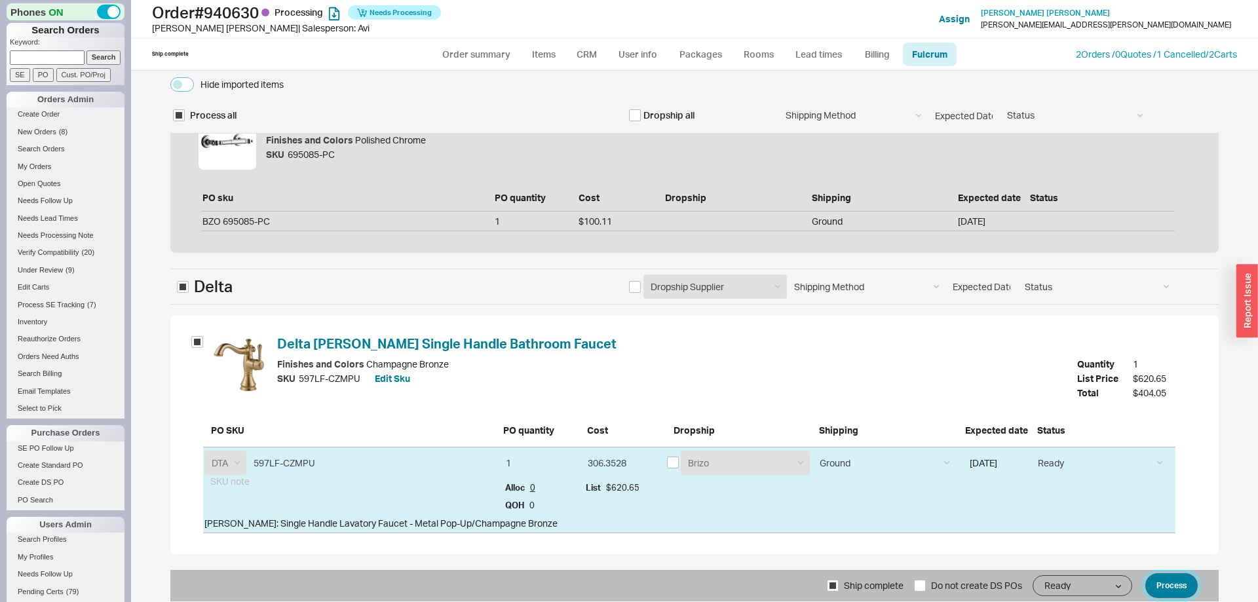
click at [1173, 587] on button "Process" at bounding box center [1172, 585] width 52 height 25
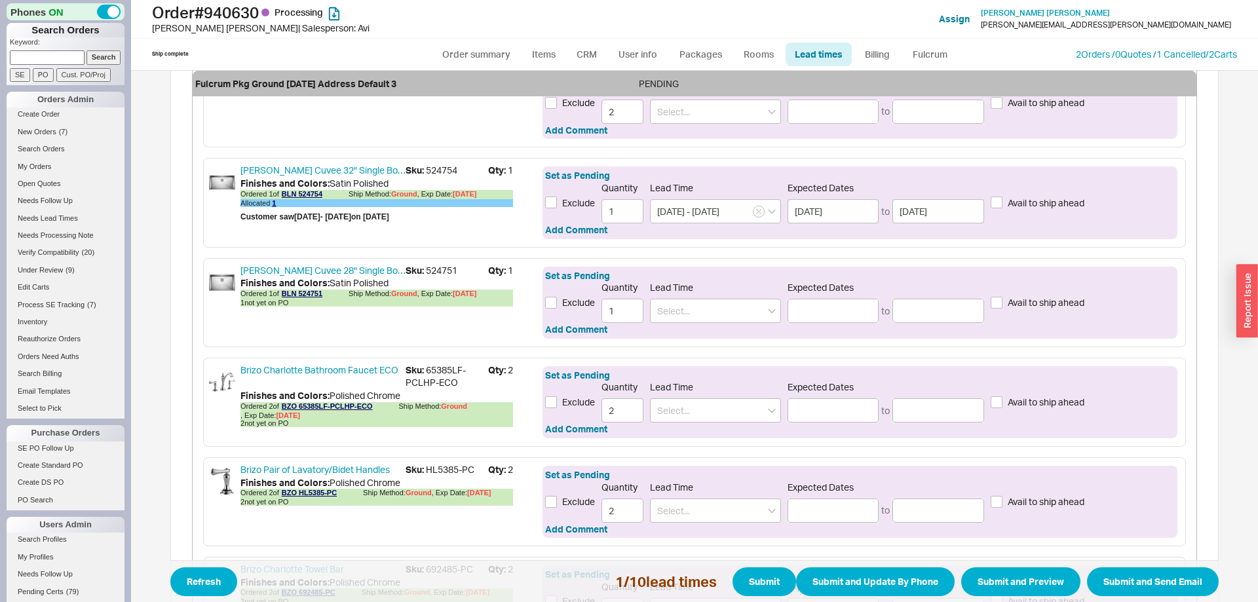
scroll to position [535, 0]
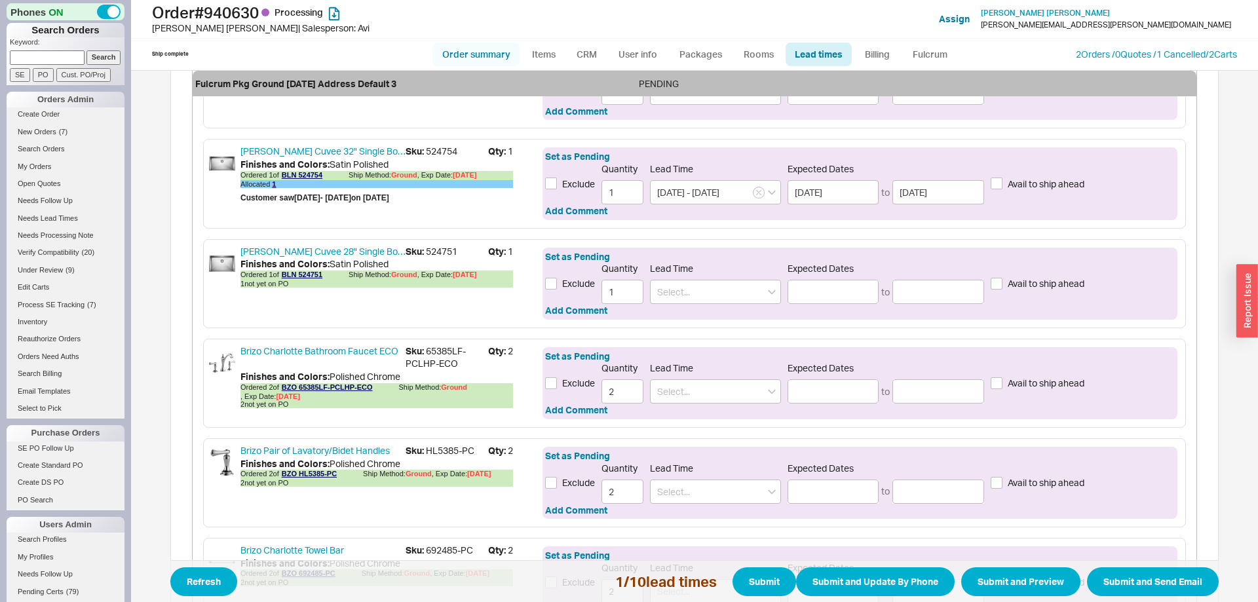
click at [490, 65] on link "Order summary" at bounding box center [476, 55] width 87 height 24
select select "*"
select select "LOW"
select select "3"
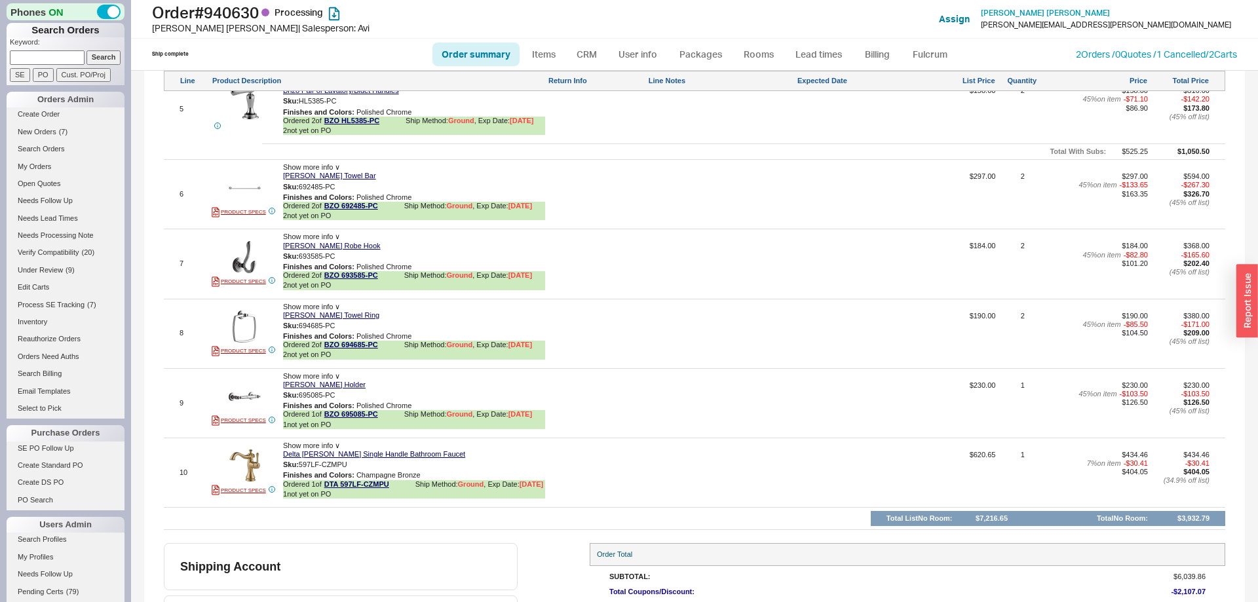
scroll to position [1300, 0]
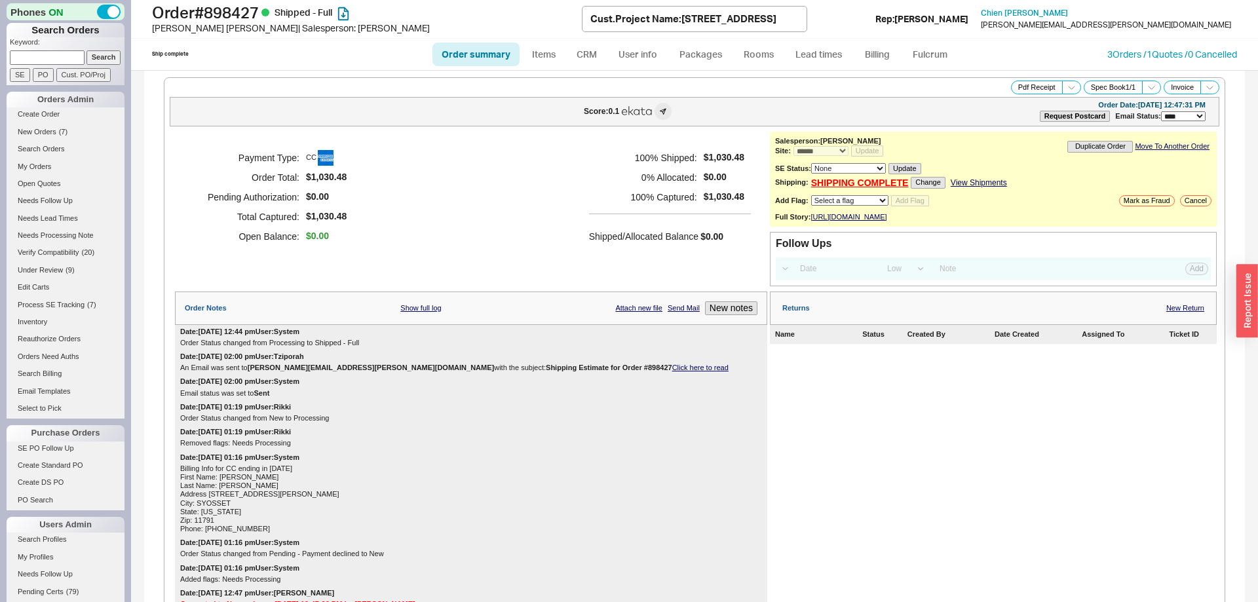
select select "*"
select select "LOW"
select select "3"
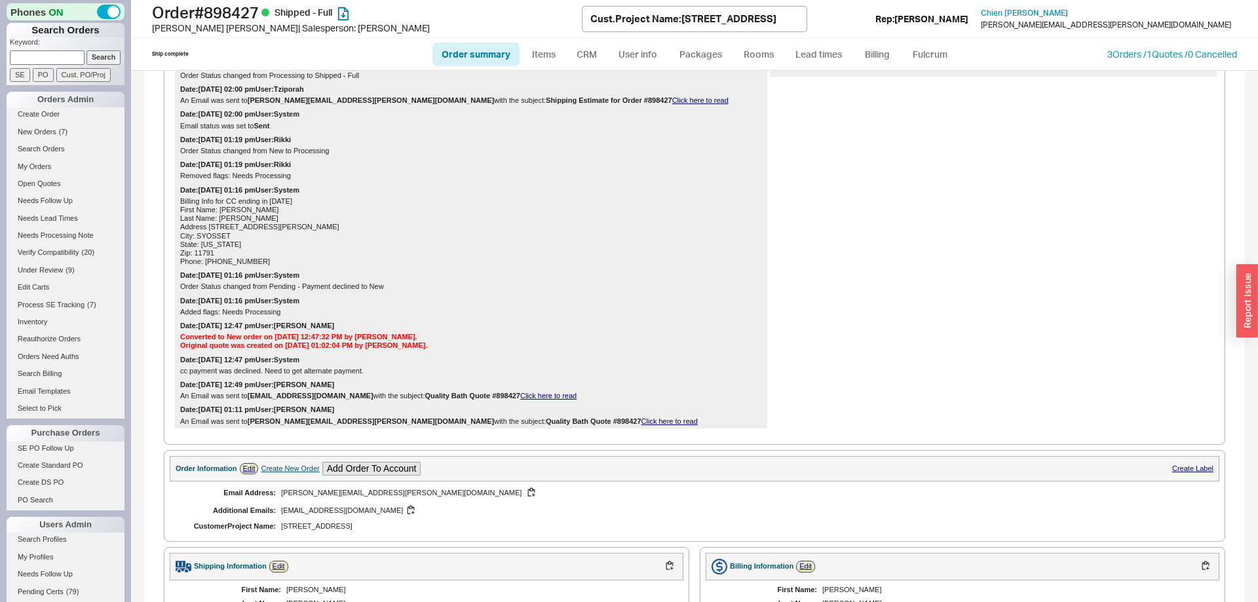
scroll to position [748, 0]
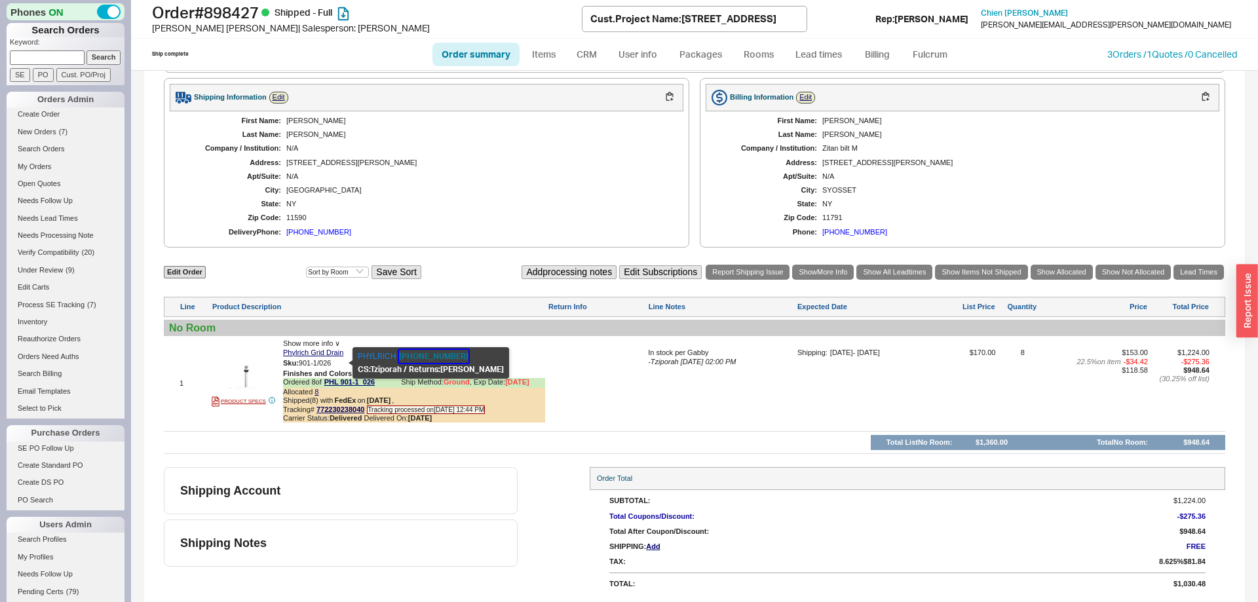
click at [409, 353] on button "714-361-4800" at bounding box center [433, 356] width 69 height 13
click at [248, 374] on img at bounding box center [245, 377] width 32 height 32
click at [338, 363] on button "button" at bounding box center [341, 363] width 16 height 12
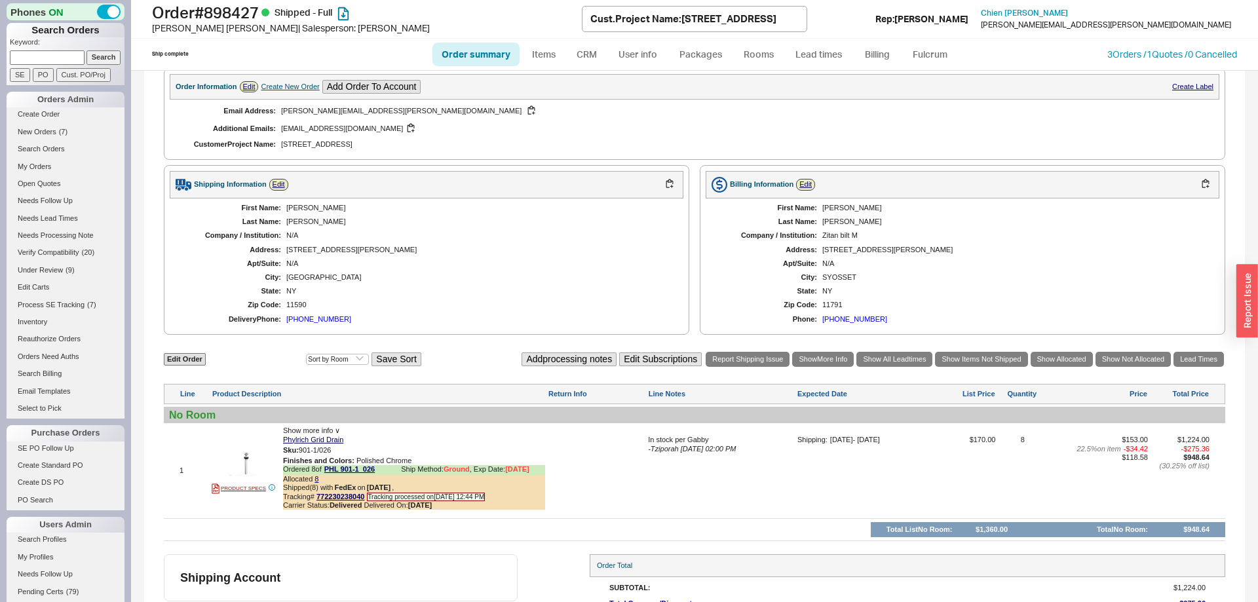
scroll to position [548, 0]
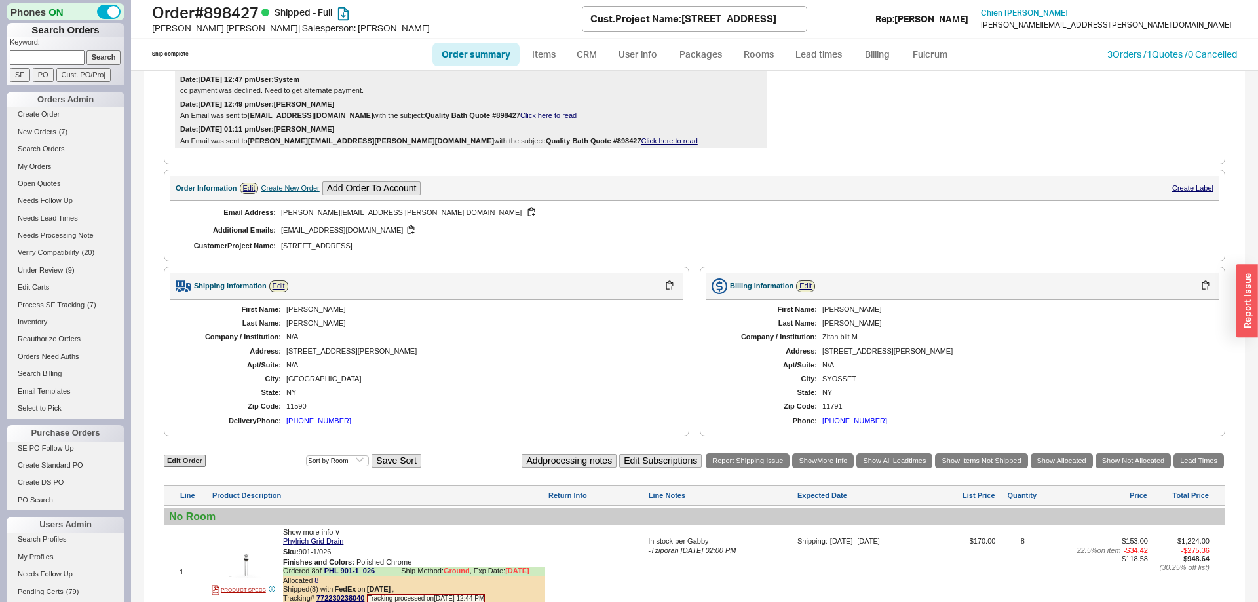
click at [289, 219] on div "paul.hsu@zitanbilt.com" at bounding box center [477, 212] width 393 height 12
drag, startPoint x: 289, startPoint y: 225, endPoint x: 346, endPoint y: 223, distance: 57.1
click at [346, 219] on div "paul.hsu@zitanbilt.com" at bounding box center [477, 212] width 393 height 12
copy div "paul.hsu@zitanbilt.com"
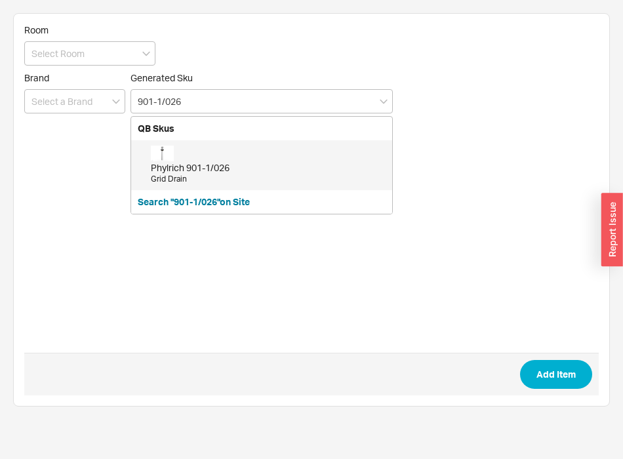
click at [227, 163] on div "Phylrich 901-1/026" at bounding box center [268, 167] width 235 height 13
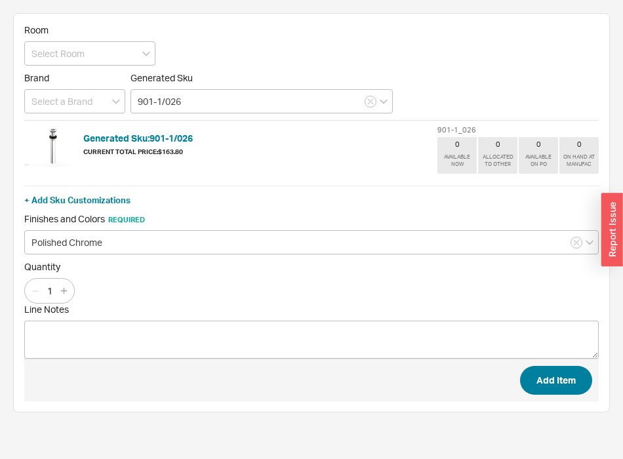
type input "901-1/026"
click at [542, 377] on button "Add Item" at bounding box center [556, 380] width 72 height 29
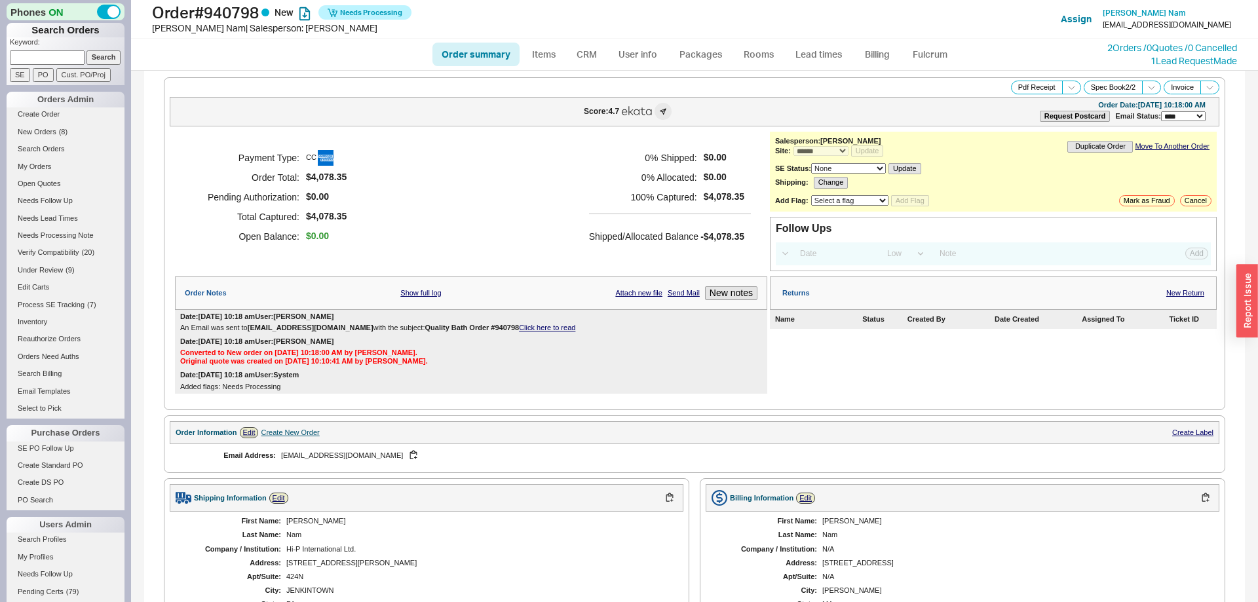
select select "*"
select select "LOW"
select select "3"
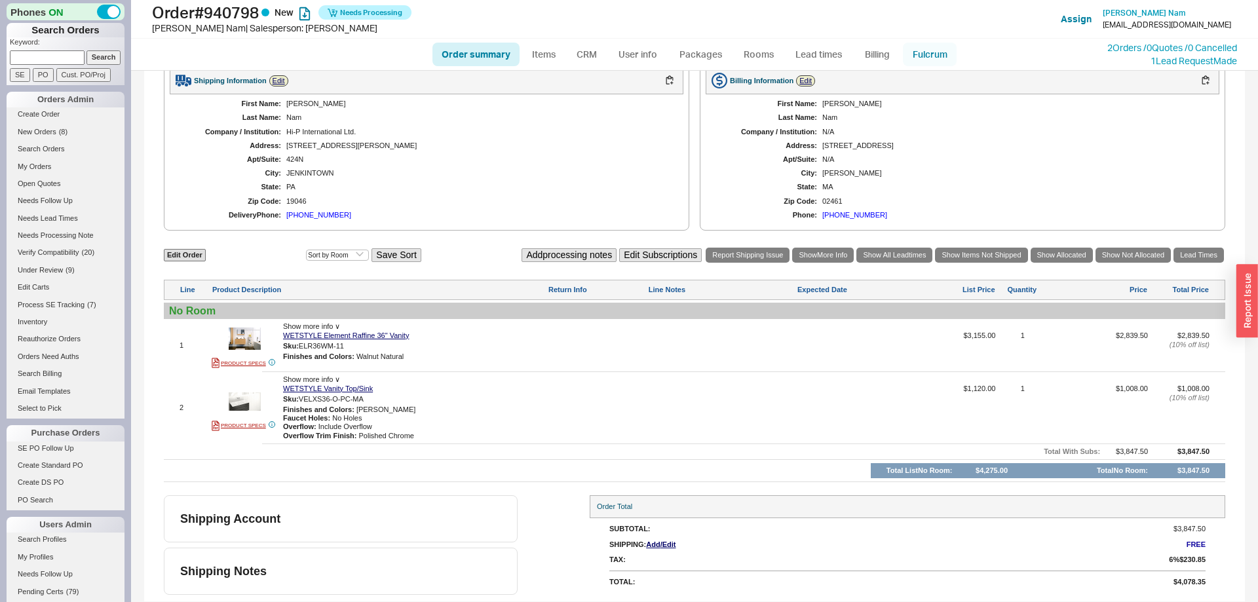
click at [940, 57] on link "Fulcrum" at bounding box center [930, 55] width 54 height 24
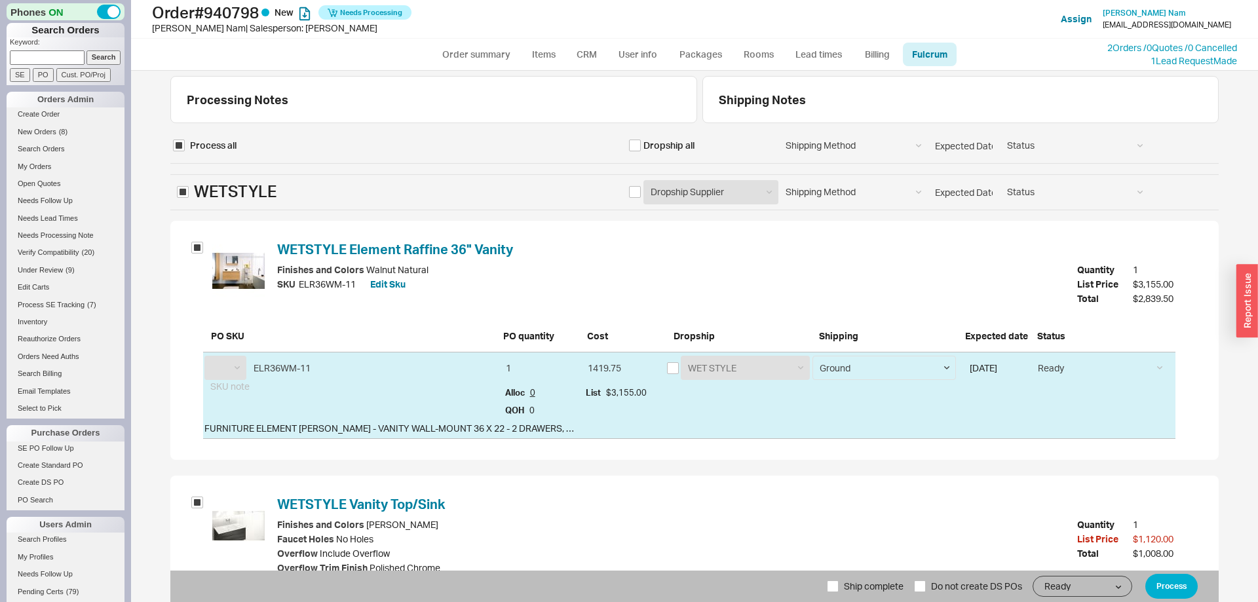
select select "WET"
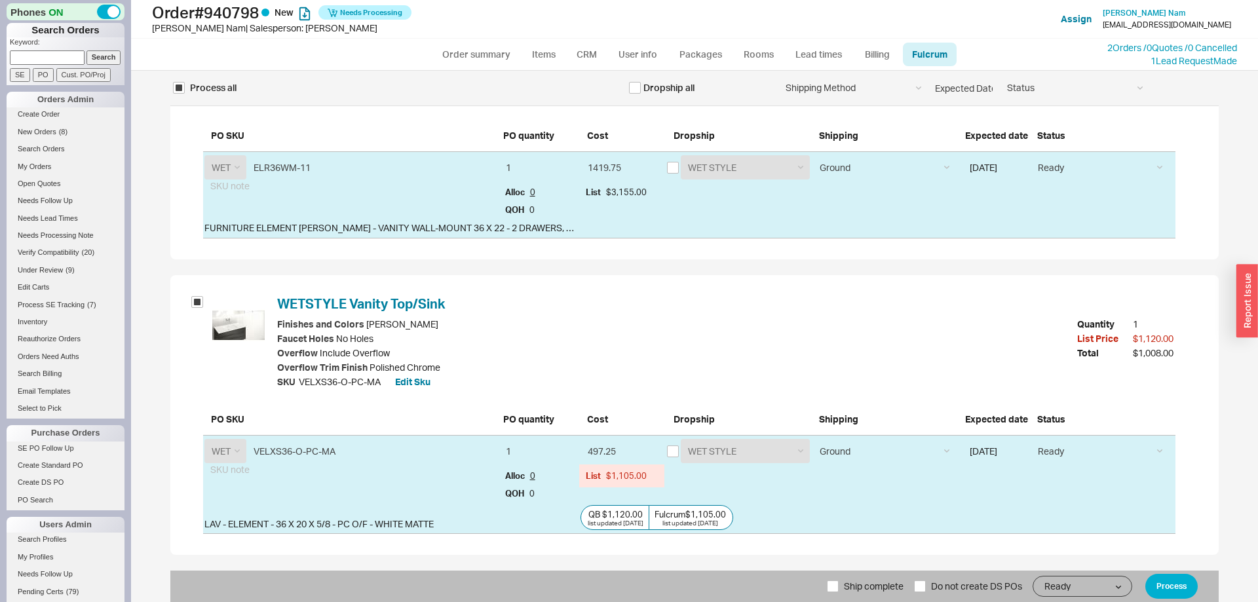
click at [872, 581] on span "Ship complete" at bounding box center [874, 586] width 60 height 31
click at [839, 581] on input "Ship complete" at bounding box center [833, 587] width 12 height 12
checkbox input "true"
click at [623, 522] on div "list updated [DATE]" at bounding box center [616, 523] width 56 height 7
click at [0, 0] on input "QB $1,120.00 list updated [DATE]" at bounding box center [0, 0] width 0 height 0
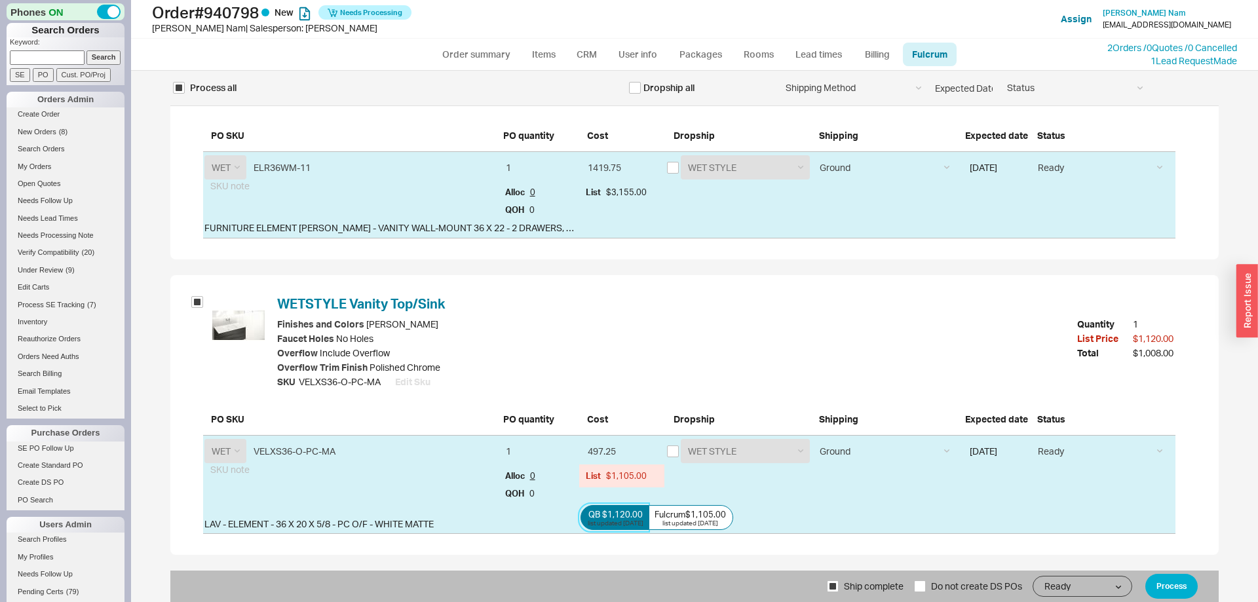
type input "504"
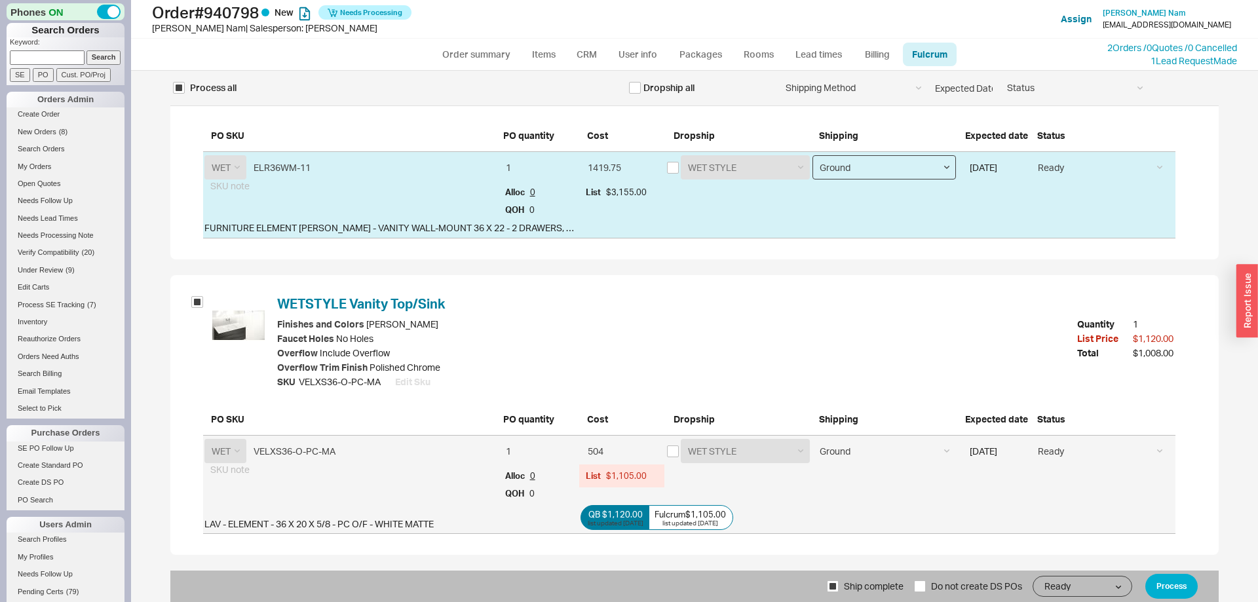
click at [813, 155] on select "Ground LTL Our Truck --------------- Customer Pickup - Showroom Customer Pickup…" at bounding box center [885, 167] width 144 height 24
select select "9"
click option "LTL" at bounding box center [0, 0] width 0 height 0
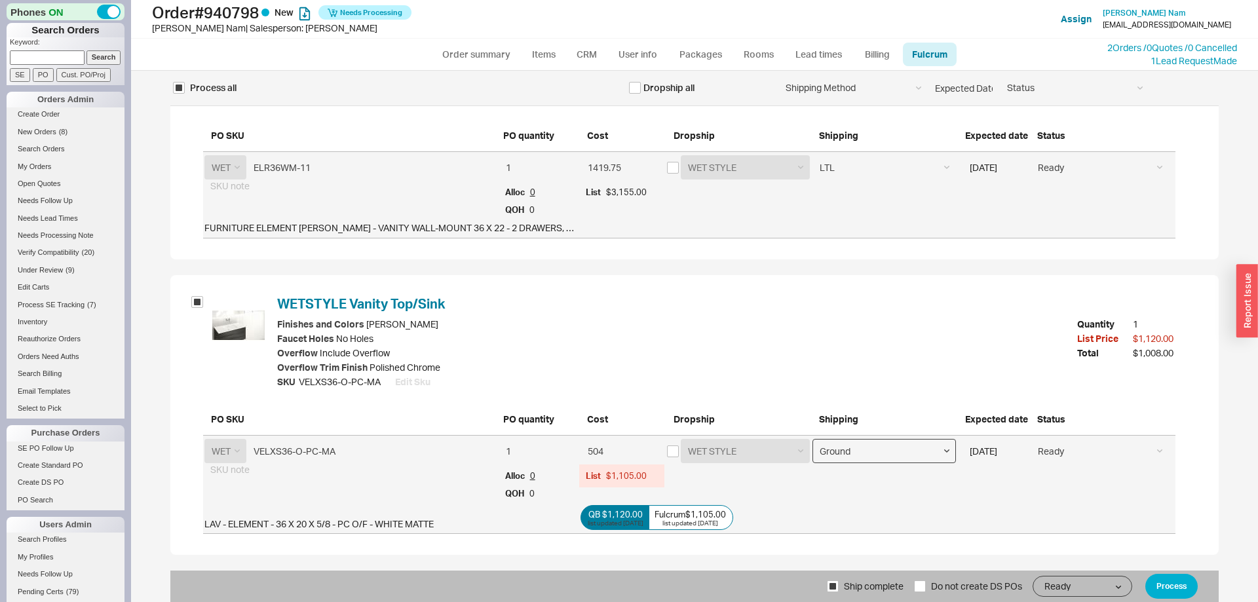
click at [813, 439] on select "Ground LTL Our Truck --------------- Customer Pickup - Showroom Customer Pickup…" at bounding box center [885, 451] width 144 height 24
select select "9"
click option "LTL" at bounding box center [0, 0] width 0 height 0
click at [1186, 594] on button "Process" at bounding box center [1172, 586] width 52 height 25
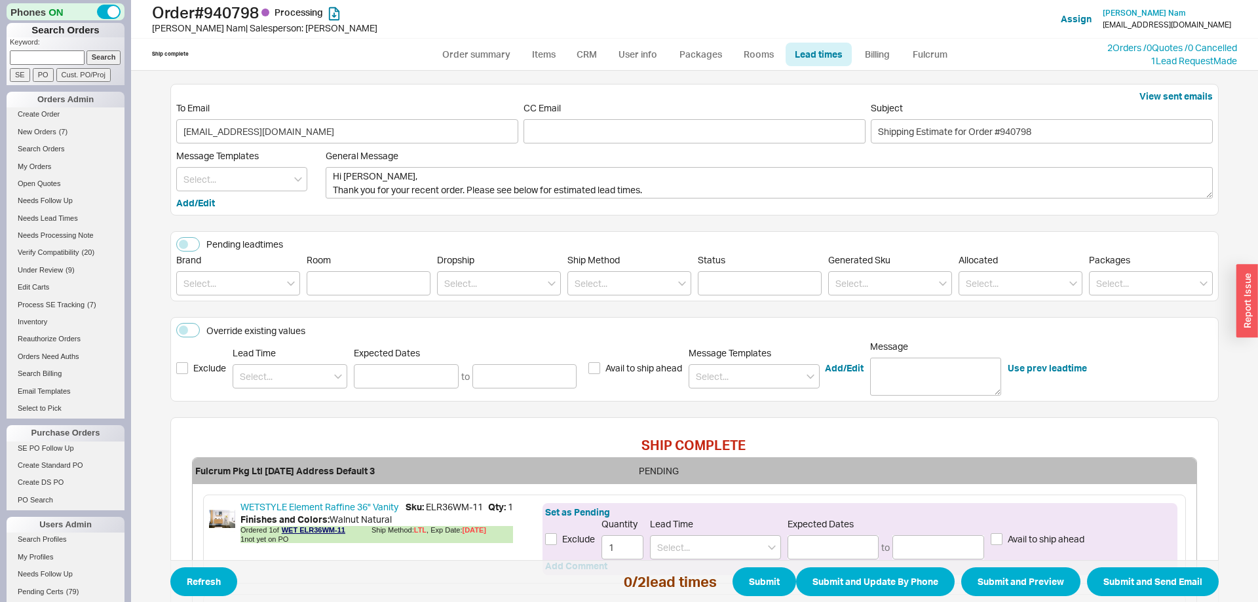
scroll to position [224, 0]
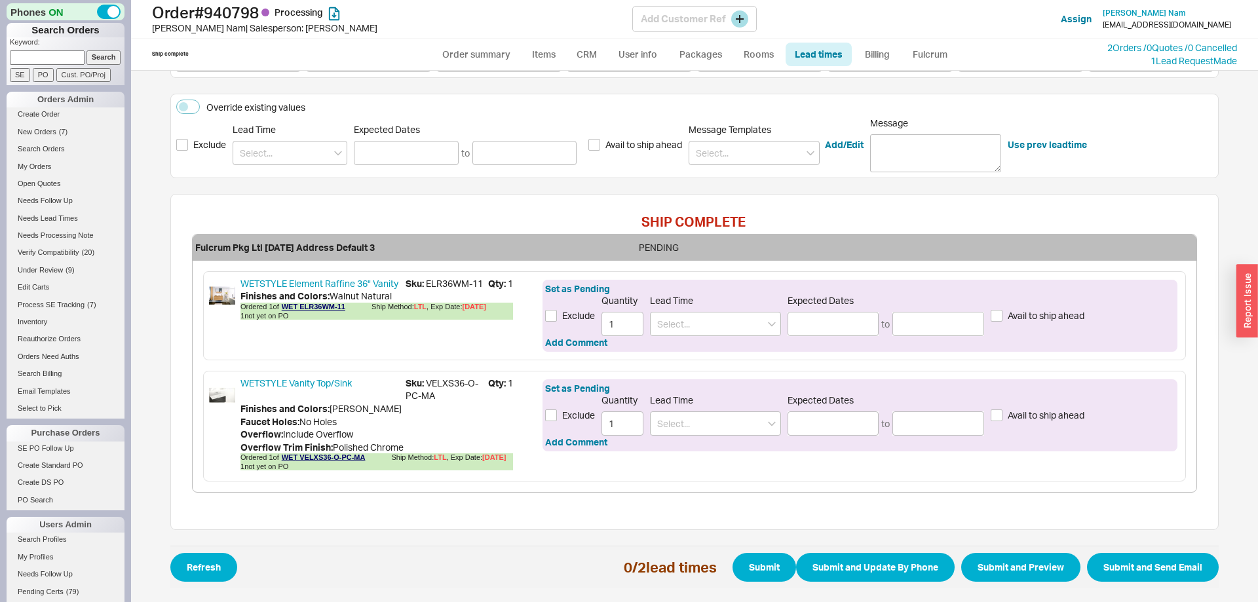
click at [473, 37] on div "Order # 940798 Processing [PERSON_NAME] | Salesperson: [PERSON_NAME] Customer R…" at bounding box center [694, 19] width 1127 height 39
click at [465, 57] on link "Order summary" at bounding box center [476, 55] width 87 height 24
select select "*"
select select "LOW"
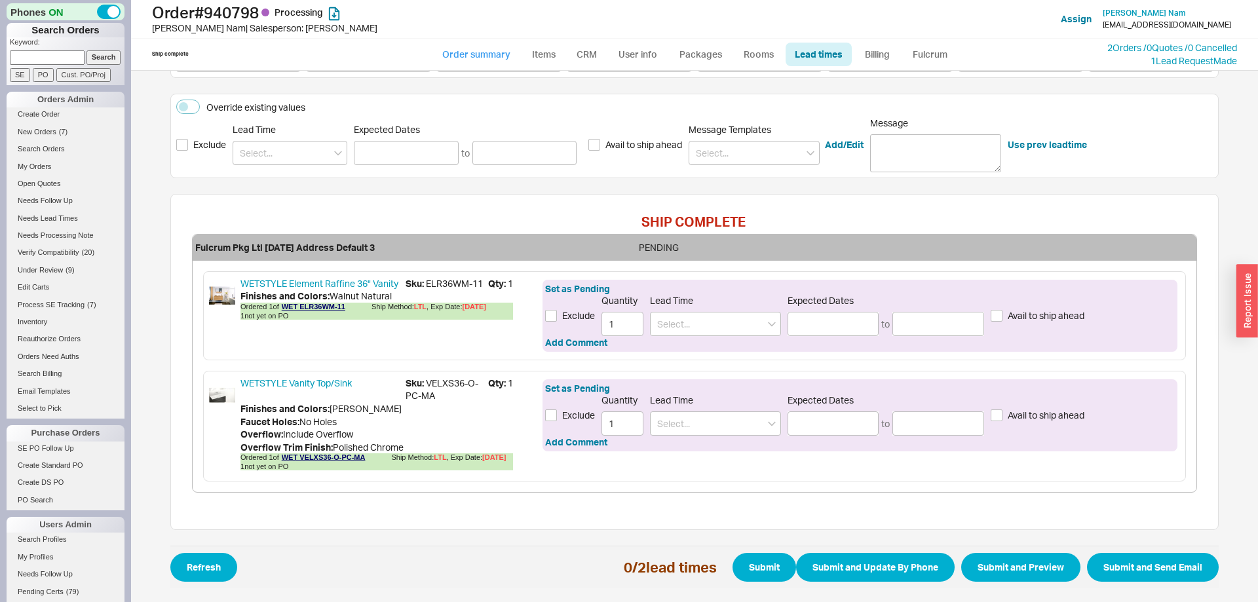
select select "3"
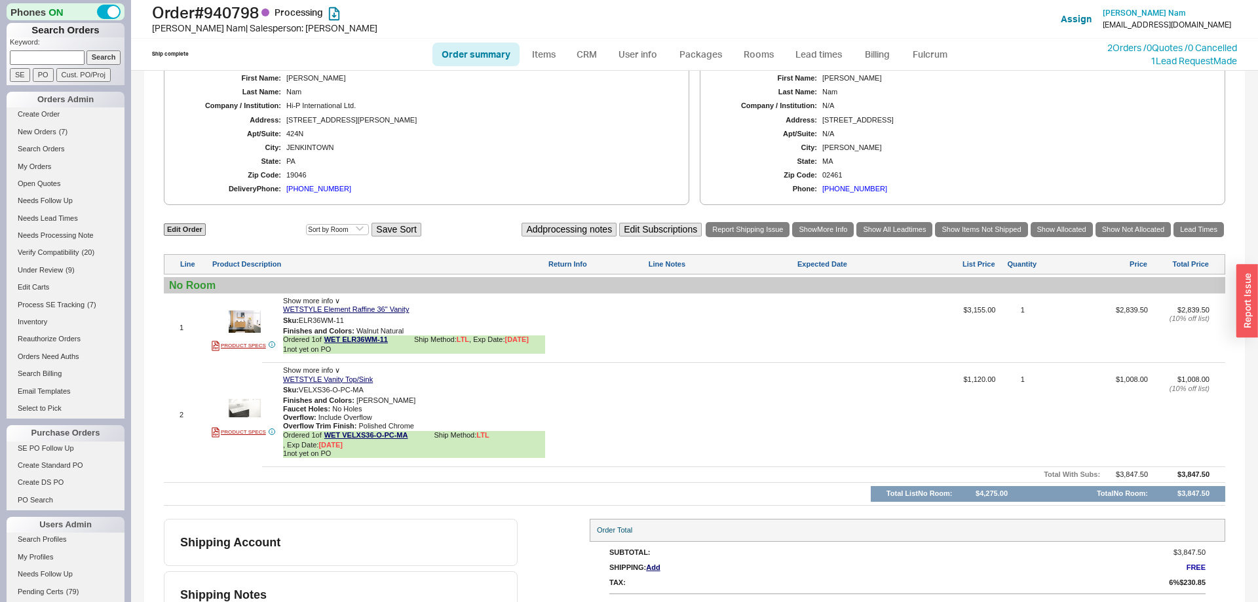
scroll to position [519, 0]
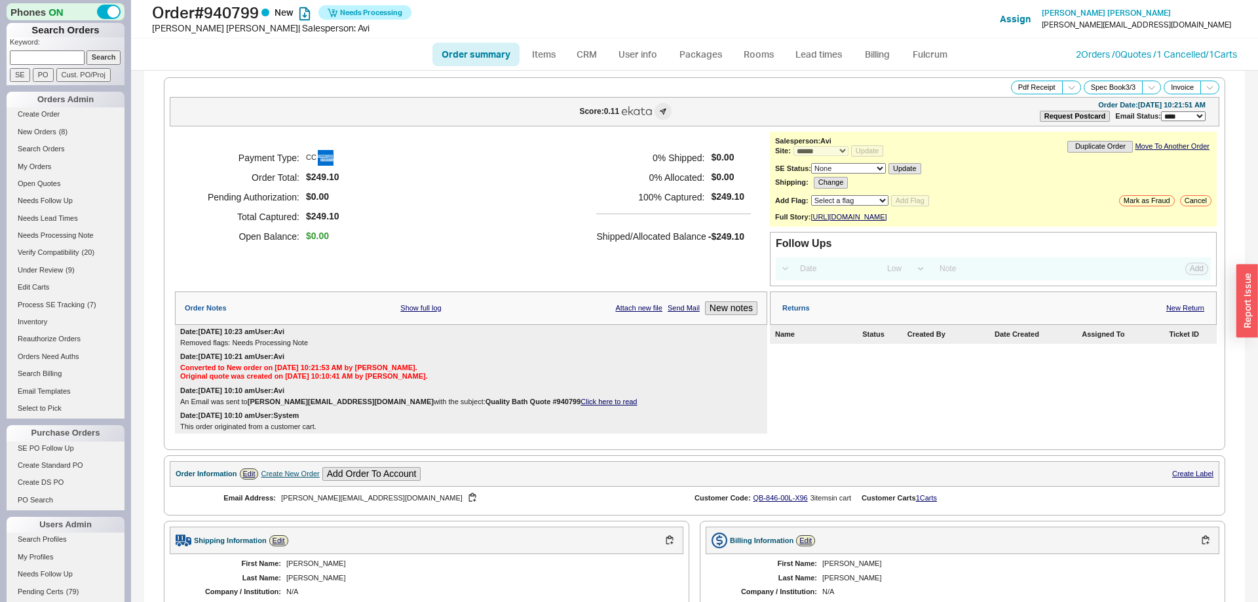
select select "*"
select select "LOW"
select select "3"
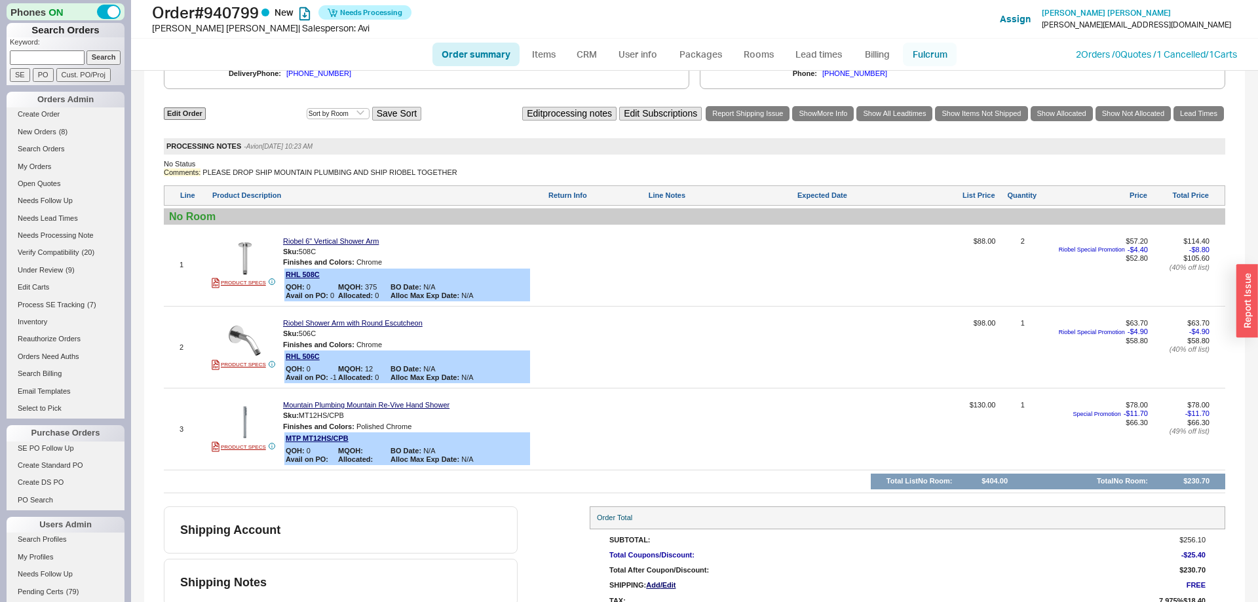
click at [944, 46] on link "Fulcrum" at bounding box center [930, 55] width 54 height 24
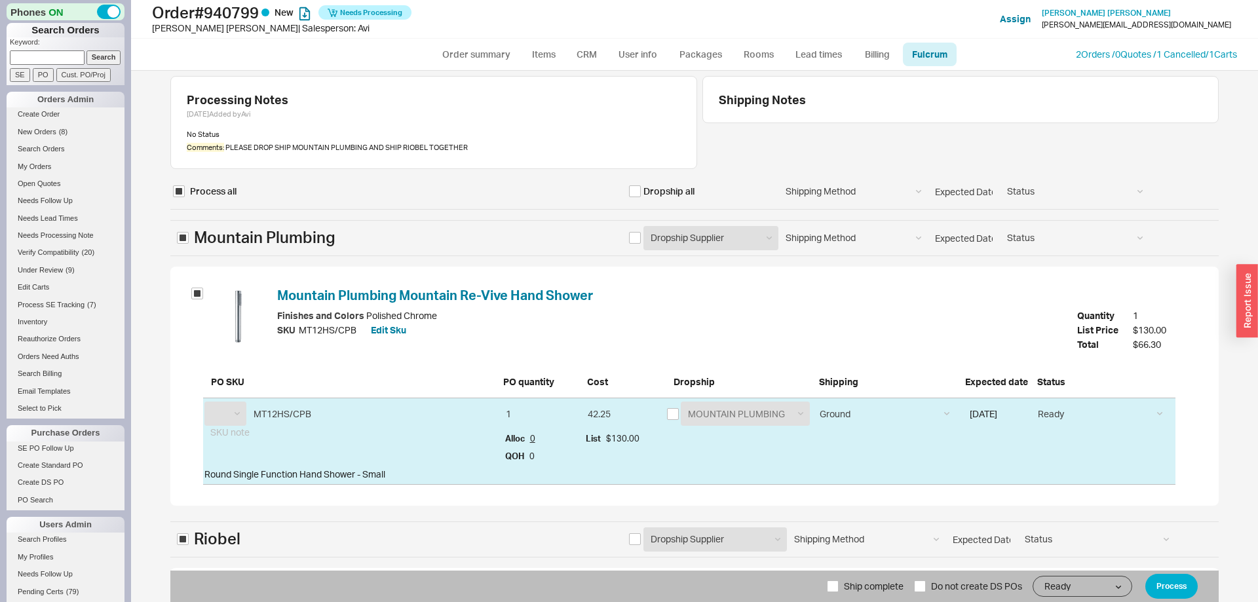
select select "MTP"
select select "RHL"
click at [678, 408] on input "checkbox" at bounding box center [673, 414] width 12 height 12
checkbox input "true"
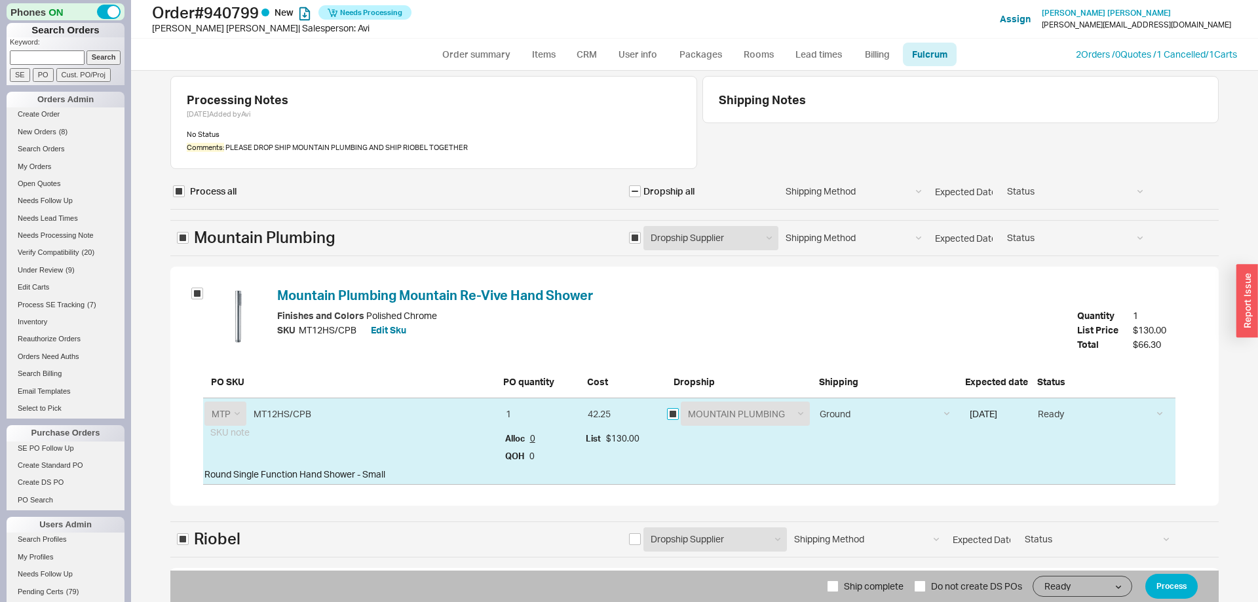
checkbox input "true"
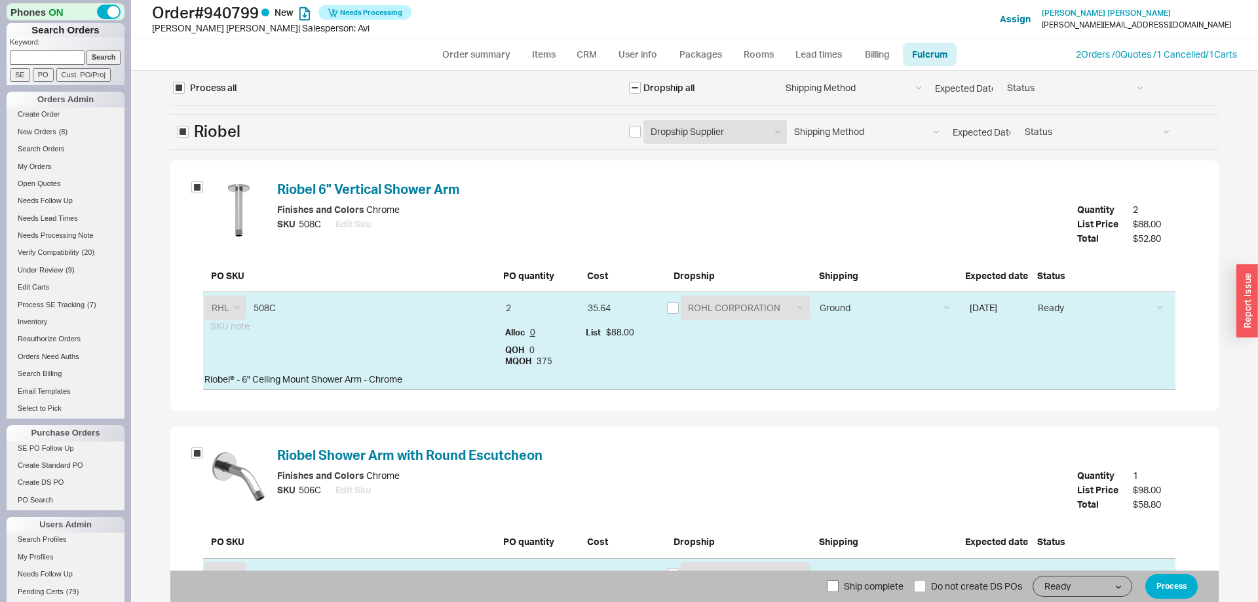
scroll to position [530, 0]
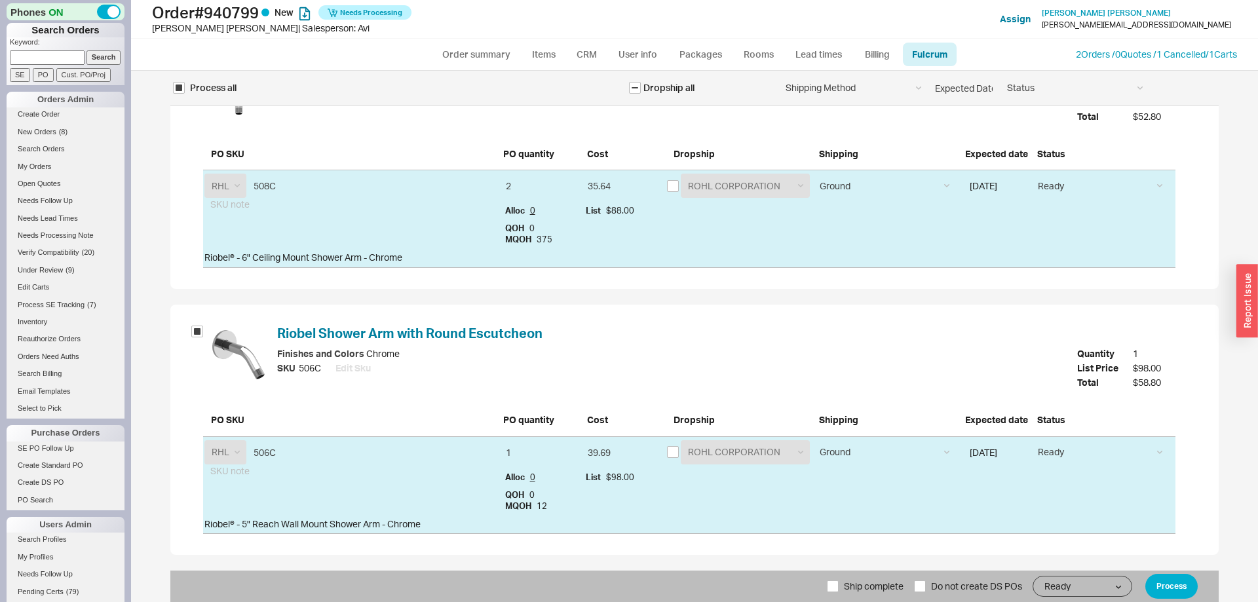
click at [842, 594] on label "Ship complete" at bounding box center [865, 586] width 77 height 31
click at [839, 593] on input "Ship complete" at bounding box center [833, 587] width 12 height 12
checkbox input "true"
click at [1180, 585] on button "Process" at bounding box center [1172, 586] width 52 height 25
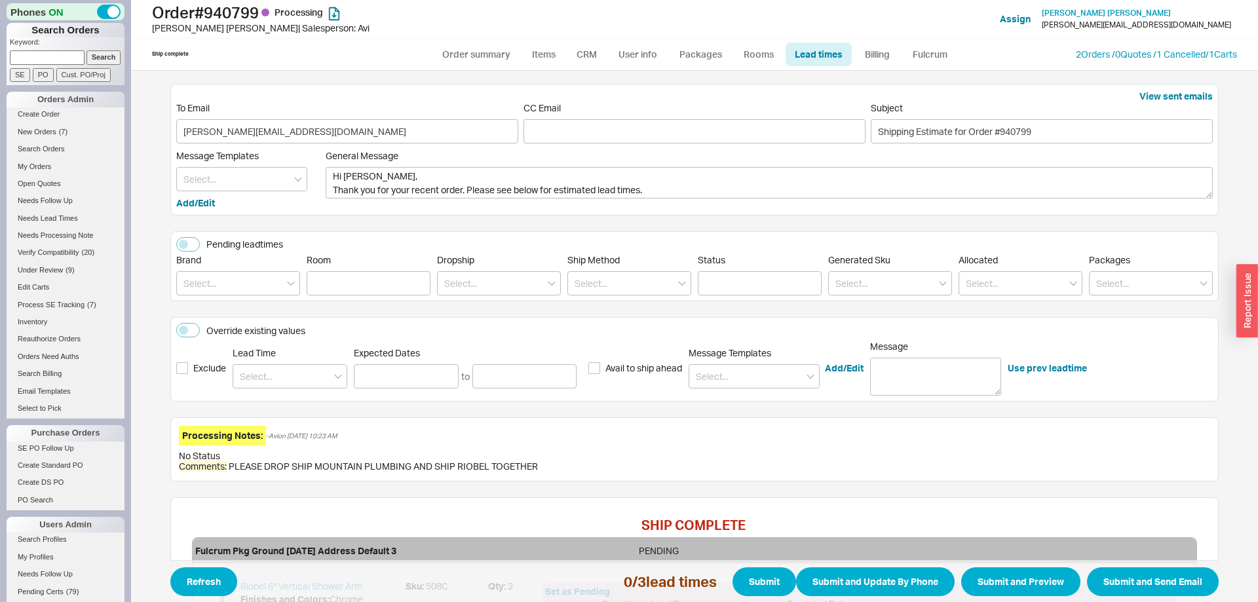
scroll to position [421, 0]
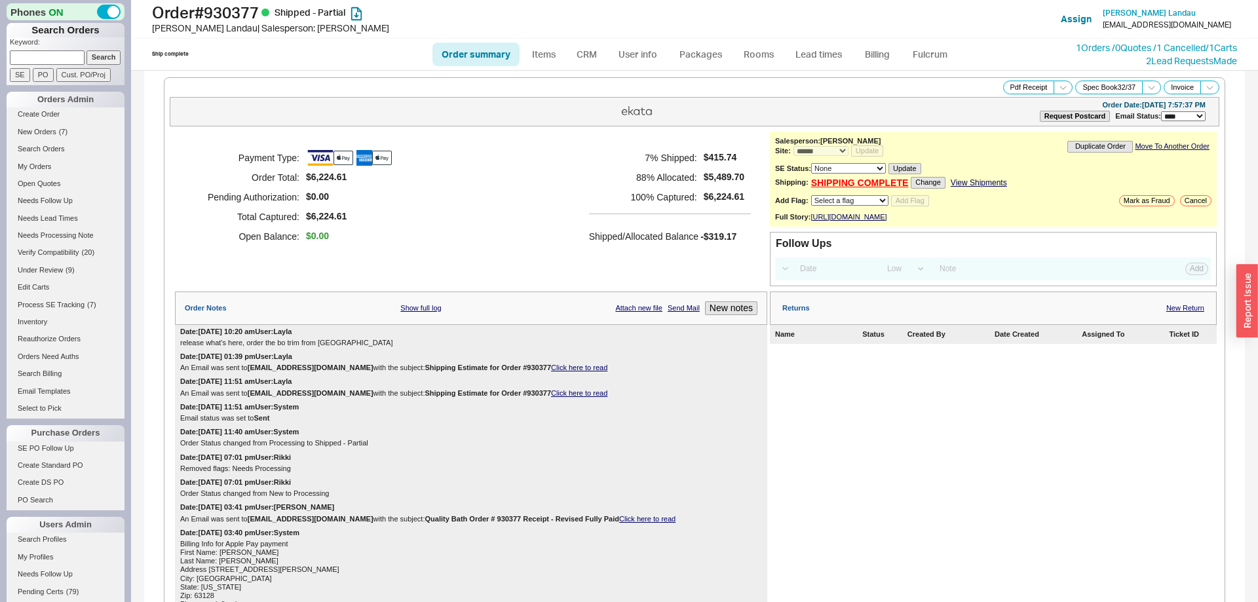
select select "*"
select select "LOW"
select select "3"
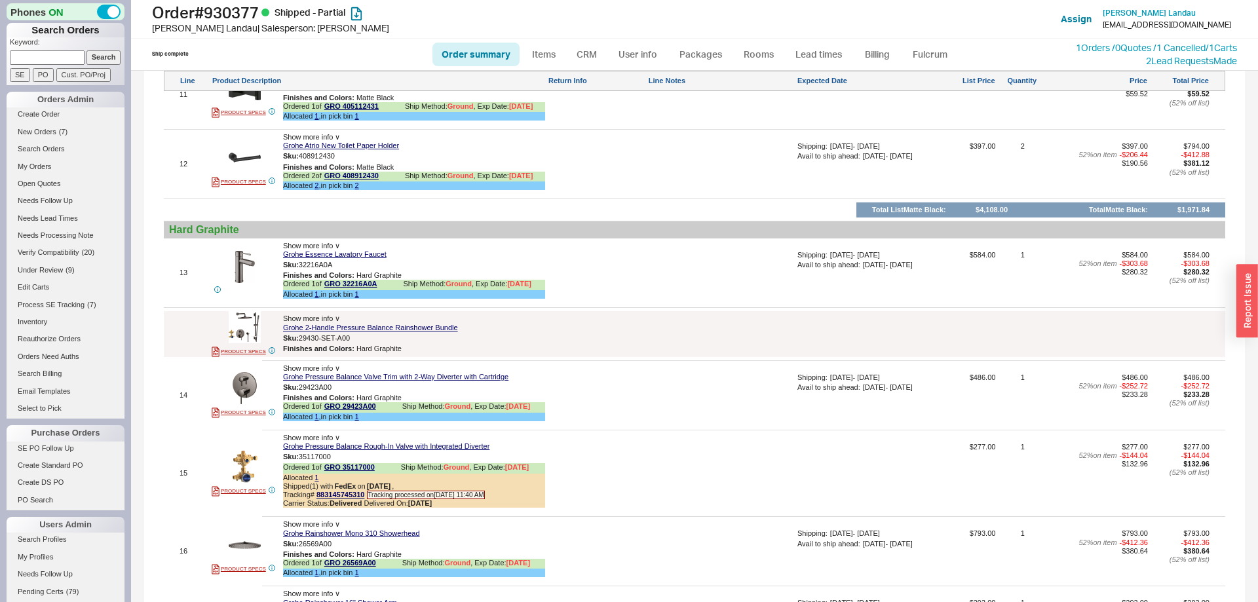
scroll to position [2006, 0]
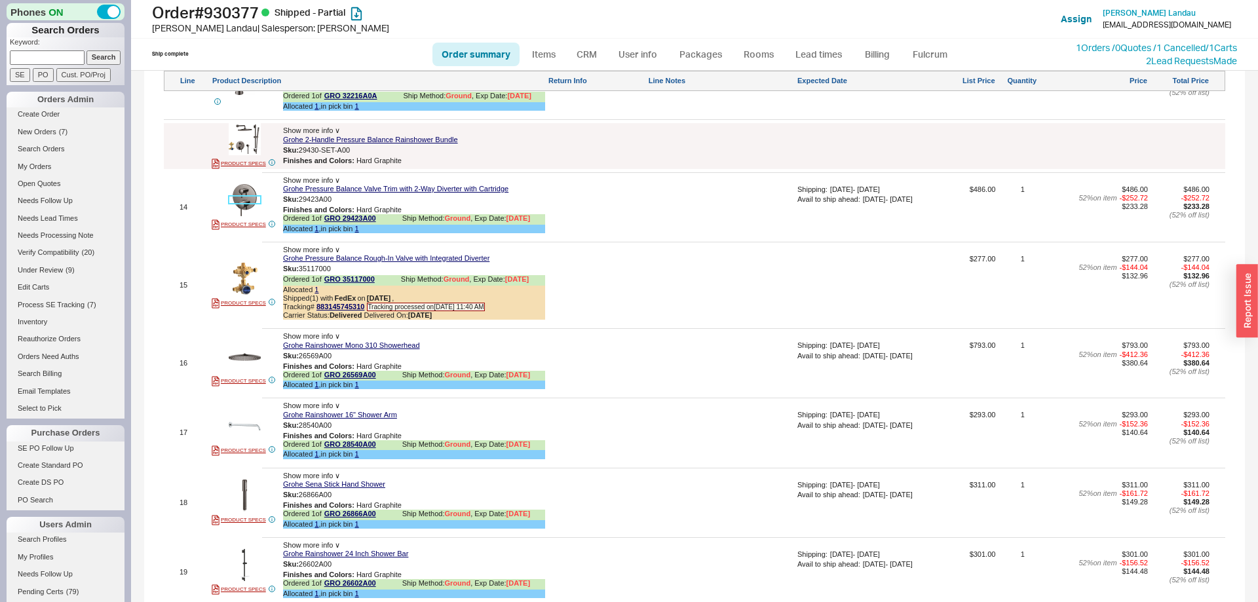
click at [248, 199] on img at bounding box center [245, 200] width 32 height 32
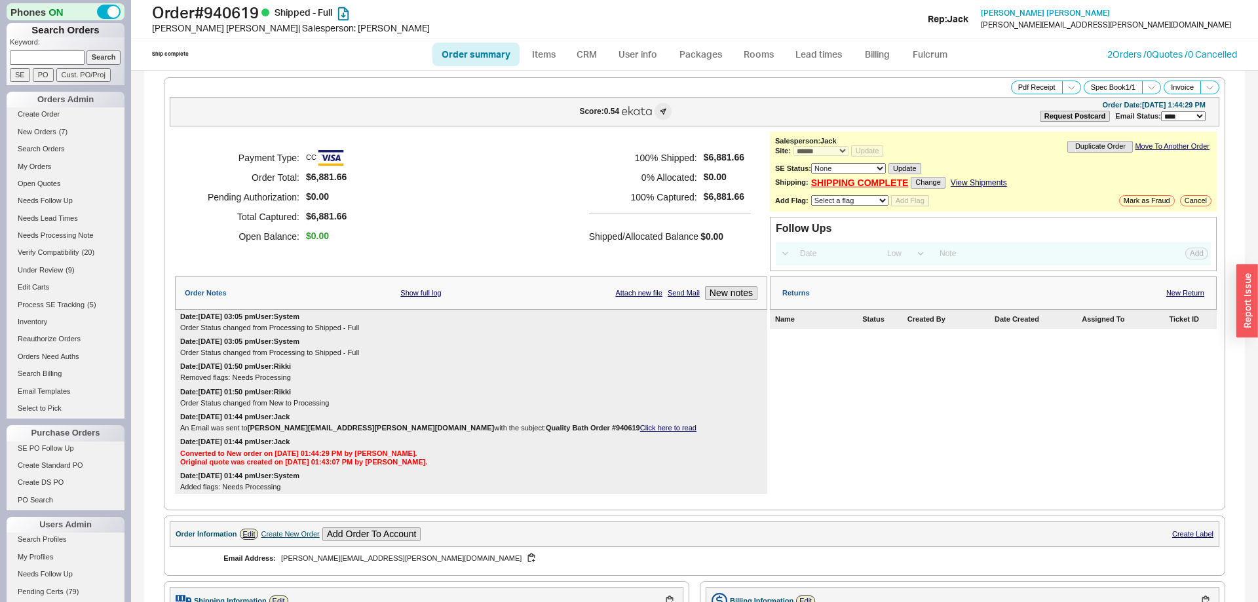
select select "*"
select select "LOW"
select select "3"
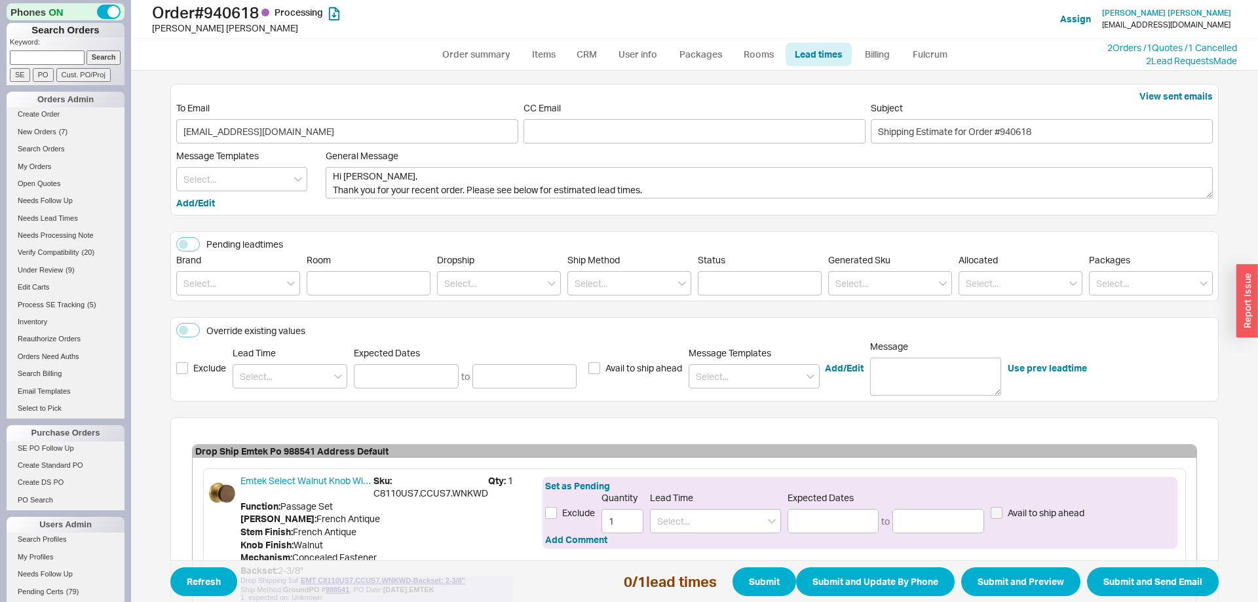
scroll to position [140, 0]
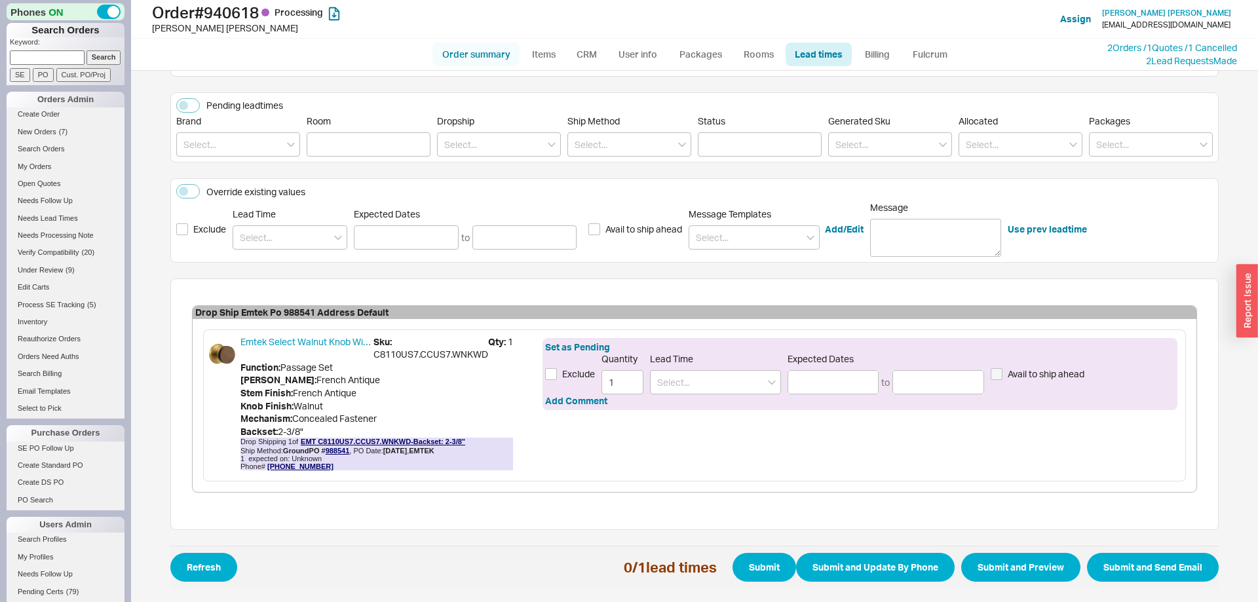
click at [486, 52] on link "Order summary" at bounding box center [476, 55] width 87 height 24
select select "*"
select select "LOW"
select select "3"
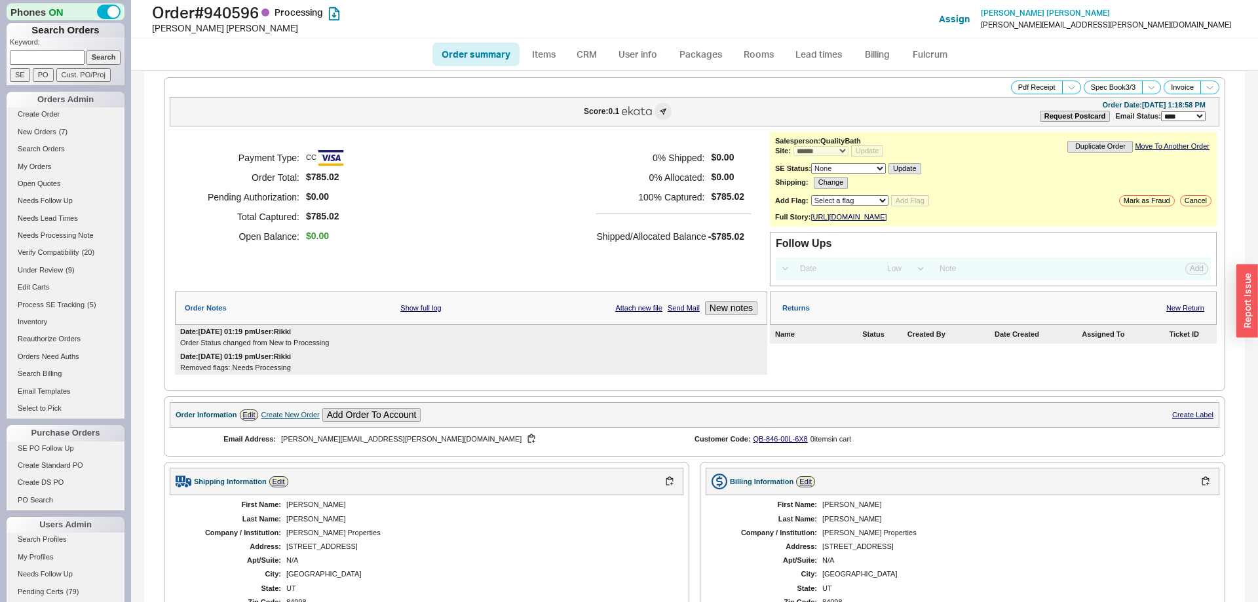
select select "*"
select select "LOW"
select select "3"
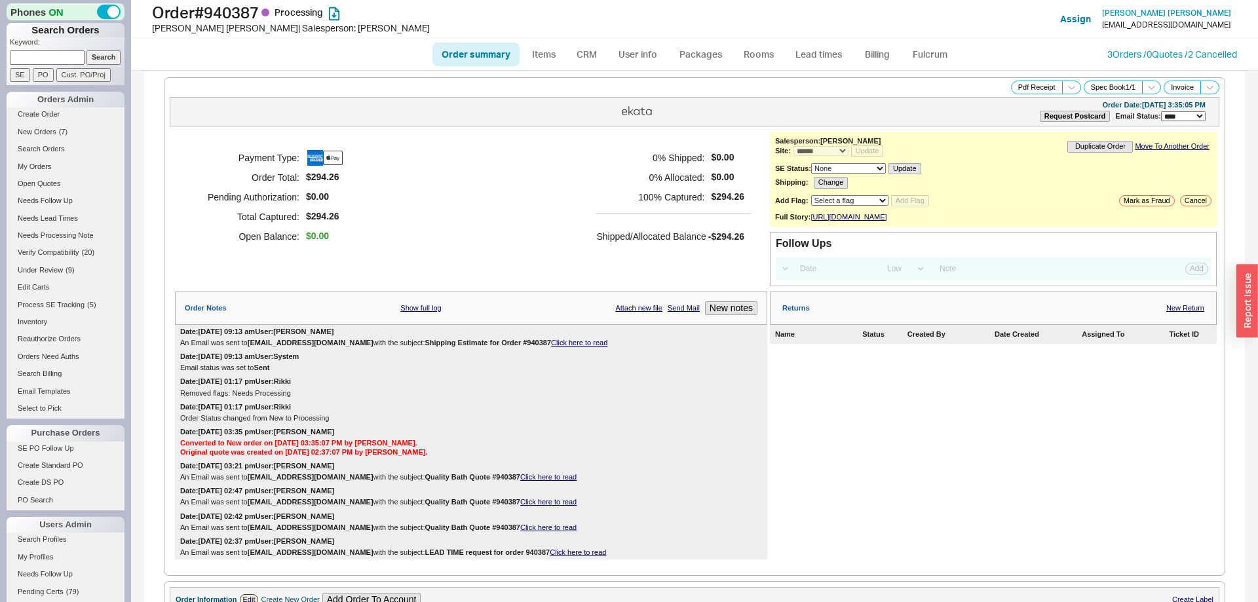
select select "*"
select select "LOW"
select select "3"
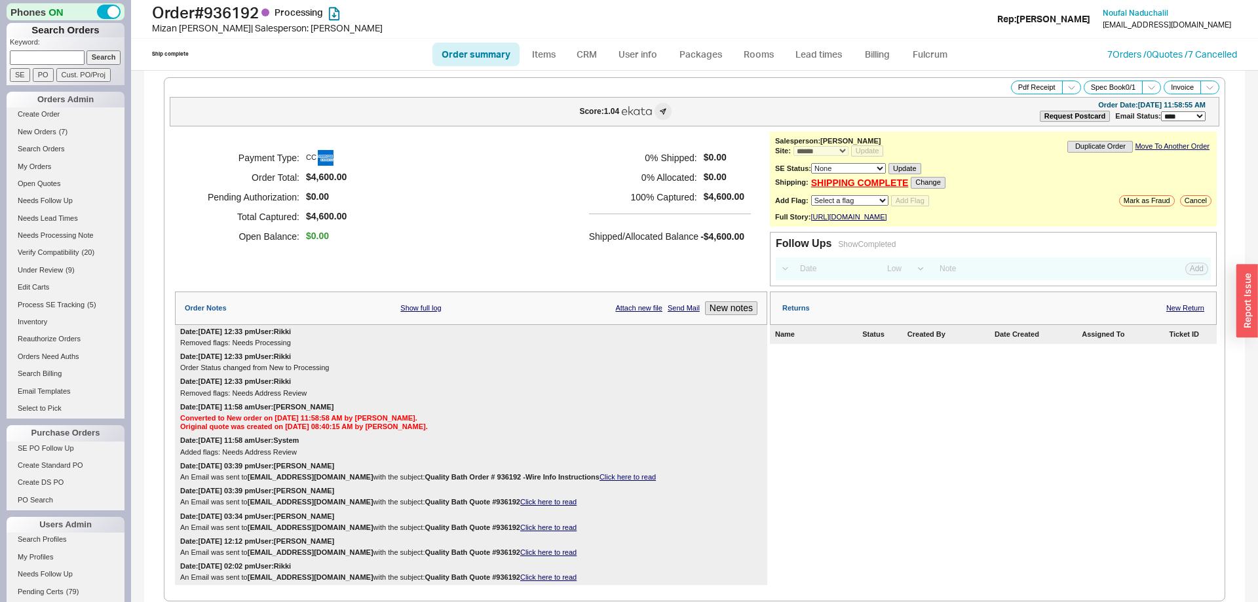
select select "*"
select select "LOW"
select select "3"
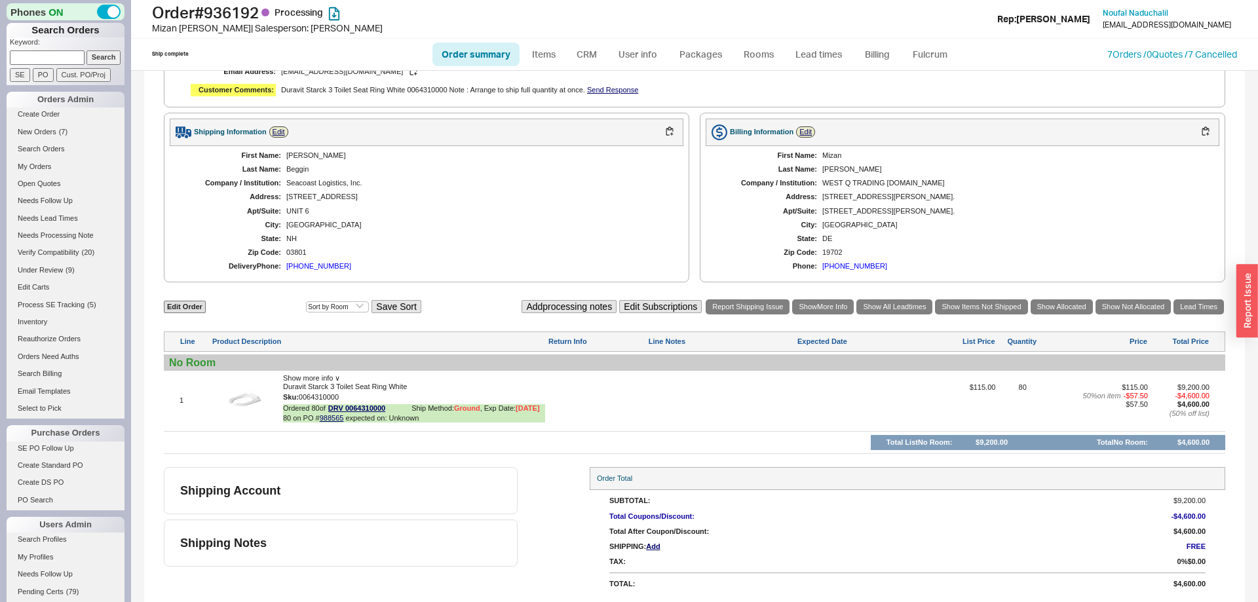
scroll to position [598, 0]
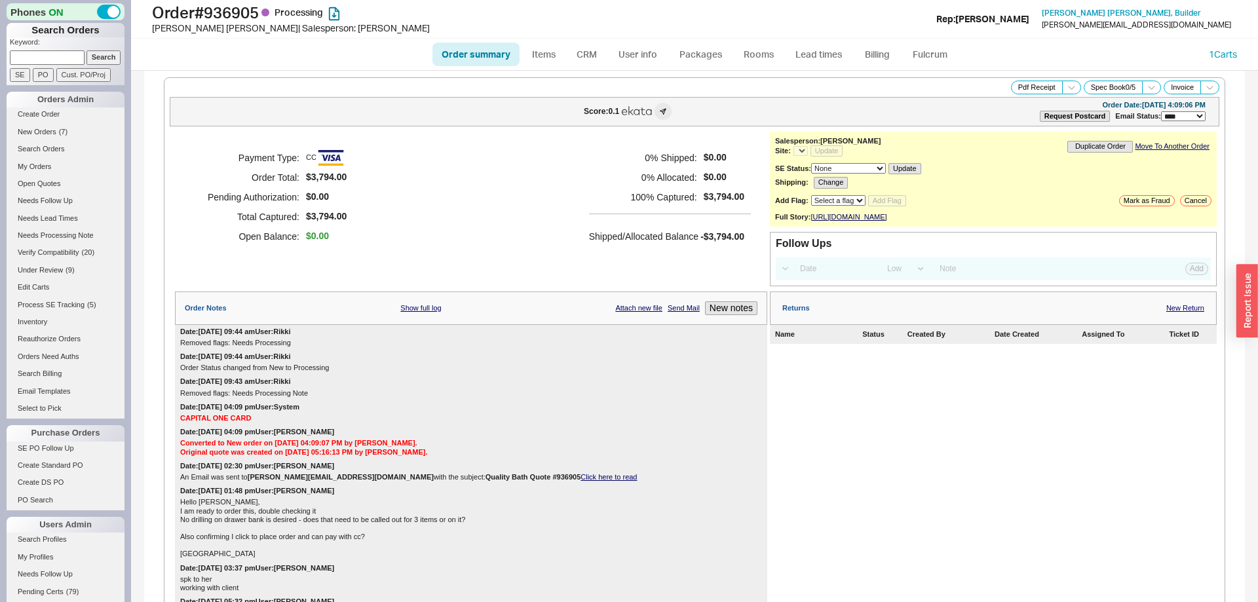
select select "*"
select select "LOW"
select select "3"
select select "*"
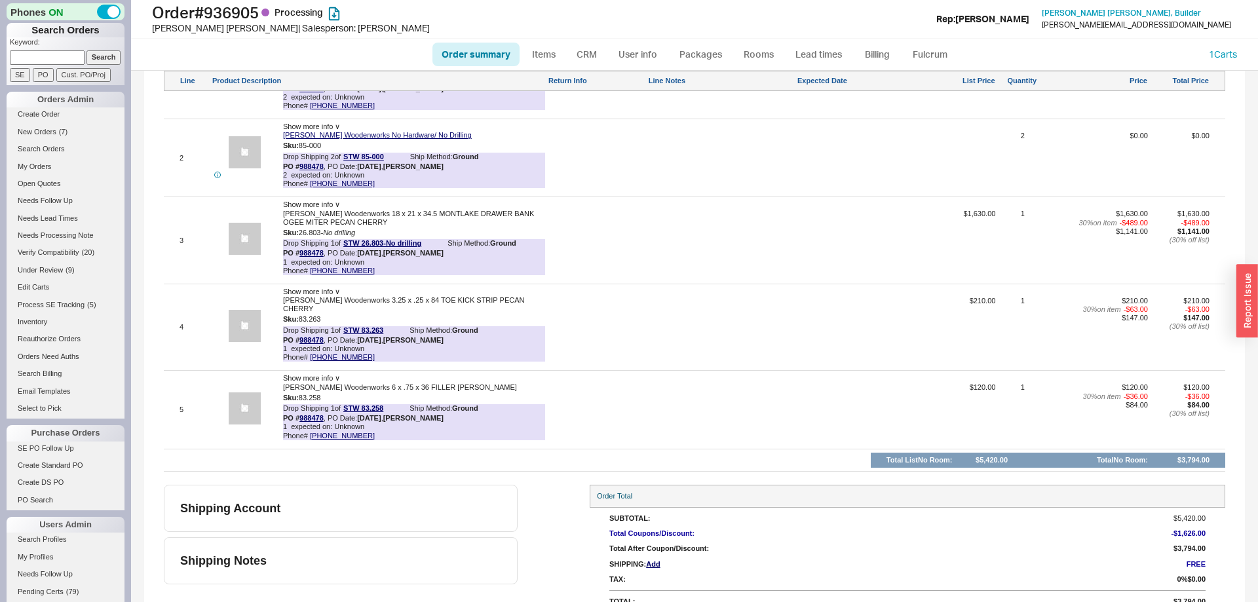
scroll to position [1015, 0]
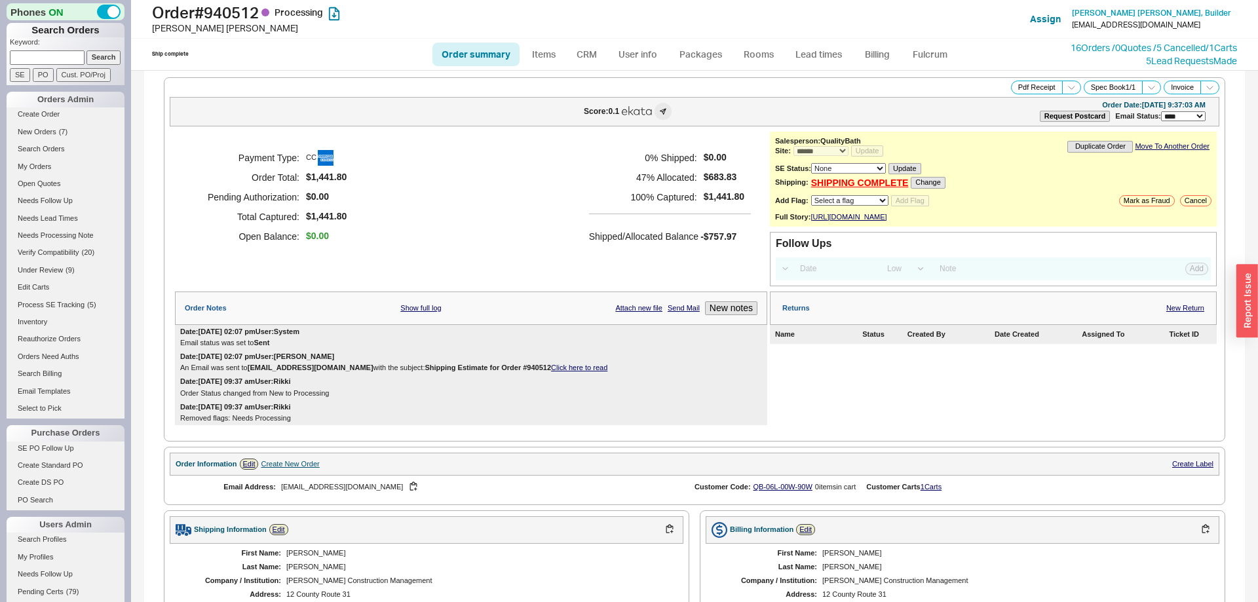
select select "*"
select select "LOW"
select select "3"
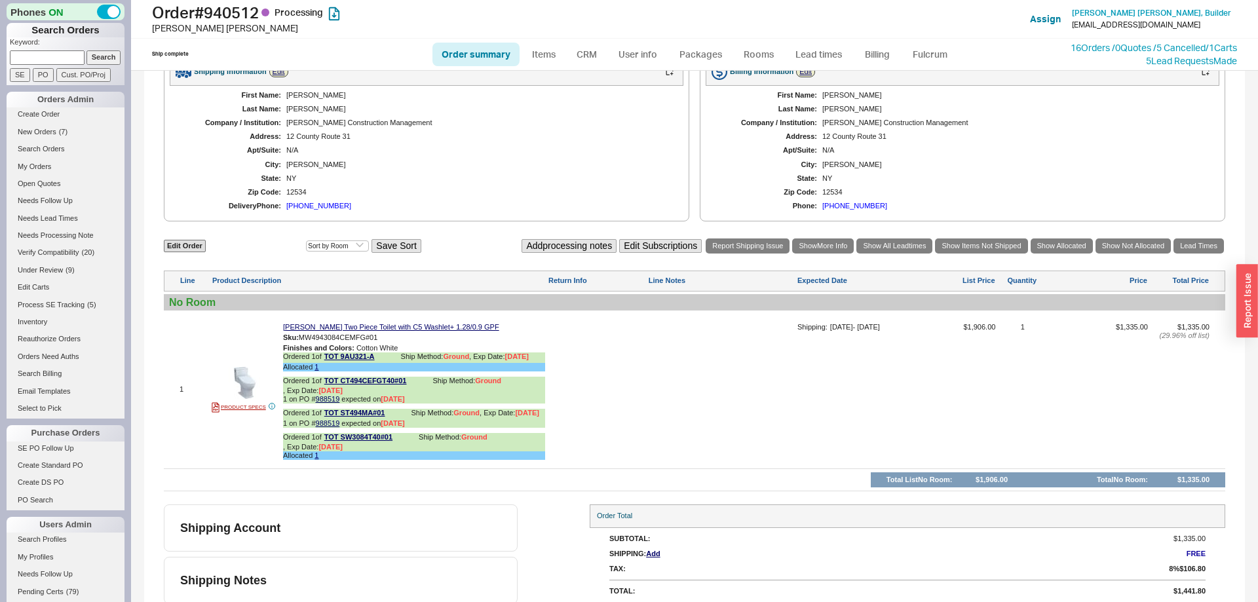
scroll to position [486, 0]
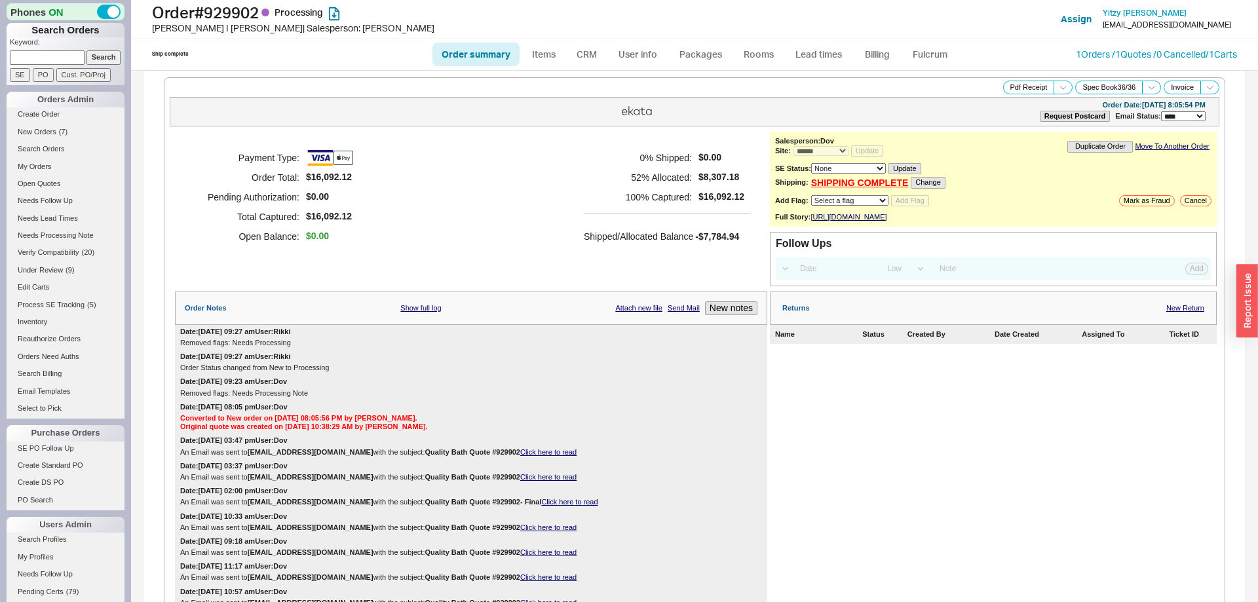
select select "*"
select select "LOW"
select select "3"
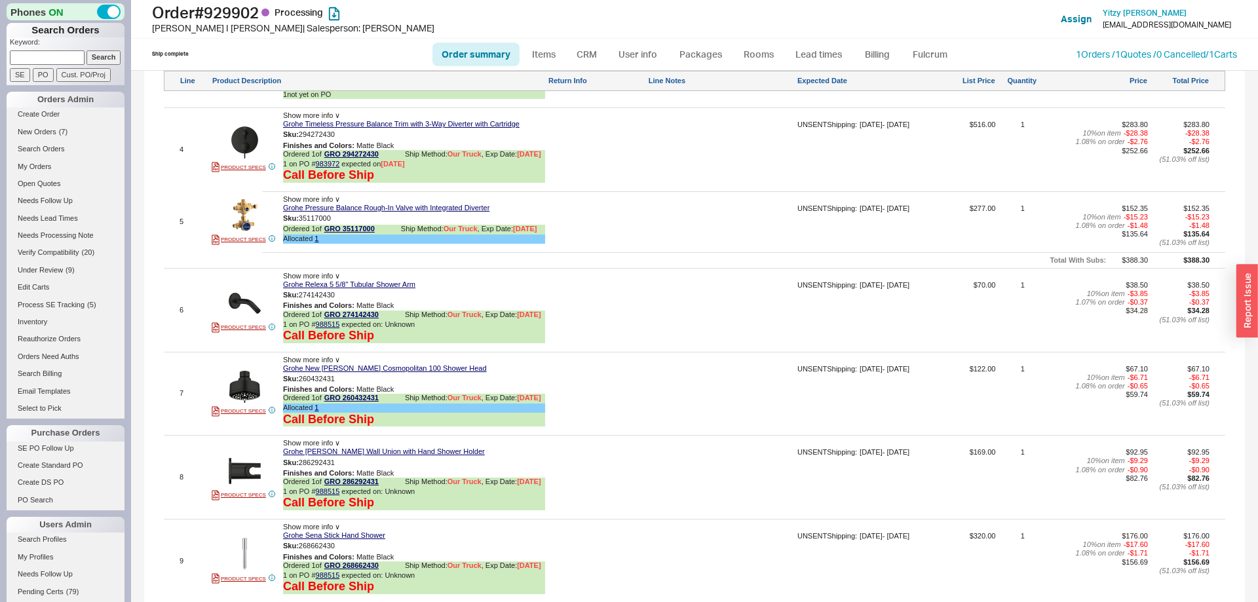
scroll to position [1538, 0]
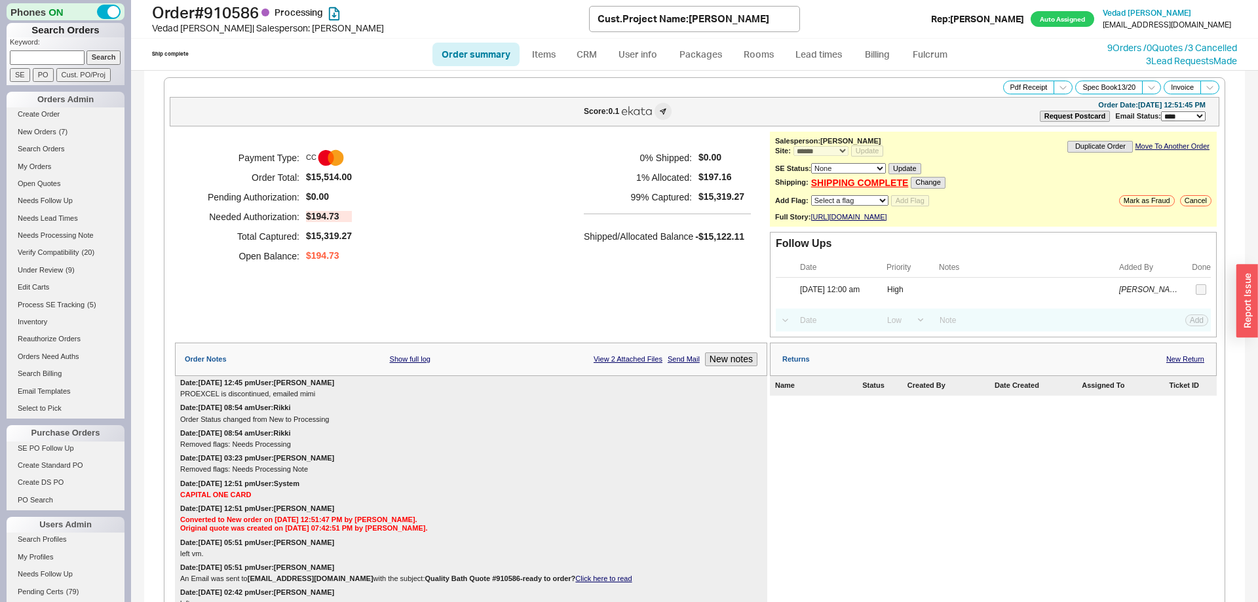
select select "*"
select select "LOW"
select select "3"
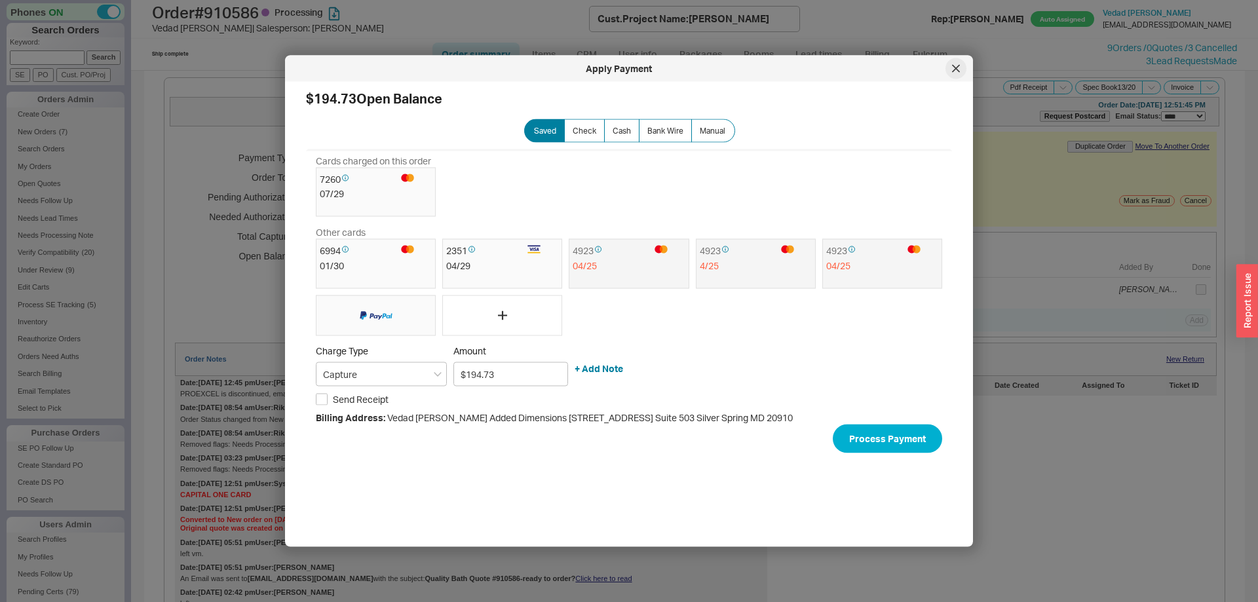
click at [958, 62] on div at bounding box center [956, 68] width 21 height 21
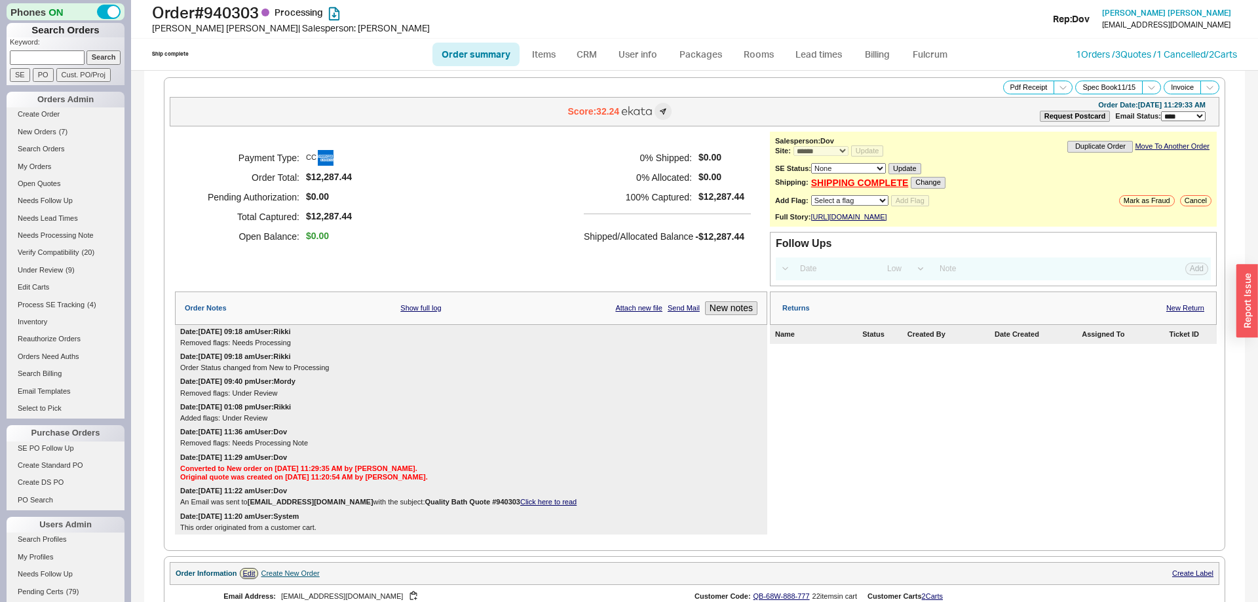
select select "*"
select select "LOW"
select select "3"
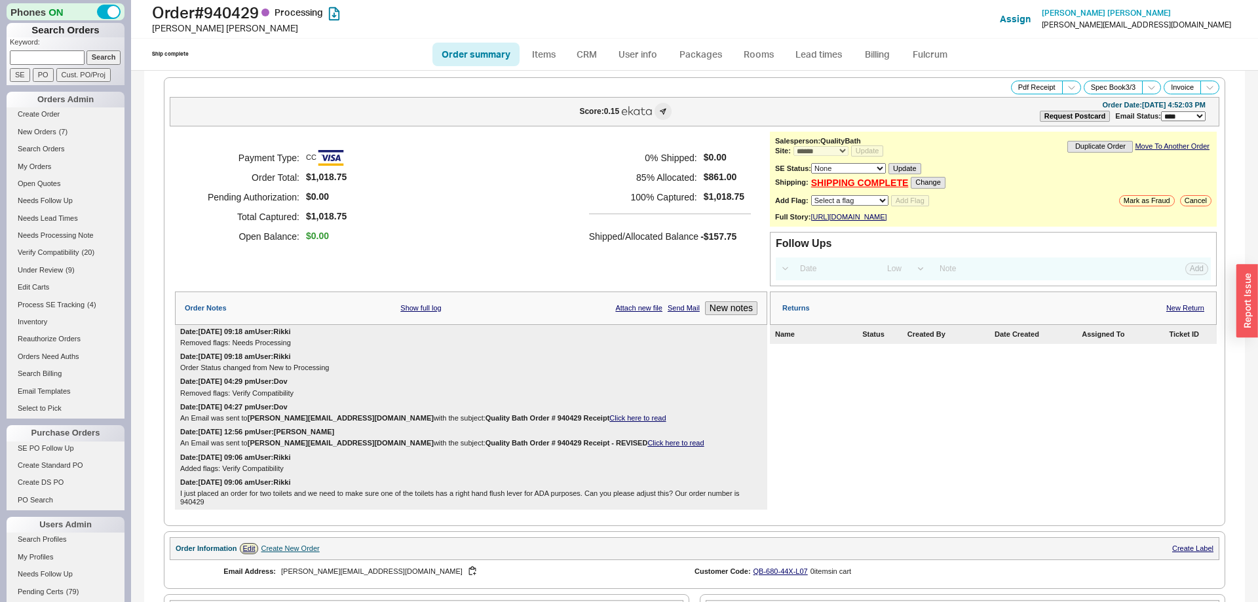
select select "*"
select select "LOW"
select select "3"
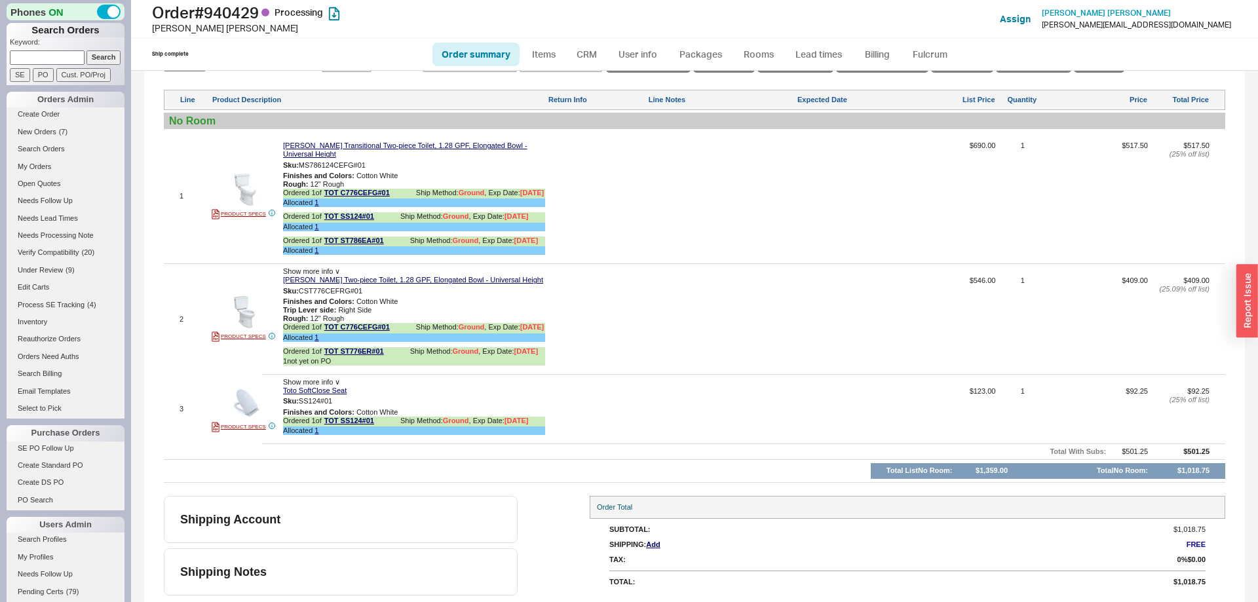
click at [461, 47] on link "Order summary" at bounding box center [476, 55] width 87 height 24
select select "*"
select select "LOW"
select select "3"
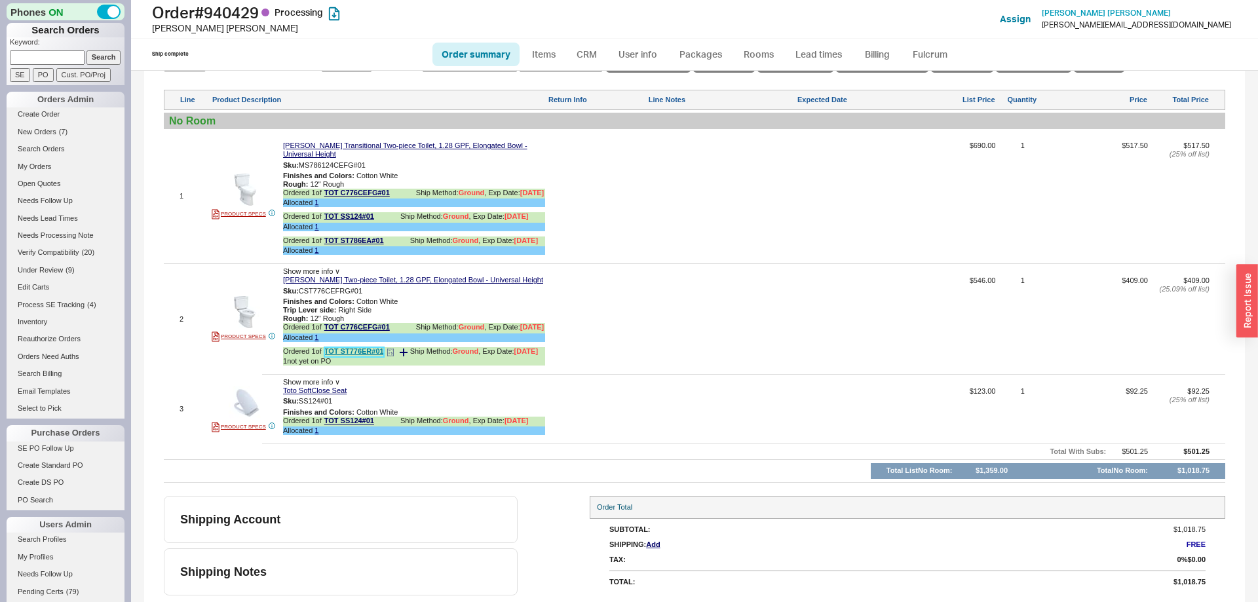
click at [367, 354] on link "TOT ST776ER#01" at bounding box center [354, 352] width 60 height 10
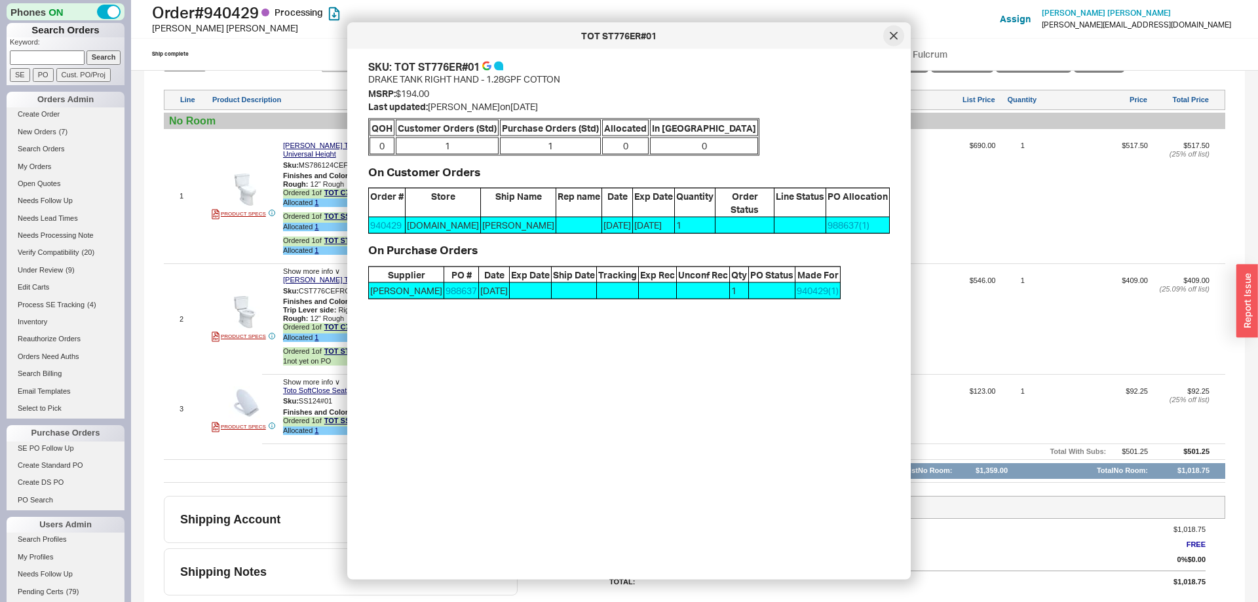
click at [888, 38] on div at bounding box center [894, 36] width 21 height 21
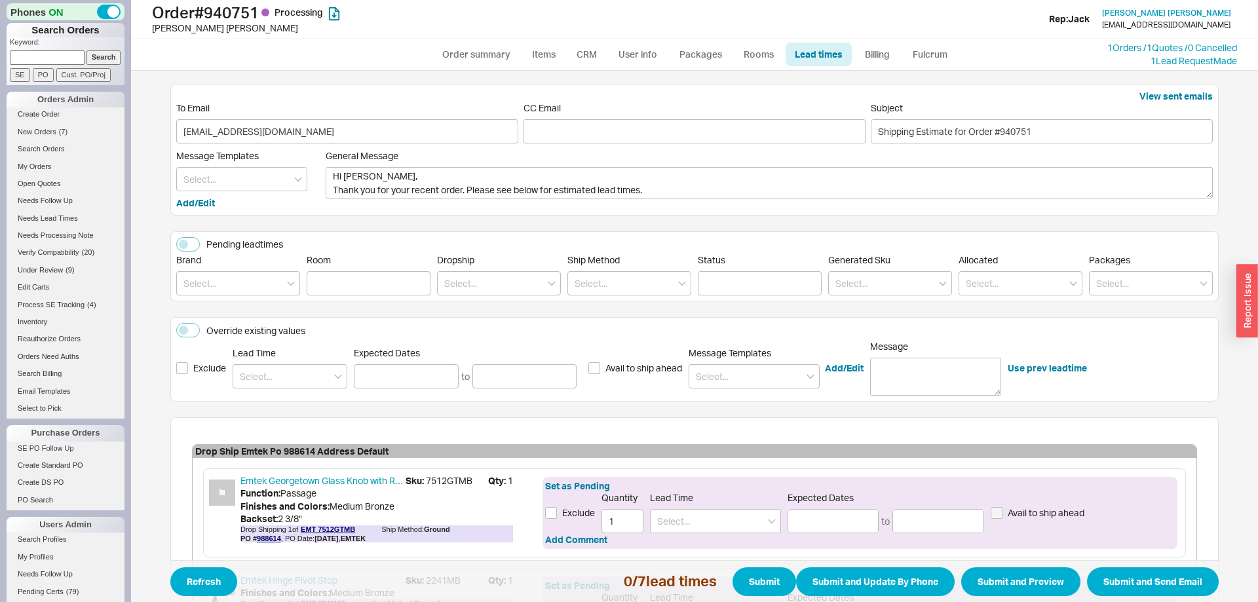
scroll to position [602, 0]
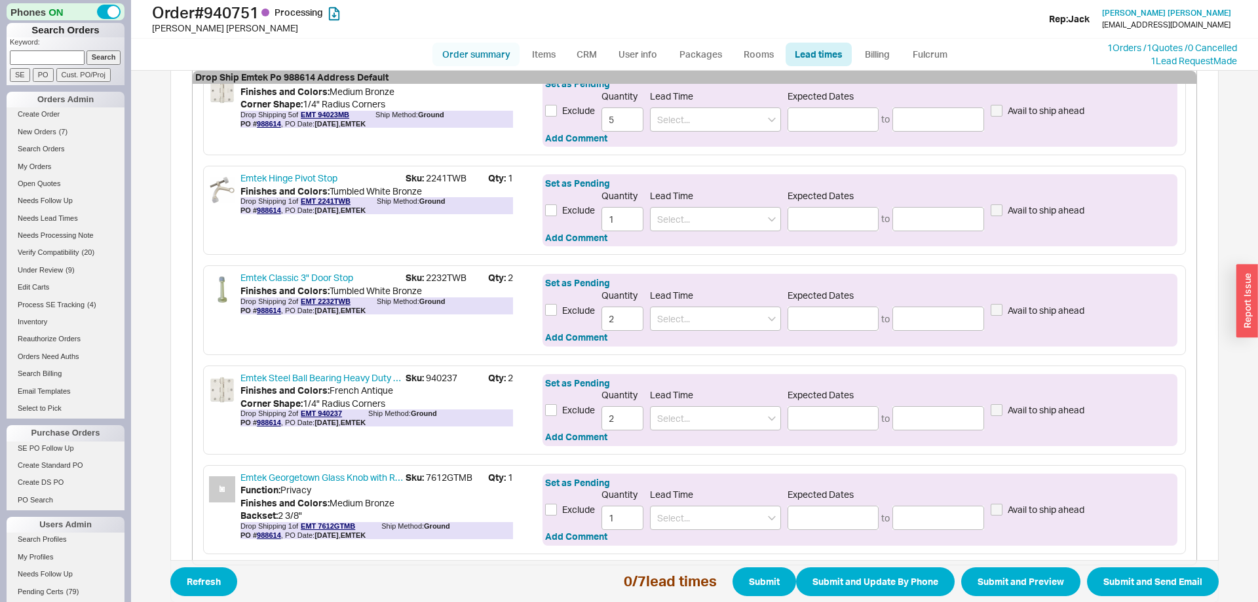
click at [476, 54] on link "Order summary" at bounding box center [476, 55] width 87 height 24
select select "*"
select select "LOW"
select select "3"
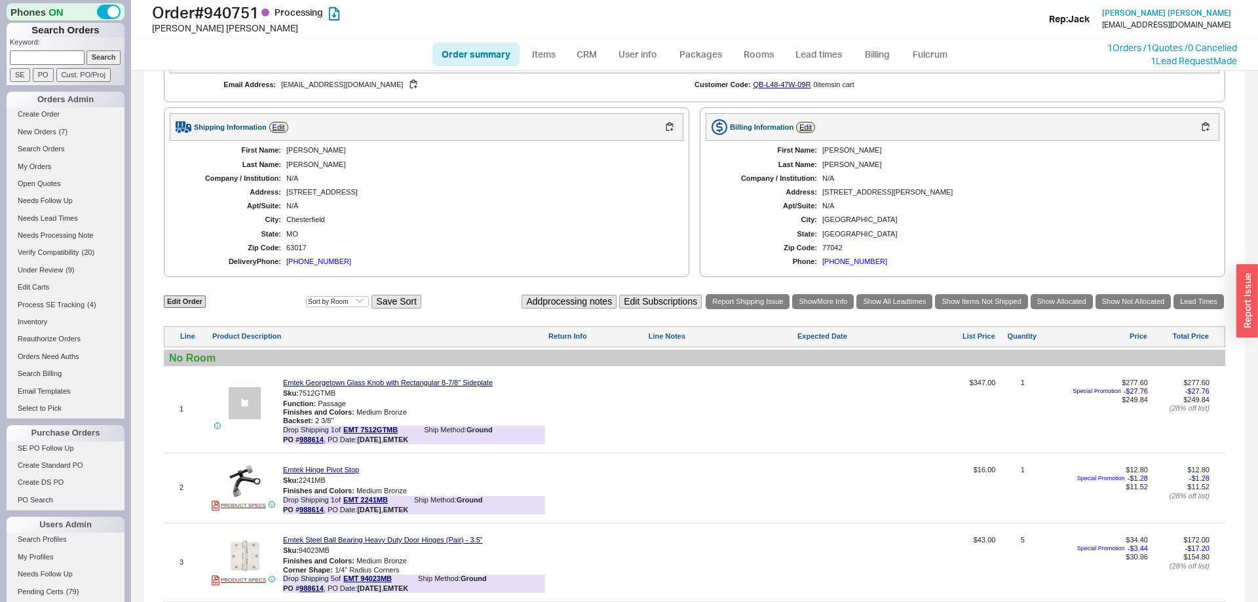
scroll to position [371, 0]
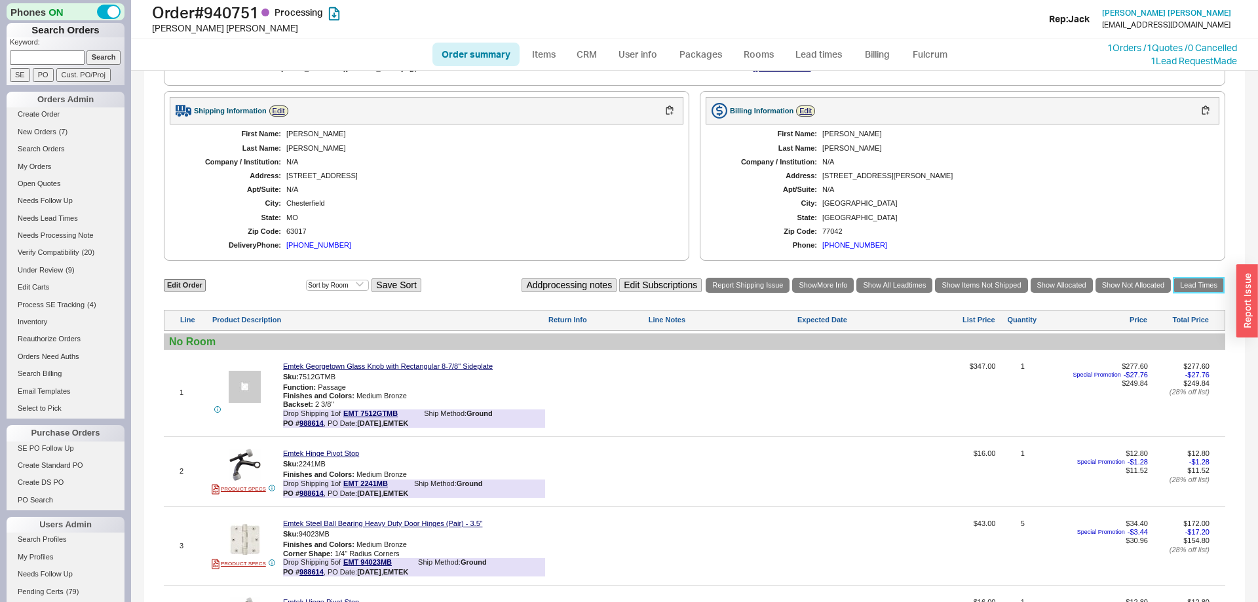
click at [1199, 293] on link "Lead Times" at bounding box center [1199, 285] width 50 height 15
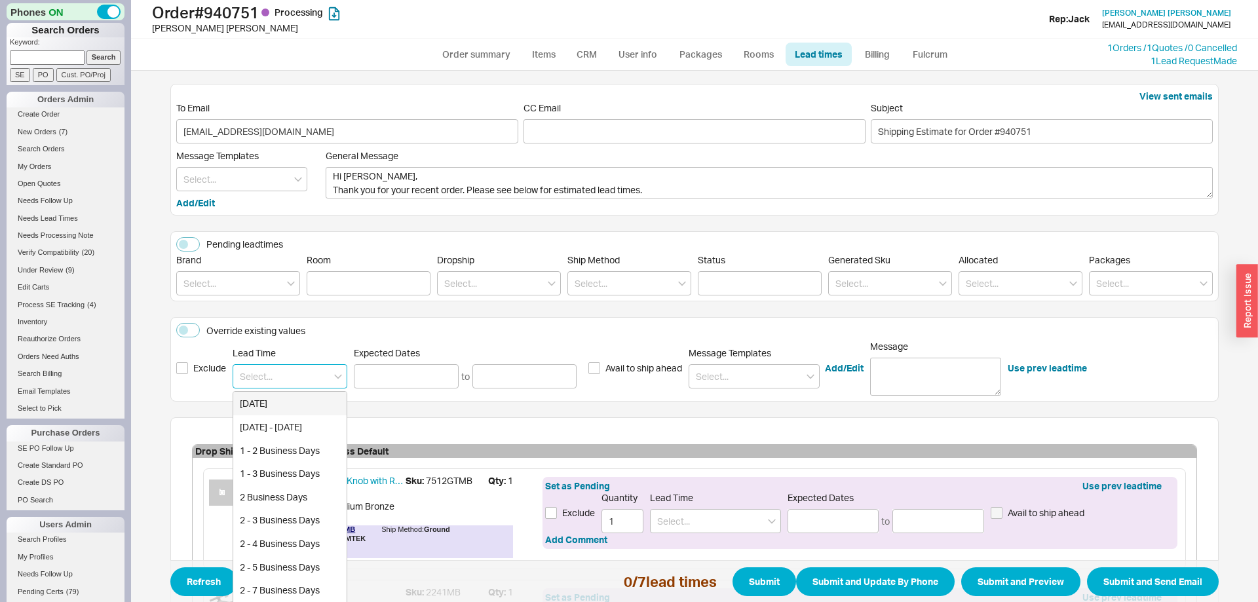
click at [288, 372] on input at bounding box center [290, 376] width 115 height 24
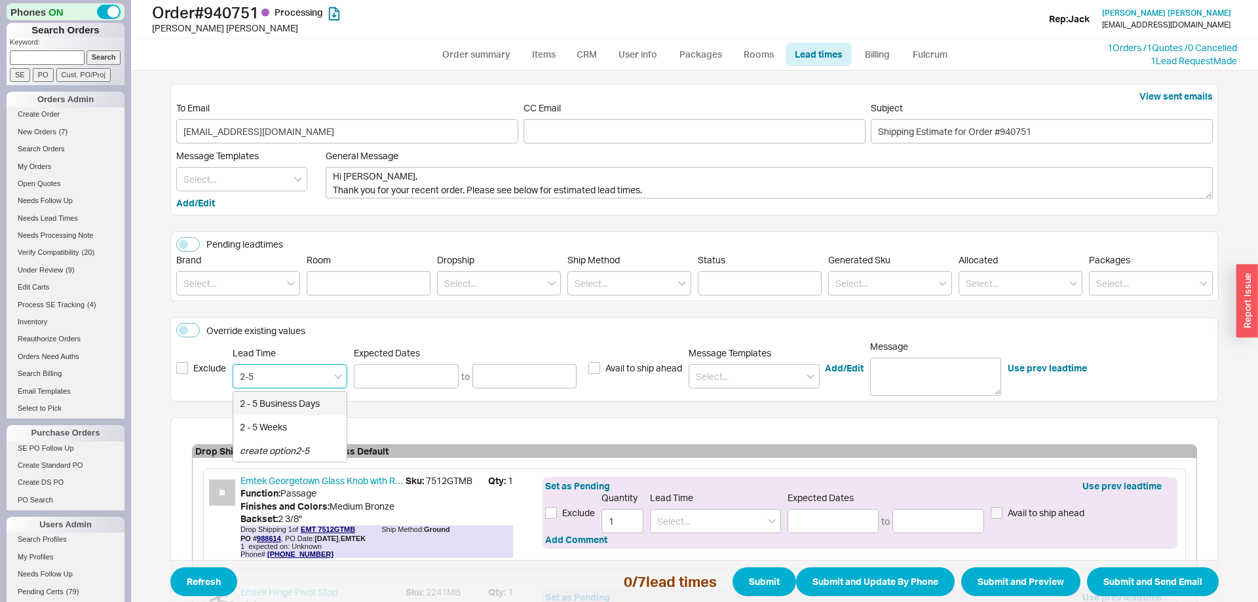
drag, startPoint x: 281, startPoint y: 400, endPoint x: 640, endPoint y: 447, distance: 362.9
click at [281, 400] on div "2 - 5 Business Days" at bounding box center [289, 404] width 113 height 24
type input "2 - 5 Business Days"
type input "09/22/2025"
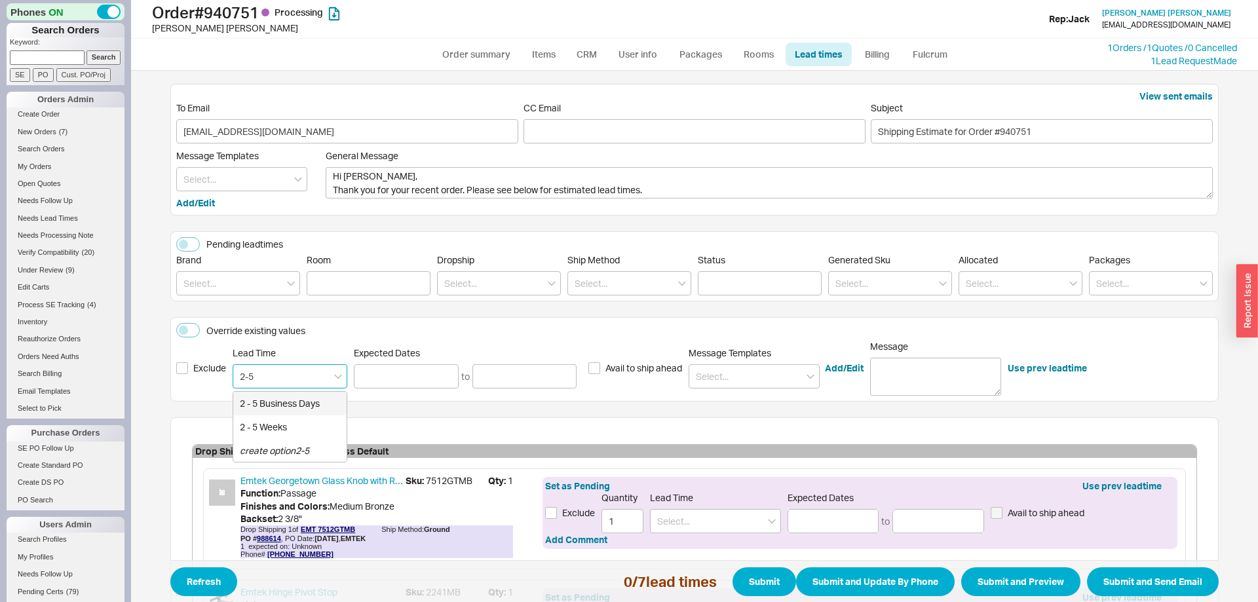
type input "09/25/2025"
type input "2 - 5 Business Days"
type input "09/22/2025"
type input "09/25/2025"
type input "2 - 5 Business Days"
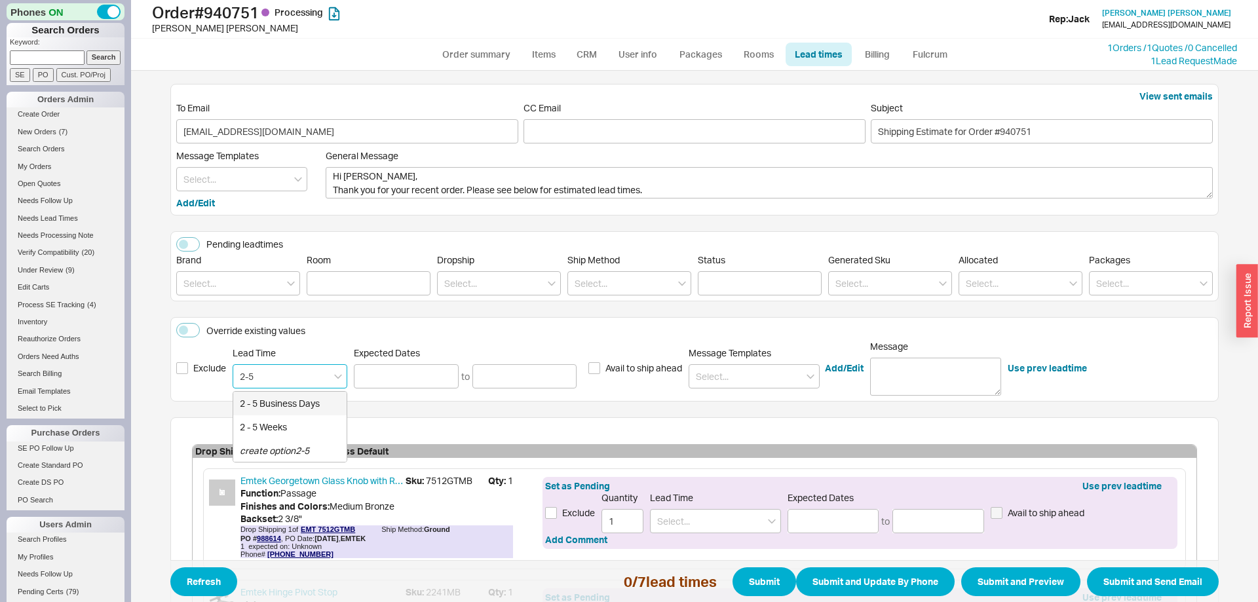
type input "09/22/2025"
type input "09/25/2025"
type input "2 - 5 Business Days"
type input "09/22/2025"
type input "09/25/2025"
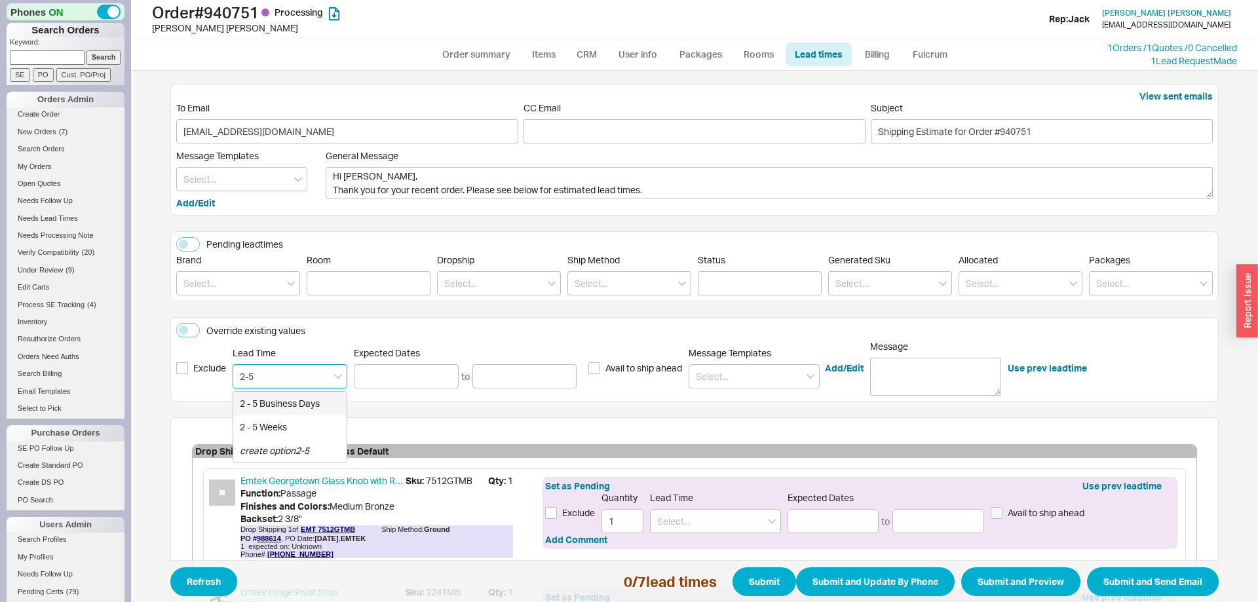
type input "2 - 5 Business Days"
type input "09/22/2025"
type input "09/25/2025"
type input "2 - 5 Business Days"
type input "09/22/2025"
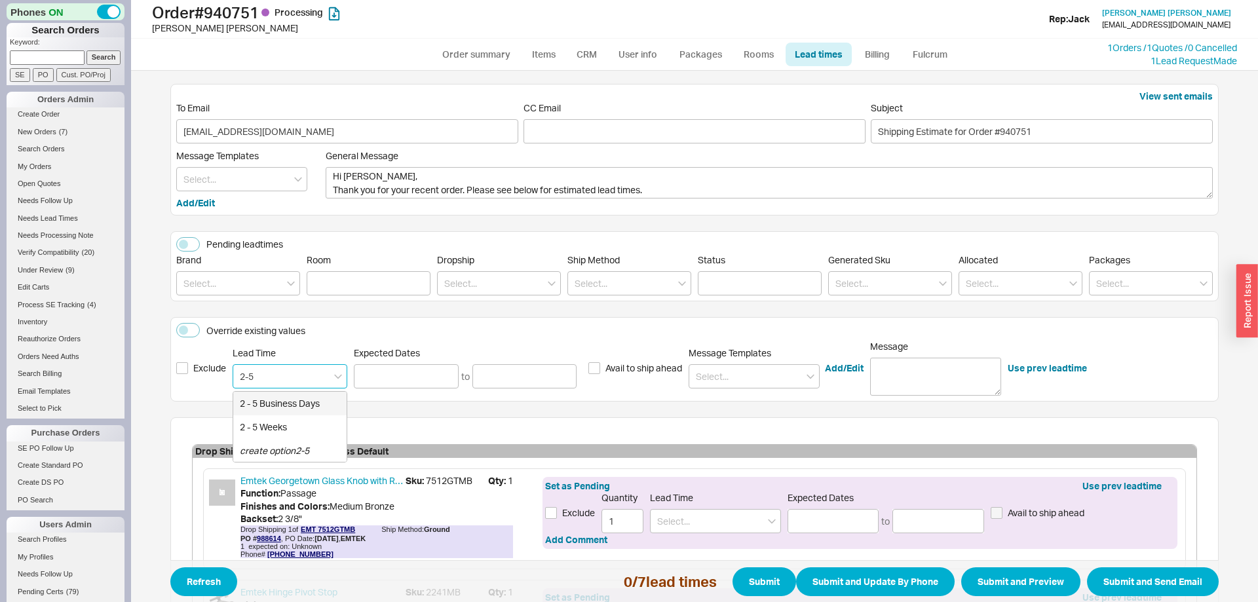
type input "09/25/2025"
type input "2 - 5 Business Days"
type input "09/22/2025"
type input "09/25/2025"
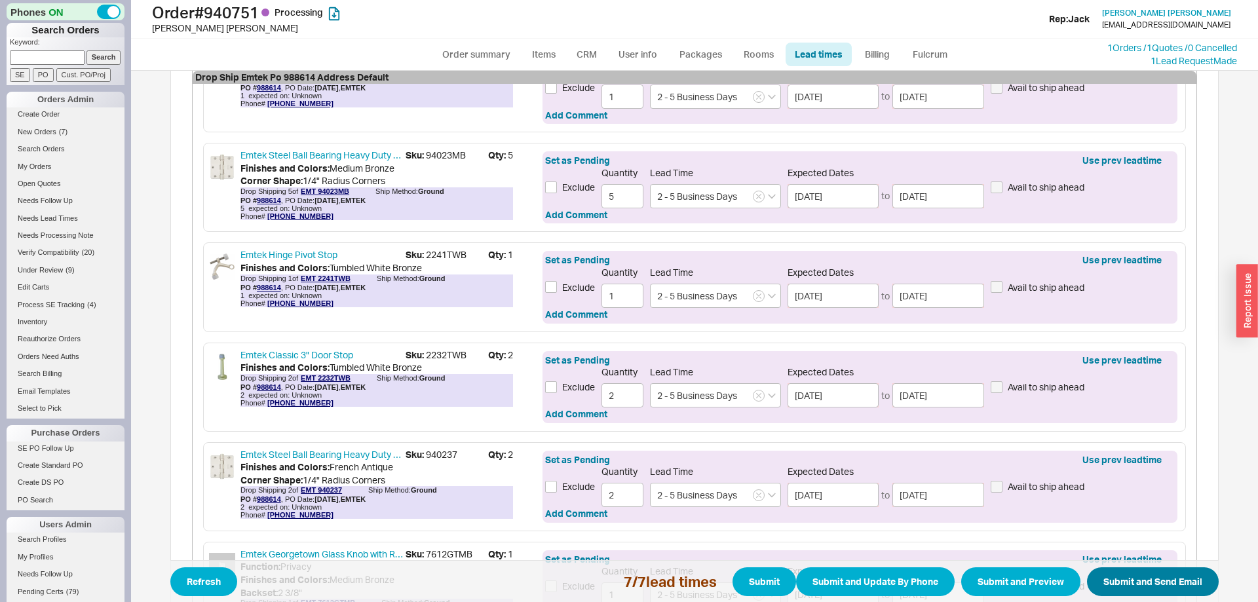
scroll to position [602, 0]
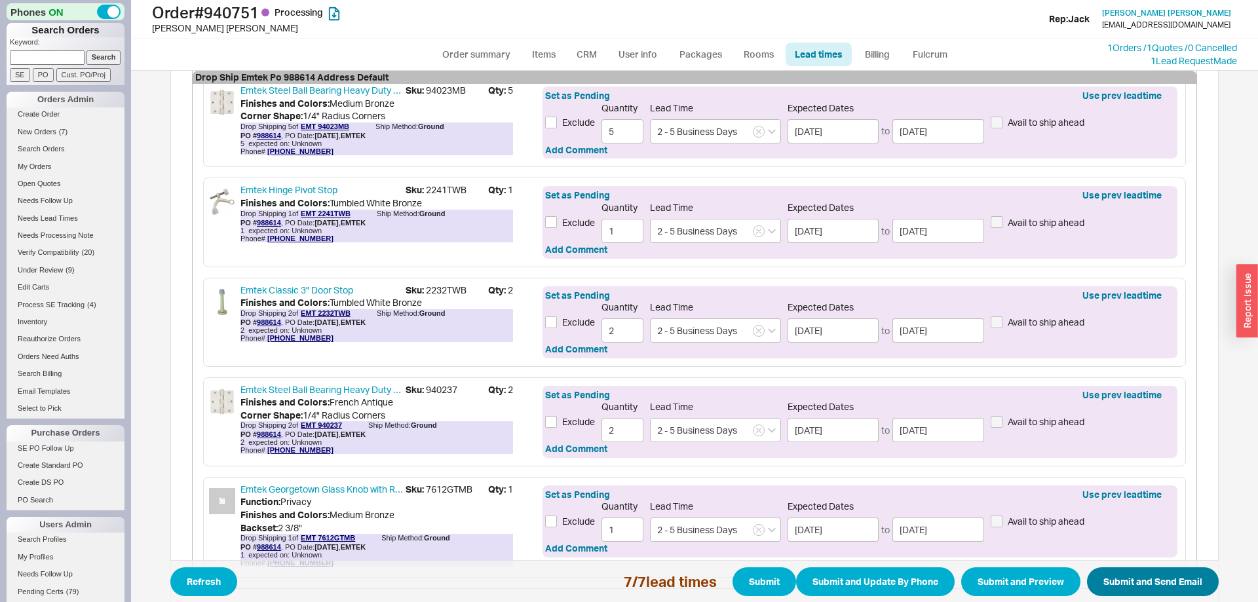
type input "2 - 5 Business Days"
click at [1155, 581] on button "Submit and Send Email" at bounding box center [1153, 582] width 132 height 29
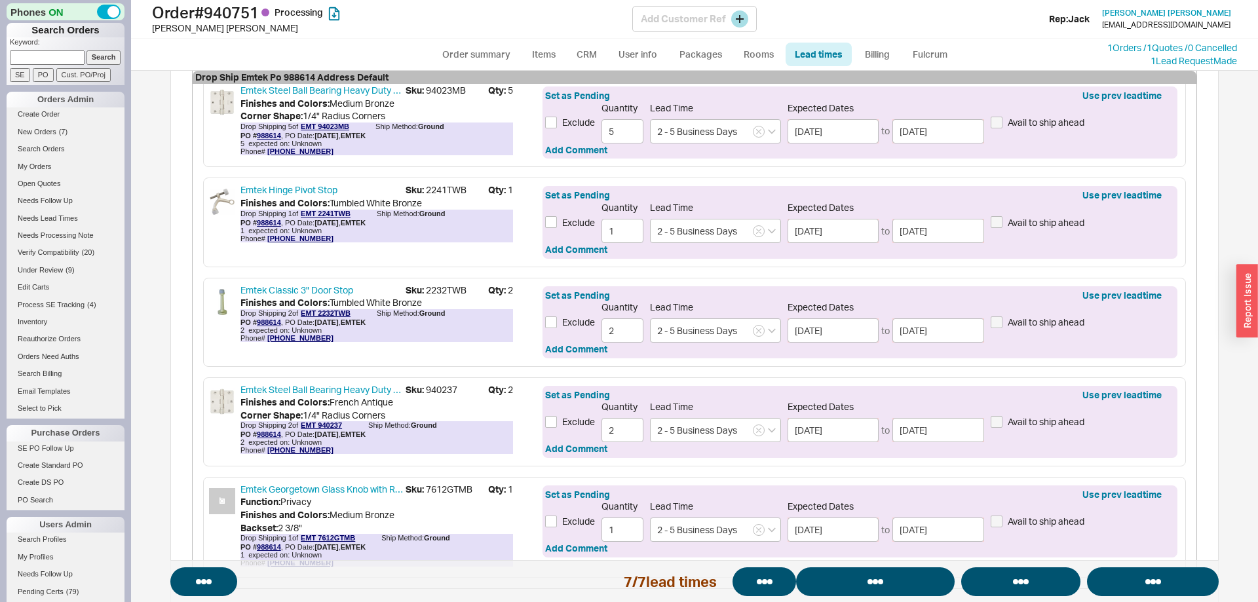
select select "*"
select select "LOW"
select select "3"
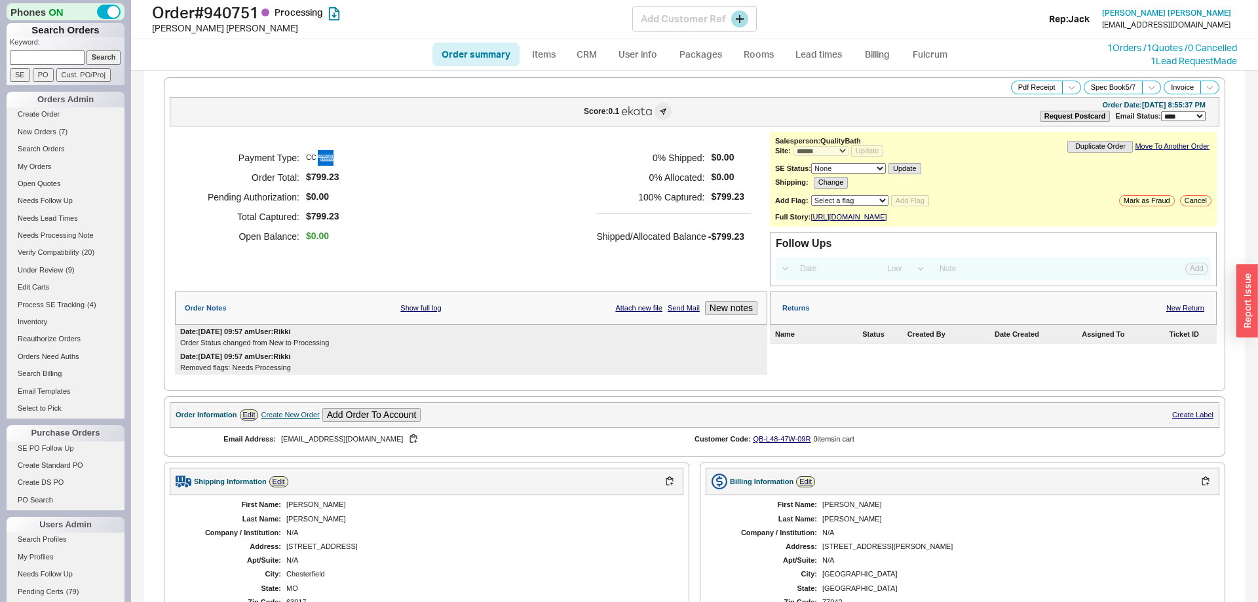
select select "*"
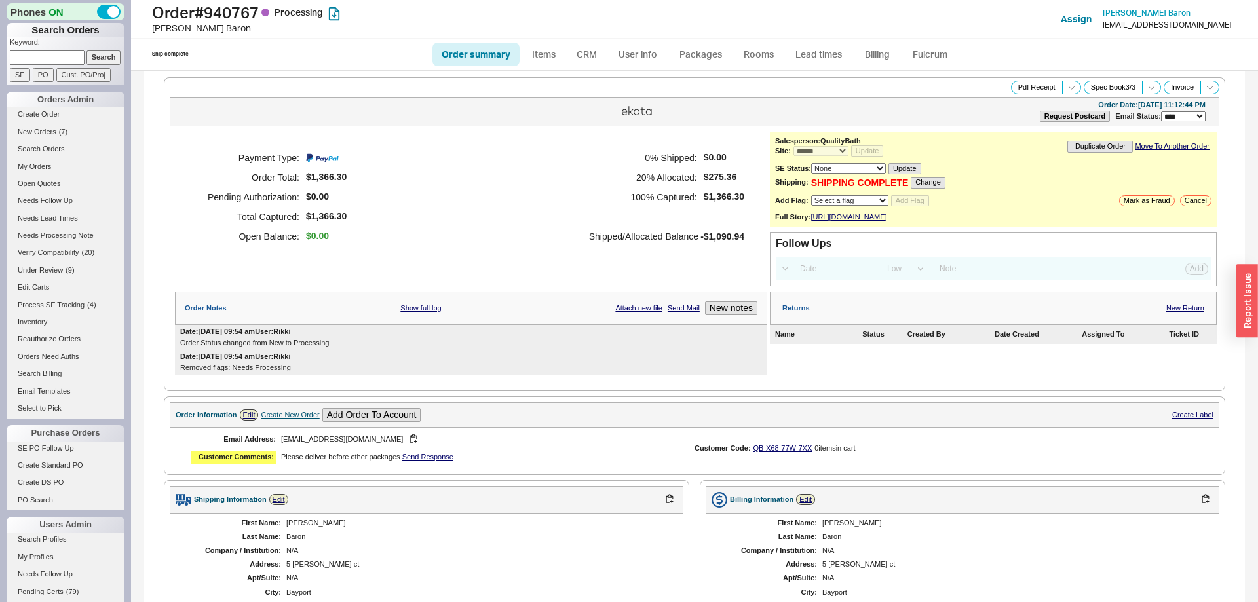
select select "*"
select select "LOW"
select select "3"
click at [483, 51] on link "Order summary" at bounding box center [476, 55] width 87 height 24
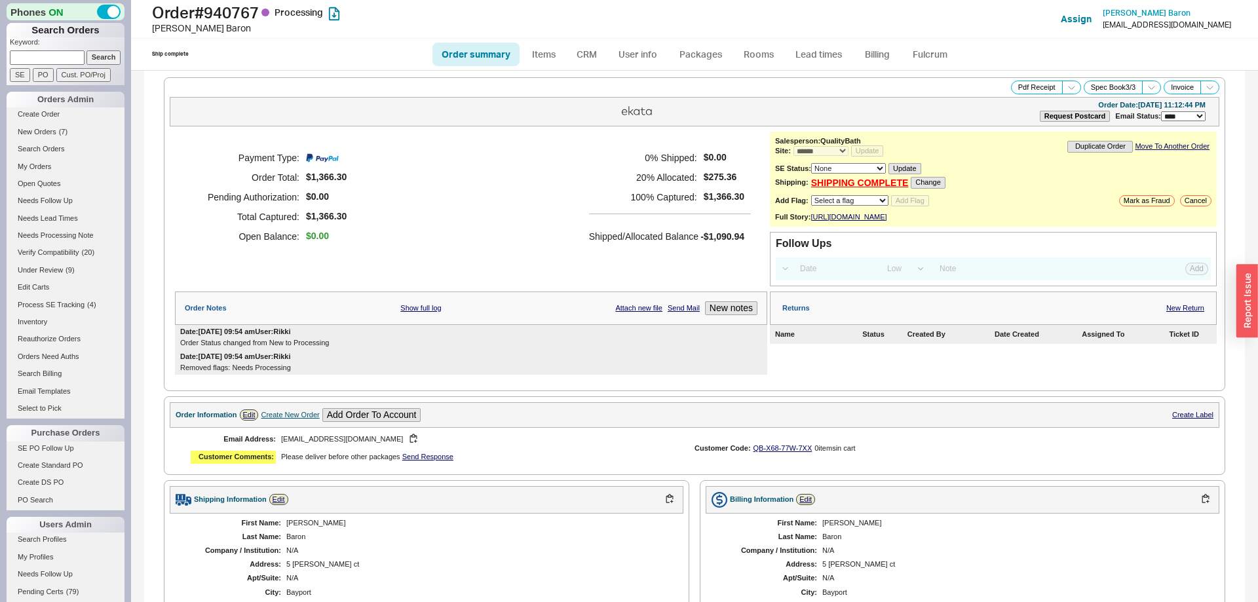
select select "*"
select select "LOW"
select select "3"
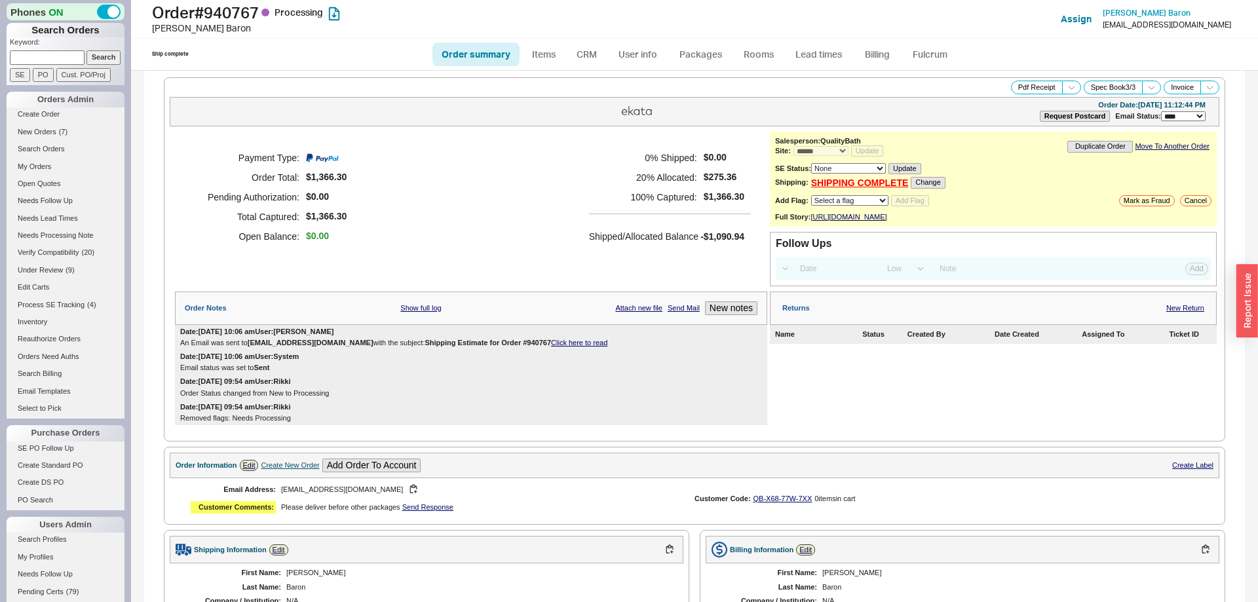
select select "*"
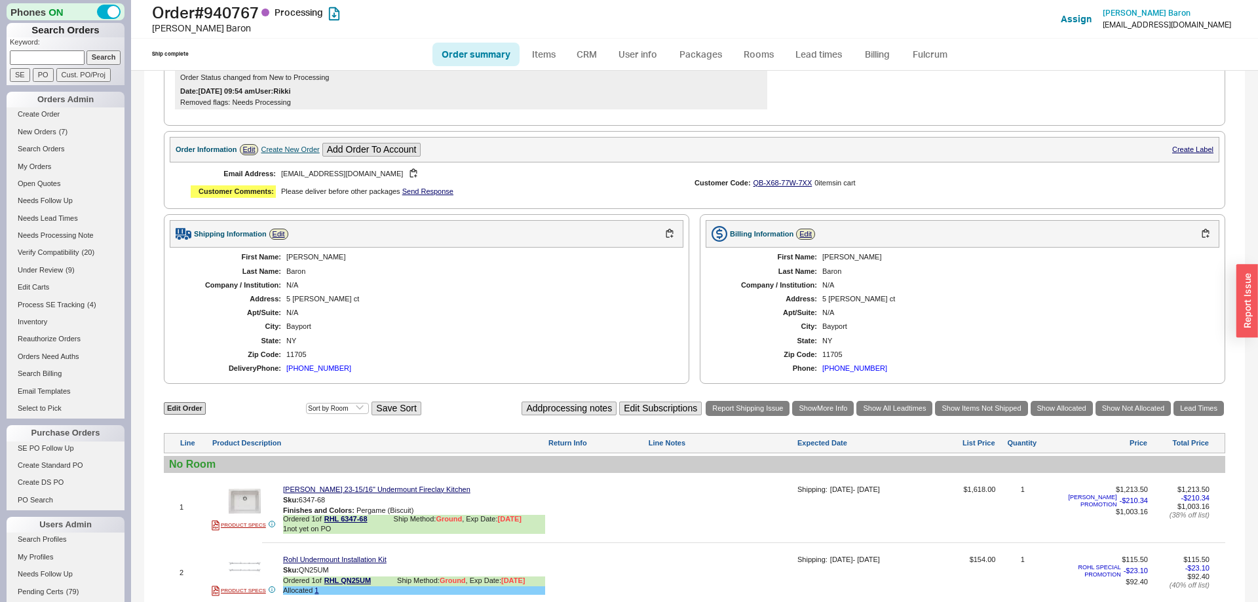
scroll to position [585, 0]
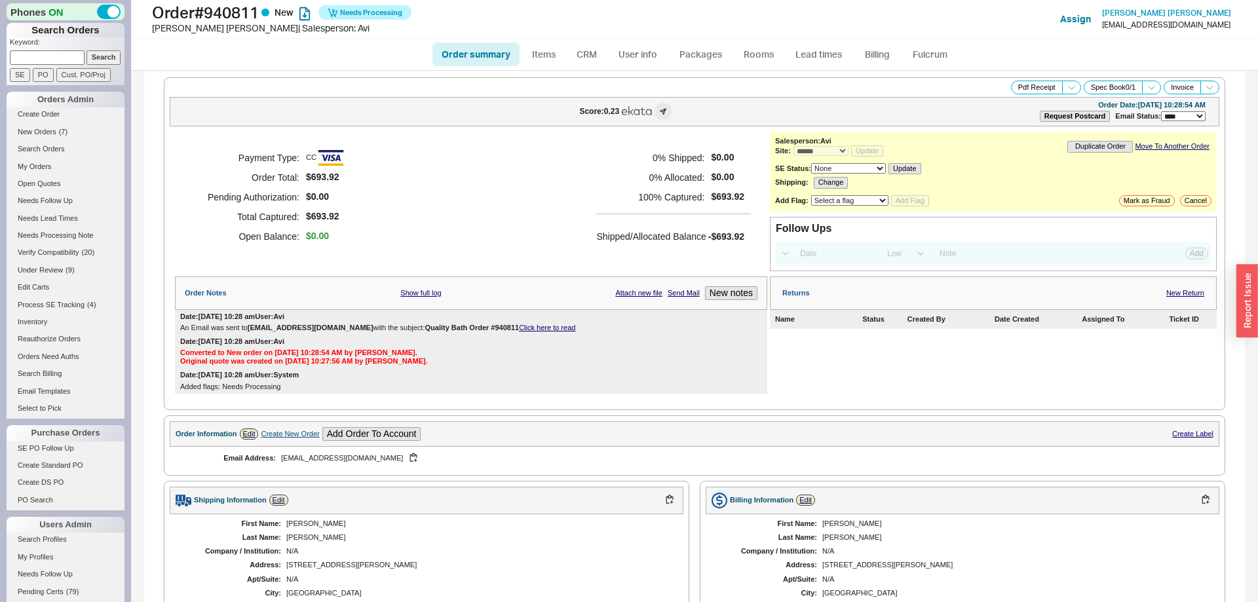
select select "*"
select select "LOW"
select select "3"
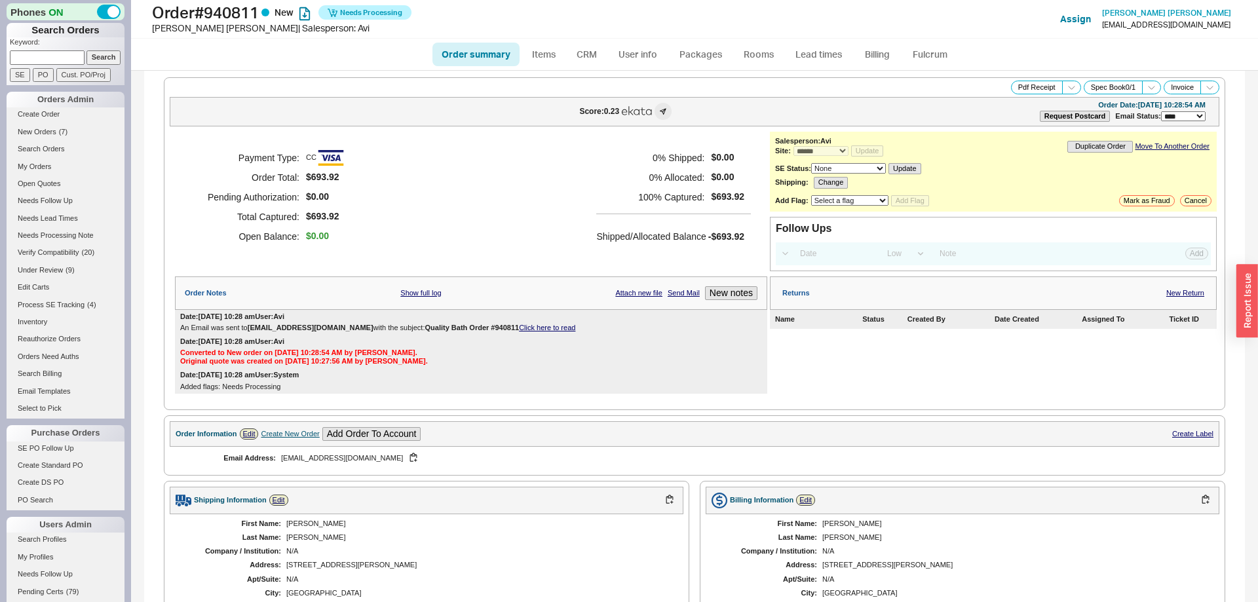
select select "*"
select select "LOW"
select select "3"
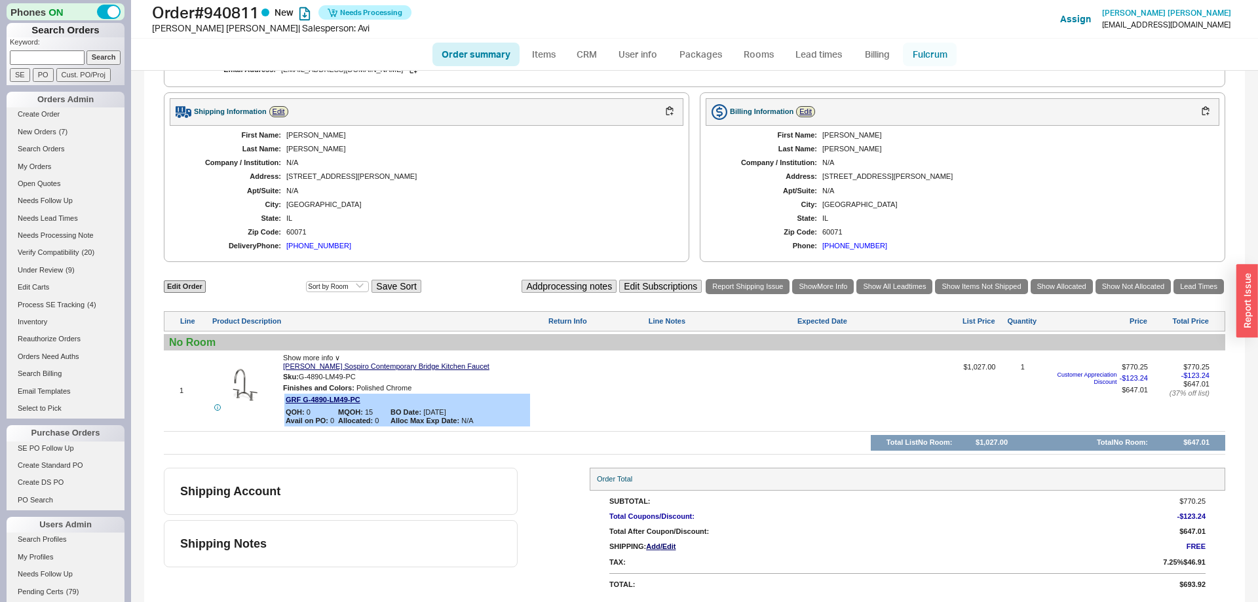
click at [924, 48] on link "Fulcrum" at bounding box center [930, 55] width 54 height 24
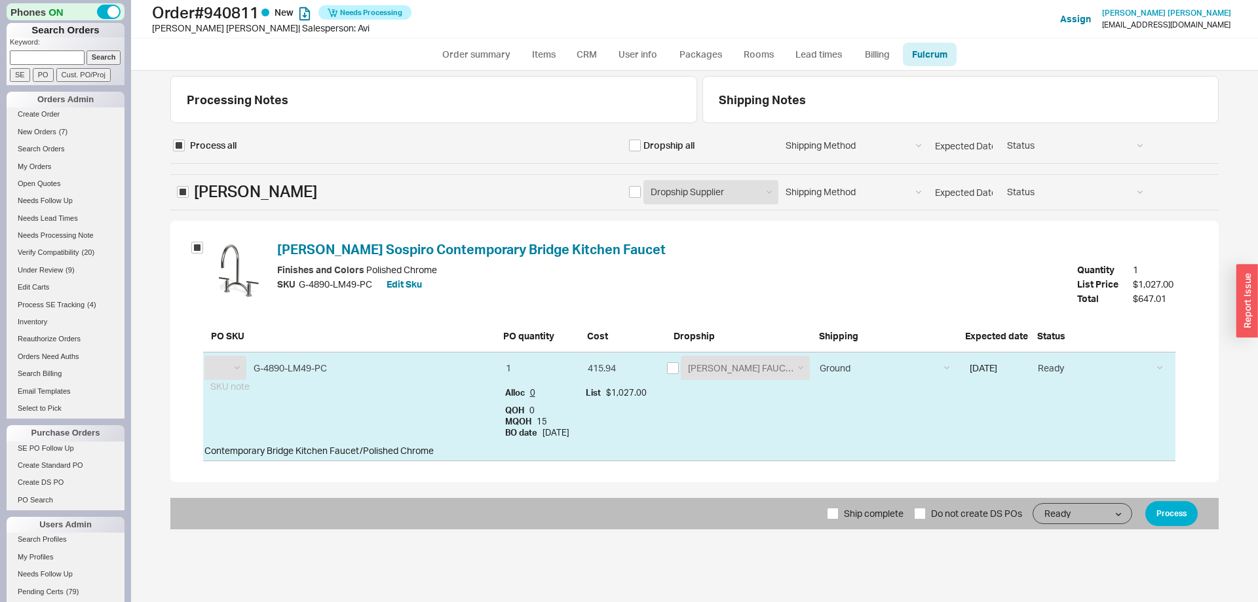
select select "GRF"
click at [671, 369] on input "checkbox" at bounding box center [673, 368] width 12 height 12
checkbox input "true"
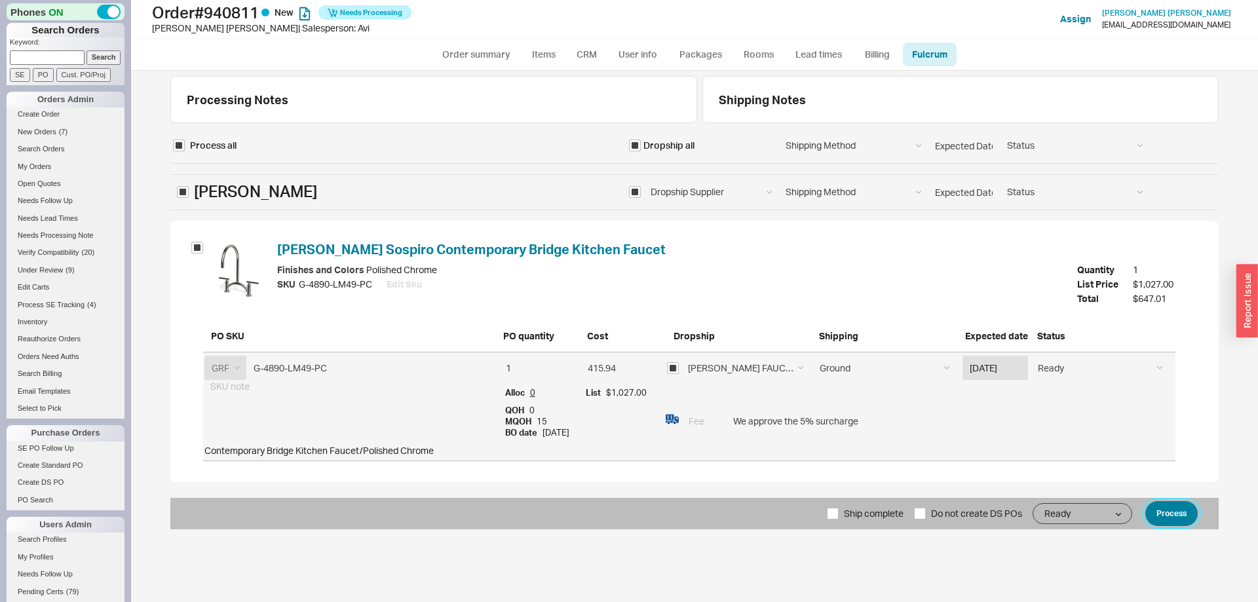
click at [1188, 526] on button "Process" at bounding box center [1172, 513] width 52 height 25
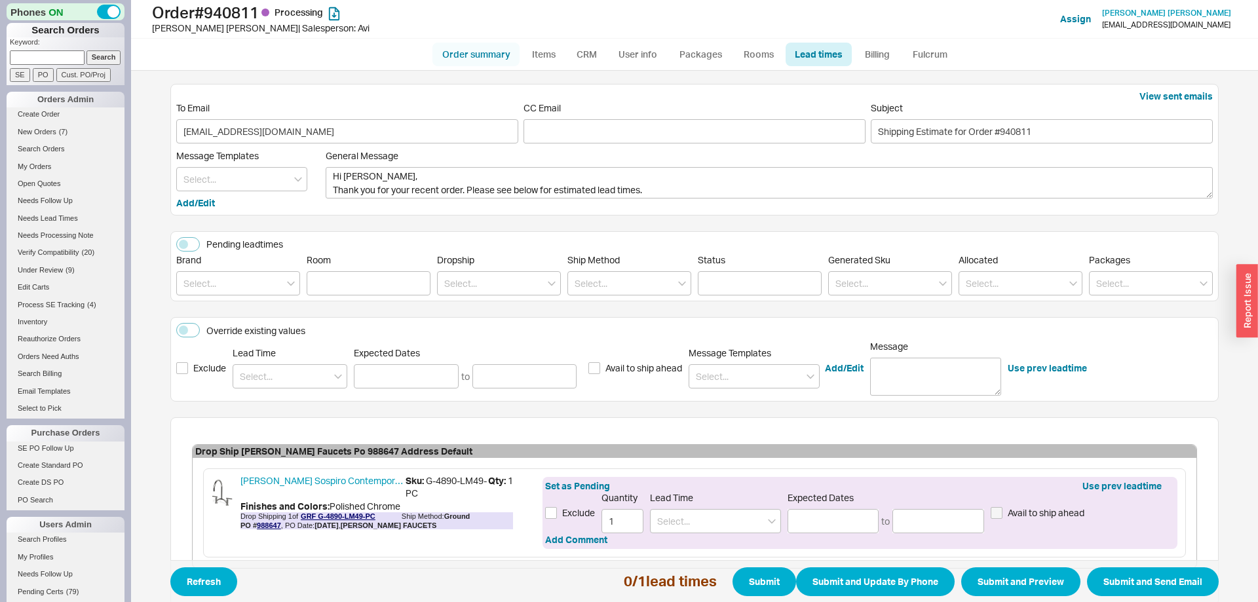
click at [485, 52] on link "Order summary" at bounding box center [476, 55] width 87 height 24
select select "*"
select select "LOW"
select select "3"
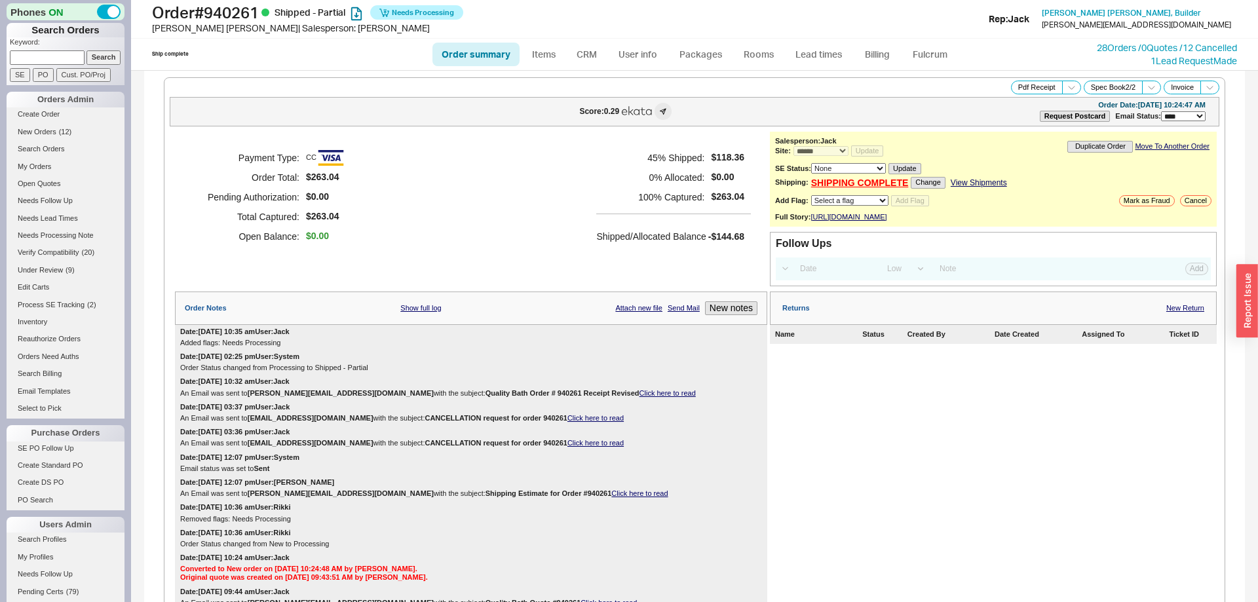
select select "*"
select select "LOW"
select select "3"
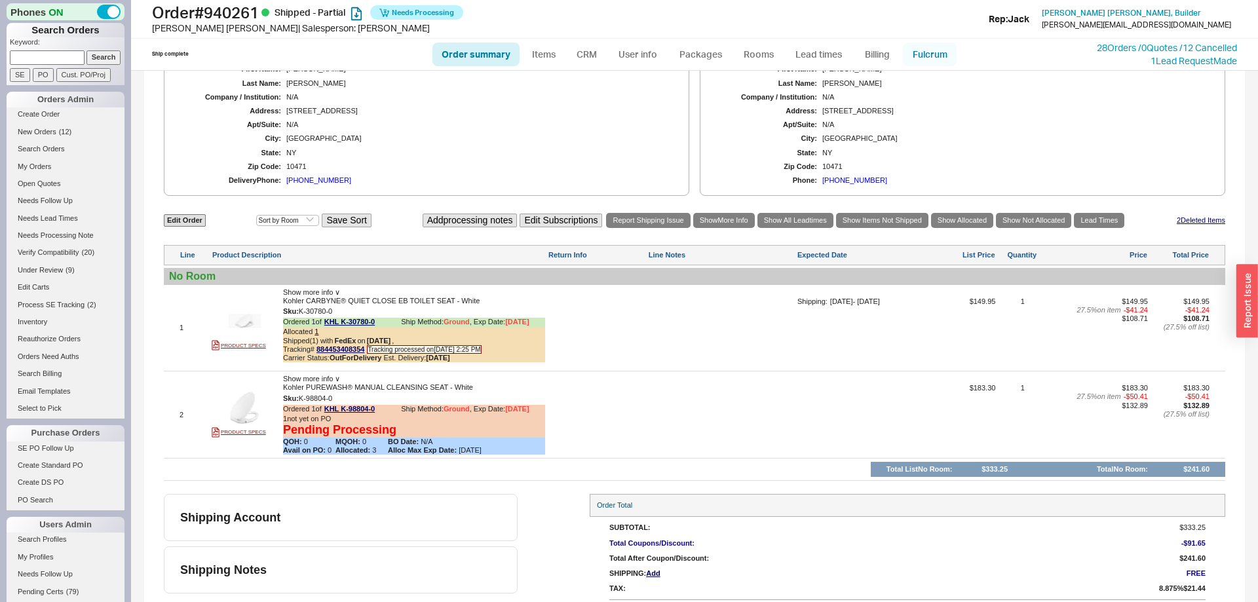
click at [927, 43] on link "Fulcrum" at bounding box center [930, 55] width 54 height 24
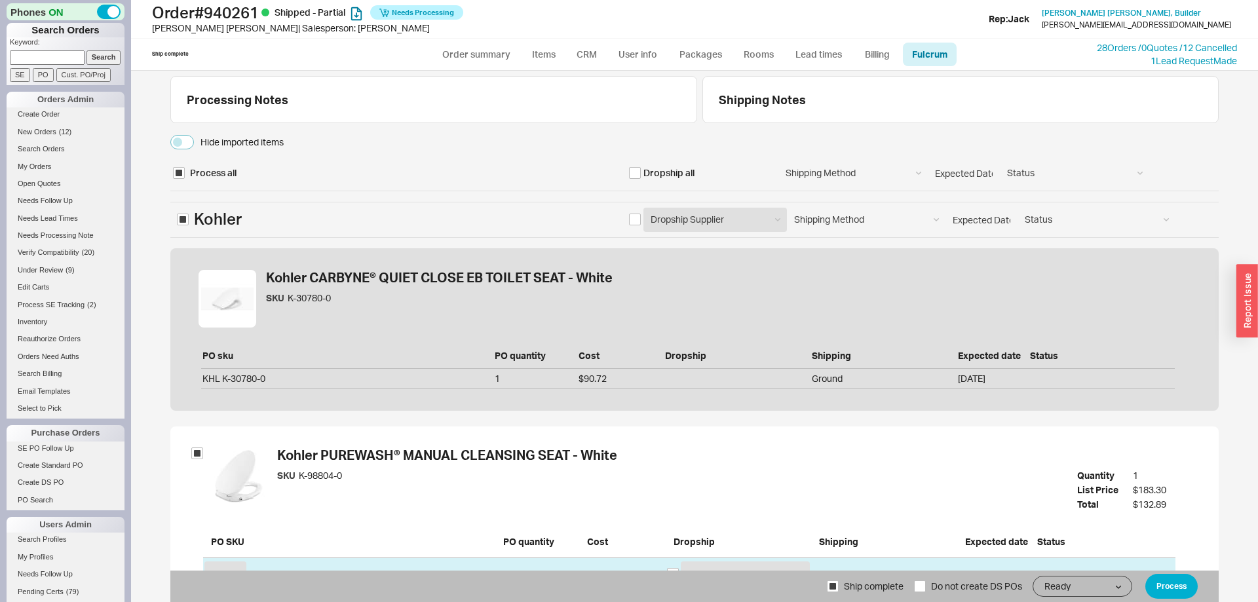
scroll to position [111, 0]
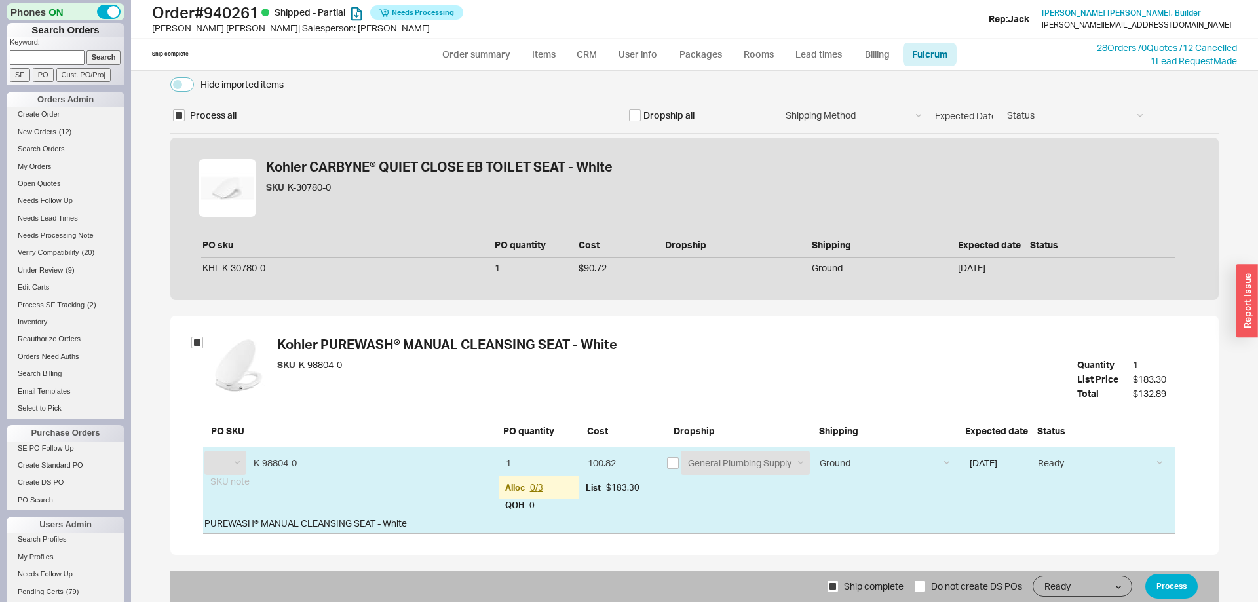
select select "KHL"
click at [1166, 593] on button "Process" at bounding box center [1172, 586] width 52 height 25
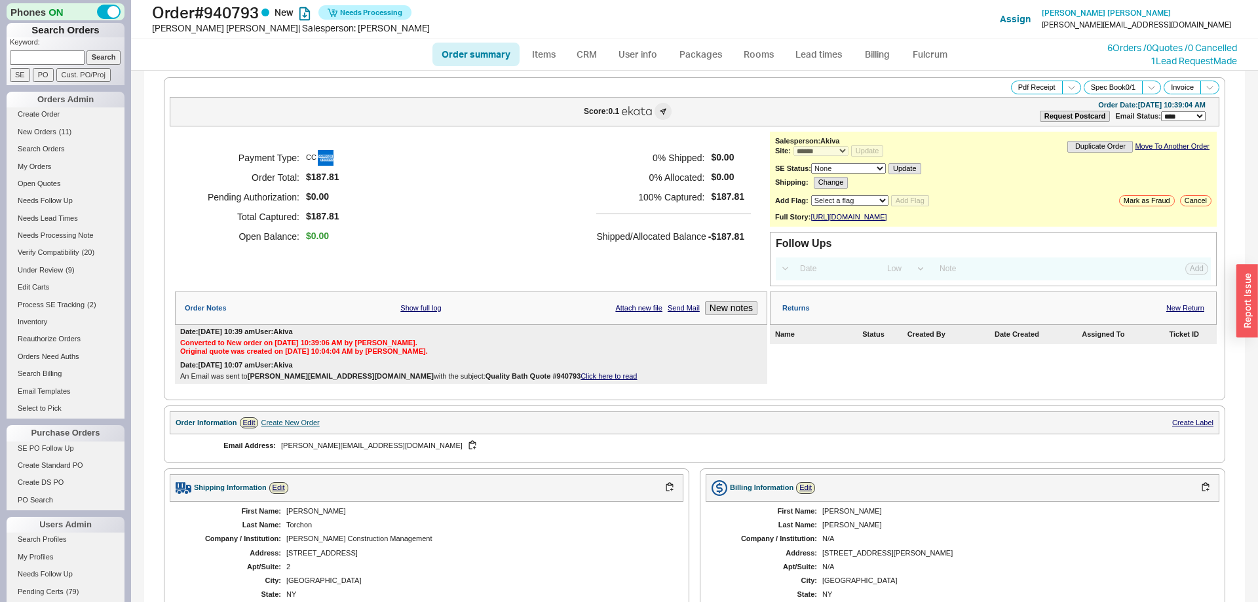
select select "*"
select select "LOW"
select select "3"
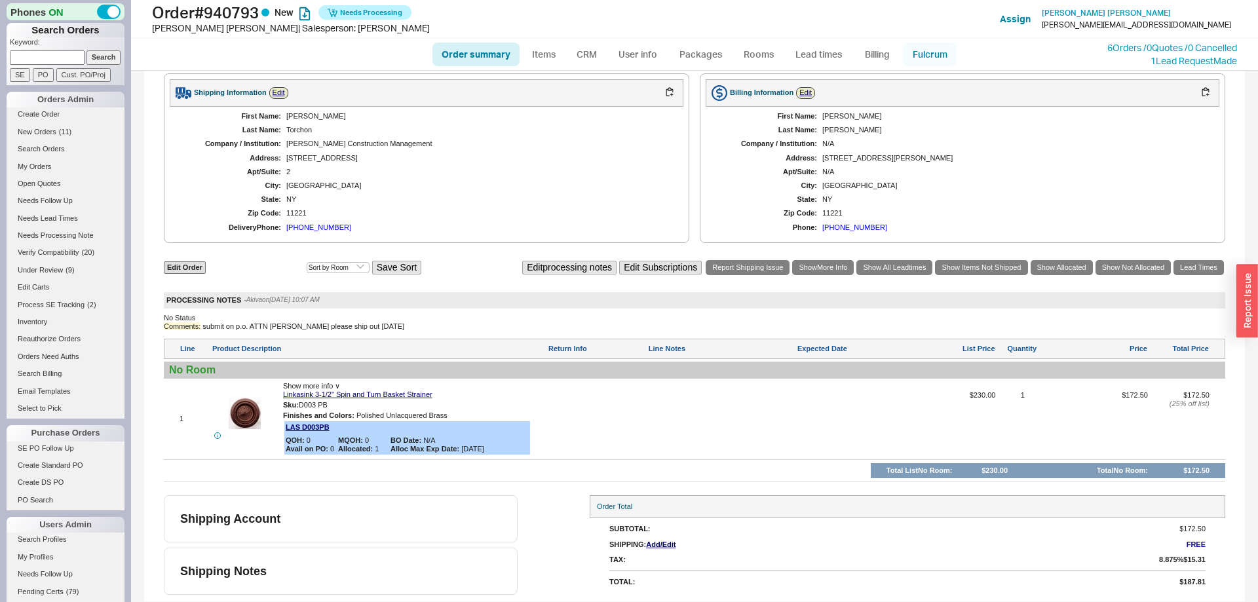
click at [911, 58] on link "Fulcrum" at bounding box center [930, 55] width 54 height 24
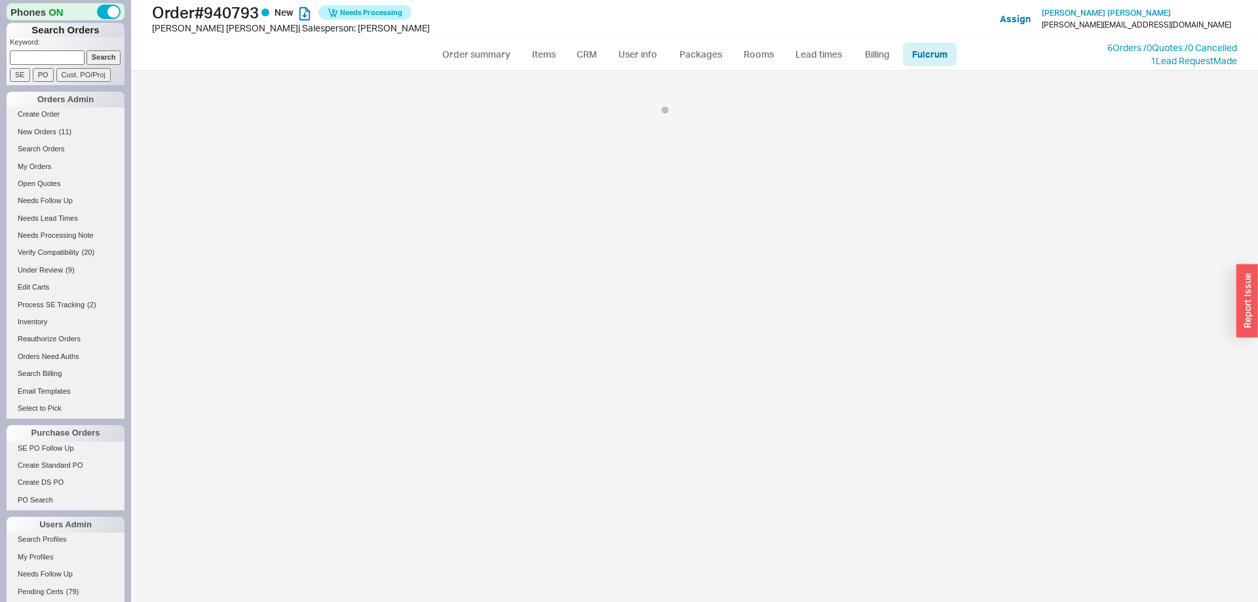
select select "LAS"
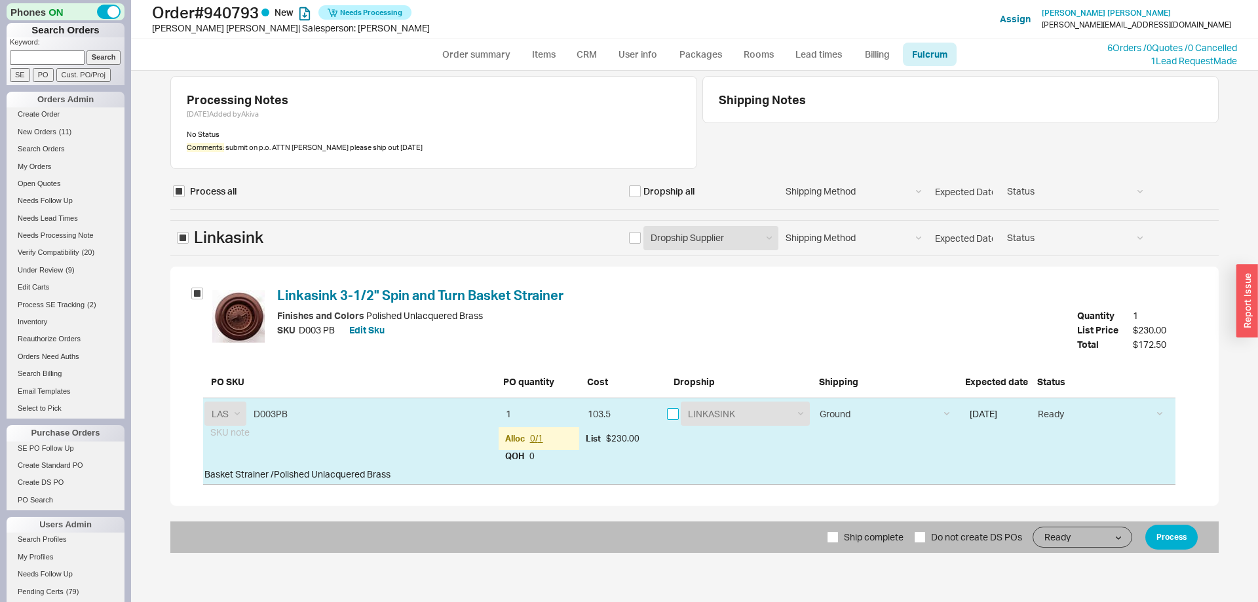
click at [670, 414] on input "checkbox" at bounding box center [673, 414] width 12 height 12
checkbox input "true"
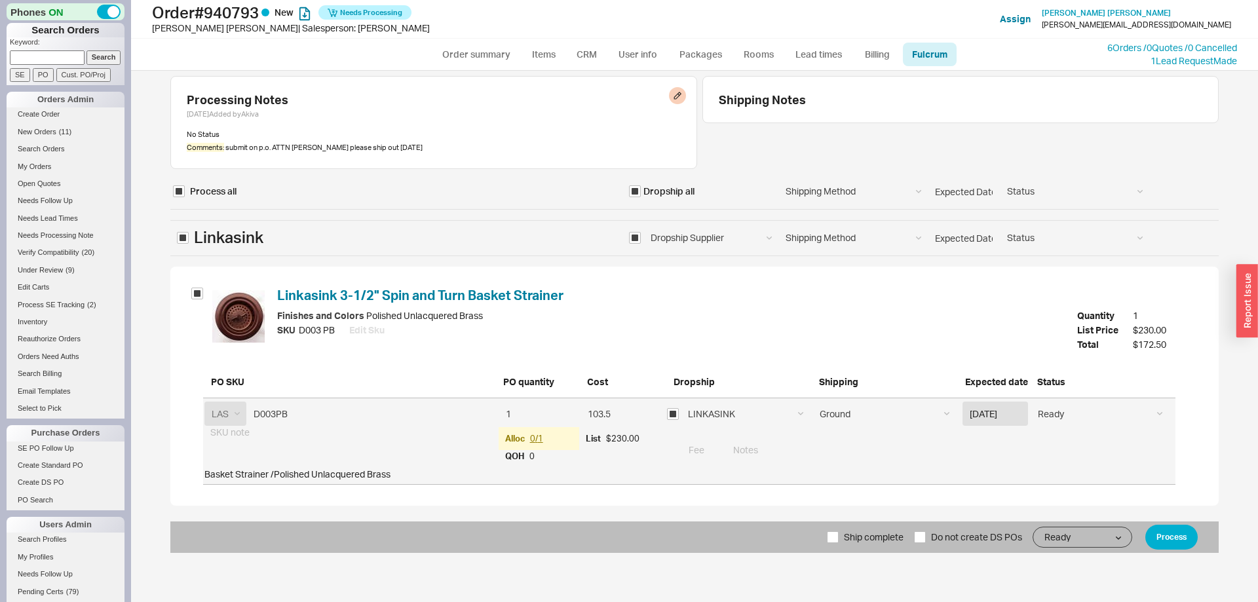
click at [282, 149] on div "Comments: submit on p.o. ATTN [PERSON_NAME] please ship out [DATE]" at bounding box center [434, 147] width 494 height 10
drag, startPoint x: 282, startPoint y: 149, endPoint x: 437, endPoint y: 149, distance: 154.7
click at [437, 149] on div "Comments: submit on p.o. ATTN FRANK please ship out today" at bounding box center [434, 147] width 494 height 10
copy div "ATTN FRANK please ship out today"
click at [790, 452] on input at bounding box center [951, 450] width 450 height 24
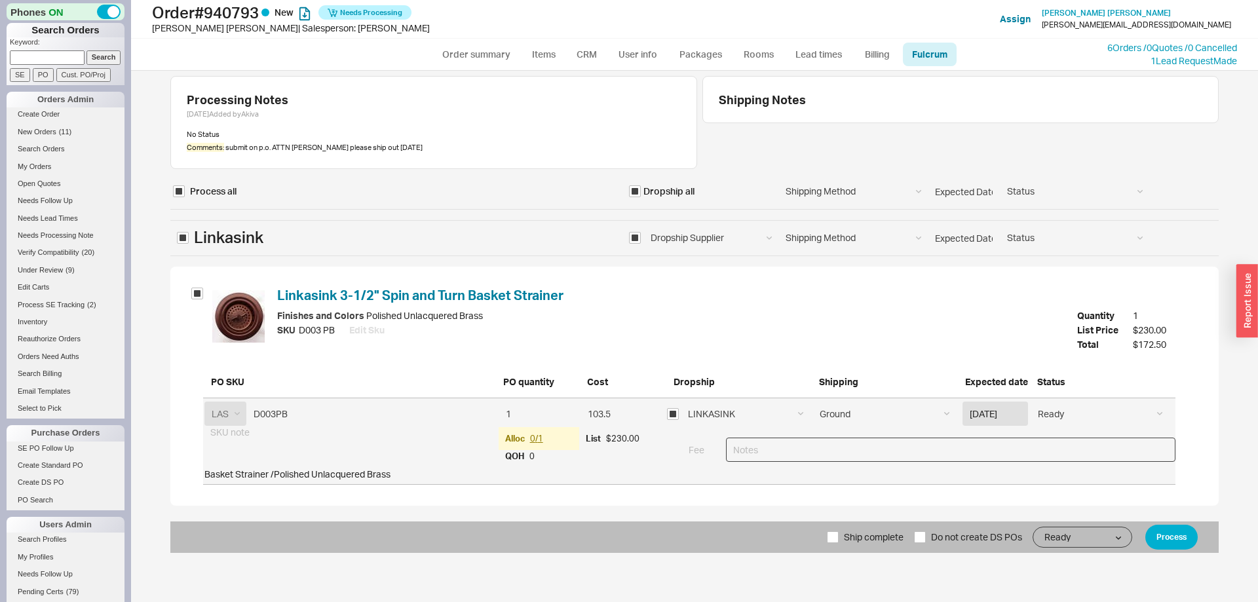
paste input "ATTN FRANK please ship out today"
type input "ATTN FRANK please ship out today"
click at [1162, 542] on button "Process" at bounding box center [1172, 537] width 52 height 25
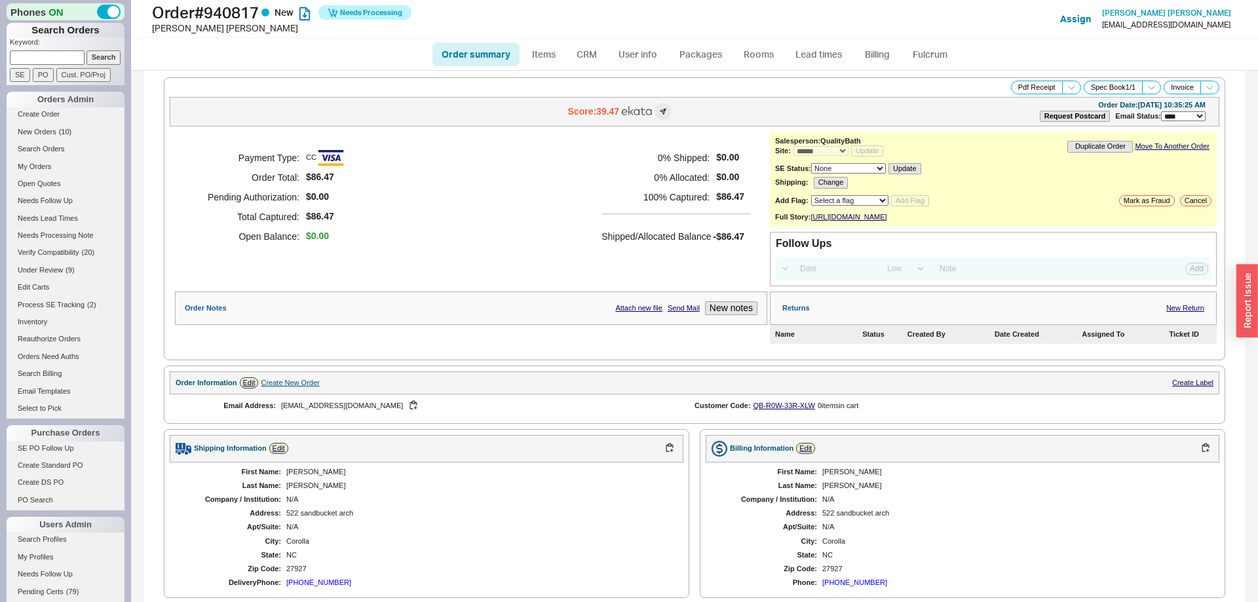
select select "*"
select select "LOW"
select select "3"
click at [811, 195] on select "Select a flag Under Review Hold Verify Compatibility Cannot Be Ordered" at bounding box center [849, 200] width 77 height 10
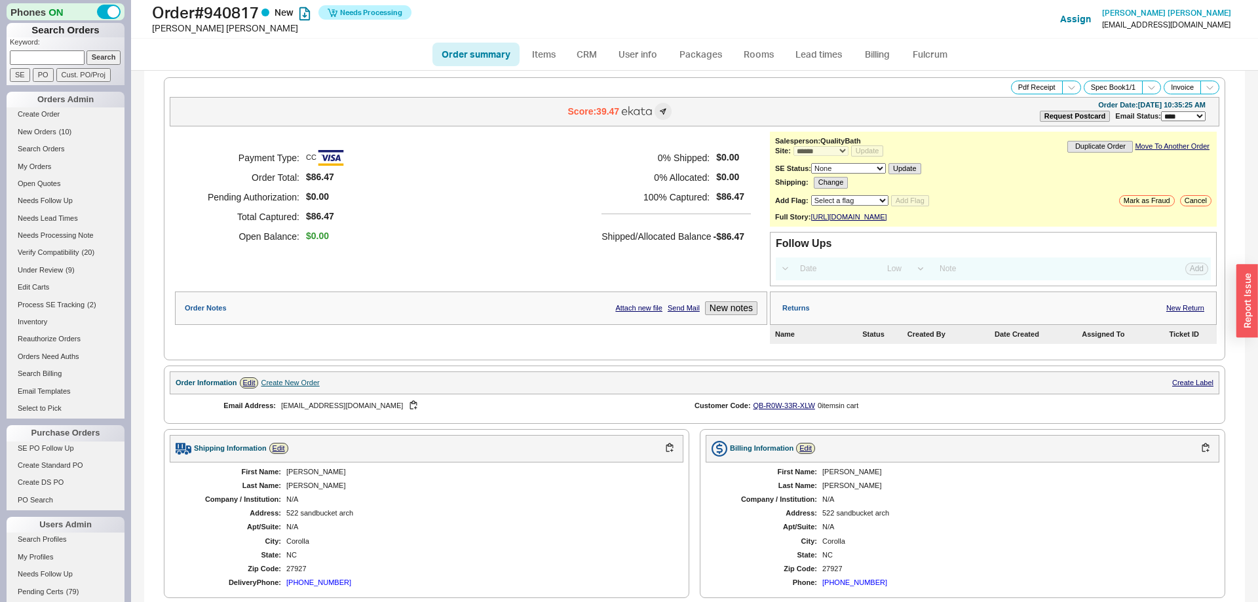
select select "10"
click option "Under Review" at bounding box center [0, 0] width 0 height 0
click at [914, 199] on form "Add Flag: Select a flag Under Review Hold Verify Compatibility Cannot Be Ordere…" at bounding box center [852, 200] width 154 height 11
click at [912, 203] on button "Add Flag" at bounding box center [910, 200] width 38 height 11
